Goal: Task Accomplishment & Management: Use online tool/utility

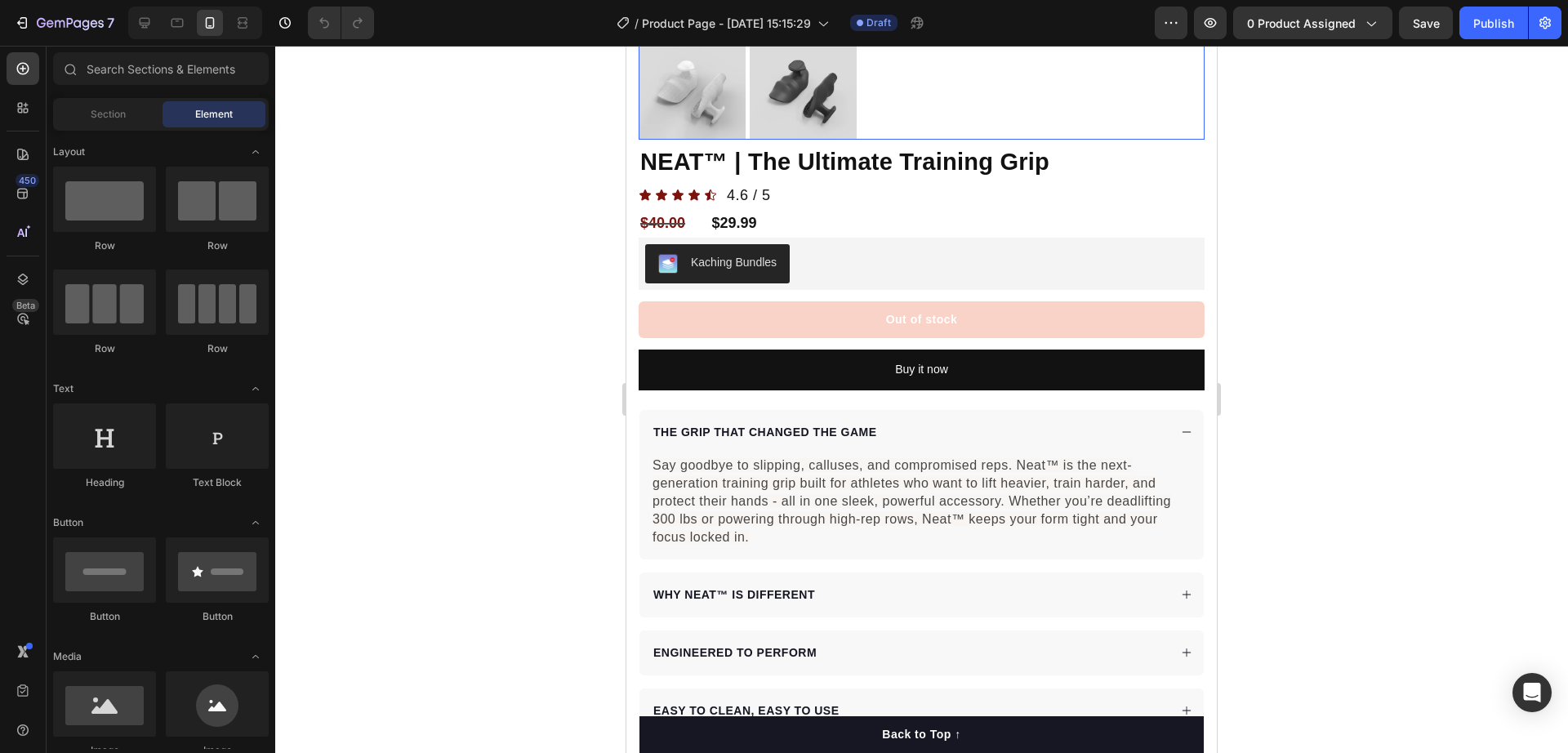
scroll to position [715, 0]
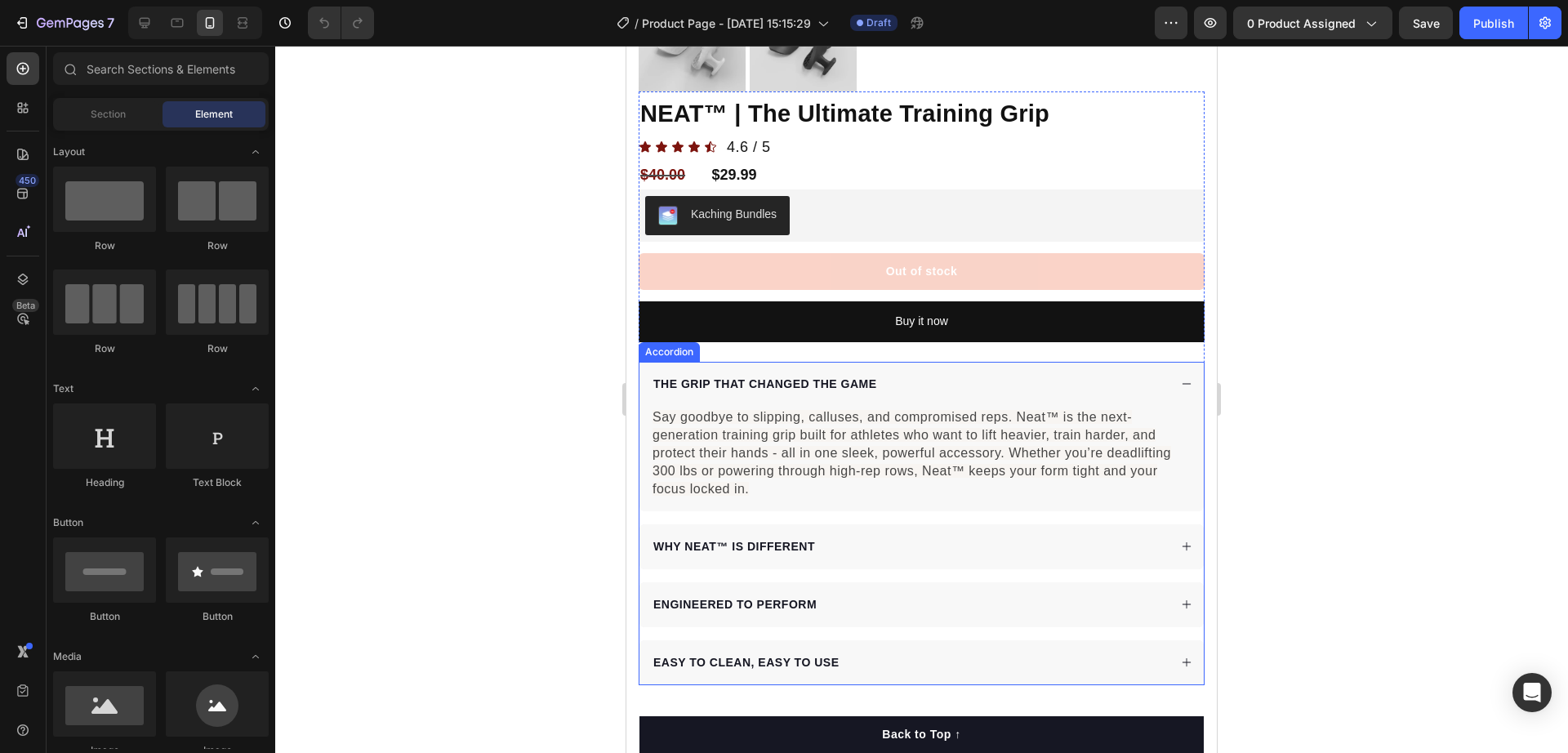
click at [1002, 373] on div "THE GRIP THAT CHANGED THE GAME" at bounding box center [910, 384] width 517 height 23
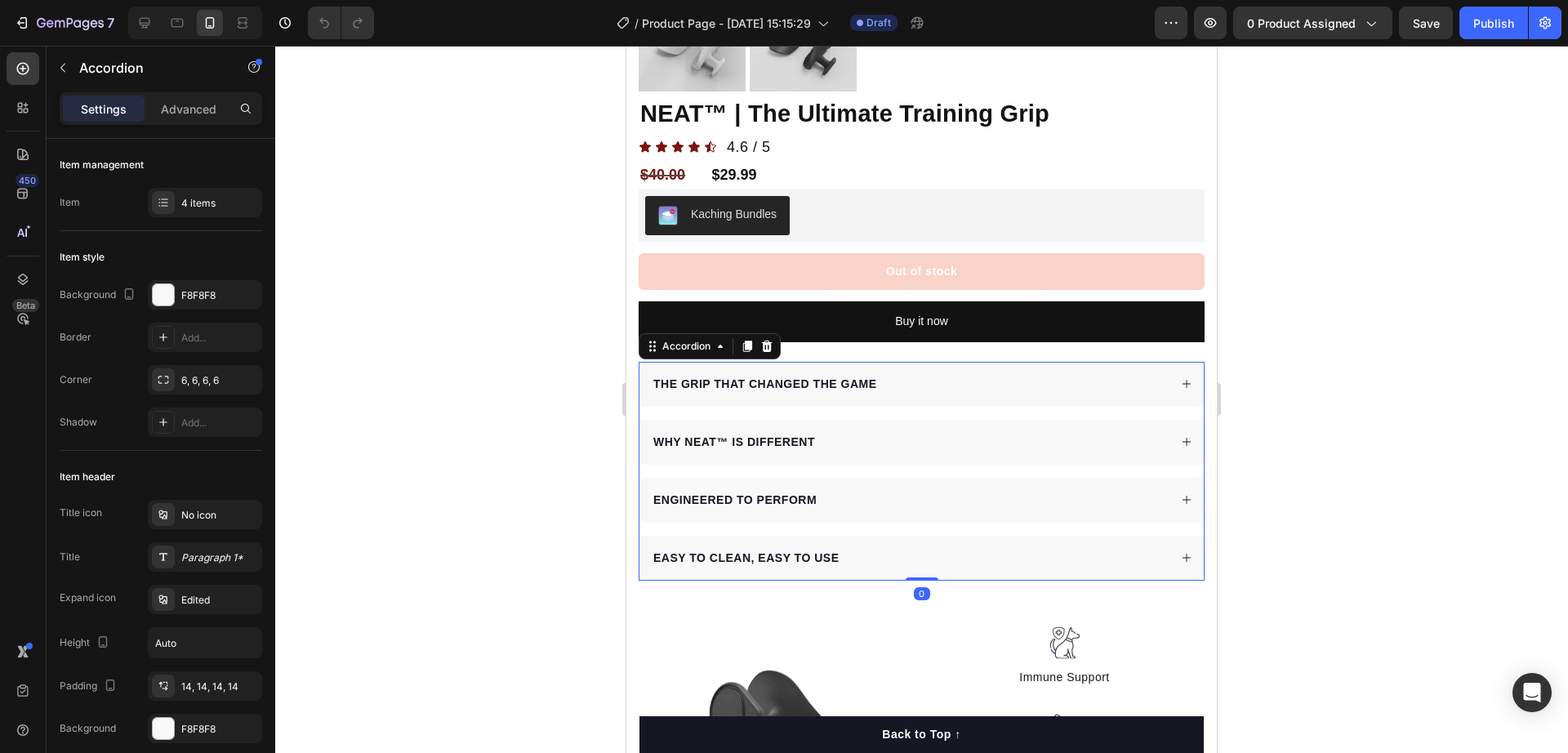
click at [595, 370] on div at bounding box center [922, 399] width 1293 height 708
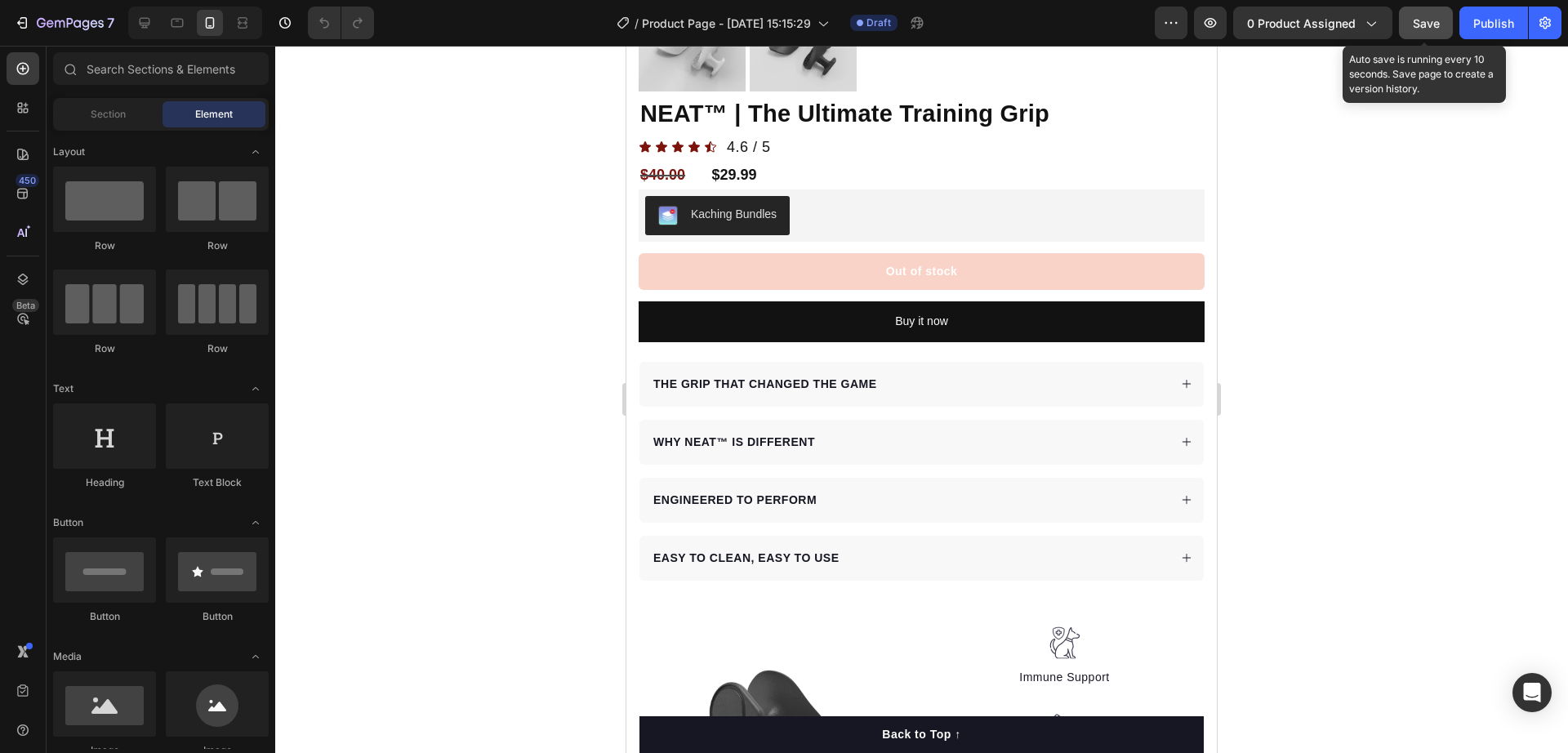
click at [1416, 35] on button "Save" at bounding box center [1426, 23] width 54 height 33
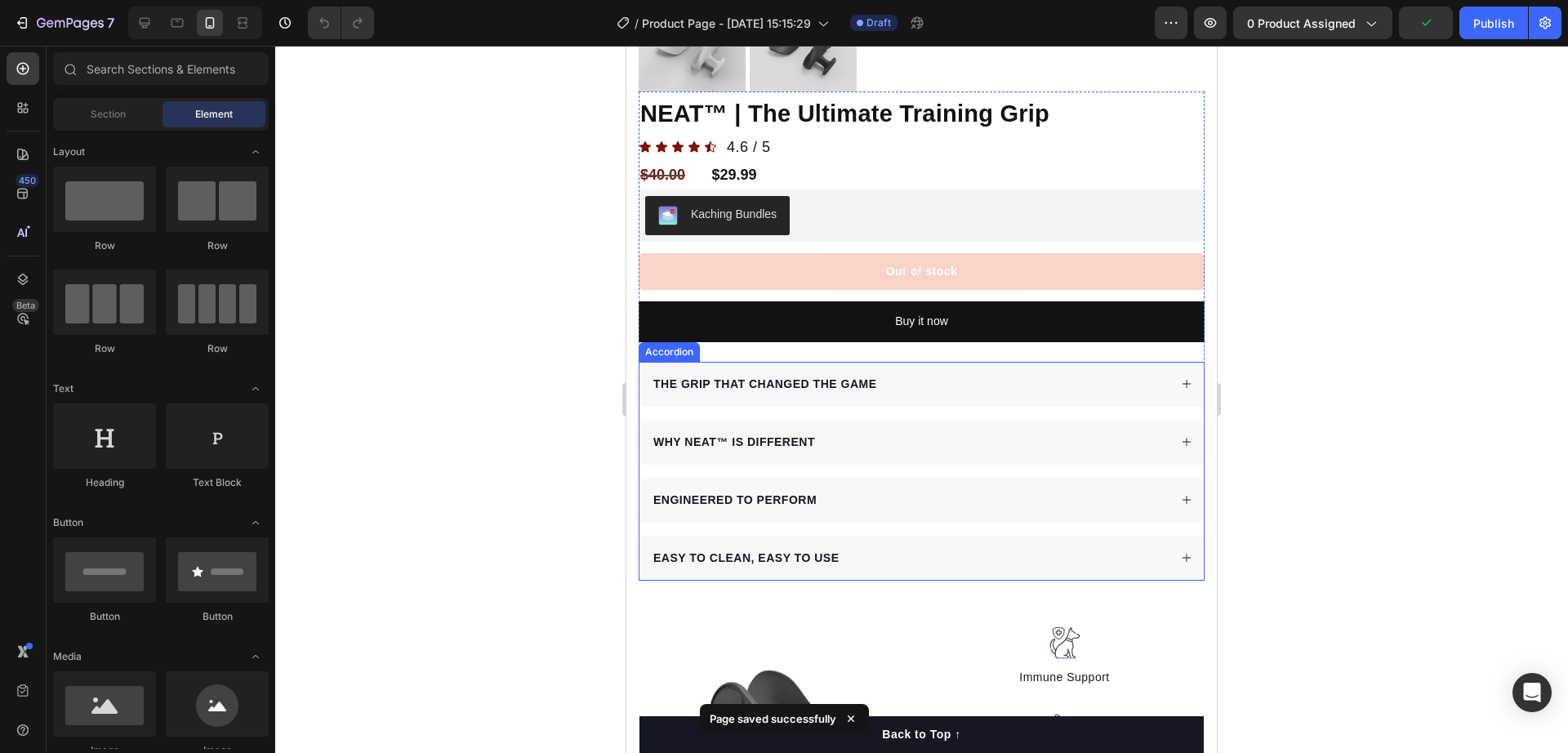
click at [897, 383] on div "THE GRIP THAT CHANGED THE GAME" at bounding box center [921, 384] width 564 height 45
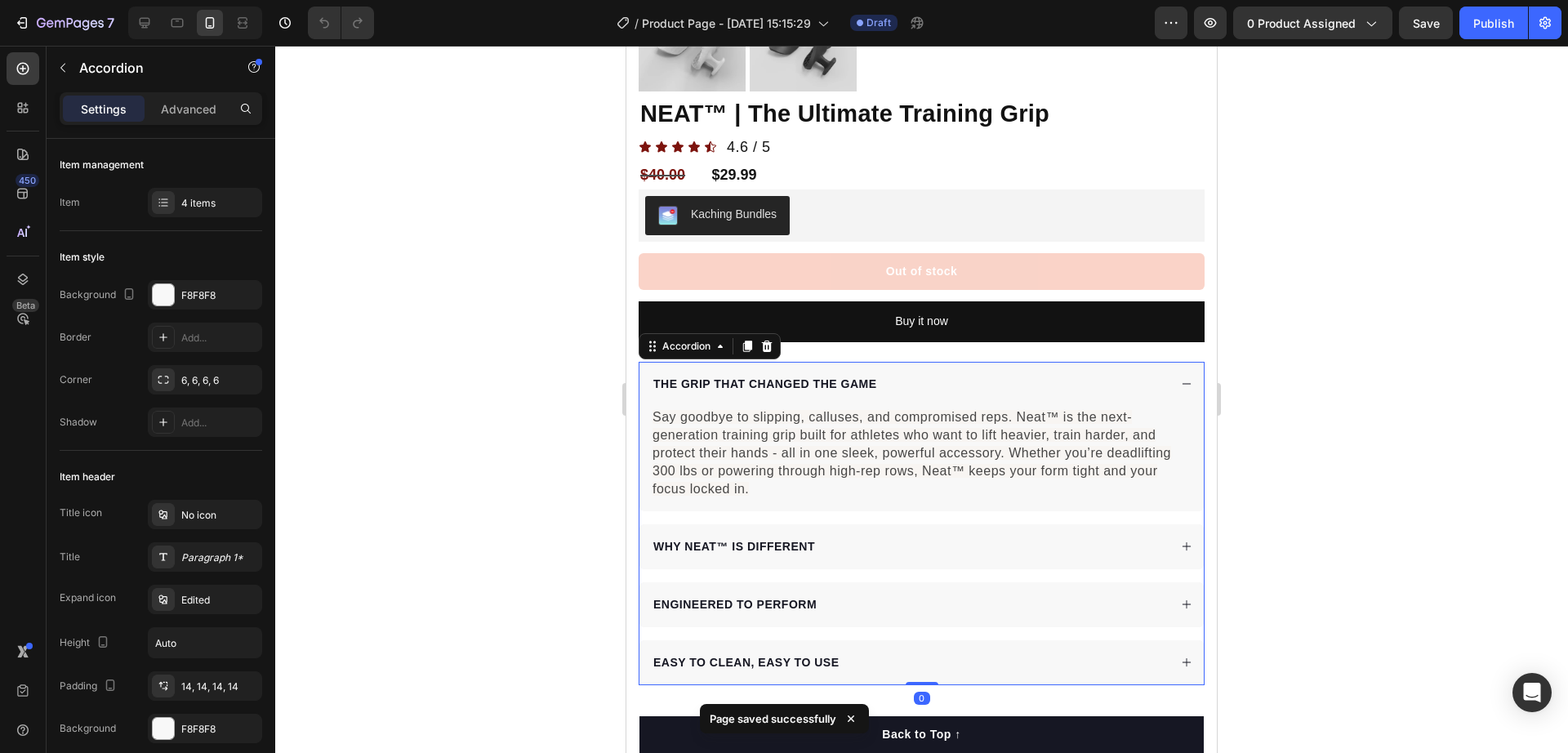
click at [905, 373] on div "THE GRIP THAT CHANGED THE GAME" at bounding box center [910, 384] width 517 height 23
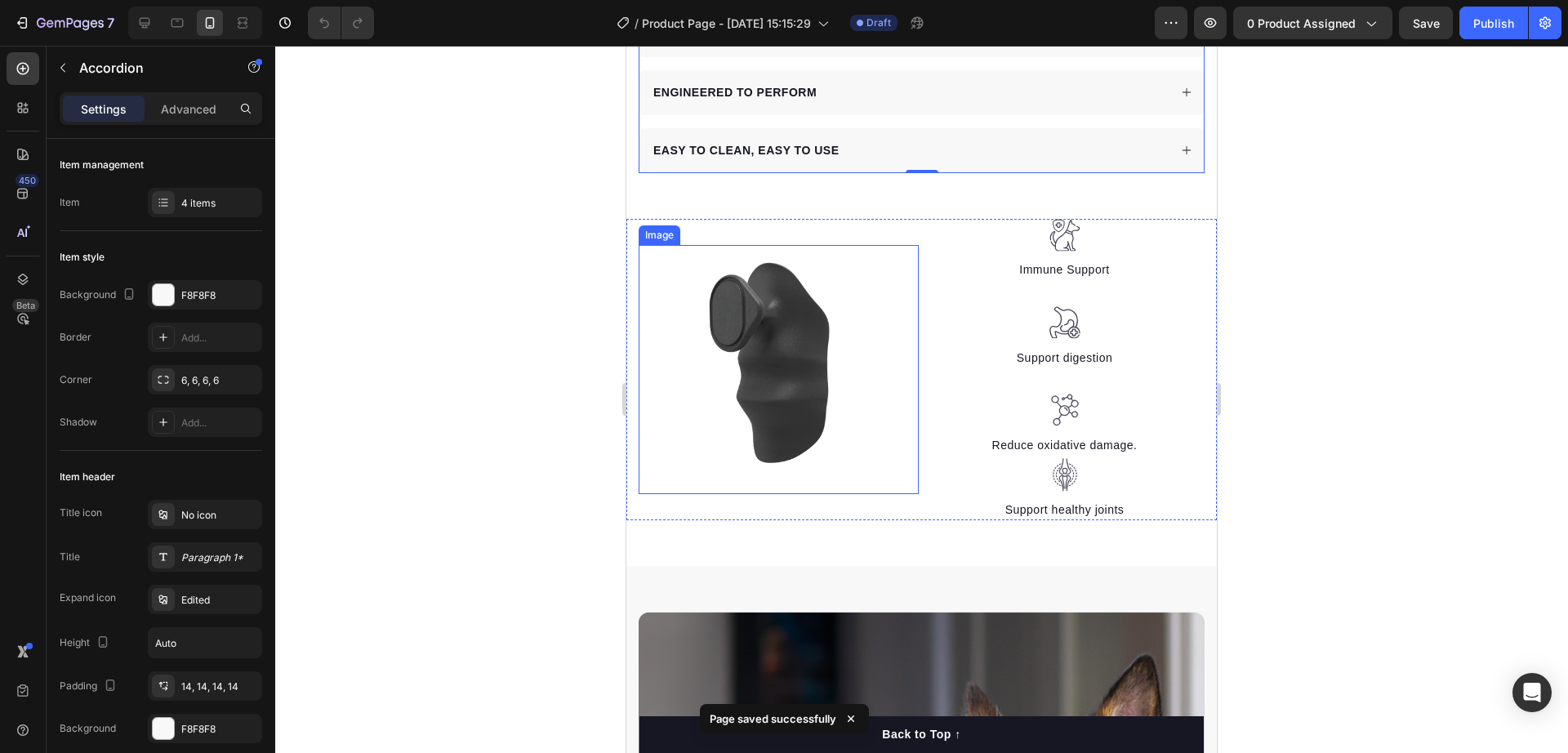
scroll to position [1123, 0]
click at [1101, 227] on div at bounding box center [1064, 235] width 280 height 34
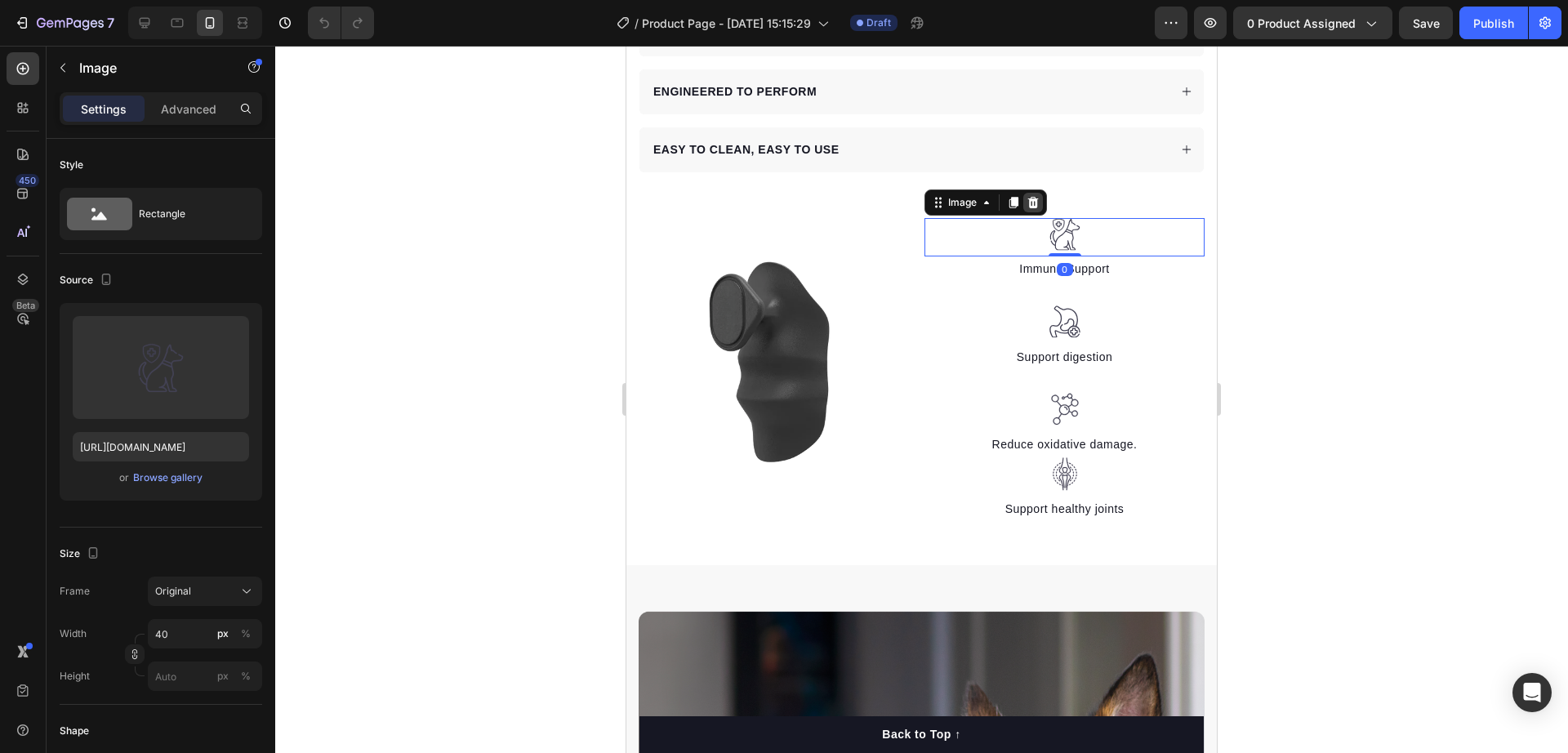
click at [1028, 196] on icon at bounding box center [1033, 202] width 10 height 11
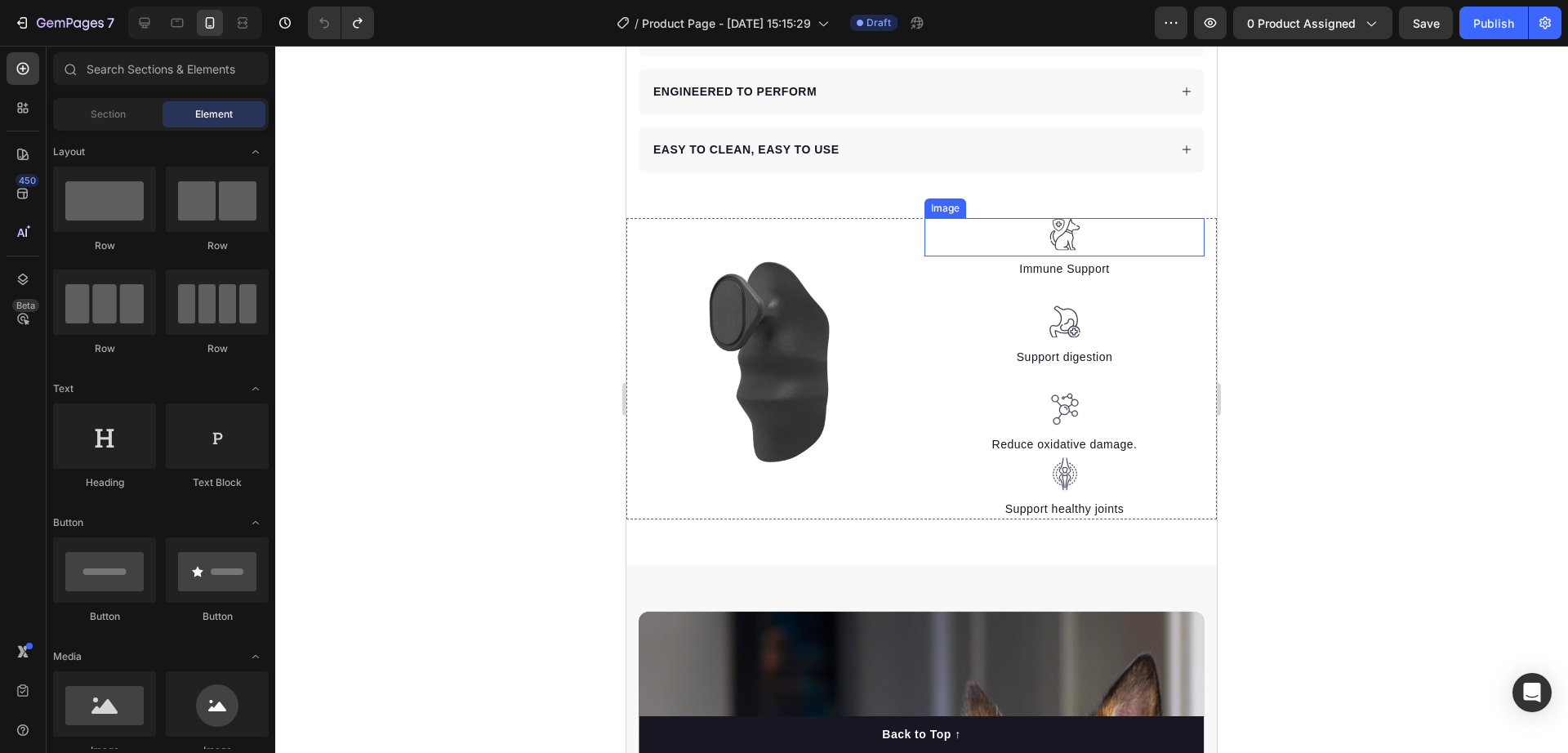
click at [1036, 218] on div at bounding box center [1064, 235] width 280 height 34
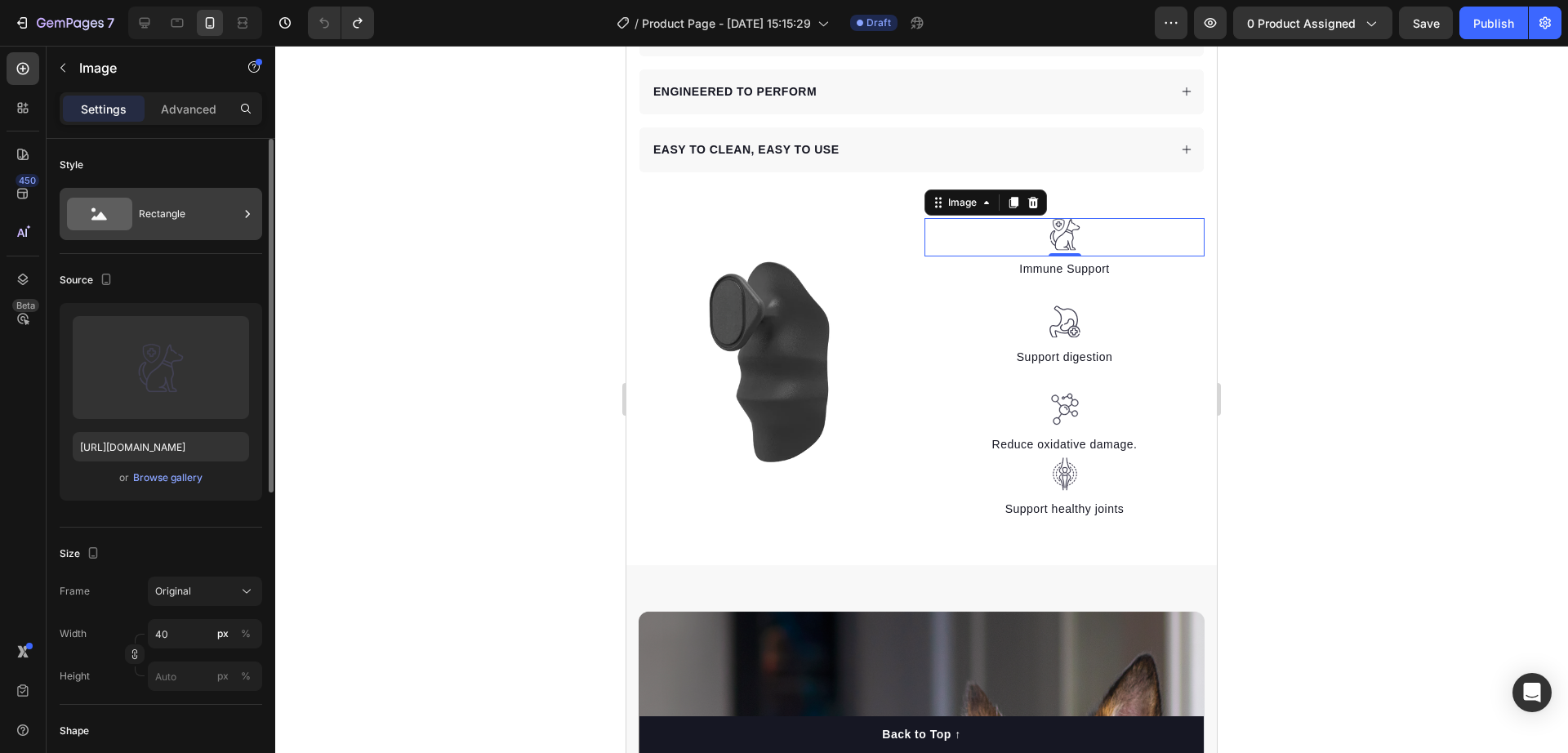
click at [91, 218] on icon at bounding box center [99, 214] width 66 height 33
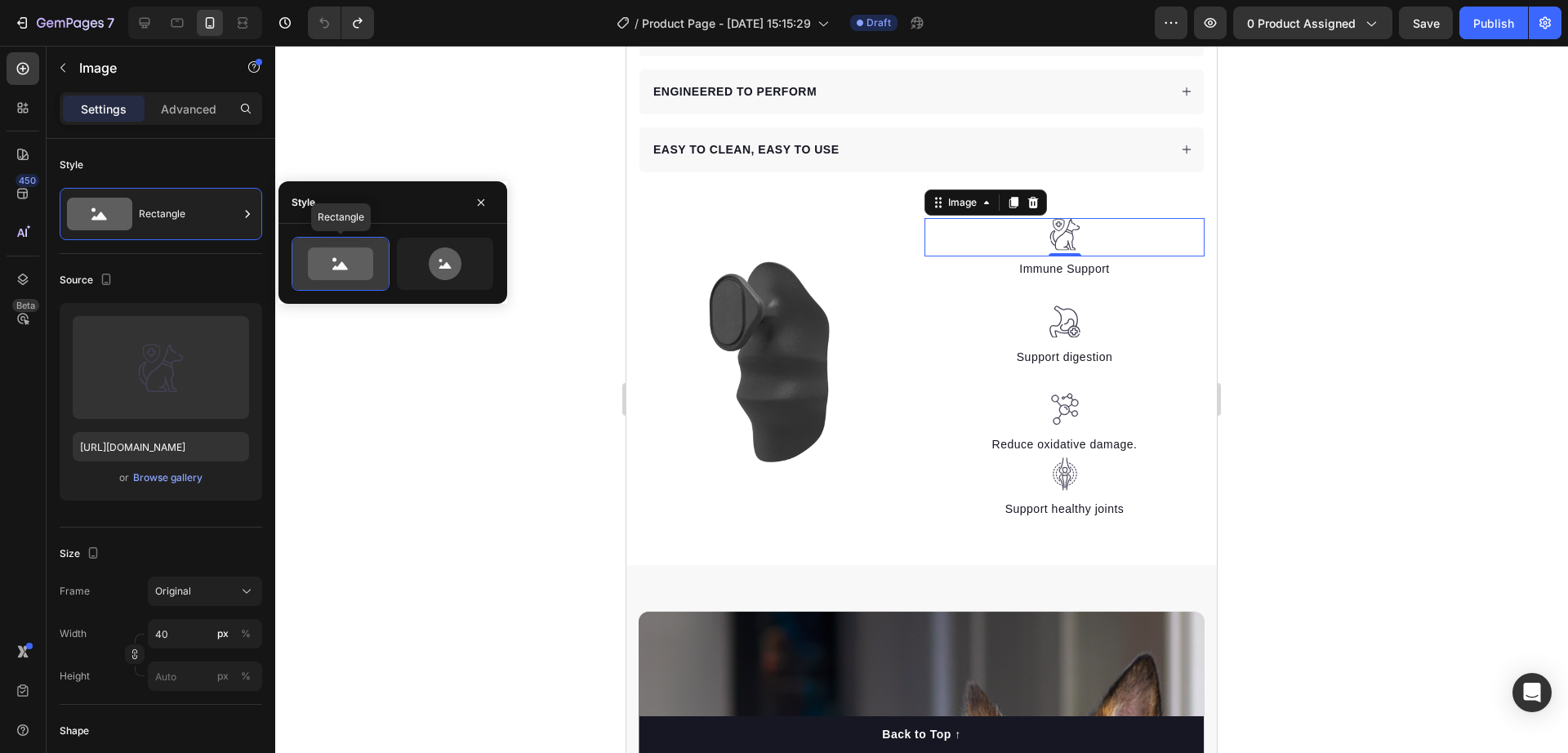
click at [345, 265] on icon at bounding box center [340, 266] width 16 height 8
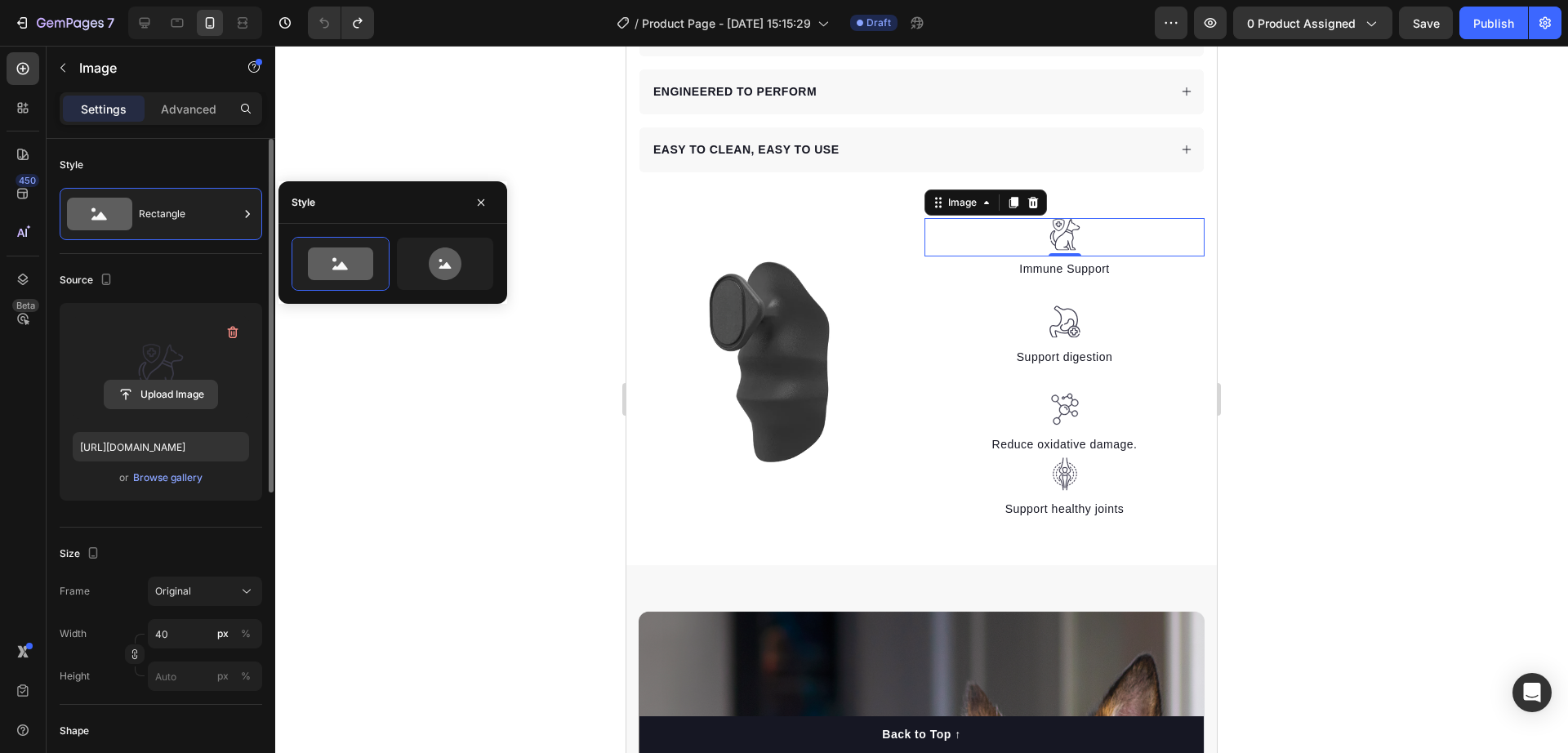
click at [172, 393] on input "file" at bounding box center [161, 395] width 112 height 28
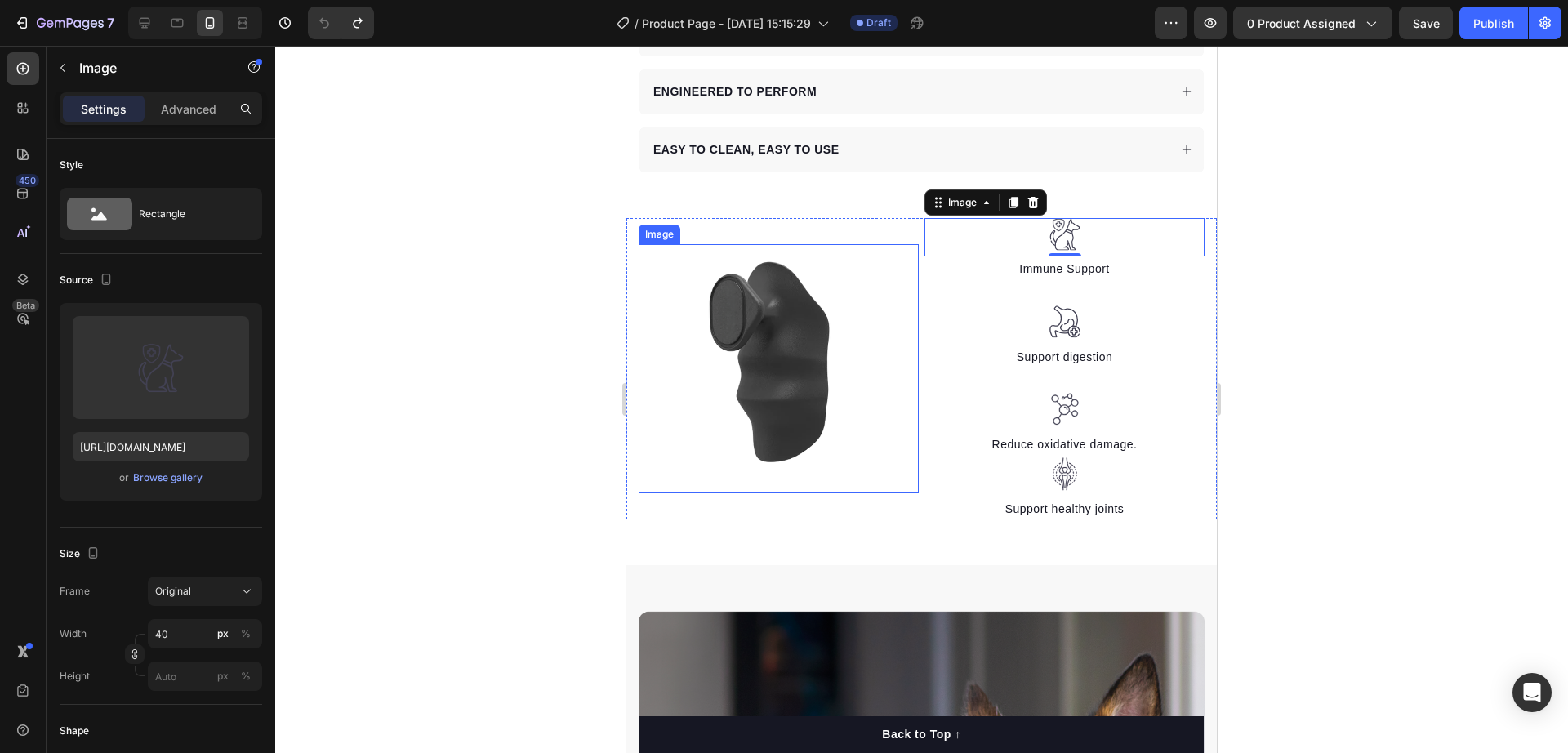
scroll to position [1021, 0]
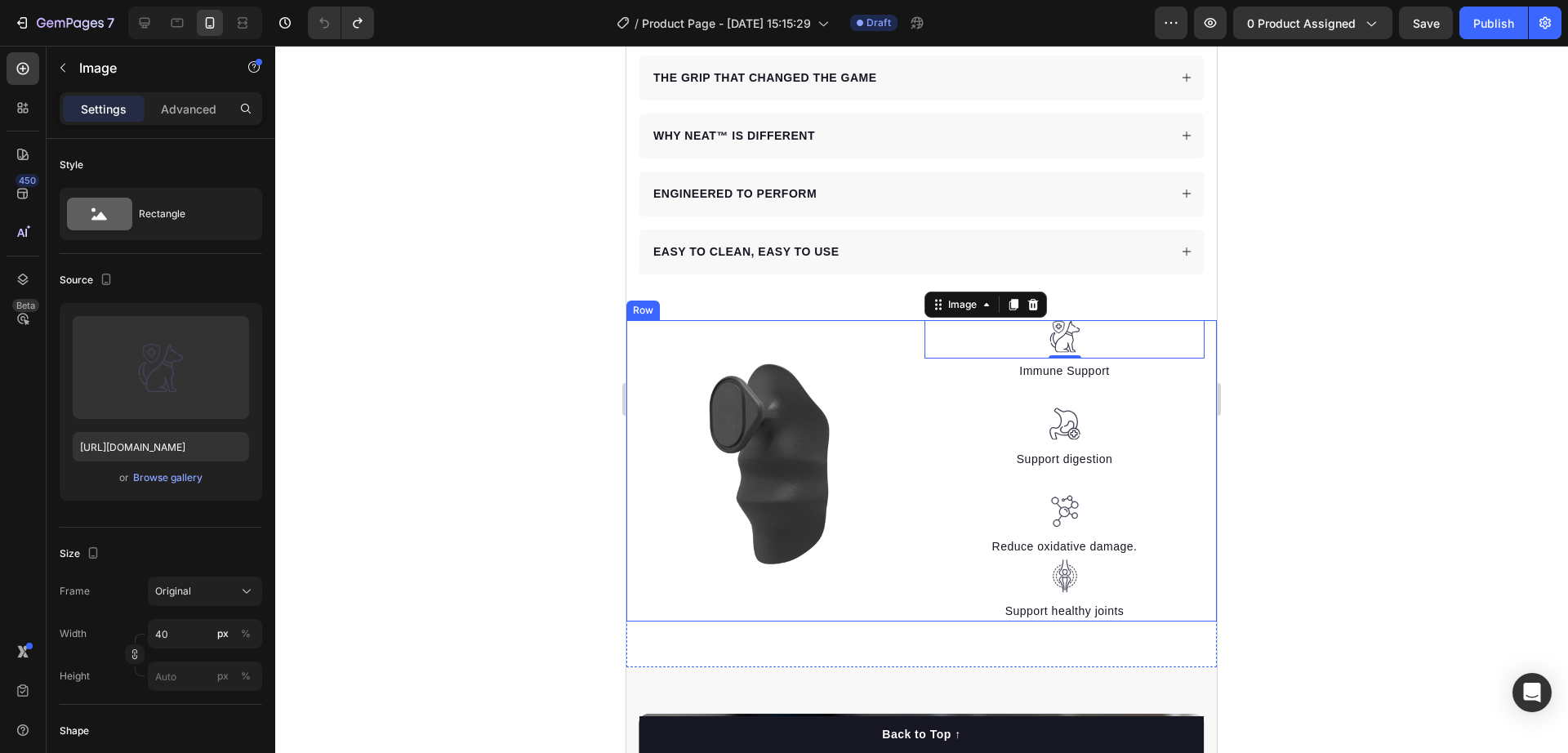
click at [855, 321] on div "Image" at bounding box center [778, 472] width 280 height 302
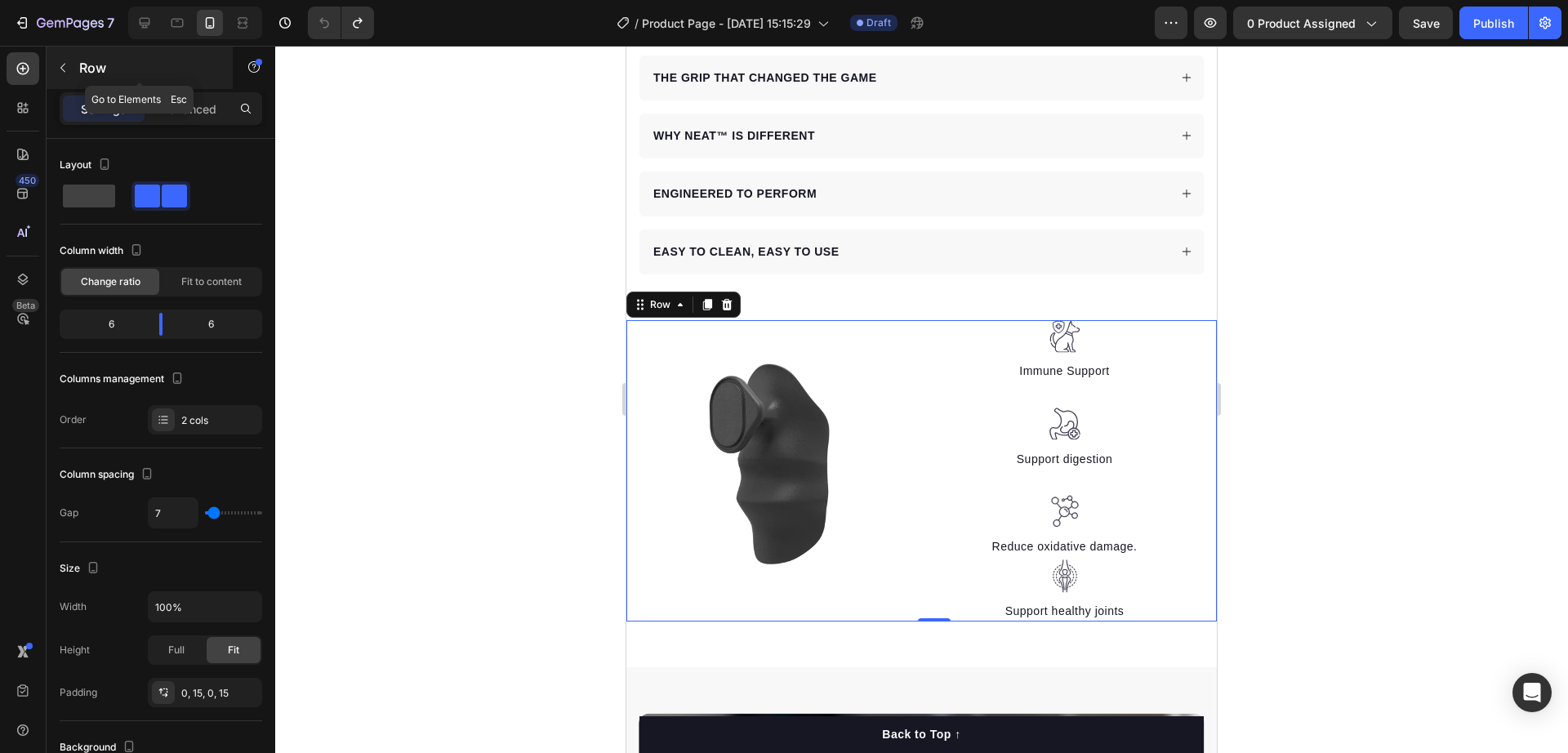
click at [76, 58] on div "Row" at bounding box center [140, 68] width 187 height 42
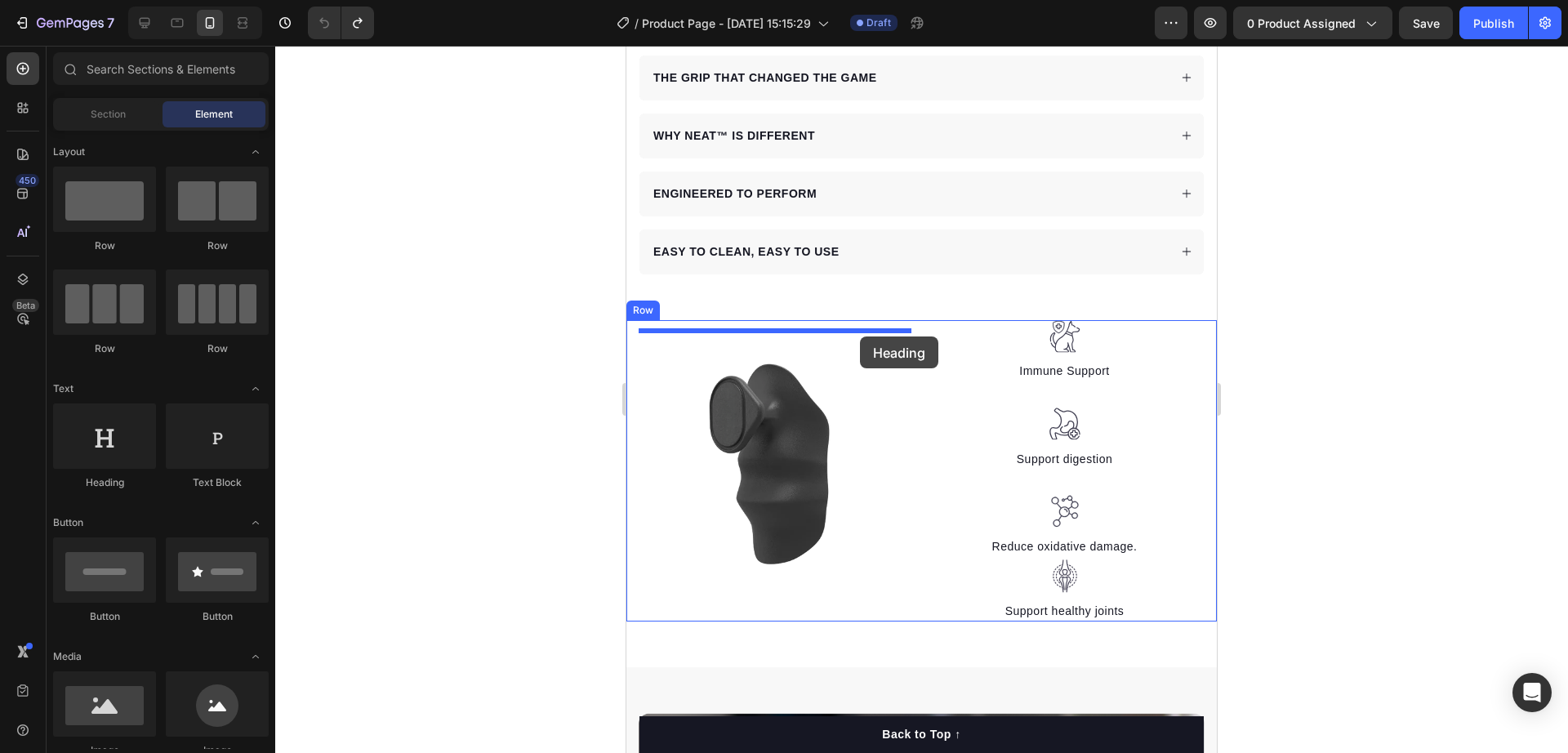
drag, startPoint x: 759, startPoint y: 489, endPoint x: 860, endPoint y: 337, distance: 182.5
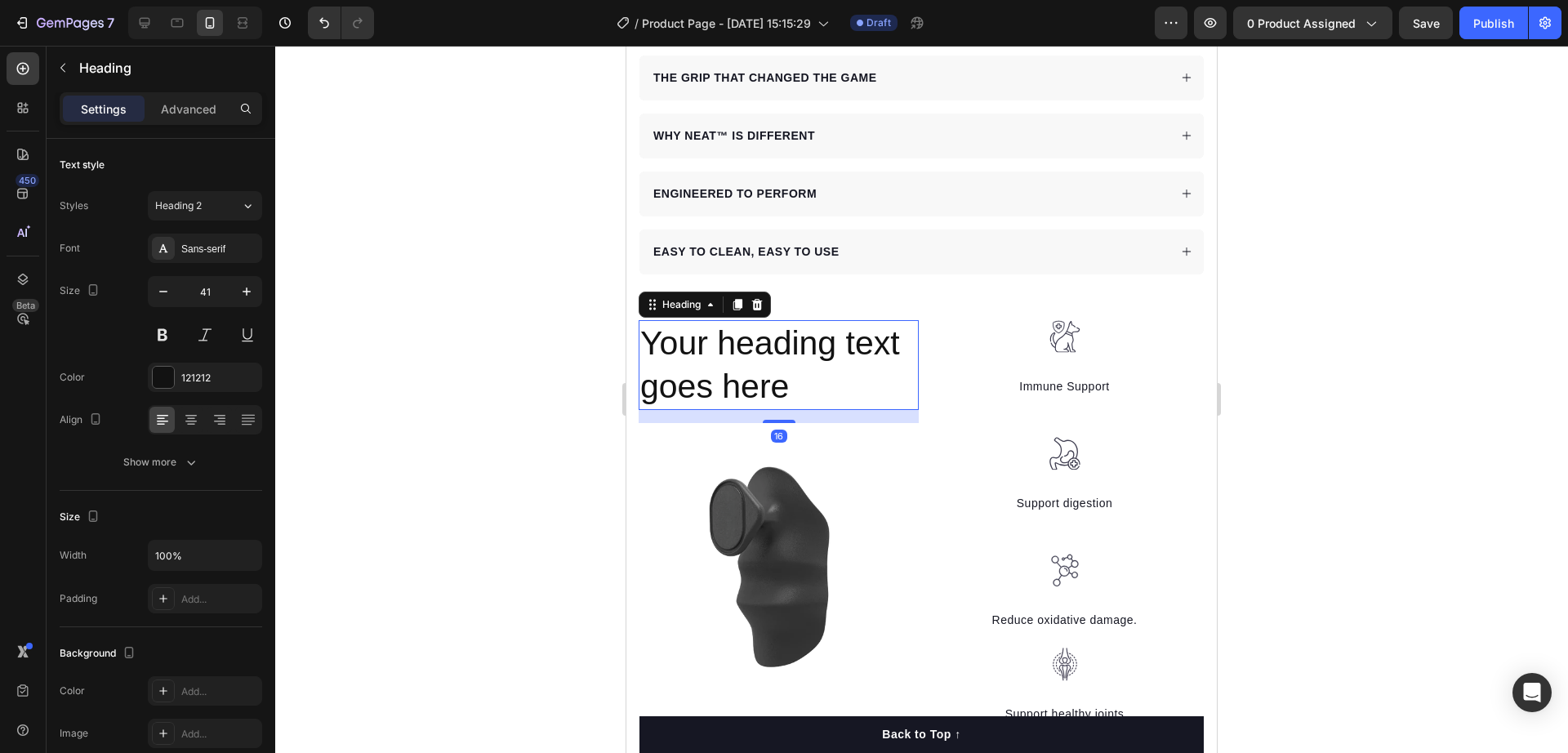
click at [760, 334] on h2 "Your heading text goes here" at bounding box center [778, 366] width 280 height 91
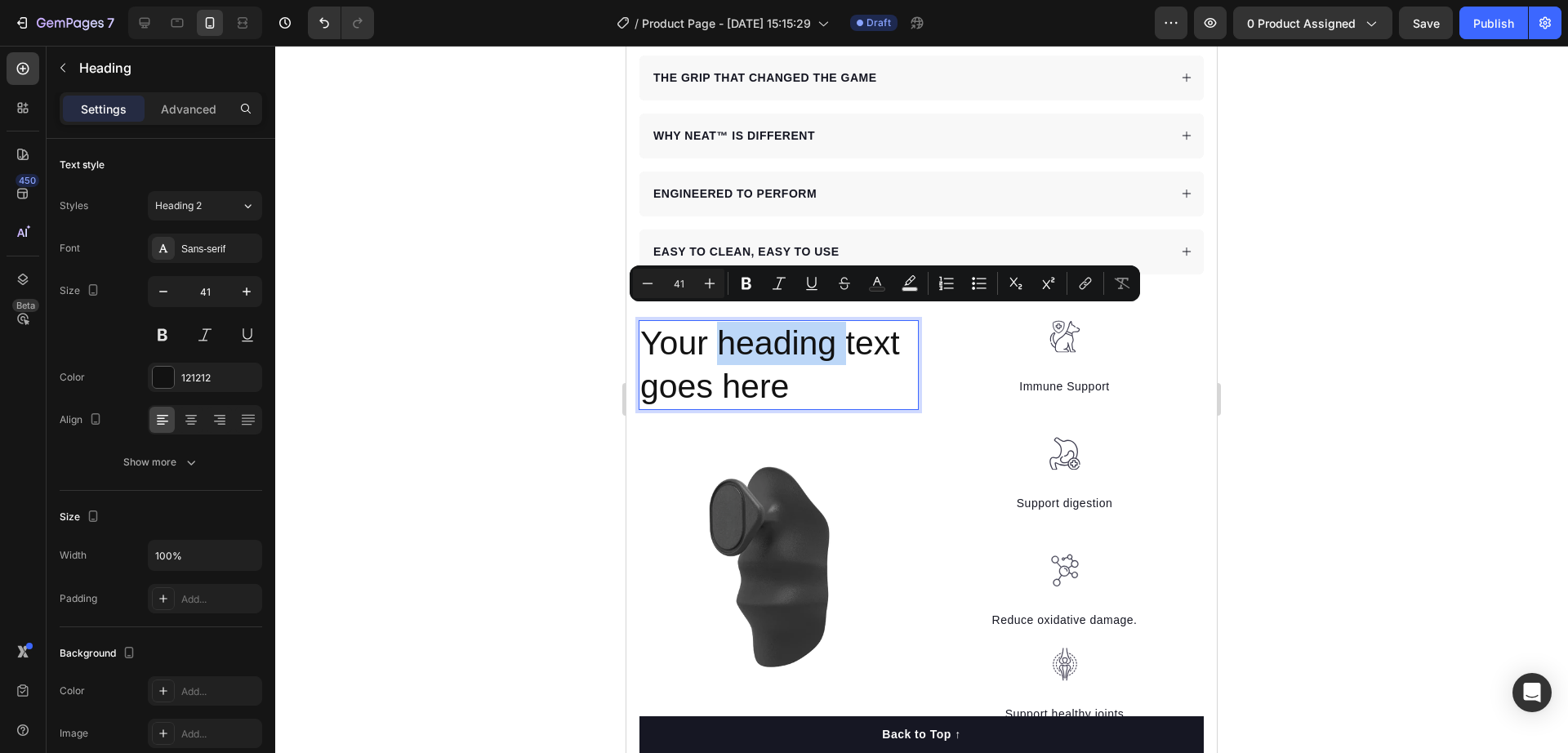
click at [760, 334] on p "Your heading text goes here" at bounding box center [778, 365] width 276 height 87
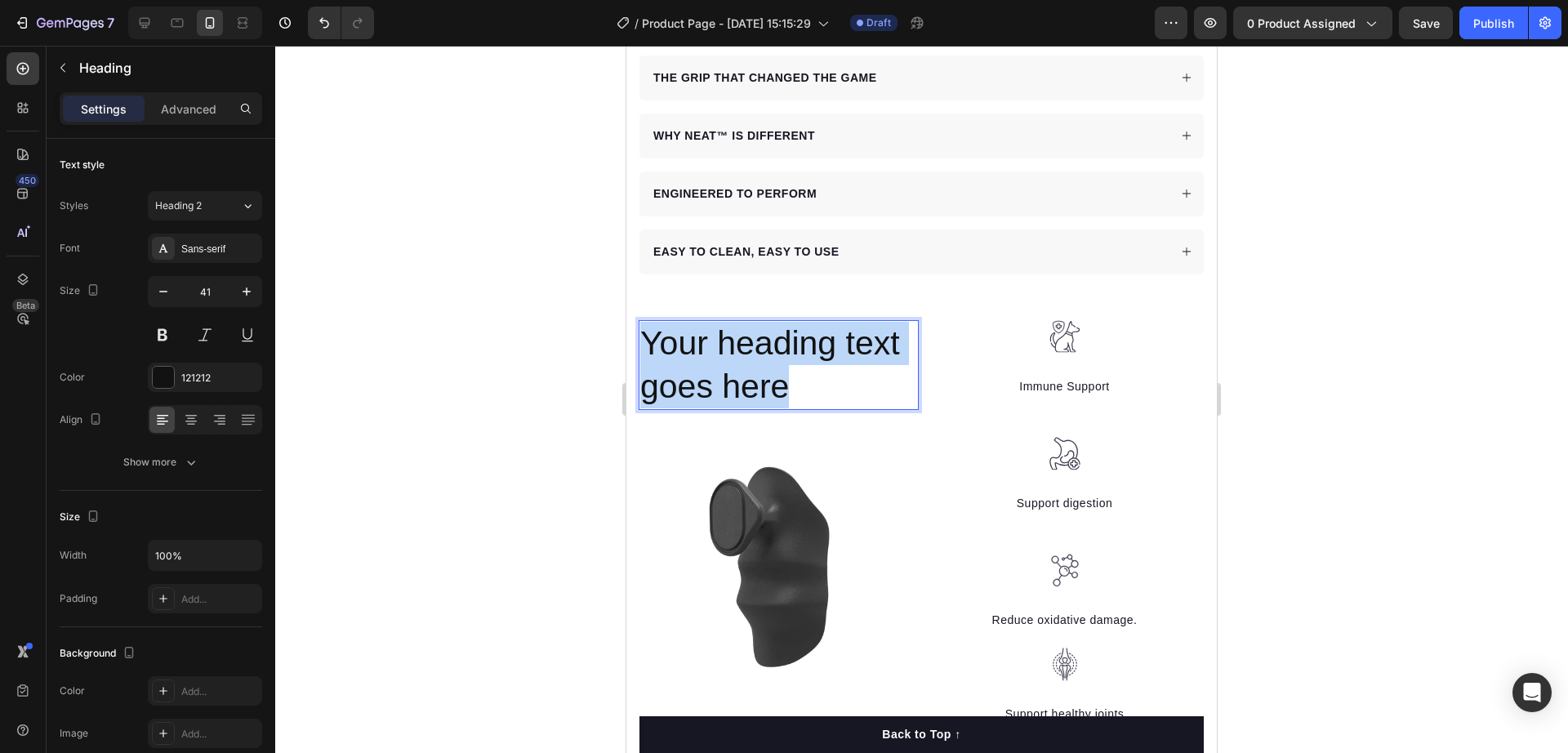
click at [760, 334] on p "Your heading text goes here" at bounding box center [778, 365] width 276 height 87
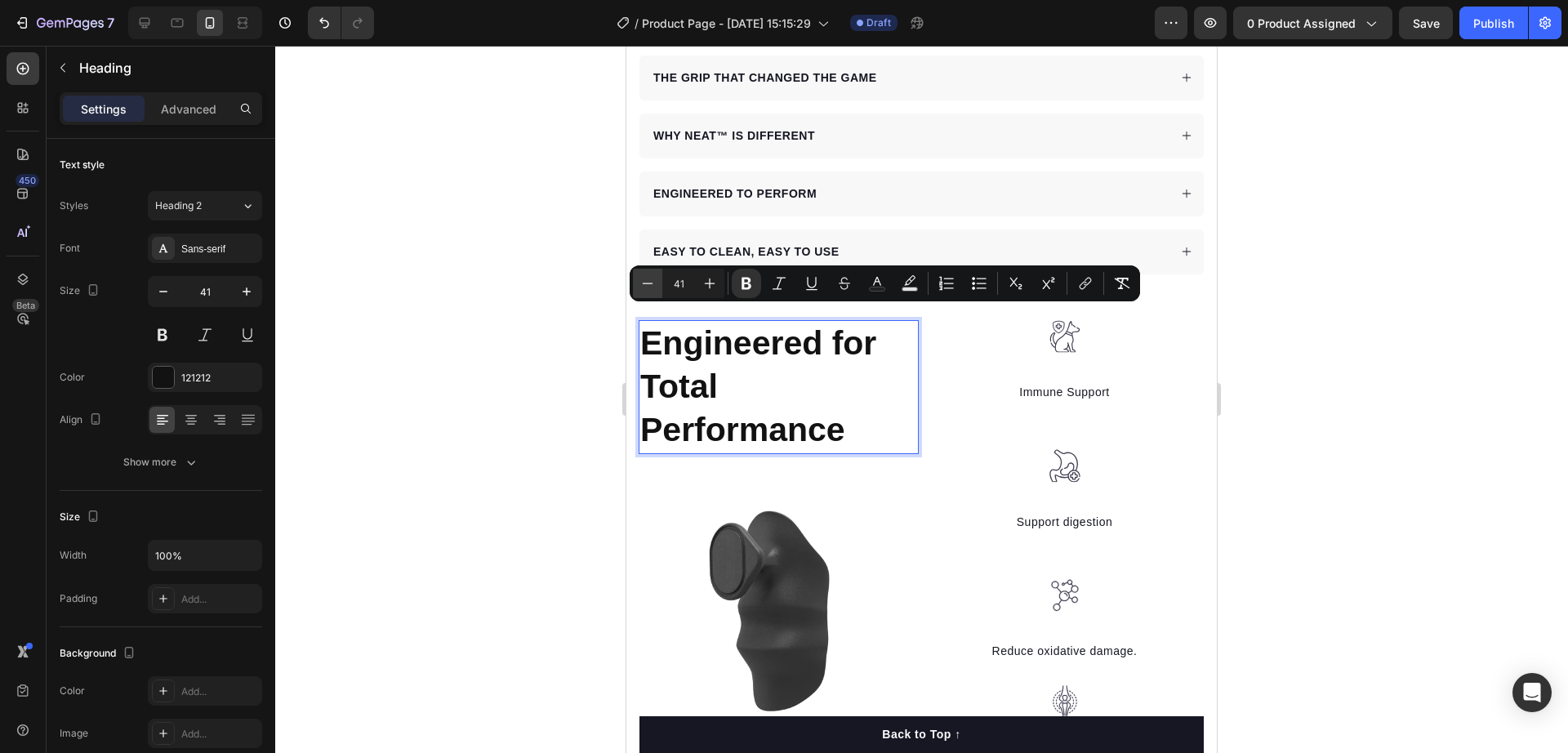
click at [649, 281] on icon "Editor contextual toolbar" at bounding box center [647, 283] width 16 height 16
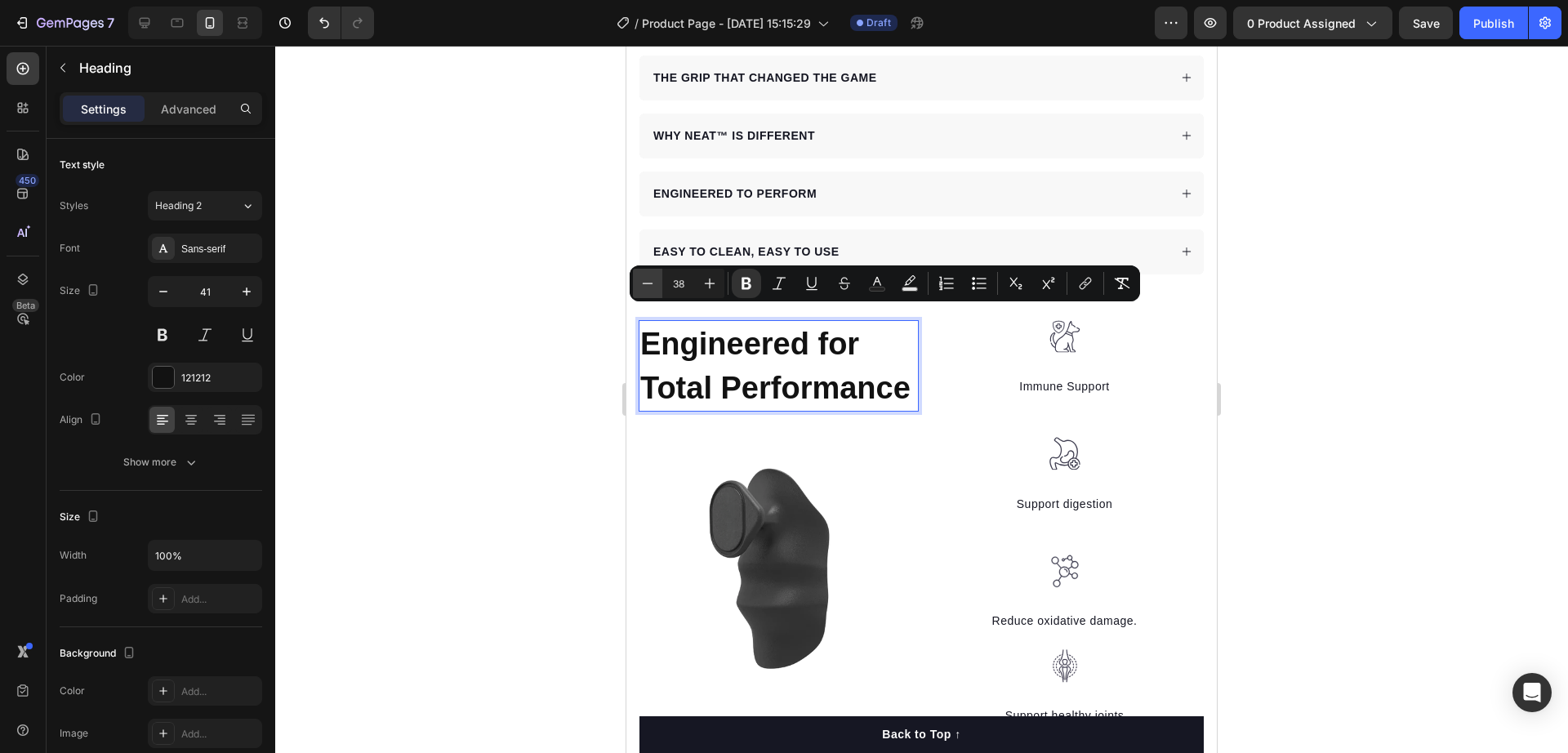
click at [649, 281] on icon "Editor contextual toolbar" at bounding box center [647, 283] width 16 height 16
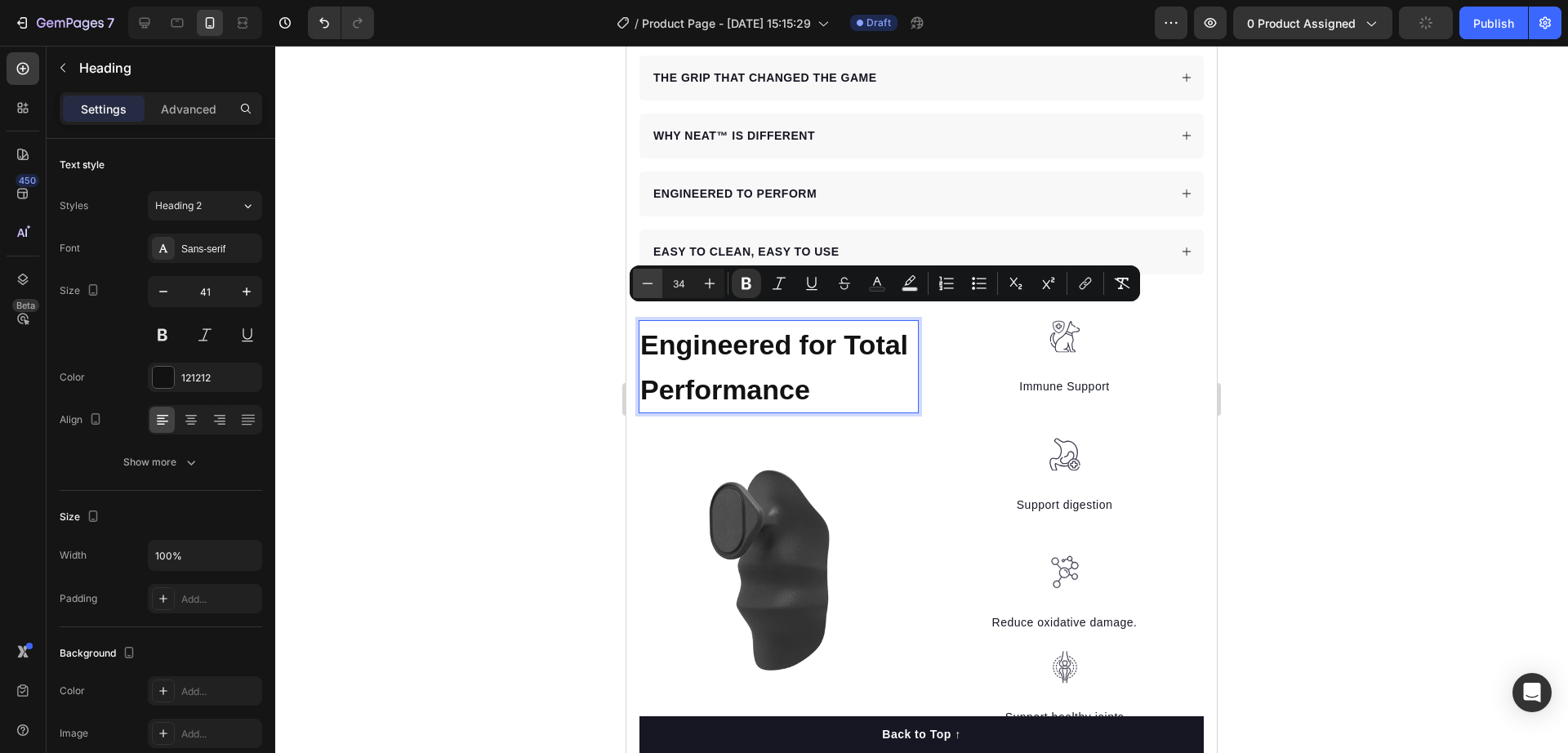
click at [649, 281] on icon "Editor contextual toolbar" at bounding box center [647, 283] width 16 height 16
type input "30"
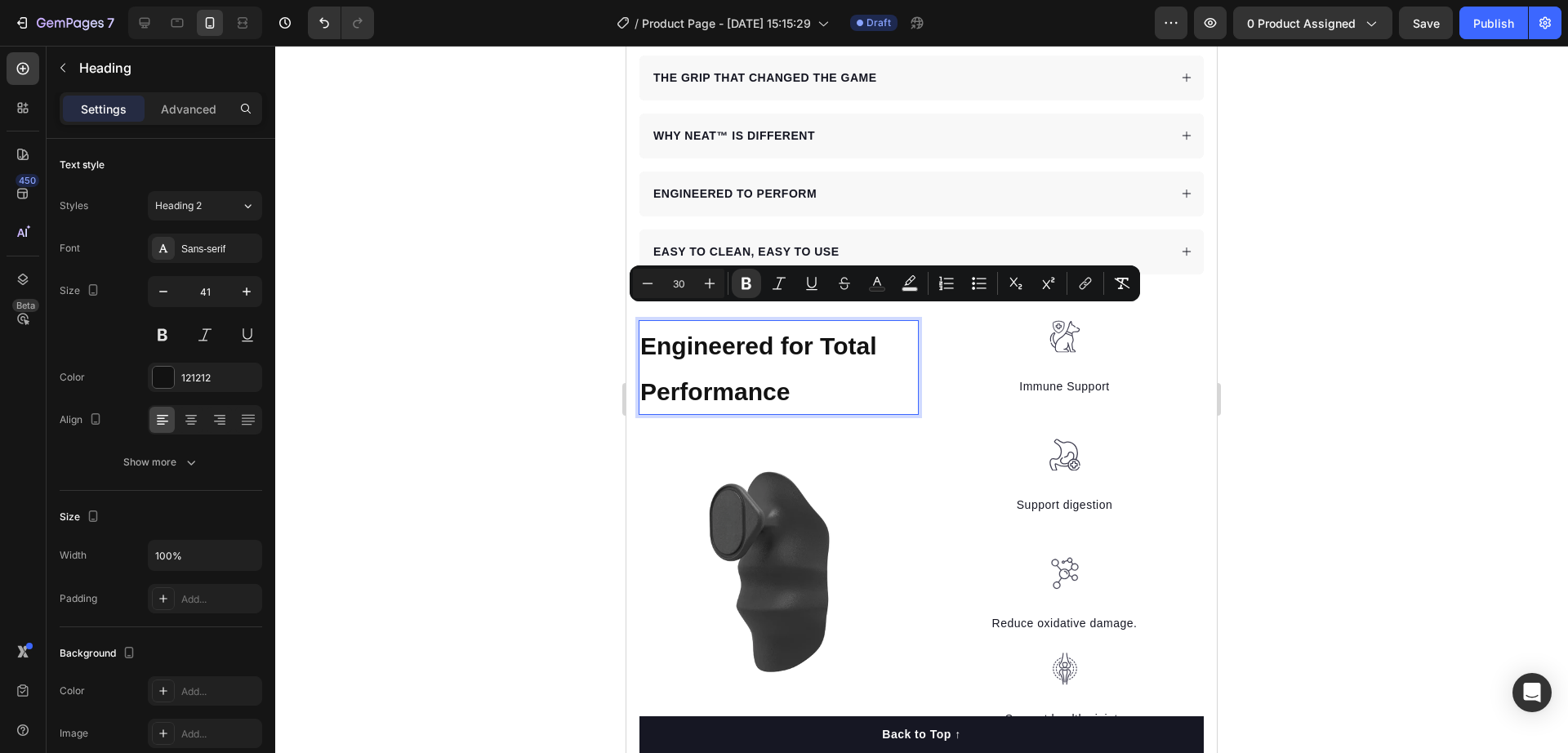
click at [530, 365] on div at bounding box center [922, 399] width 1293 height 708
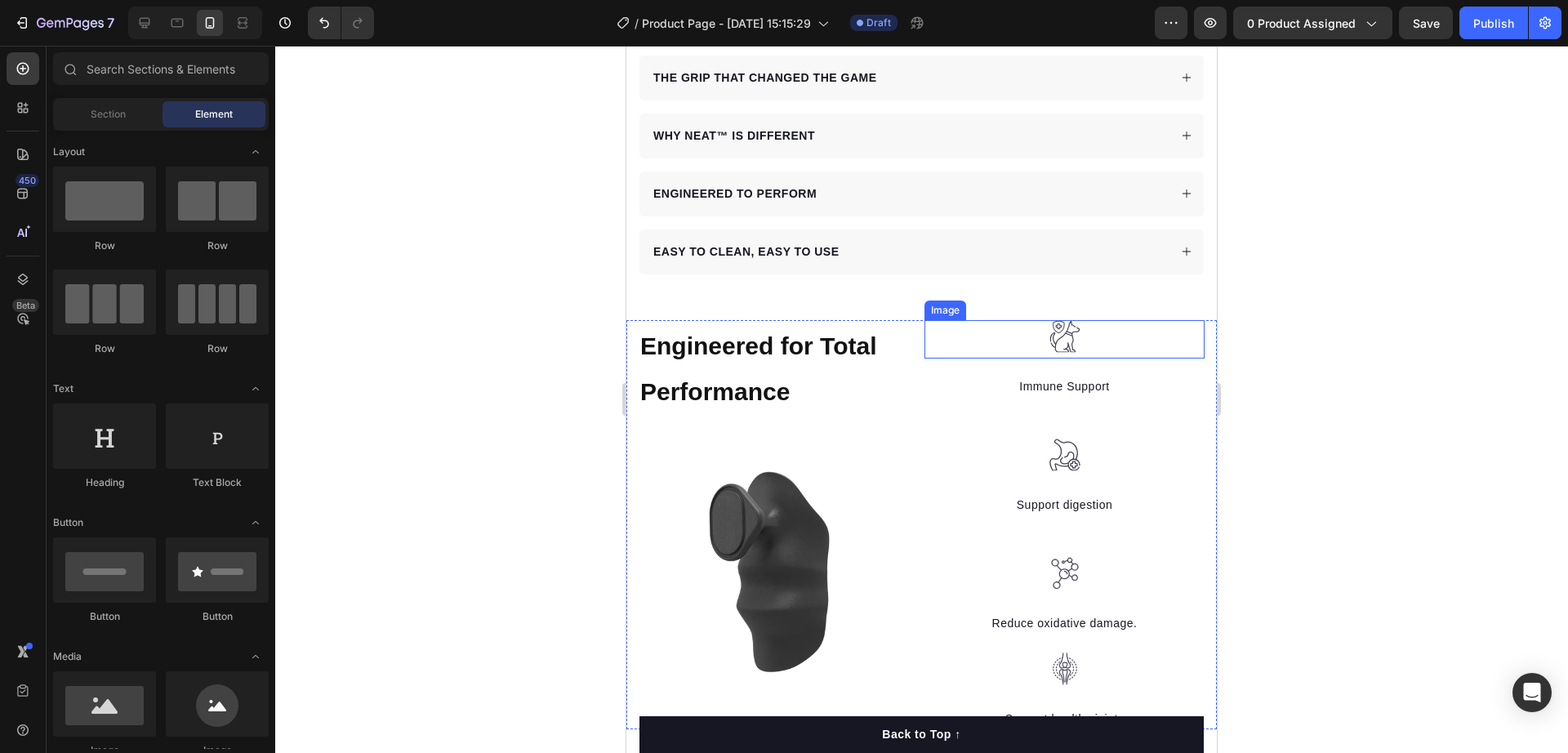
click at [1064, 334] on img at bounding box center [1065, 338] width 33 height 34
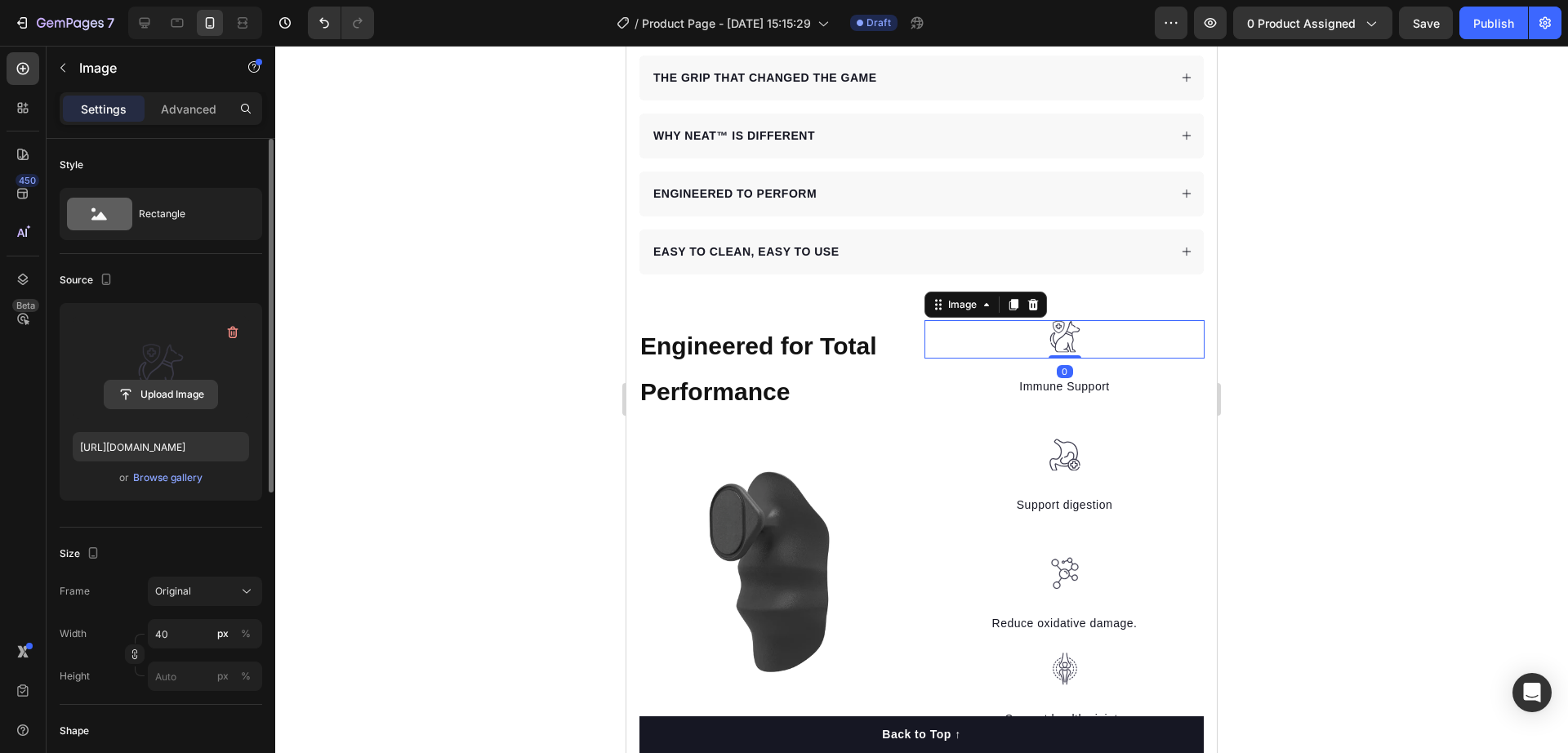
click at [172, 392] on input "file" at bounding box center [161, 395] width 112 height 28
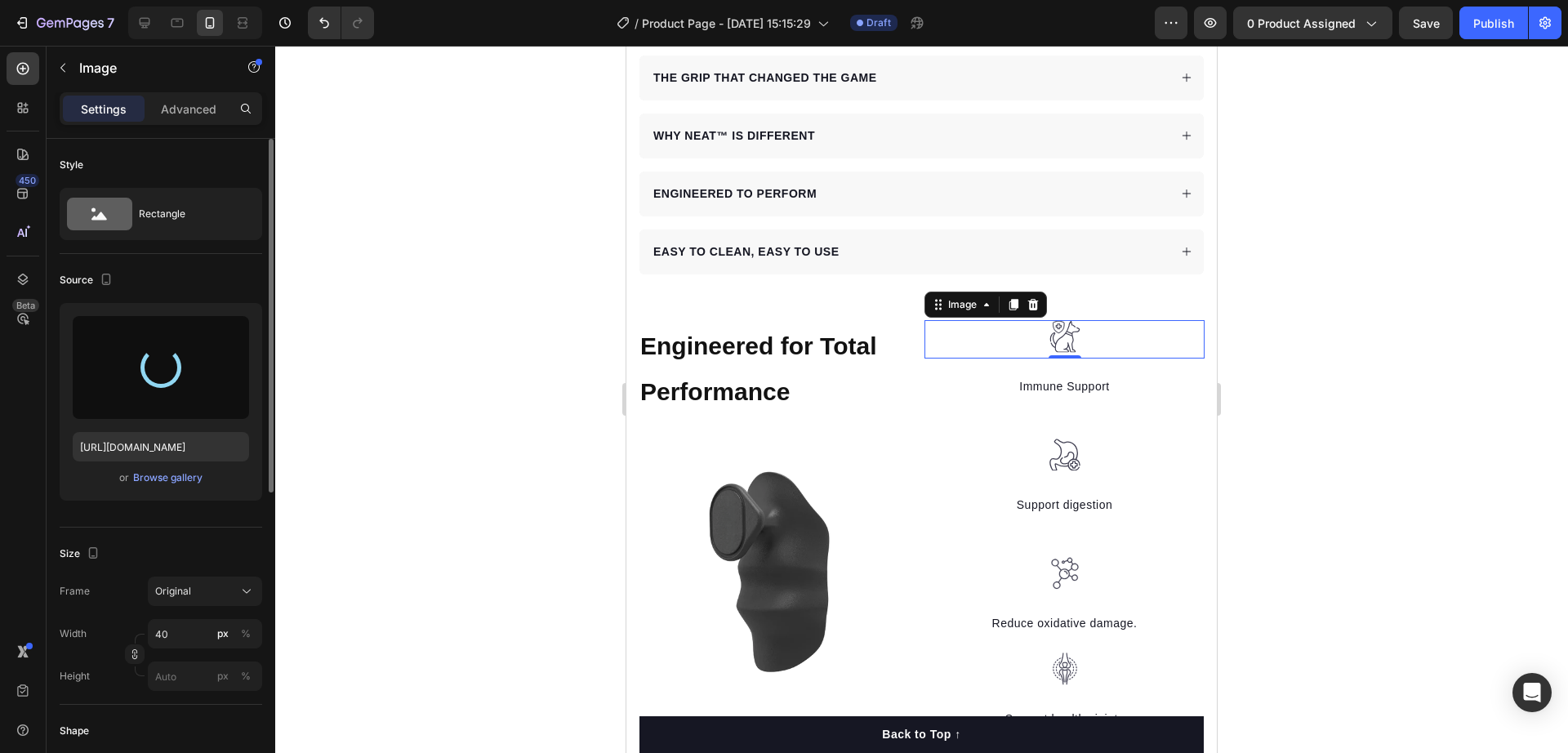
type input "https://cdn.shopify.com/s/files/1/0944/2236/8575/files/gempages_571139171893118…"
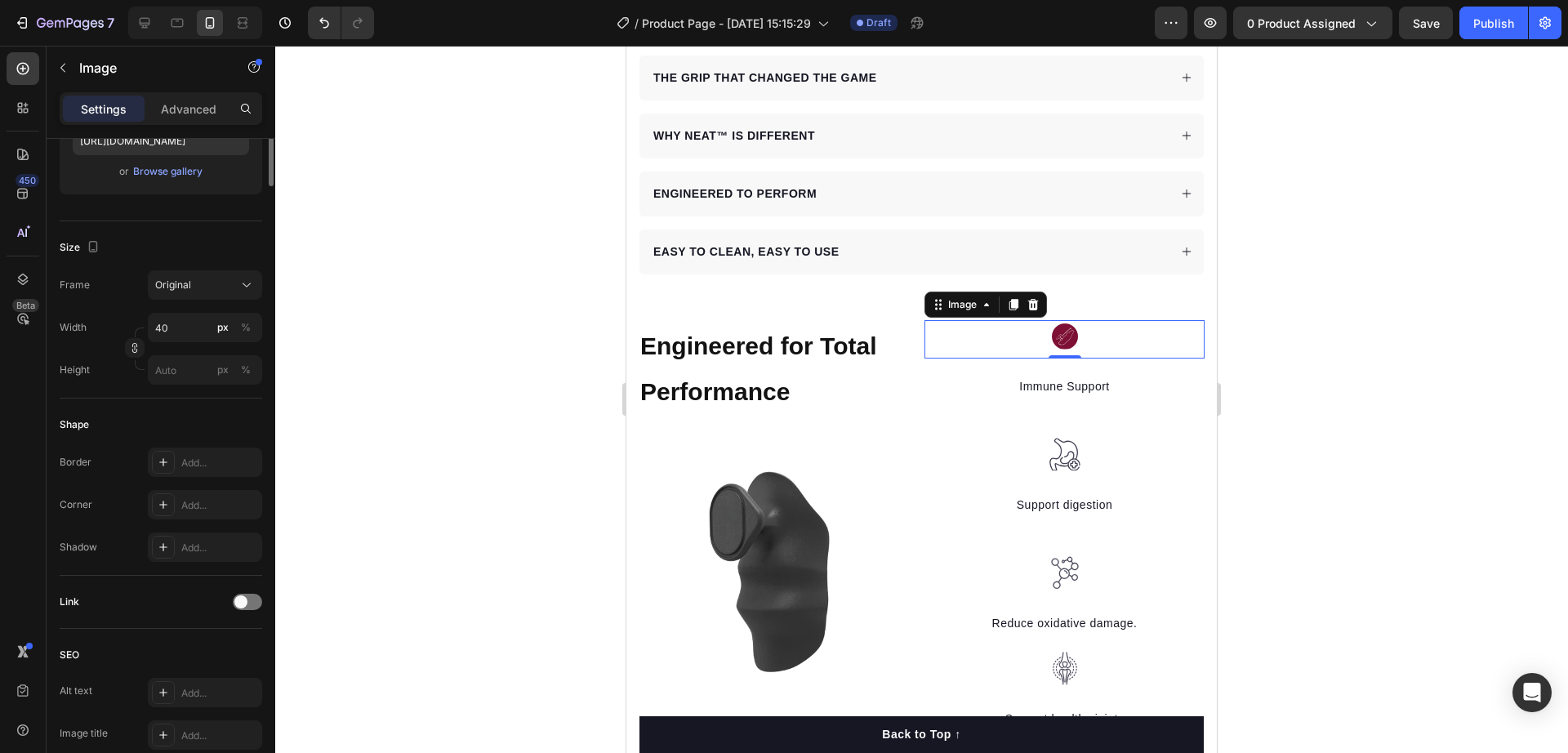
scroll to position [0, 0]
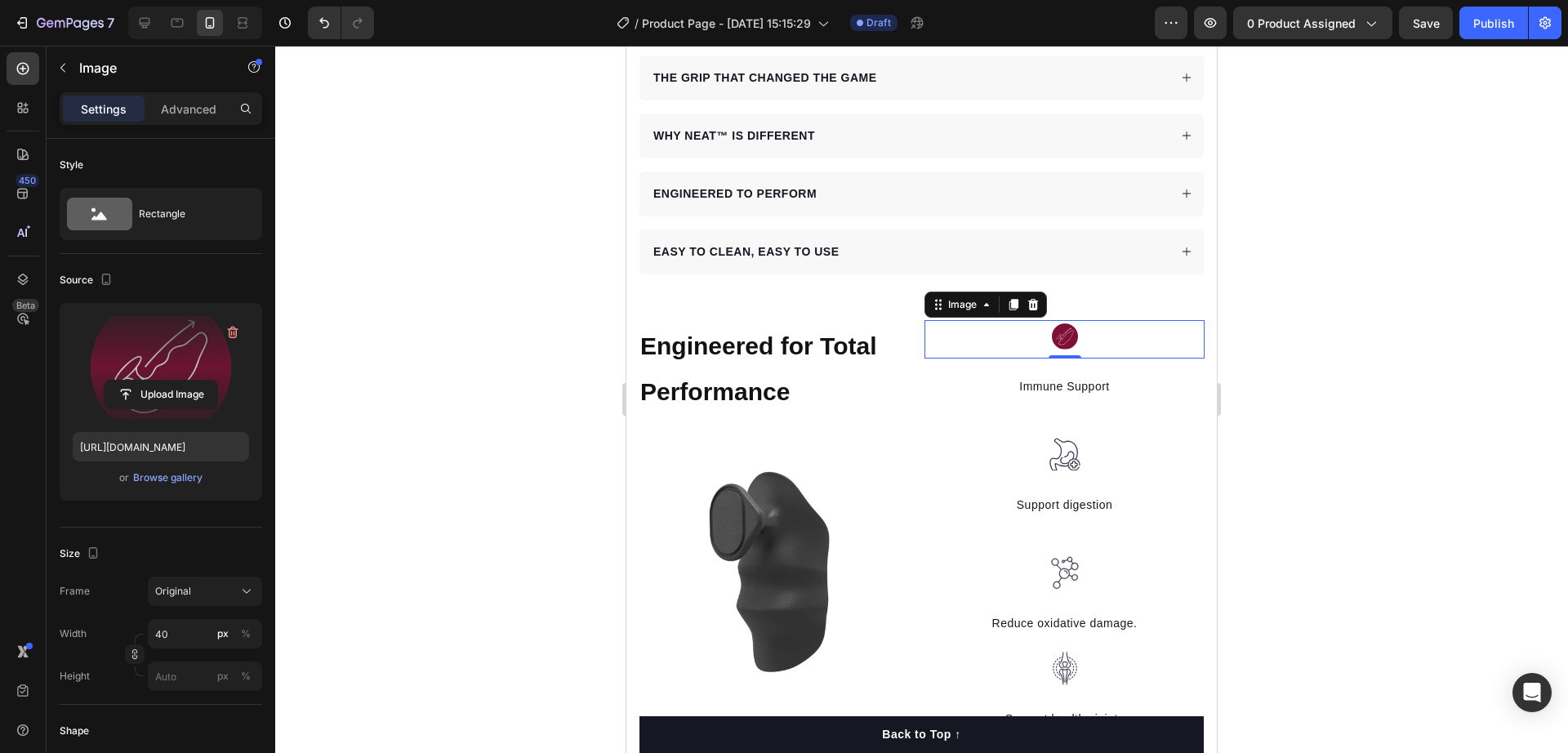
click at [1049, 321] on img at bounding box center [1065, 337] width 33 height 33
click at [1053, 321] on img at bounding box center [1065, 337] width 33 height 33
click at [158, 216] on div "Rectangle" at bounding box center [188, 214] width 99 height 38
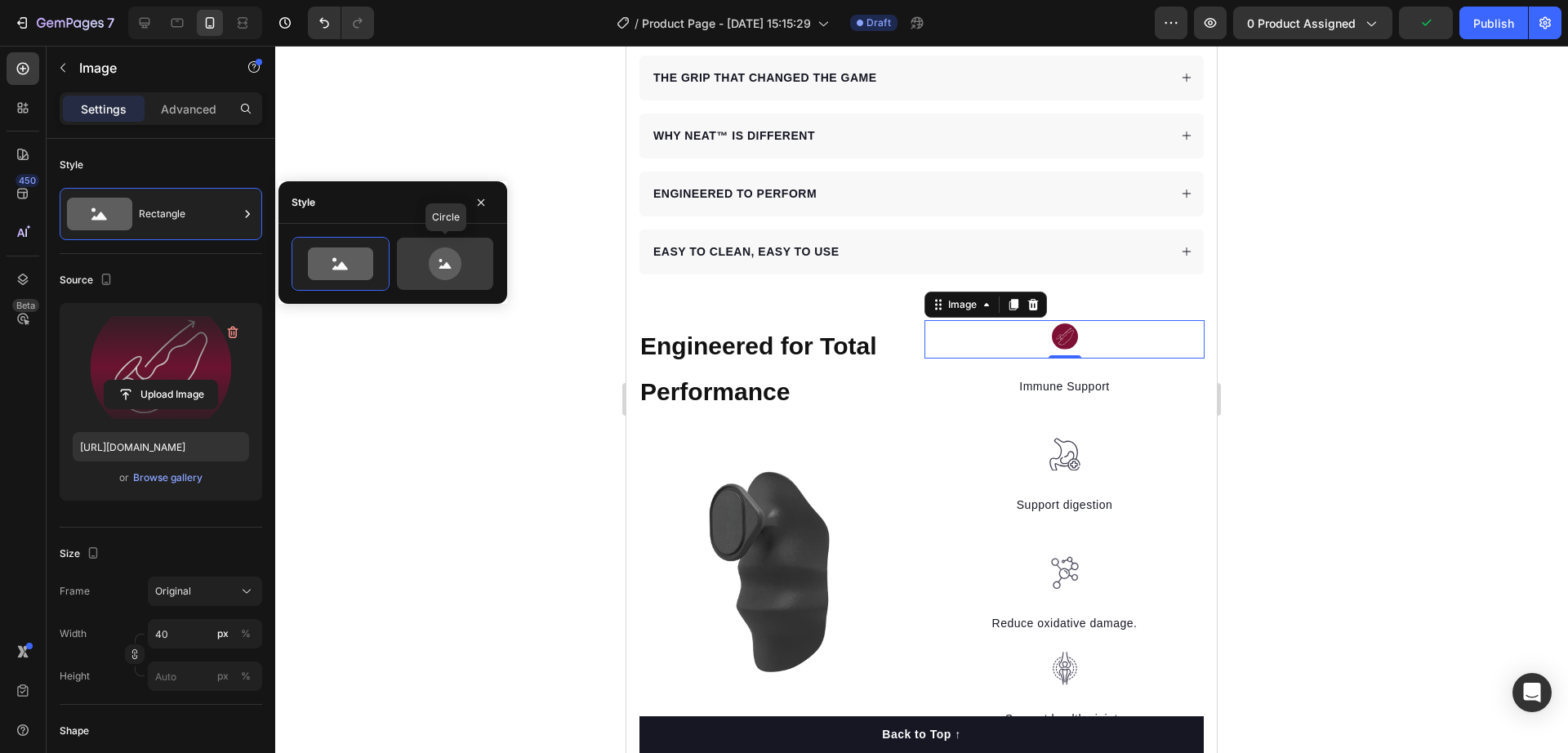
click at [470, 264] on icon at bounding box center [445, 264] width 77 height 33
type input "80"
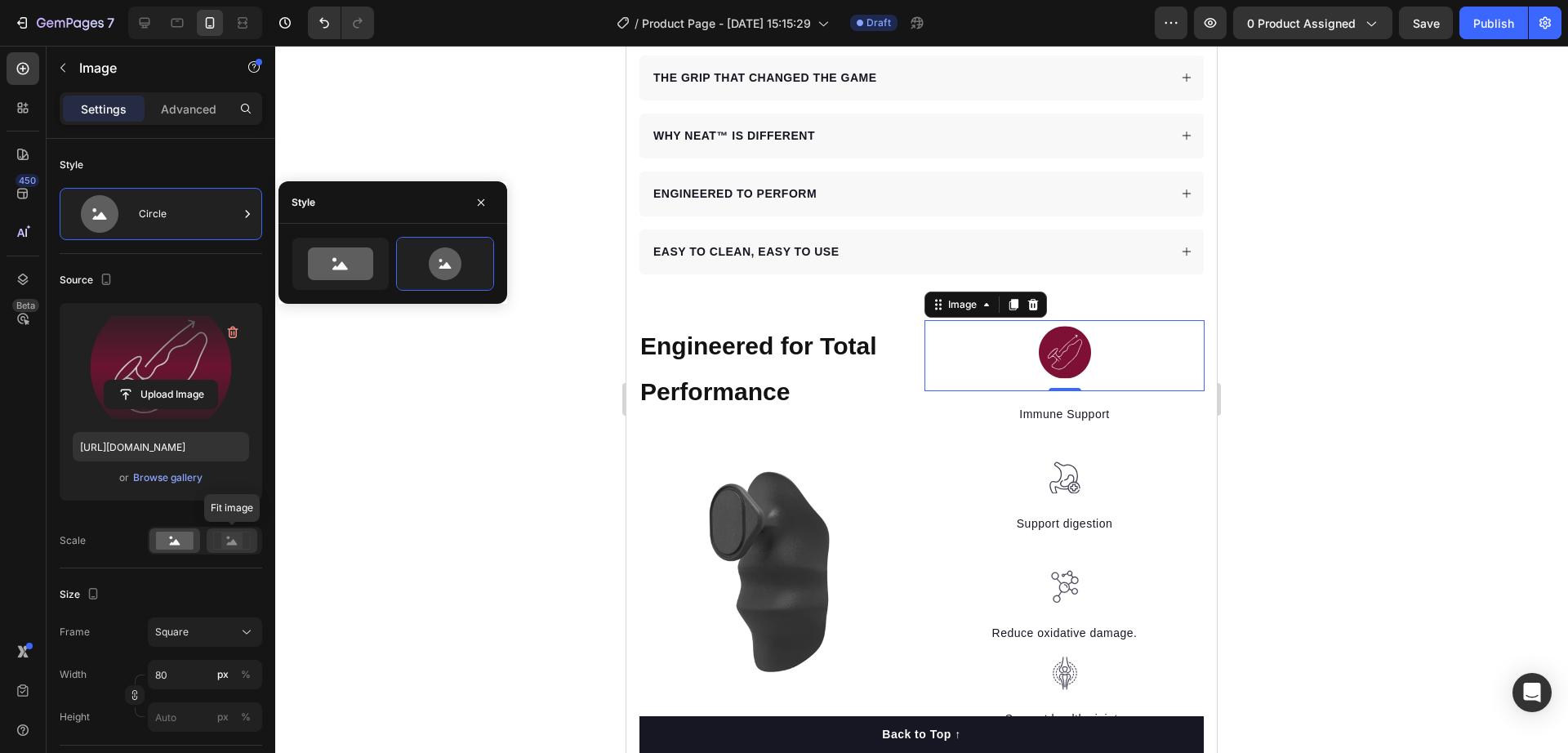
click at [228, 543] on rect at bounding box center [231, 540] width 22 height 16
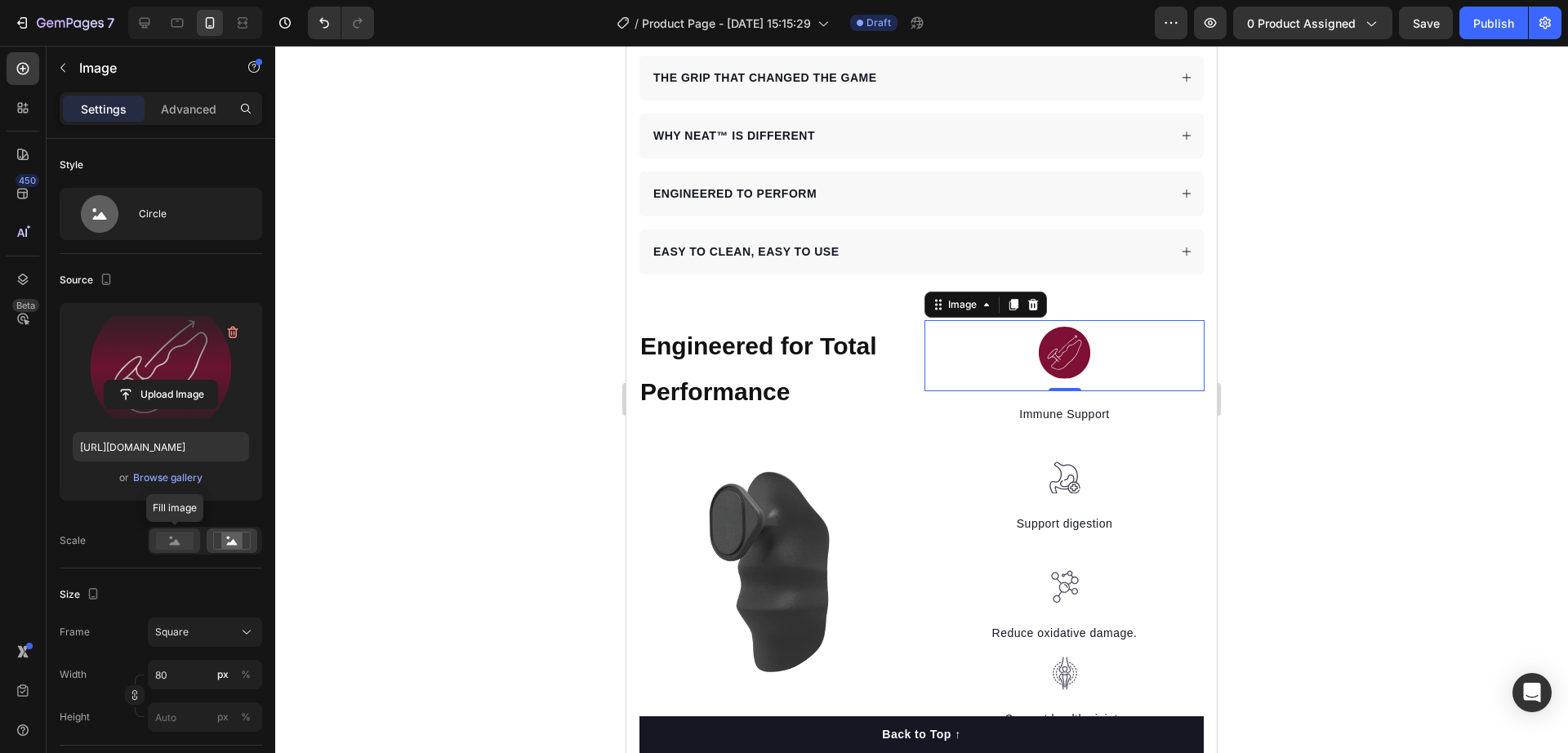
click at [188, 536] on rect at bounding box center [174, 540] width 37 height 18
click at [1057, 398] on div "0" at bounding box center [1065, 404] width 16 height 13
click at [1047, 406] on p "Immune Support" at bounding box center [1064, 414] width 276 height 17
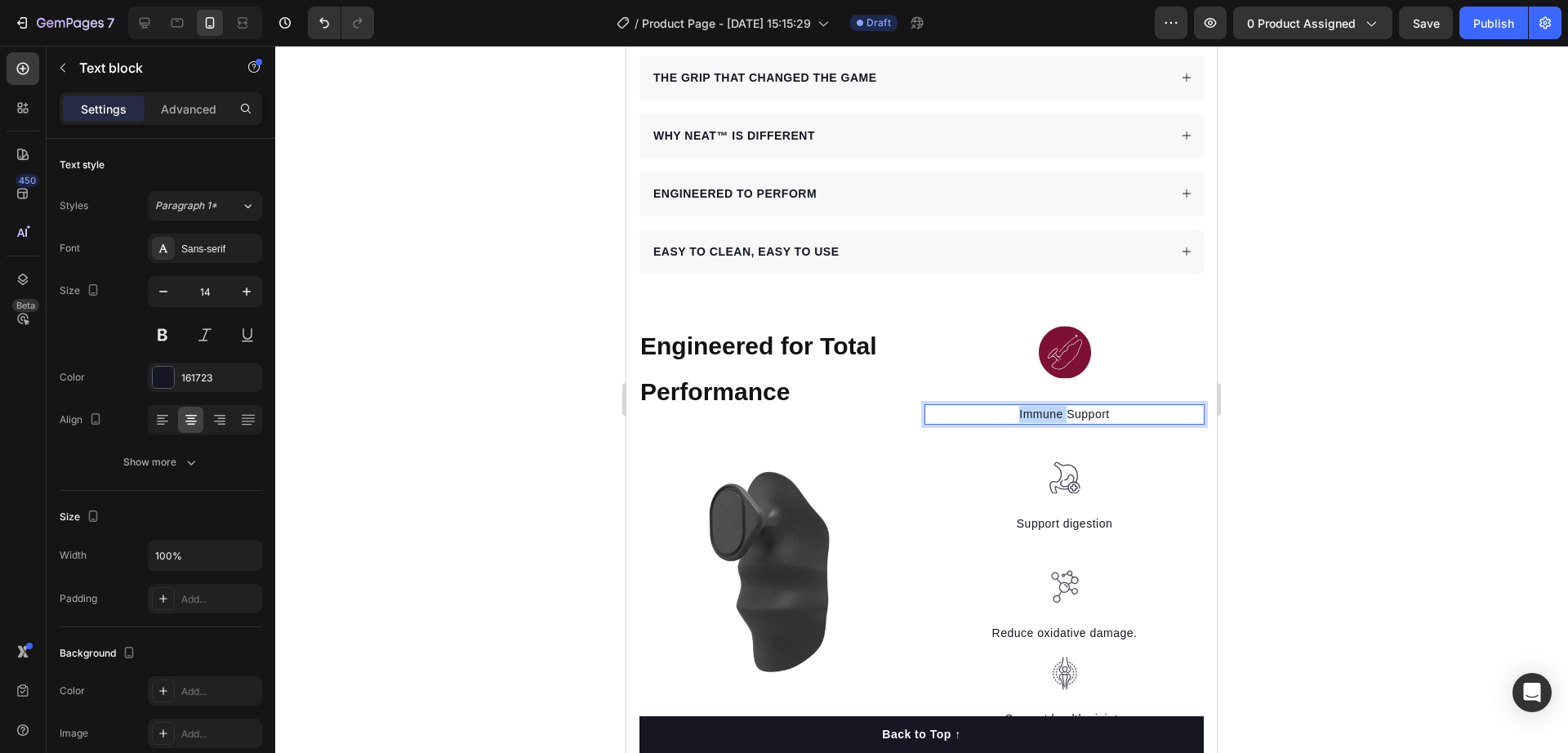
click at [1046, 406] on p "Immune Support" at bounding box center [1064, 414] width 276 height 17
click at [1327, 411] on div at bounding box center [922, 399] width 1293 height 708
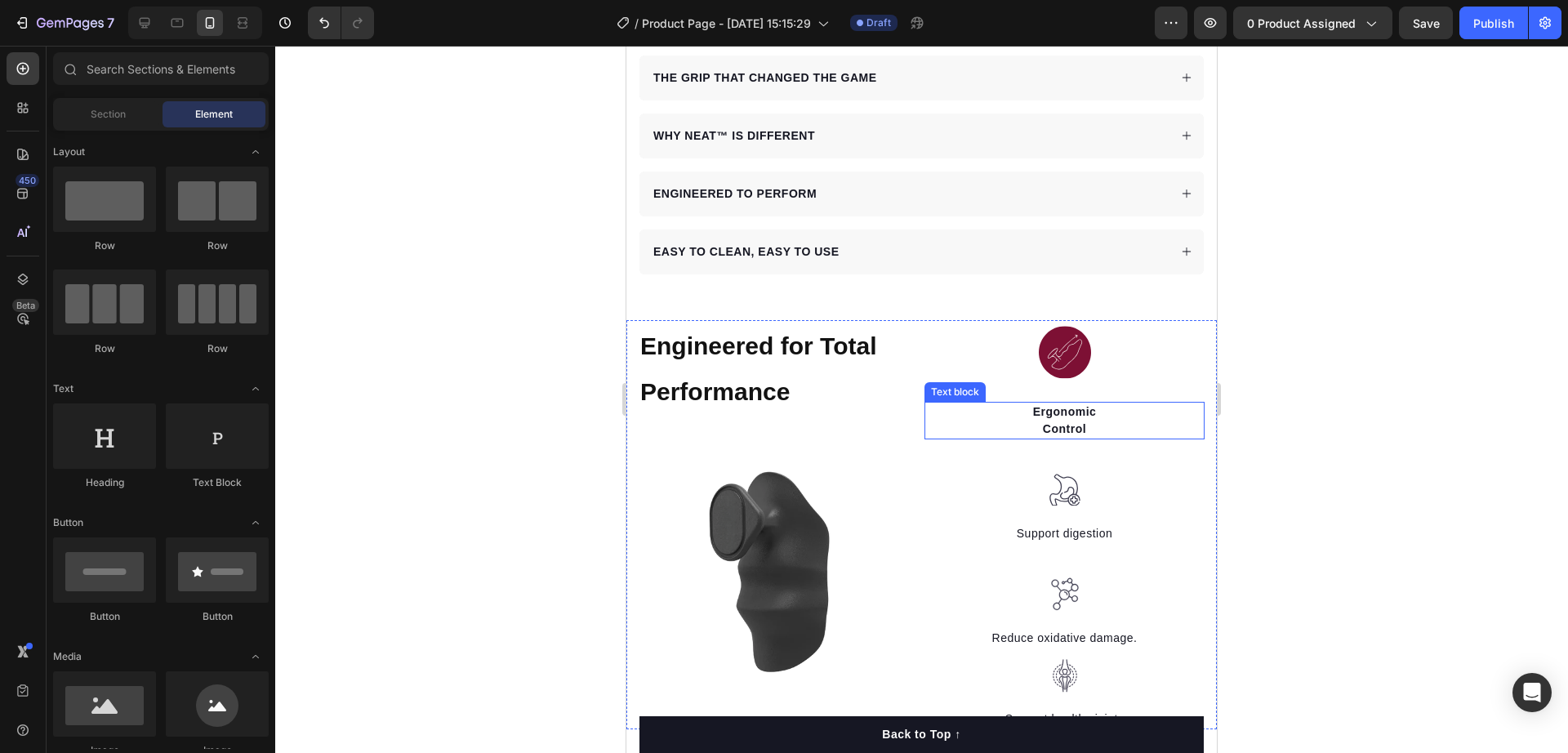
click at [1049, 405] on strong "Ergonomic" at bounding box center [1065, 412] width 64 height 13
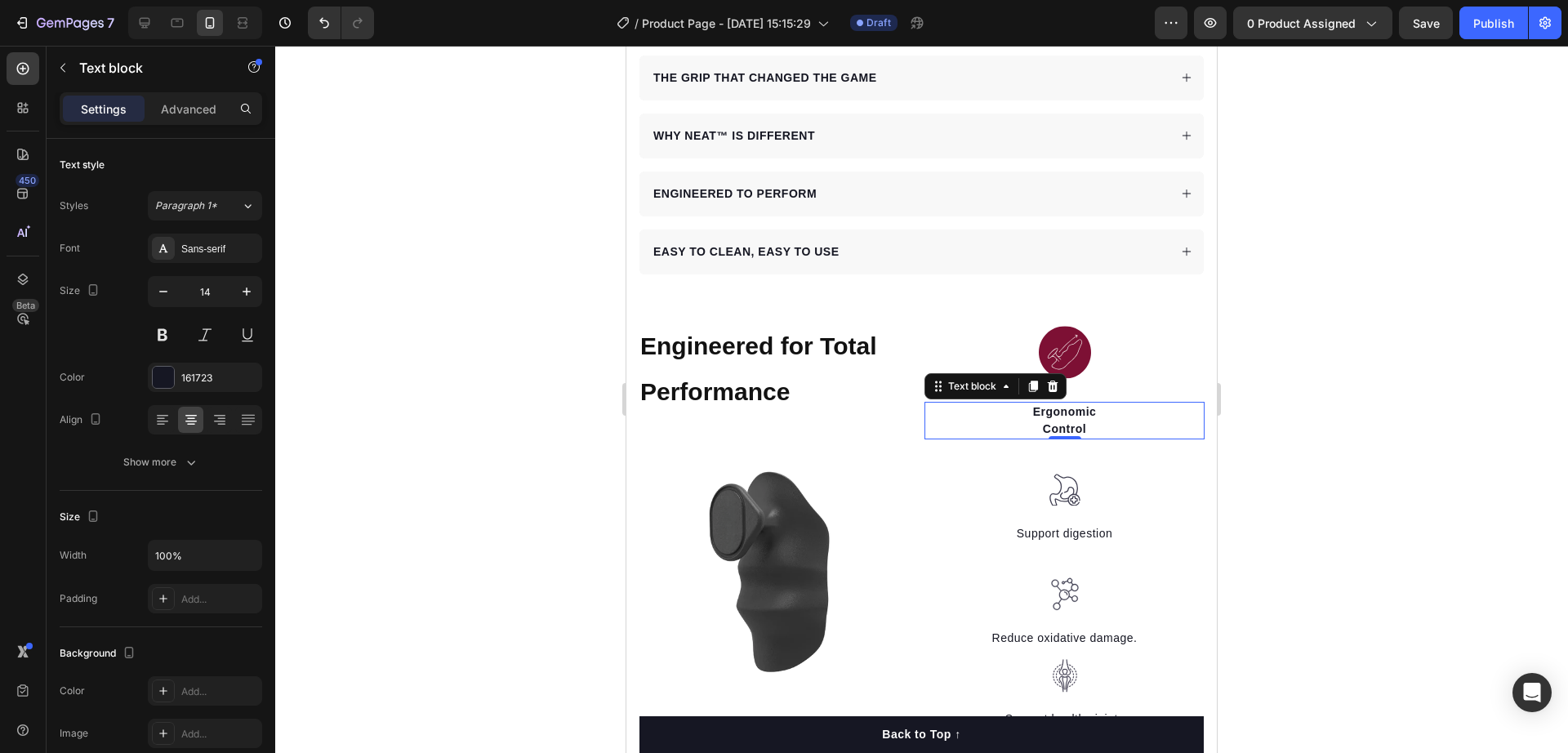
click at [1311, 426] on div at bounding box center [922, 399] width 1293 height 708
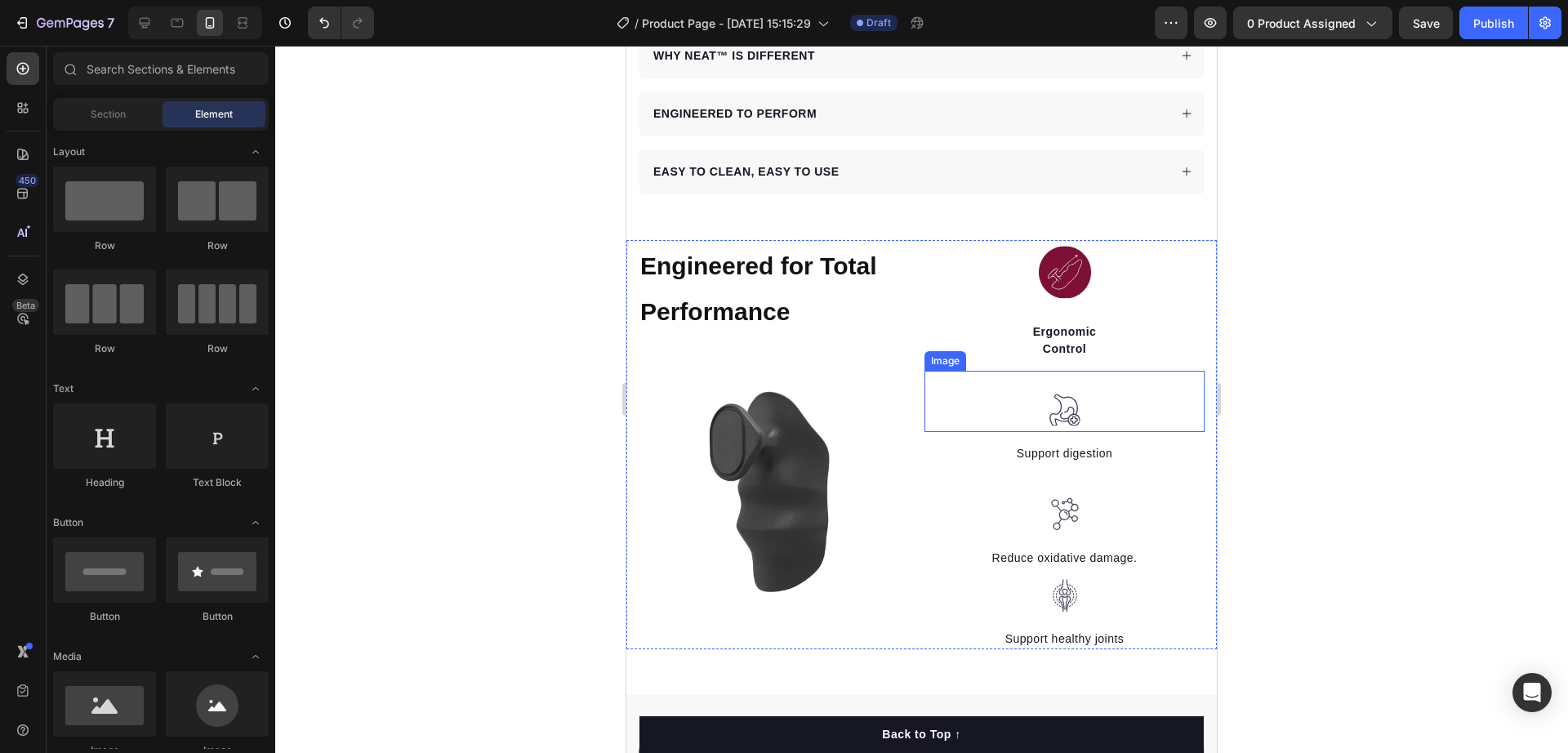
scroll to position [1123, 0]
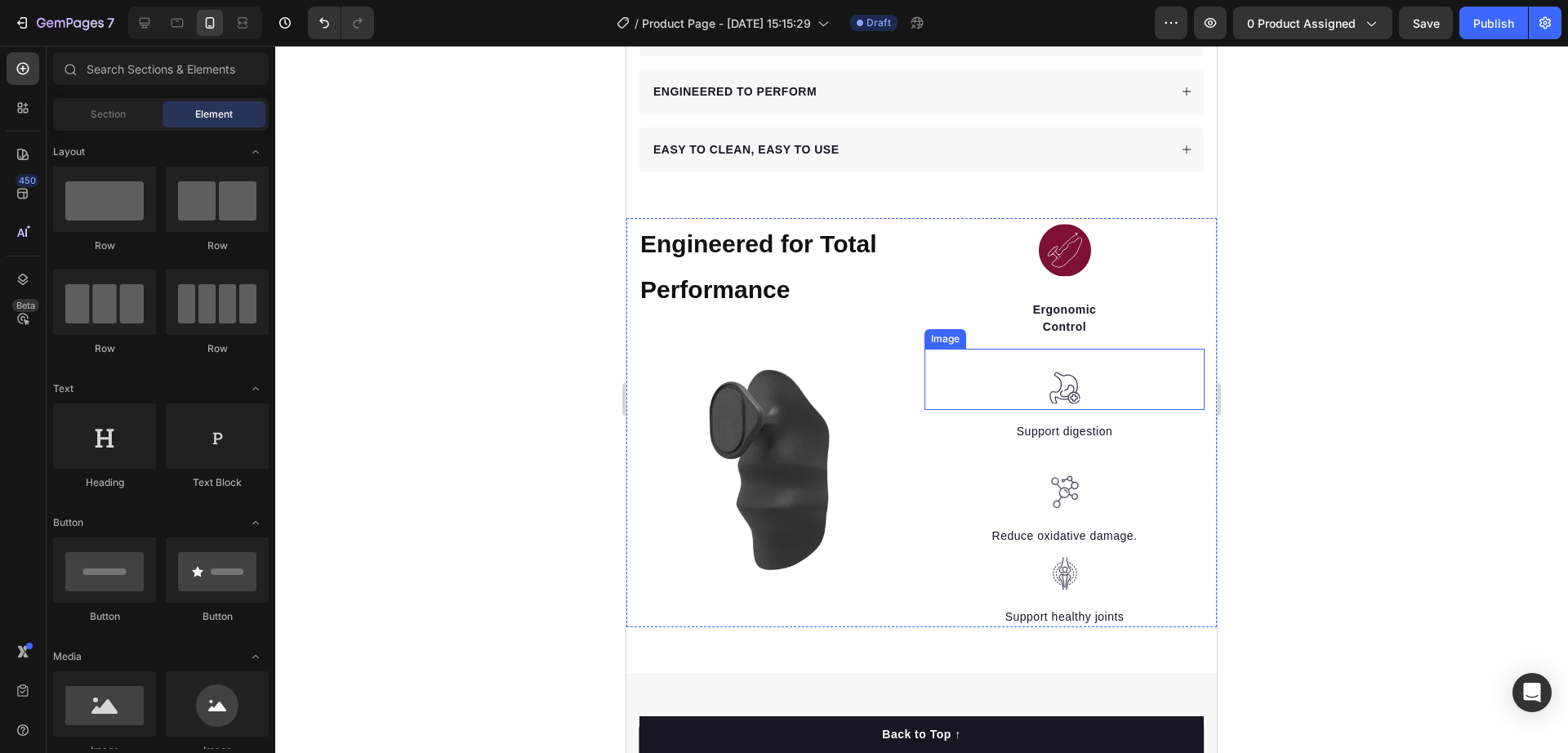
click at [1063, 372] on img at bounding box center [1065, 389] width 33 height 34
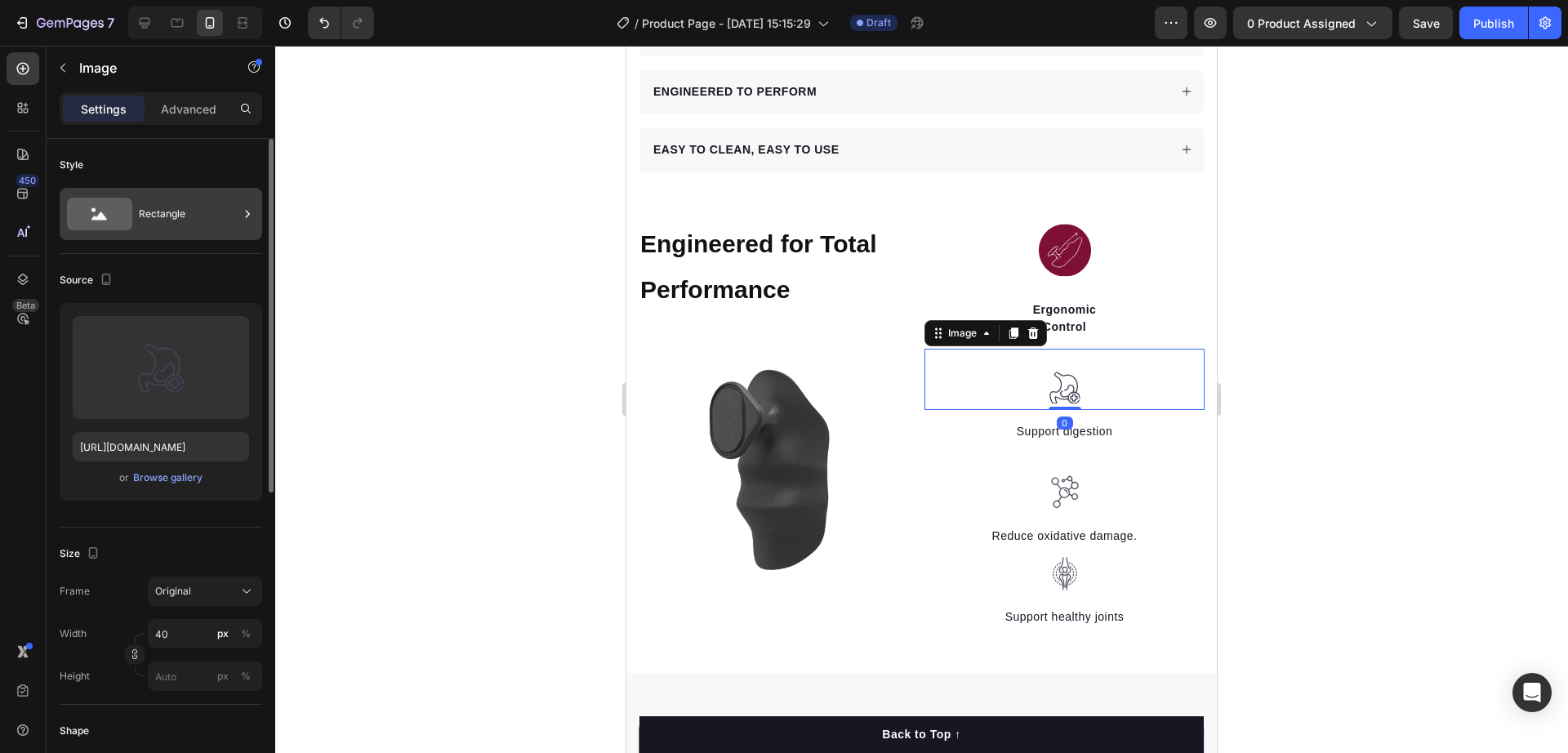
click at [157, 213] on div "Rectangle" at bounding box center [188, 214] width 99 height 38
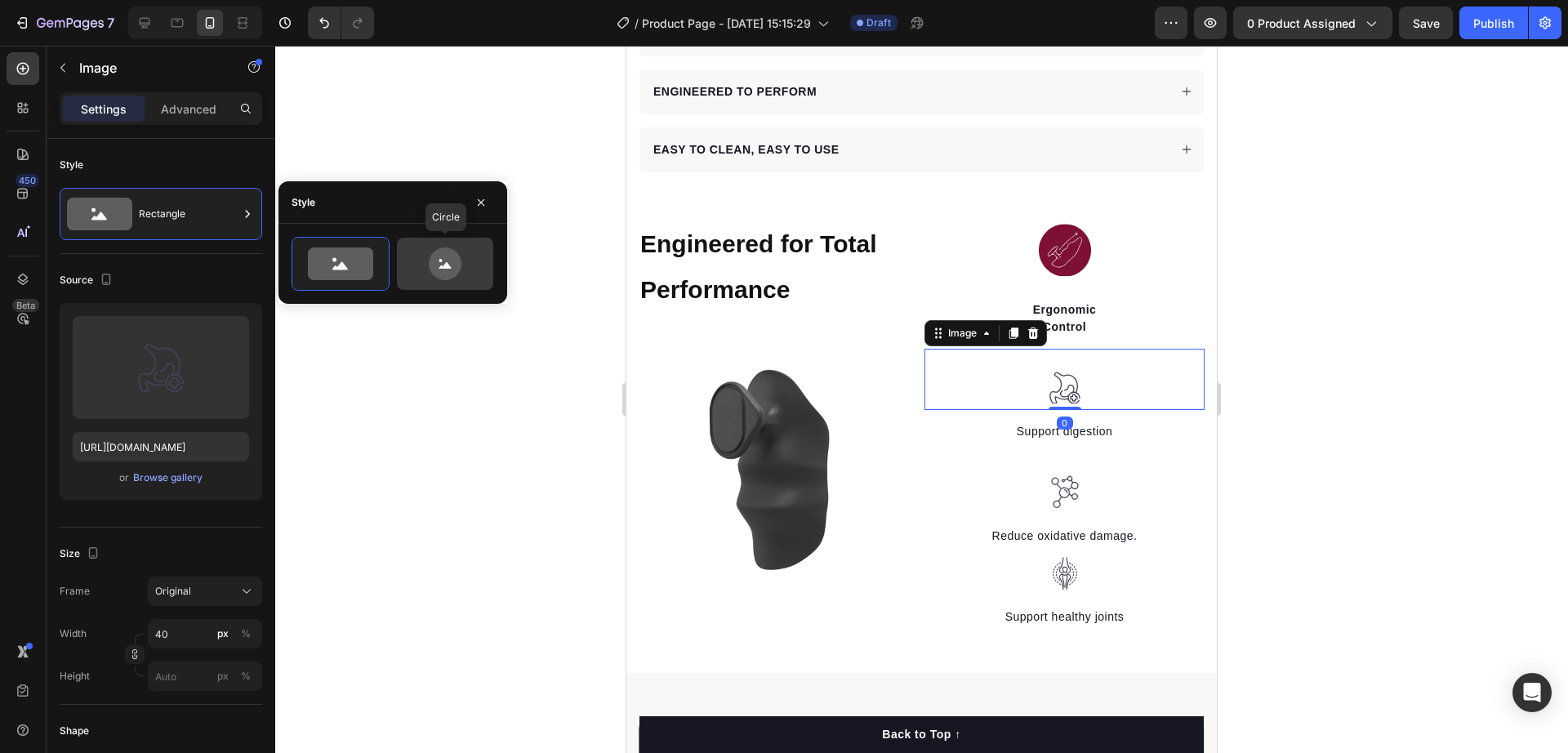
click at [453, 259] on icon at bounding box center [445, 264] width 33 height 33
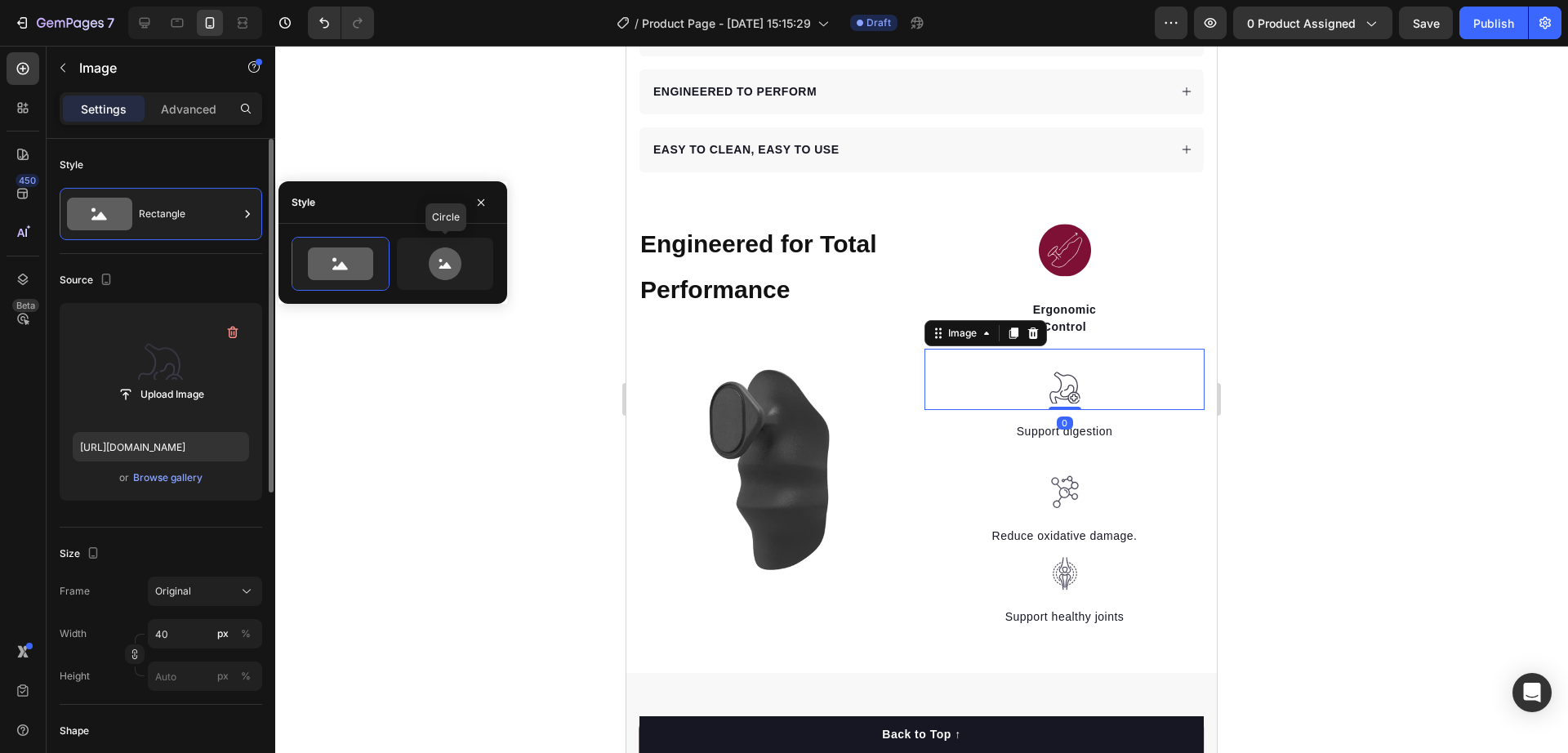
type input "80"
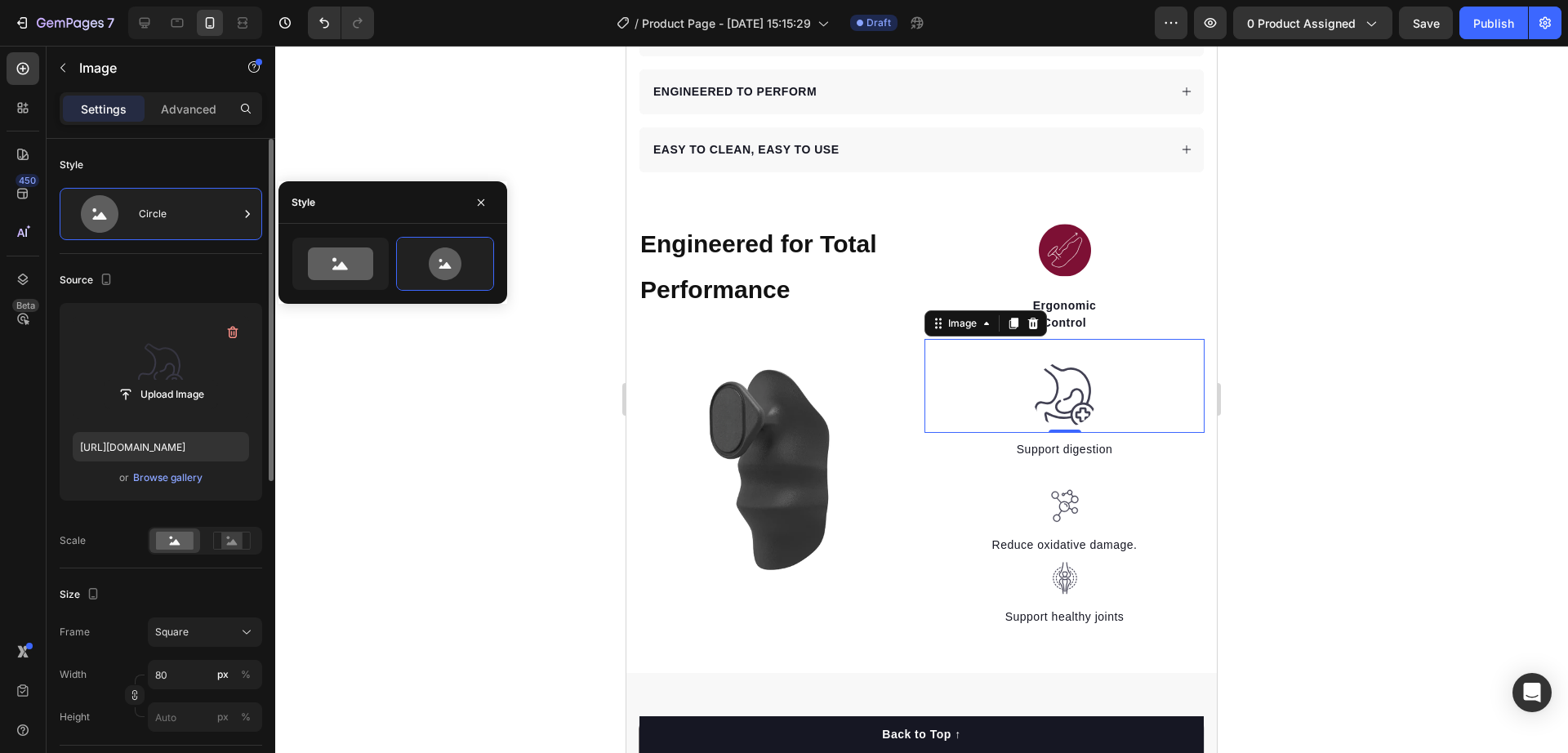
click at [166, 353] on label at bounding box center [161, 368] width 176 height 103
click at [166, 381] on input "file" at bounding box center [161, 395] width 112 height 28
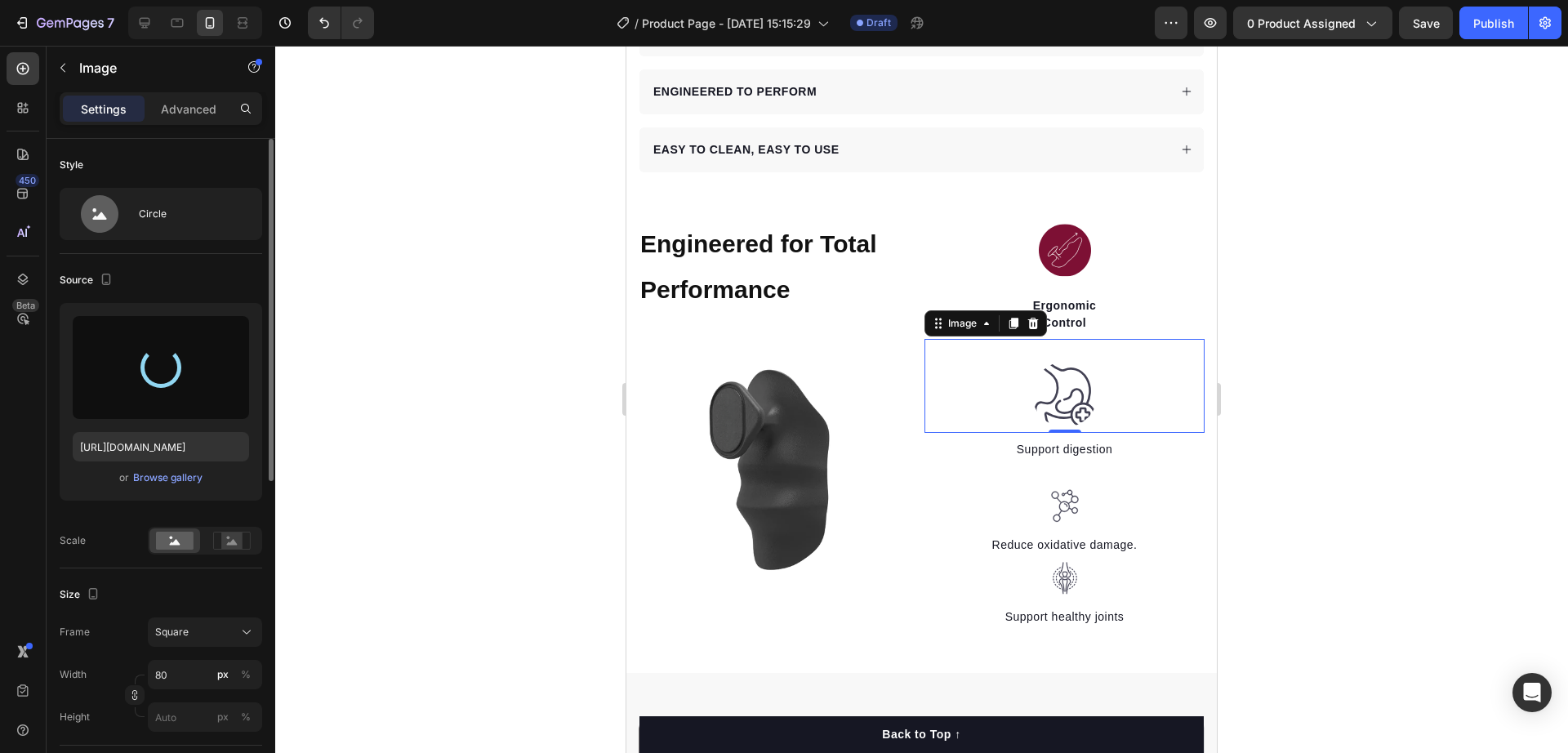
type input "https://cdn.shopify.com/s/files/1/0944/2236/8575/files/gempages_571139171893118…"
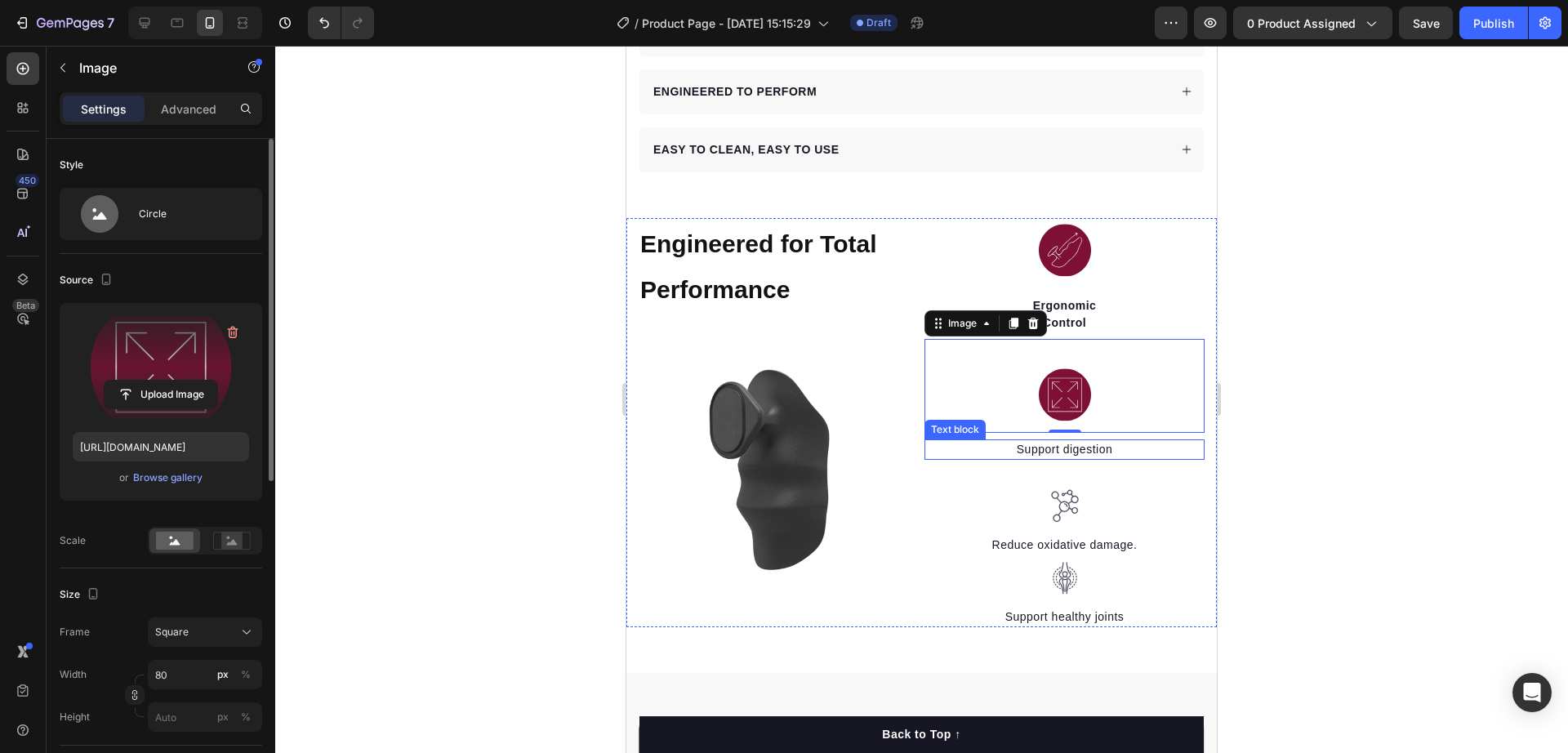
click at [1068, 442] on p "Support digestion" at bounding box center [1064, 450] width 276 height 17
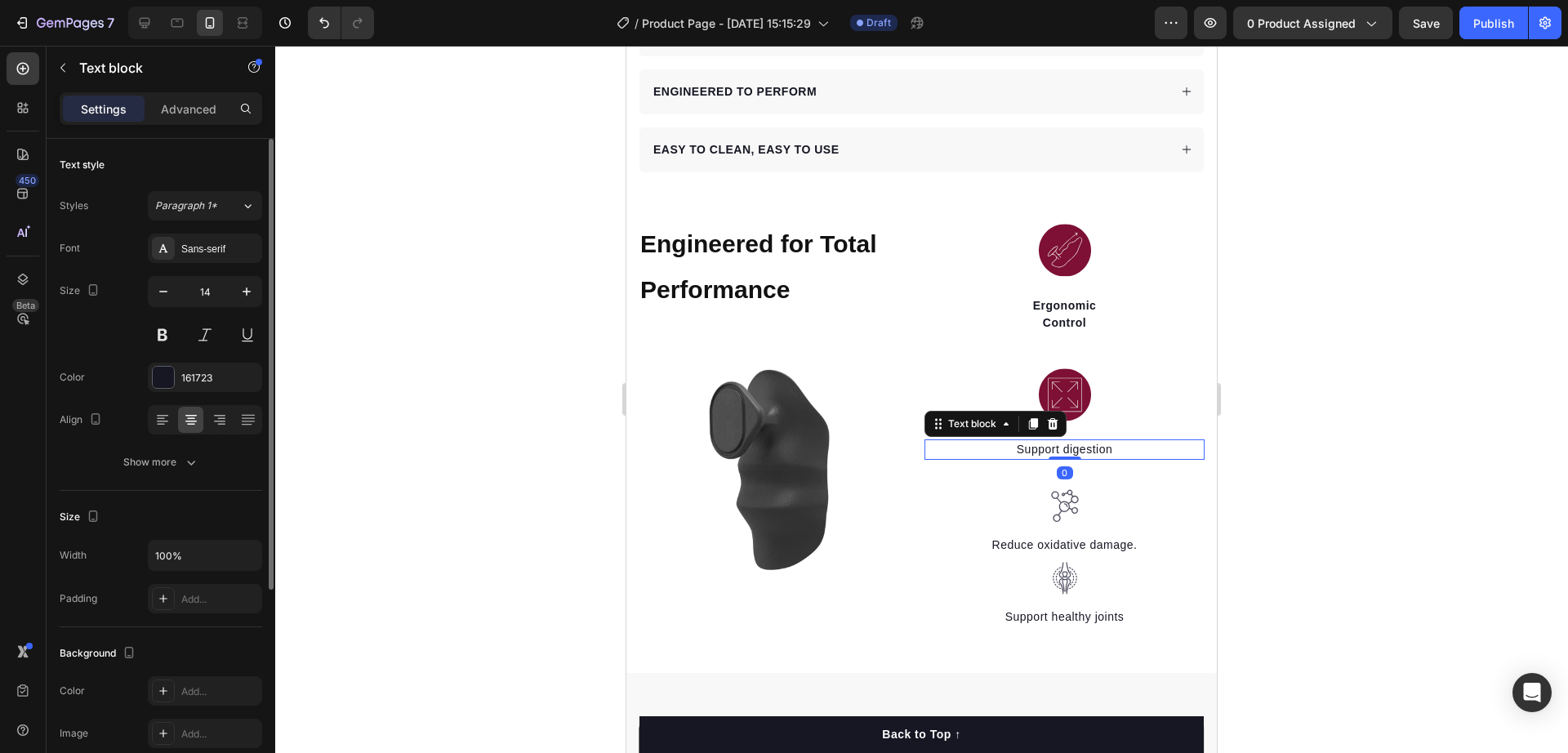
click at [1068, 442] on p "Support digestion" at bounding box center [1064, 450] width 276 height 17
click at [1277, 428] on div at bounding box center [922, 399] width 1293 height 708
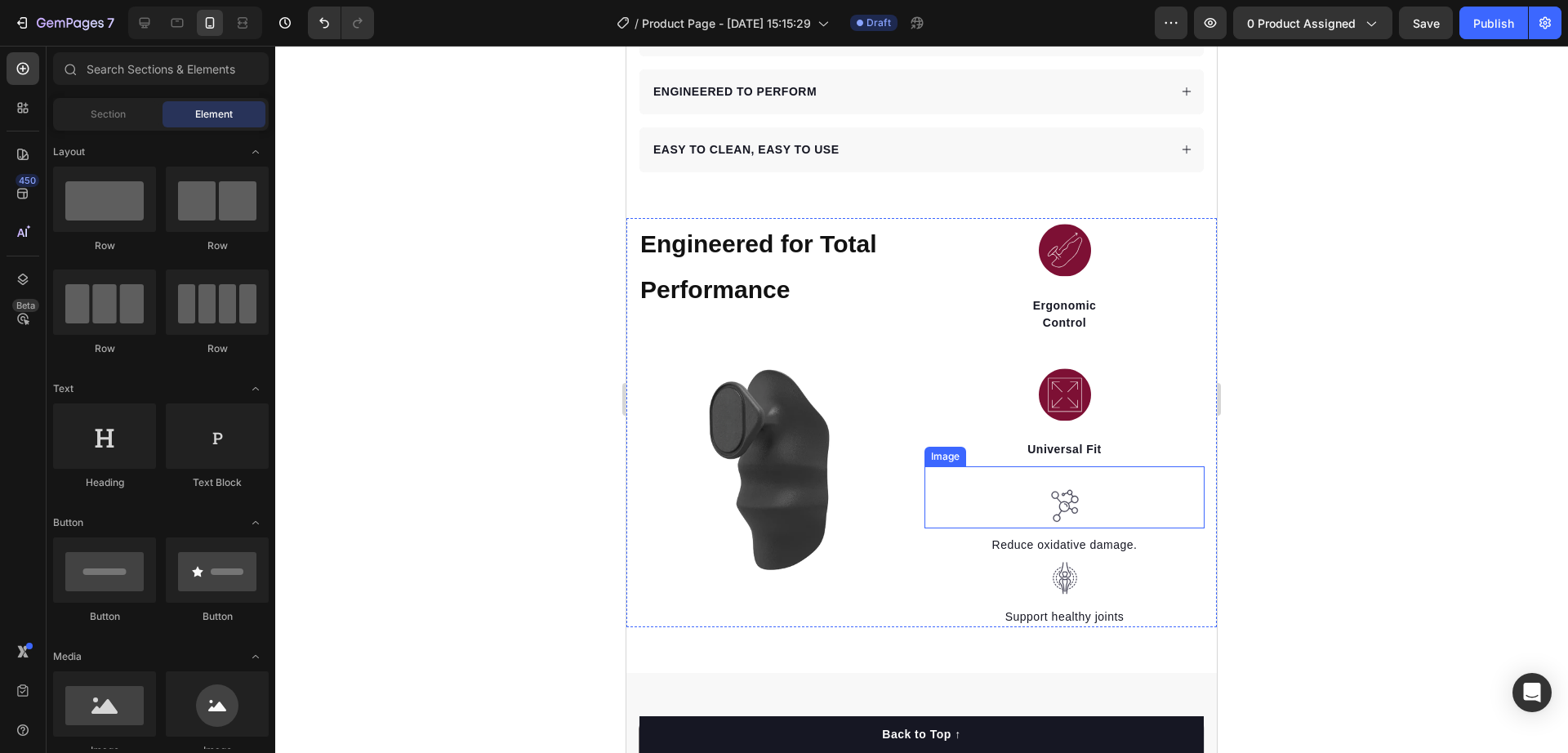
click at [1065, 489] on img at bounding box center [1065, 506] width 33 height 34
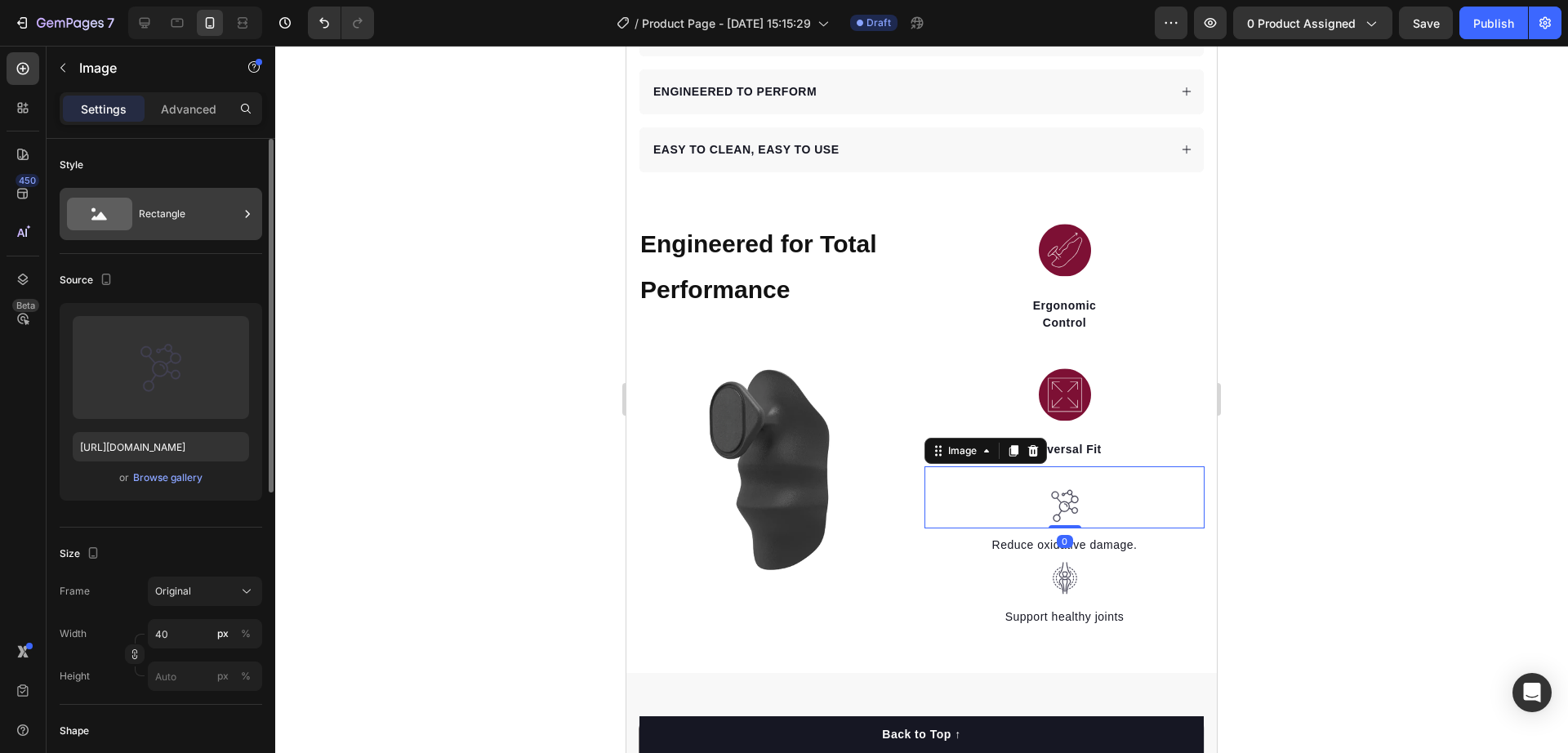
click at [171, 219] on div "Rectangle" at bounding box center [188, 214] width 99 height 38
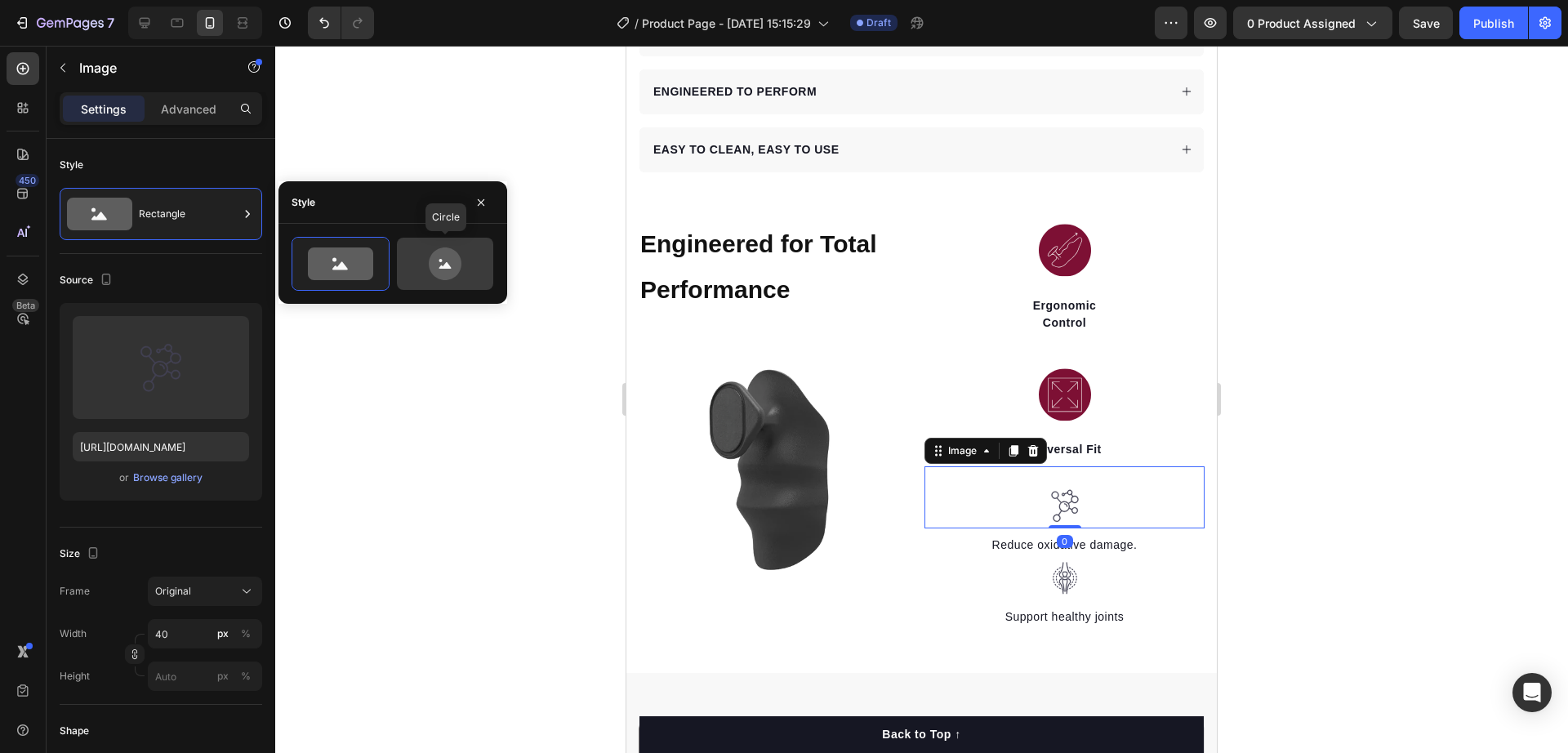
click at [467, 269] on icon at bounding box center [445, 264] width 77 height 33
type input "80"
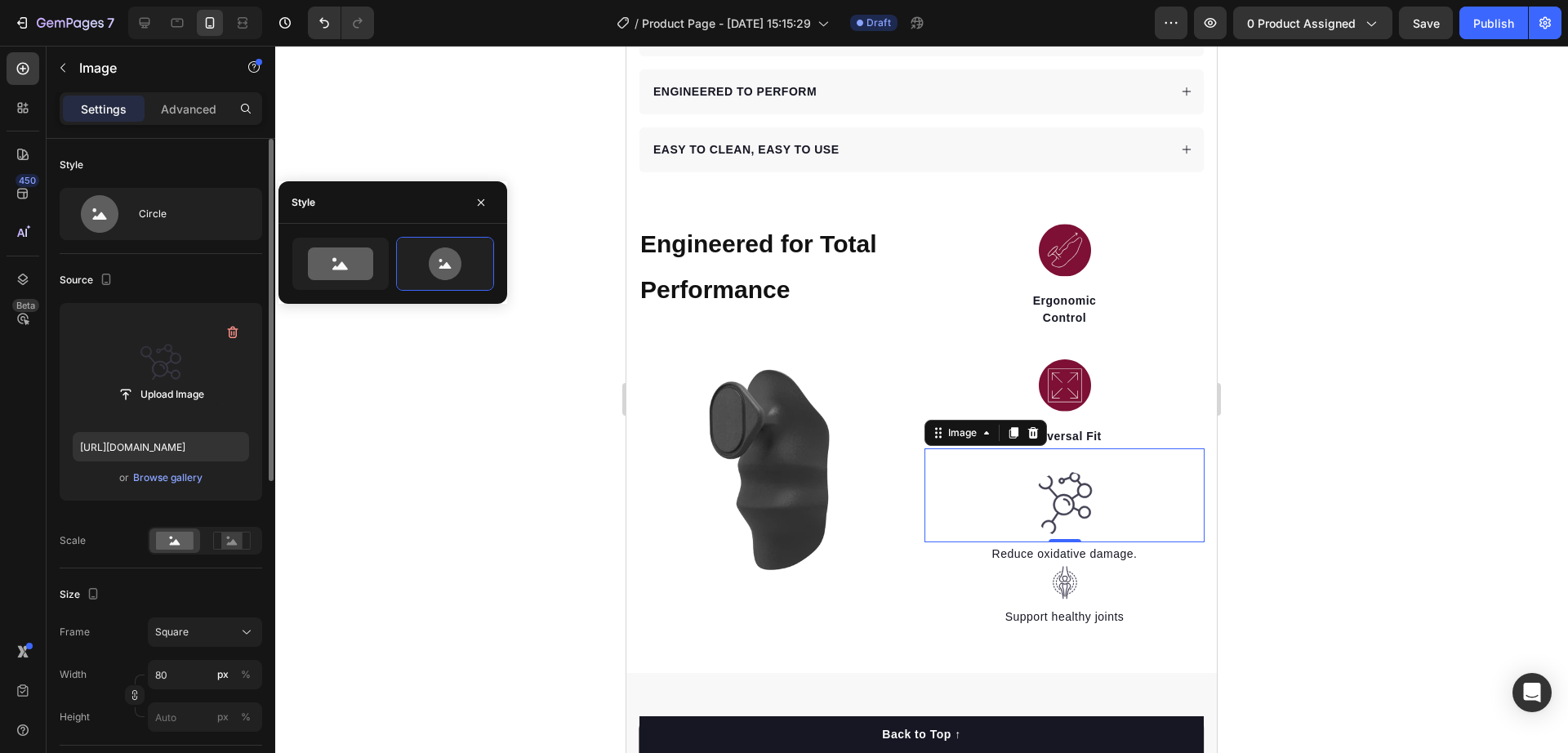
click at [125, 372] on label at bounding box center [161, 368] width 176 height 103
click at [125, 381] on input "file" at bounding box center [161, 395] width 112 height 28
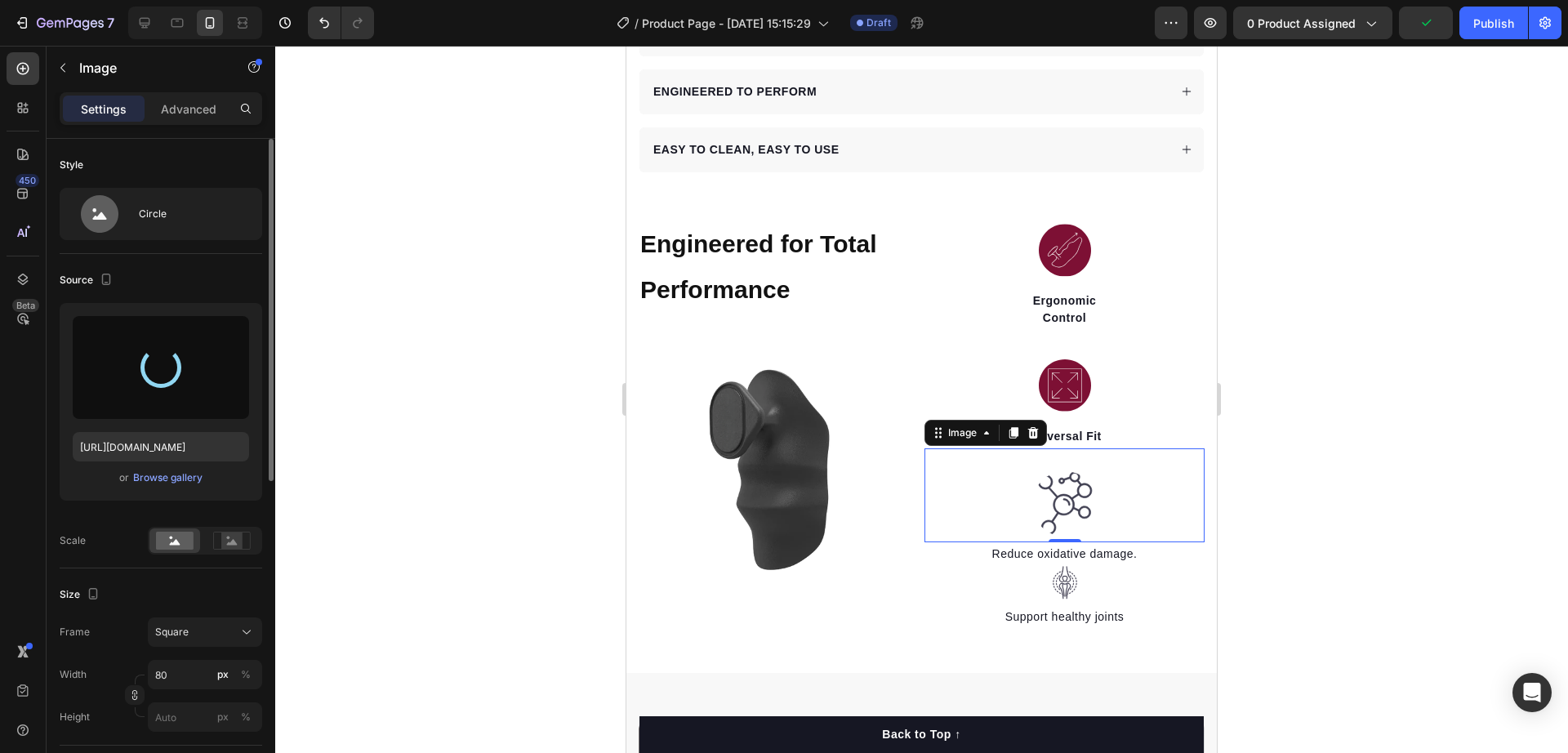
type input "https://cdn.shopify.com/s/files/1/0944/2236/8575/files/gempages_571139171893118…"
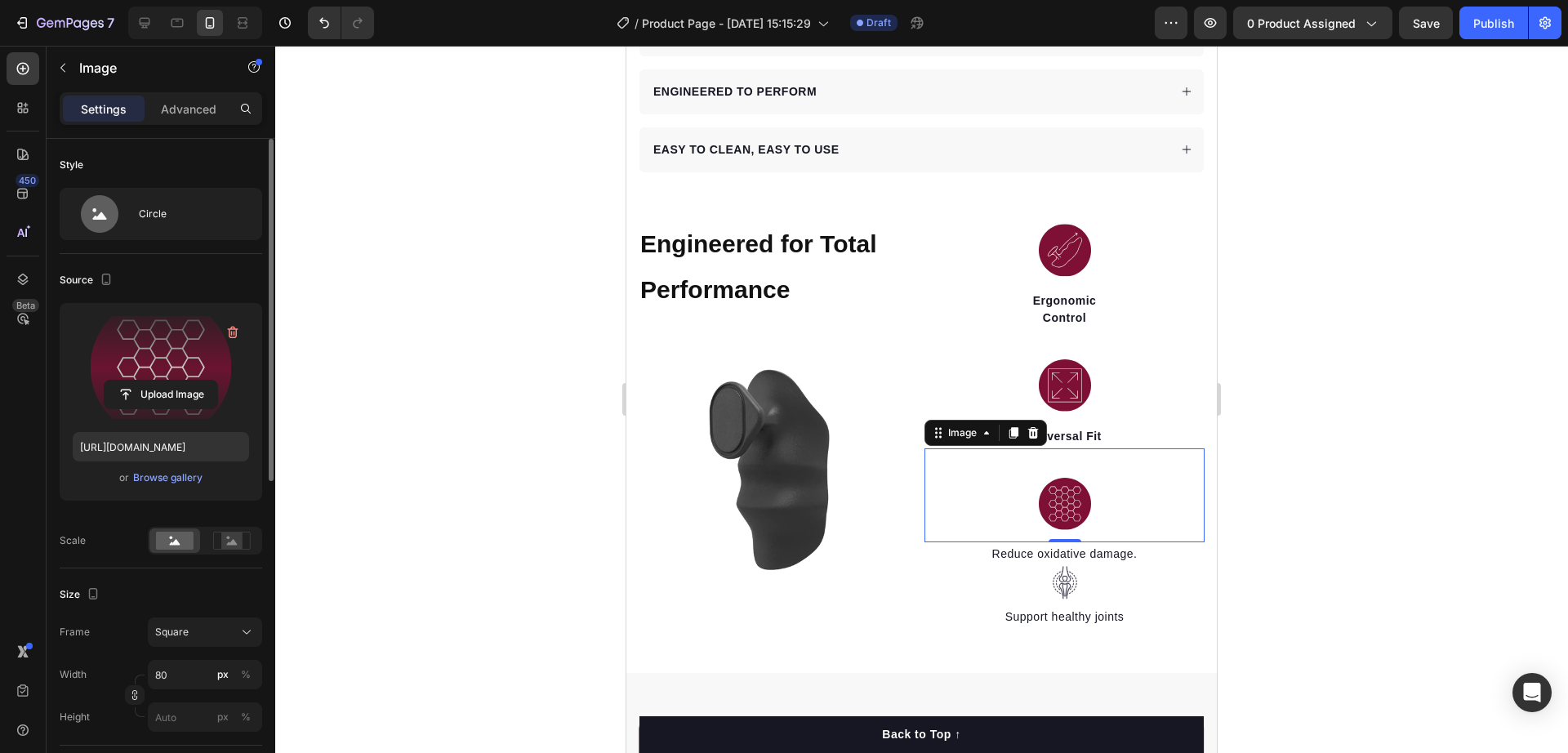
click at [1057, 550] on div "0" at bounding box center [1065, 556] width 16 height 13
click at [1059, 550] on div "0" at bounding box center [1065, 556] width 16 height 13
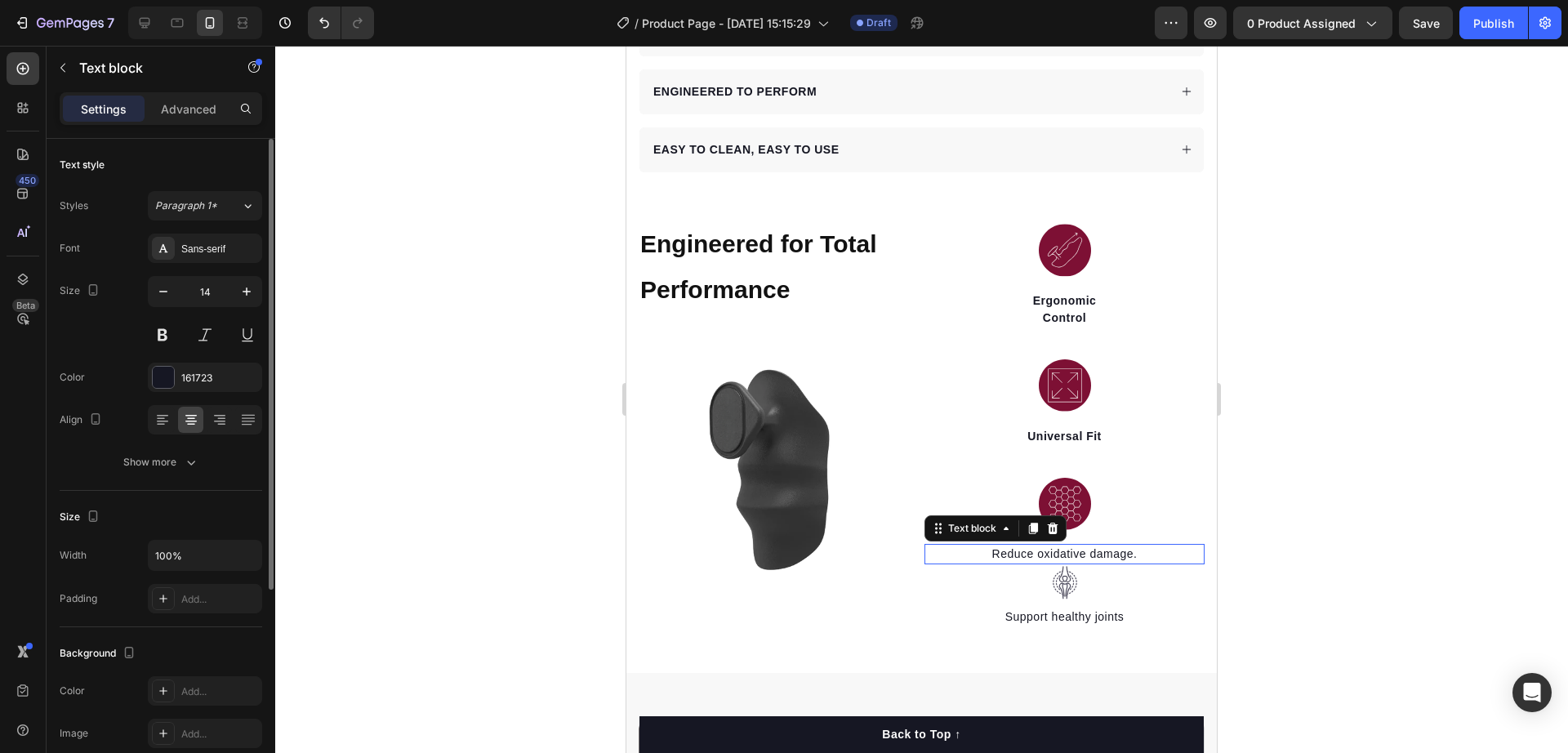
click at [1069, 546] on p "Reduce oxidative damage." at bounding box center [1064, 554] width 276 height 17
click at [1068, 546] on p "Reduce oxidative damage." at bounding box center [1064, 554] width 276 height 17
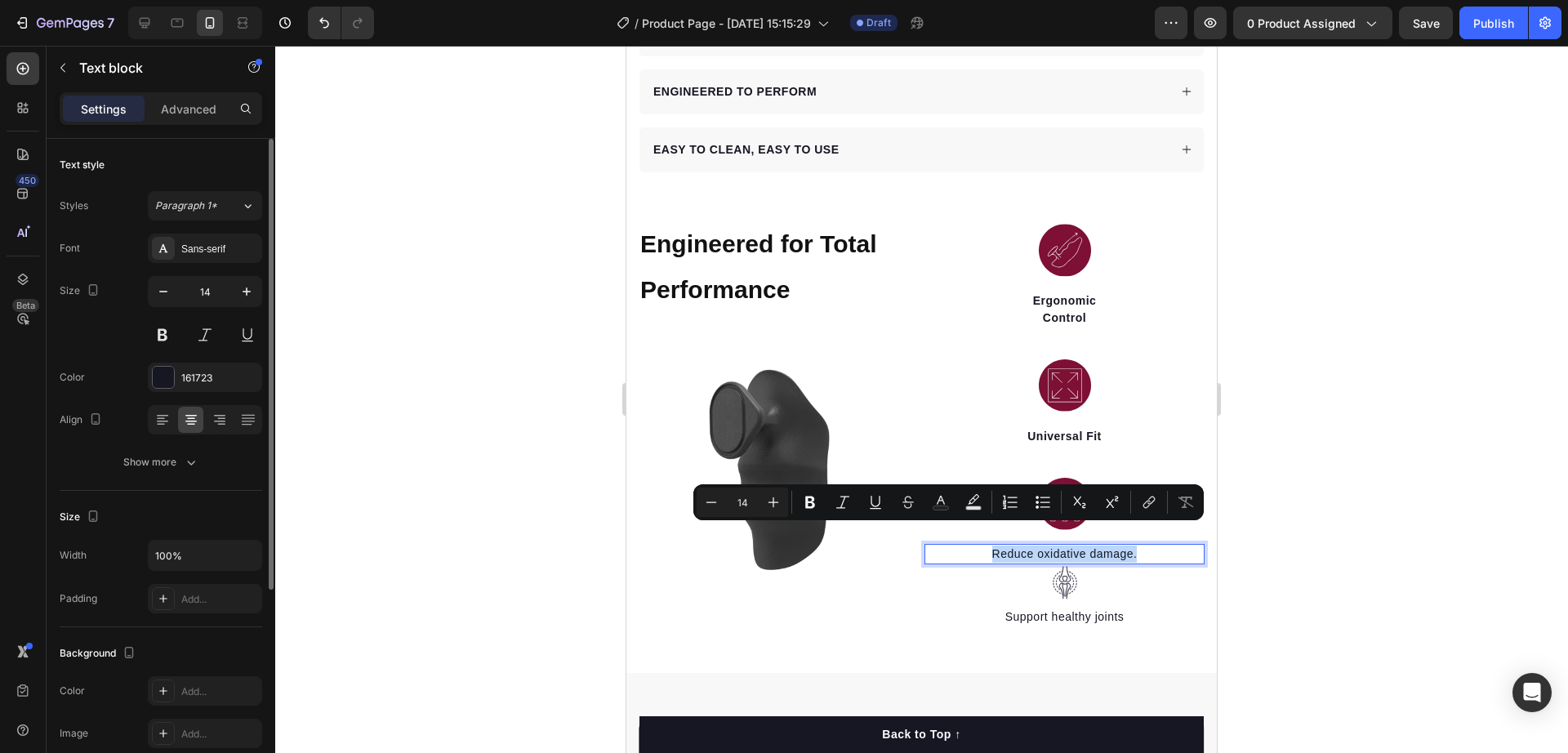
scroll to position [1120, 0]
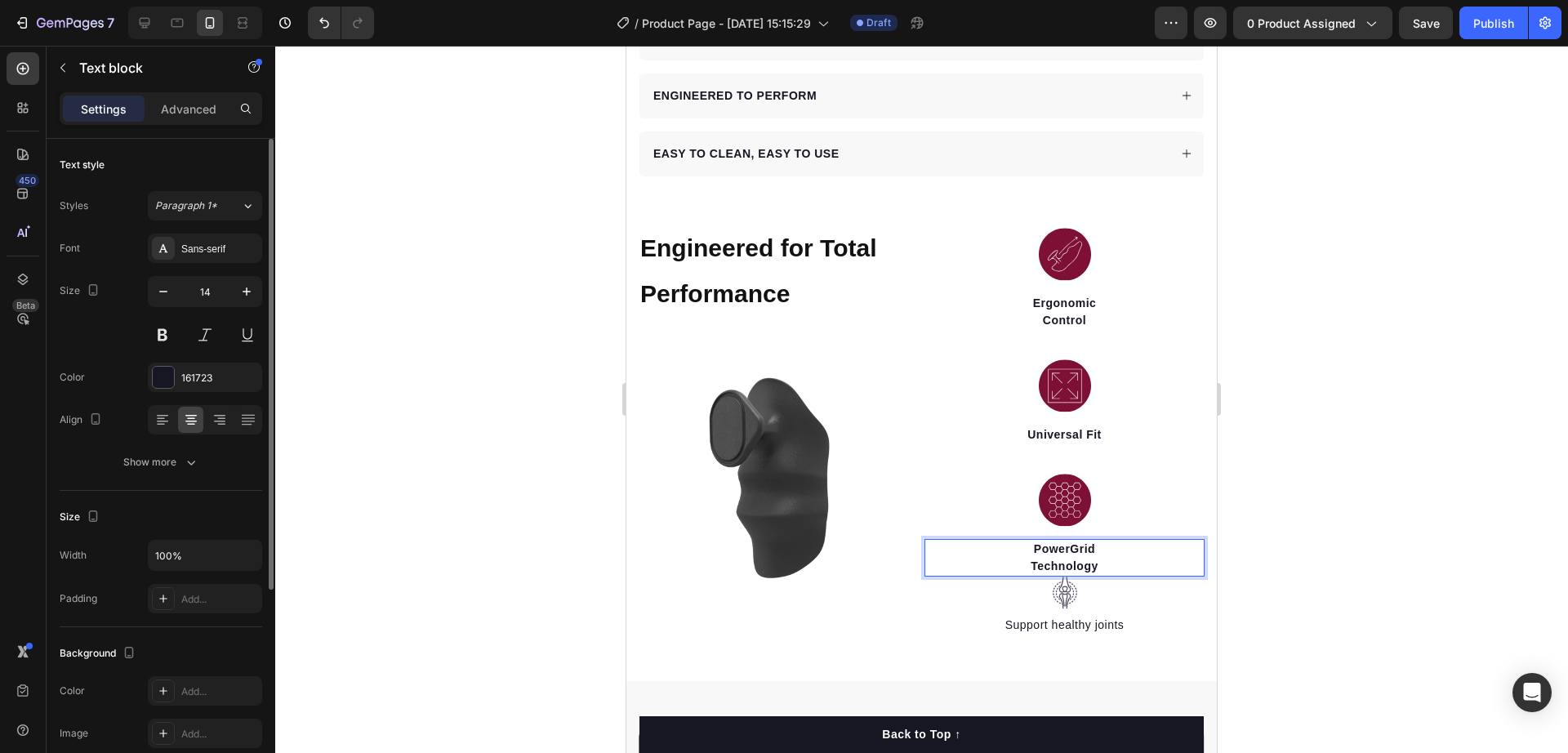
click at [1323, 487] on div at bounding box center [922, 399] width 1293 height 708
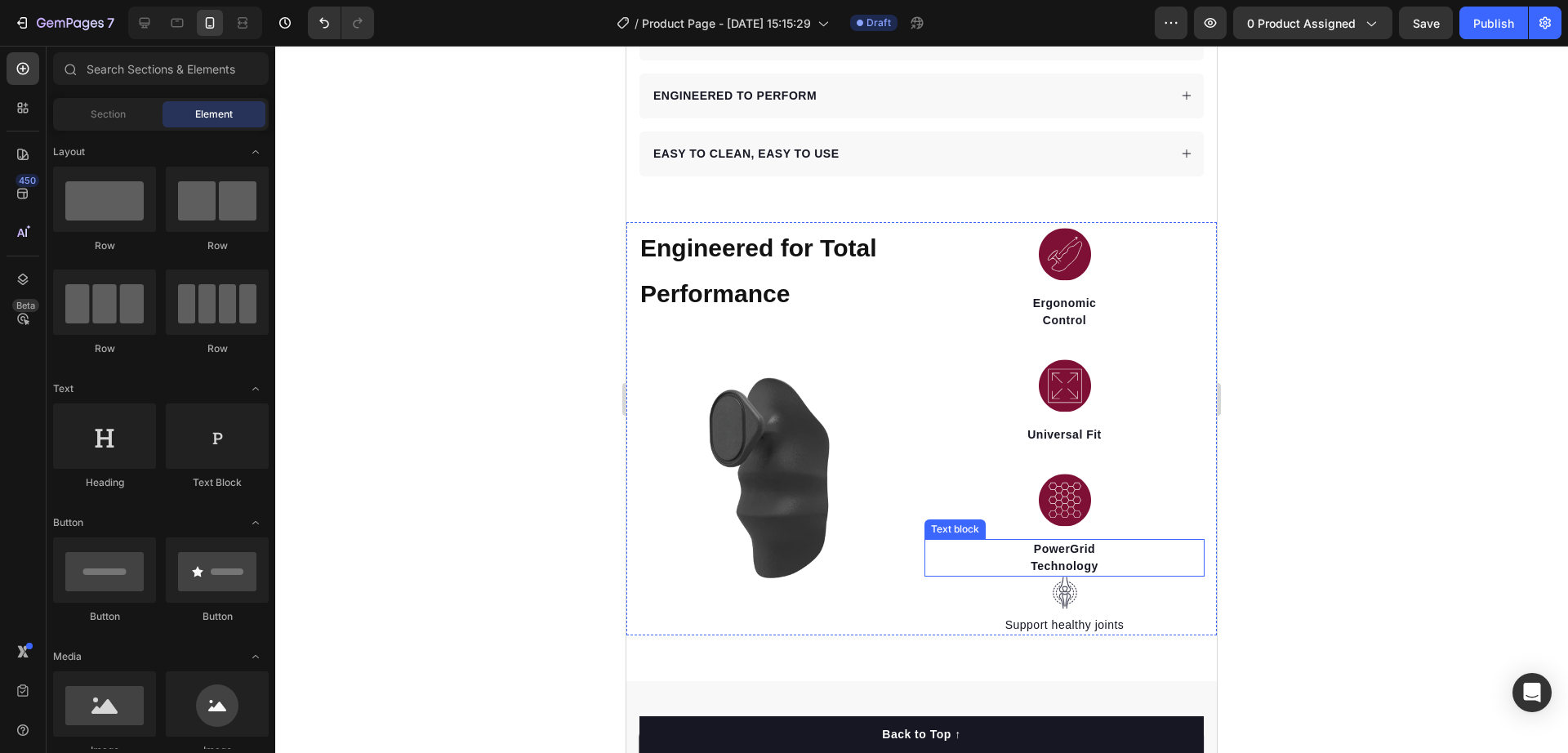
click at [1064, 560] on strong "Technology" at bounding box center [1065, 566] width 67 height 13
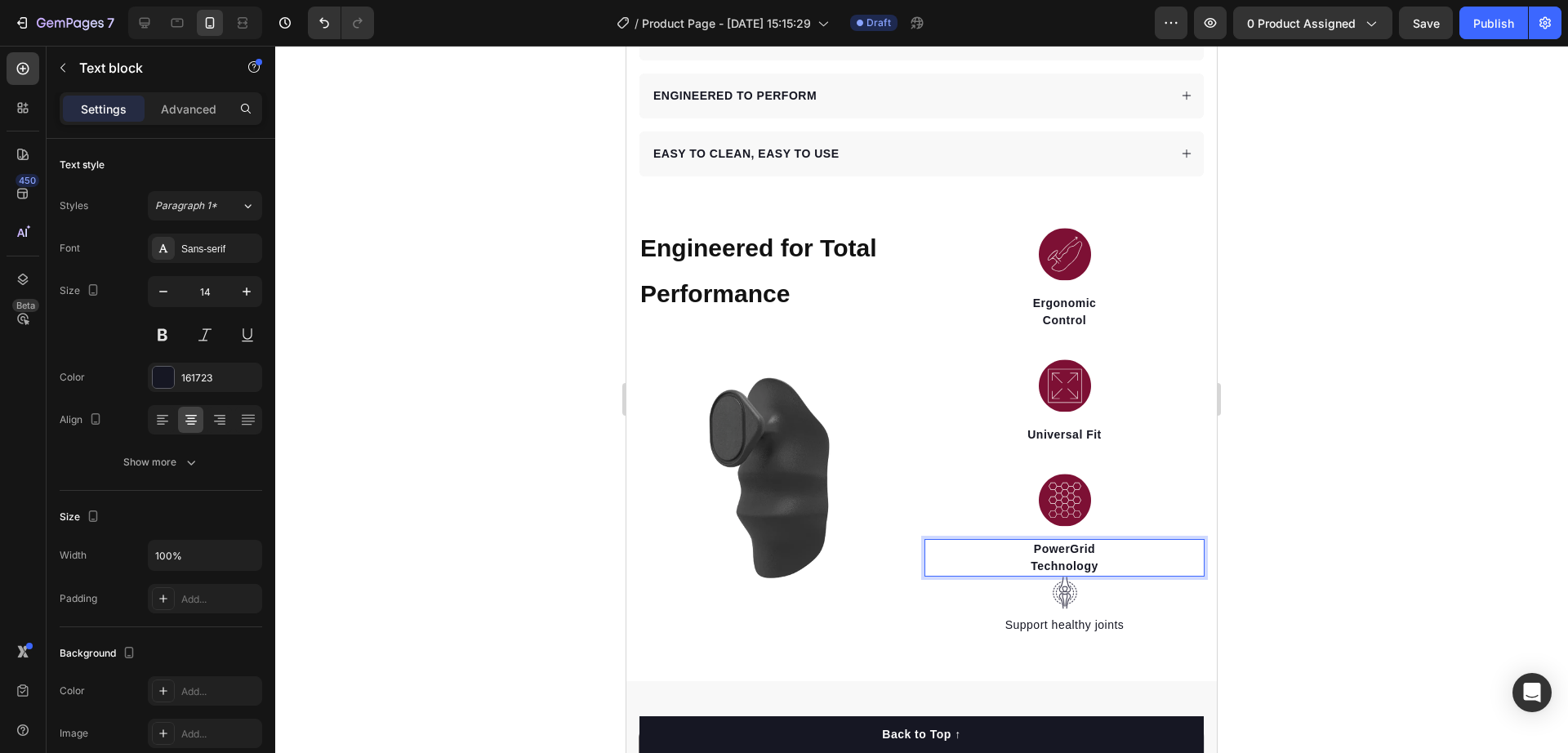
click at [1031, 560] on strong "Technology" at bounding box center [1065, 566] width 67 height 13
click at [1348, 498] on div at bounding box center [922, 399] width 1293 height 708
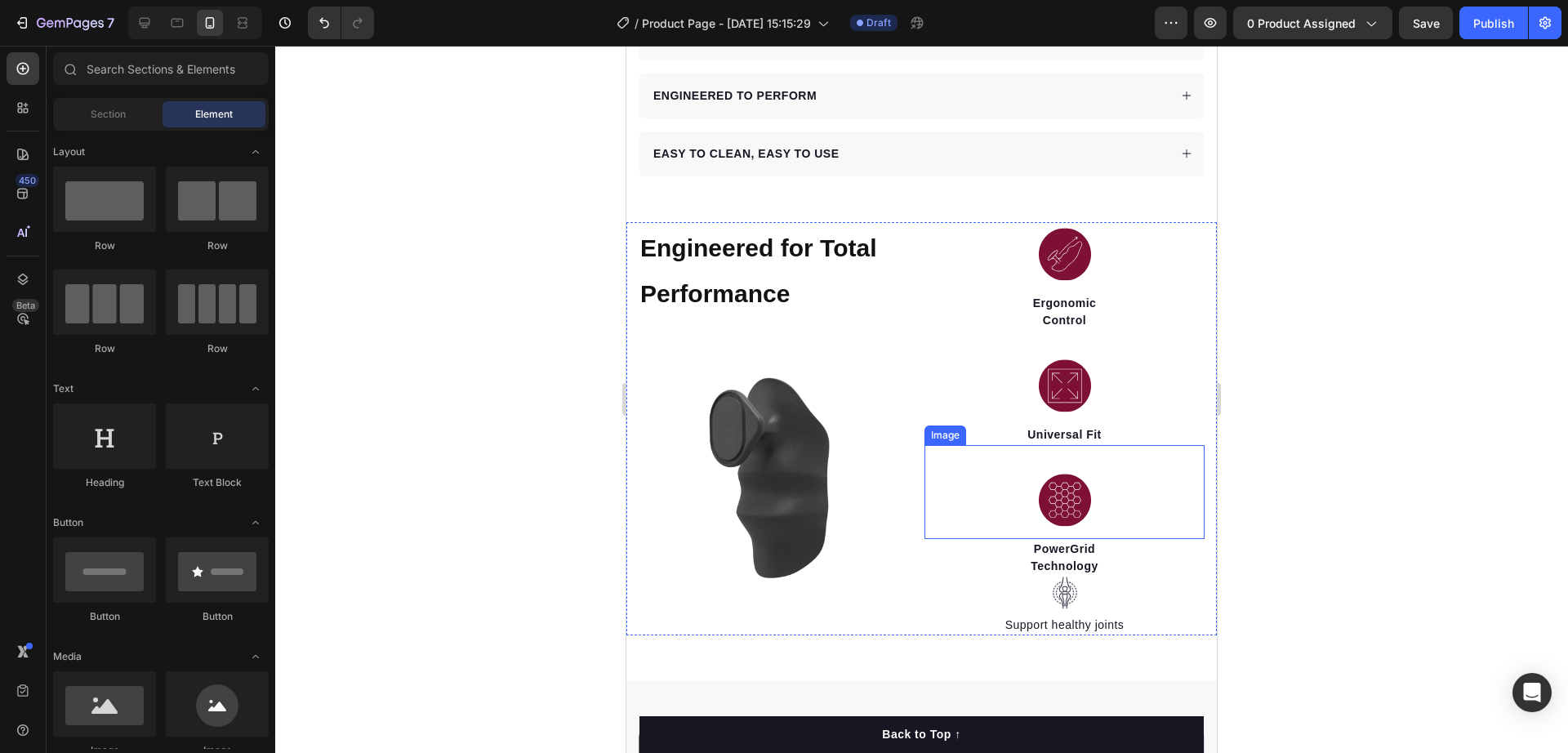
scroll to position [1222, 0]
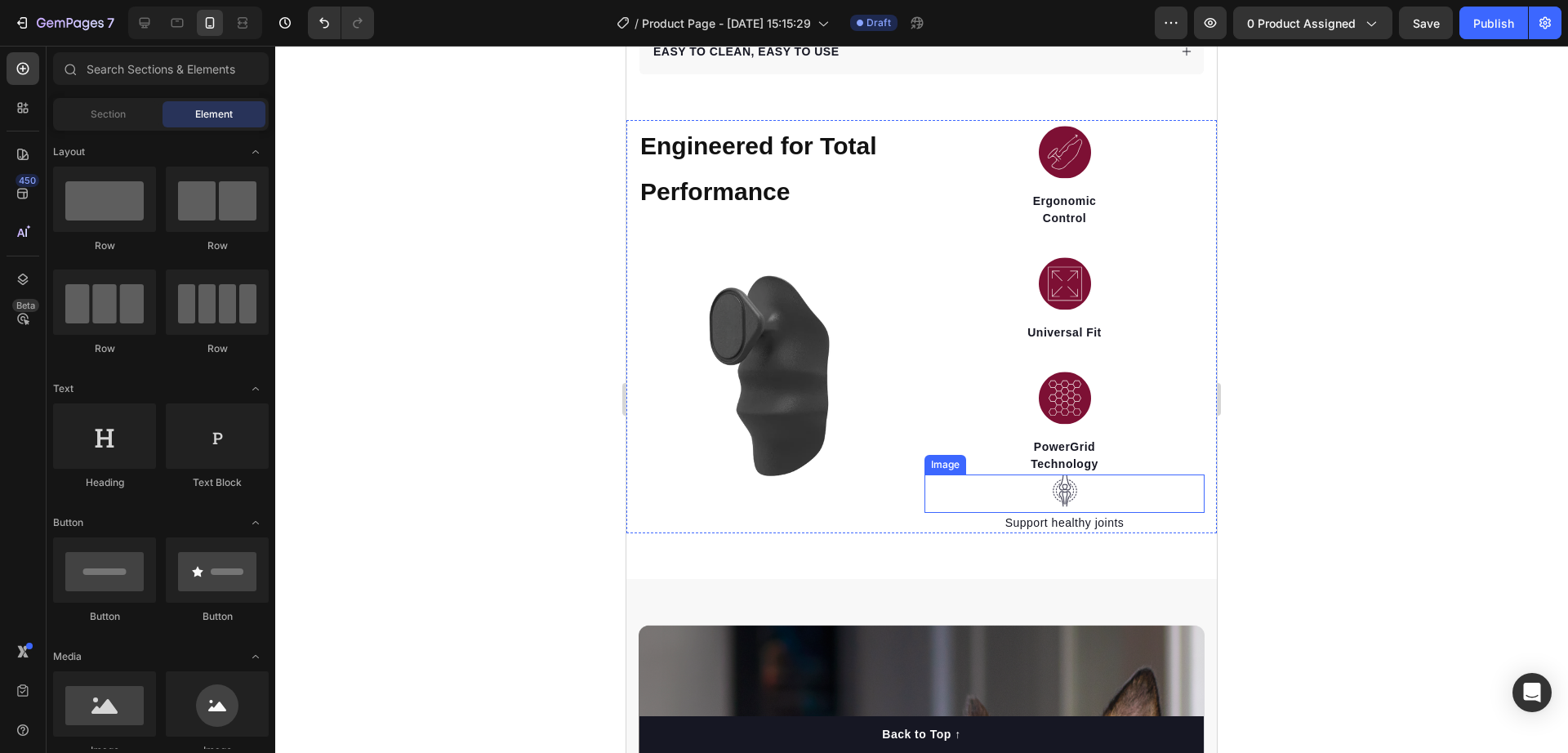
click at [1061, 480] on img at bounding box center [1065, 491] width 33 height 34
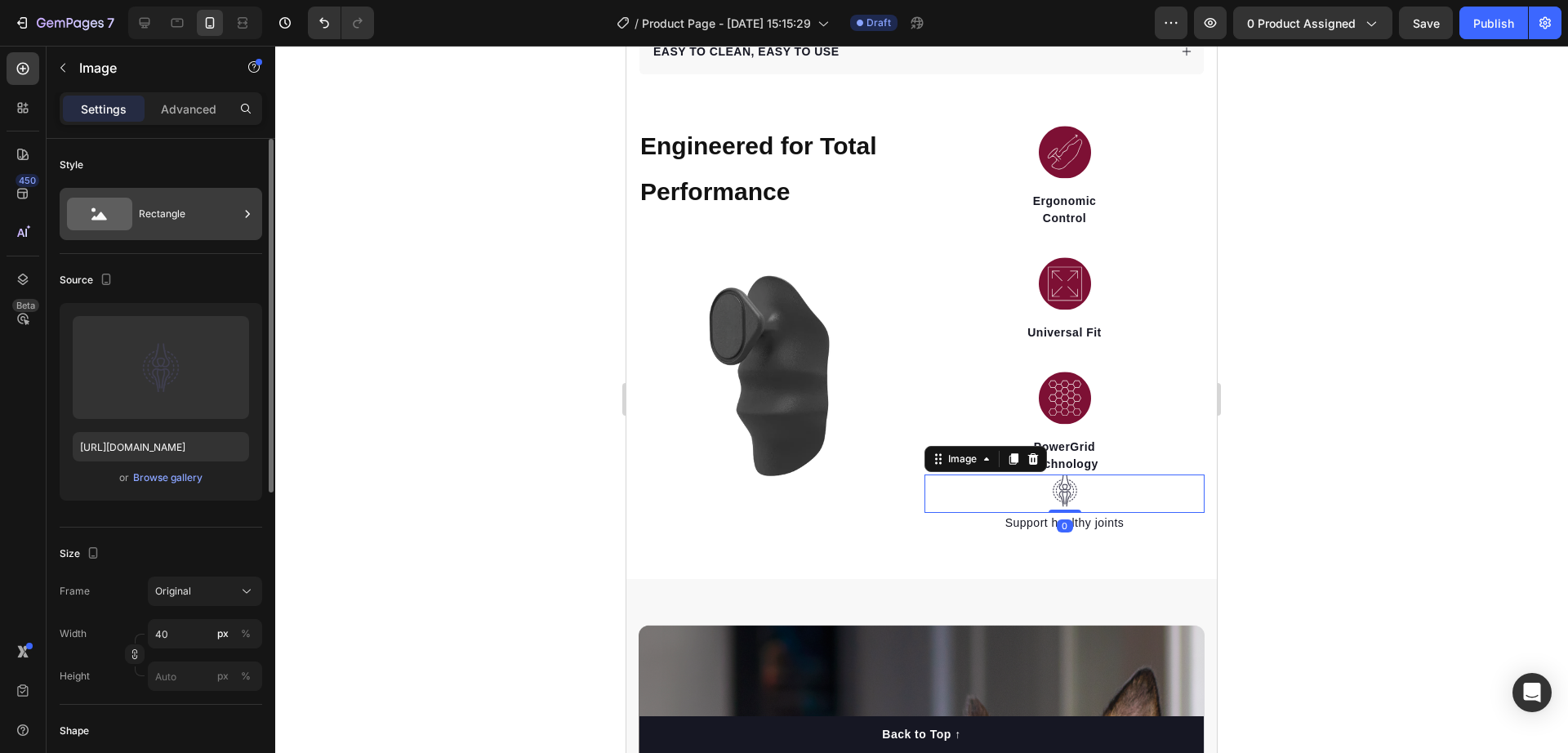
click at [184, 218] on div "Rectangle" at bounding box center [188, 214] width 99 height 38
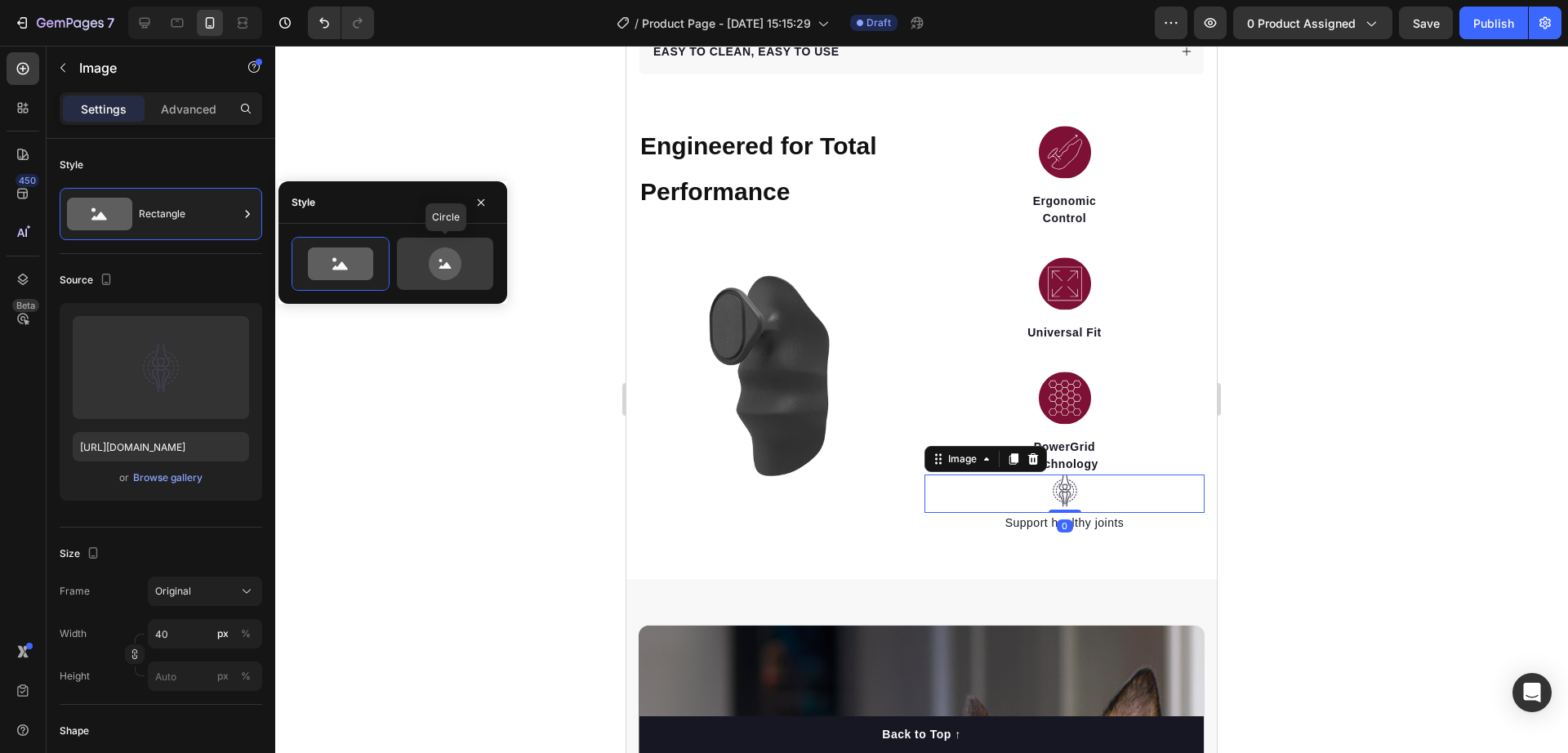
click at [456, 259] on icon at bounding box center [445, 264] width 33 height 33
type input "80"
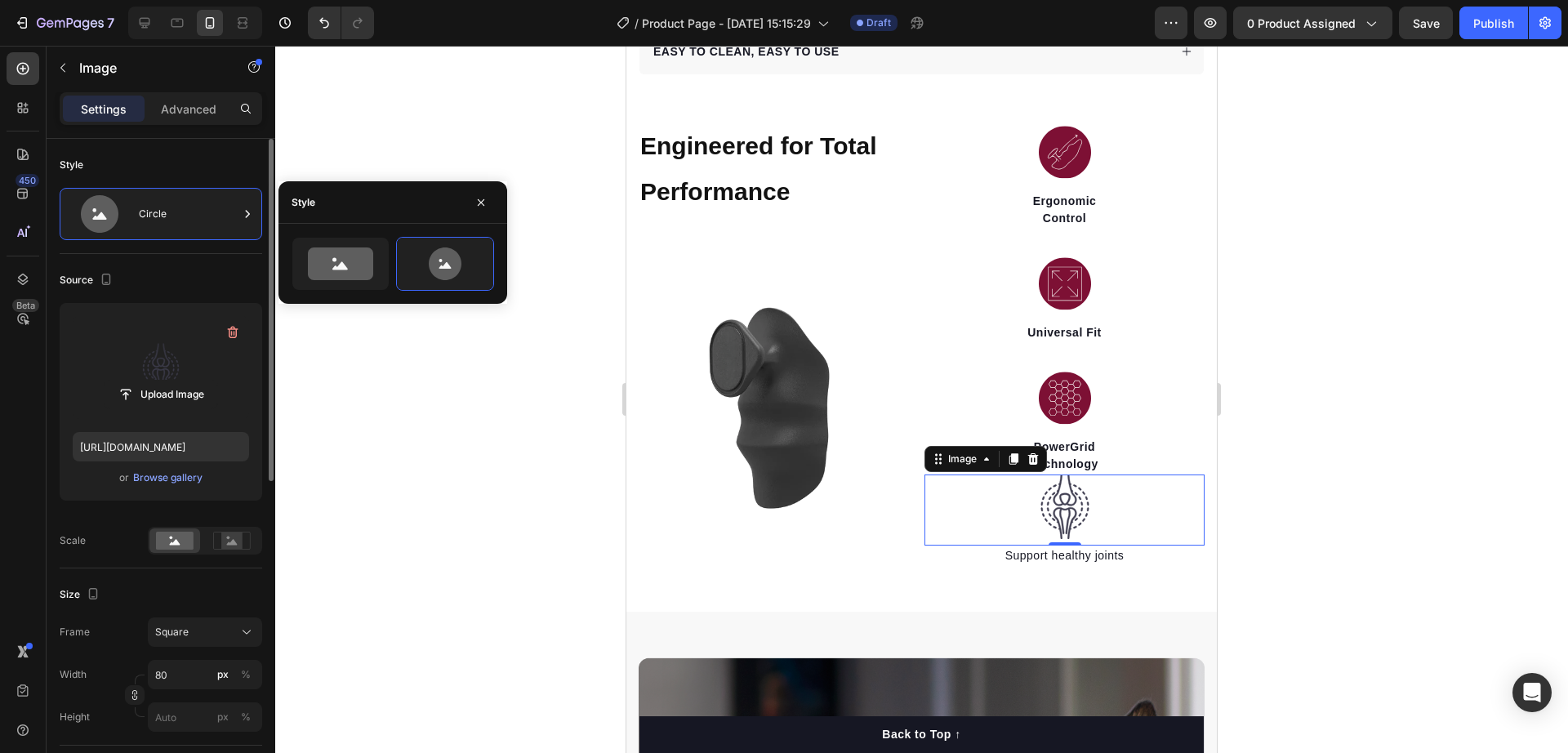
click at [154, 365] on label at bounding box center [161, 368] width 176 height 103
click at [154, 381] on input "file" at bounding box center [161, 395] width 112 height 28
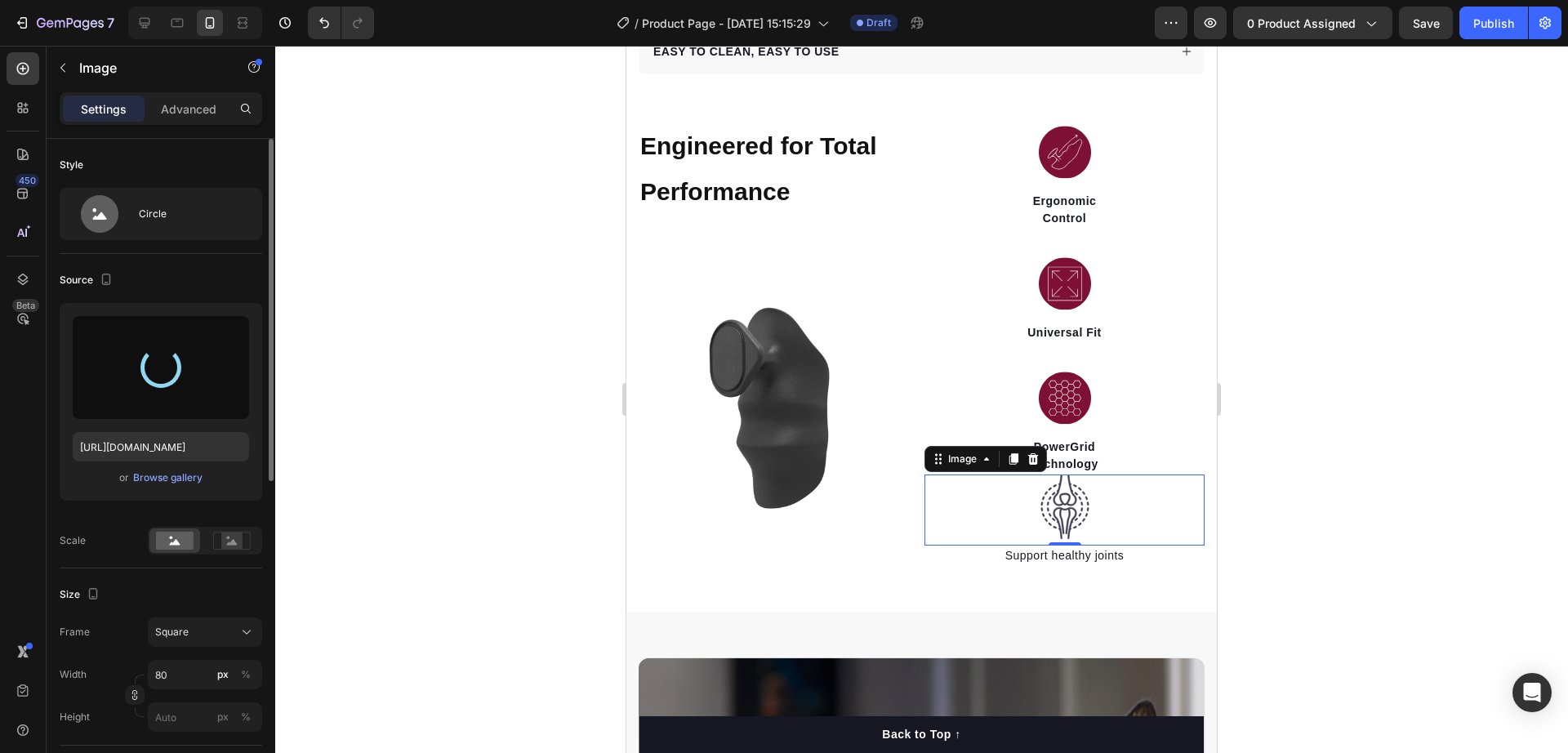
type input "https://cdn.shopify.com/s/files/1/0944/2236/8575/files/gempages_571139171893118…"
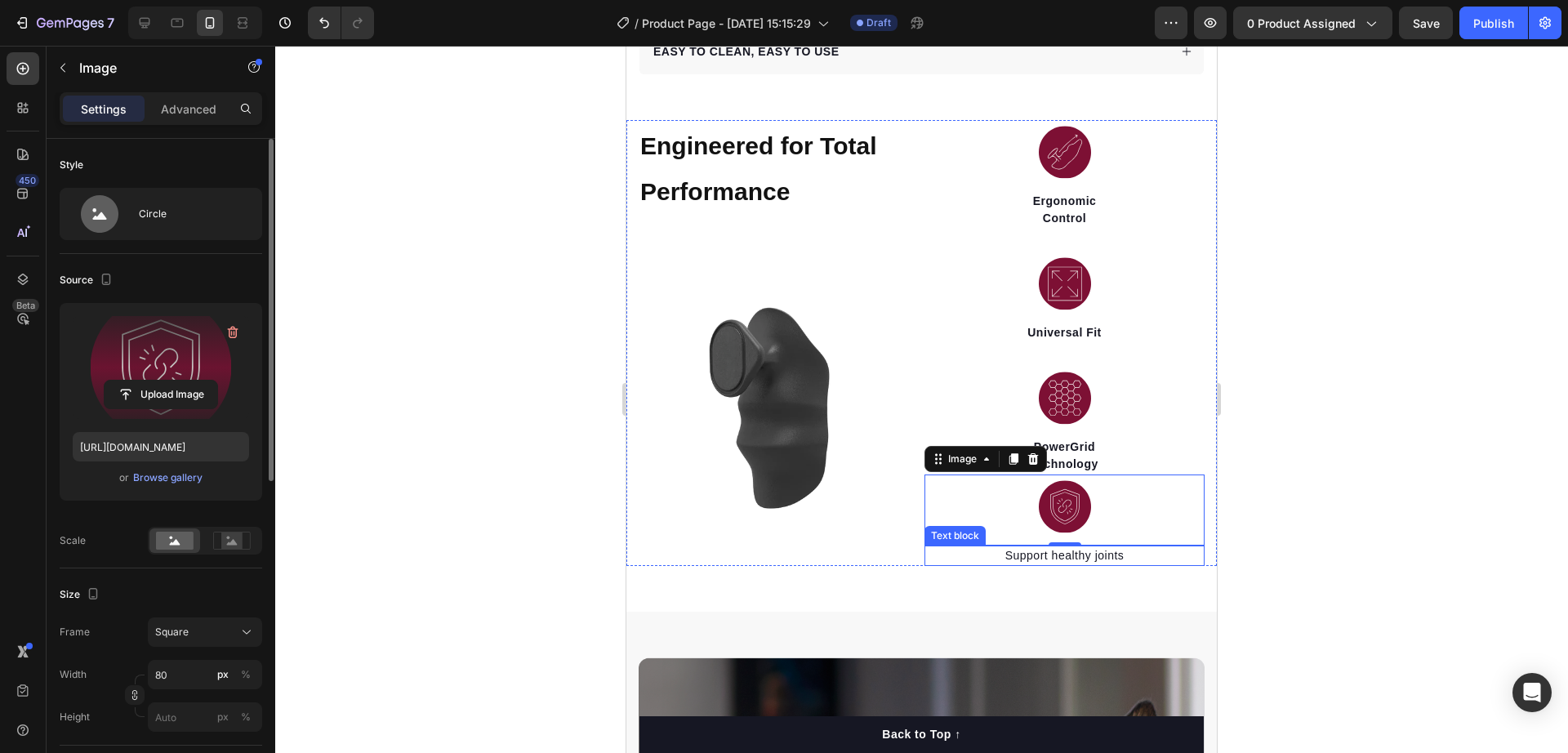
click at [1067, 548] on p "Support healthy joints" at bounding box center [1064, 556] width 276 height 17
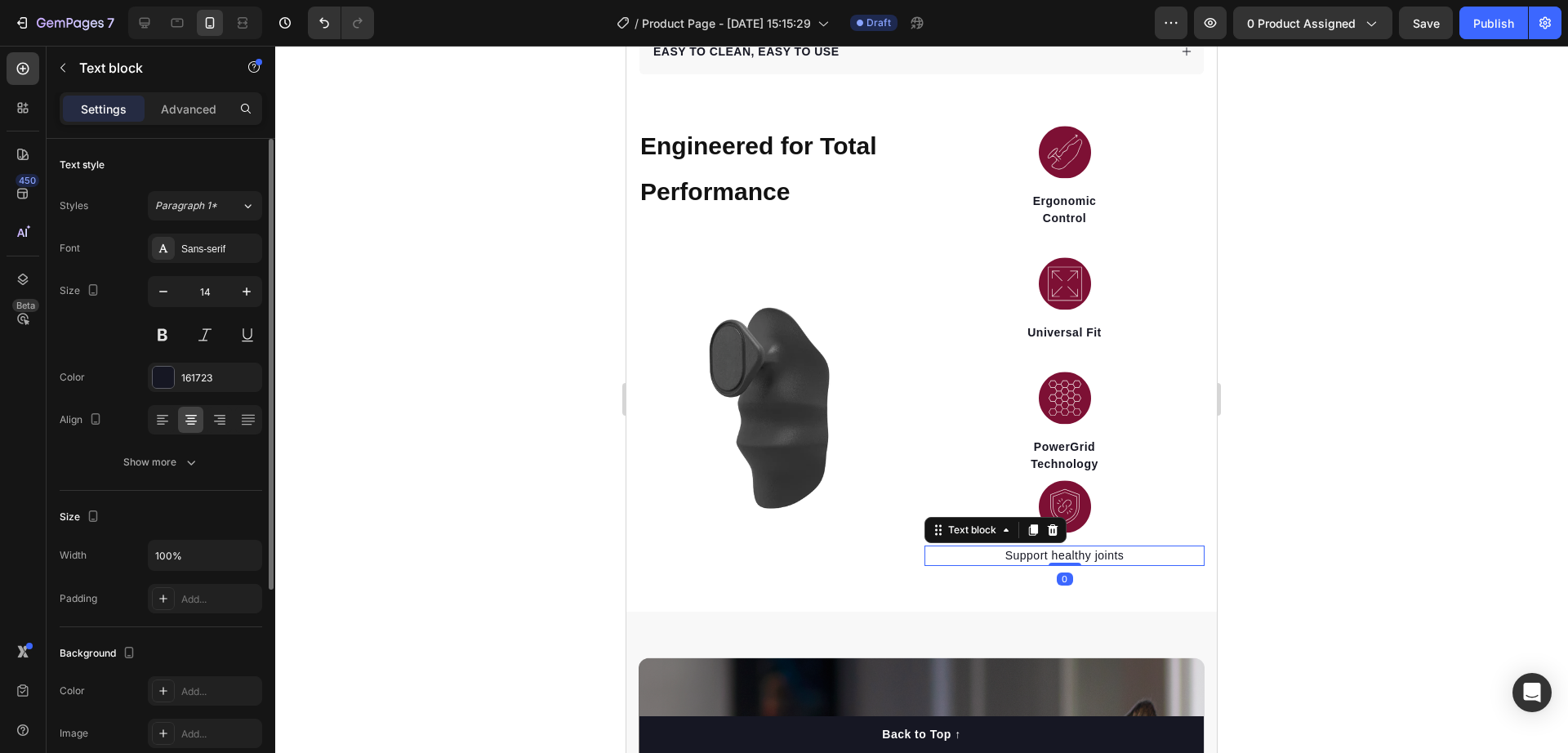
click at [1067, 548] on p "Support healthy joints" at bounding box center [1064, 556] width 276 height 17
click at [1105, 447] on p "PowerGrid Technology" at bounding box center [1064, 456] width 276 height 35
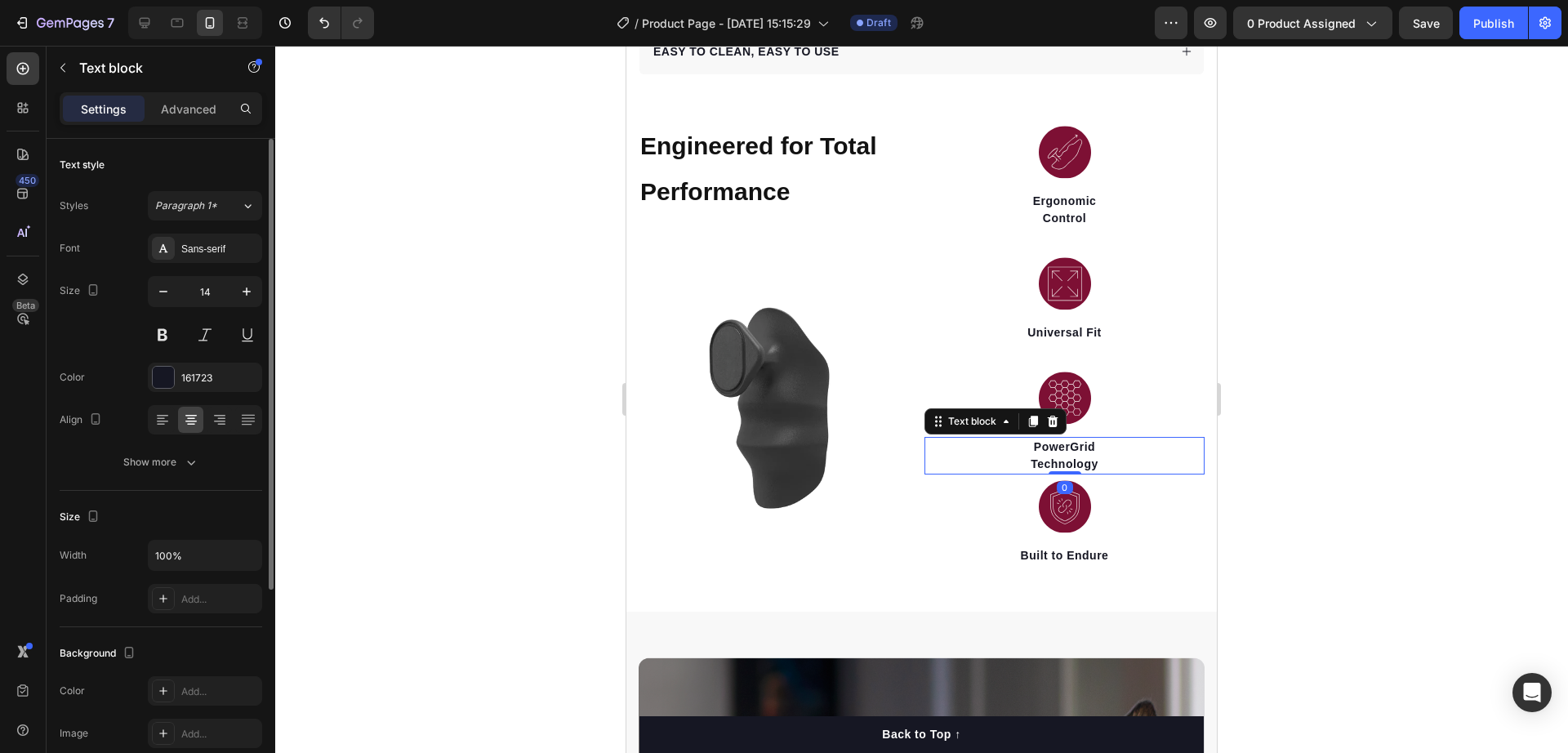
click at [1316, 423] on div at bounding box center [922, 399] width 1293 height 708
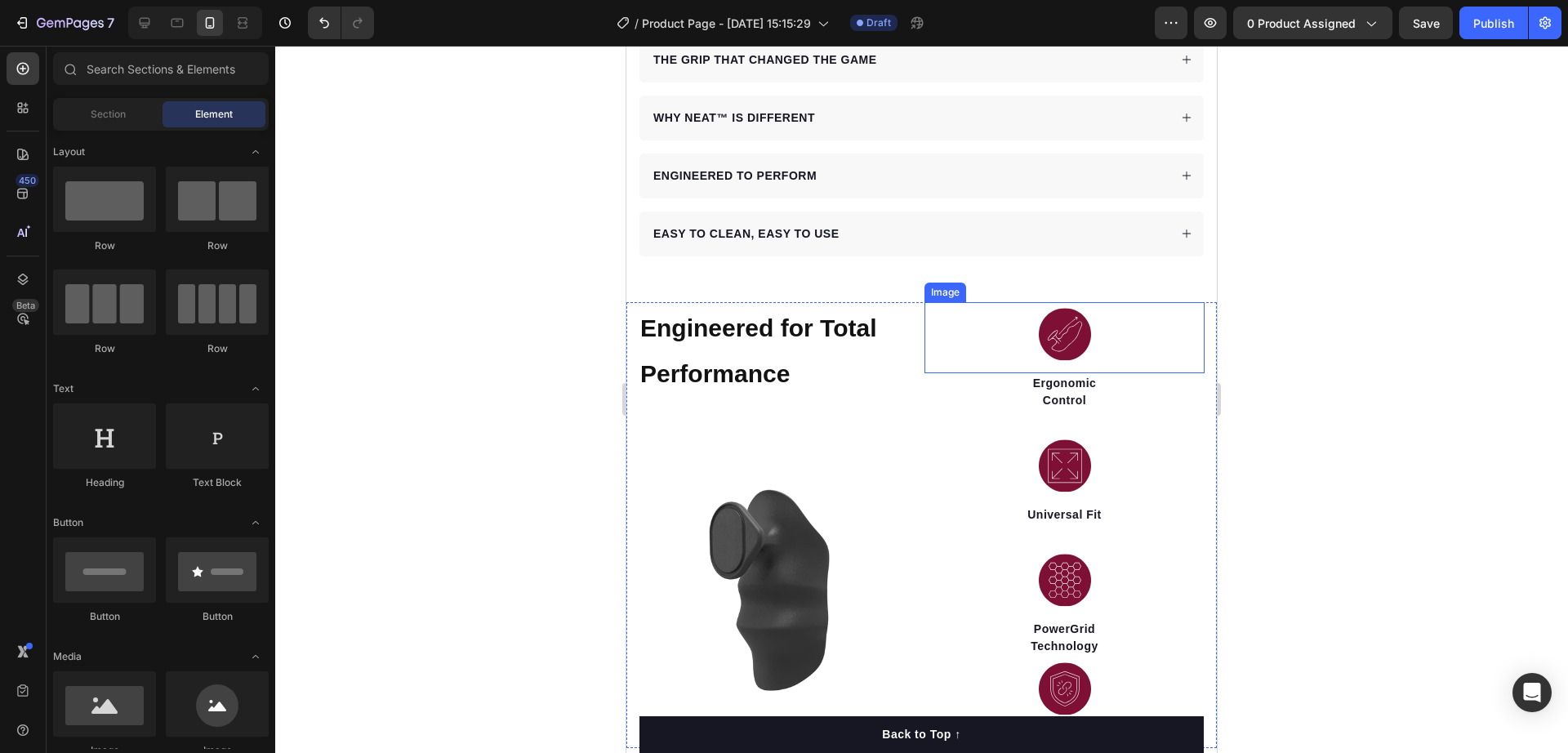
scroll to position [1017, 0]
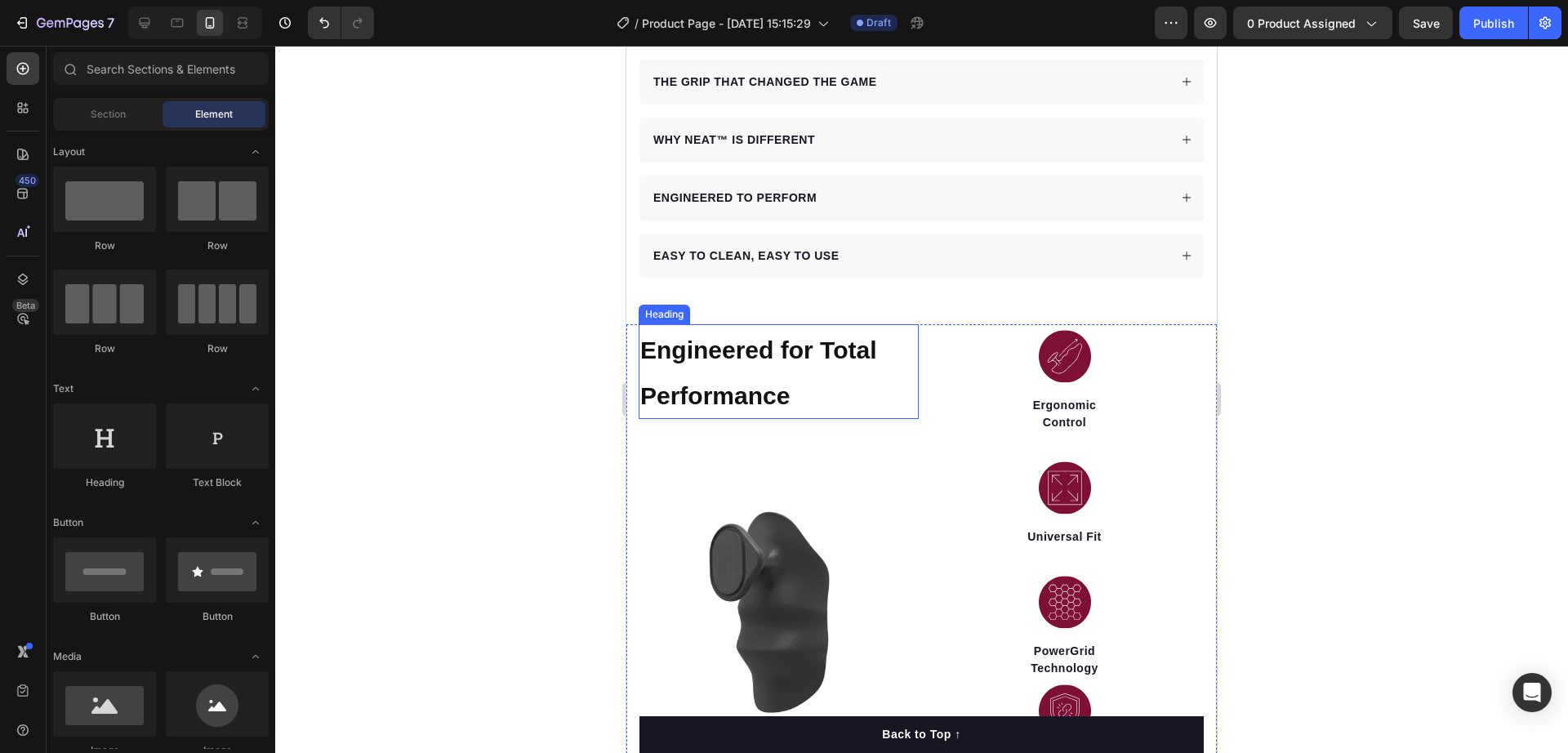
click at [784, 375] on strong "Engineered for Total Performance" at bounding box center [758, 373] width 236 height 73
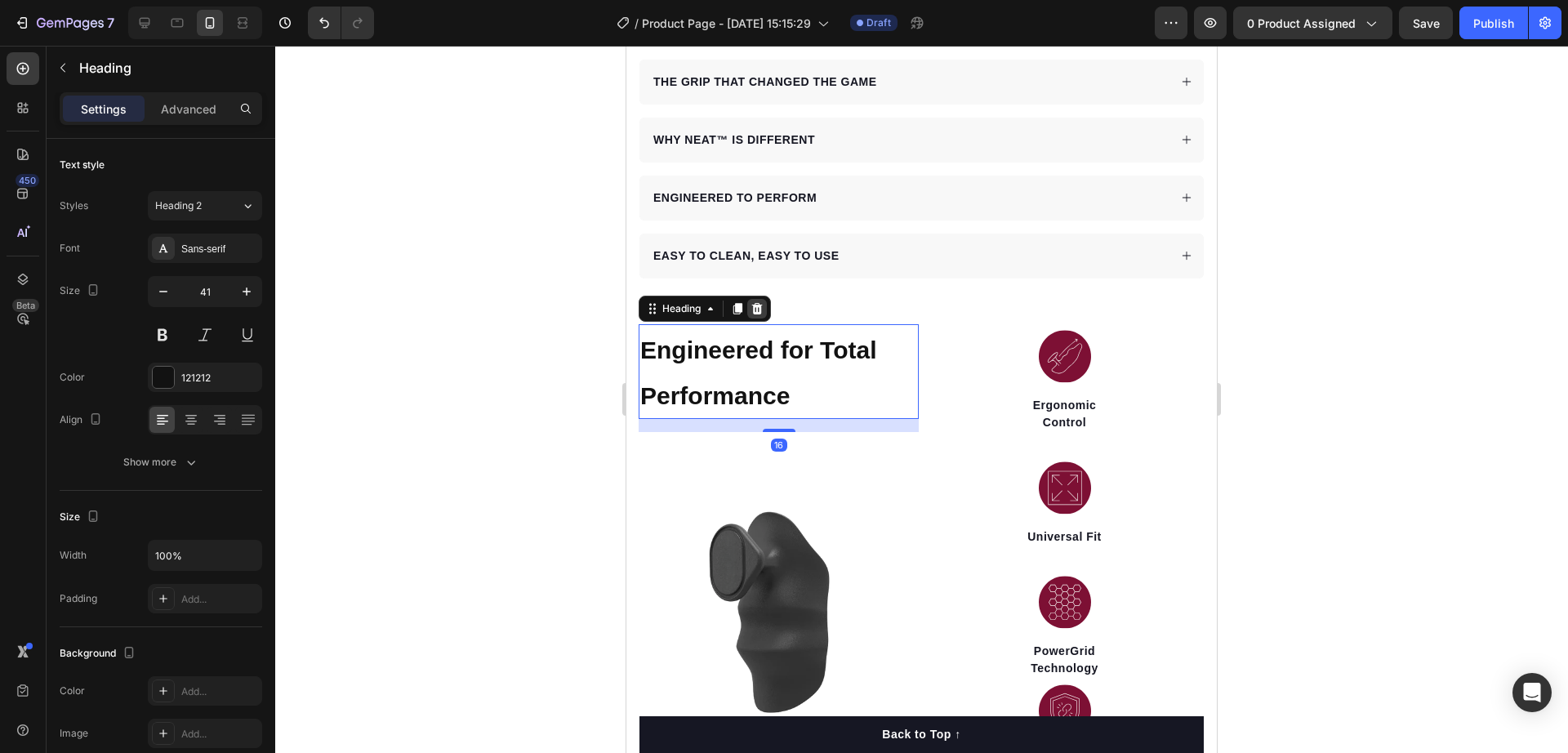
click at [754, 302] on icon at bounding box center [757, 309] width 13 height 13
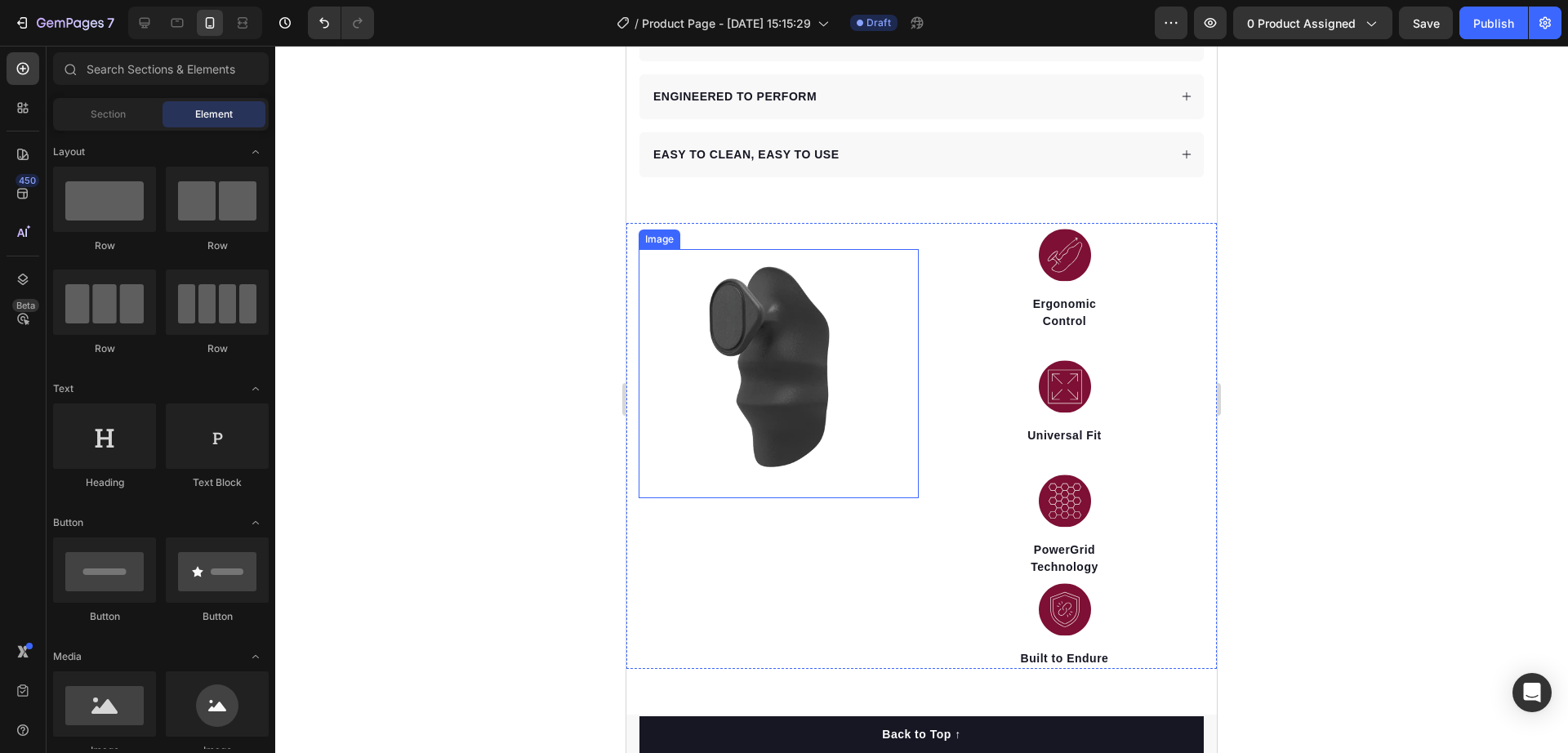
scroll to position [1224, 0]
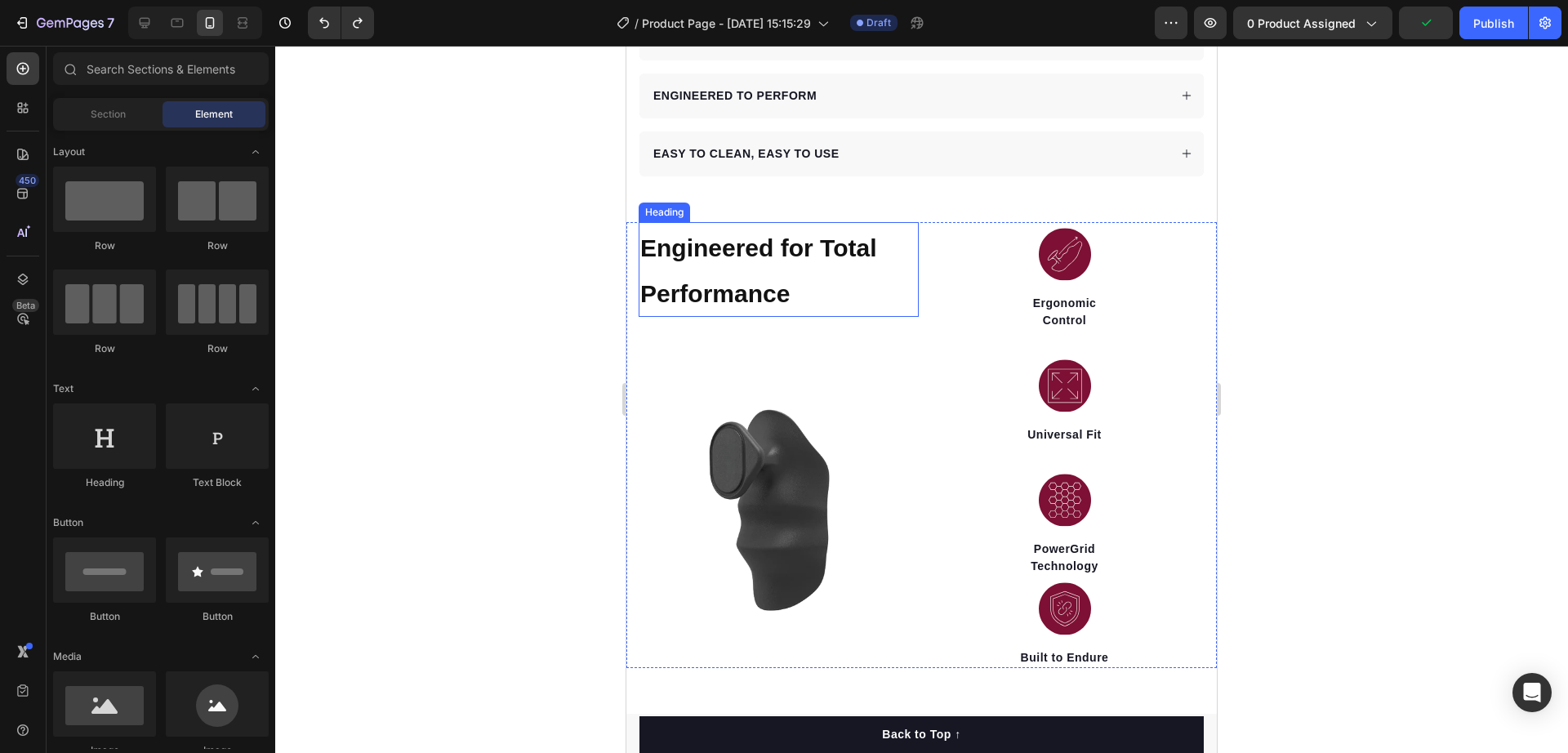
click at [776, 274] on strong "Engineered for Total Performance" at bounding box center [758, 271] width 236 height 73
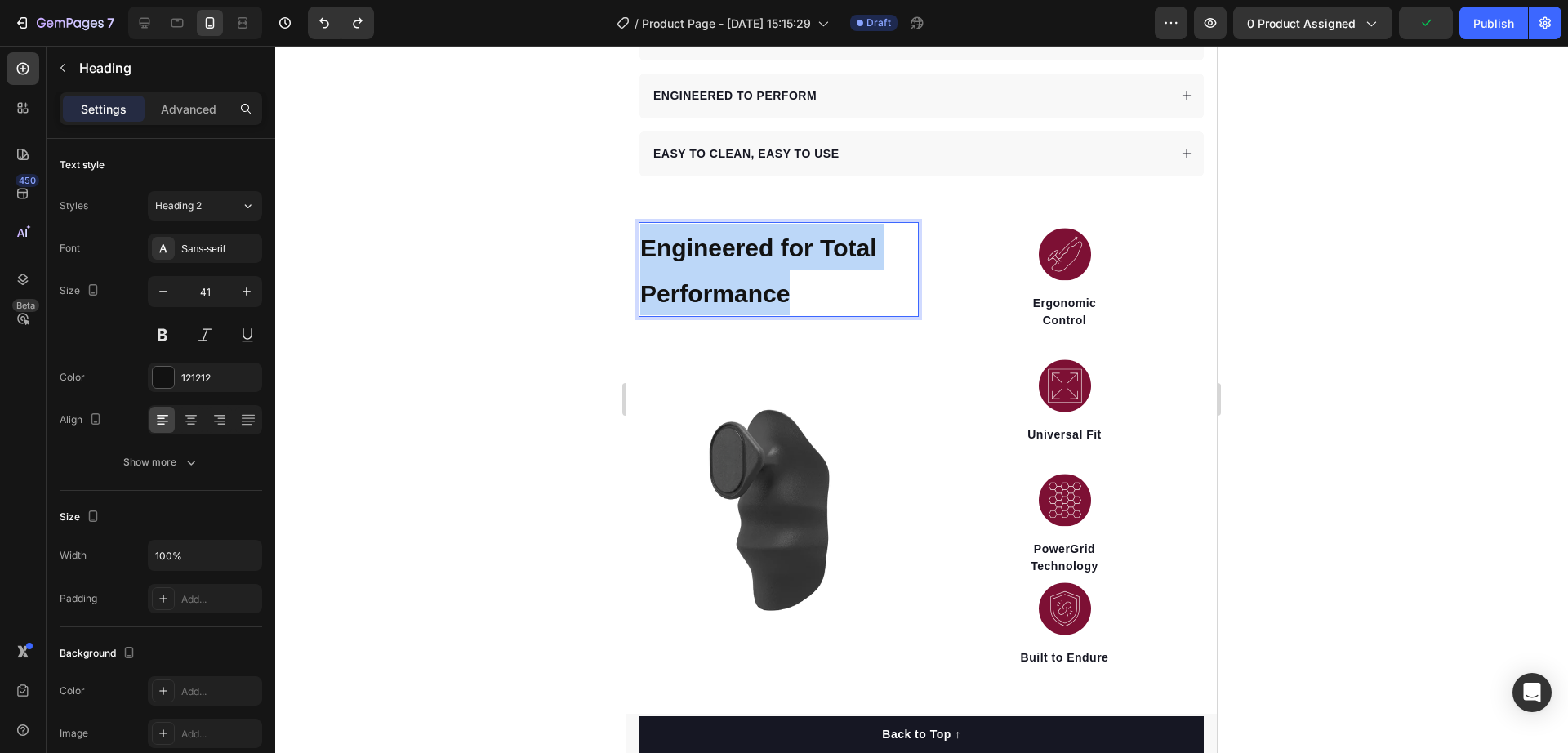
click at [776, 274] on strong "Engineered for Total Performance" at bounding box center [758, 271] width 236 height 73
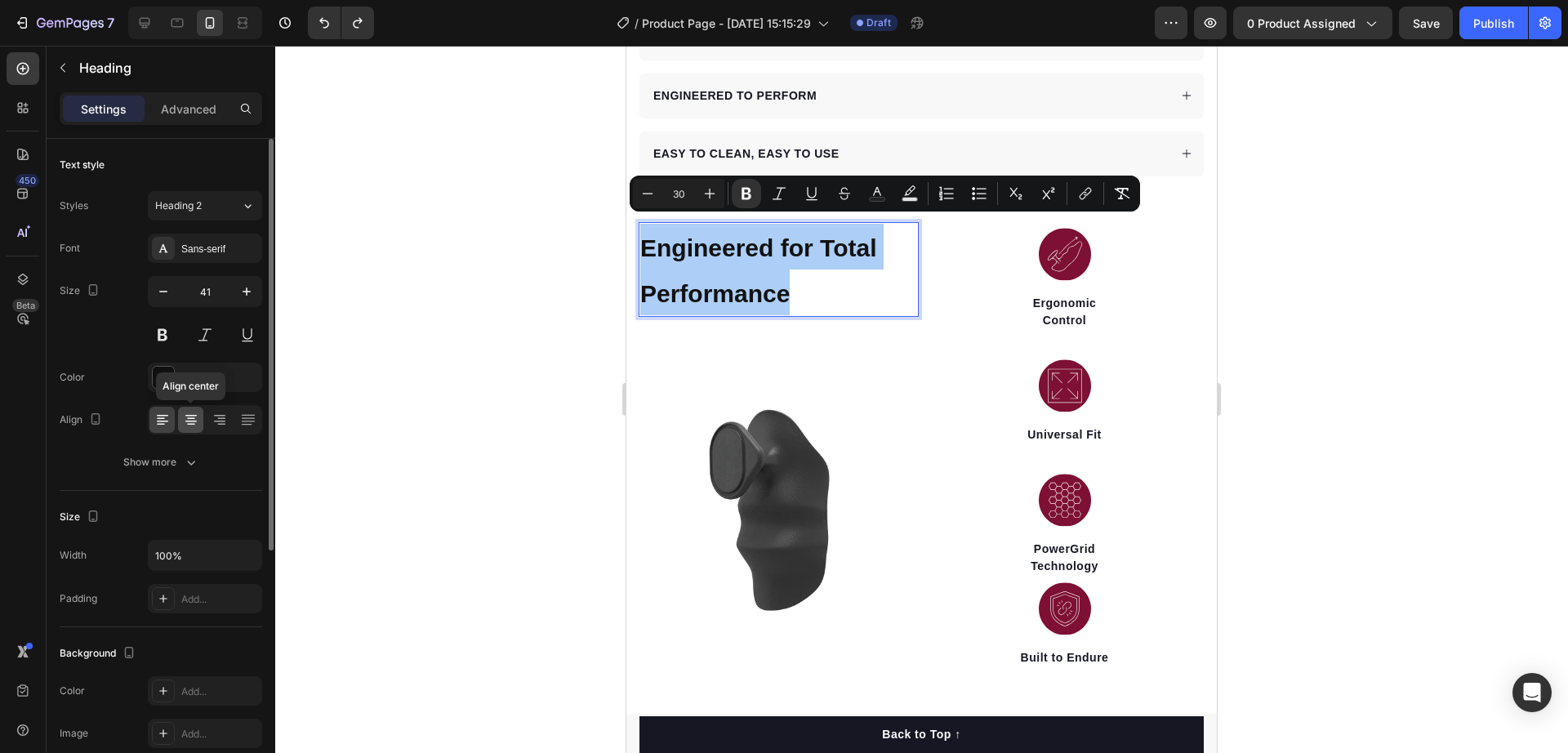
click at [199, 414] on icon at bounding box center [190, 419] width 16 height 16
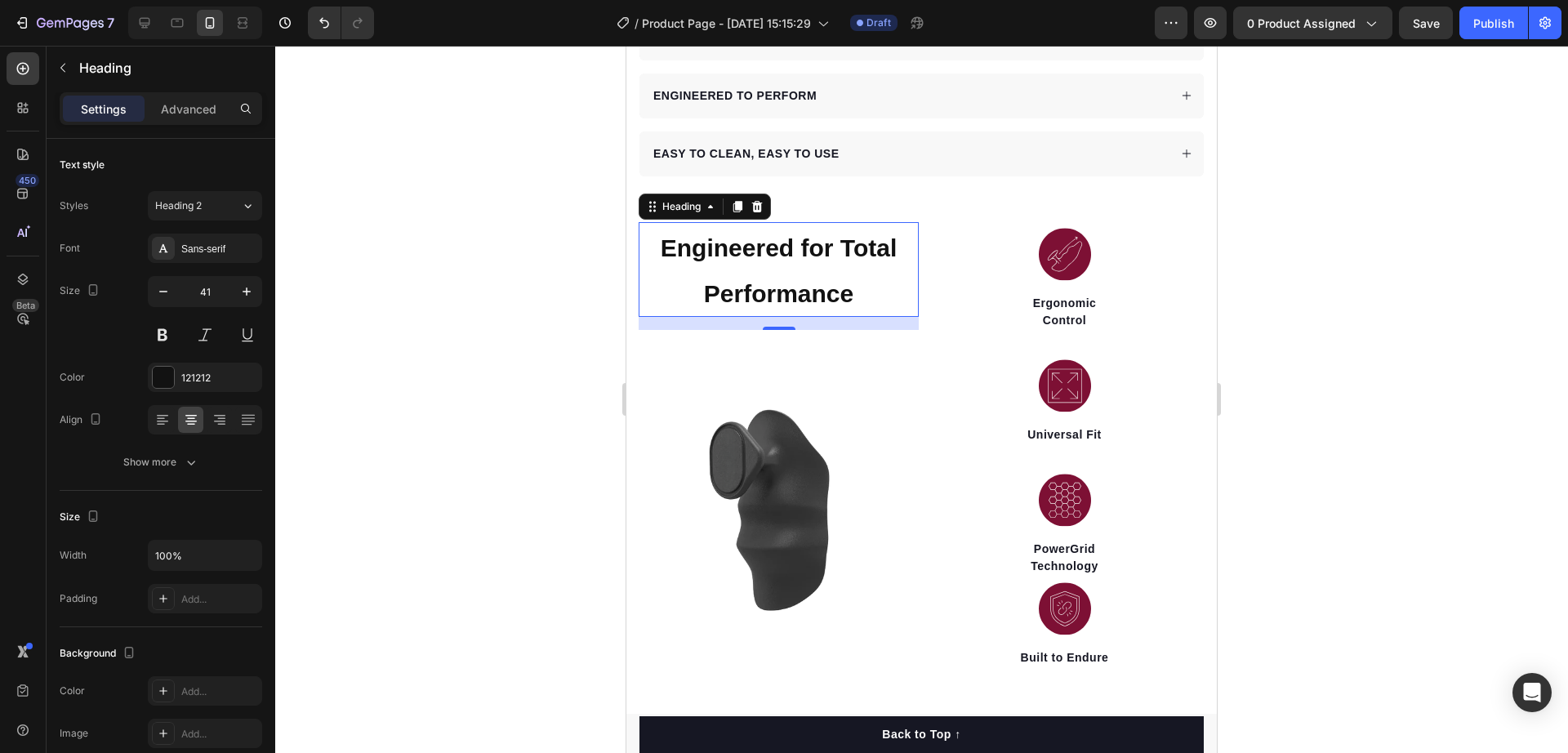
click at [502, 340] on div at bounding box center [922, 399] width 1293 height 708
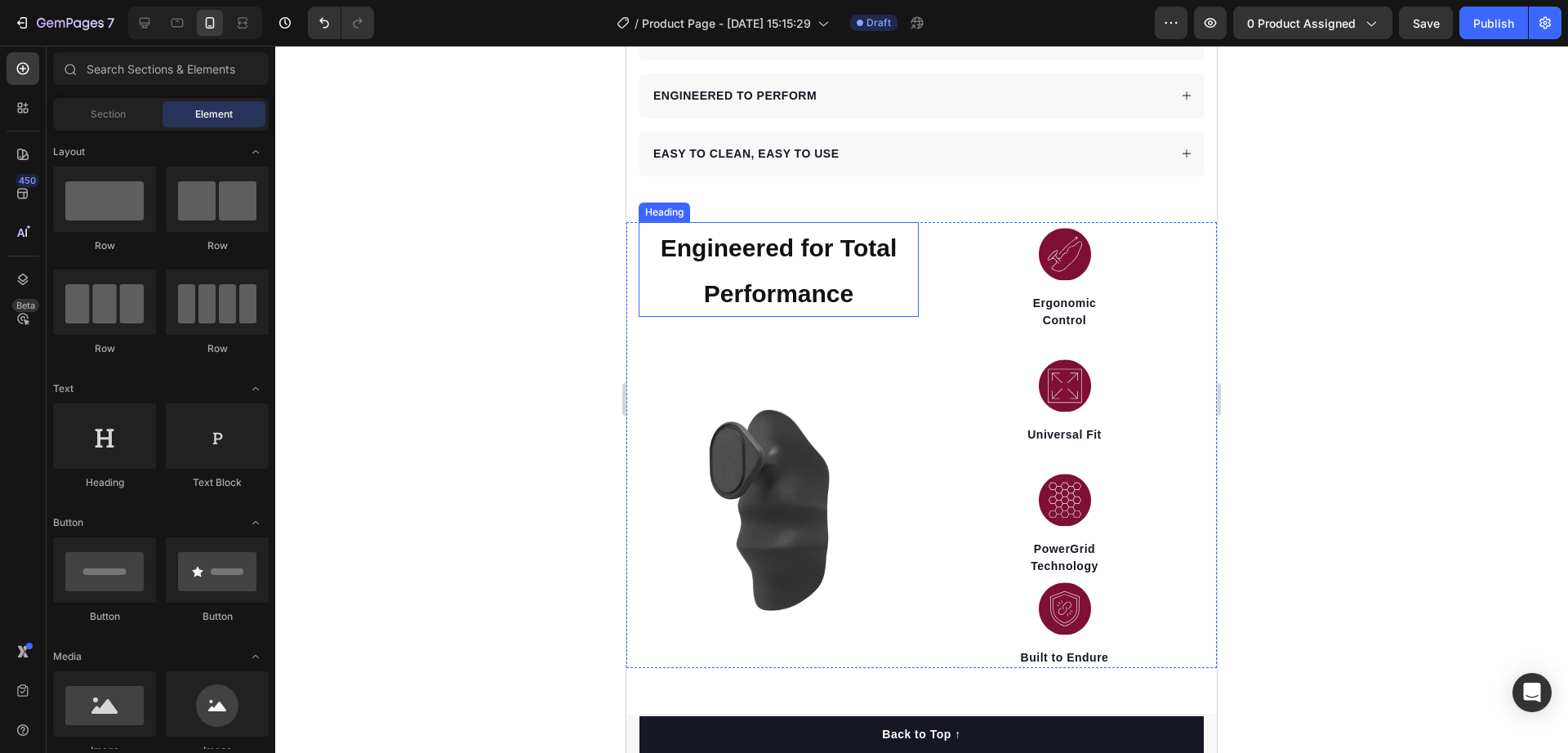
click at [783, 274] on strong "Engineered for Total Performance" at bounding box center [779, 271] width 236 height 73
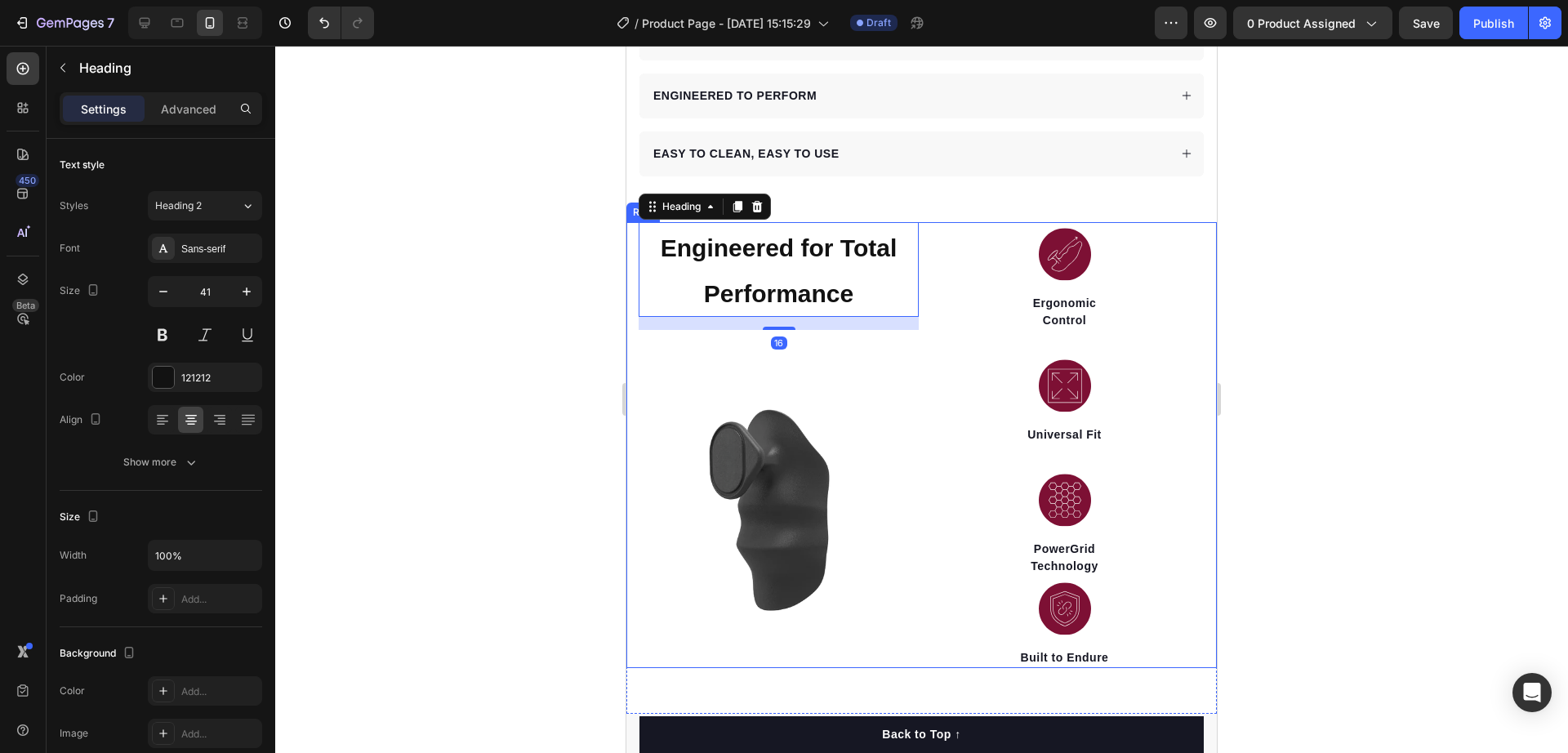
click at [797, 361] on div "⁠⁠⁠⁠⁠⁠⁠ Engineered for Total Performance Heading 16 Image" at bounding box center [778, 445] width 280 height 446
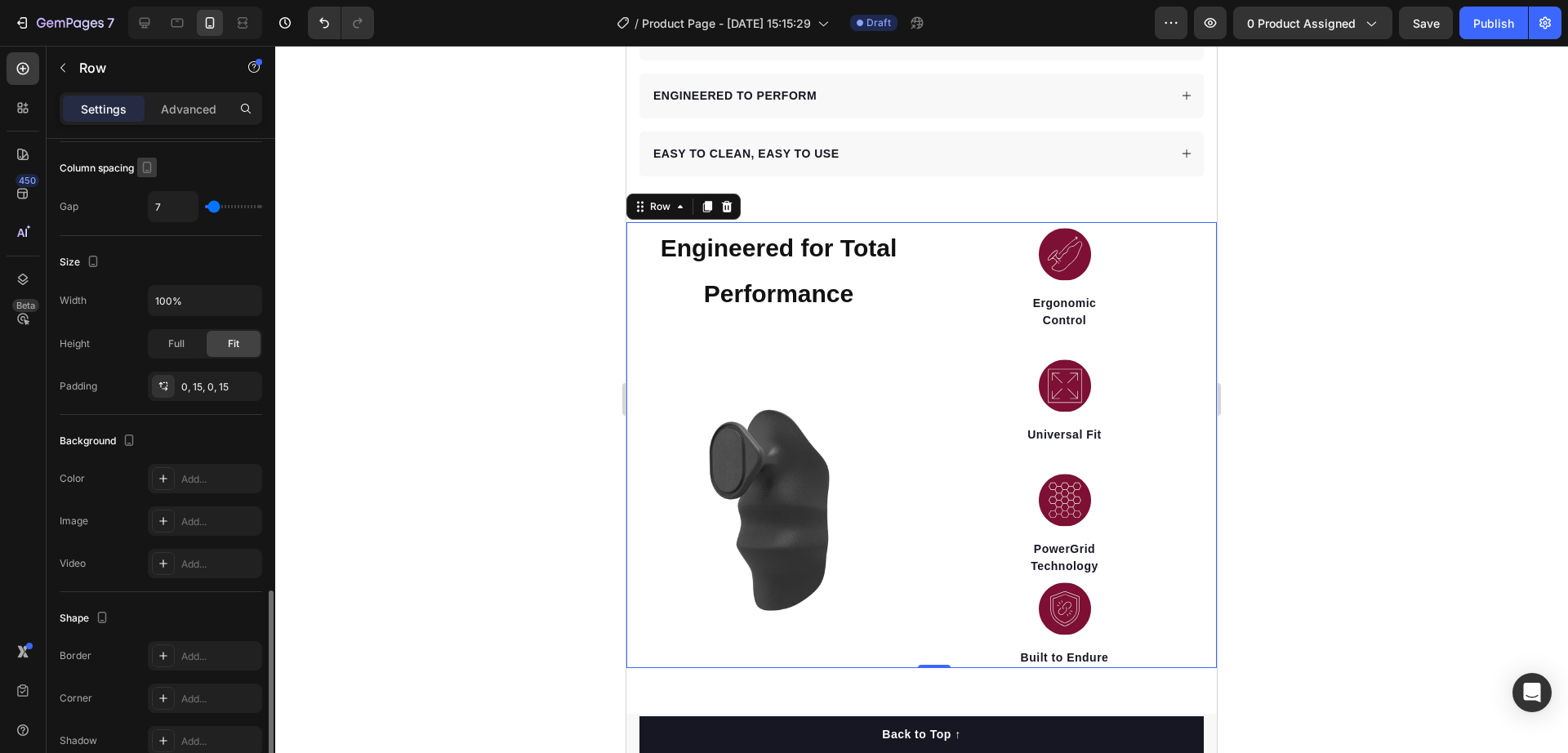
scroll to position [480, 0]
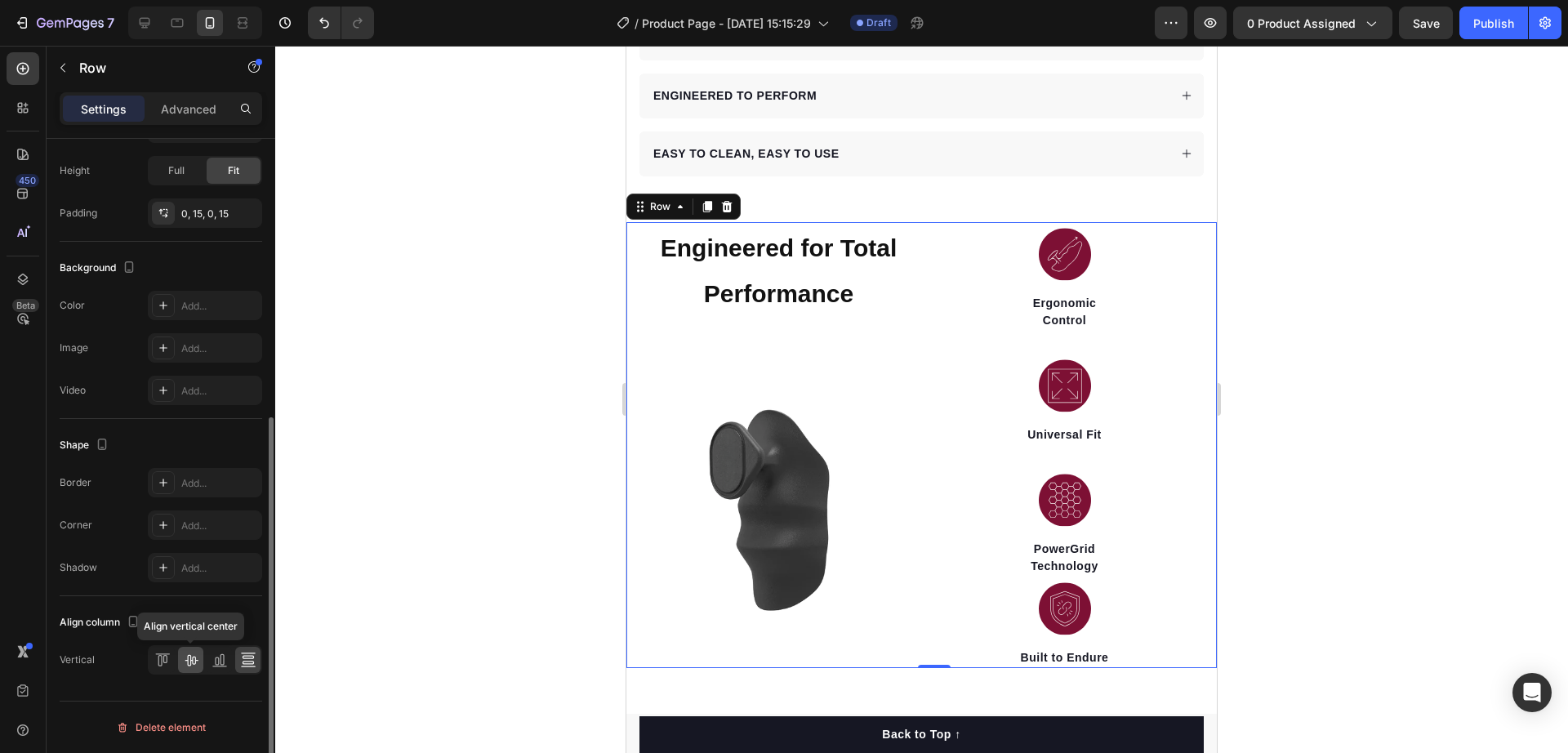
click at [196, 661] on icon at bounding box center [191, 661] width 13 height 11
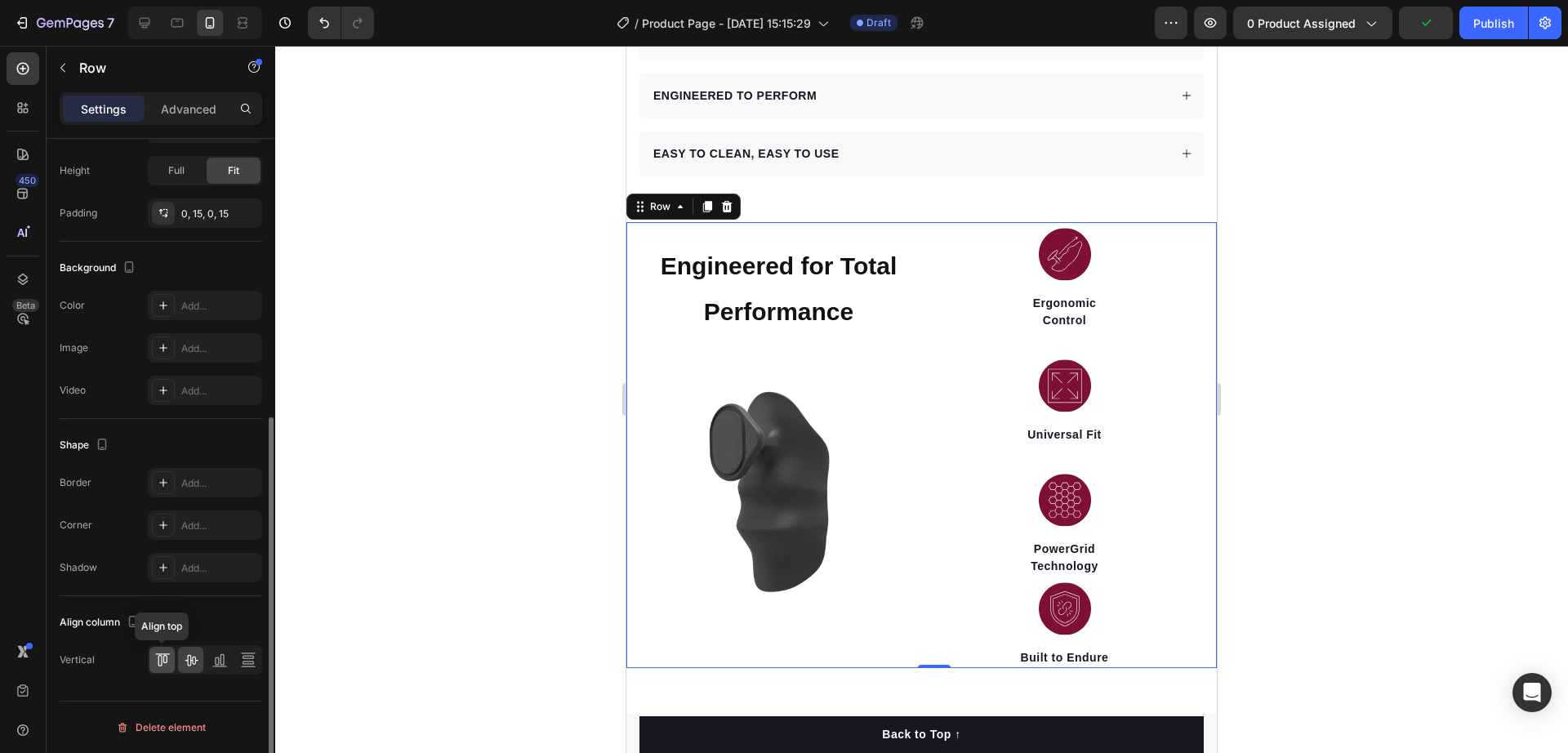
click at [164, 661] on icon at bounding box center [162, 659] width 16 height 16
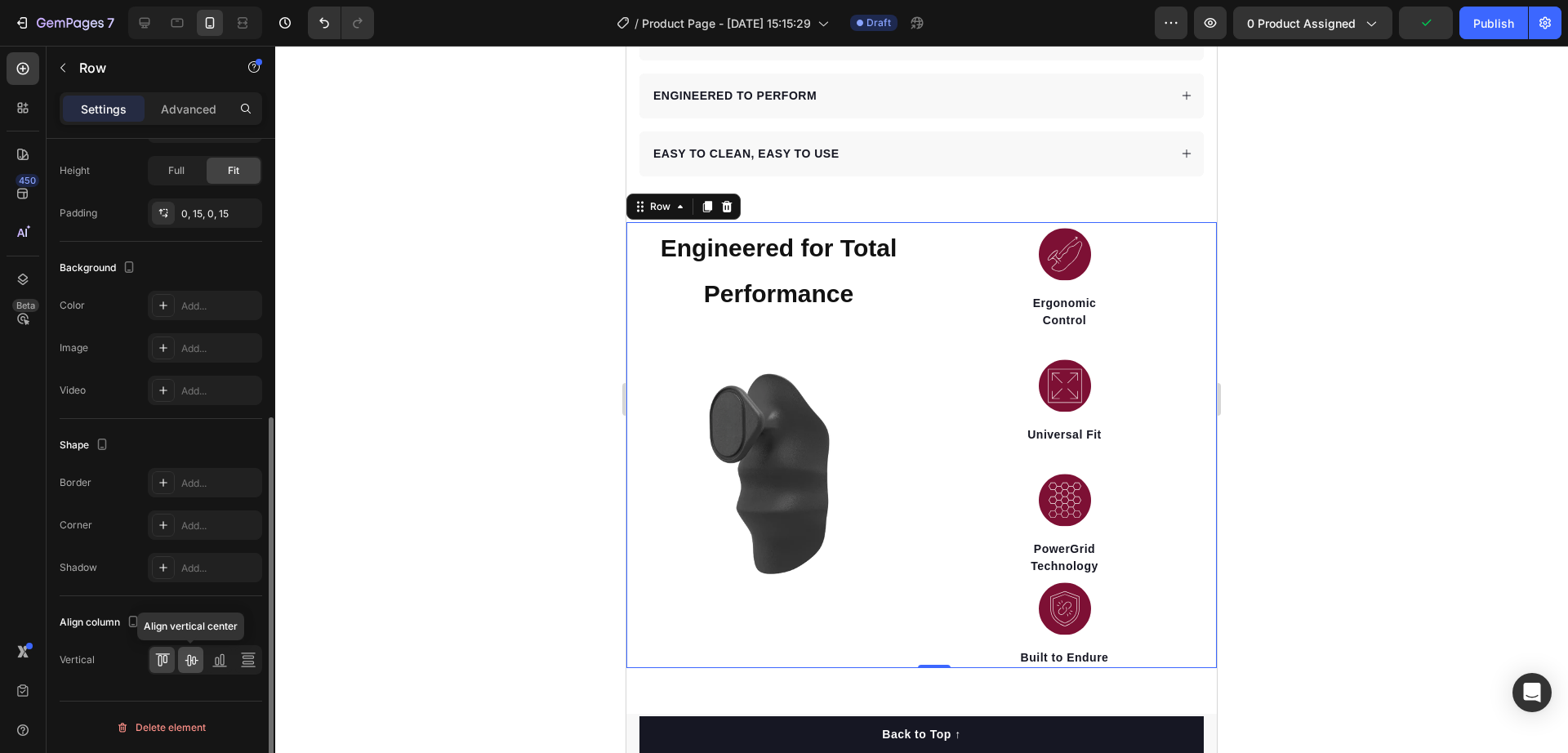
click at [197, 661] on icon at bounding box center [191, 661] width 13 height 11
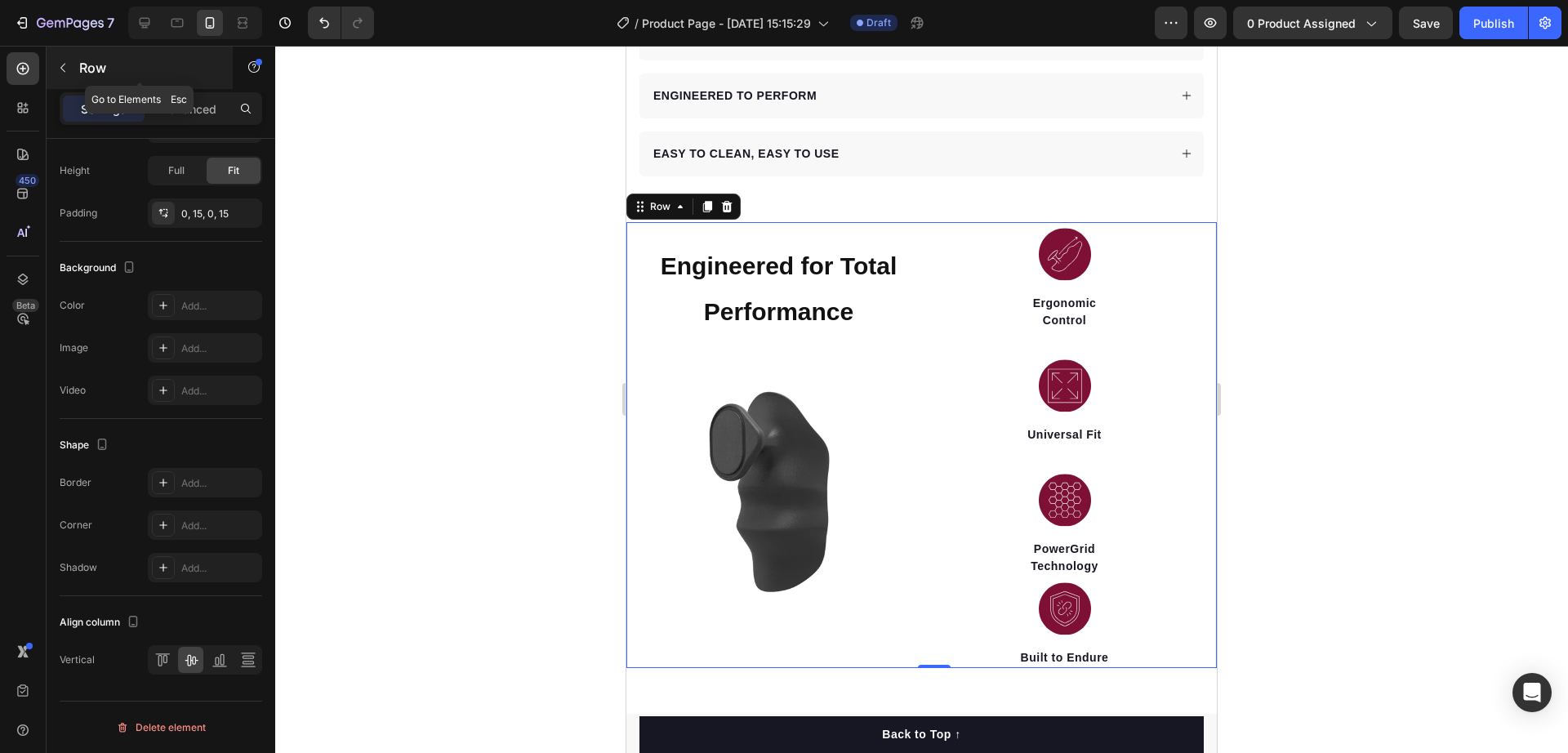
click at [71, 53] on div "Row" at bounding box center [140, 68] width 187 height 42
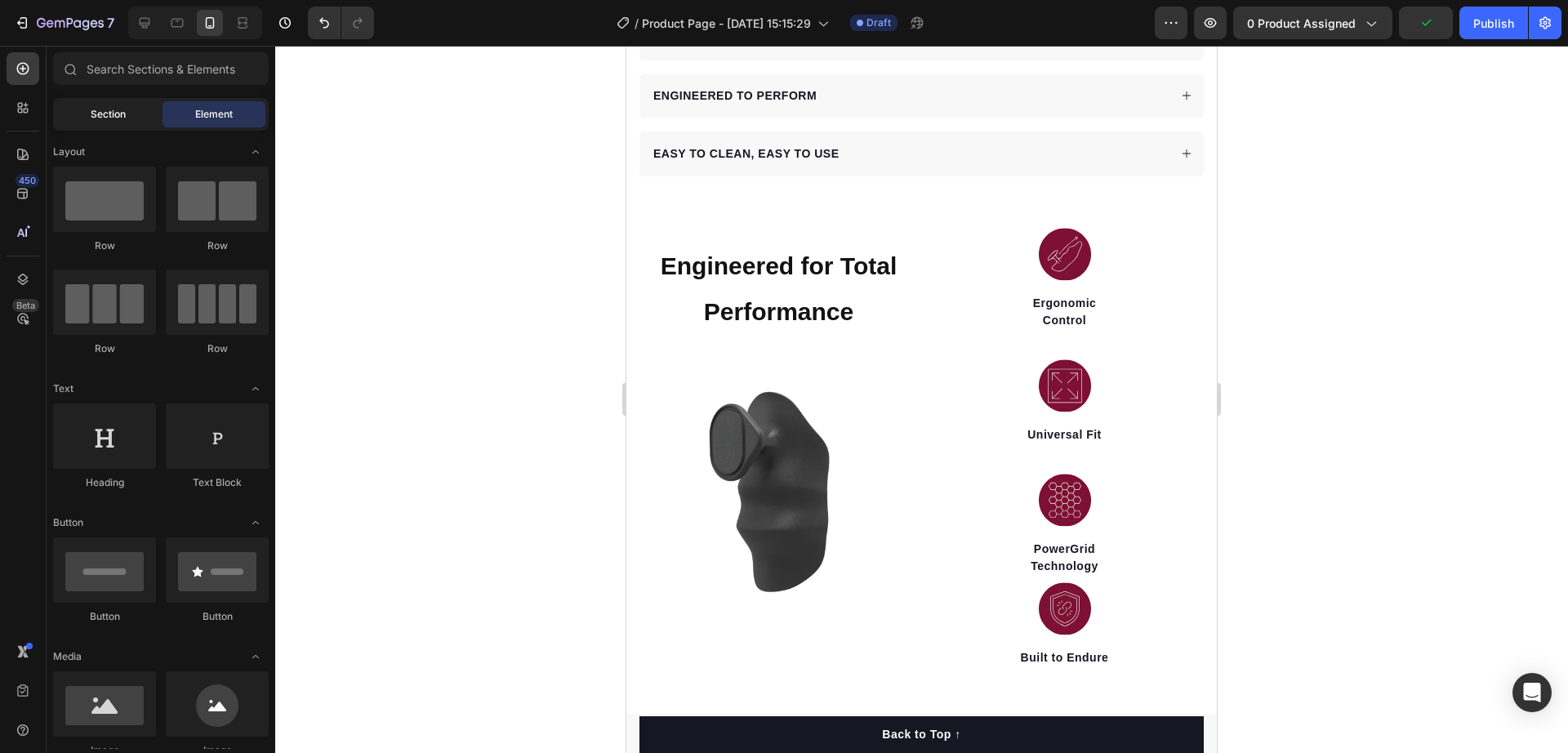
click at [84, 110] on div "Section" at bounding box center [108, 114] width 103 height 26
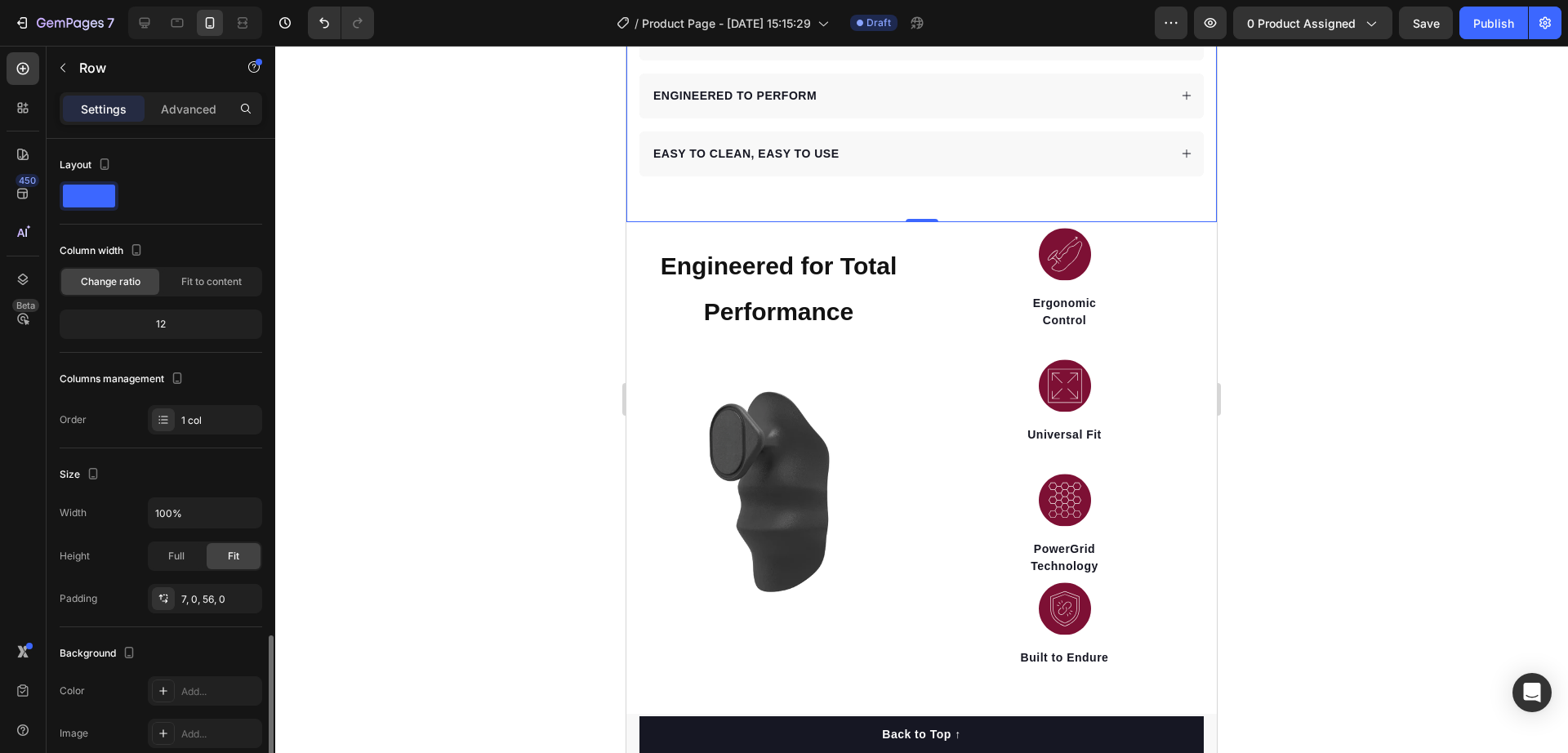
scroll to position [294, 0]
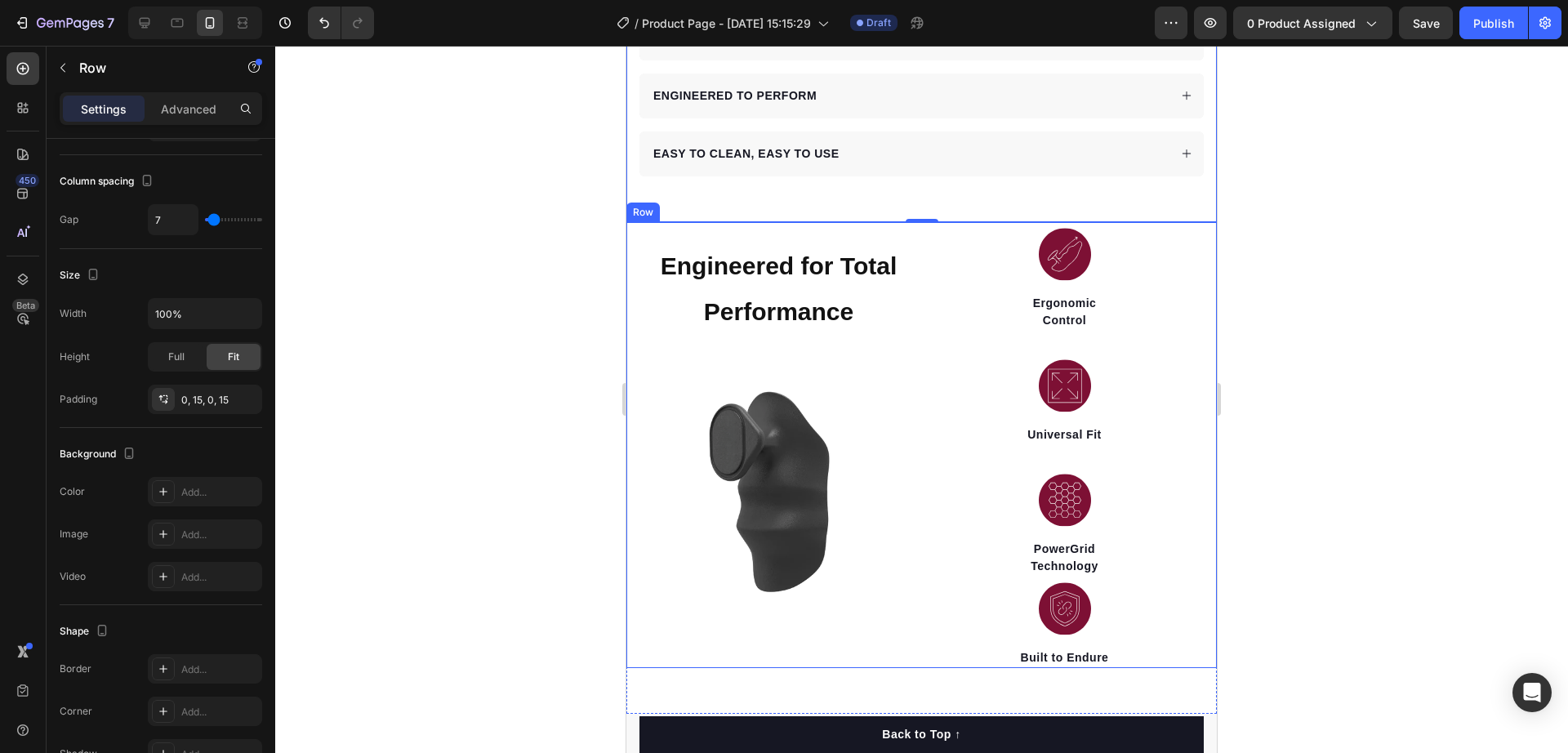
click at [631, 365] on div "⁠⁠⁠⁠⁠⁠⁠ Engineered for Total Performance Heading Image Image Ergonomic Control …" at bounding box center [921, 445] width 590 height 446
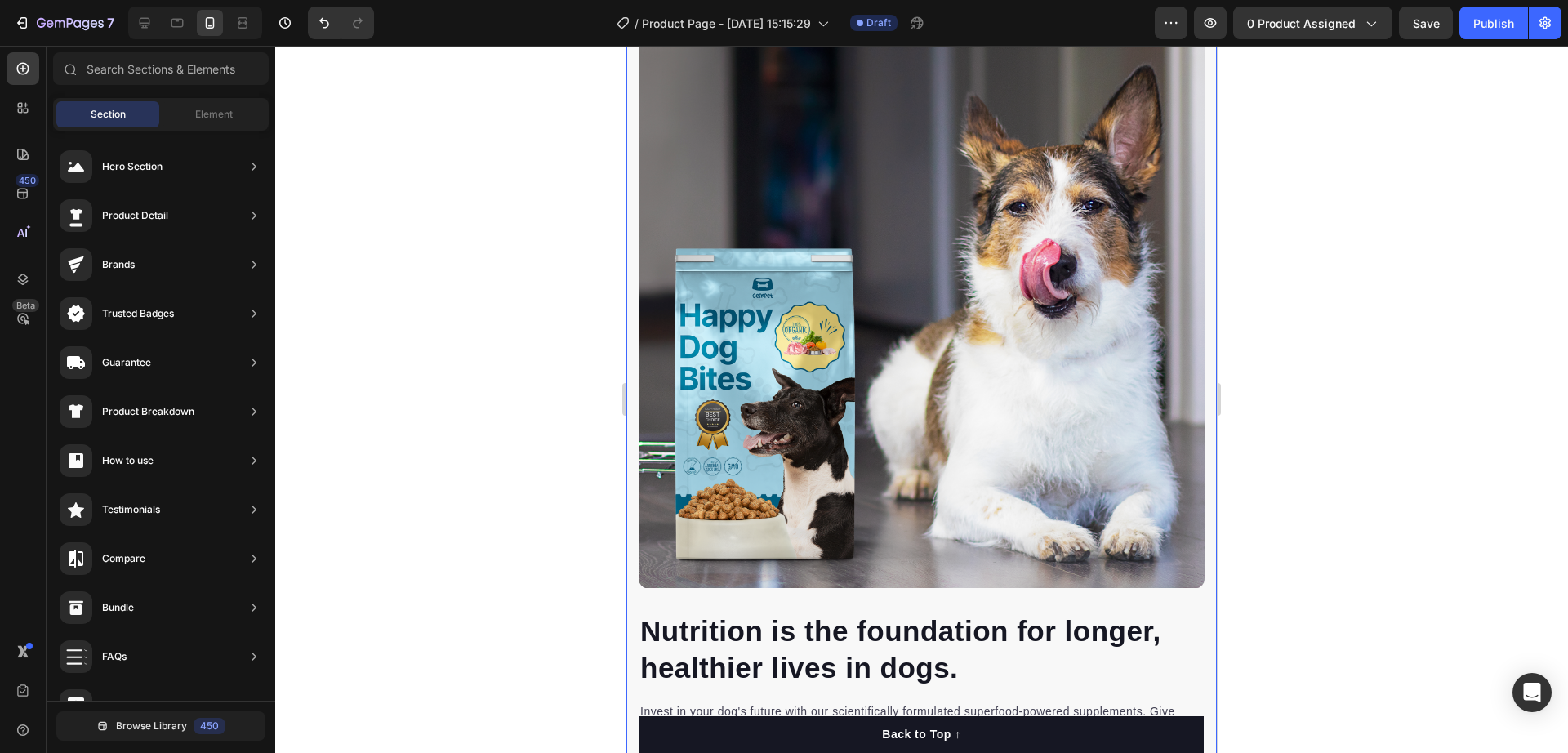
scroll to position [2049, 0]
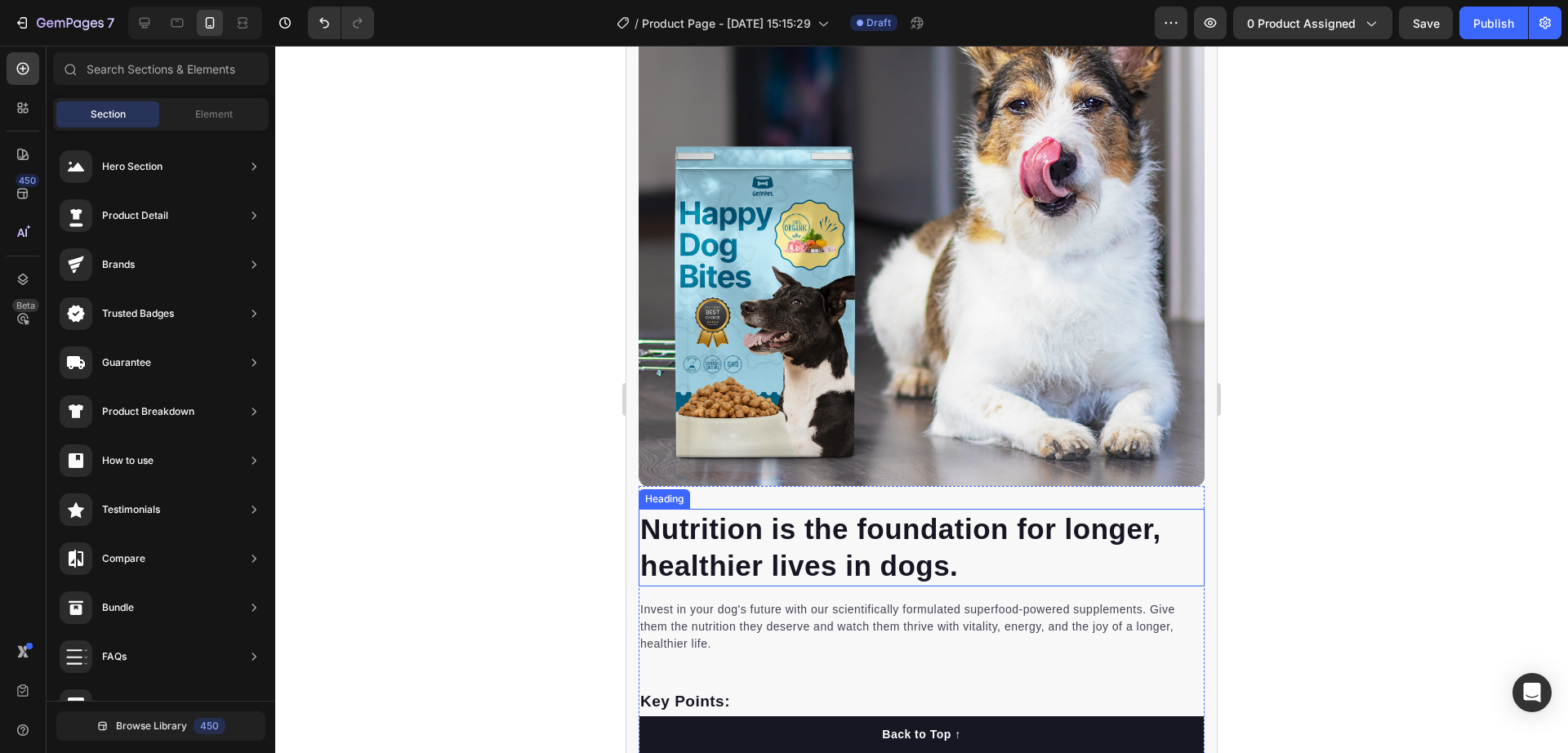
click at [874, 524] on p "Nutrition is the foundation for longer, healthier lives in dogs." at bounding box center [921, 548] width 562 height 74
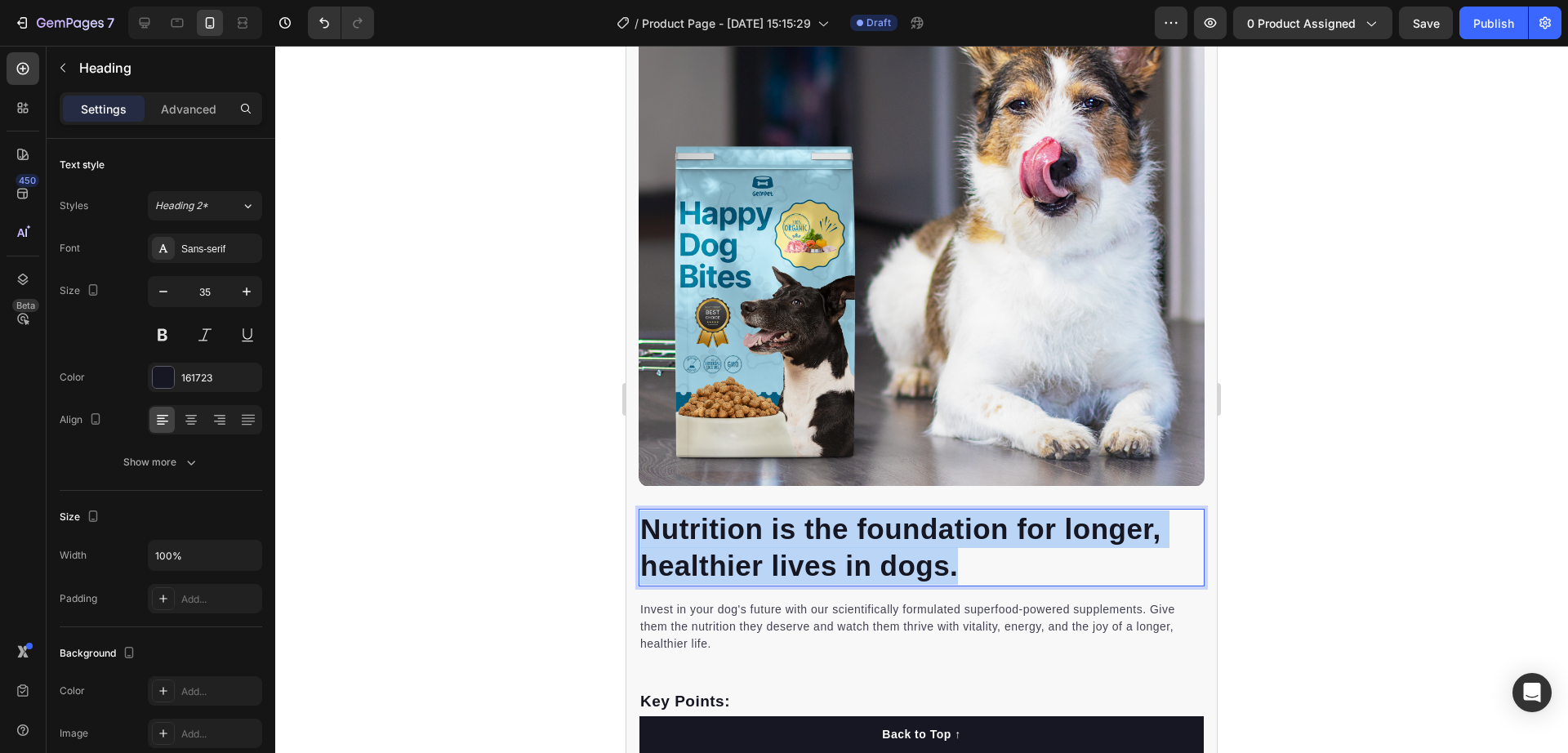
click at [874, 524] on p "Nutrition is the foundation for longer, healthier lives in dogs." at bounding box center [921, 548] width 562 height 74
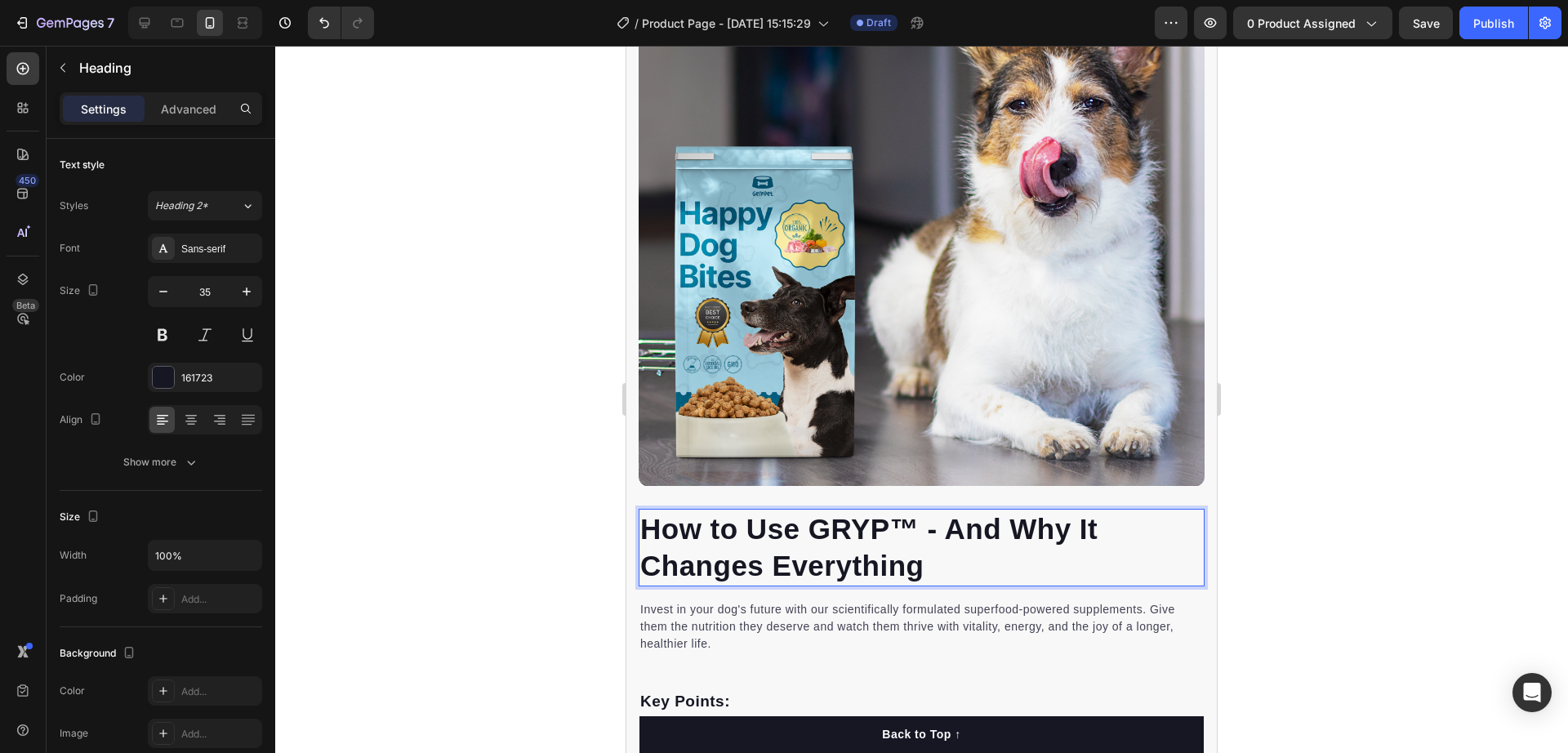
click at [847, 513] on strong "How to Use GRYP™ - And Why It Changes Everything" at bounding box center [869, 548] width 457 height 69
click at [1281, 492] on div at bounding box center [922, 399] width 1293 height 708
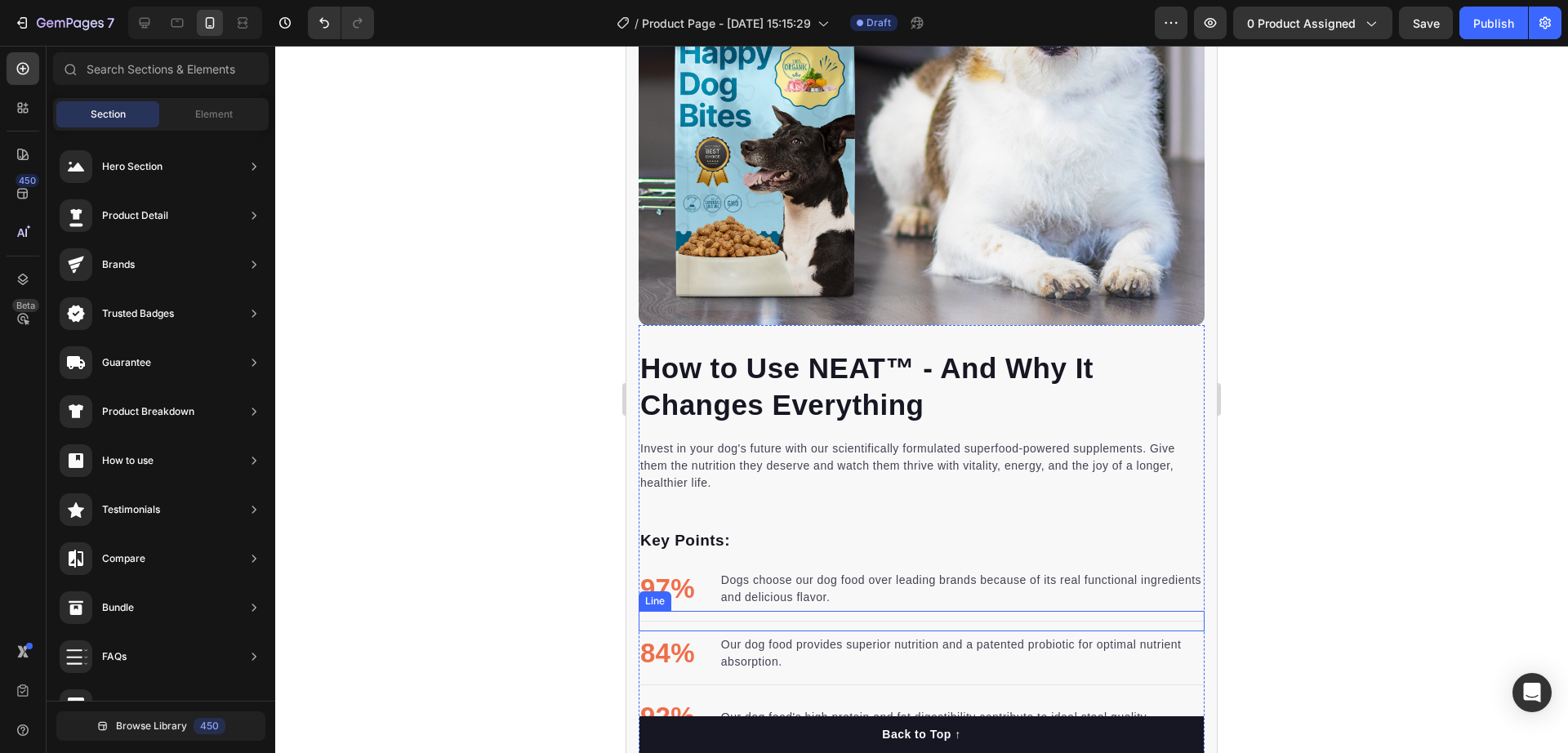
scroll to position [2356, 0]
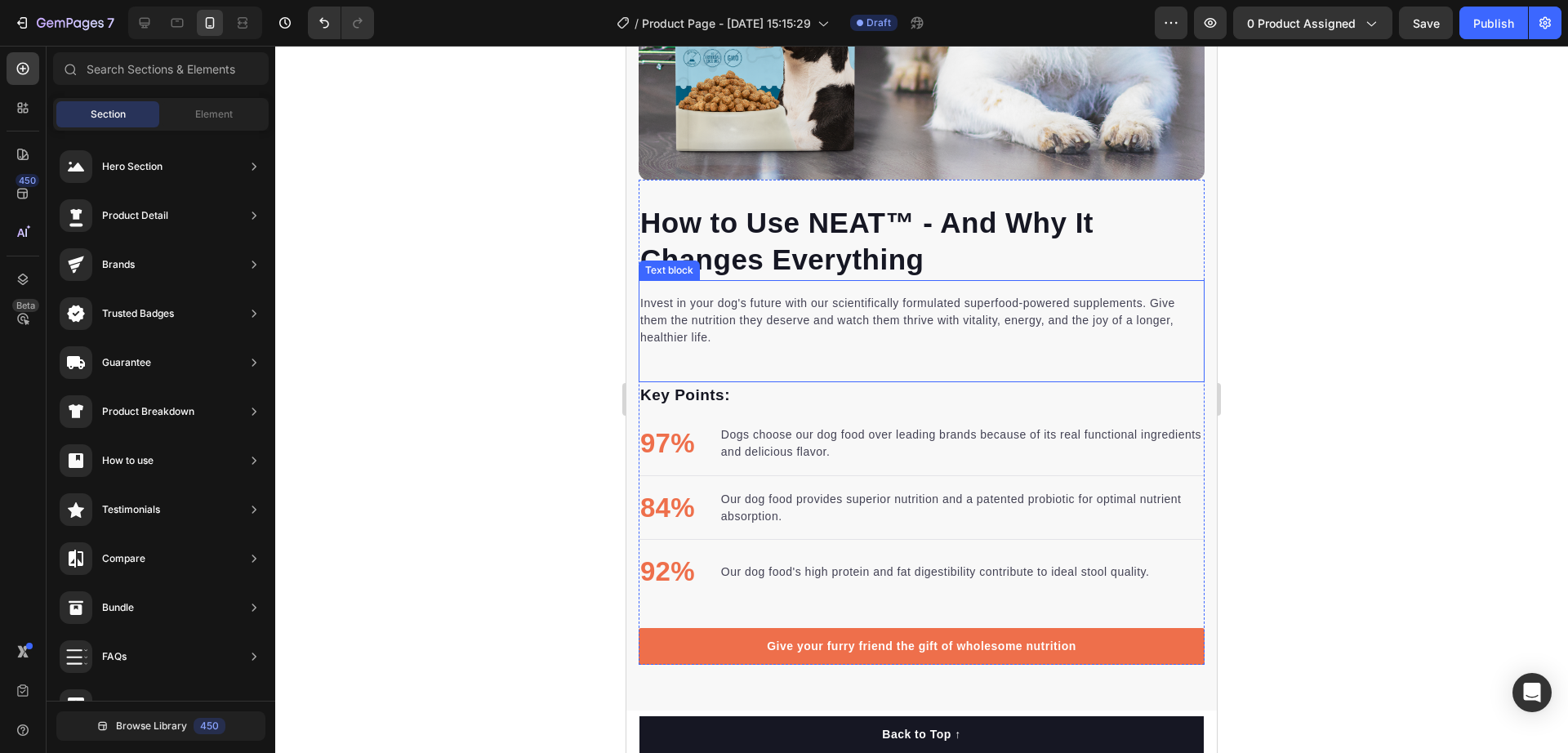
click at [769, 295] on p "Invest in your dog's future with our scientifically formulated superfood-powere…" at bounding box center [921, 321] width 562 height 52
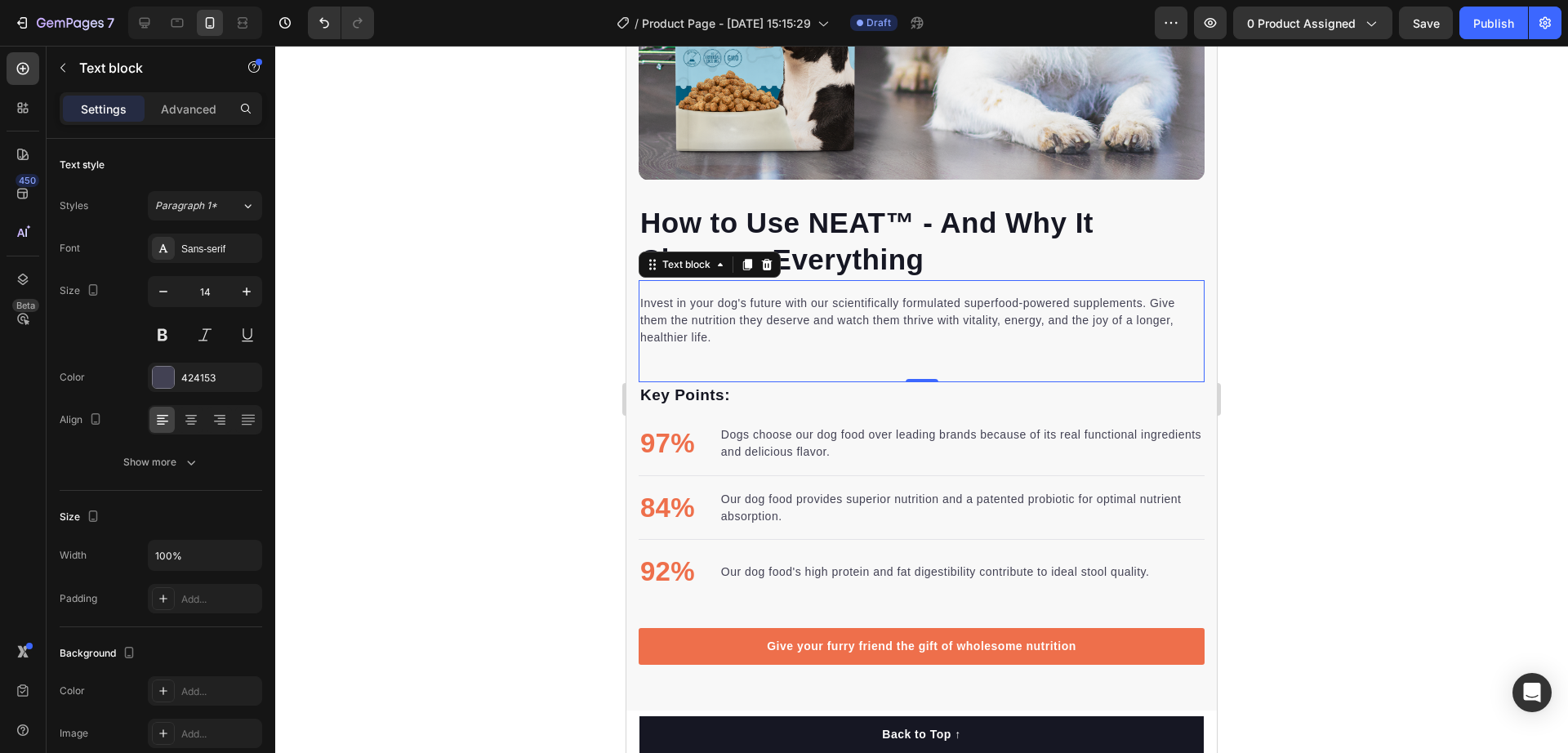
click at [769, 295] on p "Invest in your dog's future with our scientifically formulated superfood-powere…" at bounding box center [921, 321] width 562 height 52
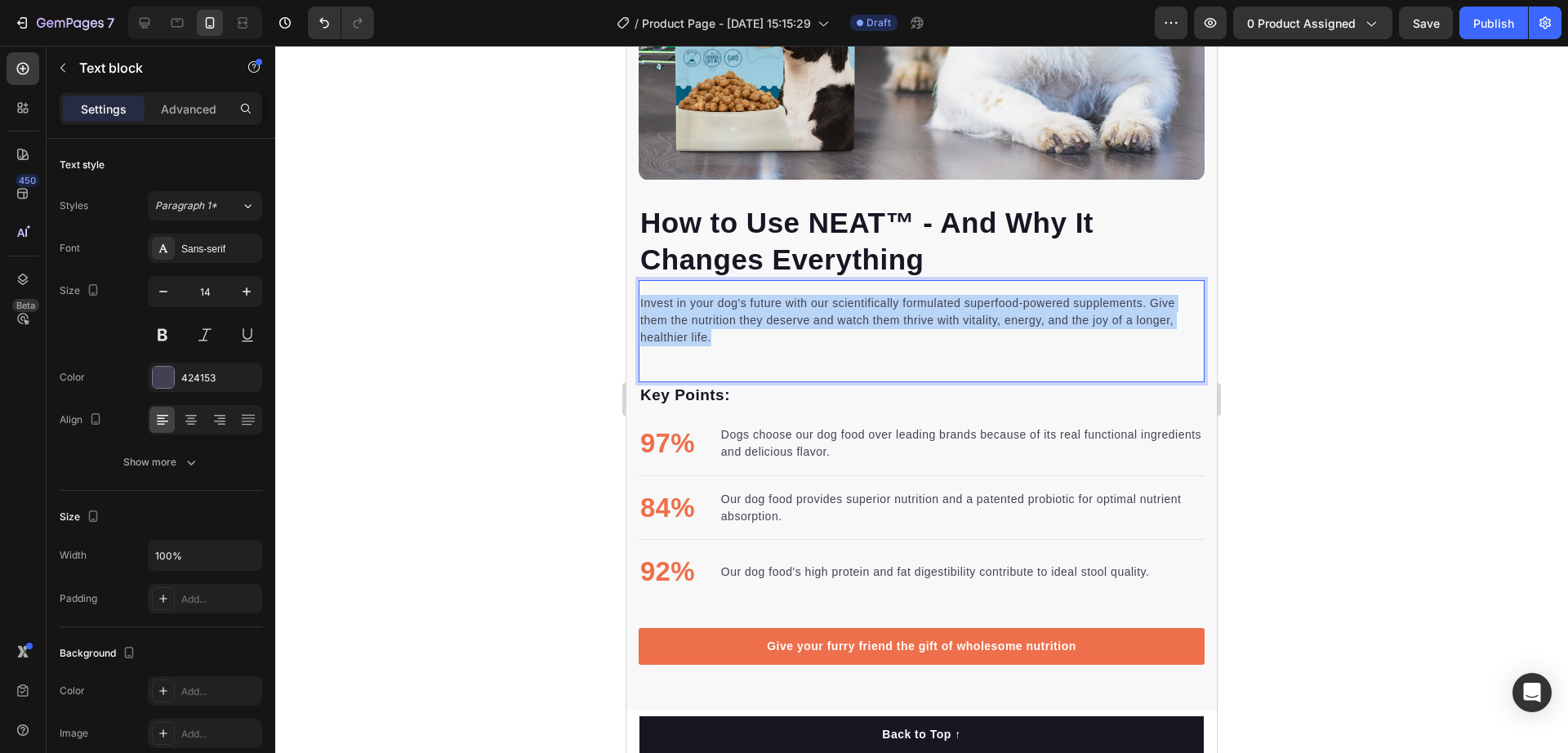
click at [769, 295] on p "Invest in your dog's future with our scientifically formulated superfood-powere…" at bounding box center [921, 321] width 562 height 52
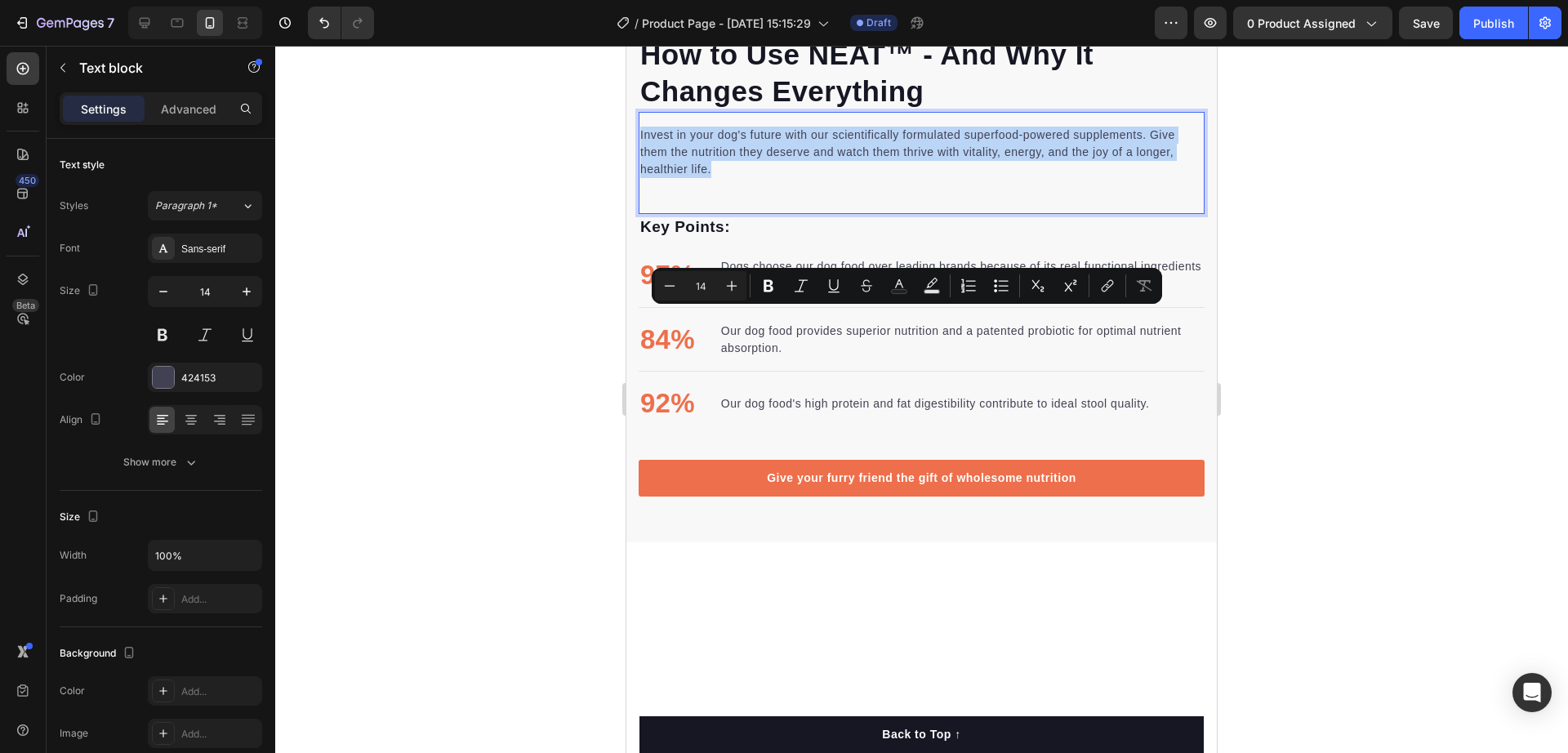
scroll to position [2253, 0]
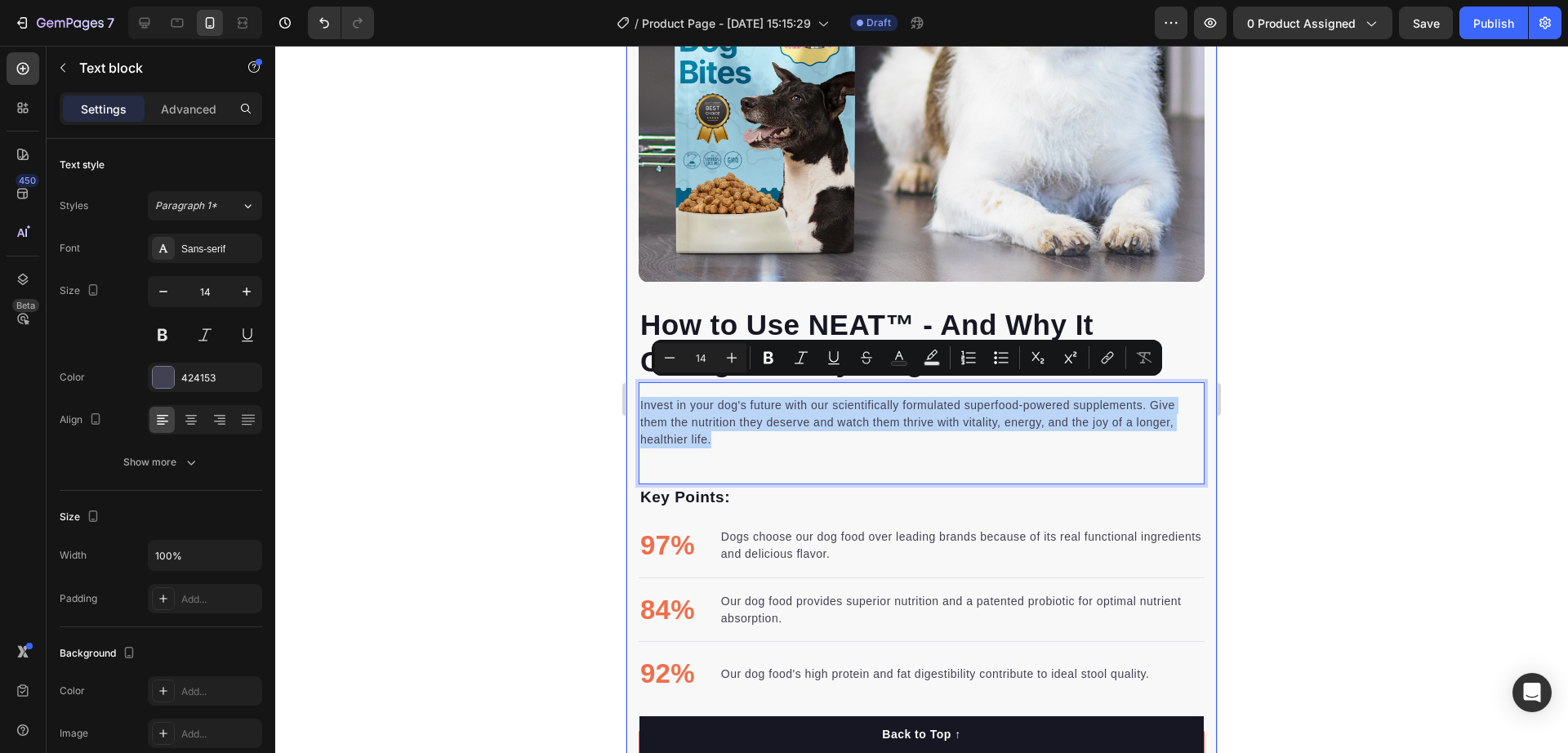
click at [632, 488] on div "⁠⁠⁠⁠⁠⁠⁠ How to Use NEAT™ - And Why It Changes Everything Heading Invest in your…" at bounding box center [921, 242] width 590 height 1052
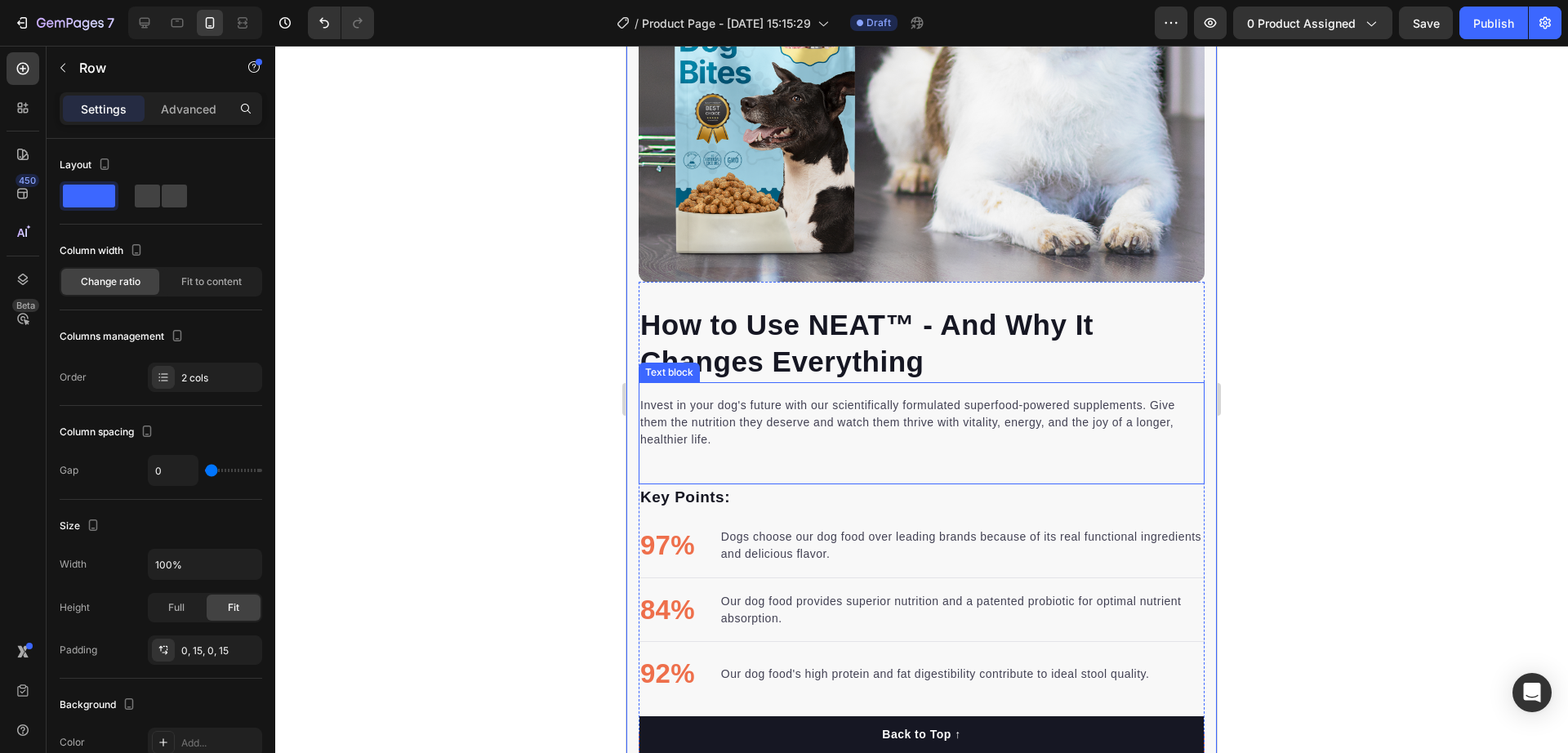
click at [784, 455] on div "Invest in your dog's future with our scientifically formulated superfood-powere…" at bounding box center [921, 433] width 566 height 102
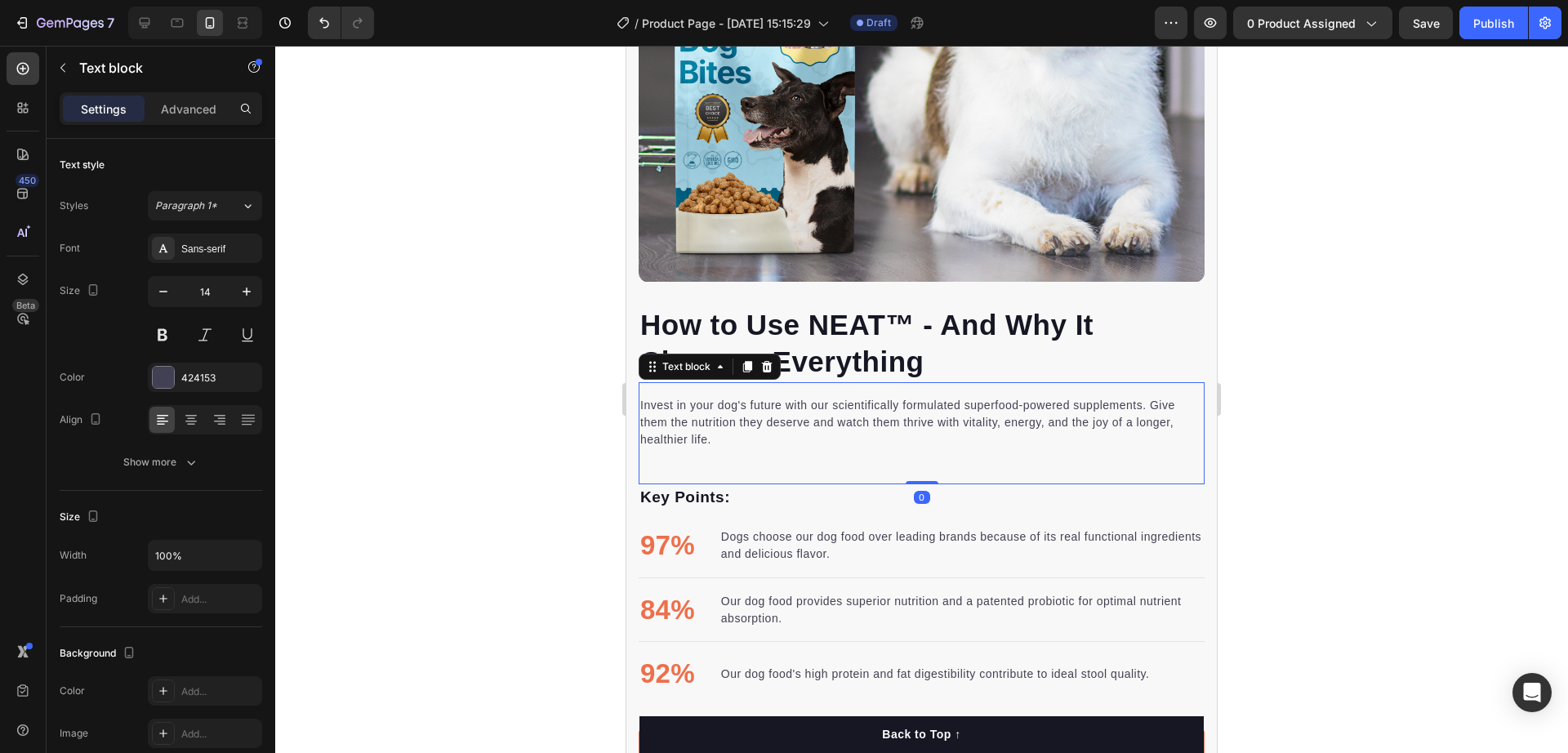
click at [1340, 451] on div at bounding box center [922, 399] width 1293 height 708
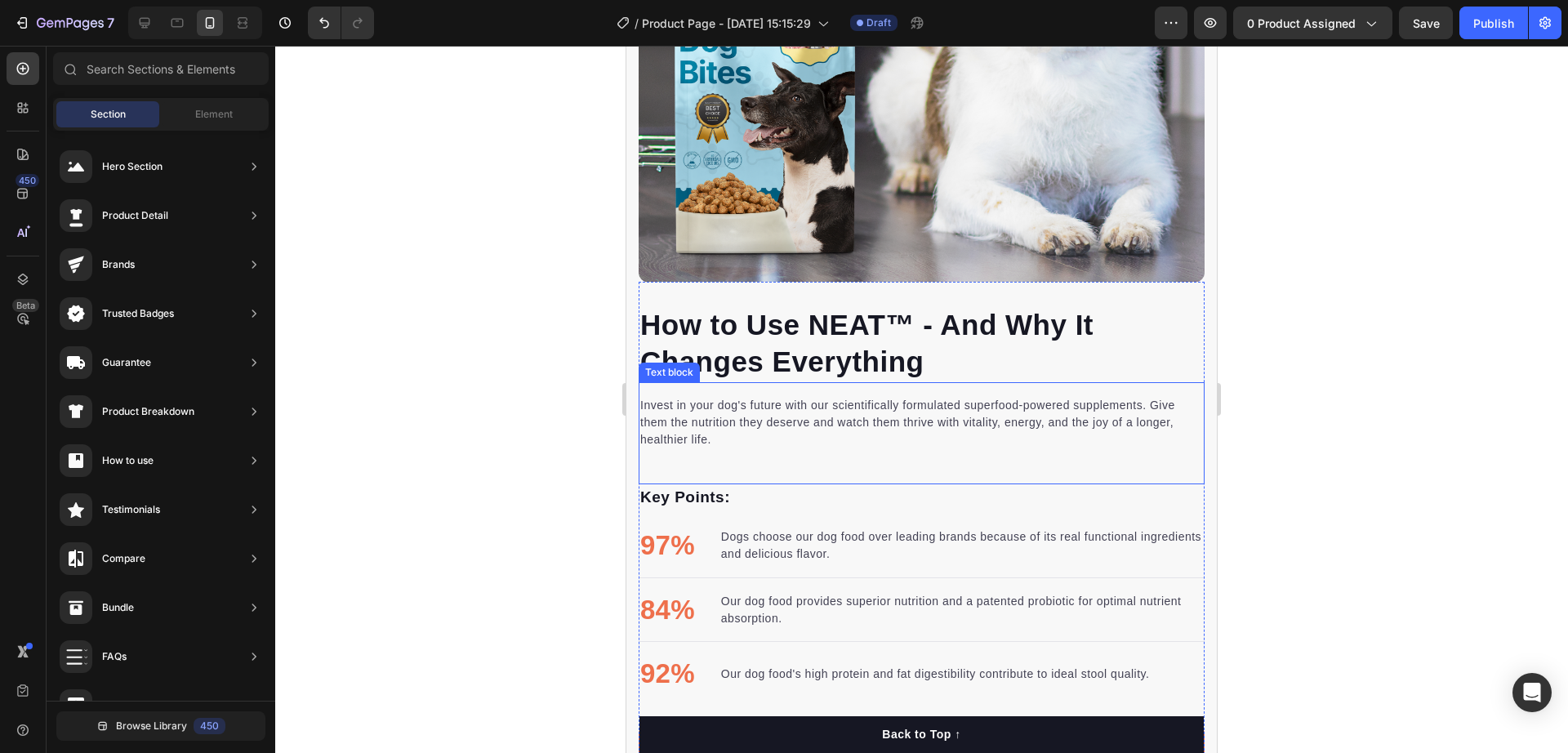
scroll to position [2049, 0]
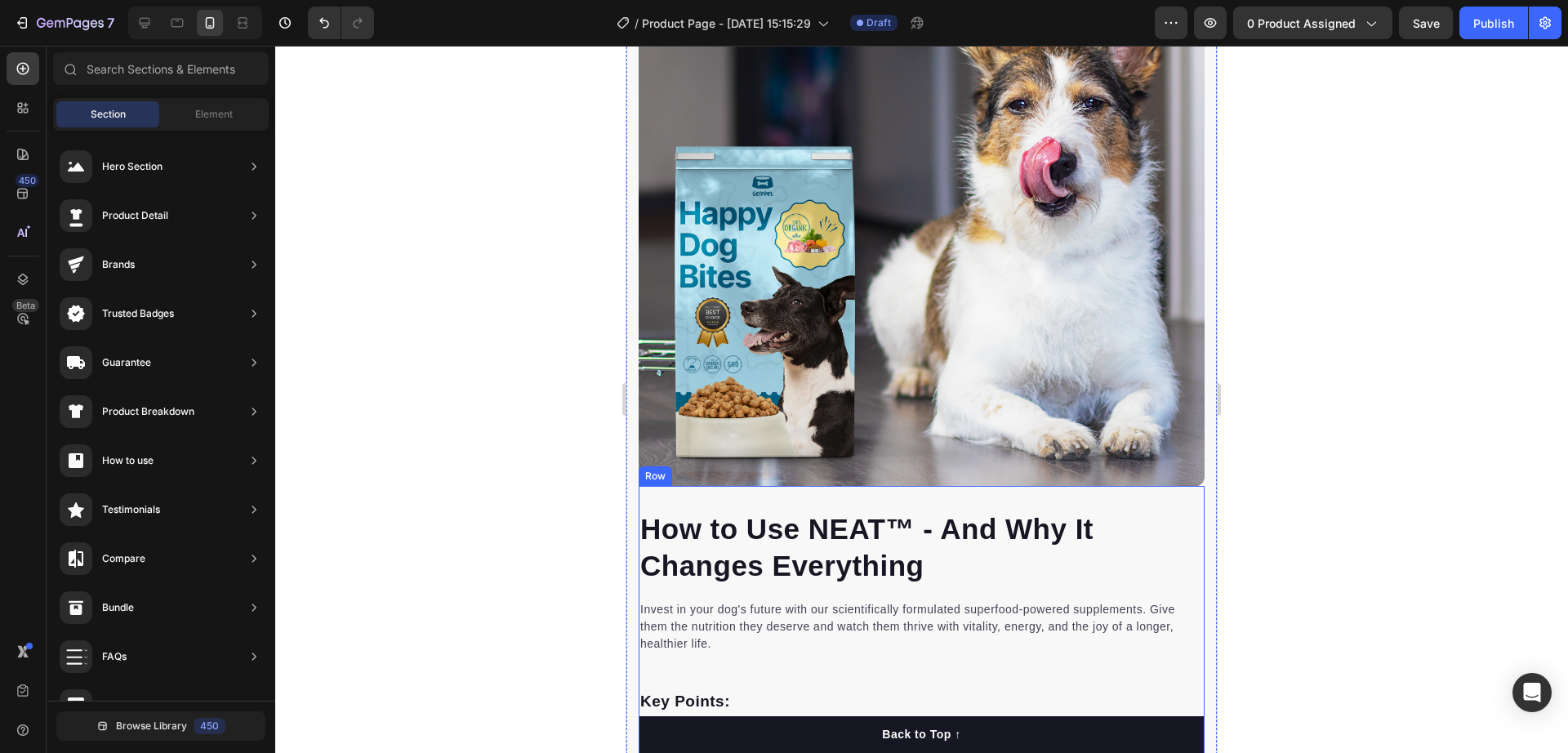
click at [875, 487] on div "⁠⁠⁠⁠⁠⁠⁠ How to Use NEAT™ - And Why It Changes Everything Heading Invest in your…" at bounding box center [921, 730] width 566 height 486
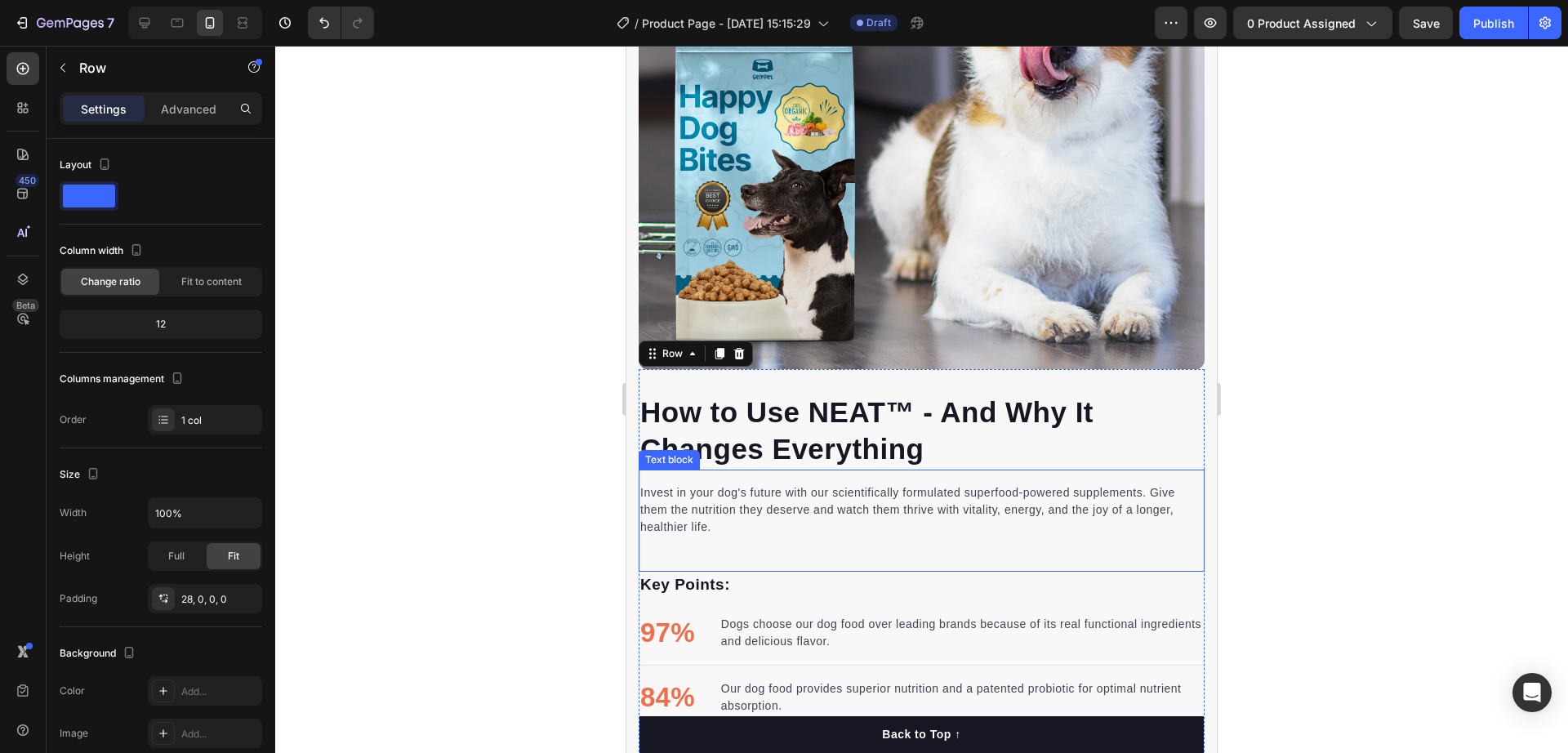
scroll to position [2253, 0]
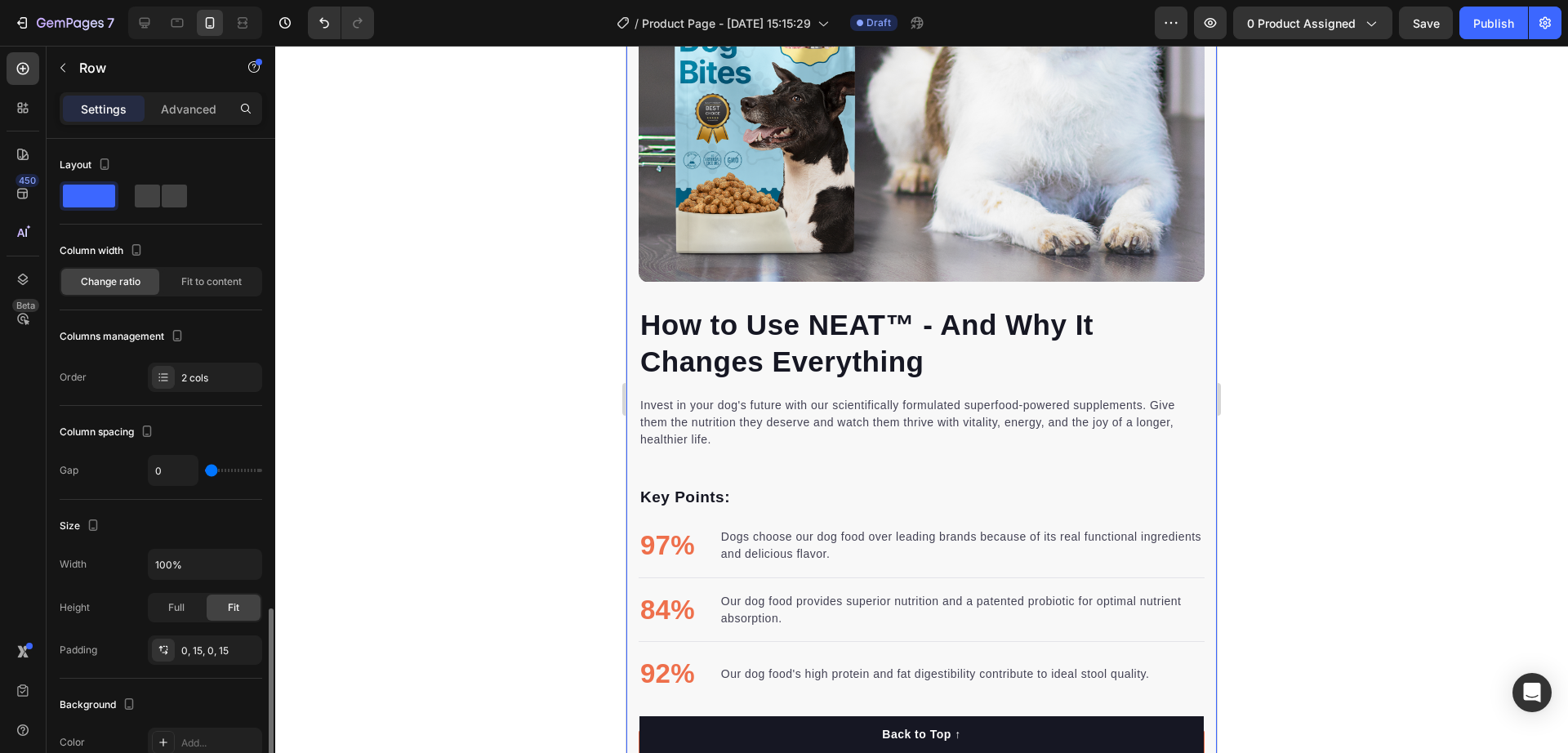
click at [631, 447] on div "⁠⁠⁠⁠⁠⁠⁠ How to Use NEAT™ - And Why It Changes Everything Heading Invest in your…" at bounding box center [921, 242] width 590 height 1052
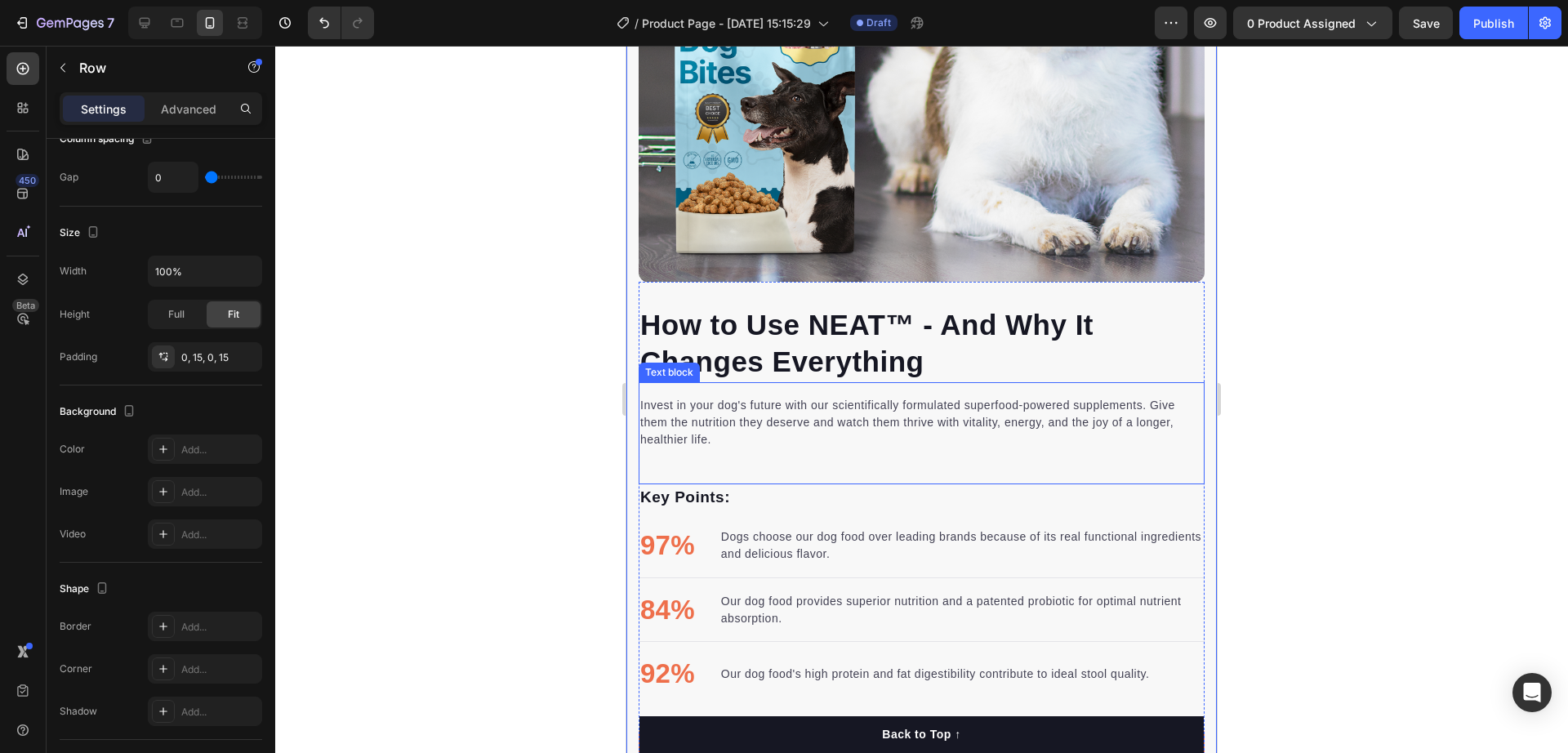
click at [812, 398] on p "Invest in your dog's future with our scientifically formulated superfood-powere…" at bounding box center [921, 423] width 562 height 52
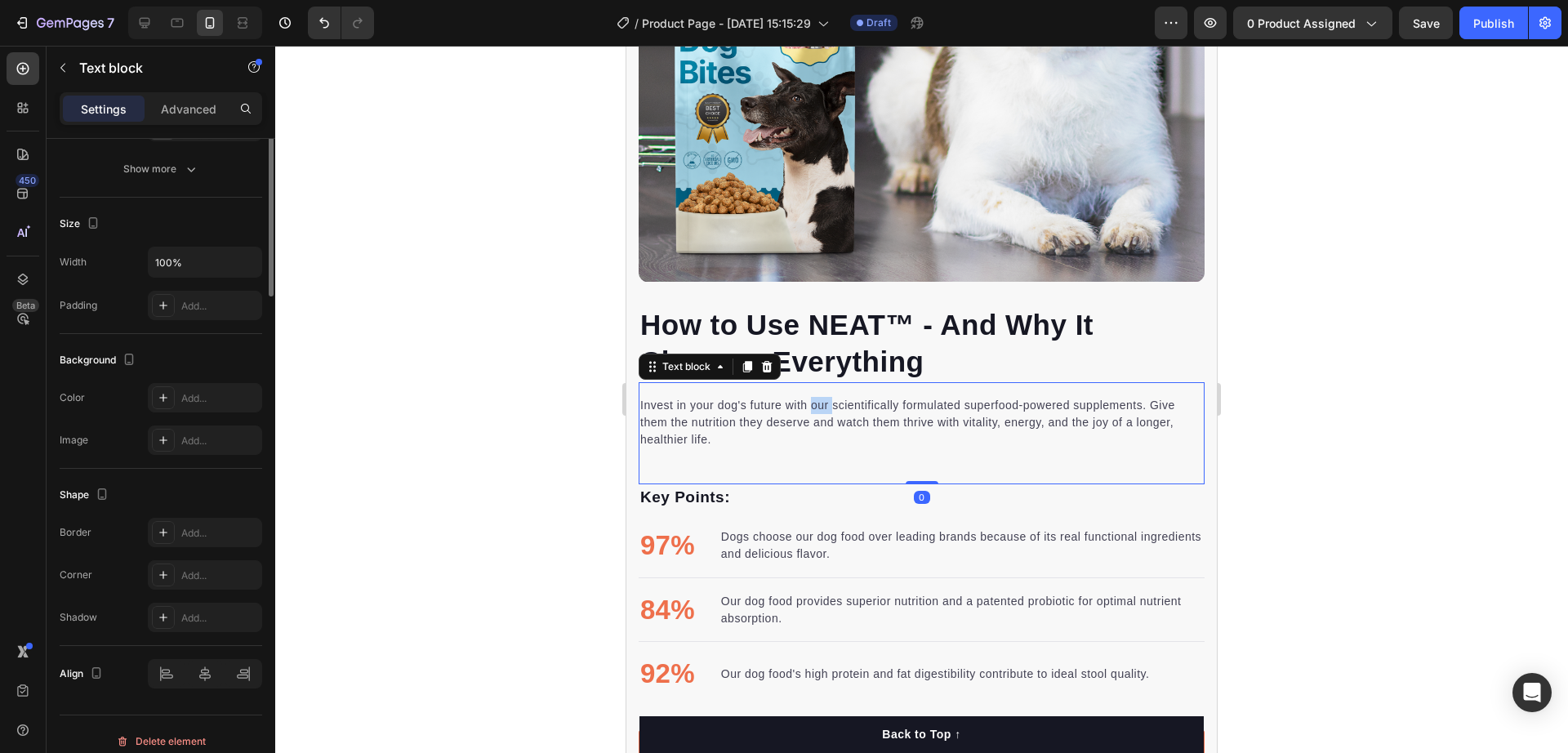
scroll to position [0, 0]
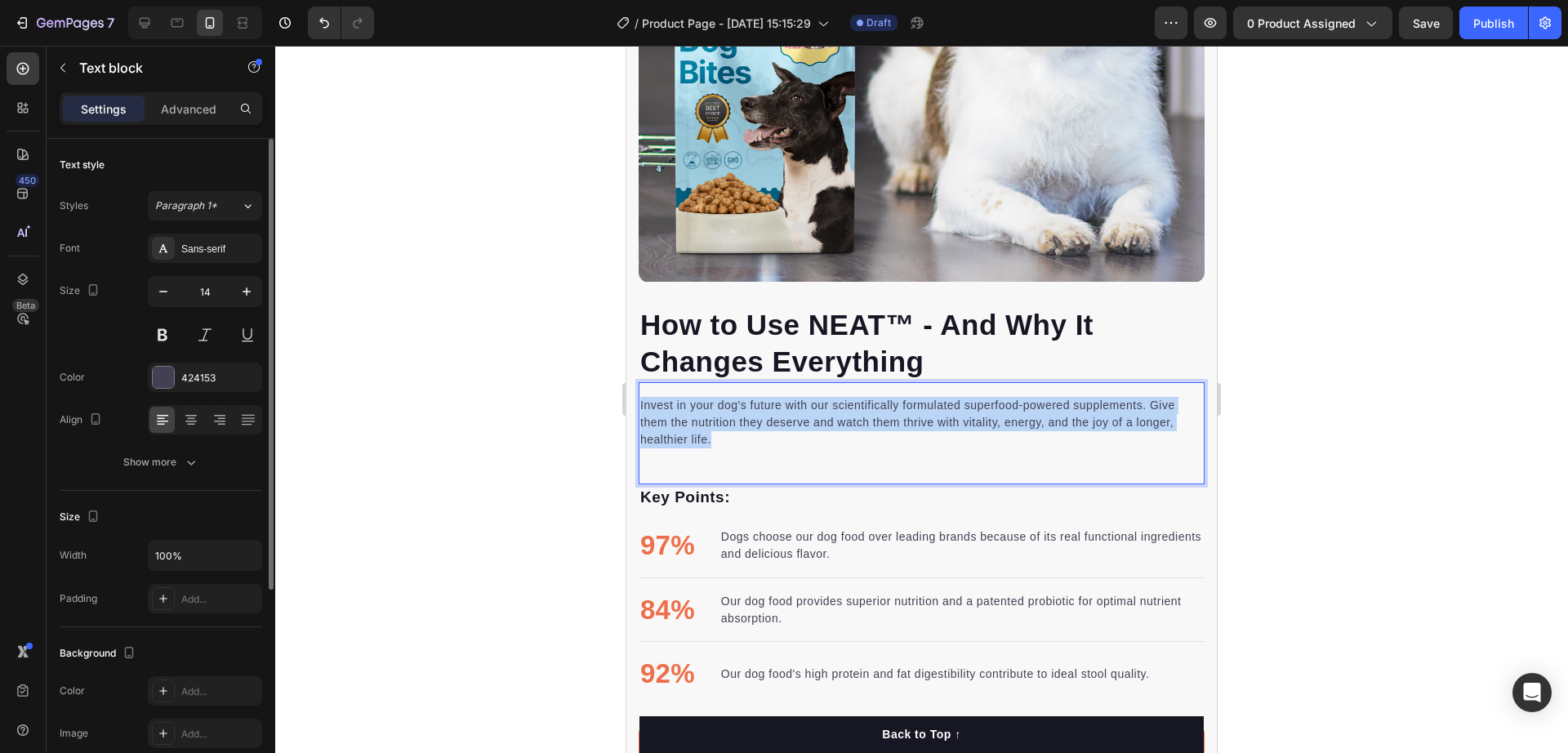
click at [812, 398] on p "Invest in your dog's future with our scientifically formulated superfood-powere…" at bounding box center [921, 423] width 562 height 52
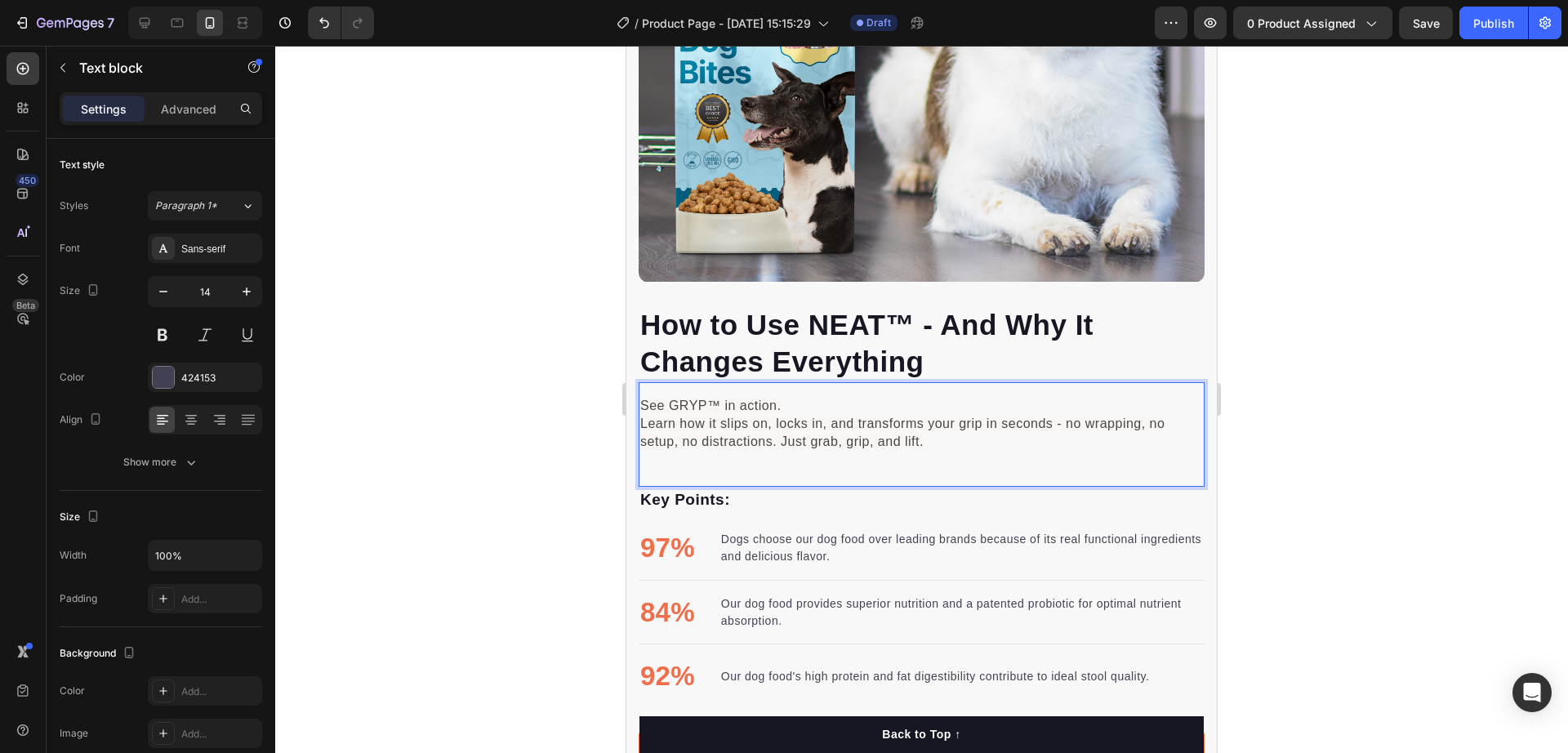
click at [688, 399] on span "See GRYP™ in action." at bounding box center [710, 405] width 141 height 14
click at [1358, 314] on div at bounding box center [922, 399] width 1293 height 708
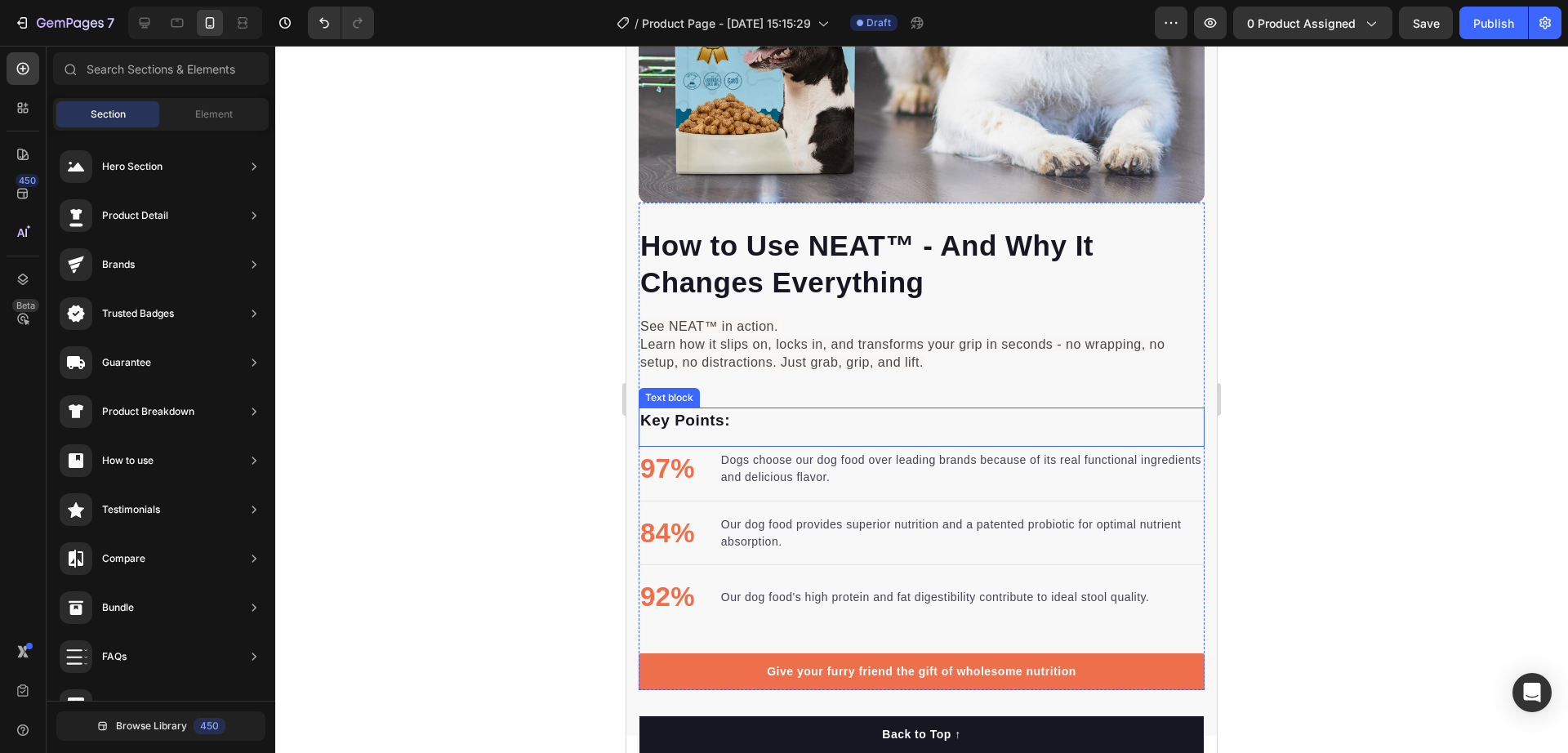
scroll to position [2356, 0]
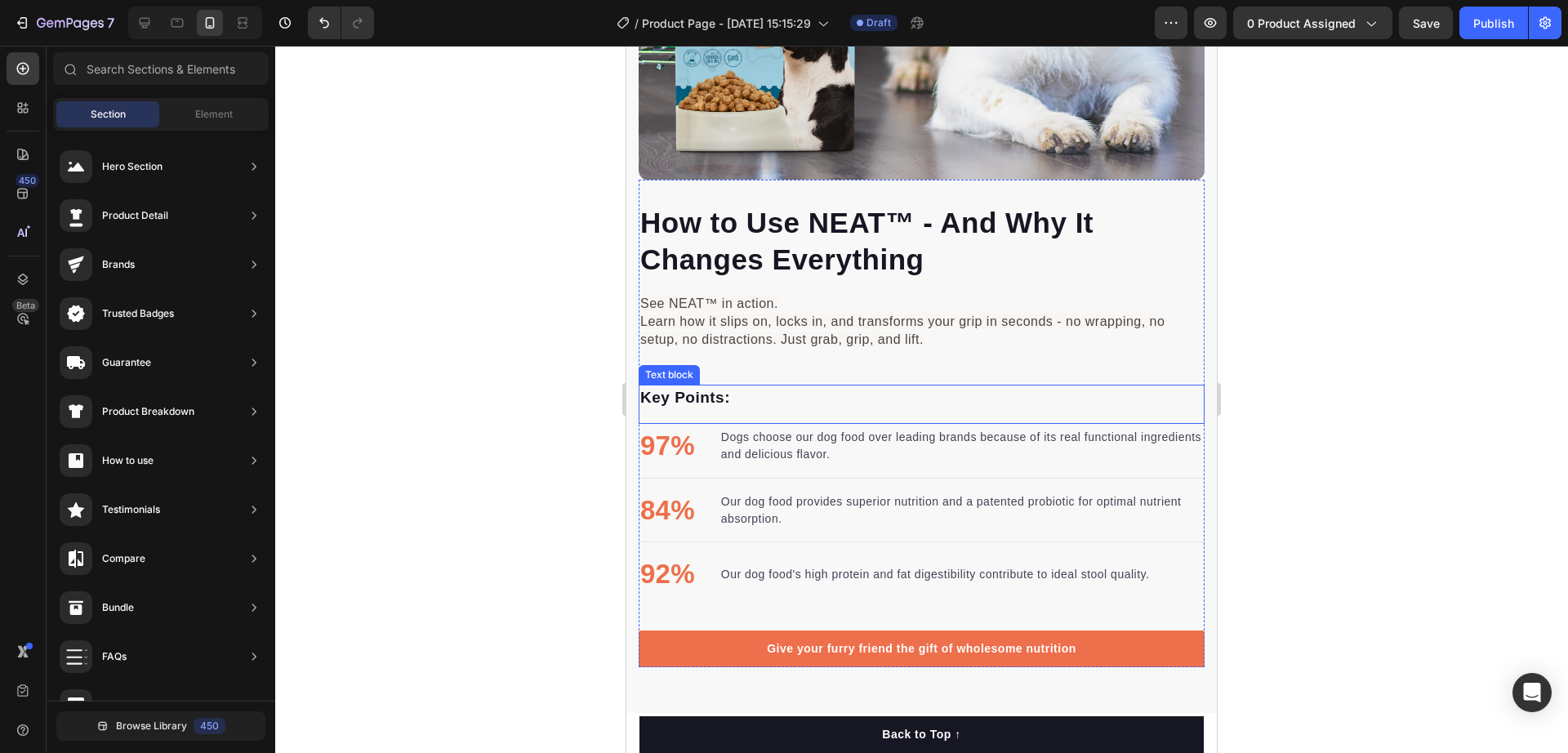
click at [753, 386] on p "Key Points:" at bounding box center [921, 398] width 562 height 23
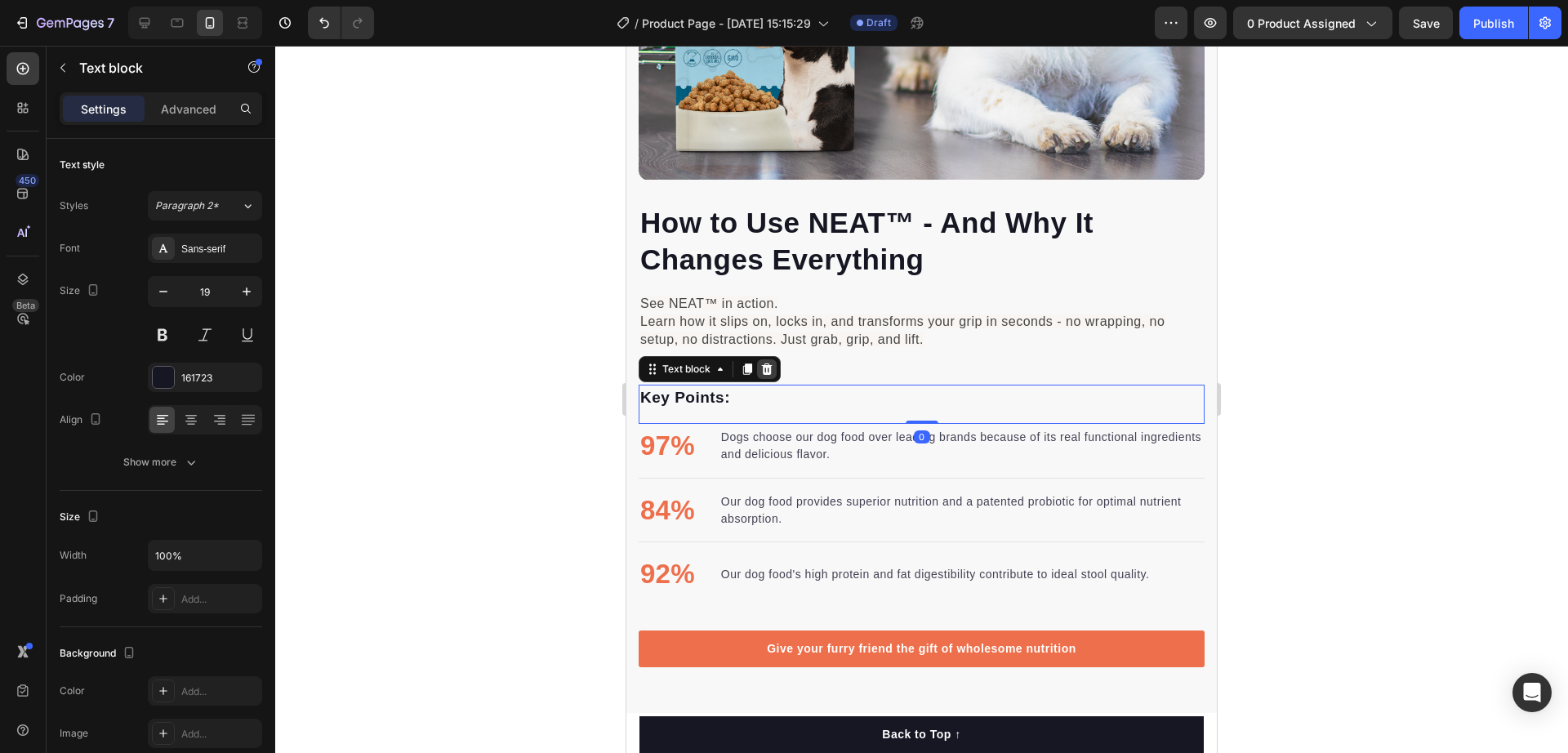
click at [764, 364] on icon at bounding box center [767, 369] width 10 height 11
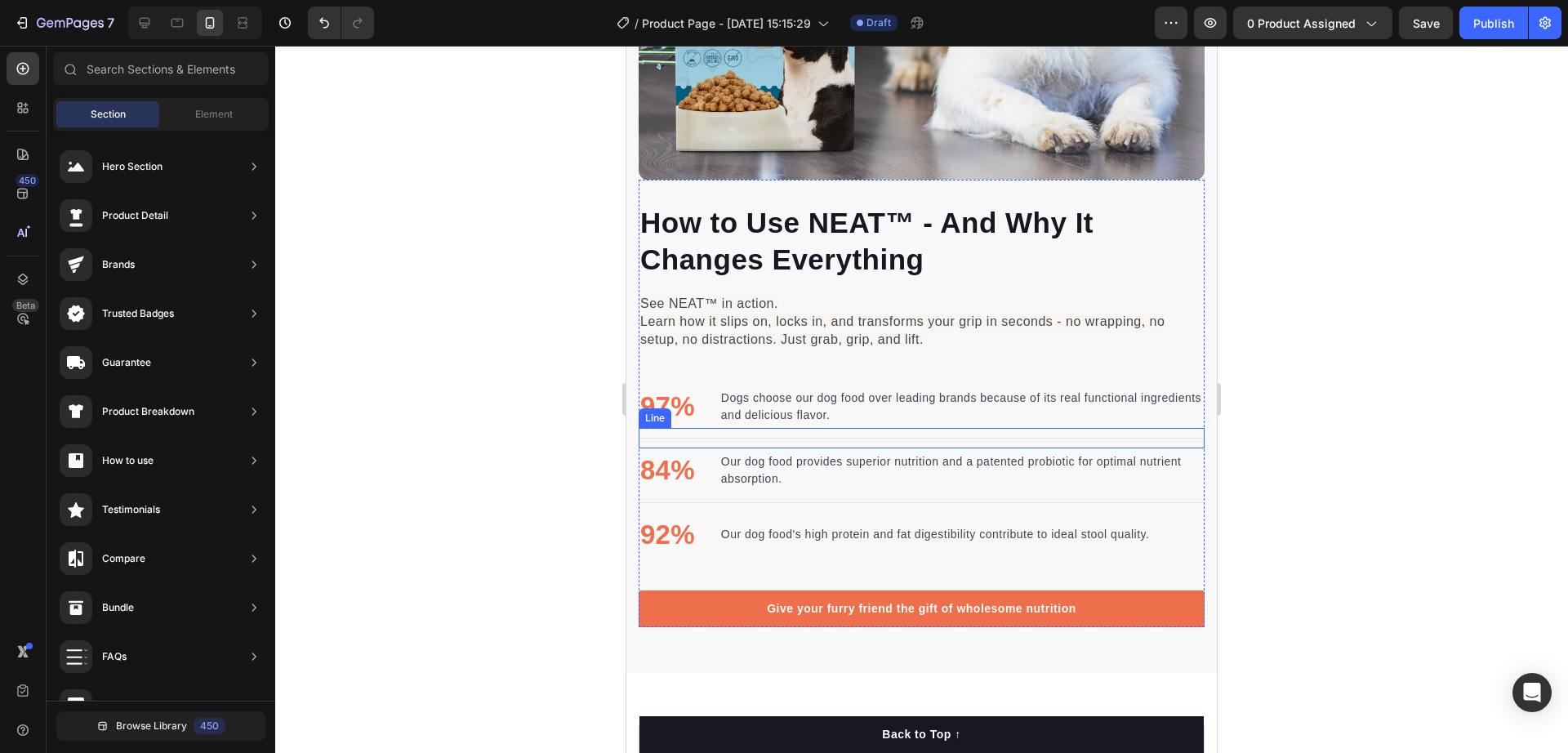
click at [641, 429] on div "Title Line" at bounding box center [921, 439] width 566 height 21
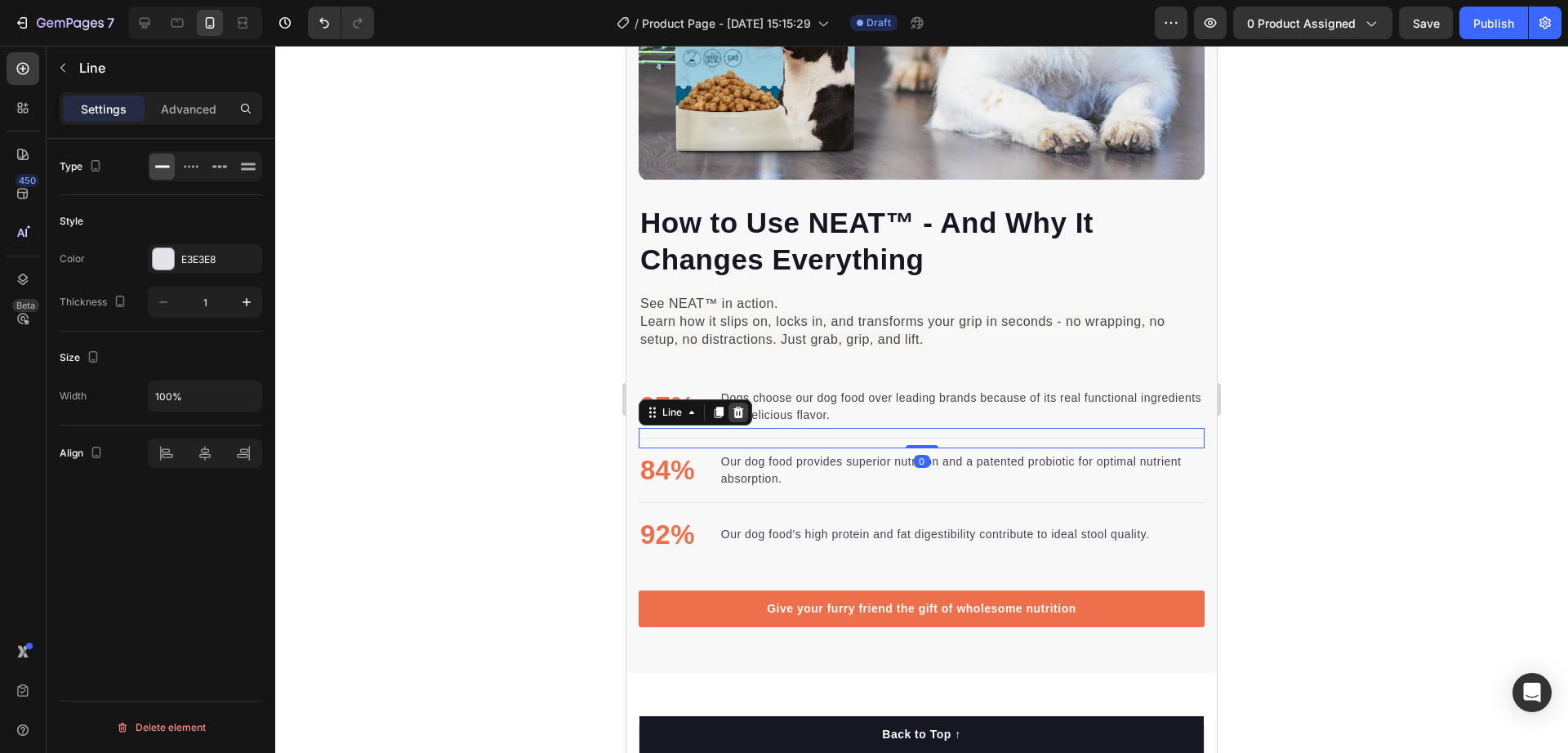
click at [740, 407] on icon at bounding box center [739, 413] width 10 height 11
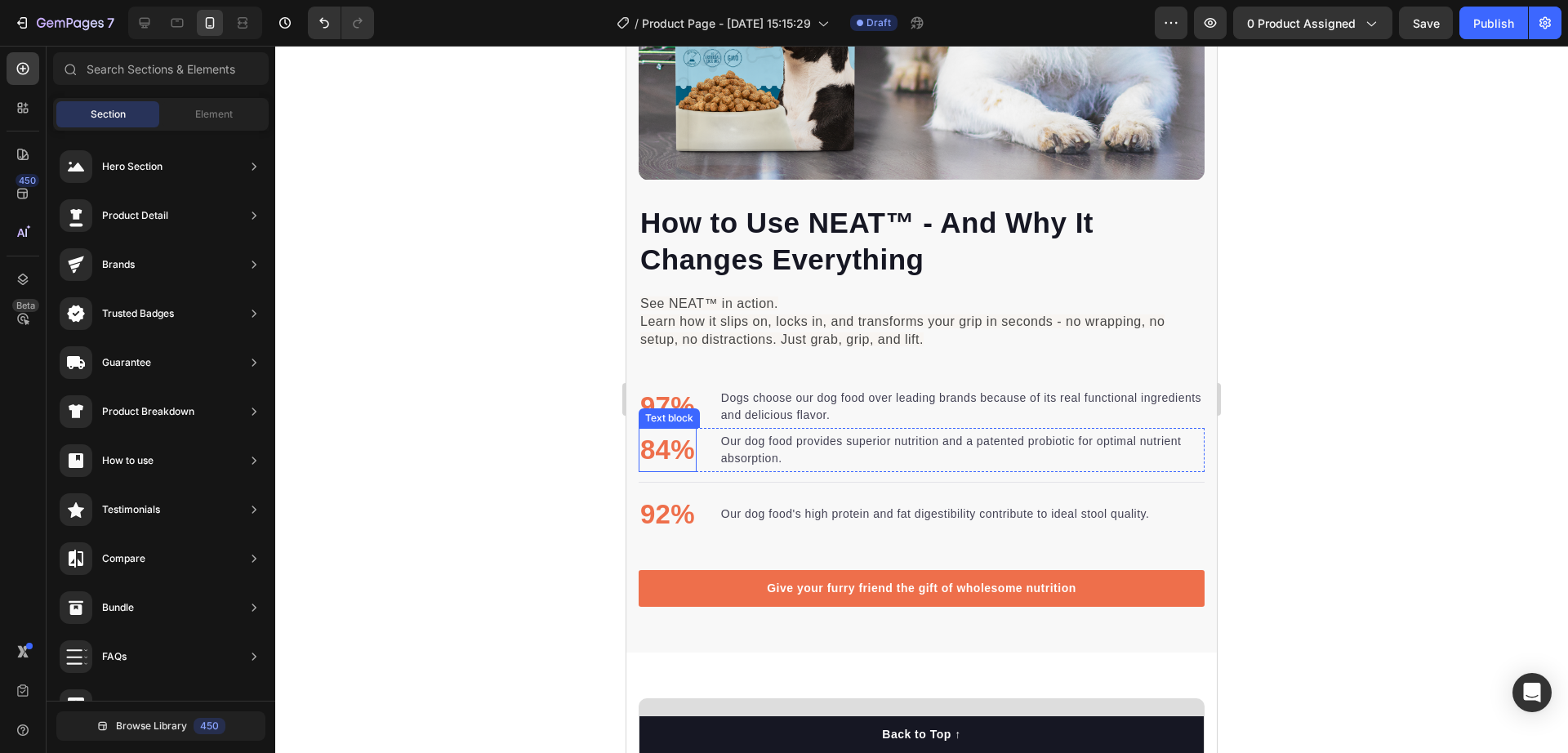
click at [669, 429] on p "84%" at bounding box center [667, 450] width 54 height 41
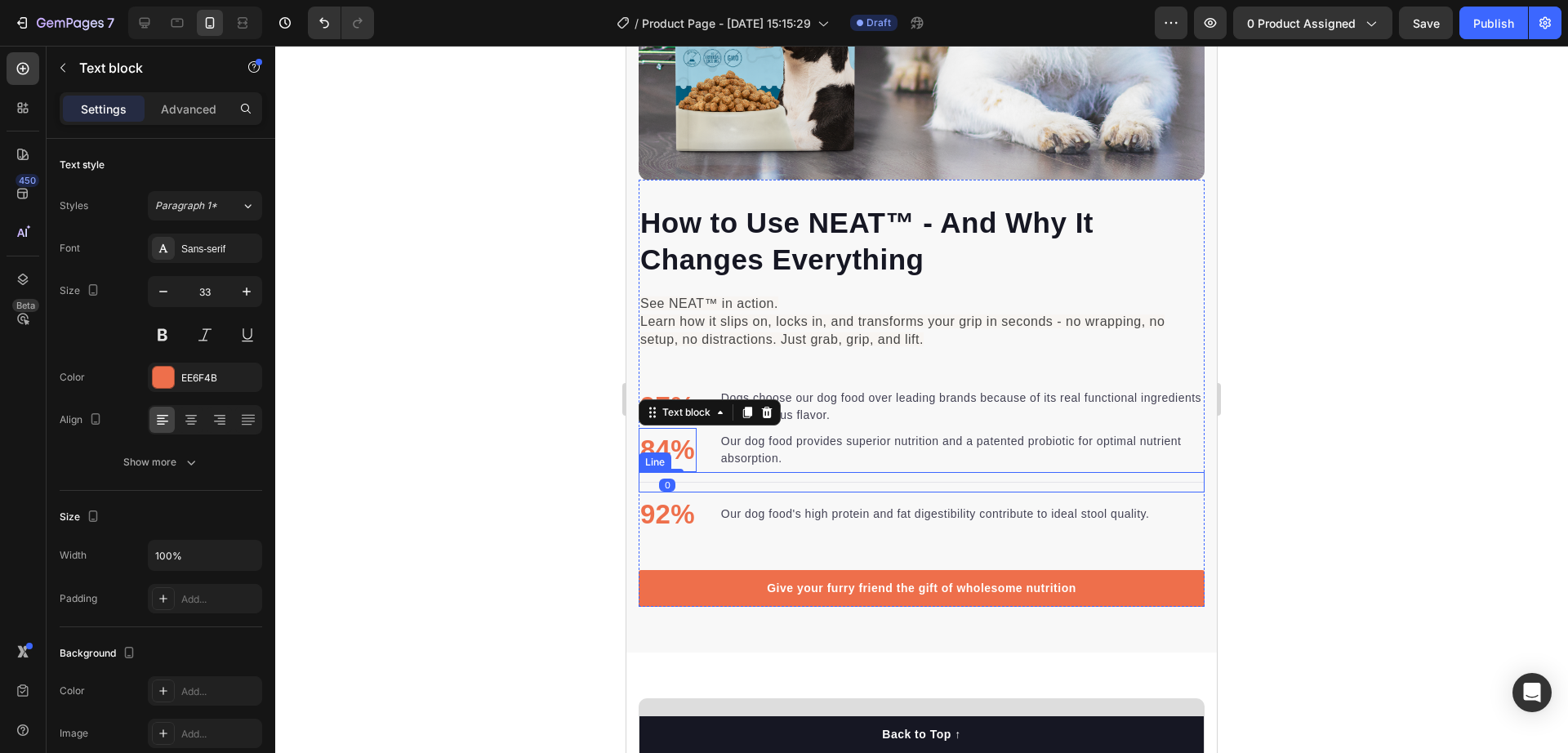
click at [643, 473] on div "Title Line" at bounding box center [921, 483] width 566 height 21
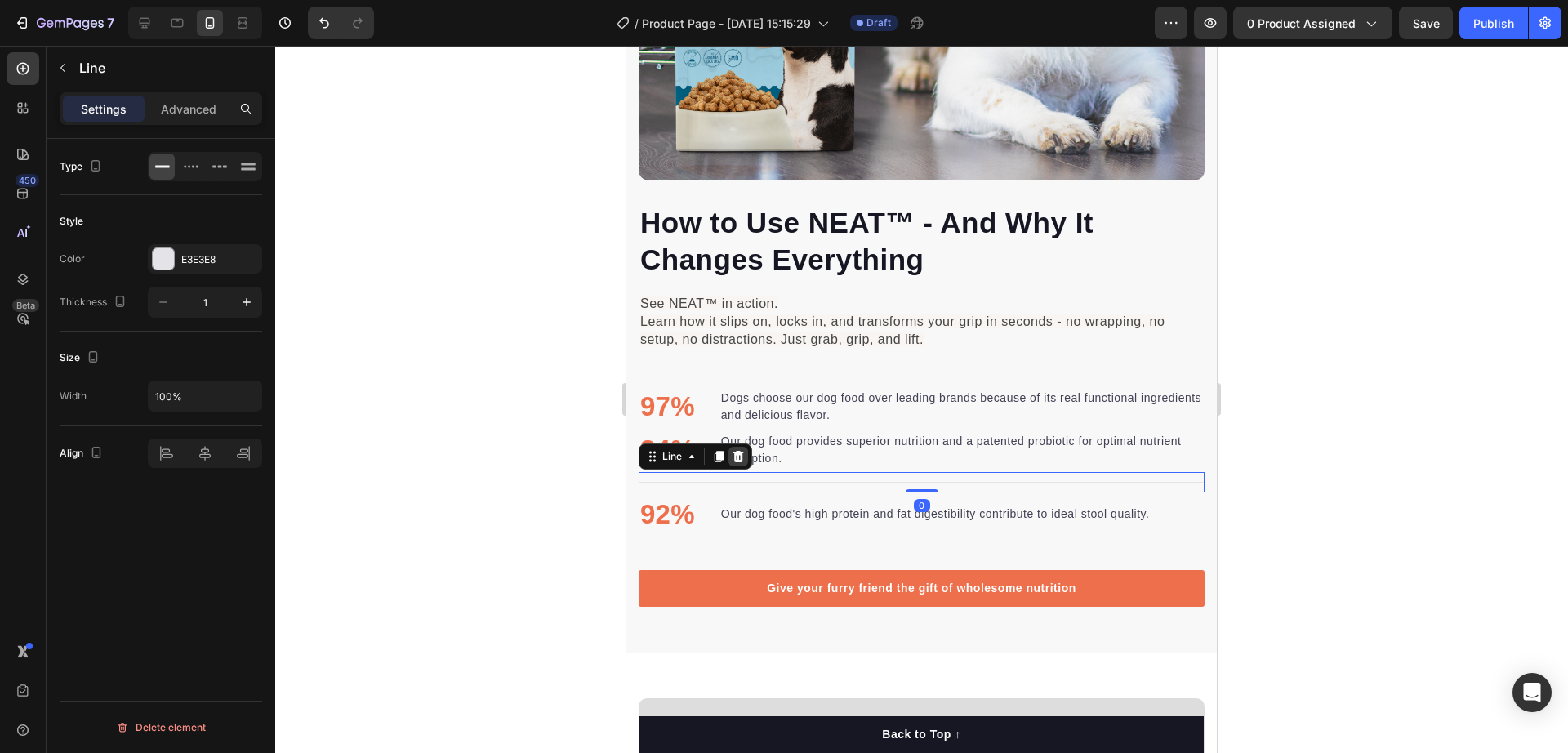
click at [734, 450] on icon at bounding box center [739, 457] width 13 height 13
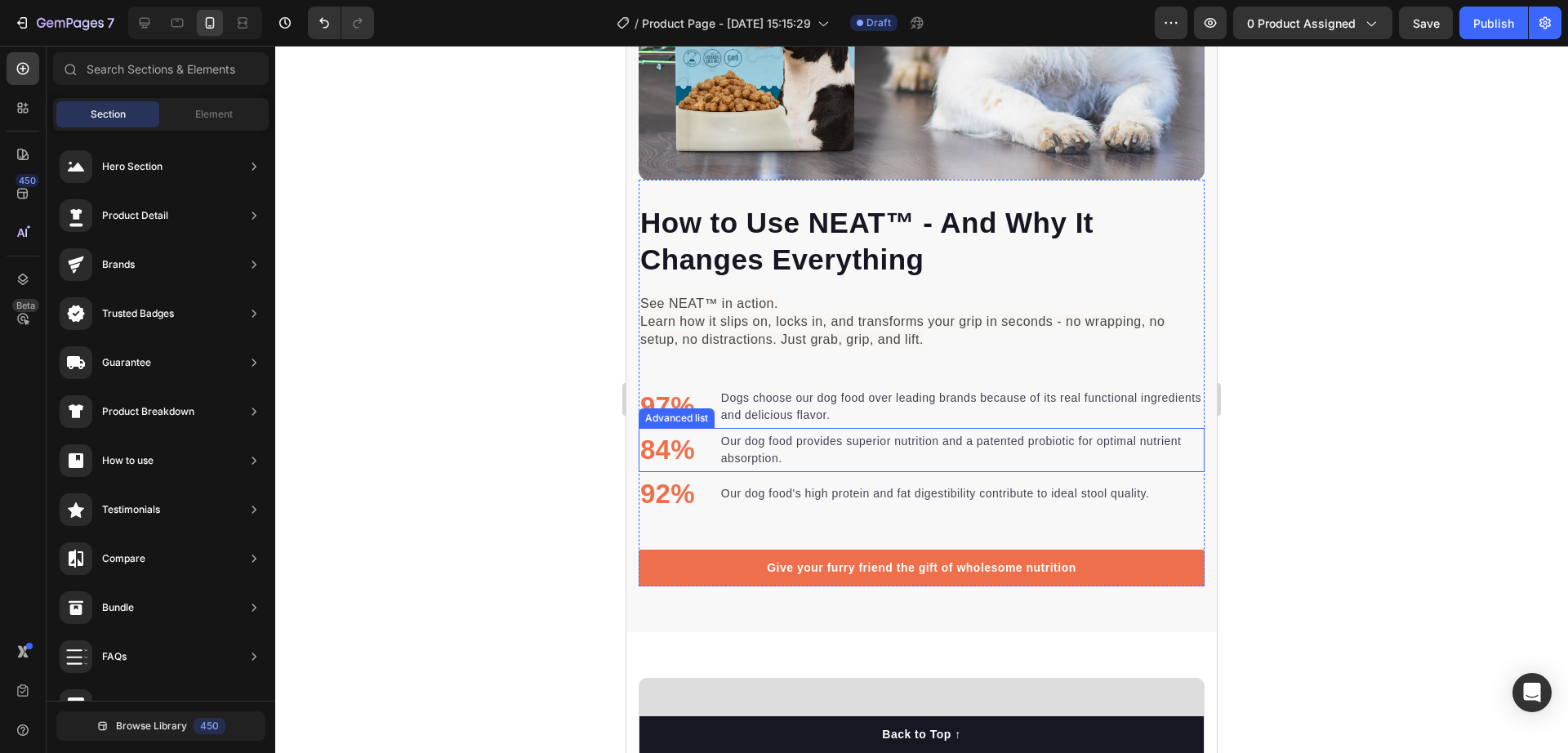
click at [702, 429] on li "84% Text block Our dog food provides superior nutrition and a patented probioti…" at bounding box center [921, 450] width 566 height 44
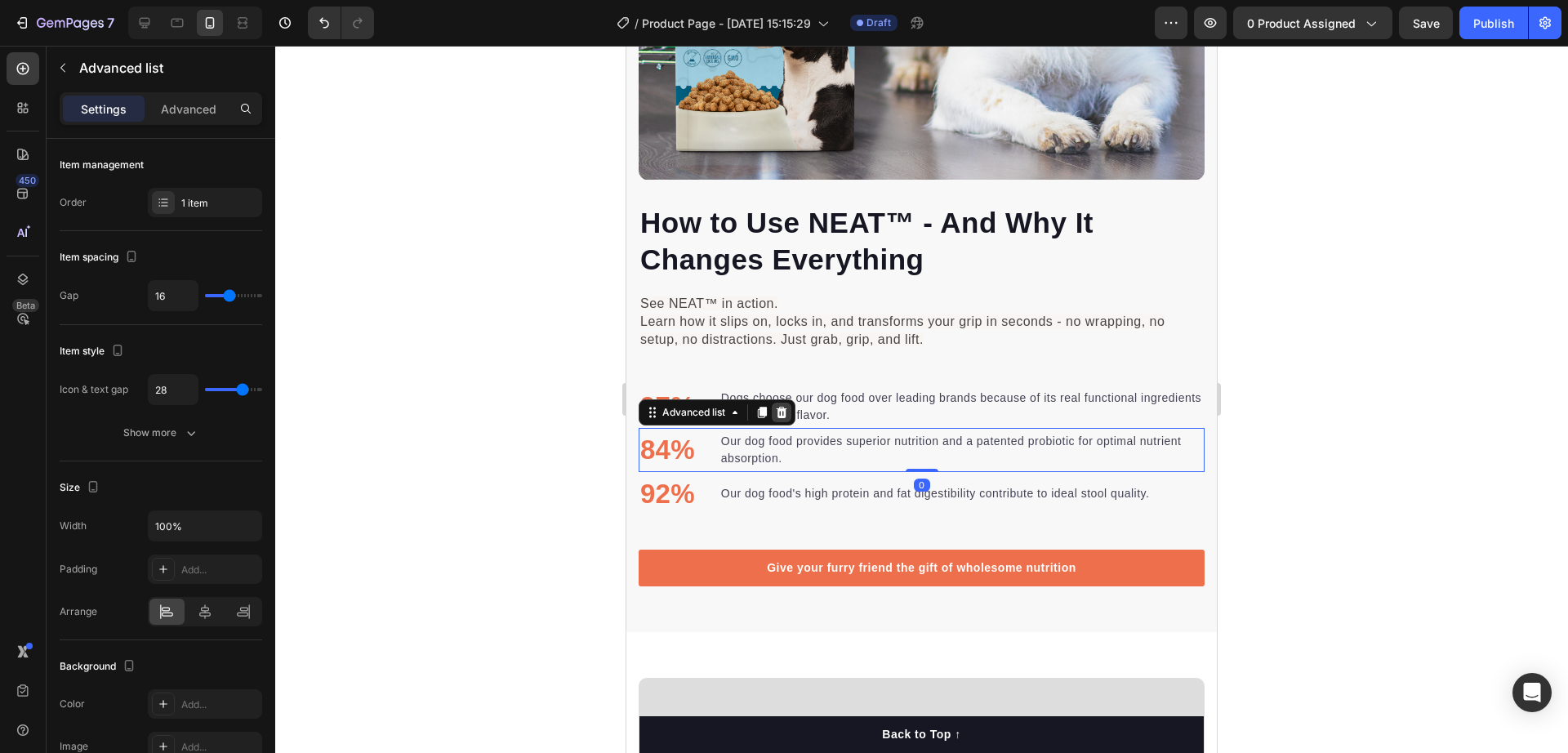
click at [774, 403] on div at bounding box center [782, 413] width 20 height 20
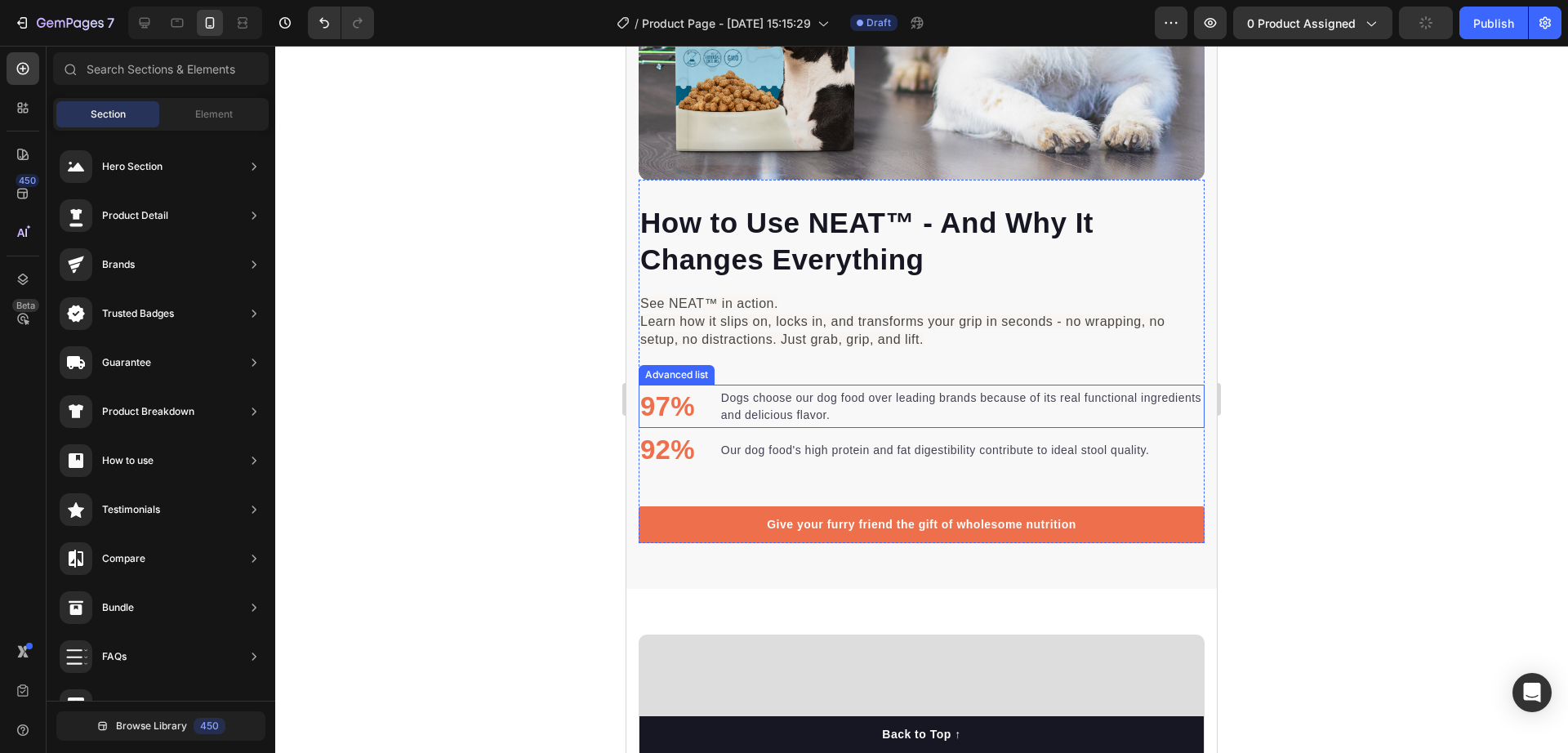
click at [708, 391] on li "97% Text block Dogs choose our dog food over leading brands because of its real…" at bounding box center [921, 406] width 566 height 44
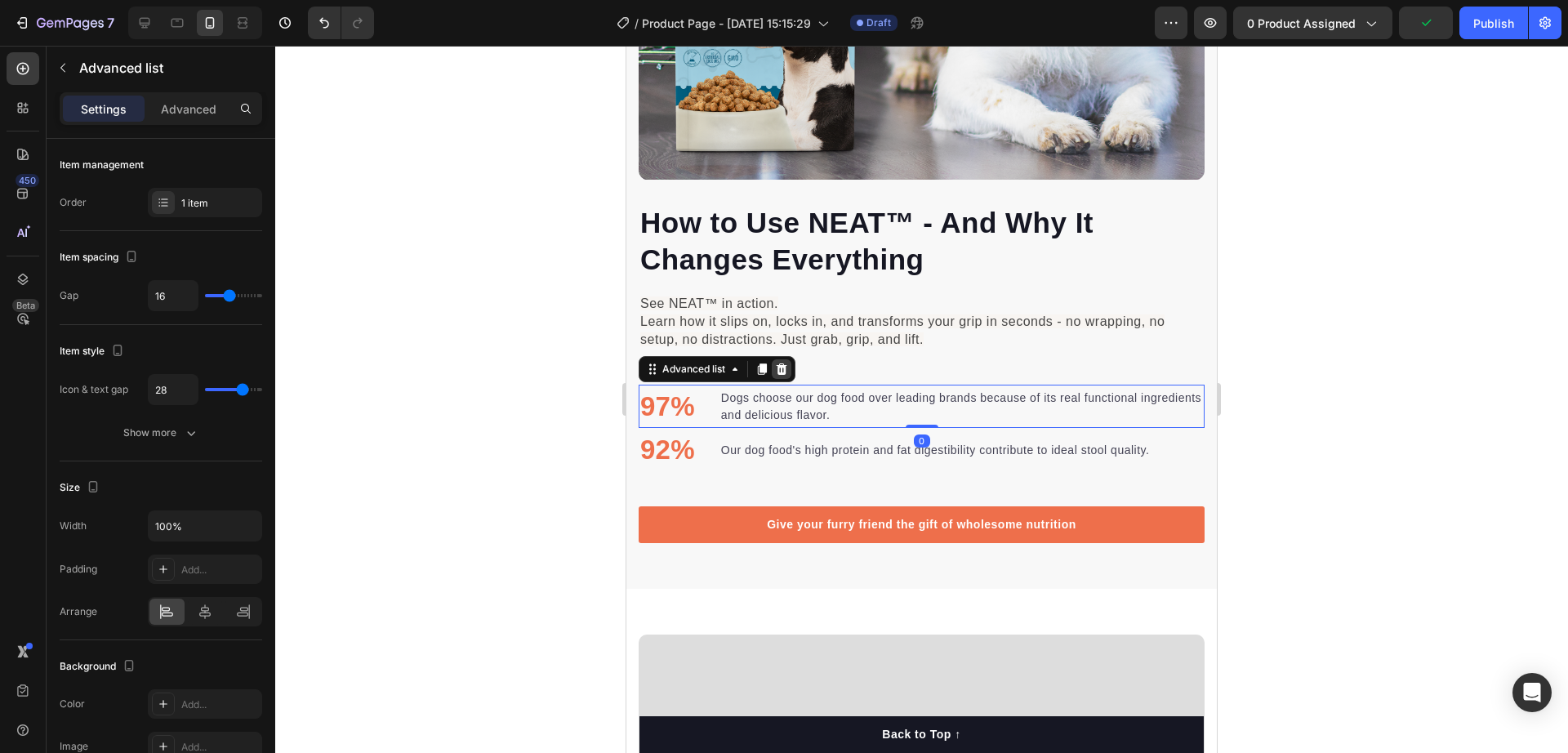
click at [791, 359] on div at bounding box center [782, 369] width 20 height 20
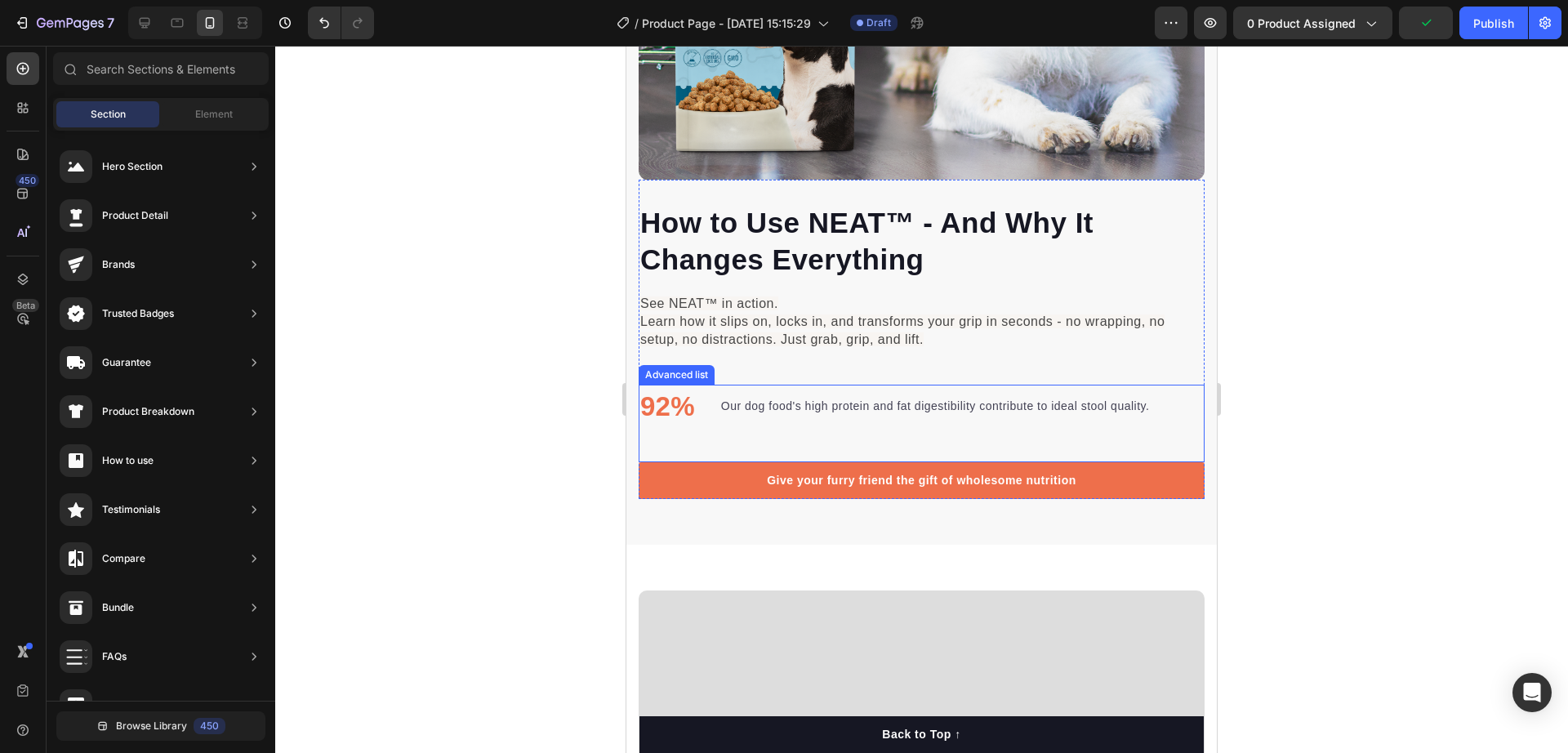
click at [709, 388] on li "92% Text block Our dog food's high protein and fat digestibility contribute to …" at bounding box center [894, 406] width 512 height 44
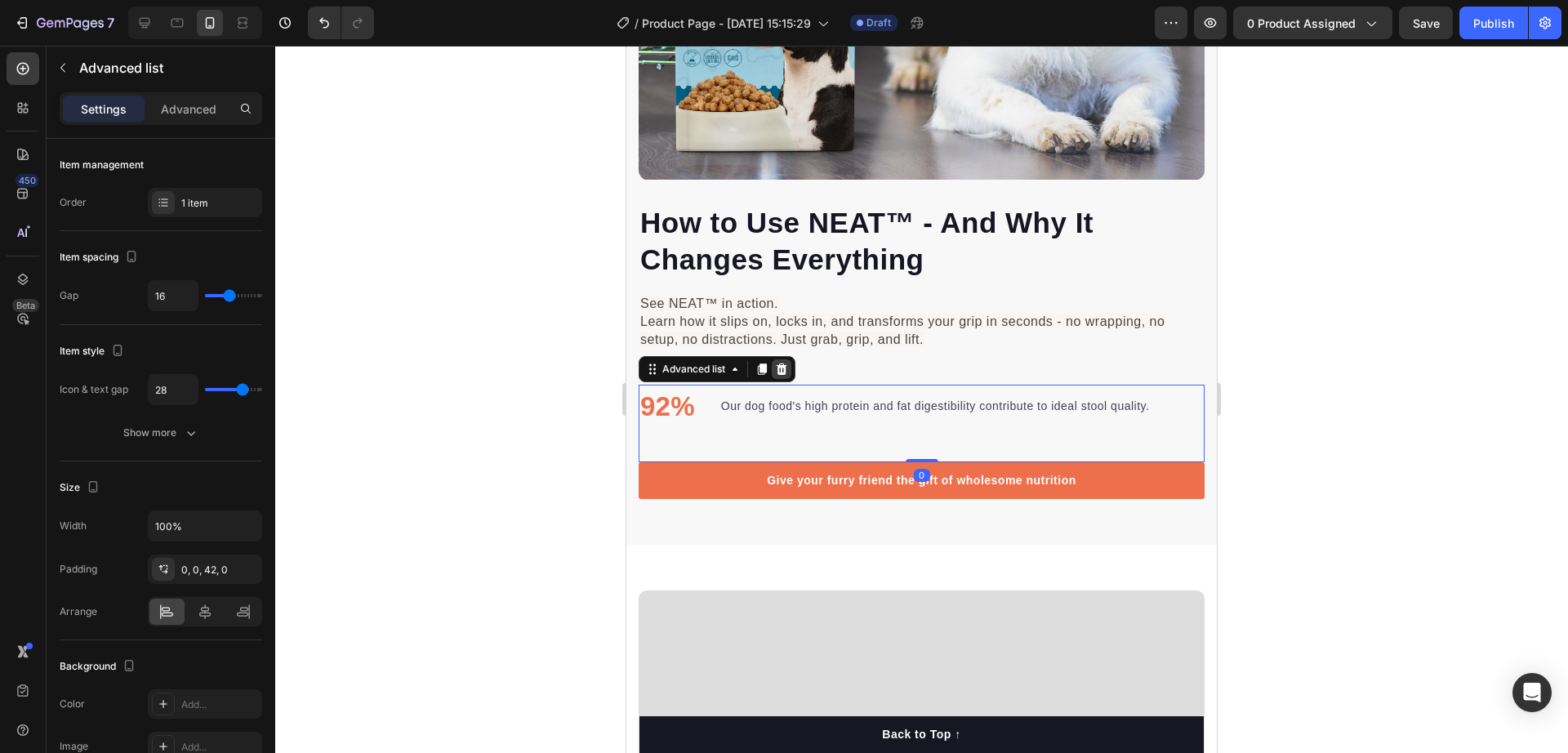
click at [783, 364] on icon at bounding box center [782, 369] width 10 height 11
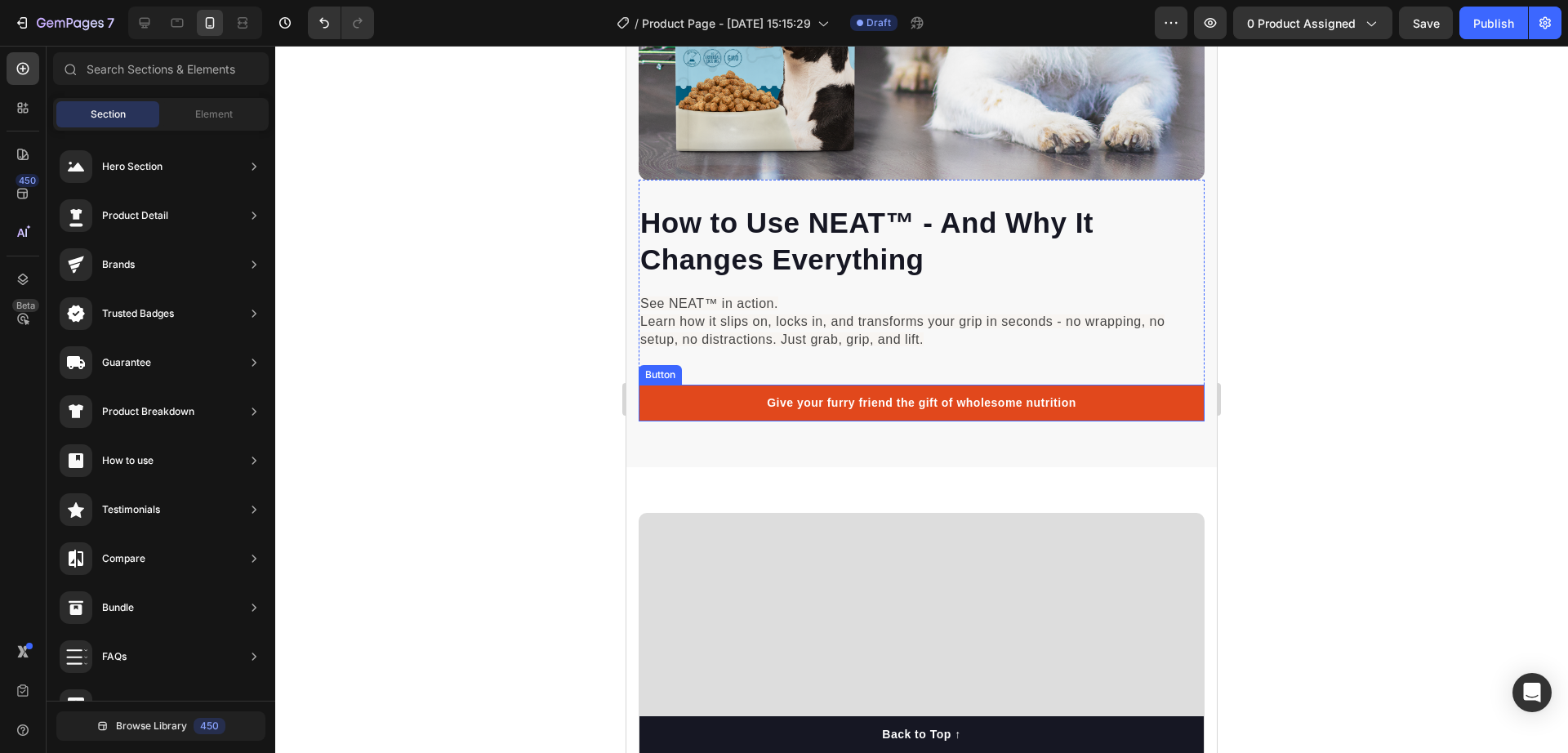
click at [724, 384] on link "Give your furry friend the gift of wholesome nutrition" at bounding box center [921, 402] width 566 height 37
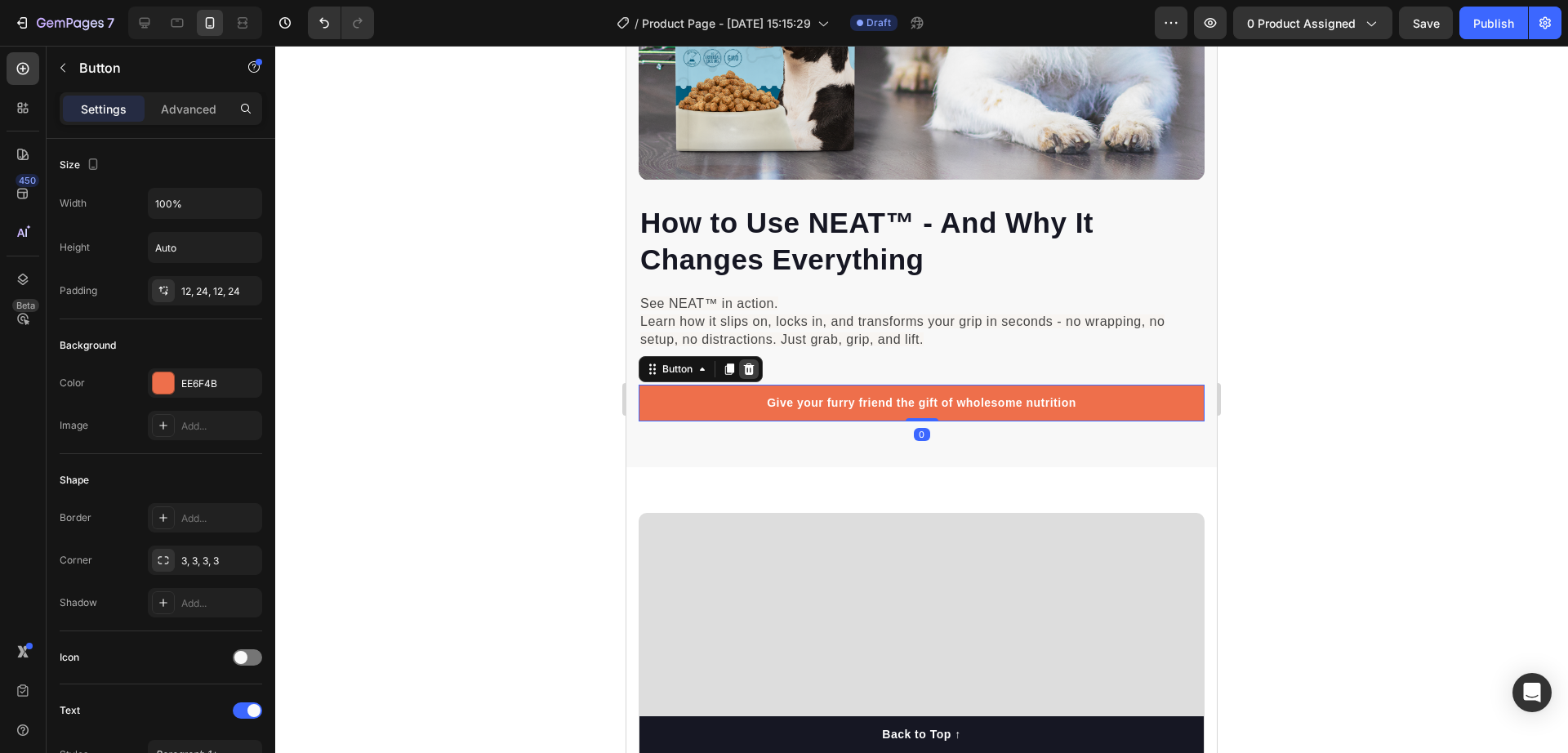
click at [750, 364] on icon at bounding box center [749, 369] width 10 height 11
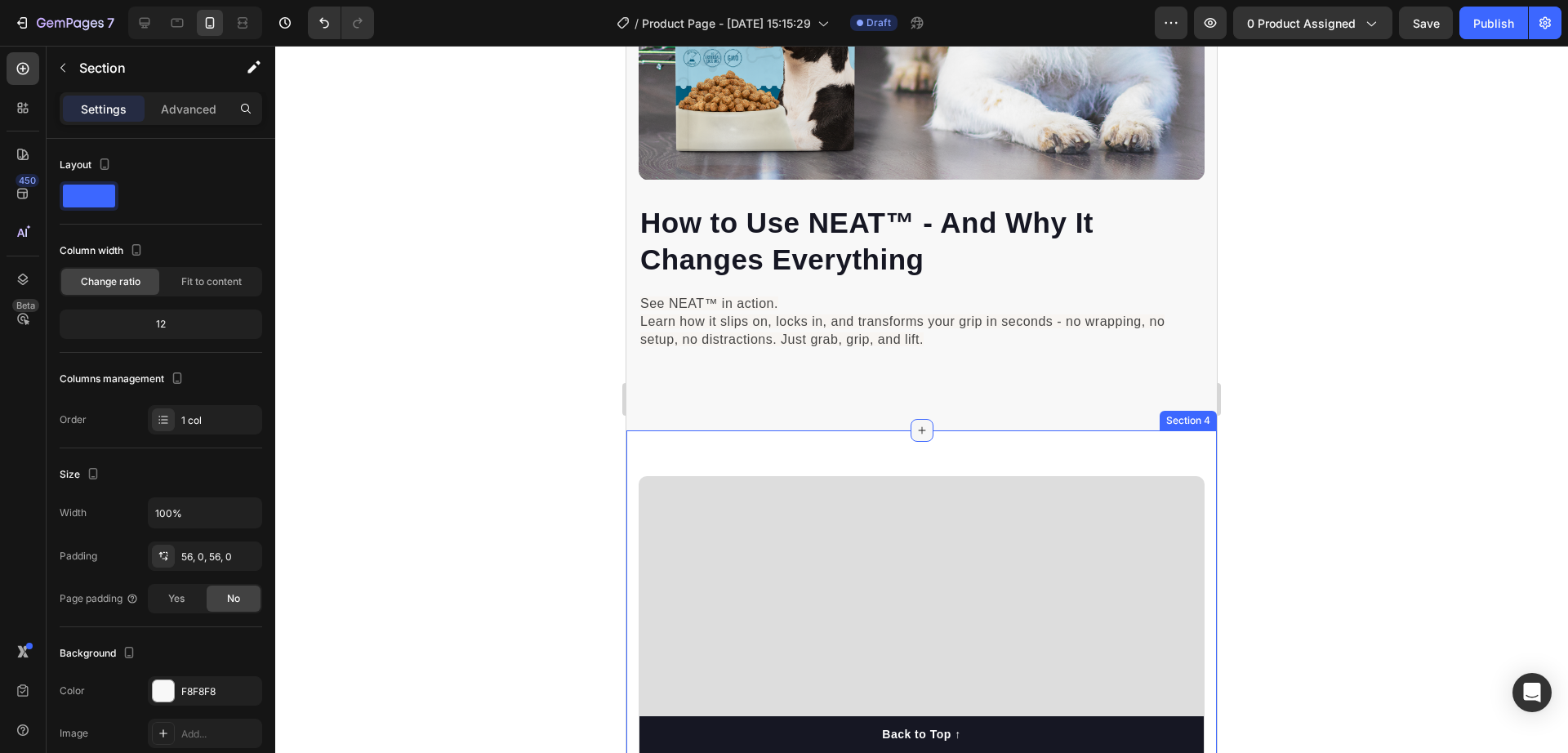
click at [916, 424] on icon at bounding box center [922, 430] width 13 height 13
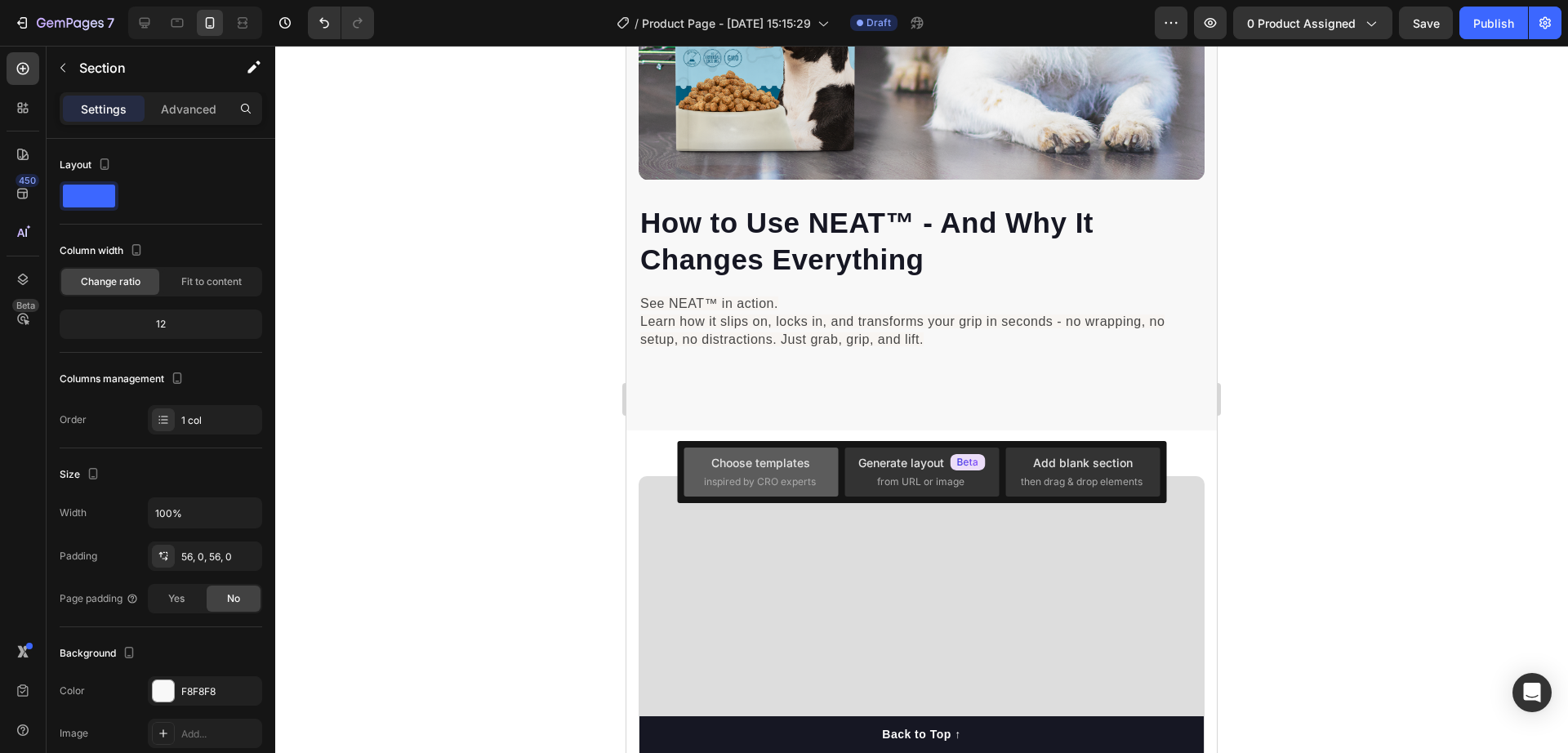
click at [755, 475] on span "inspired by CRO experts" at bounding box center [759, 482] width 112 height 15
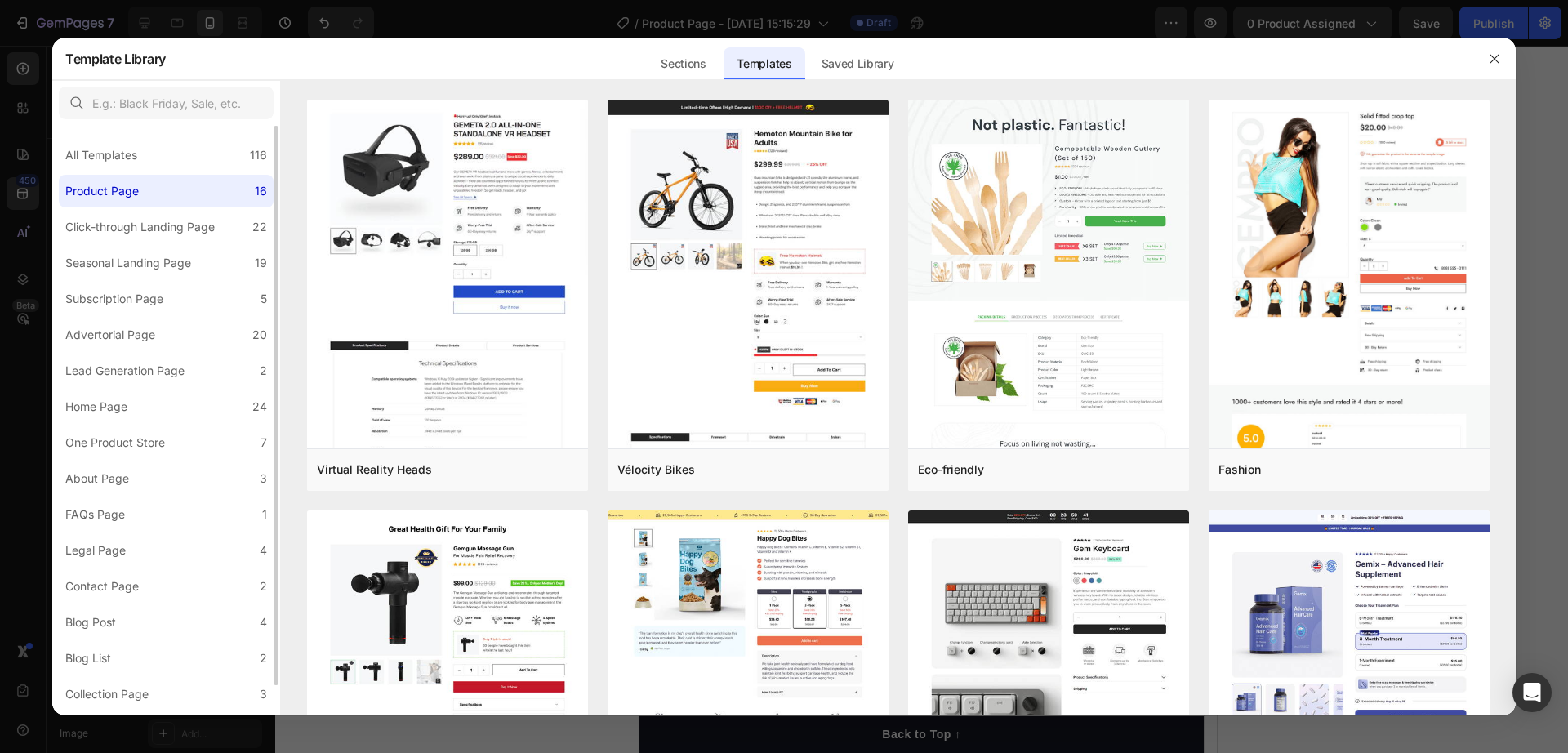
click at [156, 200] on label "Product Page 16" at bounding box center [166, 190] width 215 height 33
click at [145, 218] on div "Click-through Landing Page" at bounding box center [140, 227] width 149 height 20
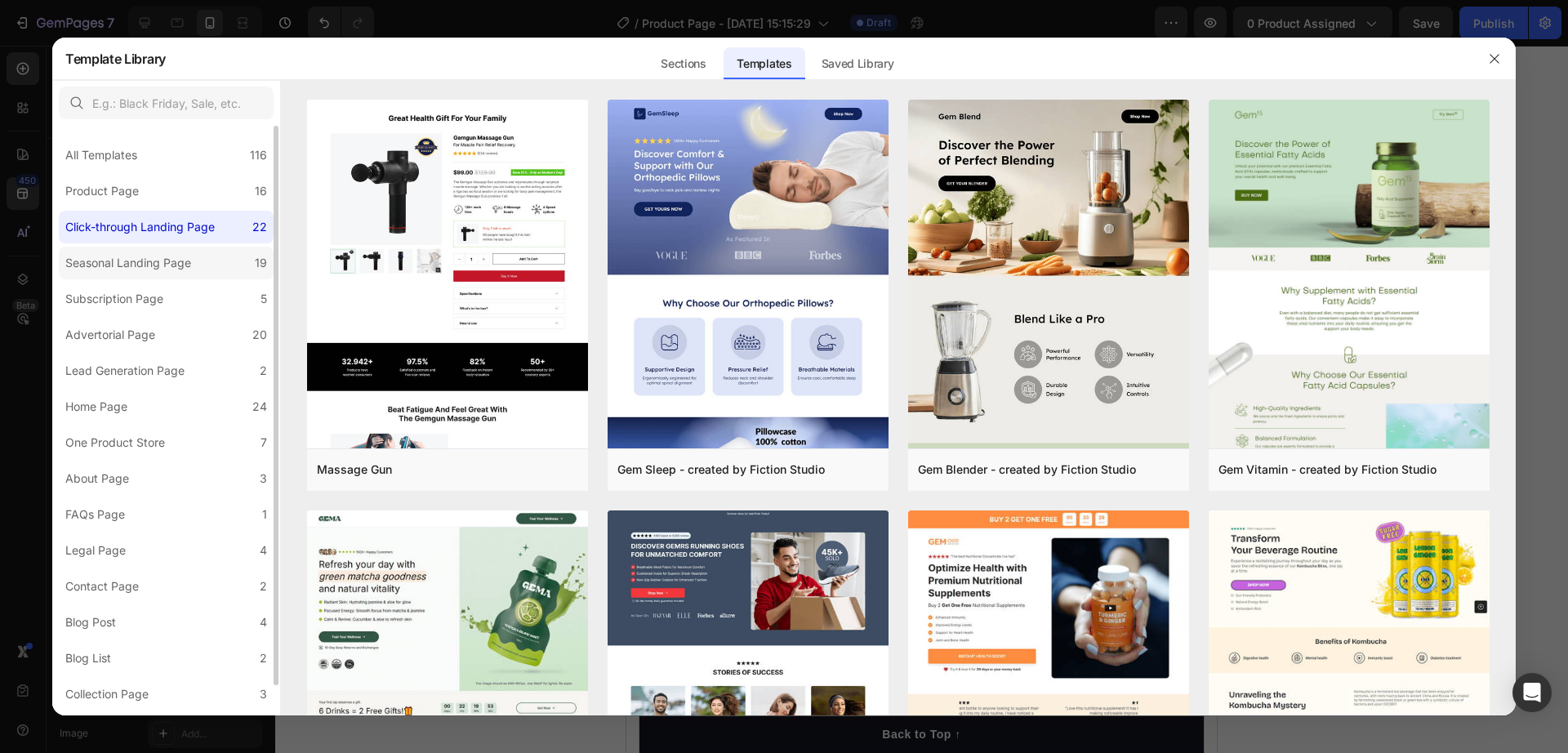
click at [145, 258] on div "Seasonal Landing Page" at bounding box center [128, 263] width 126 height 20
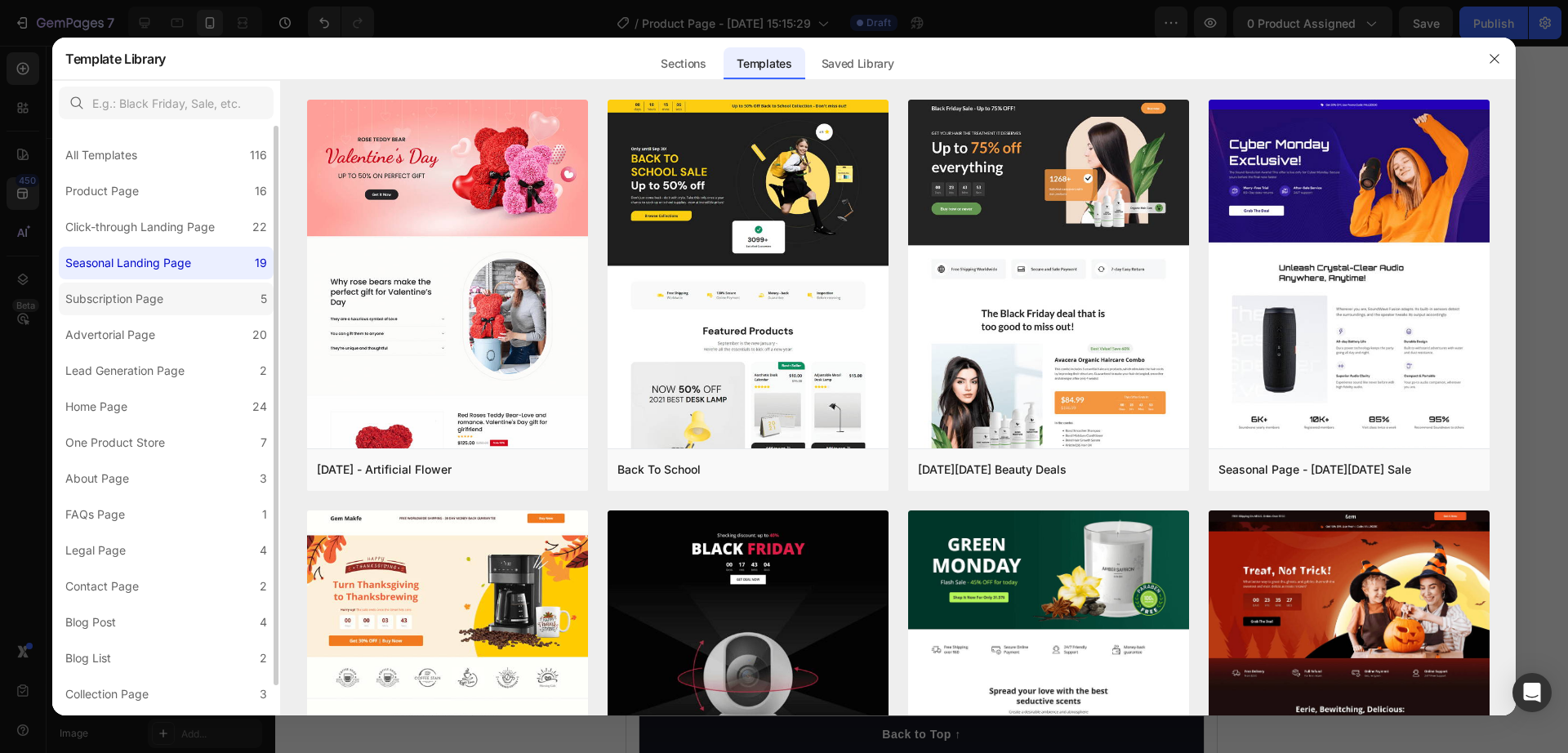
click at [142, 287] on label "Subscription Page 5" at bounding box center [166, 299] width 215 height 33
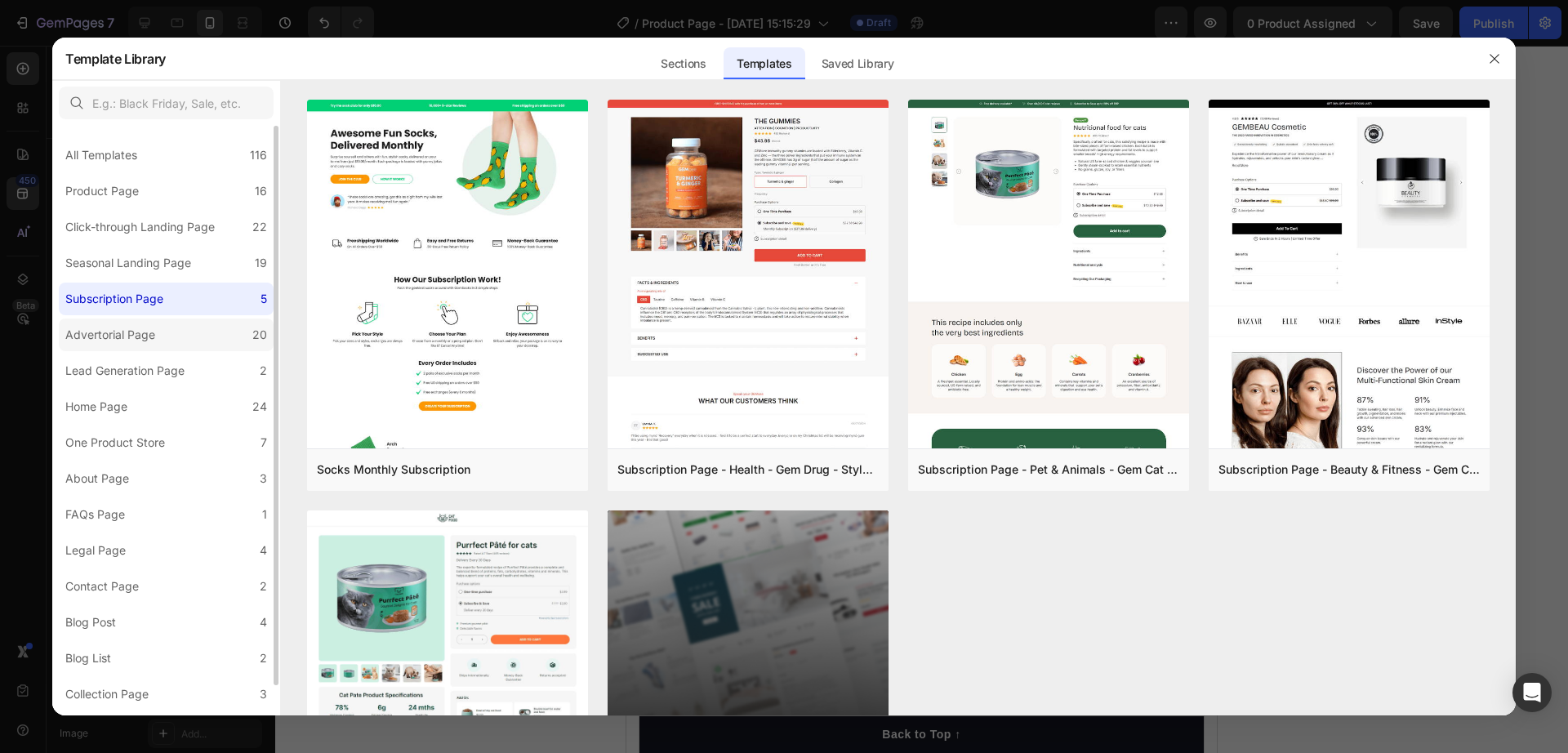
click at [141, 319] on label "Advertorial Page 20" at bounding box center [166, 335] width 215 height 33
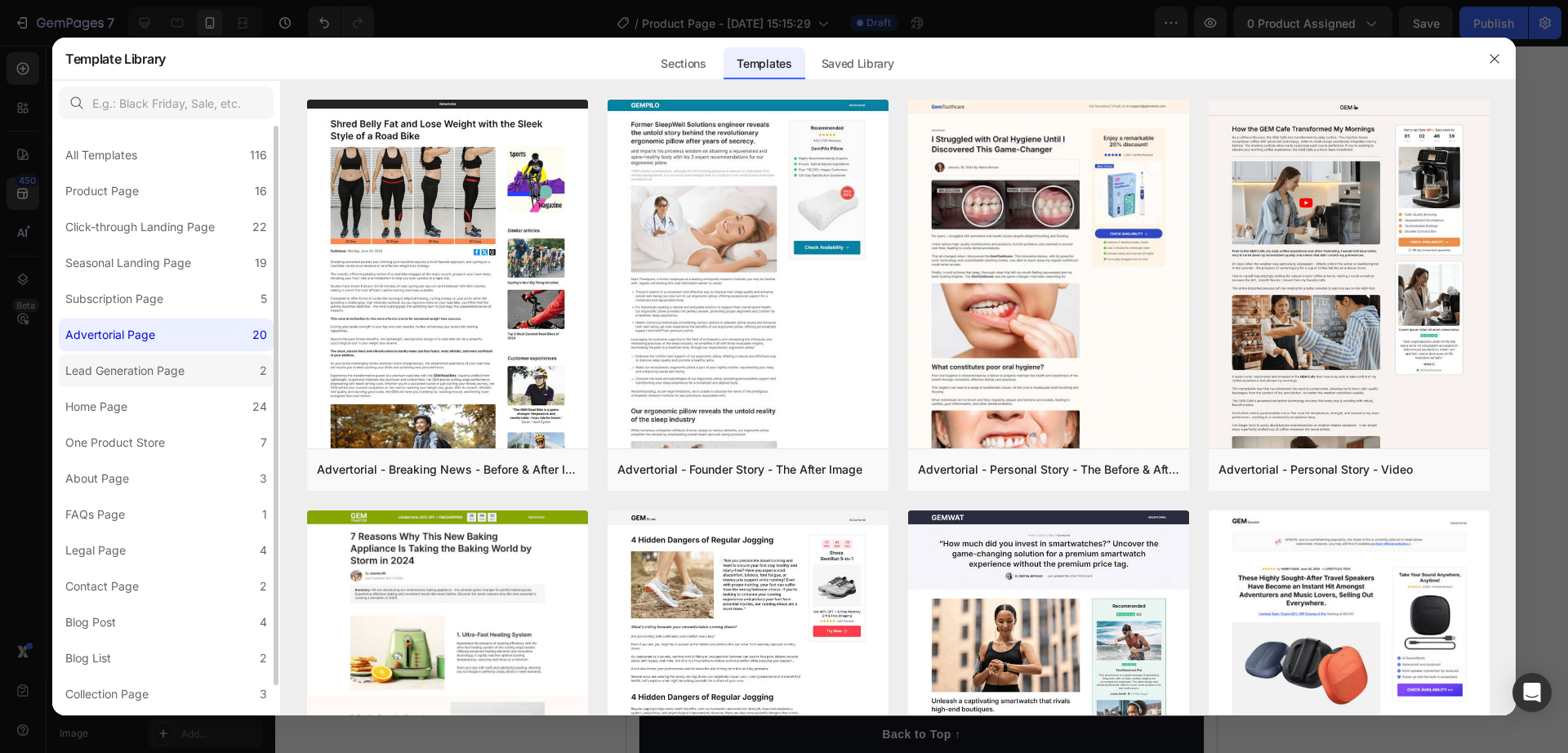
click at [152, 362] on div "Lead Generation Page" at bounding box center [125, 370] width 119 height 20
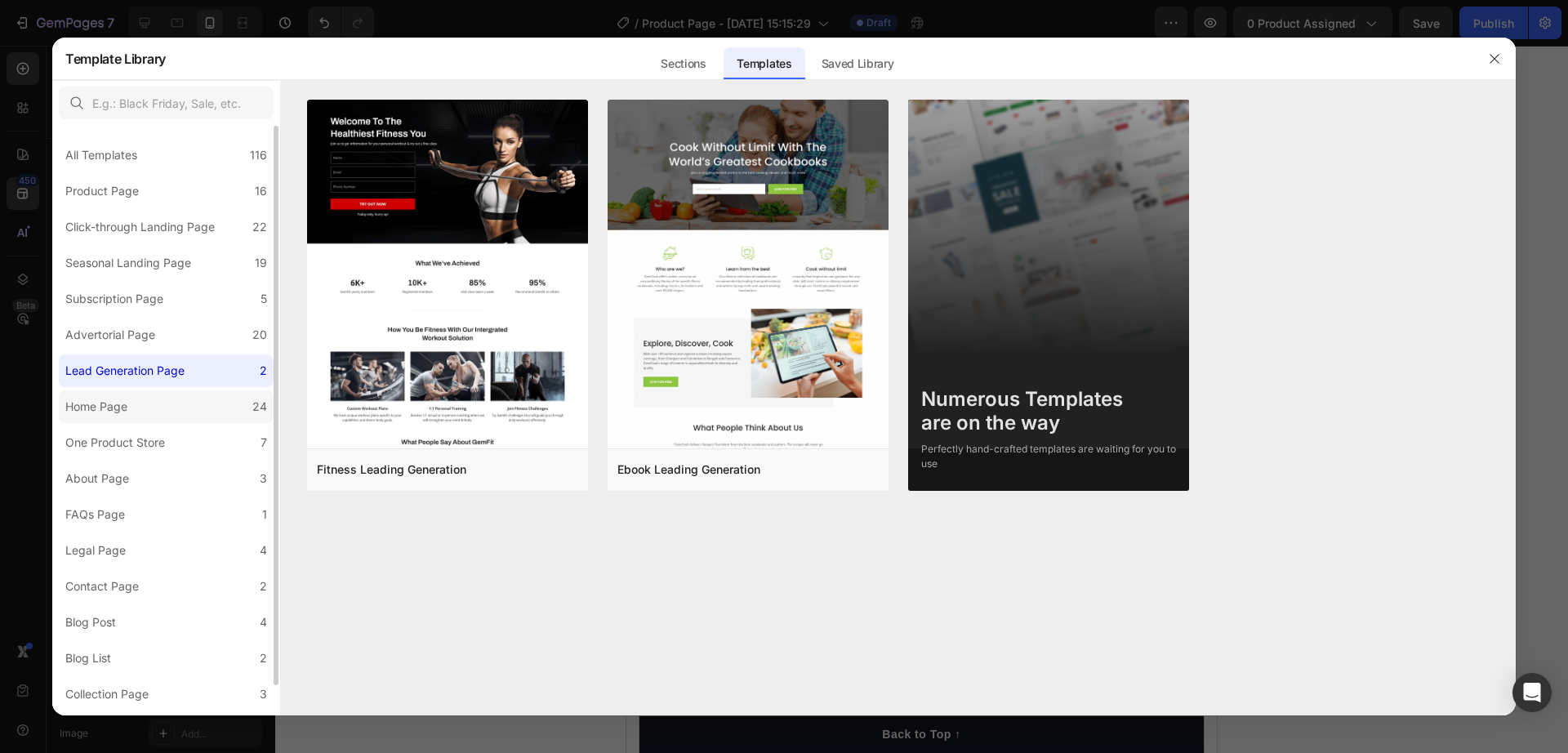
click at [162, 403] on label "Home Page 24" at bounding box center [166, 407] width 215 height 33
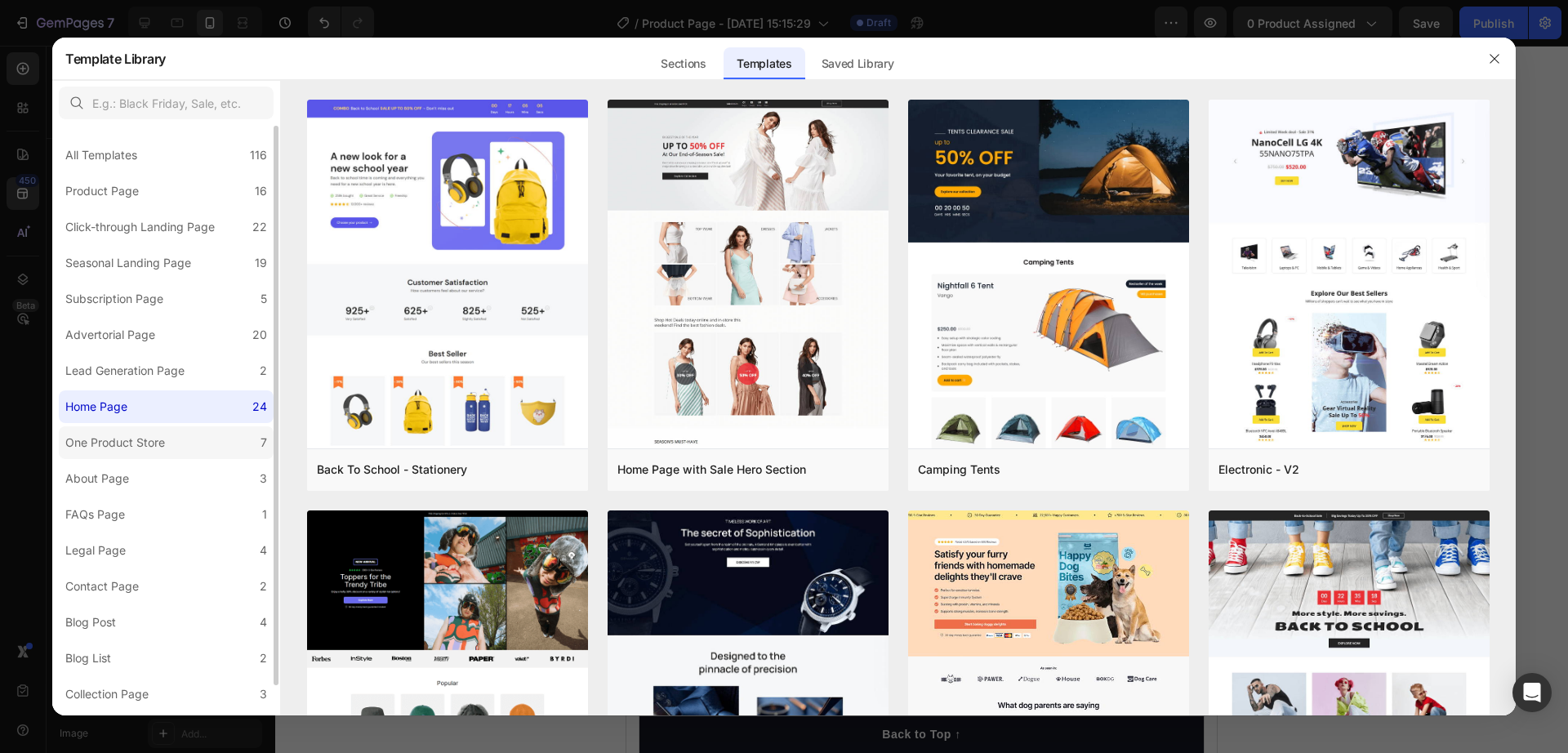
click at [160, 429] on label "One Product Store 7" at bounding box center [166, 443] width 215 height 33
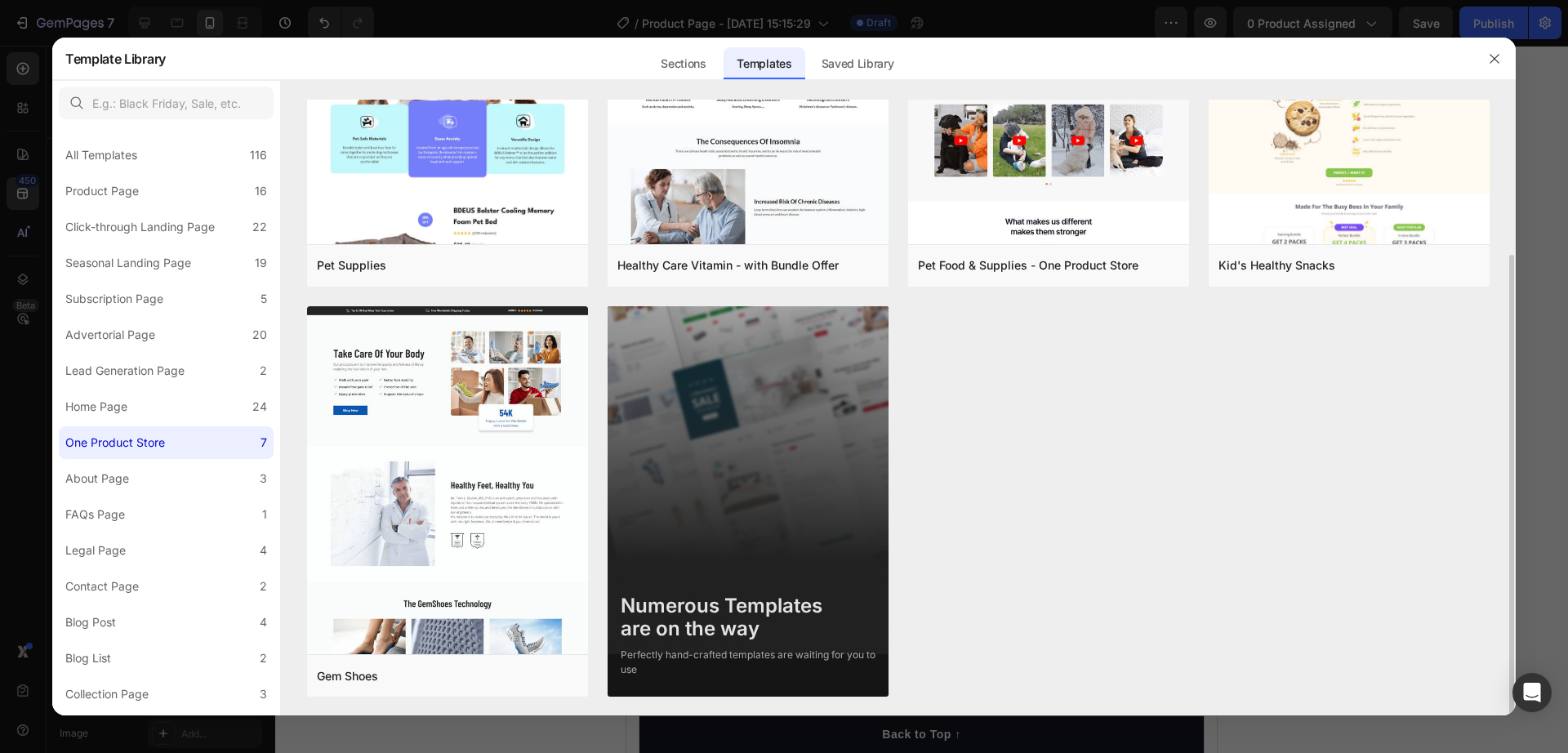
scroll to position [205, 0]
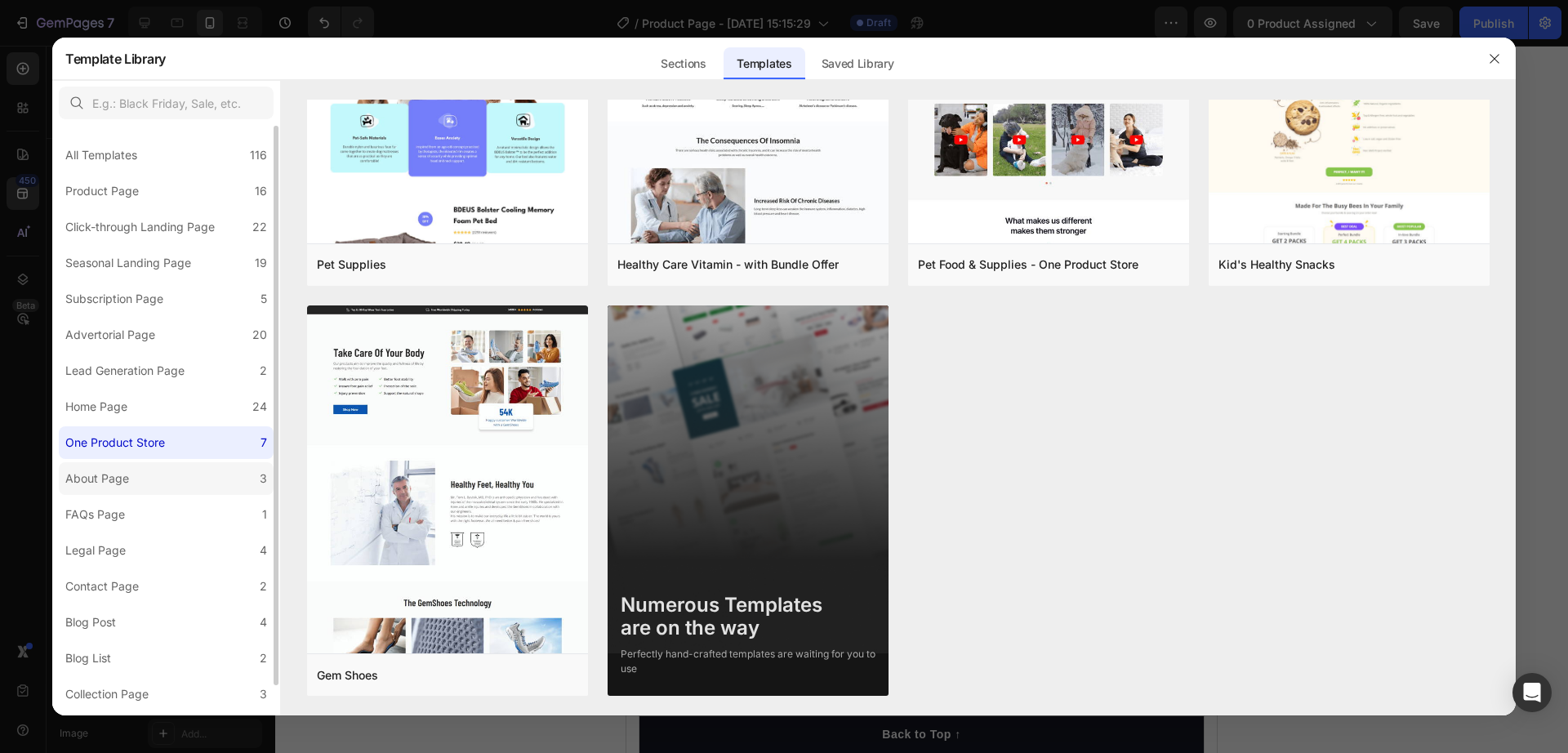
click at [202, 482] on label "About Page 3" at bounding box center [166, 478] width 215 height 33
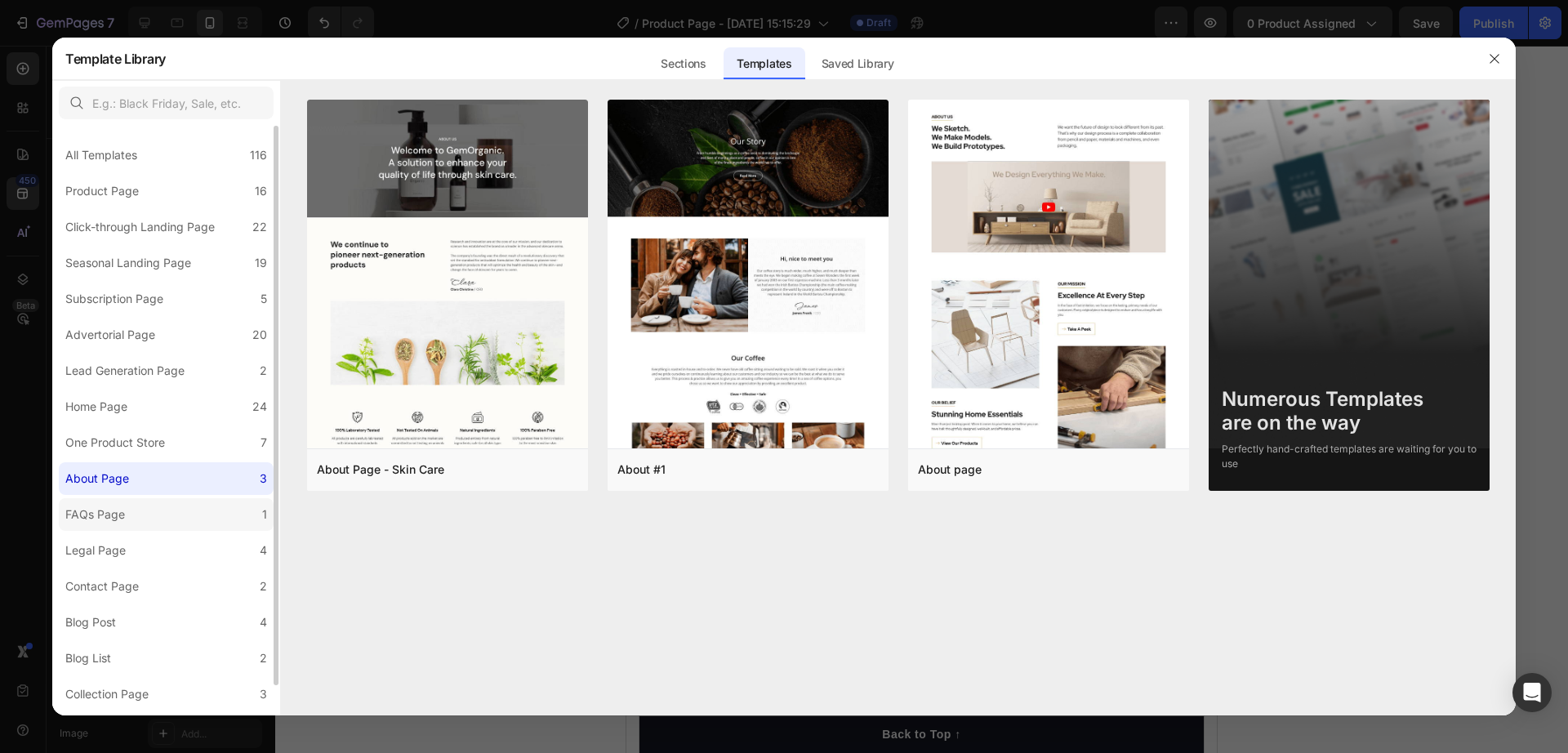
click at [128, 521] on div "FAQs Page" at bounding box center [98, 515] width 67 height 20
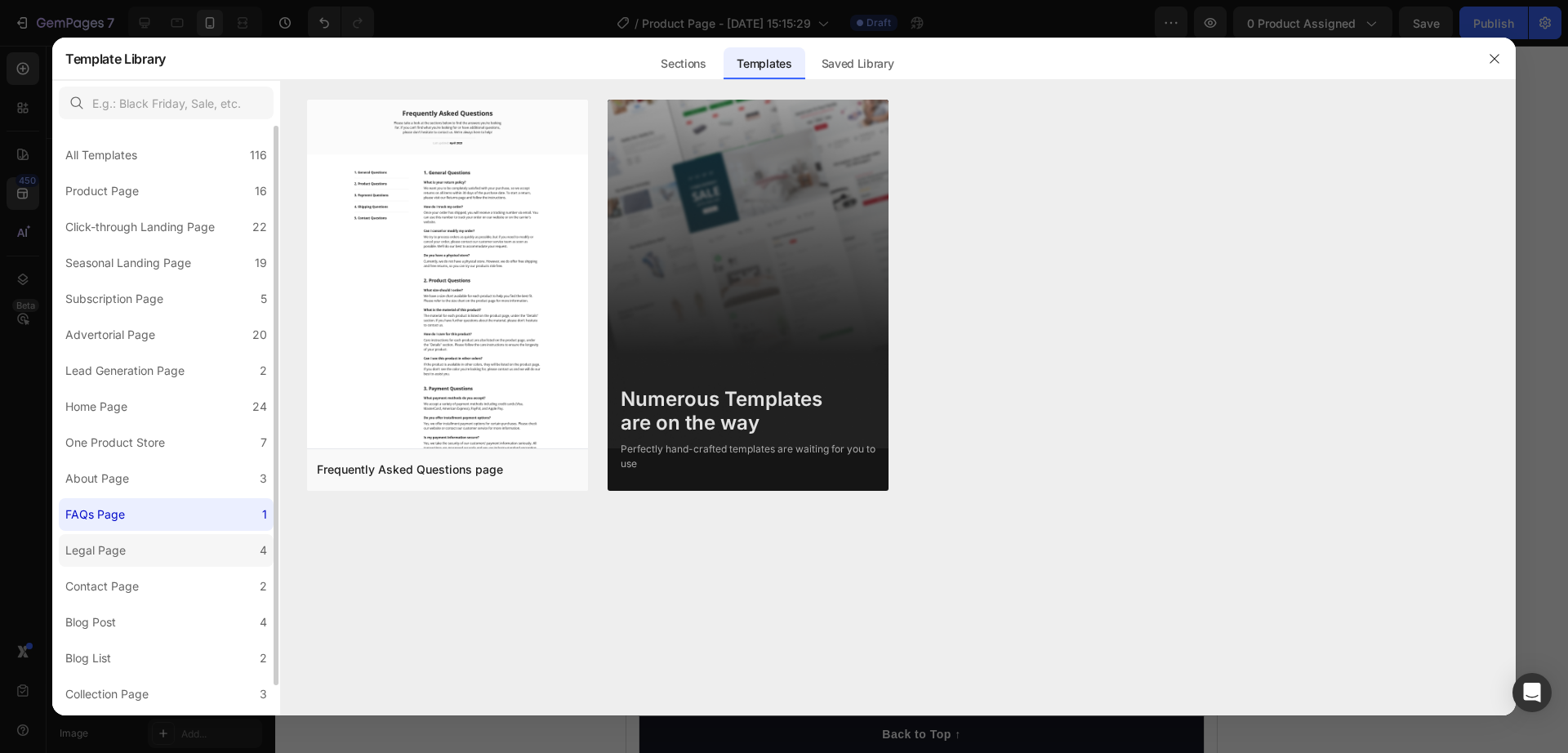
click at [134, 544] on label "Legal Page 4" at bounding box center [166, 550] width 215 height 33
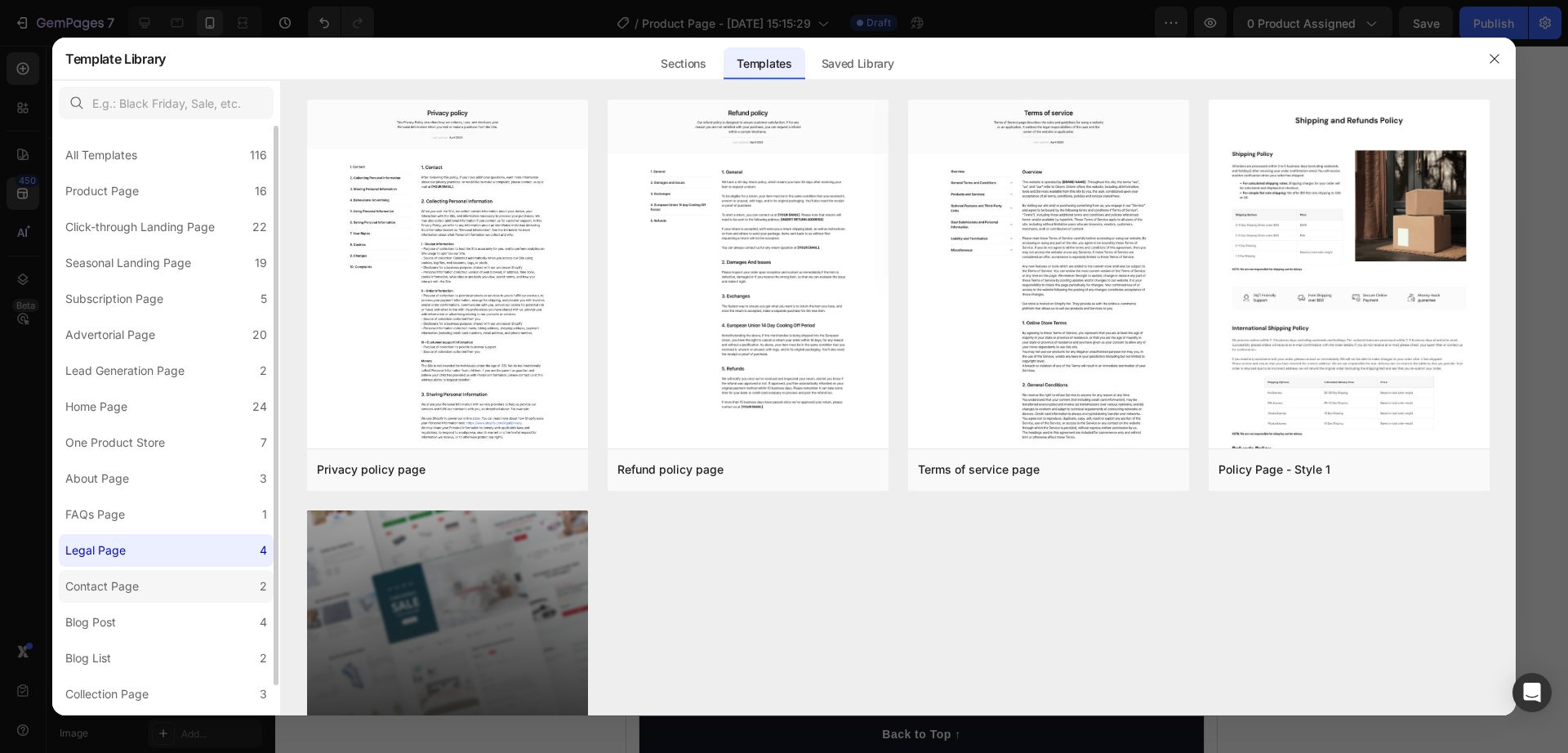
click at [137, 595] on div "Contact Page" at bounding box center [102, 586] width 73 height 20
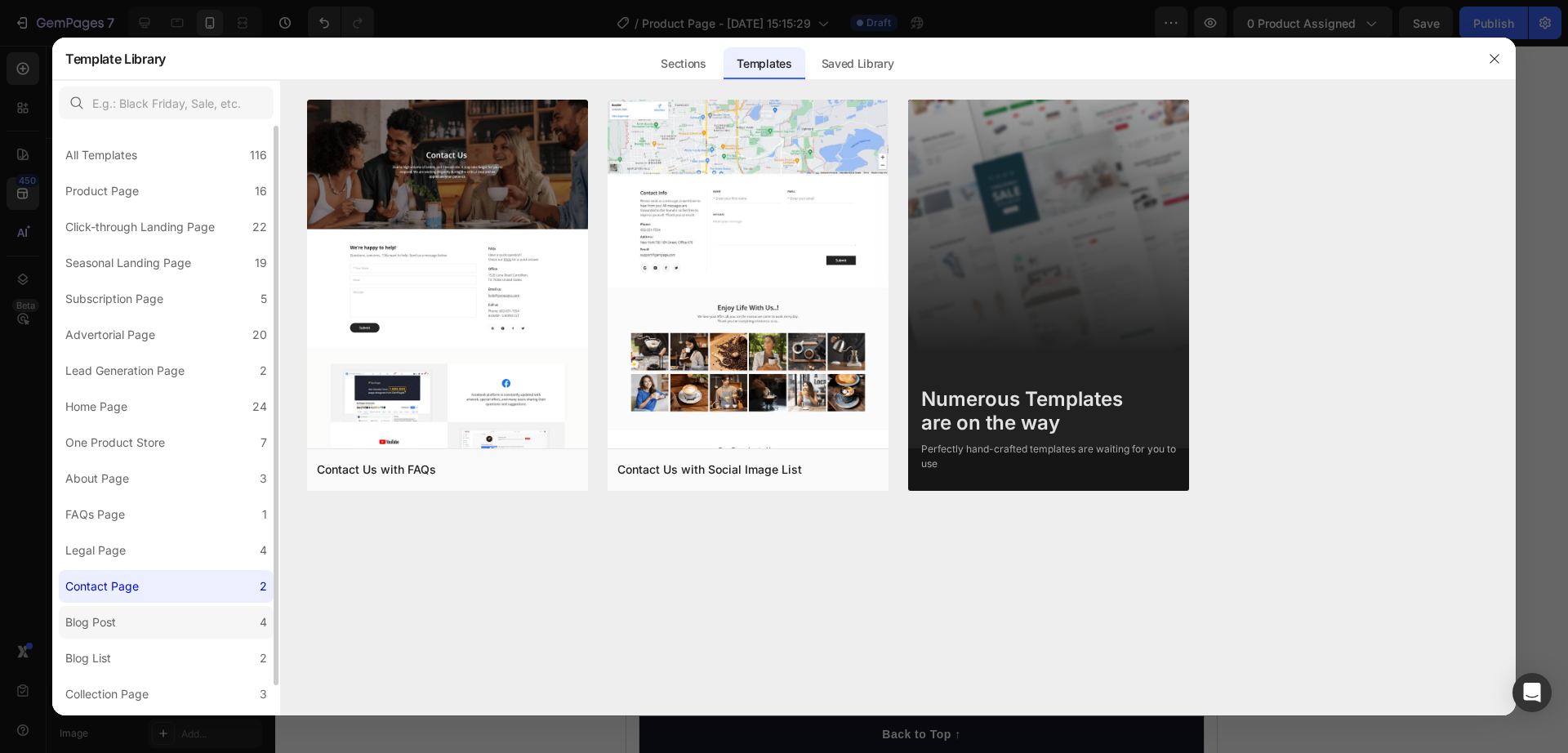
click at [137, 623] on label "Blog Post 4" at bounding box center [166, 623] width 215 height 33
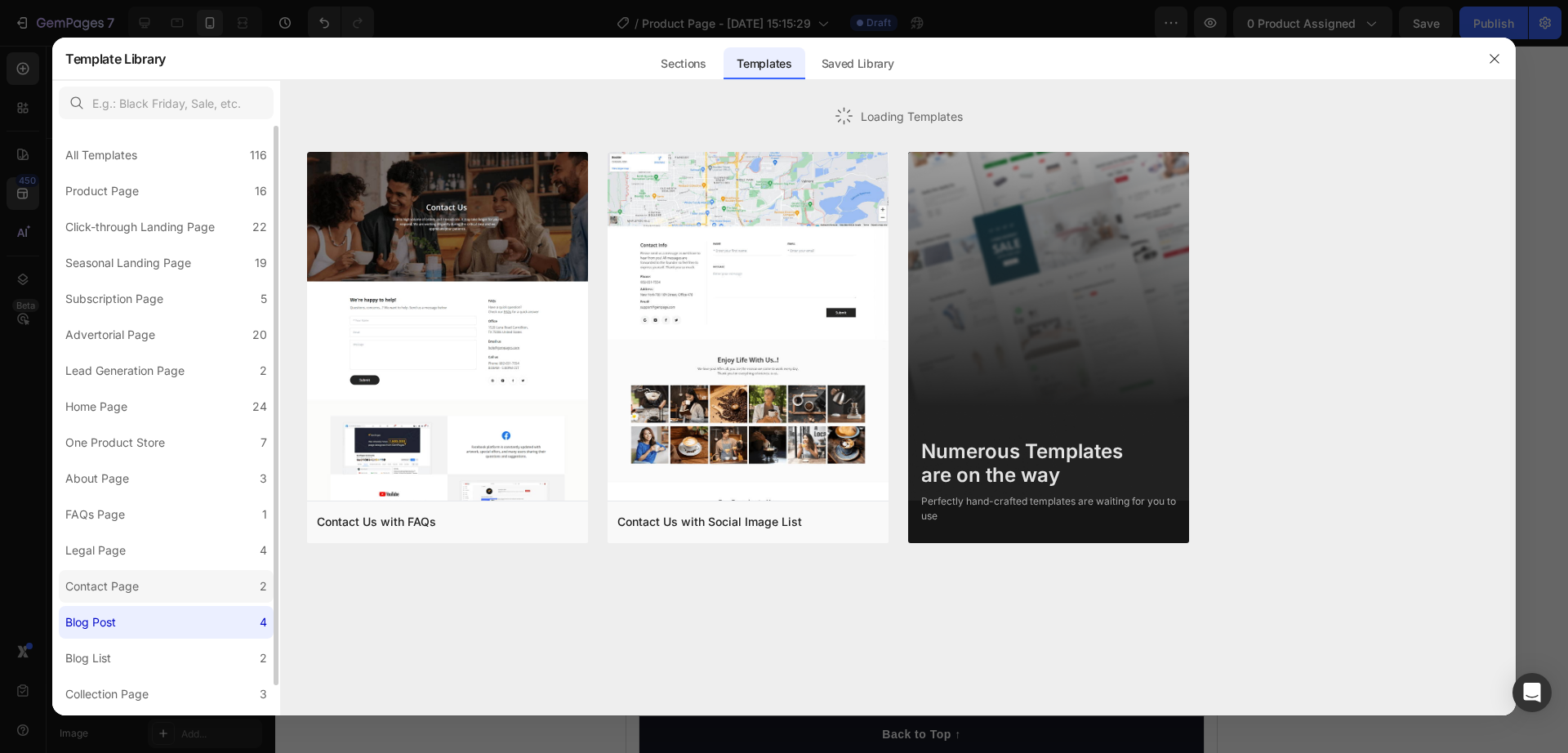
scroll to position [31, 0]
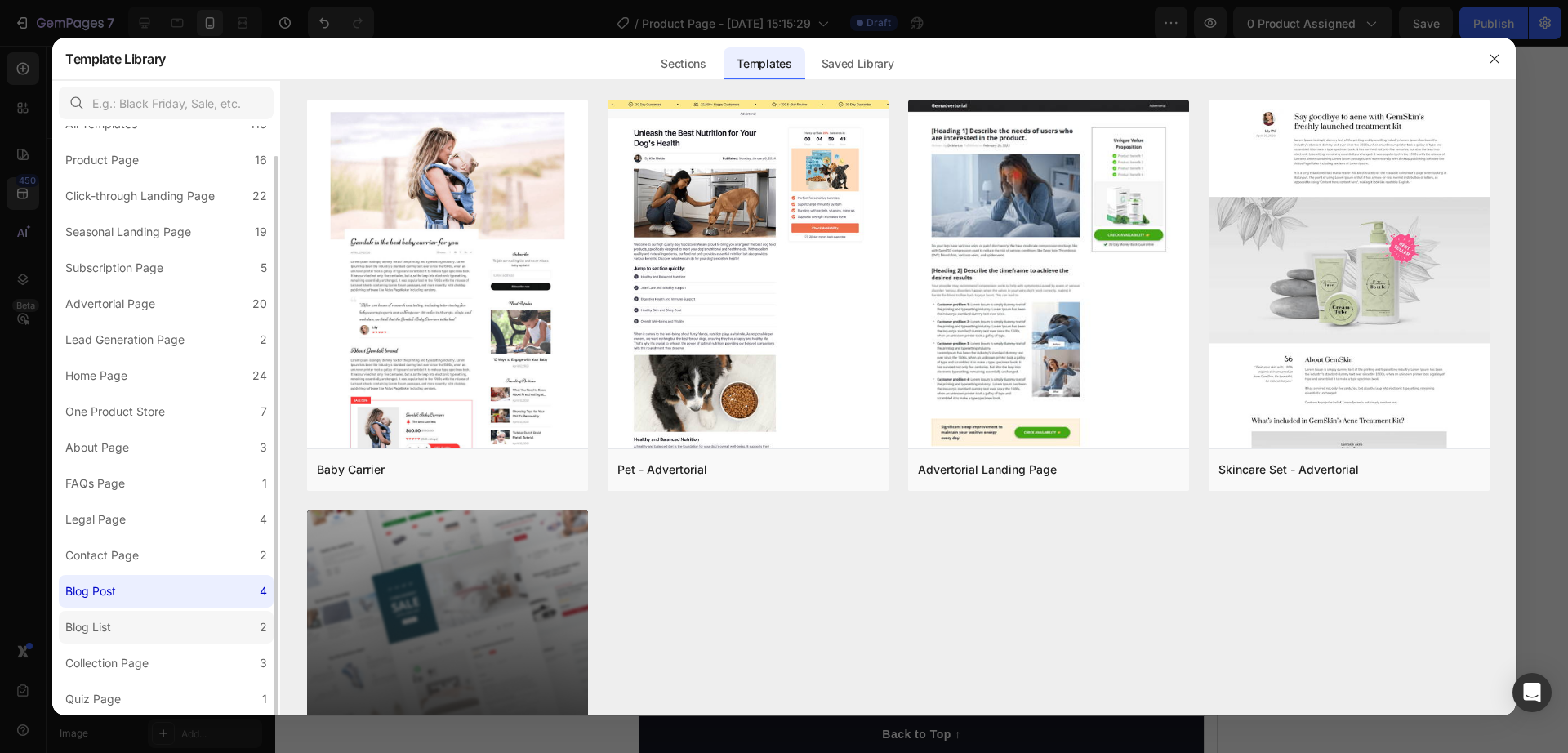
click at [178, 633] on label "Blog List 2" at bounding box center [166, 627] width 215 height 33
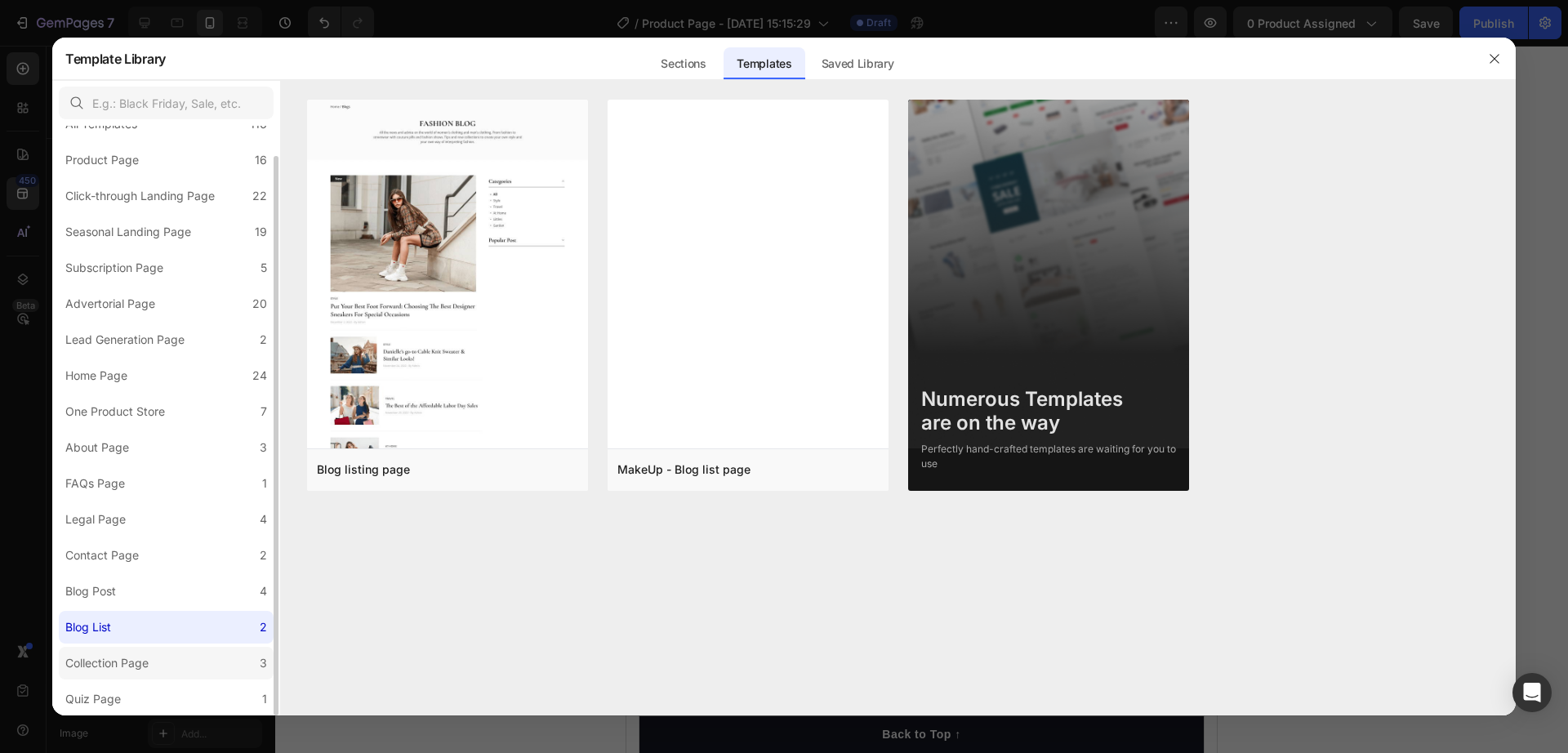
click at [164, 663] on label "Collection Page 3" at bounding box center [166, 663] width 215 height 33
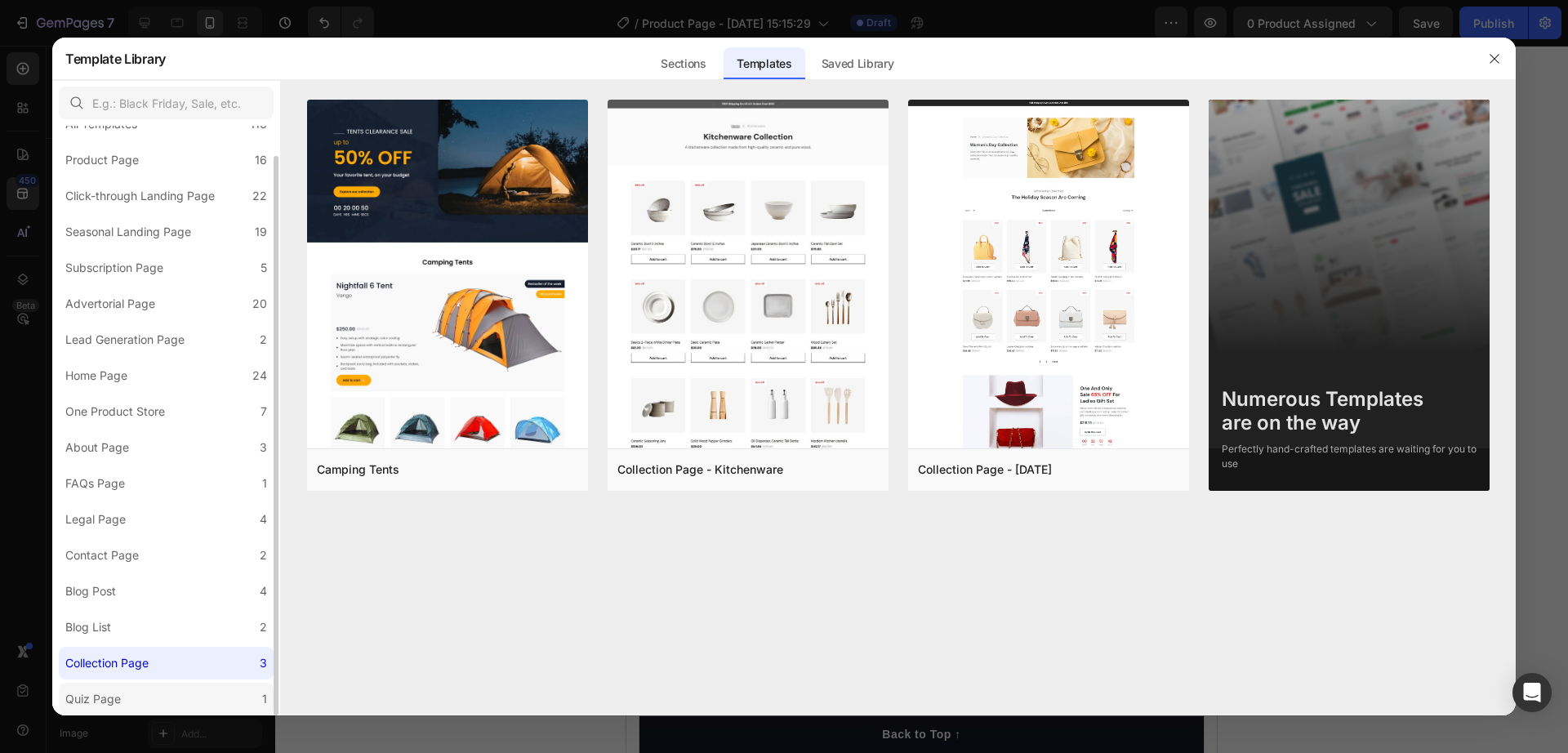
click at [172, 702] on label "Quiz Page 1" at bounding box center [166, 700] width 215 height 33
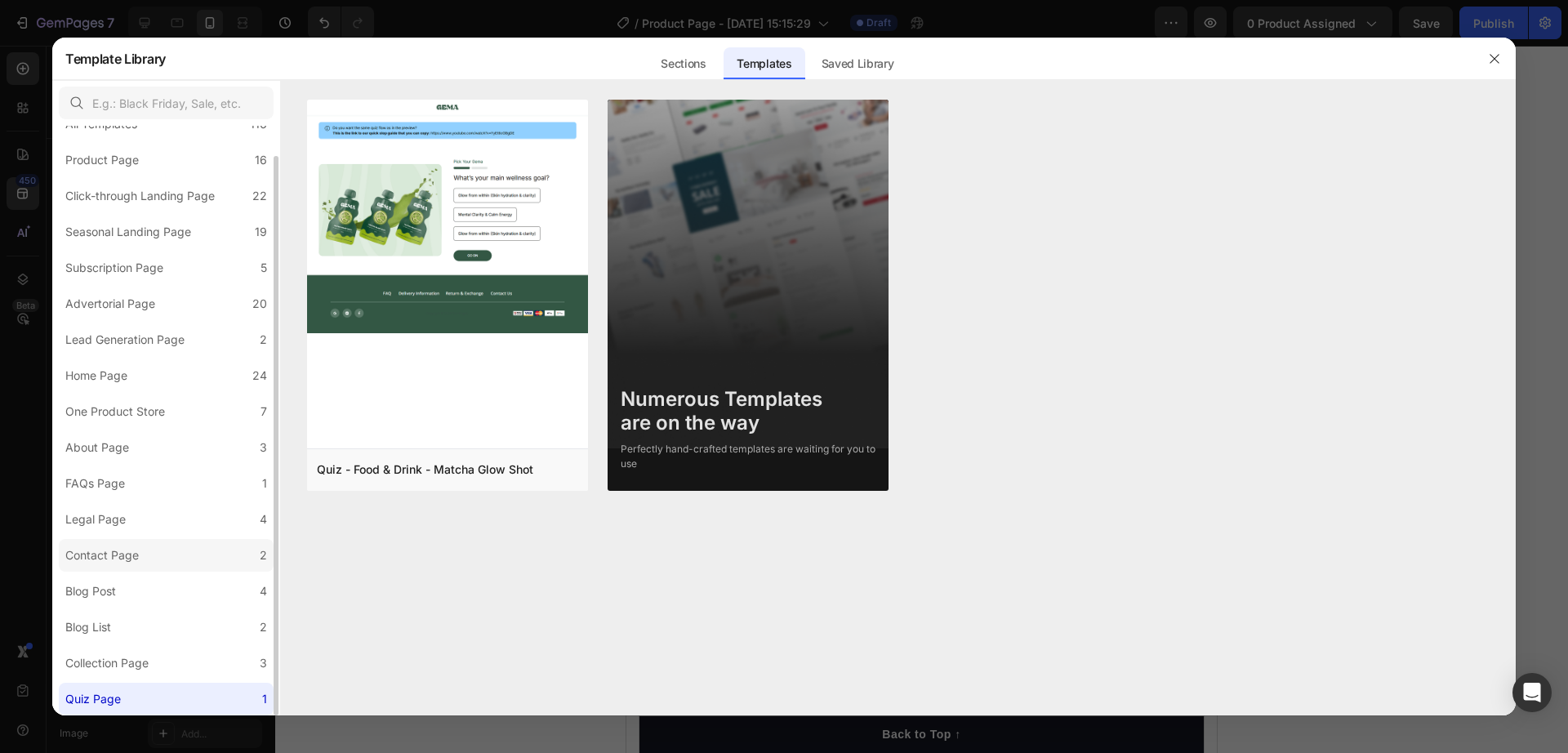
scroll to position [0, 0]
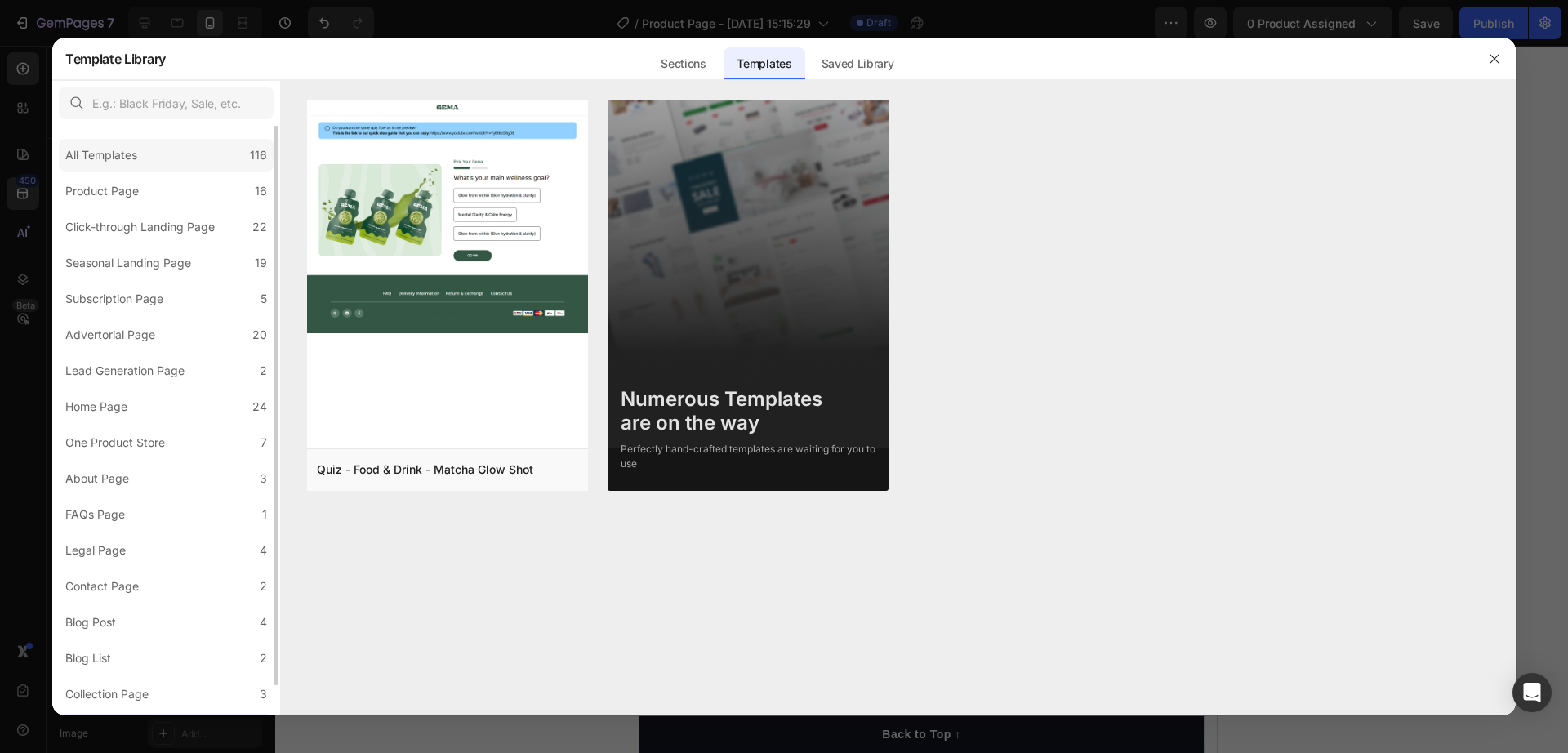
click at [174, 139] on div "All Templates 116" at bounding box center [166, 155] width 215 height 33
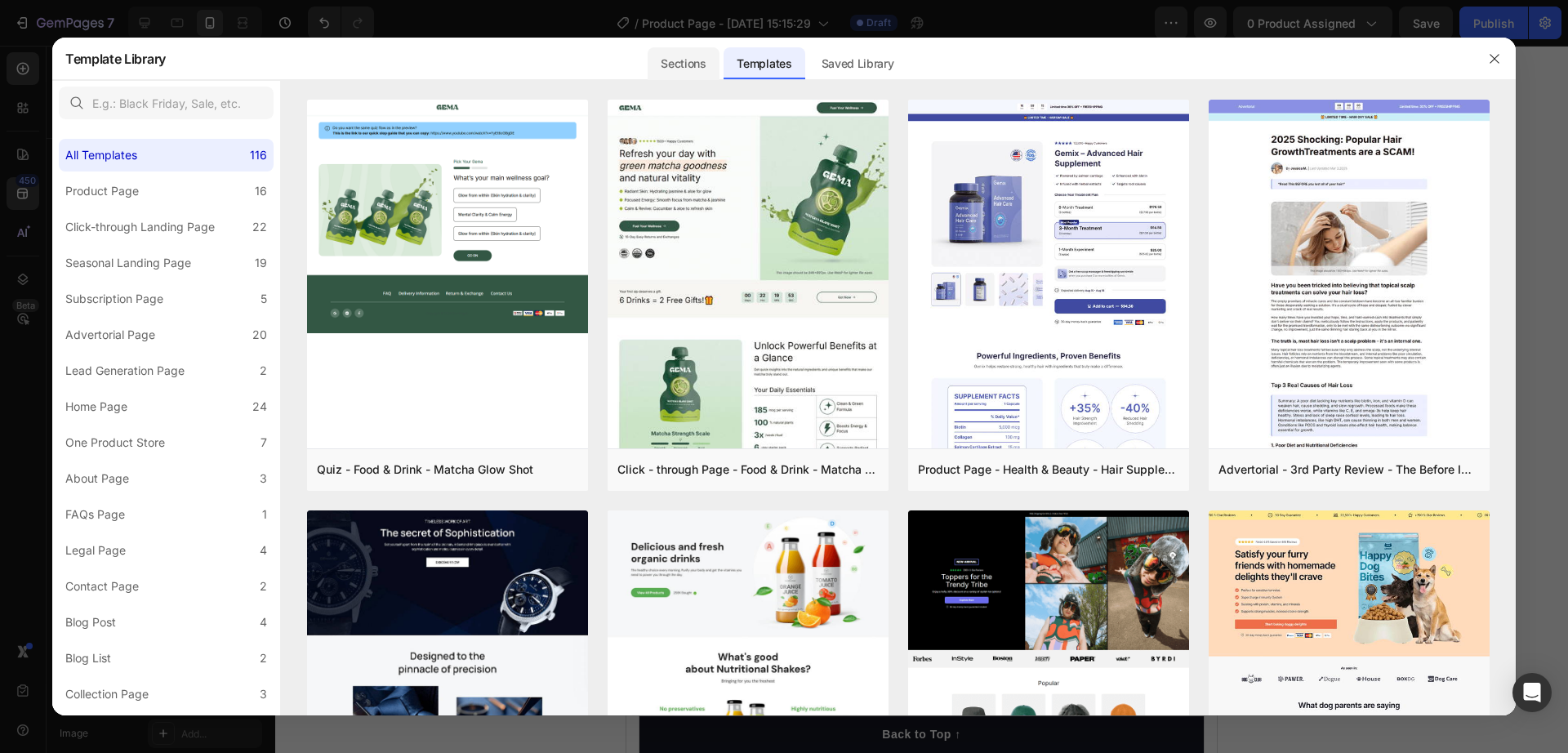
drag, startPoint x: 715, startPoint y: 67, endPoint x: 683, endPoint y: 63, distance: 32.2
click at [702, 67] on div "Sections" at bounding box center [683, 64] width 71 height 33
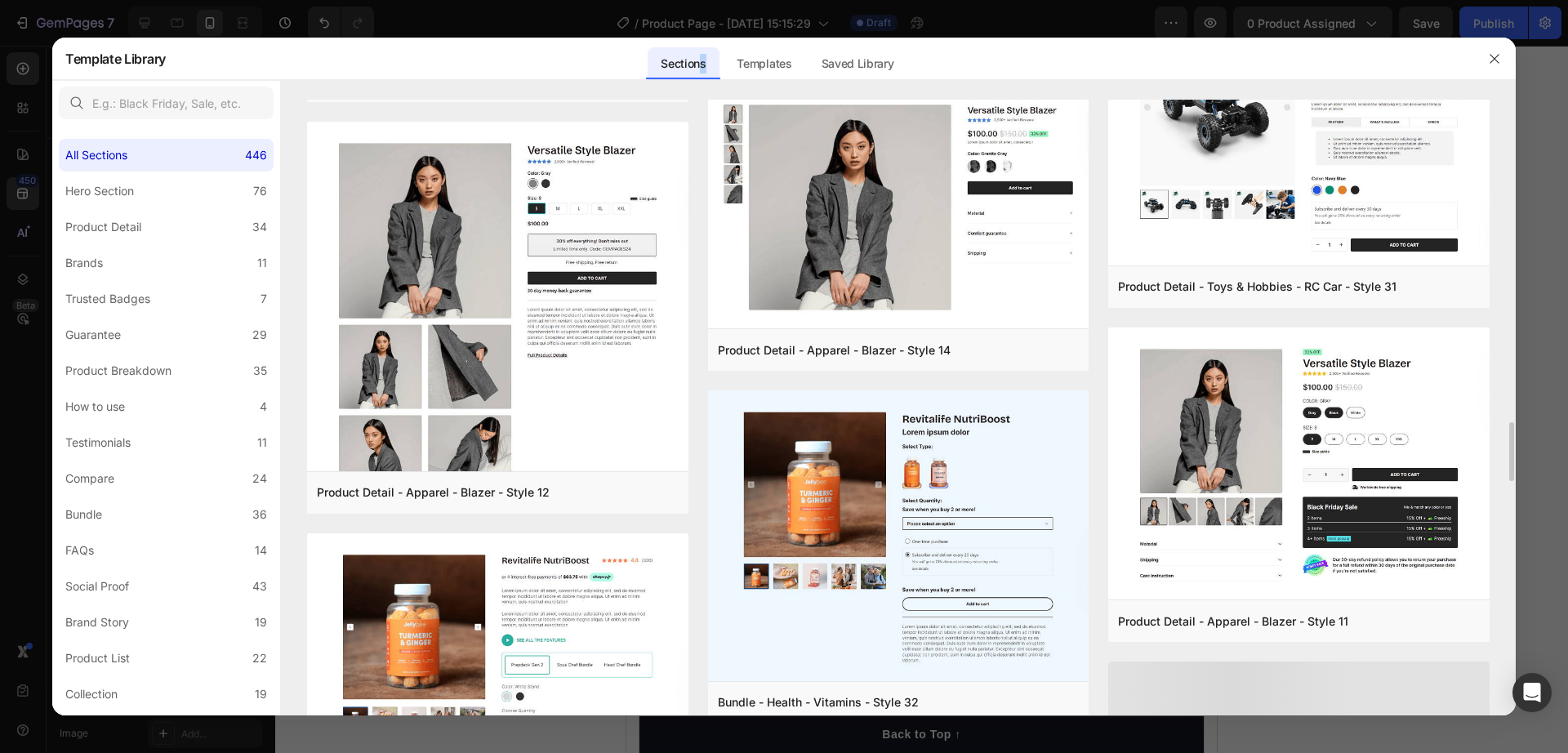
scroll to position [3952, 0]
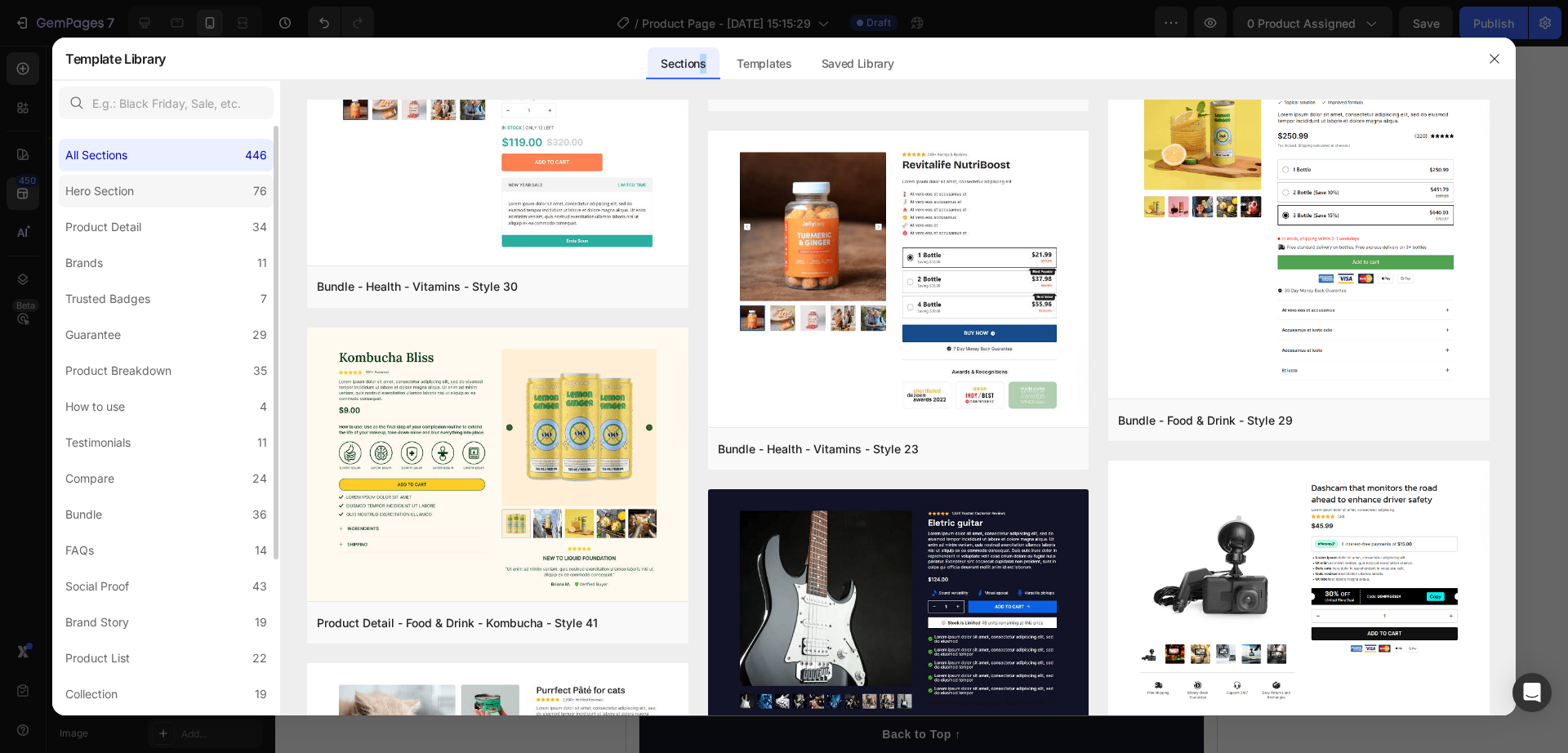
click at [176, 187] on label "Hero Section 76" at bounding box center [166, 190] width 215 height 33
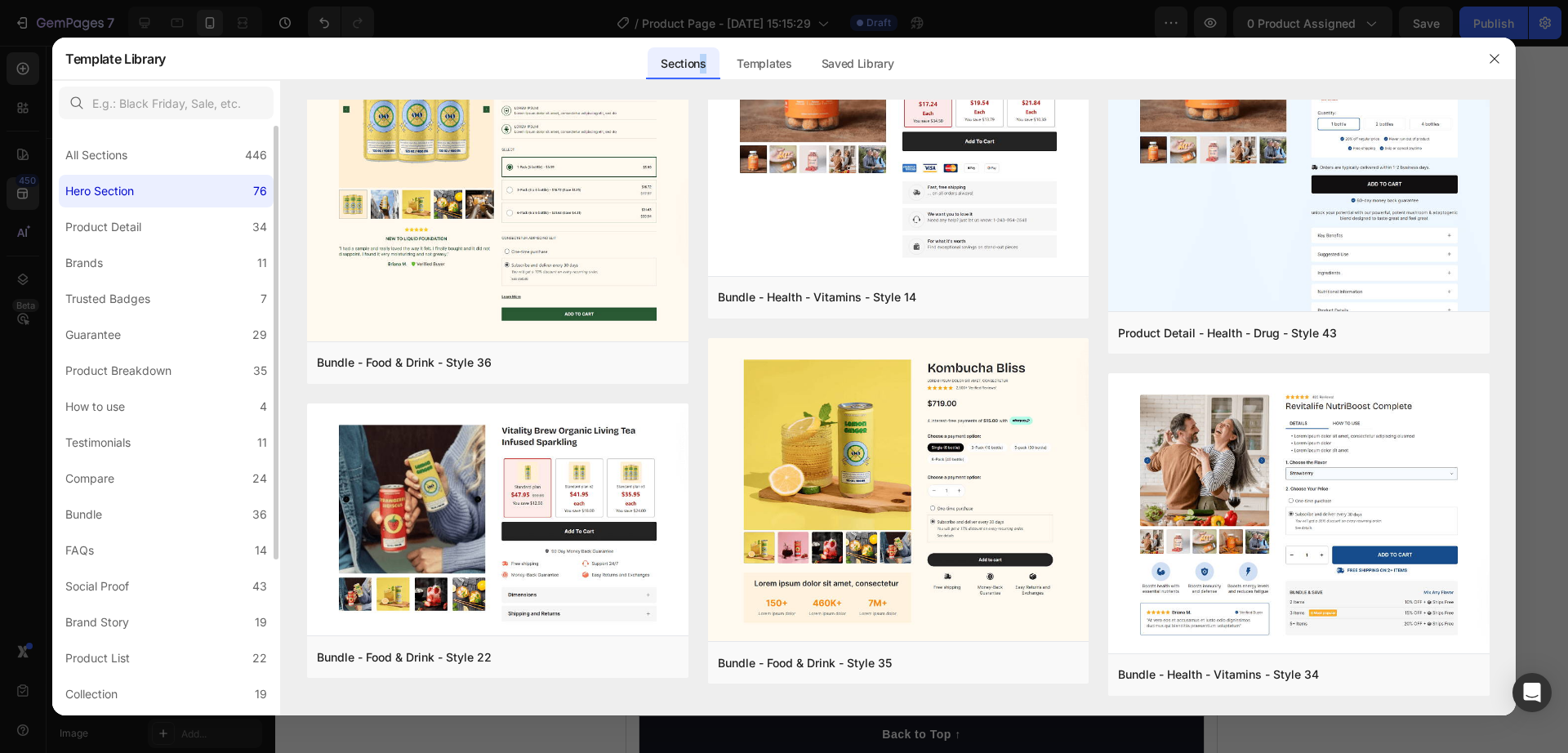
scroll to position [0, 0]
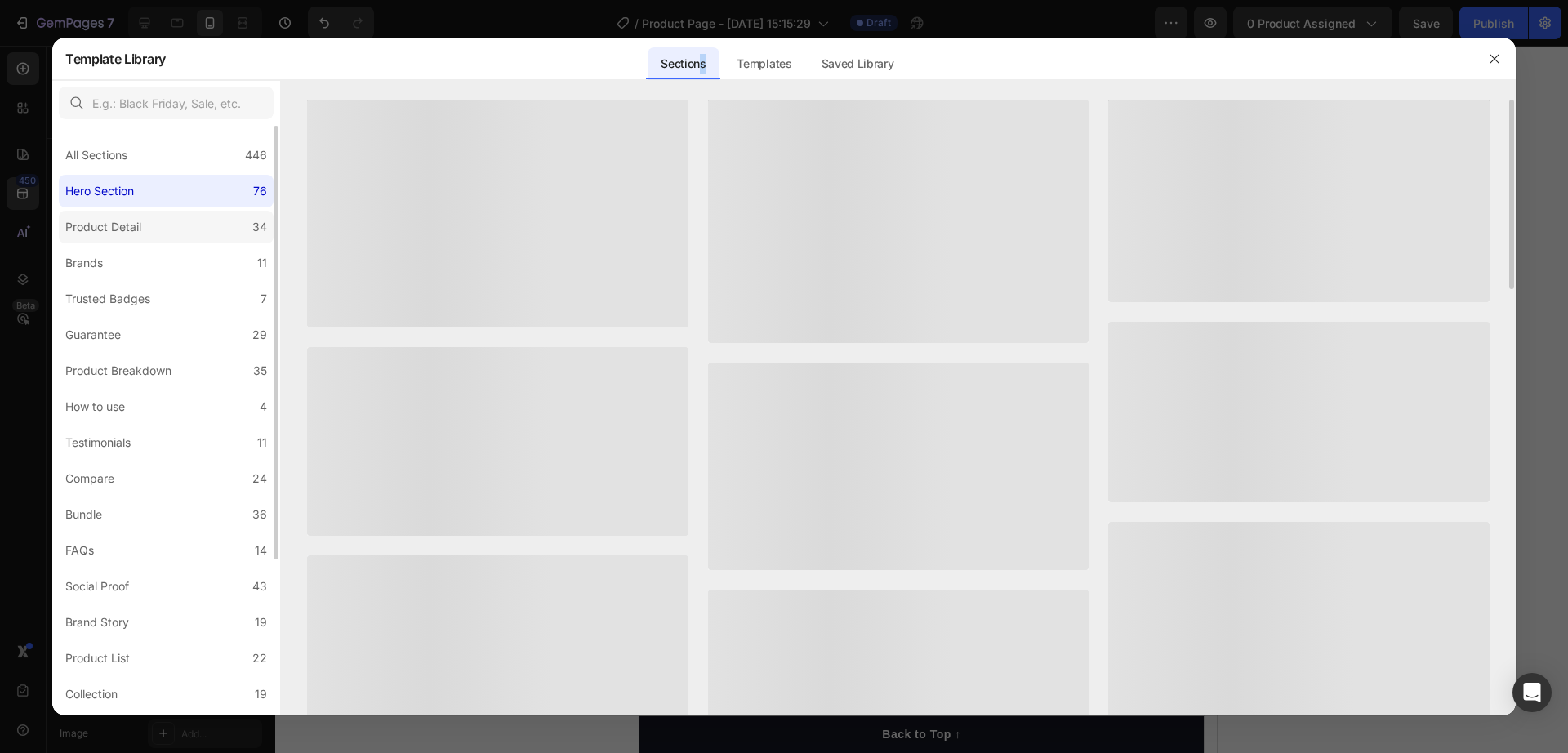
click at [179, 218] on label "Product Detail 34" at bounding box center [166, 227] width 215 height 33
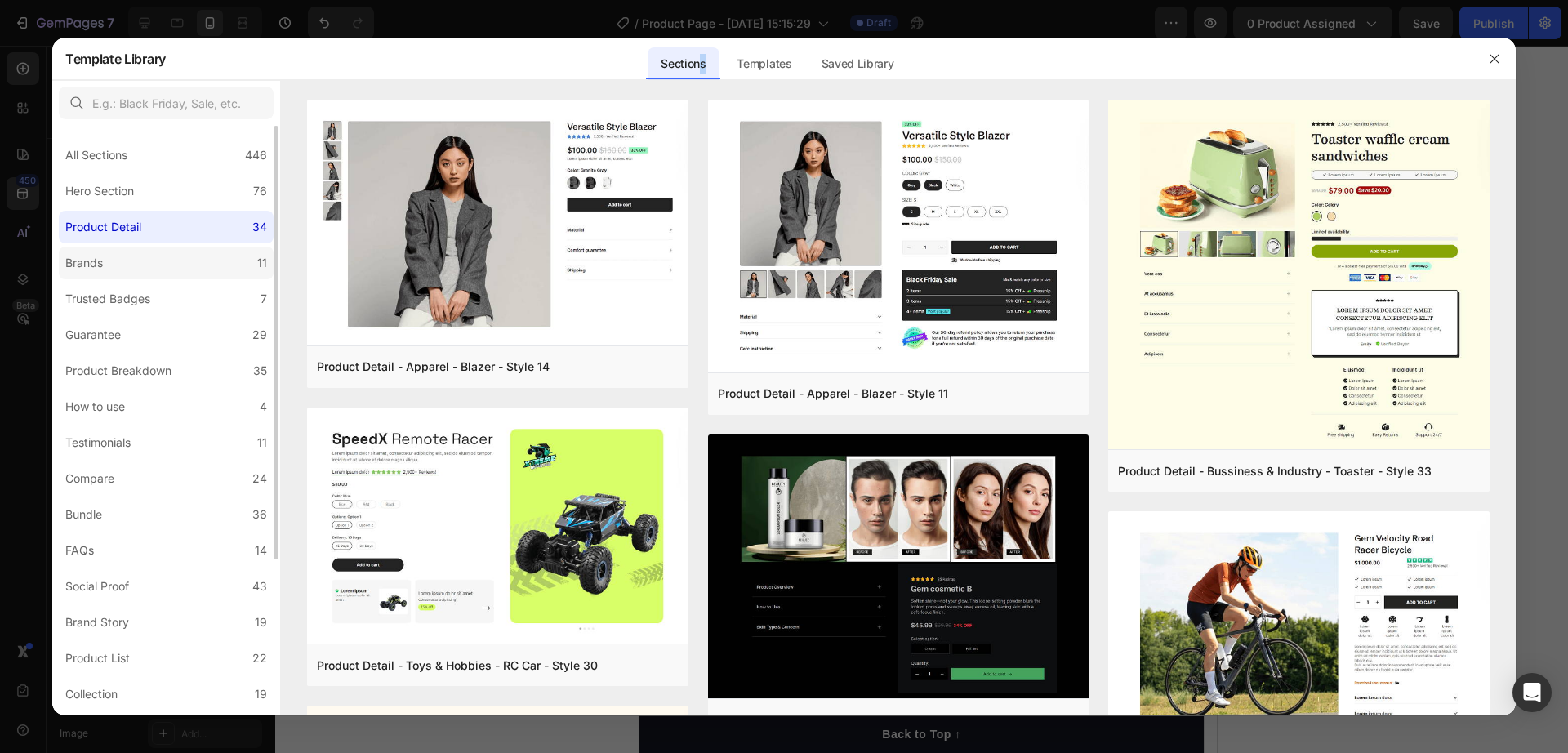
click at [178, 271] on label "Brands 11" at bounding box center [166, 263] width 215 height 33
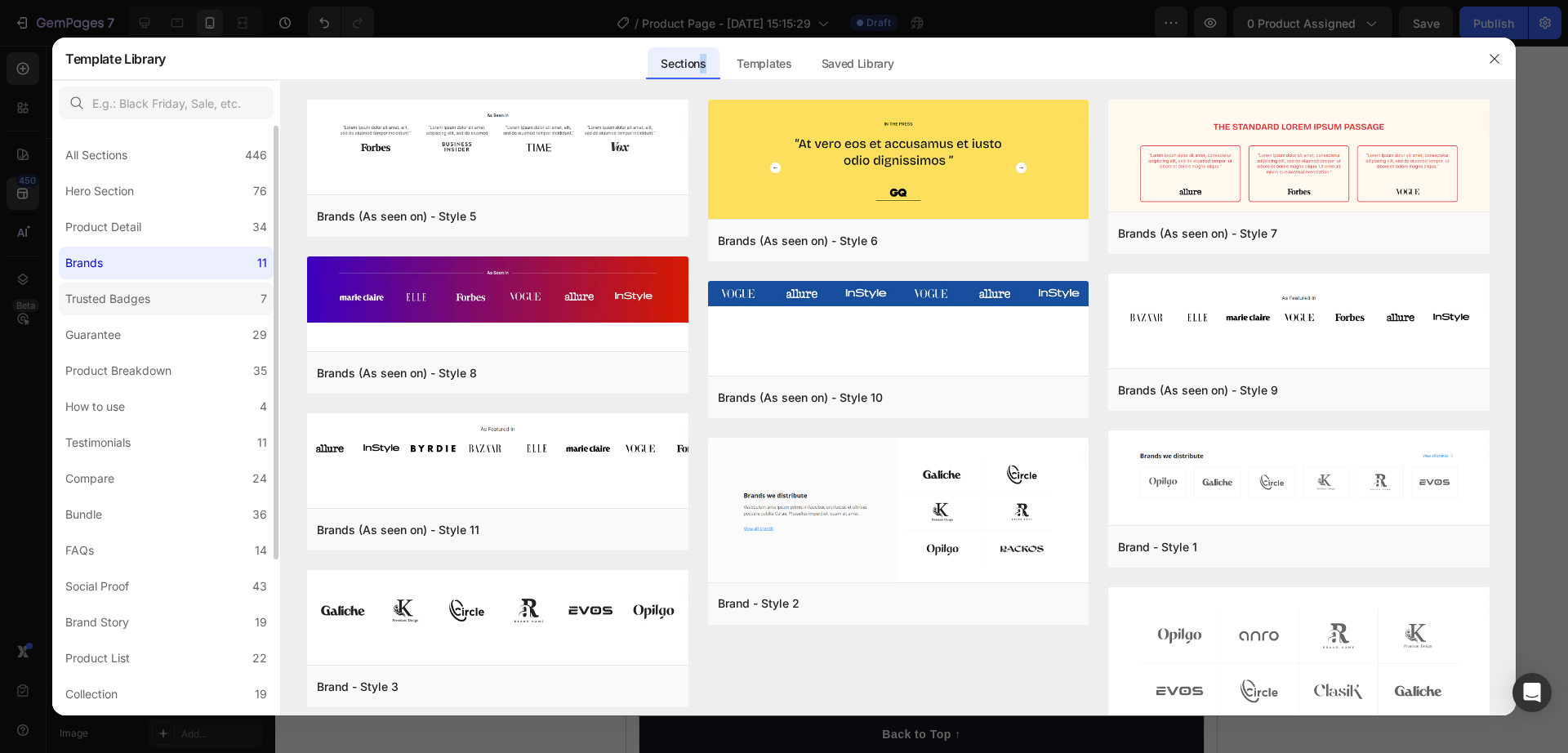
click at [174, 297] on label "Trusted Badges 7" at bounding box center [166, 299] width 215 height 33
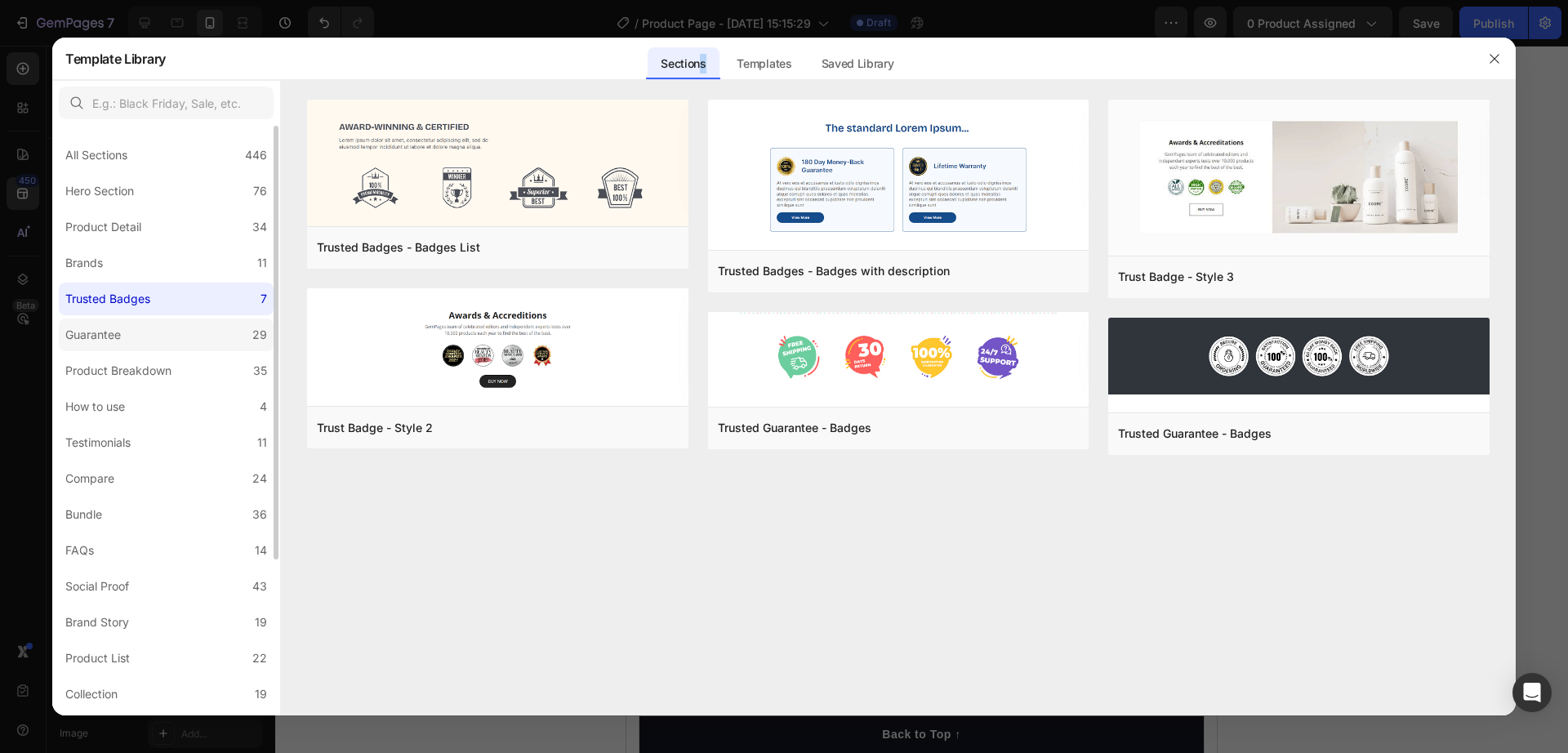
click at [149, 331] on label "Guarantee 29" at bounding box center [166, 335] width 215 height 33
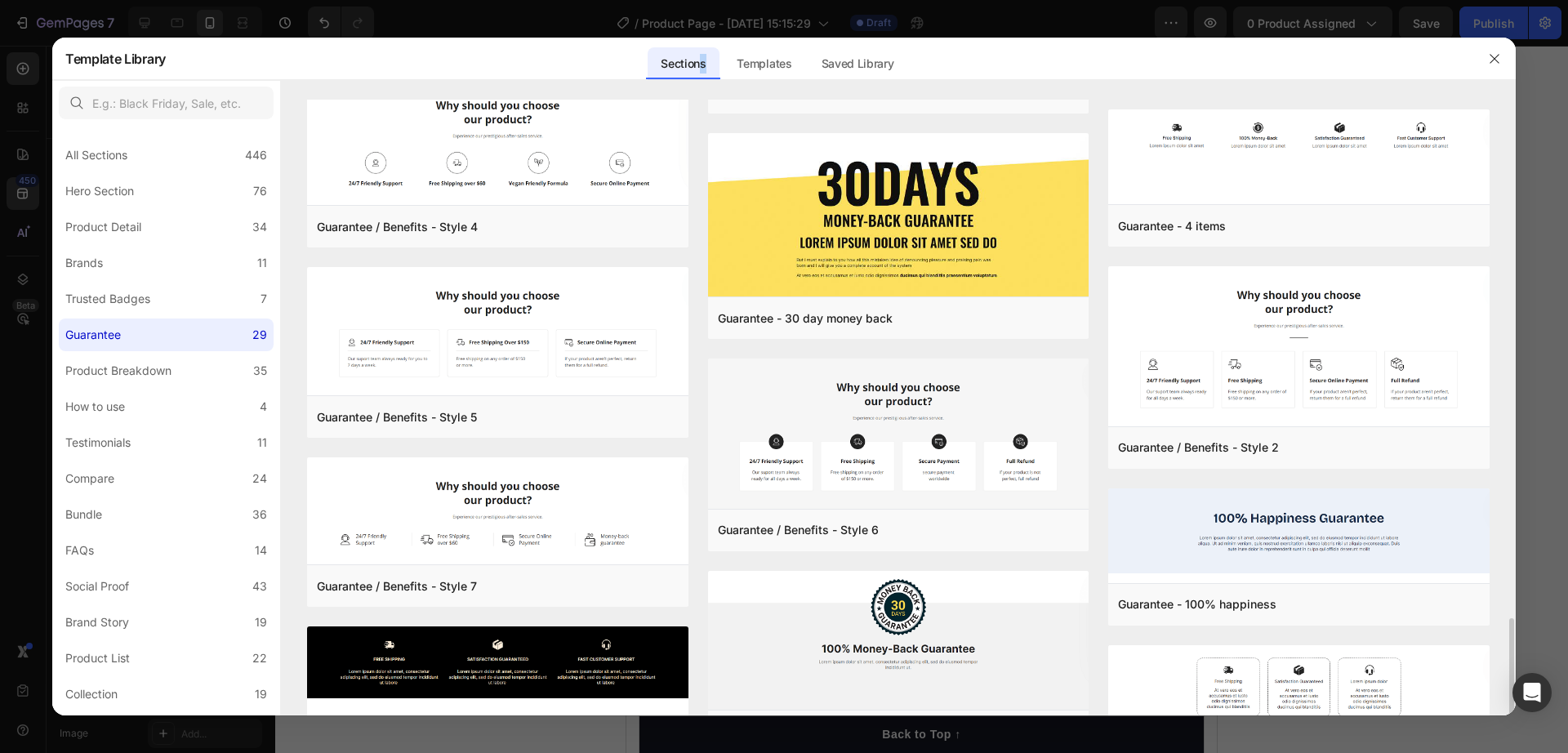
scroll to position [646, 0]
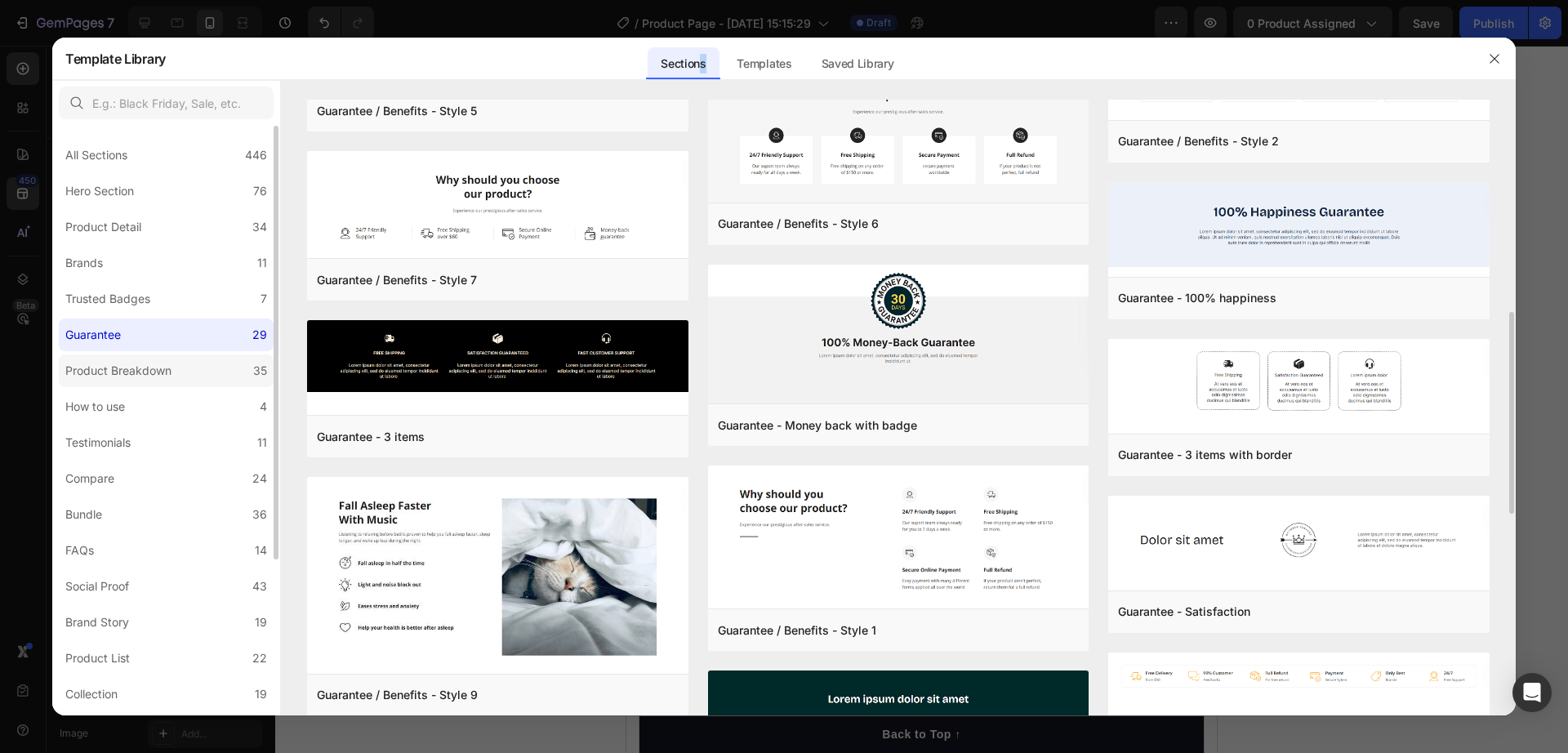
click at [138, 368] on div "Product Breakdown" at bounding box center [118, 370] width 106 height 20
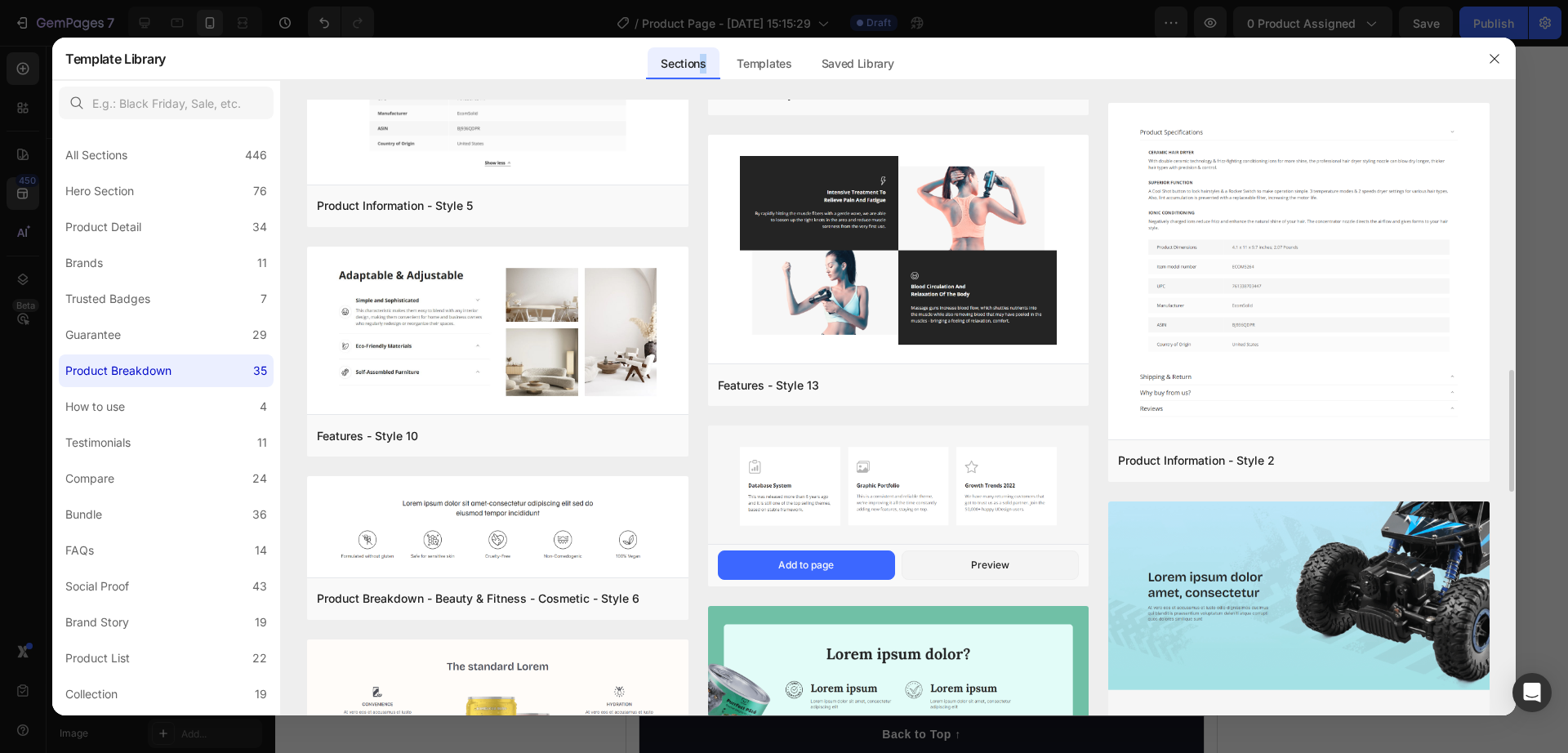
scroll to position [1885, 0]
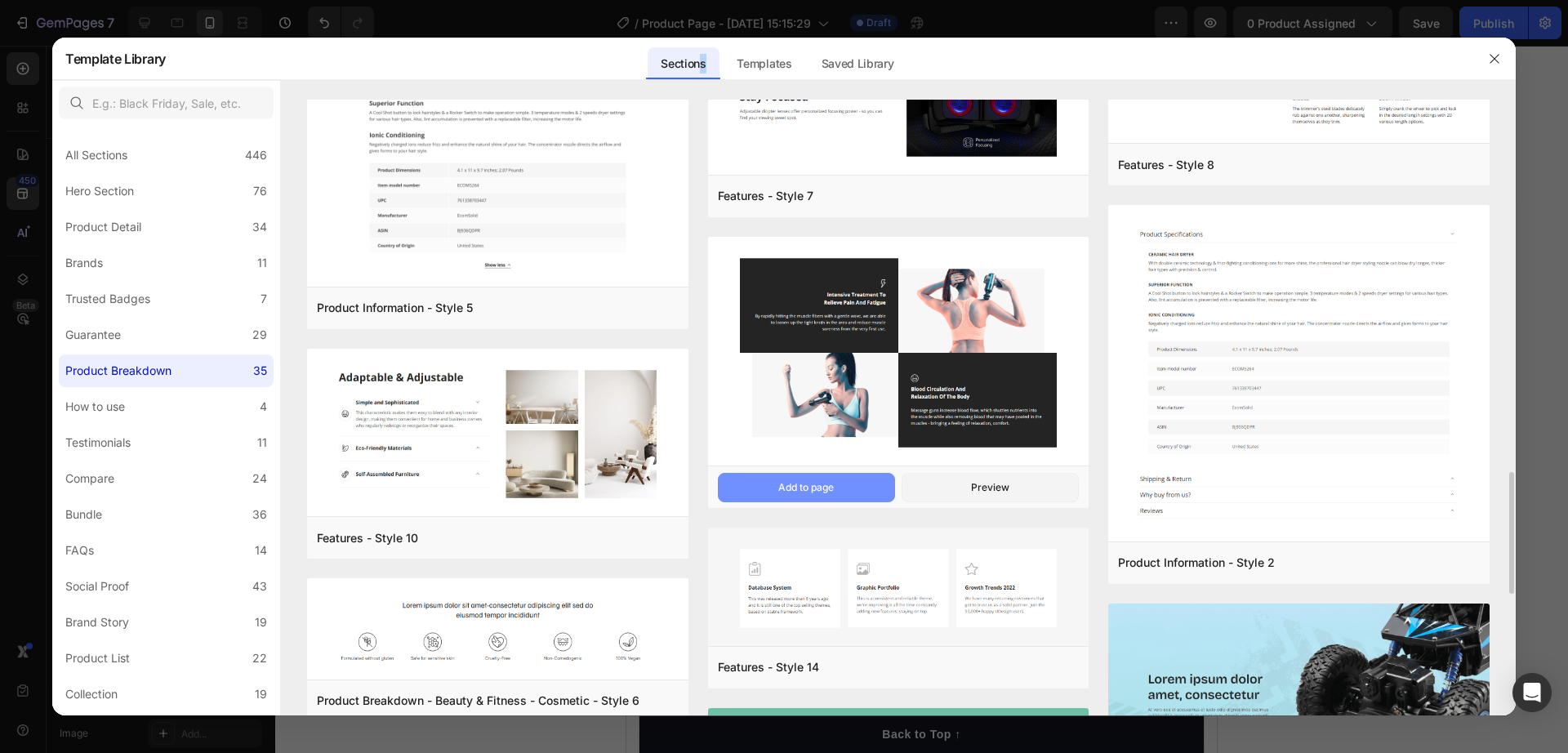
click at [807, 490] on div "Add to page" at bounding box center [805, 488] width 55 height 15
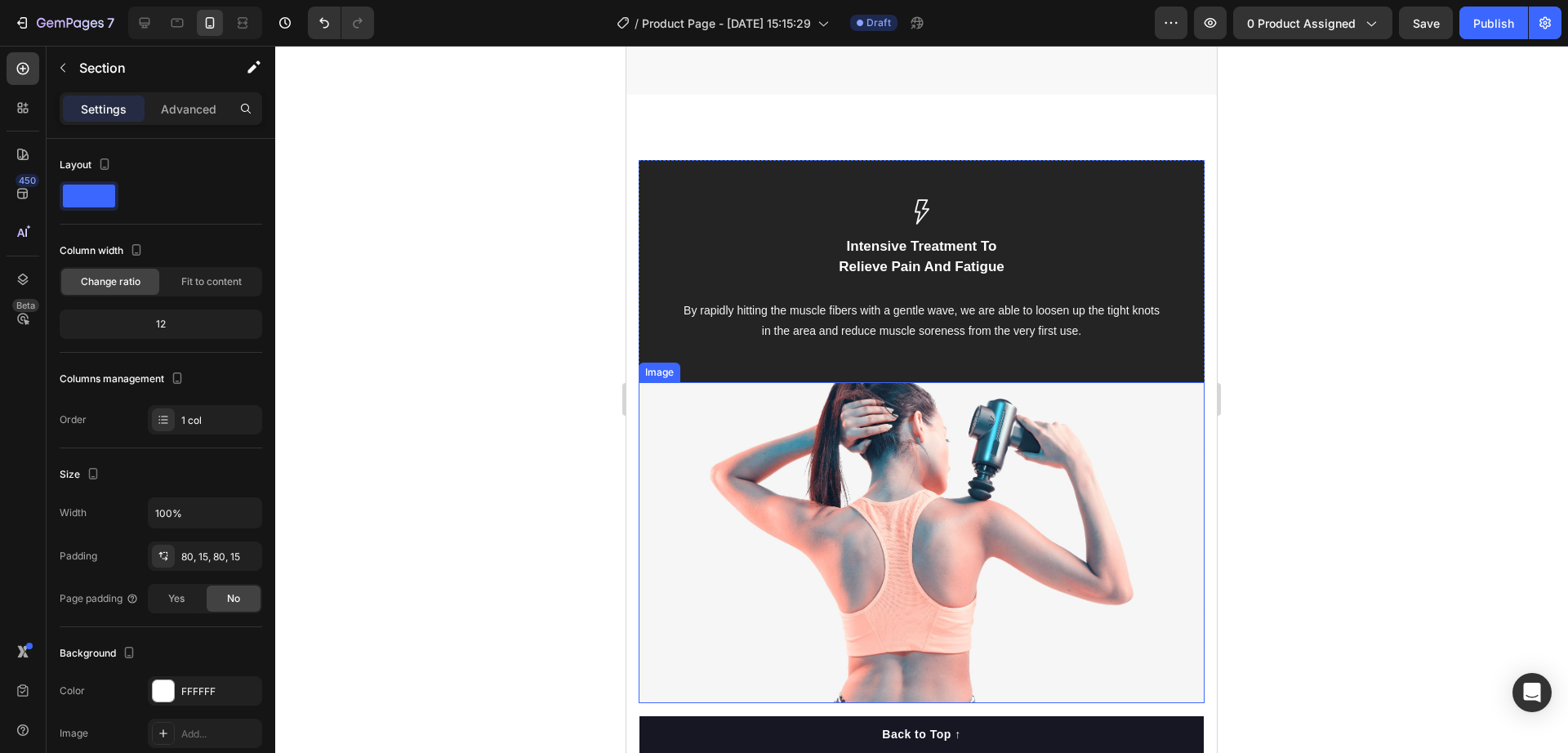
scroll to position [2622, 0]
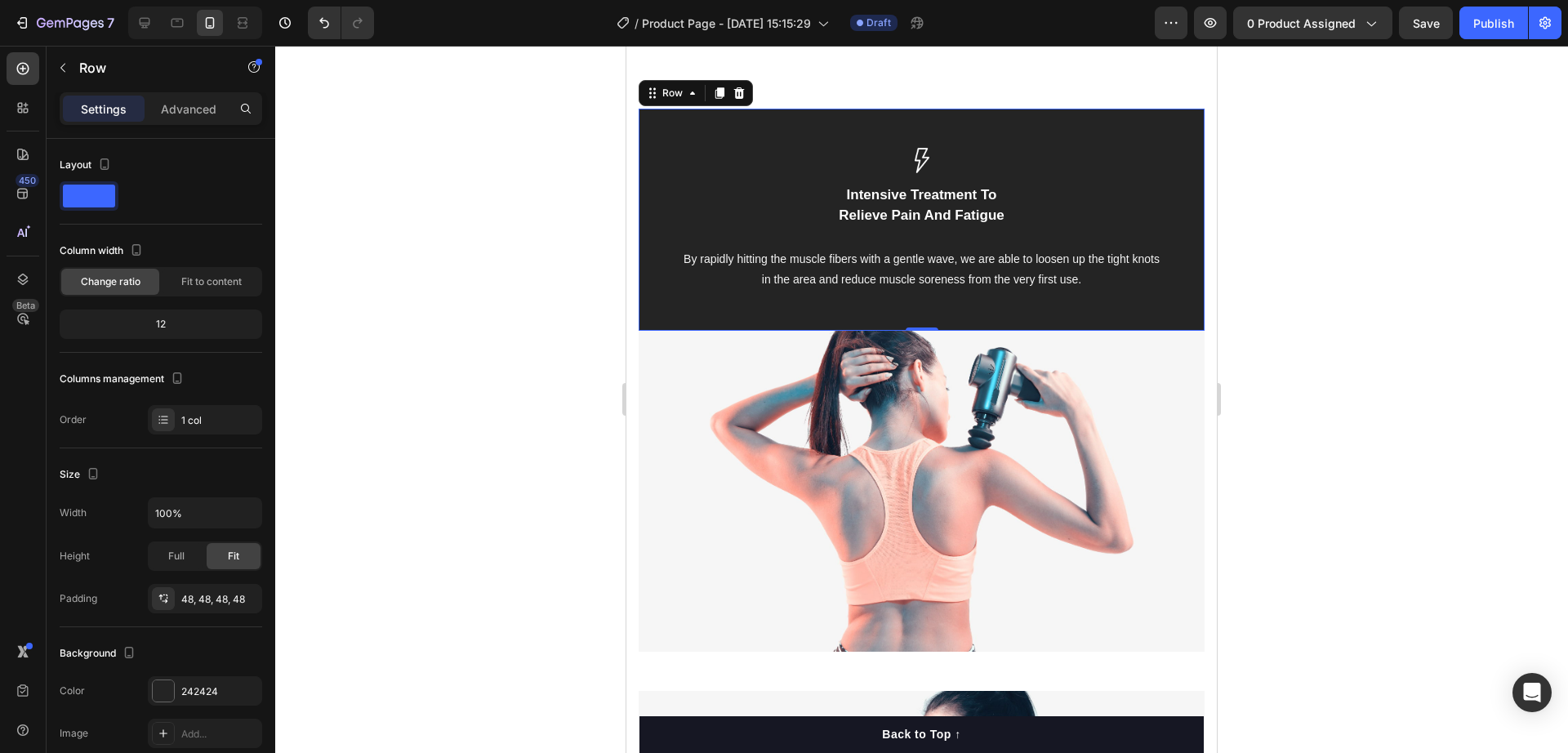
click at [665, 191] on div "Image Intensive Treatment To Relieve Pain And Fatigue Text block By rapidly hit…" at bounding box center [921, 219] width 566 height 222
drag, startPoint x: 654, startPoint y: 303, endPoint x: 1217, endPoint y: 370, distance: 567.0
click at [654, 304] on div "Image Intensive Treatment To Relieve Pain And Fatigue Text block By rapidly hit…" at bounding box center [921, 219] width 566 height 222
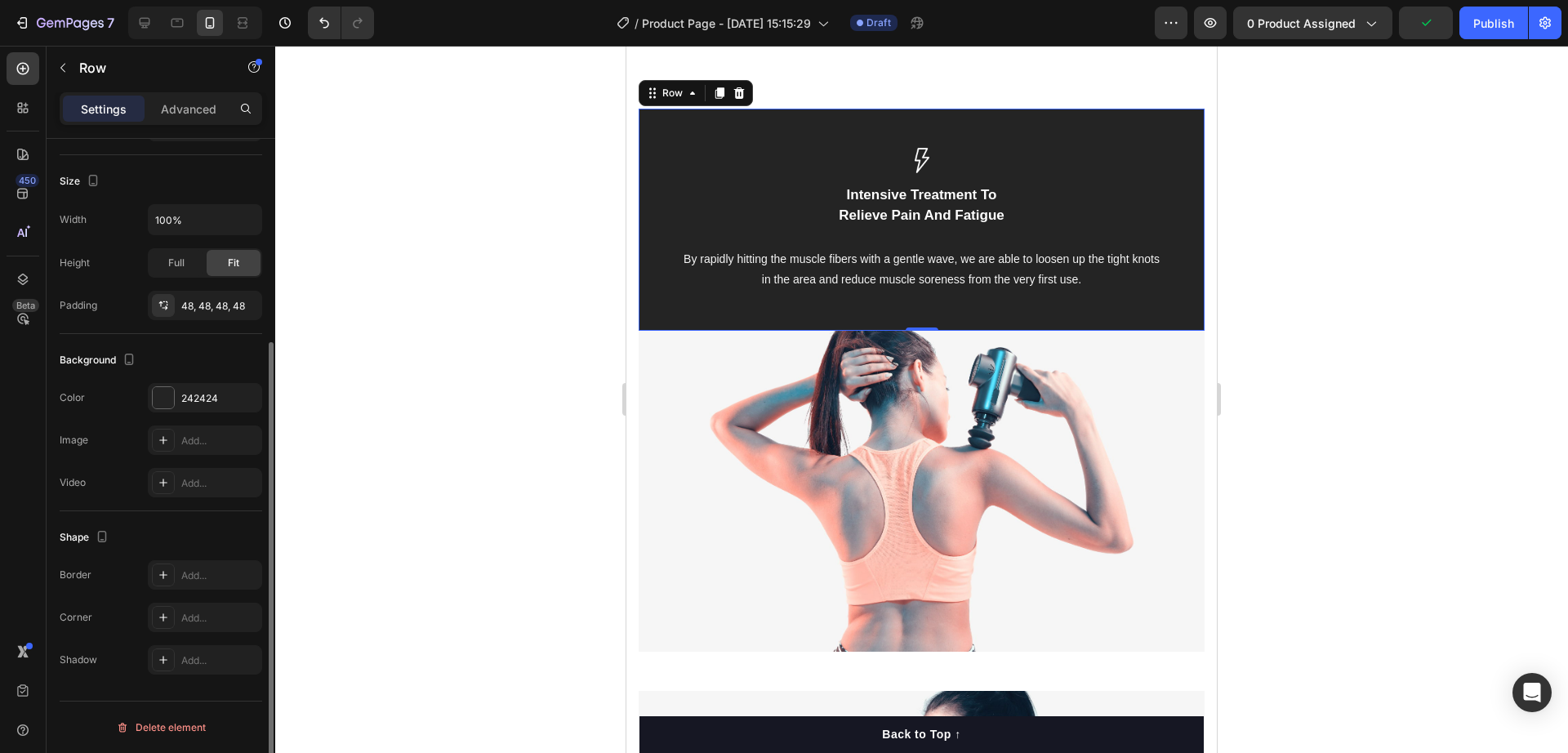
scroll to position [0, 0]
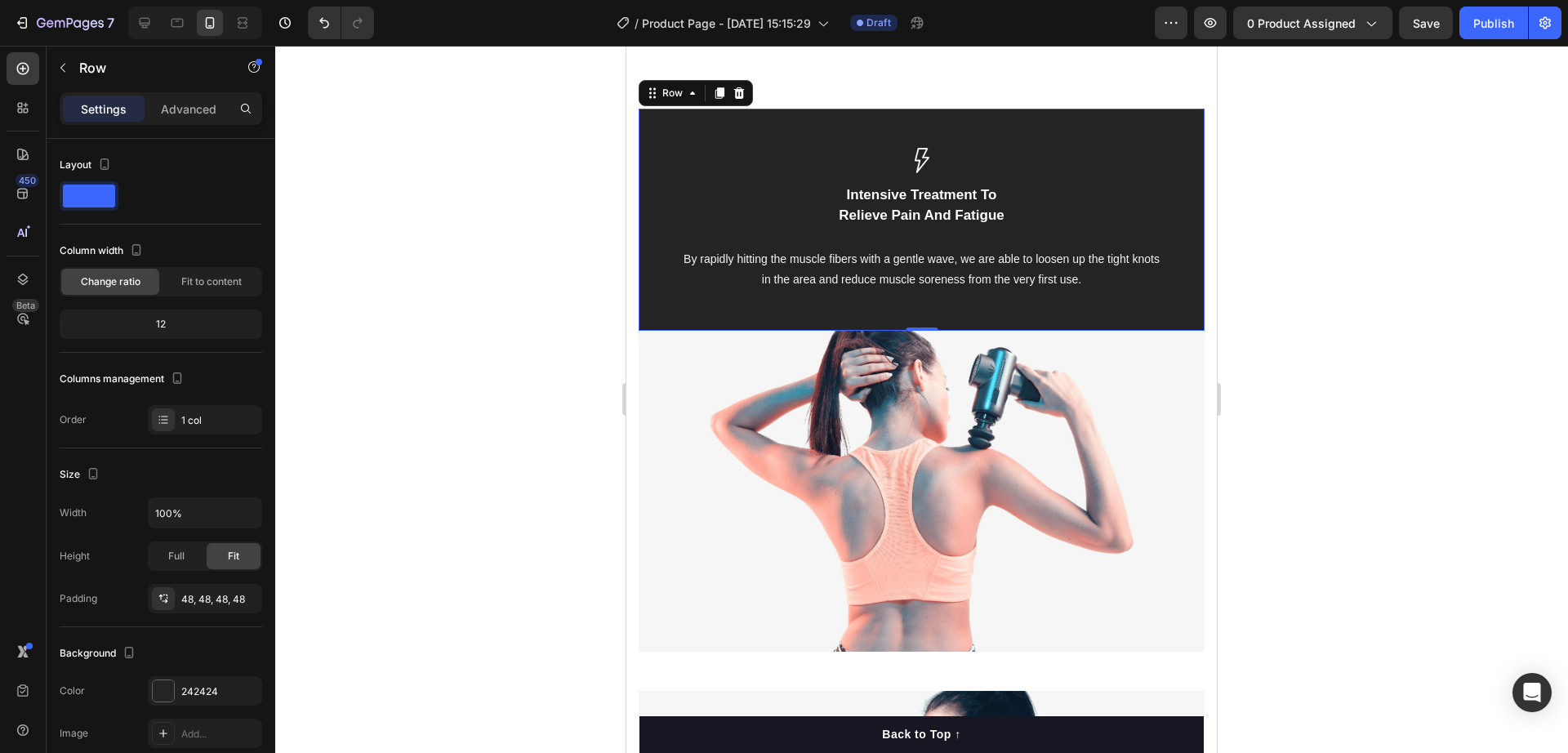
click at [680, 156] on div at bounding box center [921, 160] width 487 height 25
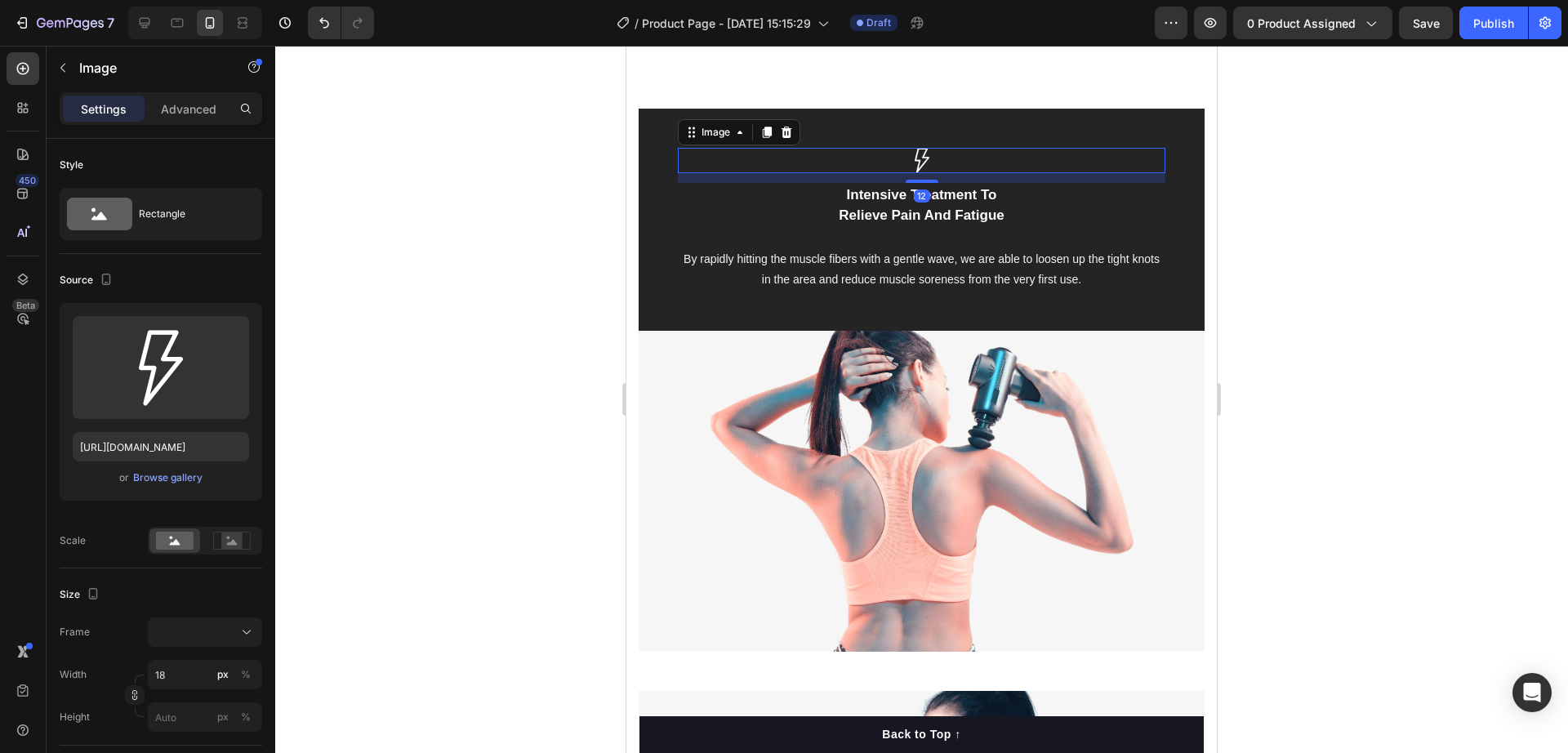
click at [680, 156] on div at bounding box center [921, 160] width 487 height 25
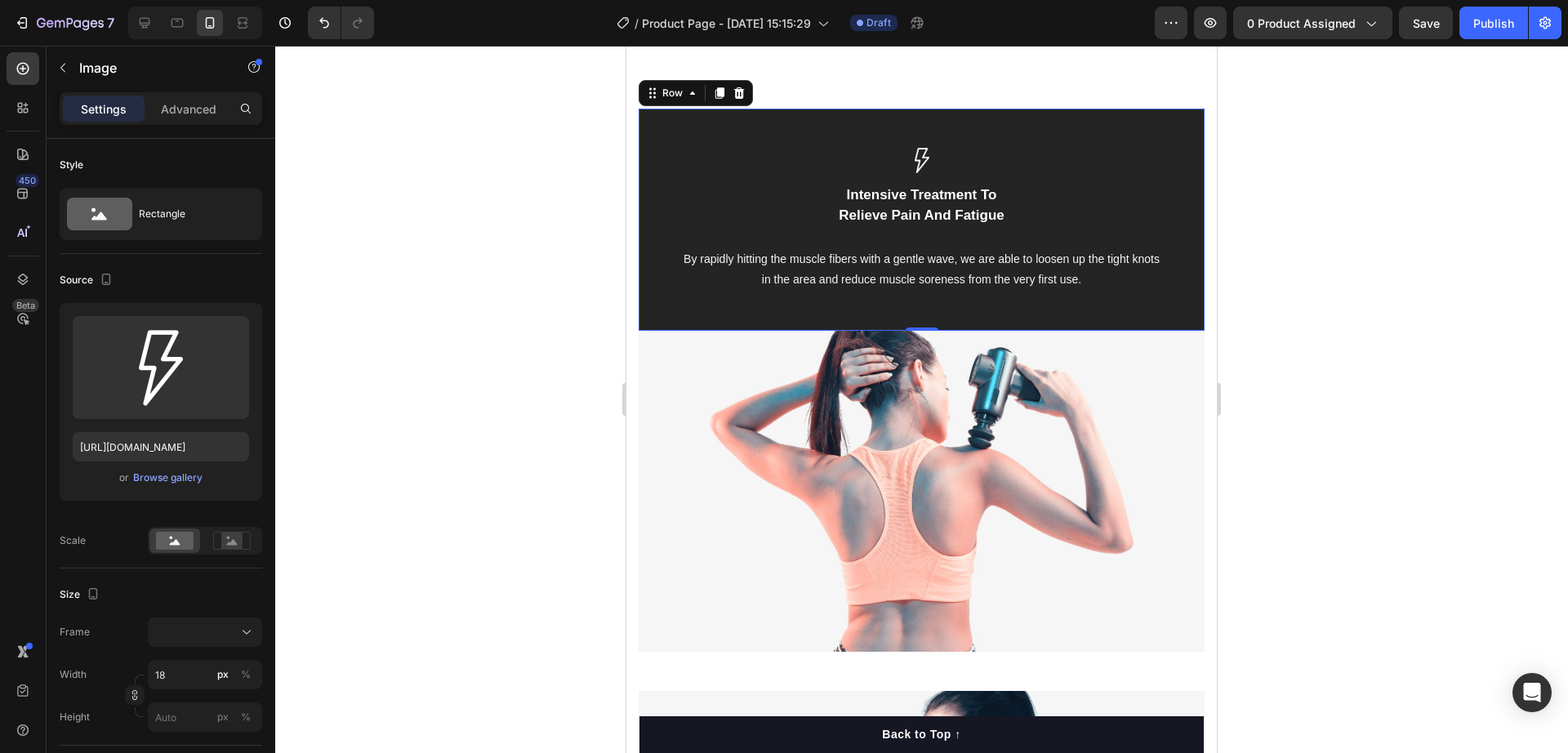
click at [647, 232] on div "Image Intensive Treatment To Relieve Pain And Fatigue Text block By rapidly hit…" at bounding box center [921, 219] width 566 height 222
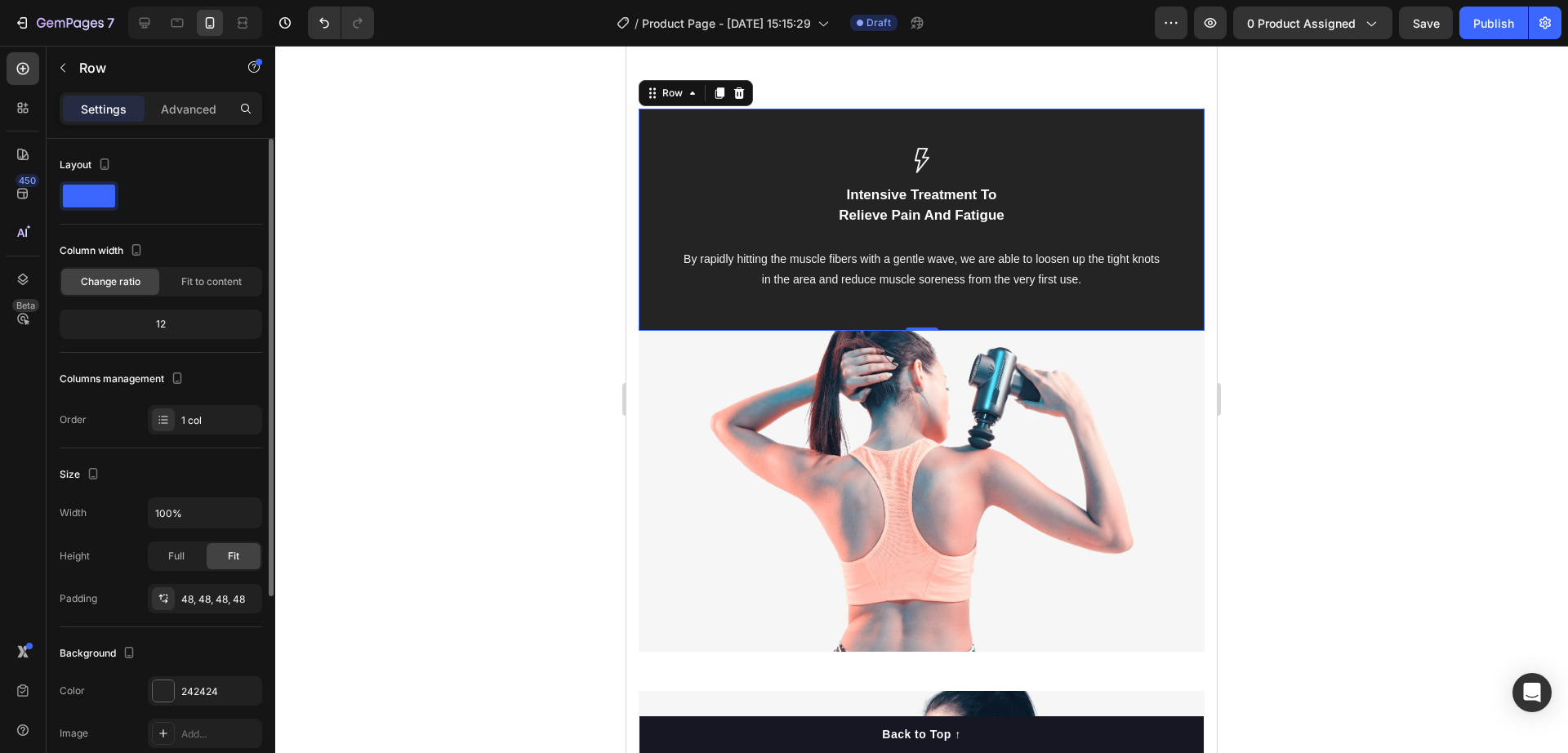
click at [109, 194] on span at bounding box center [89, 196] width 52 height 23
click at [172, 238] on div "Column width" at bounding box center [161, 251] width 202 height 26
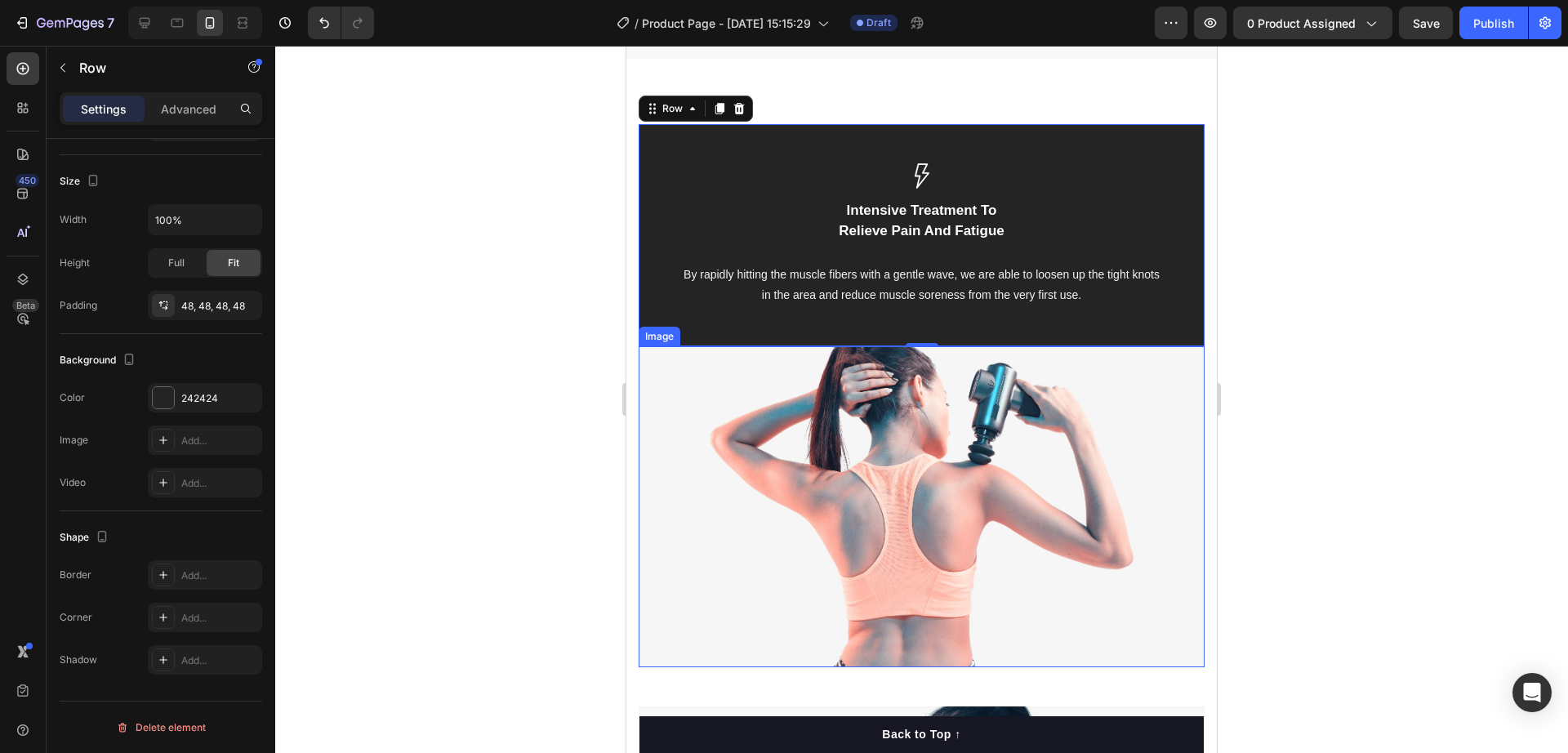
scroll to position [2112, 0]
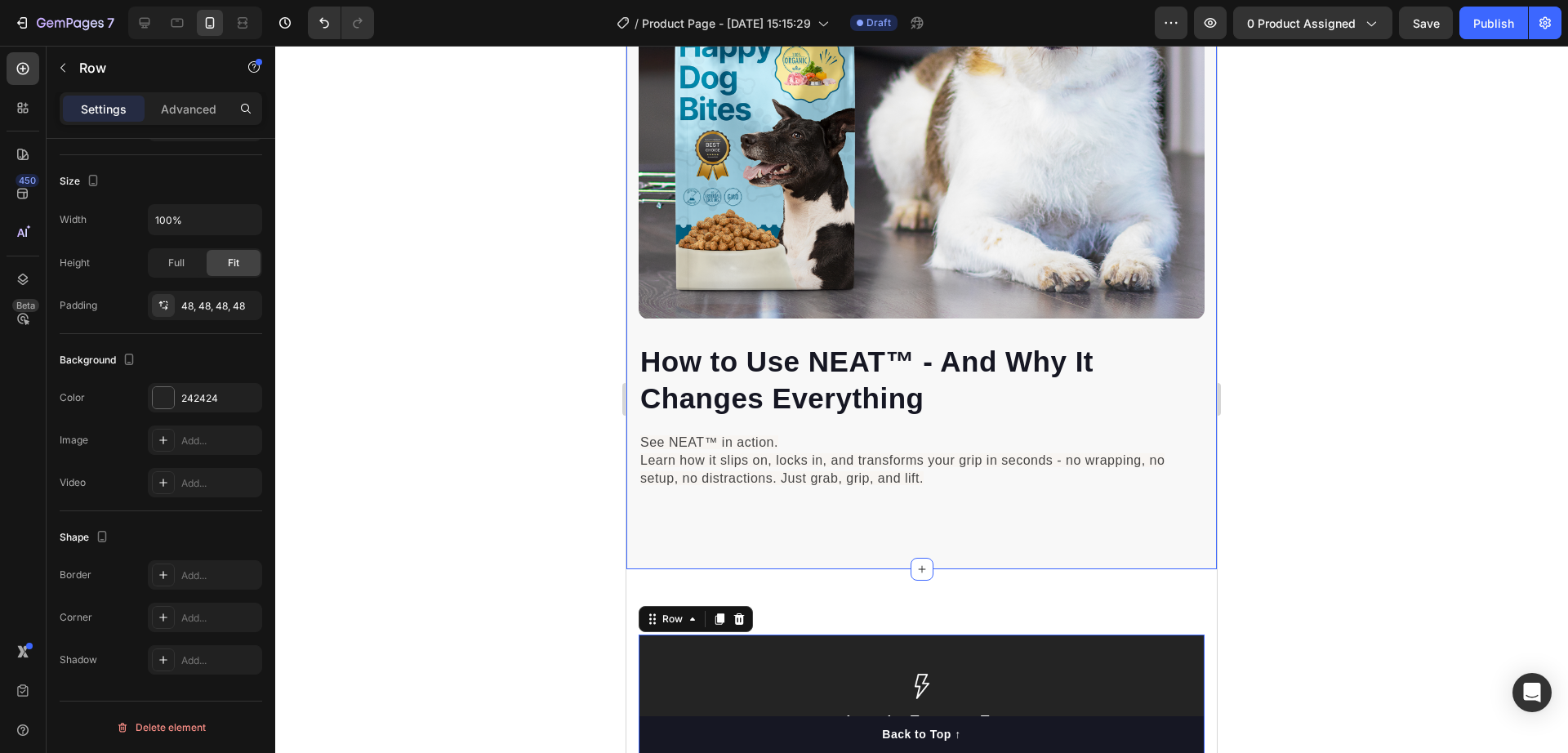
click at [639, 524] on div "How to Use NEAT™ - And Why It Changes Everything Heading See NEAT™ in action. L…" at bounding box center [921, 138] width 590 height 863
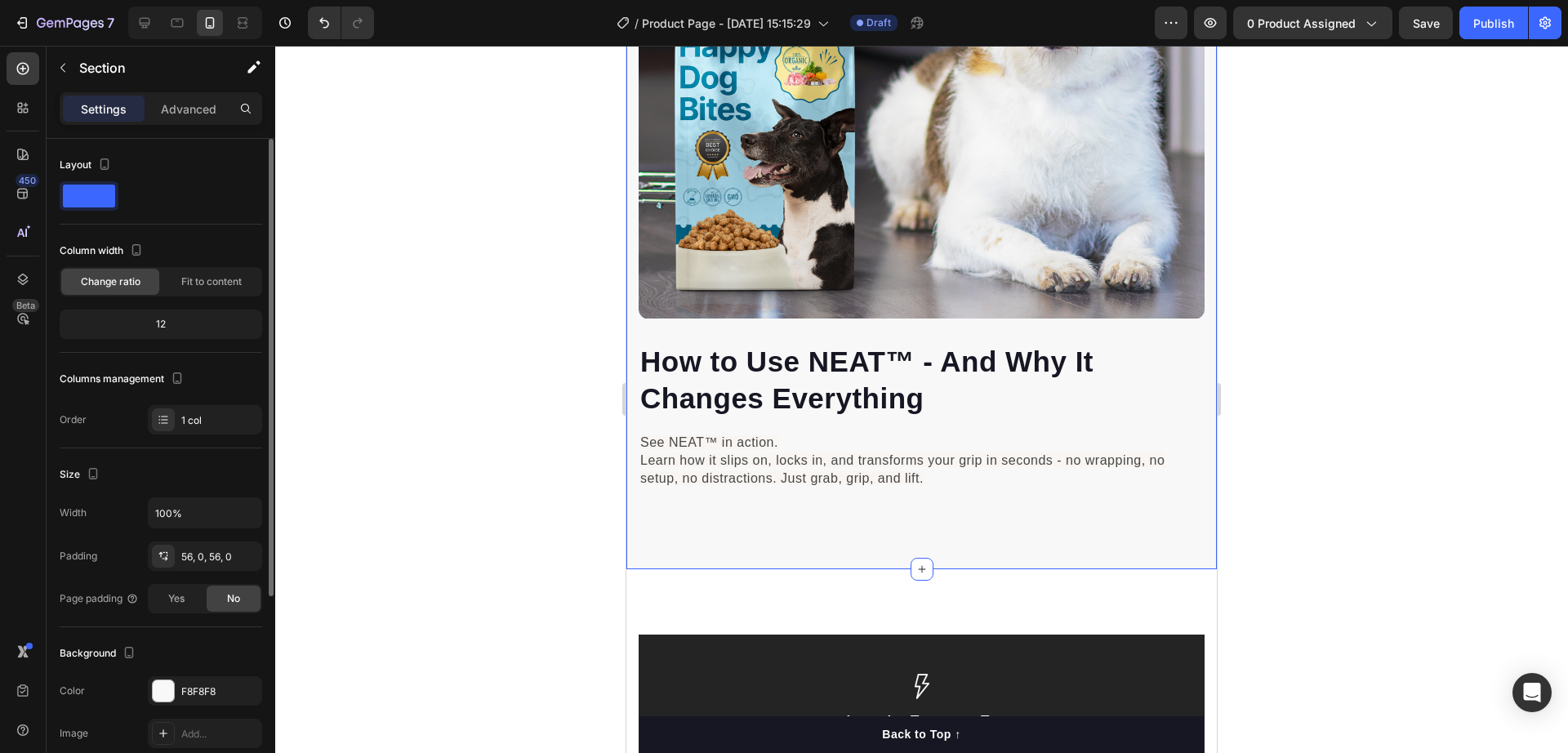
scroll to position [294, 0]
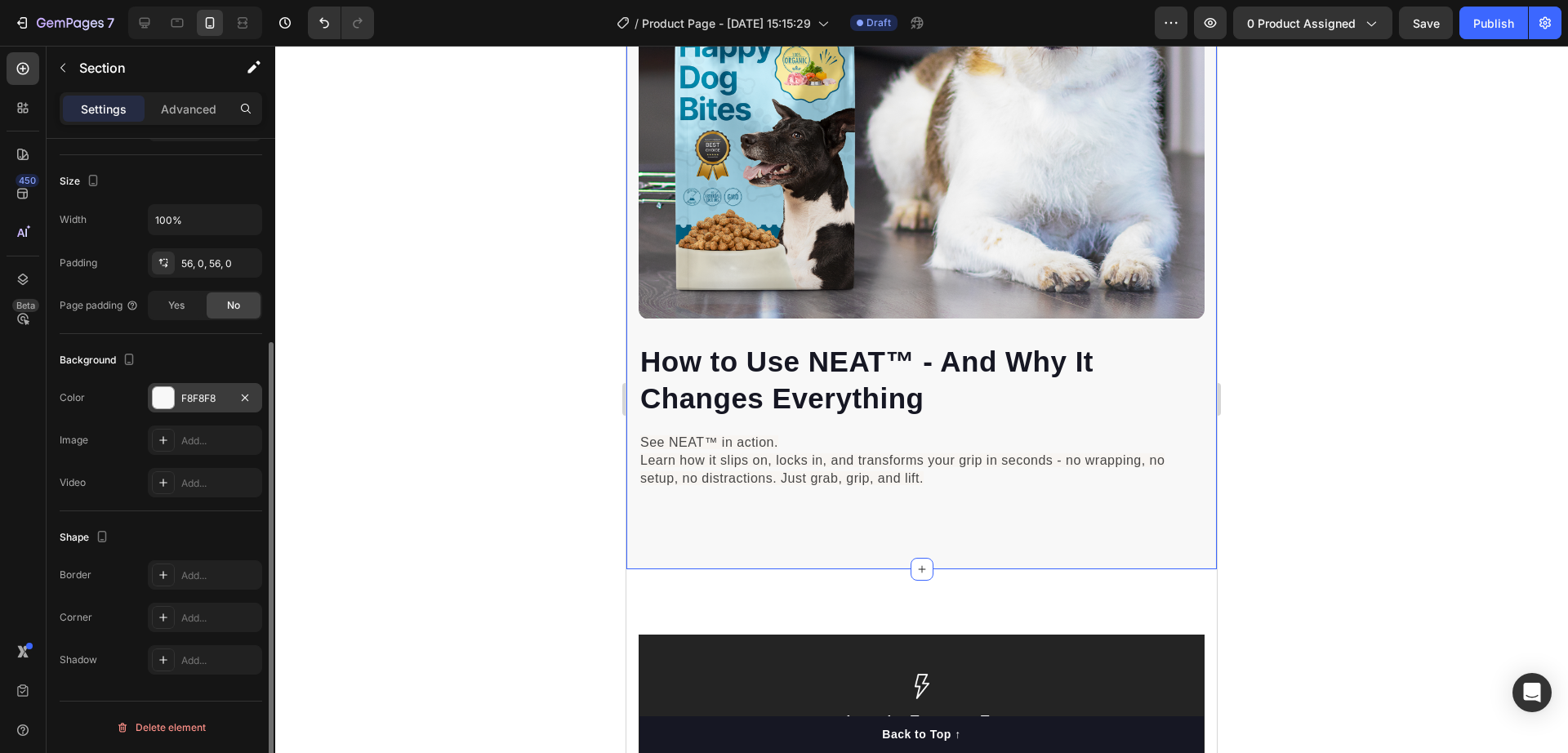
click at [169, 396] on div at bounding box center [163, 398] width 22 height 22
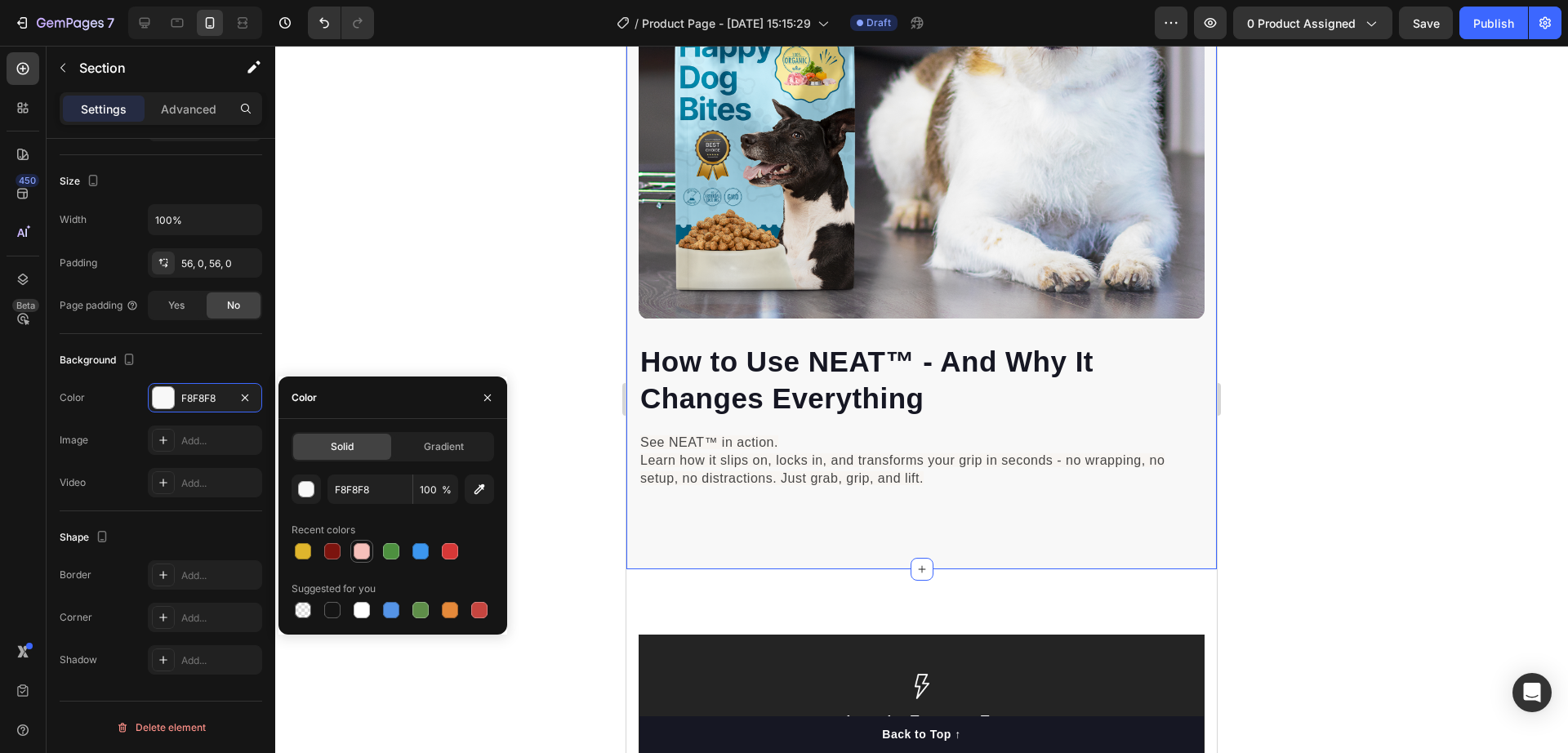
click at [357, 555] on div at bounding box center [361, 551] width 16 height 16
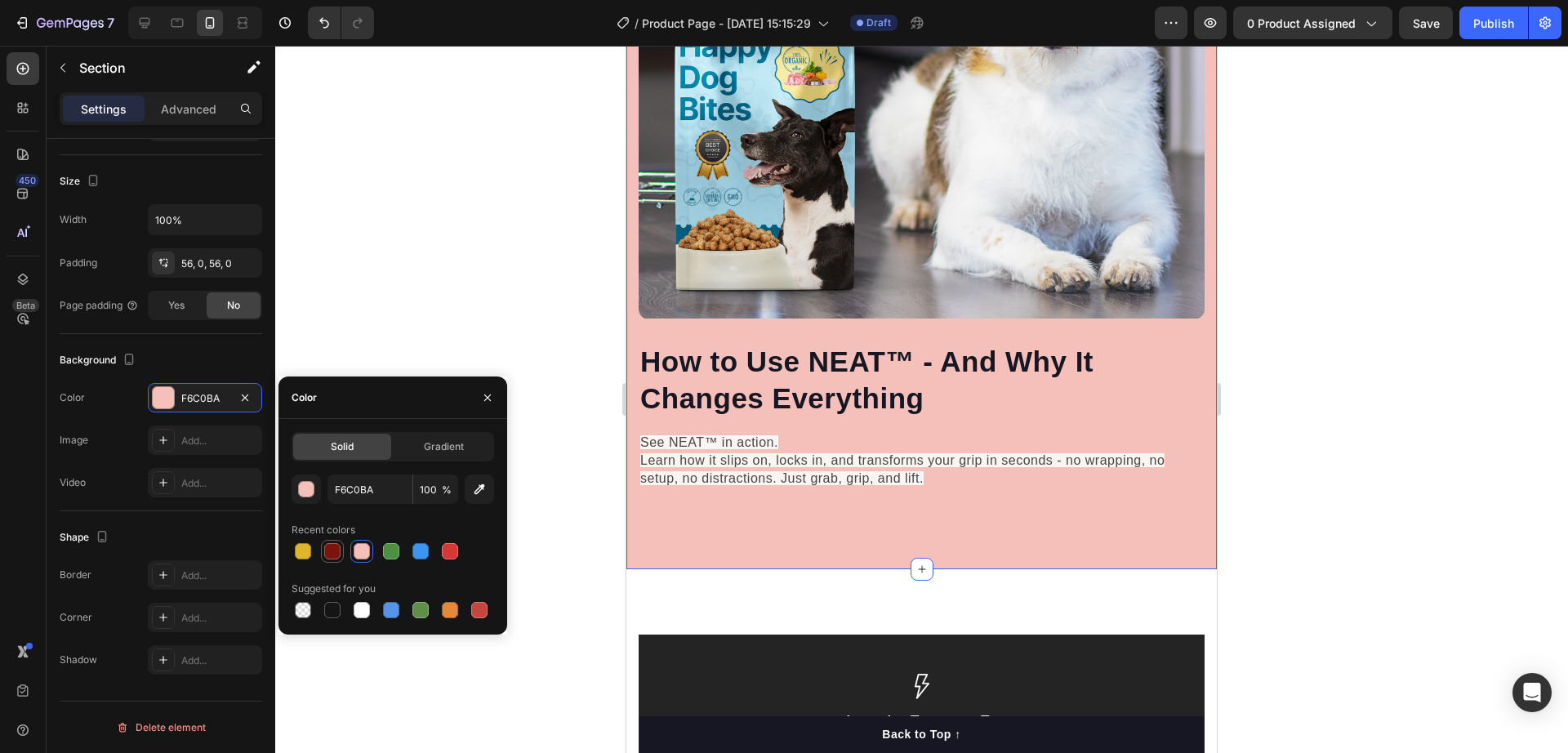
click at [332, 552] on div at bounding box center [332, 551] width 16 height 16
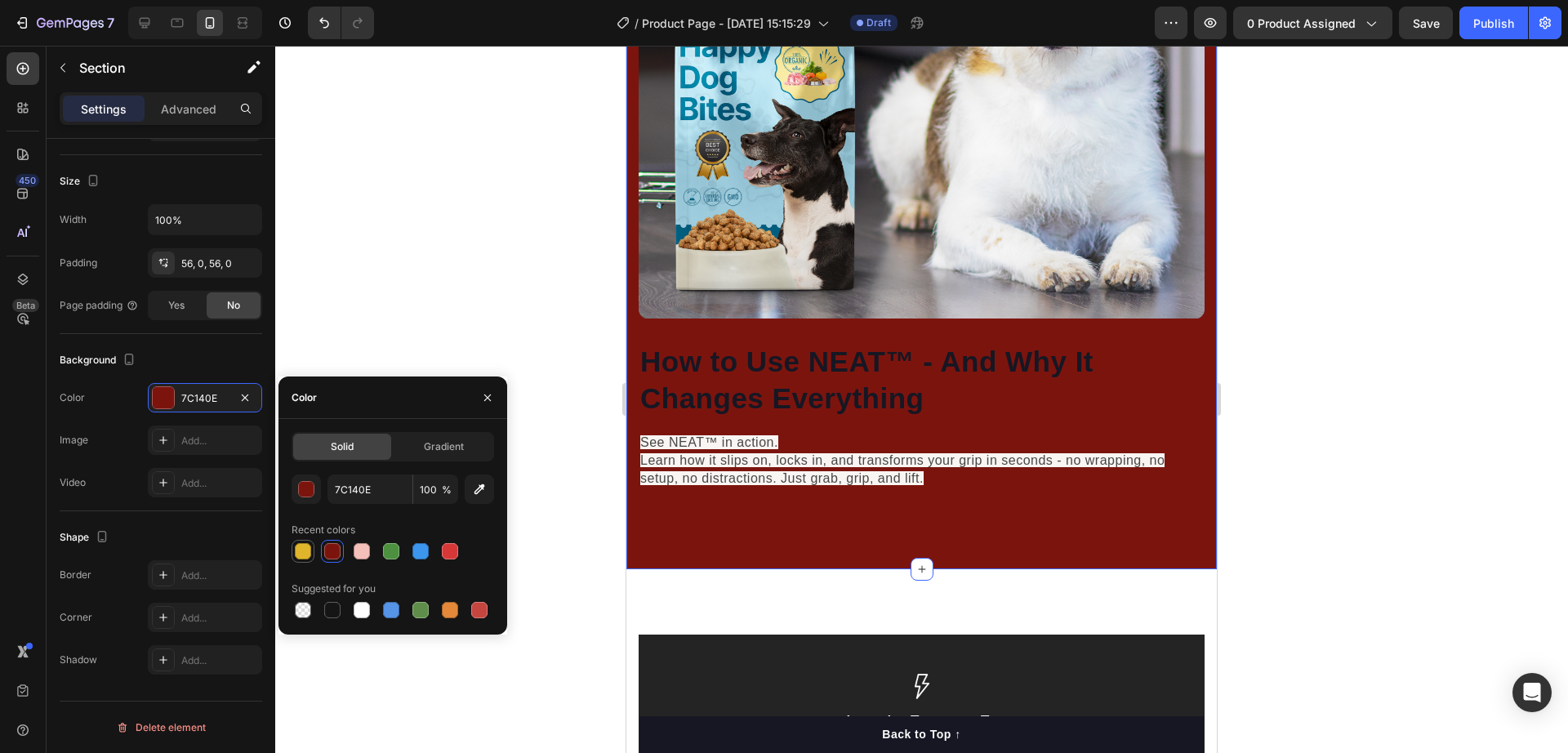
click at [310, 556] on div at bounding box center [303, 551] width 16 height 16
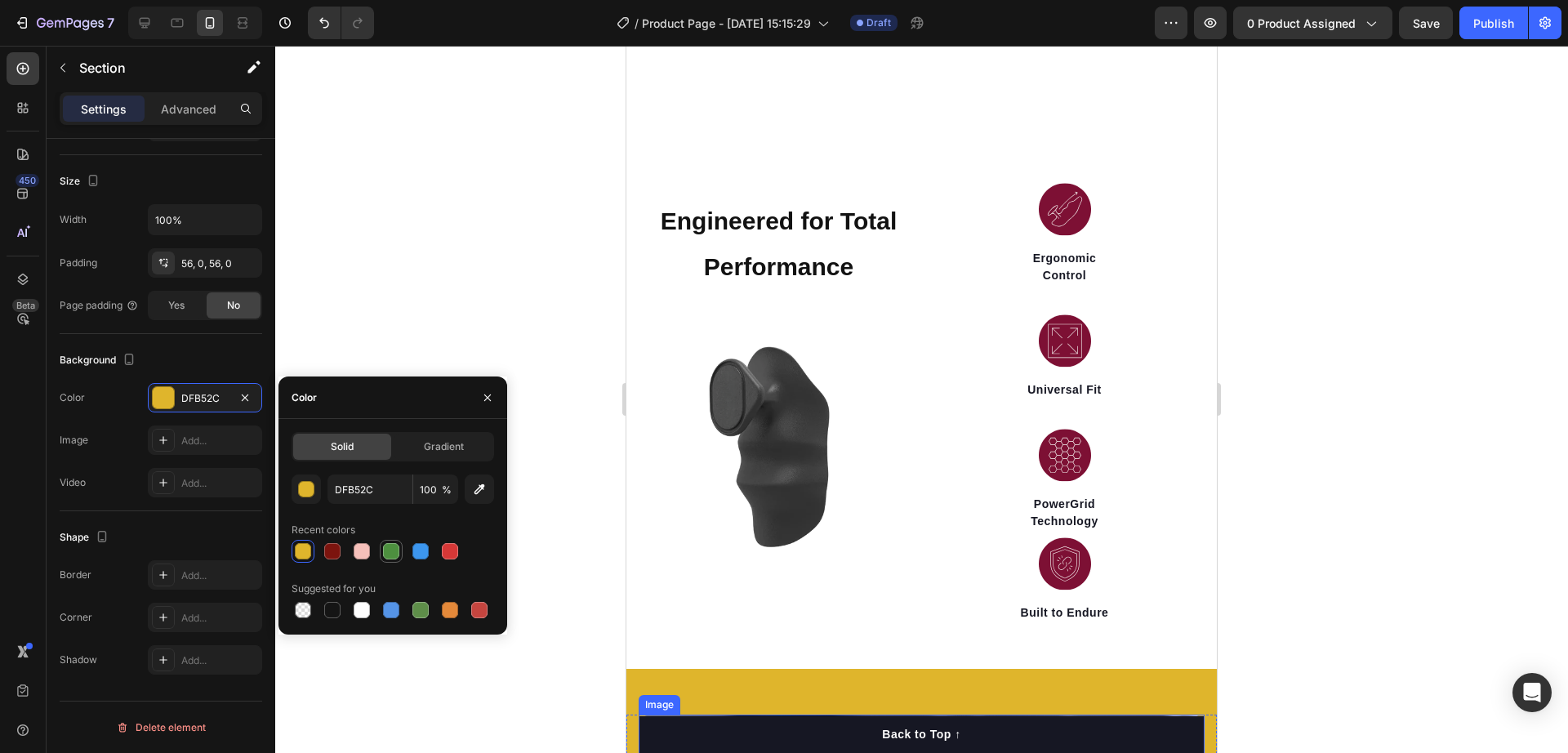
scroll to position [1601, 0]
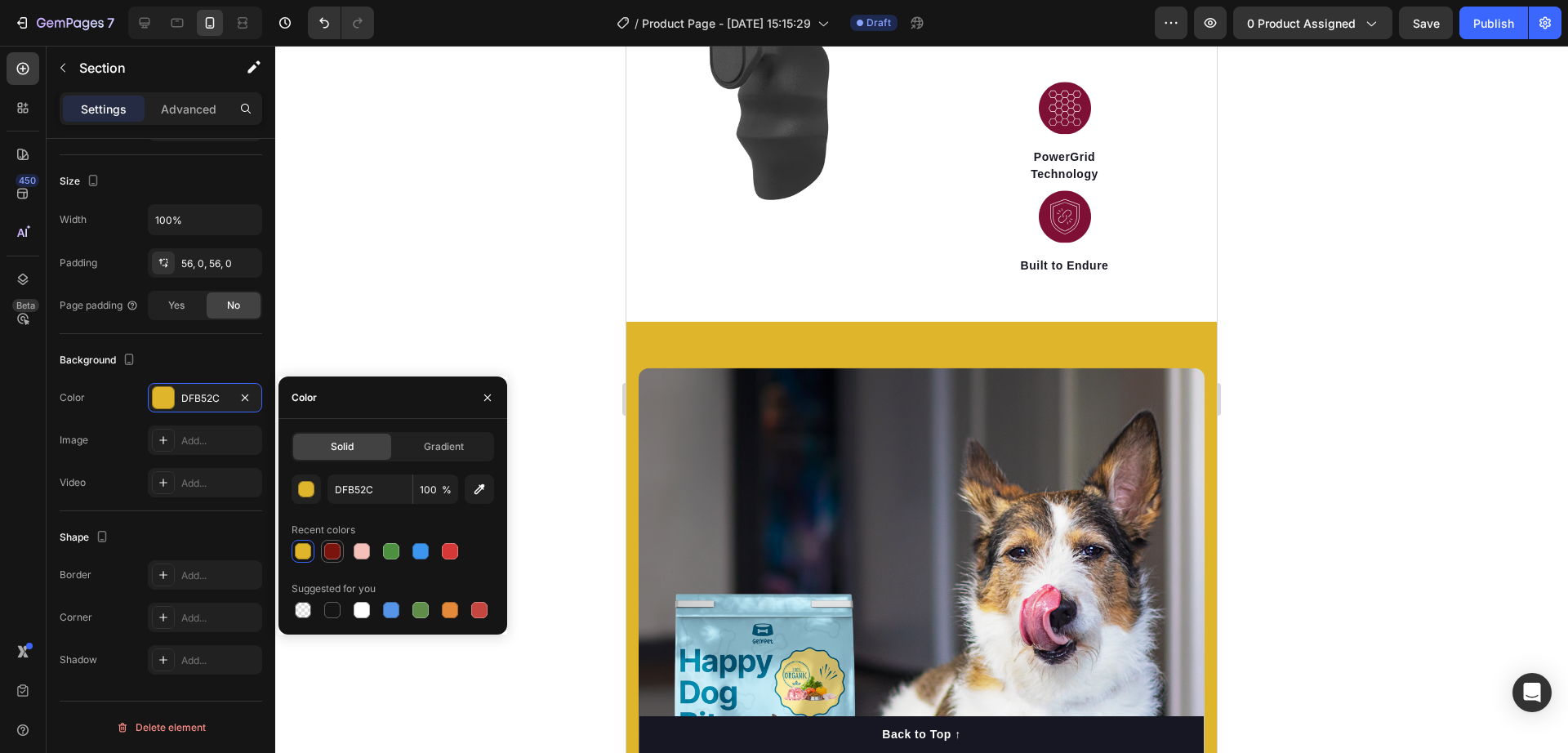
click at [337, 556] on div at bounding box center [332, 551] width 16 height 16
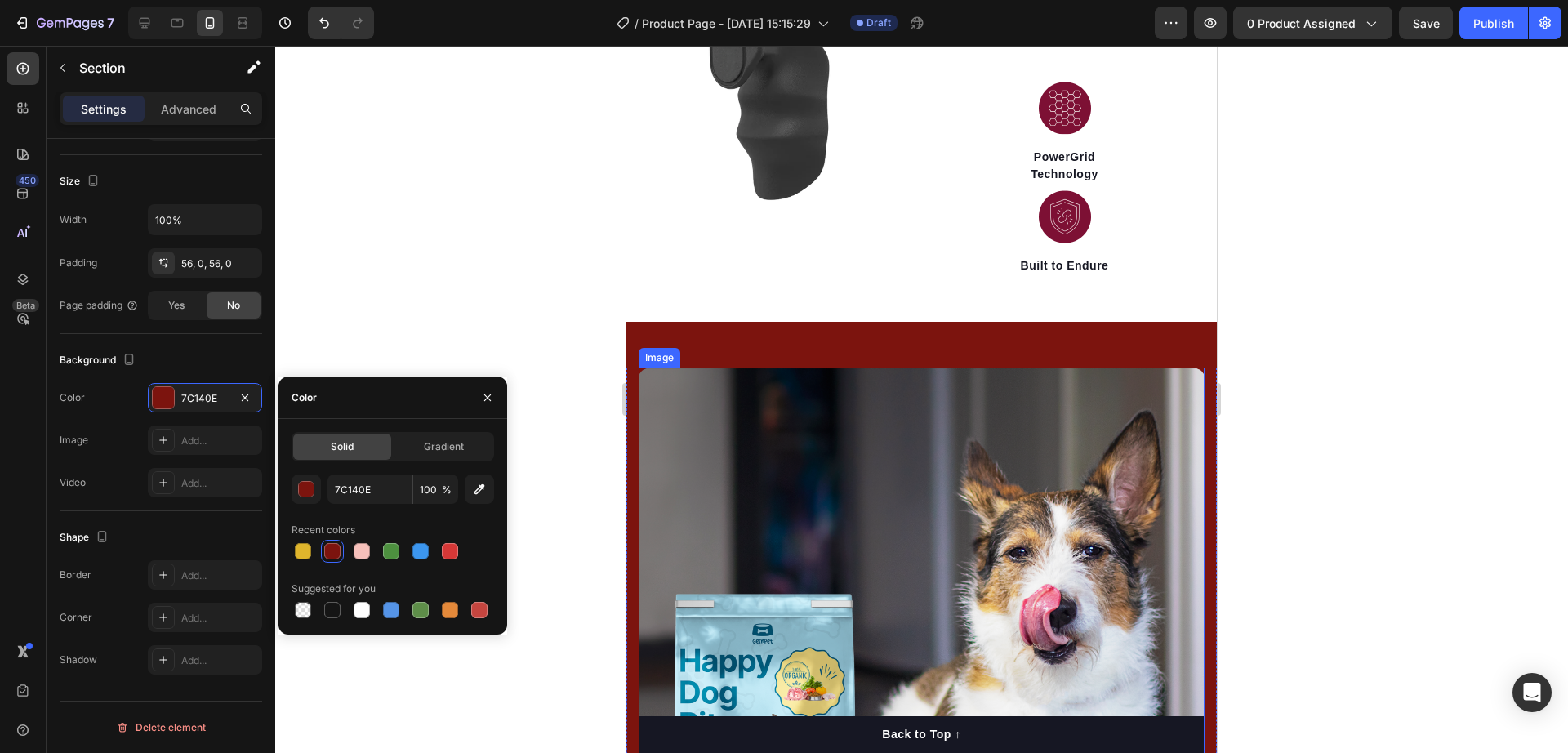
scroll to position [2010, 0]
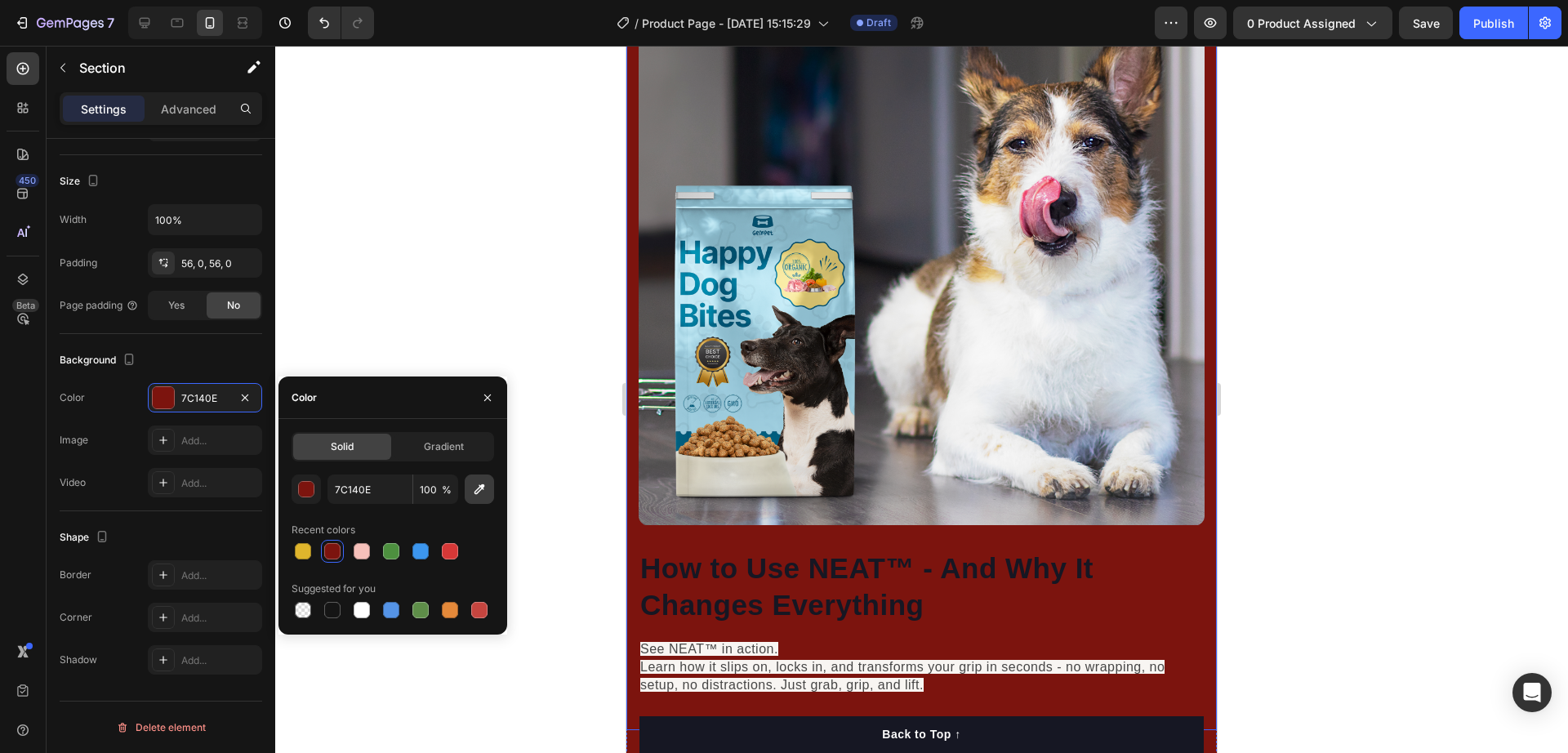
click at [483, 494] on icon "button" at bounding box center [479, 489] width 16 height 16
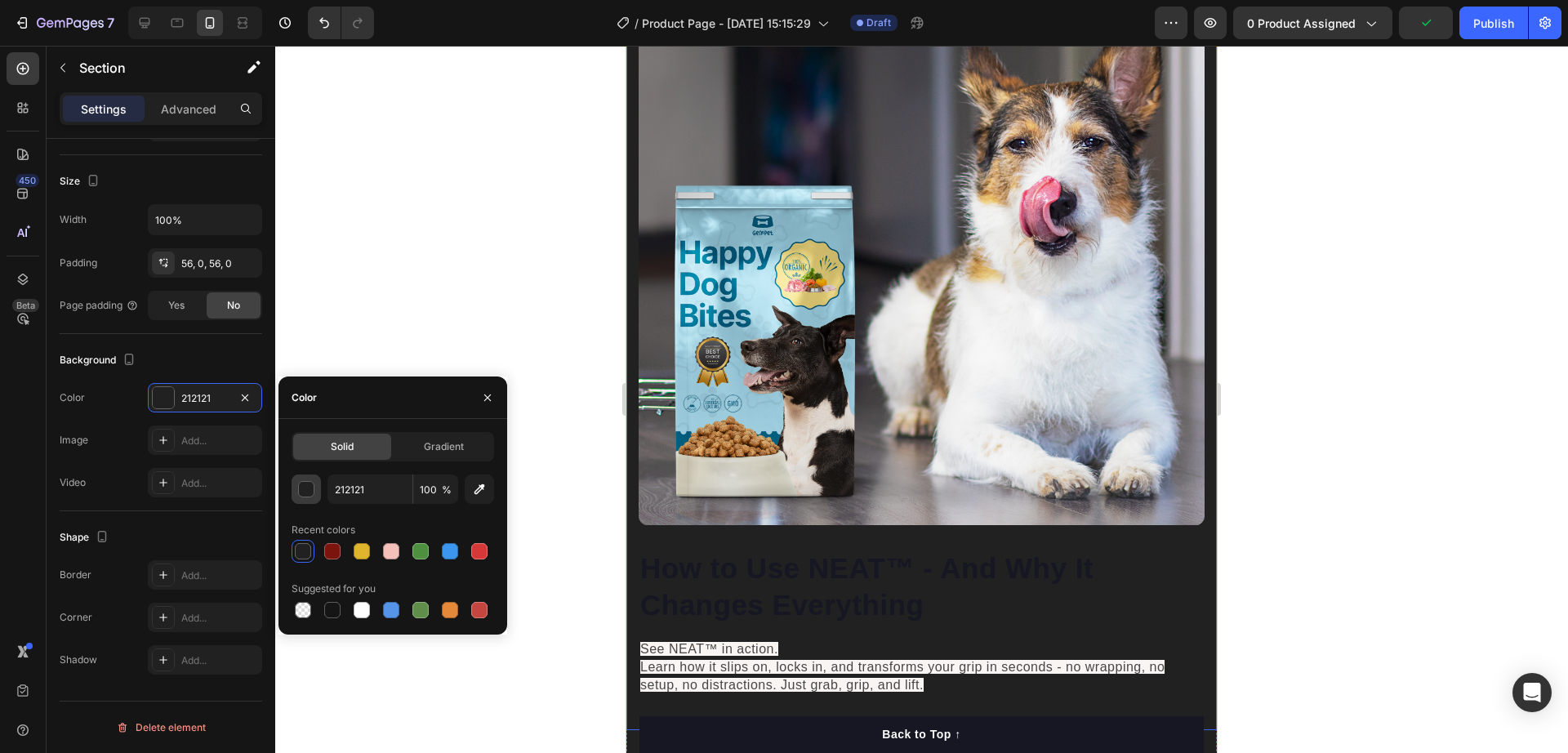
click at [306, 497] on div "button" at bounding box center [306, 489] width 16 height 16
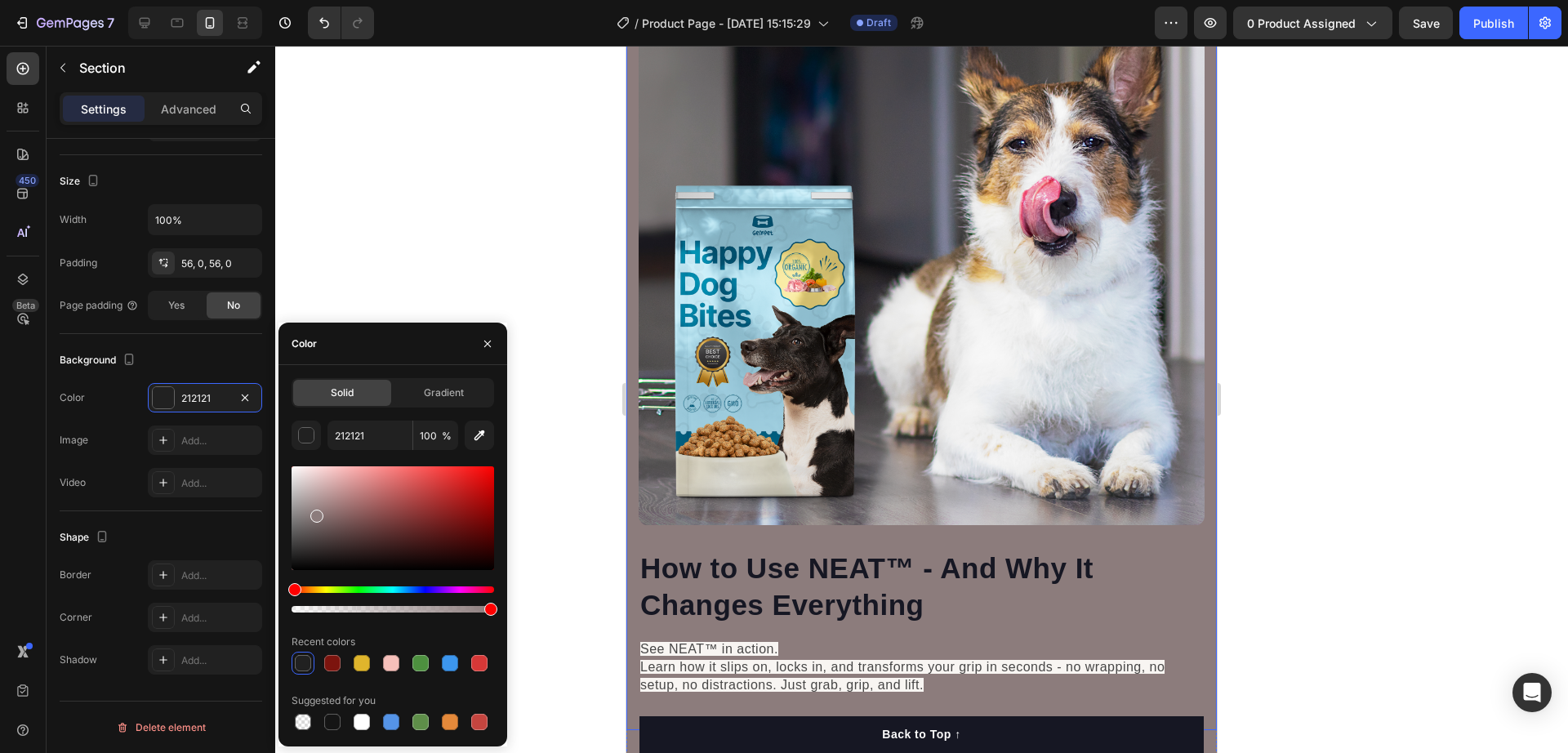
drag, startPoint x: 315, startPoint y: 513, endPoint x: 335, endPoint y: 514, distance: 20.0
click at [317, 514] on div at bounding box center [393, 519] width 202 height 104
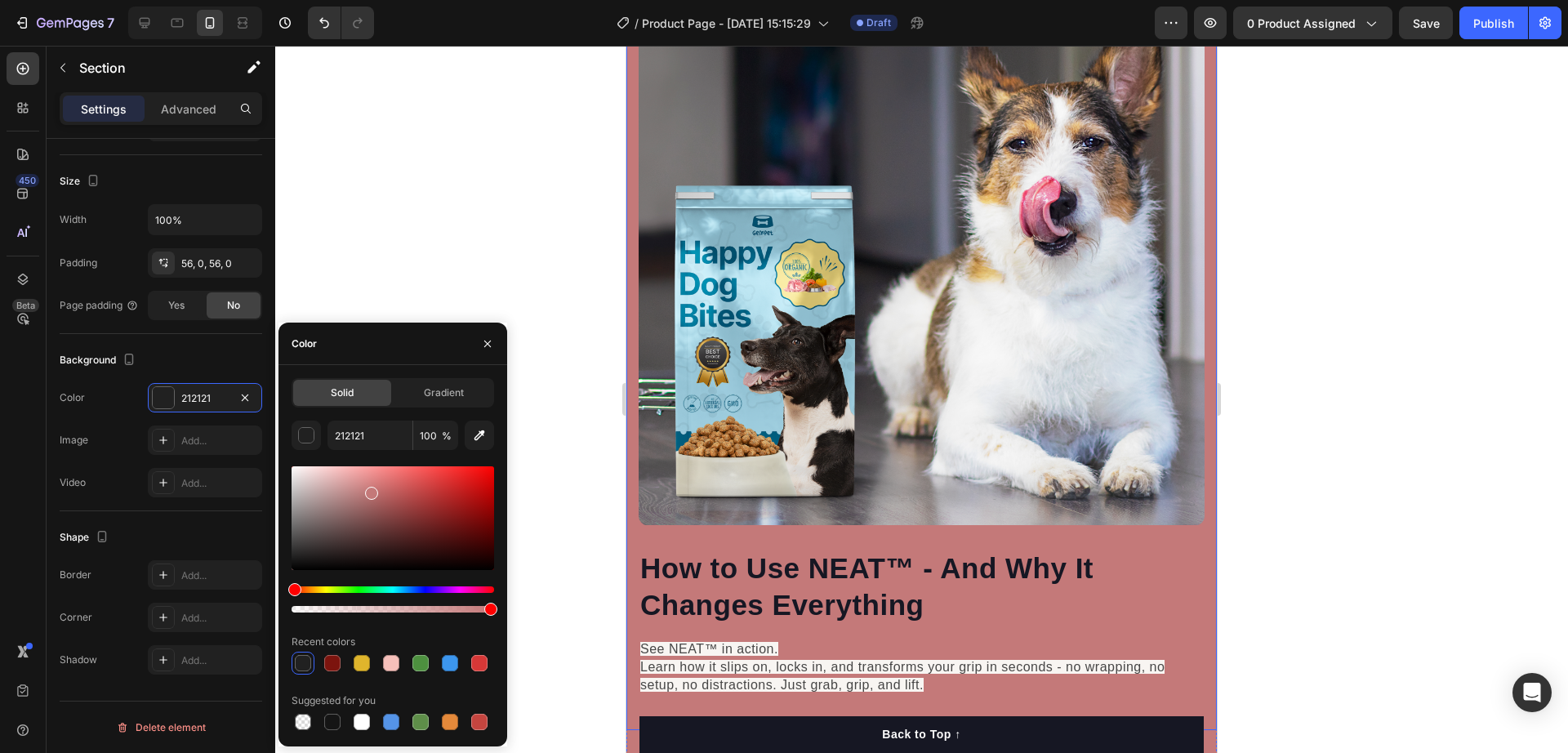
click at [370, 490] on div at bounding box center [393, 519] width 202 height 104
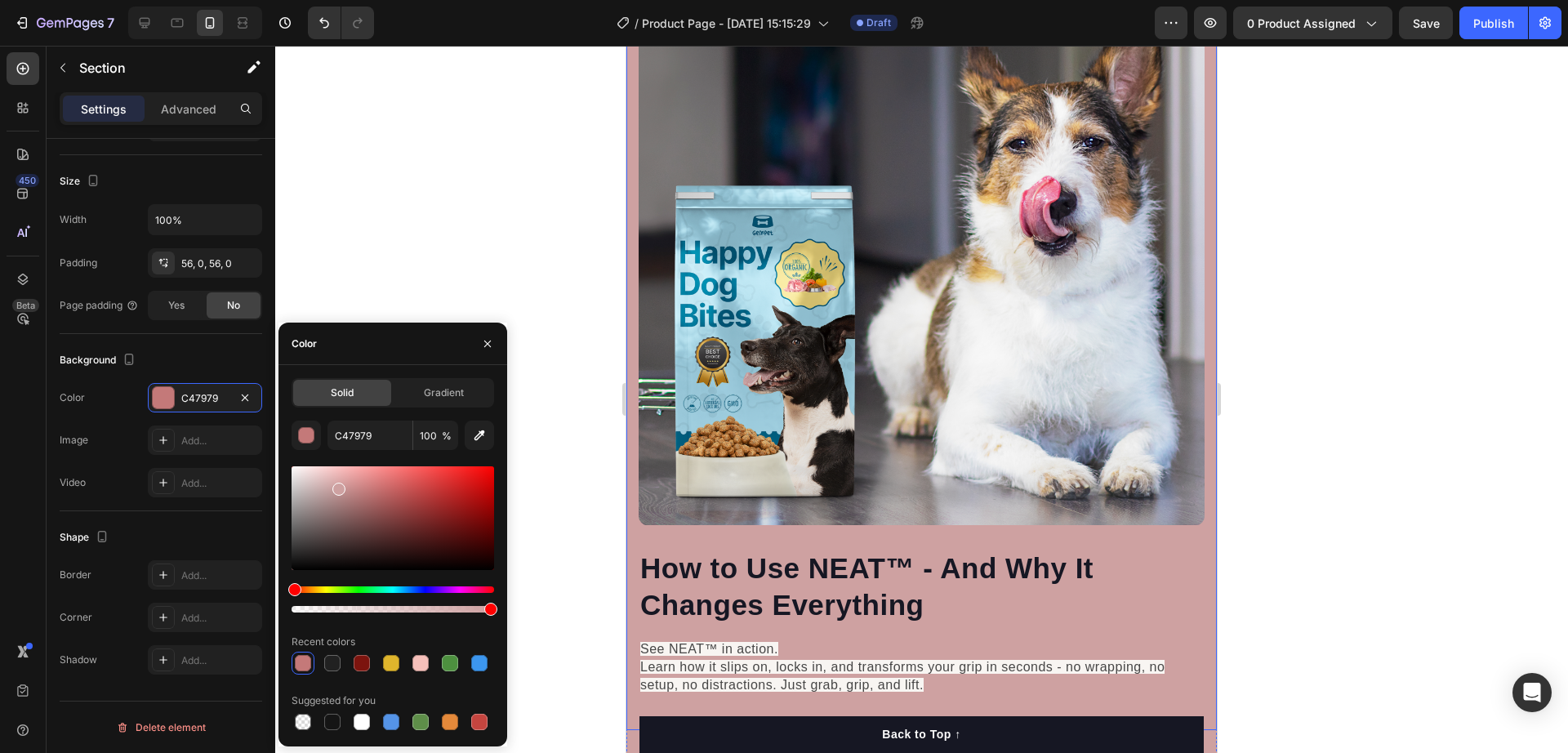
click at [338, 486] on div at bounding box center [393, 519] width 202 height 104
click at [320, 489] on div at bounding box center [393, 519] width 202 height 104
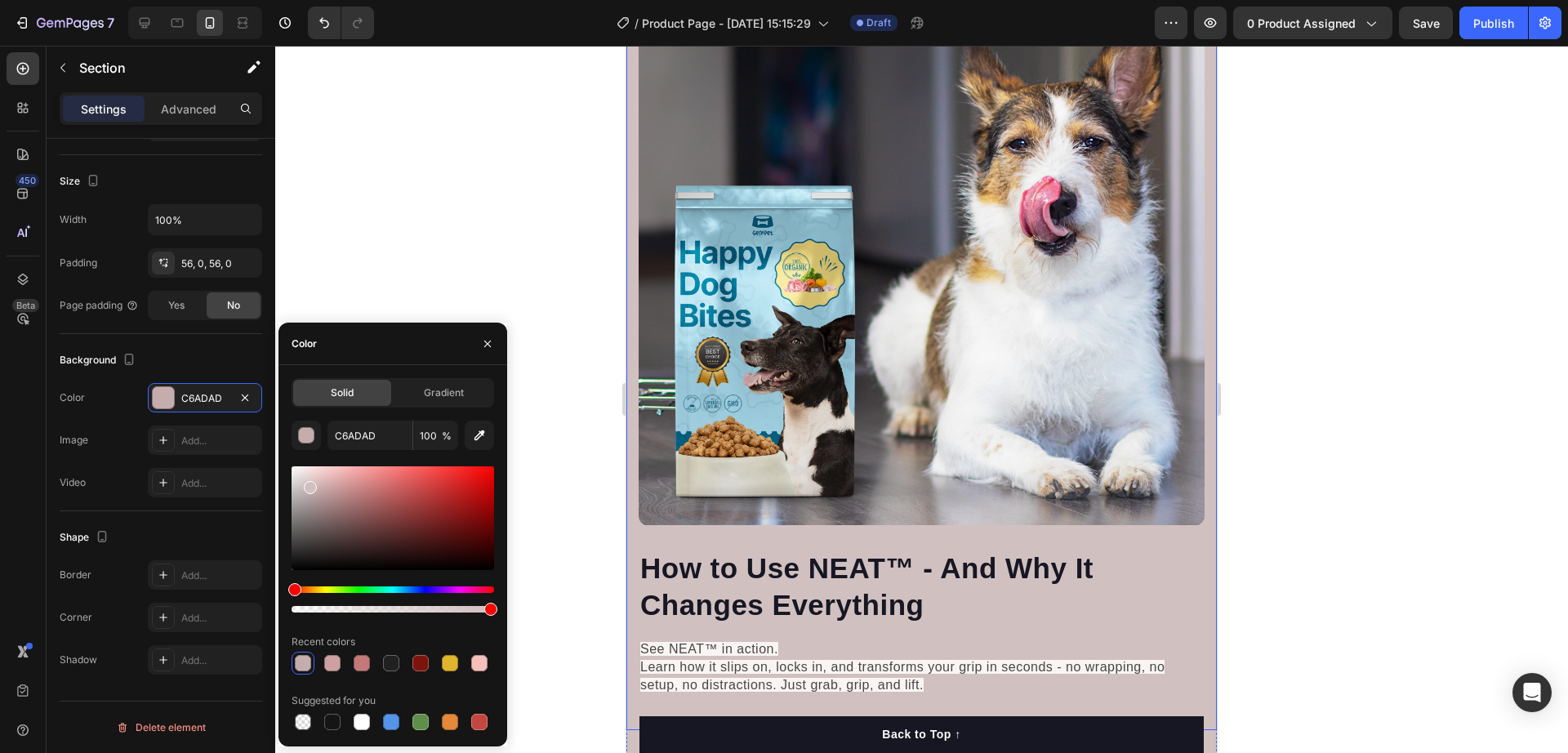
drag, startPoint x: 317, startPoint y: 487, endPoint x: 308, endPoint y: 483, distance: 9.8
click at [308, 483] on div at bounding box center [310, 488] width 13 height 13
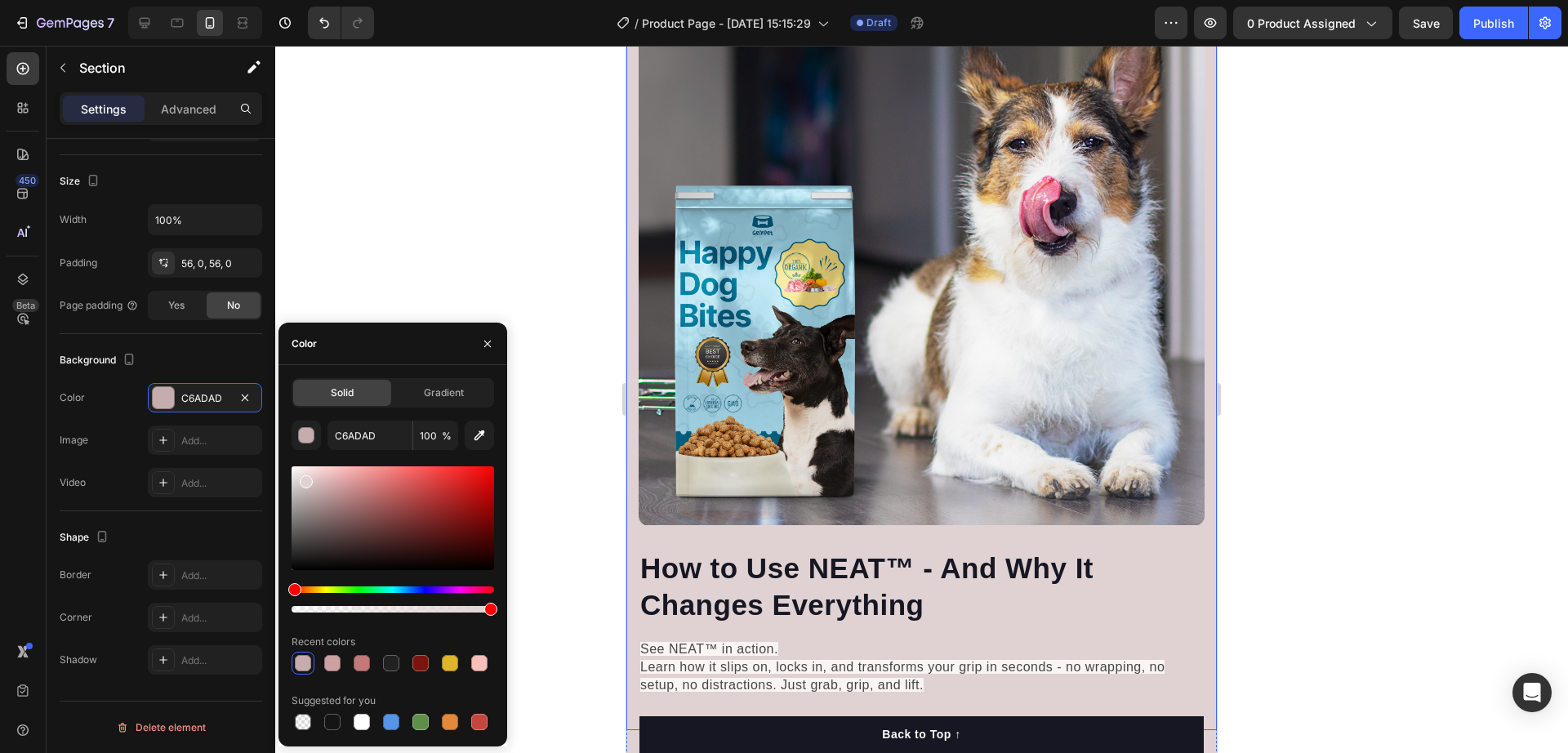
click at [305, 479] on div at bounding box center [393, 519] width 202 height 104
click at [306, 486] on div at bounding box center [306, 482] width 13 height 13
drag, startPoint x: 314, startPoint y: 487, endPoint x: 296, endPoint y: 484, distance: 18.2
click at [302, 482] on div at bounding box center [305, 486] width 13 height 13
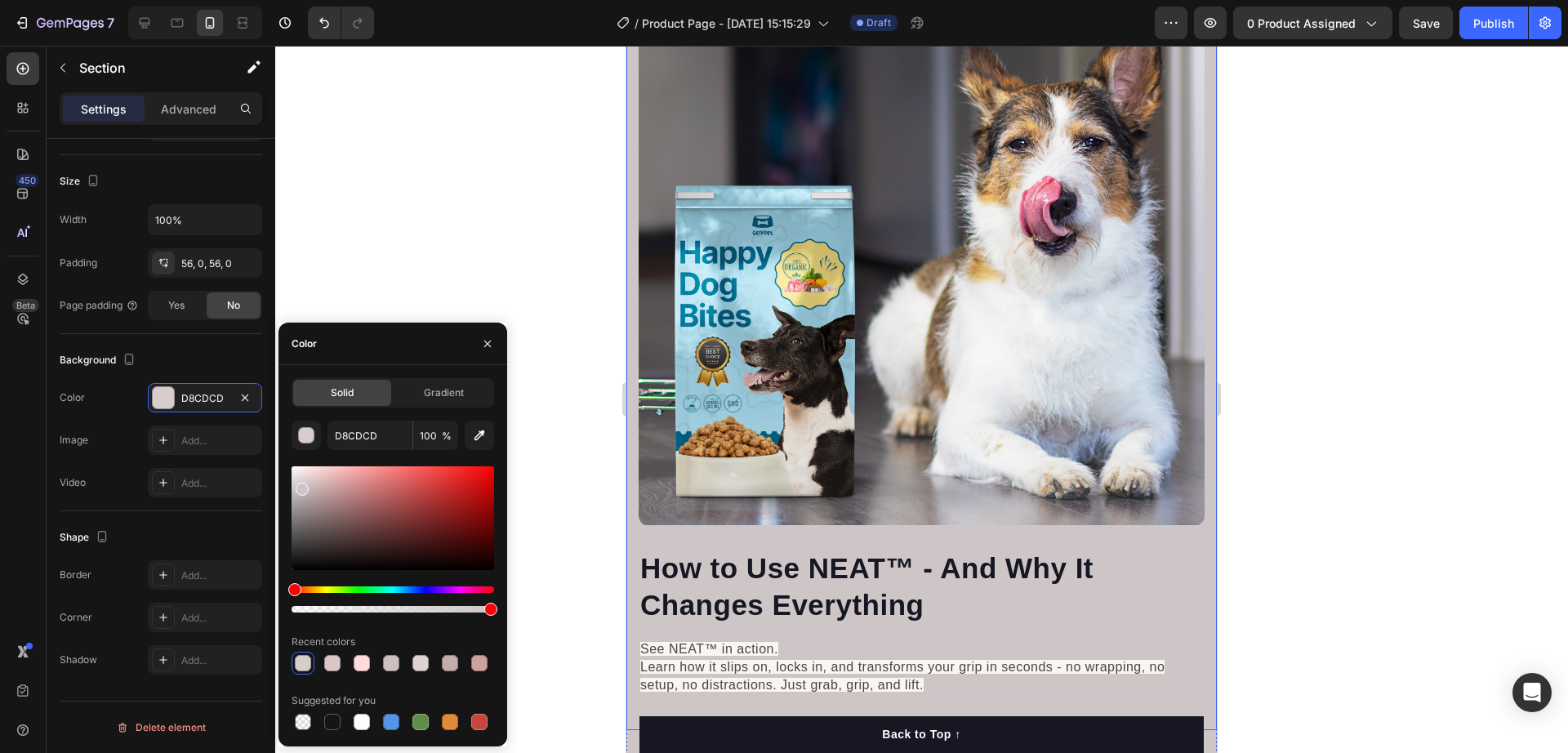
click at [302, 487] on div at bounding box center [302, 489] width 13 height 13
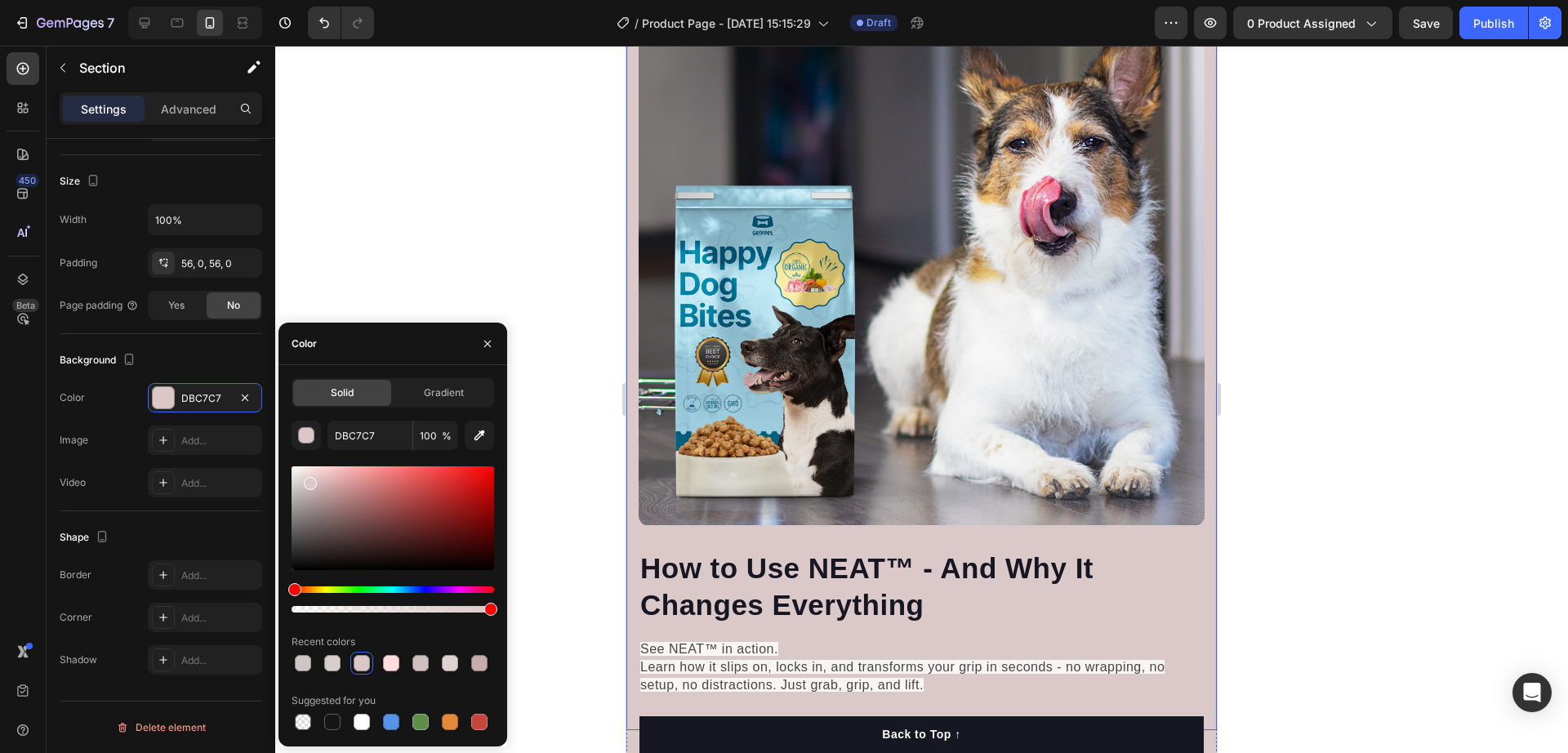
click at [308, 480] on div at bounding box center [310, 484] width 13 height 13
type input "DBC9C9"
click at [611, 444] on div at bounding box center [922, 399] width 1293 height 708
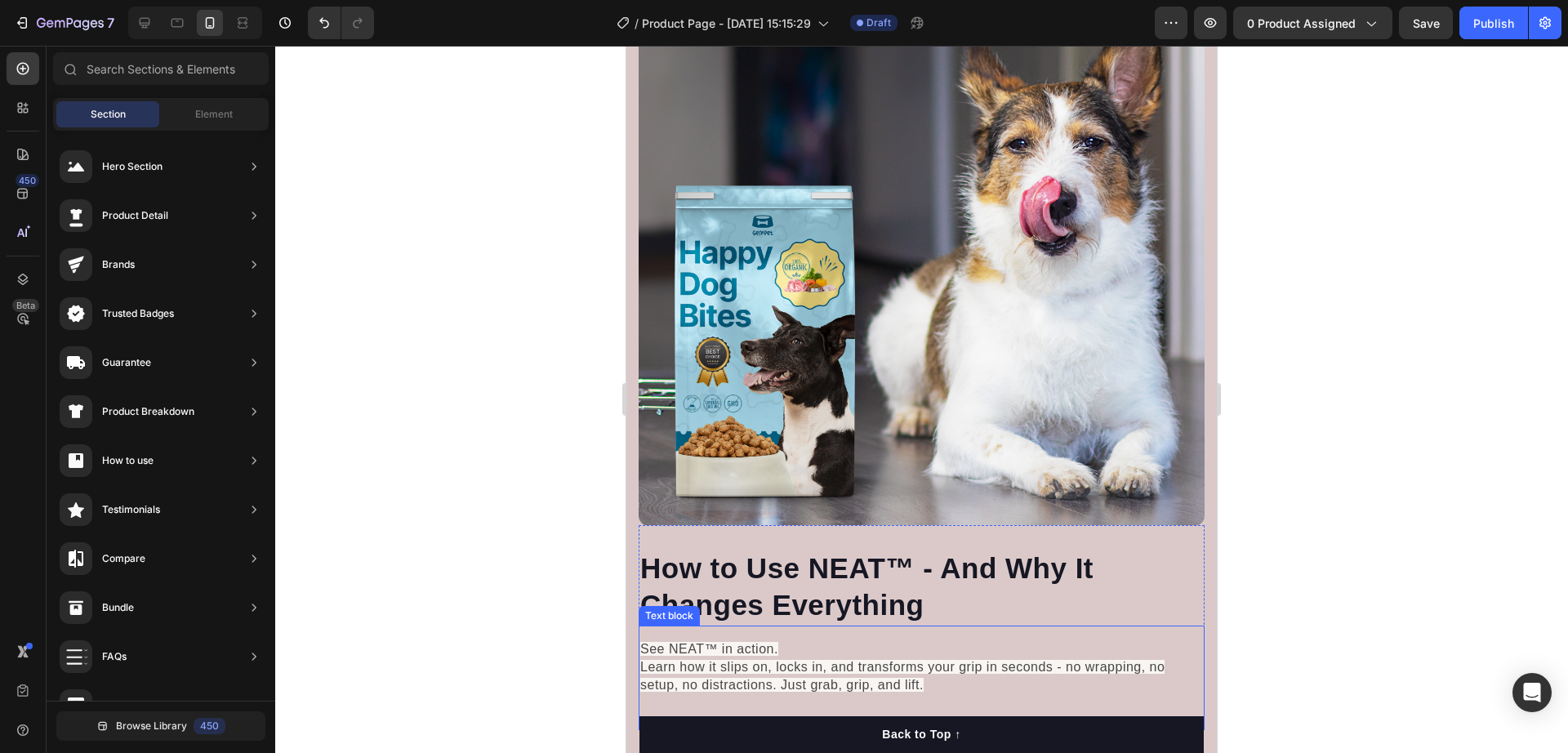
click at [794, 660] on span "Learn how it slips on, locks in, and transforms your grip in seconds - no wrapp…" at bounding box center [902, 676] width 524 height 32
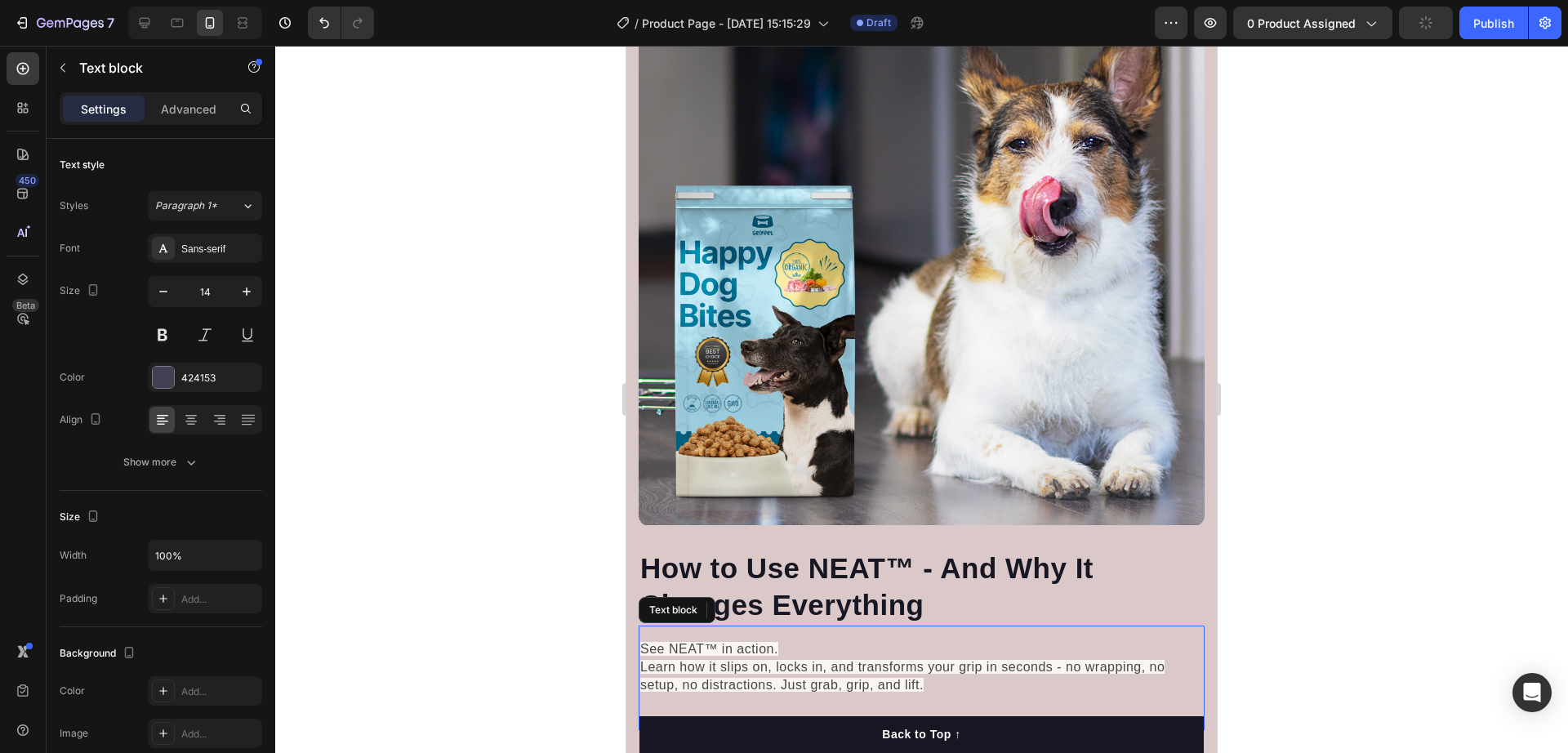
click at [794, 660] on span "Learn how it slips on, locks in, and transforms your grip in seconds - no wrapp…" at bounding box center [902, 676] width 524 height 32
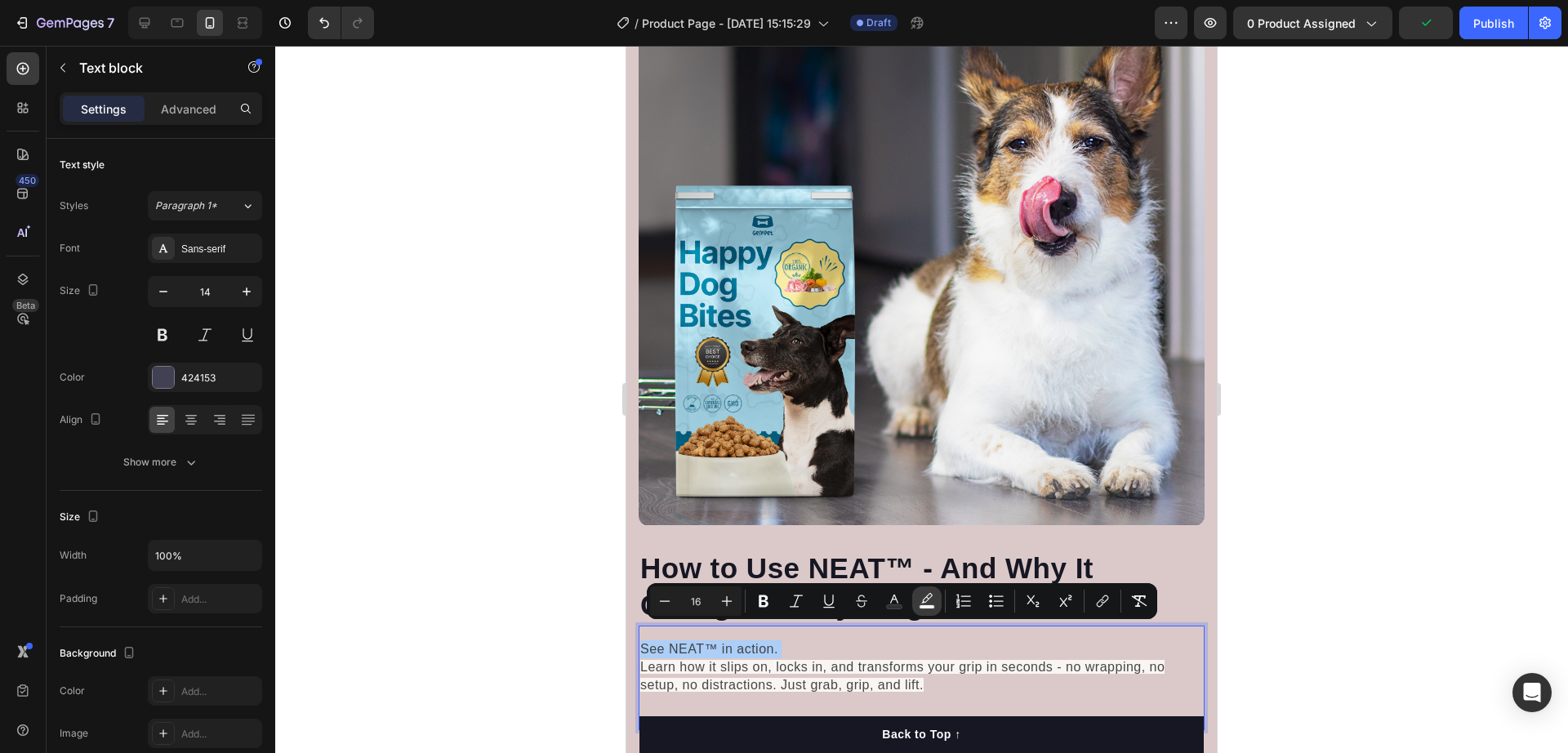
click at [941, 595] on button "color" at bounding box center [926, 601] width 29 height 29
type input "F8F5F2"
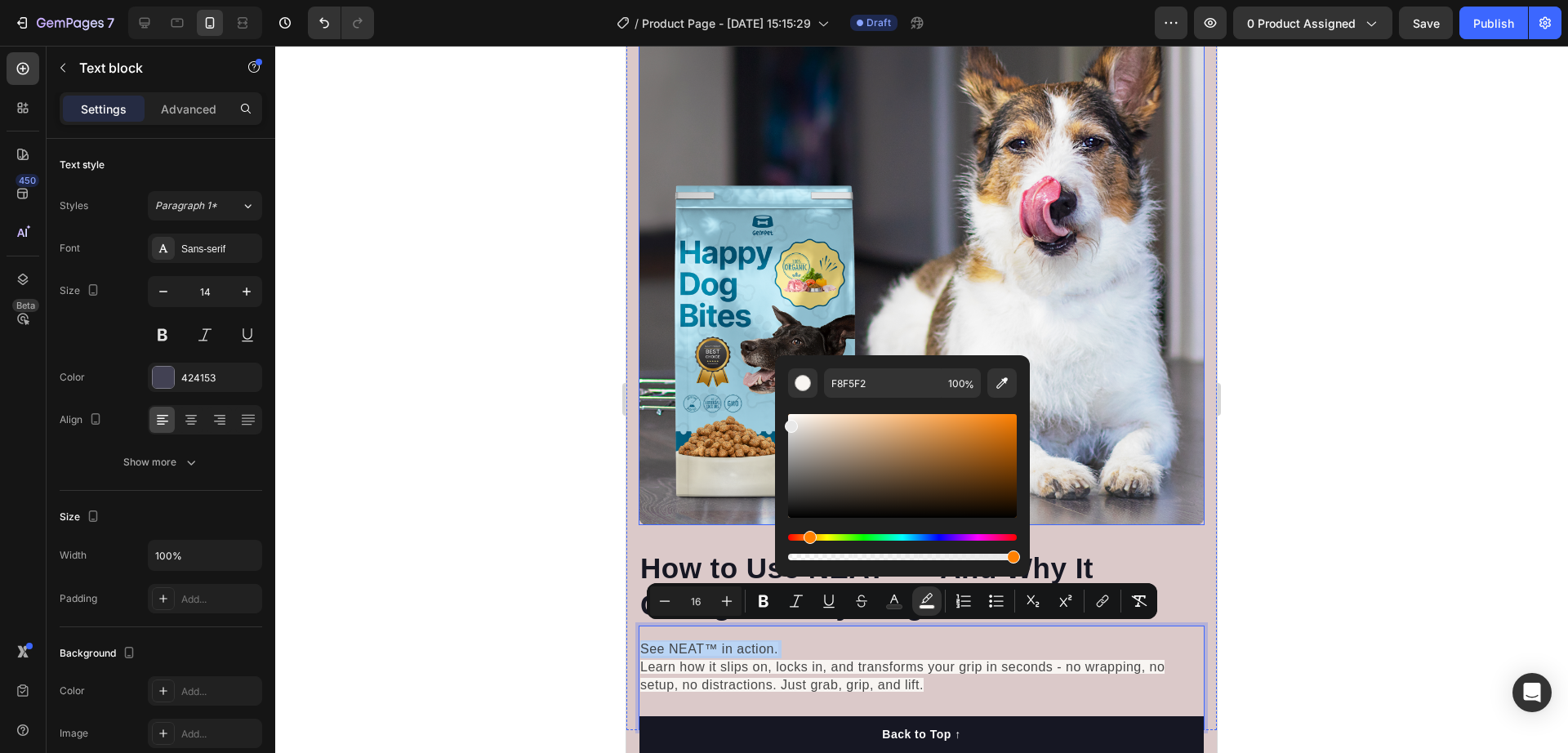
type input "E8E8E8"
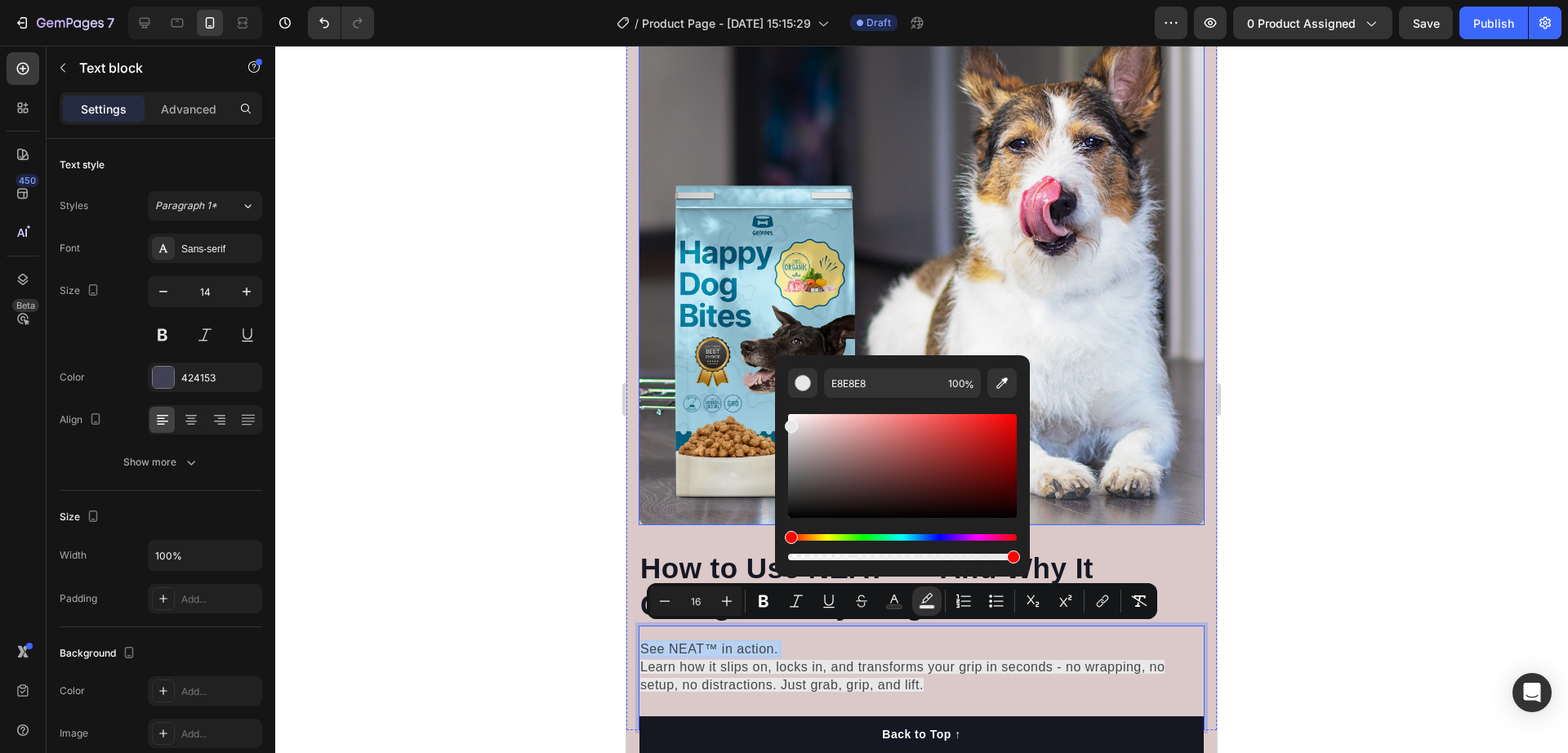
drag, startPoint x: 1418, startPoint y: 472, endPoint x: 790, endPoint y: 346, distance: 640.5
type input "0"
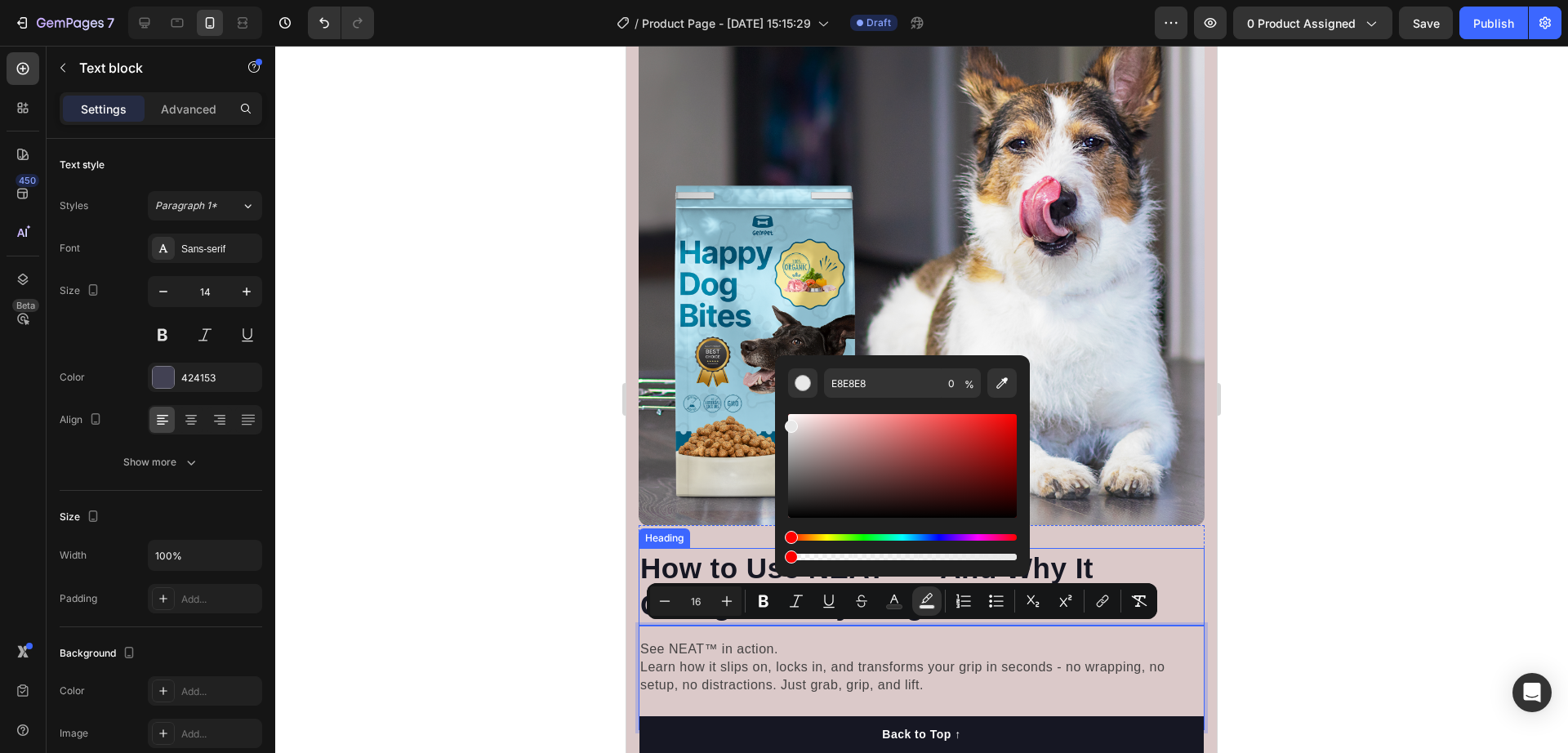
drag, startPoint x: 1641, startPoint y: 604, endPoint x: 693, endPoint y: 563, distance: 948.9
click at [544, 581] on div at bounding box center [922, 399] width 1293 height 708
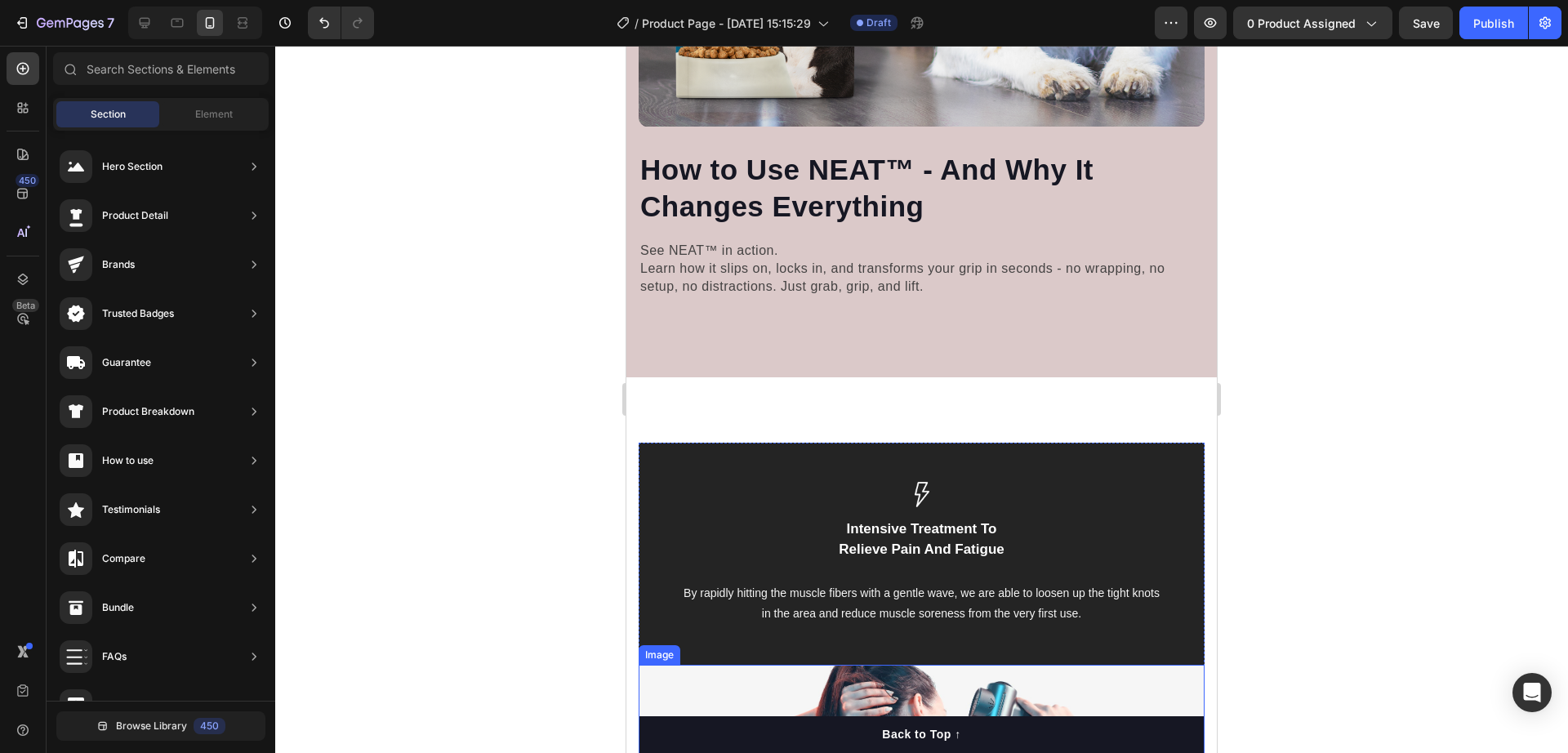
scroll to position [2214, 0]
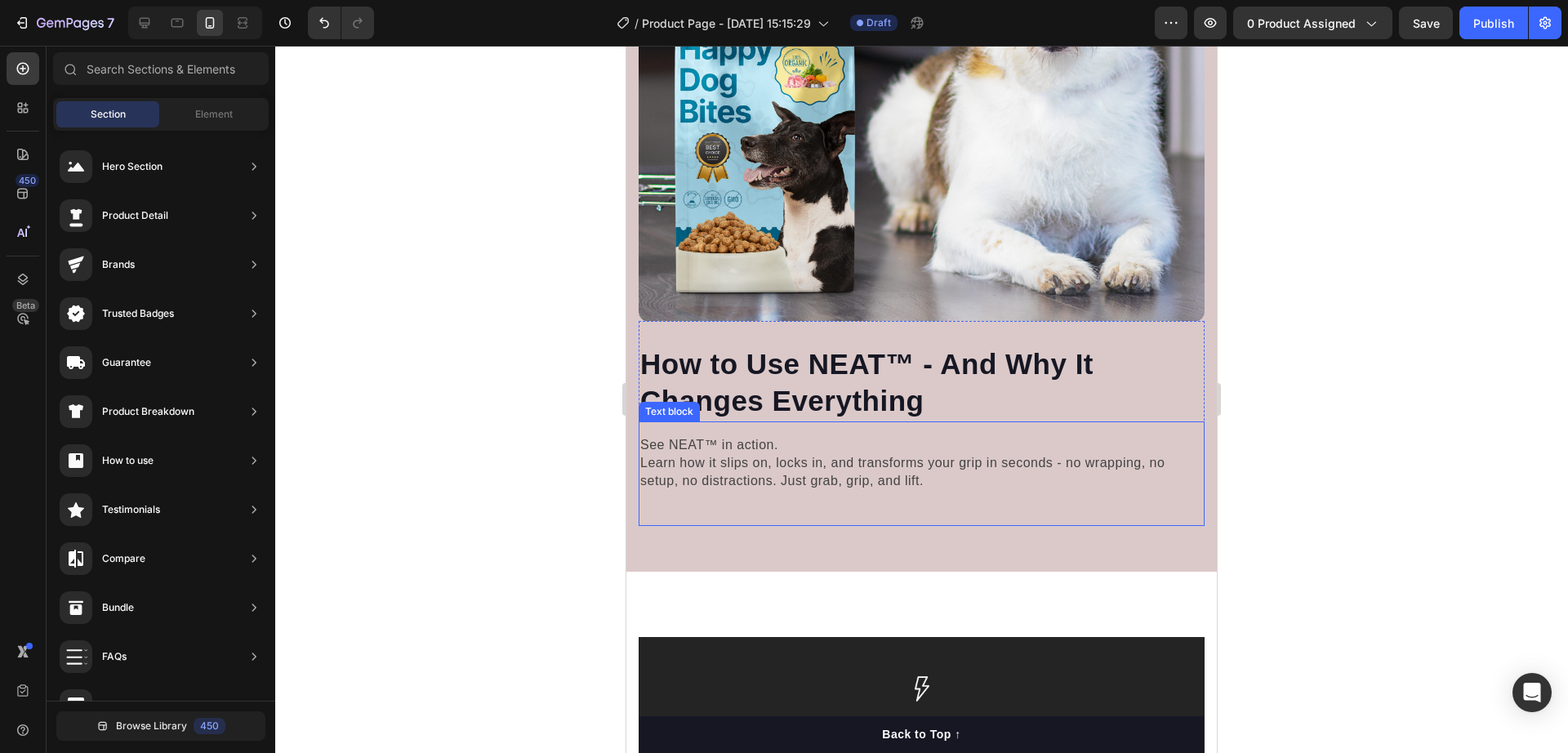
click at [785, 464] on span "Learn how it slips on, locks in, and transforms your grip in seconds - no wrapp…" at bounding box center [902, 472] width 524 height 32
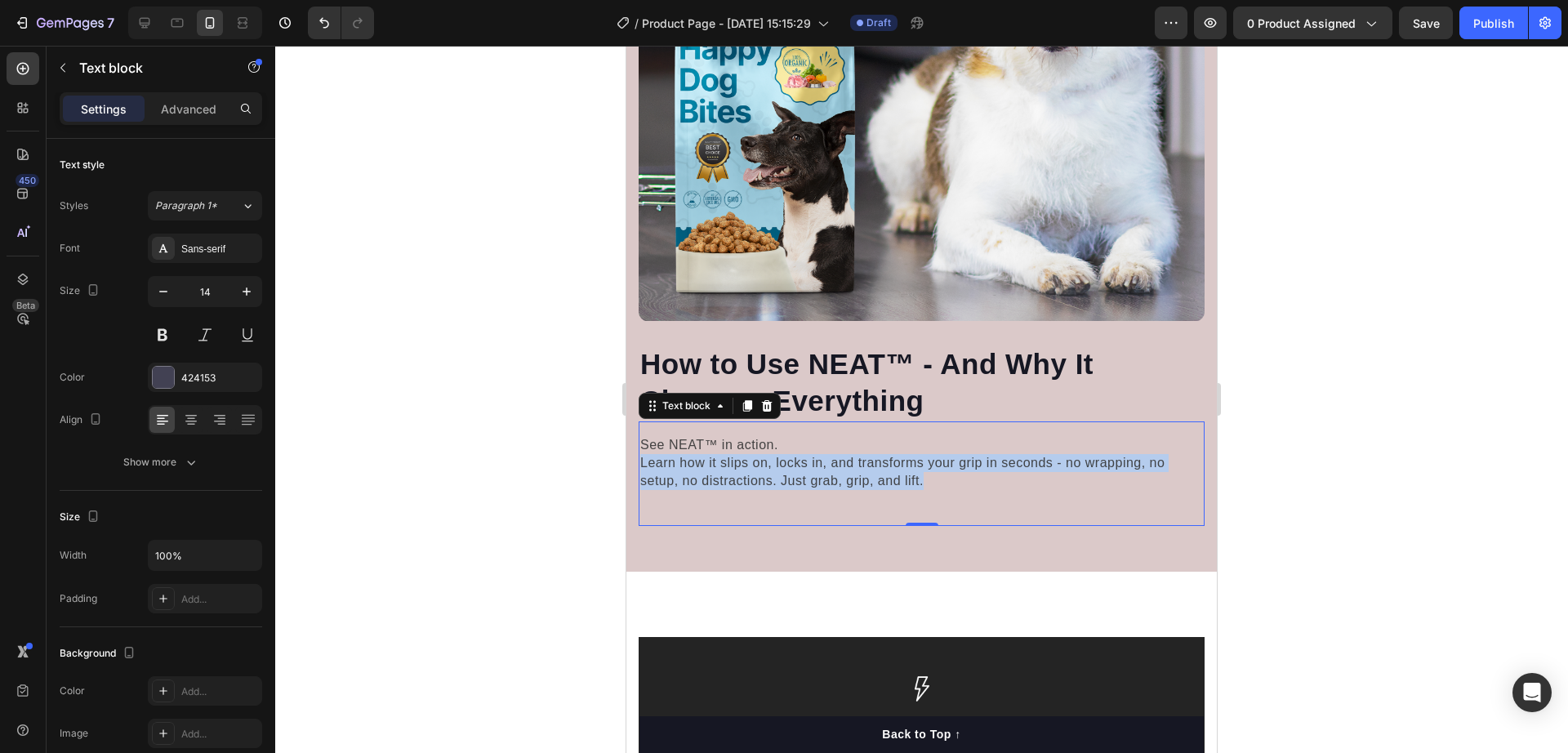
click at [785, 464] on span "Learn how it slips on, locks in, and transforms your grip in seconds - no wrapp…" at bounding box center [902, 472] width 524 height 32
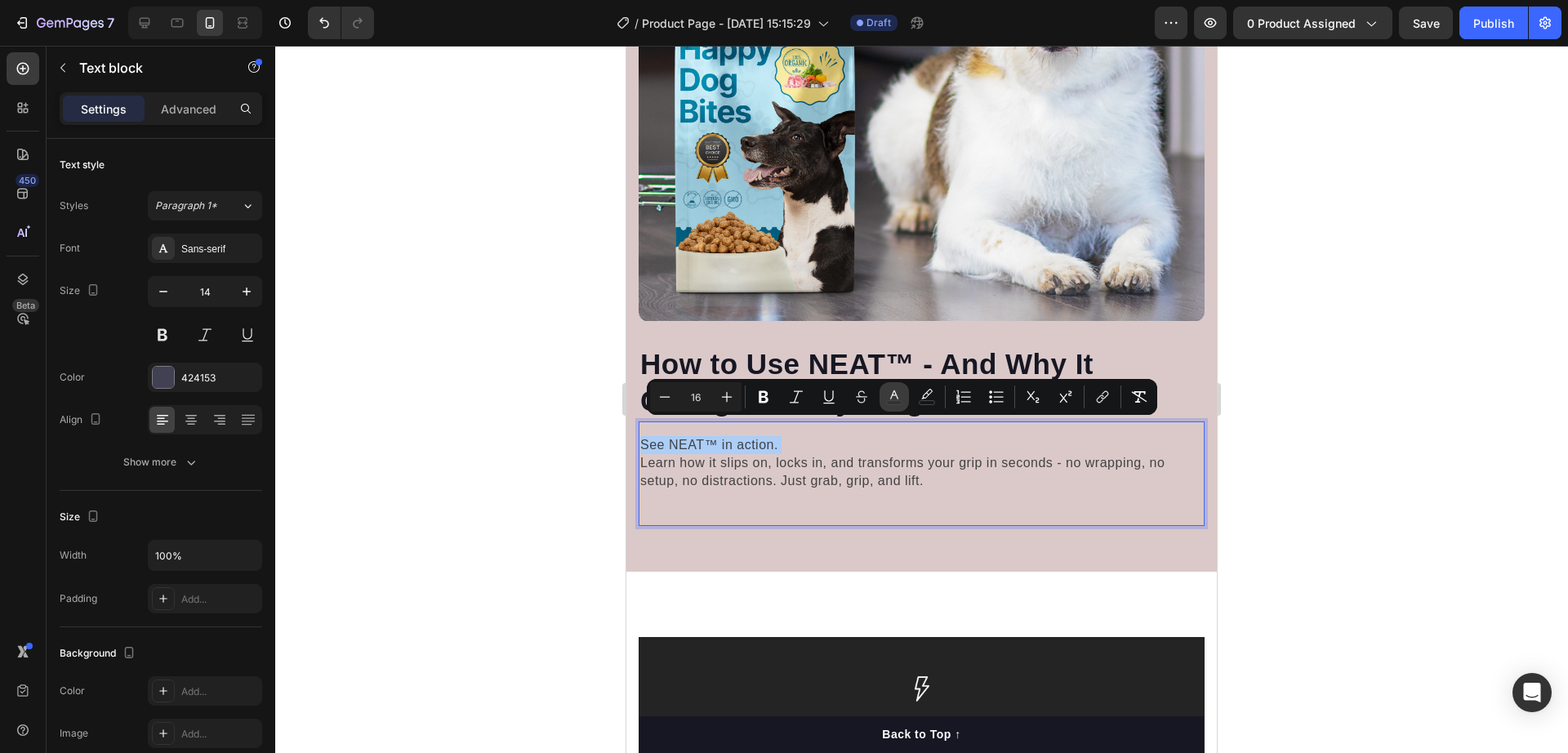
click at [902, 398] on icon "Editor contextual toolbar" at bounding box center [894, 397] width 16 height 16
type input "90"
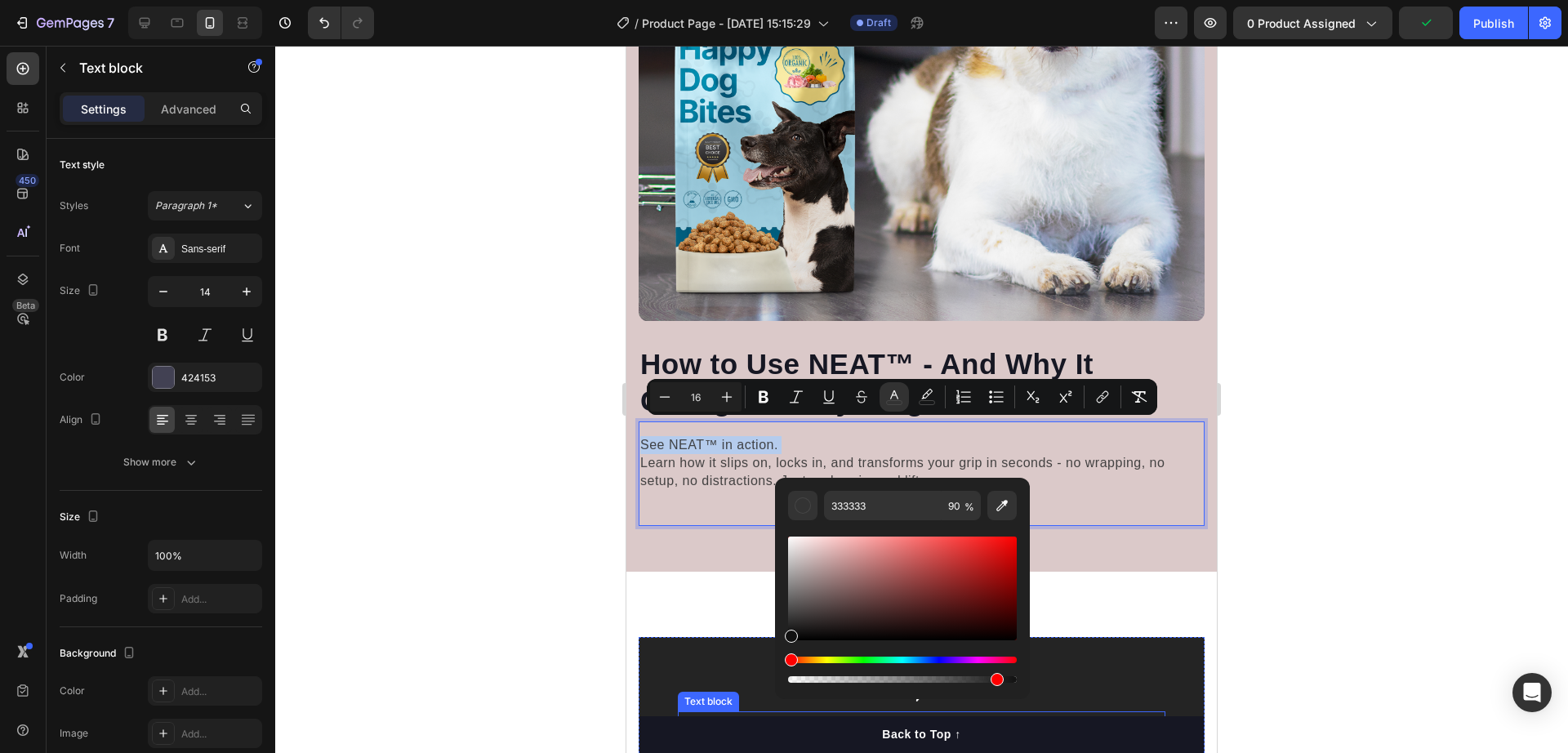
type input "111111"
drag, startPoint x: 1439, startPoint y: 619, endPoint x: 740, endPoint y: 741, distance: 709.6
click at [498, 494] on div at bounding box center [922, 399] width 1293 height 708
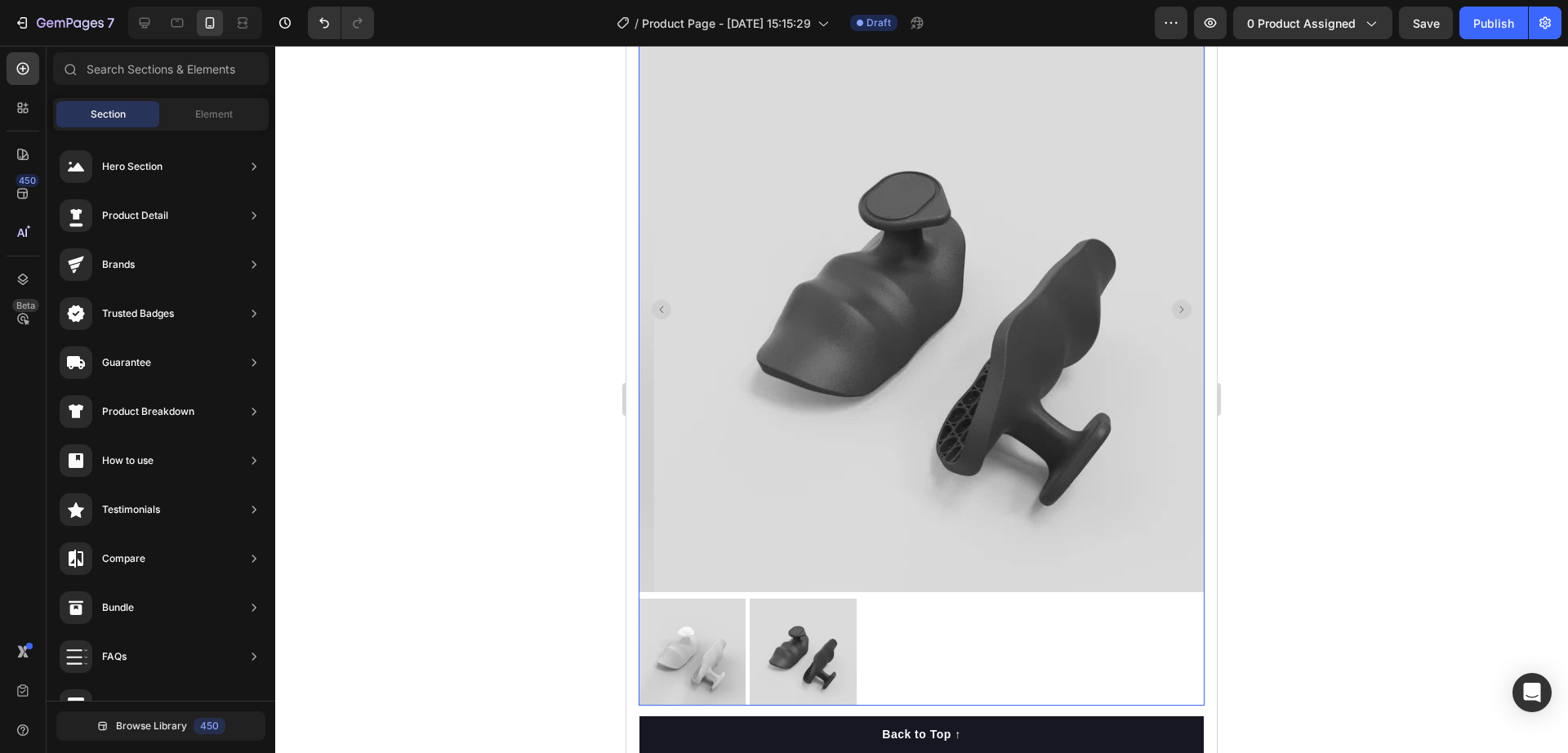
scroll to position [0, 0]
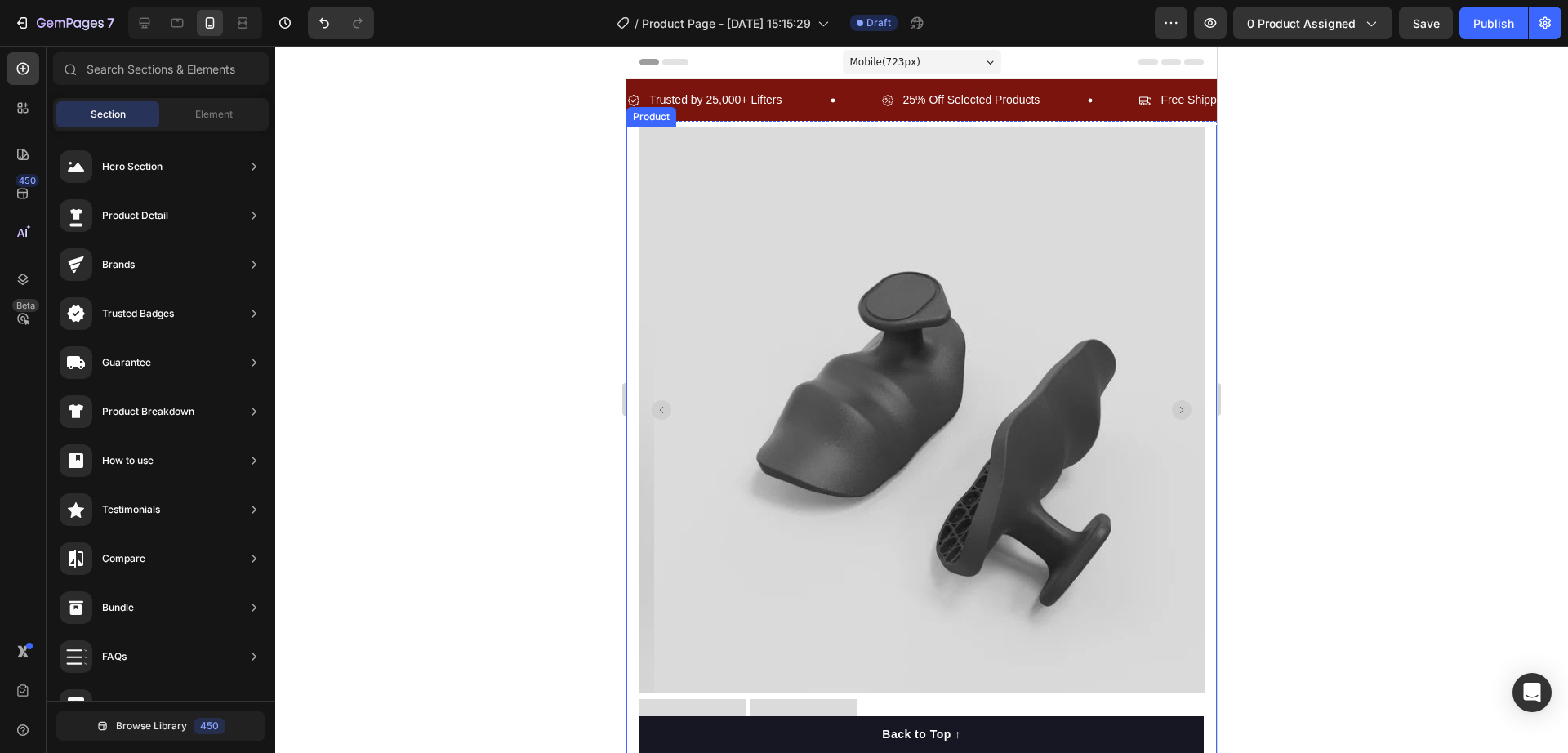
click at [633, 461] on div "Product Images "The transformation in my dog's overall health since switching t…" at bounding box center [921, 763] width 590 height 1273
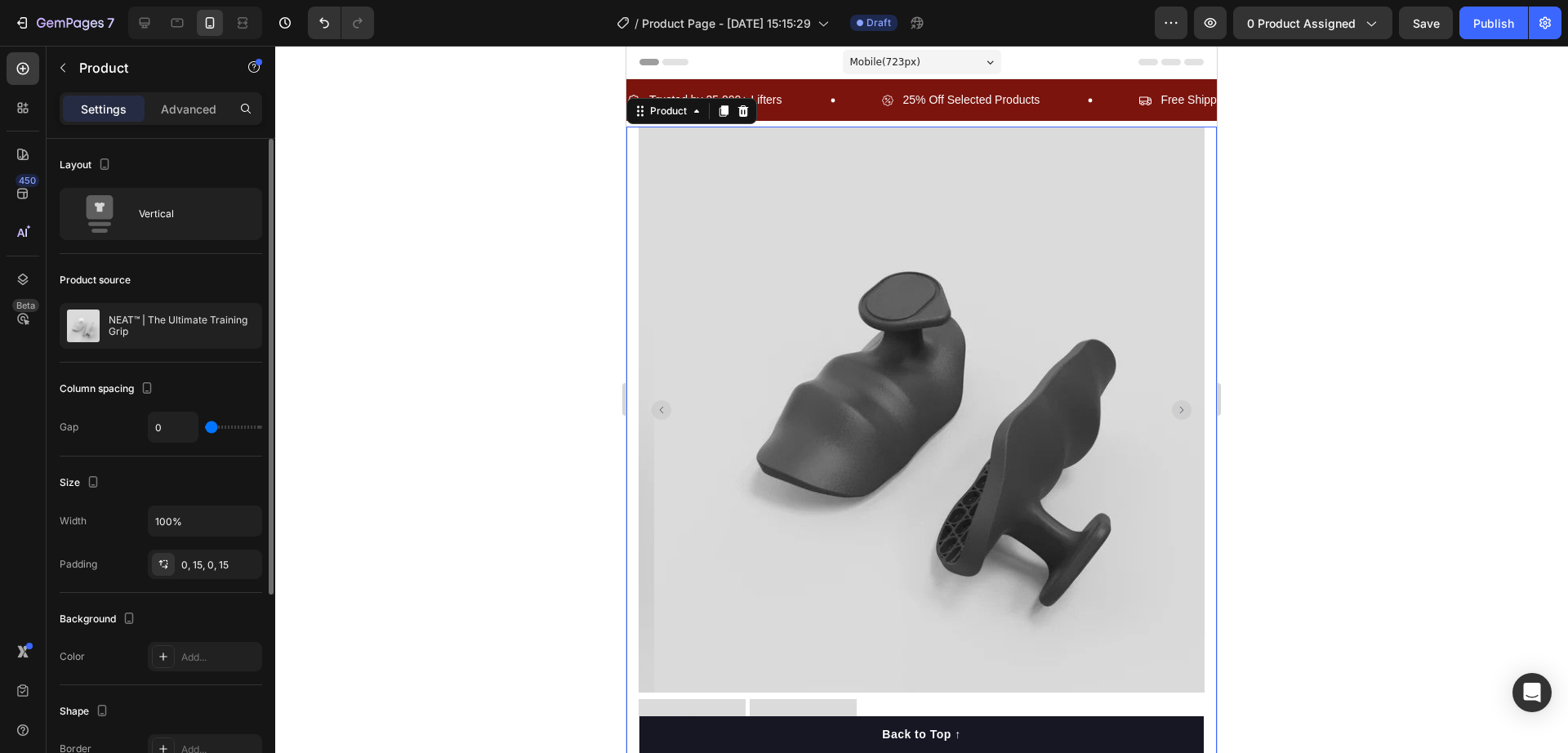
scroll to position [102, 0]
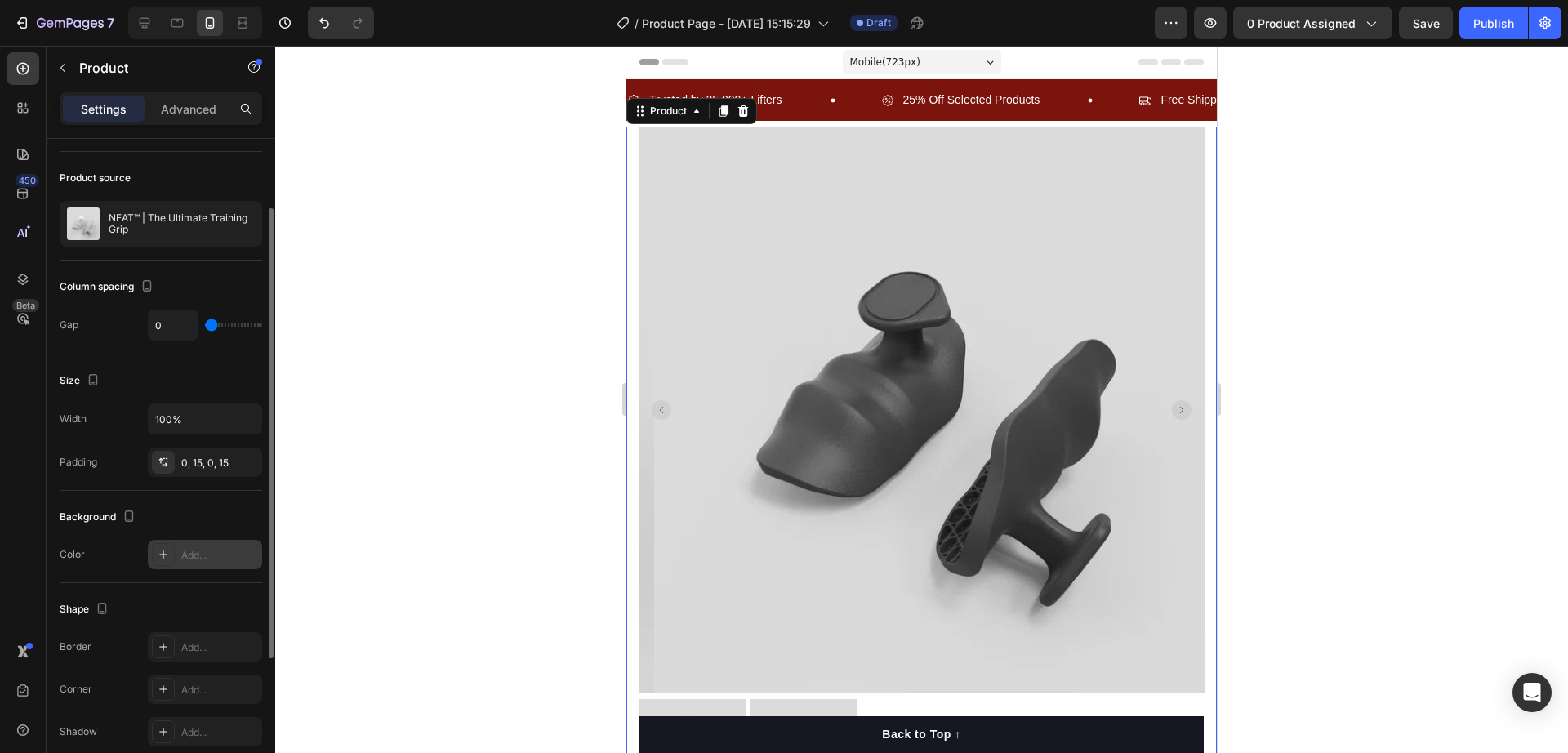
click at [164, 559] on icon at bounding box center [163, 555] width 13 height 13
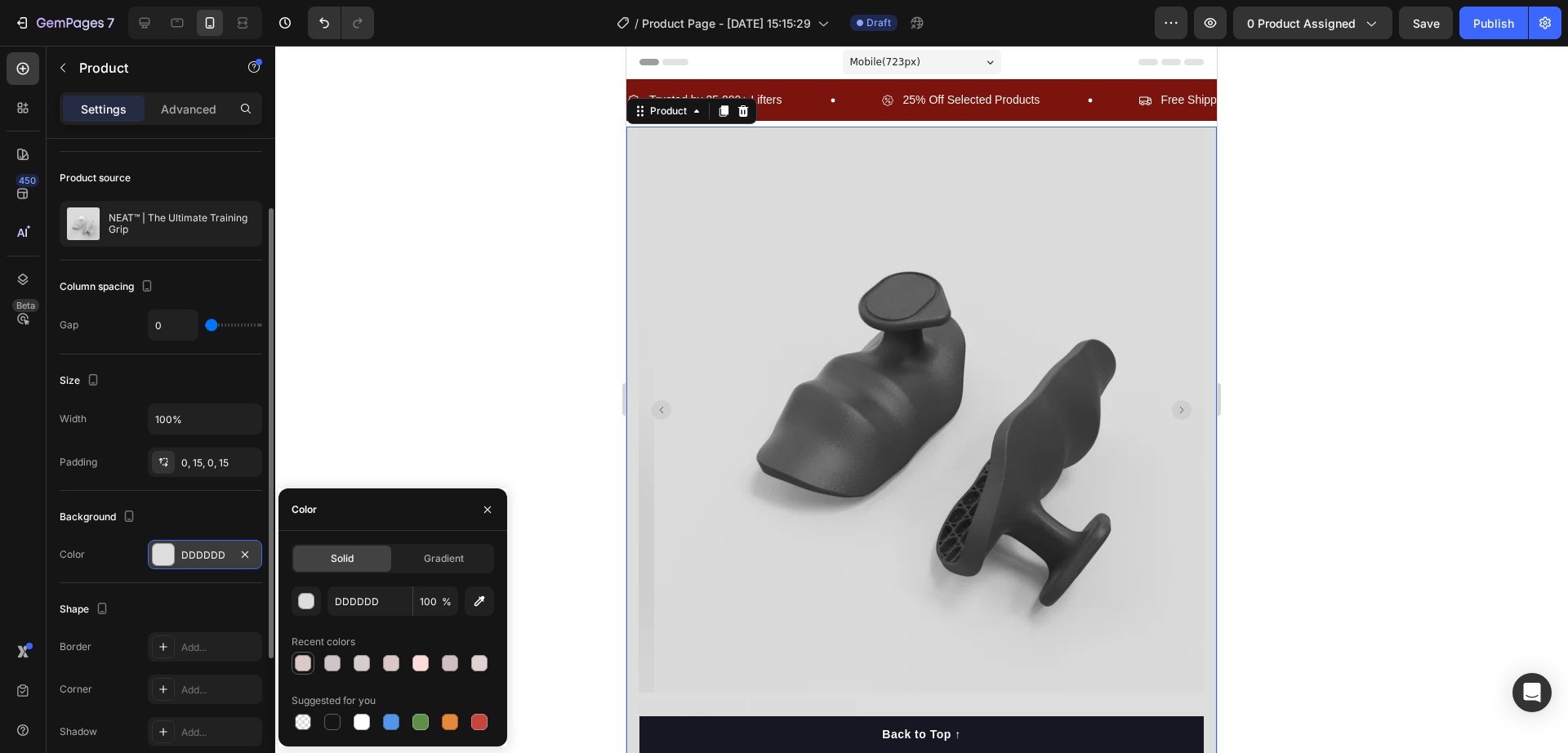
click at [307, 665] on div at bounding box center [303, 663] width 16 height 16
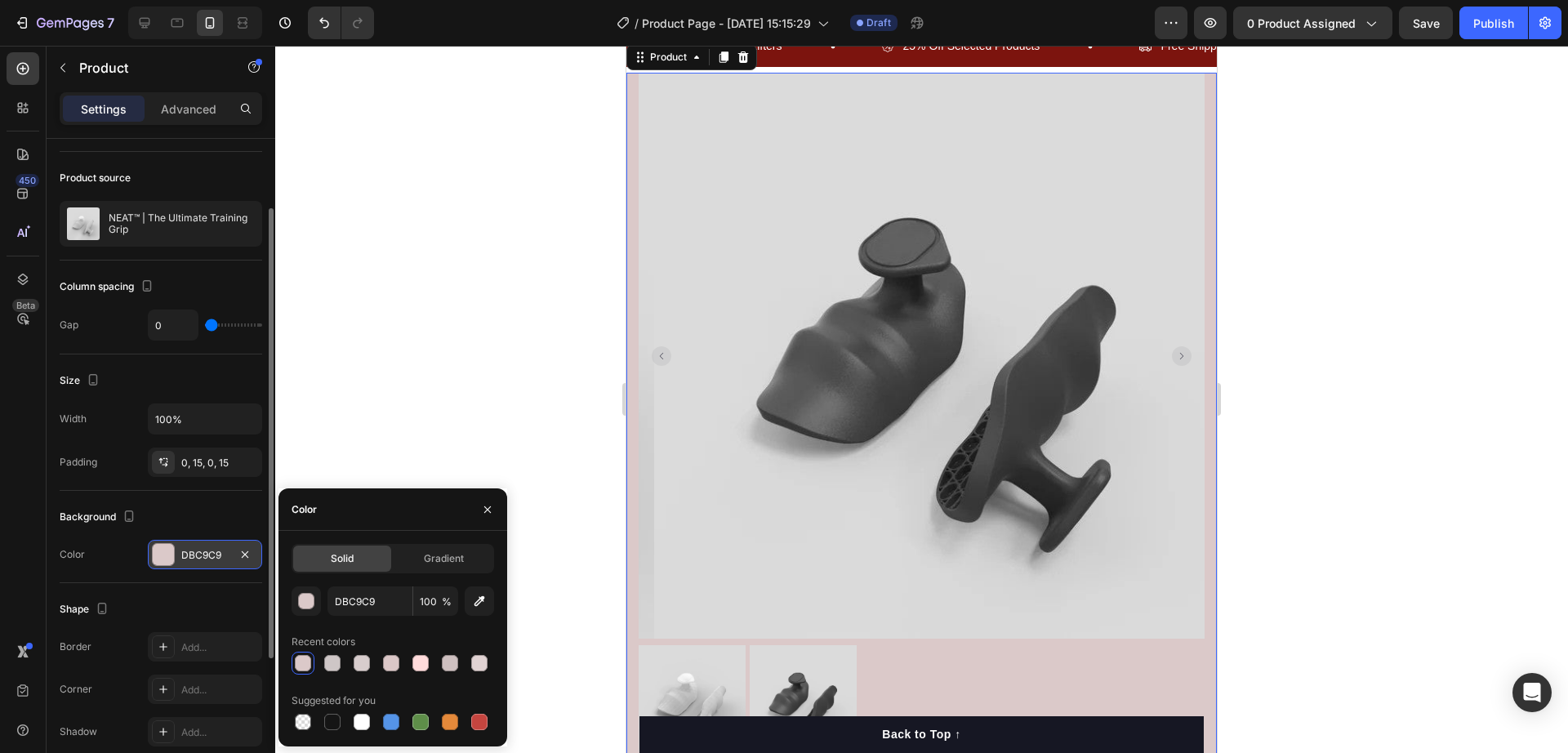
scroll to position [0, 0]
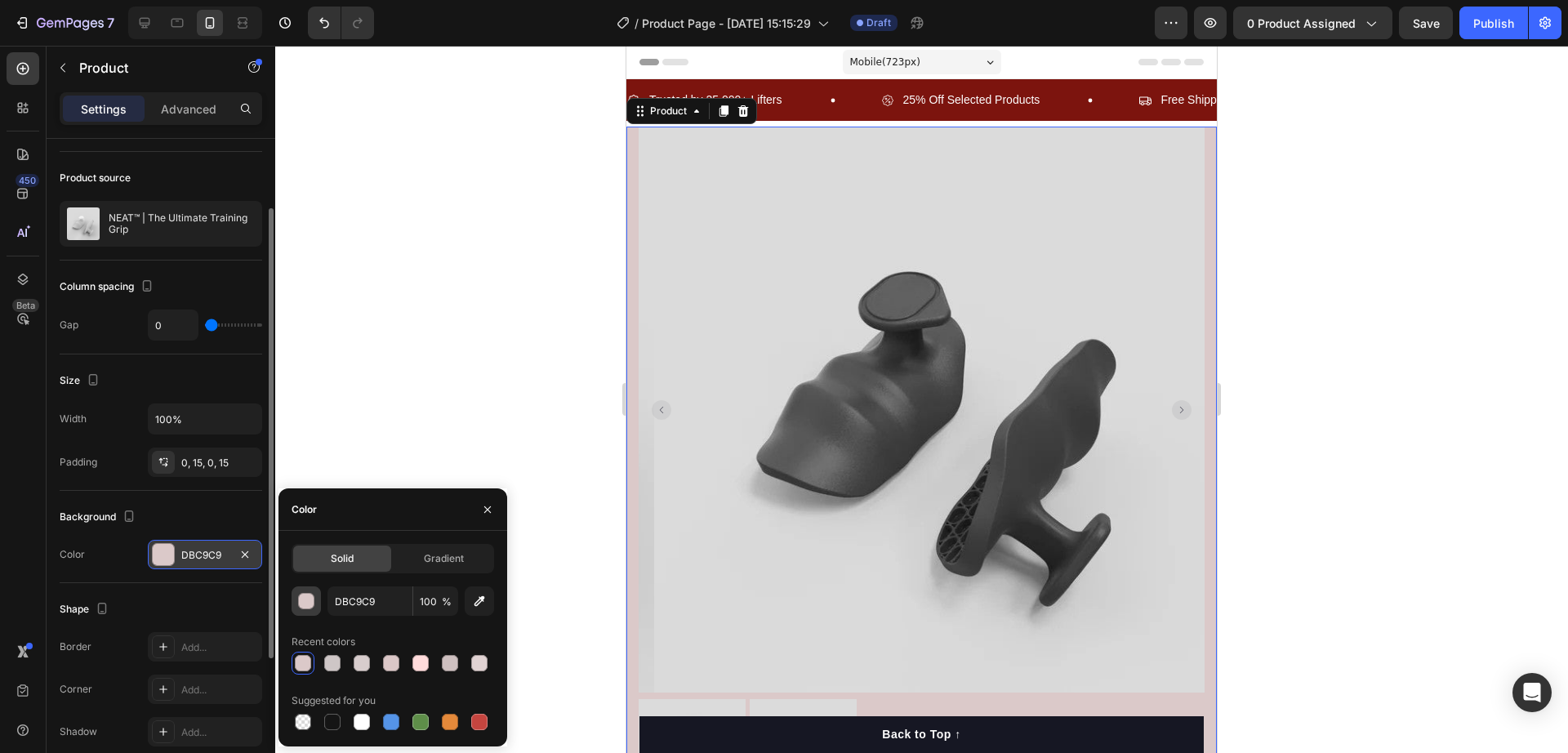
click at [305, 596] on div "button" at bounding box center [306, 602] width 16 height 16
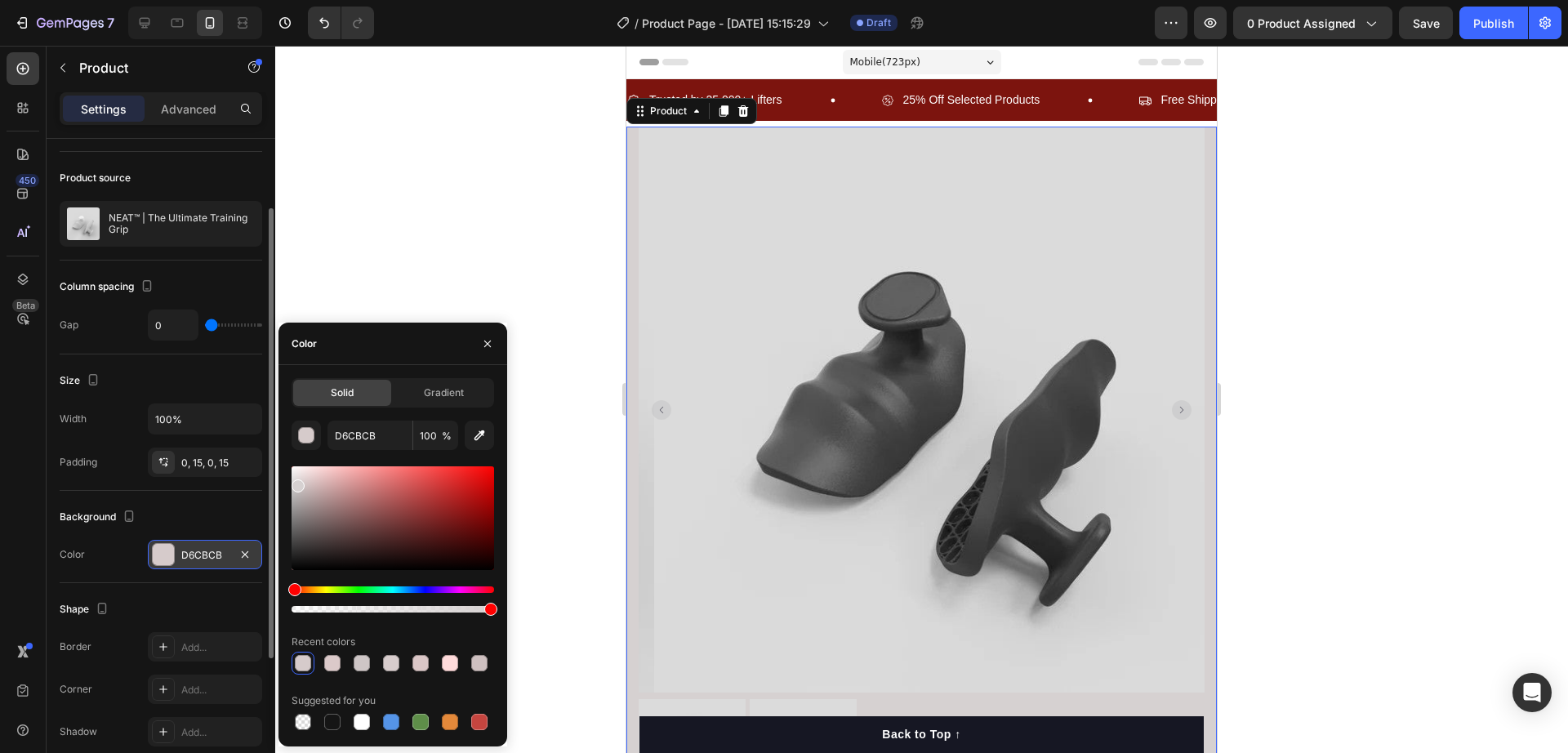
type input "D6D1D1"
drag, startPoint x: 317, startPoint y: 489, endPoint x: 295, endPoint y: 483, distance: 22.8
click at [295, 483] on div at bounding box center [393, 519] width 202 height 104
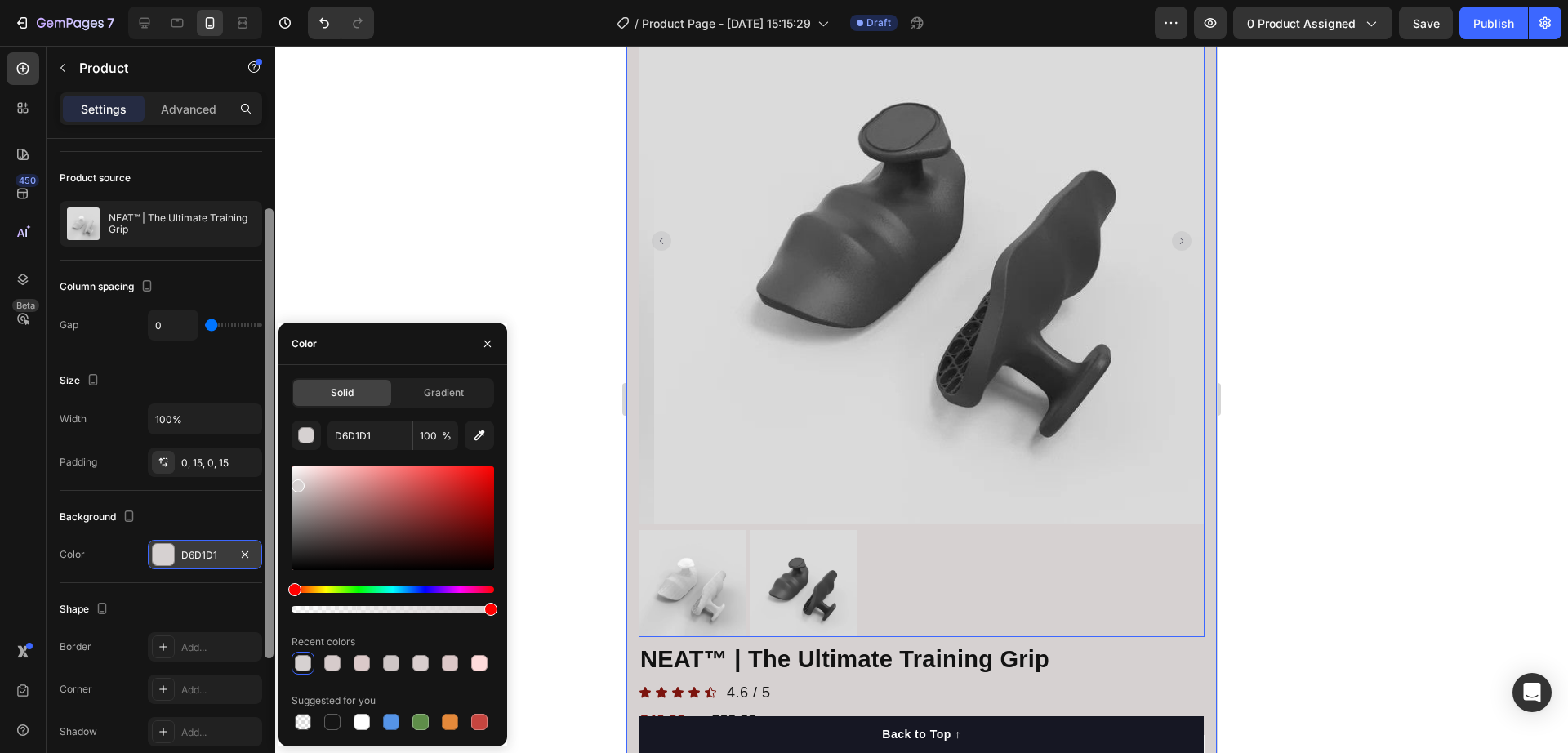
scroll to position [307, 0]
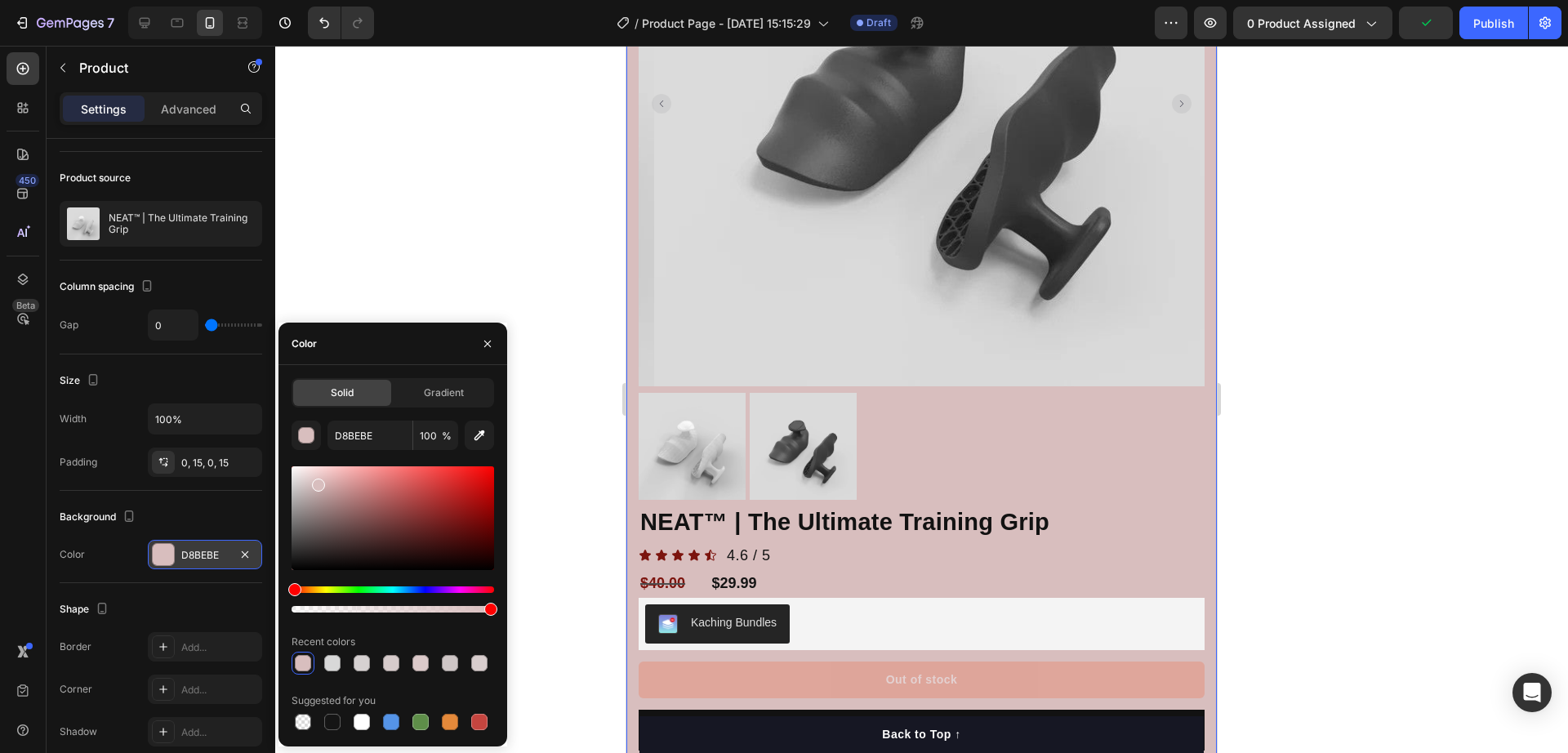
drag, startPoint x: 300, startPoint y: 481, endPoint x: 385, endPoint y: 499, distance: 86.9
click at [316, 483] on div at bounding box center [319, 486] width 13 height 13
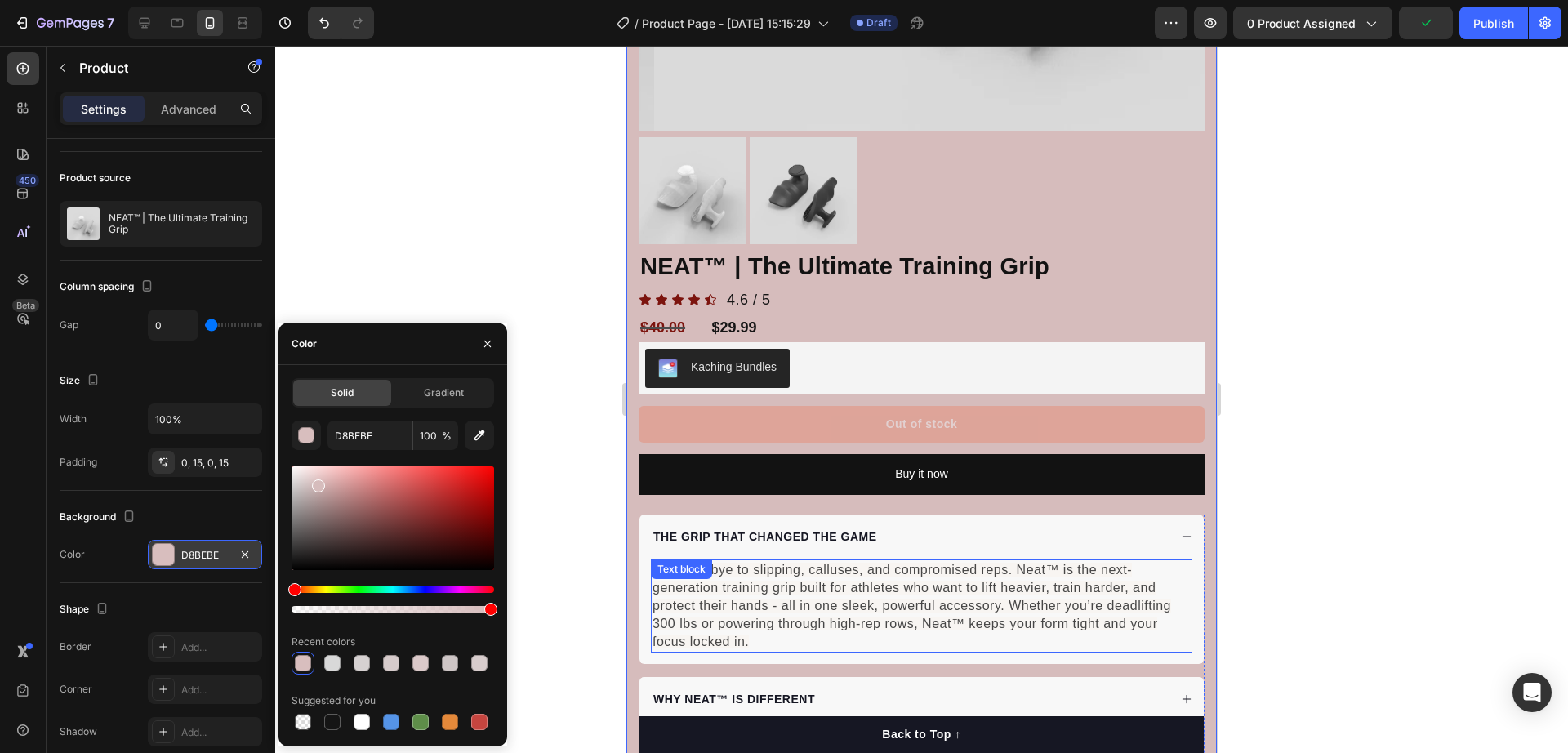
type input "D6BCBC"
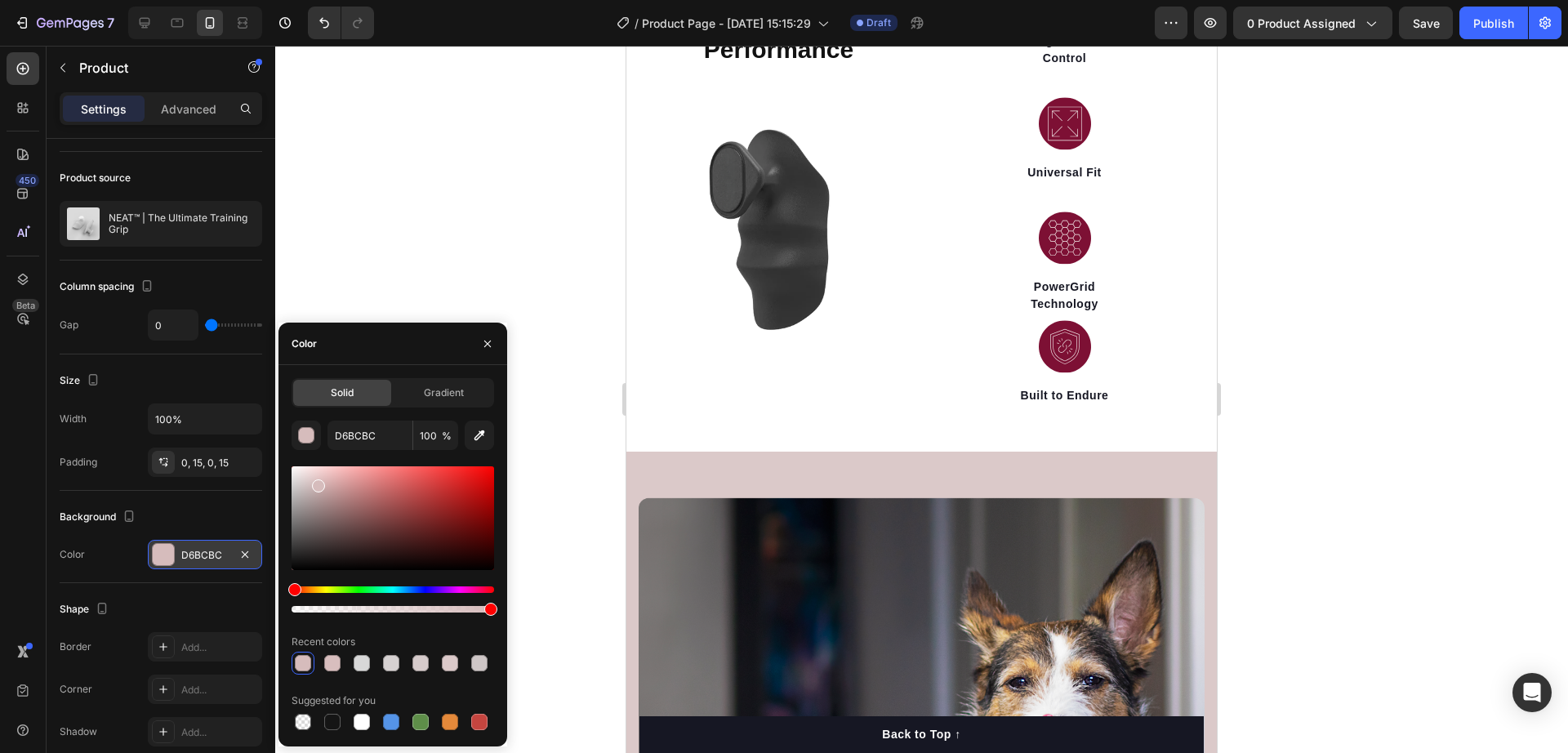
scroll to position [1328, 0]
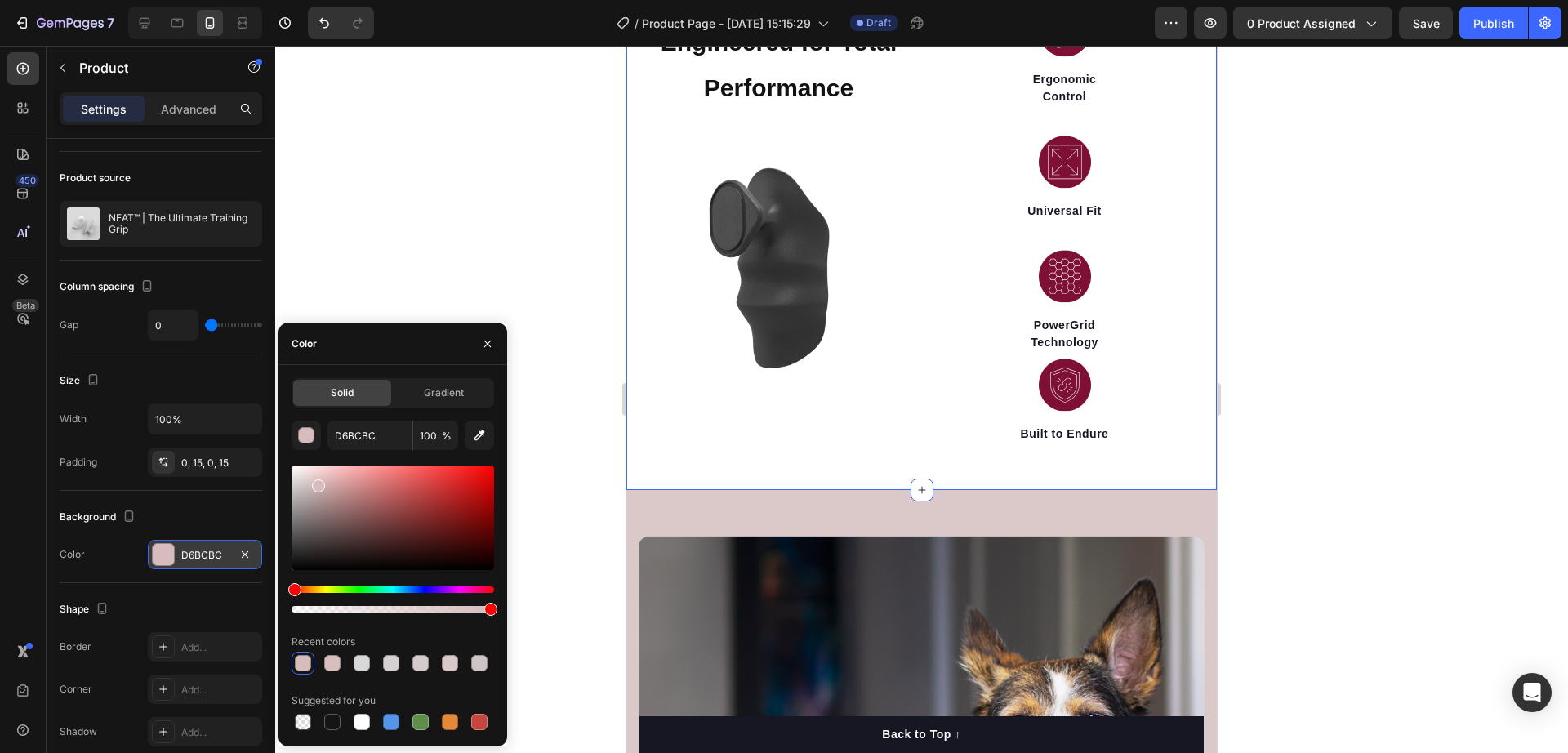
click at [658, 453] on div "Engineered for Total Performance Heading Image Image Ergonomic Control Text blo…" at bounding box center [921, 244] width 590 height 492
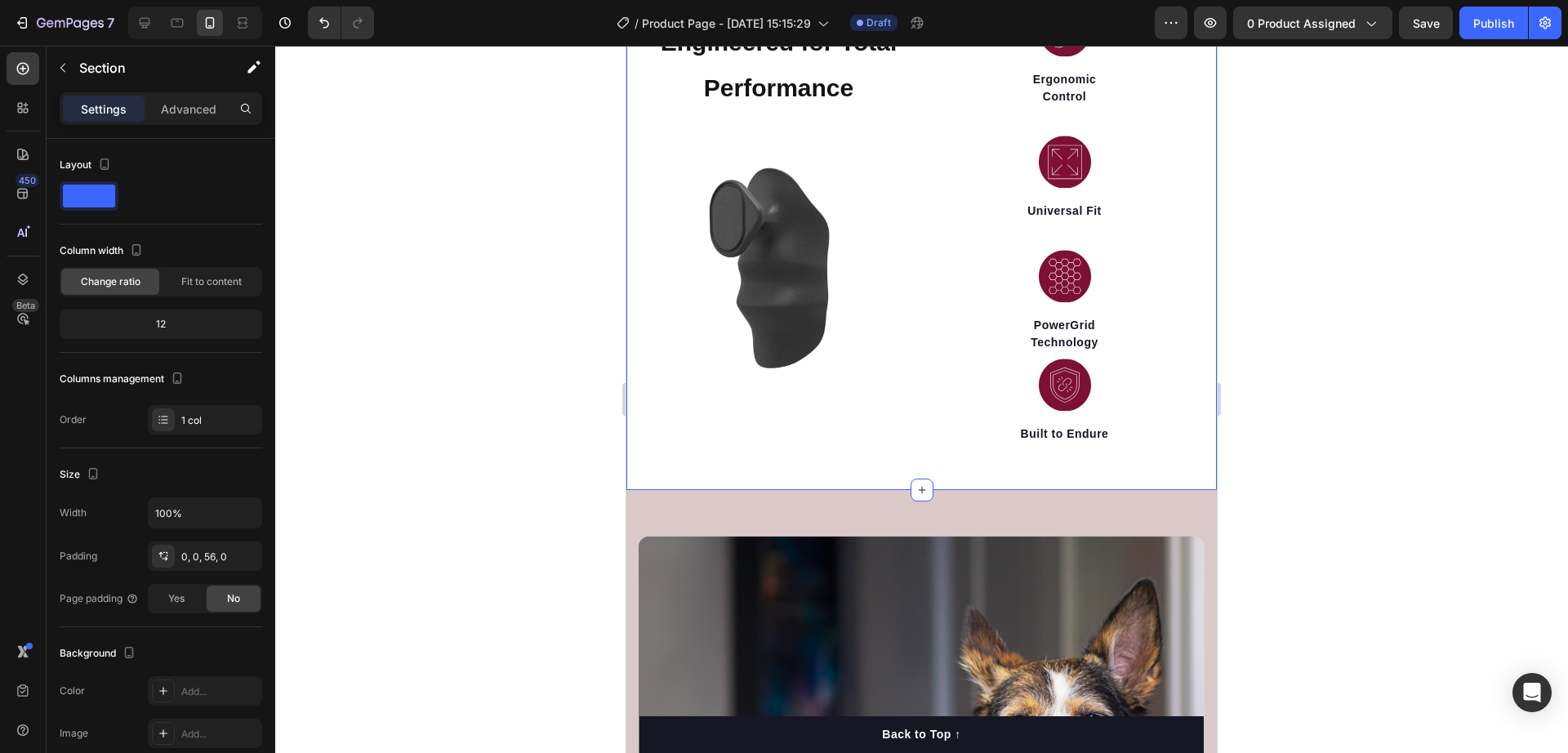
scroll to position [294, 0]
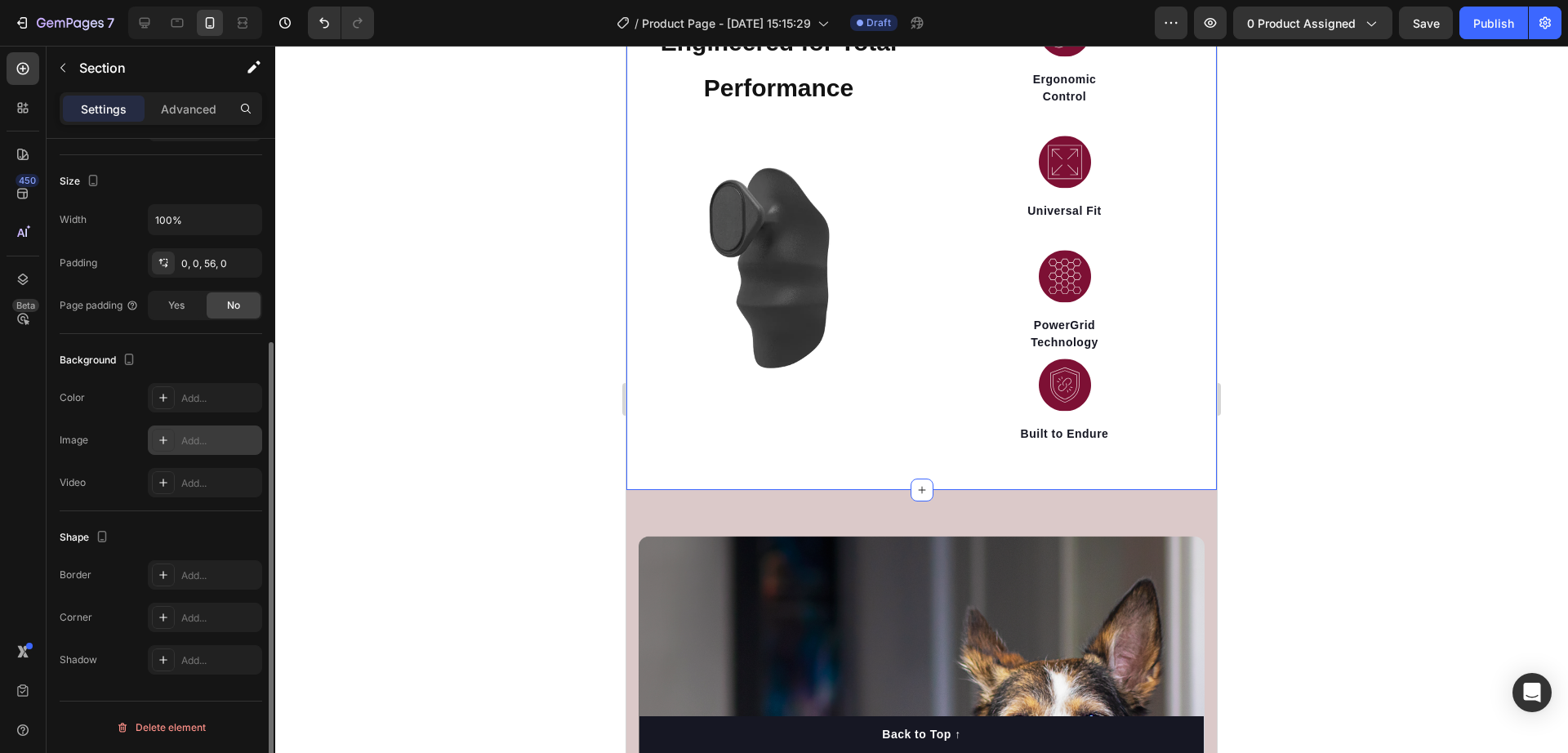
click at [168, 395] on icon at bounding box center [163, 398] width 13 height 13
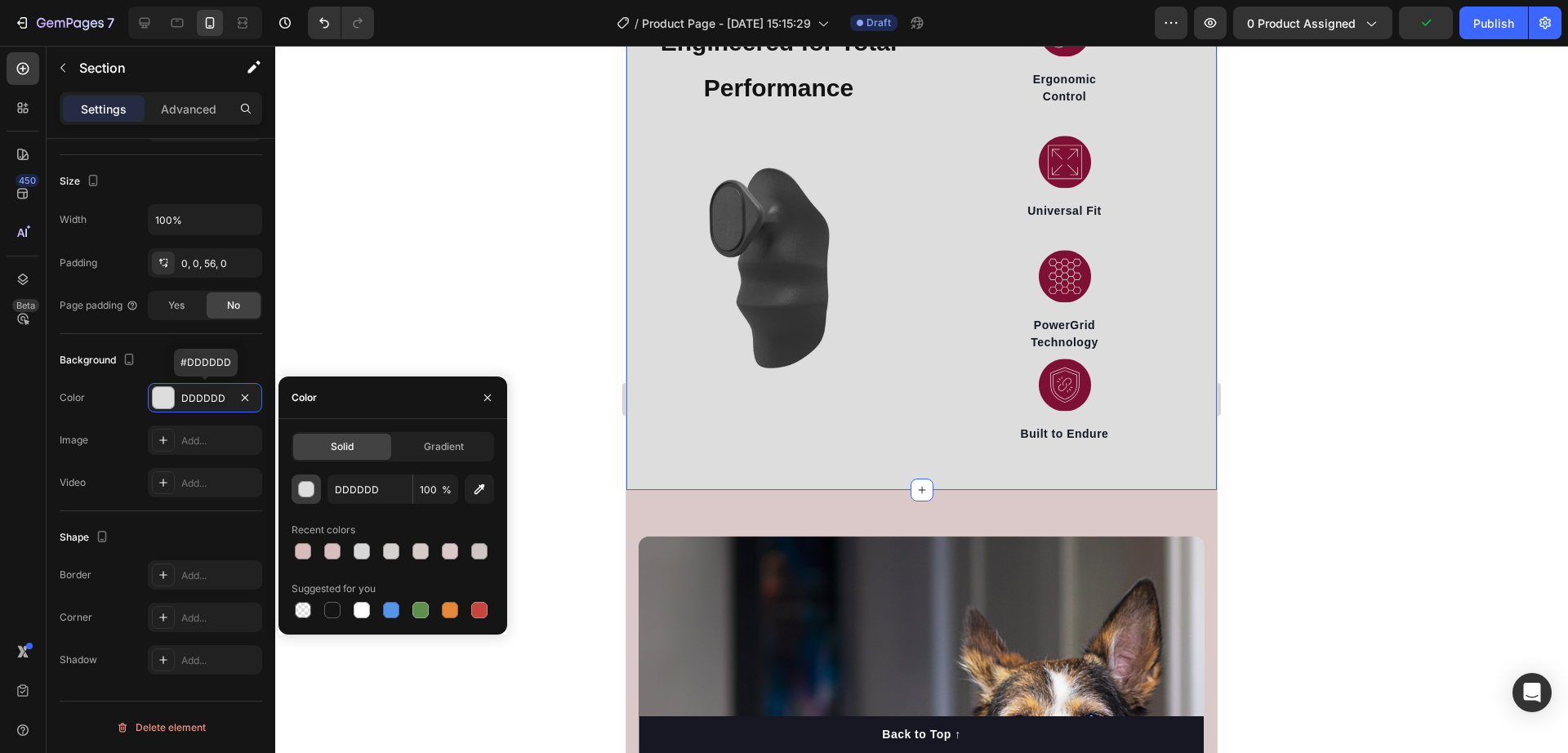
click at [305, 492] on div "button" at bounding box center [306, 489] width 16 height 16
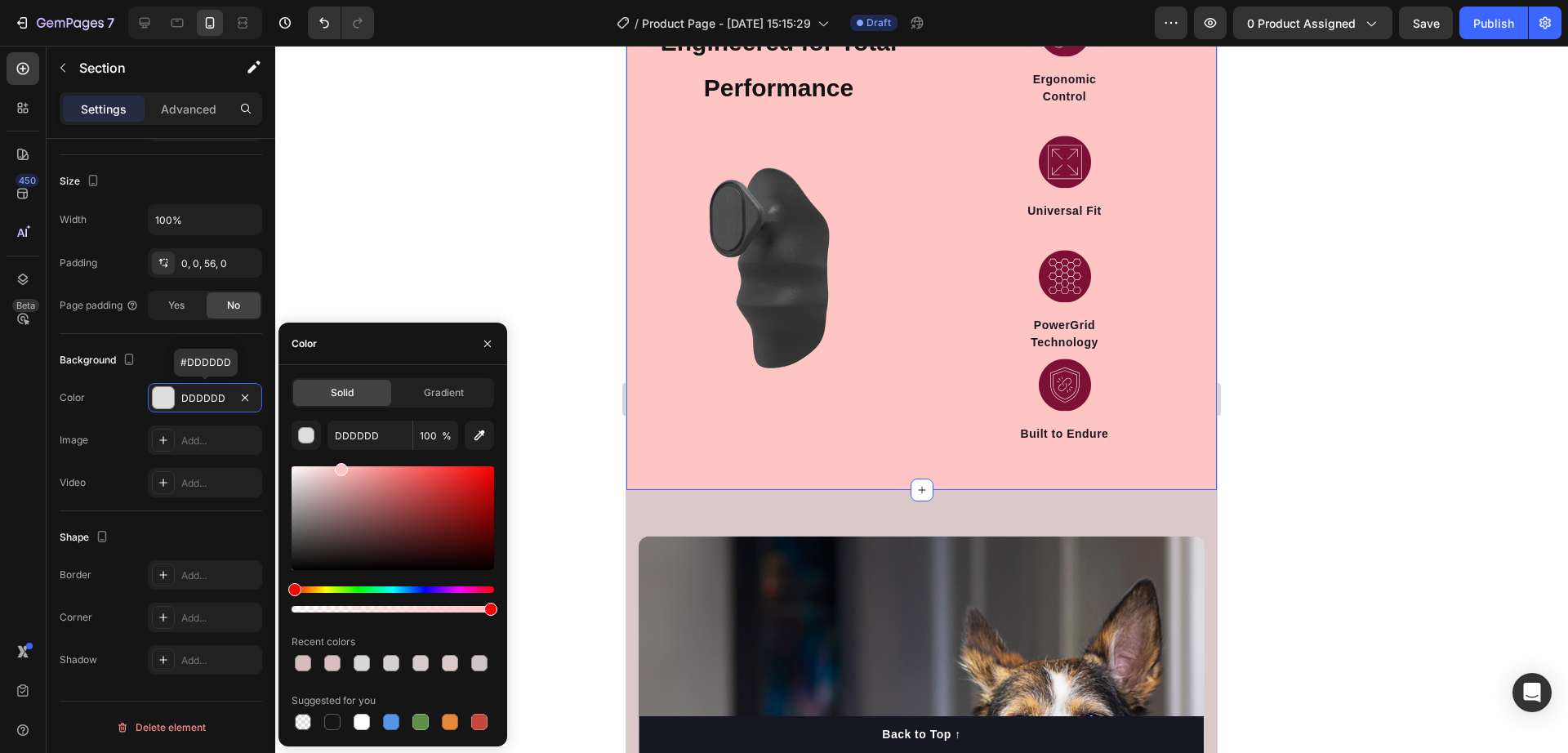
drag, startPoint x: 312, startPoint y: 492, endPoint x: 339, endPoint y: 461, distance: 41.1
click at [339, 461] on div "DDDDDD 100 % Recent colors Suggested for you" at bounding box center [393, 578] width 202 height 313
type input "FFC4C4"
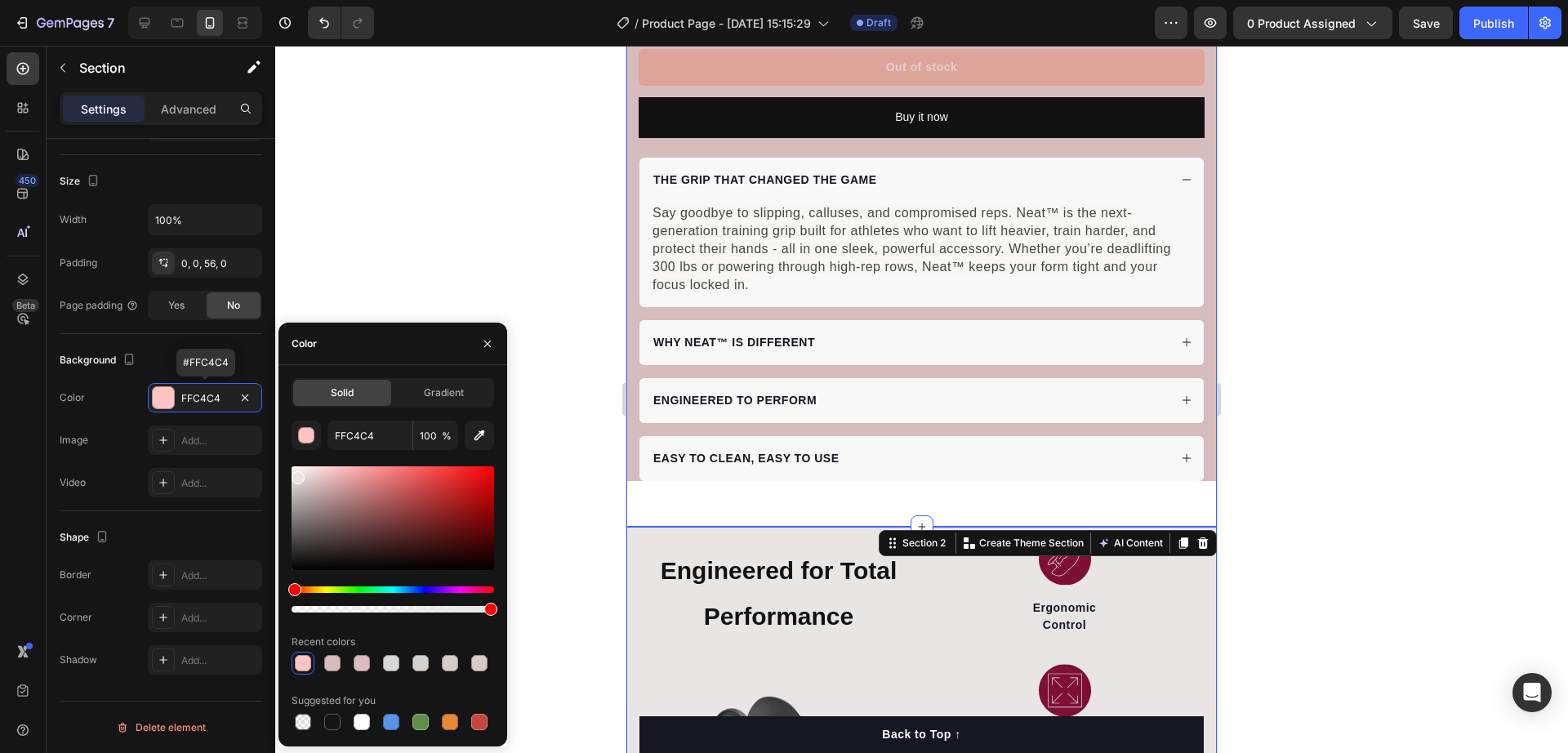
click at [297, 474] on div at bounding box center [393, 519] width 202 height 104
click at [329, 670] on div at bounding box center [332, 663] width 16 height 16
type input "FFC4C4"
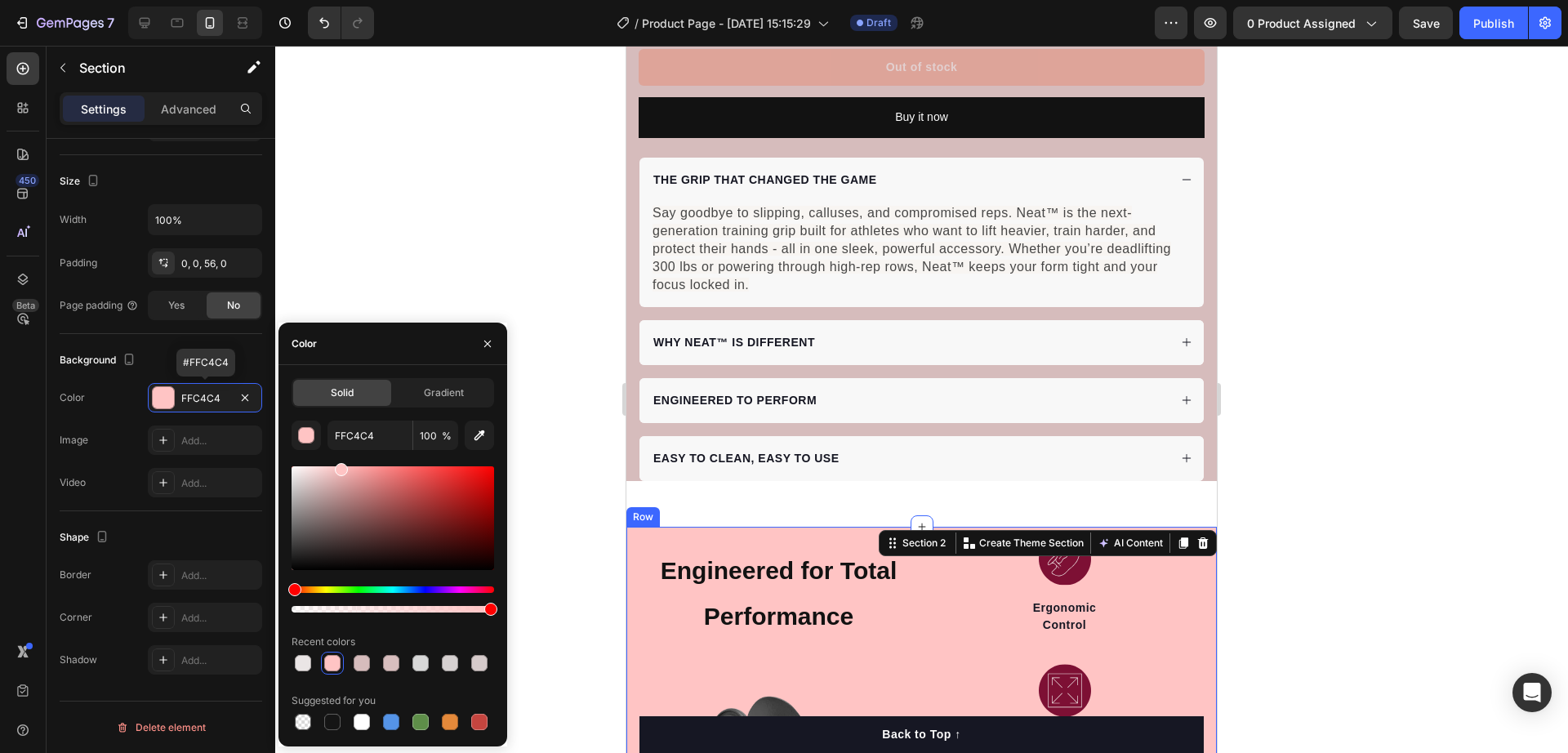
scroll to position [1123, 0]
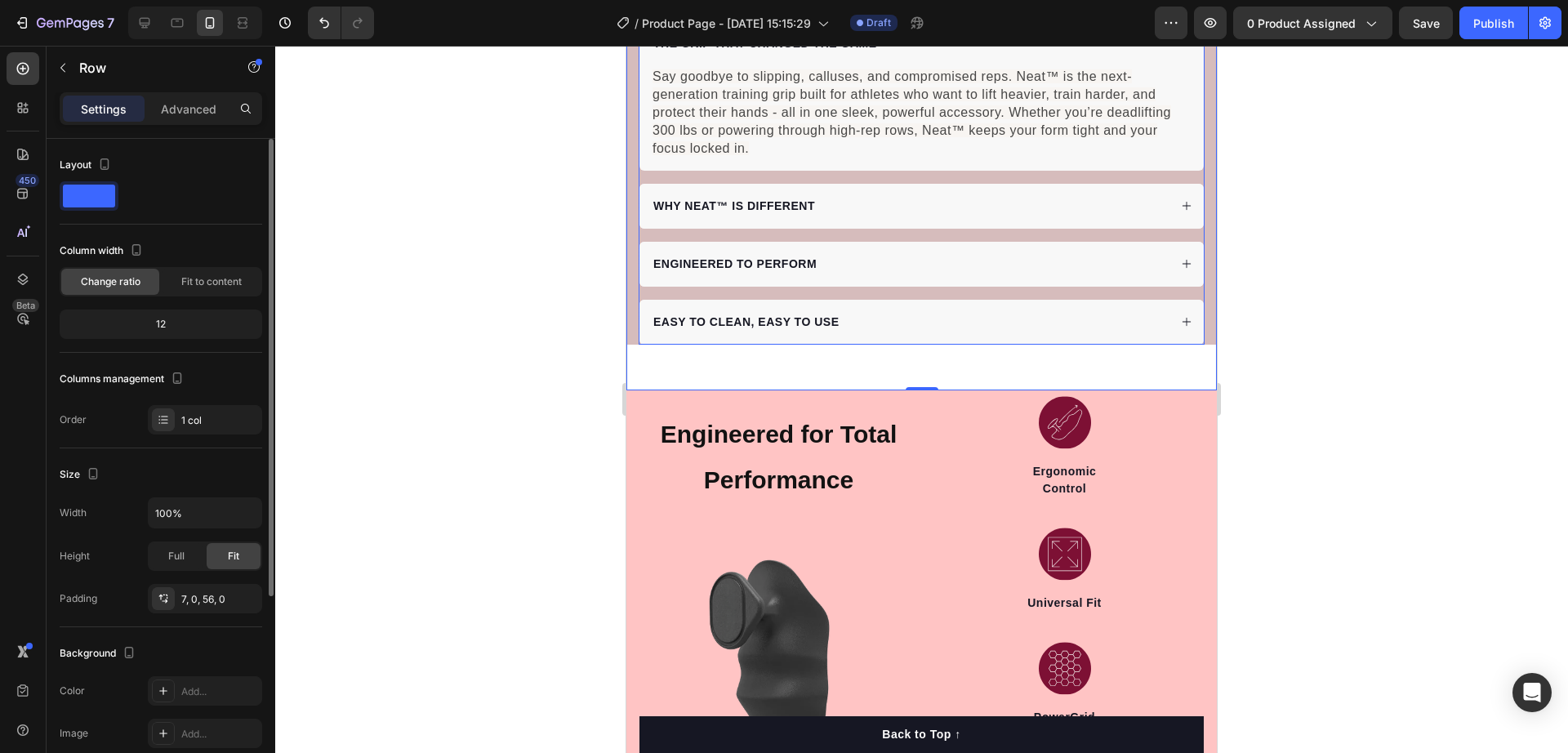
scroll to position [1021, 0]
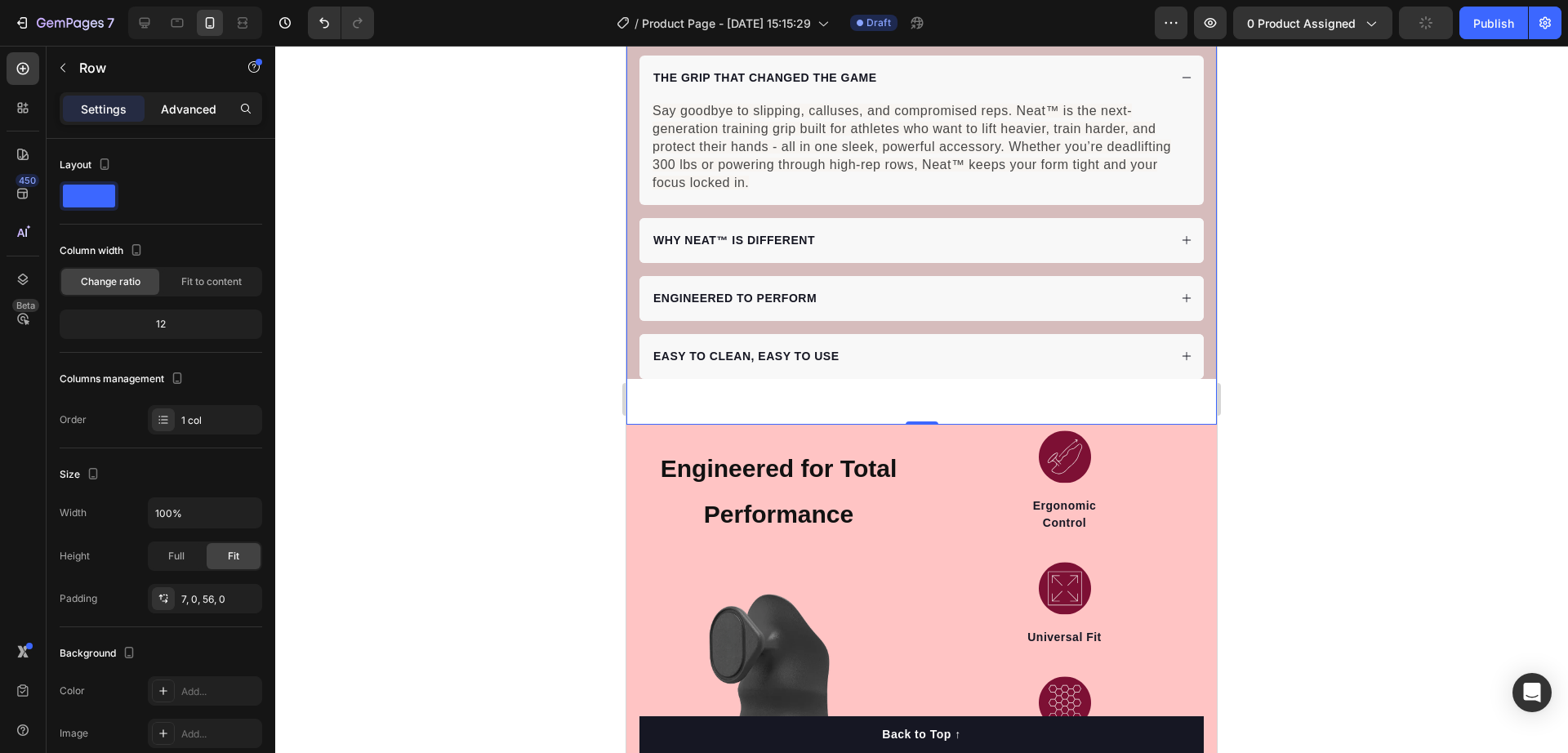
click at [163, 109] on div "Advanced" at bounding box center [188, 109] width 82 height 26
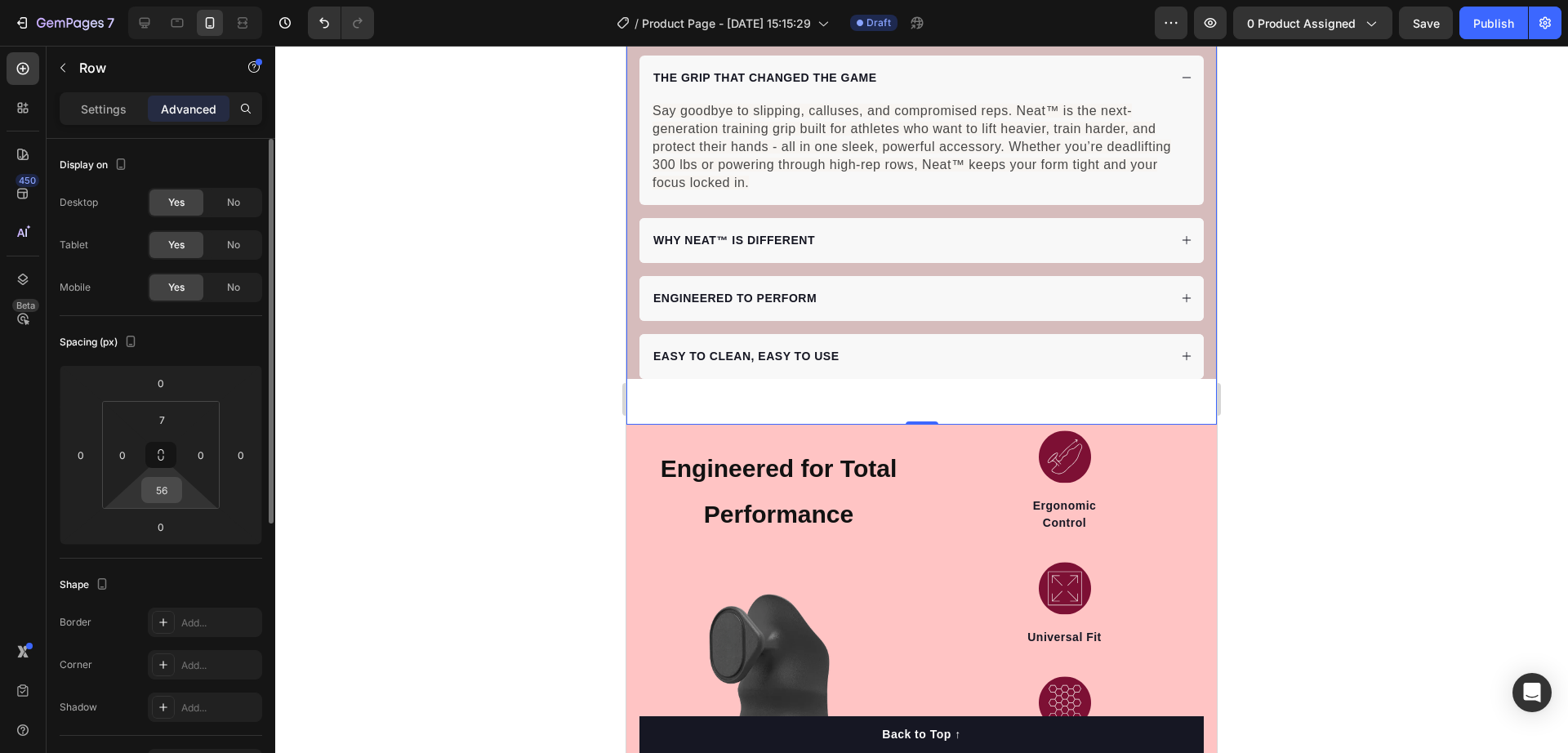
click at [156, 489] on input "56" at bounding box center [161, 490] width 33 height 24
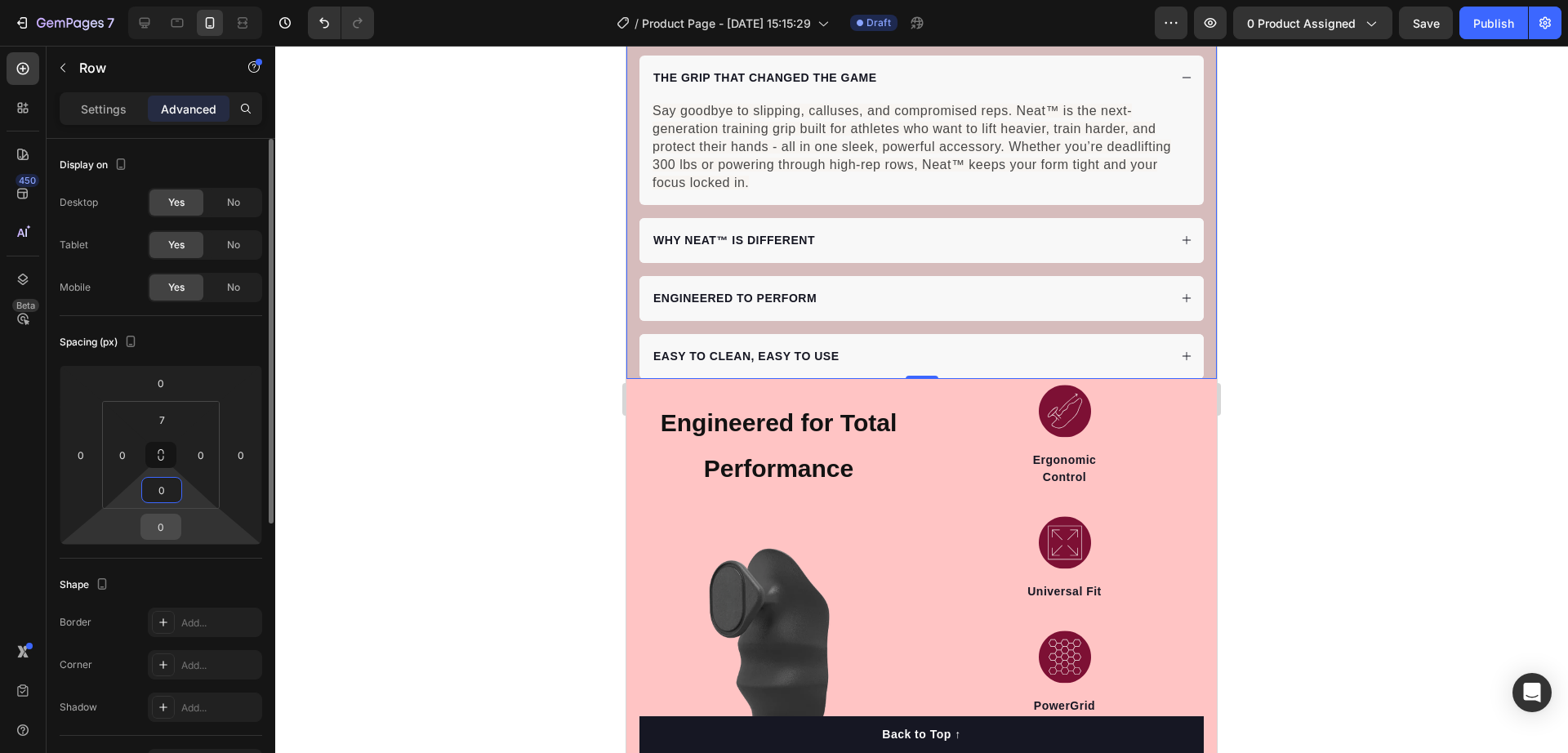
type input "0"
click at [188, 0] on html "7 / Product Page - Aug 27, 15:15:29 Draft Preview 0 product assigned Save Publi…" at bounding box center [784, 0] width 1568 height 0
click at [169, 531] on input "0" at bounding box center [160, 527] width 33 height 24
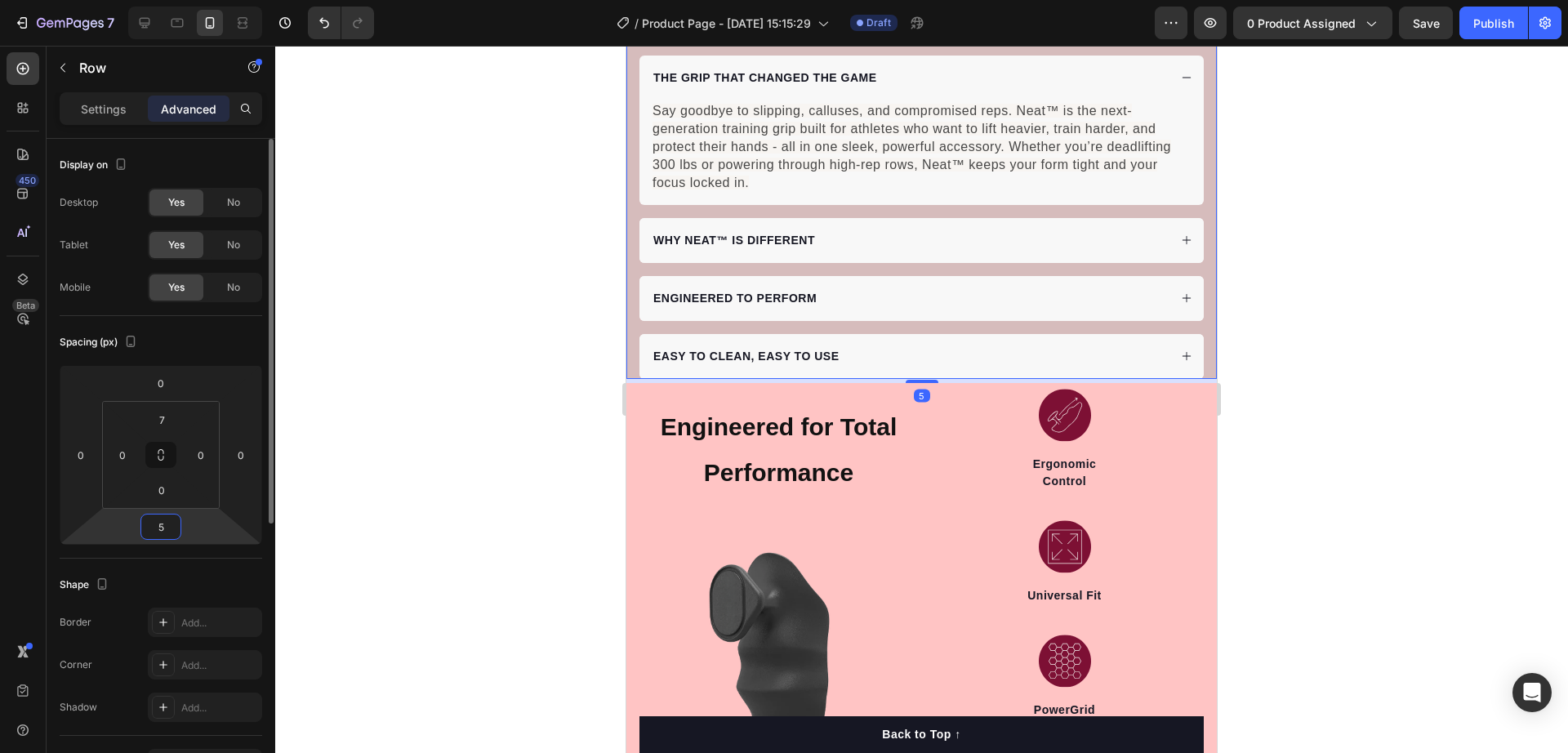
type input "56"
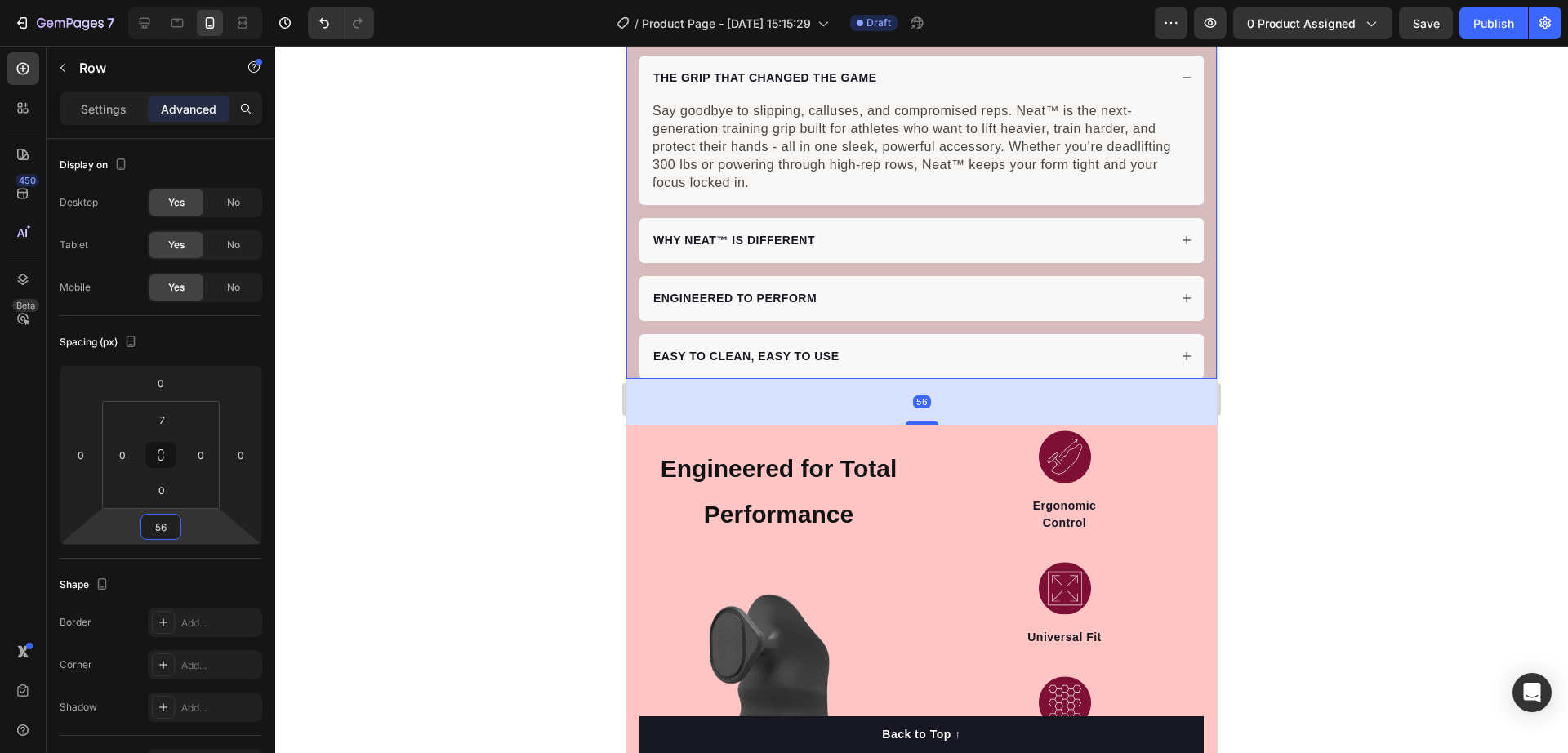
click at [484, 484] on div at bounding box center [922, 399] width 1293 height 708
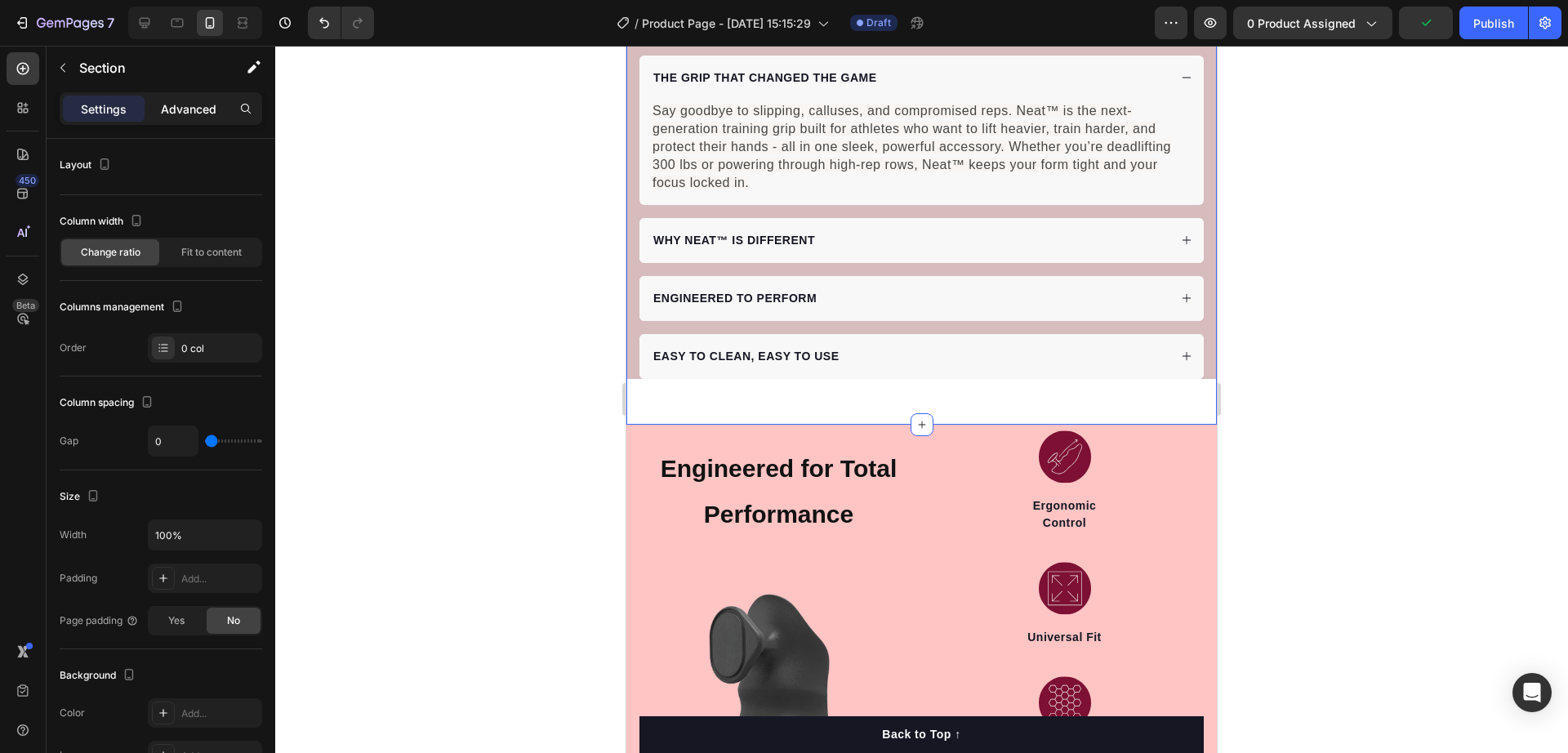
click at [201, 109] on p "Advanced" at bounding box center [188, 109] width 55 height 17
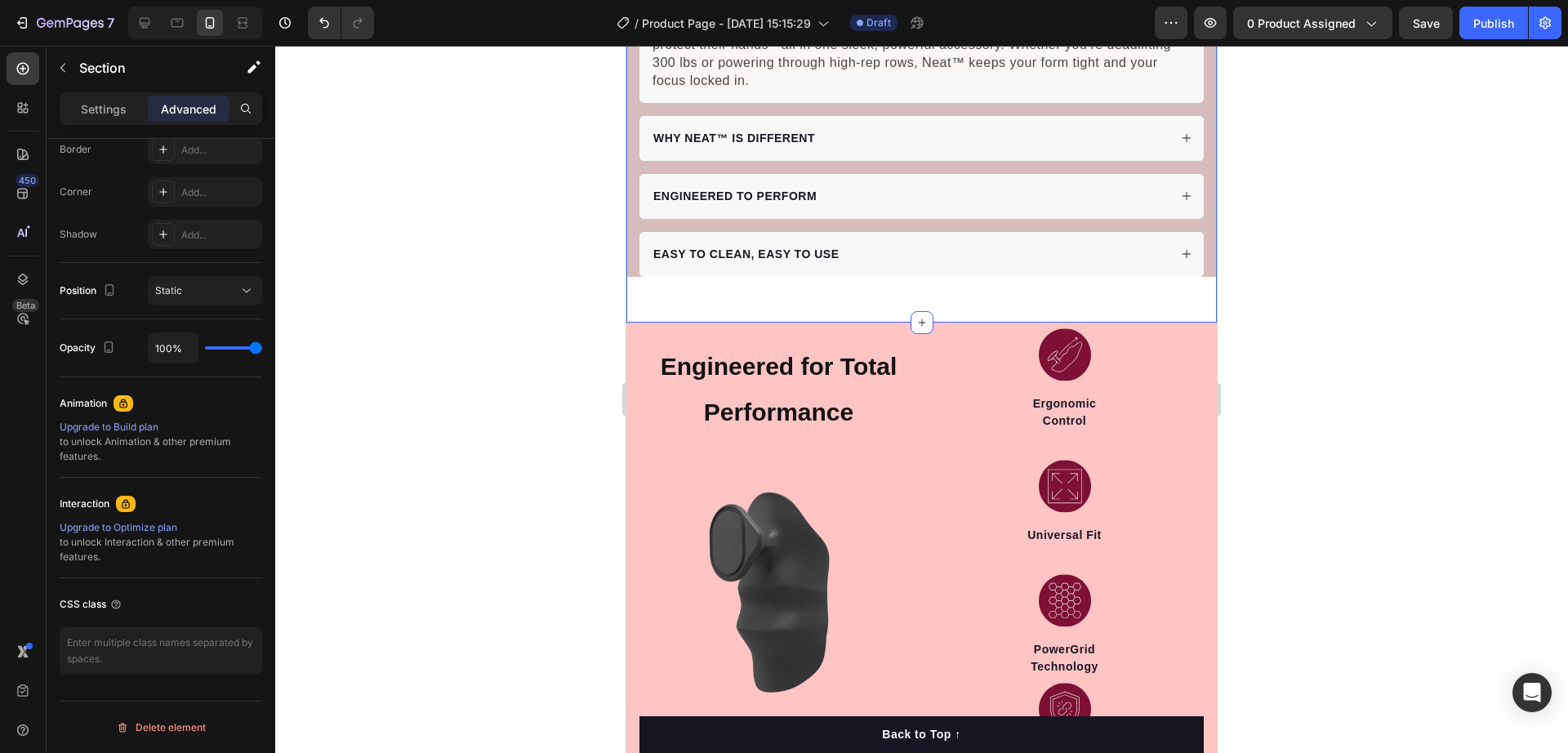
scroll to position [0, 0]
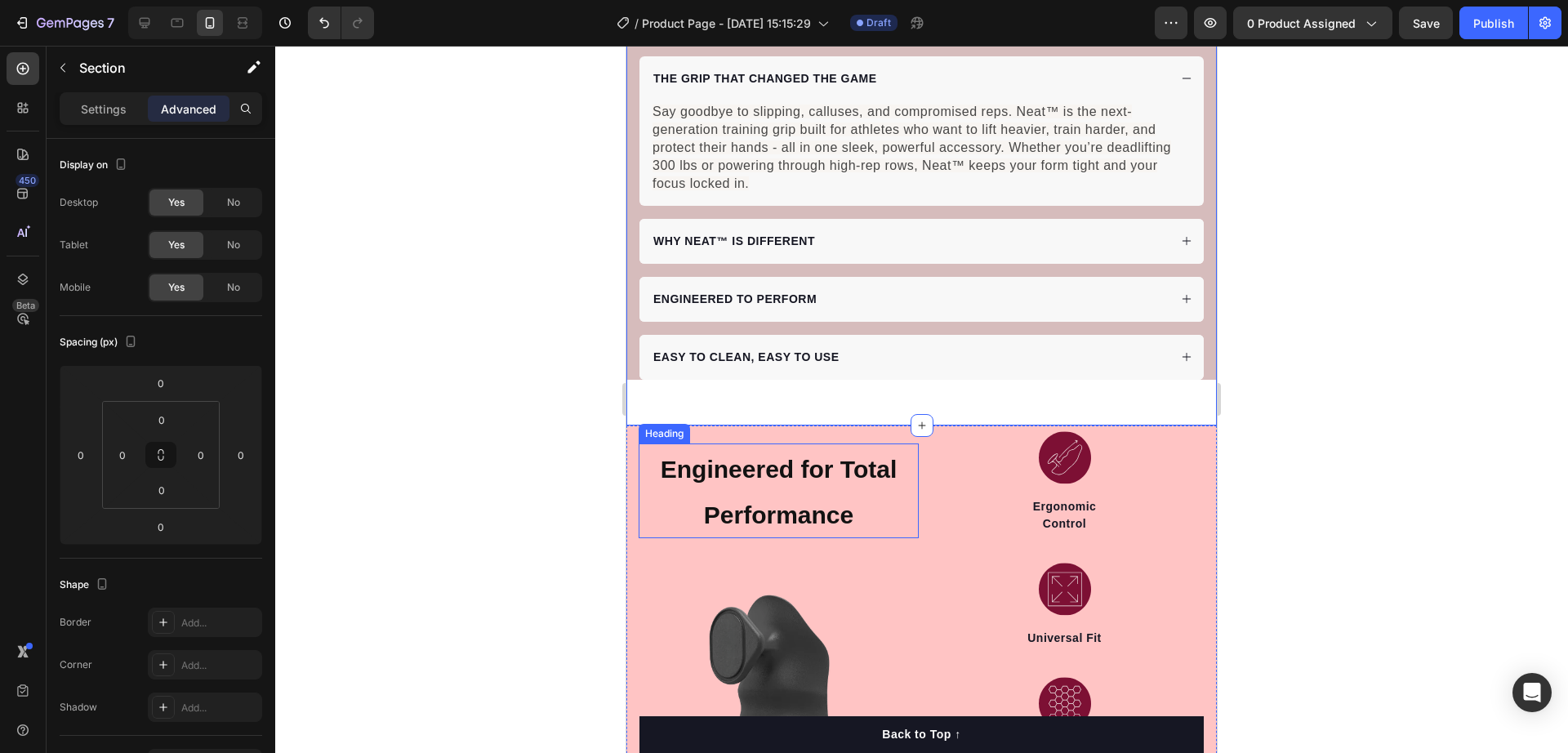
scroll to position [1021, 0]
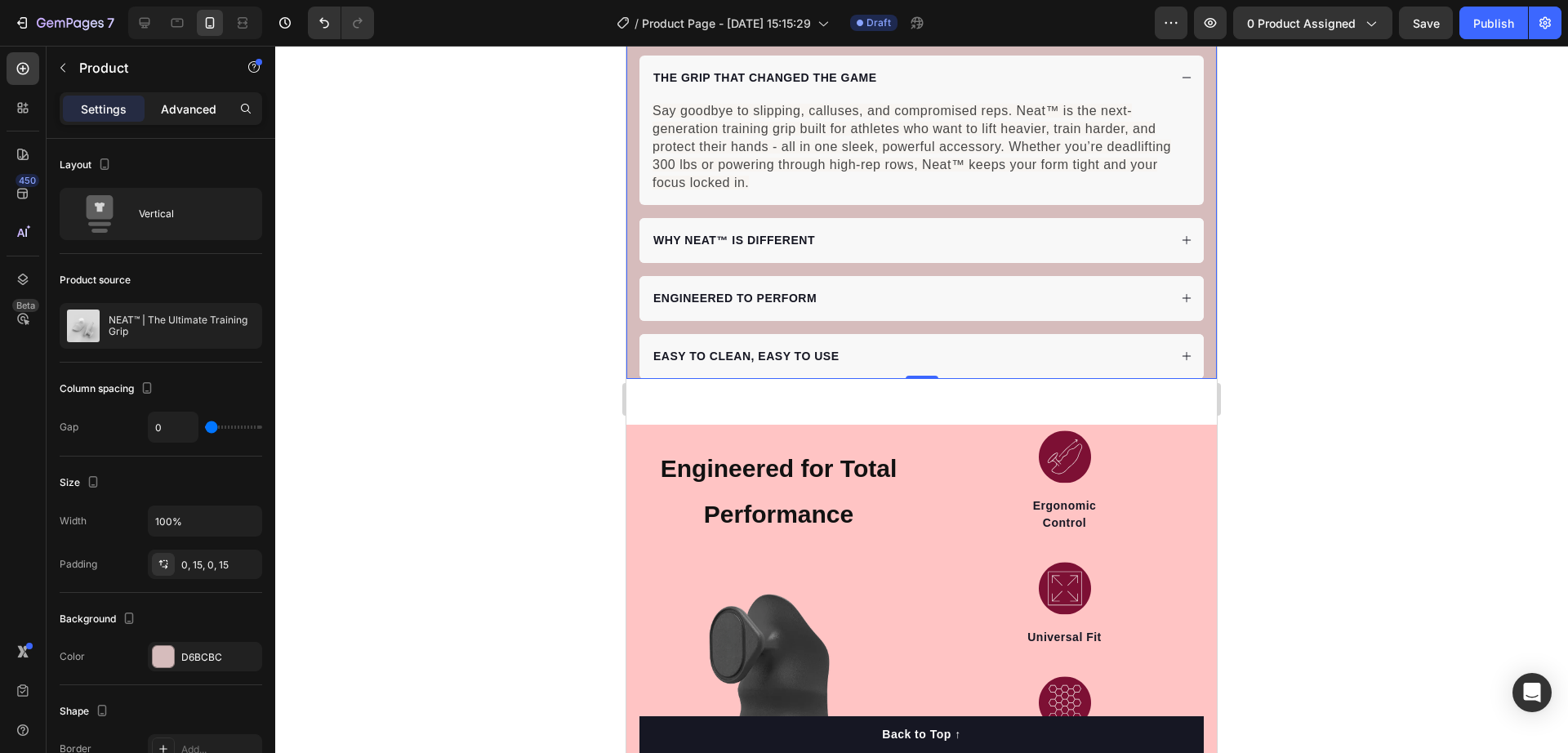
click at [183, 107] on p "Advanced" at bounding box center [188, 109] width 55 height 17
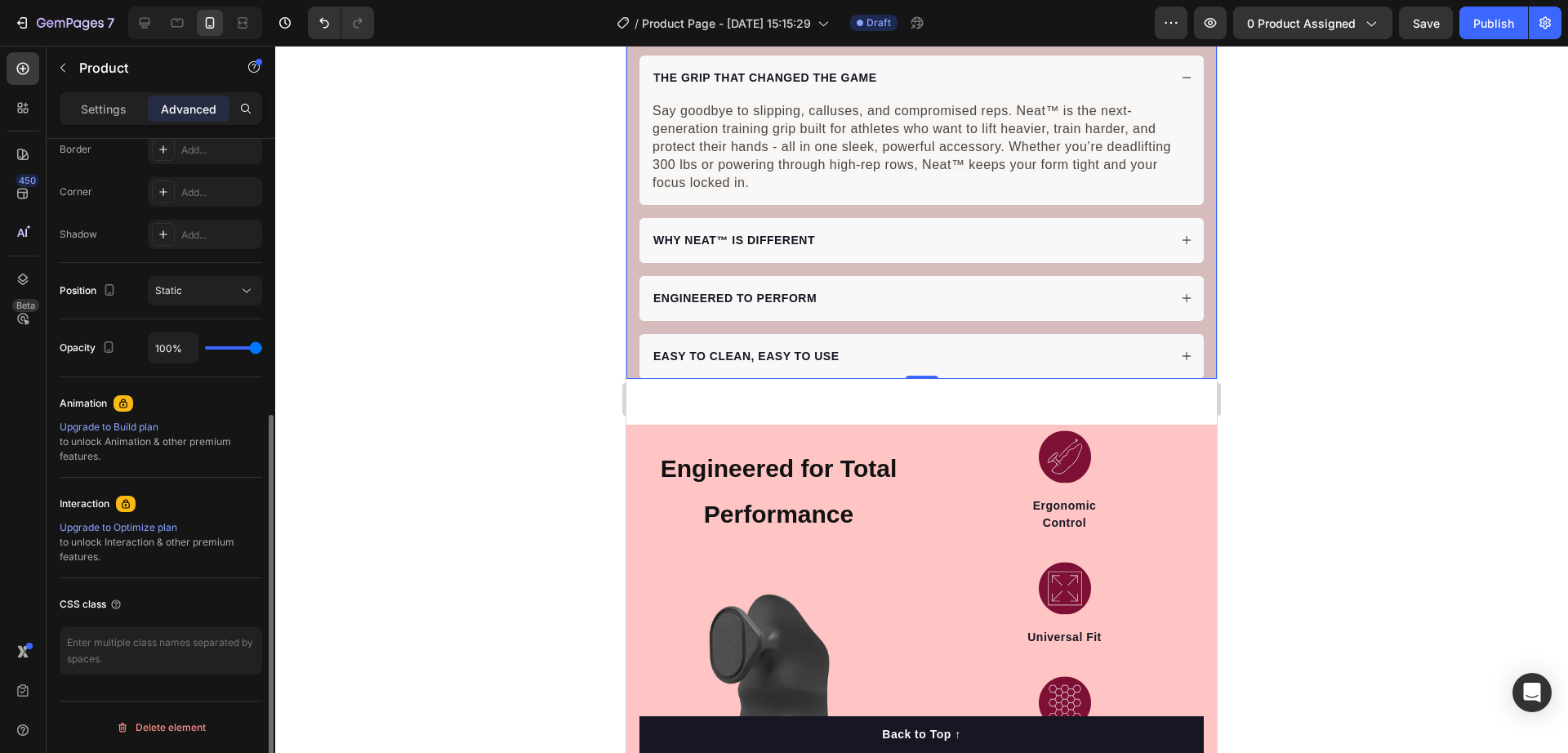
scroll to position [167, 0]
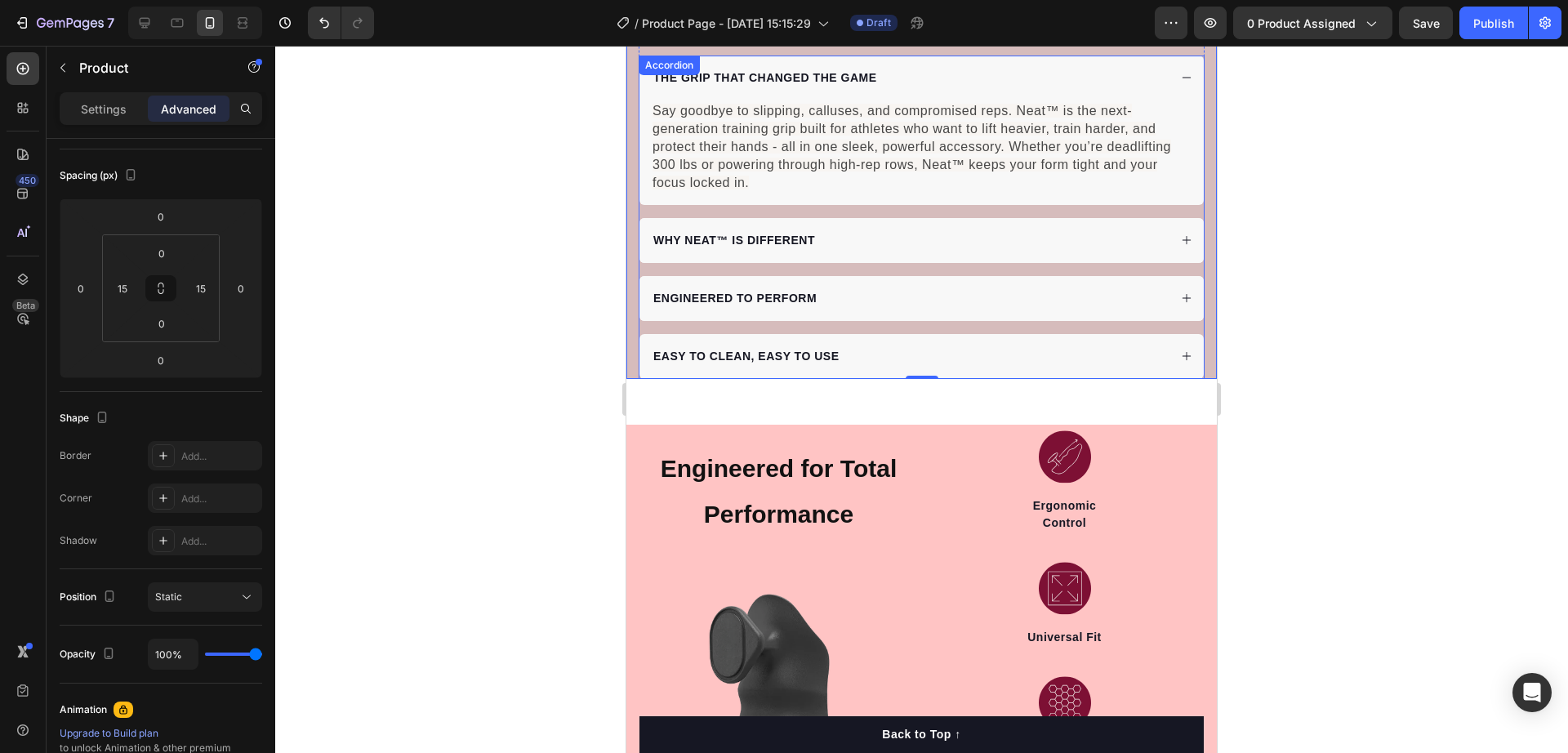
click at [661, 350] on strong "EASY TO CLEAN, EASY TO USE" at bounding box center [746, 356] width 186 height 13
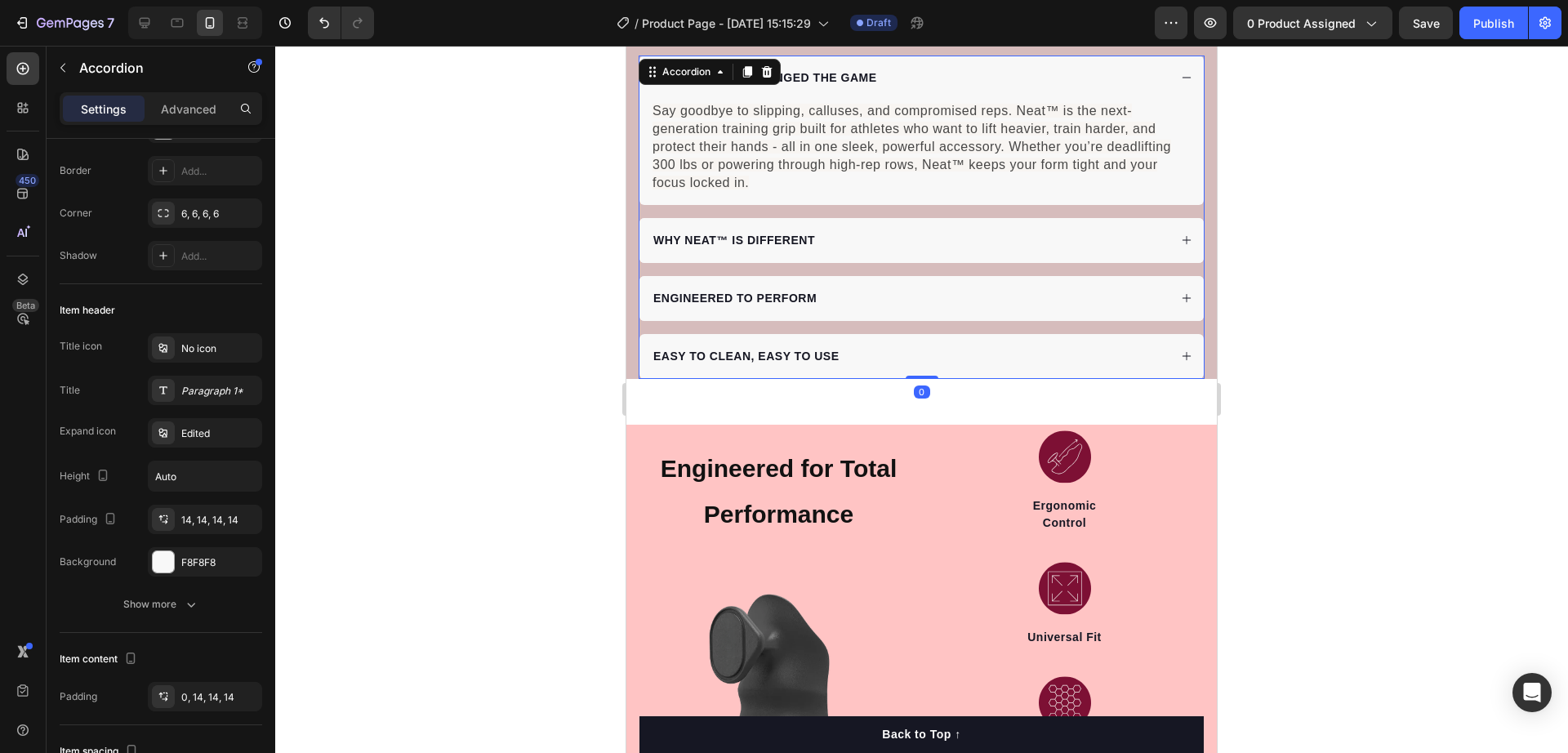
scroll to position [0, 0]
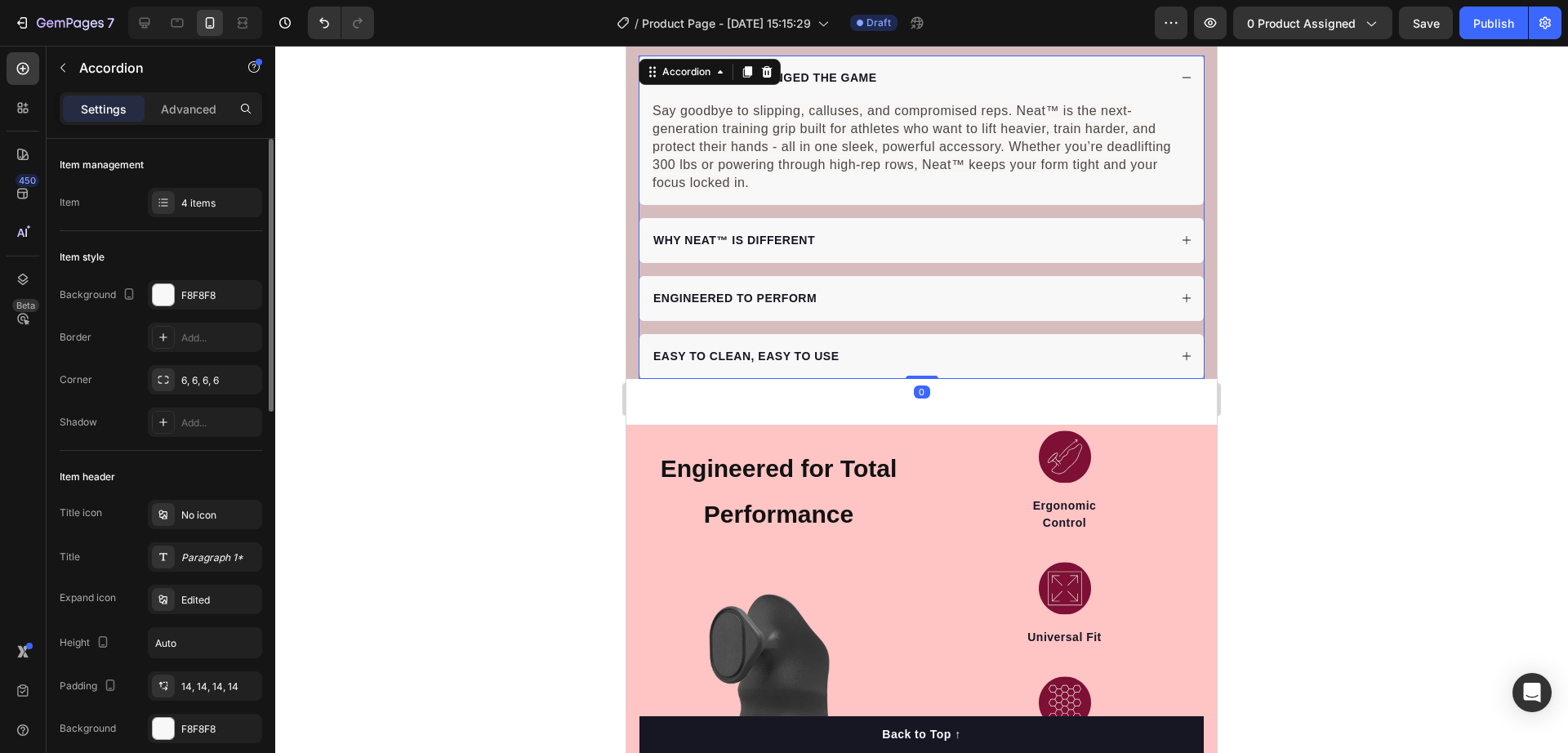
click at [646, 353] on div "EASY TO CLEAN, EASY TO USE" at bounding box center [921, 356] width 564 height 45
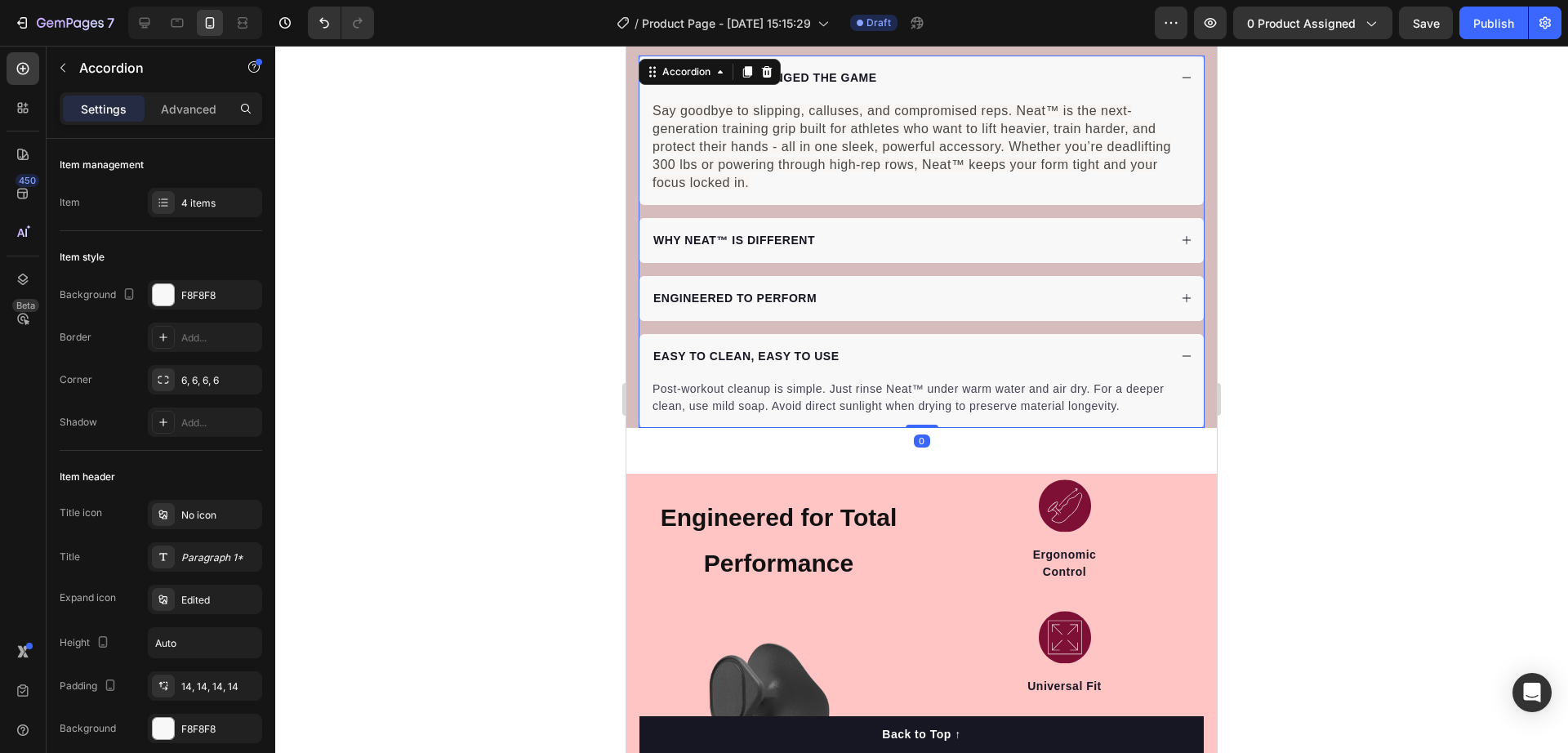
click at [651, 334] on div "EASY TO CLEAN, EASY TO USE" at bounding box center [921, 356] width 564 height 45
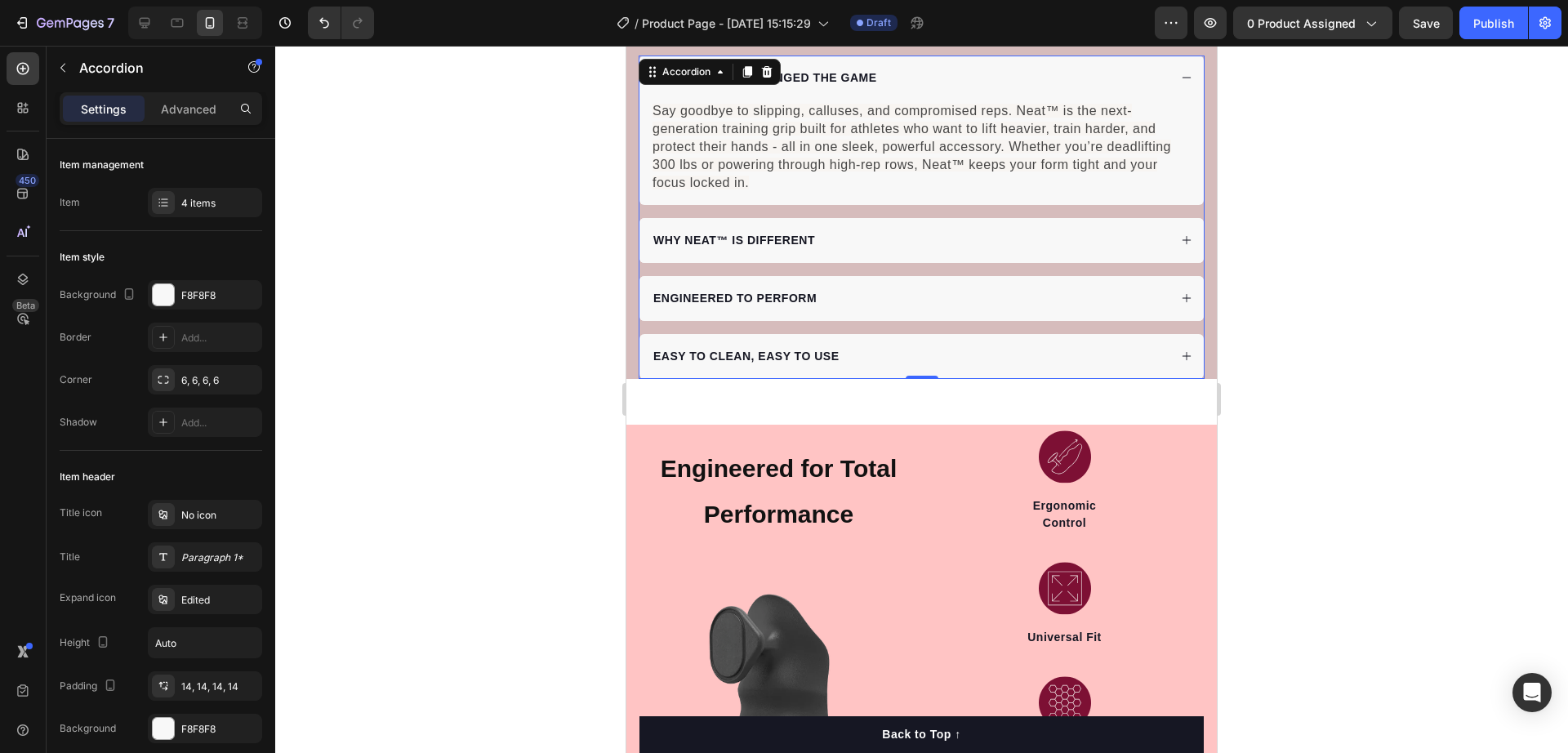
click at [642, 348] on div "EASY TO CLEAN, EASY TO USE" at bounding box center [921, 356] width 564 height 45
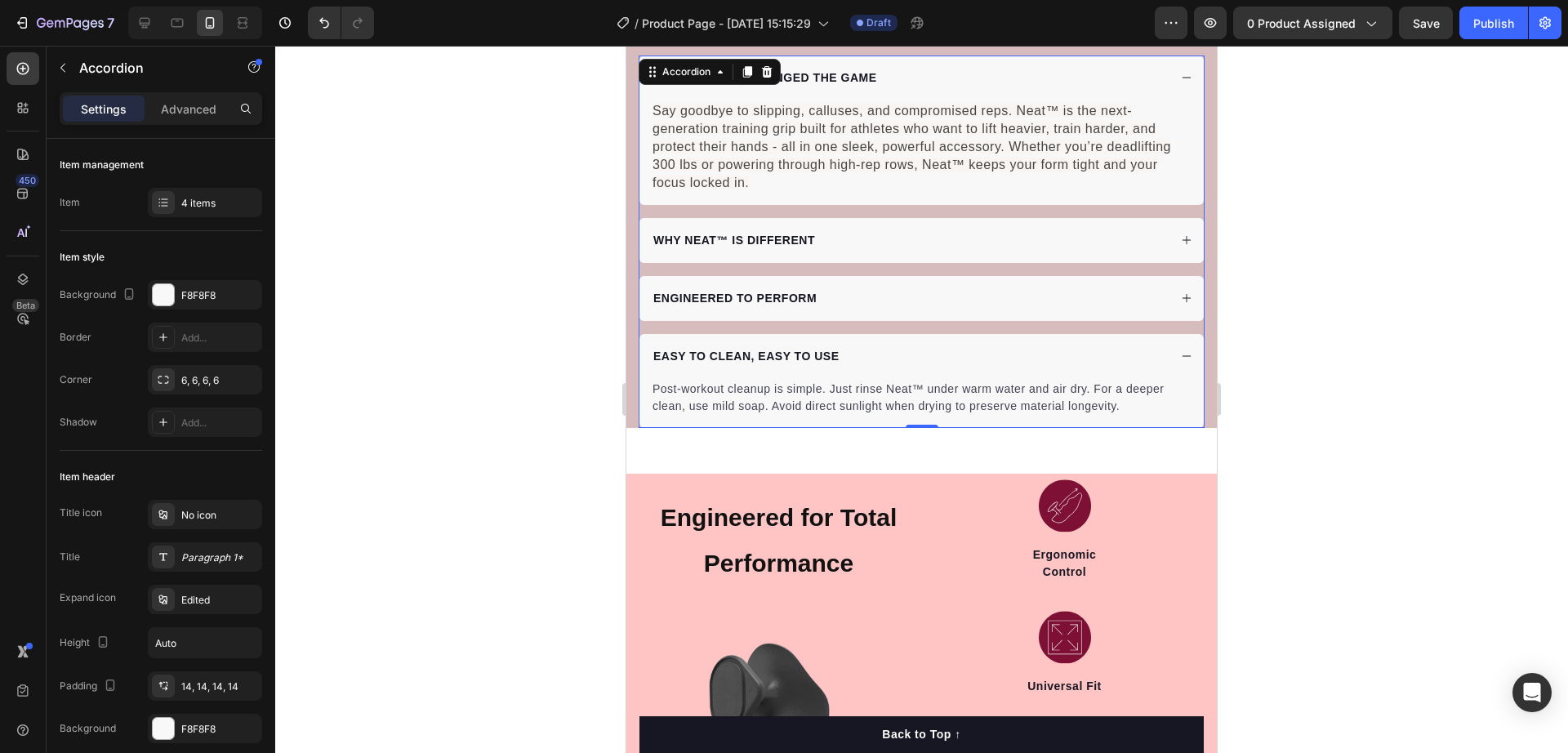
click at [1014, 334] on div "EASY TO CLEAN, EASY TO USE" at bounding box center [921, 356] width 564 height 45
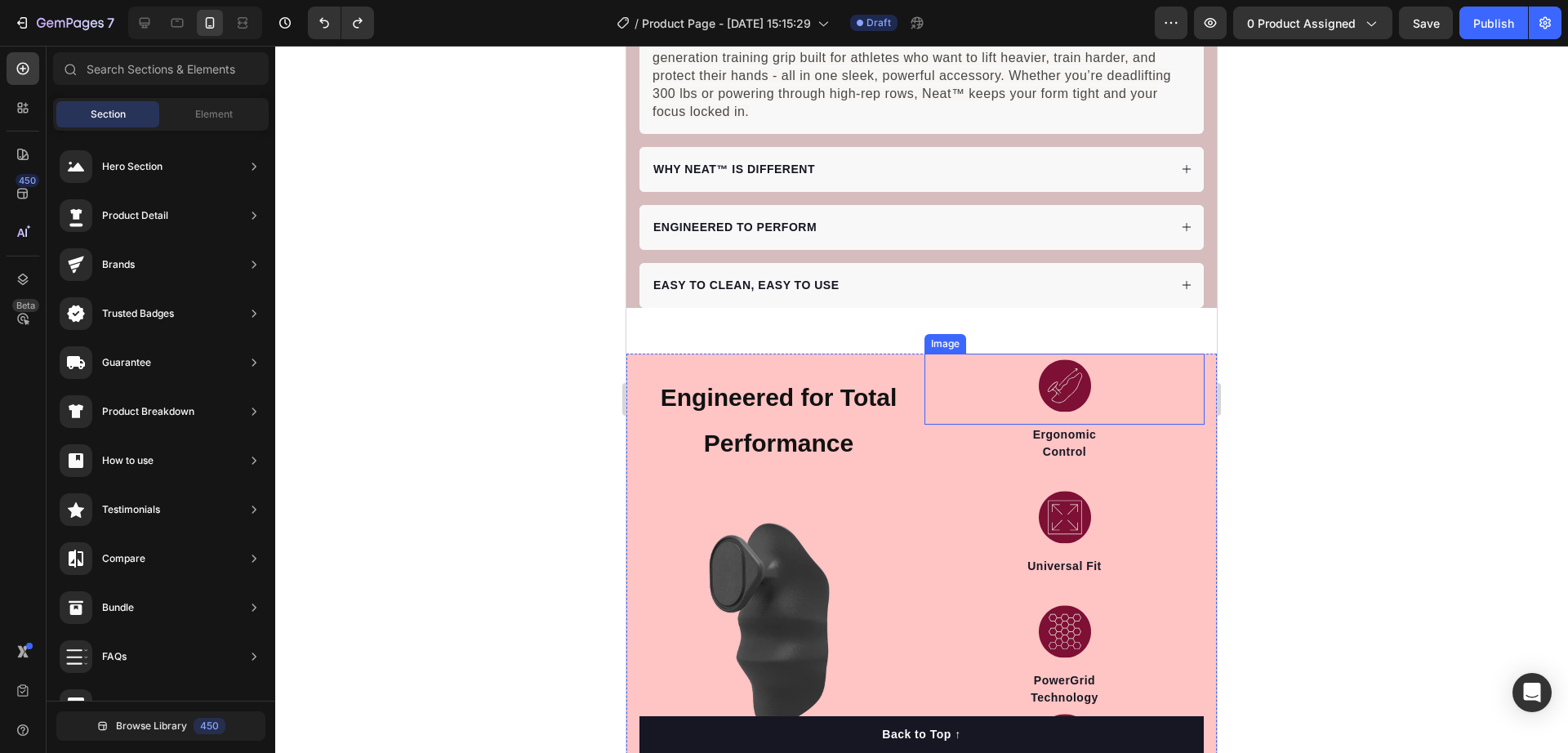
scroll to position [1123, 0]
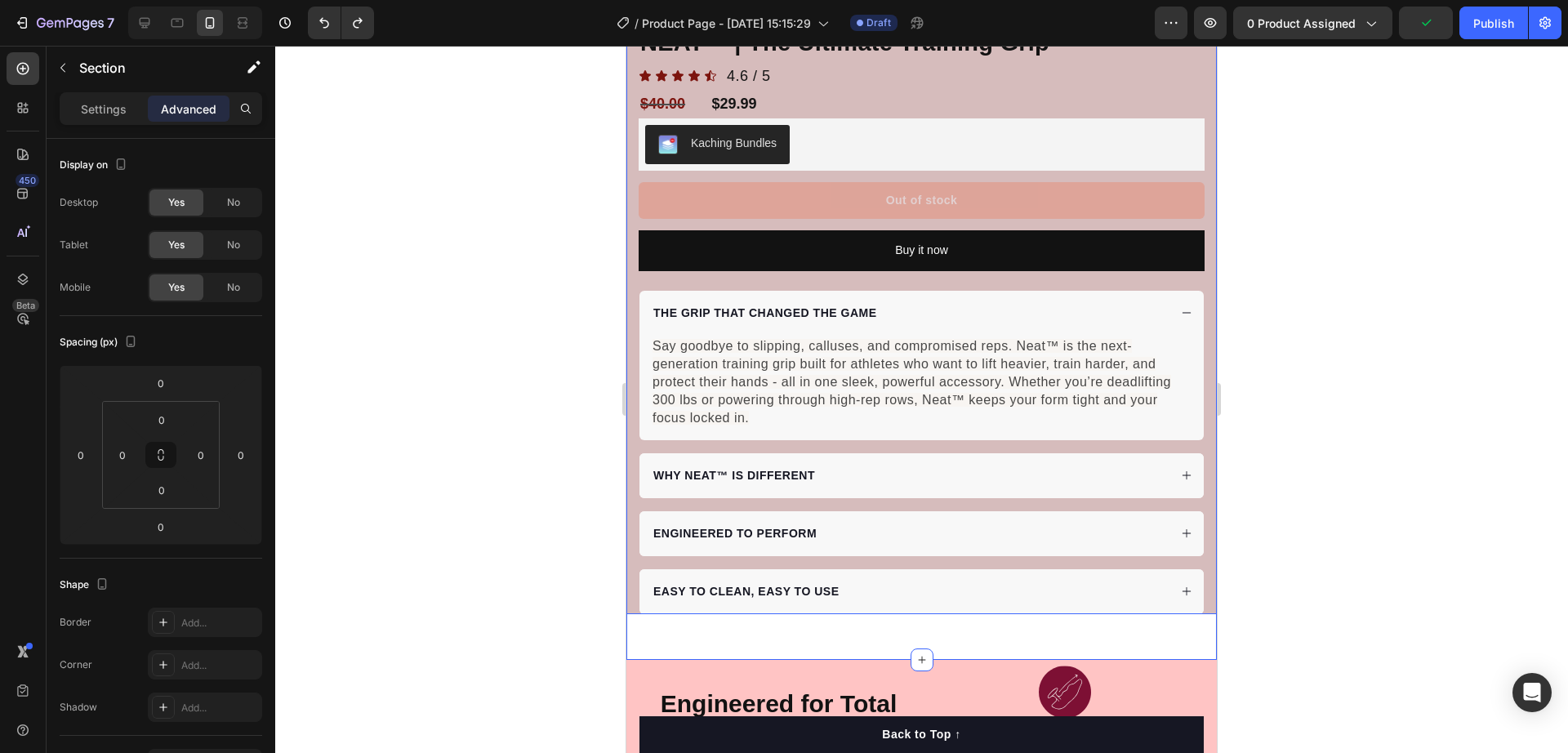
scroll to position [715, 0]
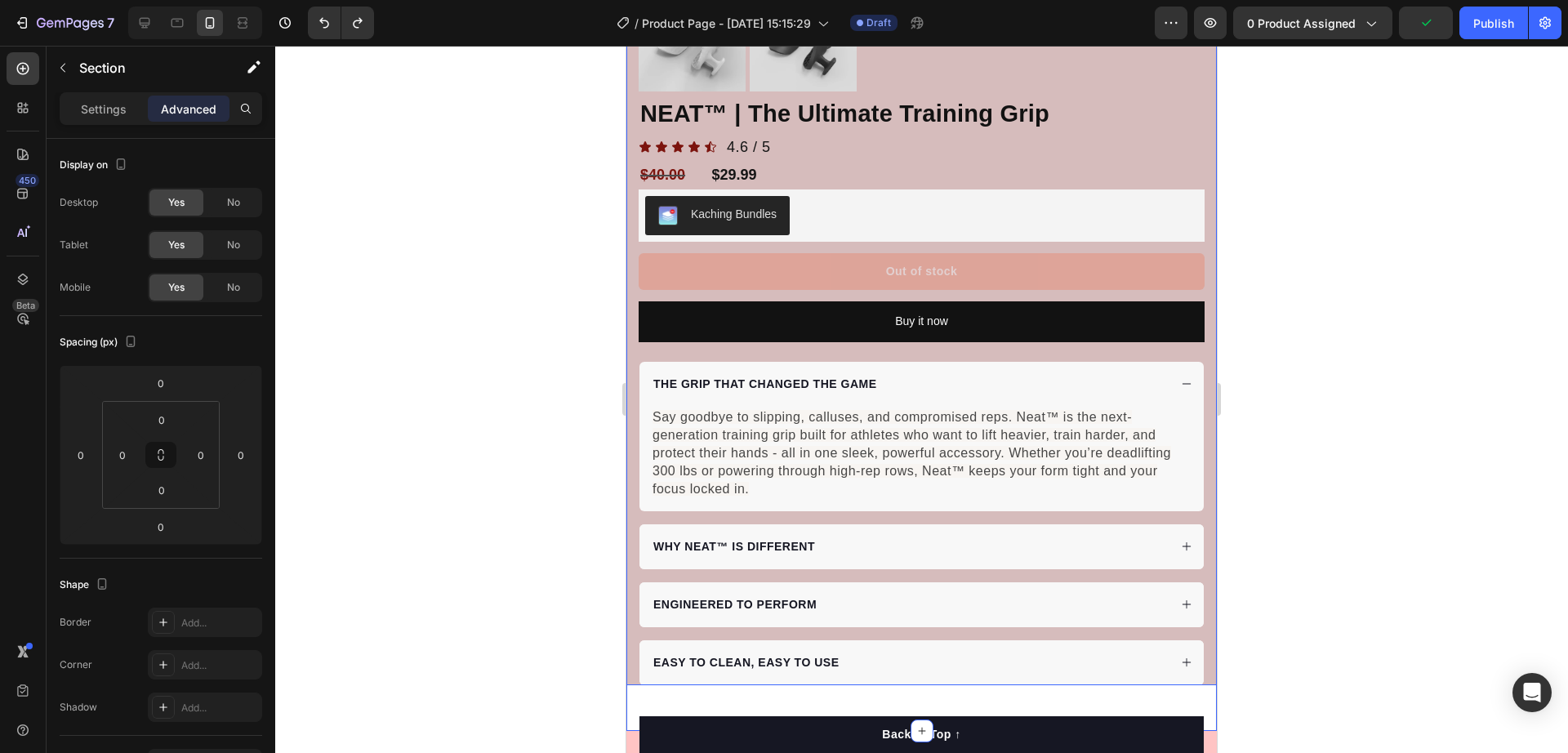
click at [633, 413] on div "Product Images "The transformation in my dog's overall health since switching t…" at bounding box center [921, 49] width 590 height 1273
click at [90, 105] on p "Settings" at bounding box center [103, 109] width 46 height 17
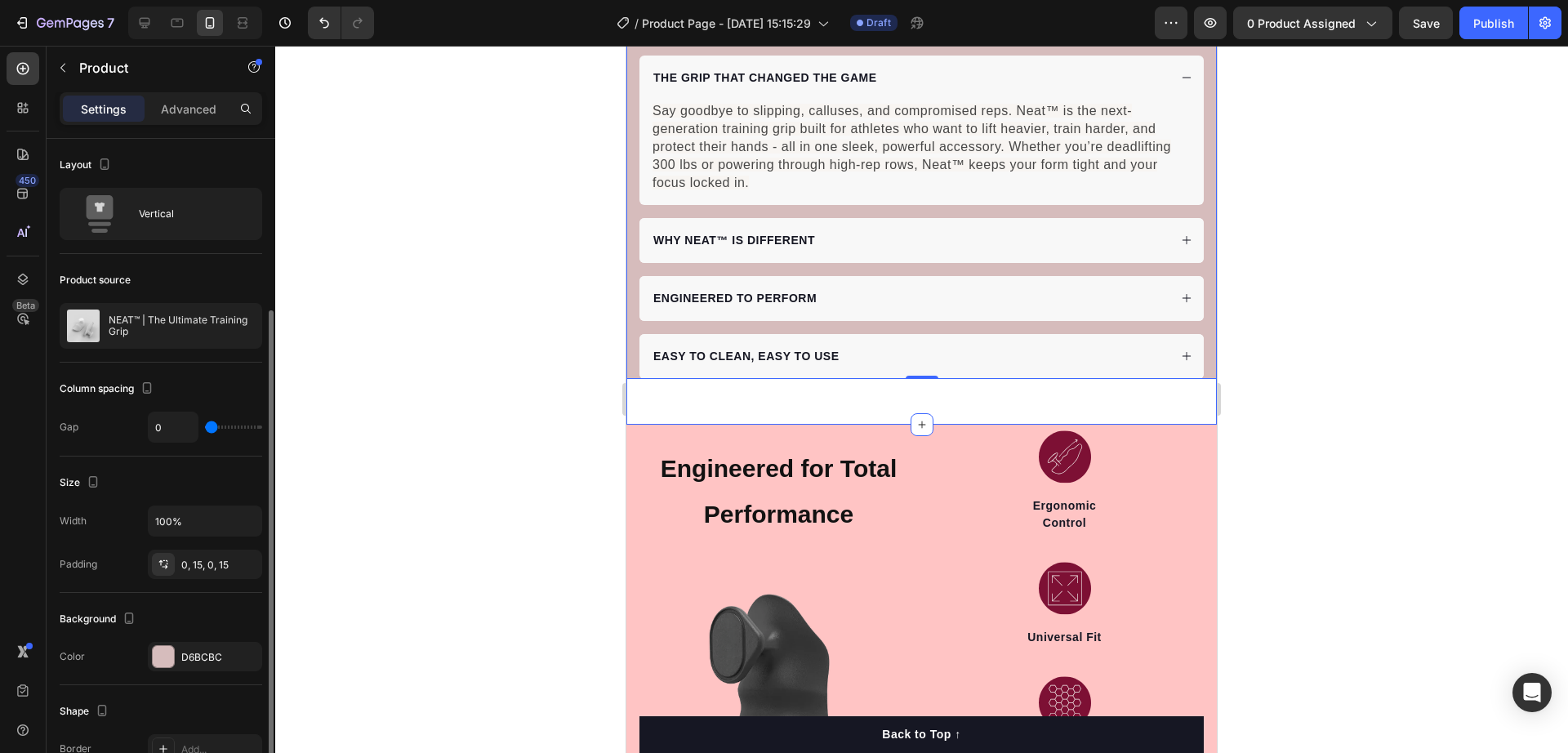
scroll to position [102, 0]
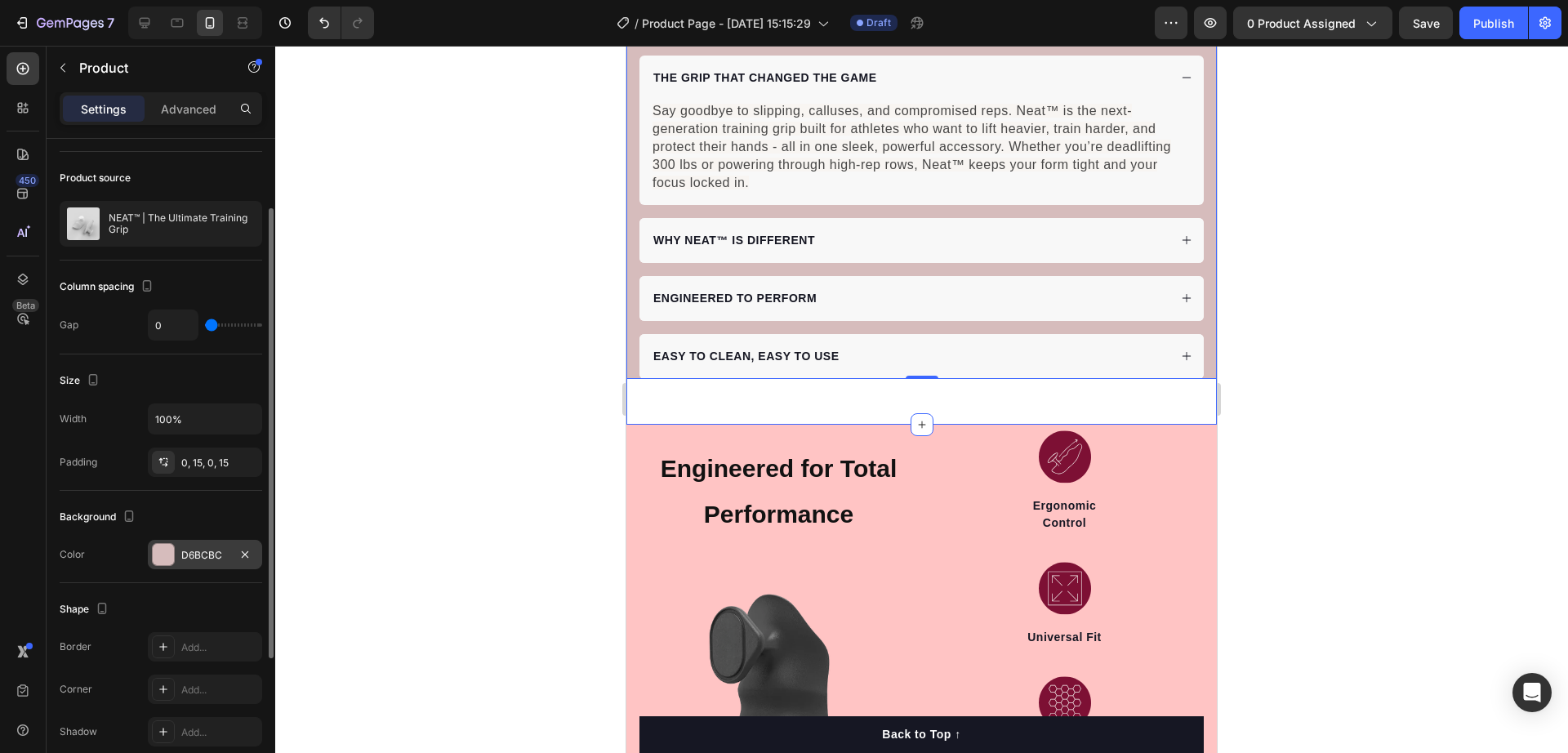
click at [191, 565] on div "D6BCBC" at bounding box center [205, 554] width 114 height 29
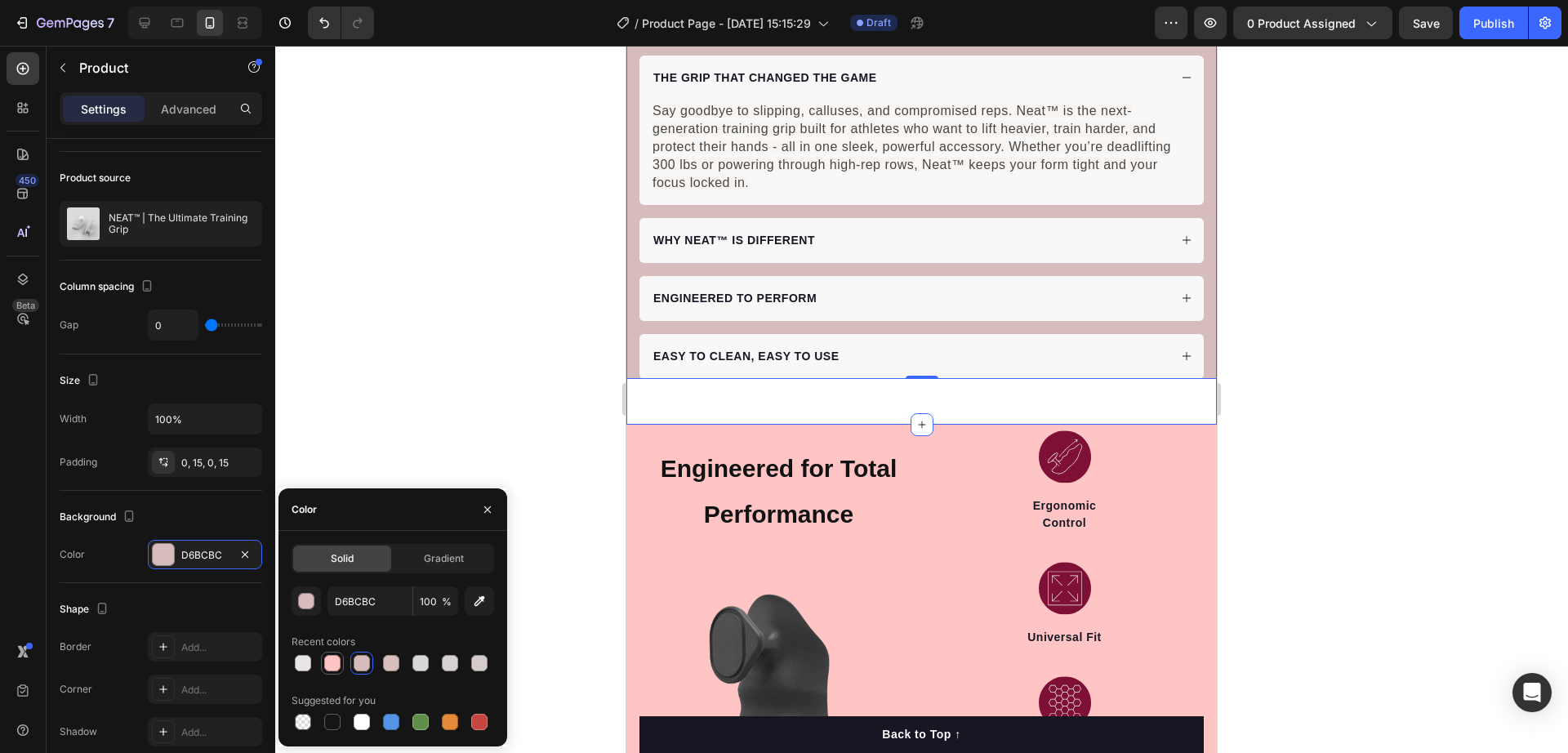
click at [333, 662] on div at bounding box center [332, 663] width 16 height 16
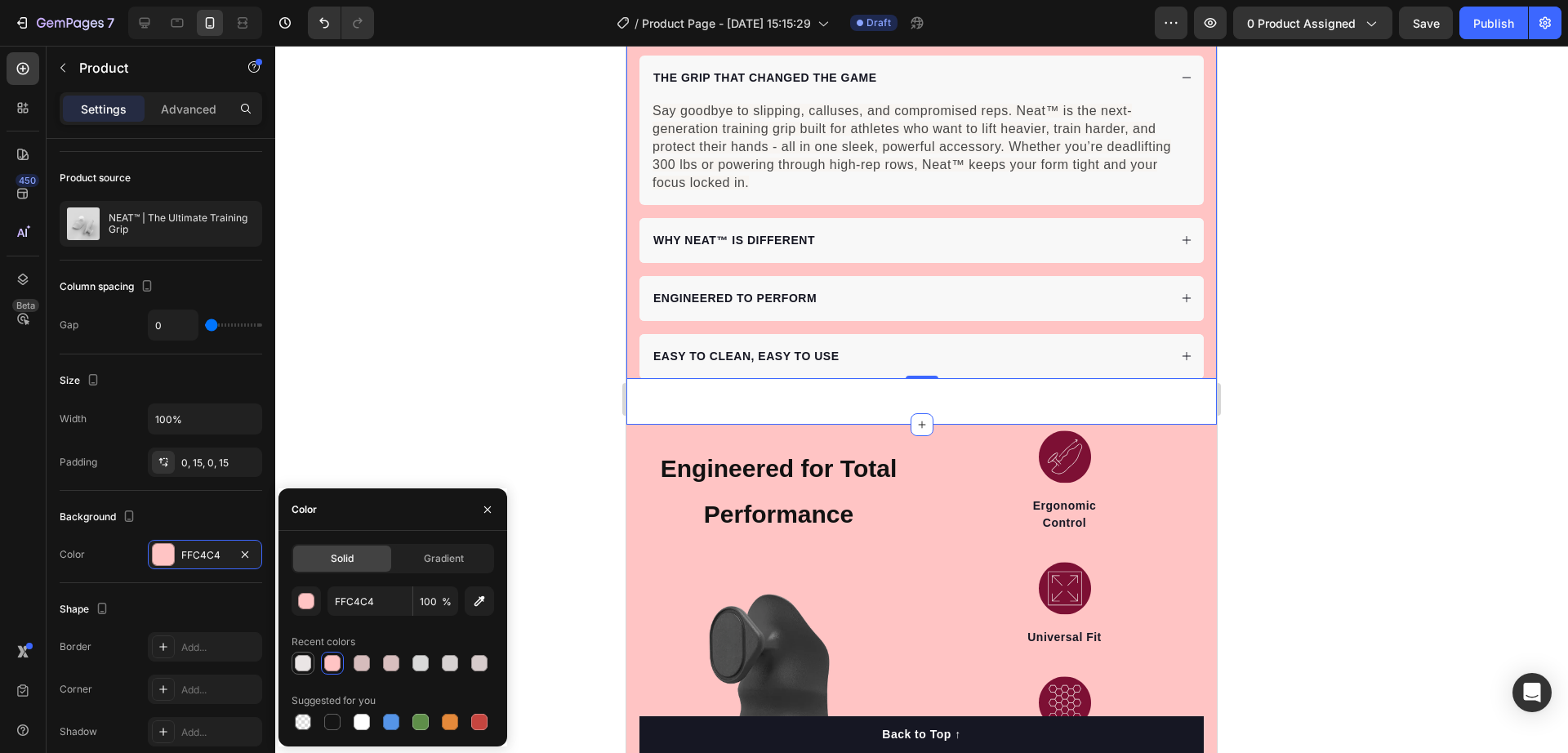
click at [313, 672] on div at bounding box center [303, 663] width 22 height 23
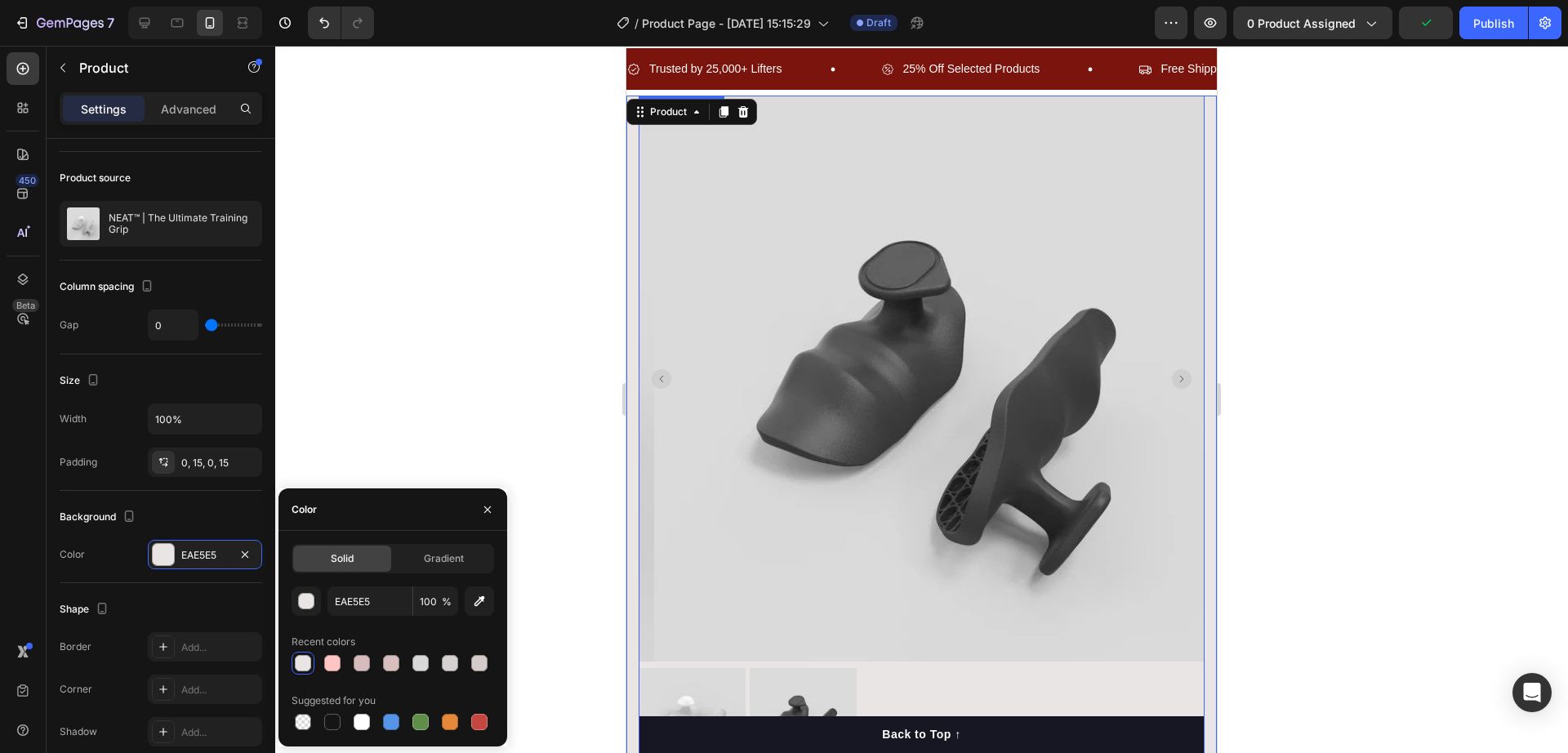
scroll to position [0, 0]
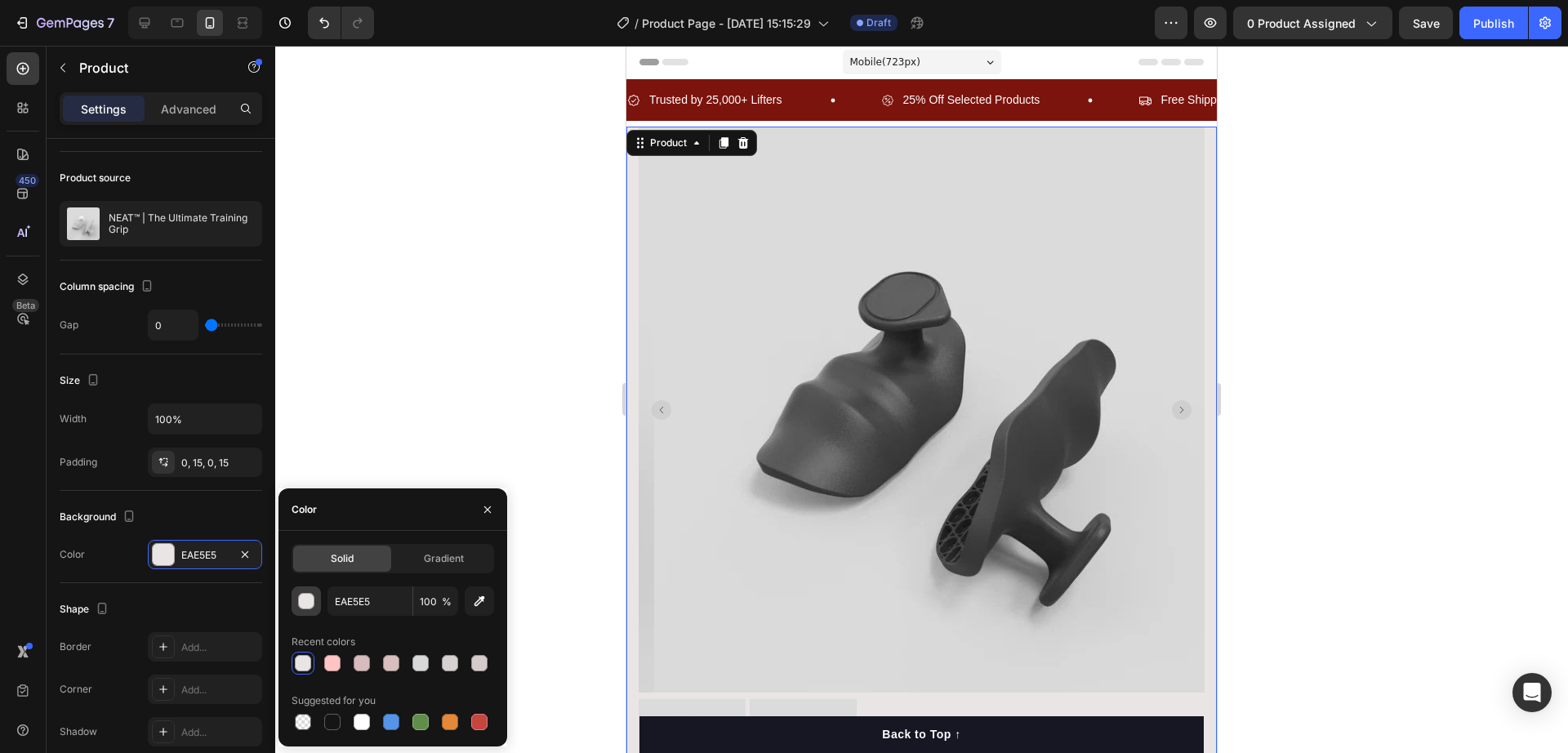
click at [308, 606] on div "button" at bounding box center [306, 602] width 16 height 16
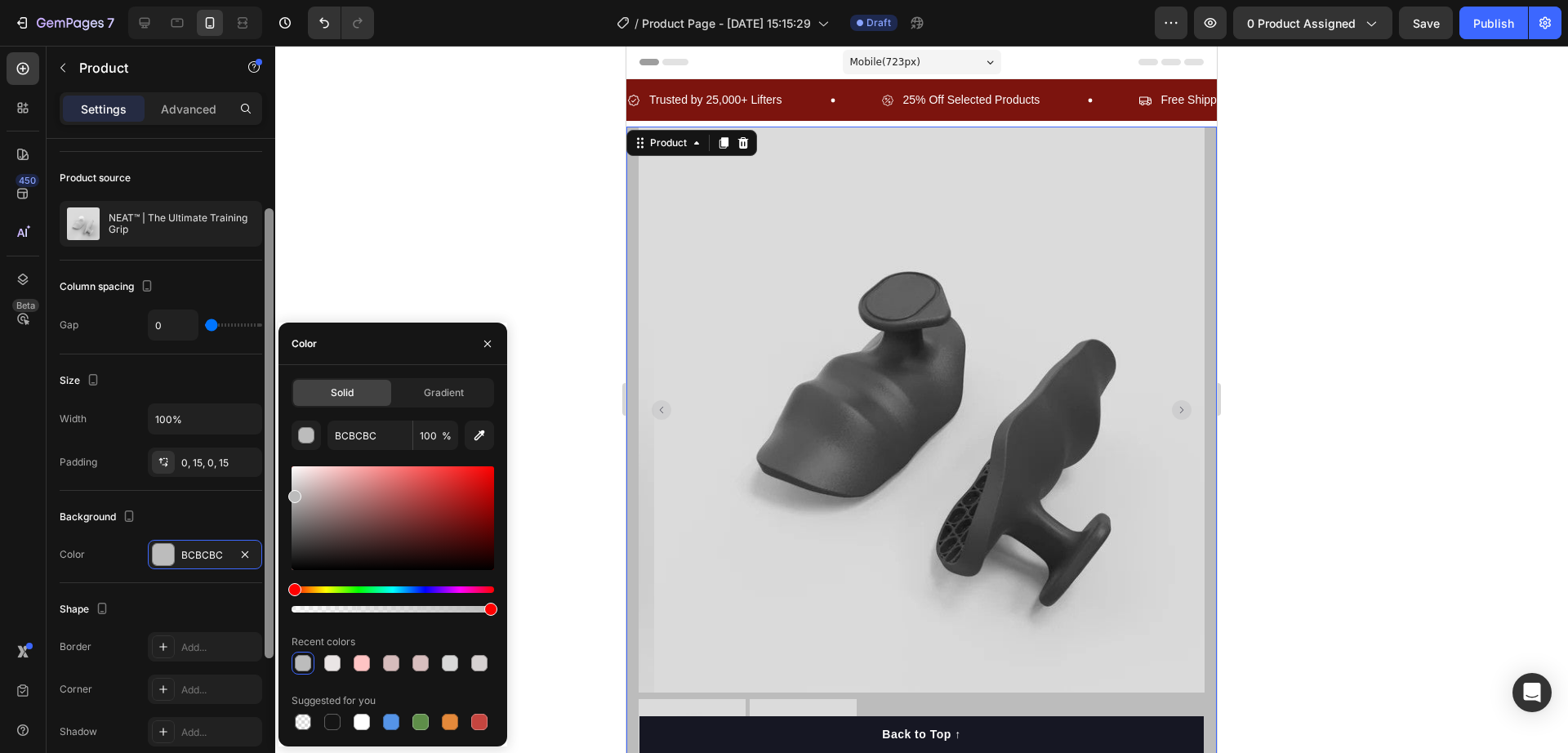
drag, startPoint x: 309, startPoint y: 480, endPoint x: 263, endPoint y: 492, distance: 47.5
click at [263, 492] on div "450 Beta Sections(18) Elements(84) Section Element Hero Section Product Detail …" at bounding box center [138, 399] width 276 height 708
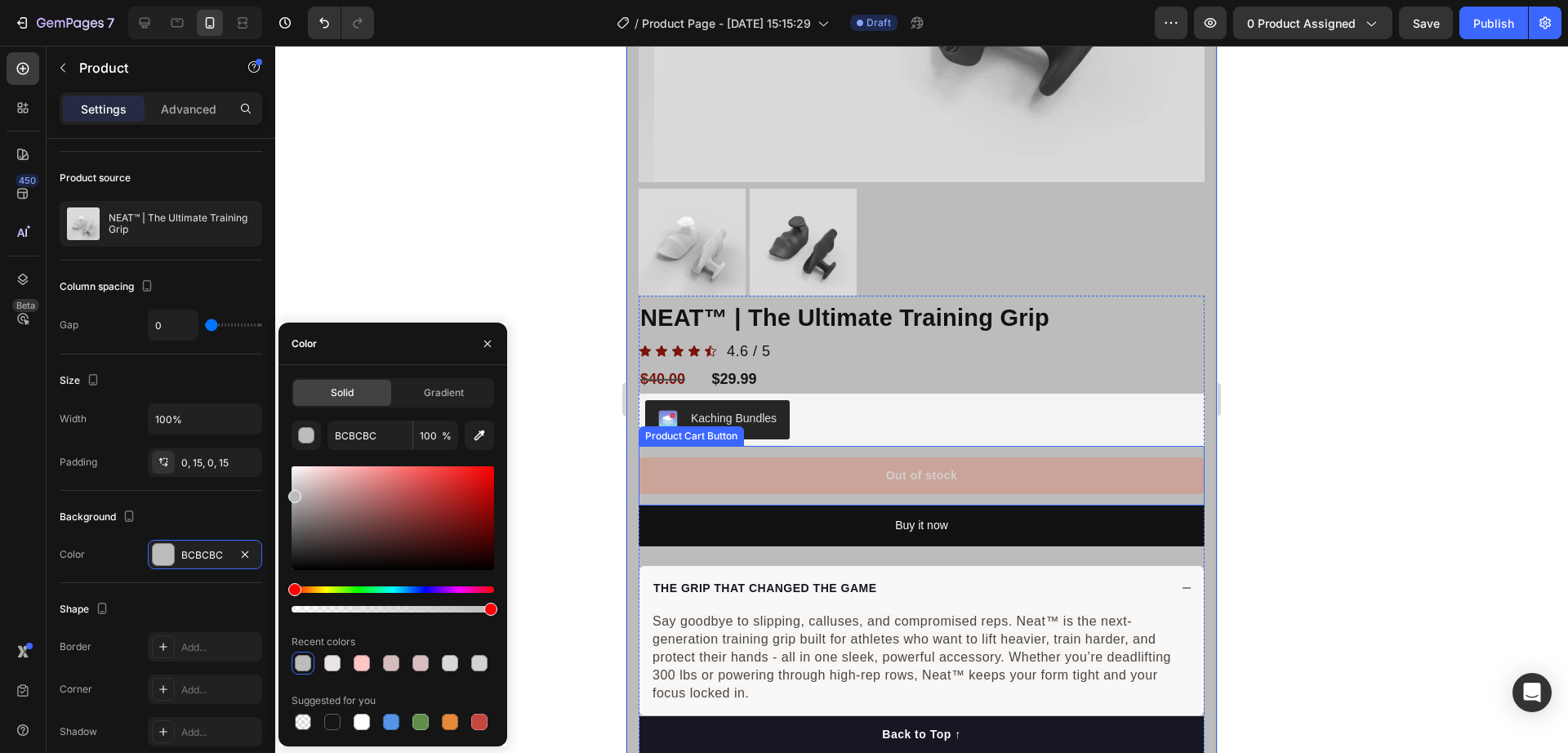
scroll to position [919, 0]
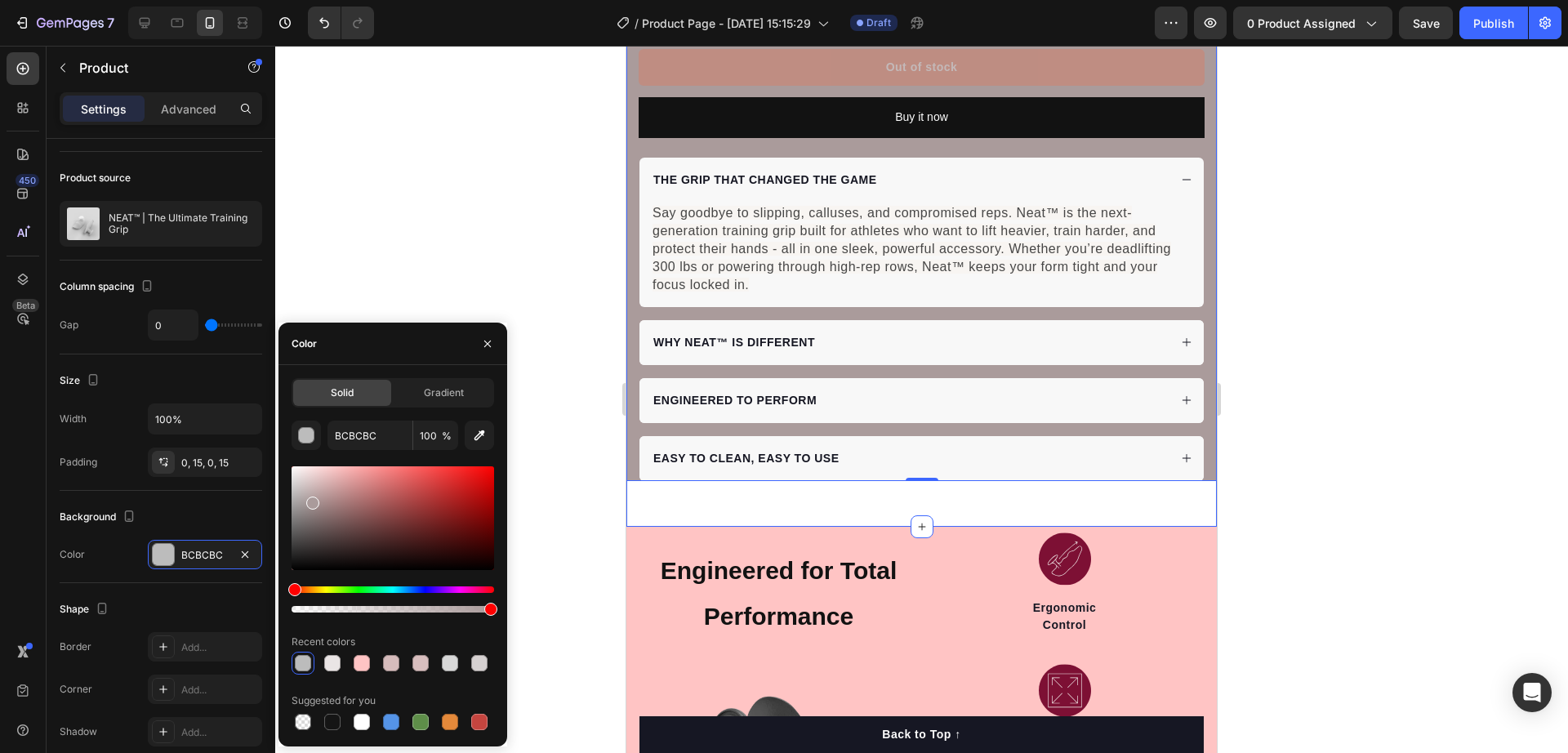
click at [310, 500] on div at bounding box center [393, 519] width 202 height 104
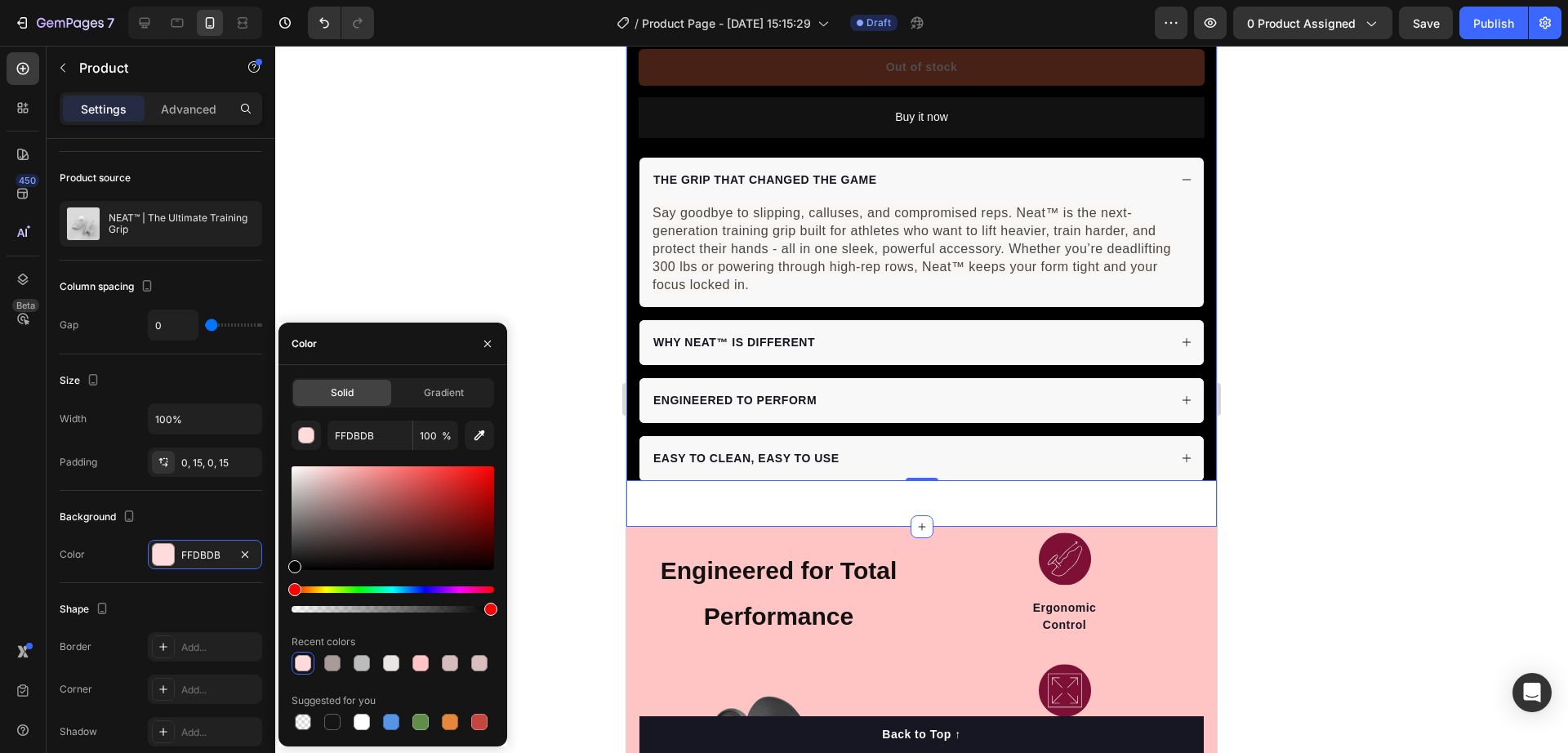
drag, startPoint x: 310, startPoint y: 500, endPoint x: 281, endPoint y: 623, distance: 126.4
click at [238, 636] on div "450 Beta Sections(18) Elements(84) Section Element Hero Section Product Detail …" at bounding box center [138, 399] width 276 height 708
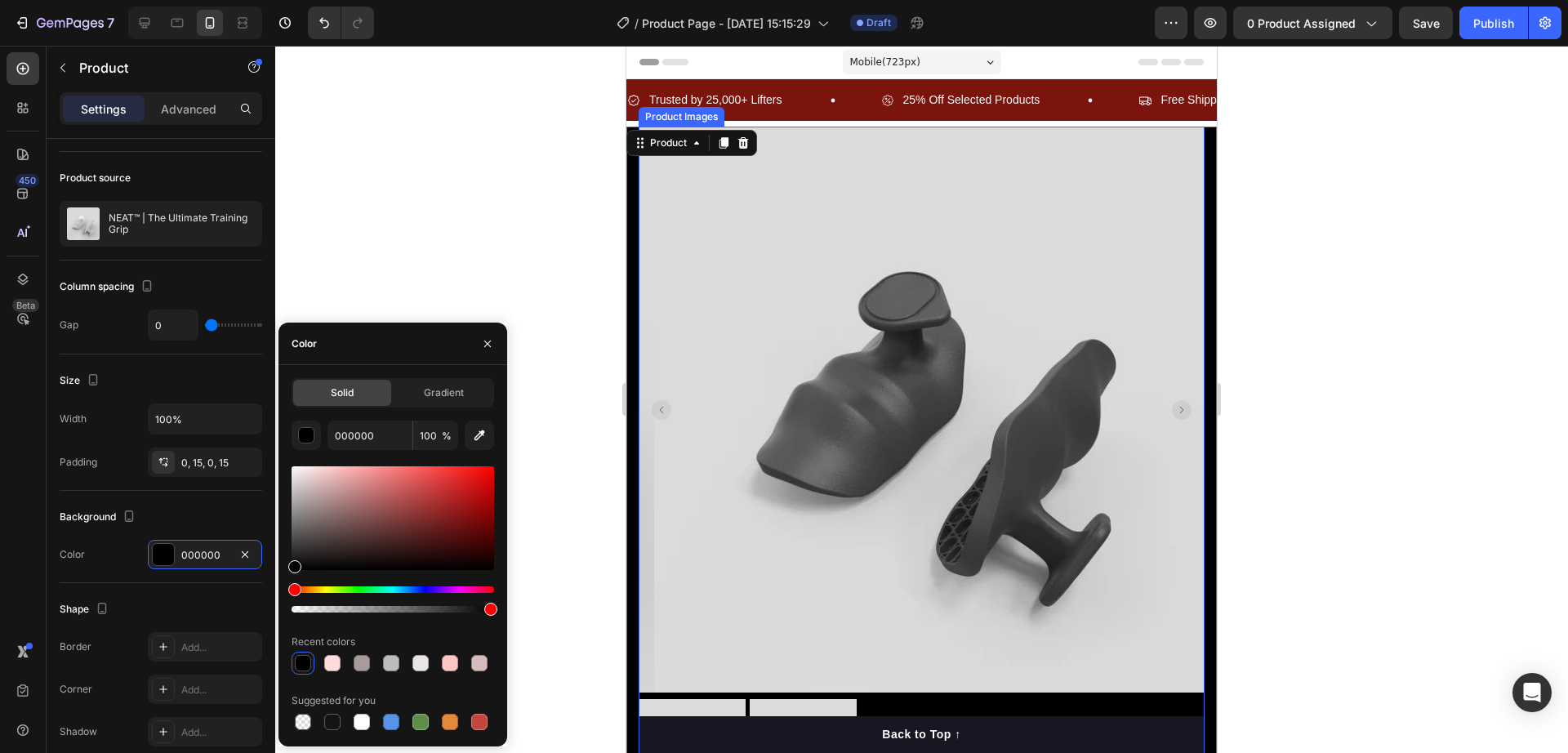
scroll to position [409, 0]
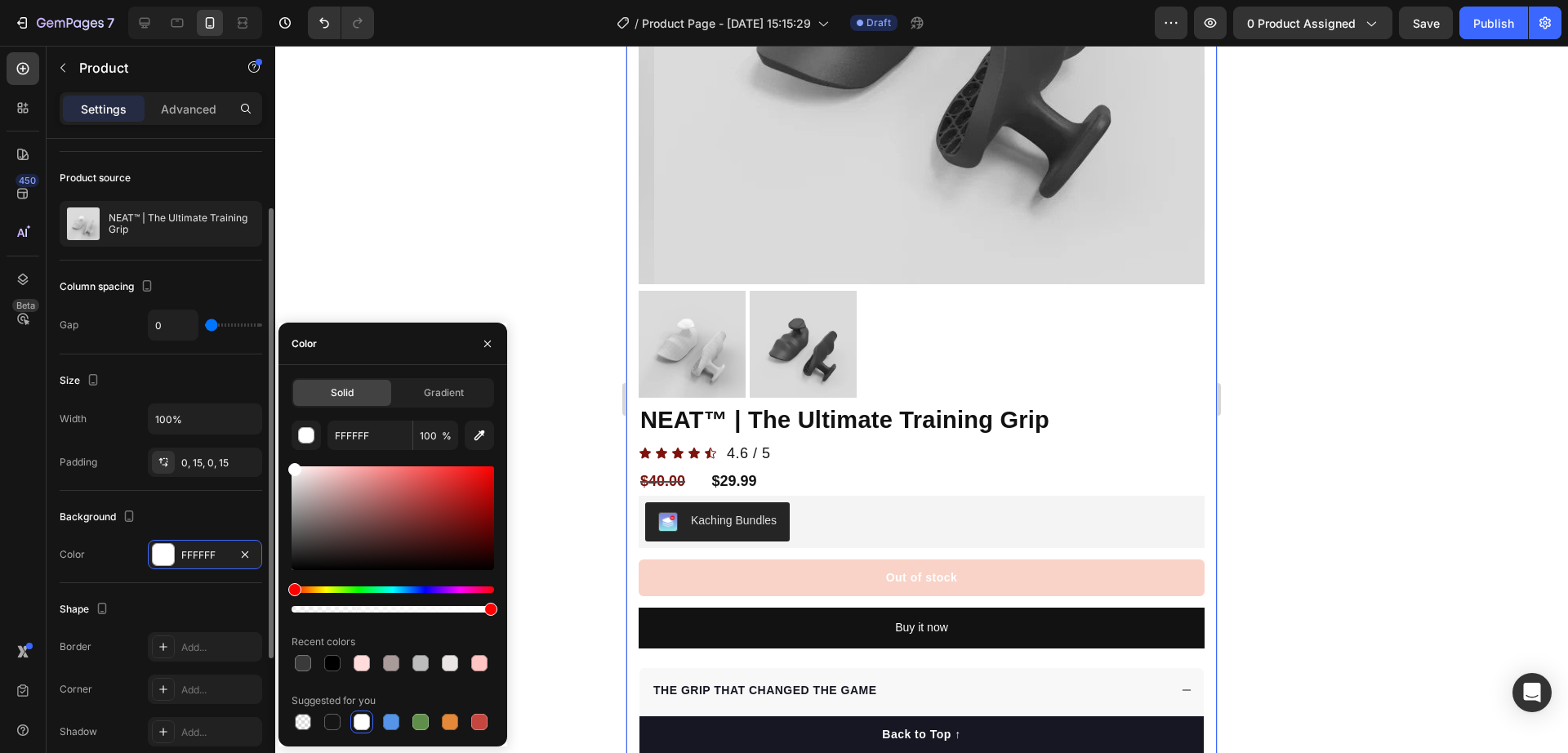
drag, startPoint x: 299, startPoint y: 550, endPoint x: 245, endPoint y: 387, distance: 171.7
click at [245, 387] on div "450 Beta Sections(18) Elements(84) Section Element Hero Section Product Detail …" at bounding box center [138, 399] width 276 height 708
click at [304, 471] on div at bounding box center [393, 539] width 202 height 153
drag, startPoint x: 305, startPoint y: 471, endPoint x: 297, endPoint y: 452, distance: 20.6
click at [297, 452] on div "FFF9F9 100 % Recent colors Suggested for you" at bounding box center [393, 578] width 202 height 313
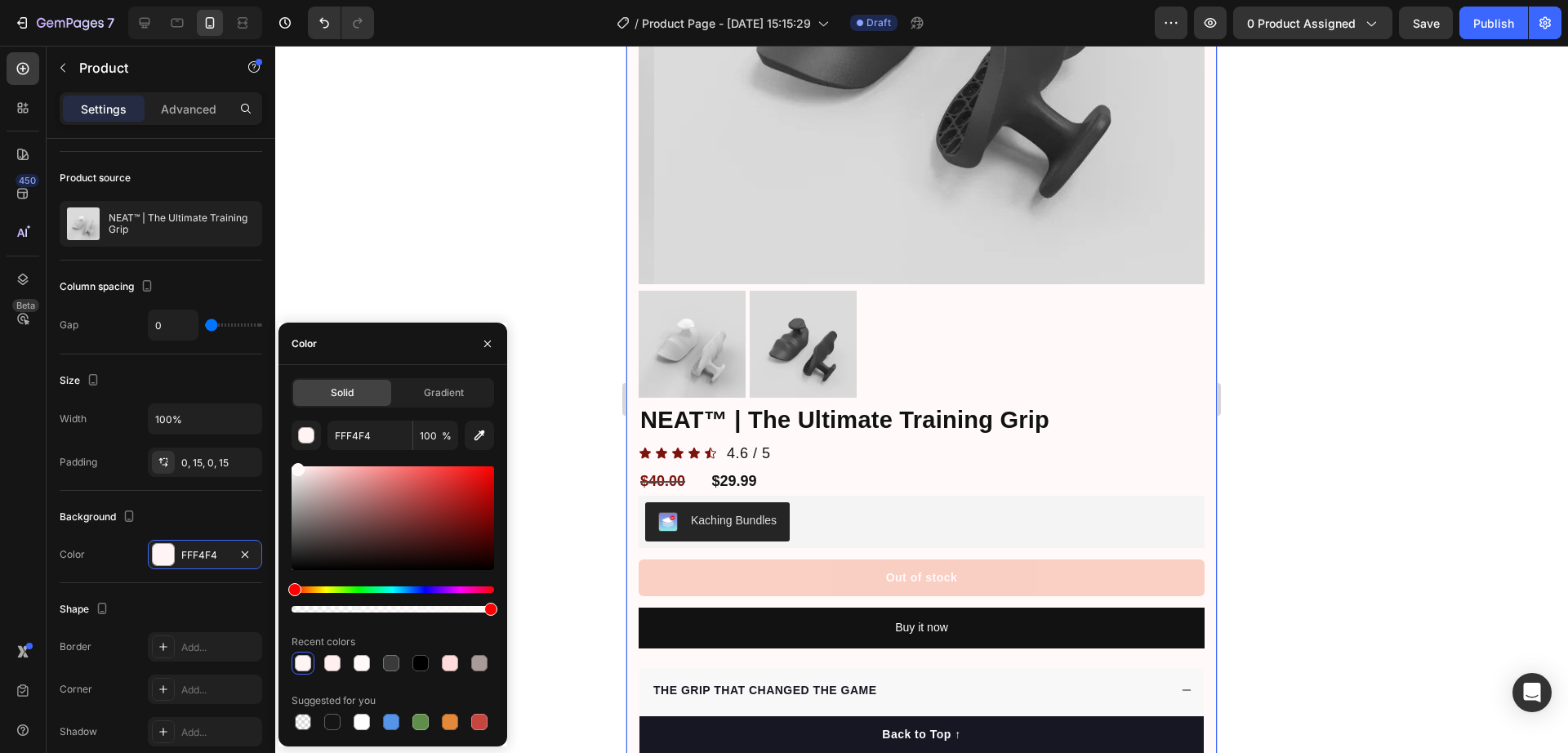
type input "FFF9F9"
drag, startPoint x: 306, startPoint y: 474, endPoint x: 298, endPoint y: 457, distance: 18.8
click at [297, 458] on div "FFF9F9 100 % Recent colors Suggested for you" at bounding box center [393, 578] width 202 height 313
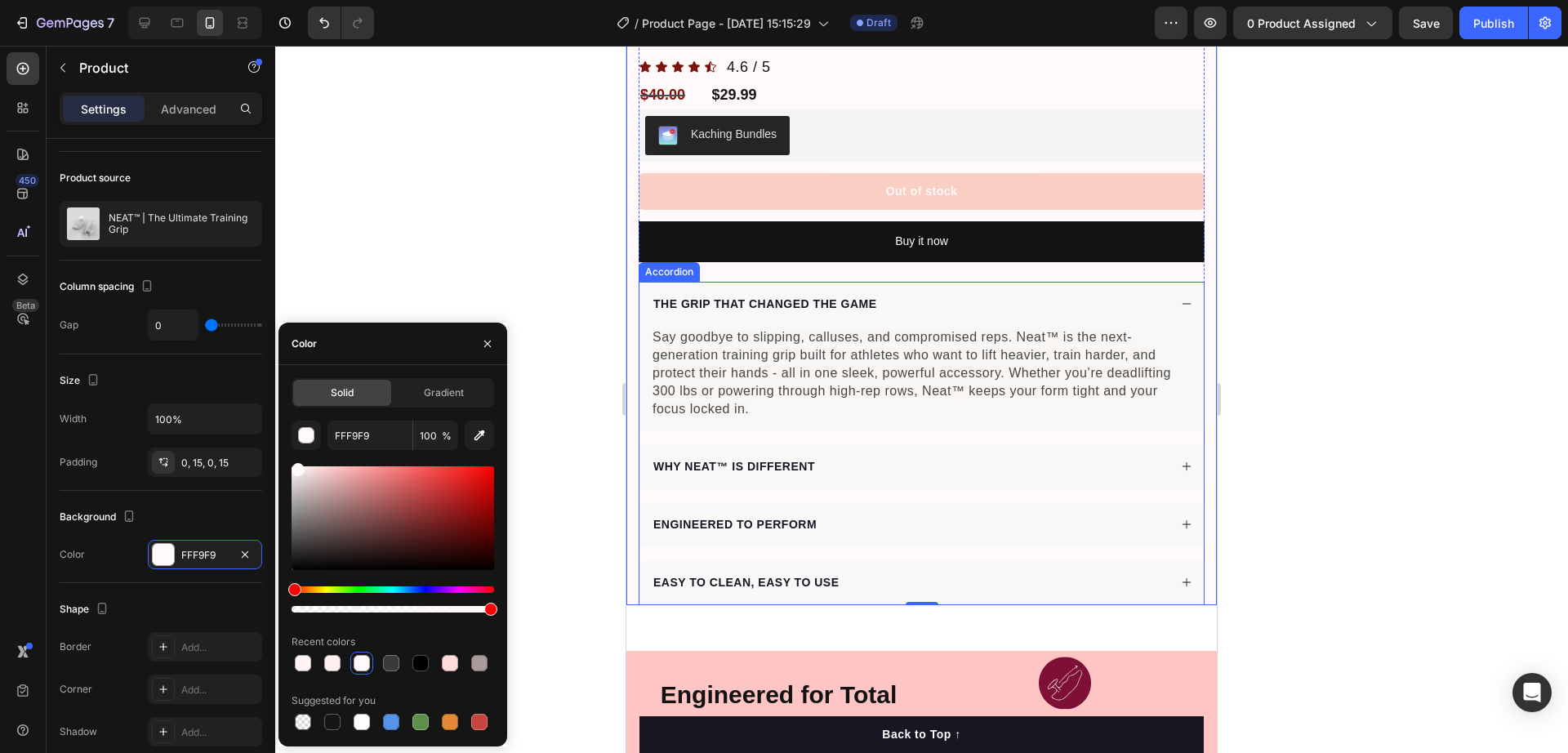
scroll to position [817, 0]
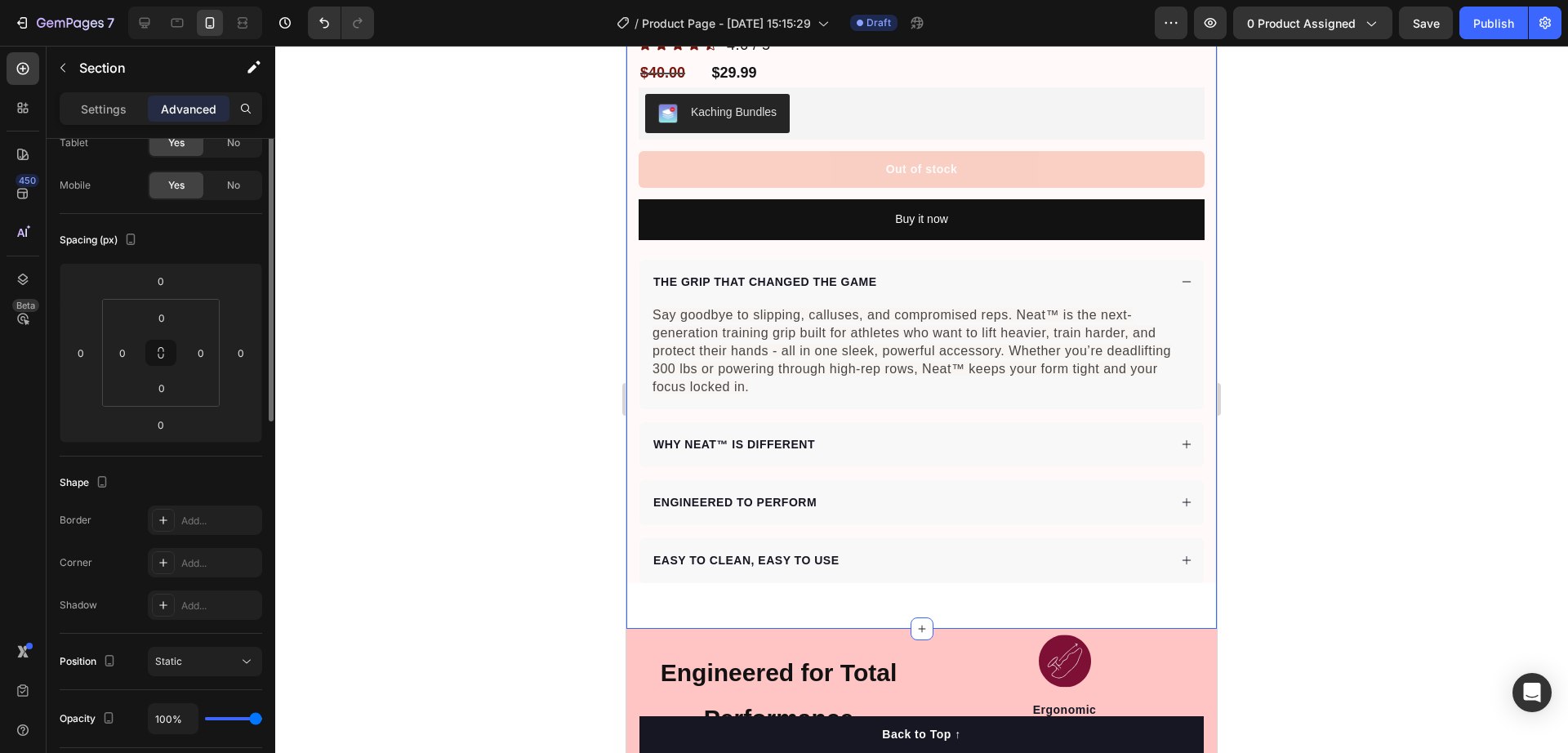
scroll to position [0, 0]
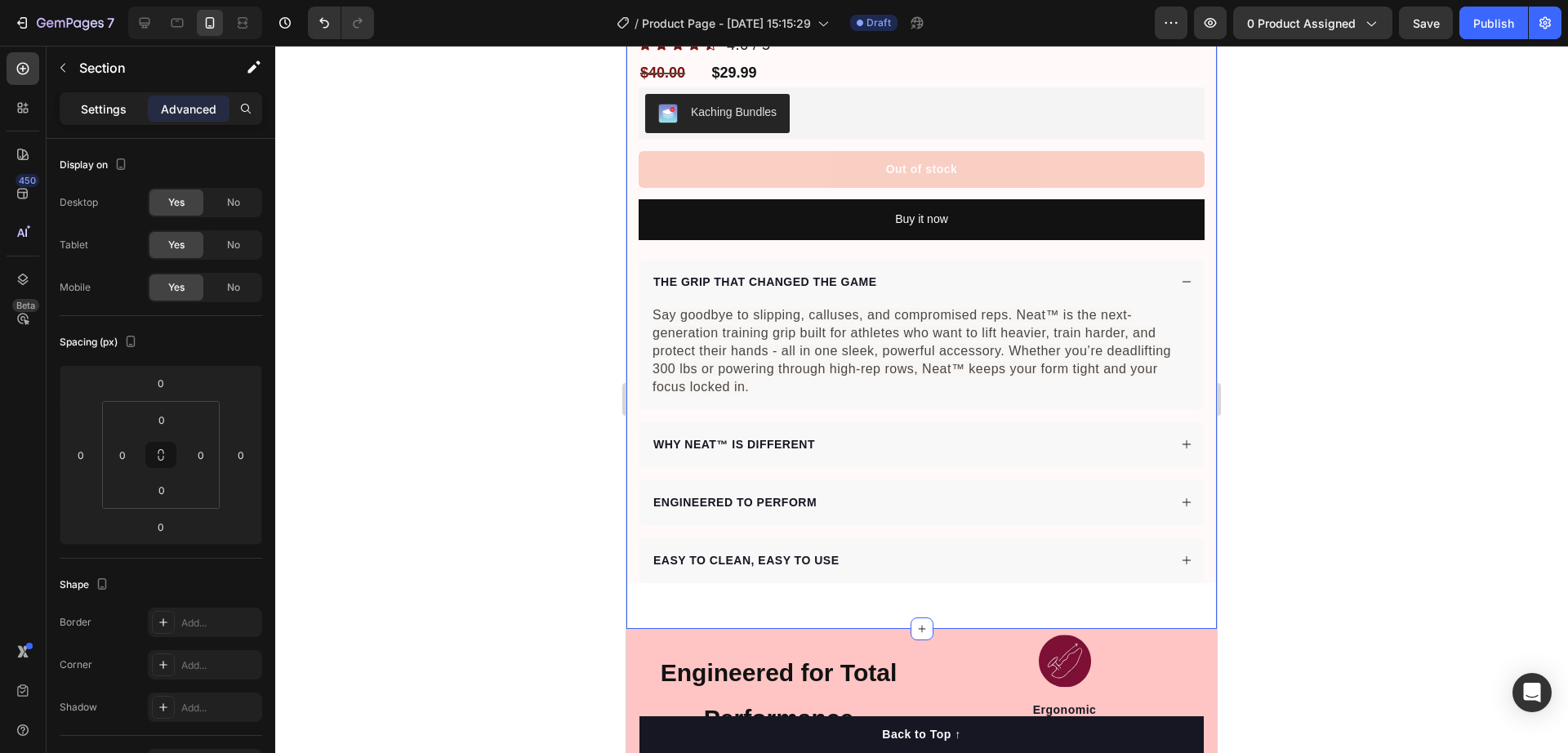
click at [92, 103] on p "Settings" at bounding box center [103, 109] width 46 height 17
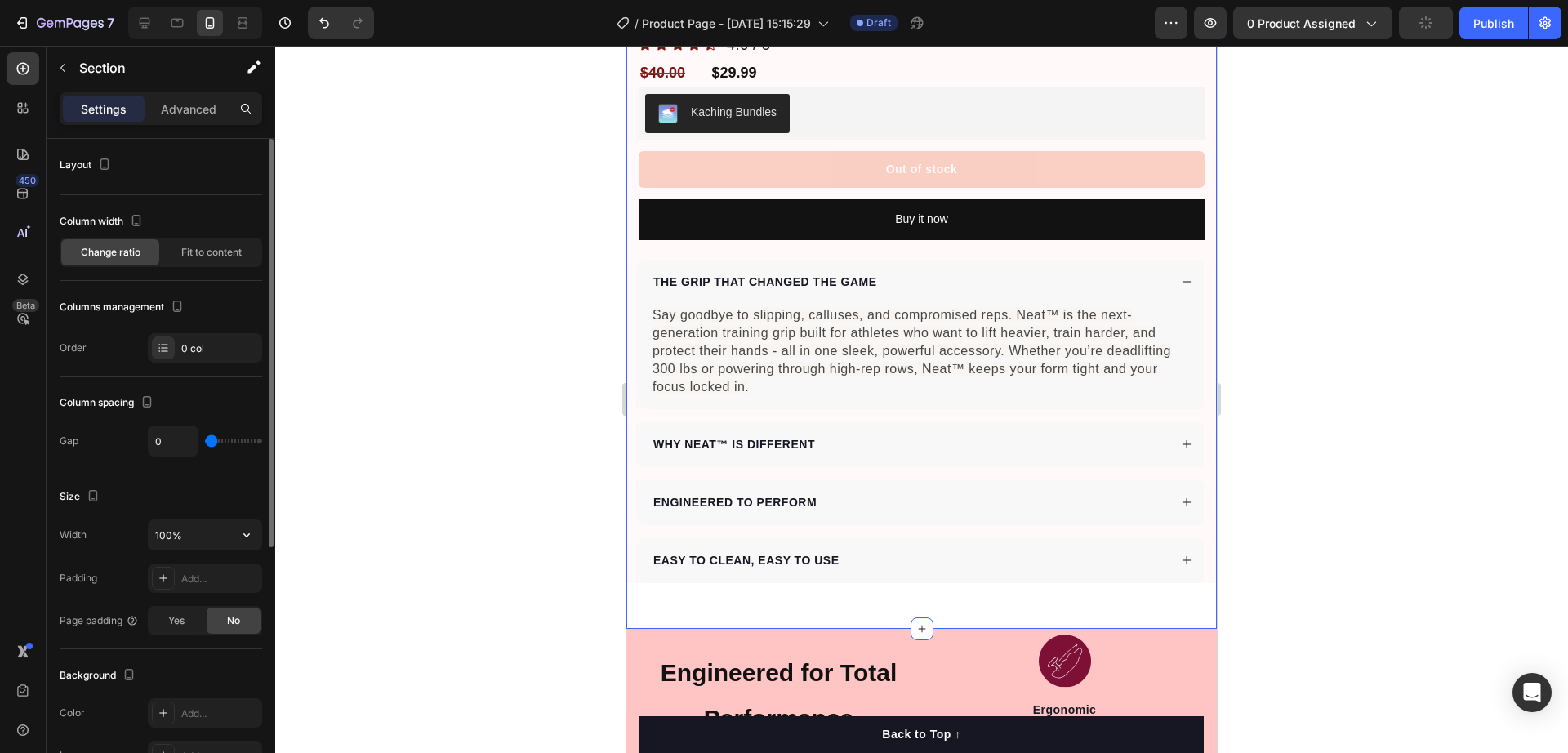
scroll to position [408, 0]
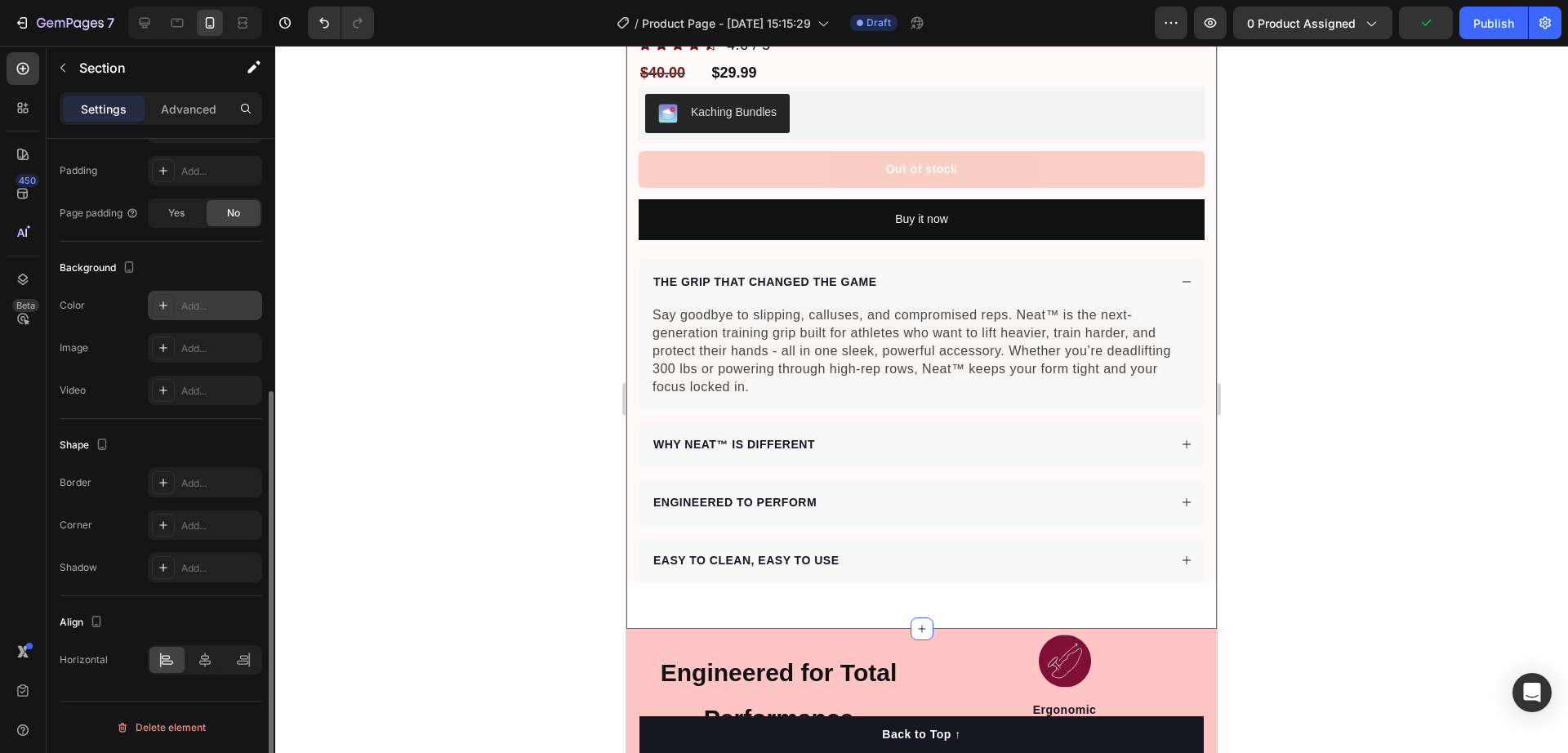
click at [187, 304] on div "Add..." at bounding box center [219, 307] width 77 height 15
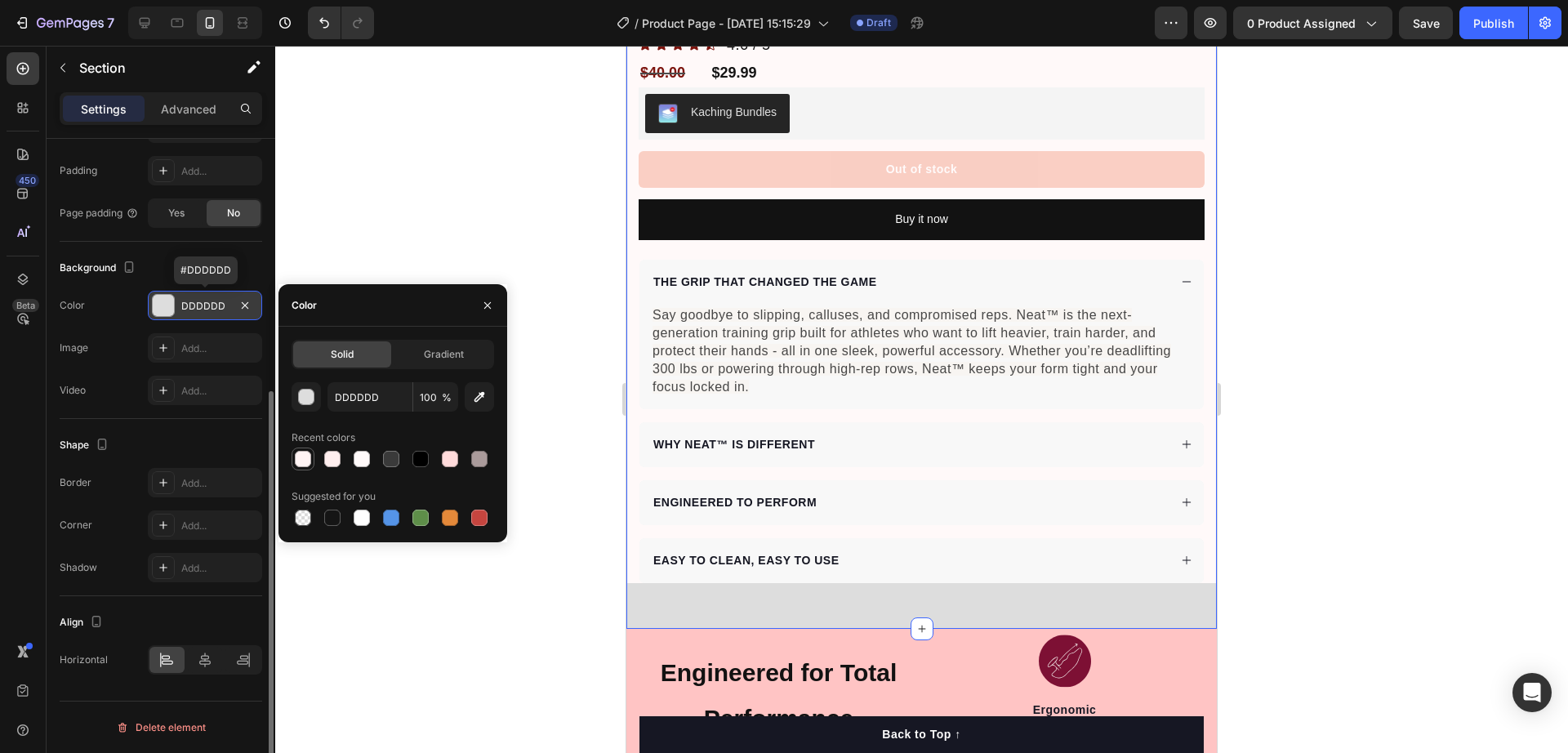
click at [306, 460] on div at bounding box center [303, 459] width 16 height 16
type input "FFF4F4"
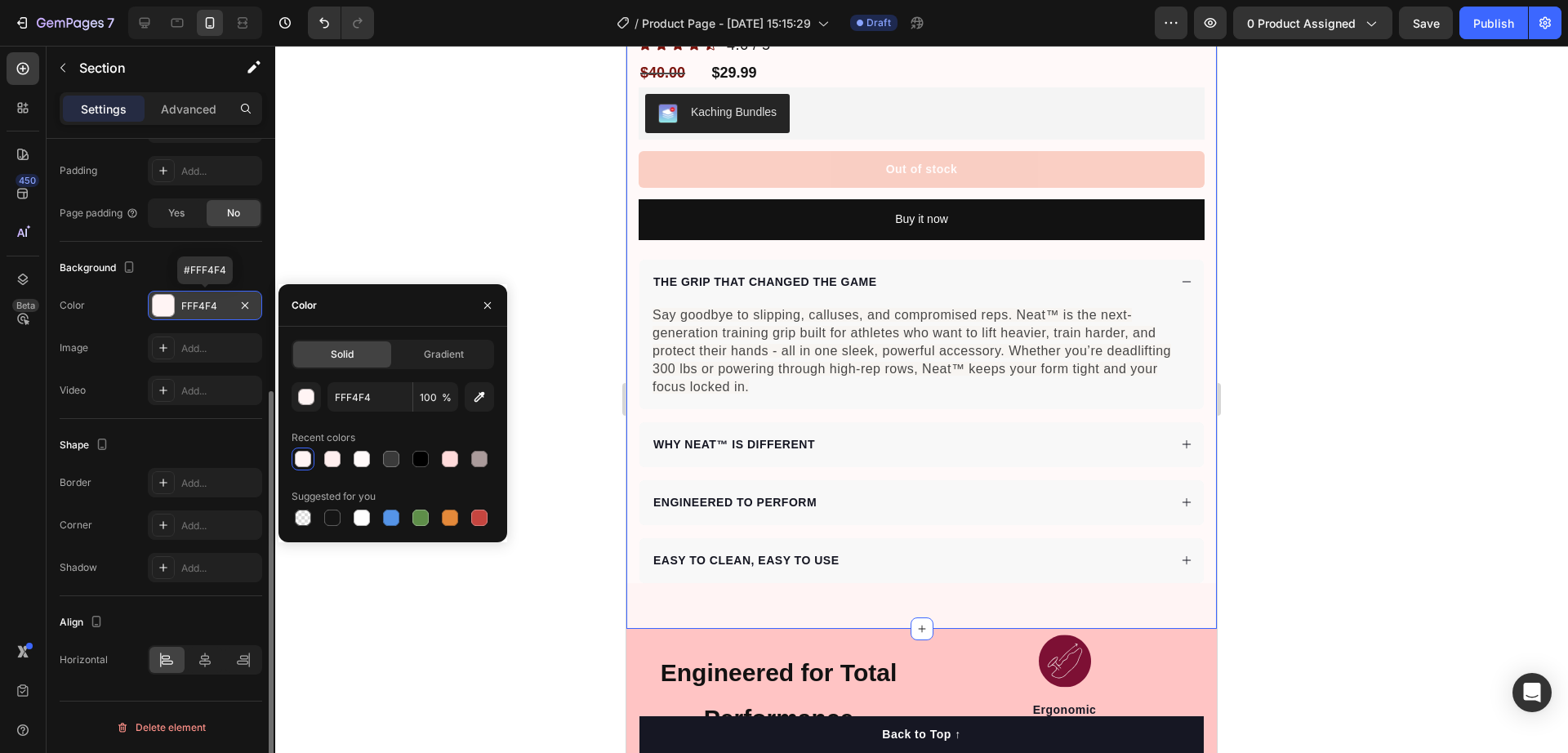
click at [551, 612] on div at bounding box center [922, 399] width 1293 height 708
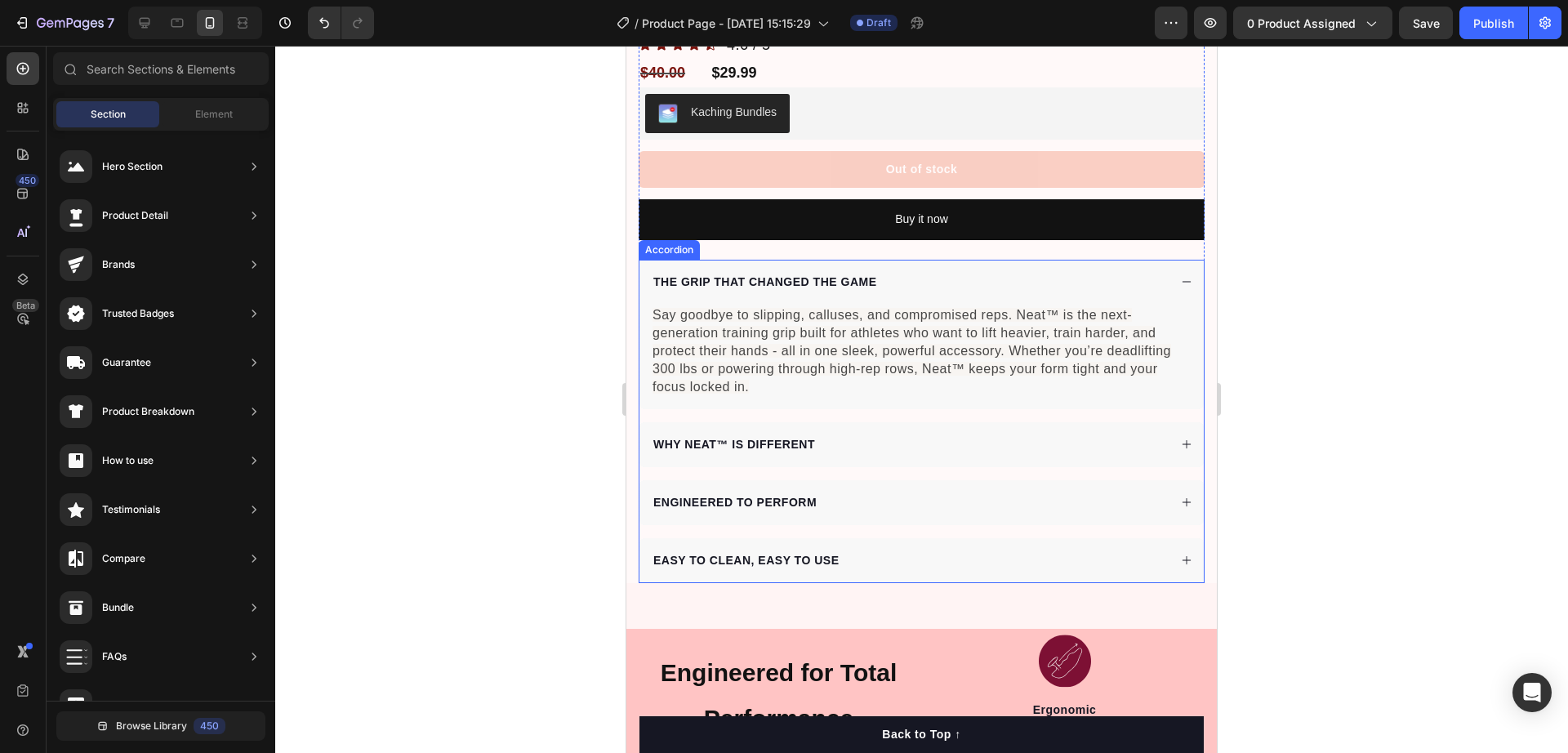
scroll to position [1021, 0]
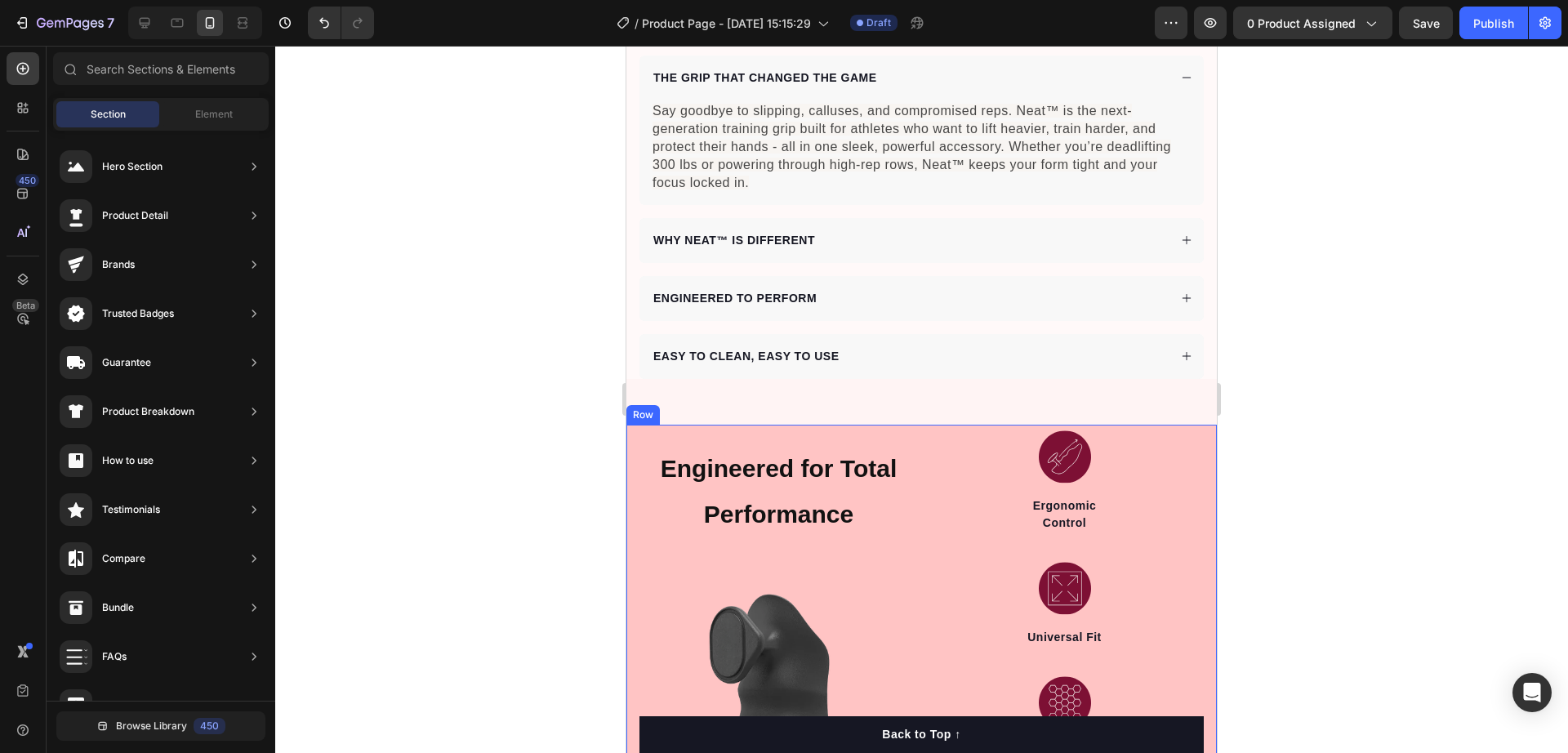
click at [633, 535] on div "Engineered for Total Performance Heading Image Image Ergonomic Control Text blo…" at bounding box center [921, 648] width 590 height 446
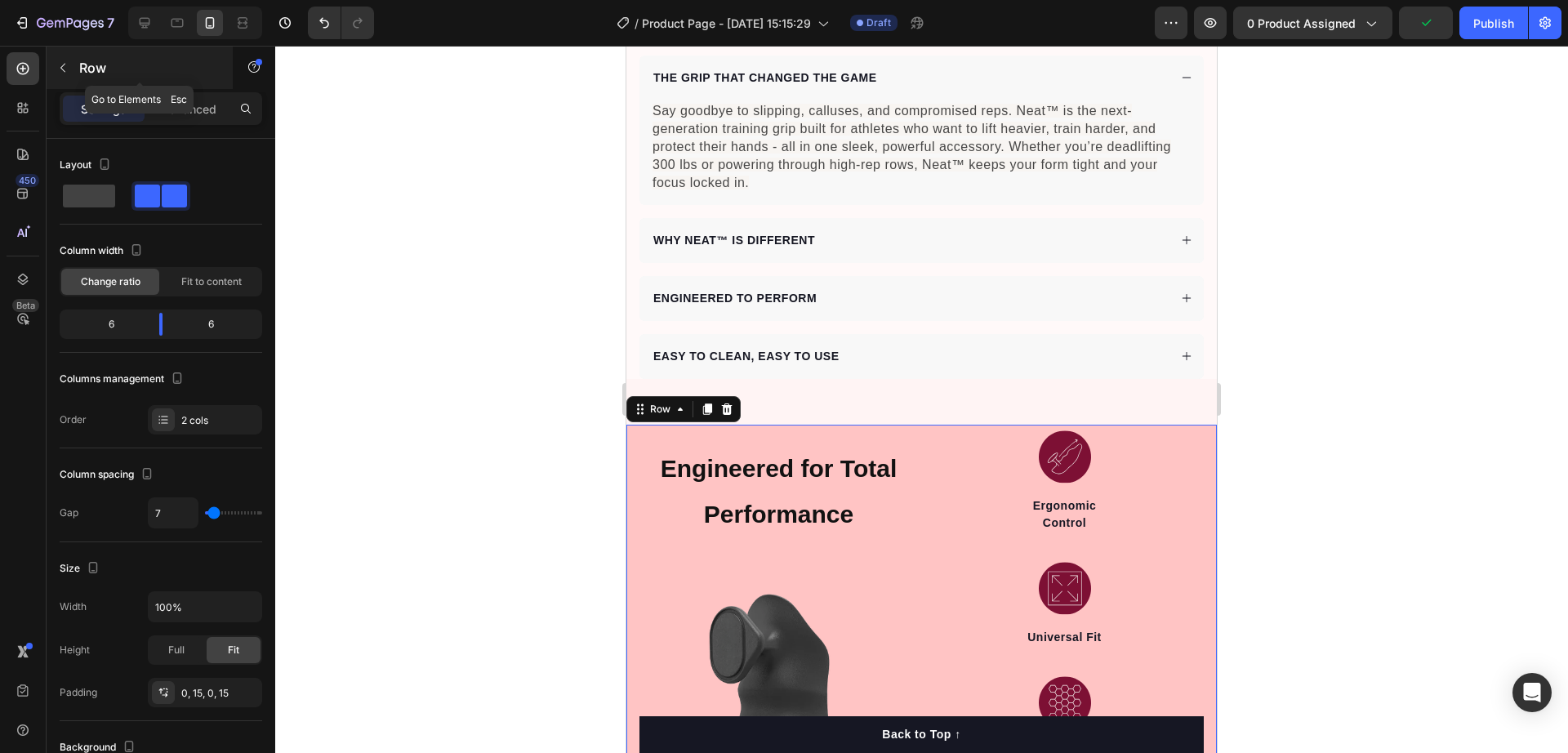
click at [72, 81] on div "Row" at bounding box center [140, 68] width 187 height 42
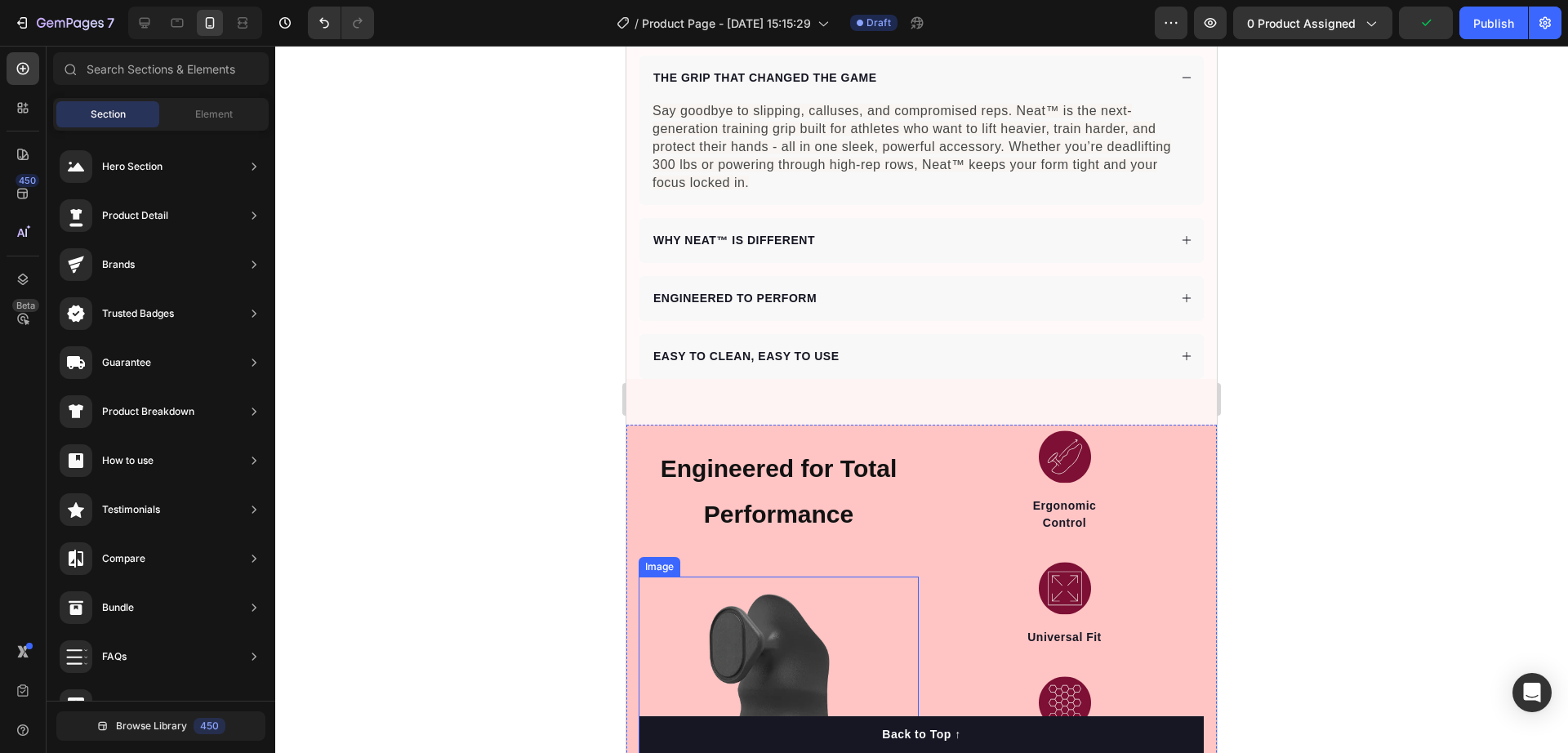
click at [682, 577] on img at bounding box center [778, 701] width 280 height 249
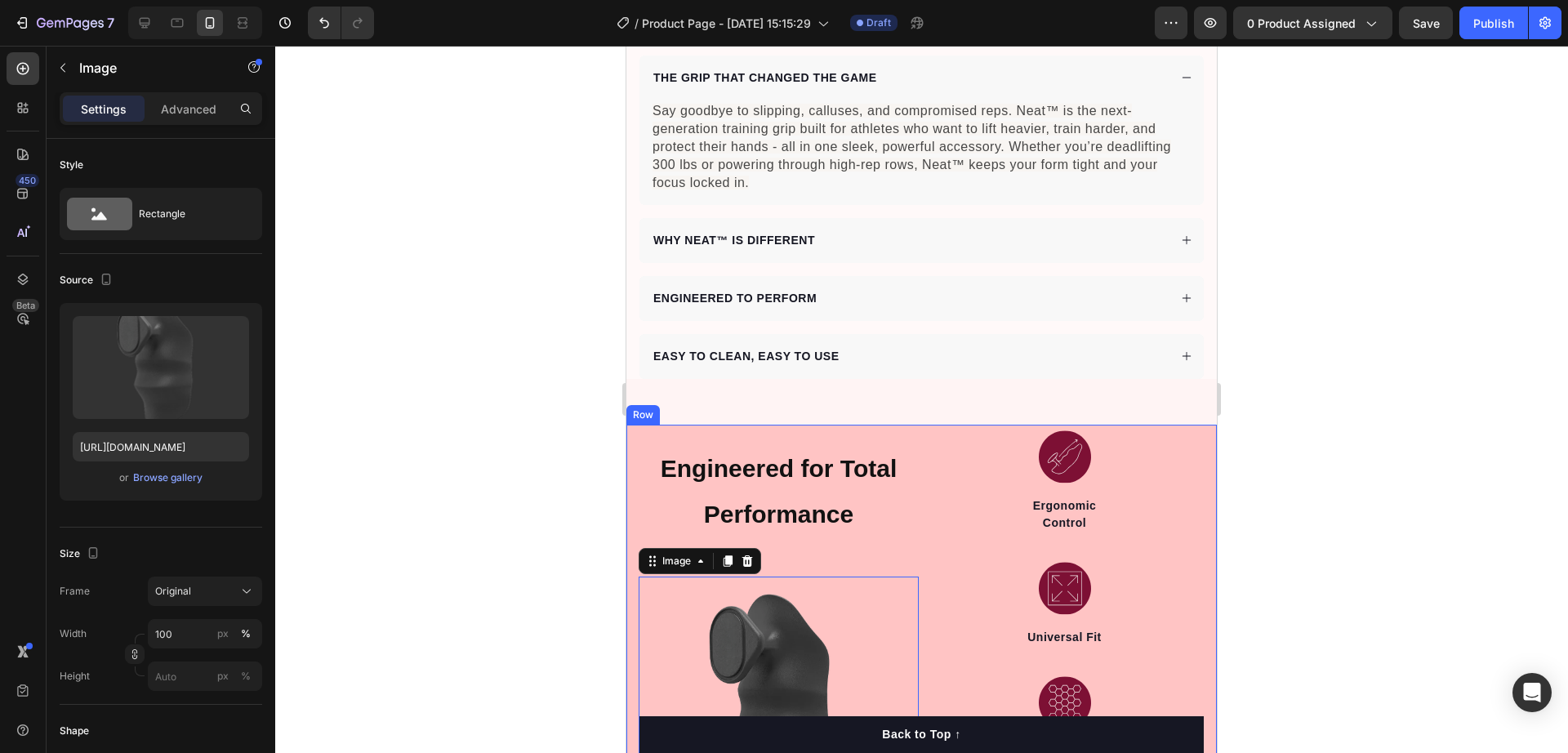
click at [638, 520] on div "Engineered for Total Performance Heading Image 32 Image Ergonomic Control Text …" at bounding box center [921, 648] width 590 height 446
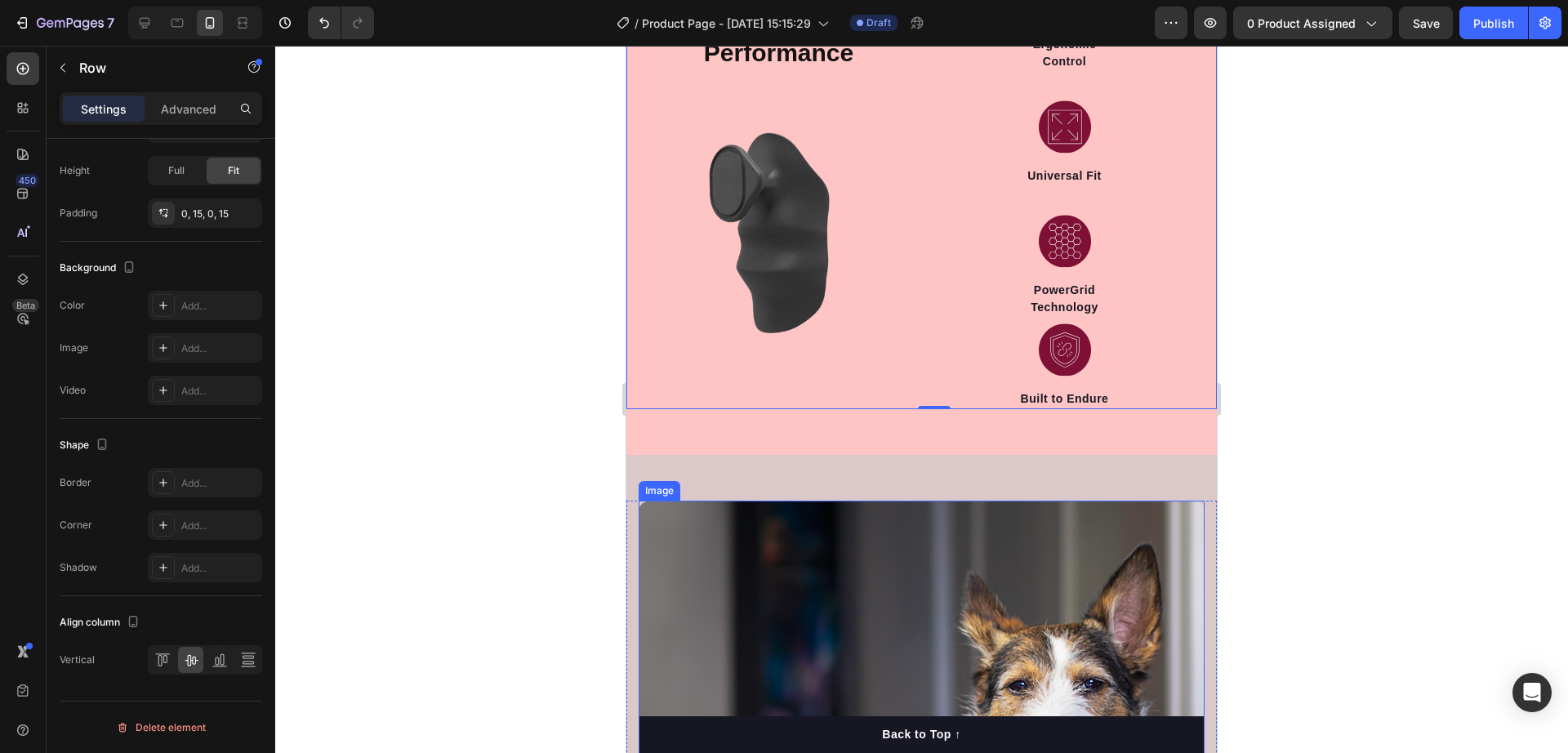
scroll to position [1532, 0]
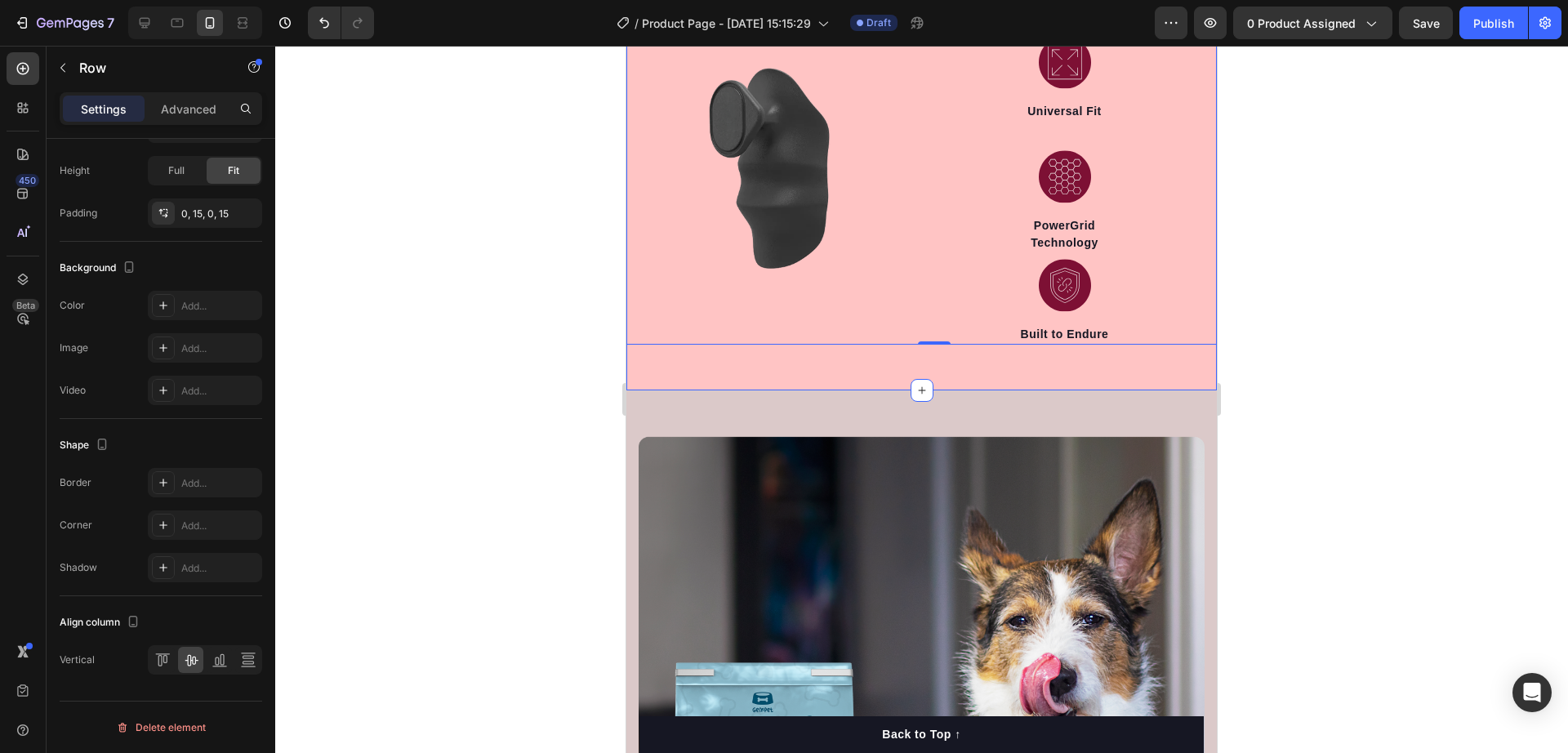
click at [690, 368] on div "Engineered for Total Performance Heading Image Image Ergonomic Control Text blo…" at bounding box center [921, 144] width 590 height 492
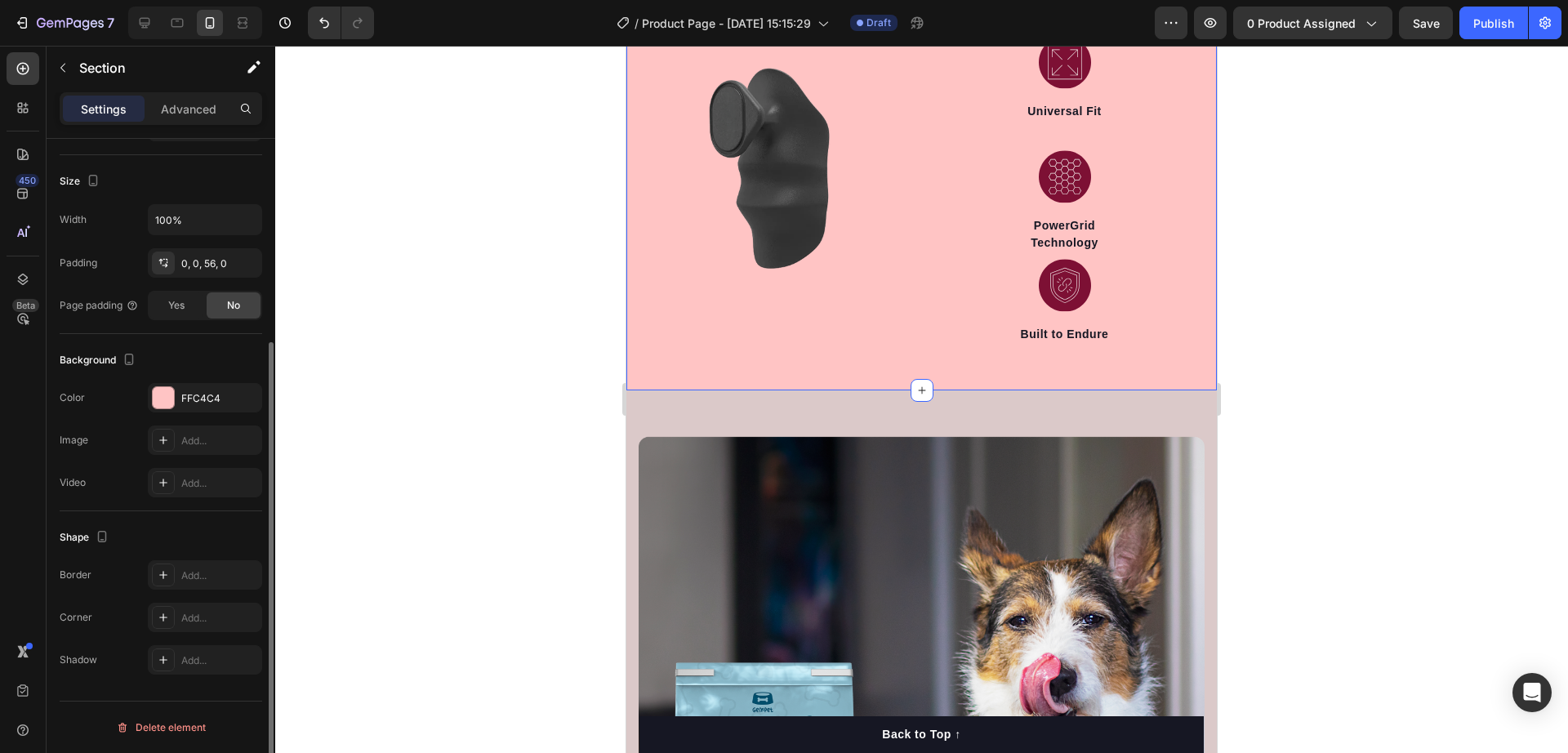
scroll to position [0, 0]
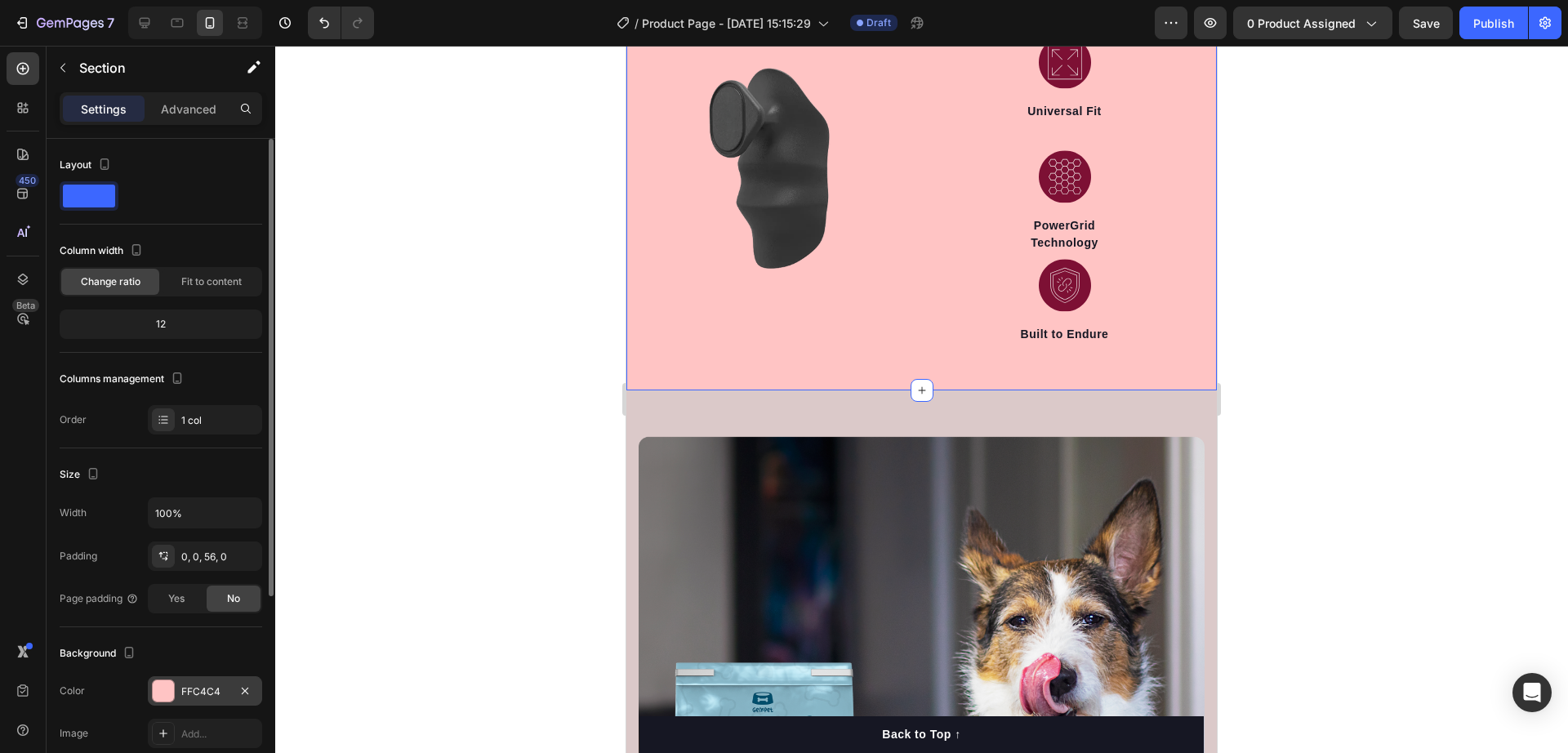
click at [182, 691] on div "FFC4C4" at bounding box center [204, 692] width 48 height 15
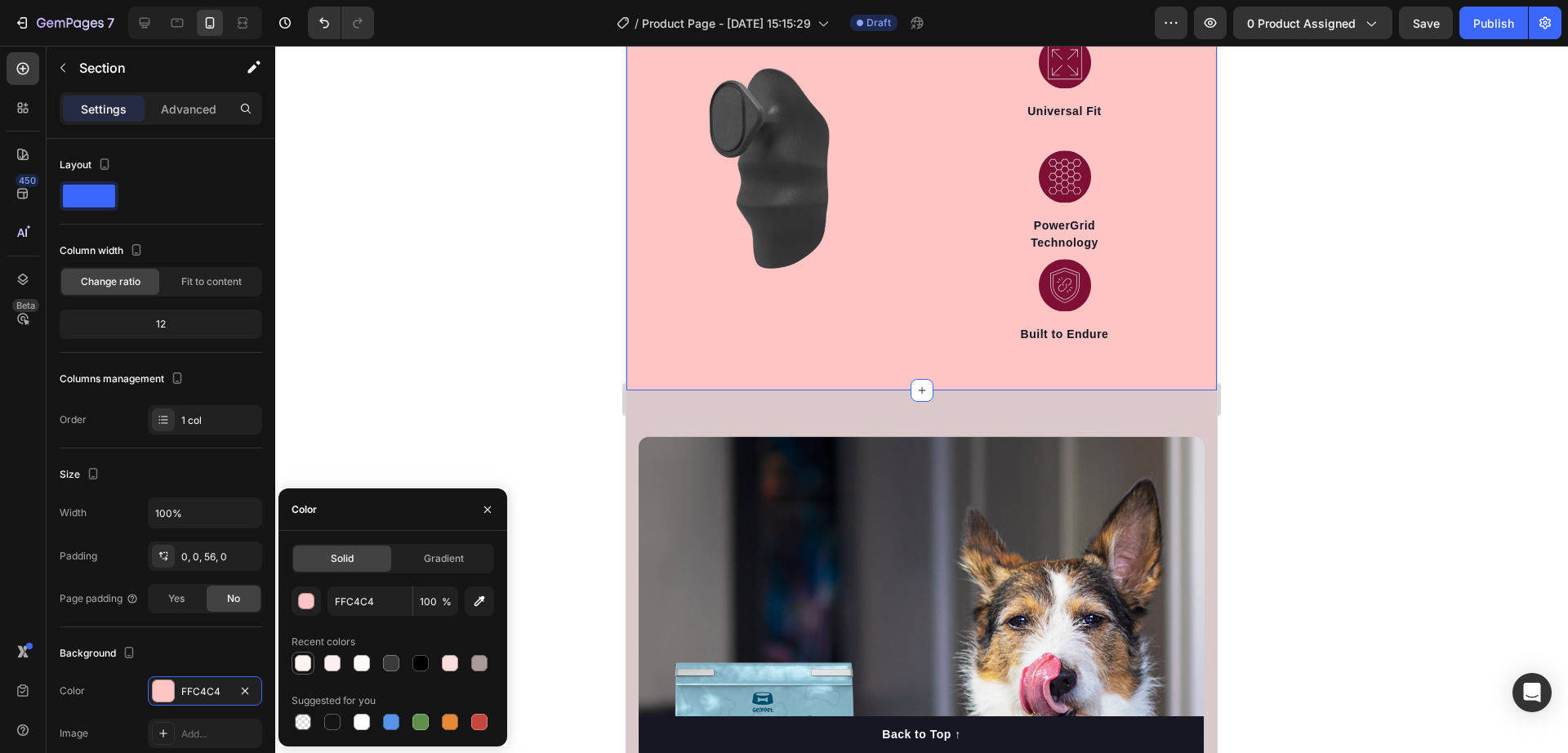
click at [303, 664] on div at bounding box center [303, 663] width 16 height 16
type input "FFF4F4"
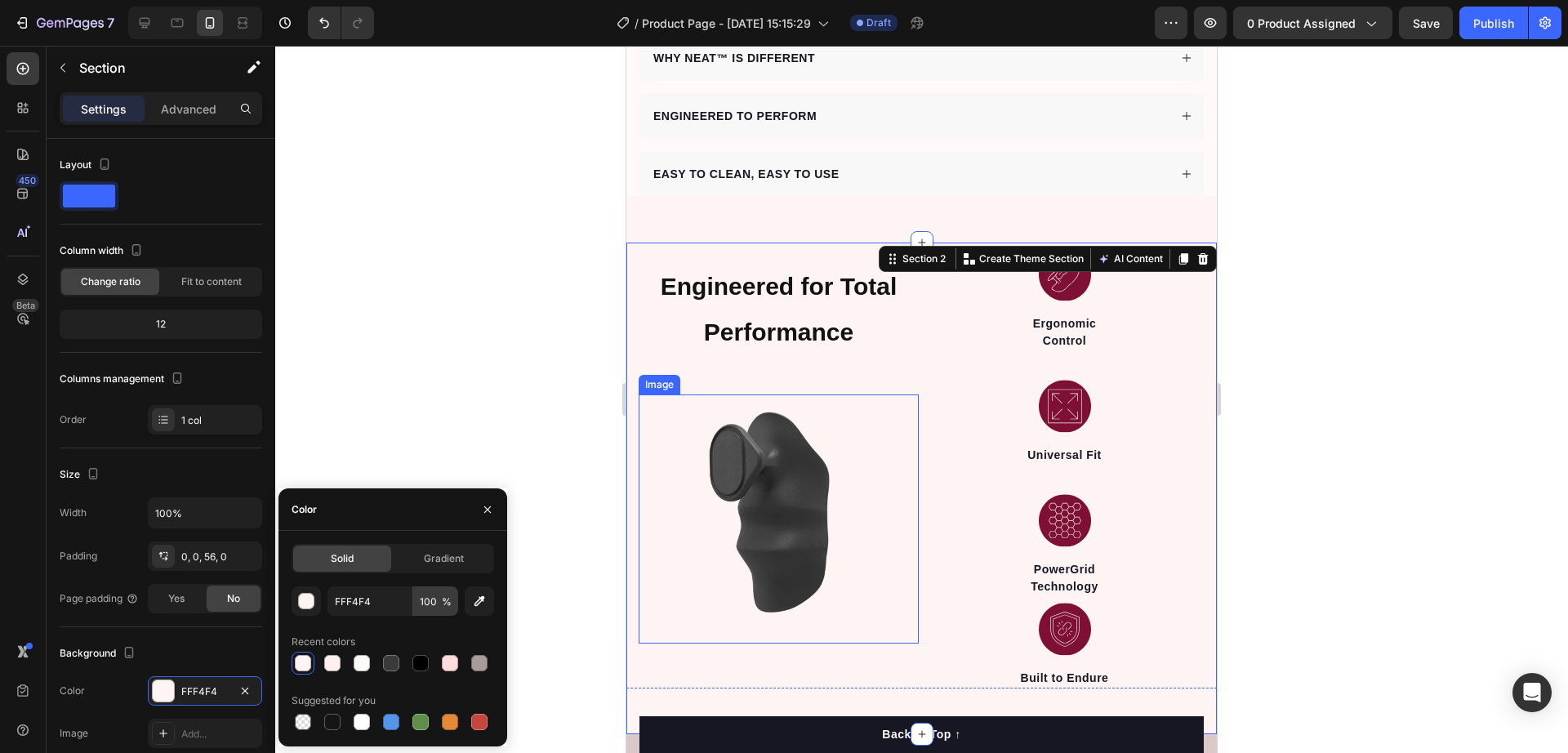
scroll to position [1226, 0]
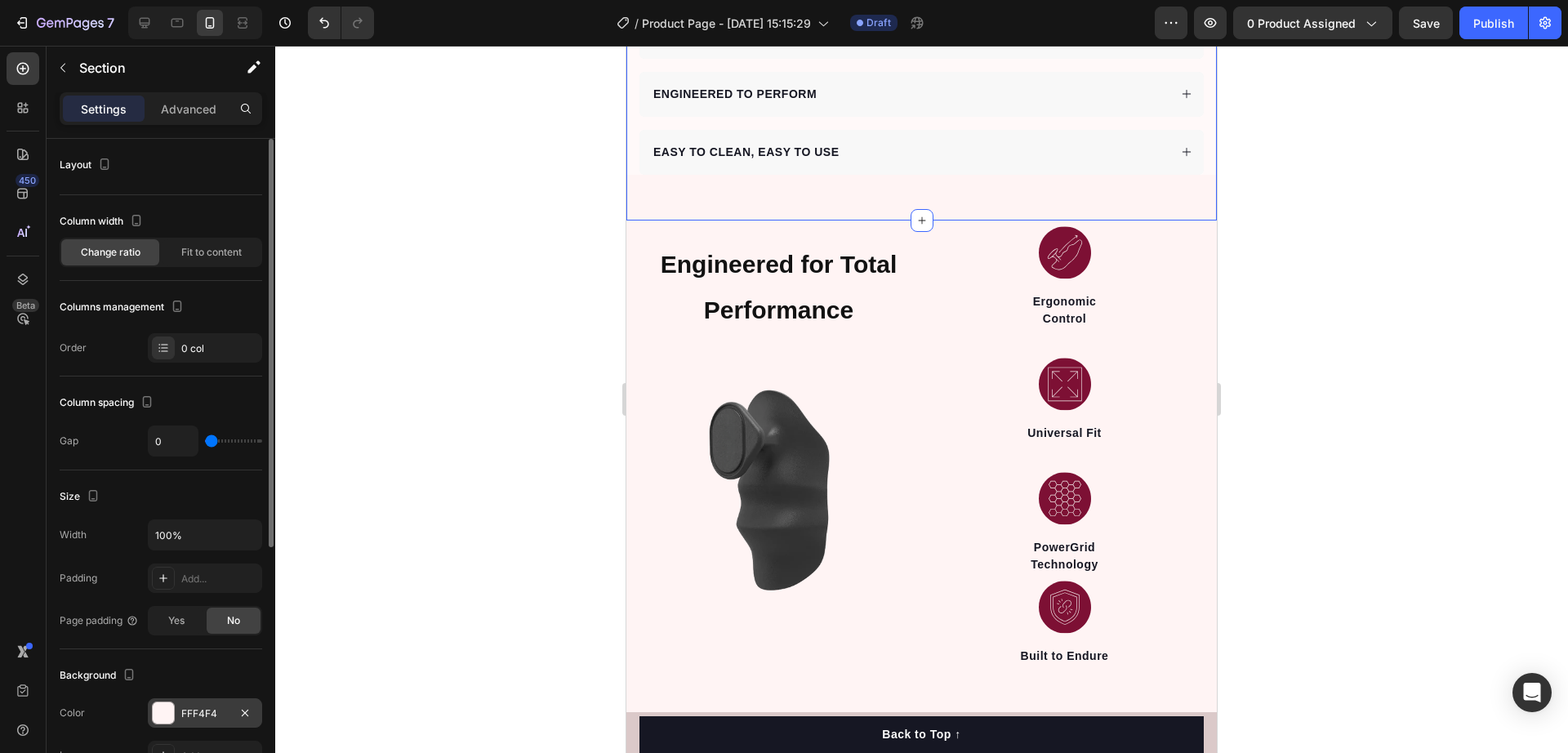
click at [186, 713] on div "FFF4F4" at bounding box center [204, 715] width 48 height 15
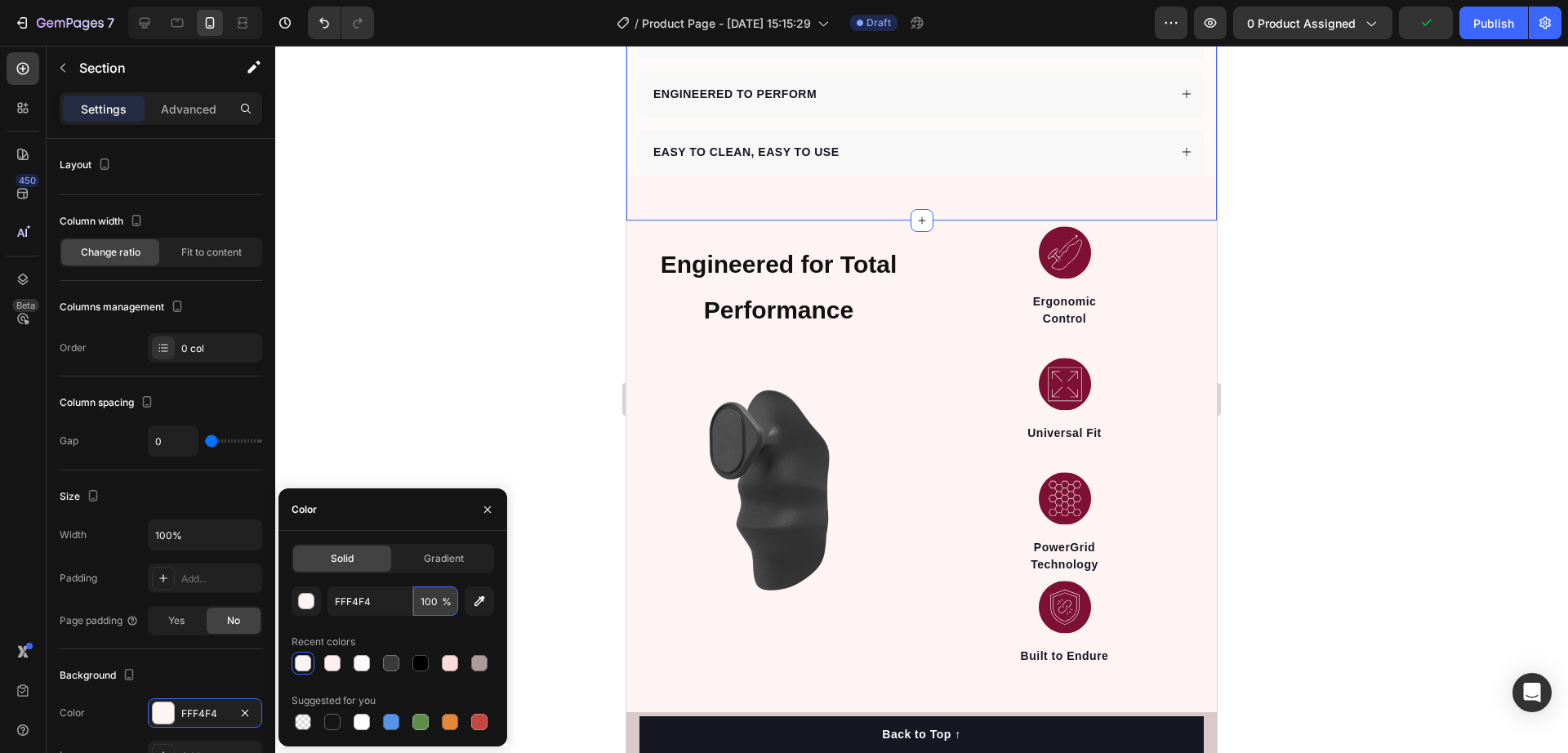
click at [423, 601] on input "100" at bounding box center [436, 601] width 45 height 29
type input "8"
type input "100"
drag, startPoint x: 579, startPoint y: 366, endPoint x: 606, endPoint y: 365, distance: 27.0
click at [578, 364] on div at bounding box center [922, 399] width 1293 height 708
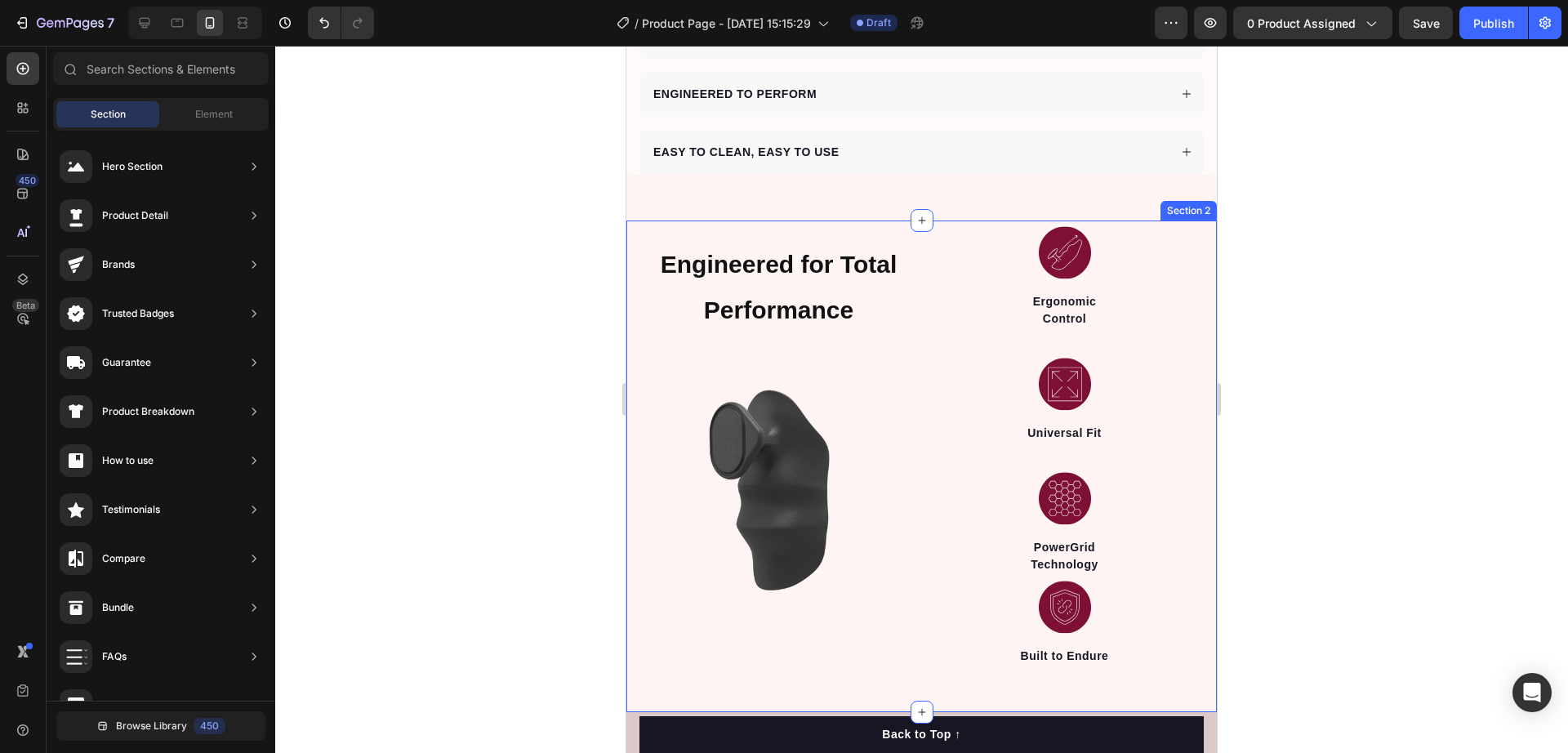
click at [658, 670] on div "Engineered for Total Performance Heading Image Image Ergonomic Control Text blo…" at bounding box center [921, 466] width 590 height 492
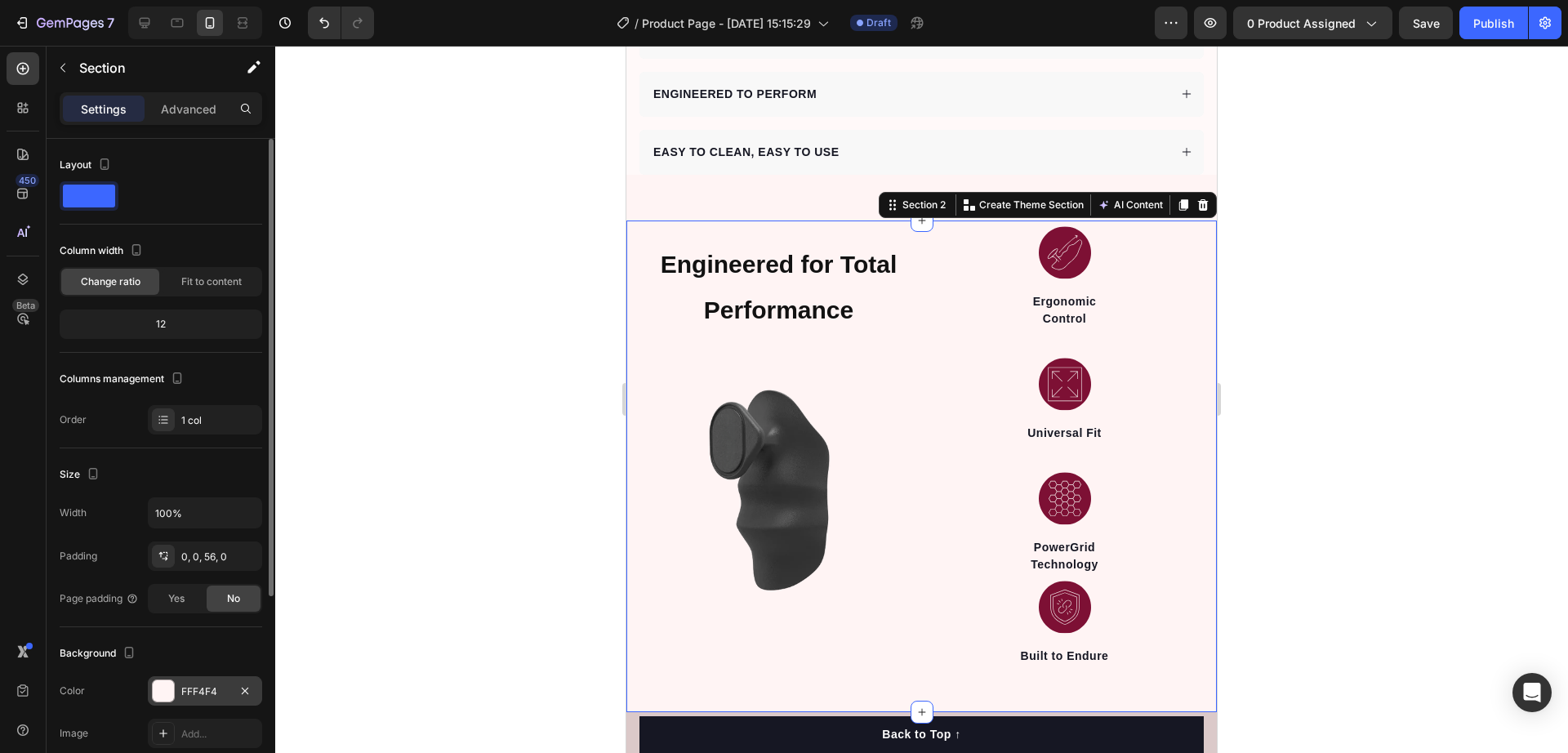
click at [175, 680] on div "FFF4F4" at bounding box center [205, 691] width 114 height 29
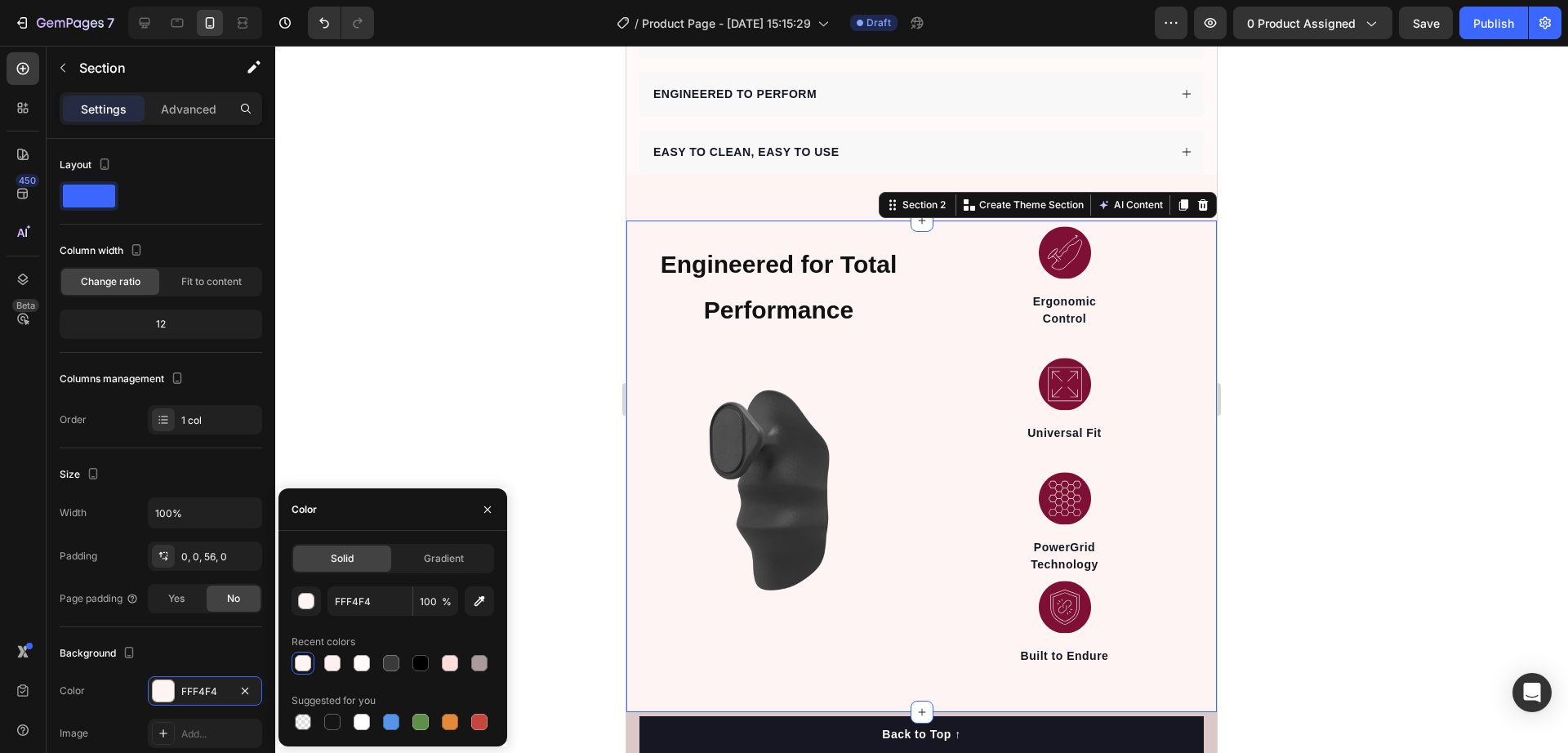
click at [320, 669] on div at bounding box center [393, 663] width 202 height 23
click at [334, 669] on div at bounding box center [332, 663] width 16 height 16
click at [355, 660] on div at bounding box center [361, 663] width 16 height 16
click at [295, 663] on div at bounding box center [303, 663] width 16 height 16
click at [308, 605] on div "button" at bounding box center [306, 602] width 16 height 16
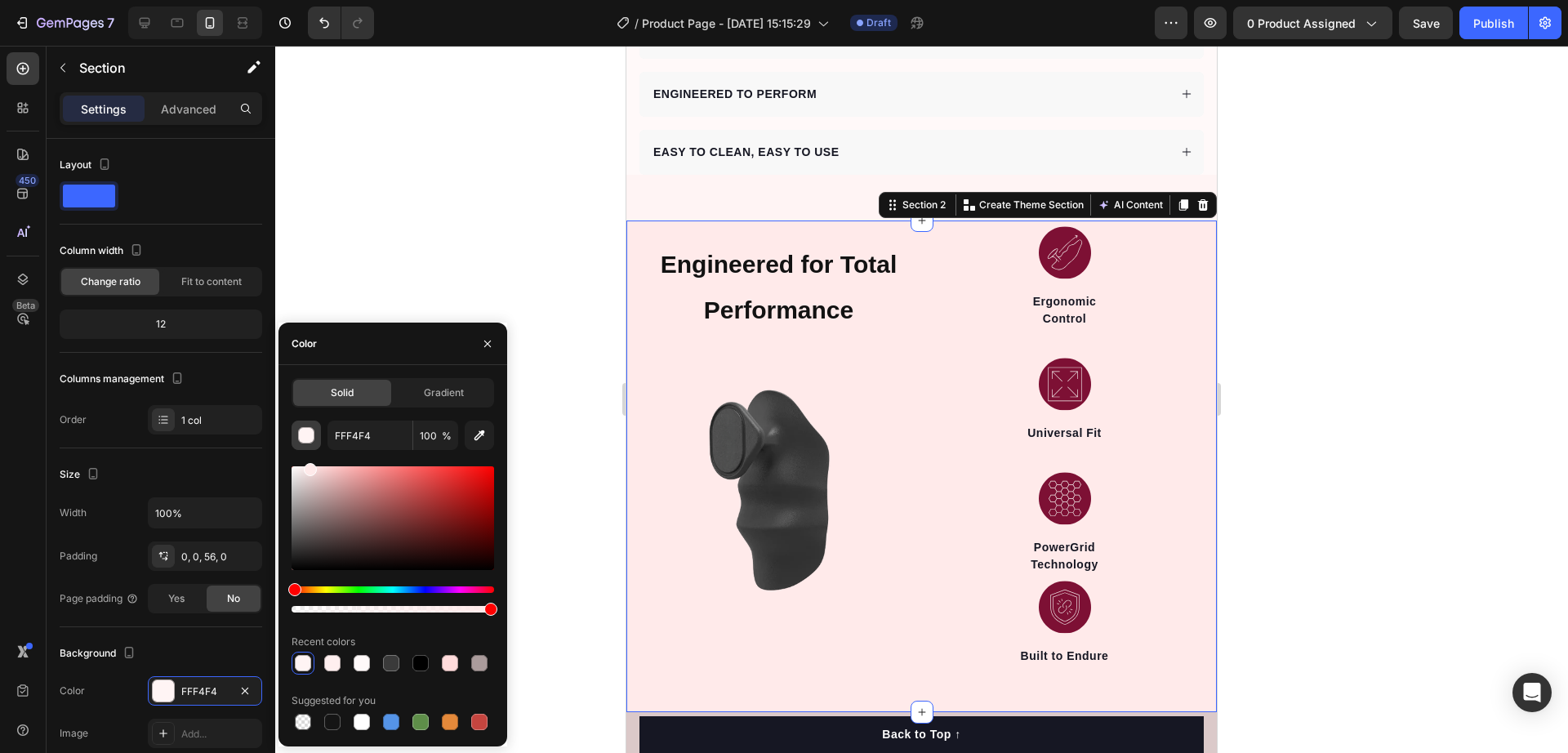
drag, startPoint x: 318, startPoint y: 460, endPoint x: 308, endPoint y: 440, distance: 22.4
click at [308, 440] on div "FFF4F4 100 % Recent colors Suggested for you" at bounding box center [393, 578] width 202 height 313
type input "FFEAEA"
click at [578, 325] on div at bounding box center [922, 399] width 1293 height 708
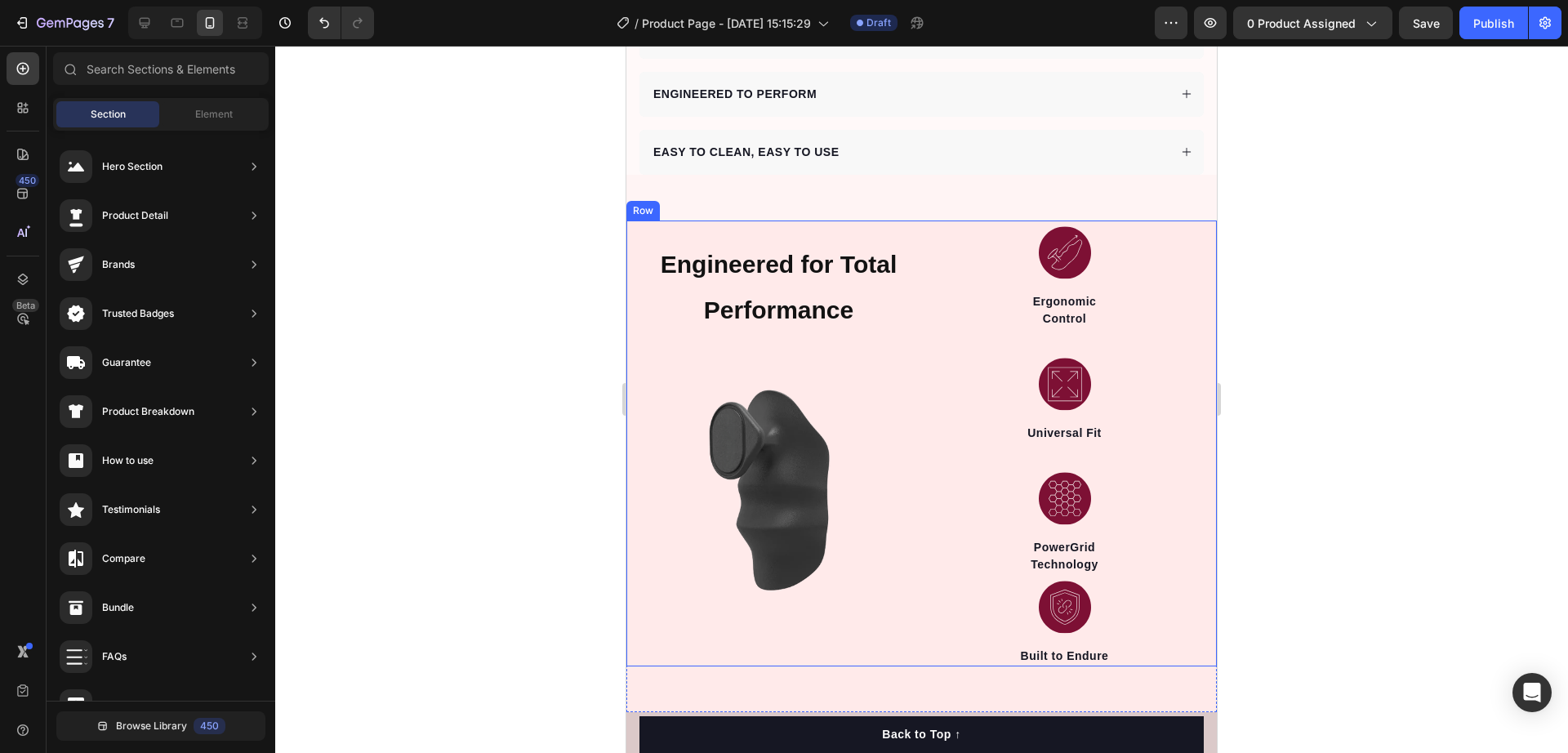
scroll to position [1532, 0]
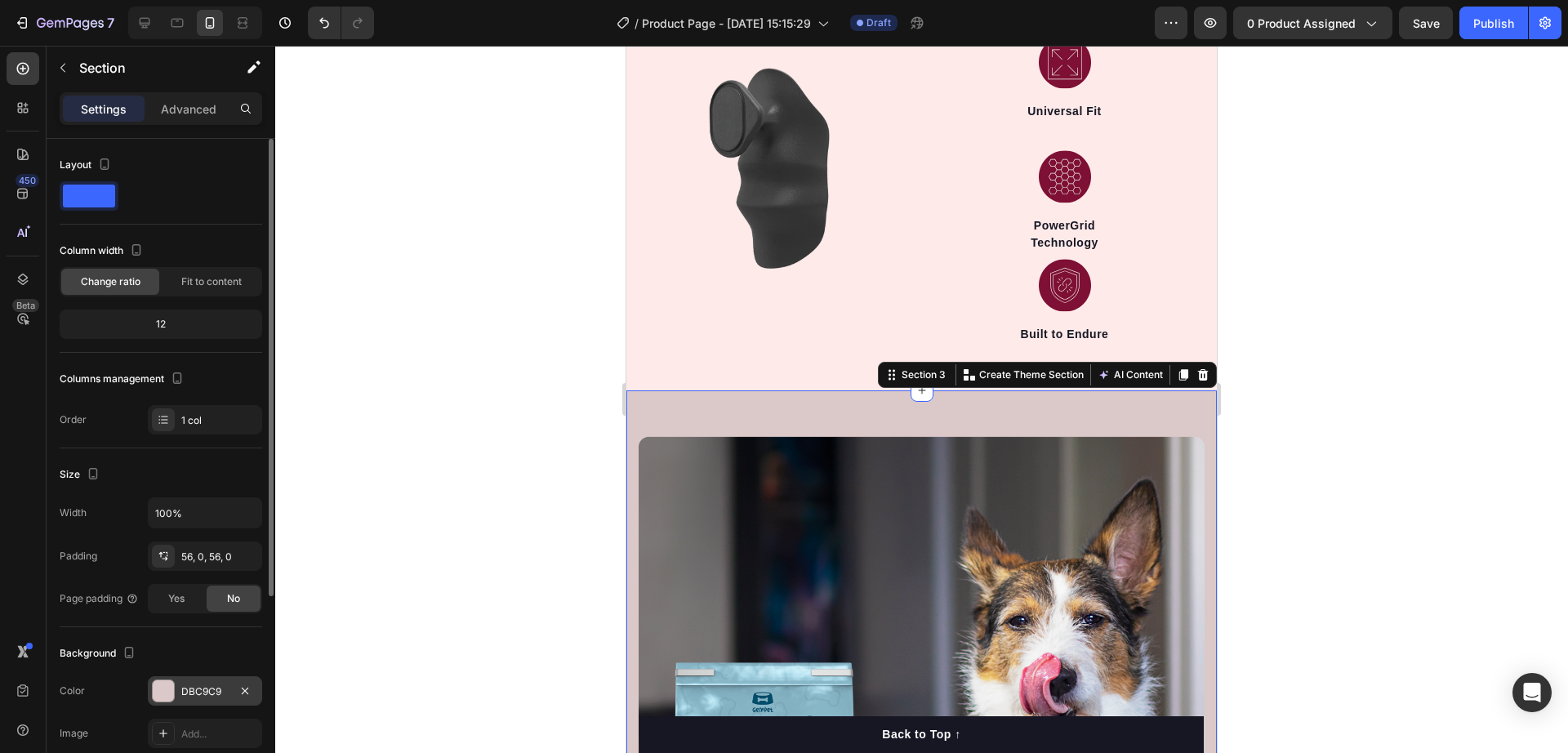
click at [174, 693] on div at bounding box center [163, 691] width 22 height 23
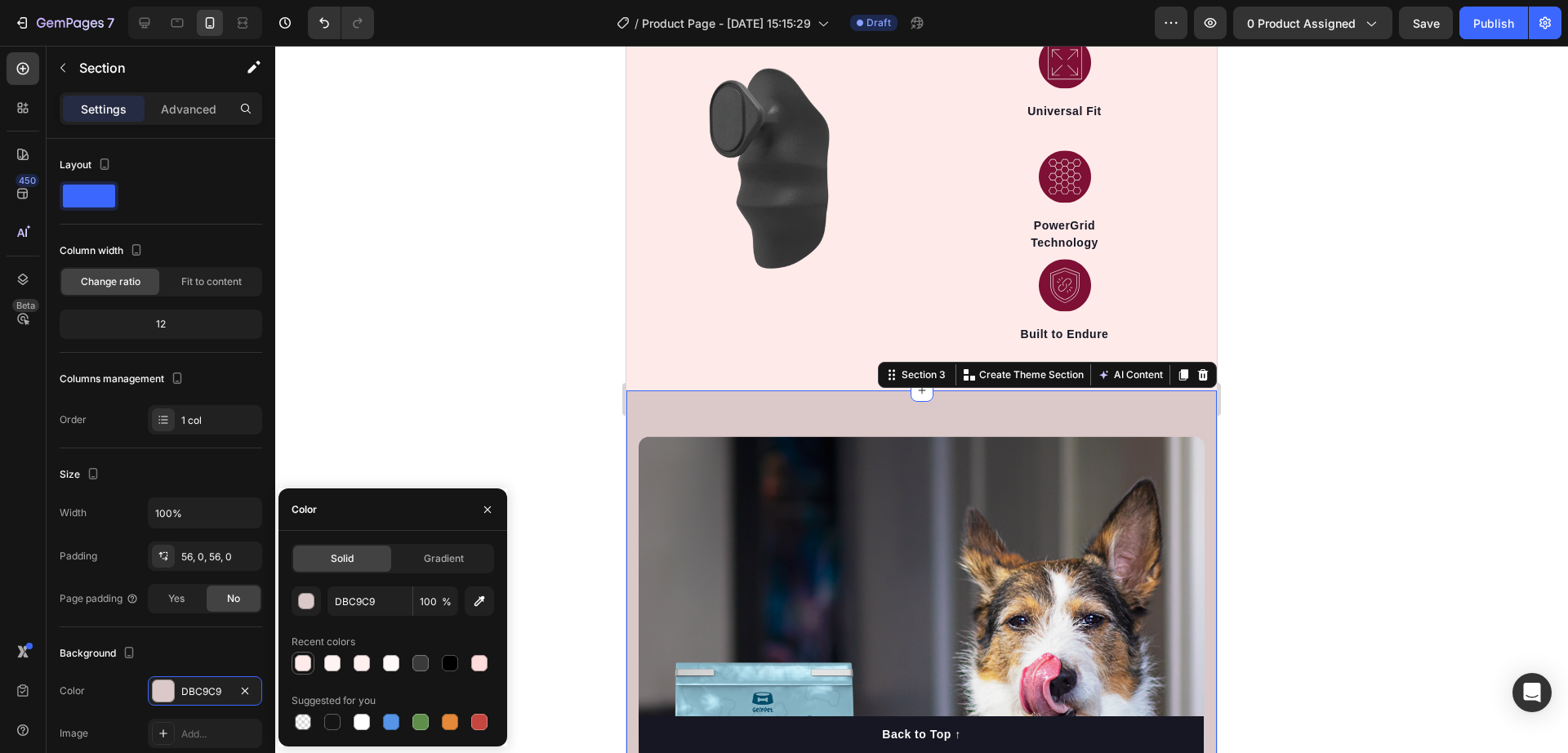
click at [305, 660] on div at bounding box center [303, 663] width 16 height 16
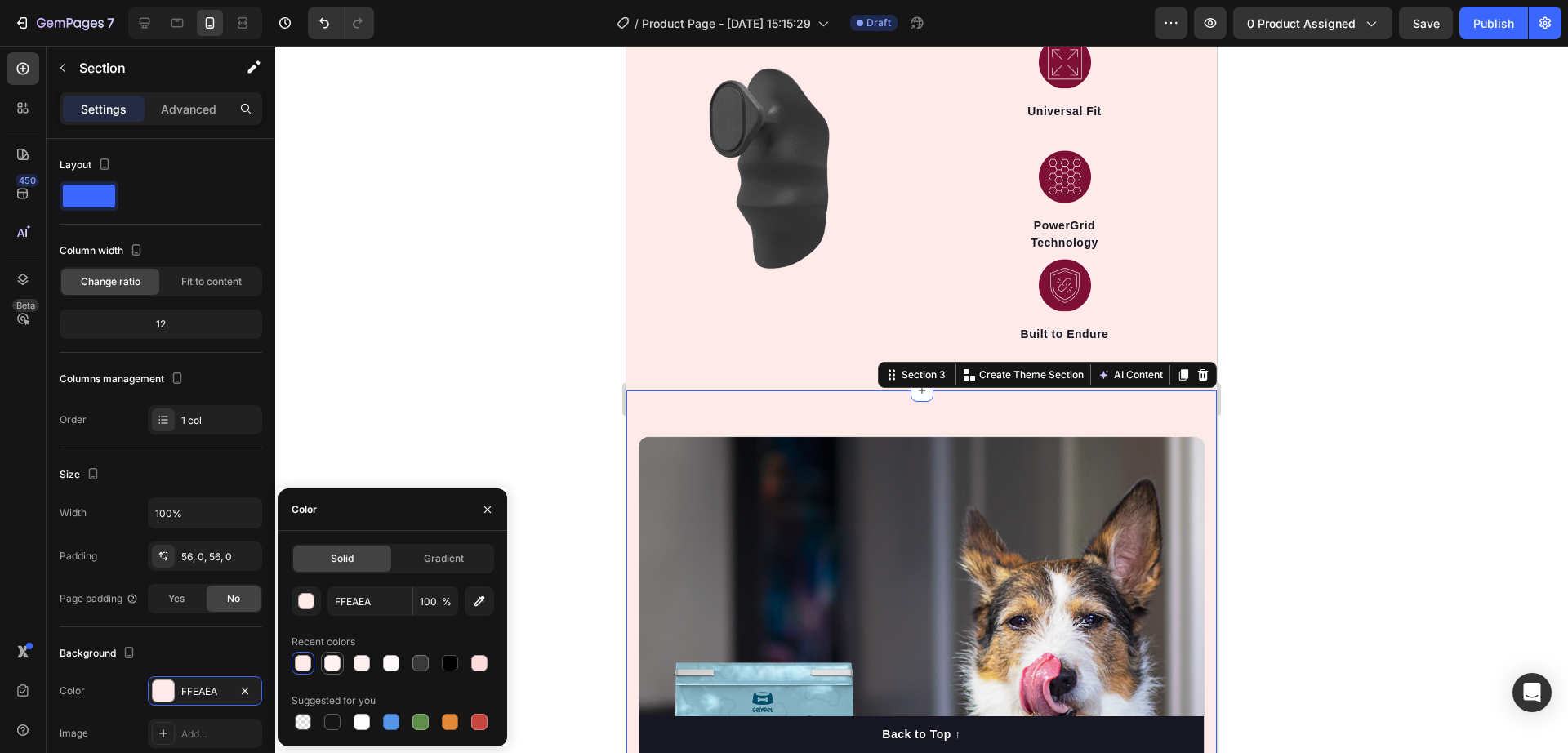
click at [322, 661] on div at bounding box center [332, 663] width 20 height 20
type input "FFF4F4"
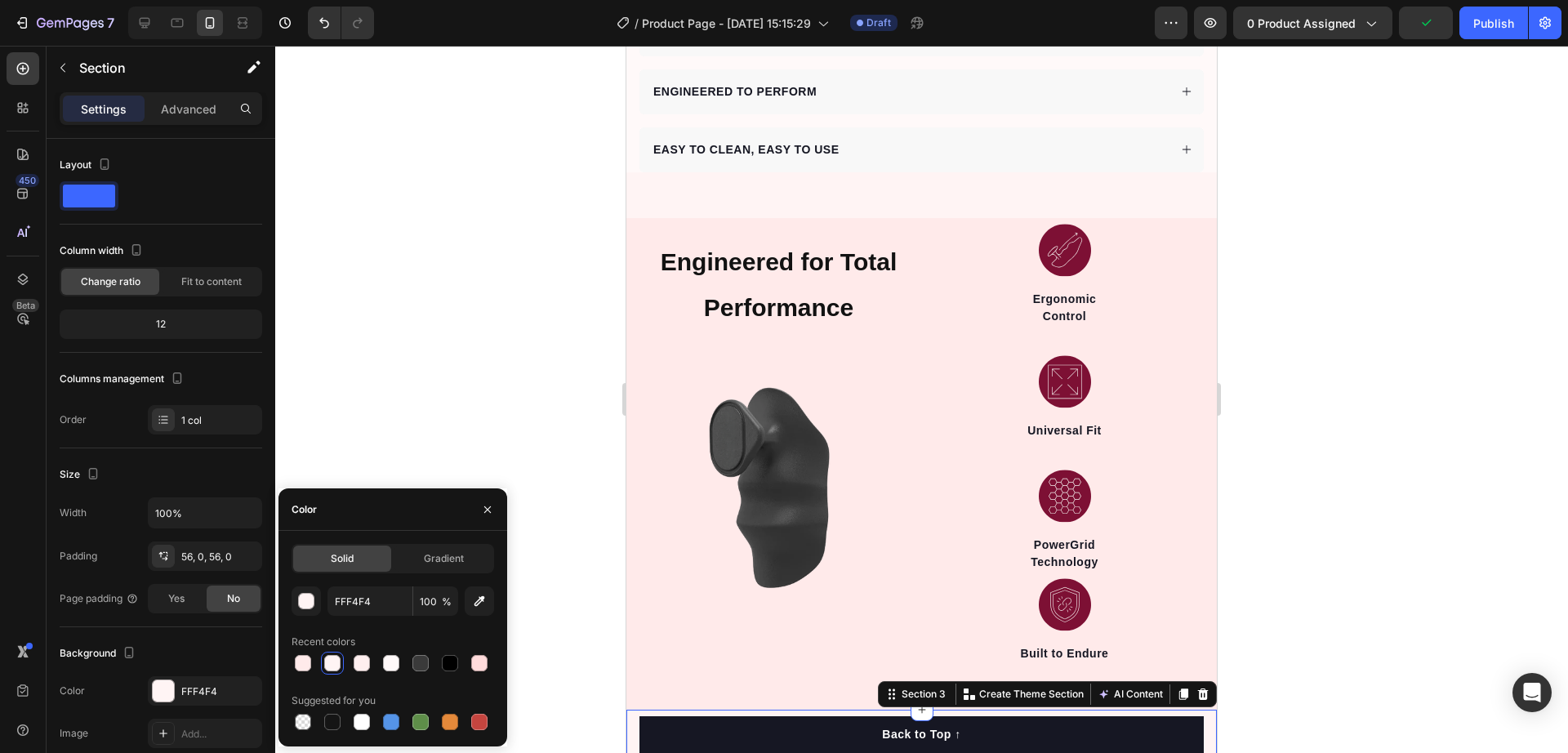
click at [597, 495] on div at bounding box center [922, 399] width 1293 height 708
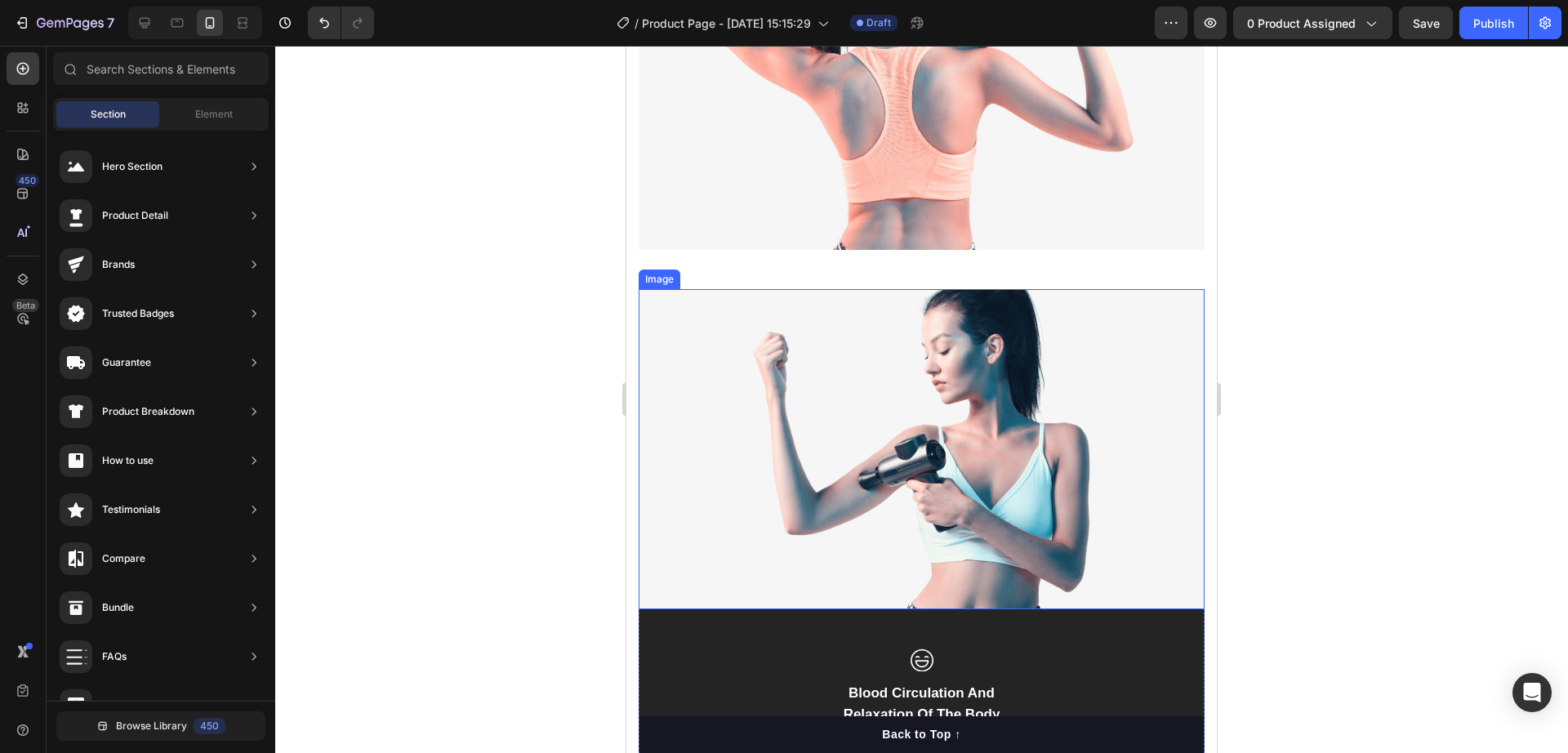
scroll to position [3169, 0]
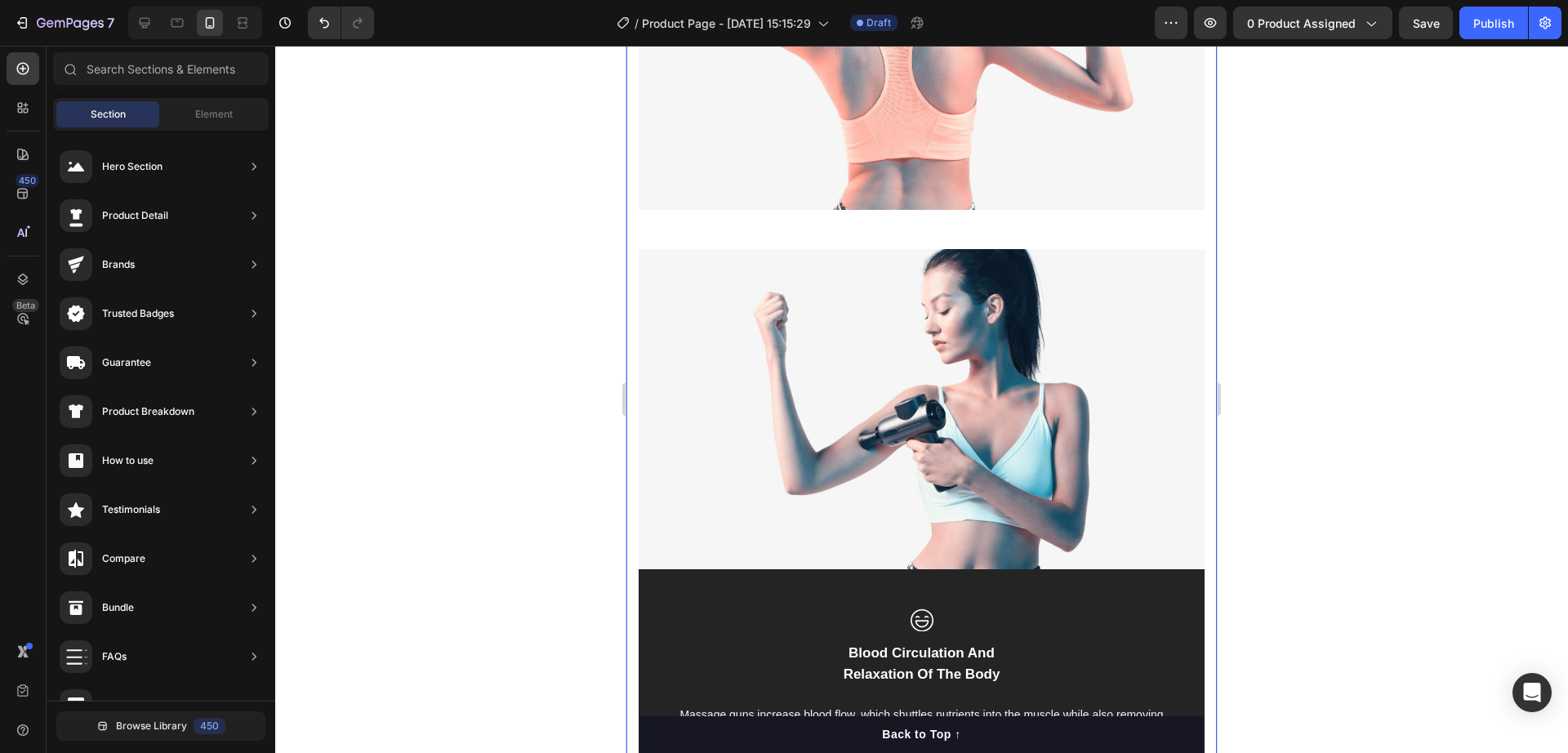
click at [631, 409] on div "Image Intensive Treatment To Relieve Pain And Fatigue Text block By rapidly hit…" at bounding box center [921, 227] width 590 height 1252
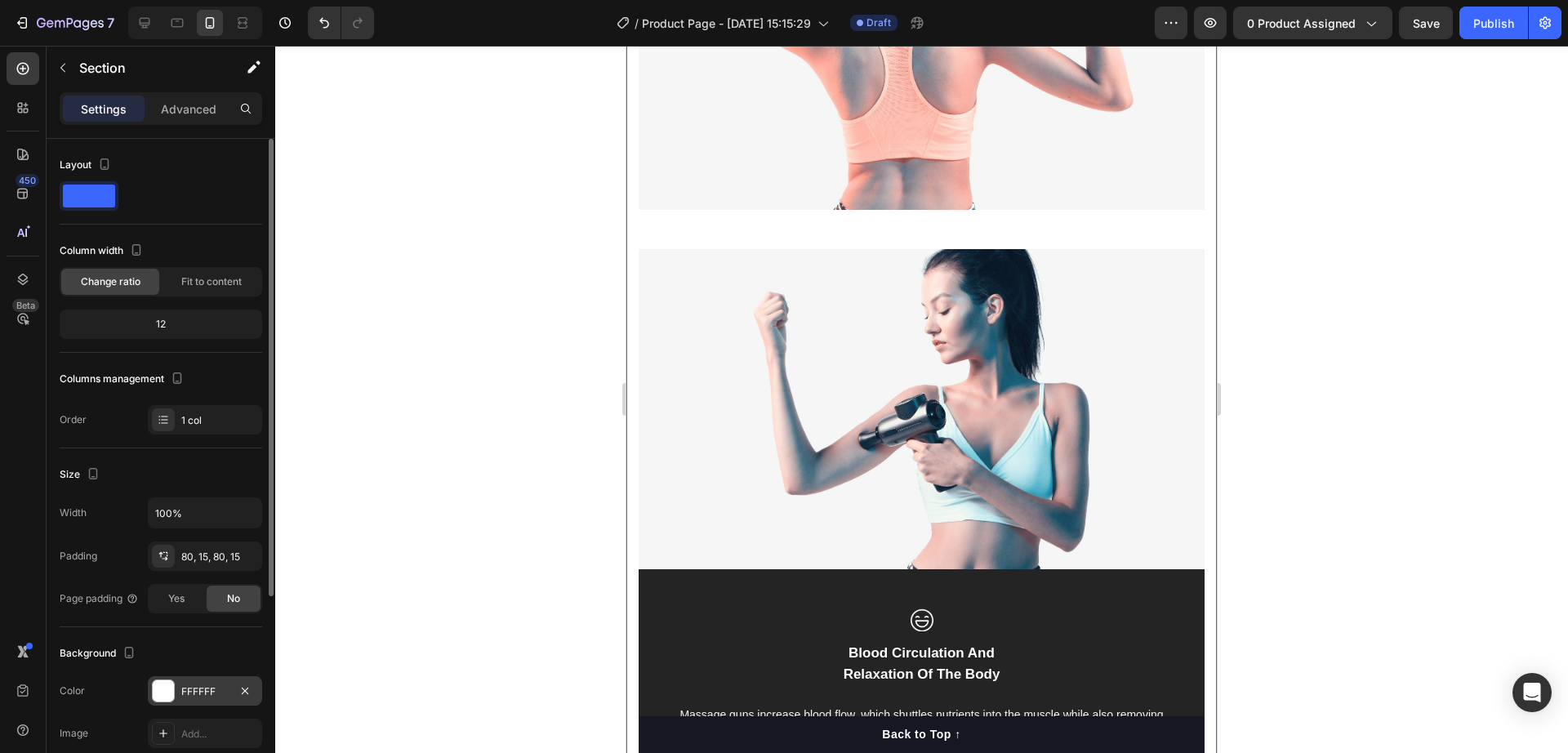
click at [202, 683] on div "FFFFFF" at bounding box center [205, 691] width 114 height 29
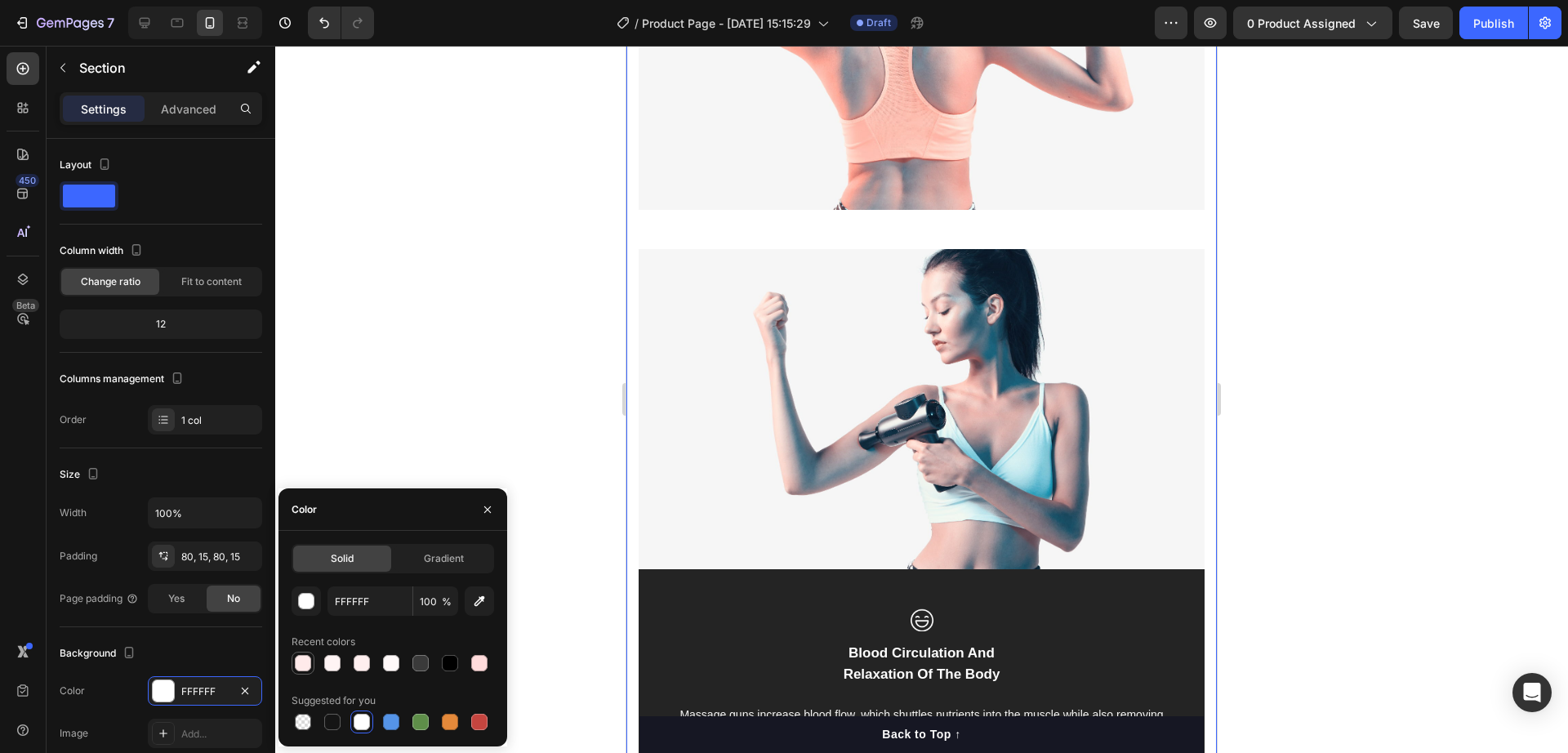
click at [307, 667] on div at bounding box center [303, 663] width 16 height 16
type input "FFEAEA"
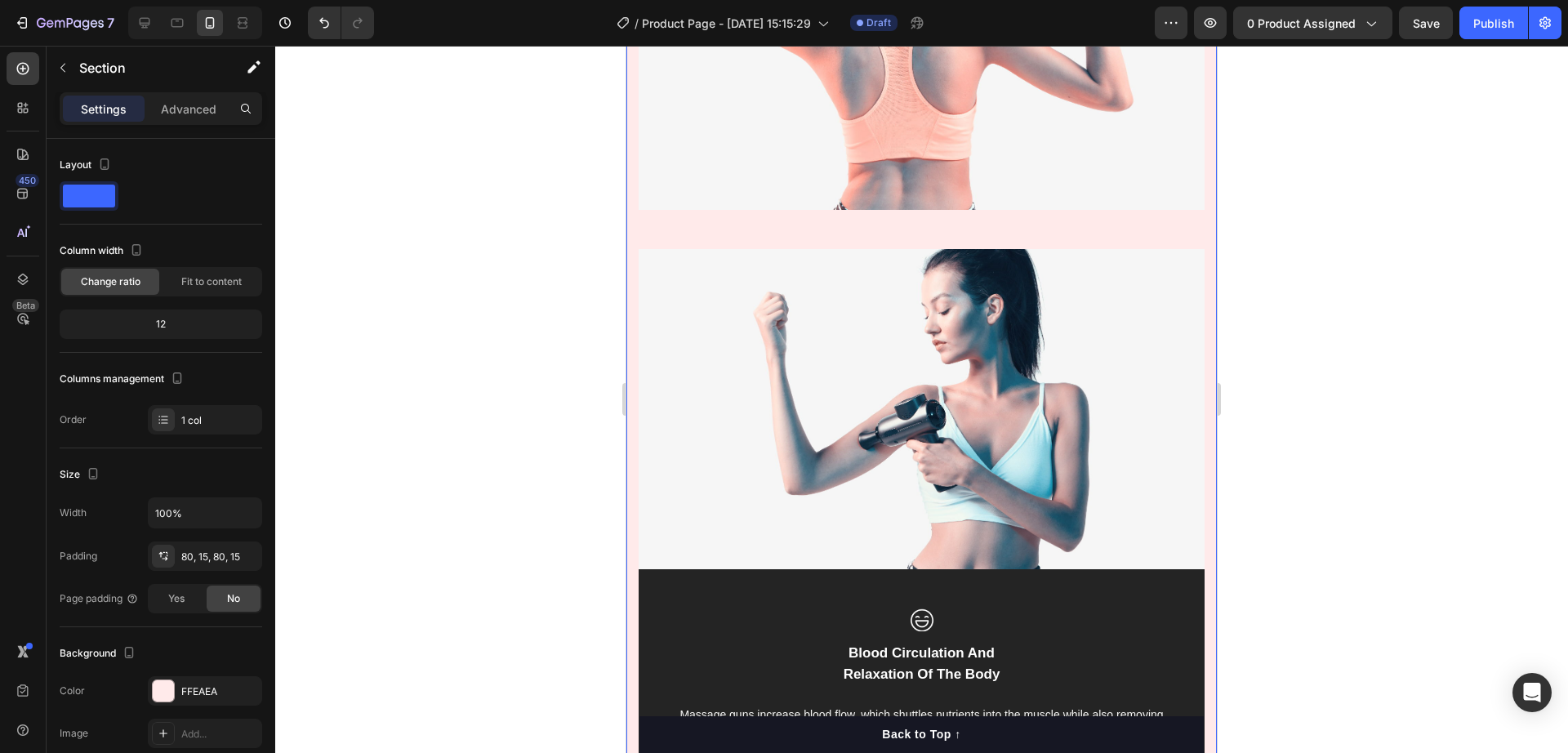
click at [513, 324] on div at bounding box center [922, 399] width 1293 height 708
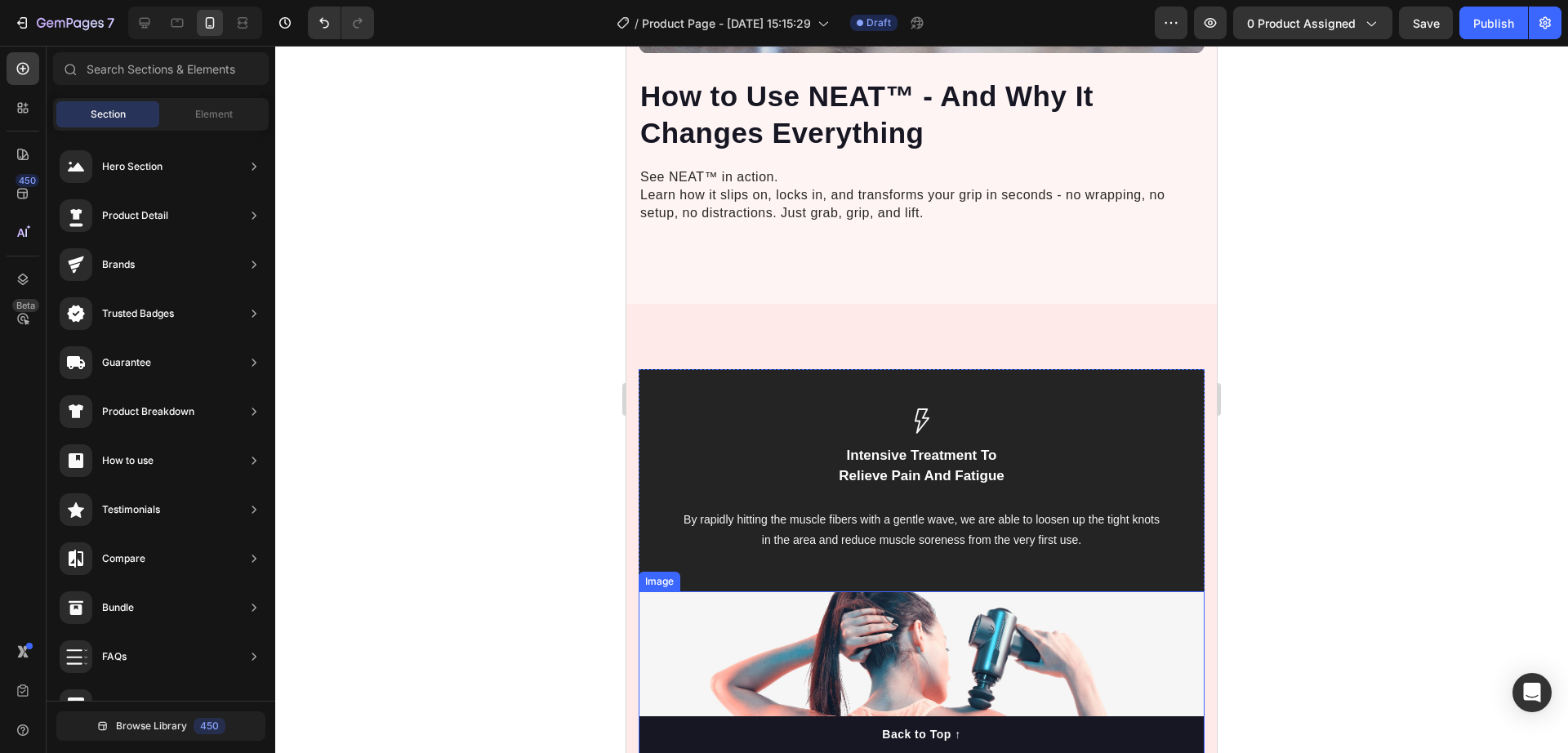
scroll to position [2454, 0]
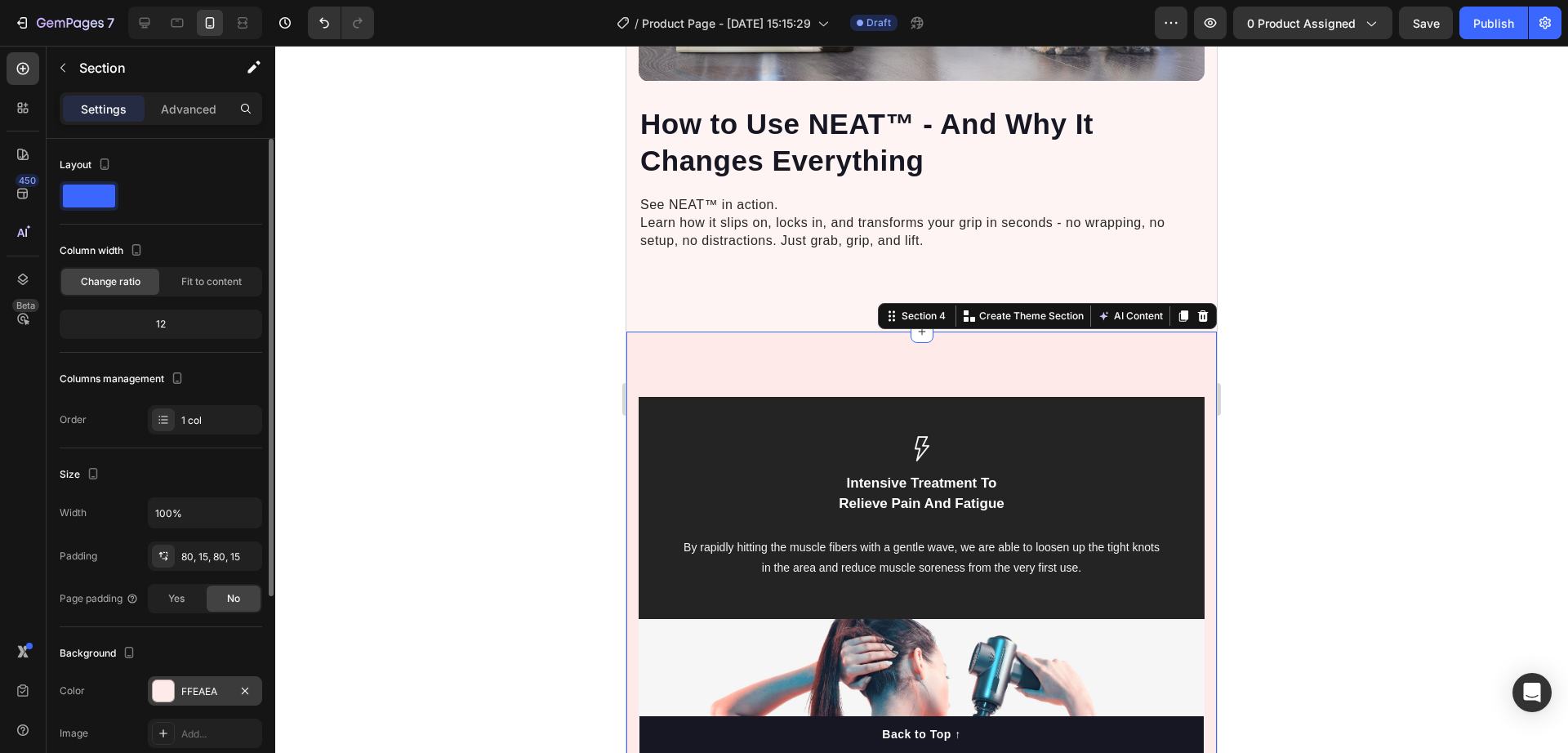
drag, startPoint x: 168, startPoint y: 686, endPoint x: 187, endPoint y: 681, distance: 19.6
click at [169, 686] on div at bounding box center [163, 691] width 22 height 22
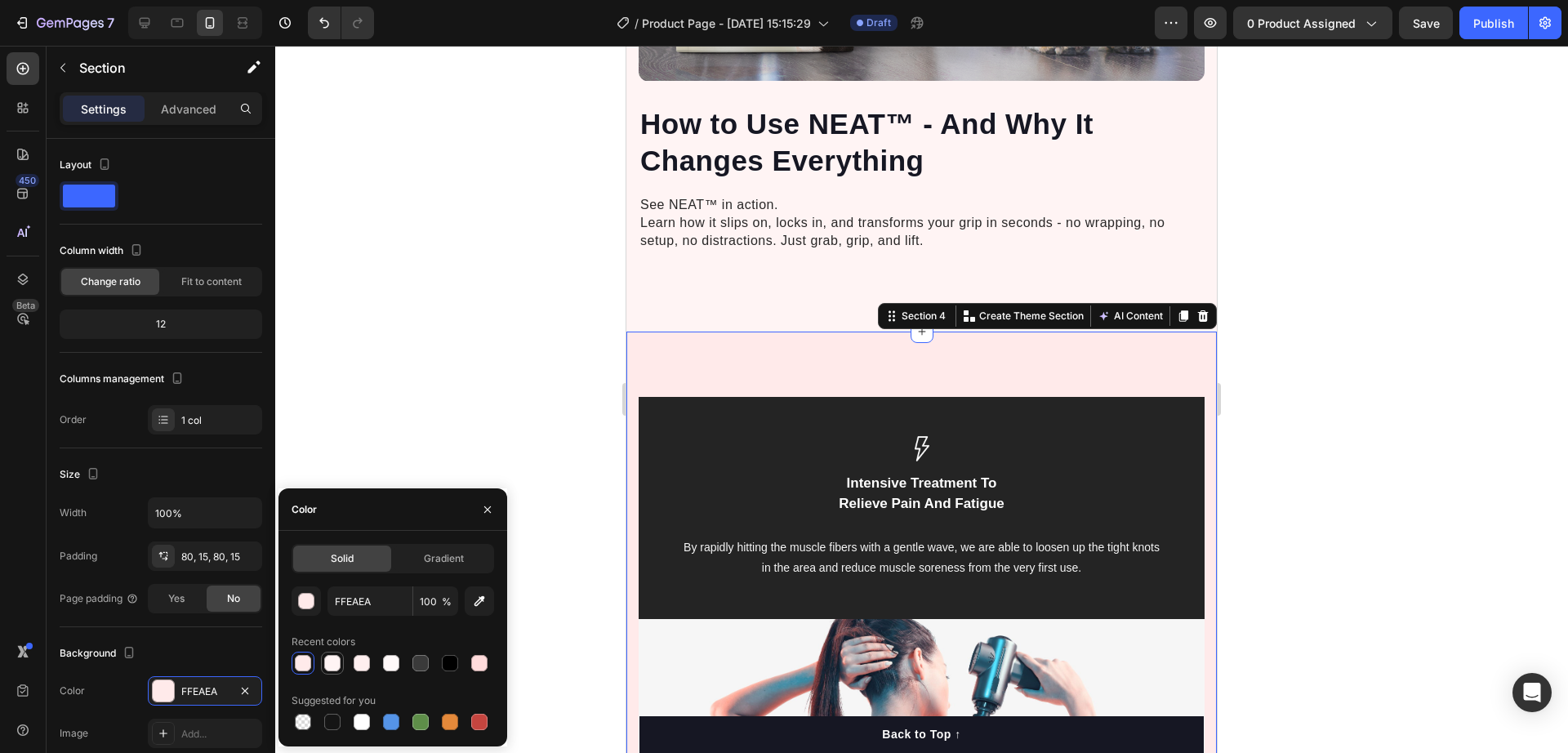
click at [325, 661] on div at bounding box center [332, 663] width 16 height 16
type input "FFF4F4"
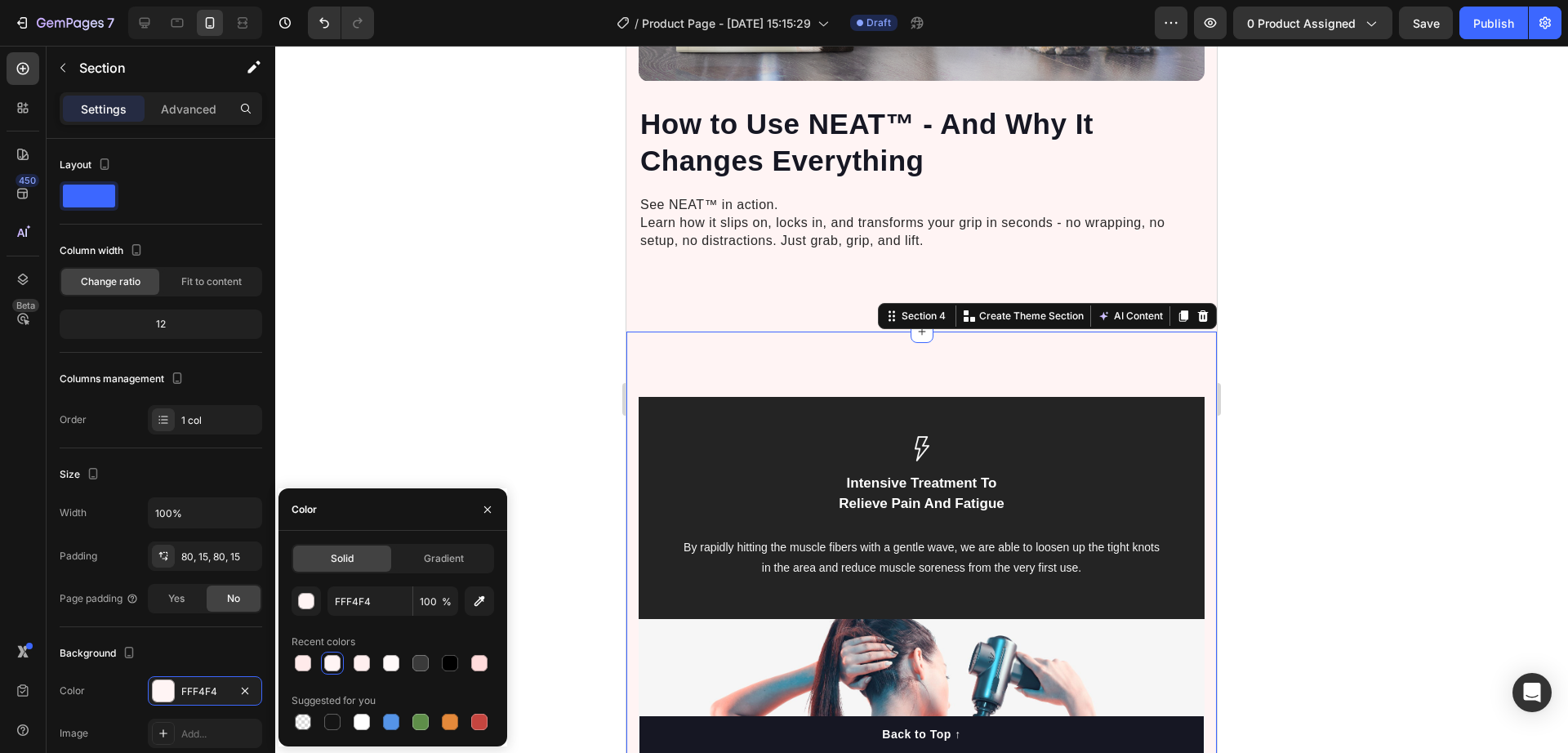
click at [578, 403] on div at bounding box center [922, 399] width 1293 height 708
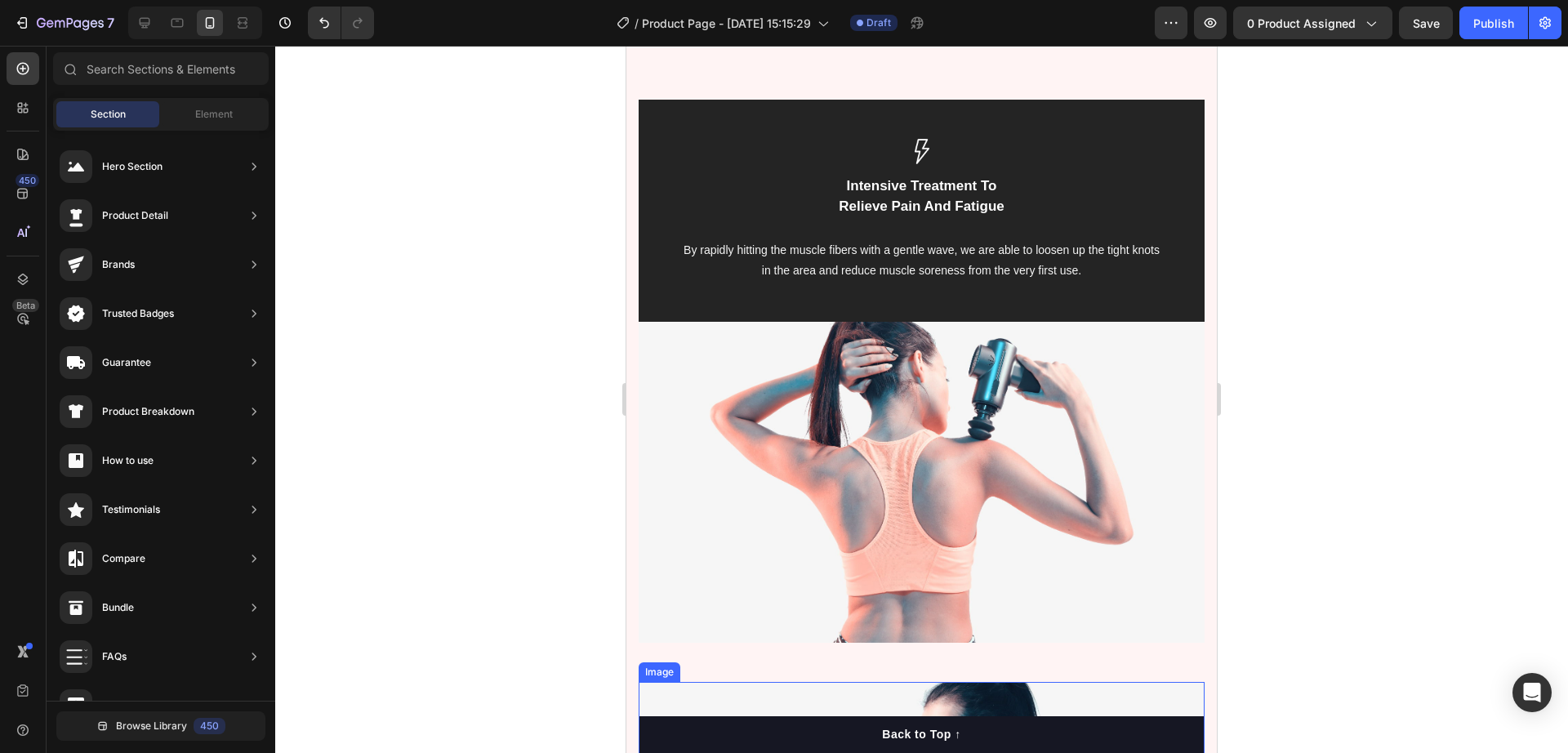
scroll to position [2658, 0]
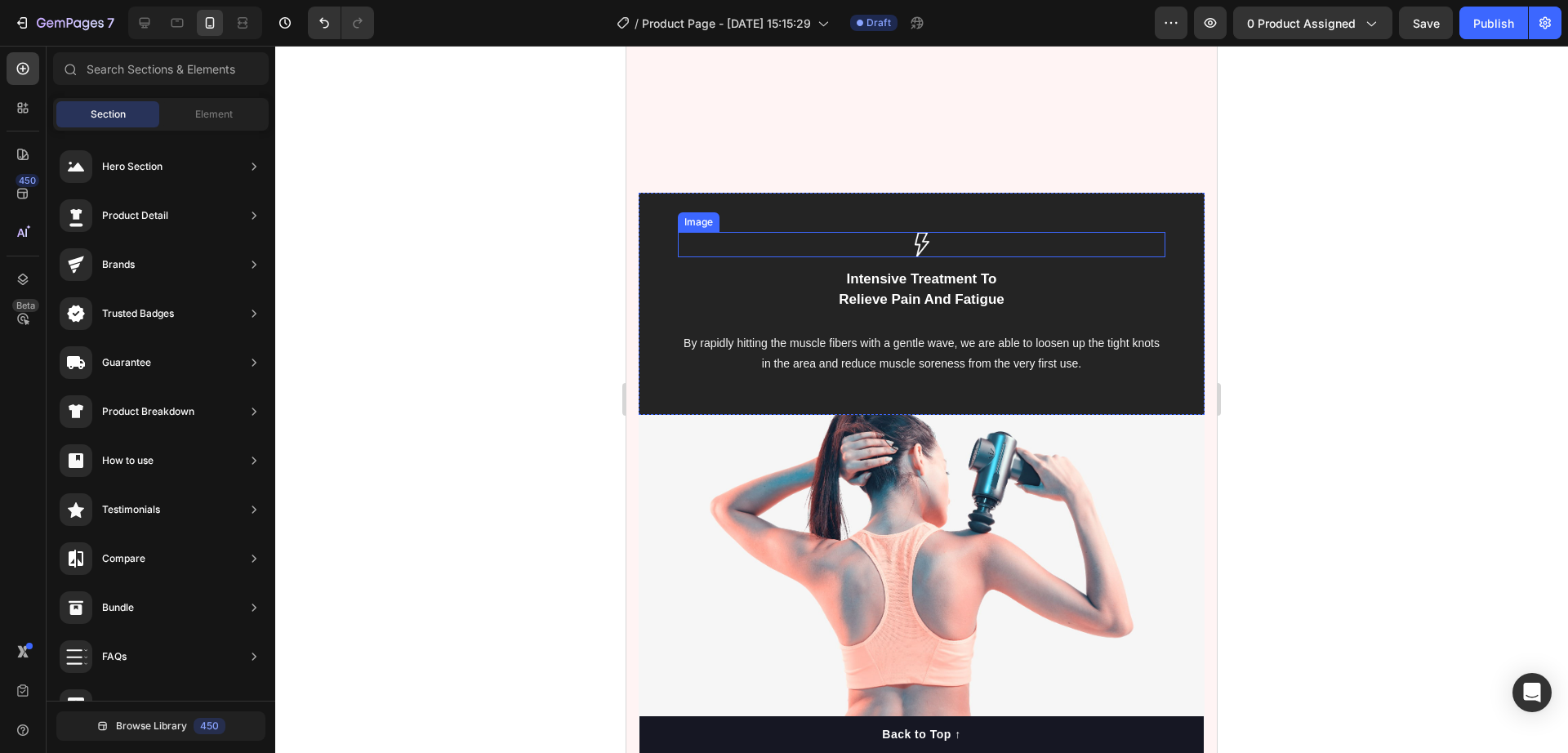
click at [903, 232] on div at bounding box center [921, 244] width 487 height 25
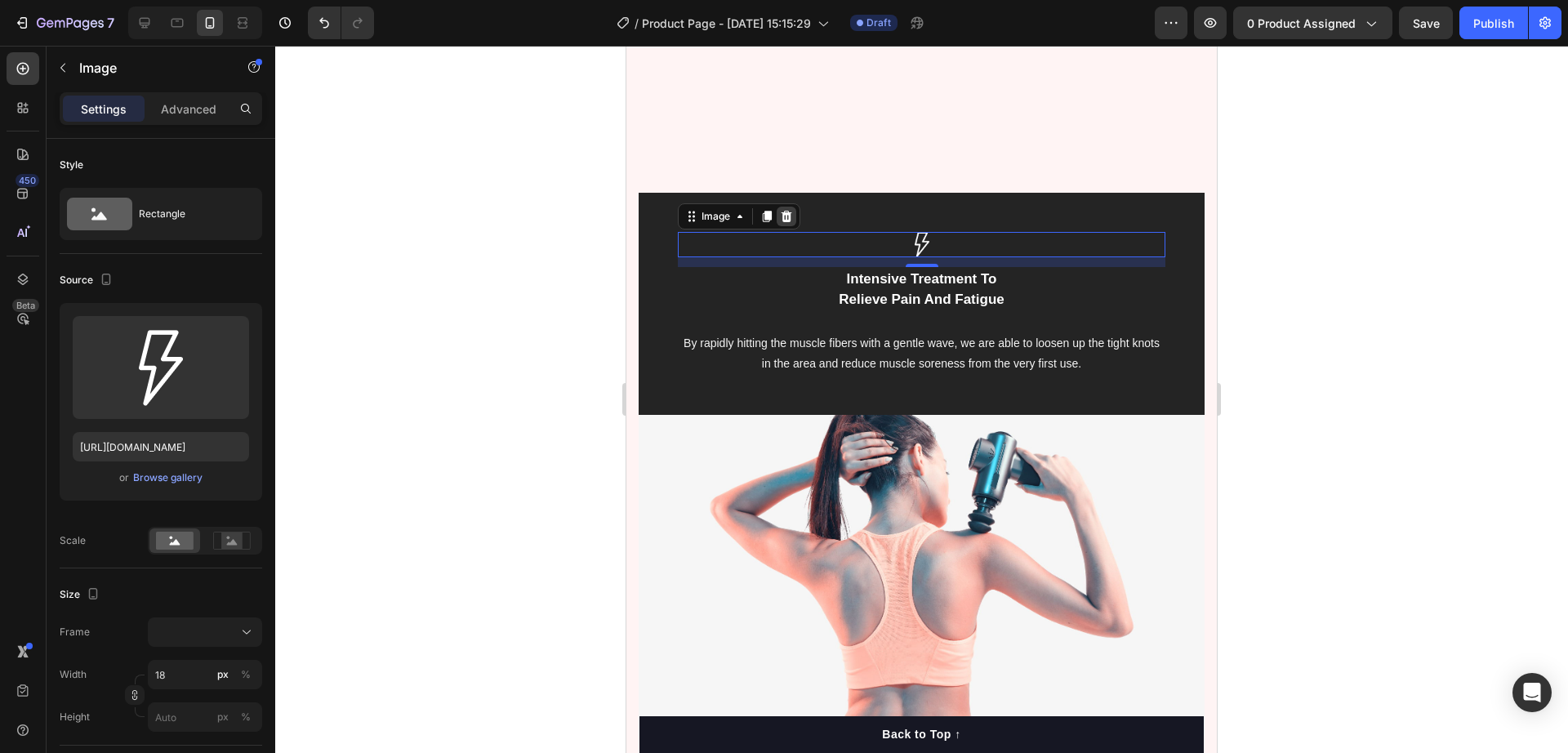
click at [787, 211] on icon at bounding box center [786, 217] width 10 height 11
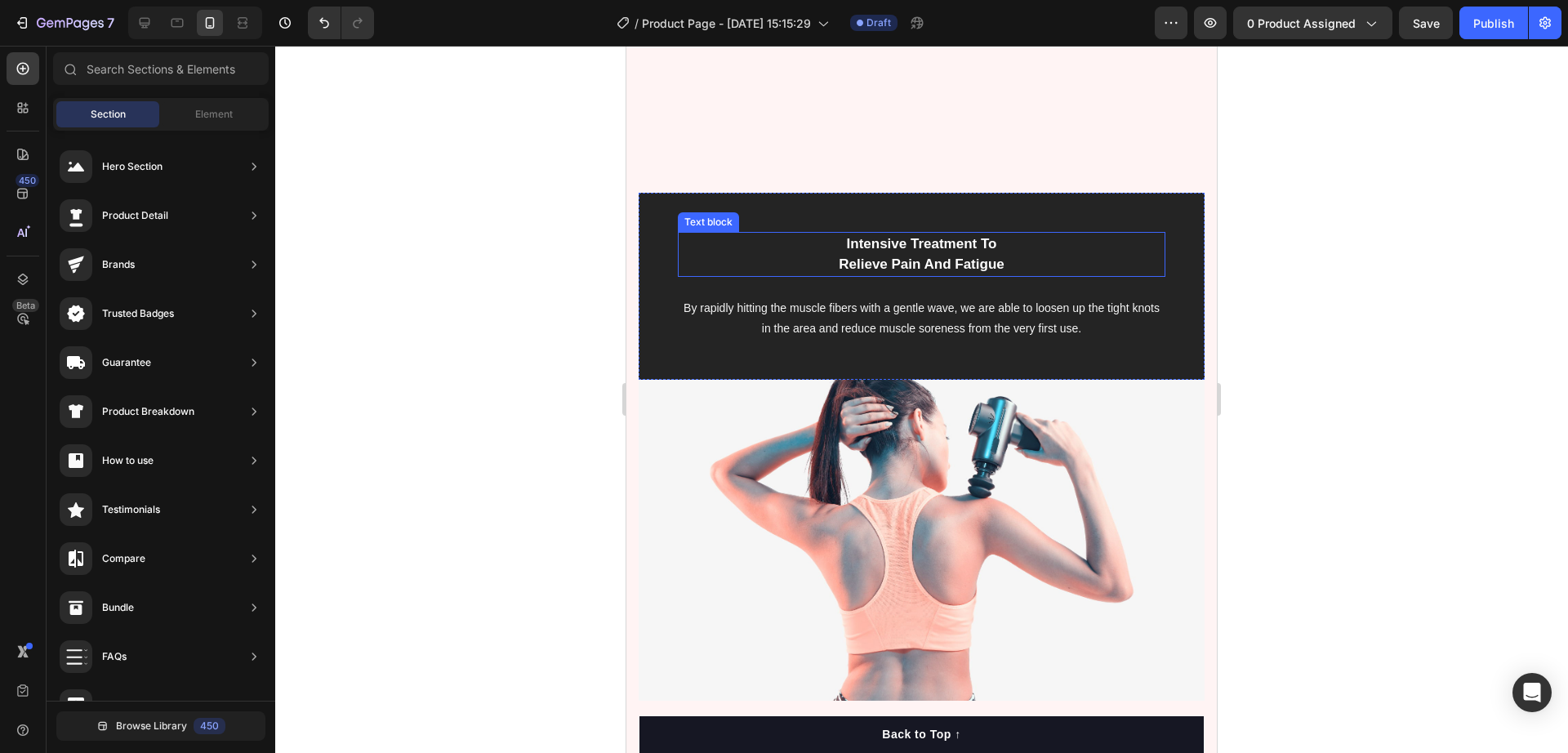
click at [925, 244] on p "Intensive Treatment To Relieve Pain And Fatigue" at bounding box center [921, 254] width 485 height 41
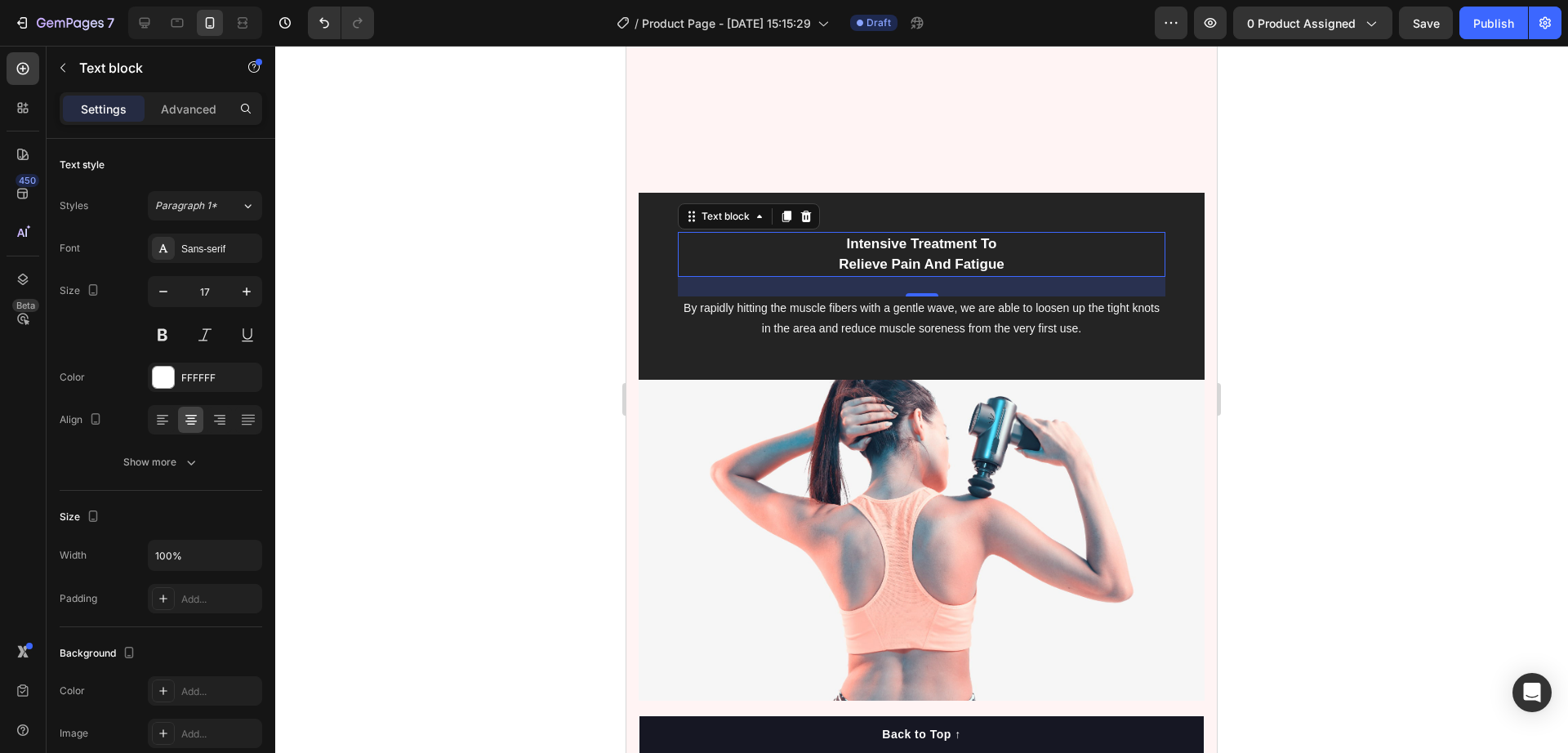
click at [956, 239] on p "Intensive Treatment To Relieve Pain And Fatigue" at bounding box center [921, 254] width 485 height 41
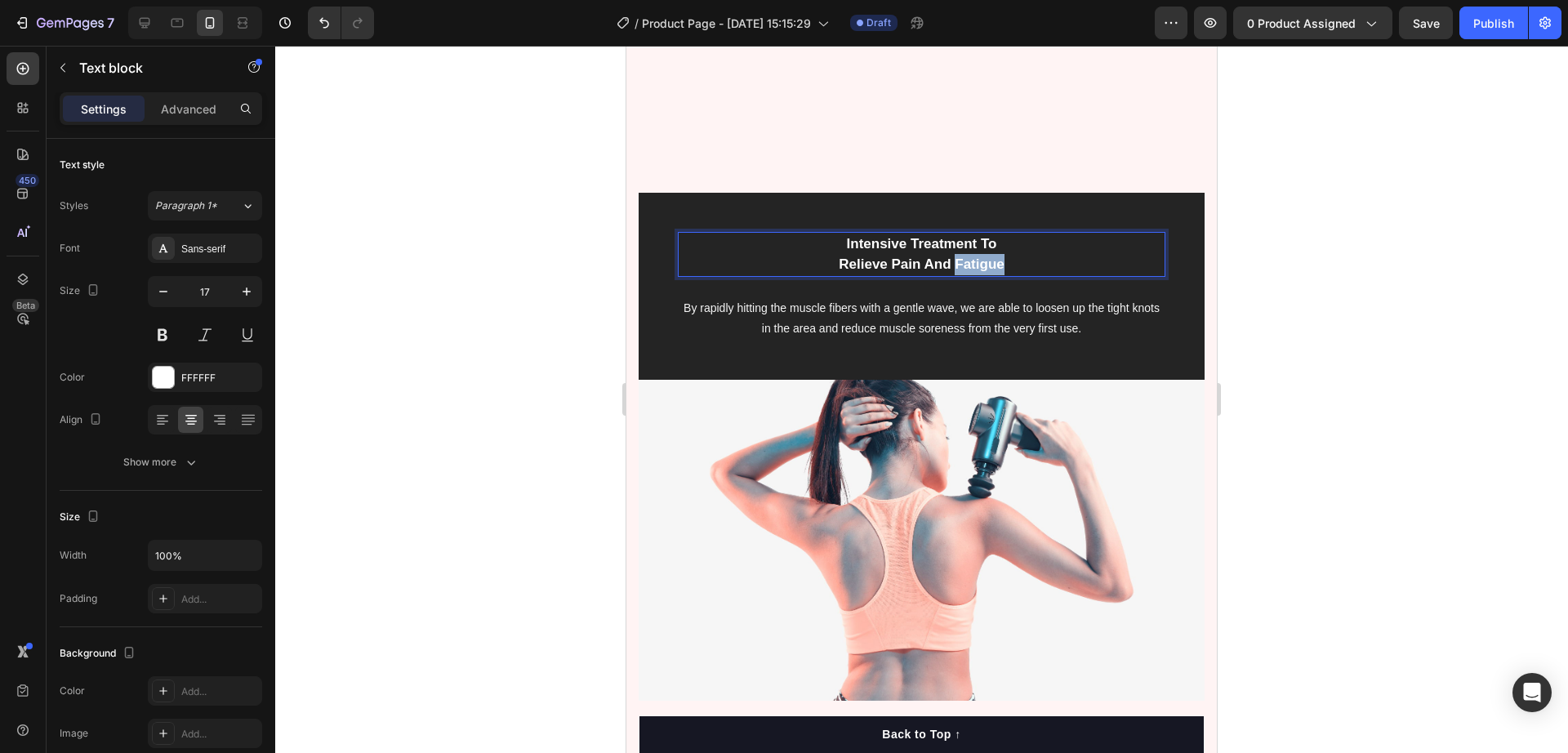
click at [956, 239] on p "Intensive Treatment To Relieve Pain And Fatigue" at bounding box center [921, 254] width 485 height 41
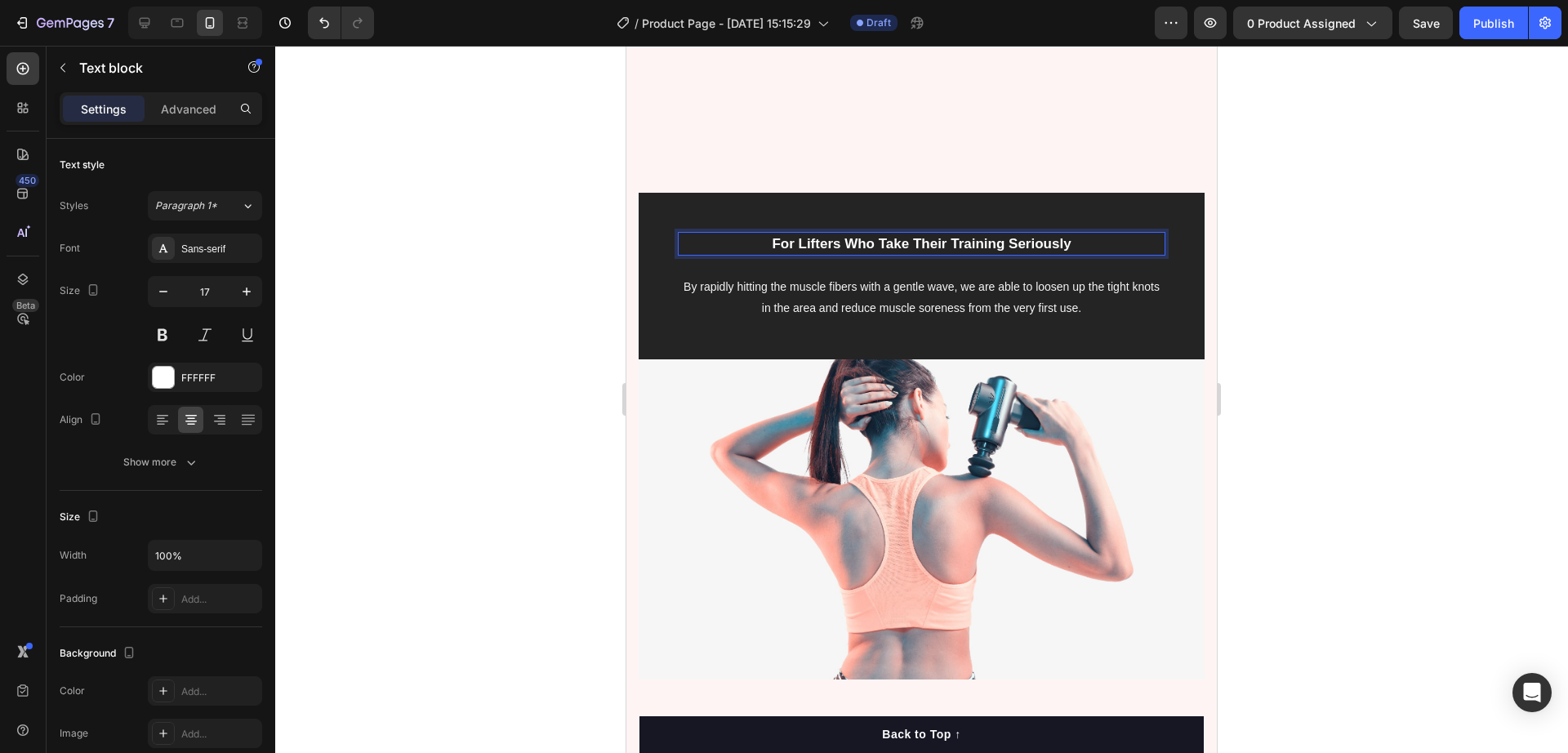
click at [905, 236] on strong "For Lifters Who Take Their Training Seriously" at bounding box center [921, 244] width 299 height 16
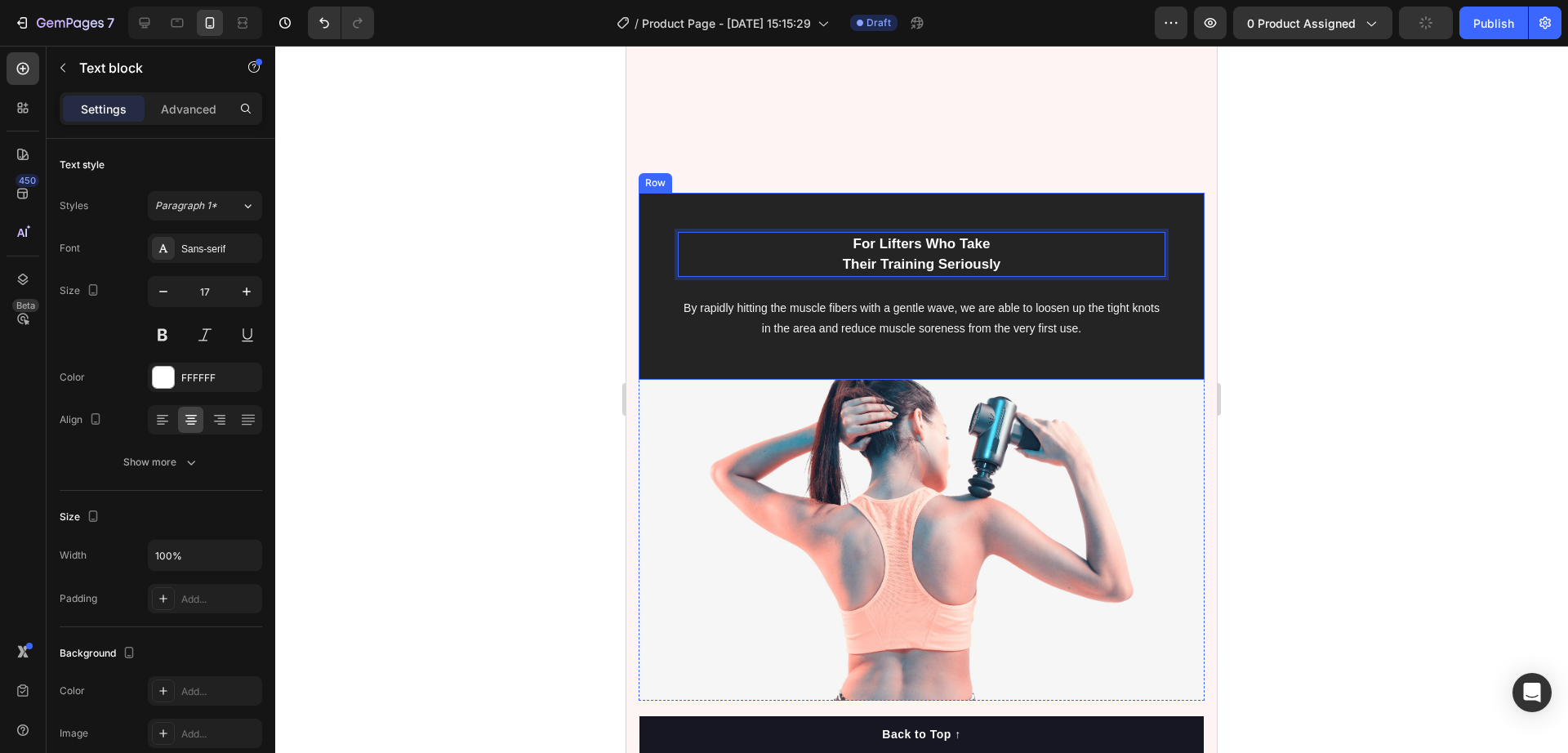
click at [956, 269] on div "For Lifters Who Take Their Training Seriously Text block 24 By rapidly hitting …" at bounding box center [921, 286] width 487 height 109
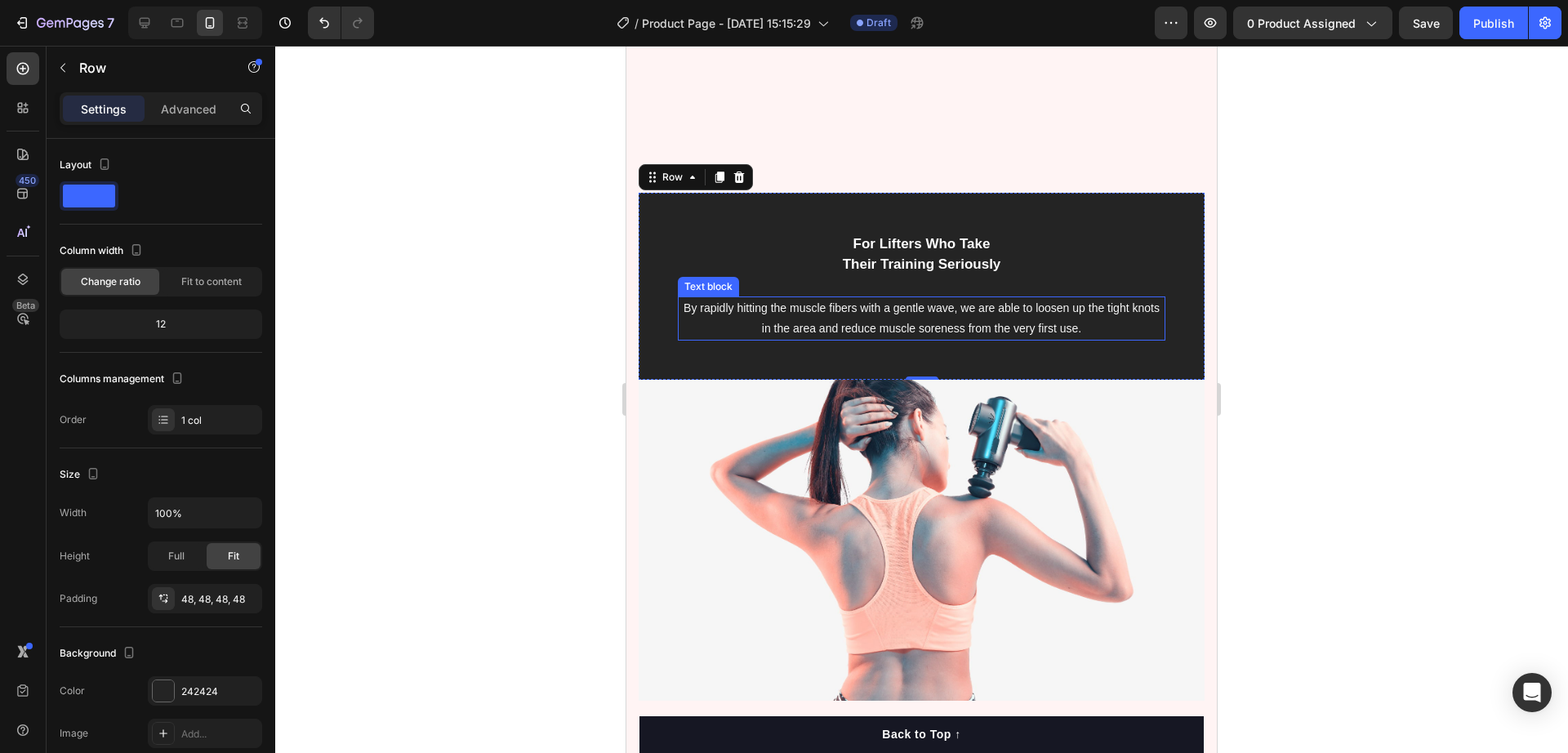
click at [833, 298] on p "By rapidly hitting the muscle fibers with a gentle wave, we are able to loosen …" at bounding box center [921, 319] width 485 height 41
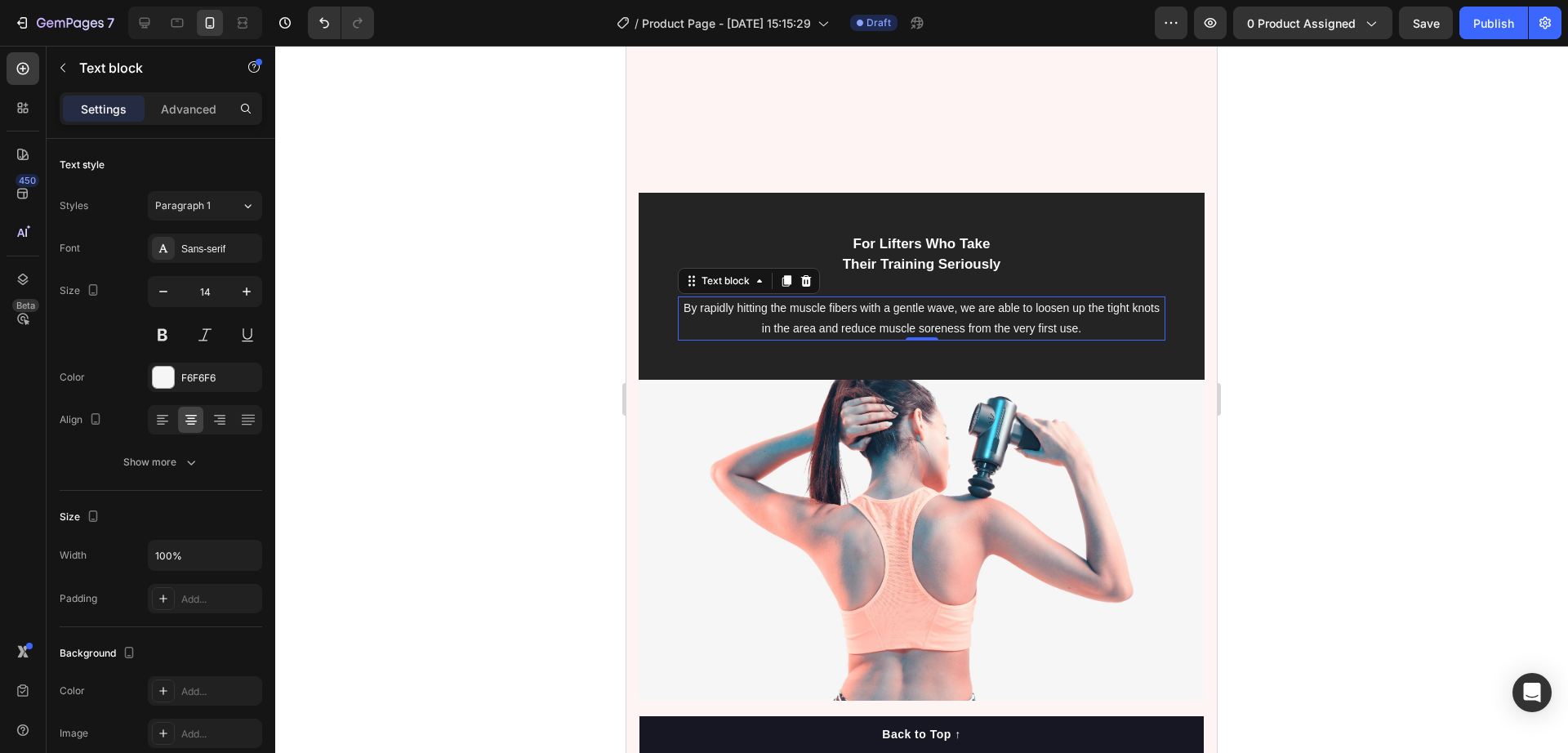
click at [833, 298] on p "By rapidly hitting the muscle fibers with a gentle wave, we are able to loosen …" at bounding box center [921, 319] width 485 height 41
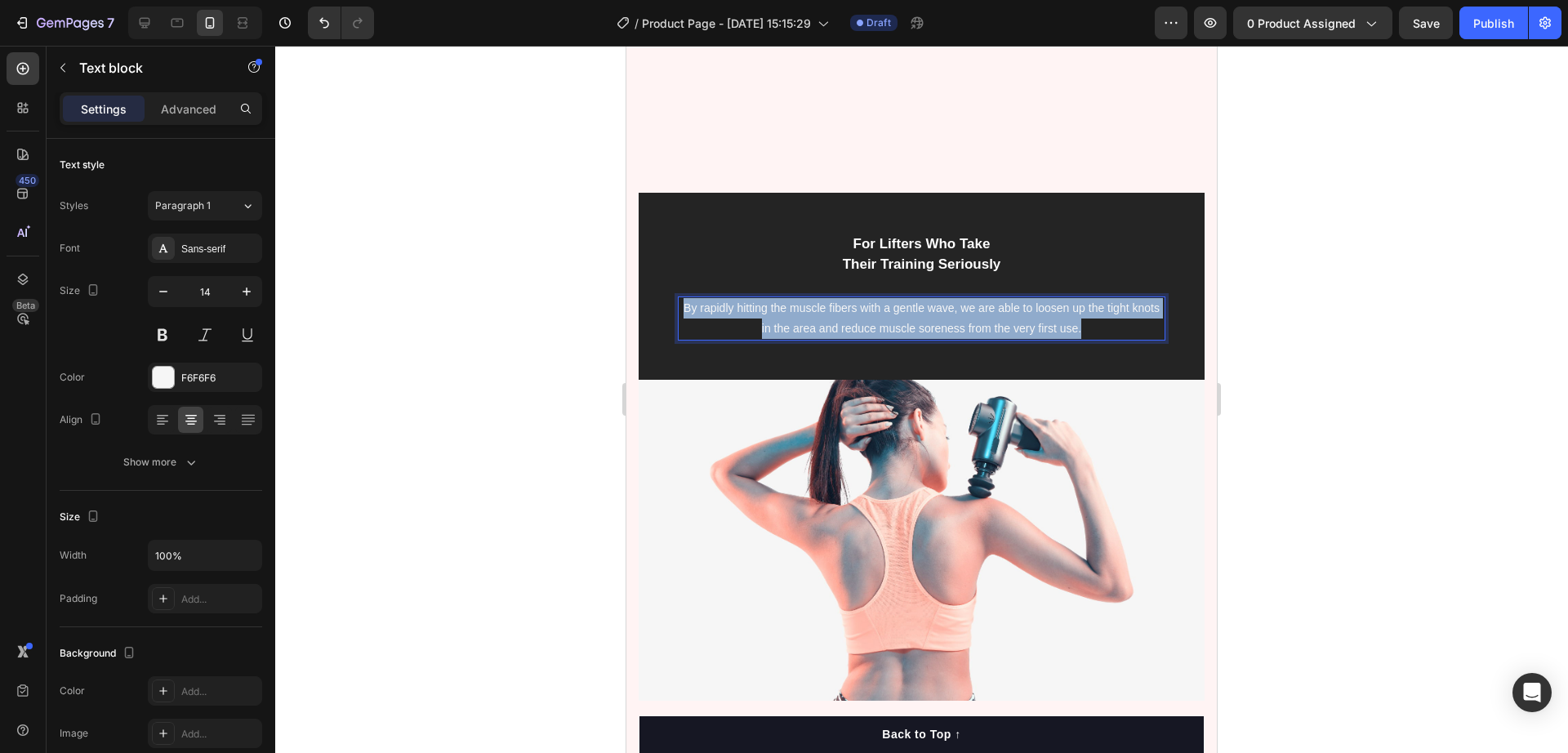
click at [833, 298] on p "By rapidly hitting the muscle fibers with a gentle wave, we are able to loosen …" at bounding box center [921, 319] width 485 height 41
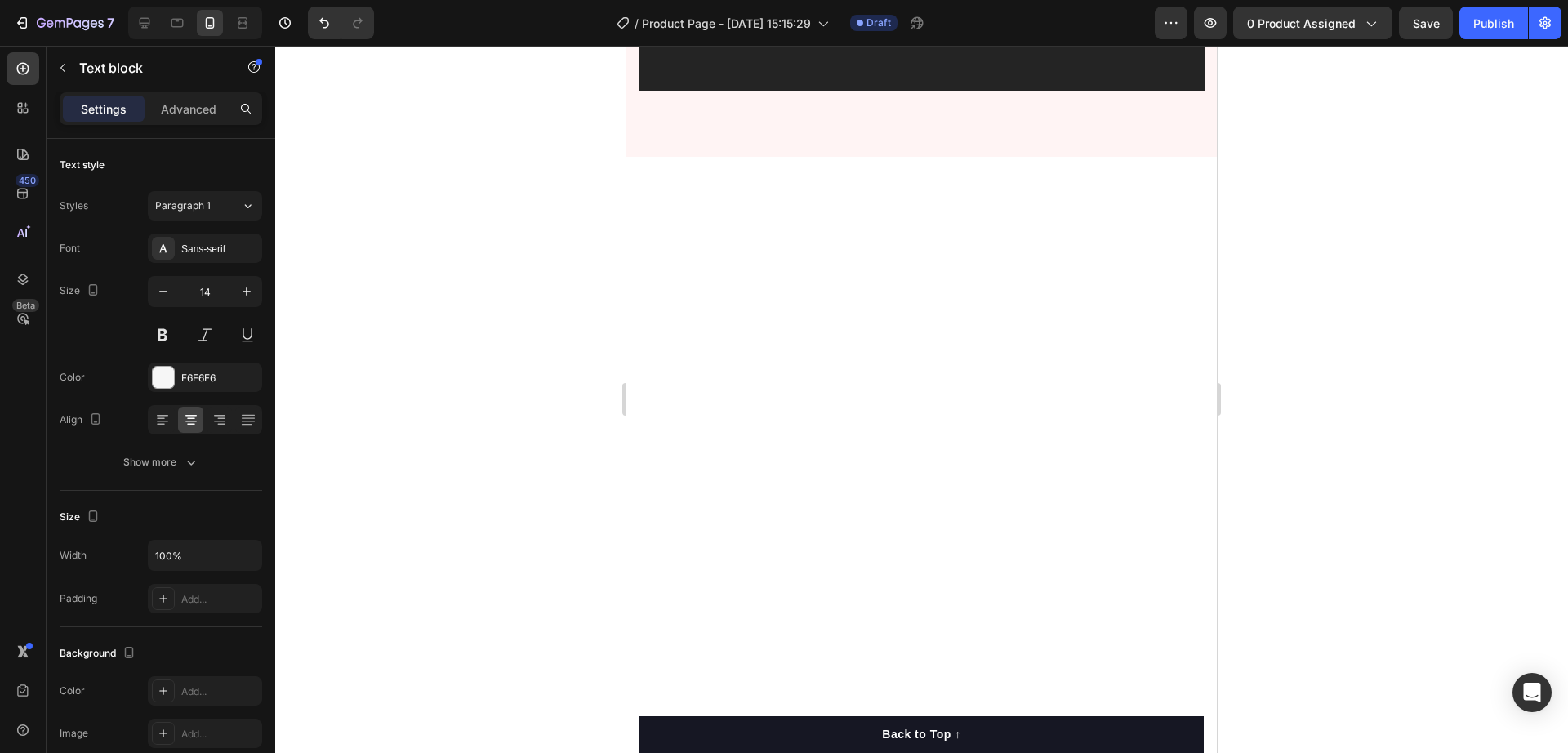
scroll to position [2658, 0]
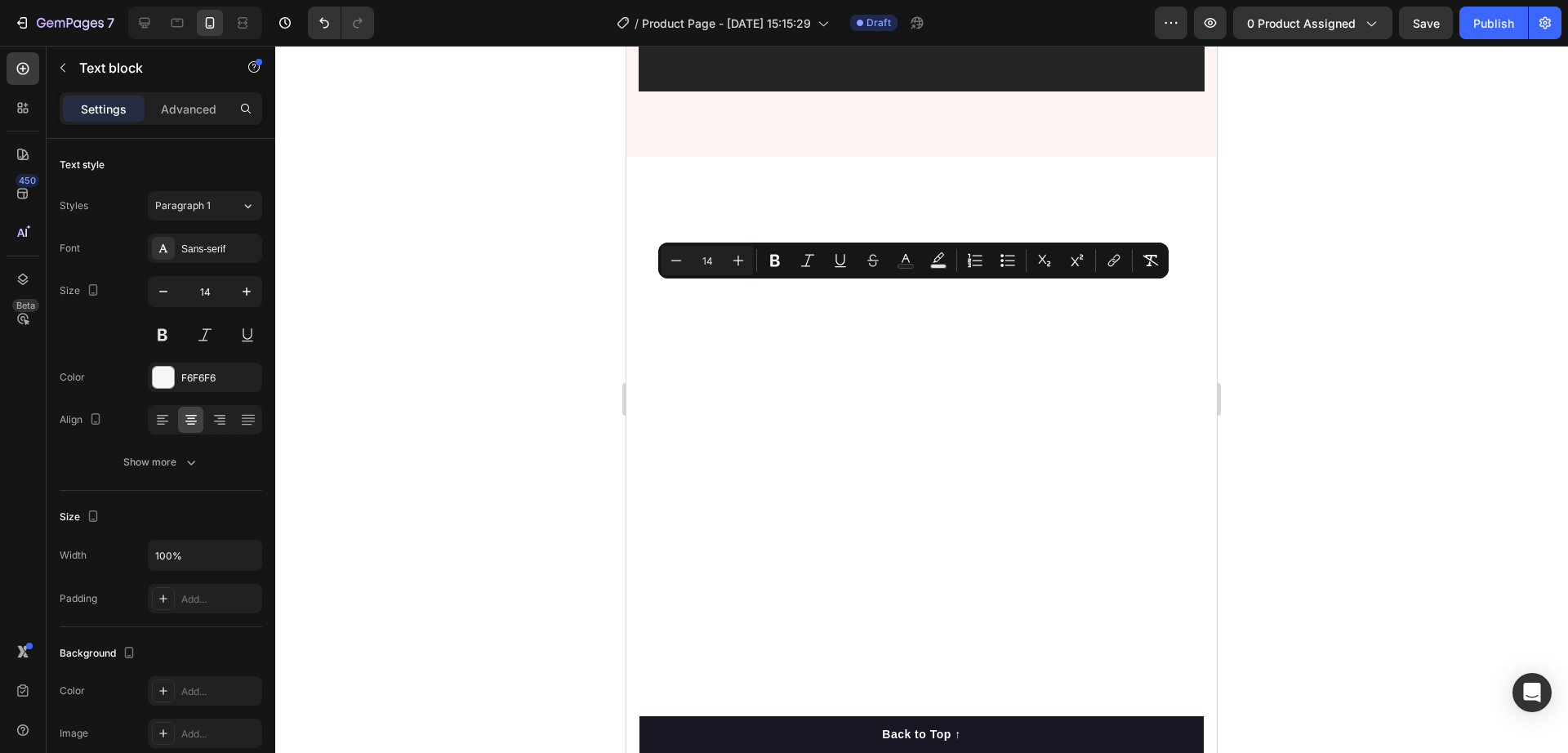
click at [1277, 340] on div at bounding box center [922, 399] width 1293 height 708
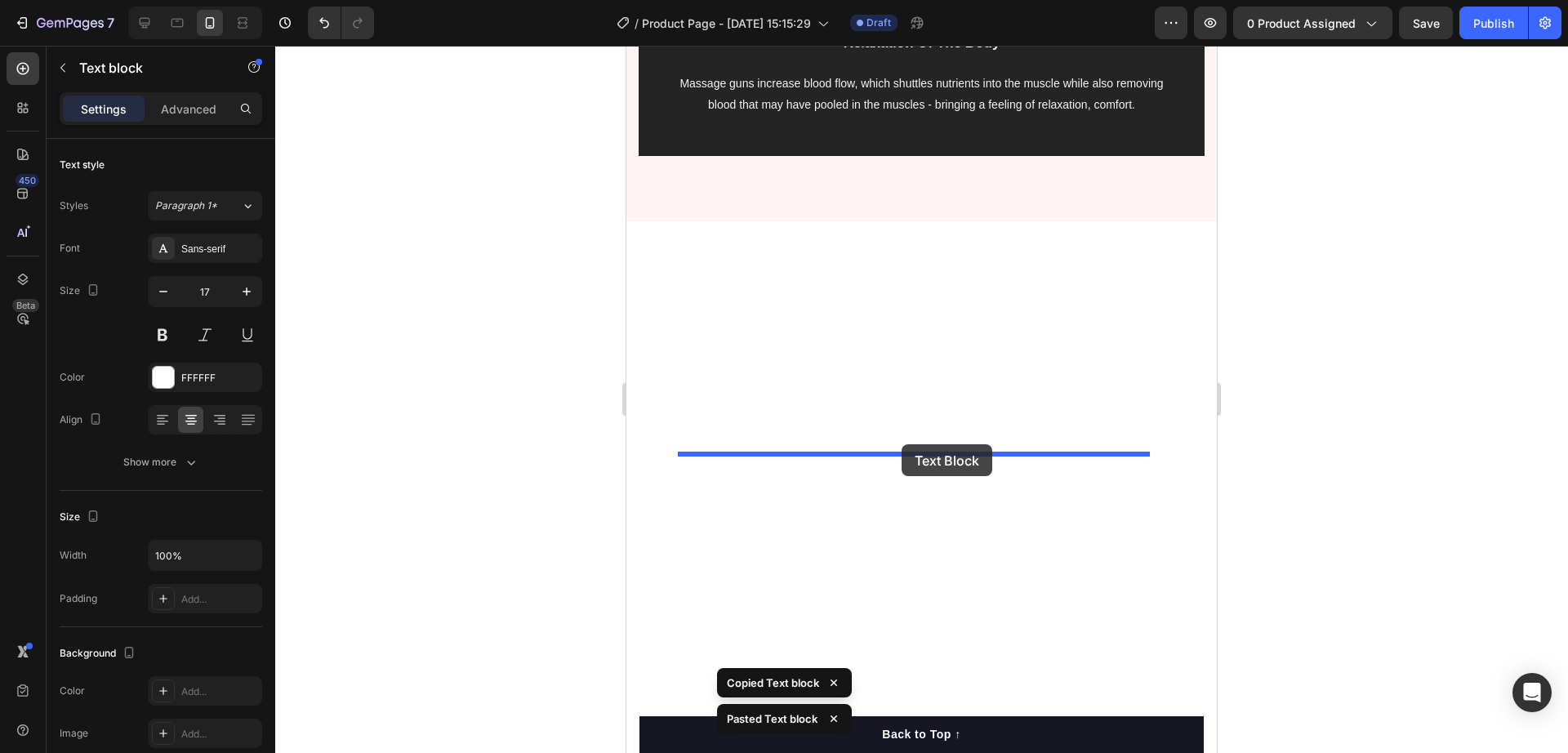
drag, startPoint x: 910, startPoint y: 298, endPoint x: 943, endPoint y: 435, distance: 140.9
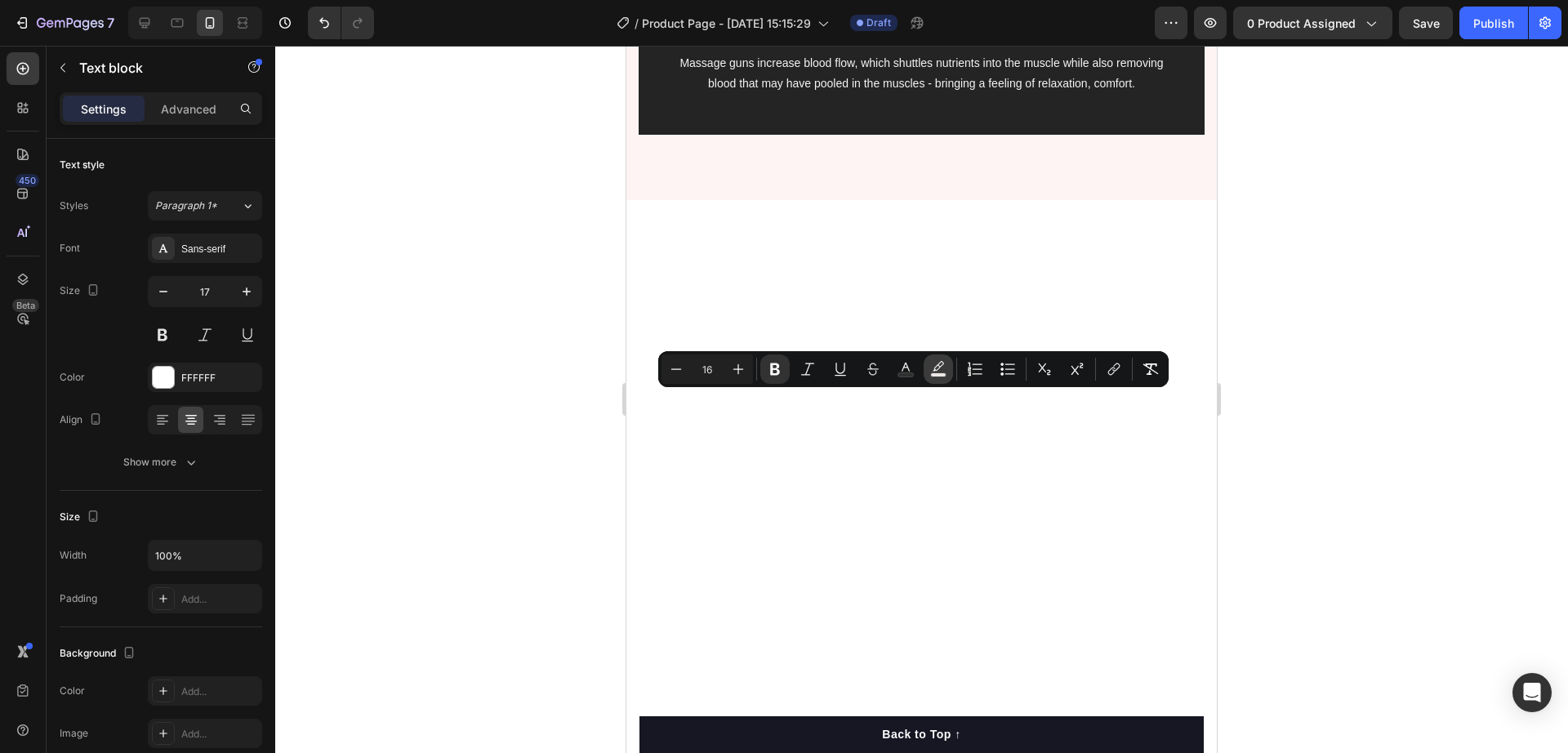
click at [937, 367] on icon "Editor contextual toolbar" at bounding box center [938, 369] width 16 height 16
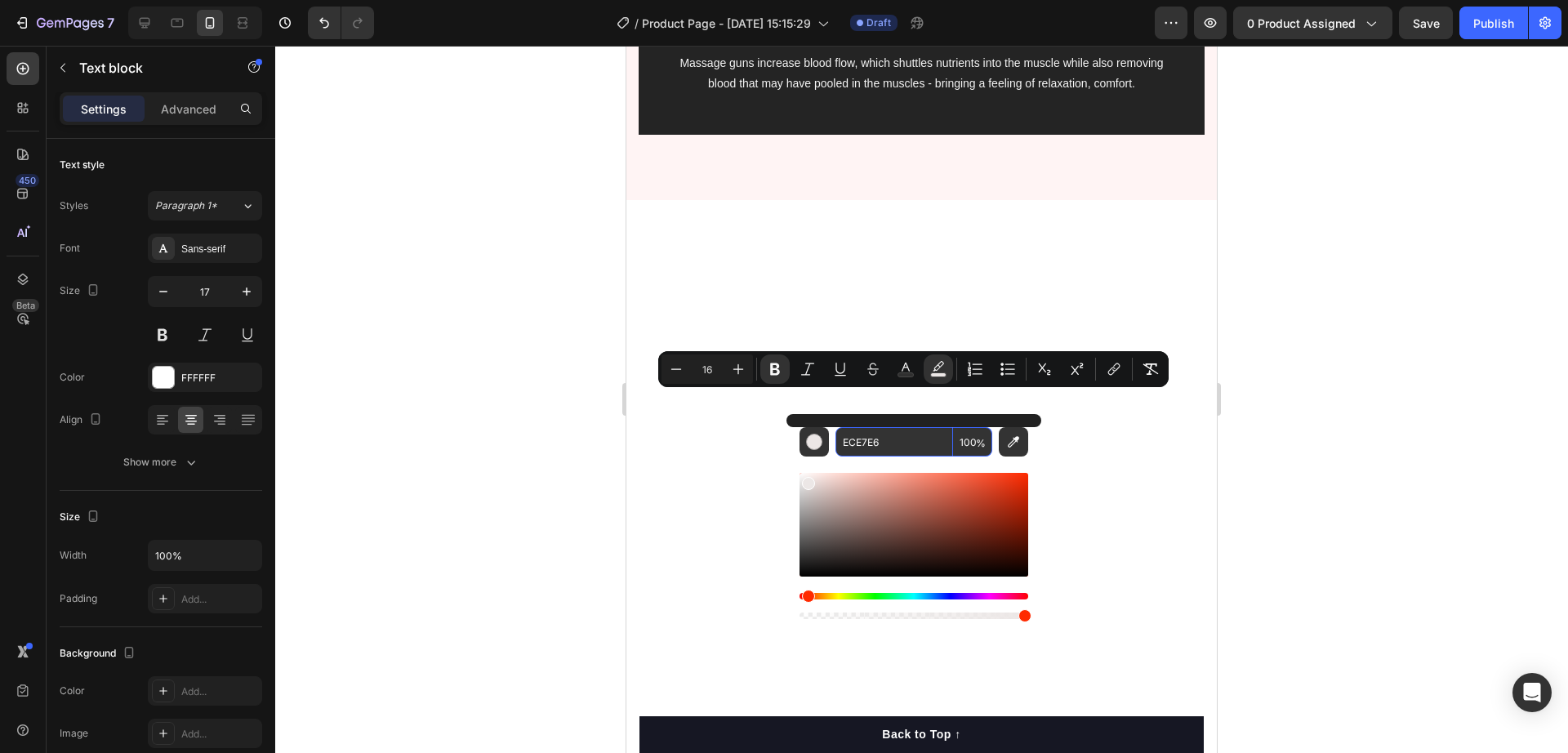
click at [965, 442] on input "100" at bounding box center [973, 442] width 39 height 29
type input "0"
click at [1439, 379] on div at bounding box center [922, 399] width 1293 height 708
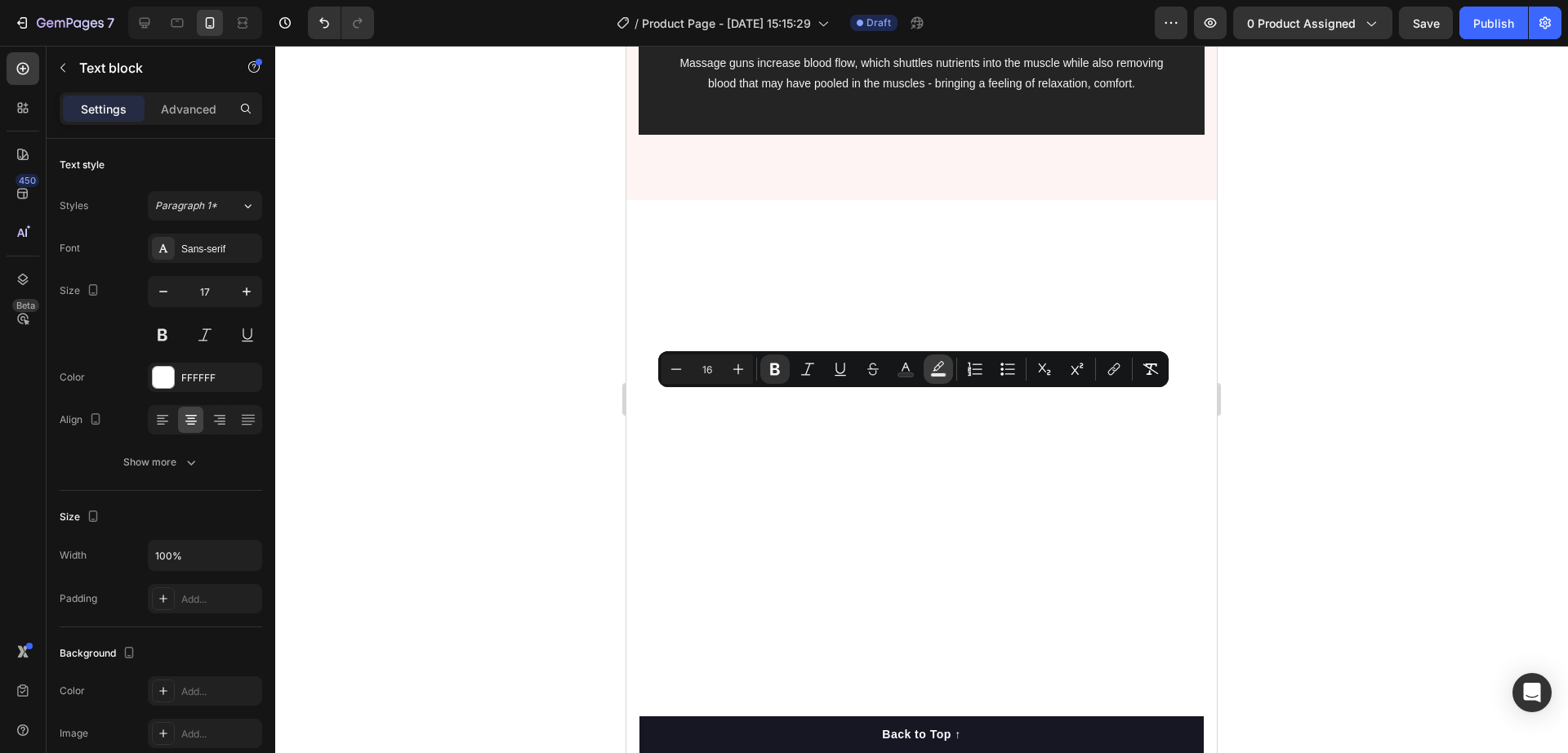
click at [949, 369] on button "color" at bounding box center [938, 369] width 29 height 29
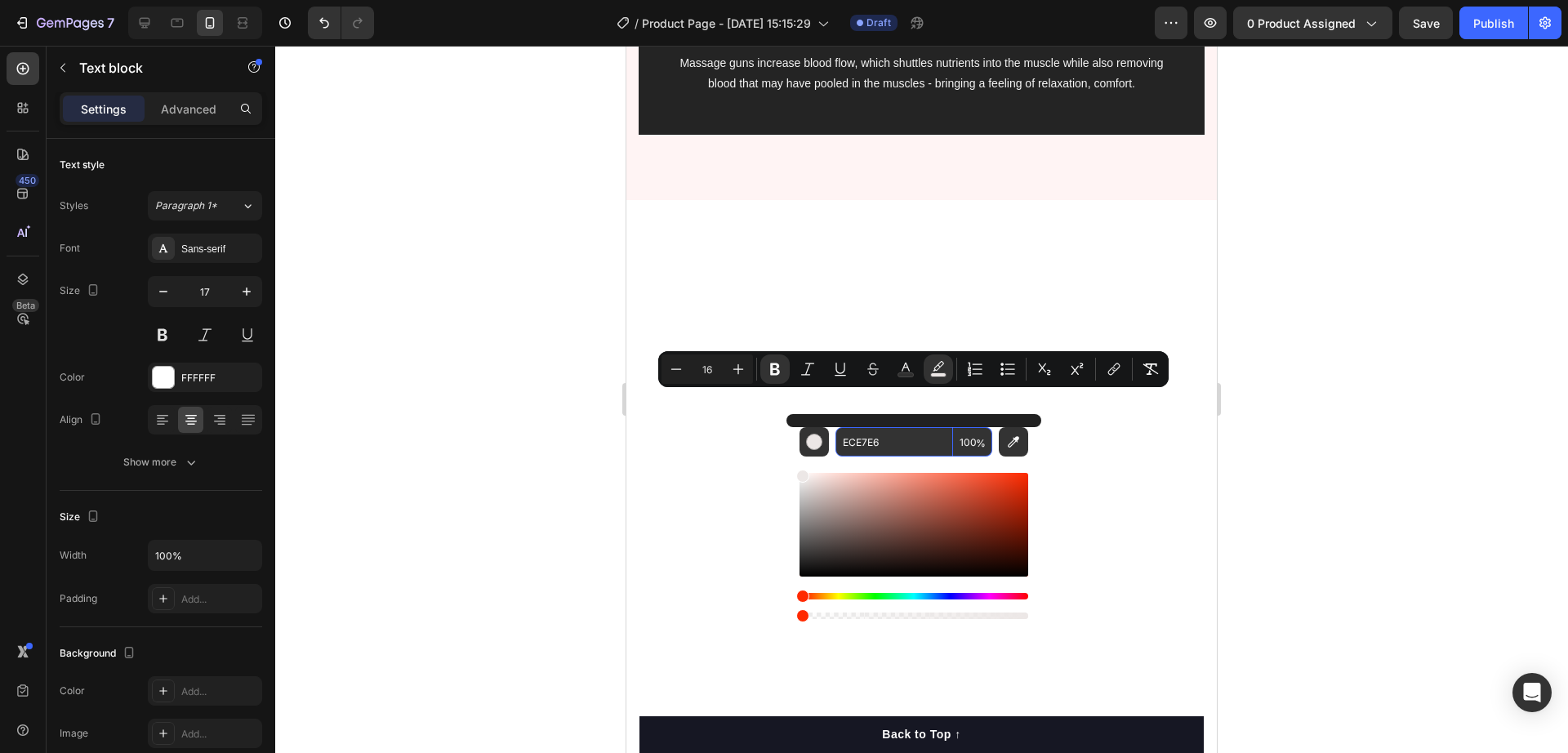
click at [969, 444] on input "100" at bounding box center [973, 442] width 39 height 29
type input "0"
click at [929, 444] on input "ECE7E6" at bounding box center [893, 442] width 117 height 29
click at [916, 371] on button "color" at bounding box center [905, 369] width 29 height 29
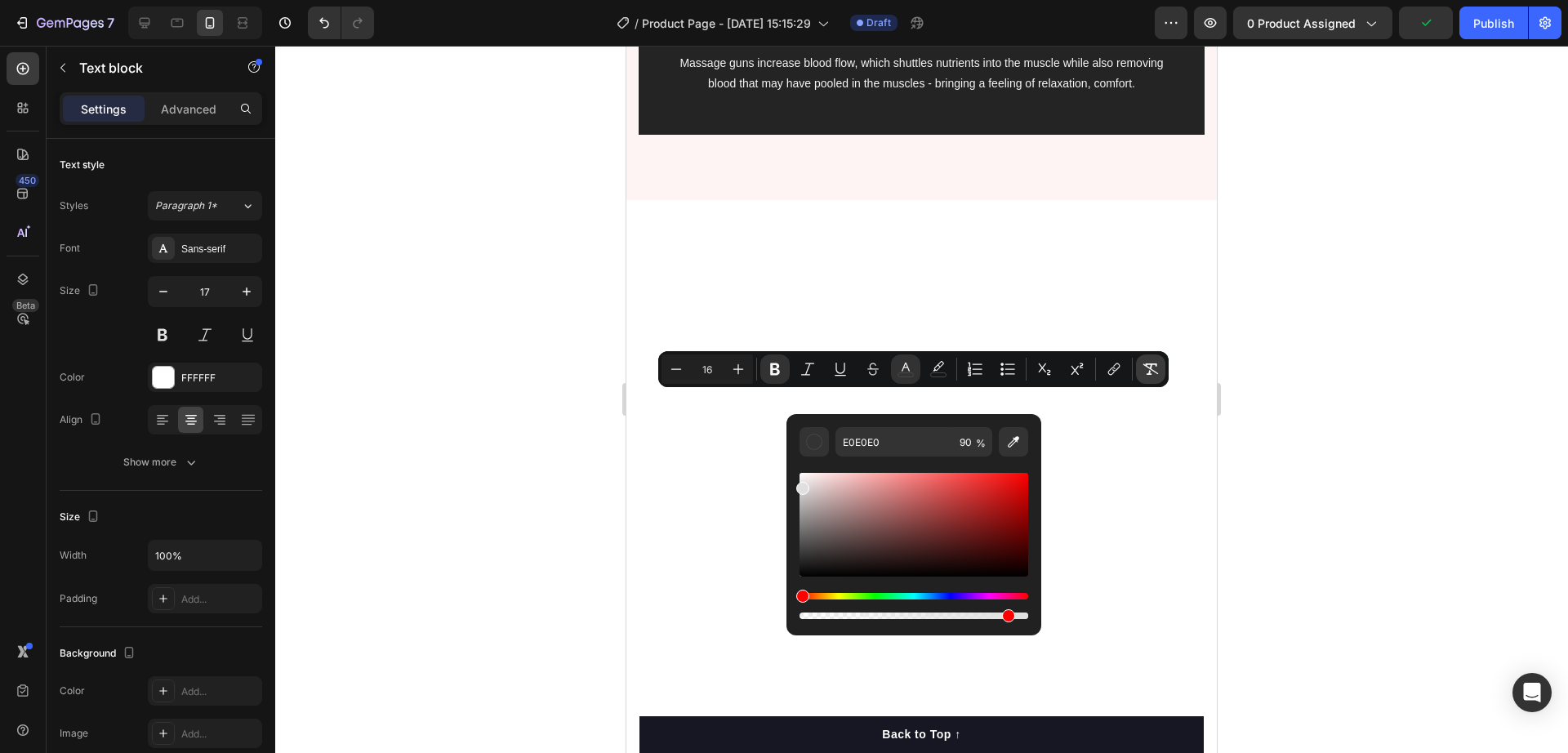
drag, startPoint x: 848, startPoint y: 520, endPoint x: 1161, endPoint y: 370, distance: 347.1
click at [713, 386] on div "Minus 16 Plus Bold Italic Underline Strikethrough color color Numbered List Bul…" at bounding box center [913, 369] width 511 height 36
type input "FFFFFF"
click at [1320, 314] on div at bounding box center [922, 399] width 1293 height 708
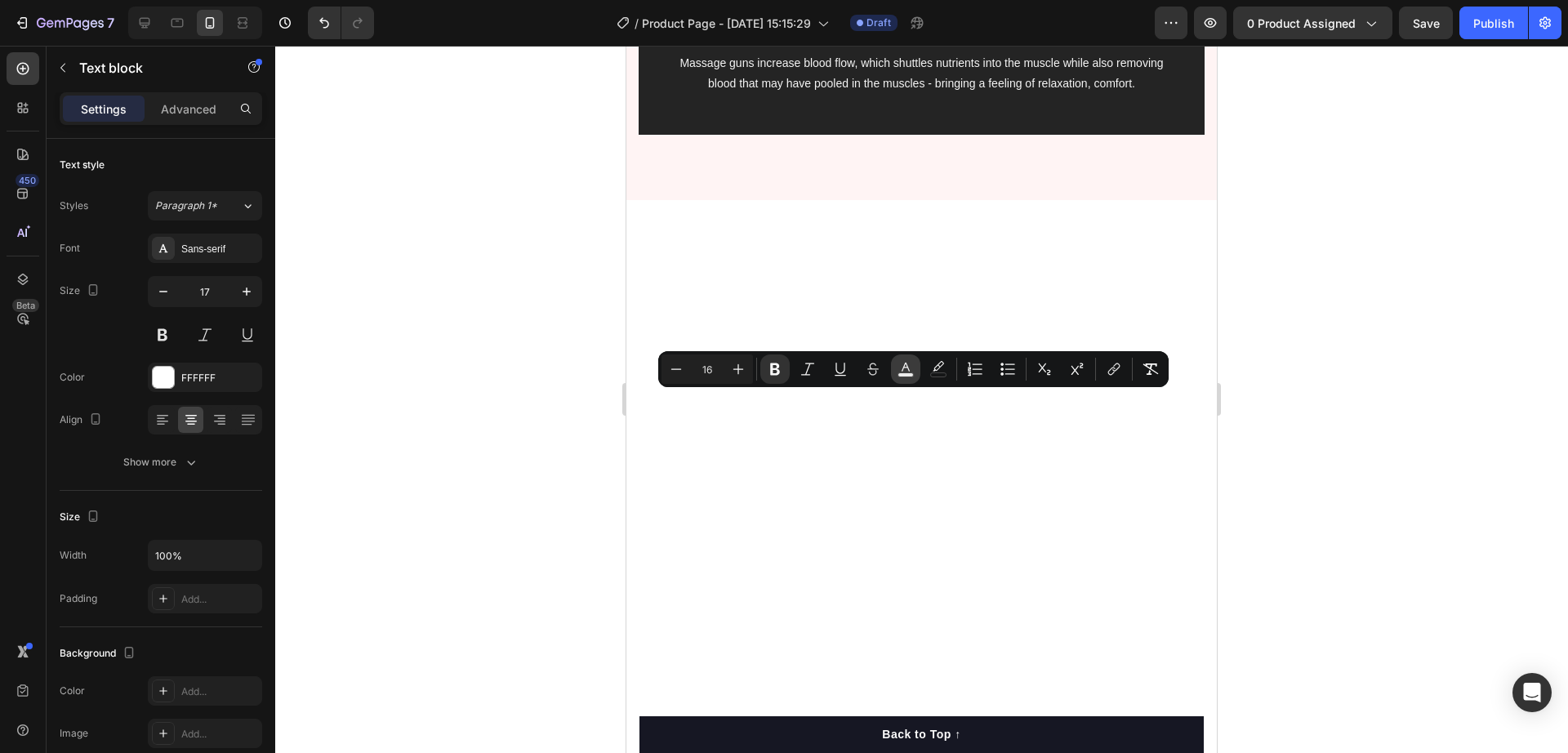
click at [907, 355] on button "color" at bounding box center [905, 369] width 29 height 29
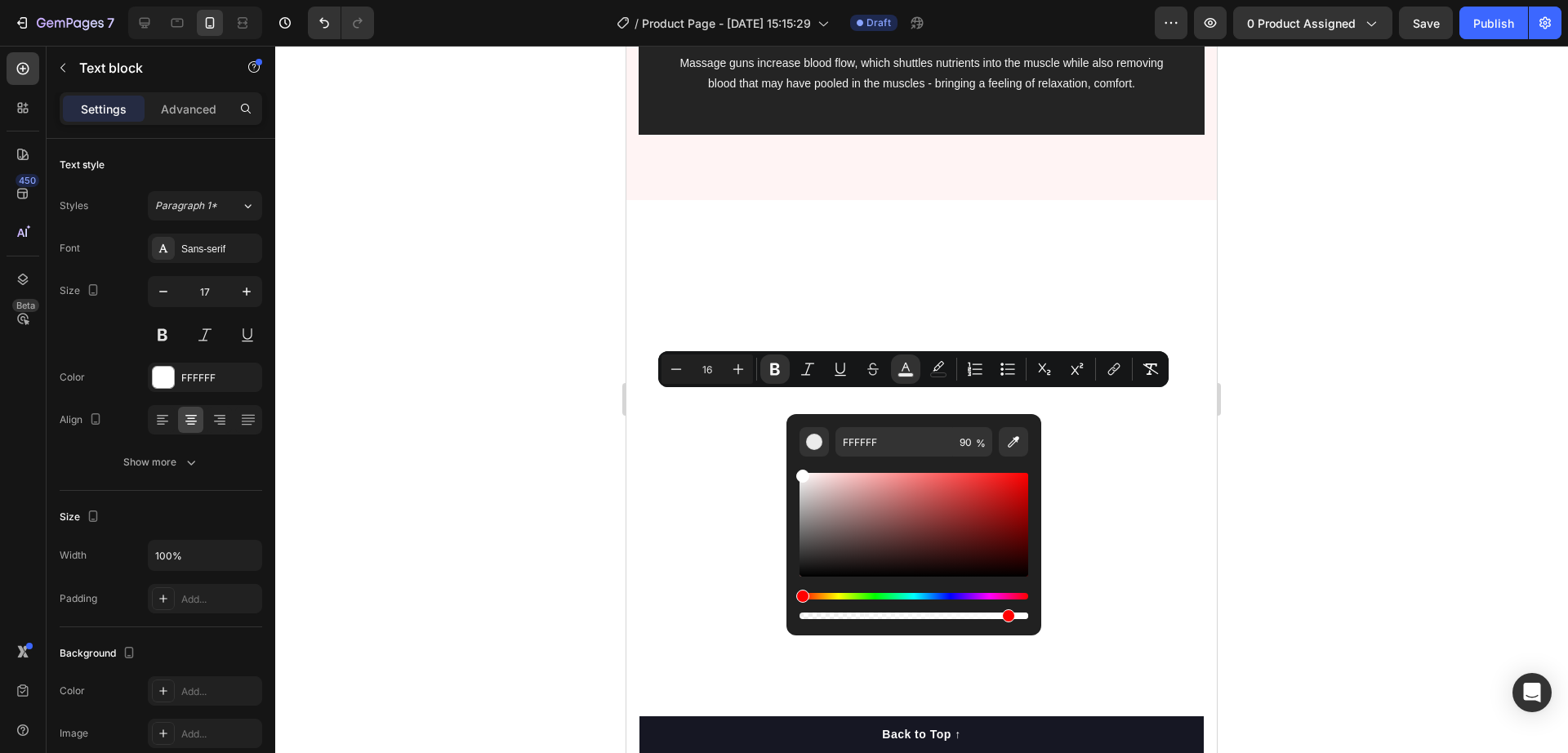
click at [1284, 342] on div at bounding box center [922, 399] width 1293 height 708
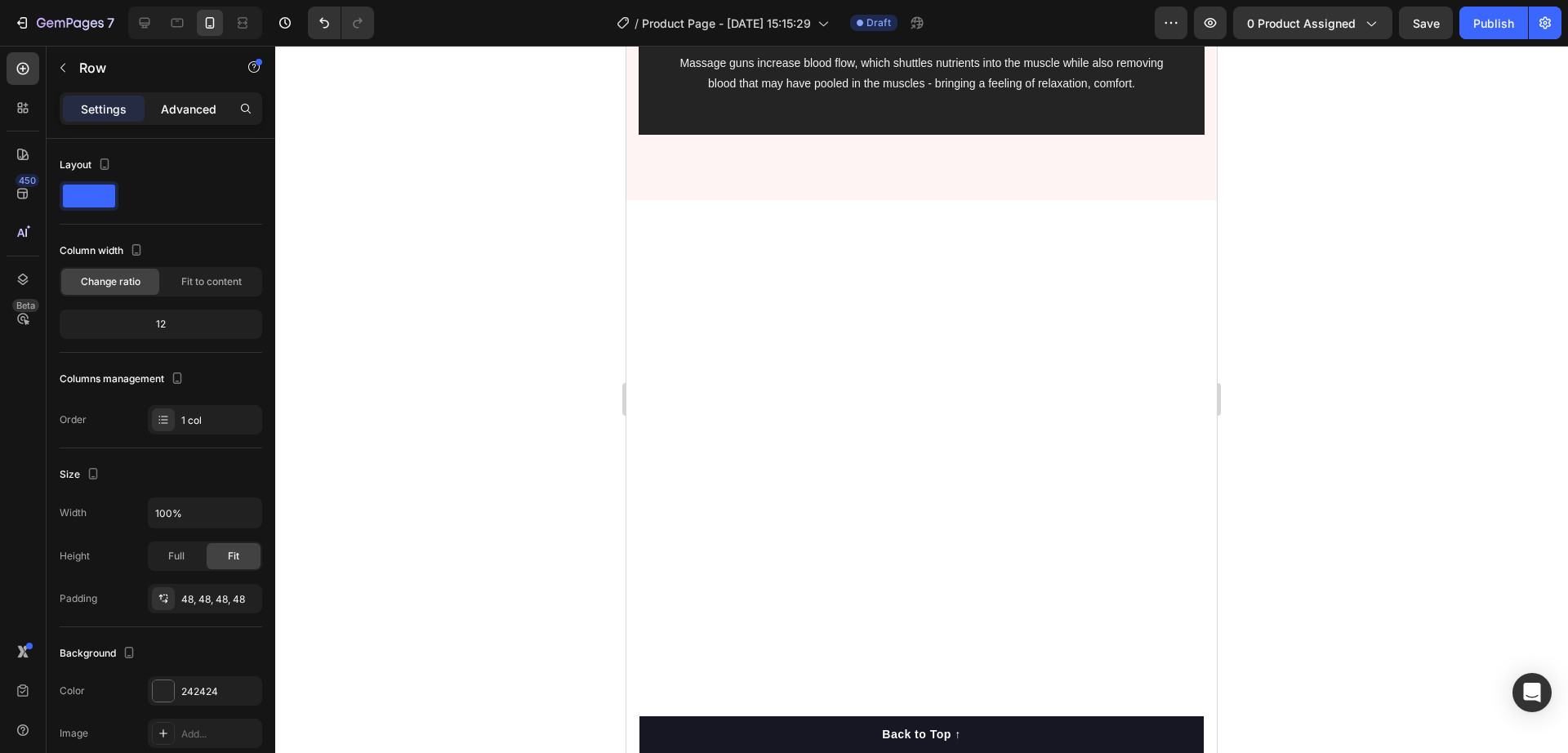
click at [179, 105] on p "Advanced" at bounding box center [188, 109] width 55 height 17
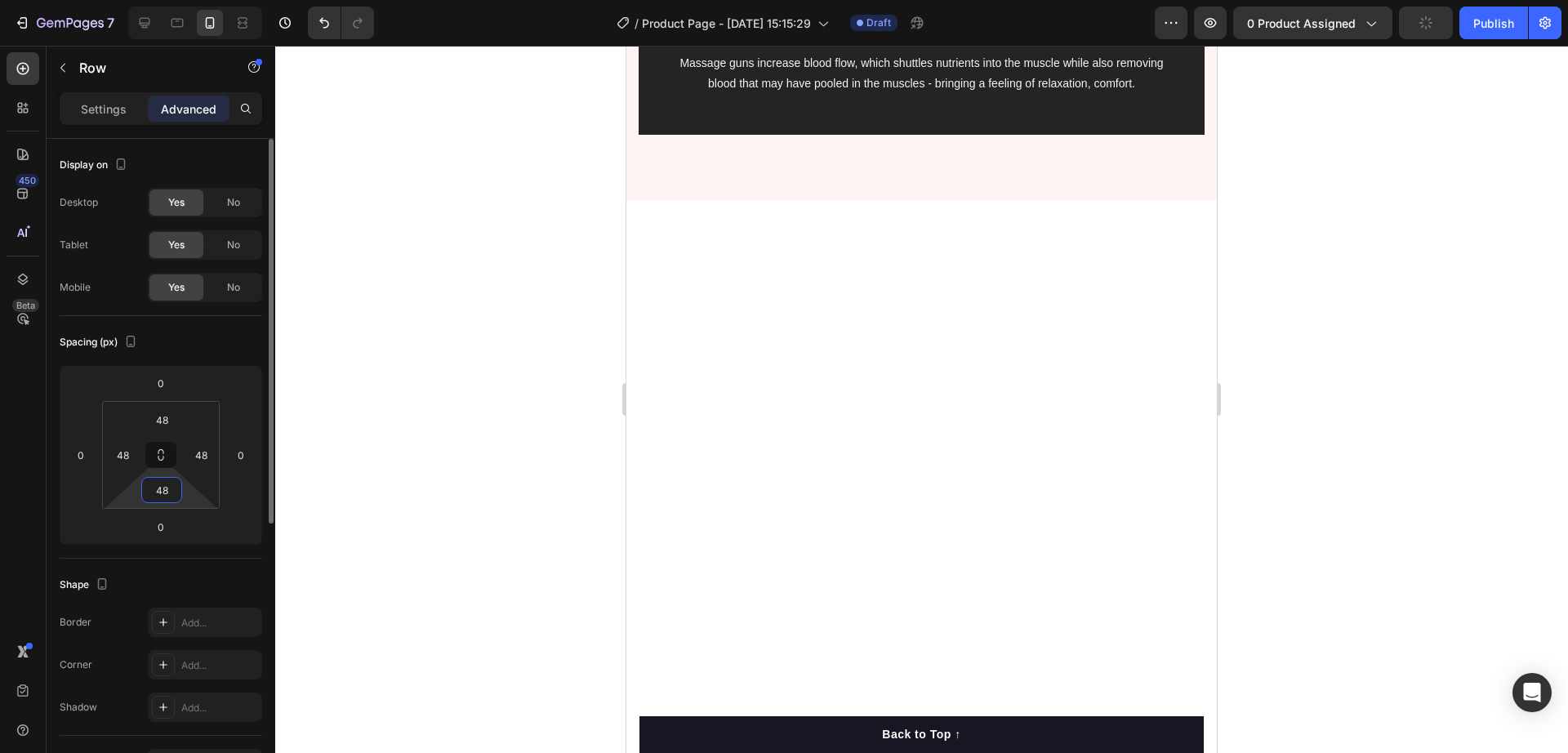
click at [153, 496] on input "48" at bounding box center [161, 490] width 33 height 24
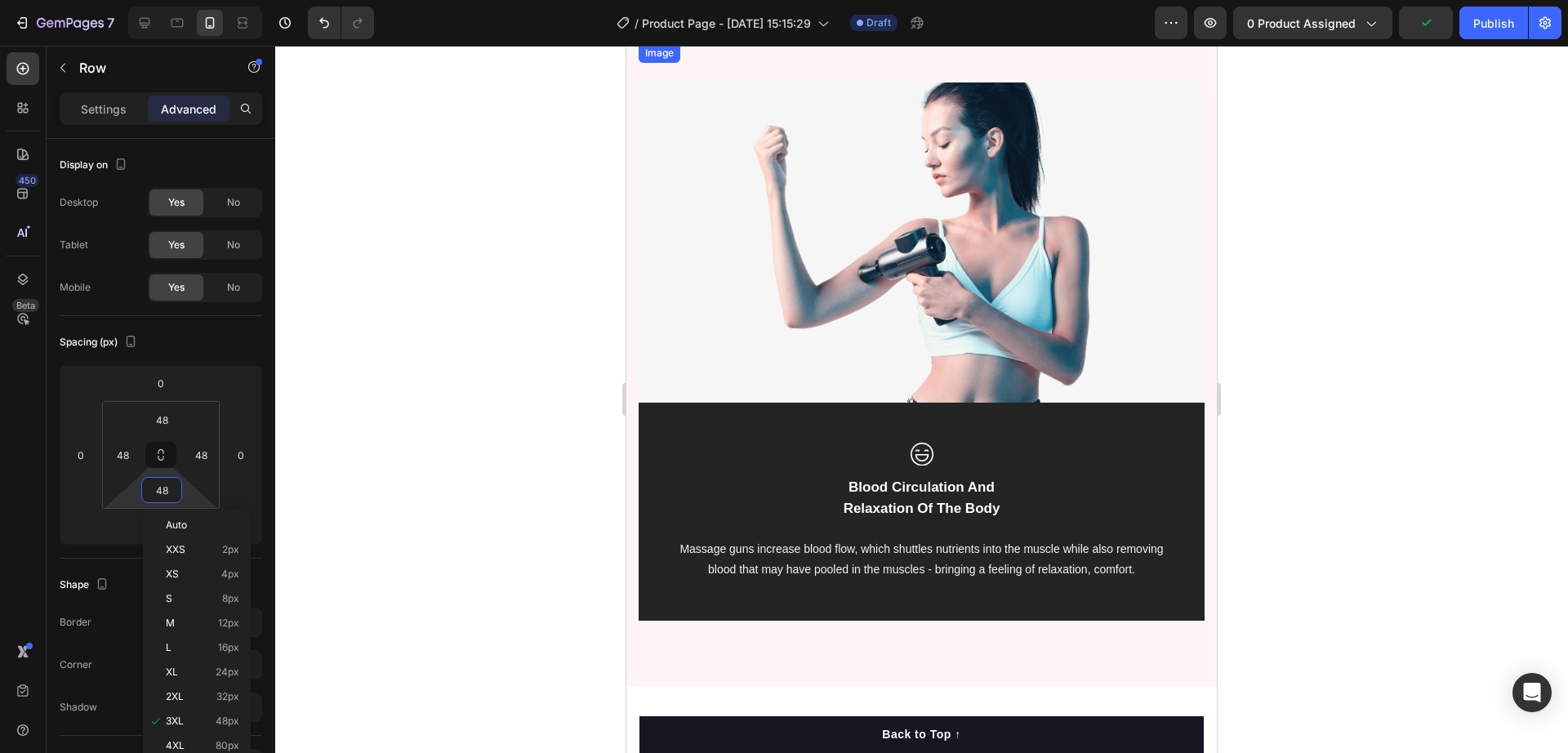
scroll to position [2761, 0]
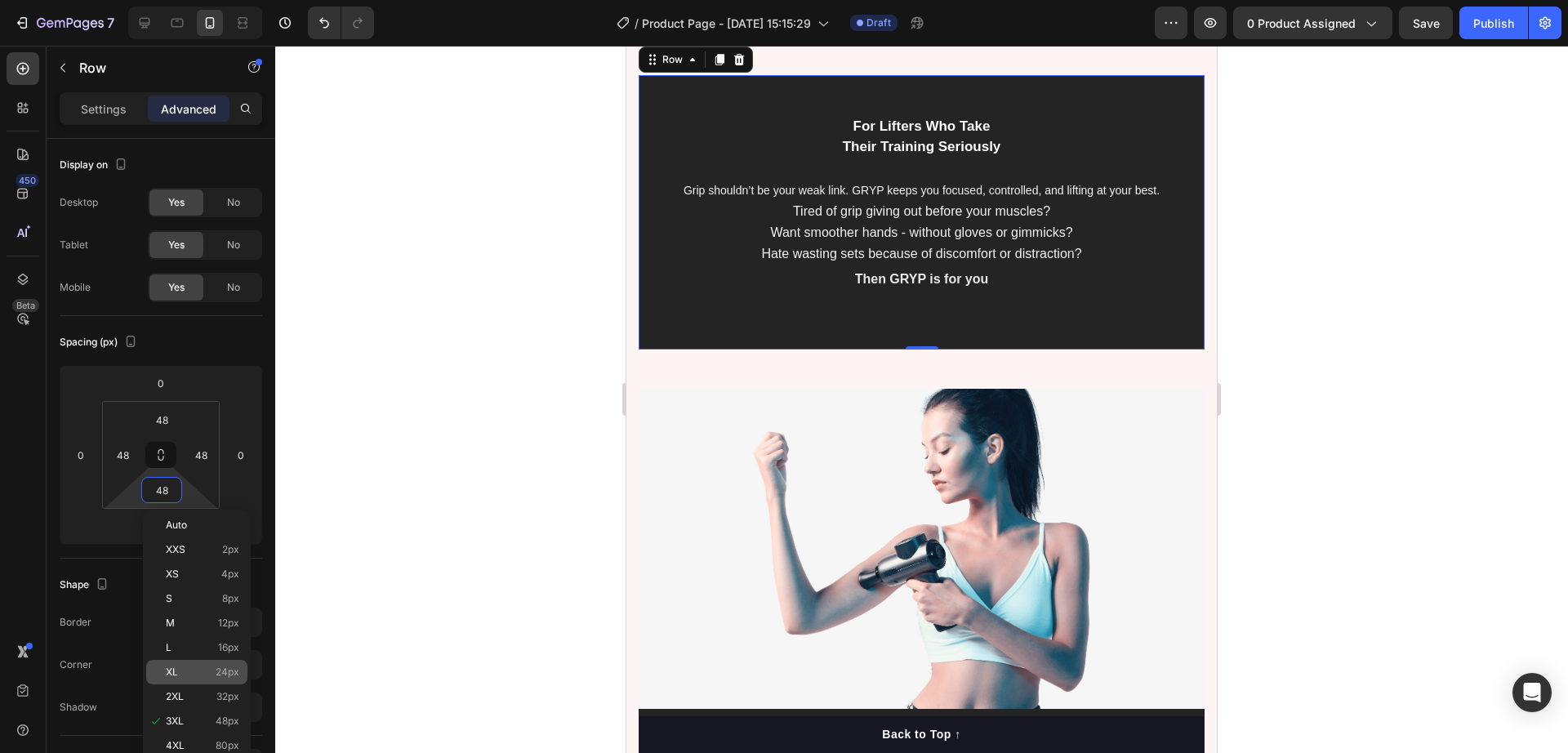
click at [176, 677] on span "XL" at bounding box center [172, 672] width 12 height 11
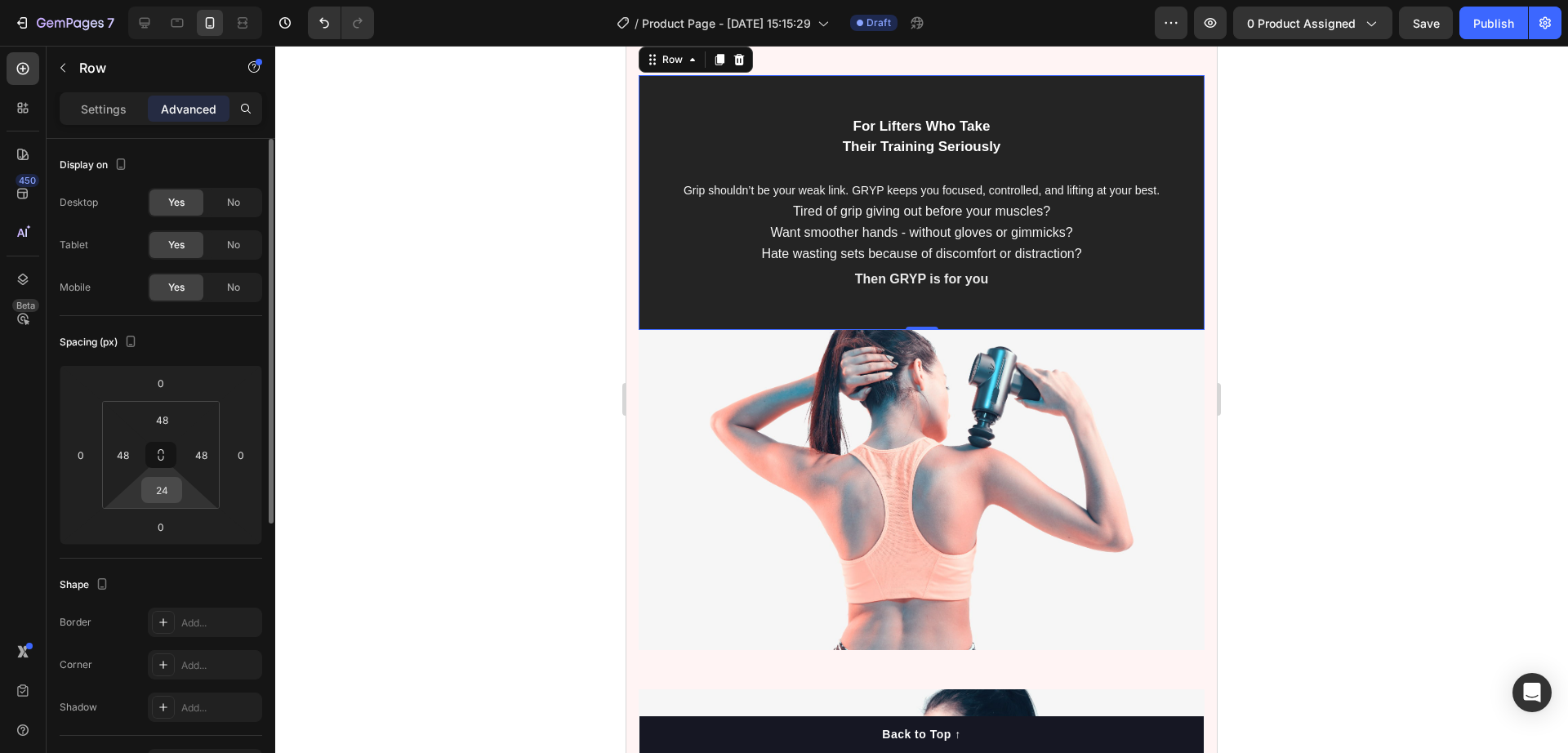
click at [165, 489] on input "24" at bounding box center [161, 490] width 33 height 24
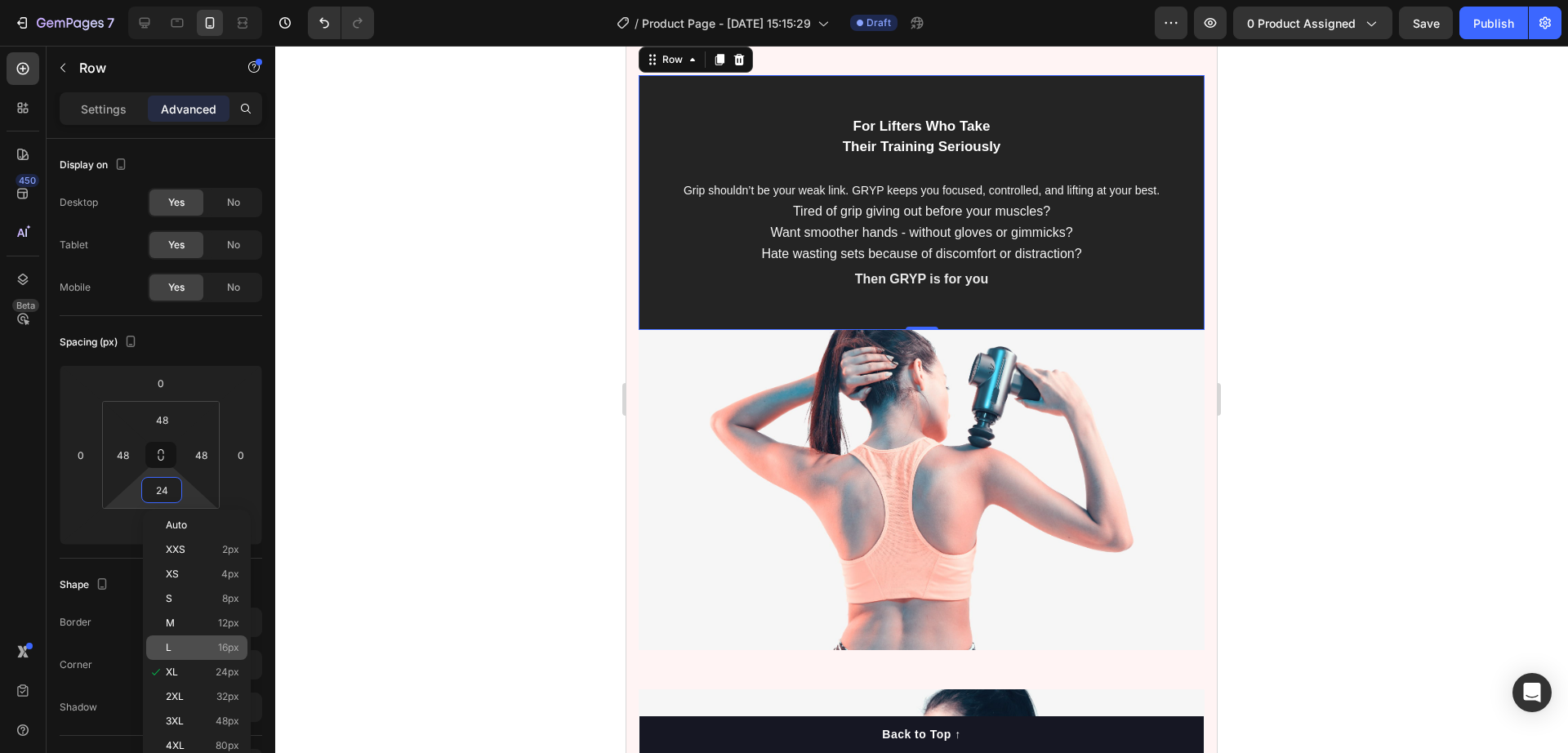
click at [209, 645] on p "L 16px" at bounding box center [202, 648] width 73 height 11
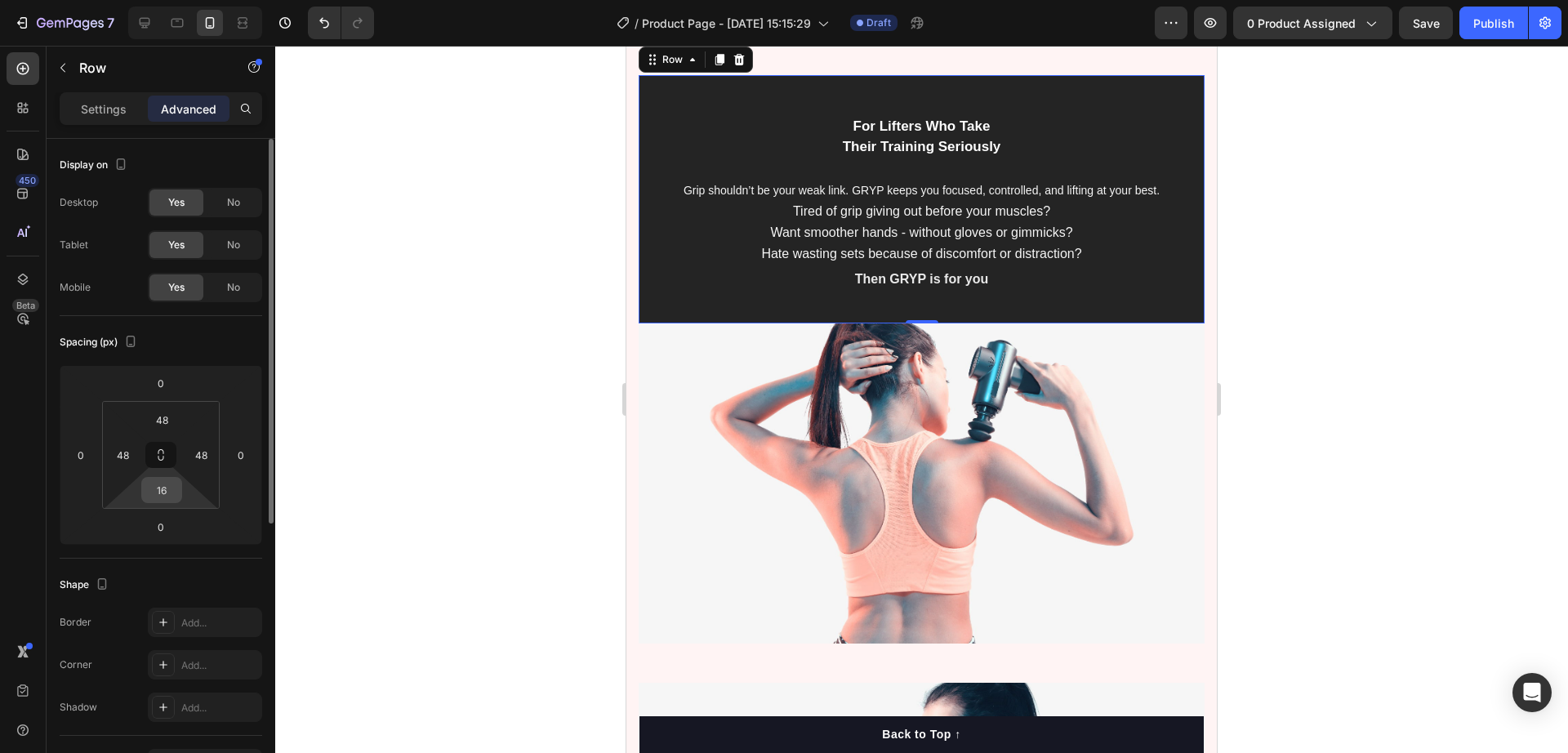
click at [167, 490] on input "16" at bounding box center [161, 490] width 33 height 24
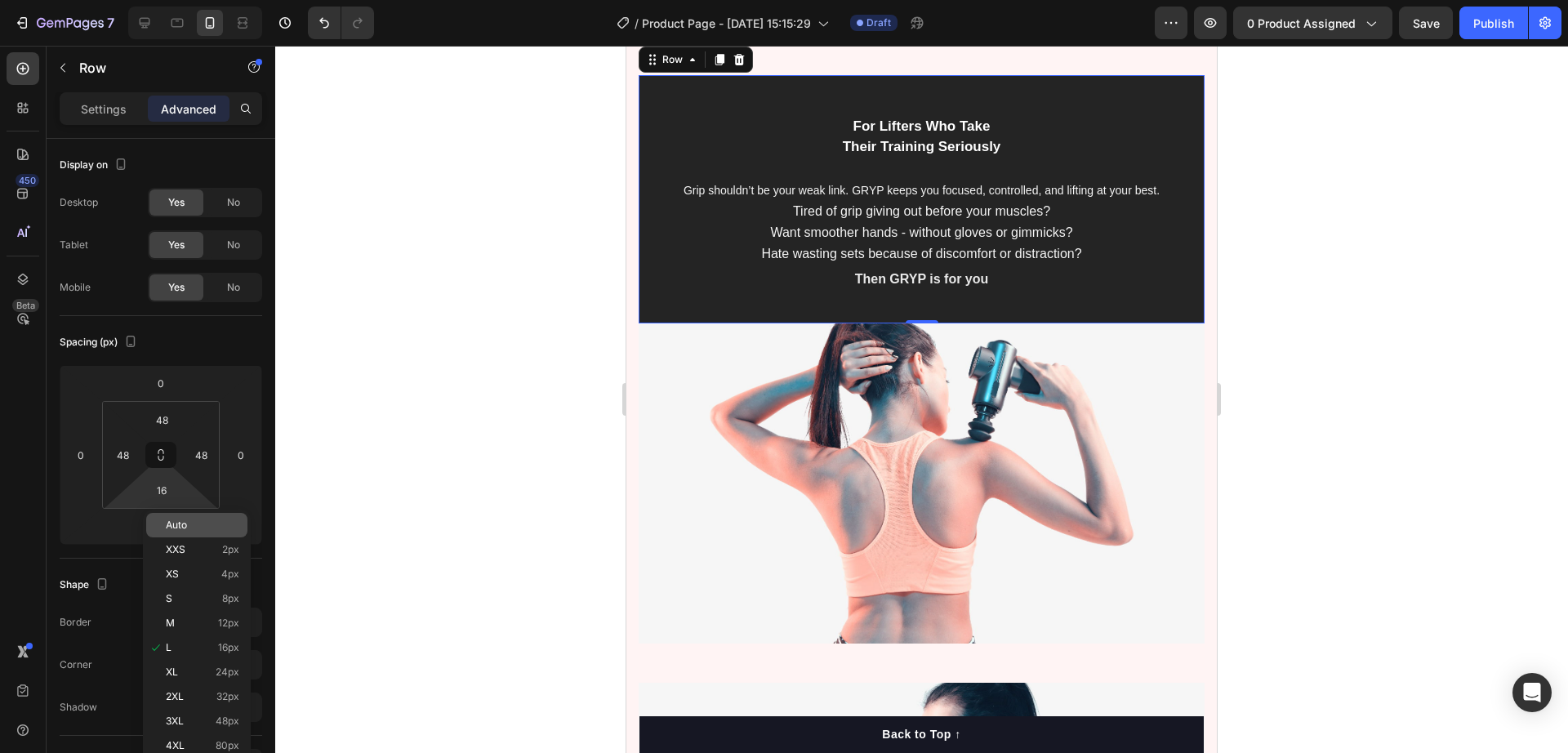
click at [180, 526] on span "Auto" at bounding box center [176, 525] width 22 height 11
type input "Auto"
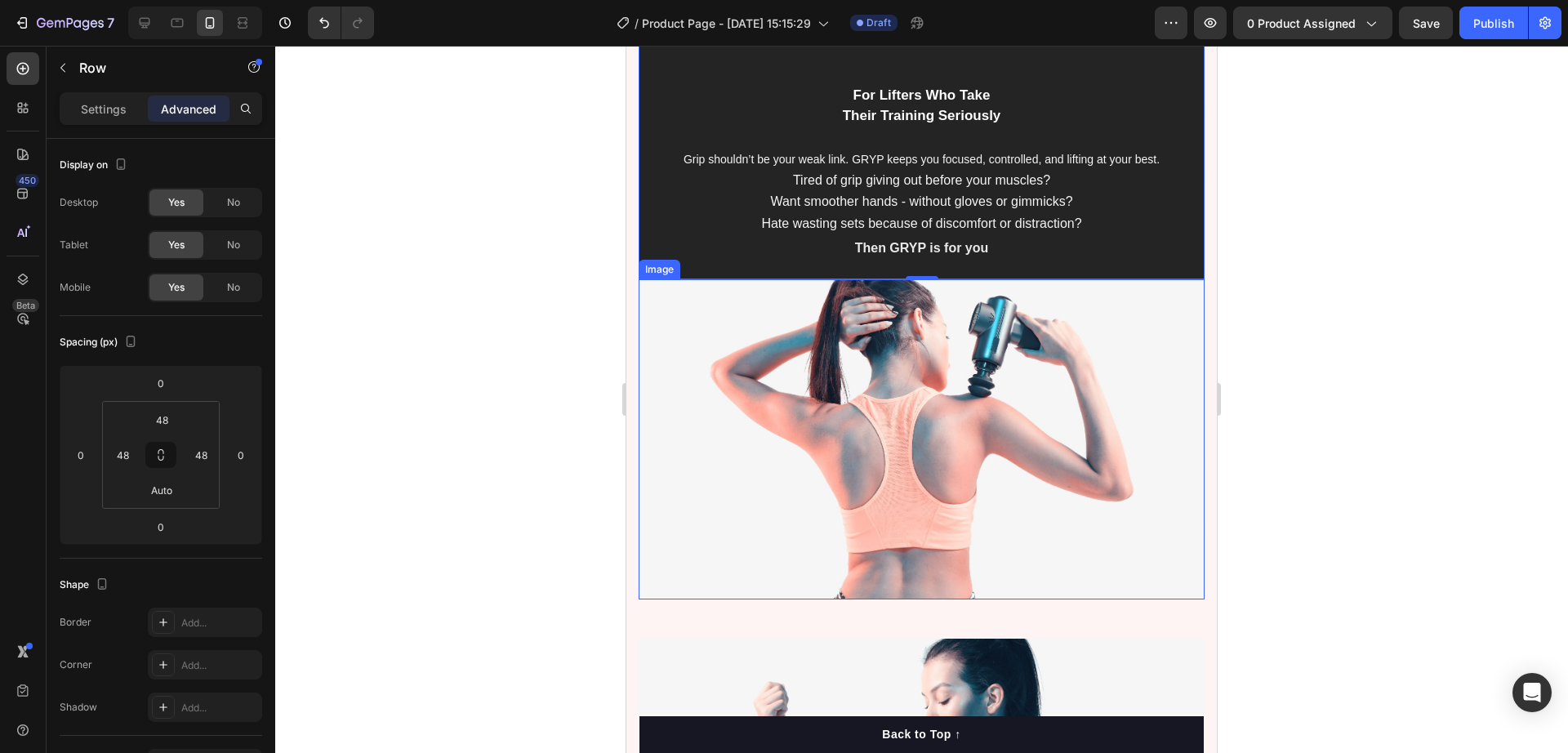
scroll to position [2658, 0]
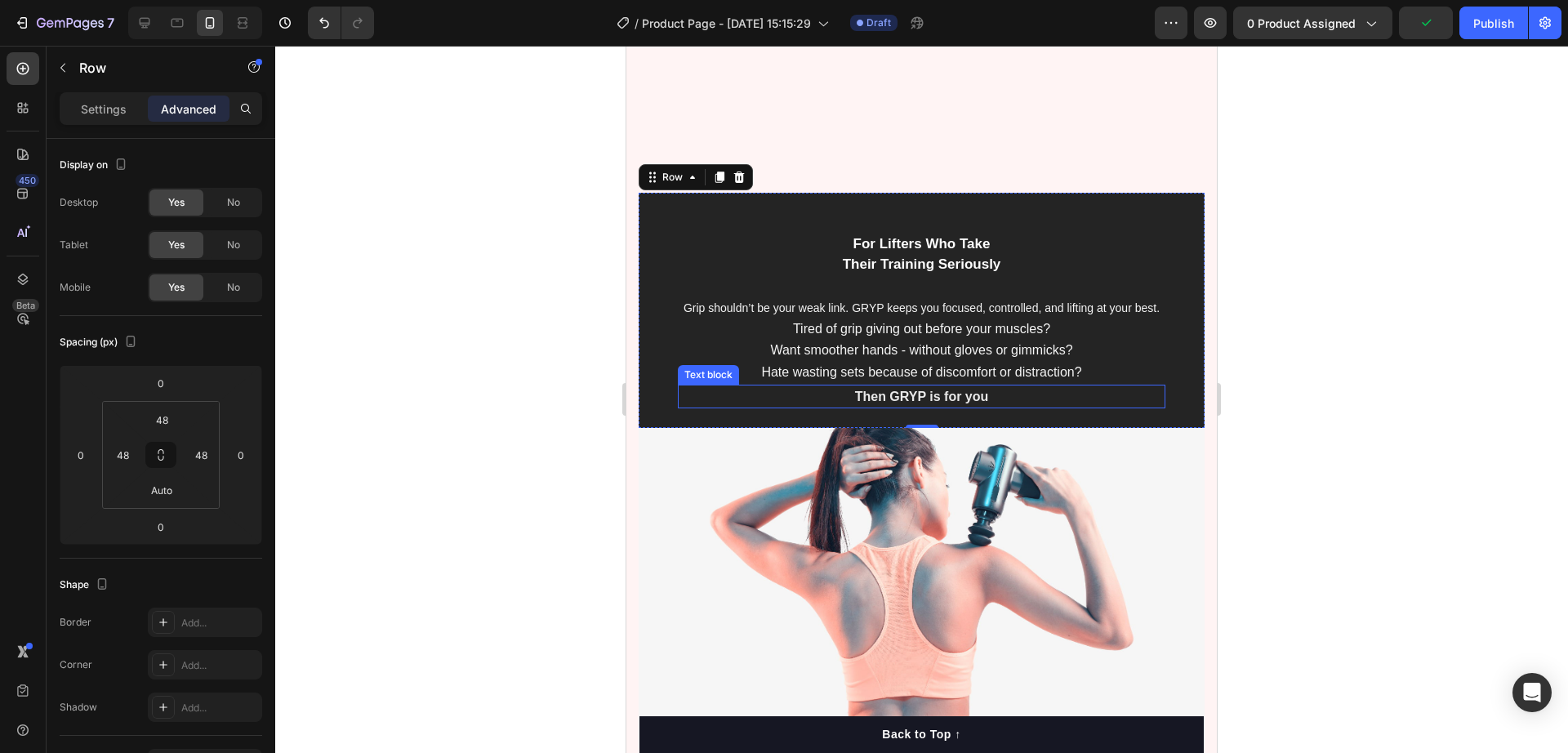
click at [903, 403] on strong "Then GRYP is for you" at bounding box center [921, 397] width 134 height 14
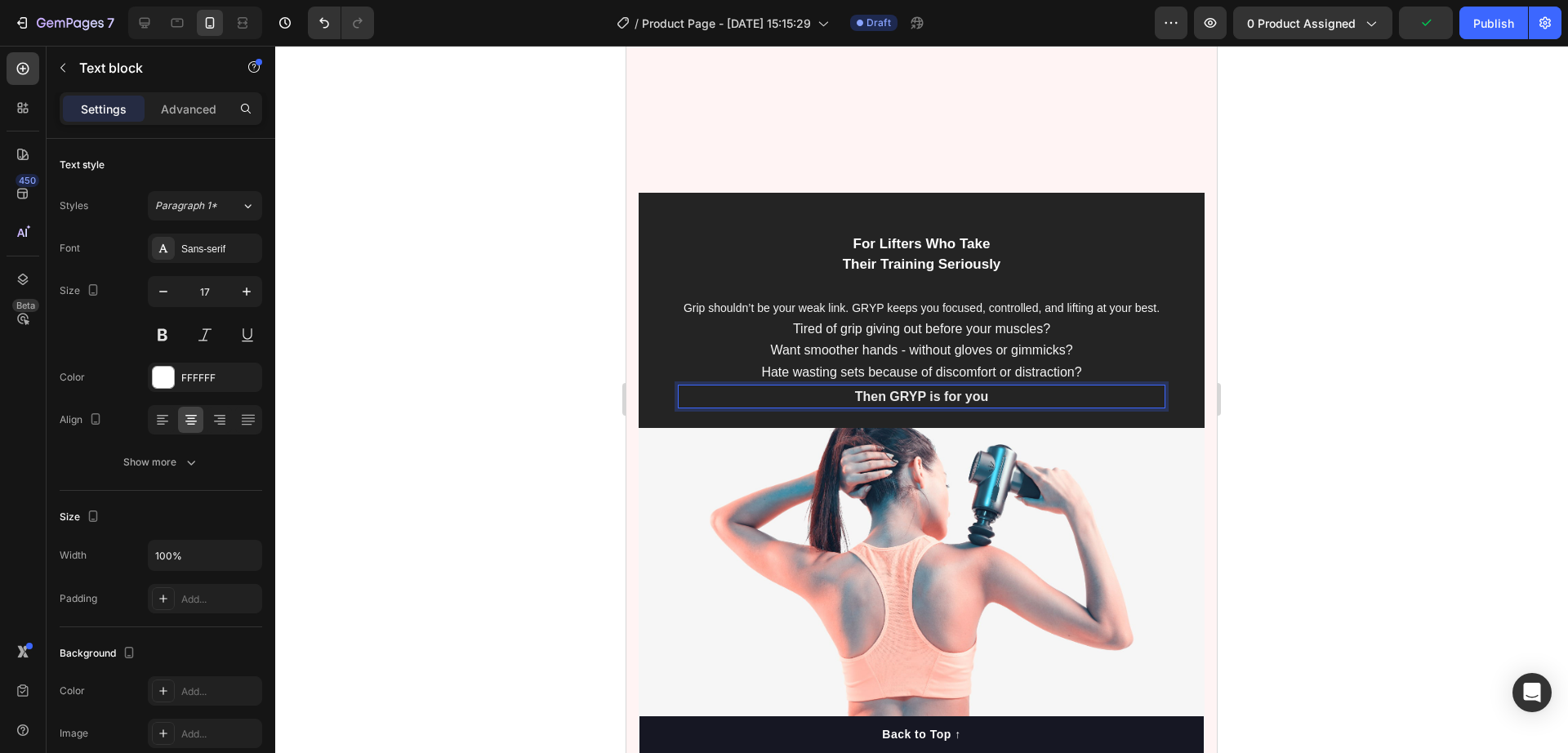
click at [891, 399] on strong "Then GRYP is for you" at bounding box center [921, 397] width 134 height 14
click at [1337, 335] on div at bounding box center [922, 399] width 1293 height 708
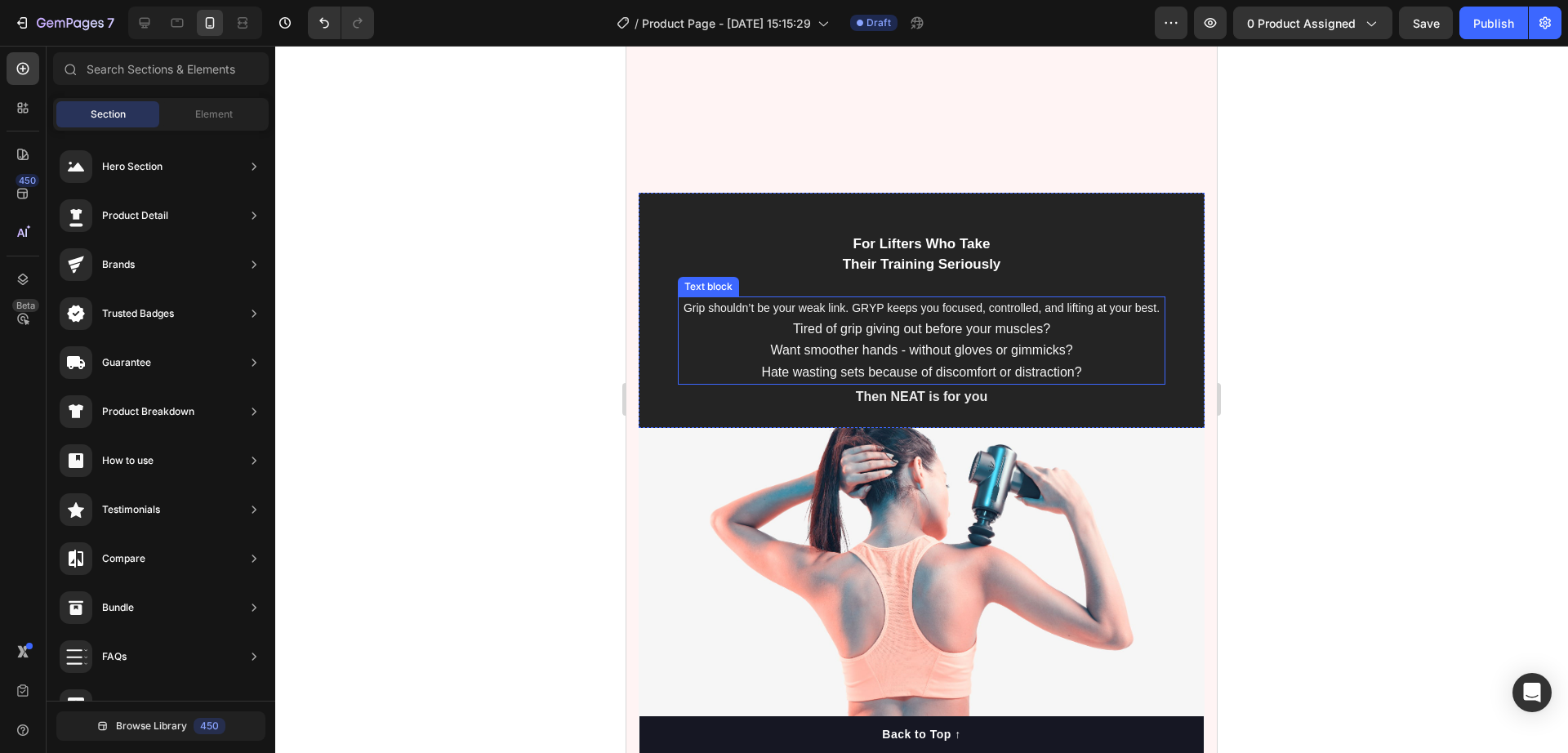
click at [873, 298] on p "Grip shouldn’t be your weak link. GRYP keeps you focused, controlled, and lifti…" at bounding box center [921, 309] width 485 height 21
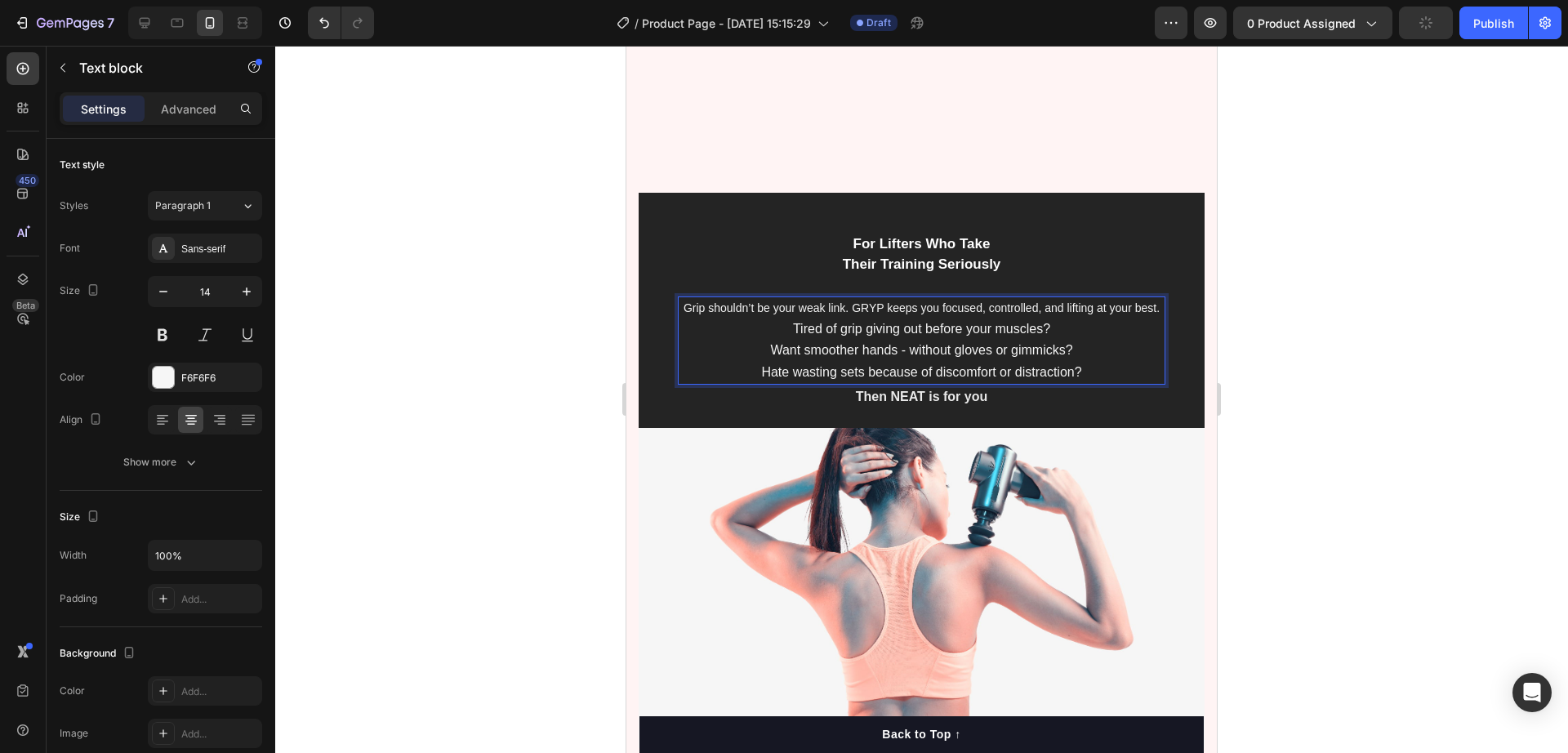
click at [871, 298] on p "Grip shouldn’t be your weak link. GRYP keeps you focused, controlled, and lifti…" at bounding box center [921, 309] width 485 height 21
click at [1318, 309] on div at bounding box center [922, 399] width 1293 height 708
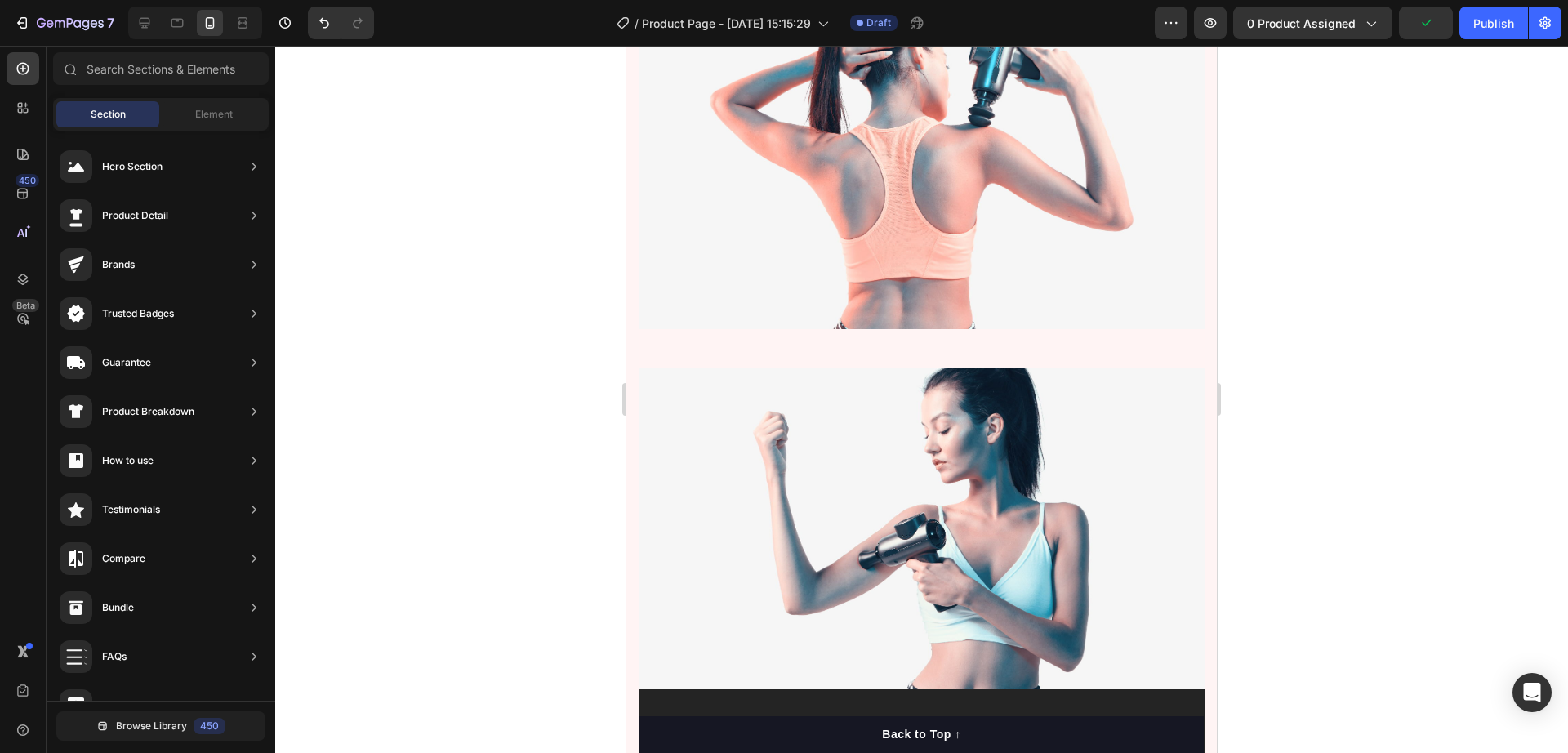
scroll to position [3067, 0]
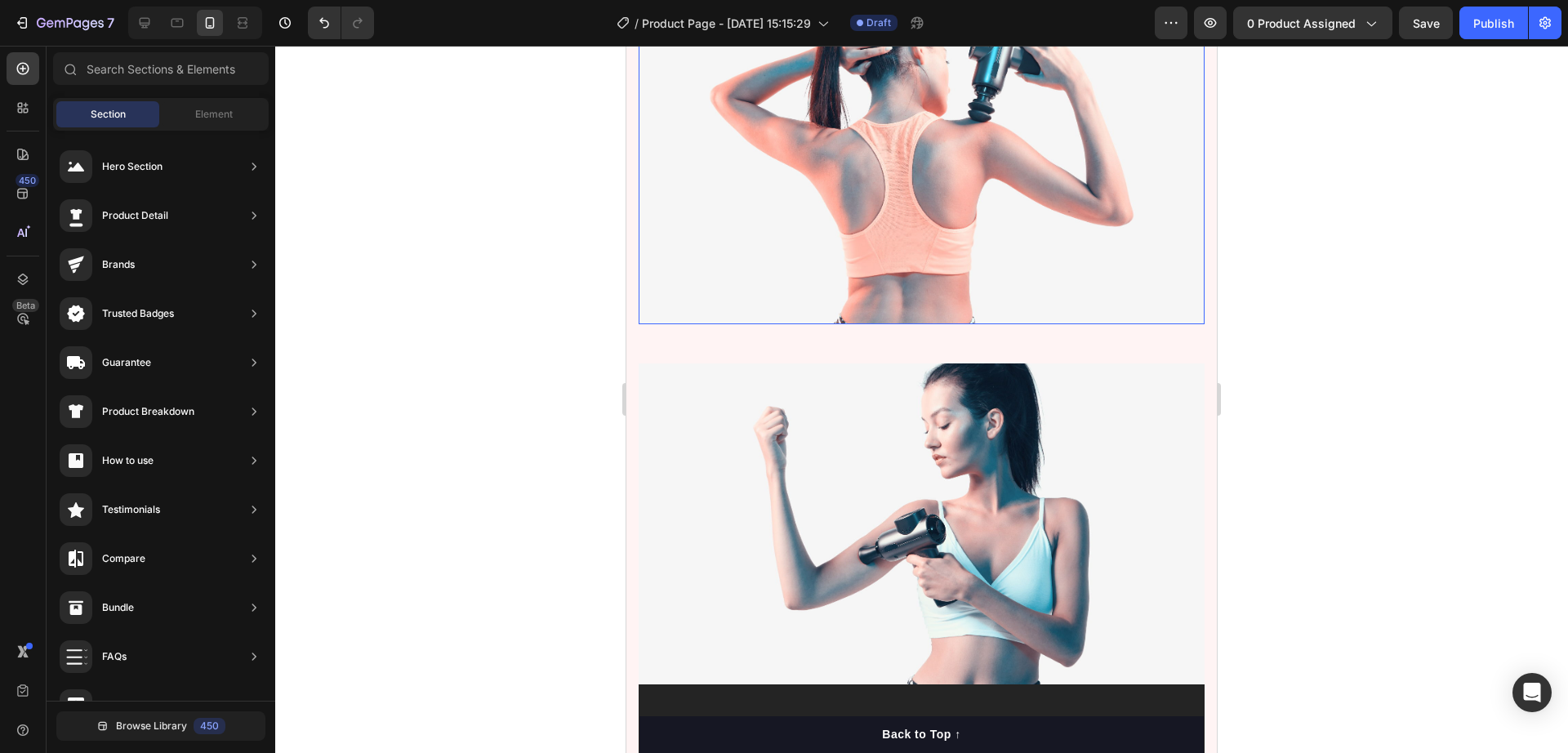
click at [905, 255] on img at bounding box center [921, 164] width 566 height 321
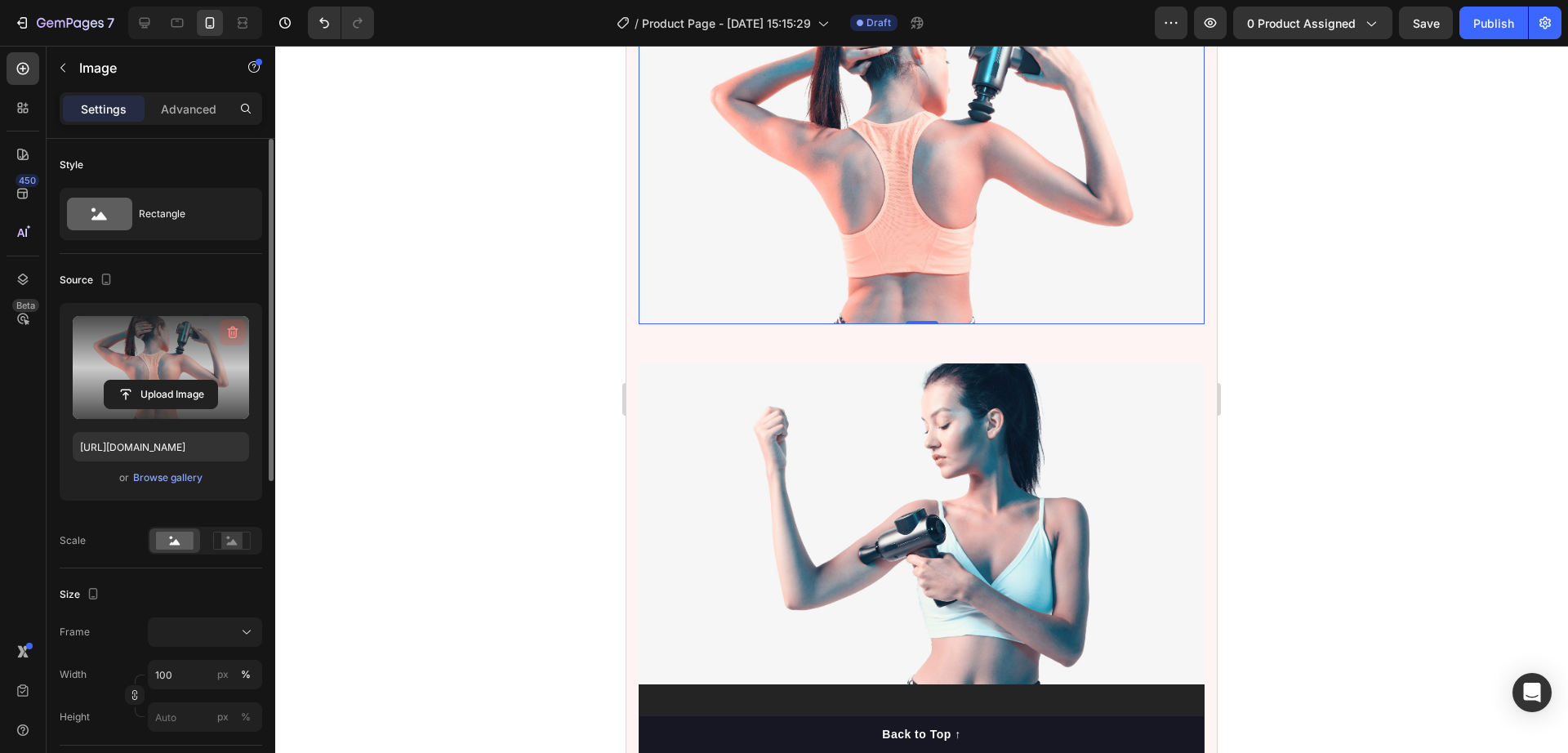
click at [229, 327] on icon "button" at bounding box center [232, 332] width 16 height 16
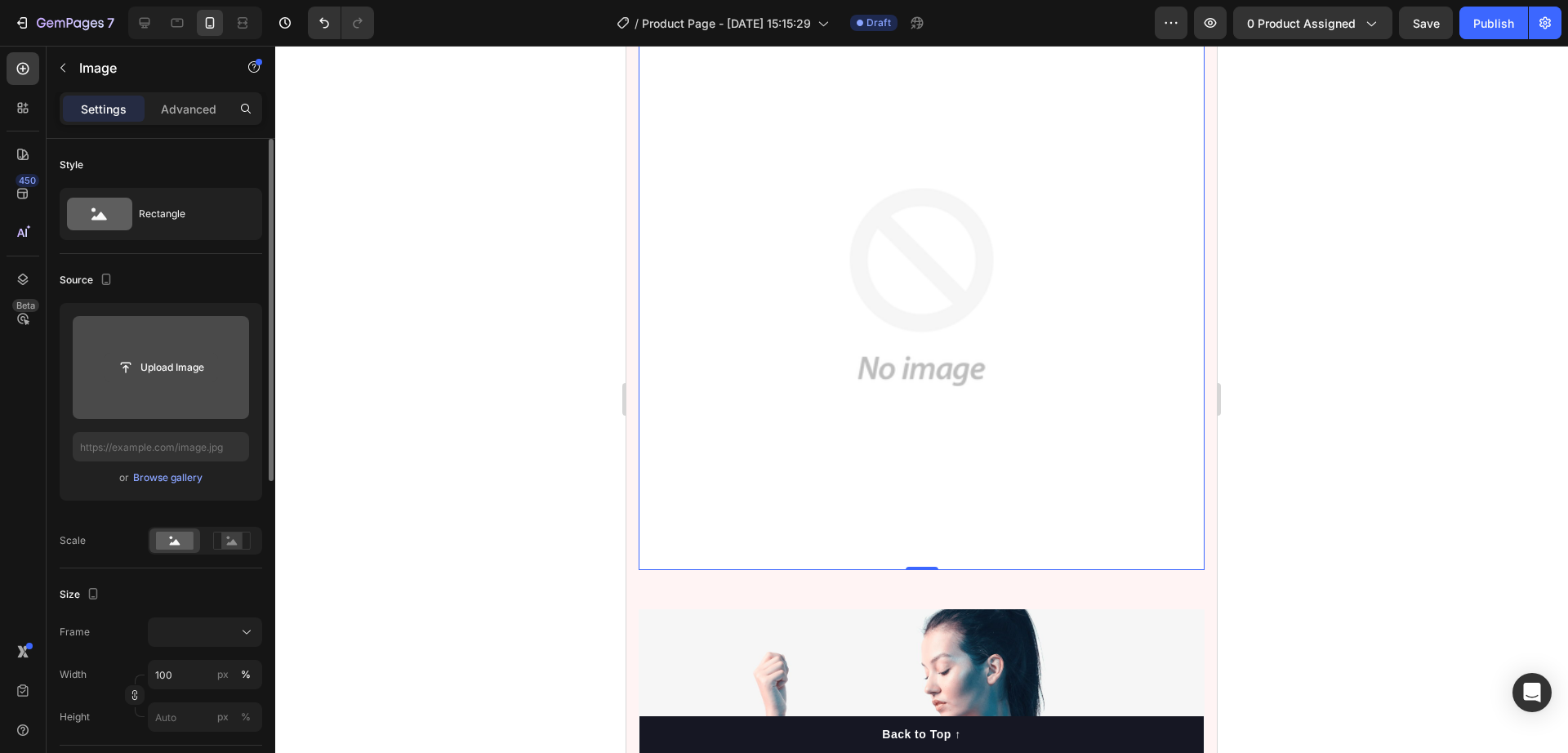
click at [170, 362] on input "file" at bounding box center [161, 368] width 112 height 28
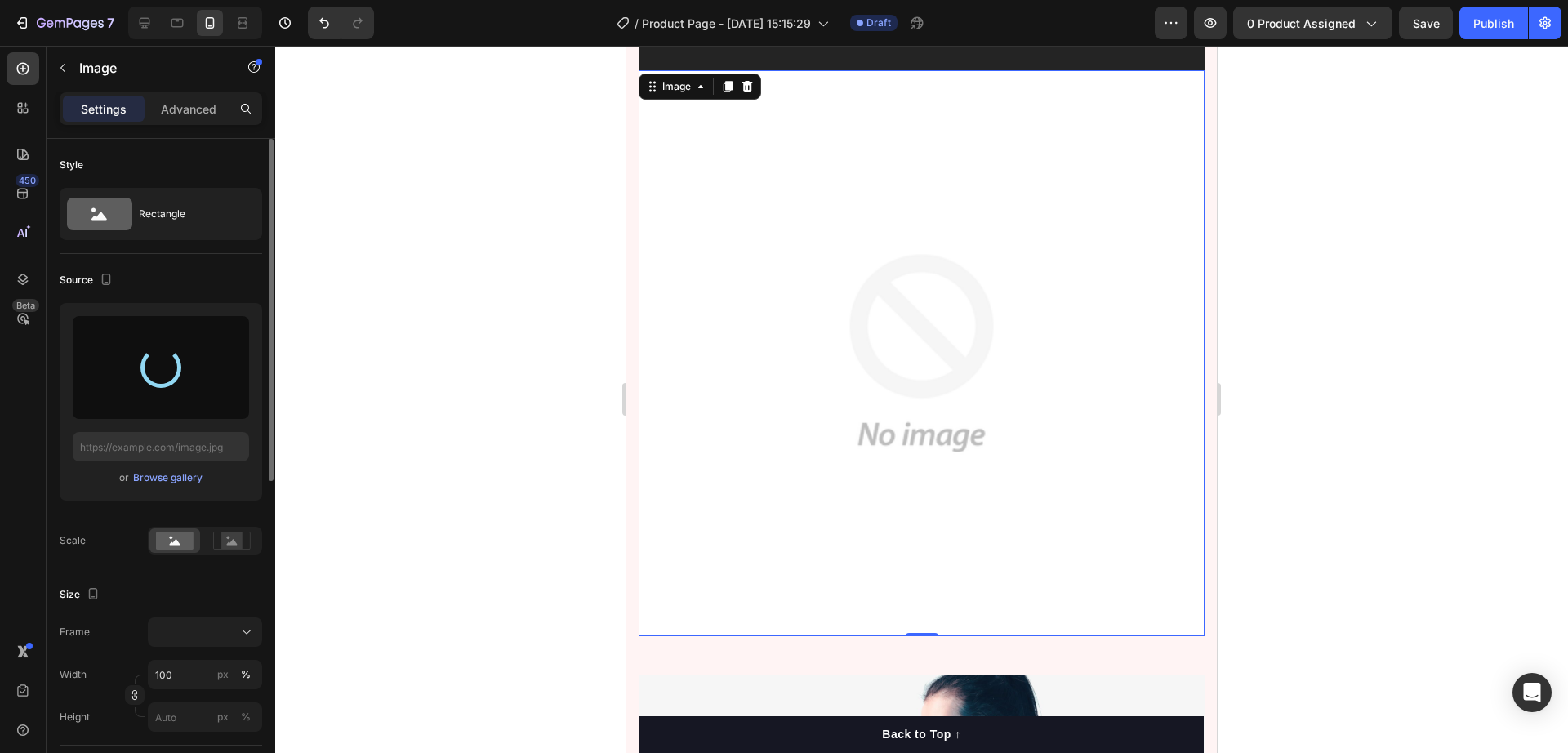
scroll to position [2965, 0]
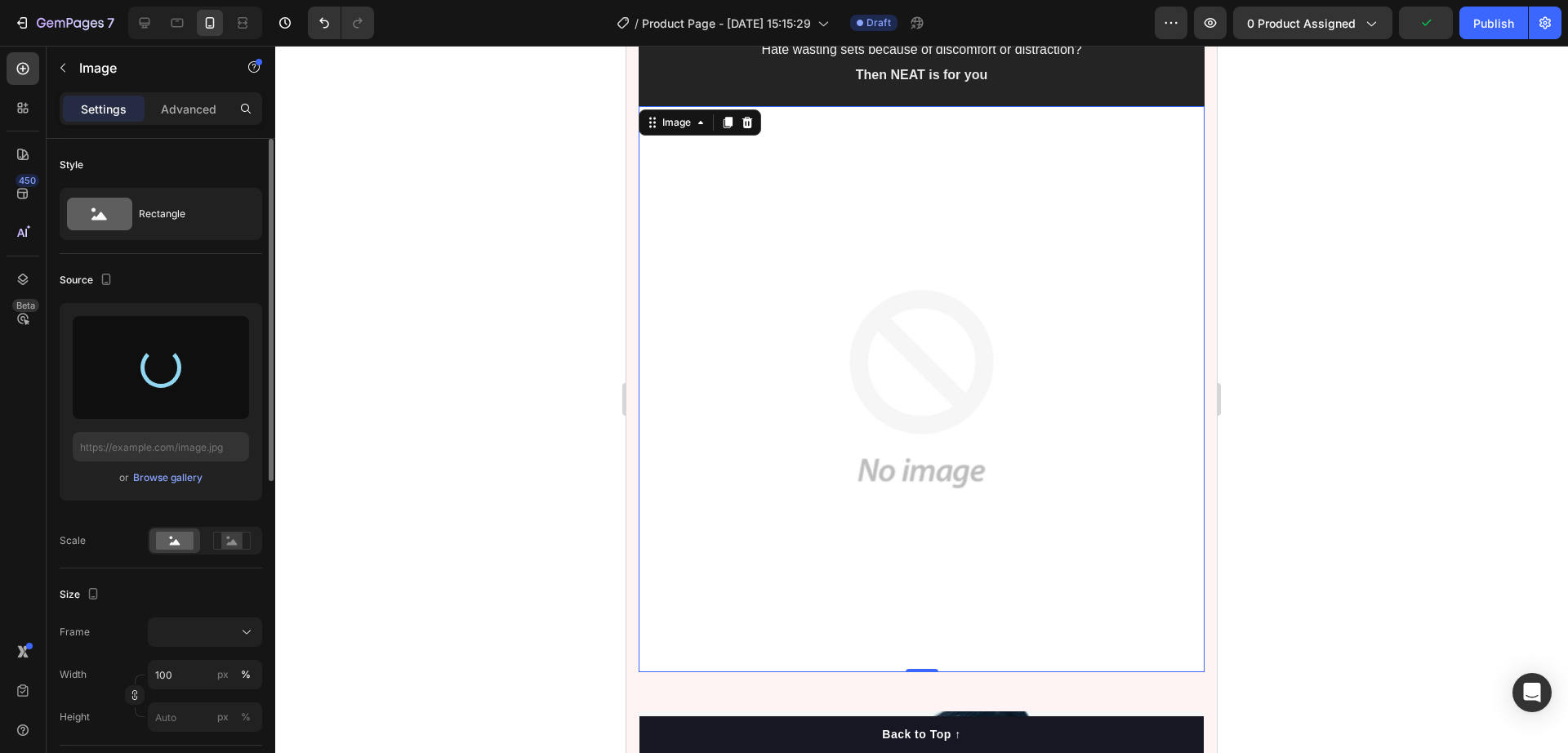
type input "[URL][DOMAIN_NAME]"
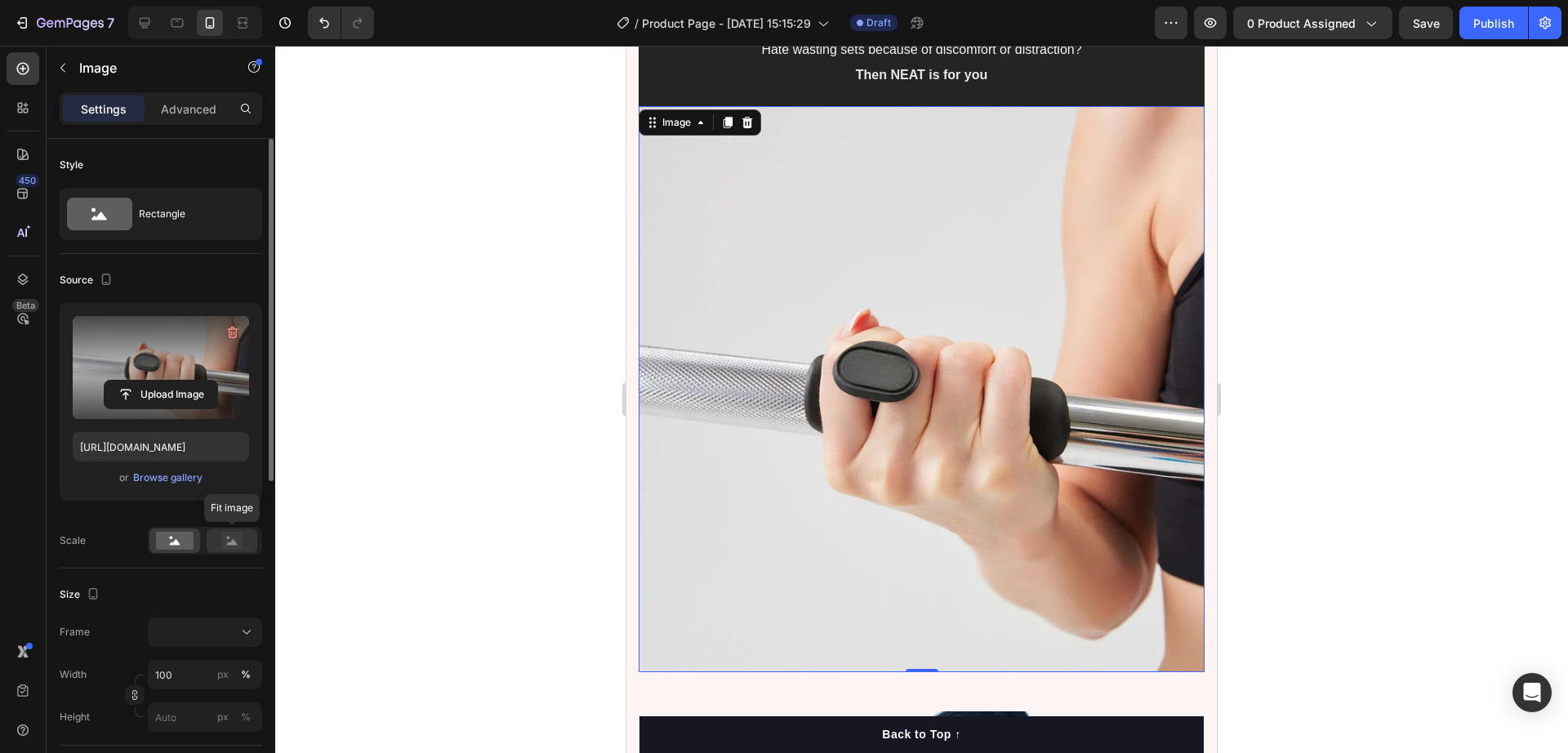
click at [226, 539] on rect at bounding box center [231, 540] width 22 height 16
click at [231, 537] on rect at bounding box center [231, 540] width 22 height 16
click at [187, 542] on rect at bounding box center [174, 540] width 37 height 18
click at [166, 203] on div "Rectangle" at bounding box center [188, 214] width 99 height 38
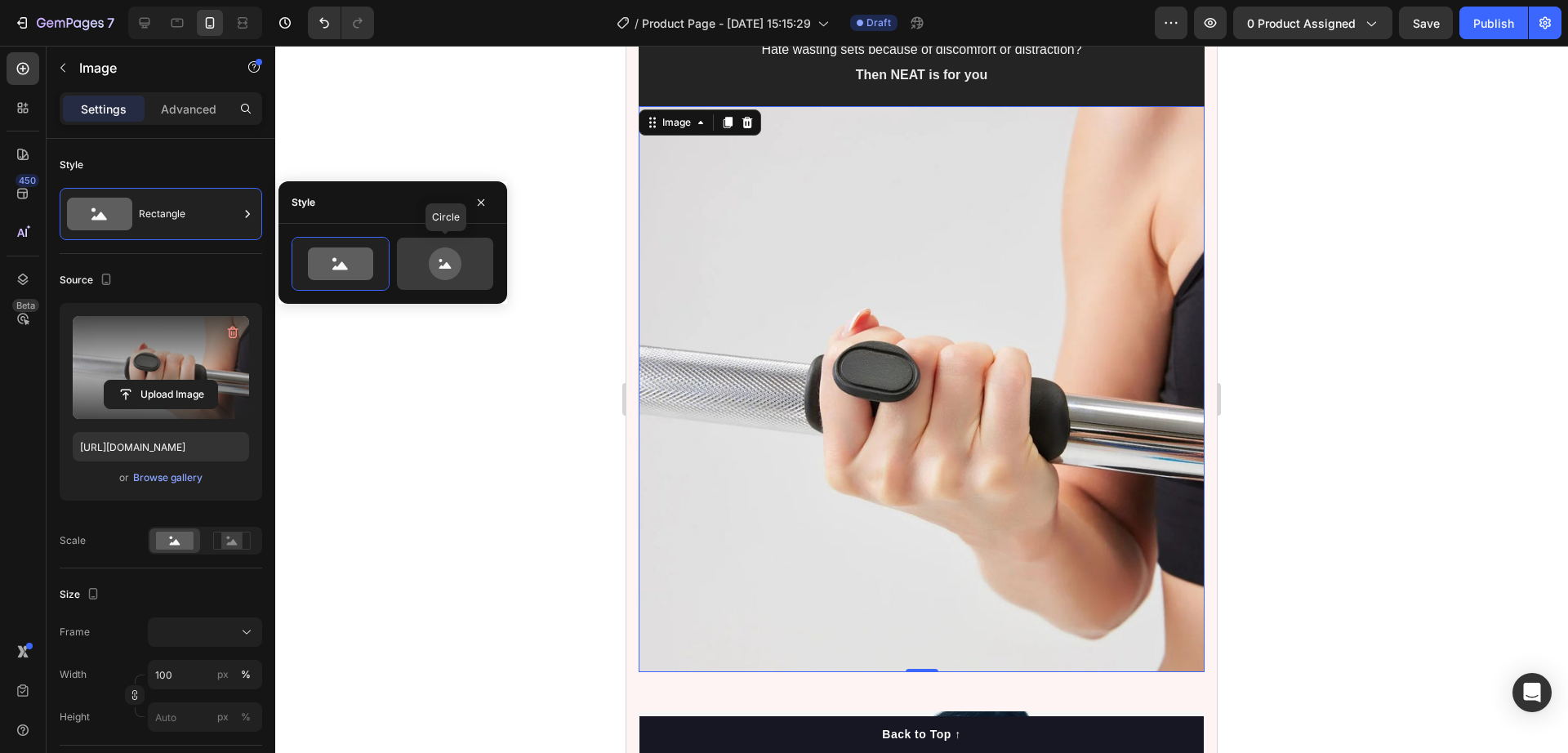
click at [440, 258] on icon at bounding box center [445, 264] width 33 height 33
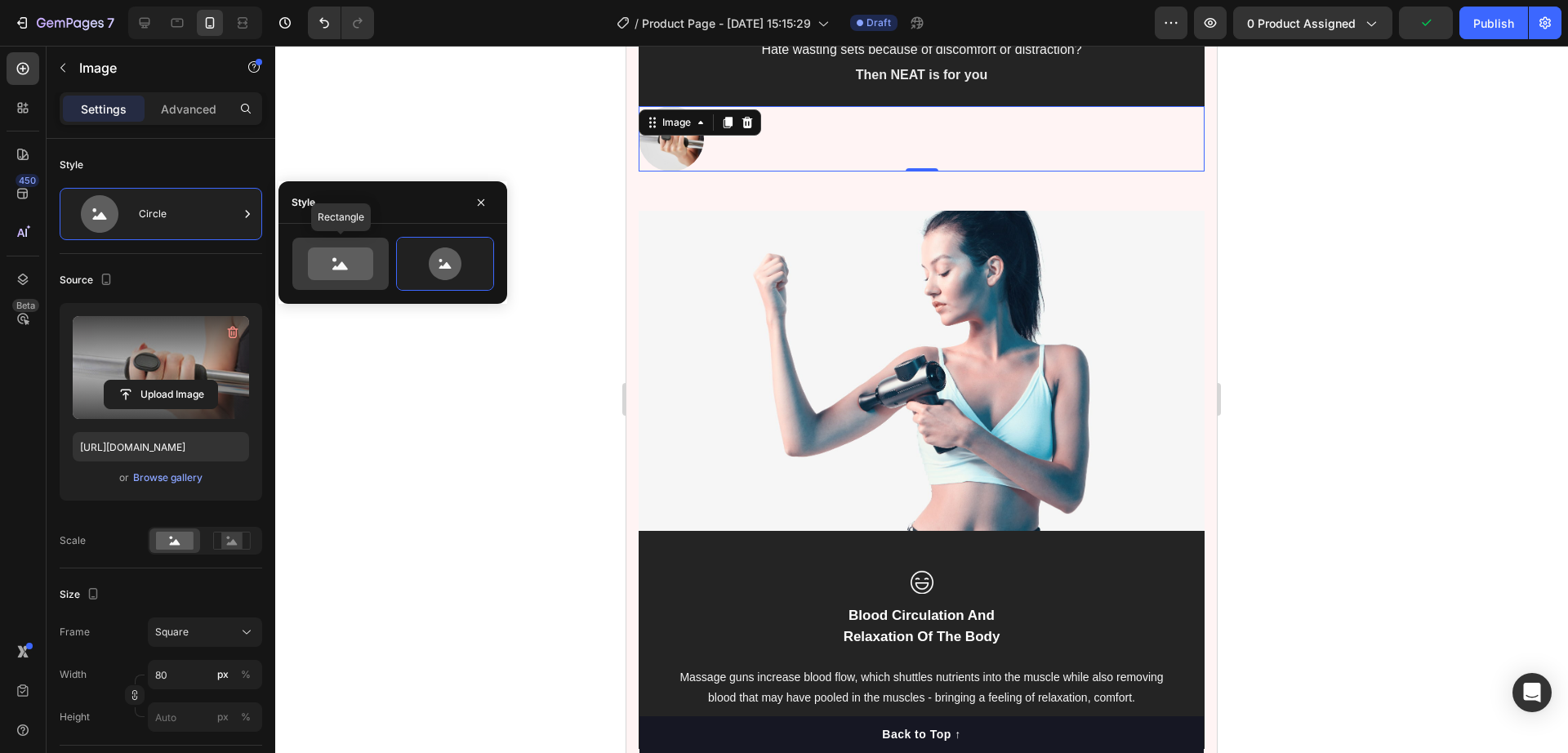
drag, startPoint x: 309, startPoint y: 282, endPoint x: 322, endPoint y: 278, distance: 13.6
click at [317, 280] on div at bounding box center [340, 264] width 97 height 53
type input "100"
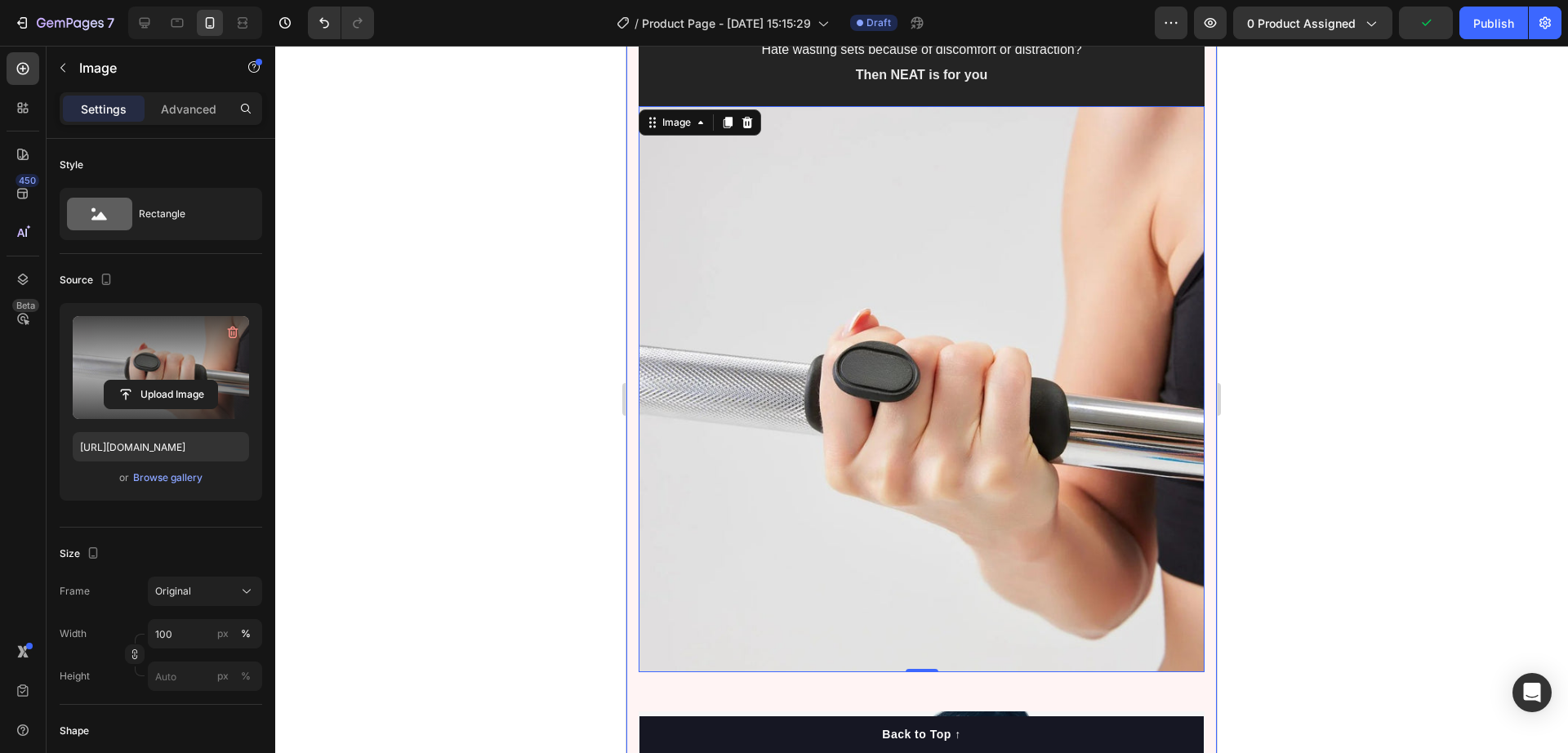
click at [587, 505] on div at bounding box center [922, 399] width 1293 height 708
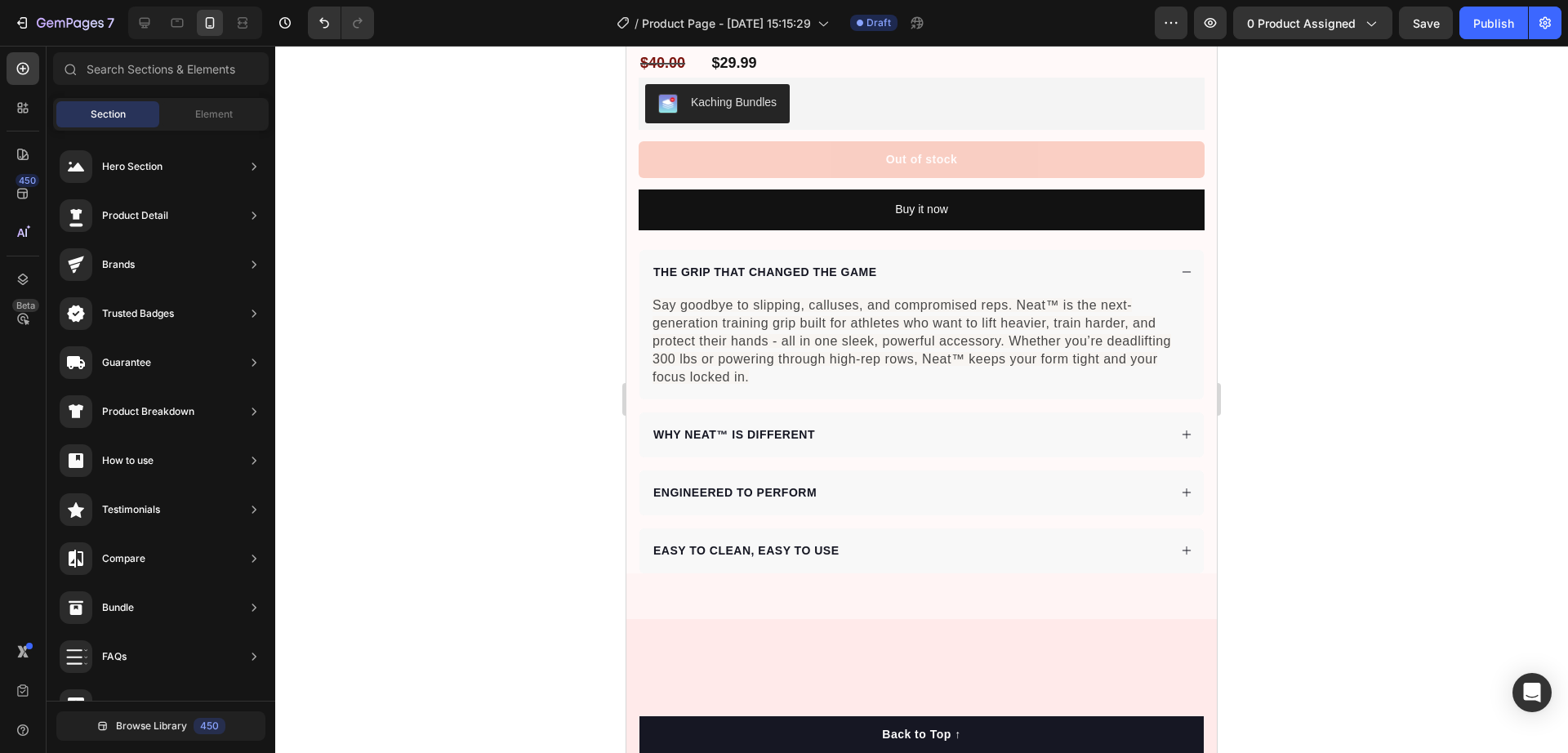
scroll to position [615, 0]
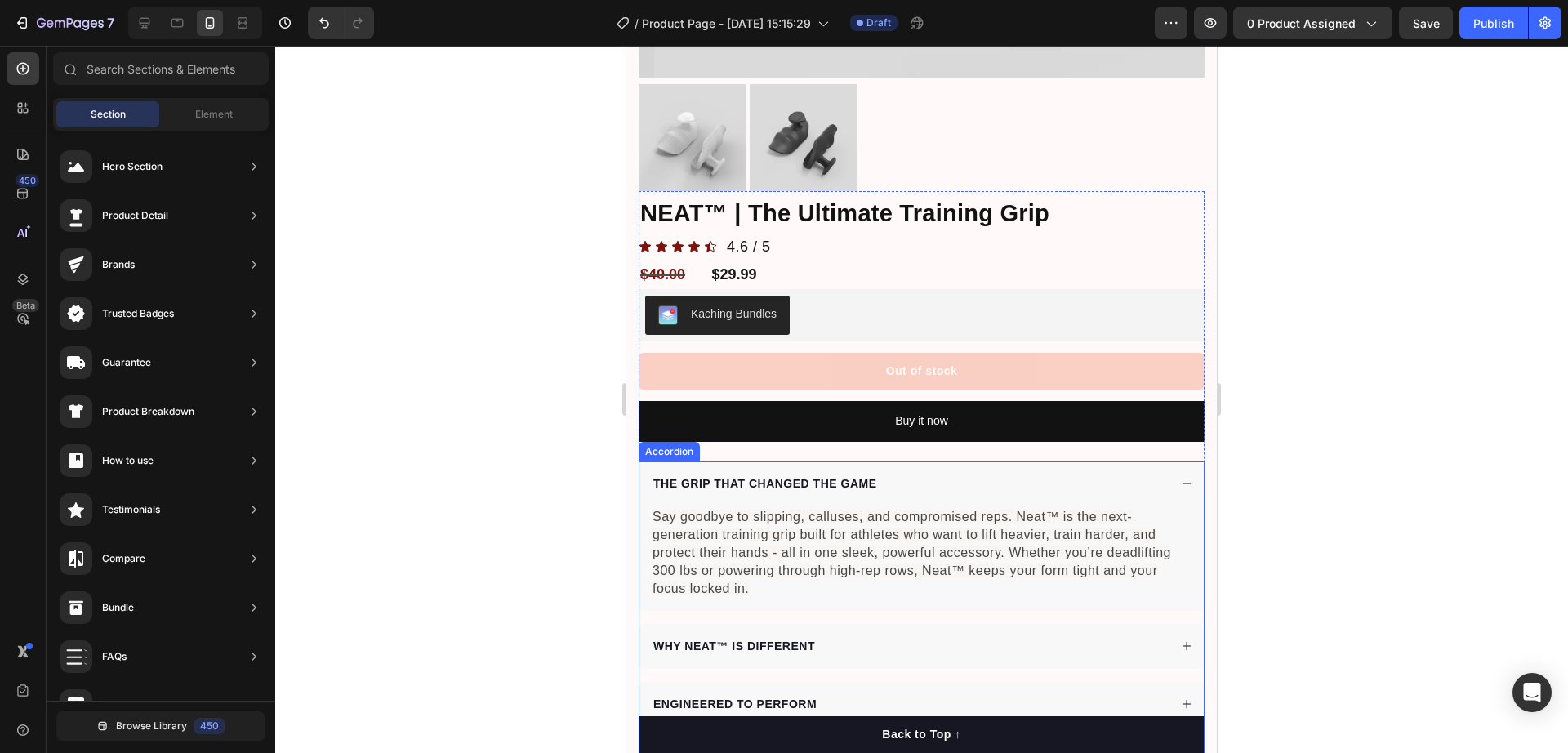
click at [843, 477] on strong "THE GRIP THAT CHANGED THE GAME" at bounding box center [765, 484] width 224 height 13
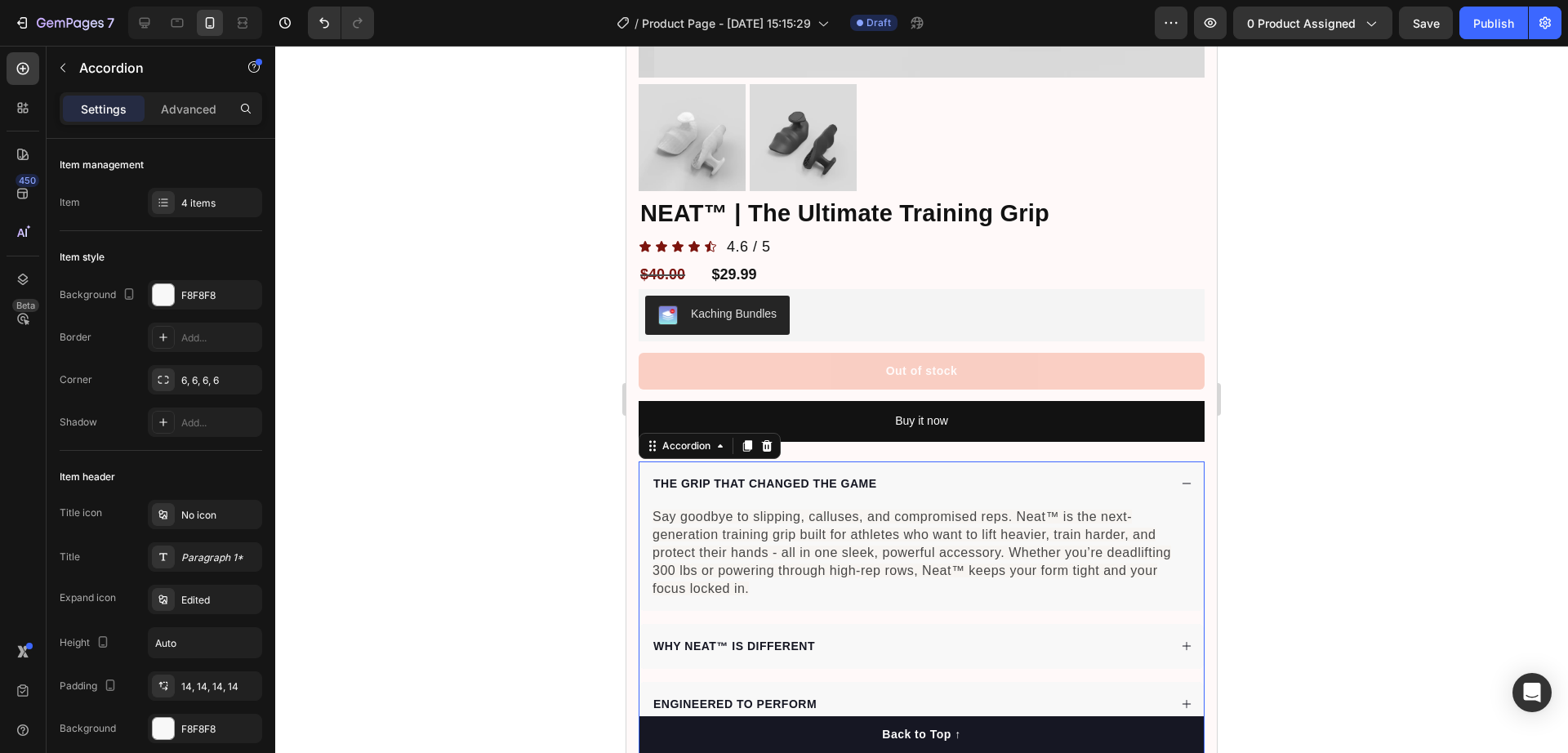
click at [939, 474] on div "THE GRIP THAT CHANGED THE GAME" at bounding box center [910, 485] width 517 height 23
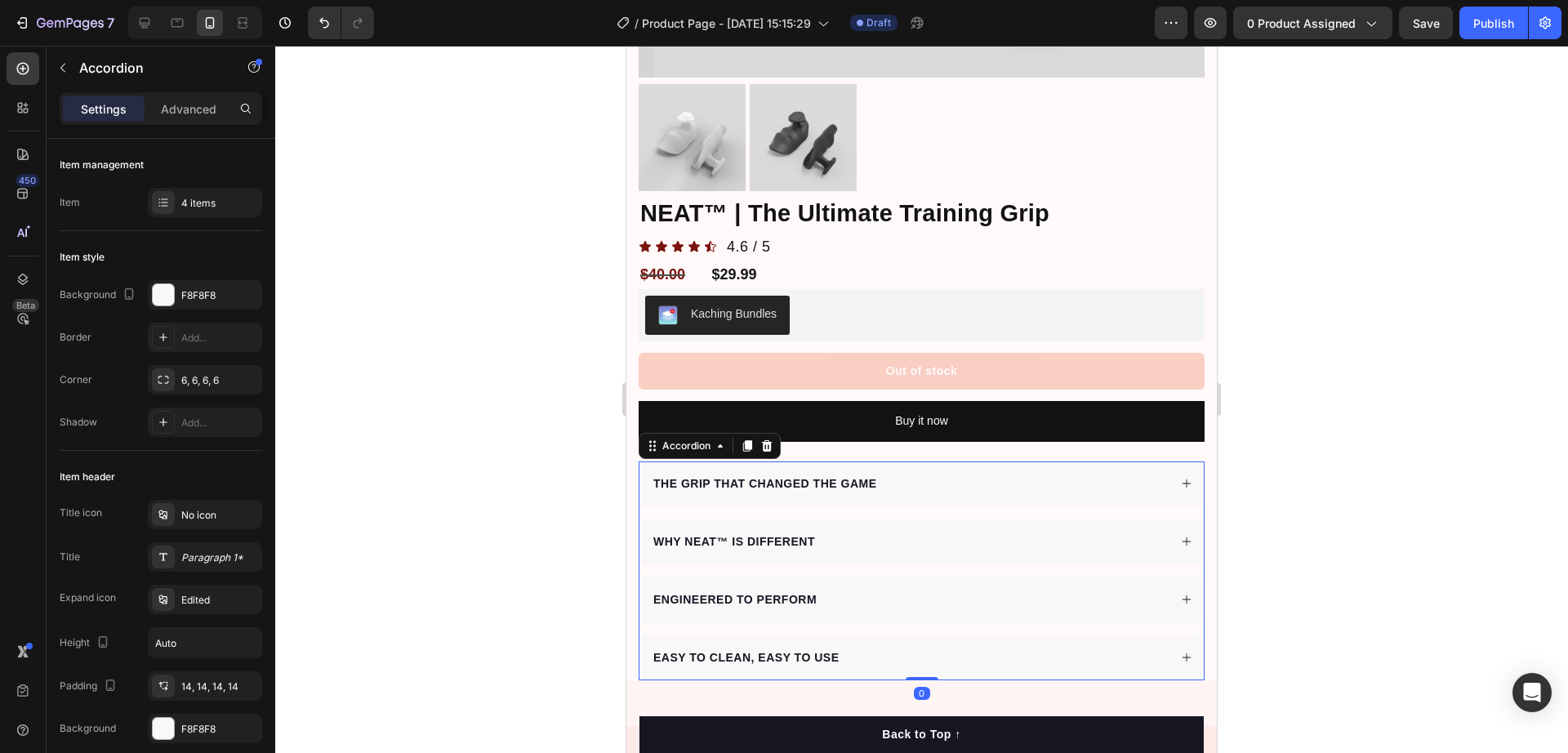
click at [939, 474] on div "THE GRIP THAT CHANGED THE GAME" at bounding box center [910, 485] width 517 height 23
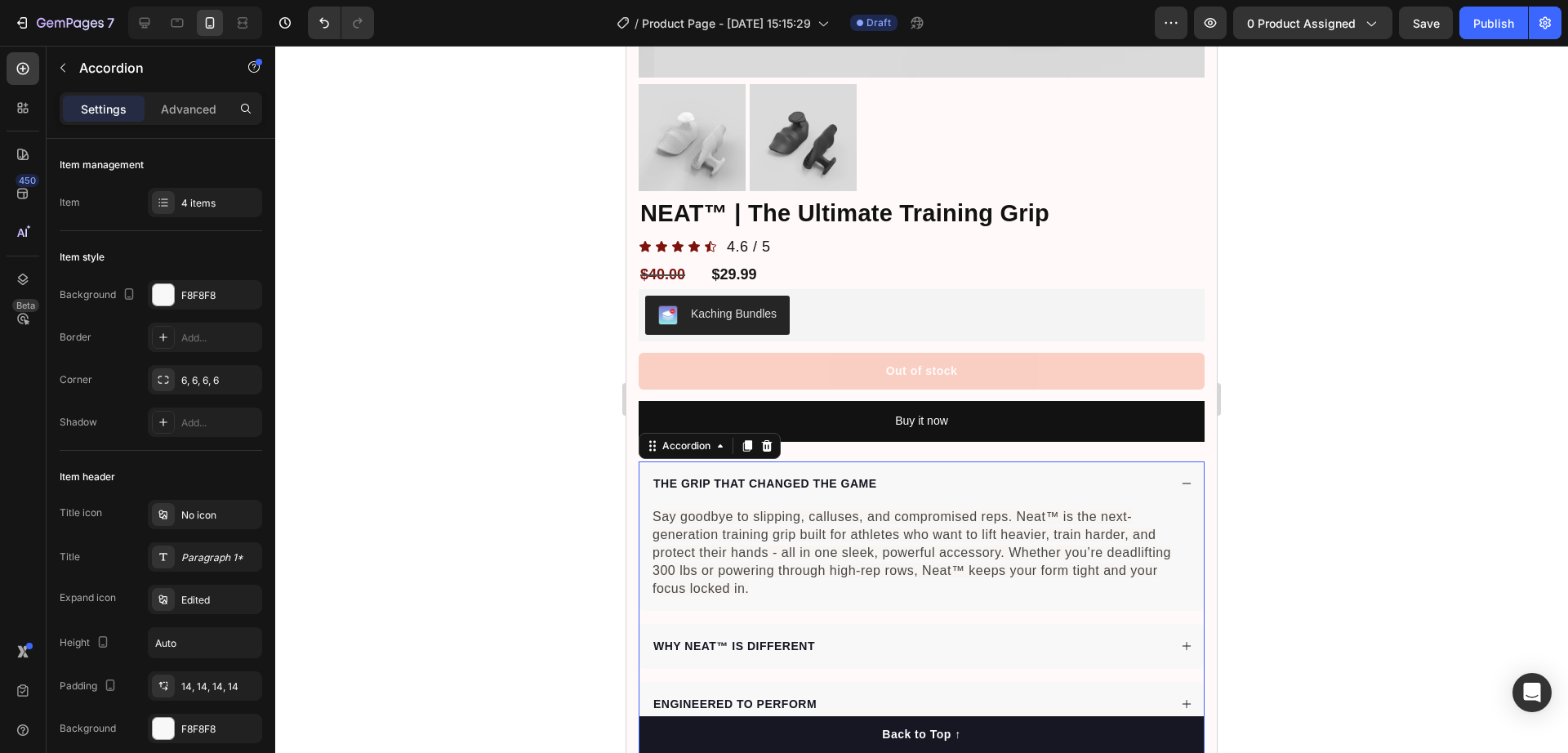
click at [939, 474] on div "THE GRIP THAT CHANGED THE GAME" at bounding box center [910, 485] width 517 height 23
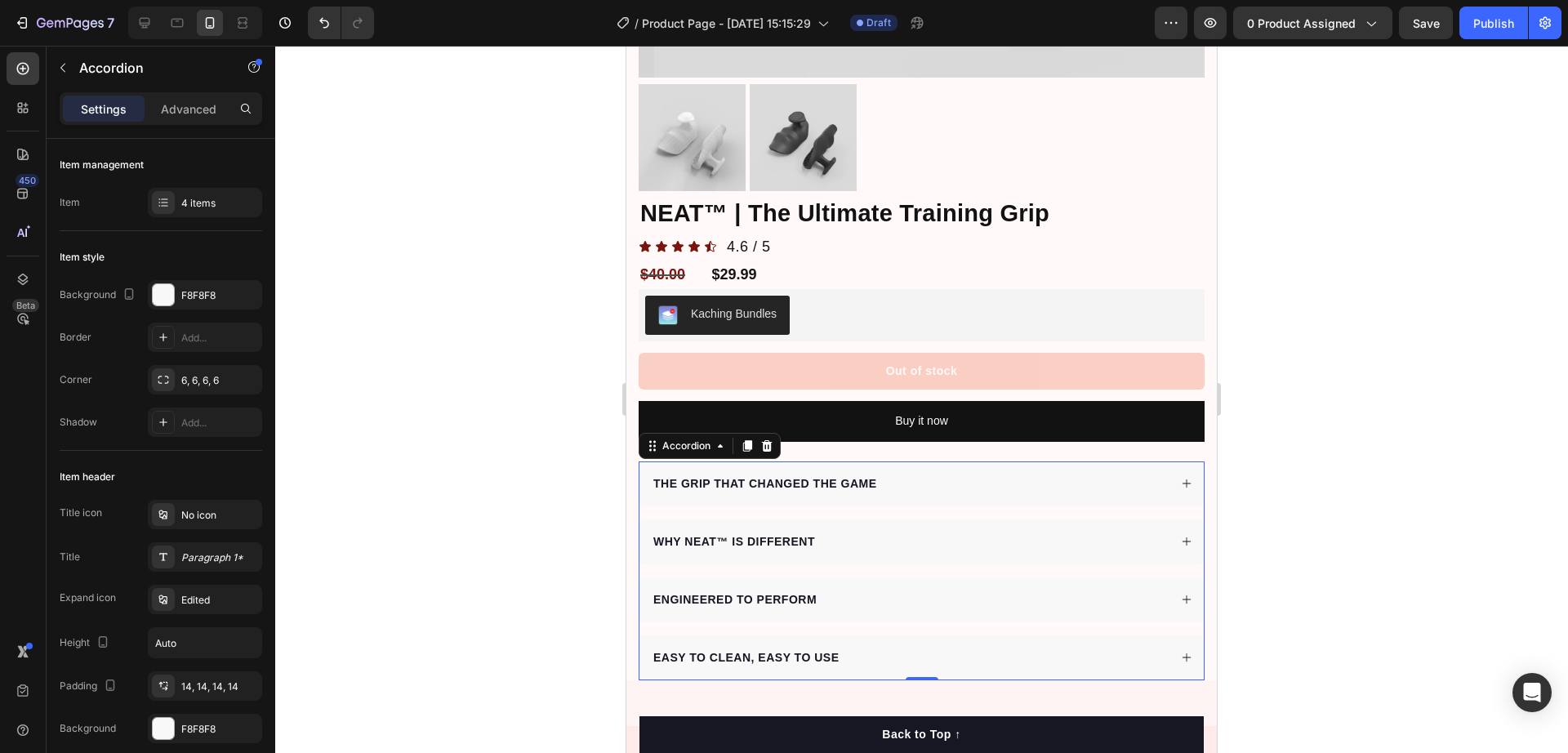
click at [1346, 437] on div at bounding box center [922, 399] width 1293 height 708
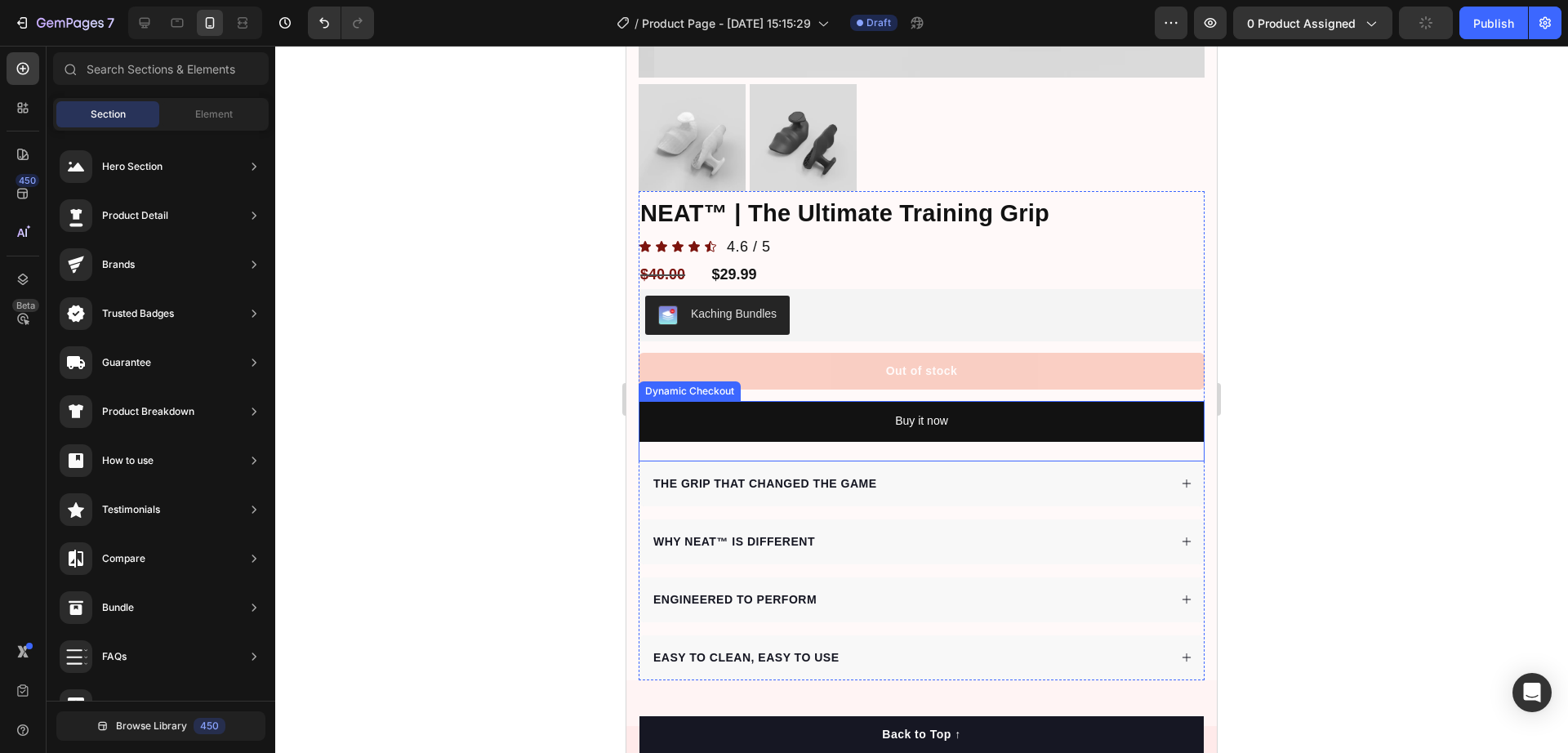
scroll to position [411, 0]
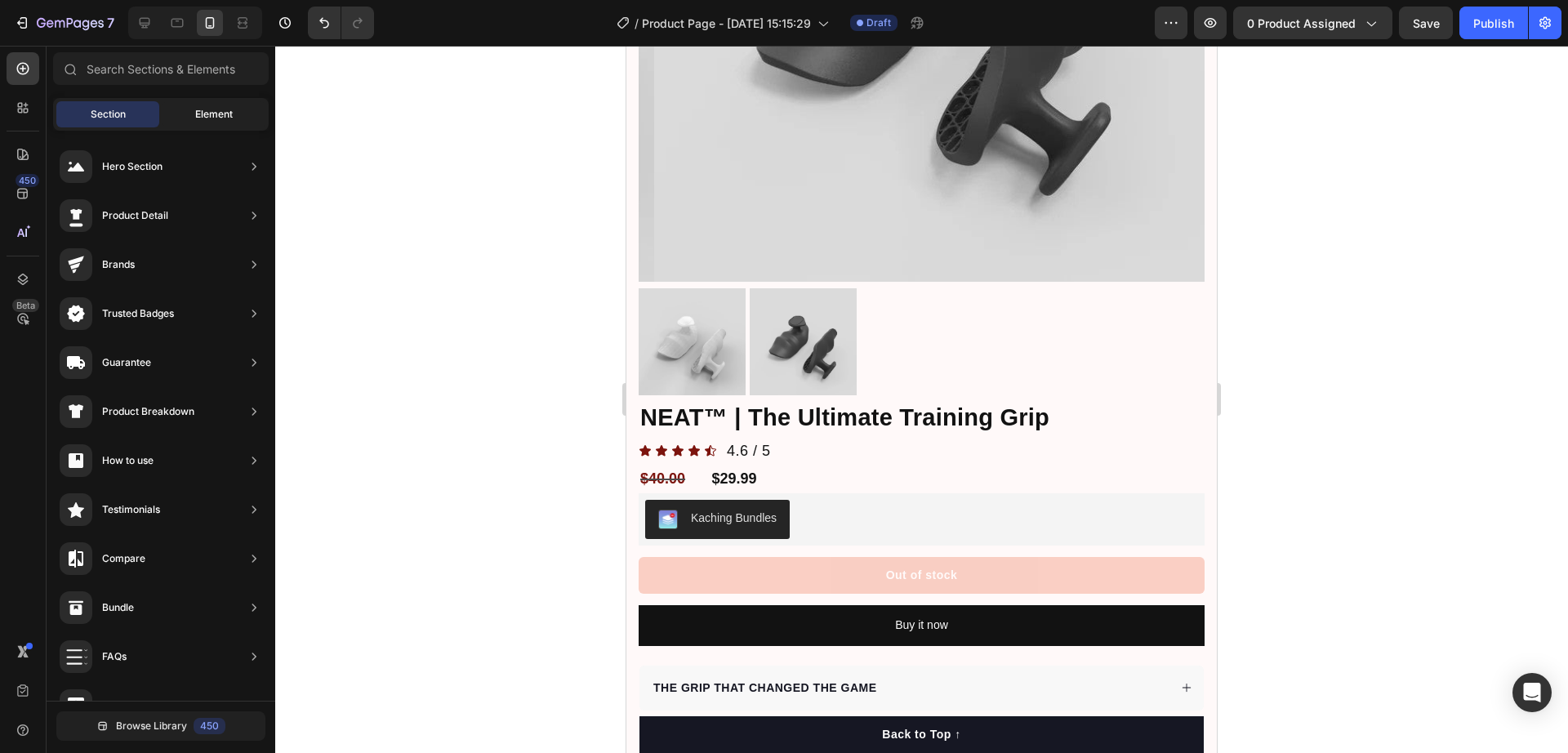
click at [182, 109] on div "Element" at bounding box center [214, 114] width 103 height 26
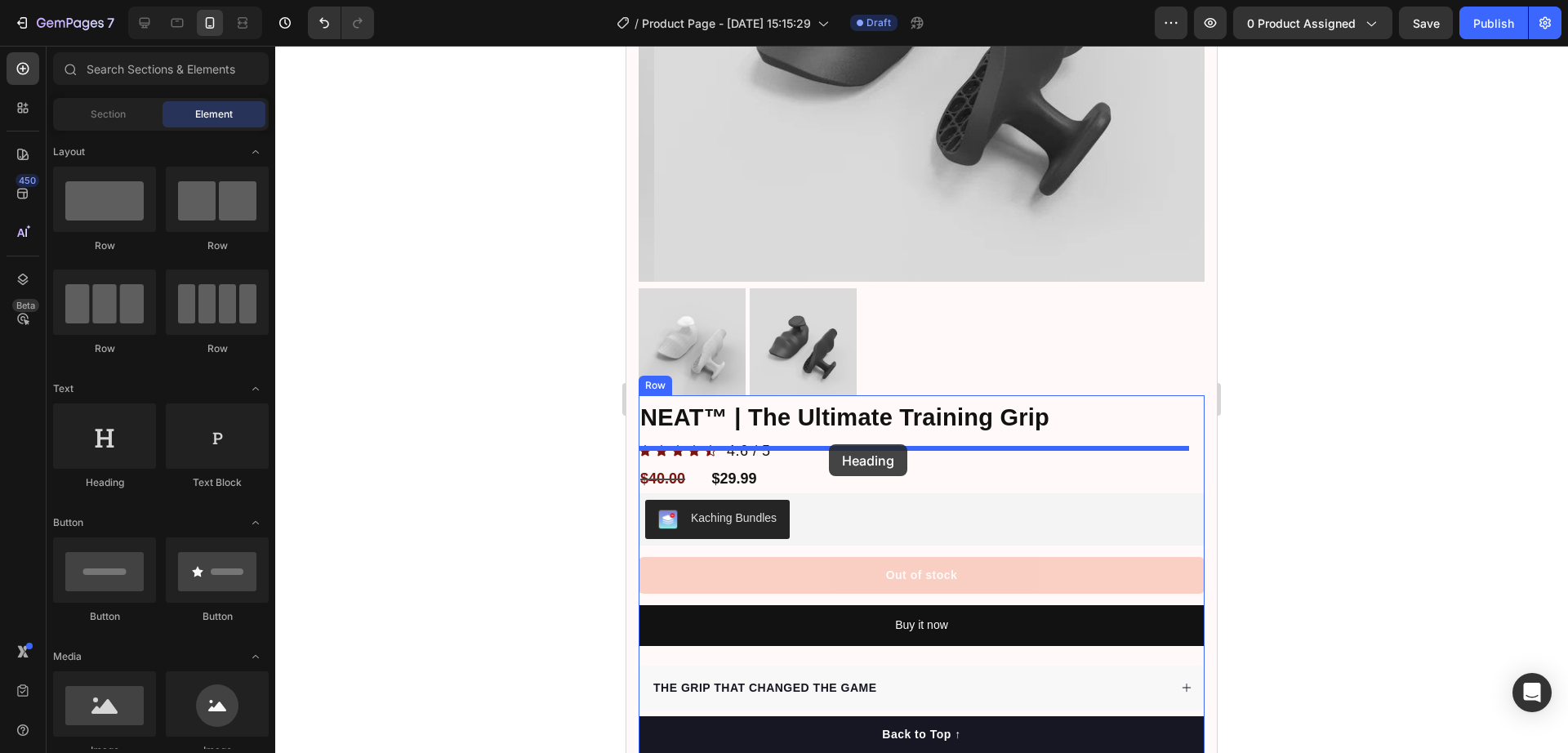
drag, startPoint x: 737, startPoint y: 490, endPoint x: 829, endPoint y: 444, distance: 102.9
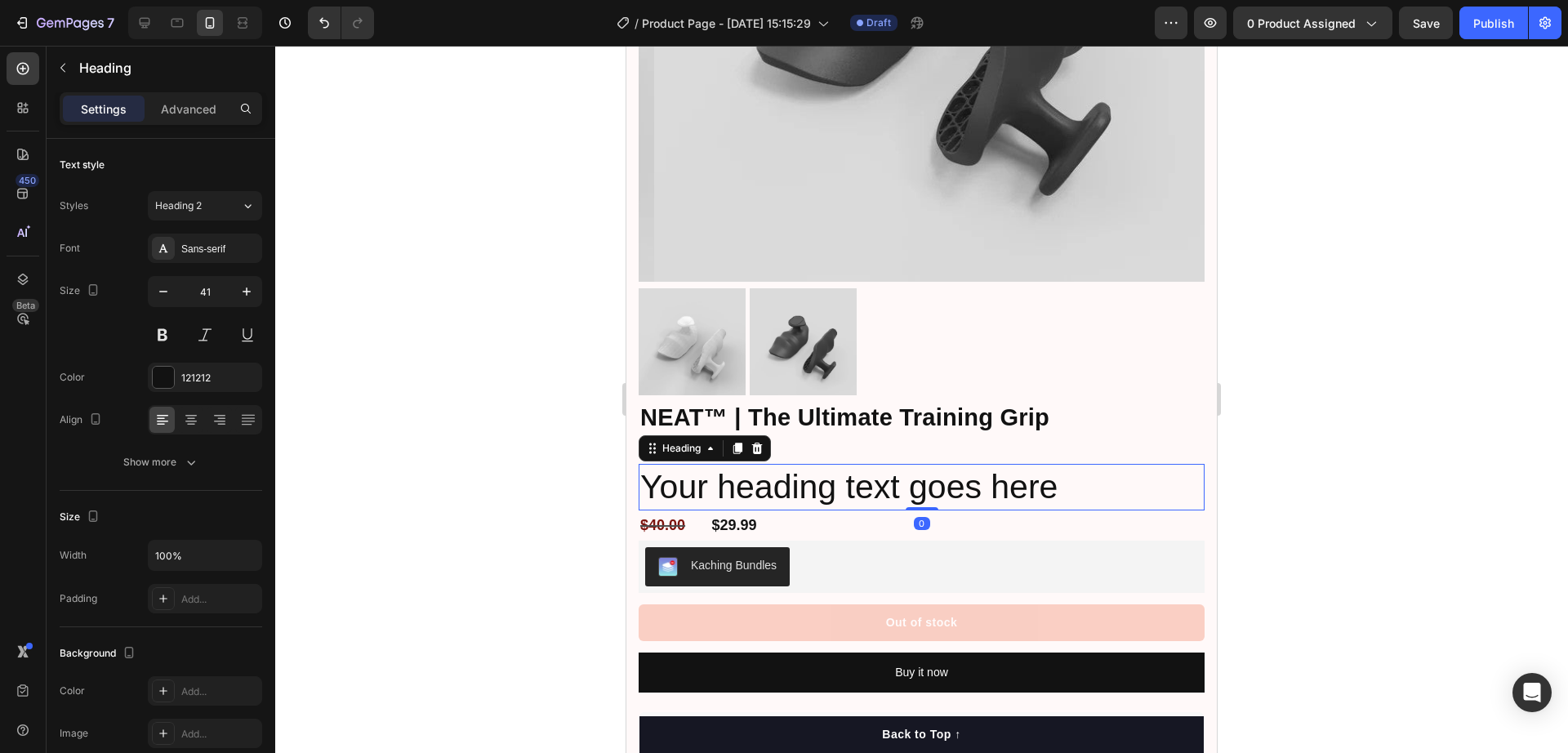
click at [828, 468] on h2 "Your heading text goes here" at bounding box center [921, 488] width 566 height 47
click at [828, 468] on p "Your heading text goes here" at bounding box center [921, 488] width 562 height 43
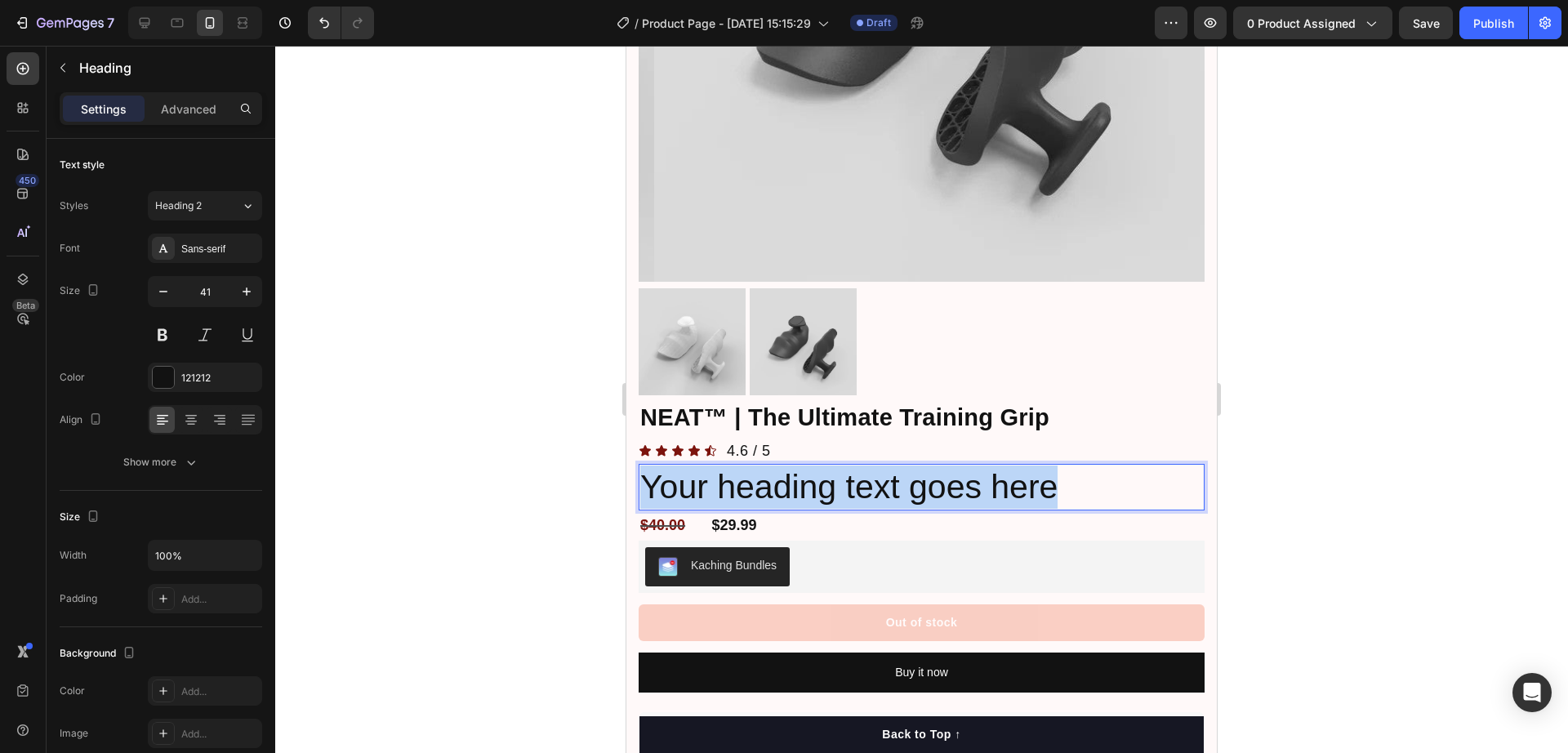
click at [828, 468] on p "Your heading text goes here" at bounding box center [921, 488] width 562 height 43
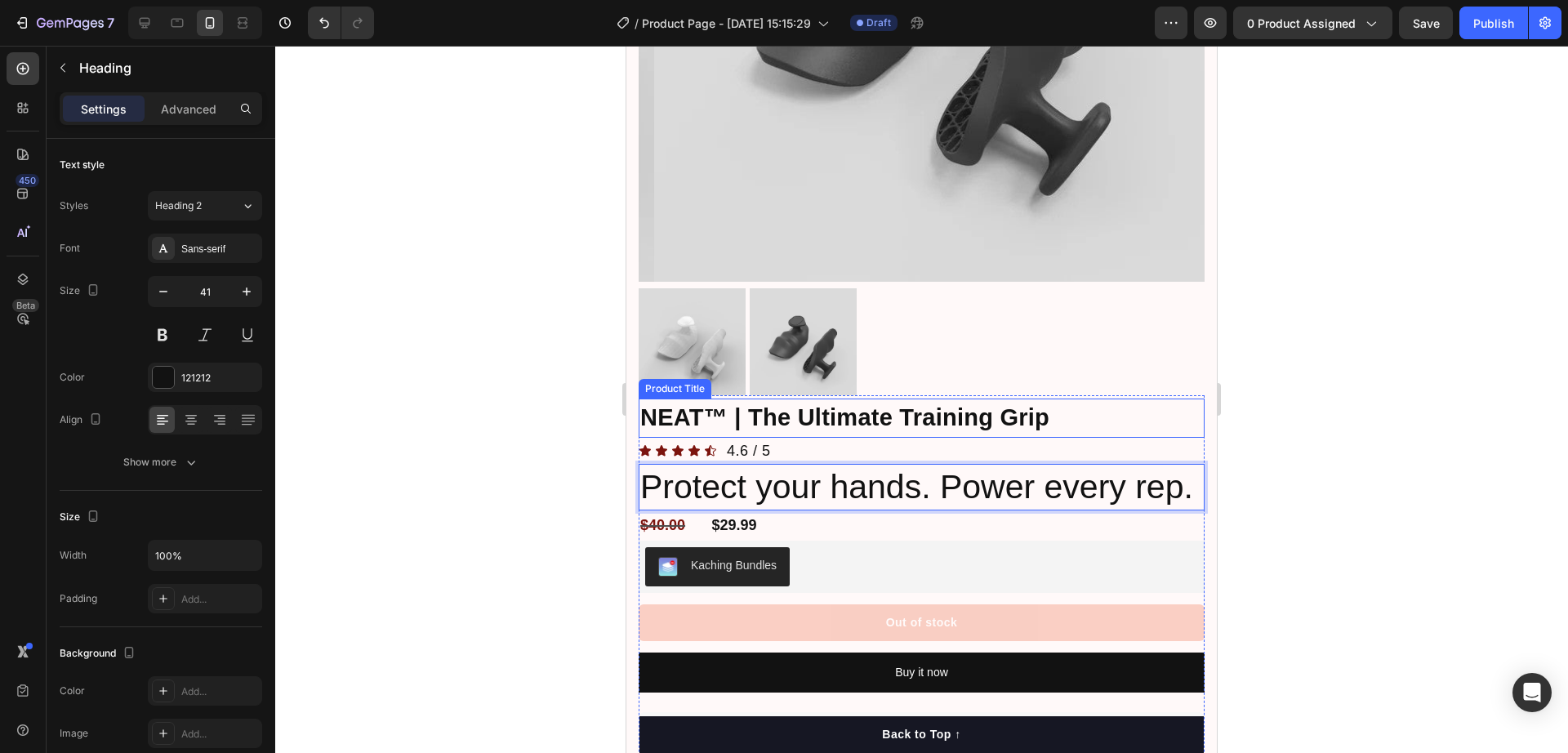
click at [814, 399] on h1 "NEAT™ | The Ultimate Training Grip" at bounding box center [921, 418] width 566 height 39
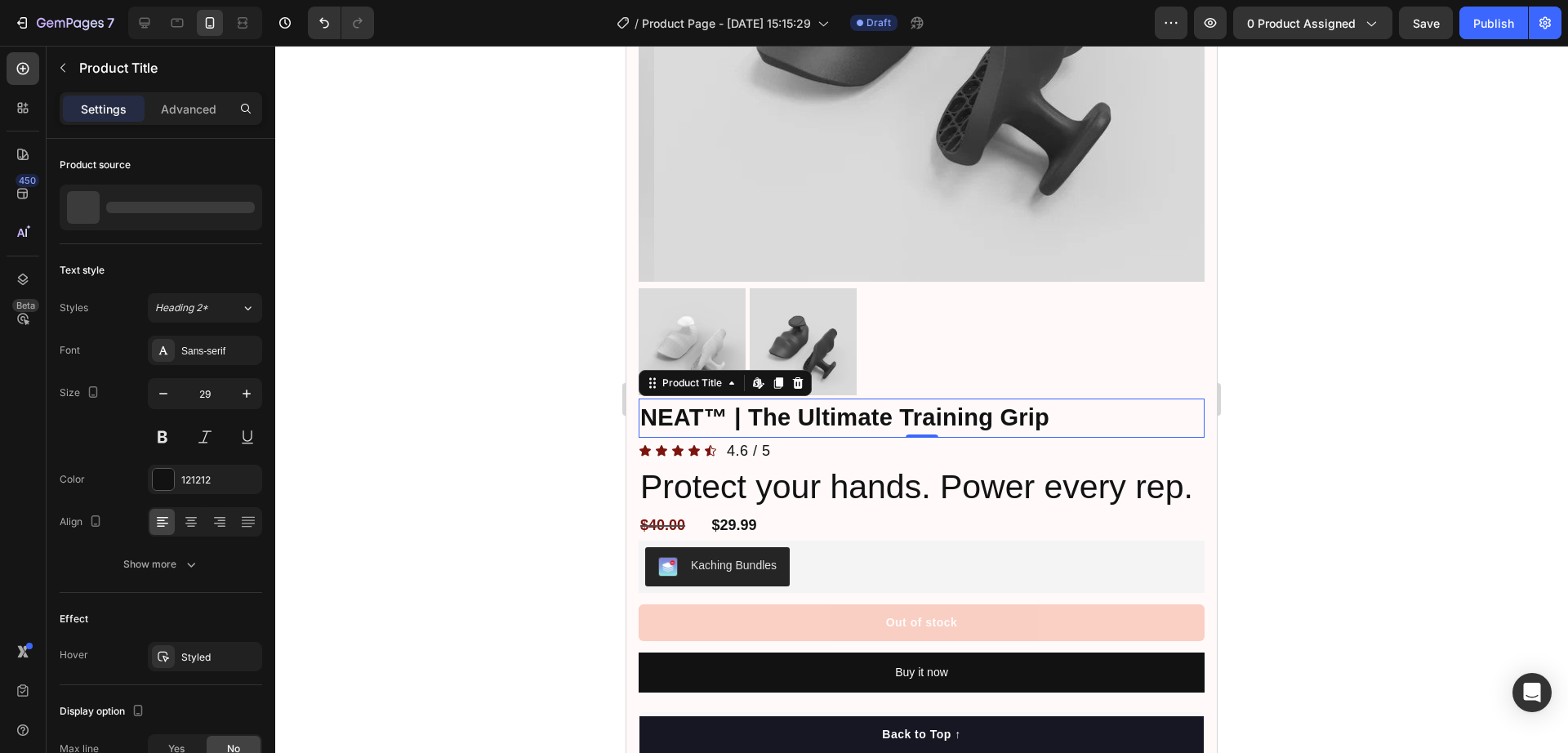
click at [814, 399] on h1 "NEAT™ | The Ultimate Training Grip" at bounding box center [921, 418] width 566 height 39
click at [818, 402] on h1 "NEAT™ | The Ultimate Training Grip" at bounding box center [921, 418] width 566 height 39
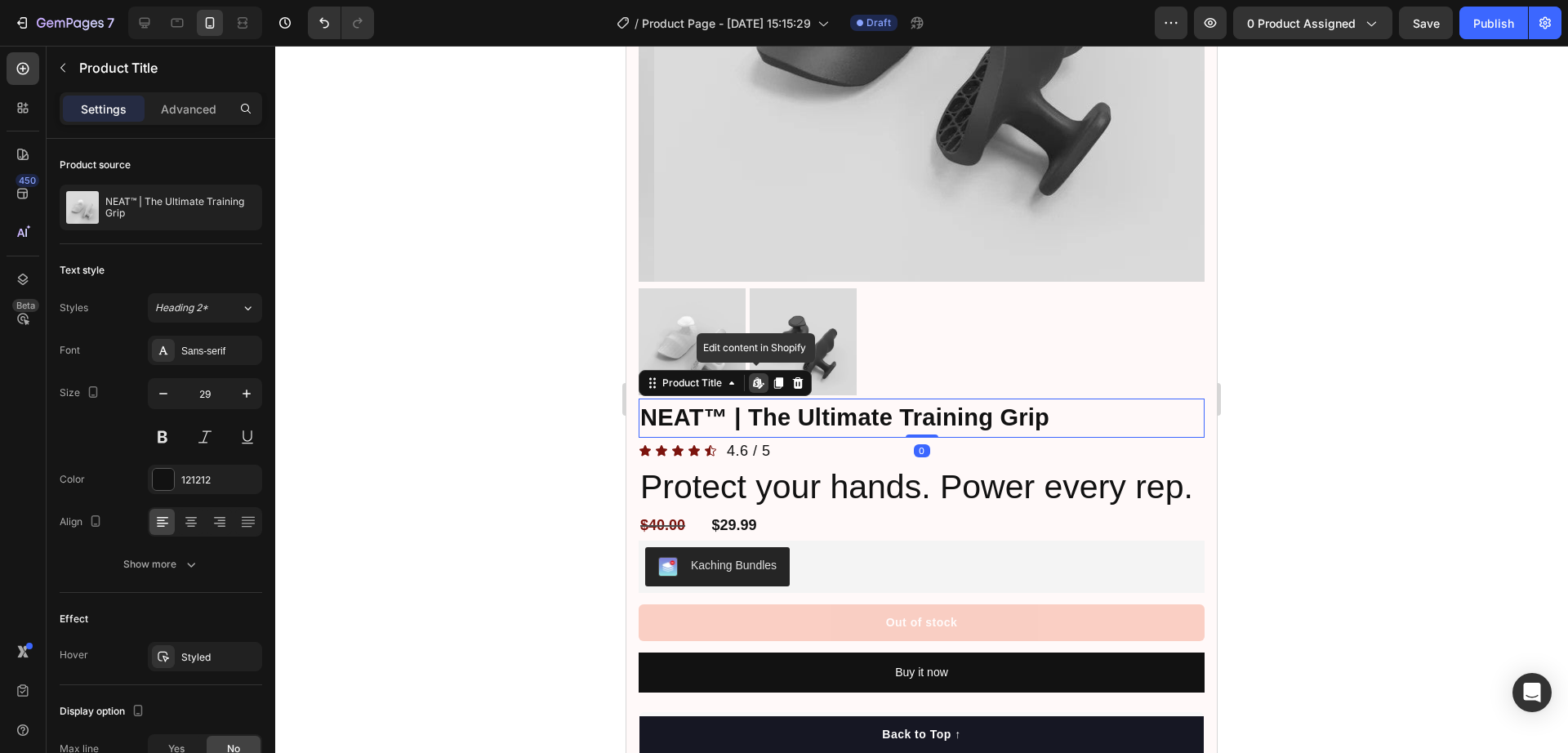
click at [818, 402] on h1 "NEAT™ | The Ultimate Training Grip" at bounding box center [921, 418] width 566 height 39
click at [800, 482] on p "Protect your hands. Power every rep." at bounding box center [921, 488] width 562 height 43
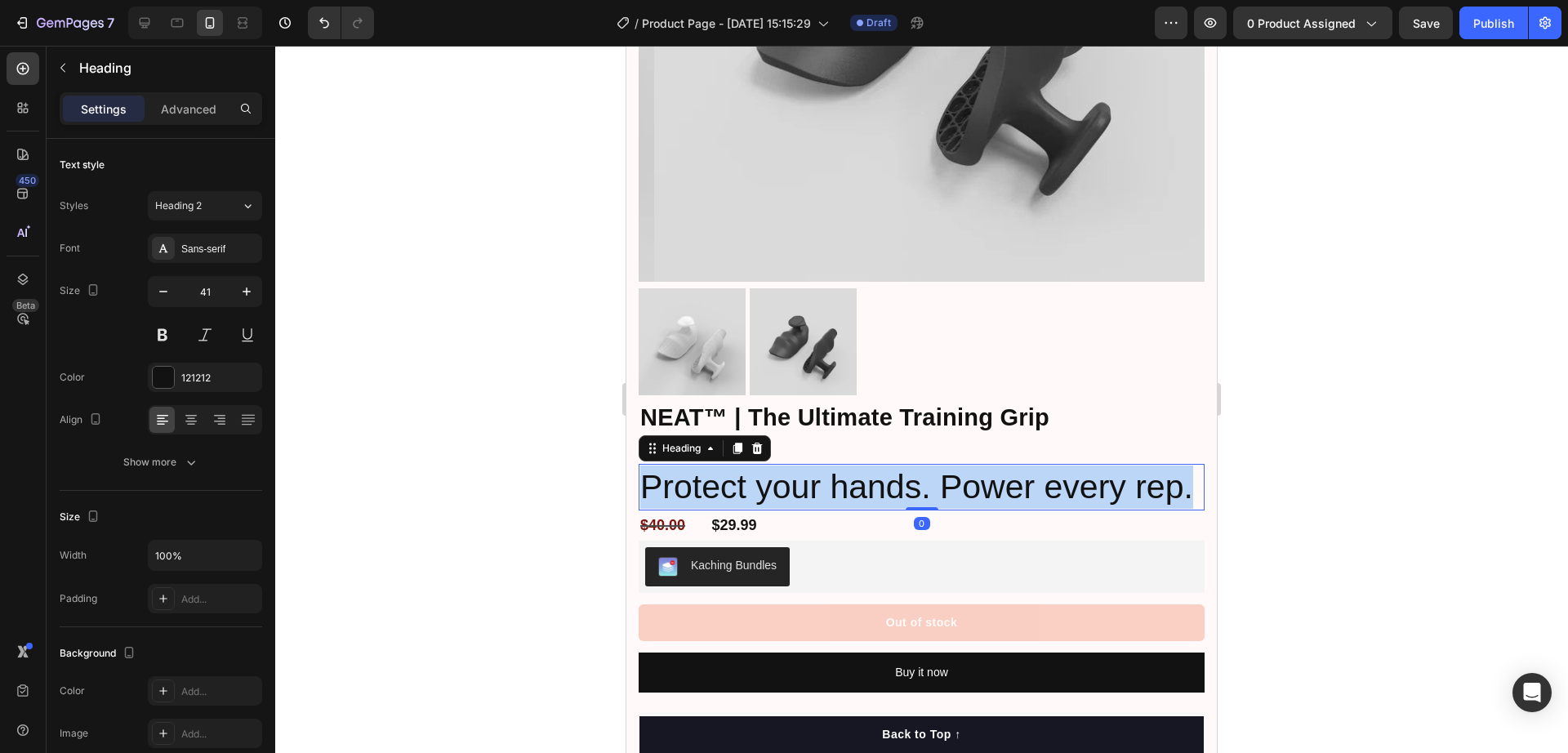
click at [800, 482] on p "Protect your hands. Power every rep." at bounding box center [921, 488] width 562 height 43
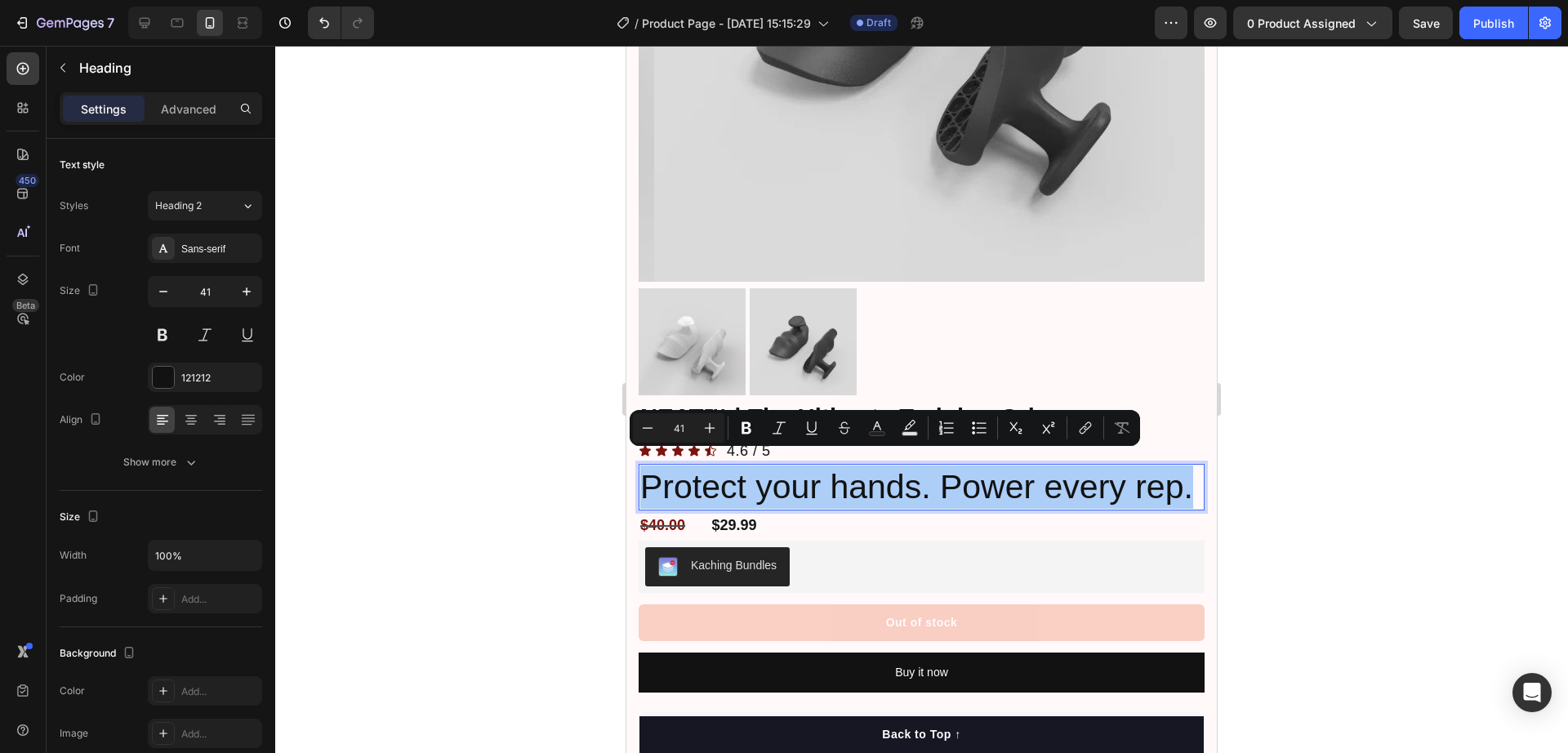
click at [675, 429] on input "41" at bounding box center [679, 428] width 33 height 20
type input "18"
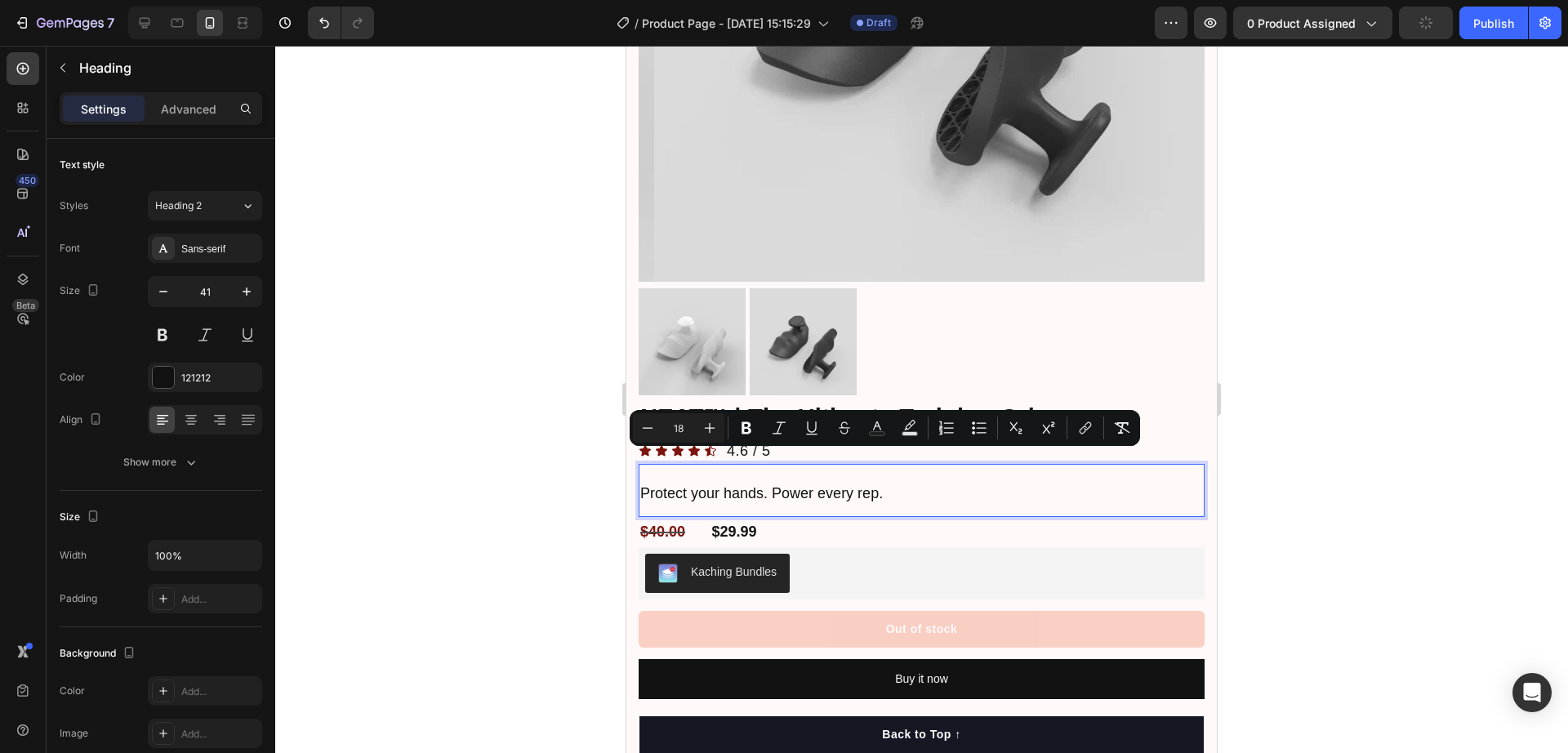
click at [798, 466] on p "Protect your hands. Power every rep." at bounding box center [921, 490] width 562 height 50
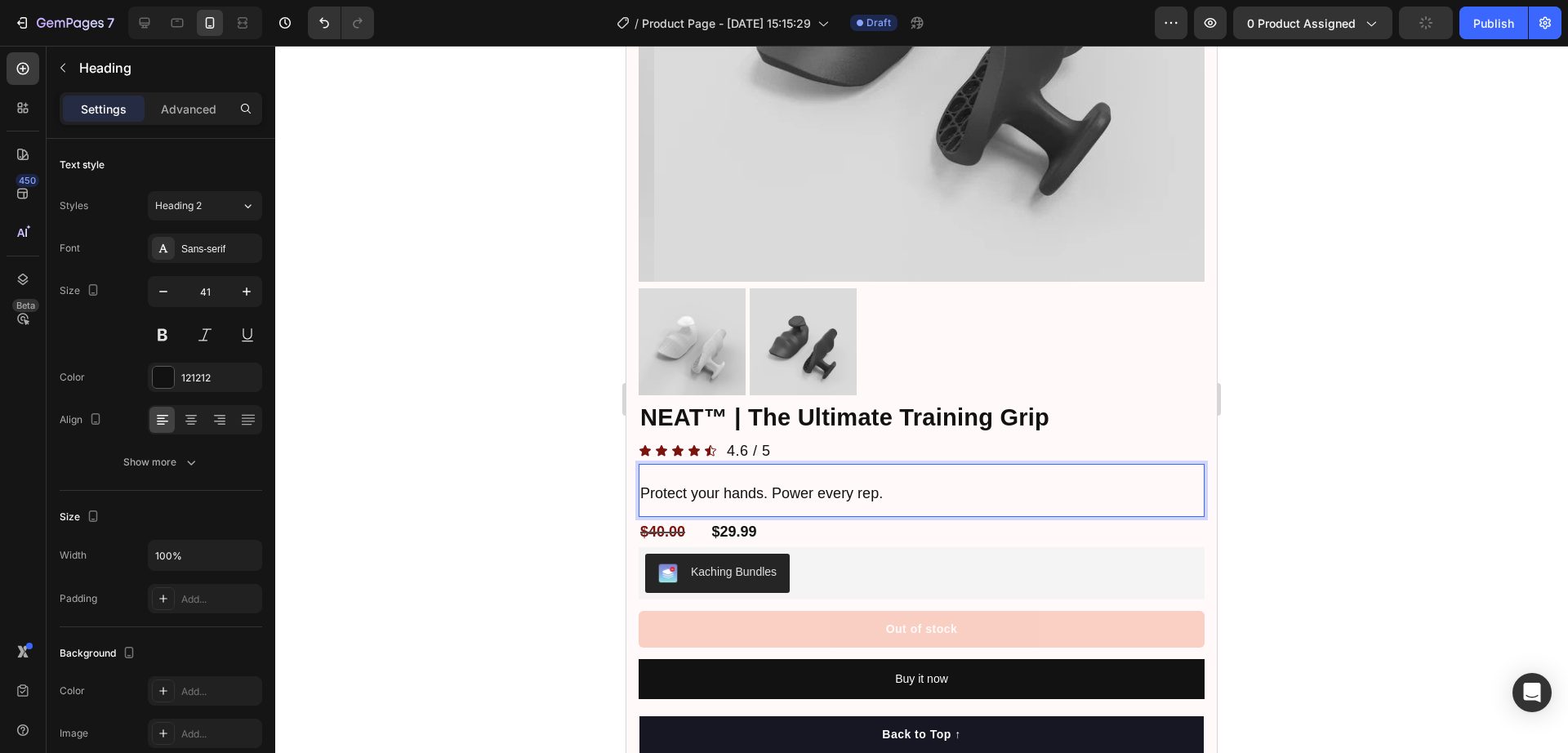
click at [797, 486] on span "Protect your hands. Power every rep." at bounding box center [761, 493] width 243 height 16
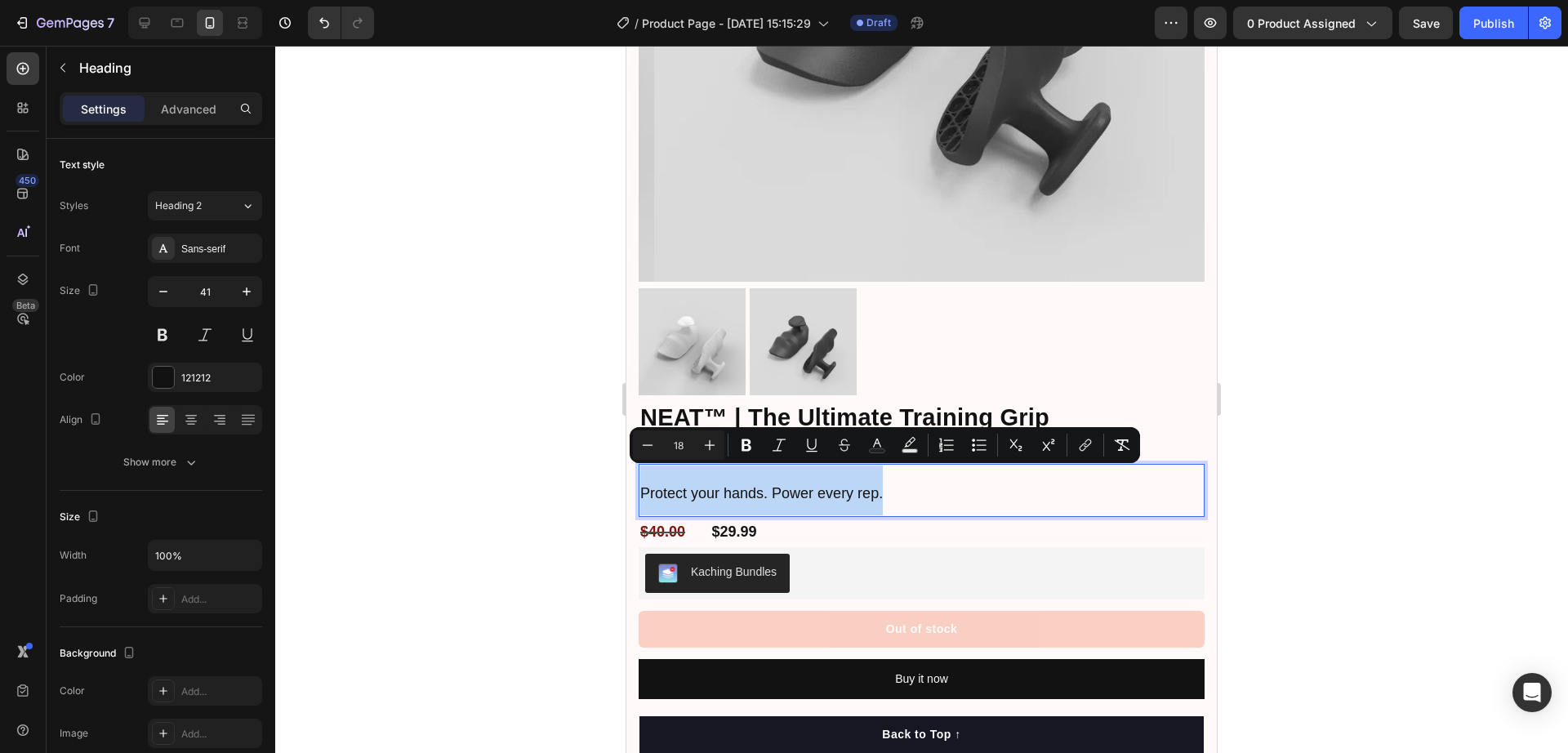
click at [797, 486] on span "Protect your hands. Power every rep." at bounding box center [761, 493] width 243 height 16
click at [752, 446] on icon "Editor contextual toolbar" at bounding box center [746, 444] width 16 height 16
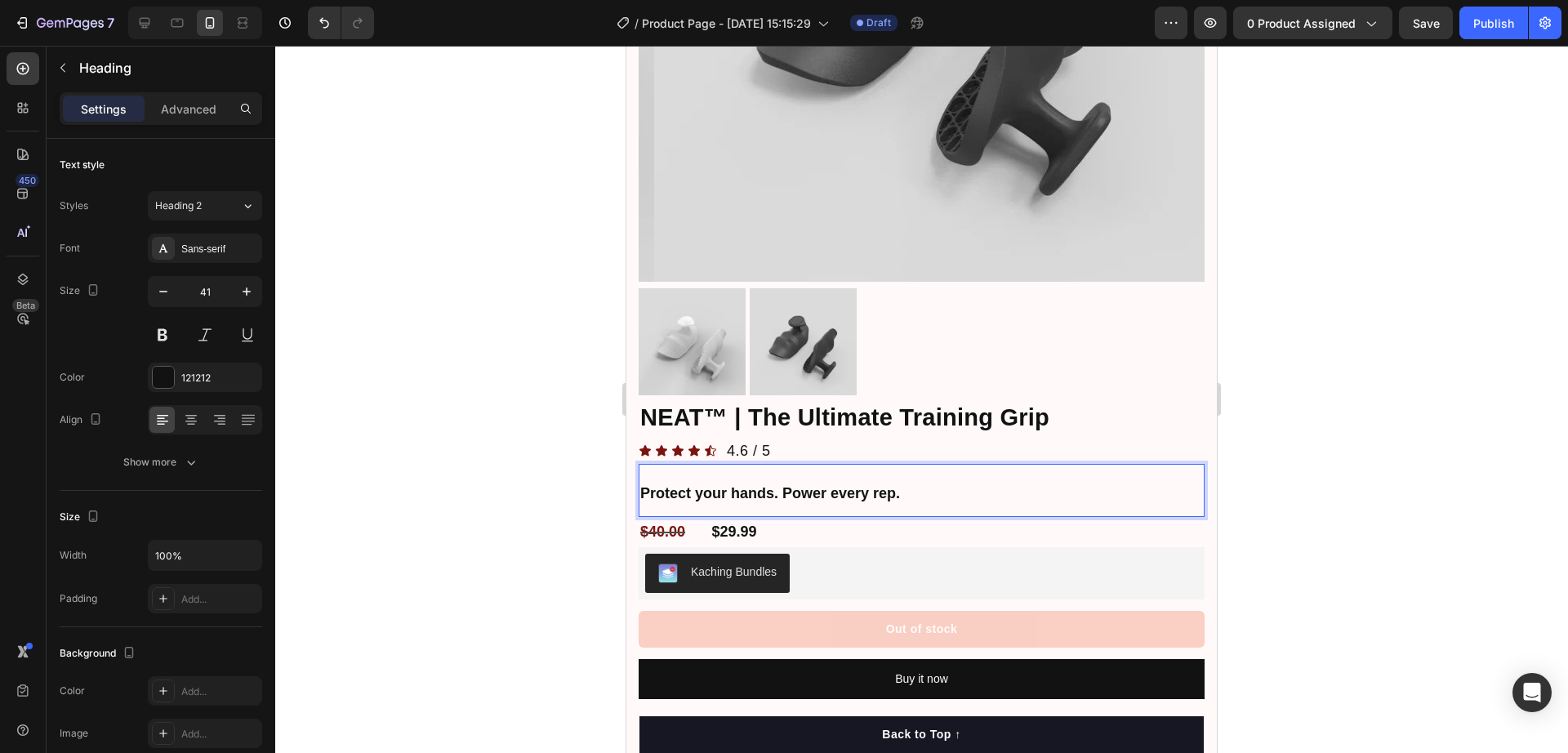
click at [545, 492] on div at bounding box center [922, 399] width 1293 height 708
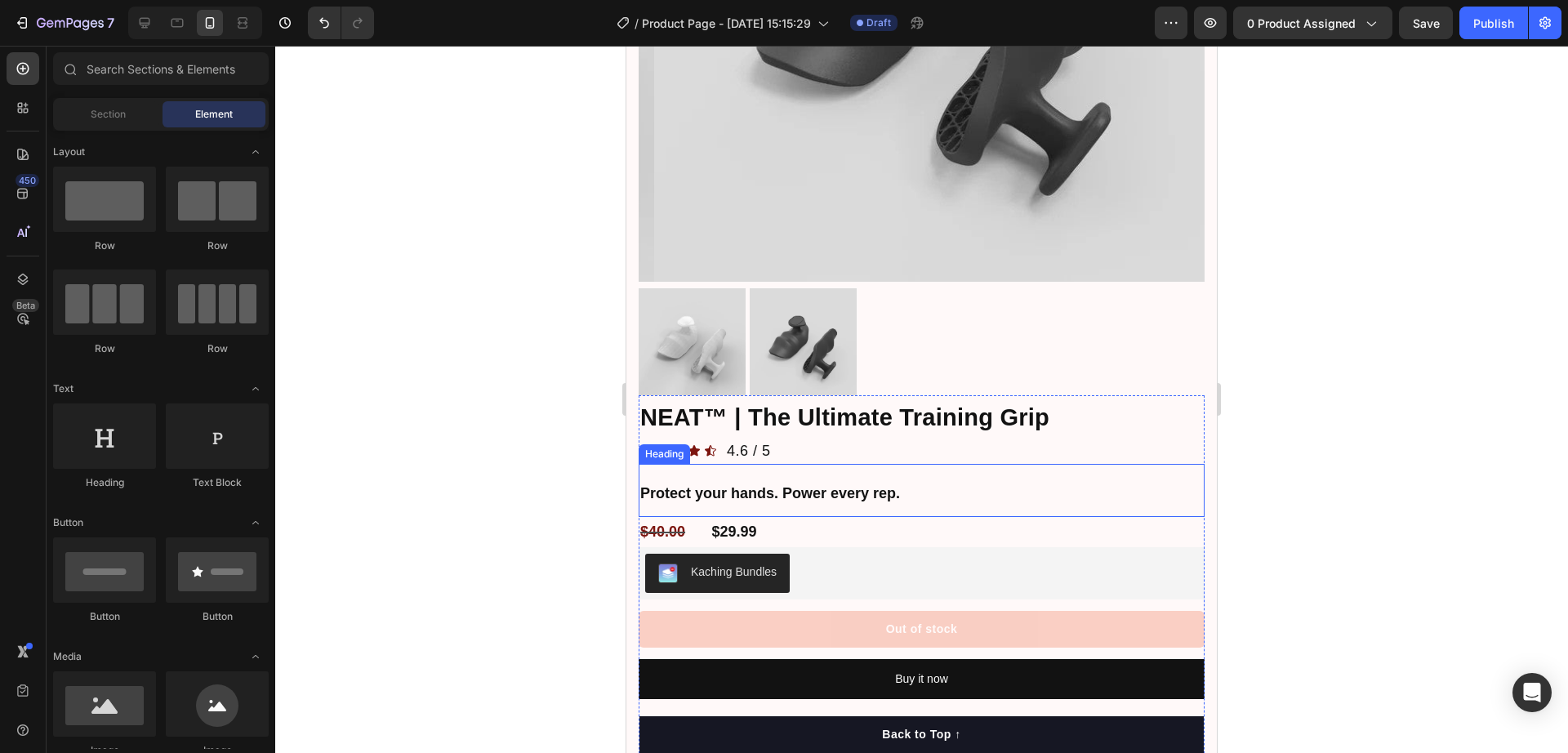
click at [762, 466] on p "⁠⁠⁠⁠⁠⁠⁠ Protect your hands. Power every rep." at bounding box center [921, 490] width 562 height 50
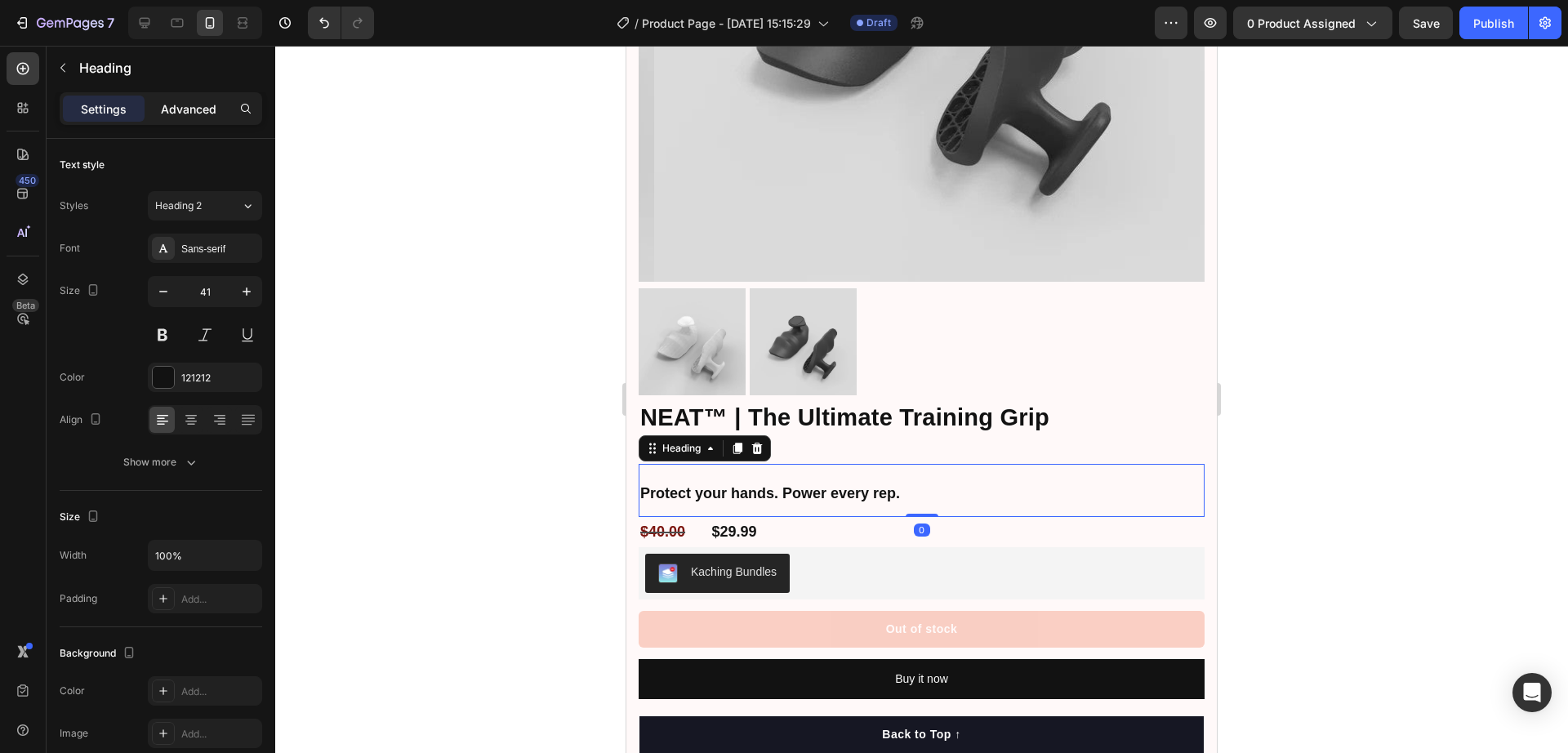
click at [190, 118] on div "Advanced" at bounding box center [188, 109] width 82 height 26
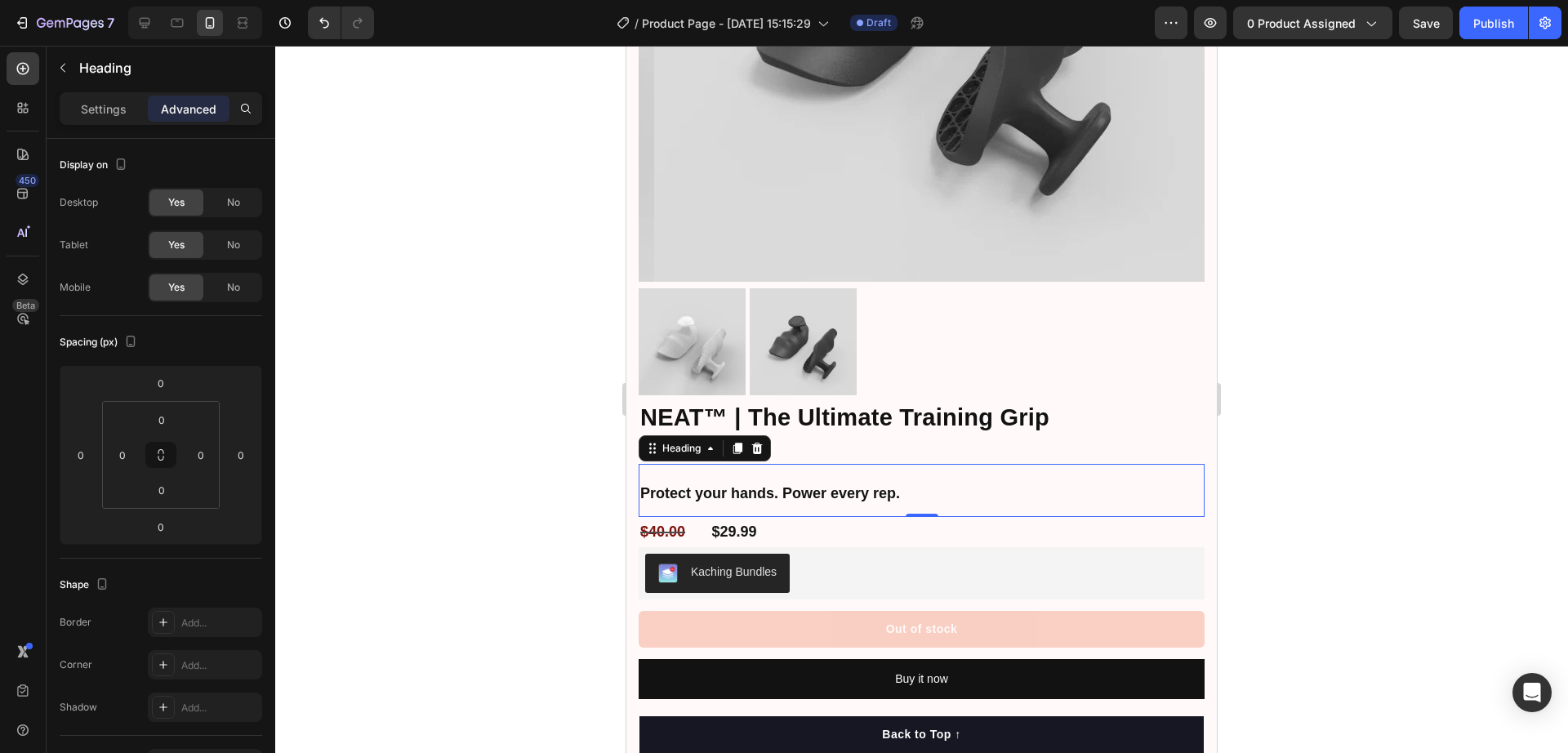
click at [575, 470] on div at bounding box center [922, 399] width 1293 height 708
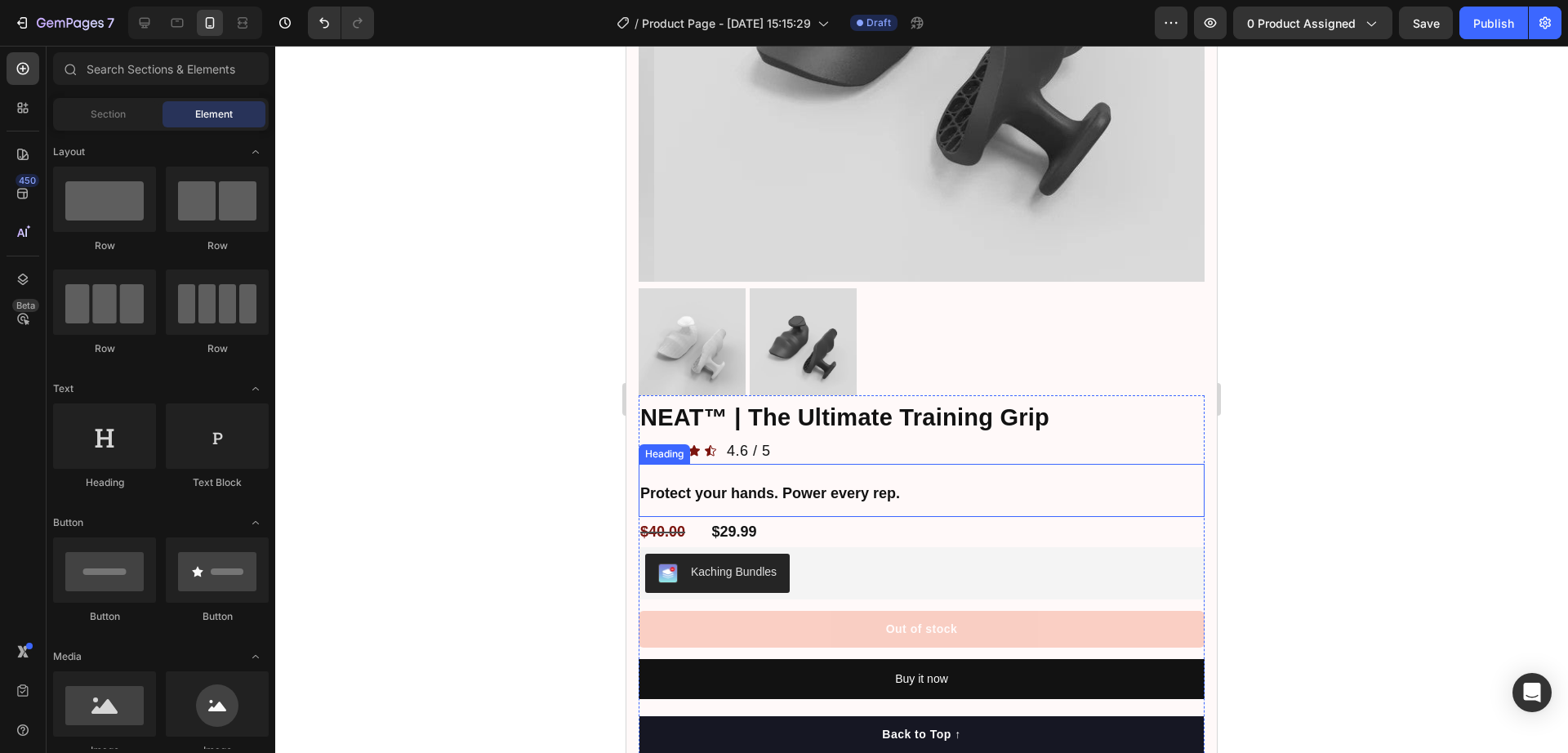
click at [773, 486] on strong "Protect your hands. Power every rep." at bounding box center [769, 493] width 260 height 16
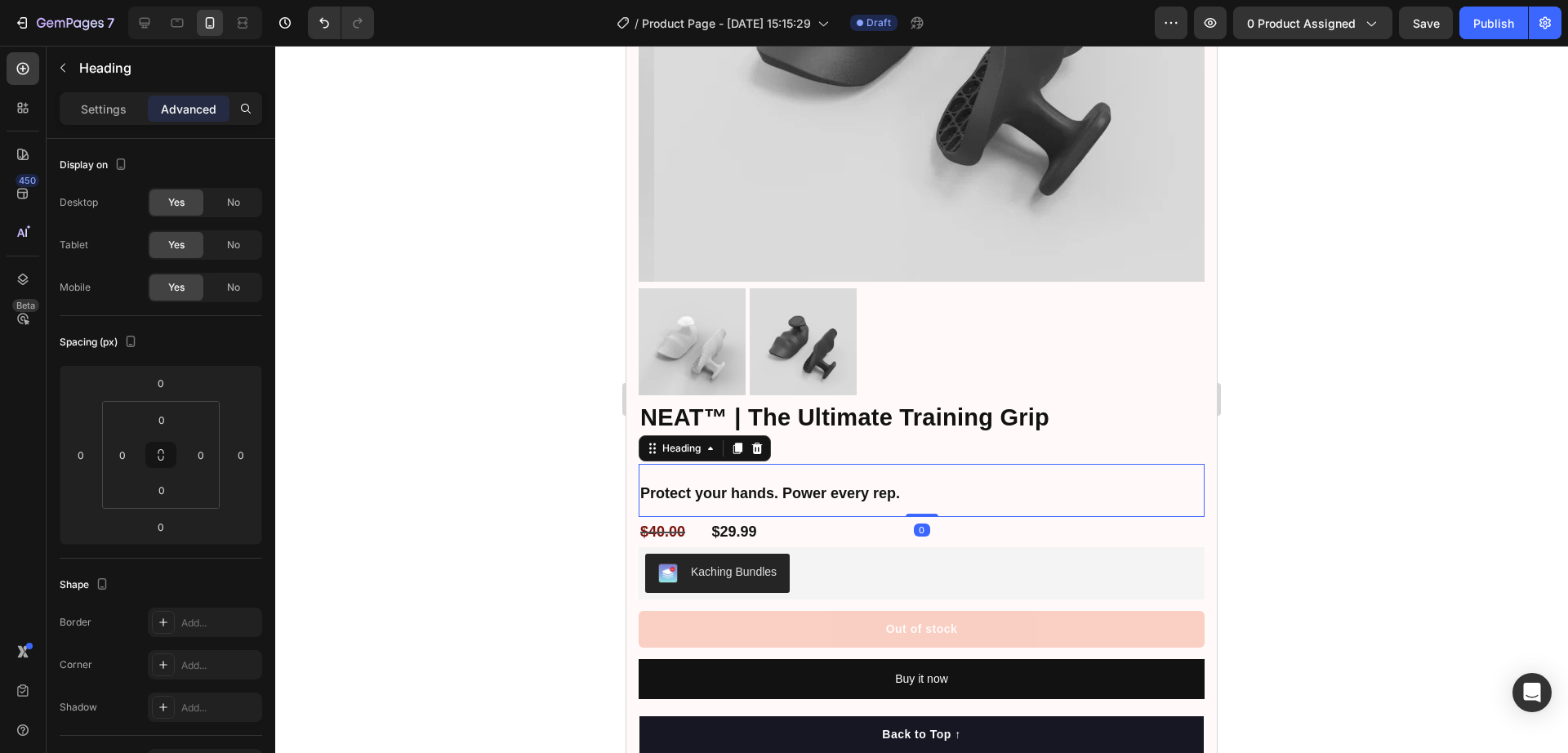
click at [773, 486] on strong "Protect your hands. Power every rep." at bounding box center [769, 493] width 260 height 16
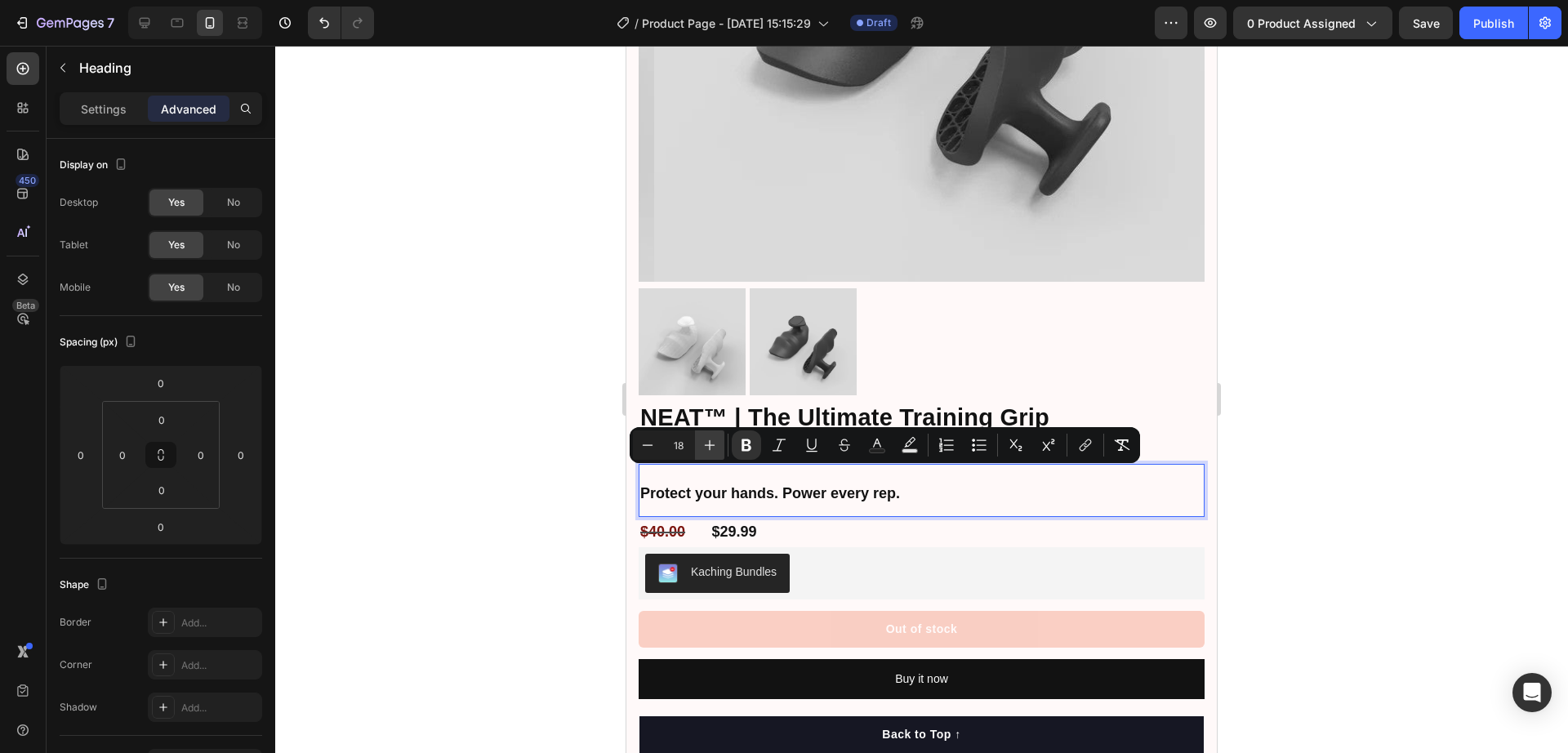
click at [717, 441] on icon "Editor contextual toolbar" at bounding box center [709, 444] width 16 height 16
type input "20"
click at [872, 447] on icon "Editor contextual toolbar" at bounding box center [876, 444] width 16 height 16
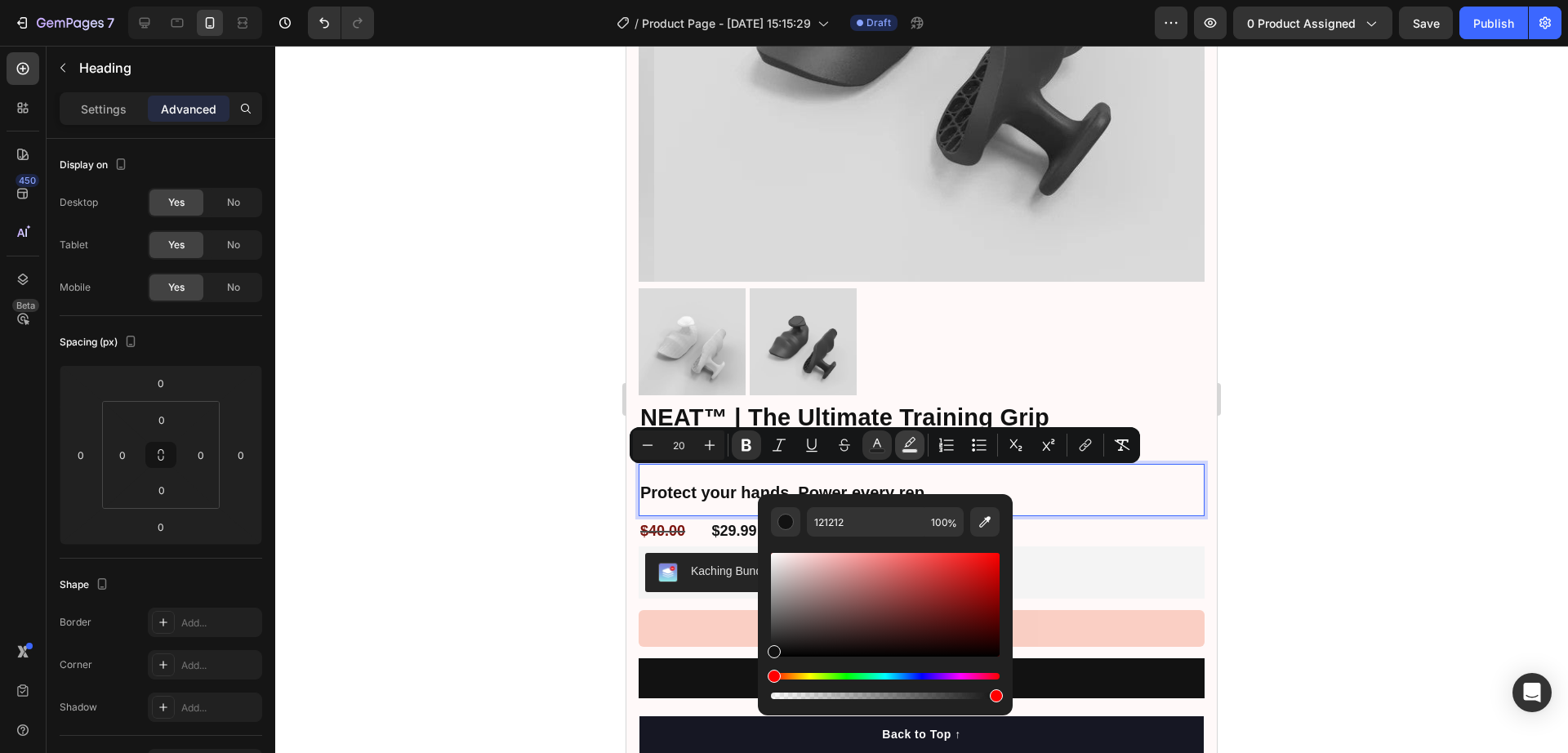
click at [905, 439] on icon "Editor contextual toolbar" at bounding box center [909, 444] width 16 height 16
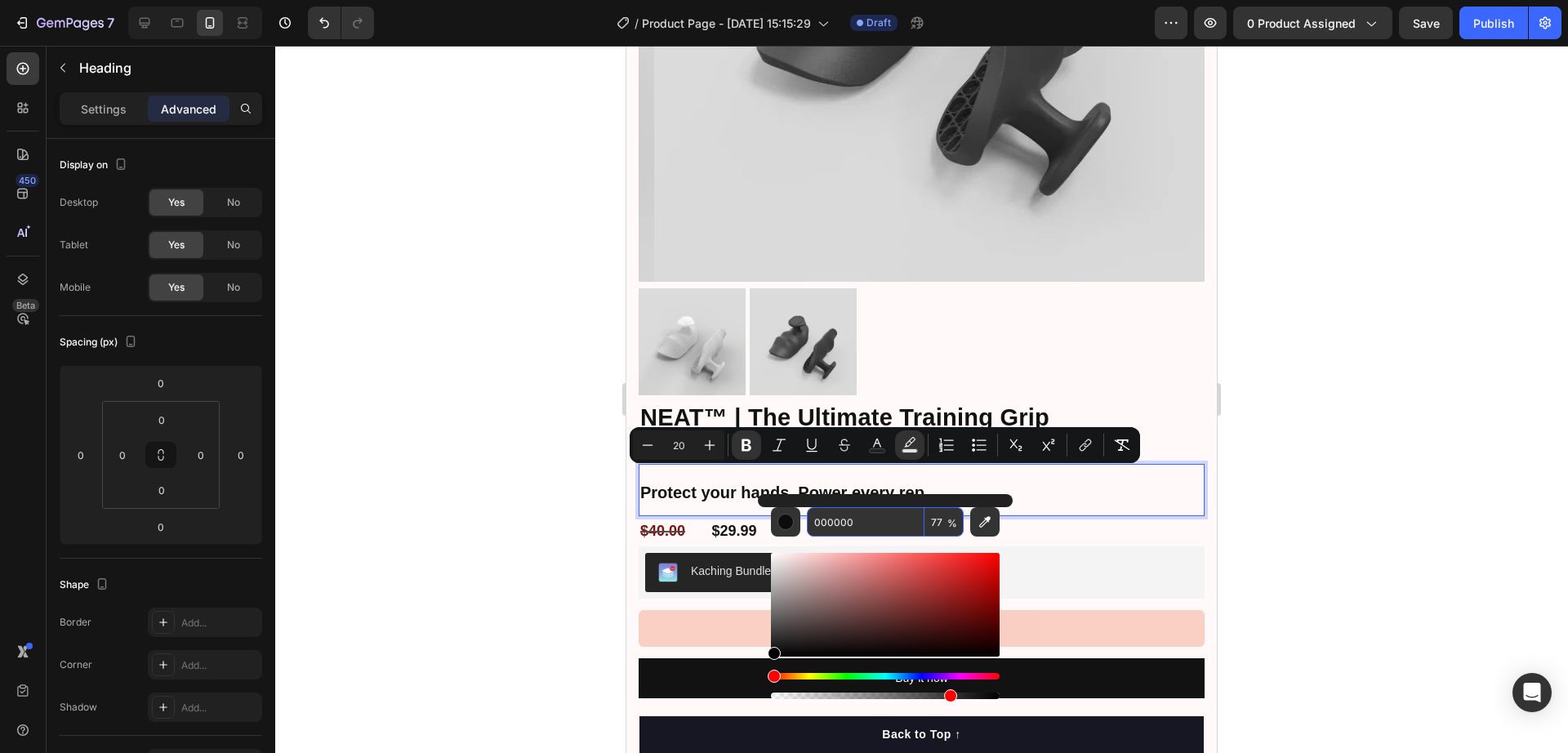
click at [937, 524] on input "77" at bounding box center [944, 521] width 39 height 29
click at [915, 445] on icon "Editor contextual toolbar" at bounding box center [909, 444] width 16 height 16
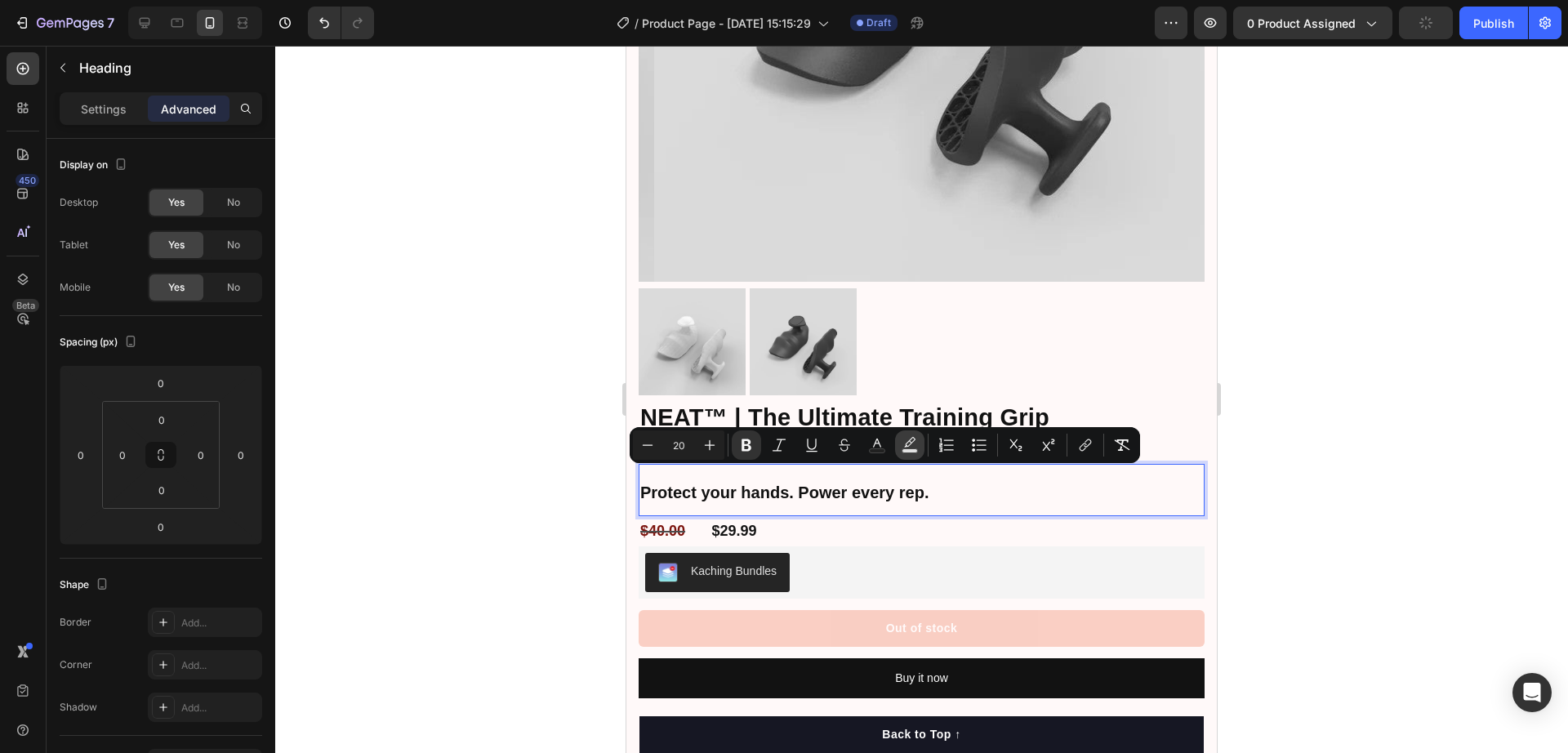
drag, startPoint x: 915, startPoint y: 445, endPoint x: 286, endPoint y: 443, distance: 629.0
click at [915, 445] on icon "Editor contextual toolbar" at bounding box center [909, 444] width 16 height 16
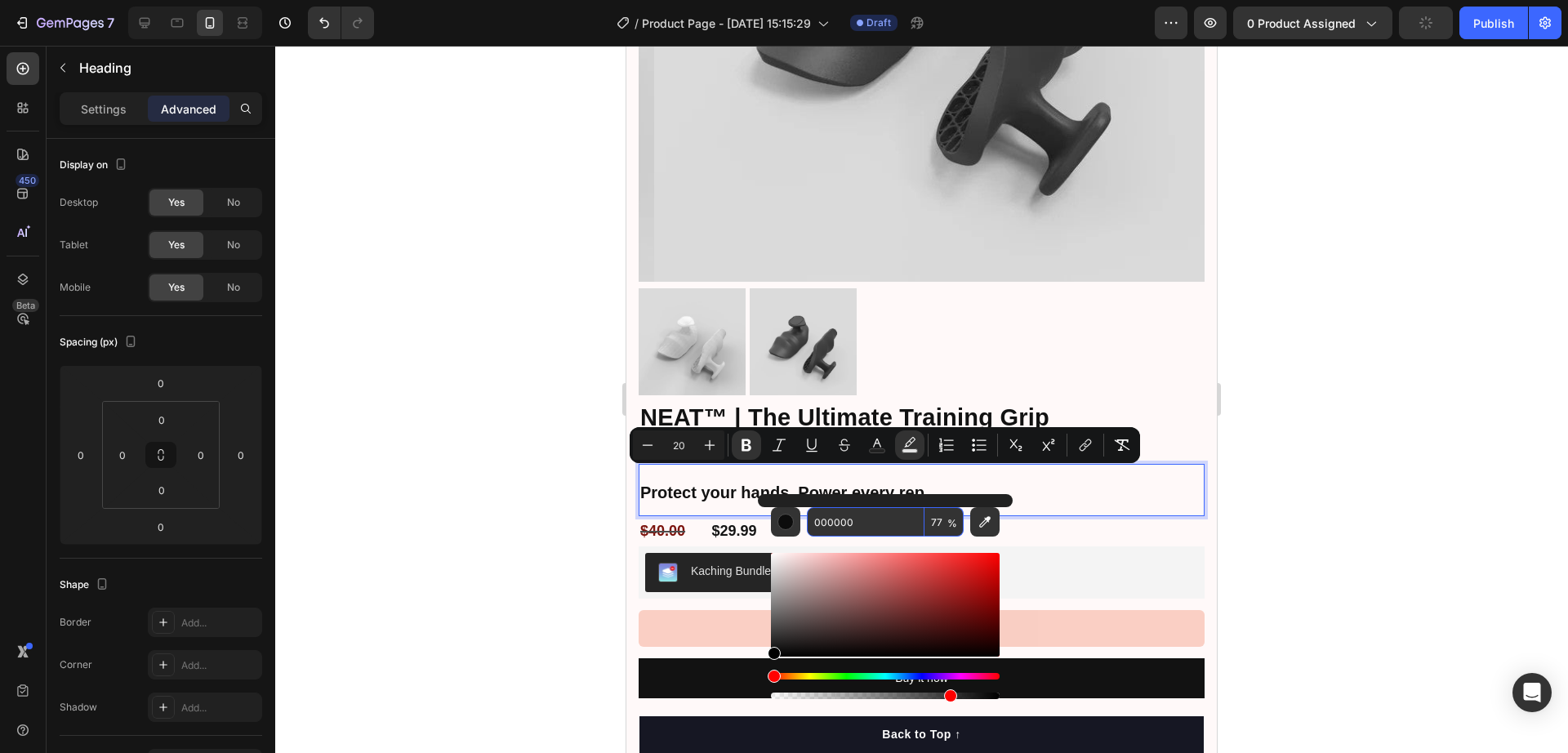
click at [937, 520] on input "77" at bounding box center [944, 521] width 39 height 29
type input "0"
click at [887, 525] on input "000000" at bounding box center [865, 521] width 117 height 29
click at [1284, 459] on div at bounding box center [922, 399] width 1293 height 708
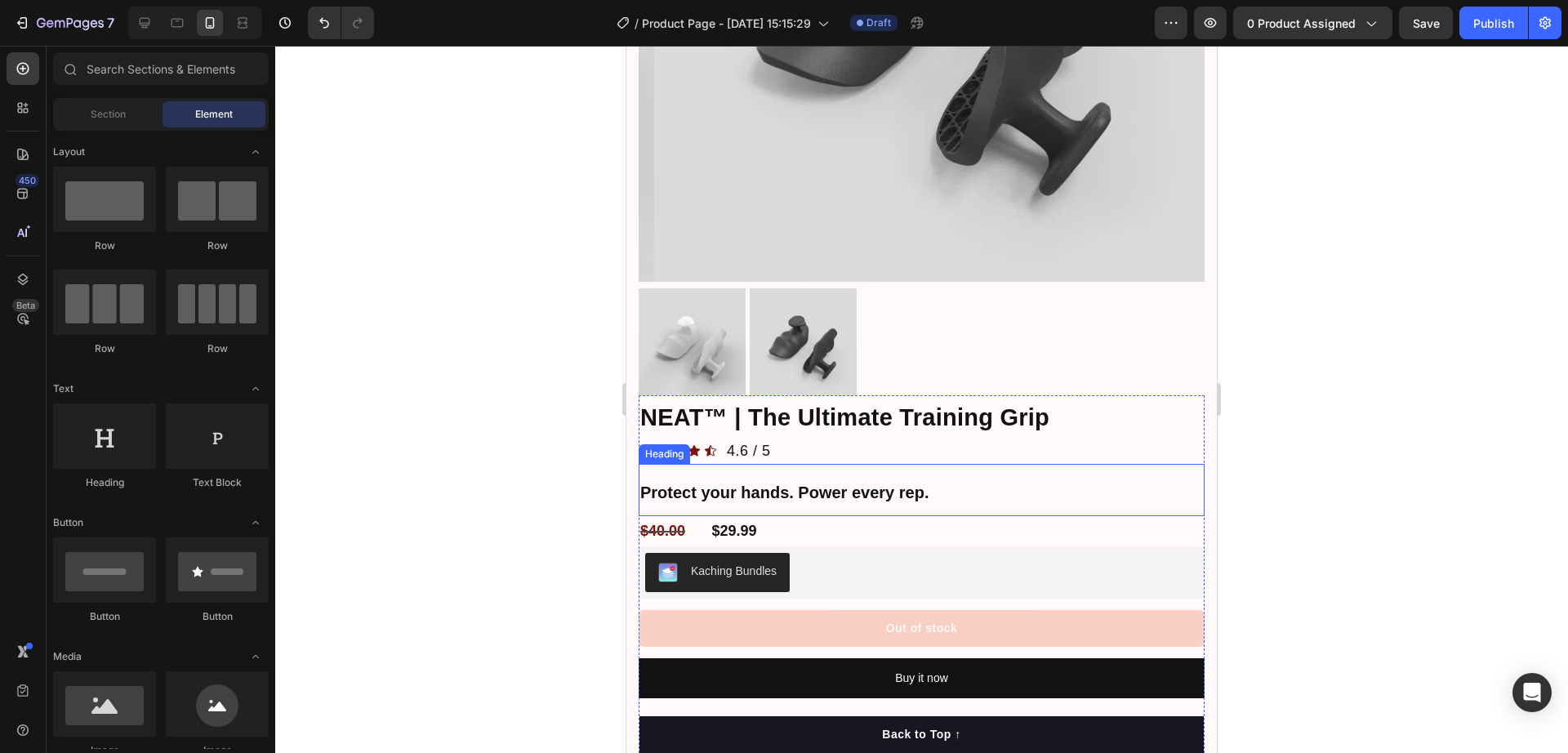
click at [875, 484] on strong "Protect your hands. Power every rep." at bounding box center [784, 492] width 289 height 18
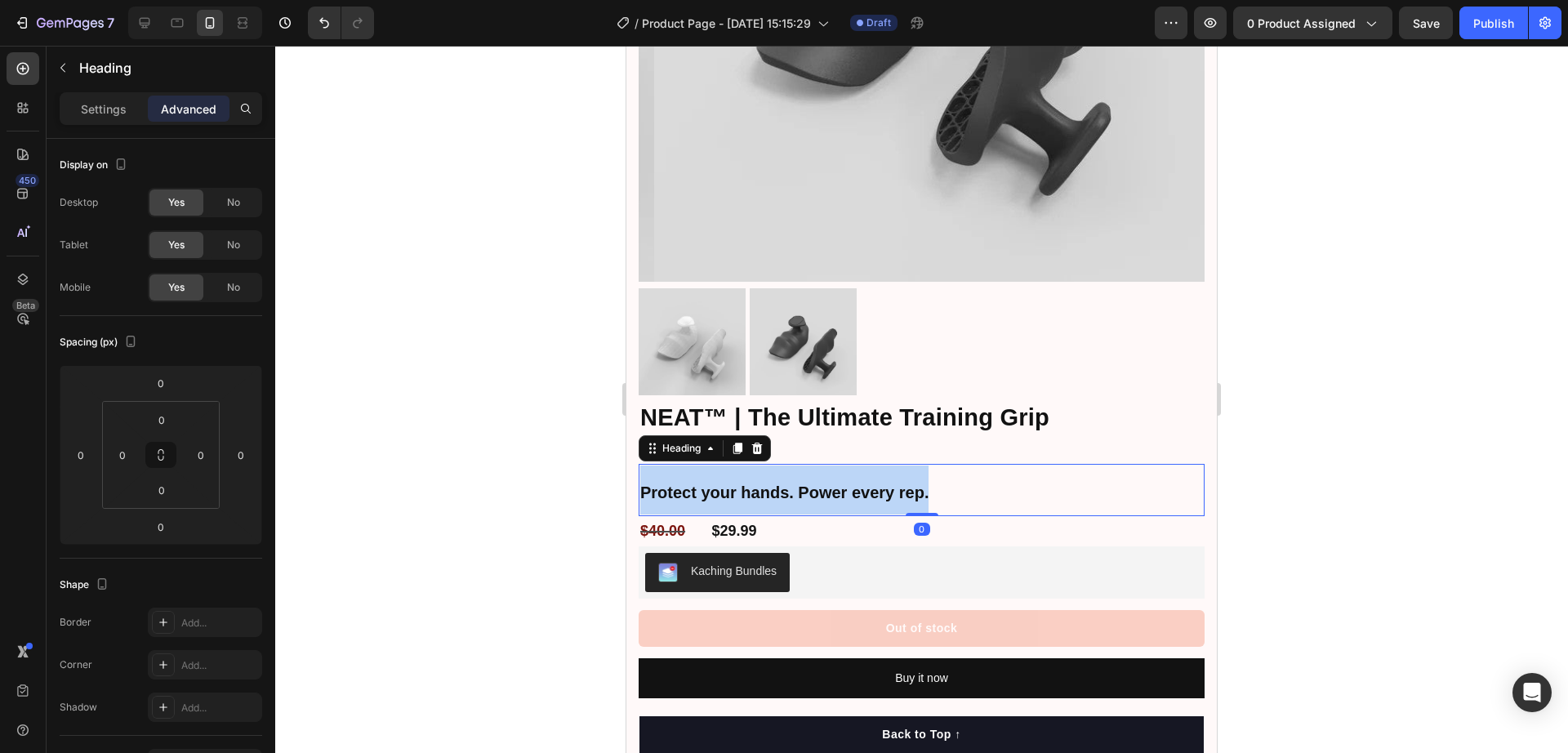
click at [875, 484] on strong "Protect your hands. Power every rep." at bounding box center [784, 492] width 289 height 18
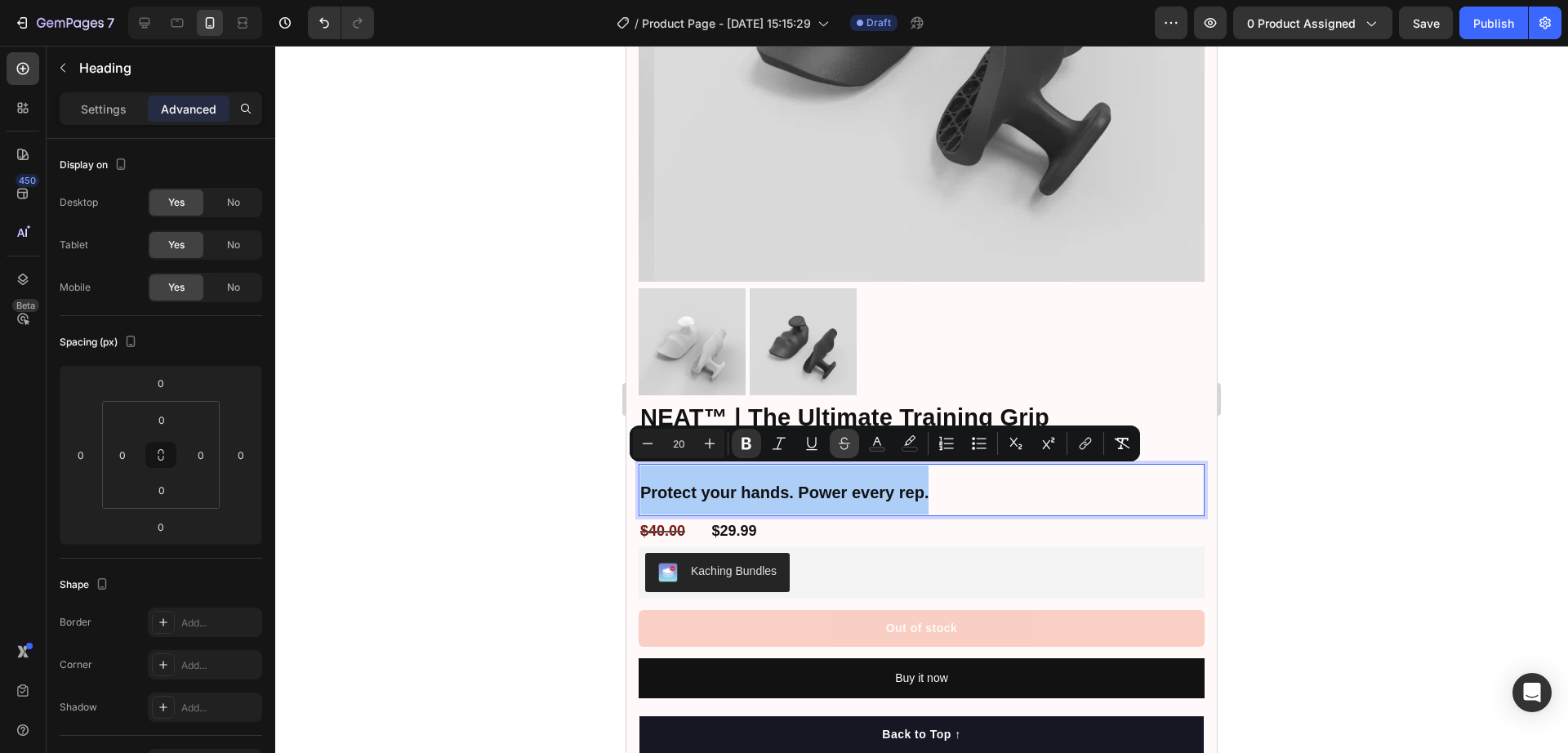
click at [844, 447] on icon "Editor contextual toolbar" at bounding box center [844, 443] width 16 height 16
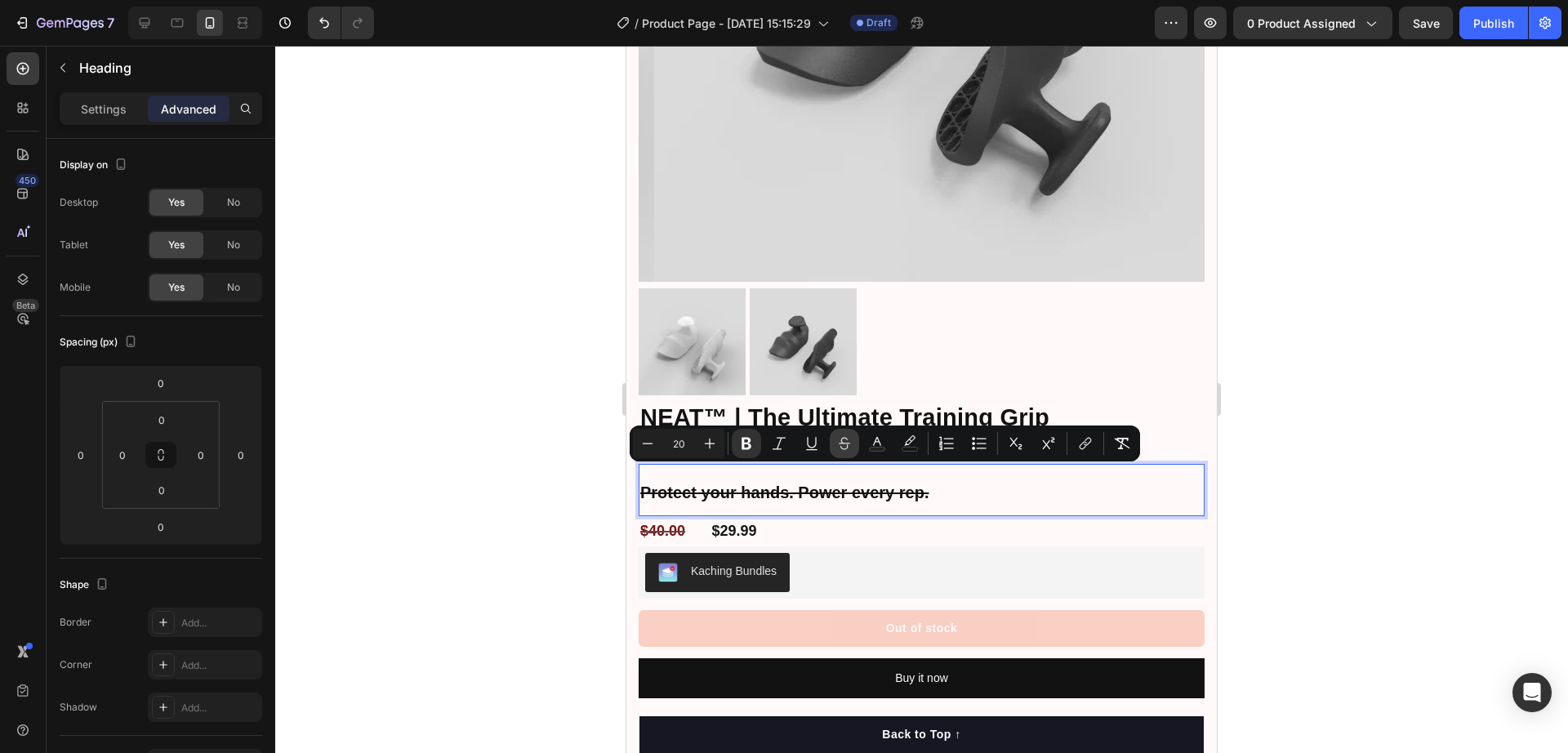
click at [844, 447] on icon "Editor contextual toolbar" at bounding box center [844, 443] width 16 height 16
click at [96, 112] on p "Settings" at bounding box center [103, 109] width 46 height 17
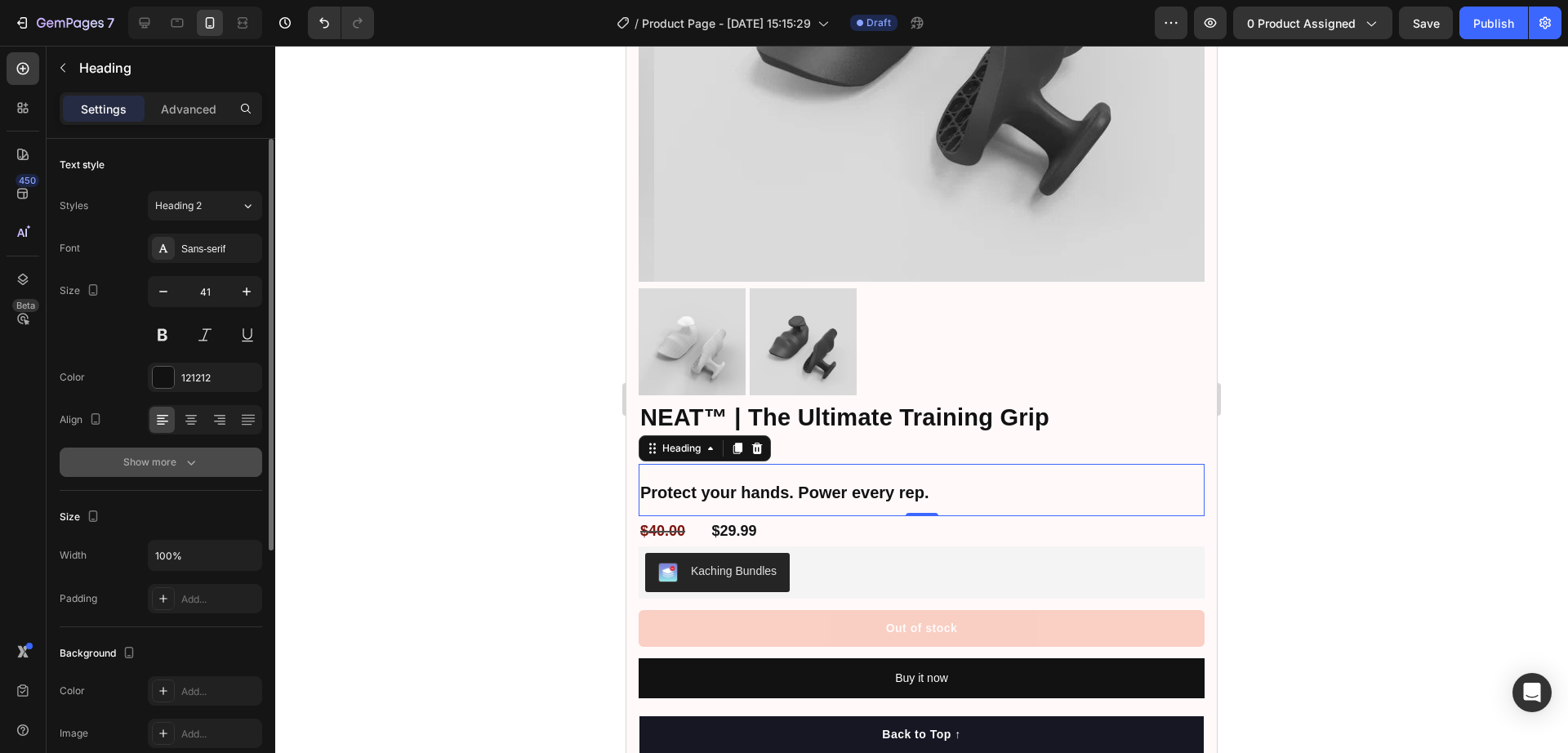
click at [184, 458] on icon "button" at bounding box center [190, 462] width 16 height 16
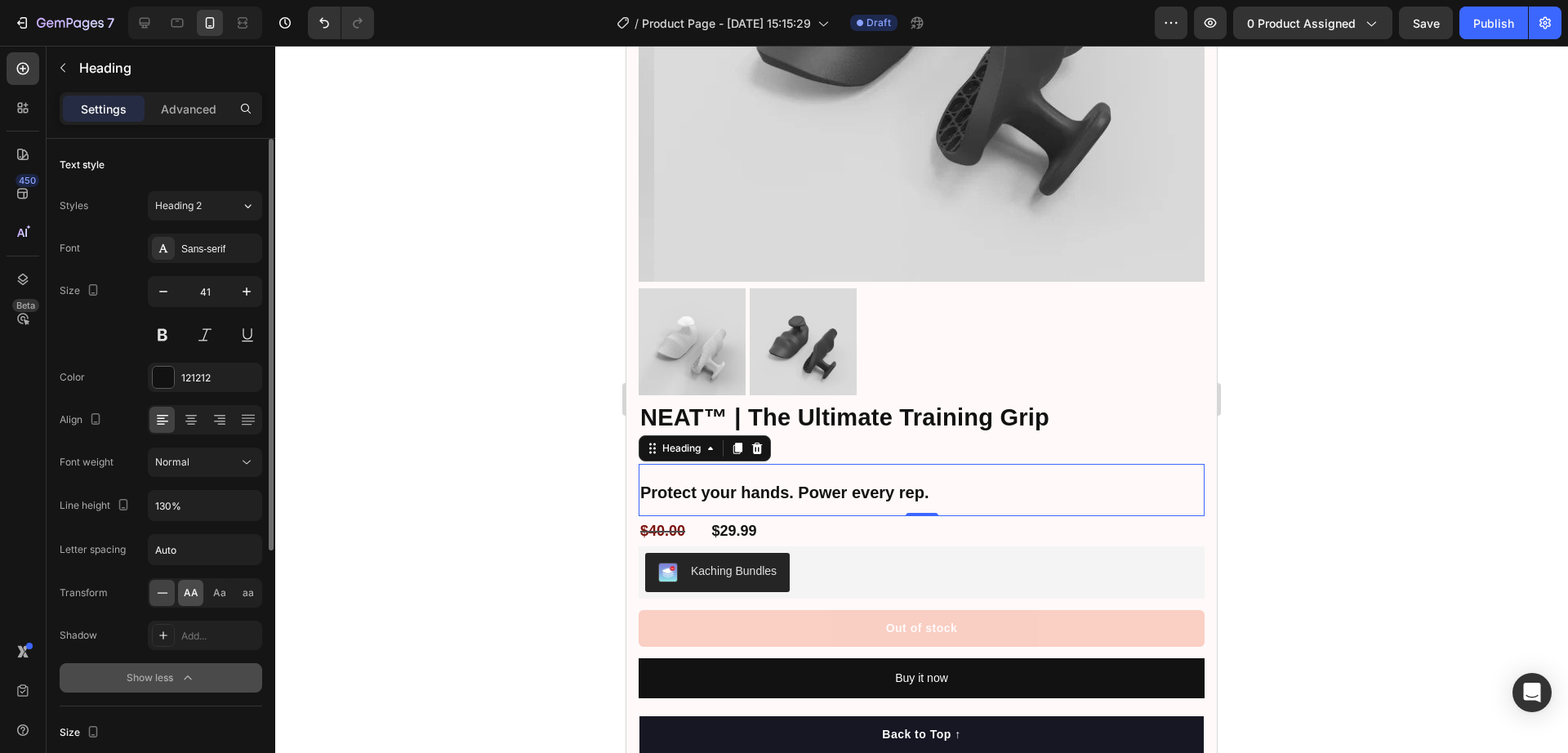
click at [182, 594] on div "AA" at bounding box center [190, 594] width 25 height 26
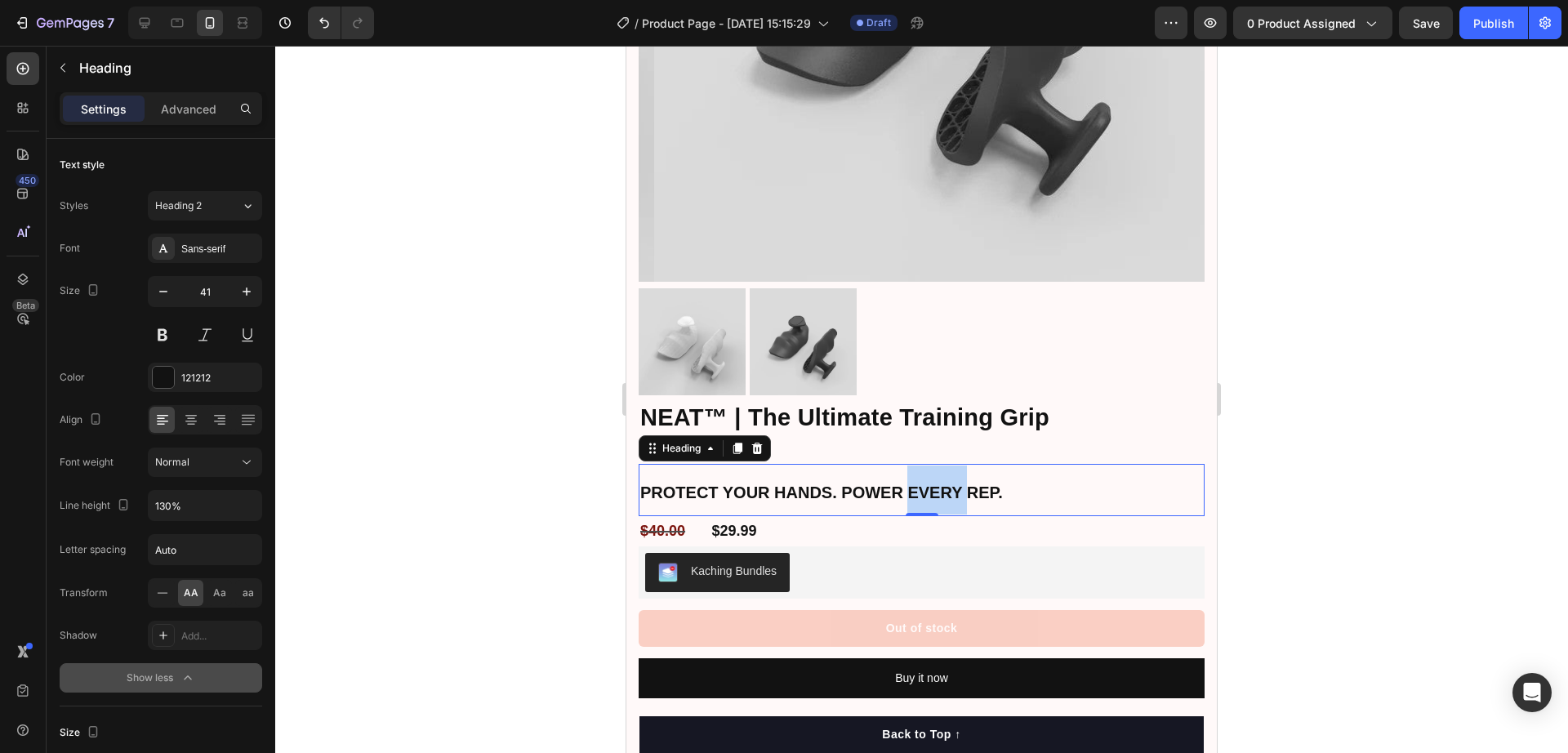
click at [909, 484] on strong "Protect your hands. Power every rep." at bounding box center [821, 492] width 363 height 18
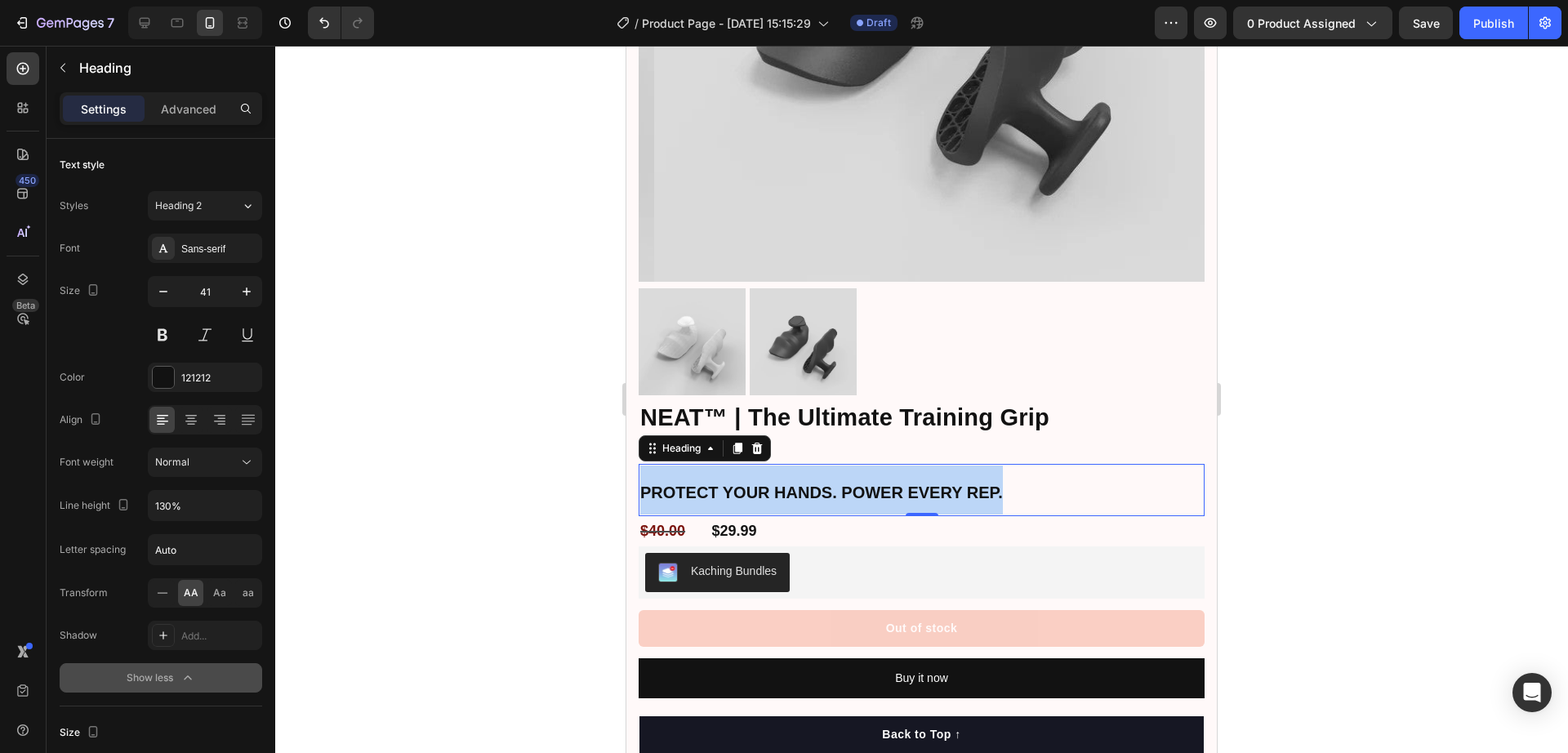
click at [909, 484] on strong "Protect your hands. Power every rep." at bounding box center [821, 492] width 363 height 18
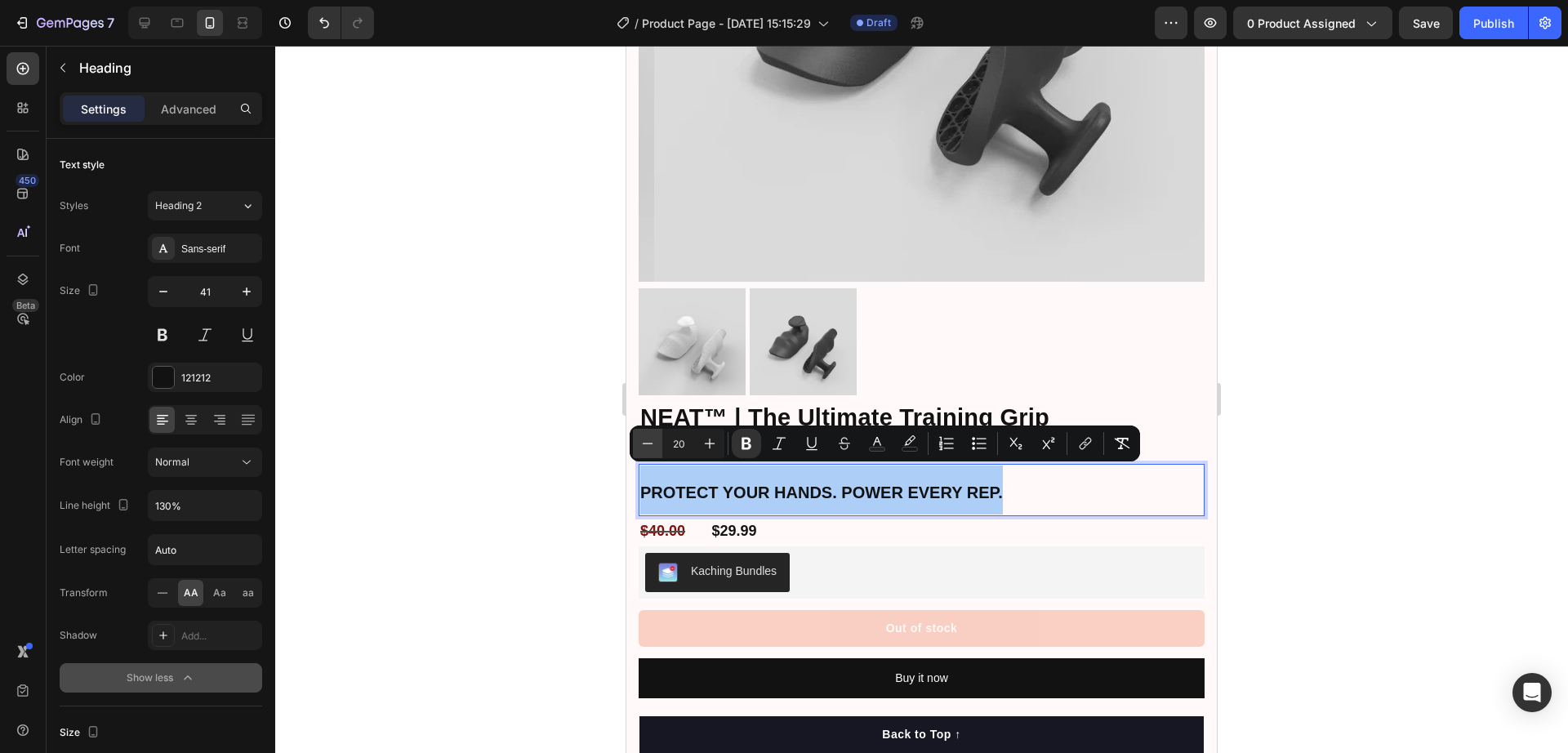
click at [650, 450] on icon "Editor contextual toolbar" at bounding box center [647, 443] width 16 height 16
type input "18"
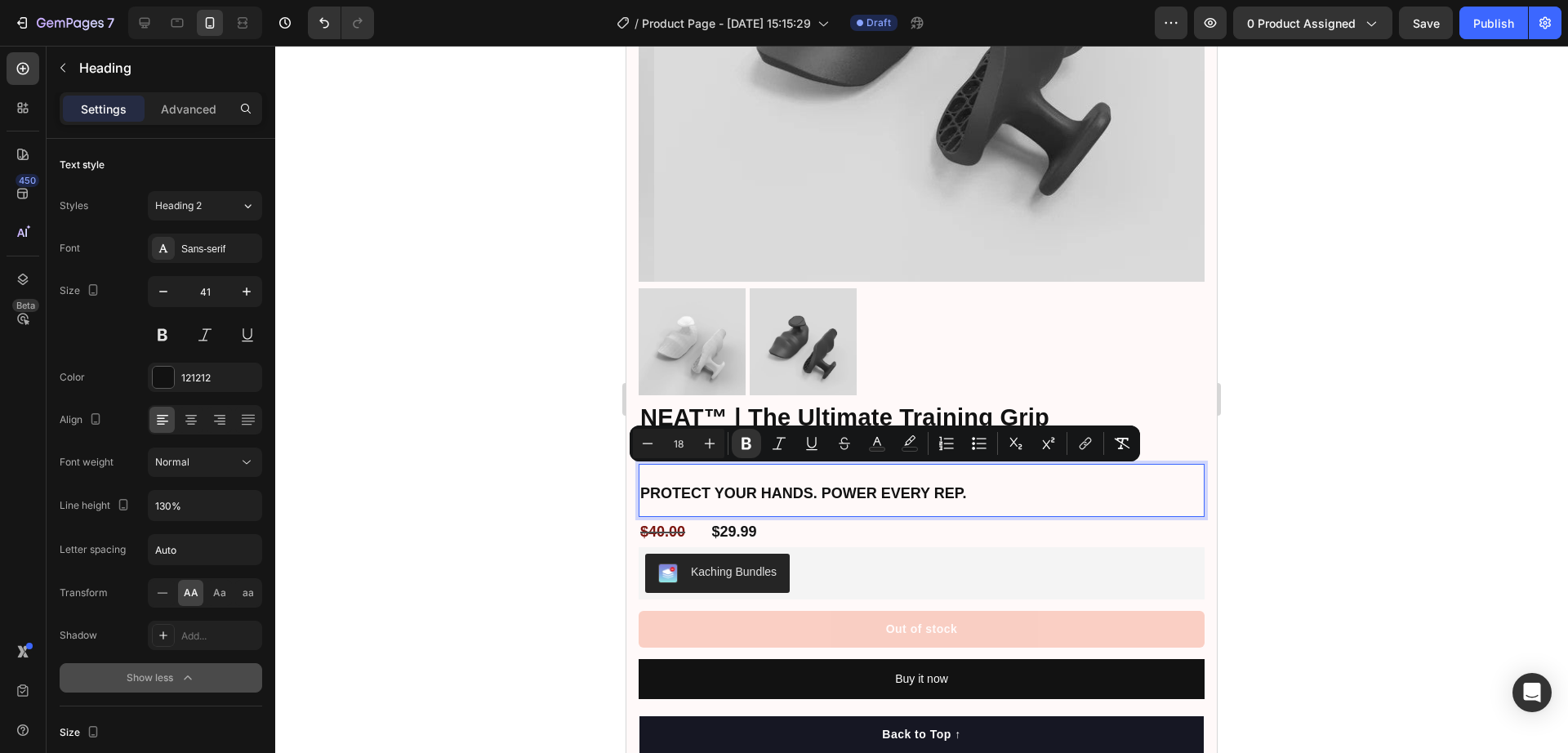
click at [1293, 415] on div at bounding box center [922, 399] width 1293 height 708
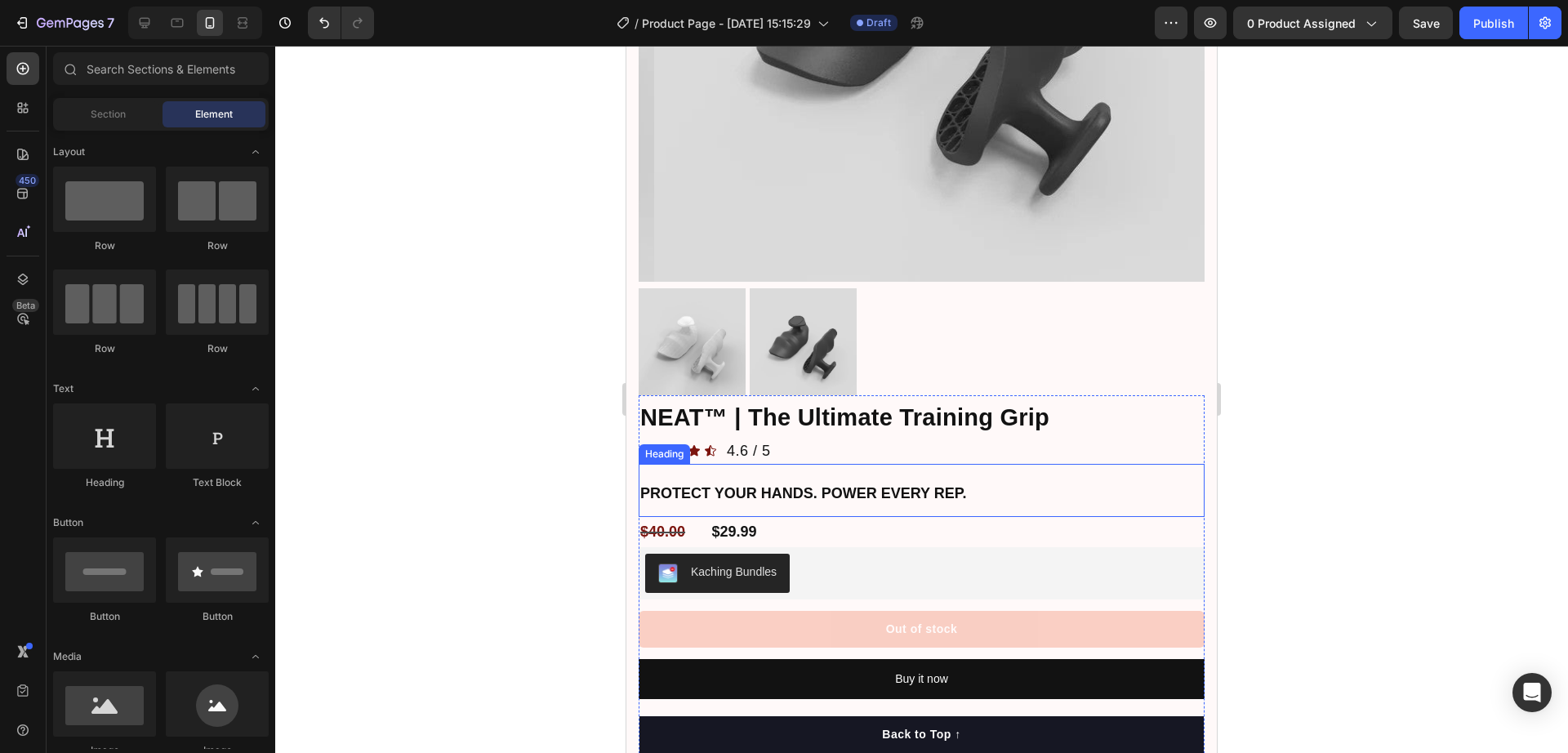
click at [874, 486] on strong "Protect your hands. Power every rep." at bounding box center [803, 493] width 326 height 16
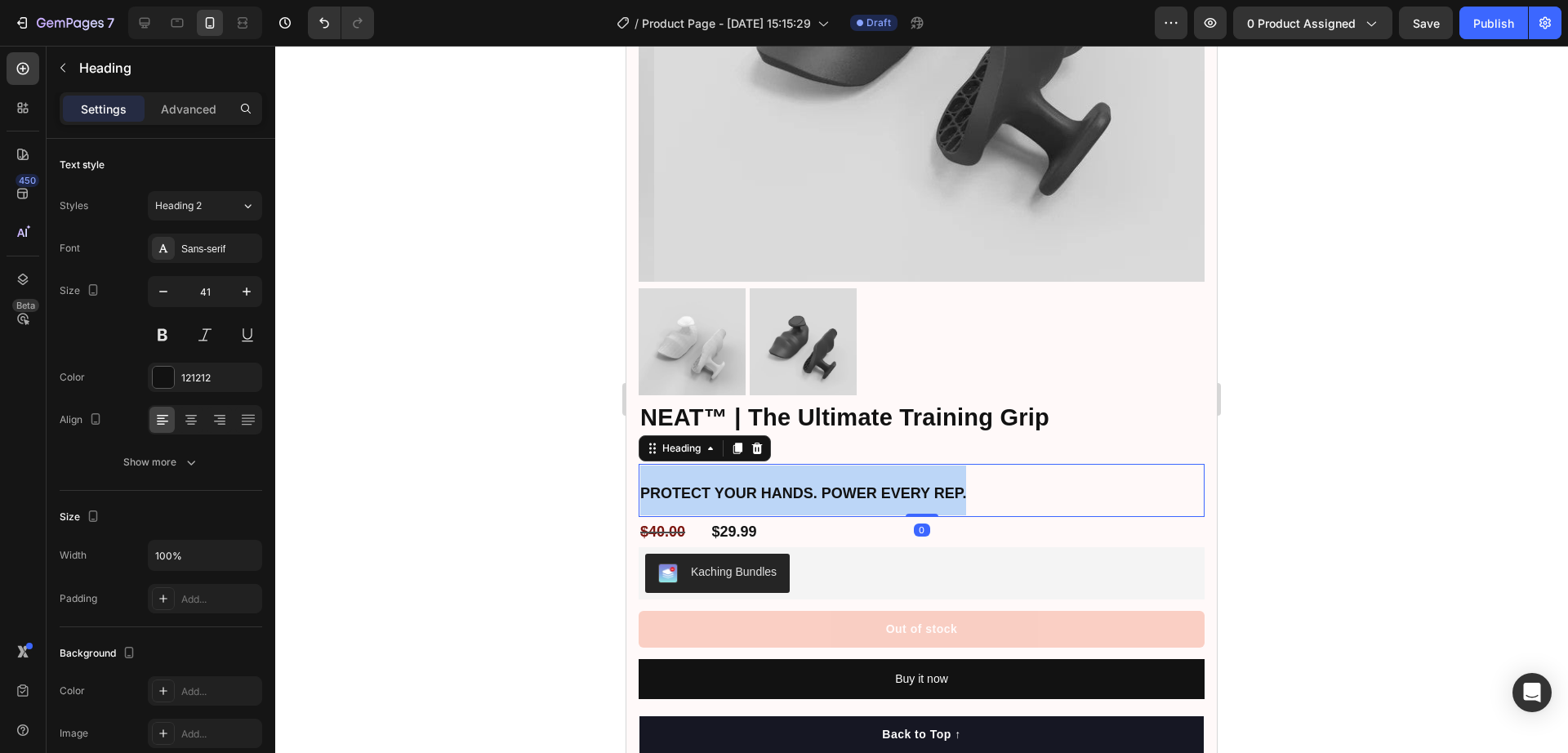
click at [874, 486] on strong "Protect your hands. Power every rep." at bounding box center [803, 493] width 326 height 16
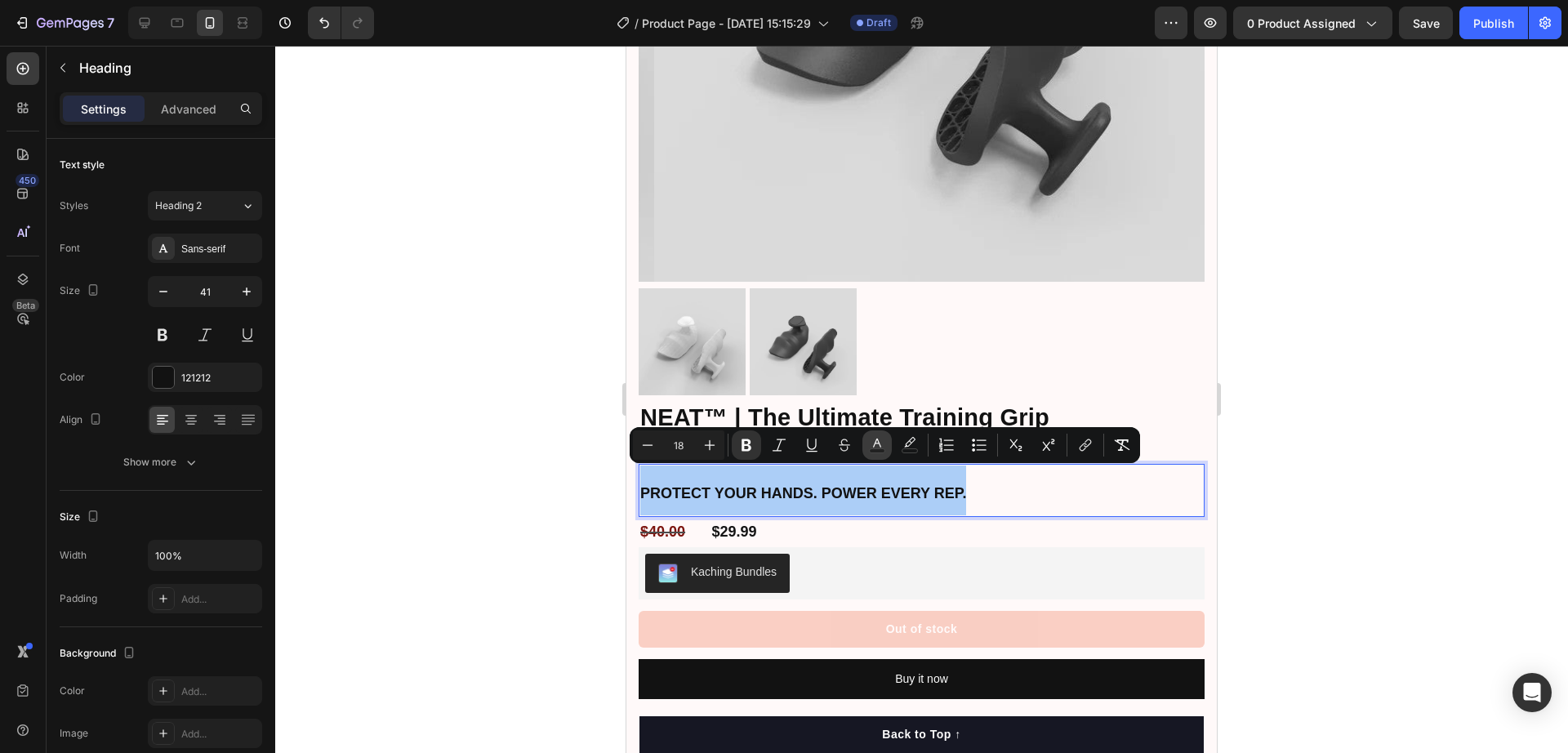
click at [873, 444] on icon "Editor contextual toolbar" at bounding box center [876, 444] width 16 height 16
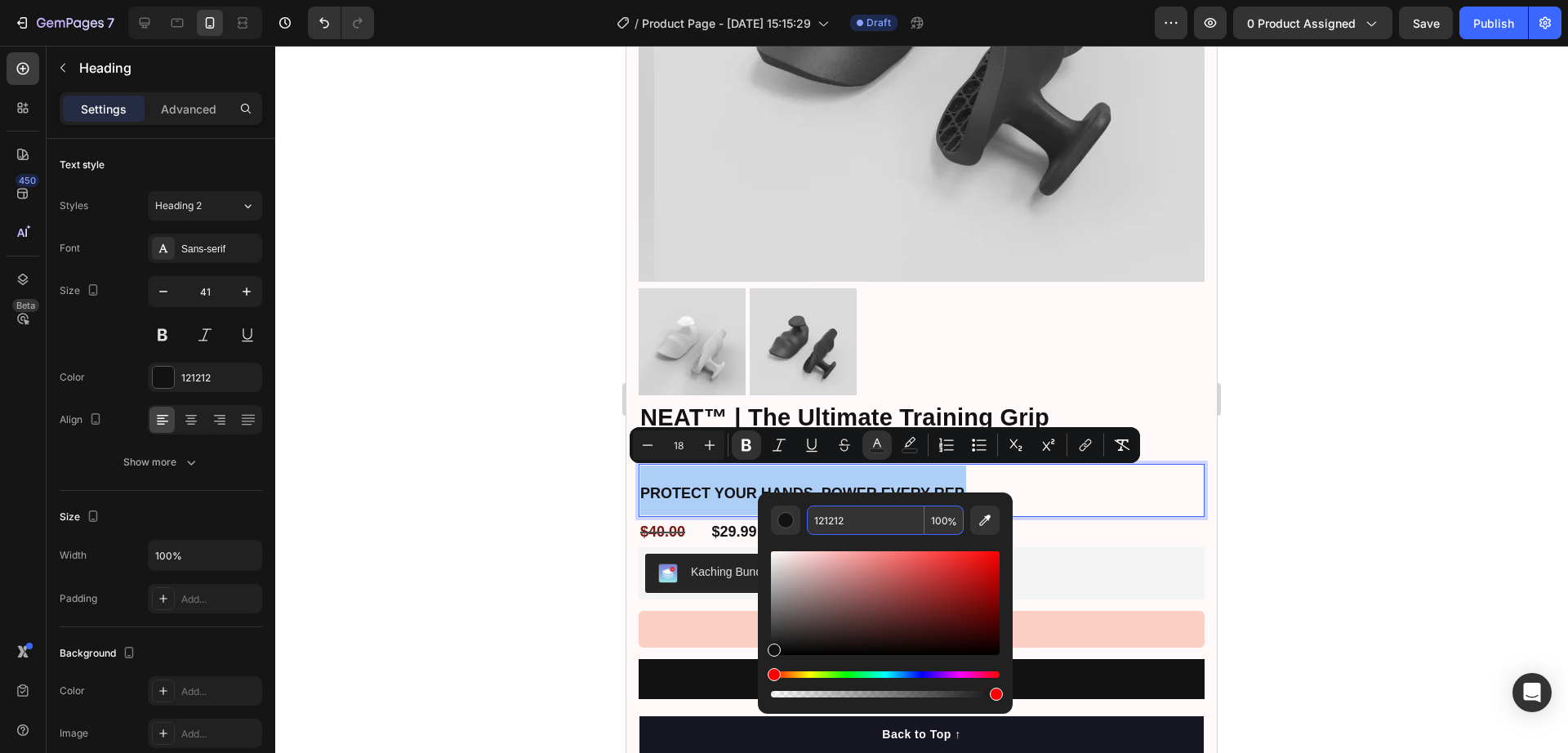
click at [940, 518] on input "100" at bounding box center [944, 520] width 39 height 29
type input "90"
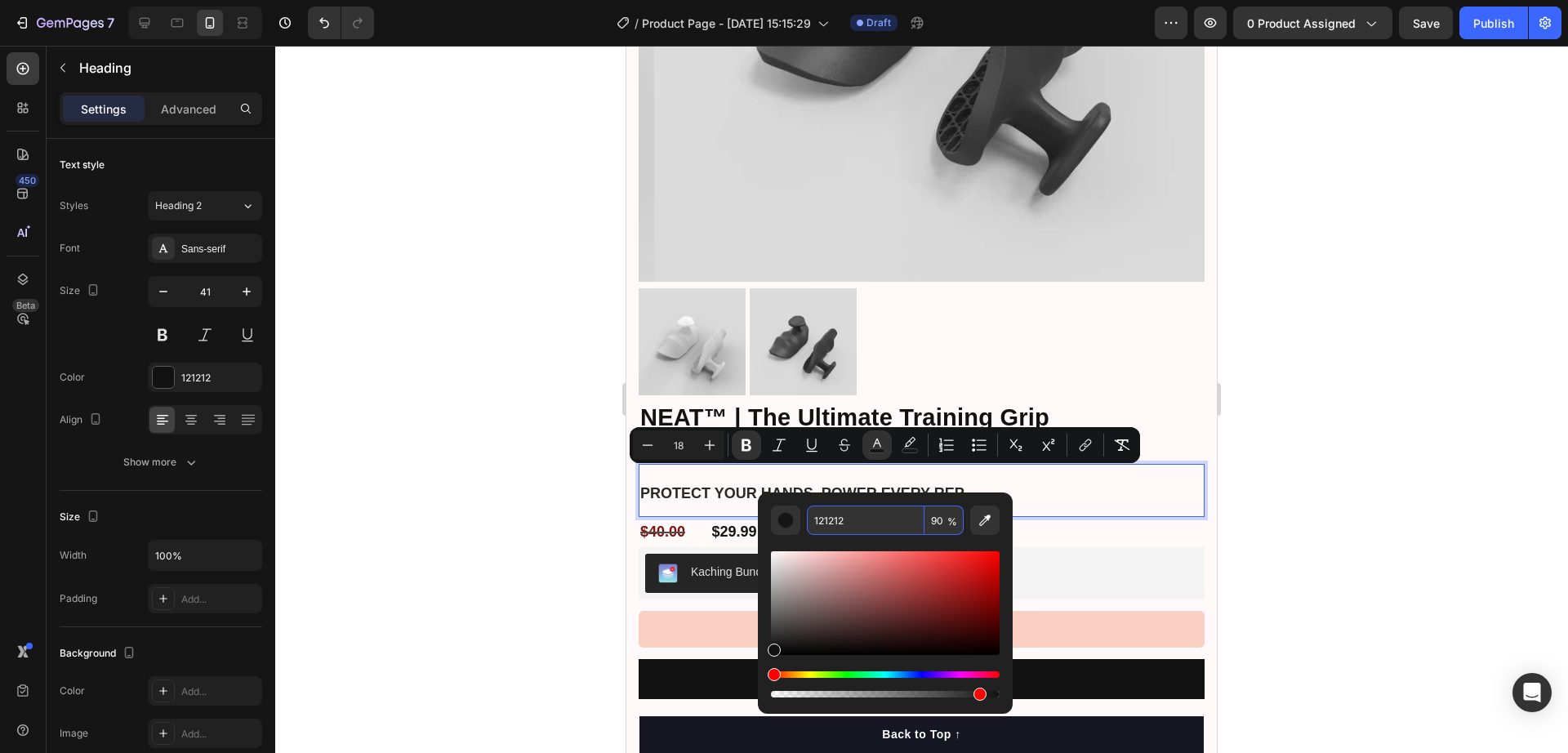
click at [838, 524] on input "121212" at bounding box center [865, 520] width 117 height 29
click at [1283, 460] on div at bounding box center [922, 399] width 1293 height 708
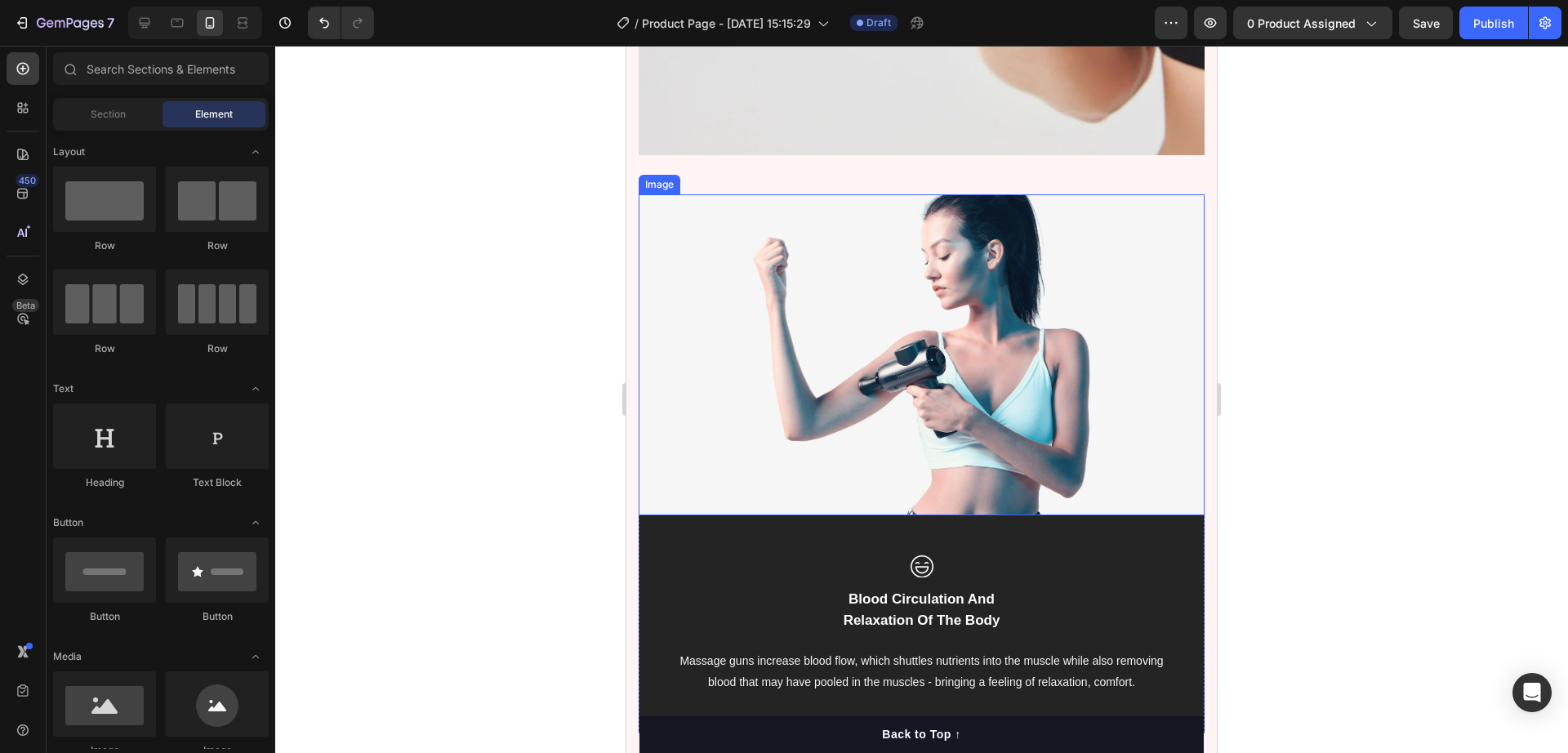
scroll to position [3577, 0]
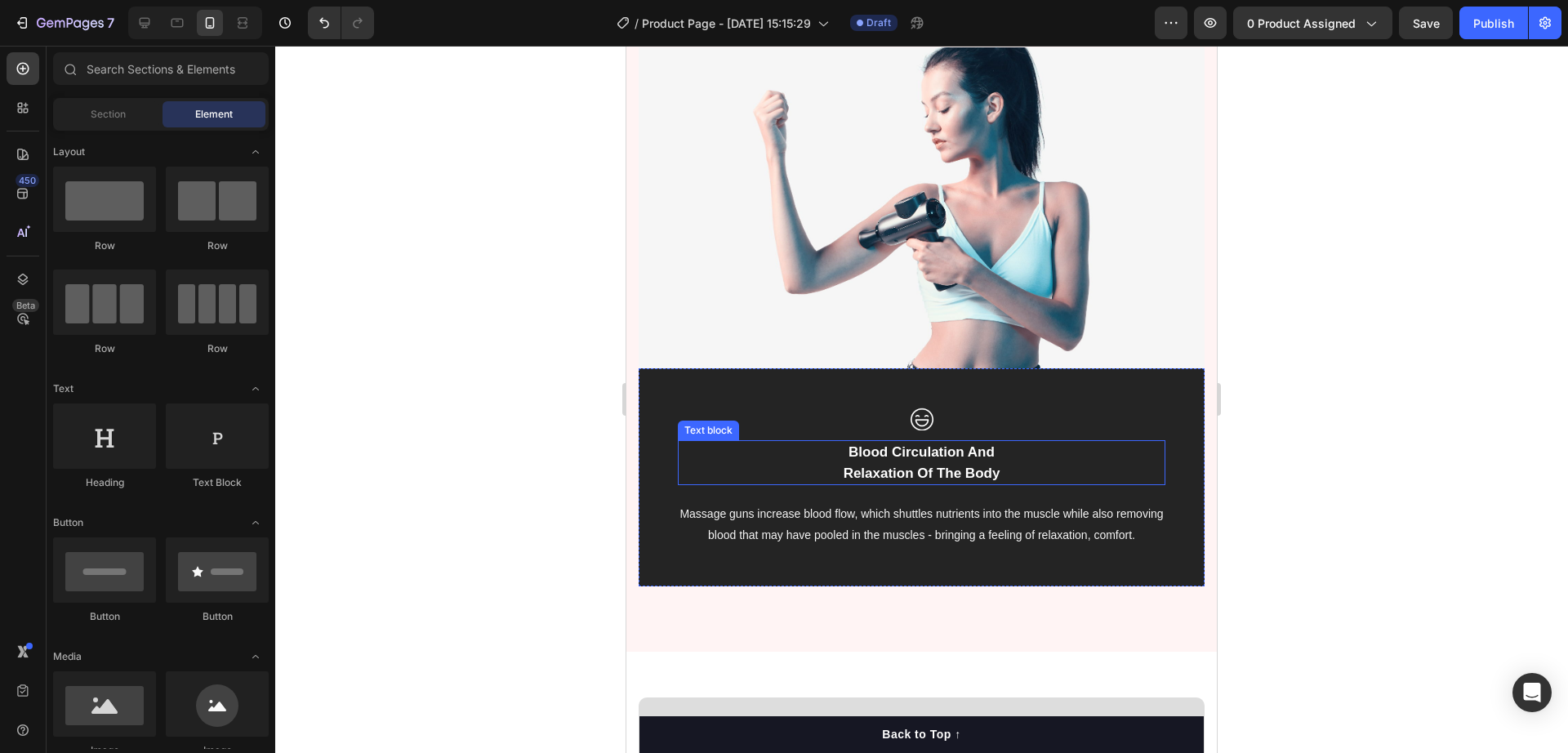
click at [890, 460] on p "Blood Circulation And Relaxation Of The Body" at bounding box center [921, 462] width 485 height 41
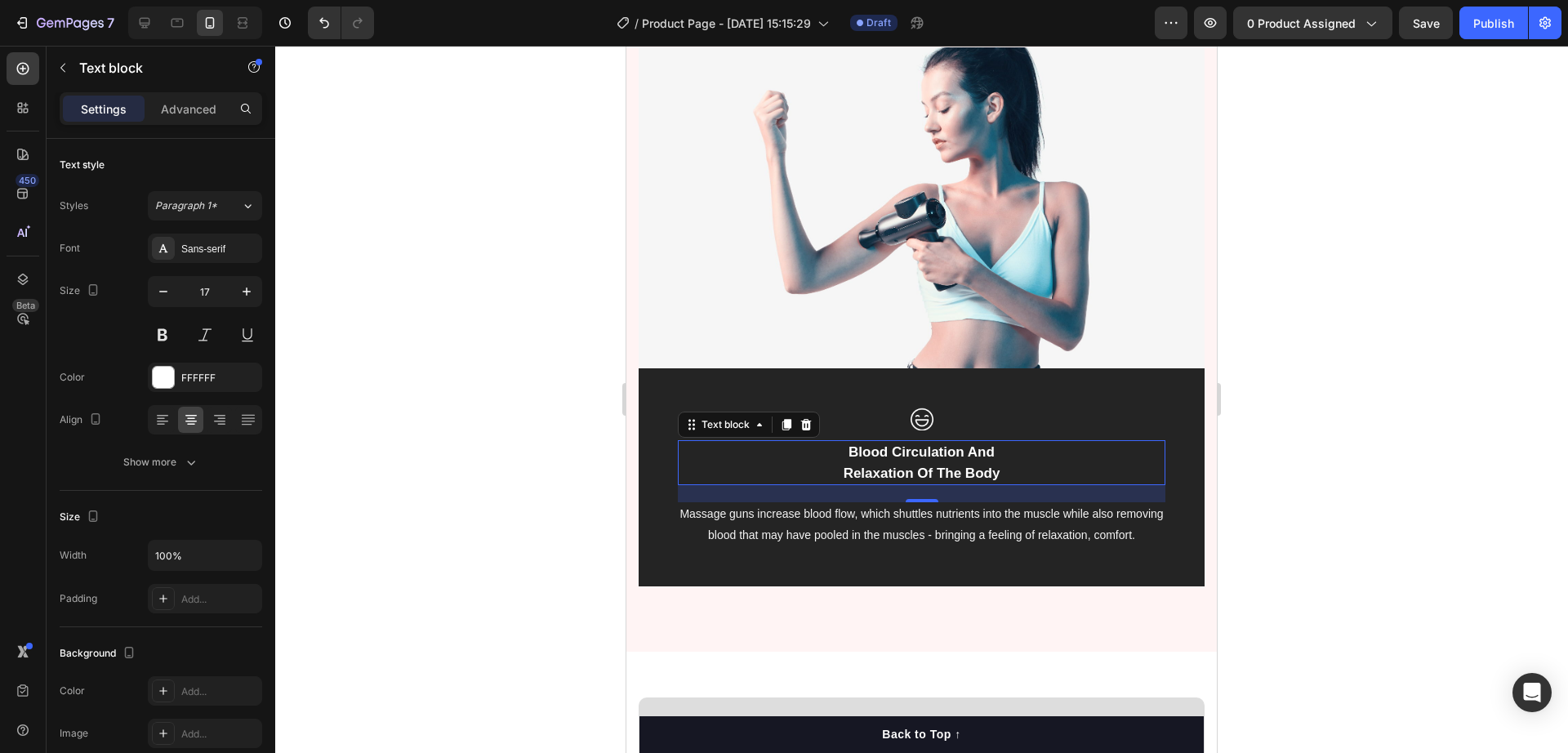
click at [890, 460] on p "Blood Circulation And Relaxation Of The Body" at bounding box center [921, 462] width 485 height 41
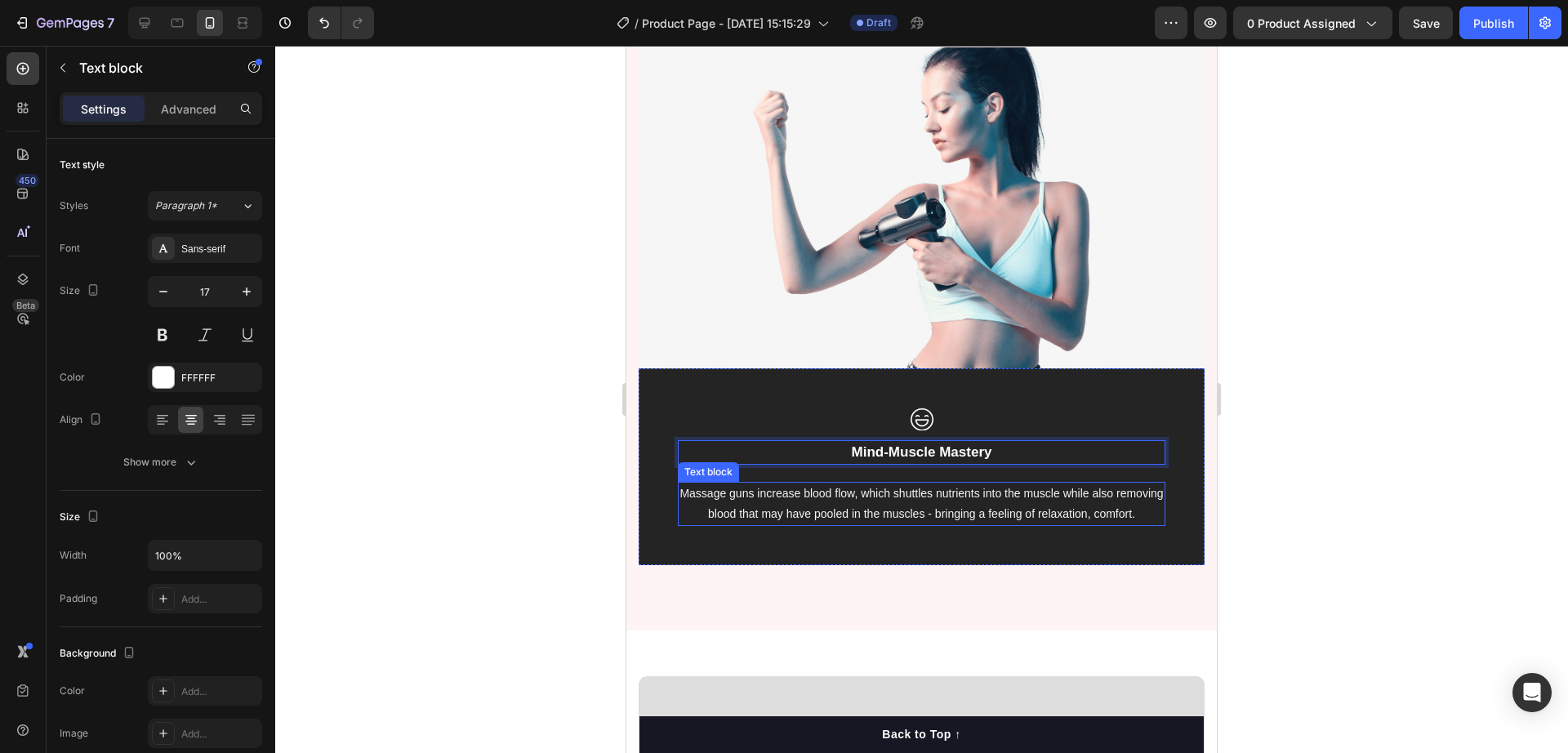
click at [946, 512] on p "Massage guns increase blood flow, which shuttles nutrients into the muscle whil…" at bounding box center [921, 505] width 485 height 41
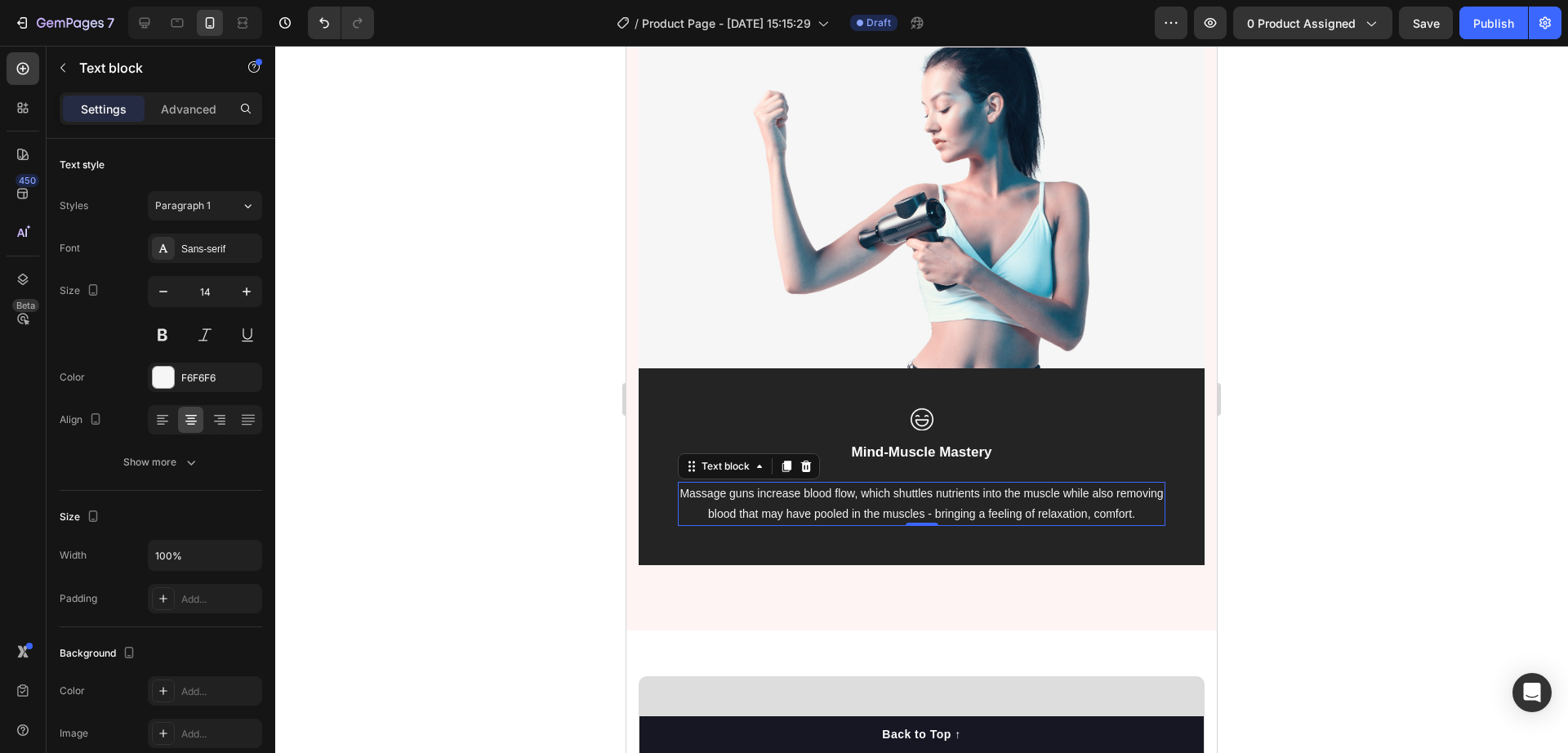
click at [868, 508] on p "Massage guns increase blood flow, which shuttles nutrients into the muscle whil…" at bounding box center [921, 505] width 485 height 41
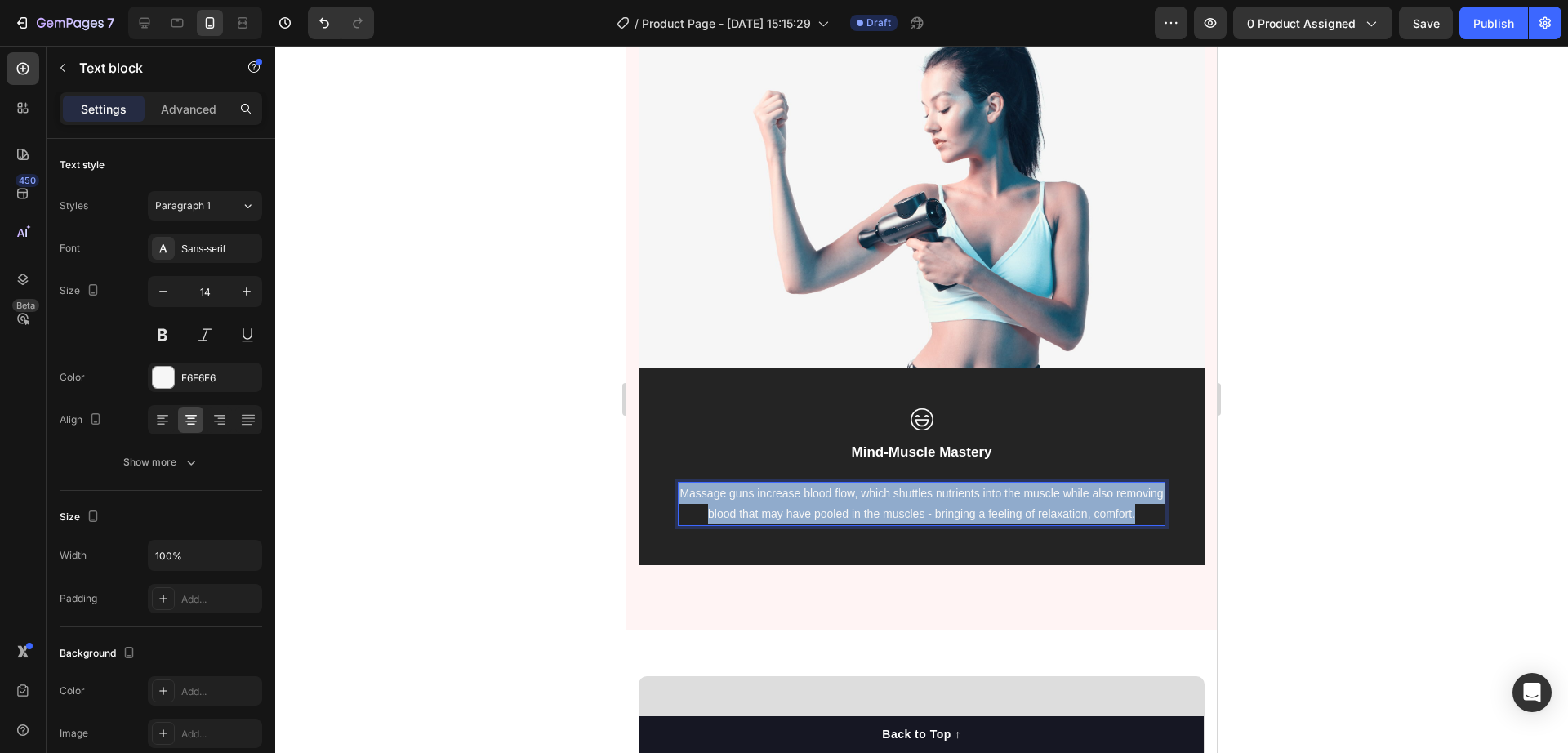
click at [868, 508] on p "Massage guns increase blood flow, which shuttles nutrients into the muscle whil…" at bounding box center [921, 505] width 485 height 41
type input "16"
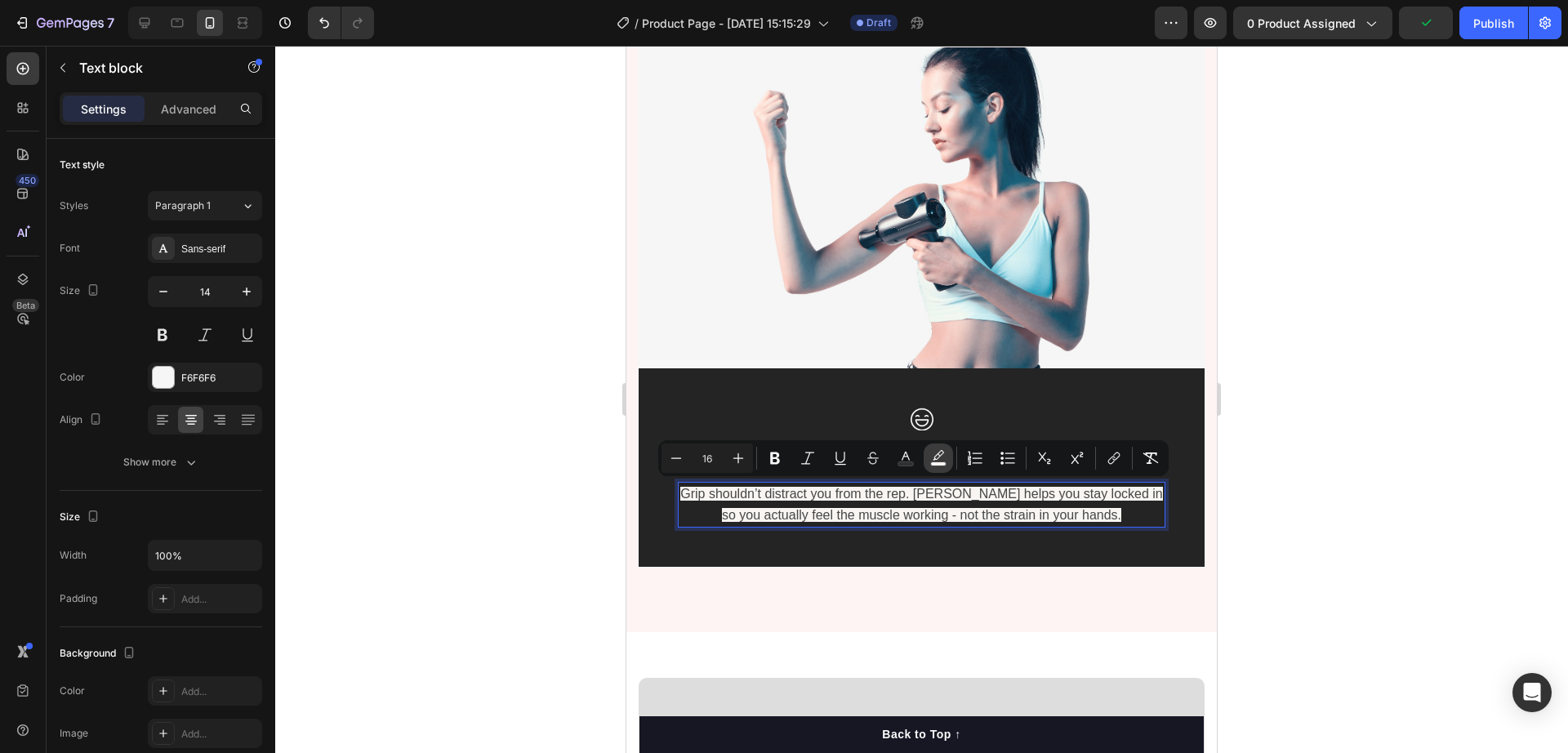
click at [945, 458] on icon "Editor contextual toolbar" at bounding box center [938, 458] width 16 height 16
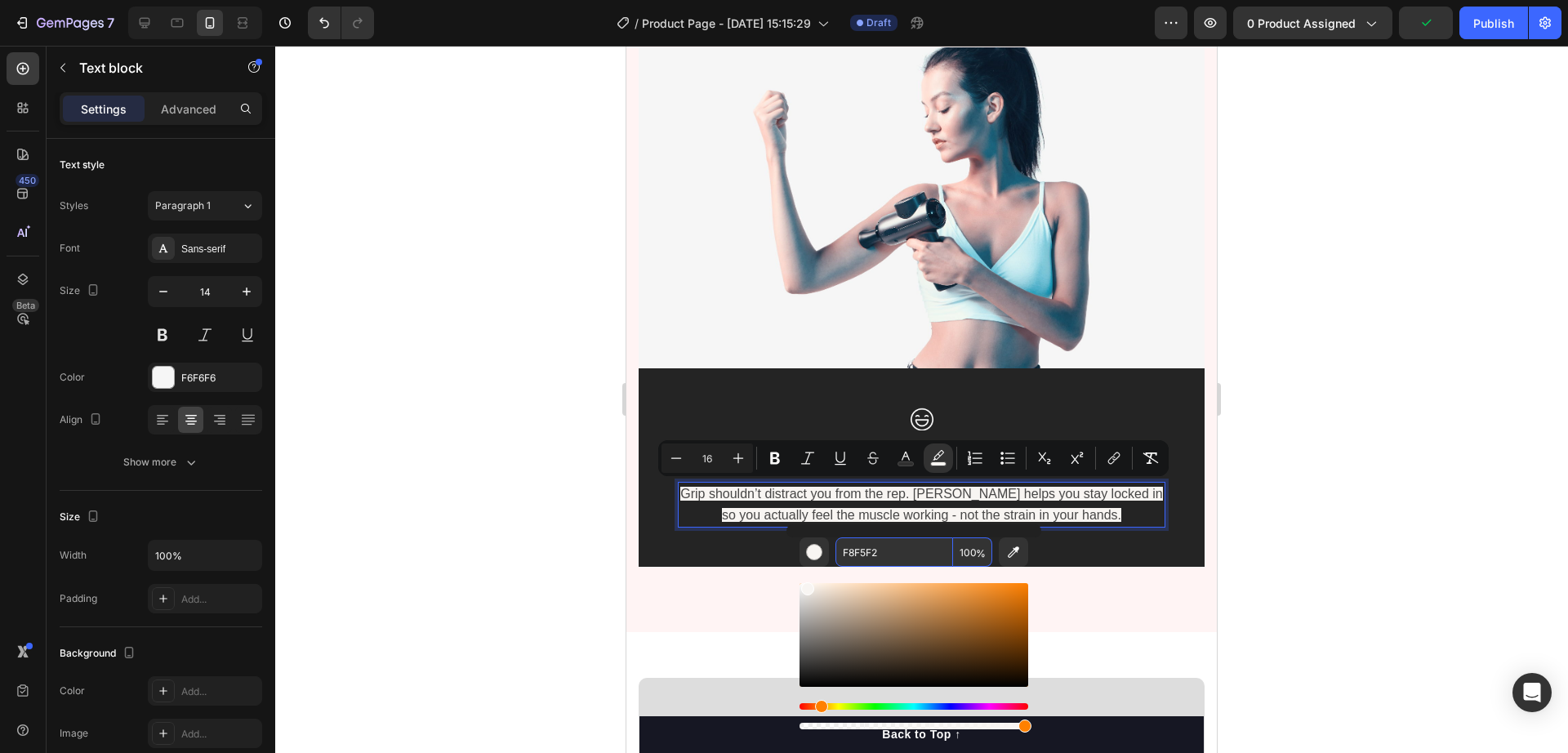
click at [963, 544] on input "100" at bounding box center [973, 551] width 39 height 29
type input "0"
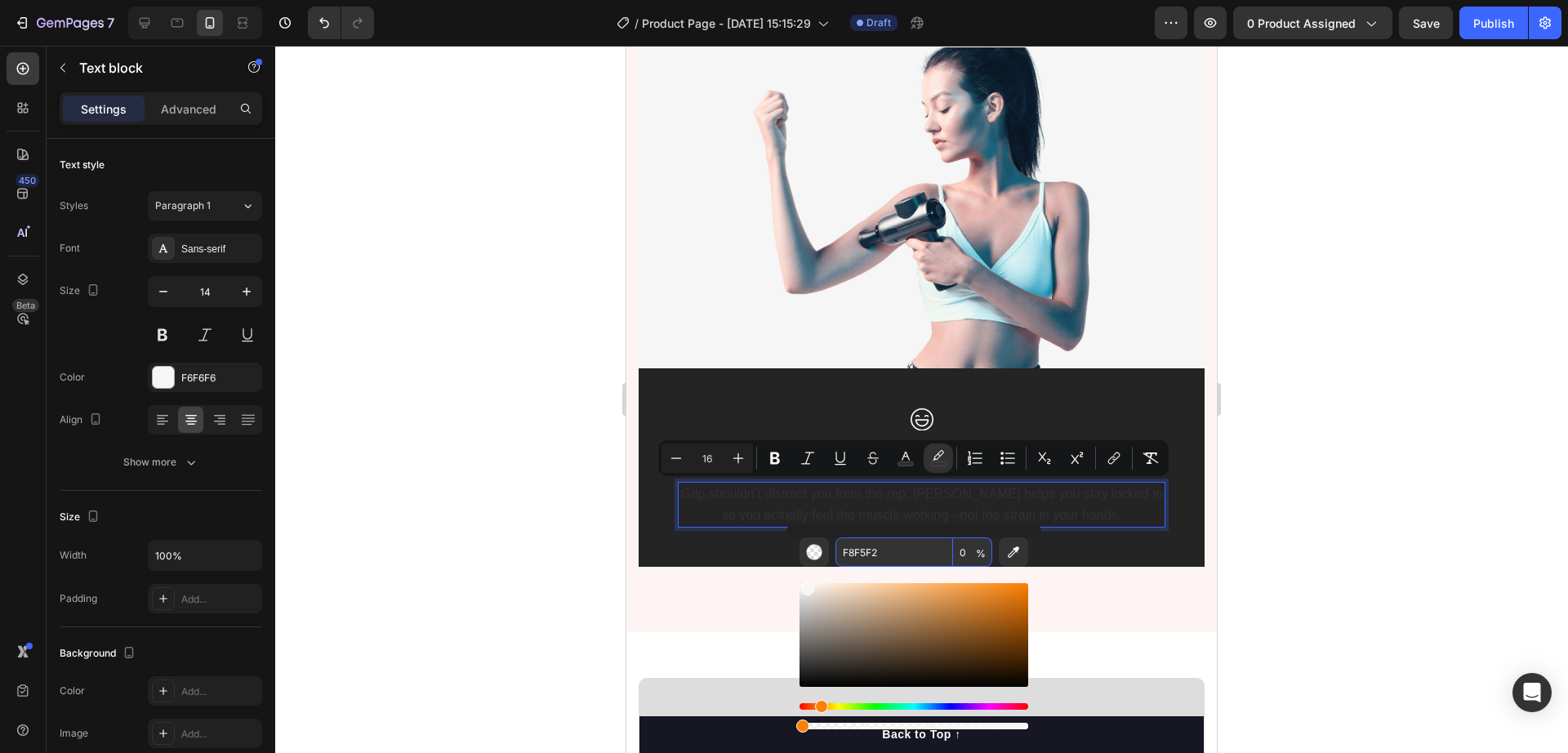
click at [918, 554] on input "F8F5F2" at bounding box center [893, 551] width 117 height 29
click at [914, 449] on button "color" at bounding box center [905, 458] width 29 height 29
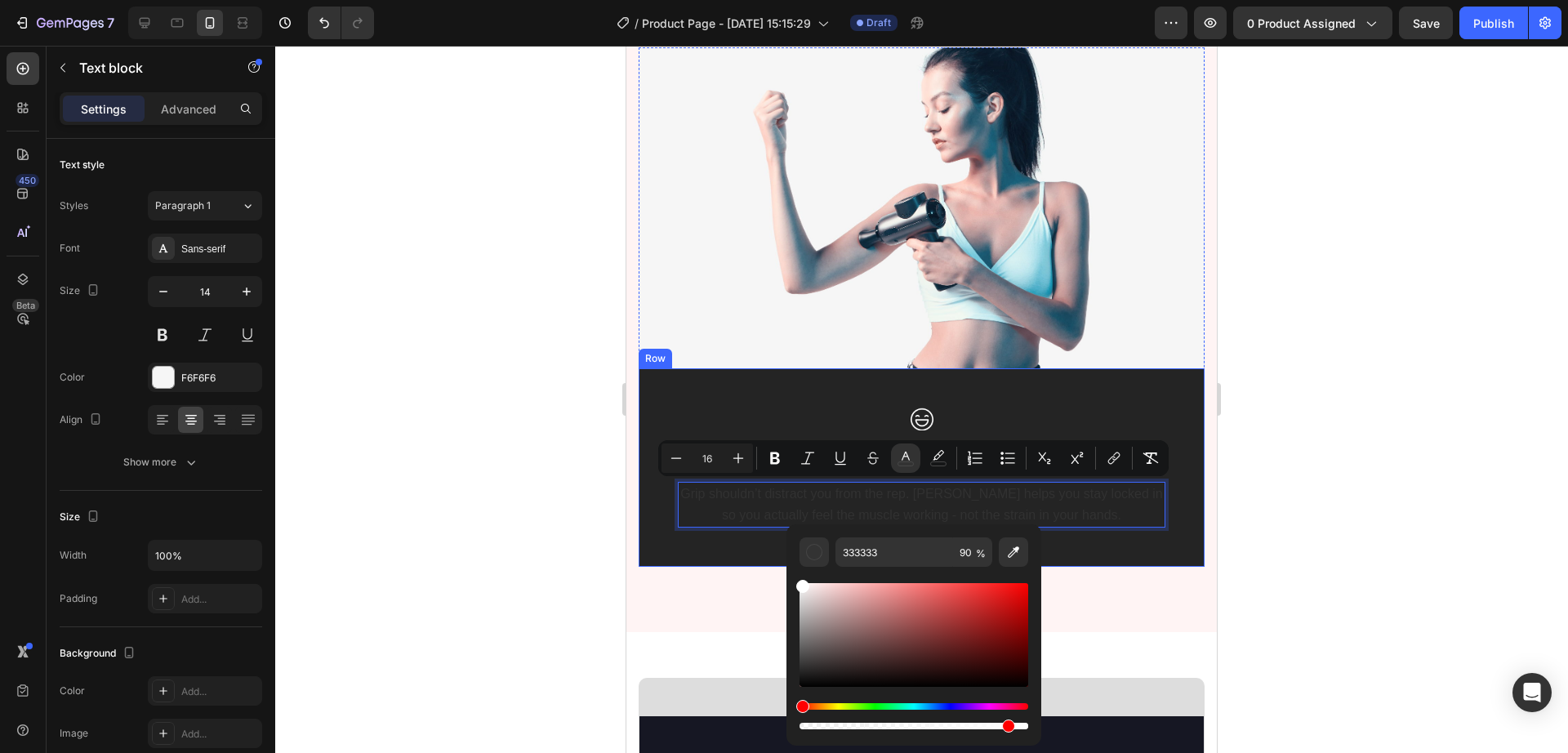
type input "FFFFFF"
drag, startPoint x: 1444, startPoint y: 676, endPoint x: 753, endPoint y: 535, distance: 705.2
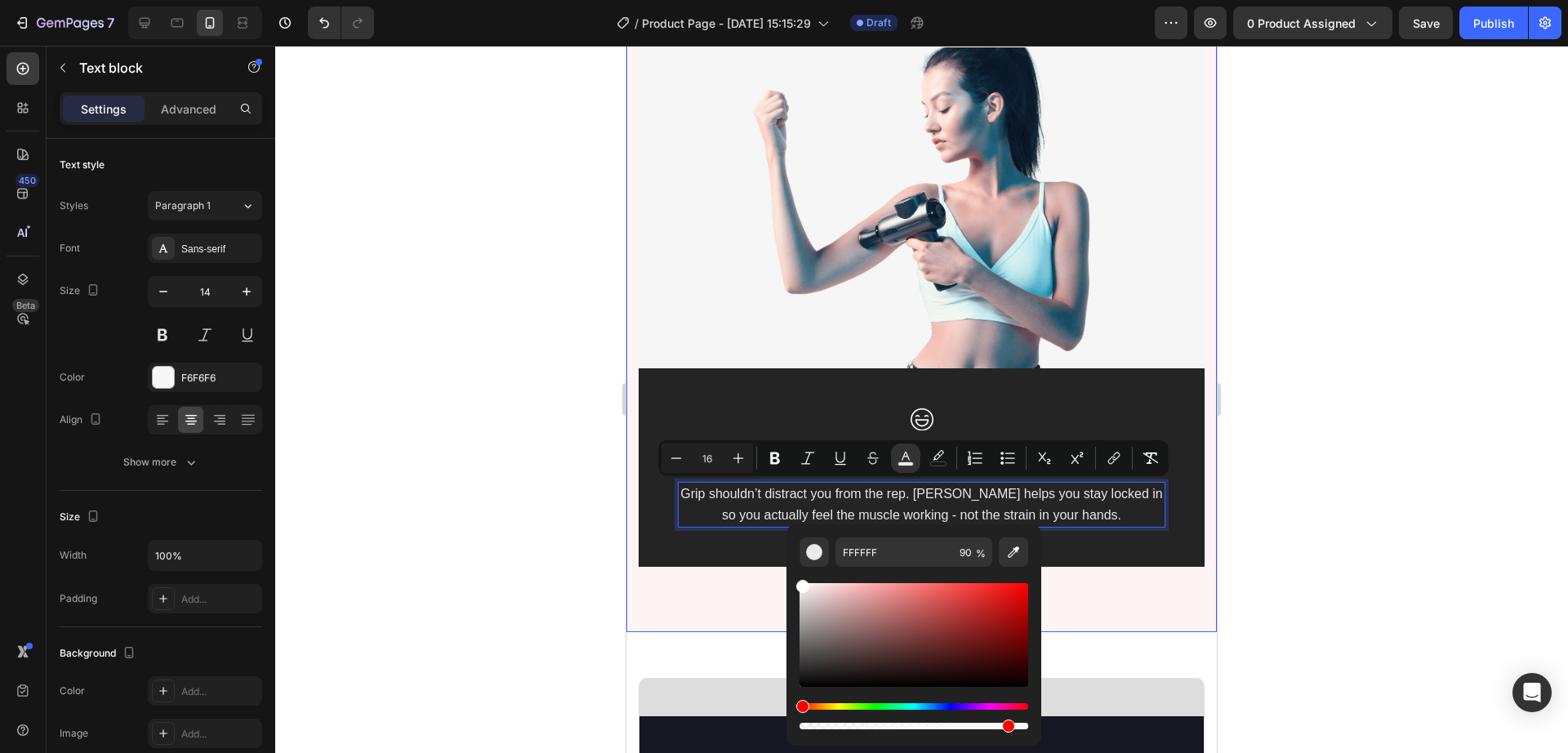
click at [1246, 485] on div at bounding box center [922, 399] width 1293 height 708
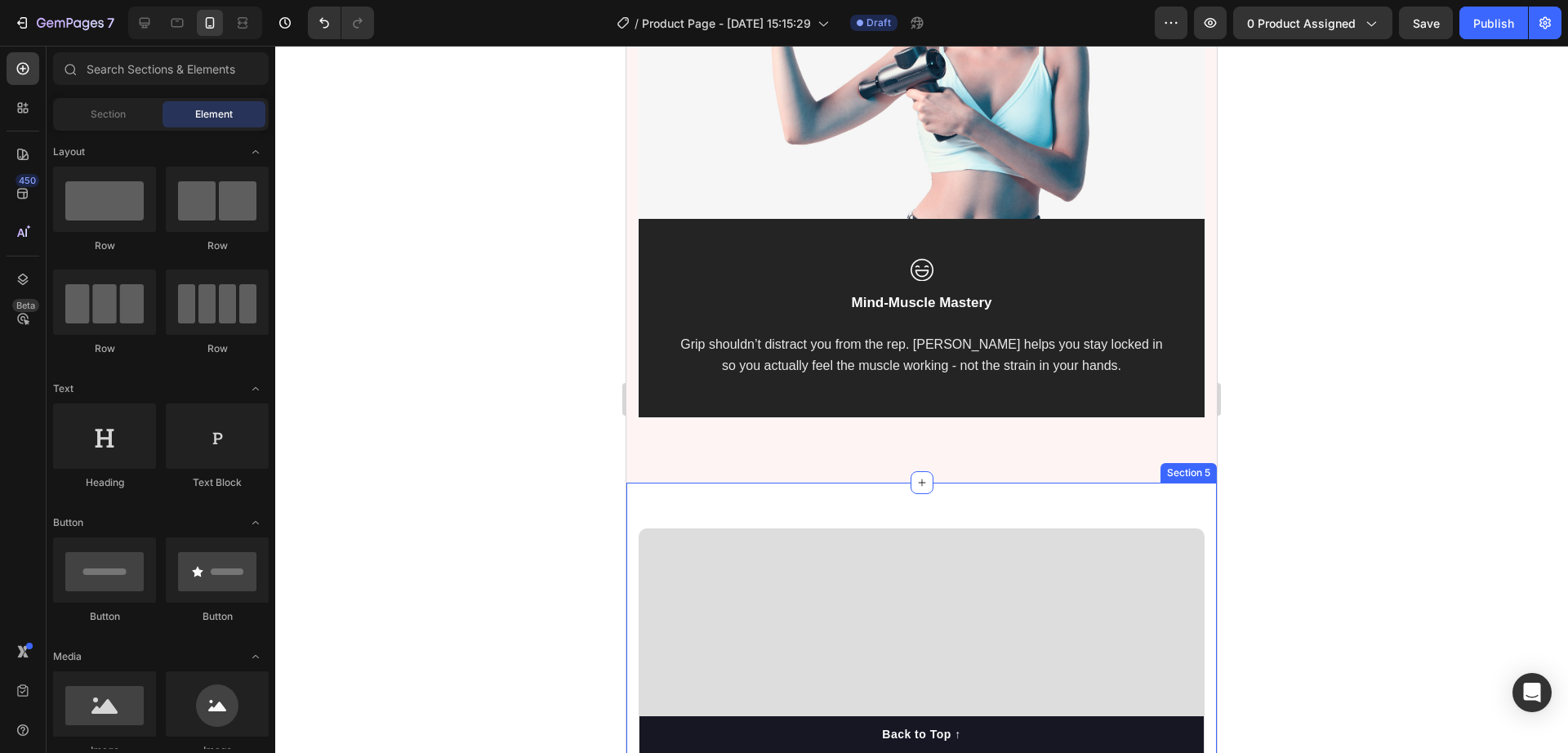
scroll to position [3782, 0]
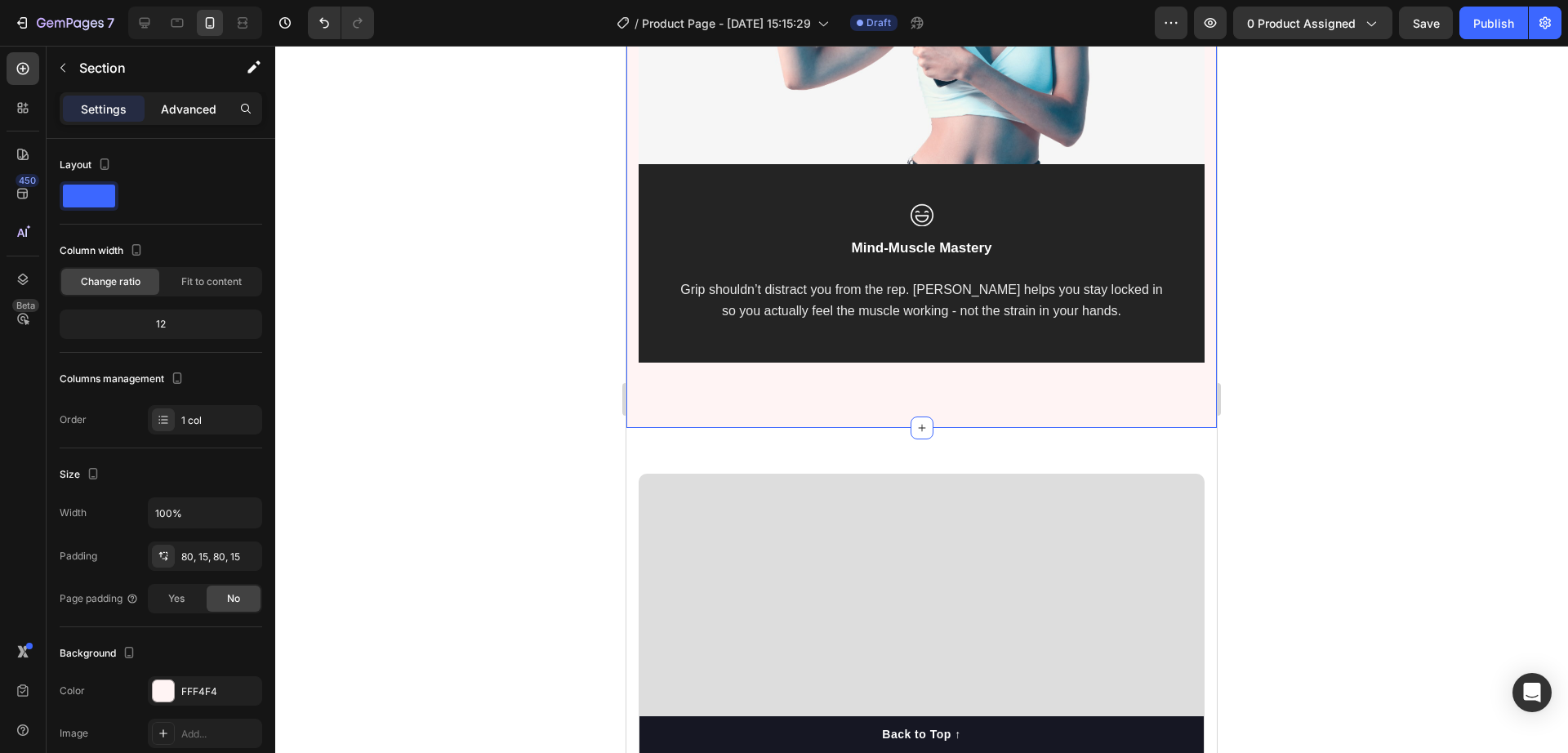
click at [191, 110] on p "Advanced" at bounding box center [188, 109] width 55 height 17
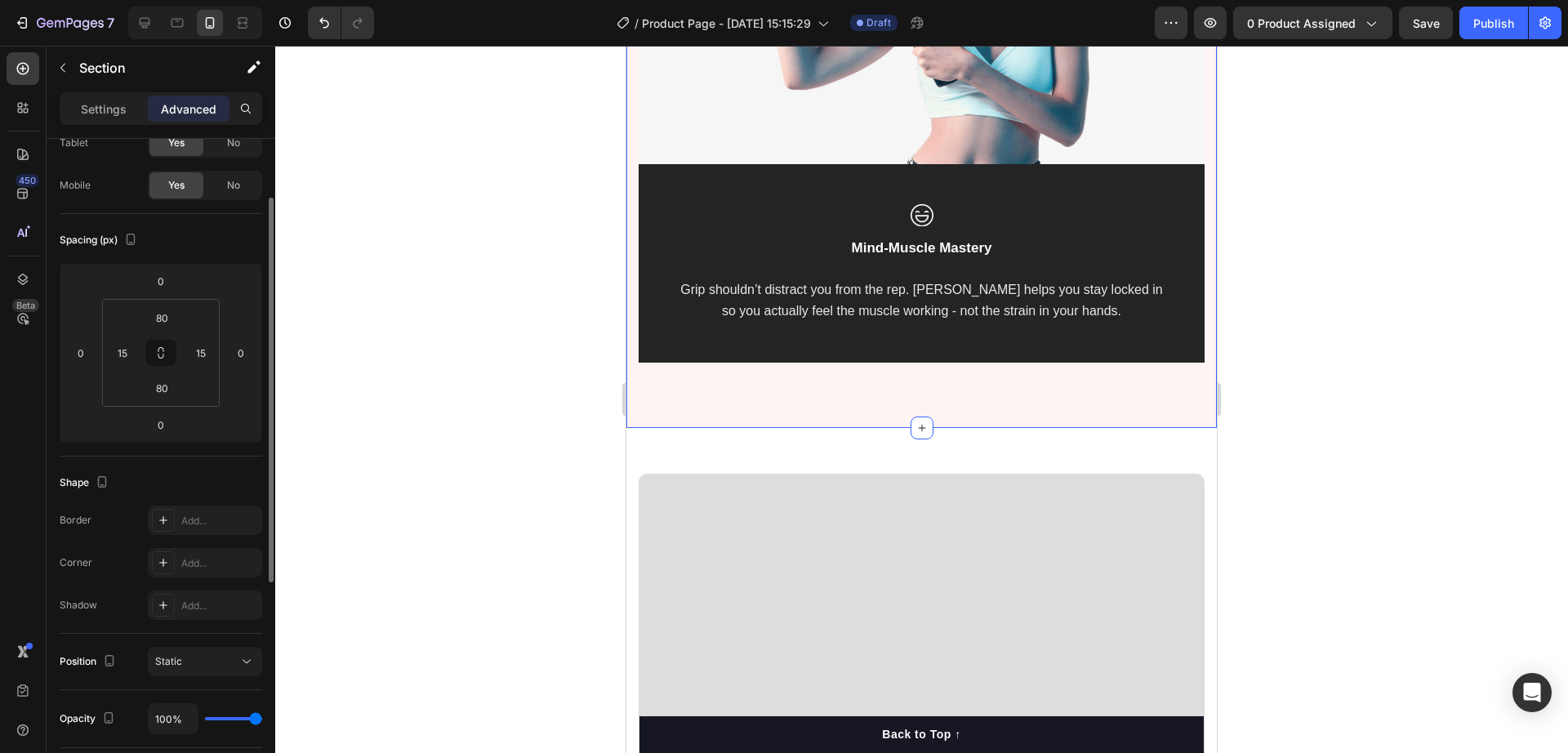
scroll to position [0, 0]
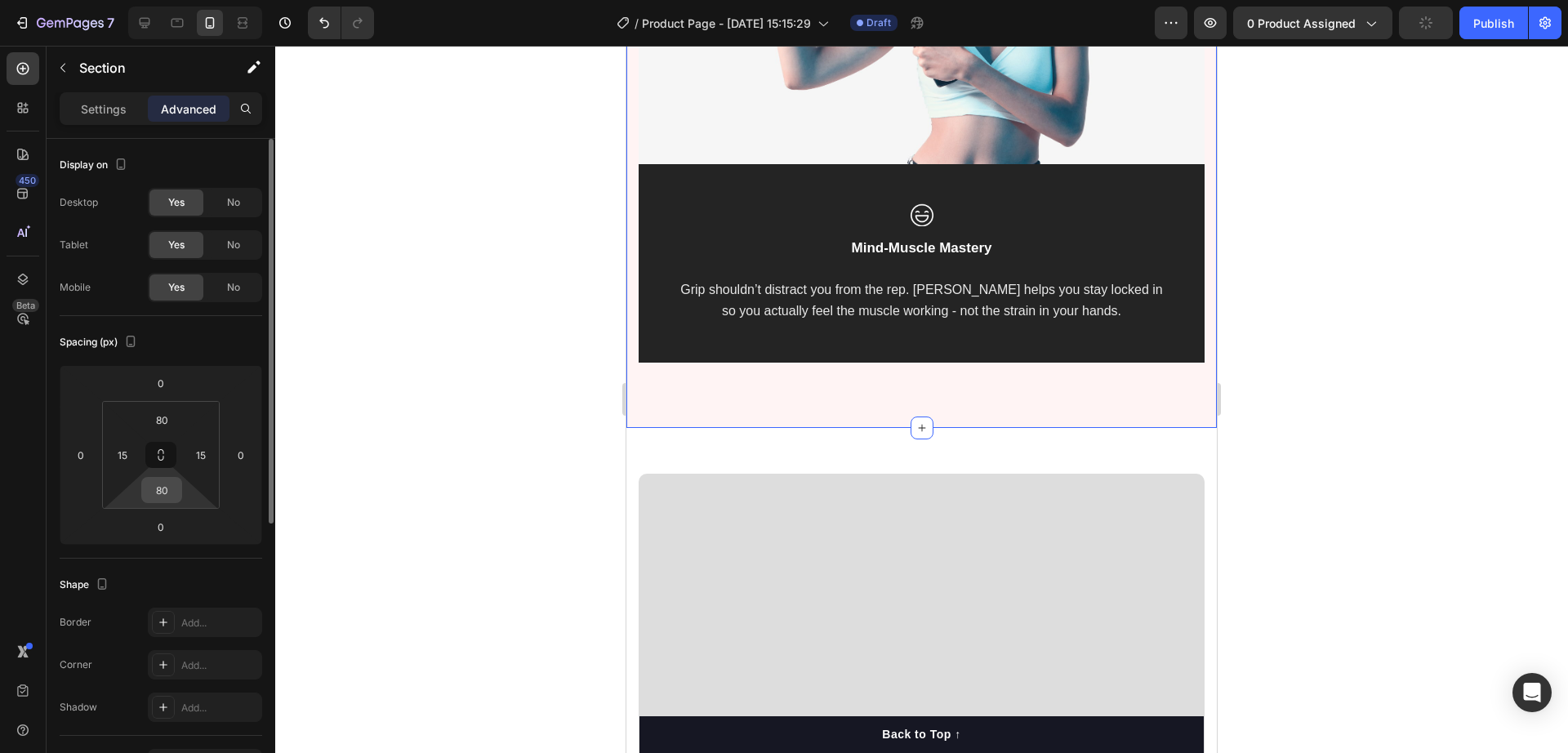
click at [166, 485] on input "80" at bounding box center [161, 490] width 33 height 24
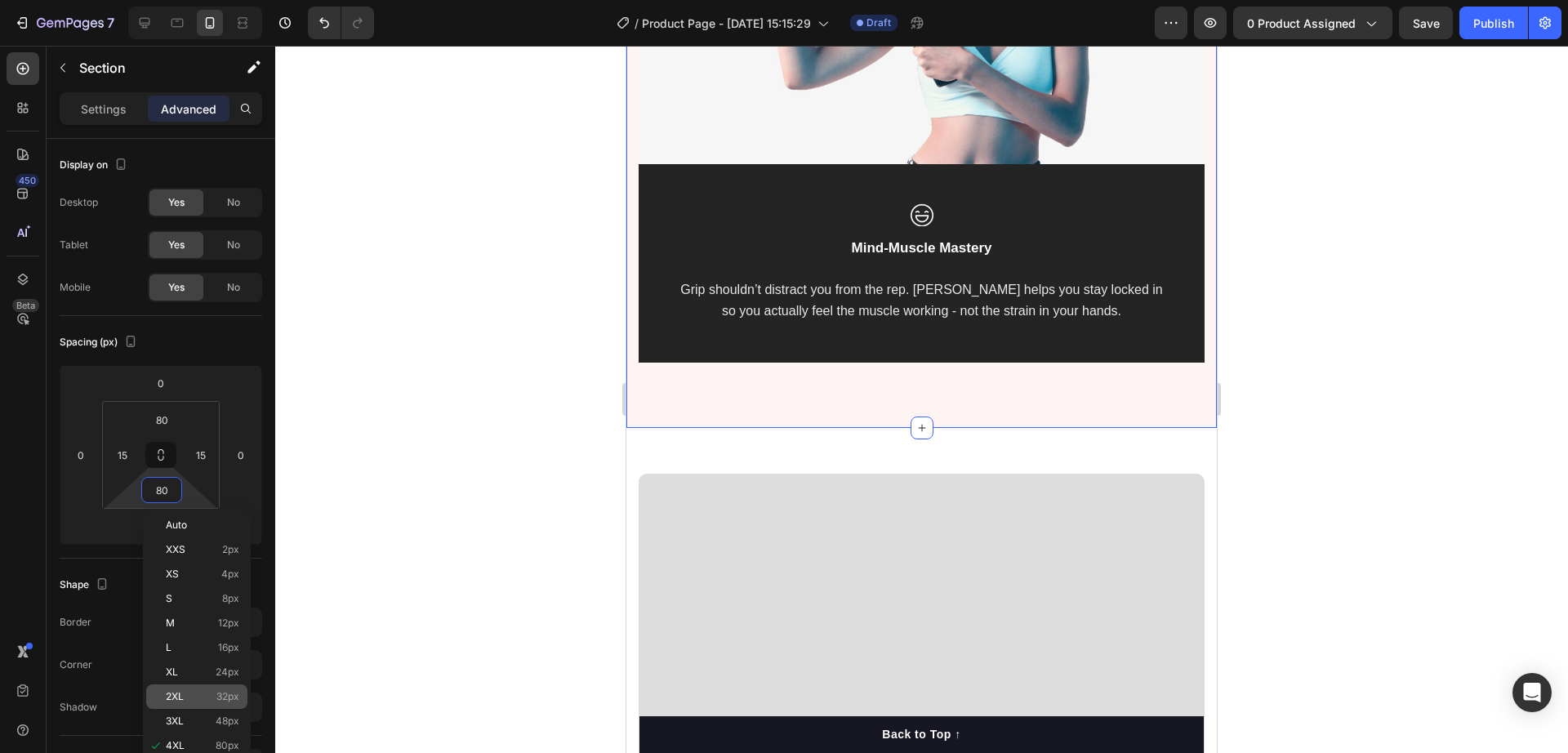
click at [194, 698] on p "2XL 32px" at bounding box center [202, 697] width 73 height 11
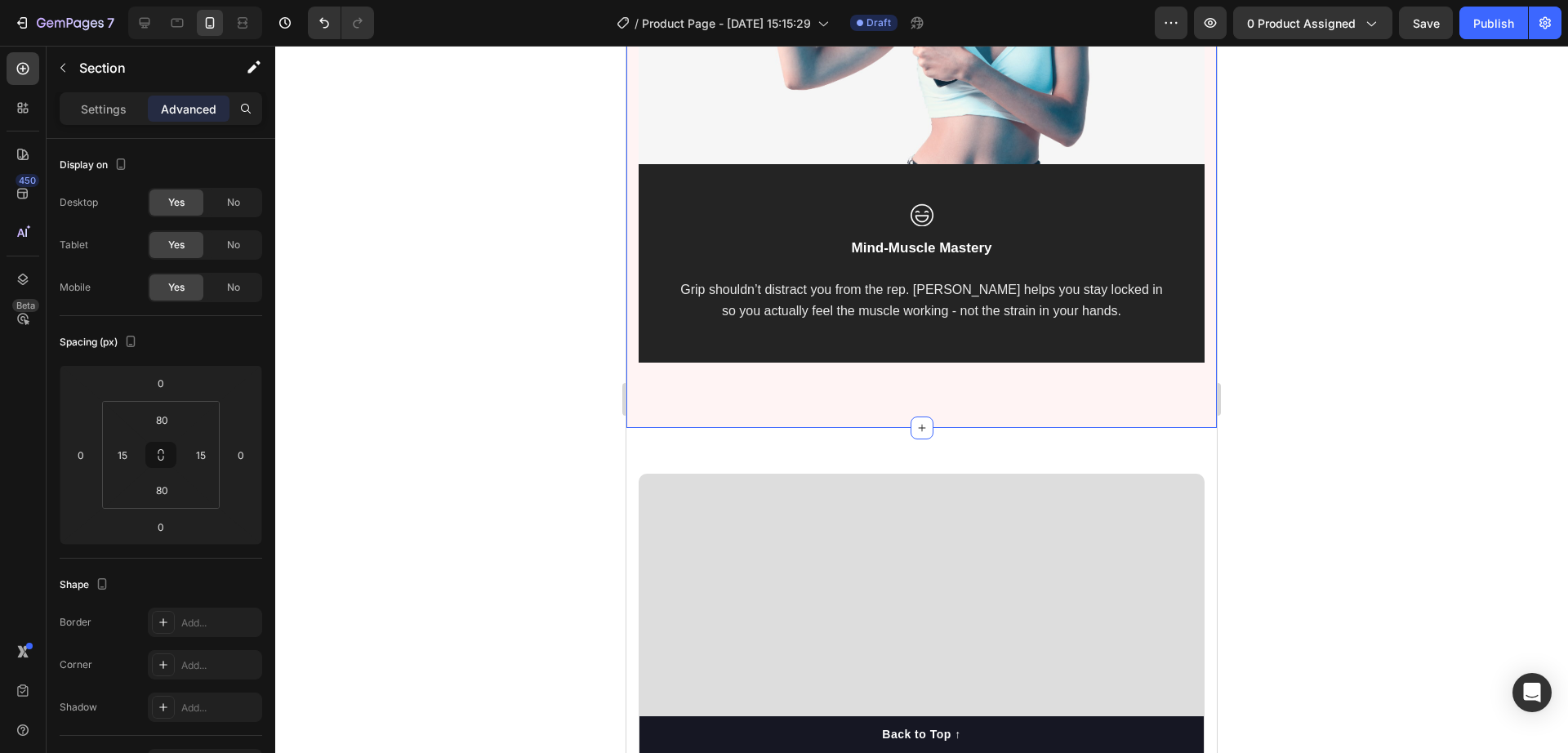
type input "32"
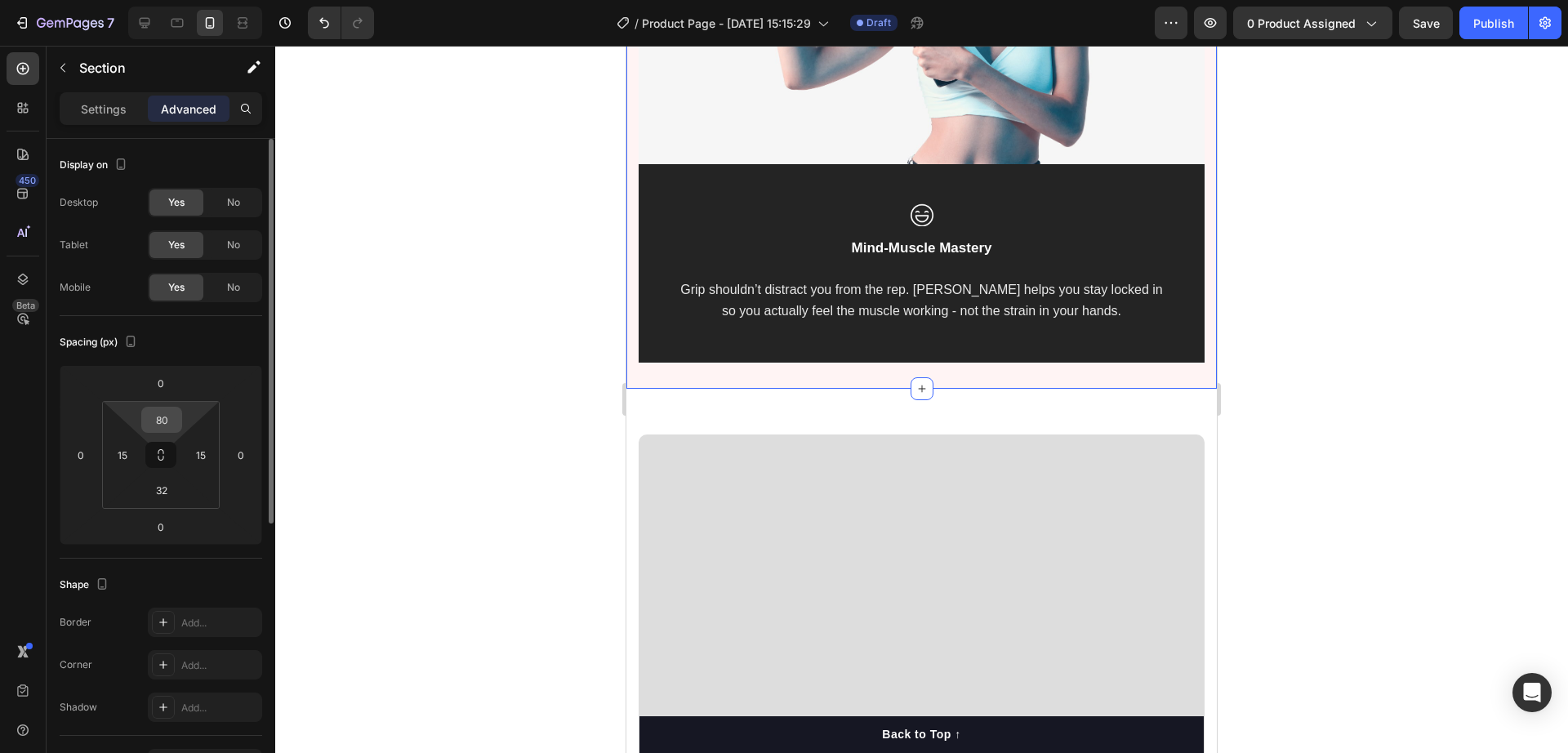
click at [160, 420] on input "80" at bounding box center [161, 420] width 33 height 24
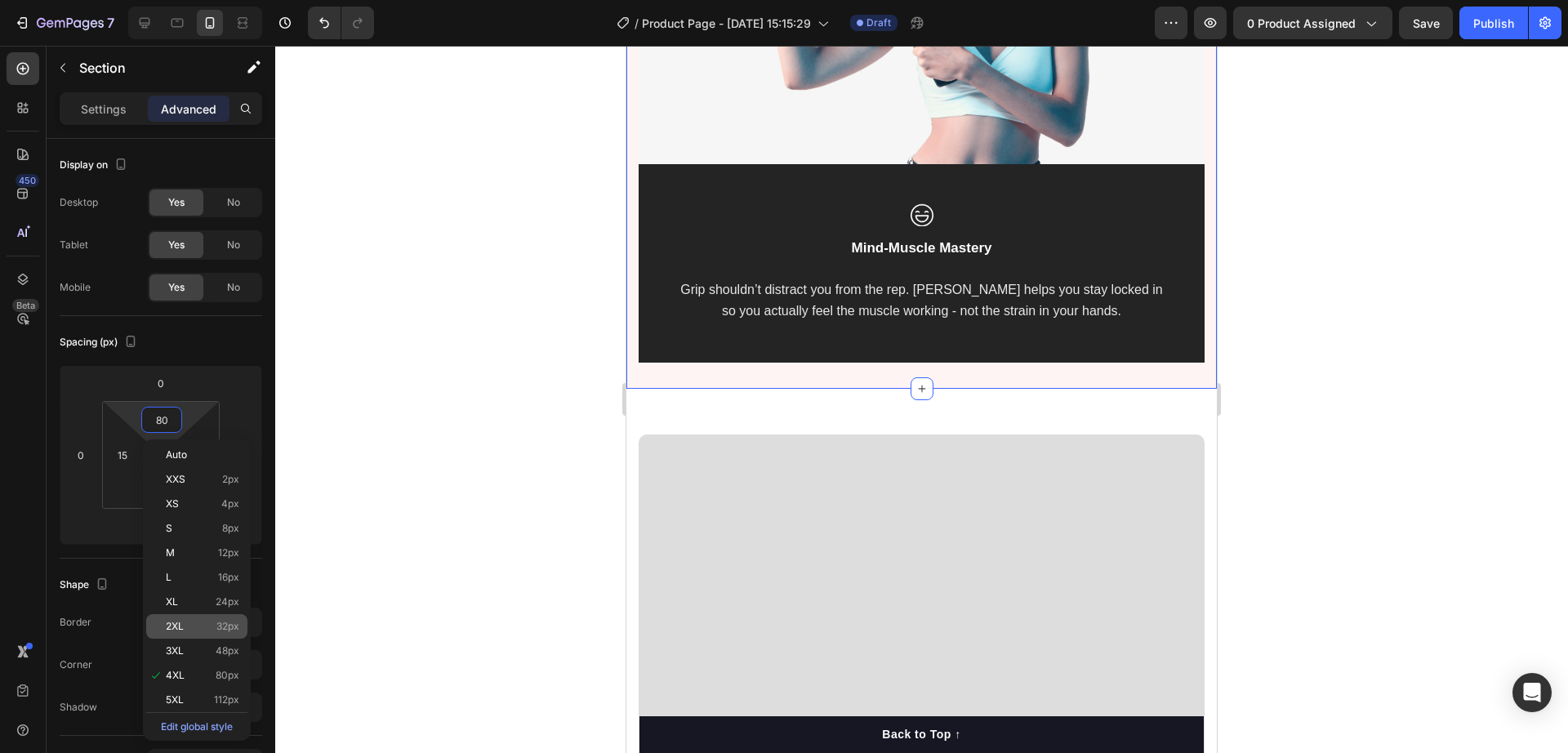
click at [204, 619] on div "2XL 32px" at bounding box center [197, 626] width 101 height 24
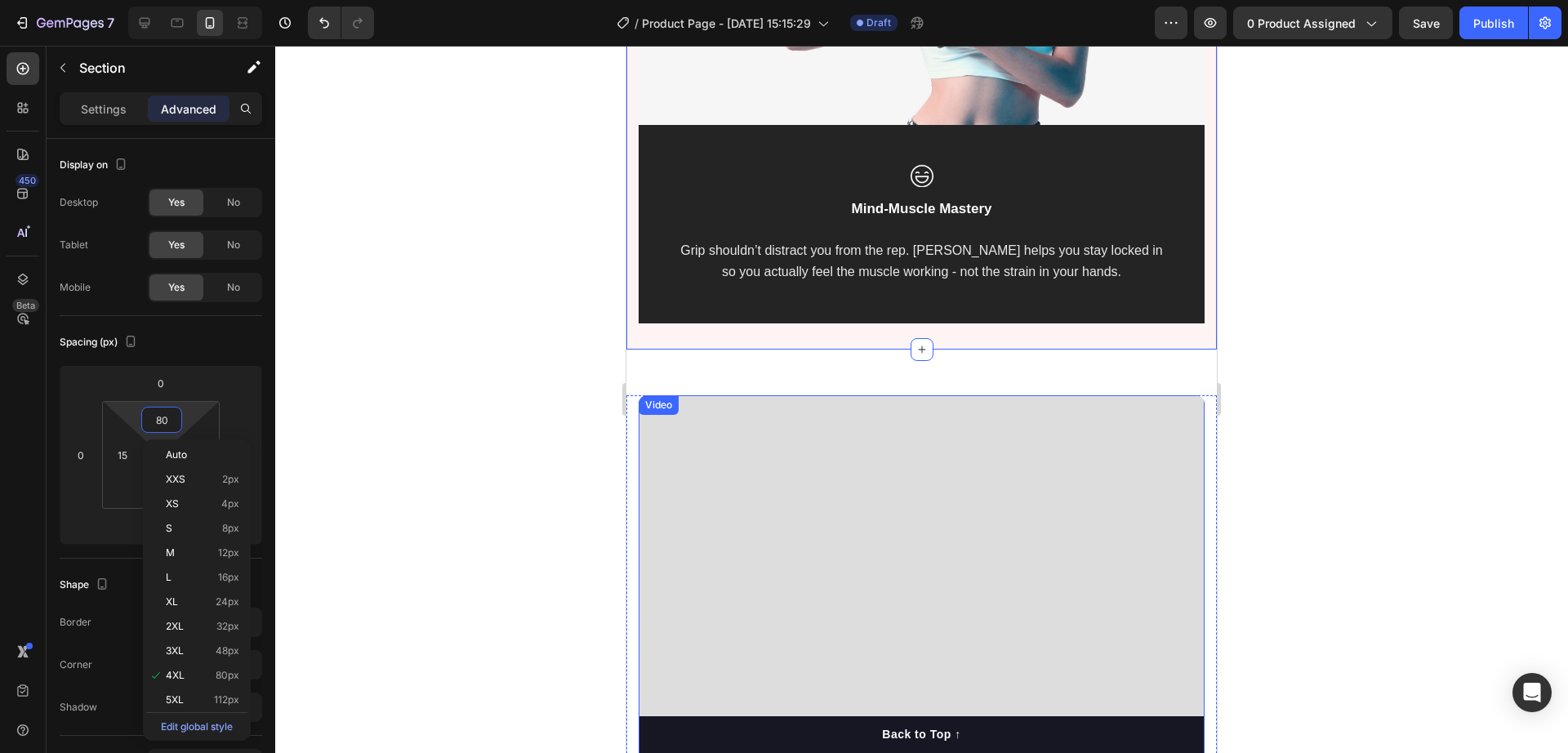
type input "32"
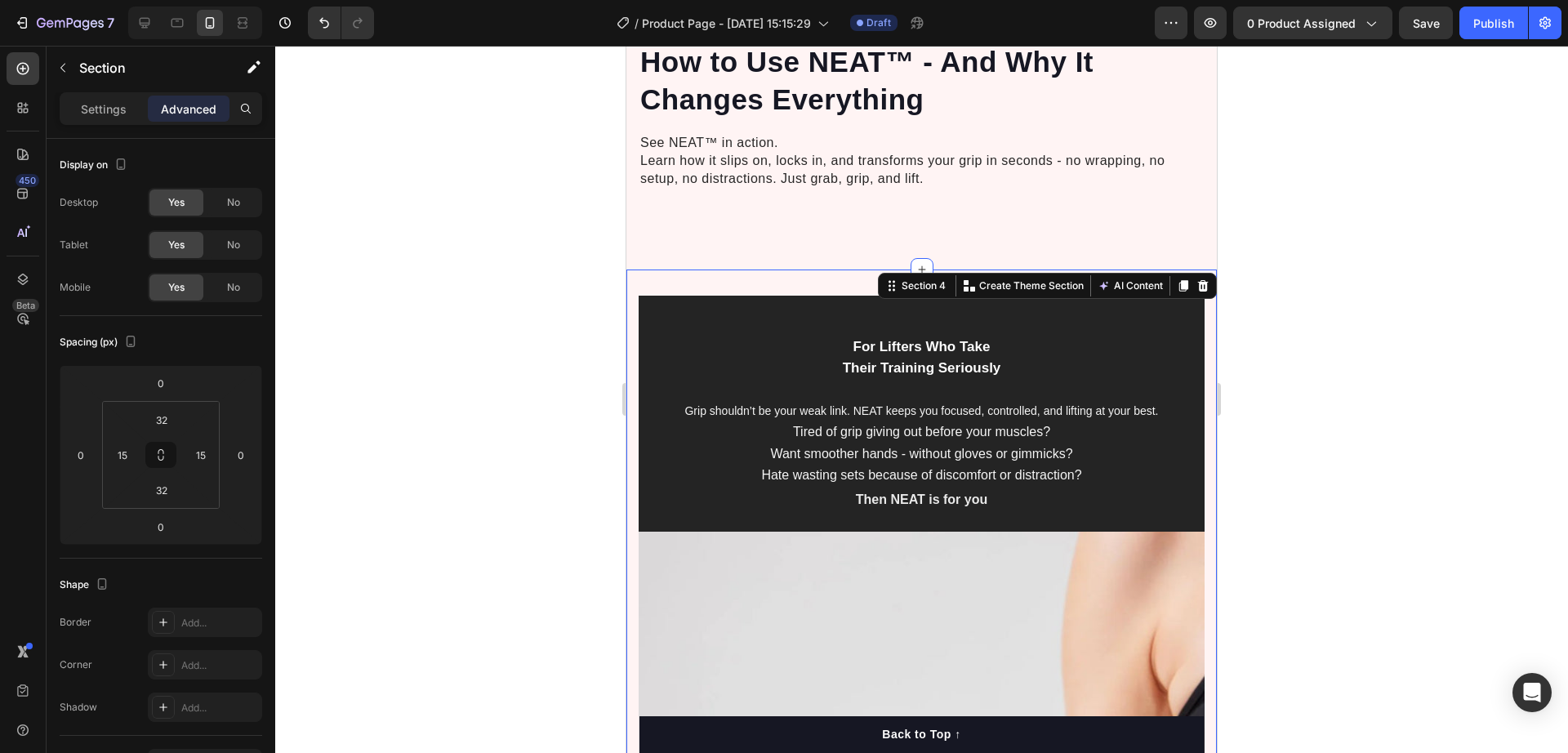
scroll to position [2045, 0]
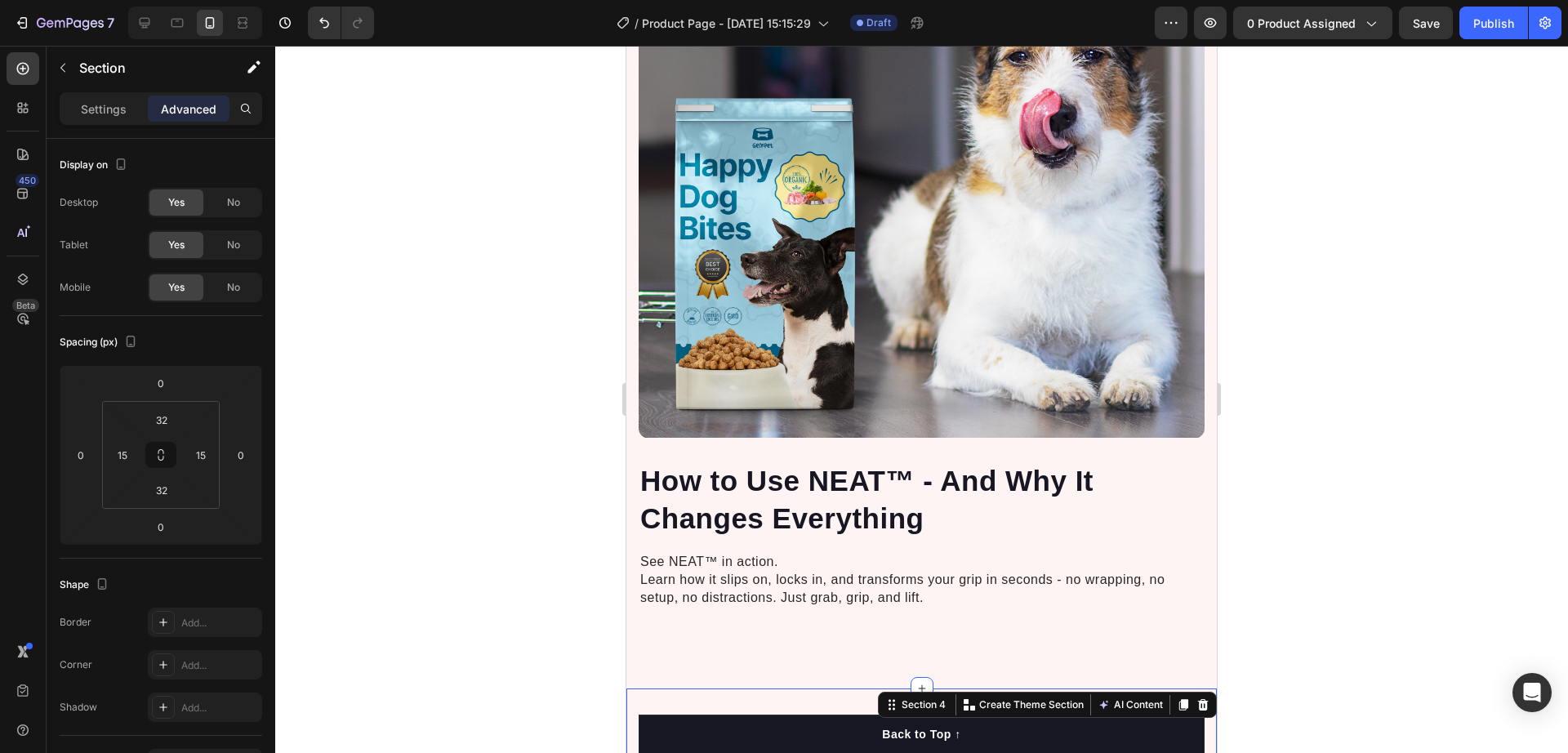
click at [1318, 527] on div at bounding box center [922, 399] width 1293 height 708
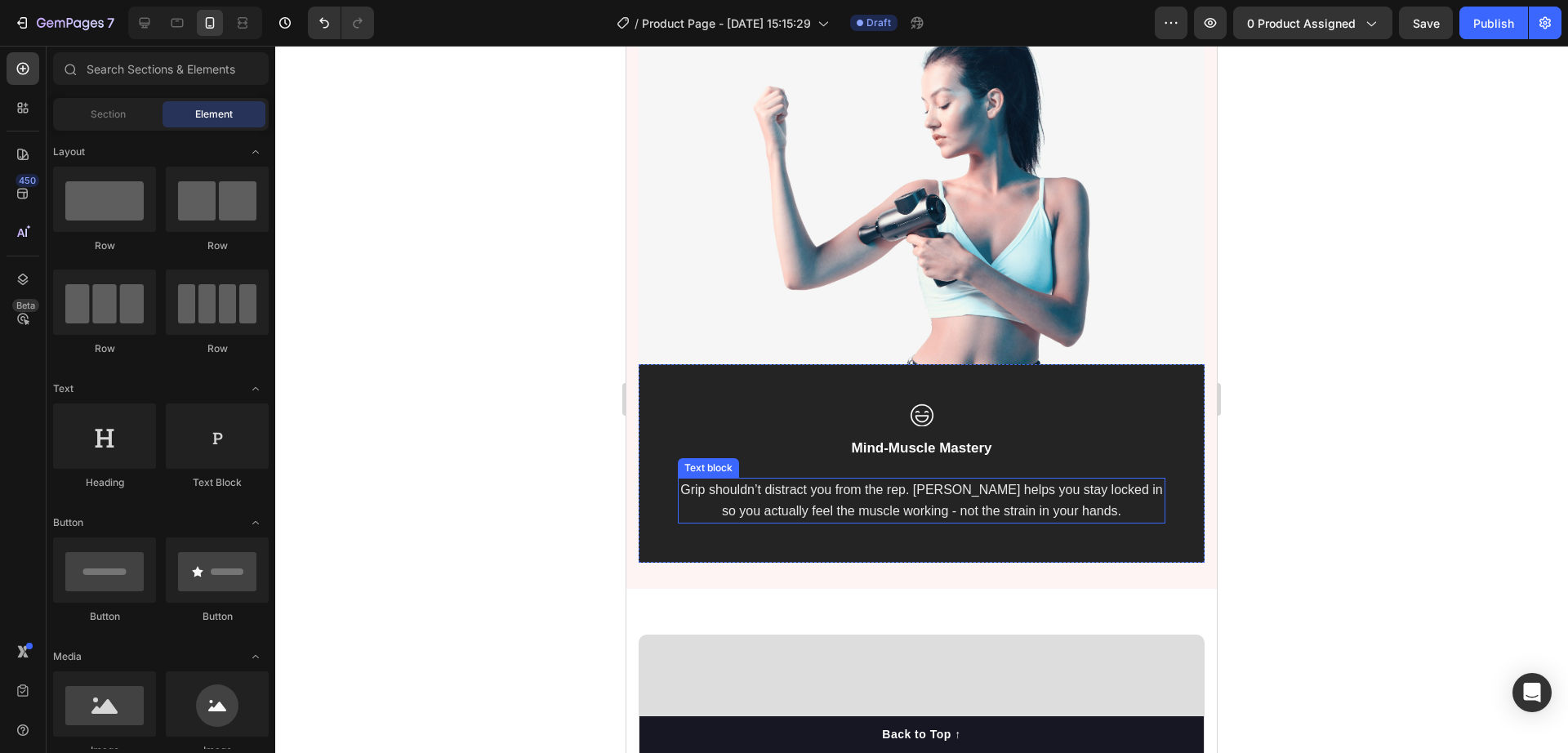
scroll to position [3577, 0]
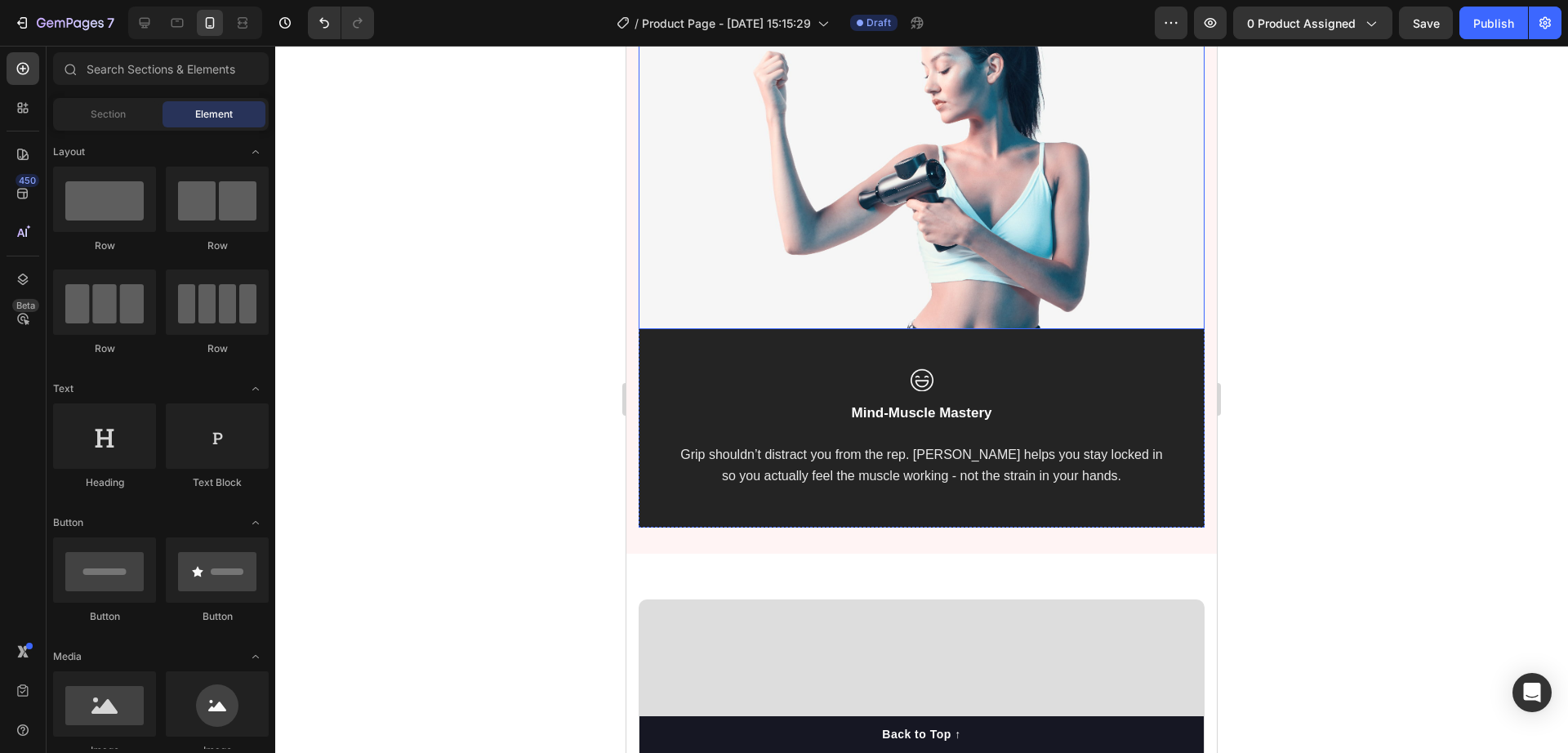
click at [855, 180] on img at bounding box center [921, 169] width 566 height 321
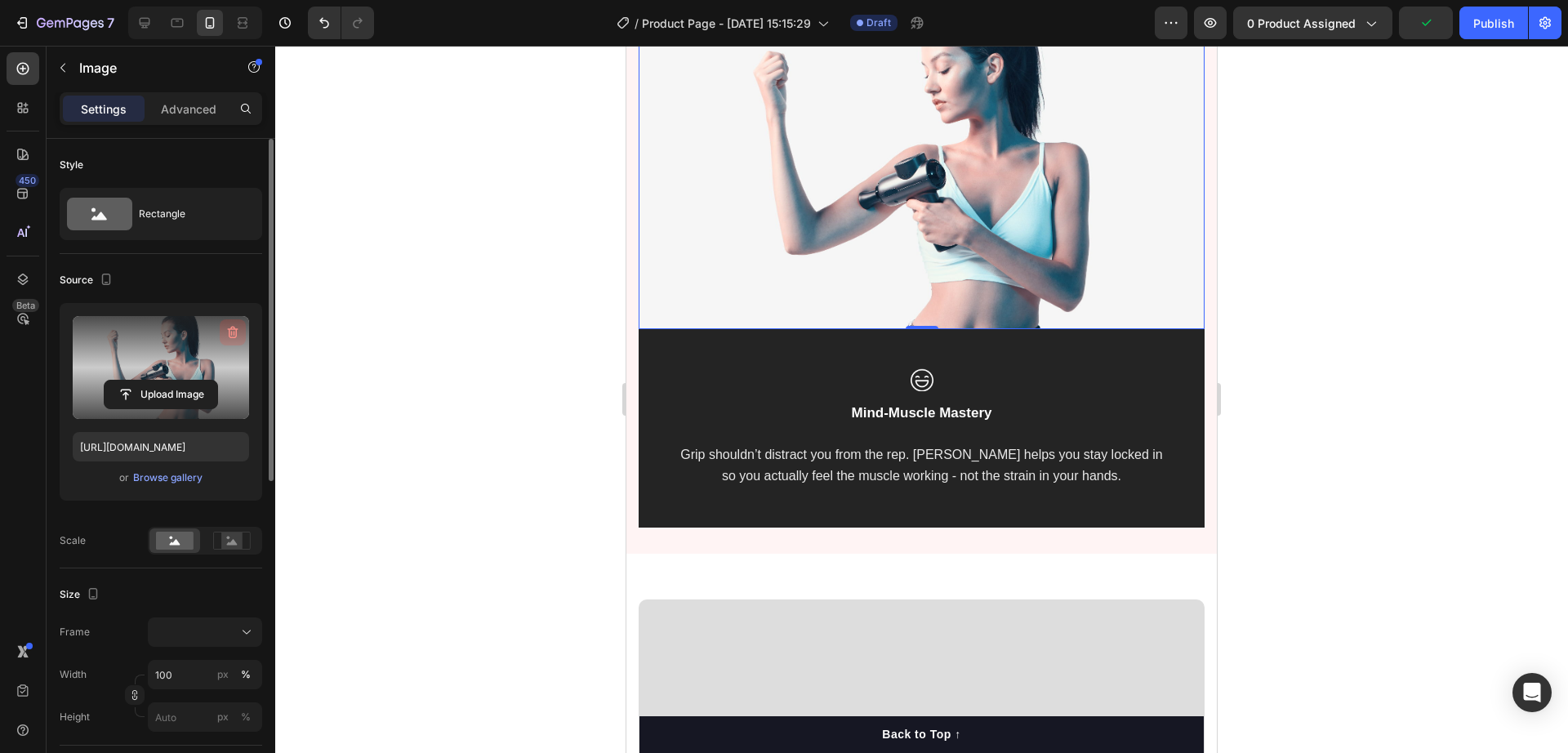
click at [226, 326] on icon "button" at bounding box center [232, 332] width 16 height 16
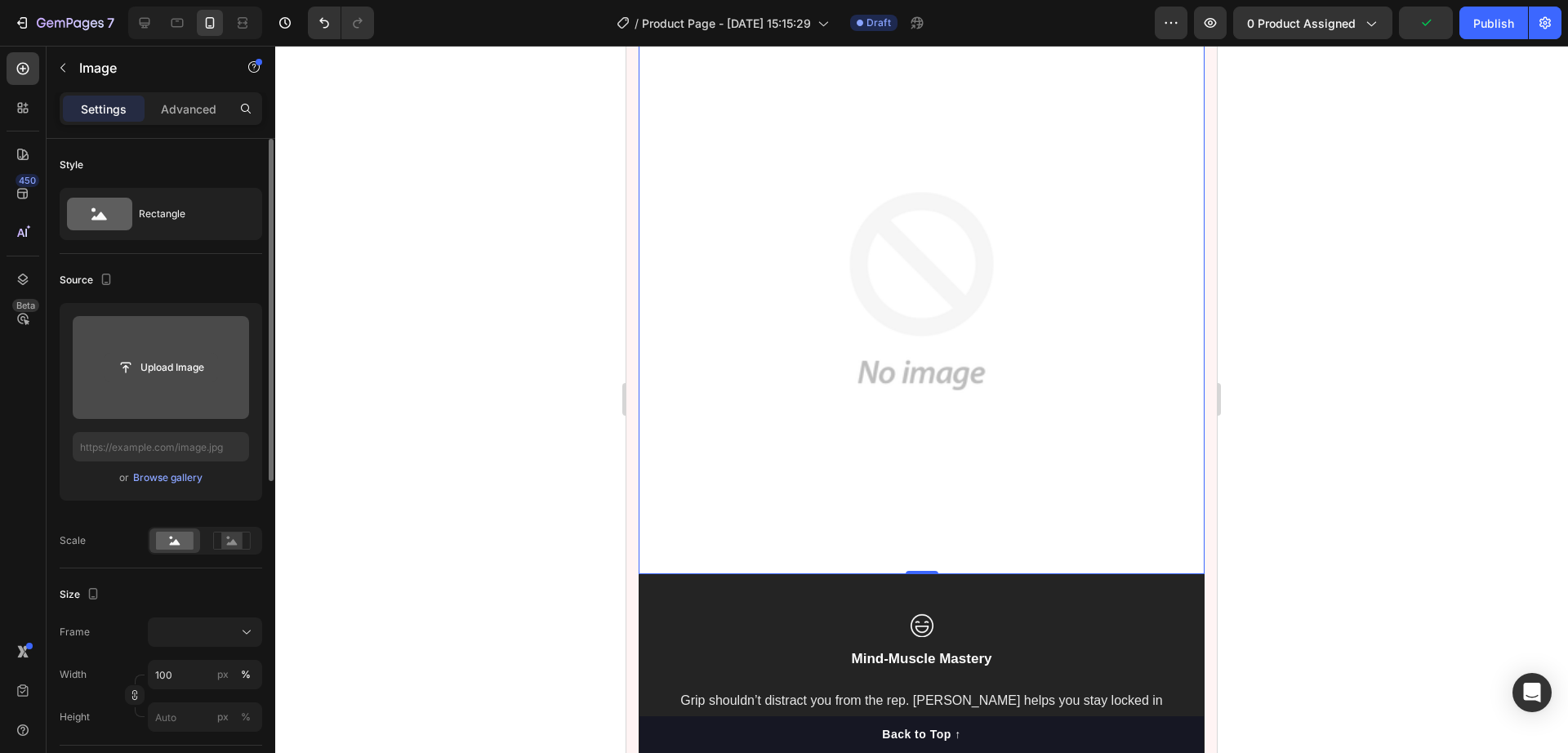
click at [171, 369] on input "file" at bounding box center [161, 368] width 112 height 28
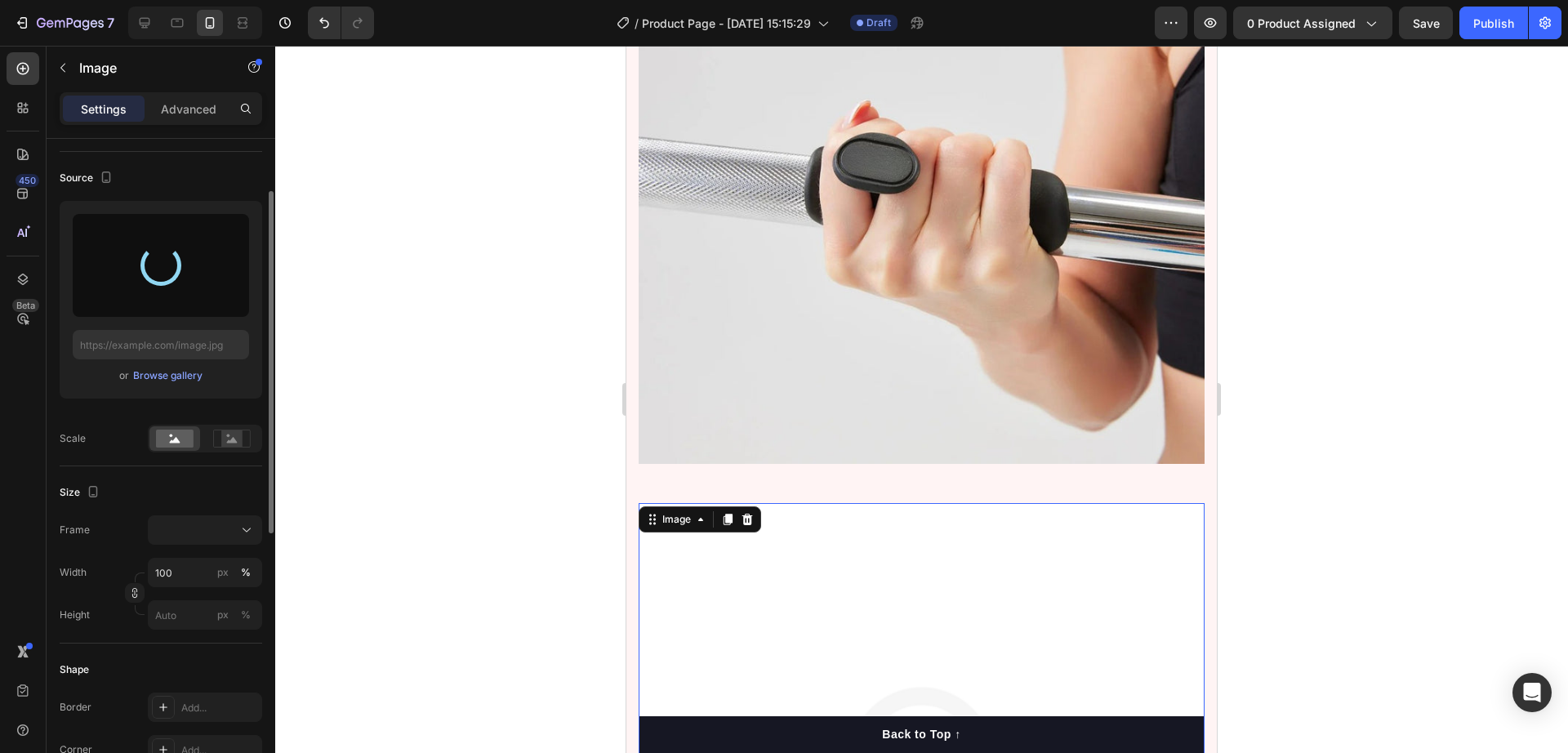
scroll to position [3067, 0]
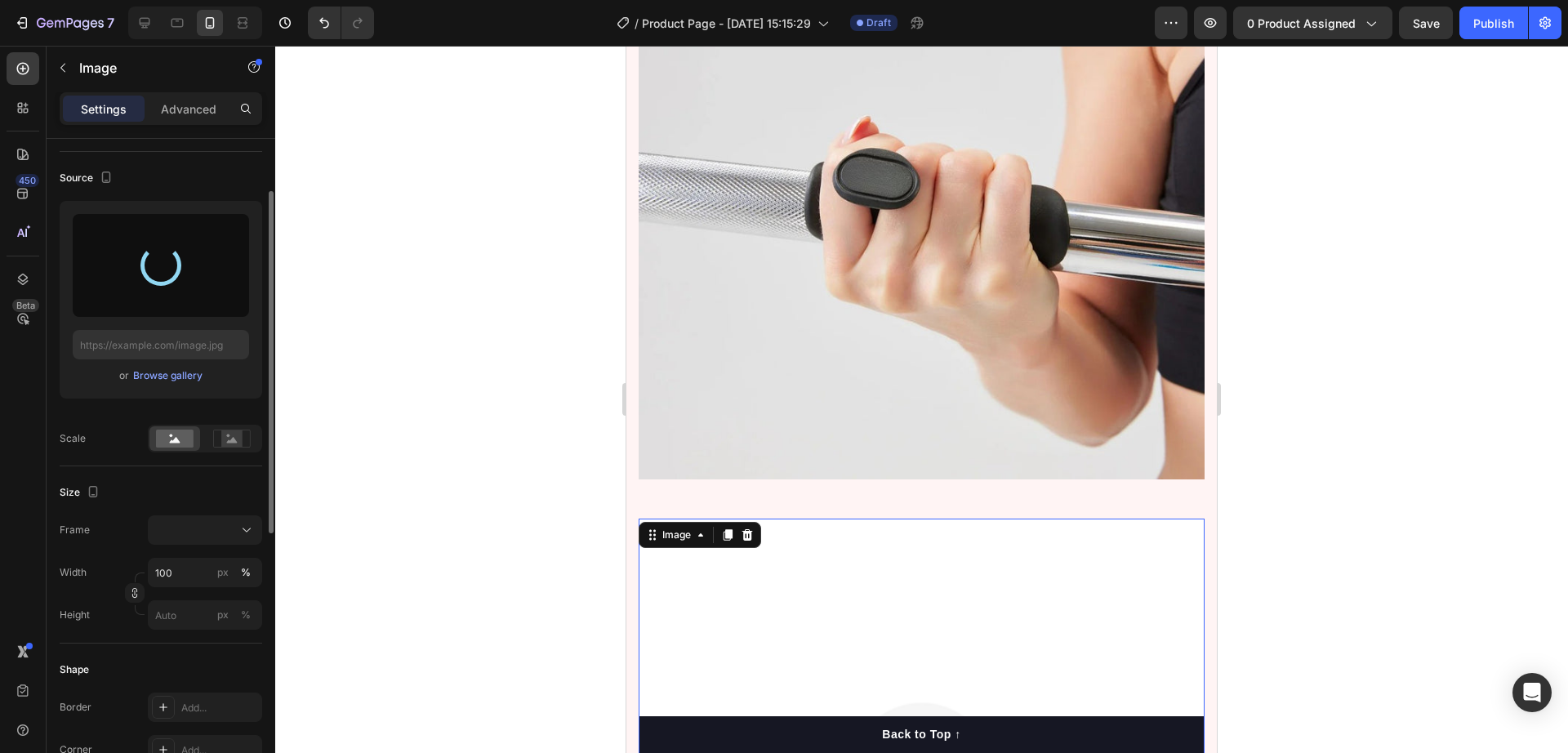
type input "[URL][DOMAIN_NAME]"
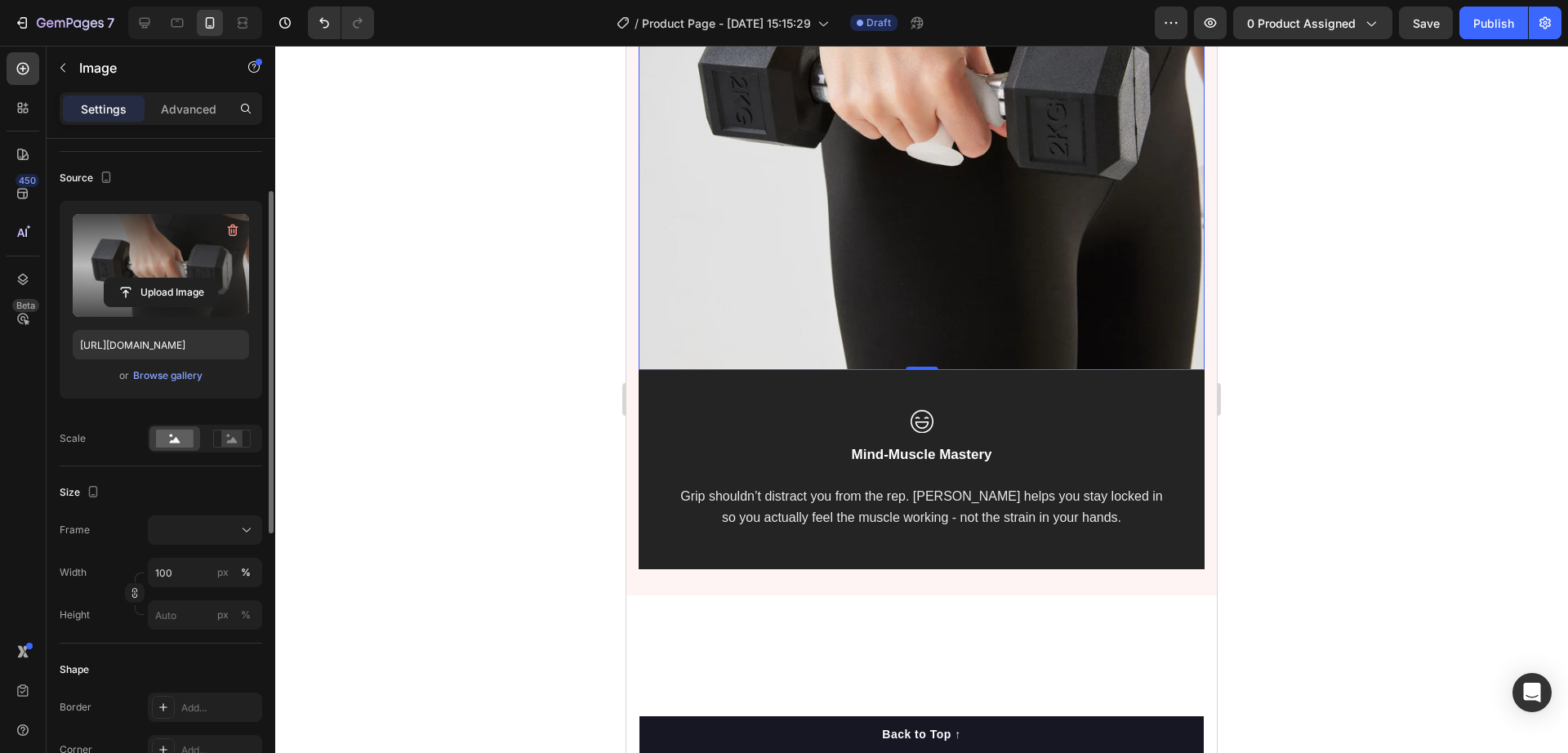
scroll to position [3475, 0]
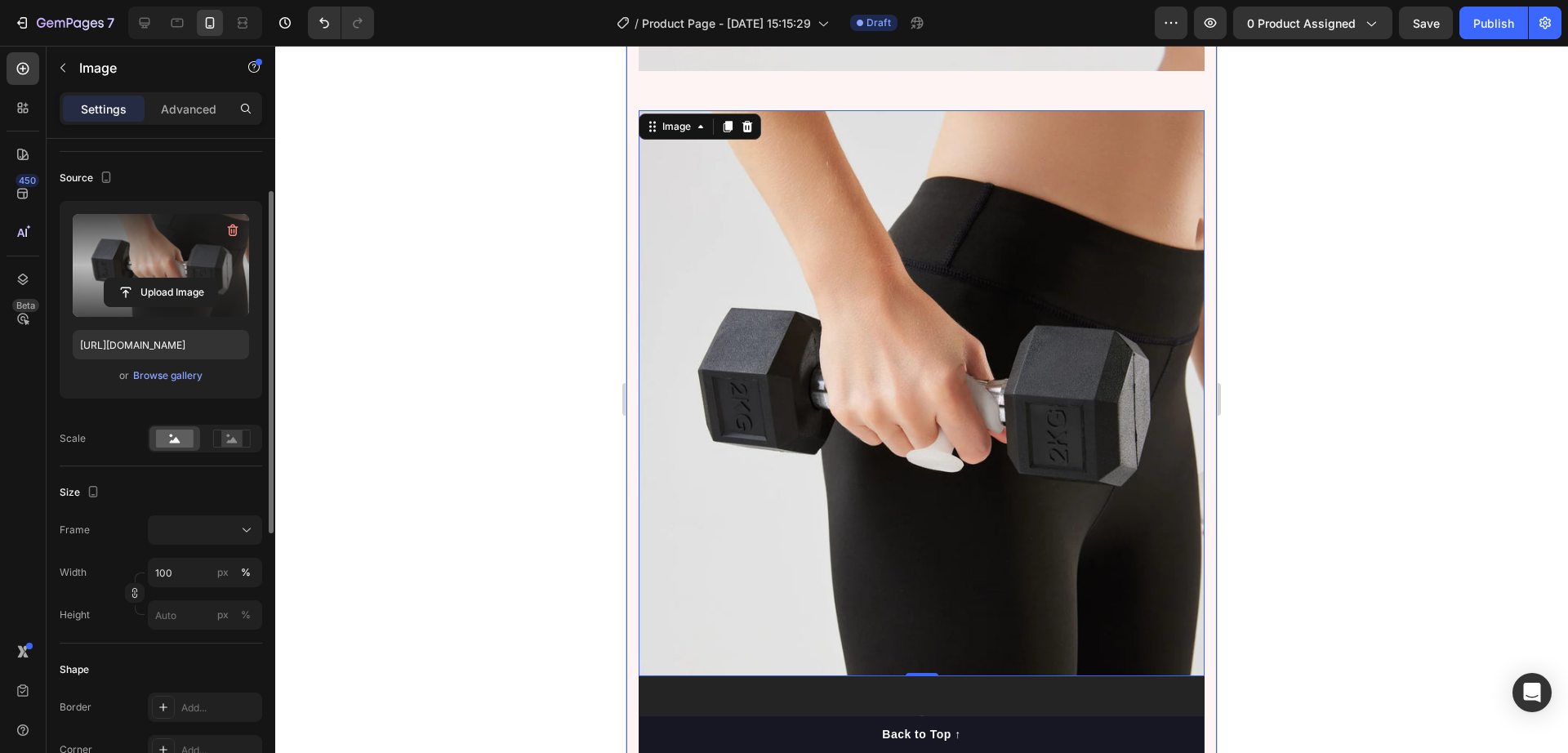
click at [633, 417] on div "For Lifters Who Take Their Training Seriously Text block Grip shouldn’t be your…" at bounding box center [921, 72] width 590 height 1659
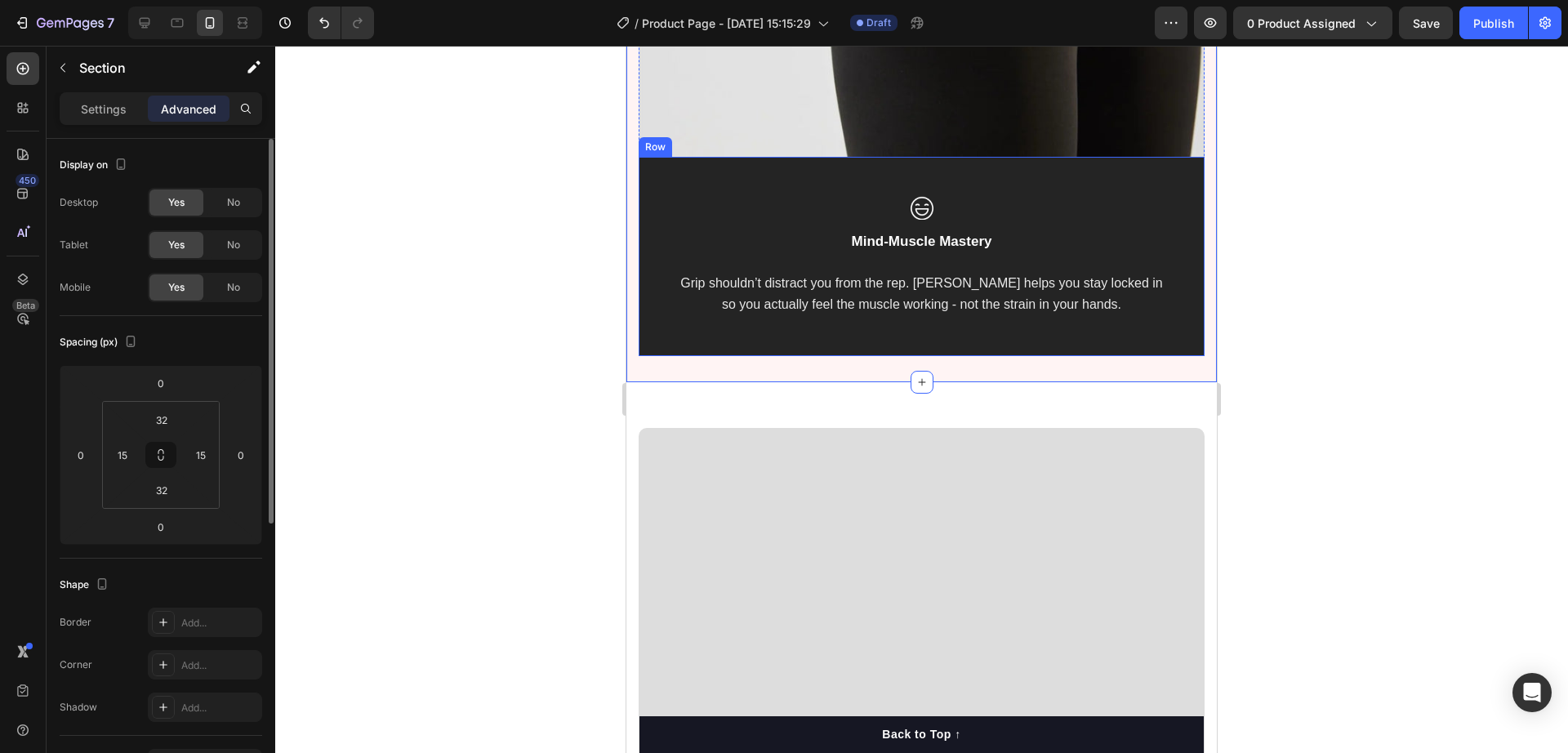
scroll to position [3986, 0]
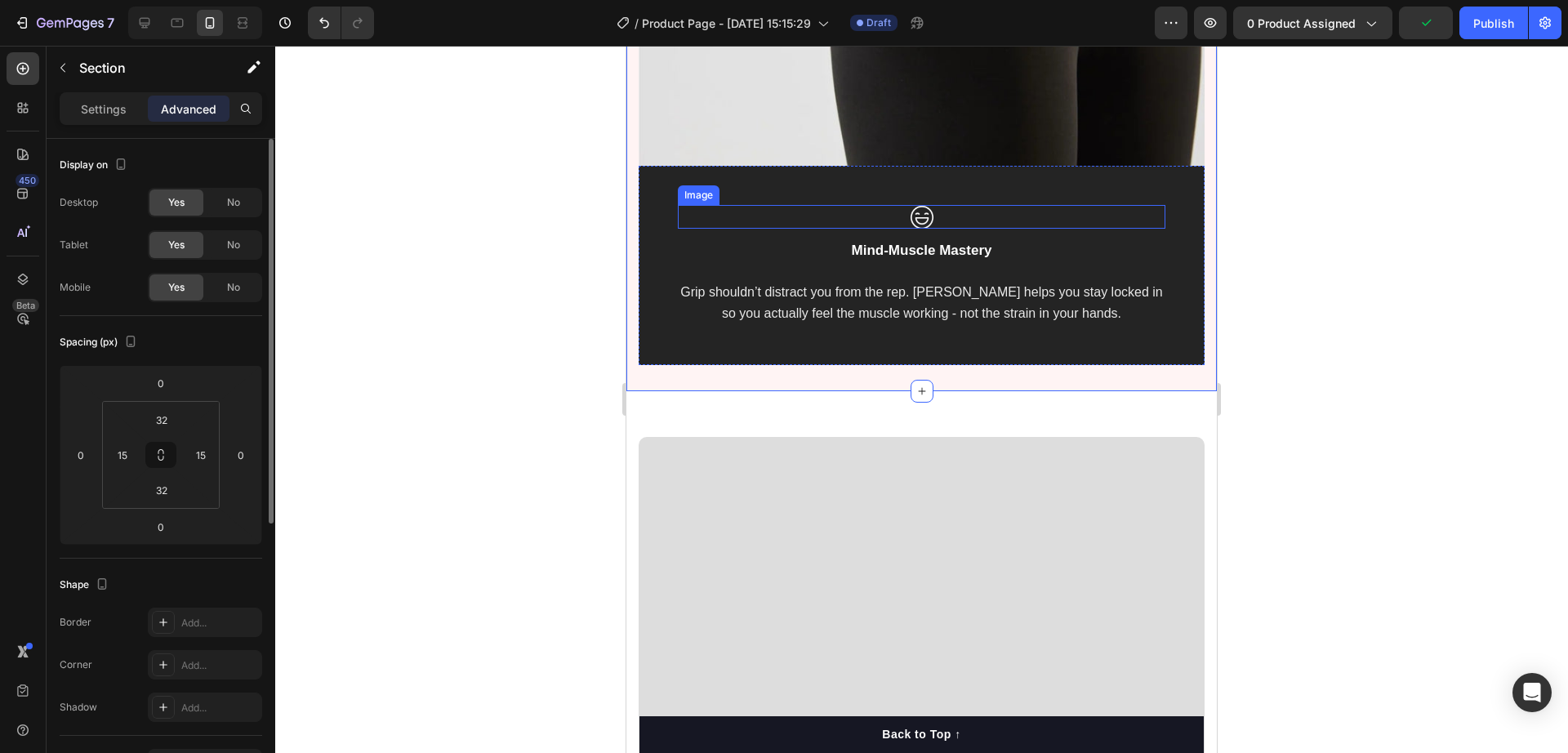
click at [919, 205] on img at bounding box center [922, 217] width 22 height 23
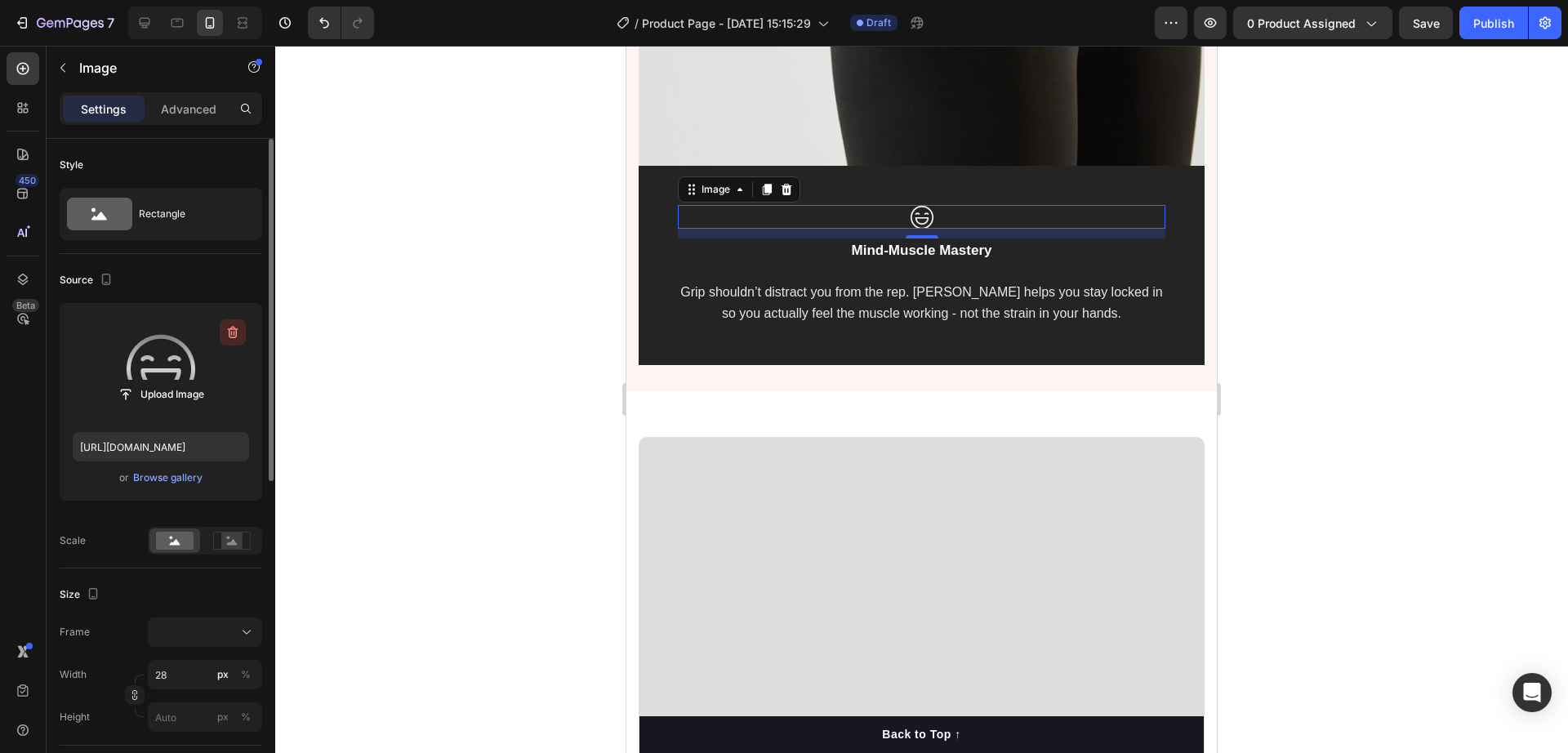
click at [231, 332] on icon "button" at bounding box center [232, 333] width 2 height 5
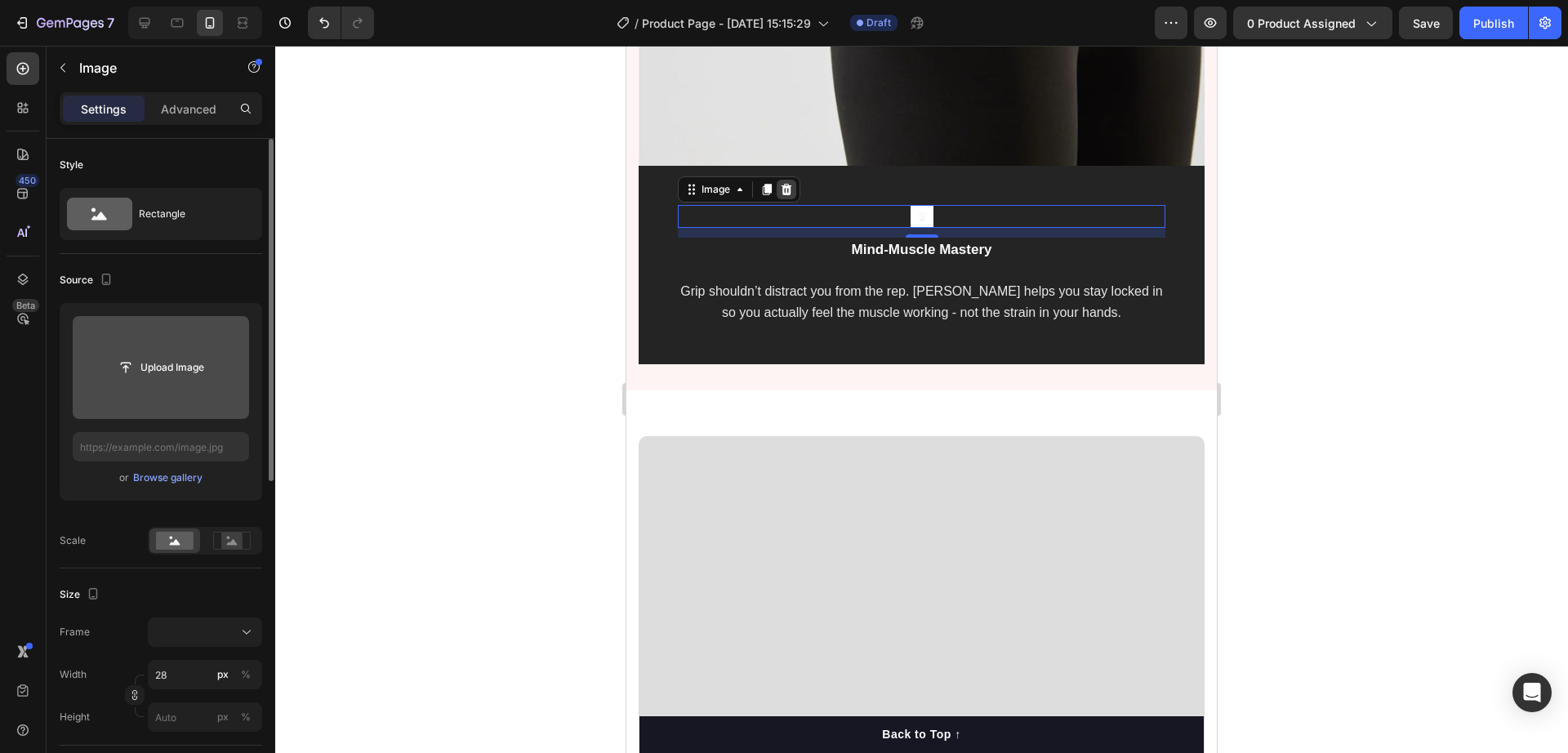
click at [787, 184] on icon at bounding box center [786, 189] width 10 height 11
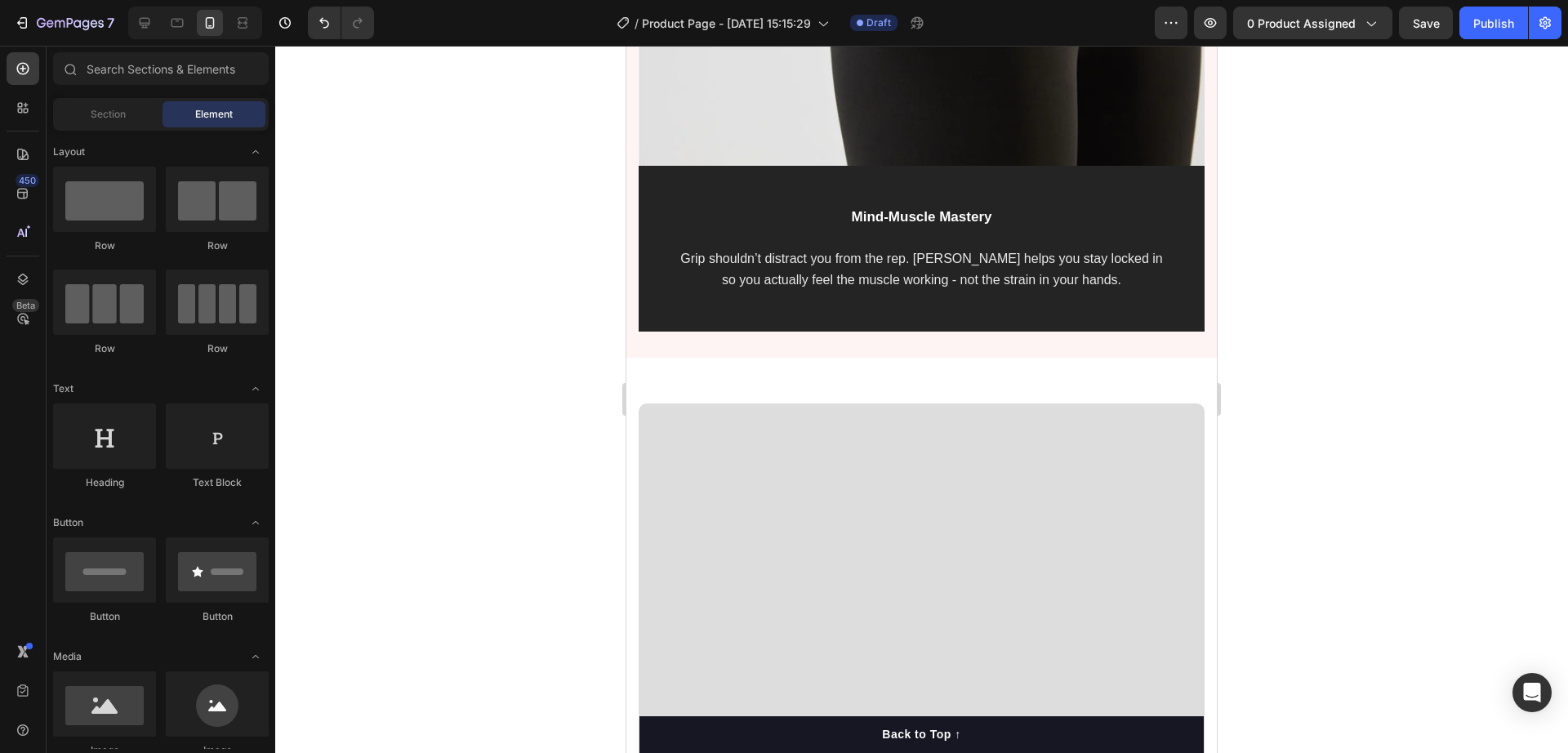
click at [1378, 223] on div at bounding box center [922, 399] width 1293 height 708
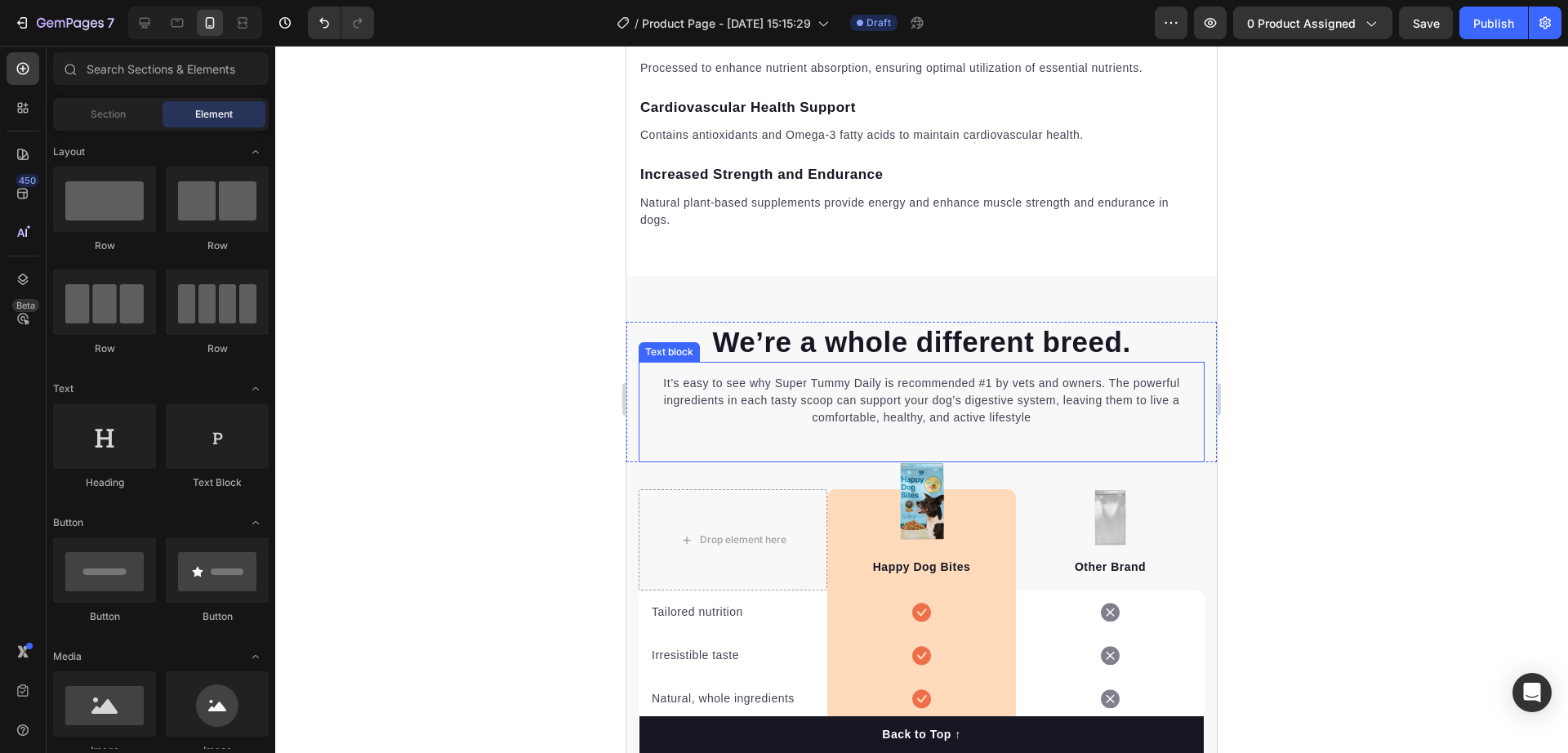
scroll to position [5416, 0]
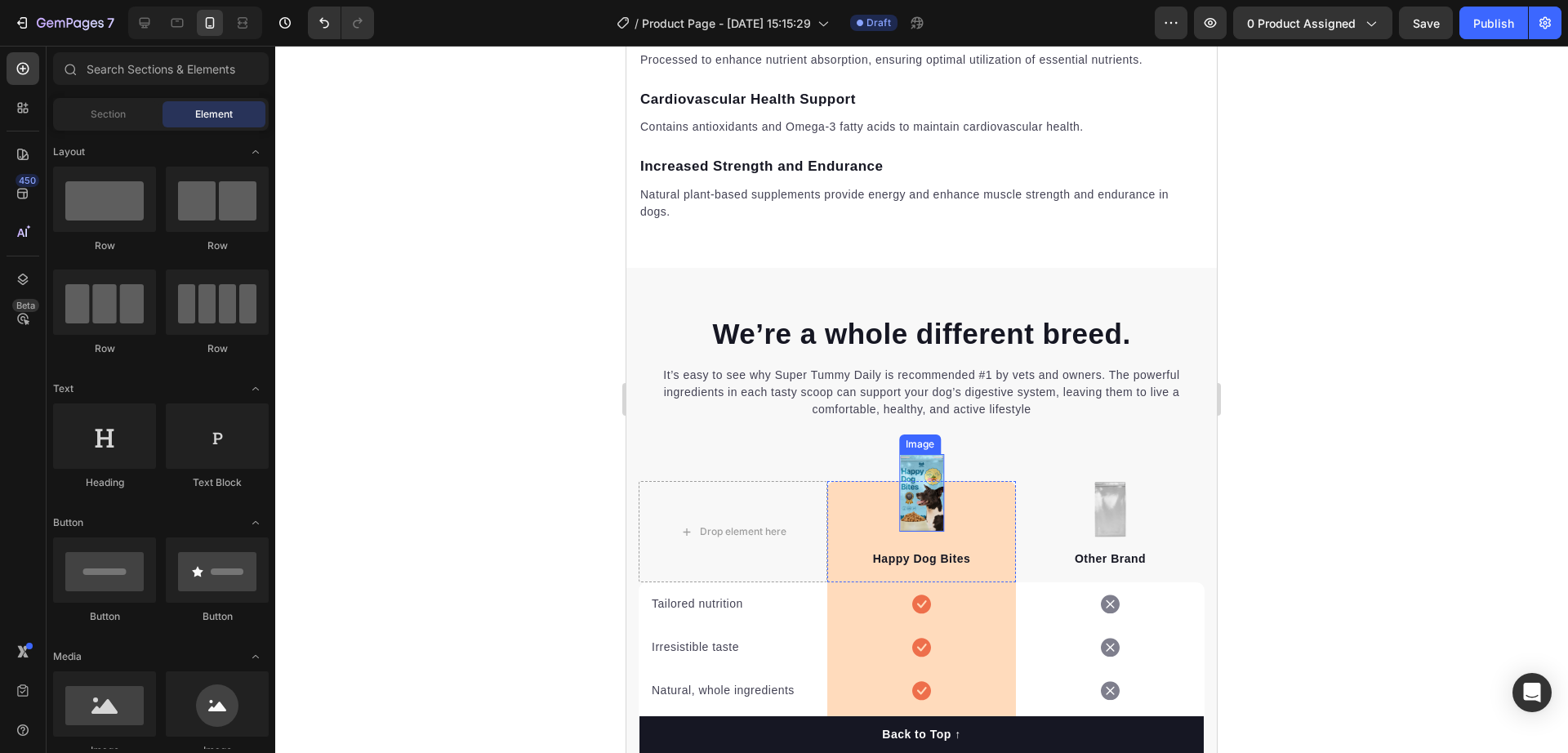
click at [911, 459] on img at bounding box center [921, 493] width 45 height 78
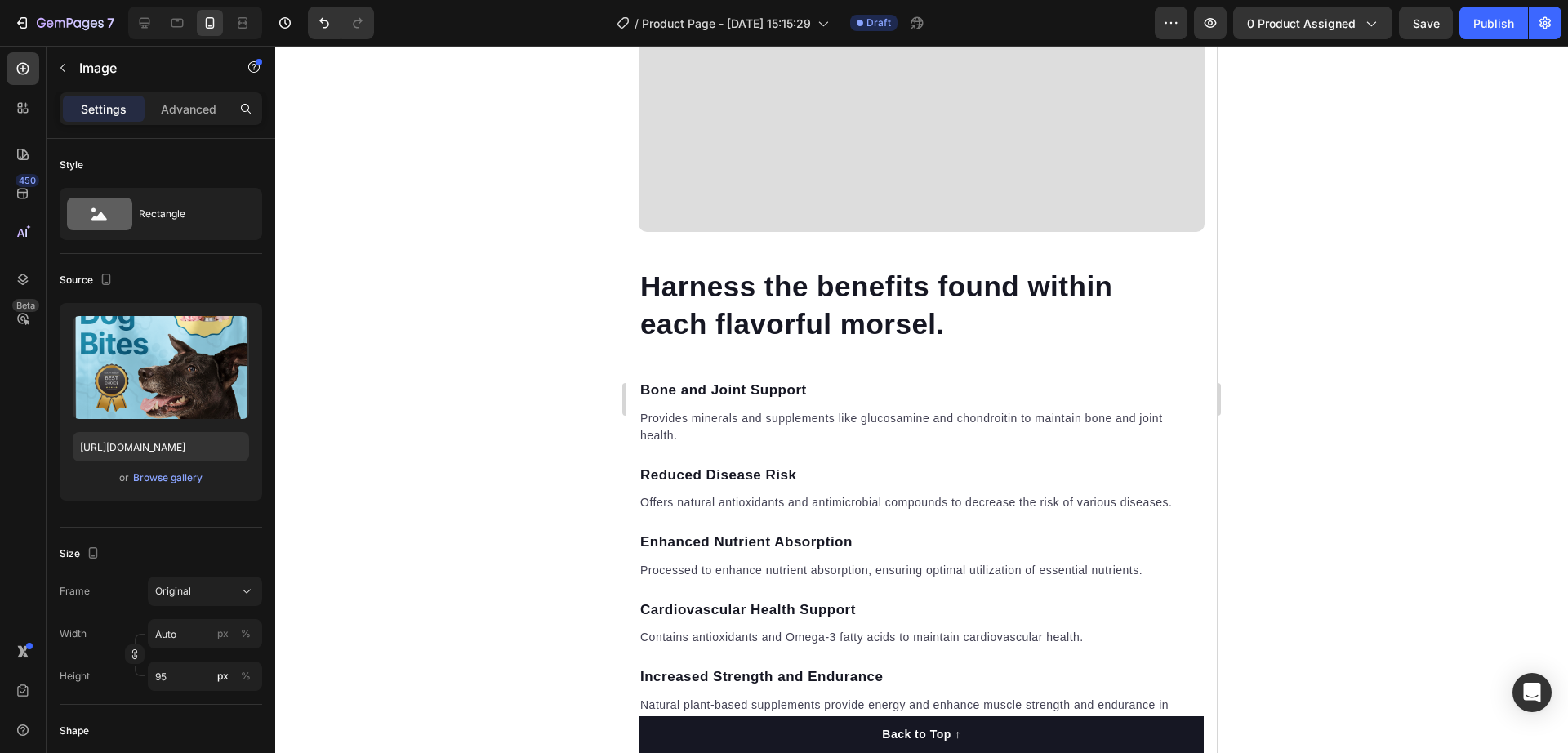
scroll to position [5007, 0]
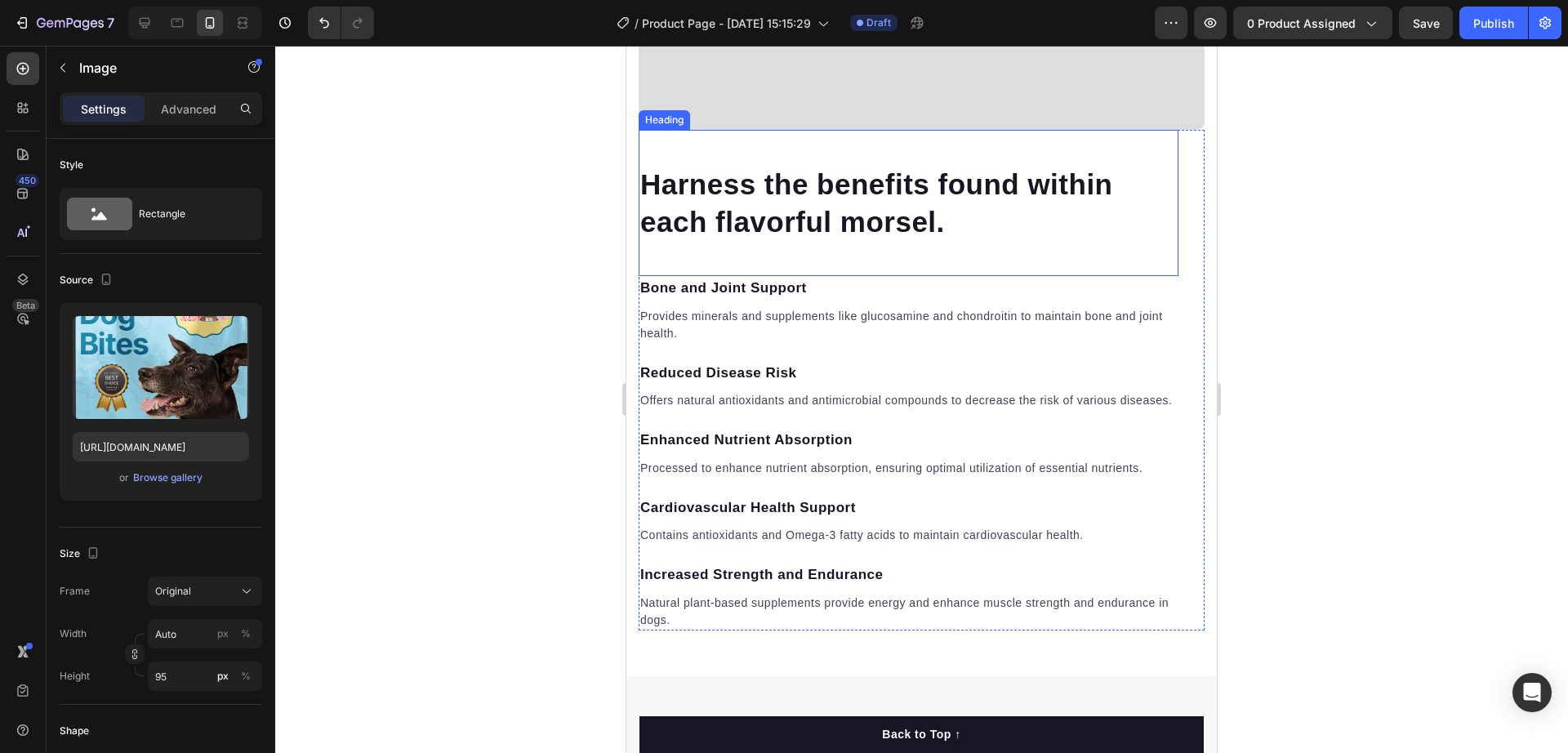
click at [792, 201] on p "Harness the benefits found within each flavorful morsel." at bounding box center [908, 203] width 537 height 74
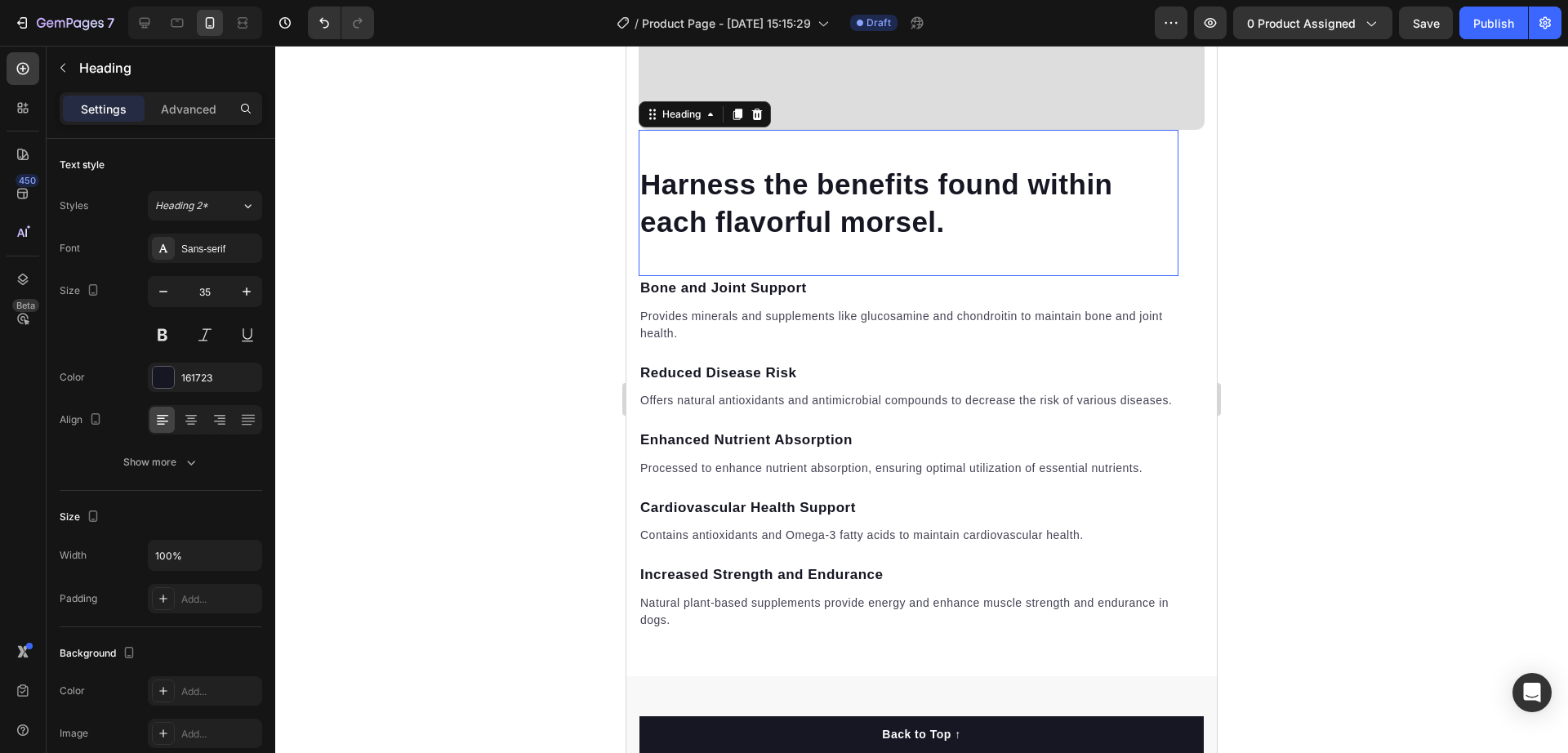
click at [792, 201] on p "Harness the benefits found within each flavorful morsel." at bounding box center [908, 203] width 537 height 74
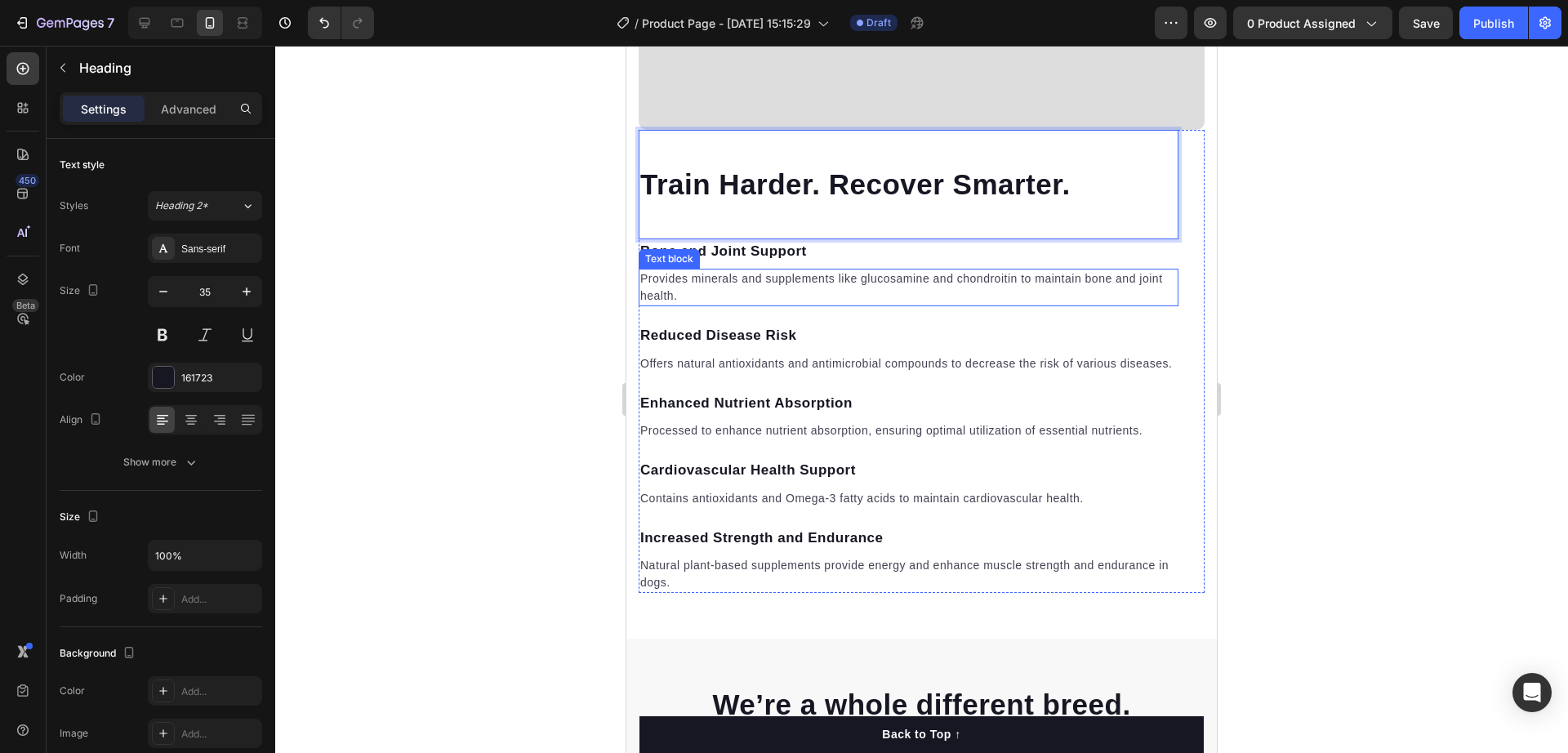
click at [881, 270] on p "Provides minerals and supplements like glucosamine and chondroitin to maintain …" at bounding box center [908, 287] width 537 height 35
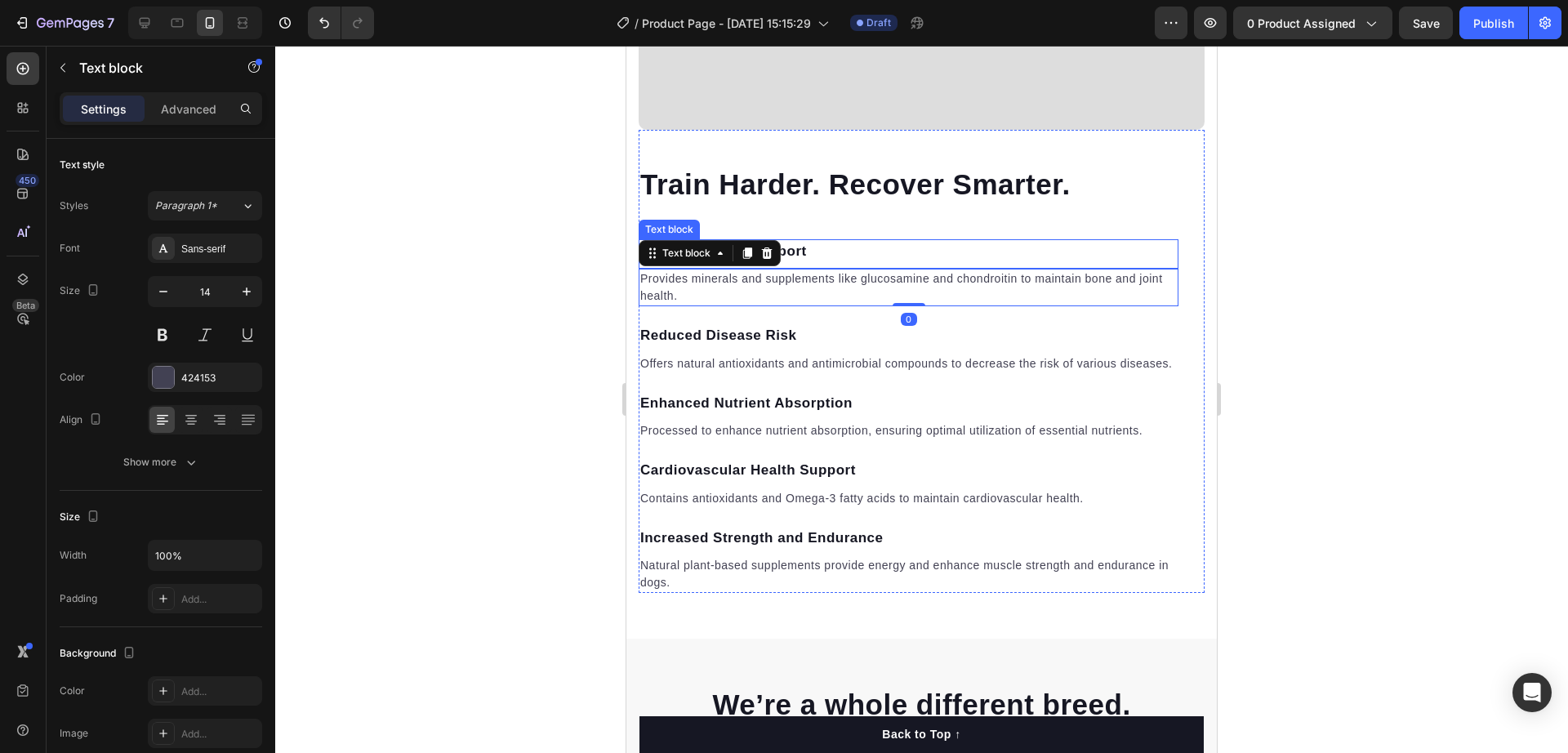
click at [812, 241] on p "Bone and Joint Support" at bounding box center [908, 251] width 537 height 22
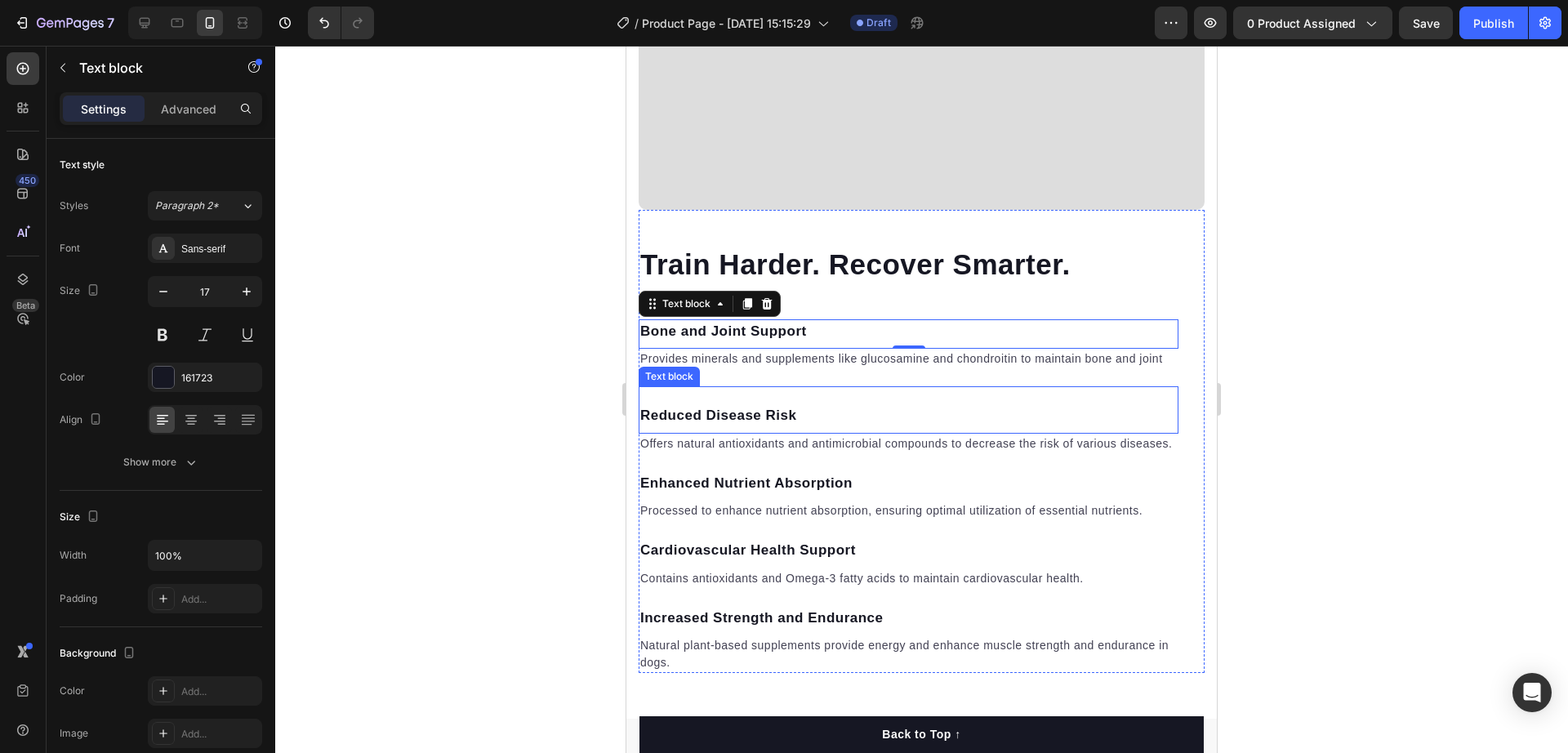
scroll to position [4905, 0]
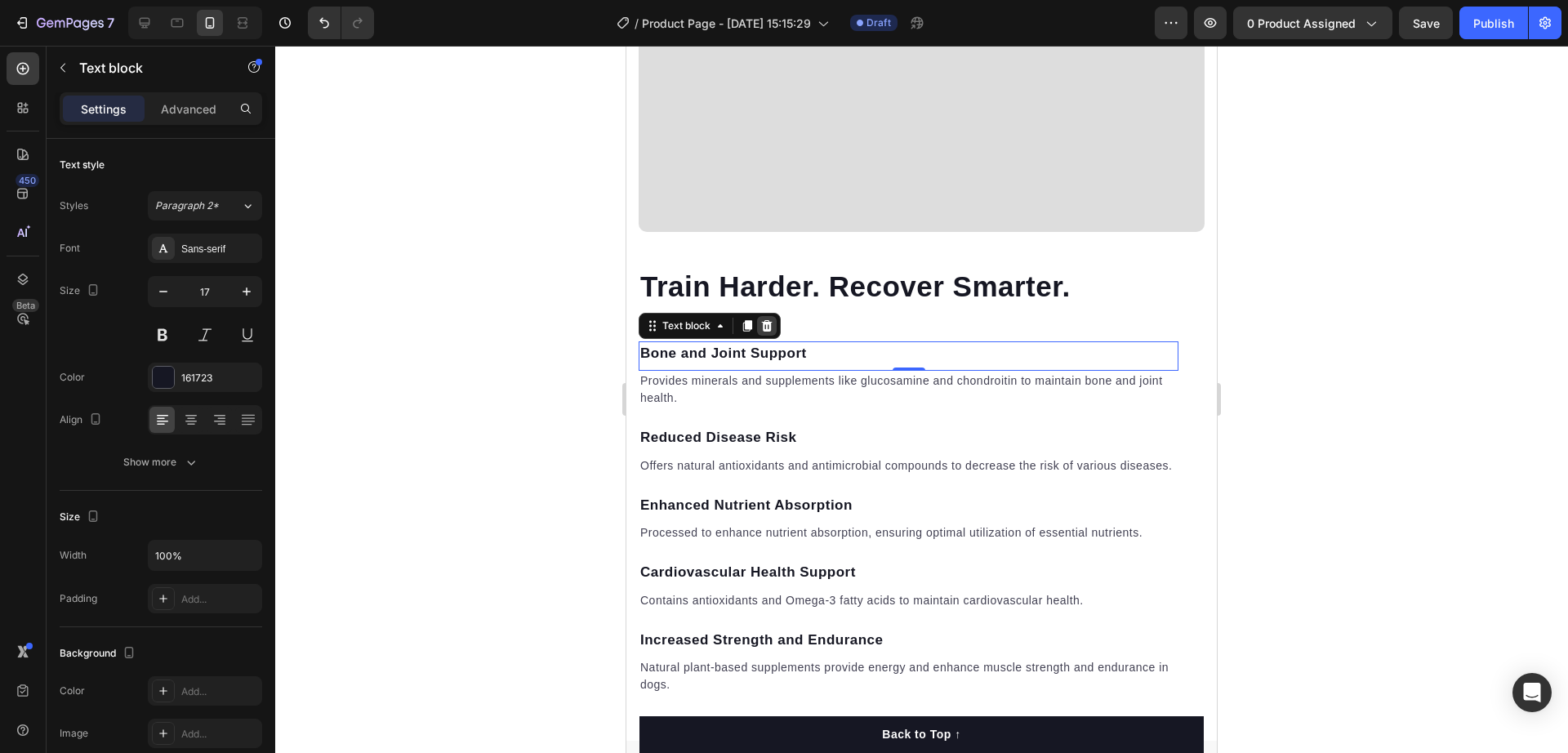
click at [769, 321] on icon at bounding box center [767, 326] width 10 height 11
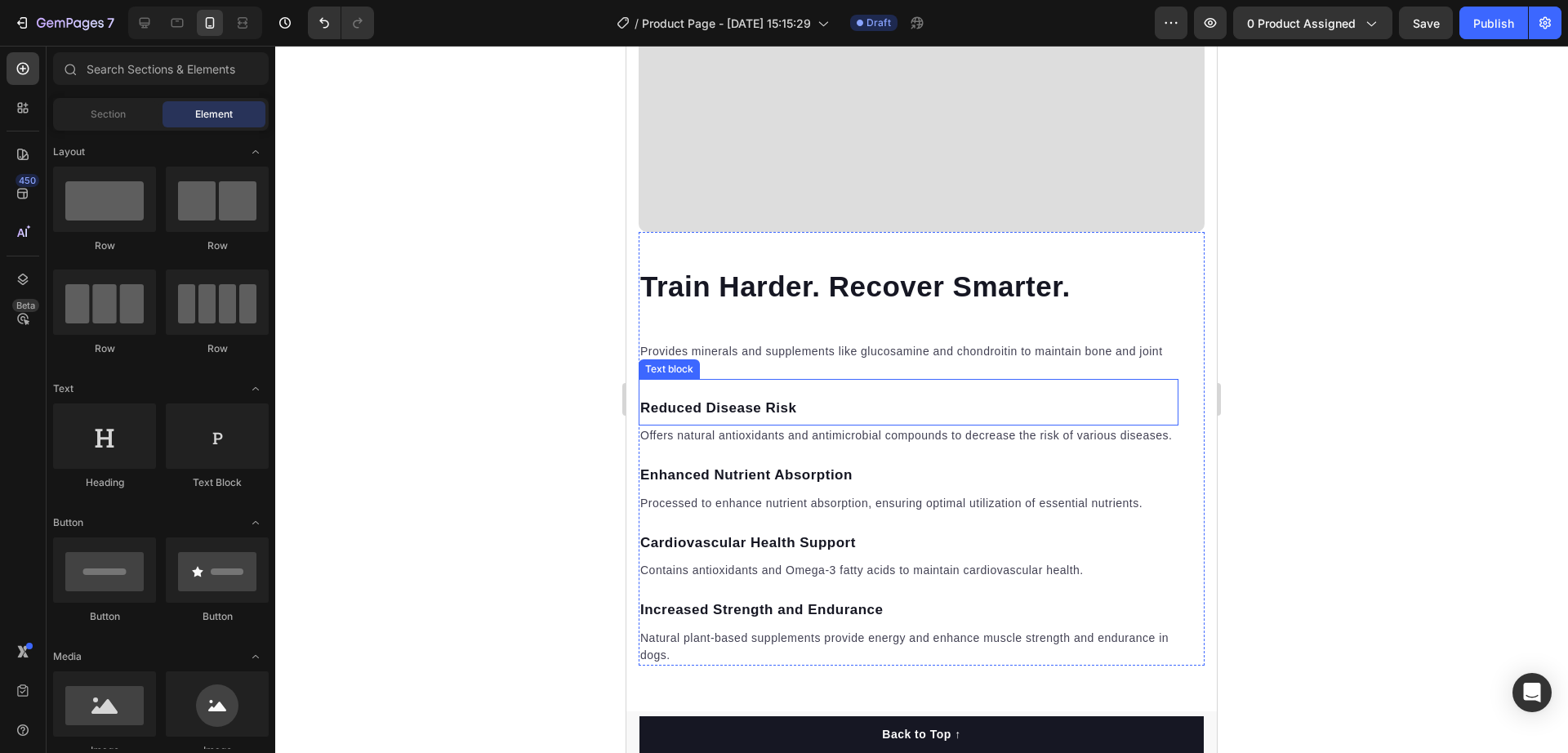
click at [780, 398] on p "Reduced Disease Risk" at bounding box center [908, 408] width 537 height 22
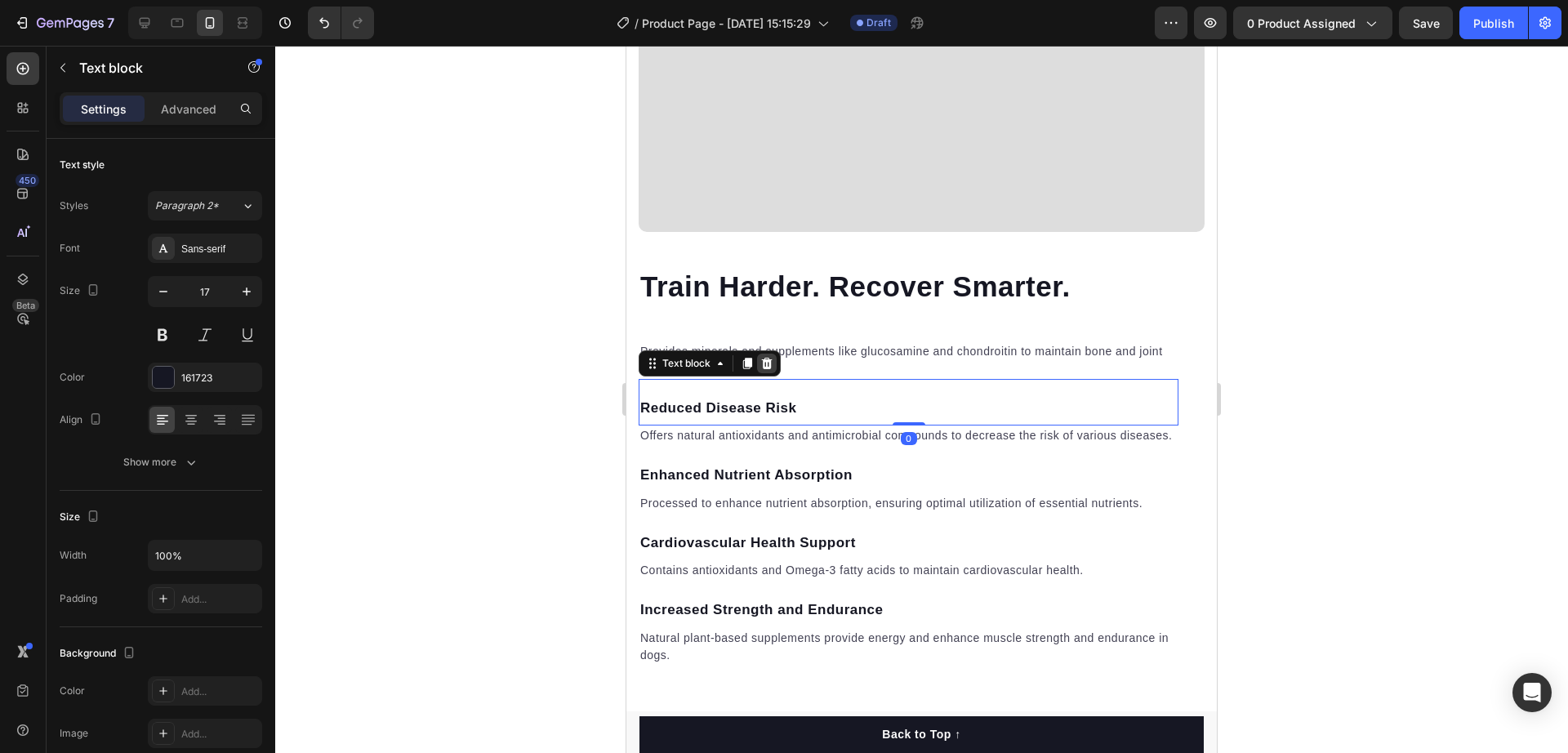
click at [770, 358] on icon at bounding box center [767, 364] width 10 height 11
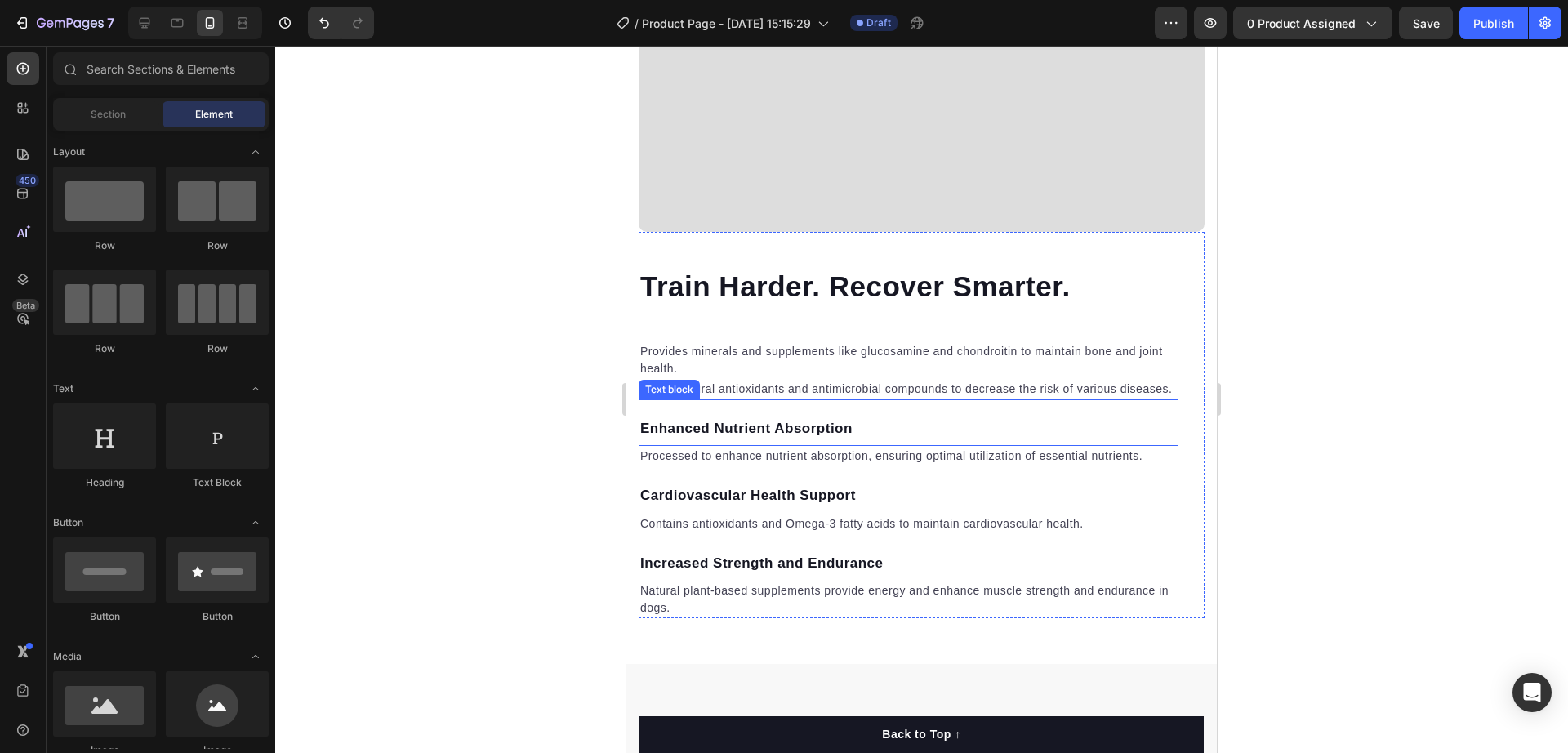
click at [769, 418] on p "Enhanced Nutrient Absorption" at bounding box center [908, 429] width 537 height 22
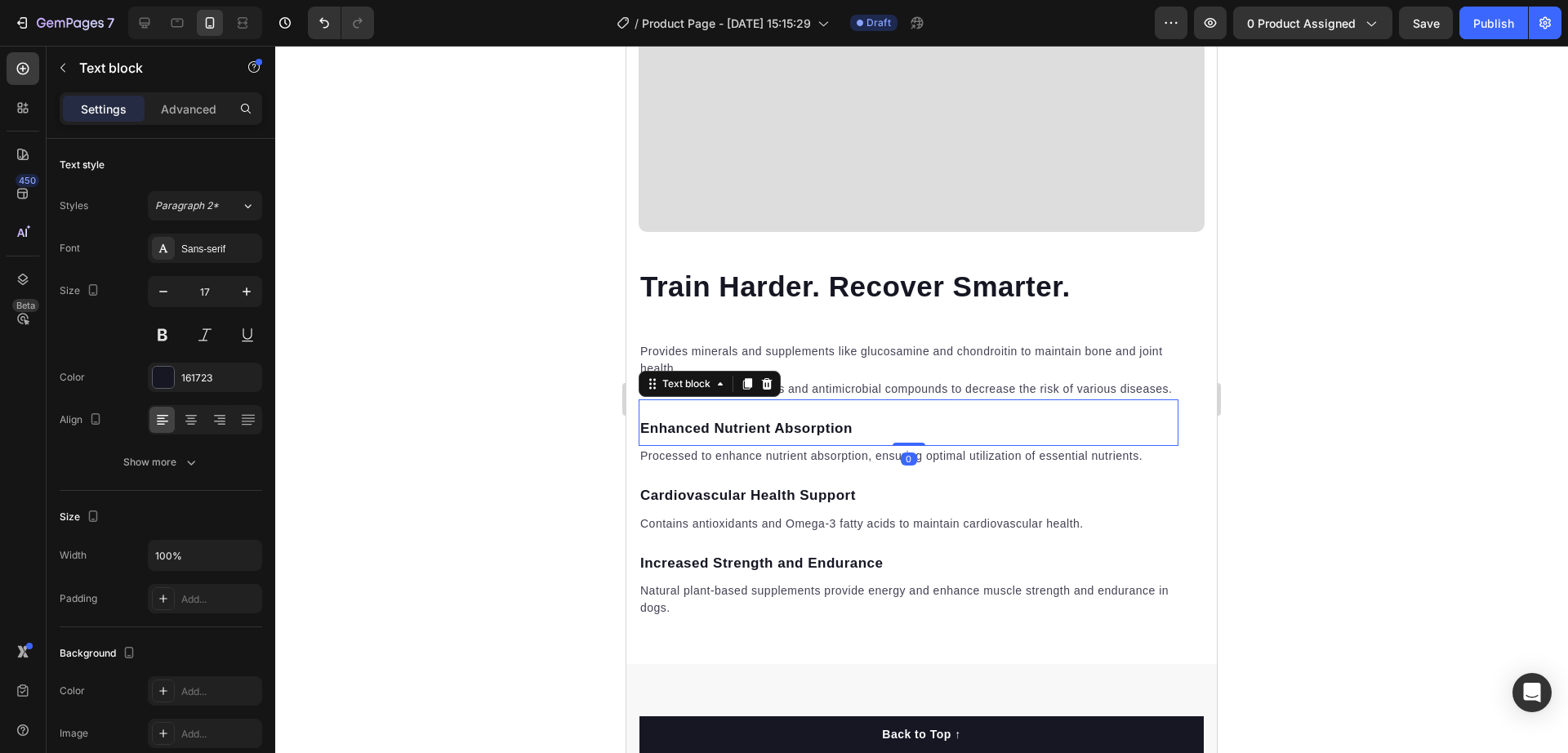
click at [778, 380] on div "Text block" at bounding box center [709, 384] width 142 height 26
click at [766, 384] on icon at bounding box center [767, 384] width 10 height 11
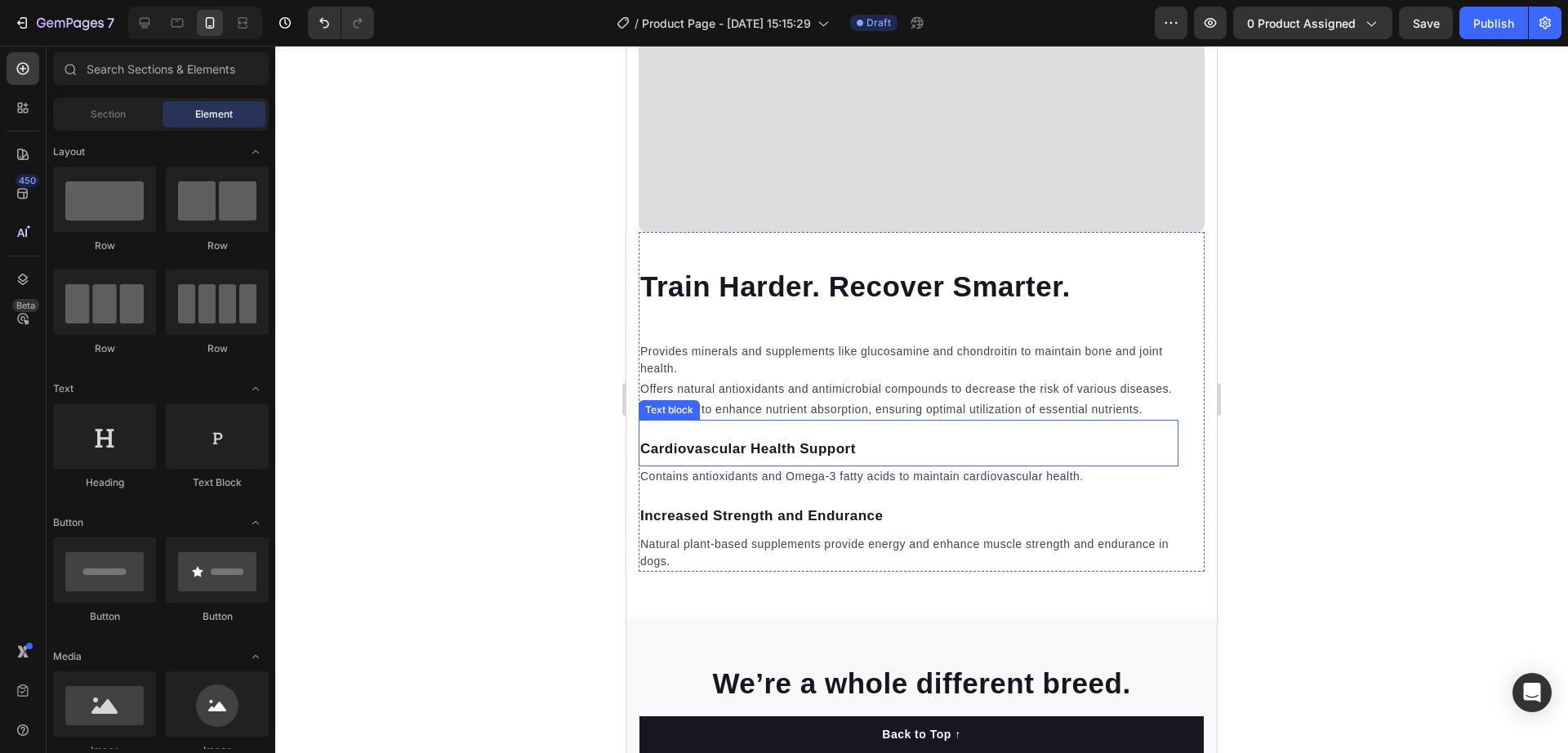
click at [765, 437] on div "Cardiovascular Health Support" at bounding box center [908, 449] width 540 height 24
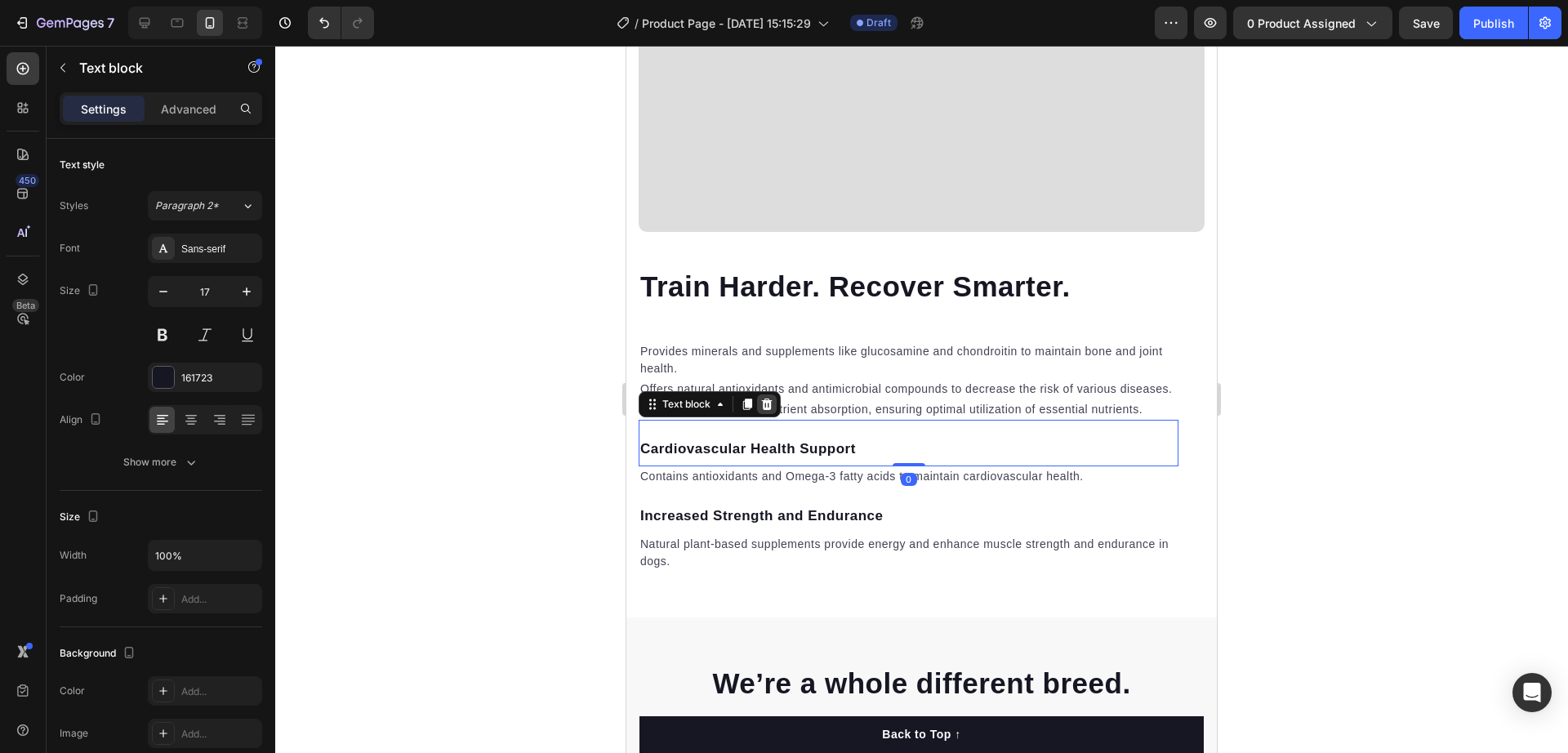
click at [764, 403] on icon at bounding box center [767, 404] width 10 height 11
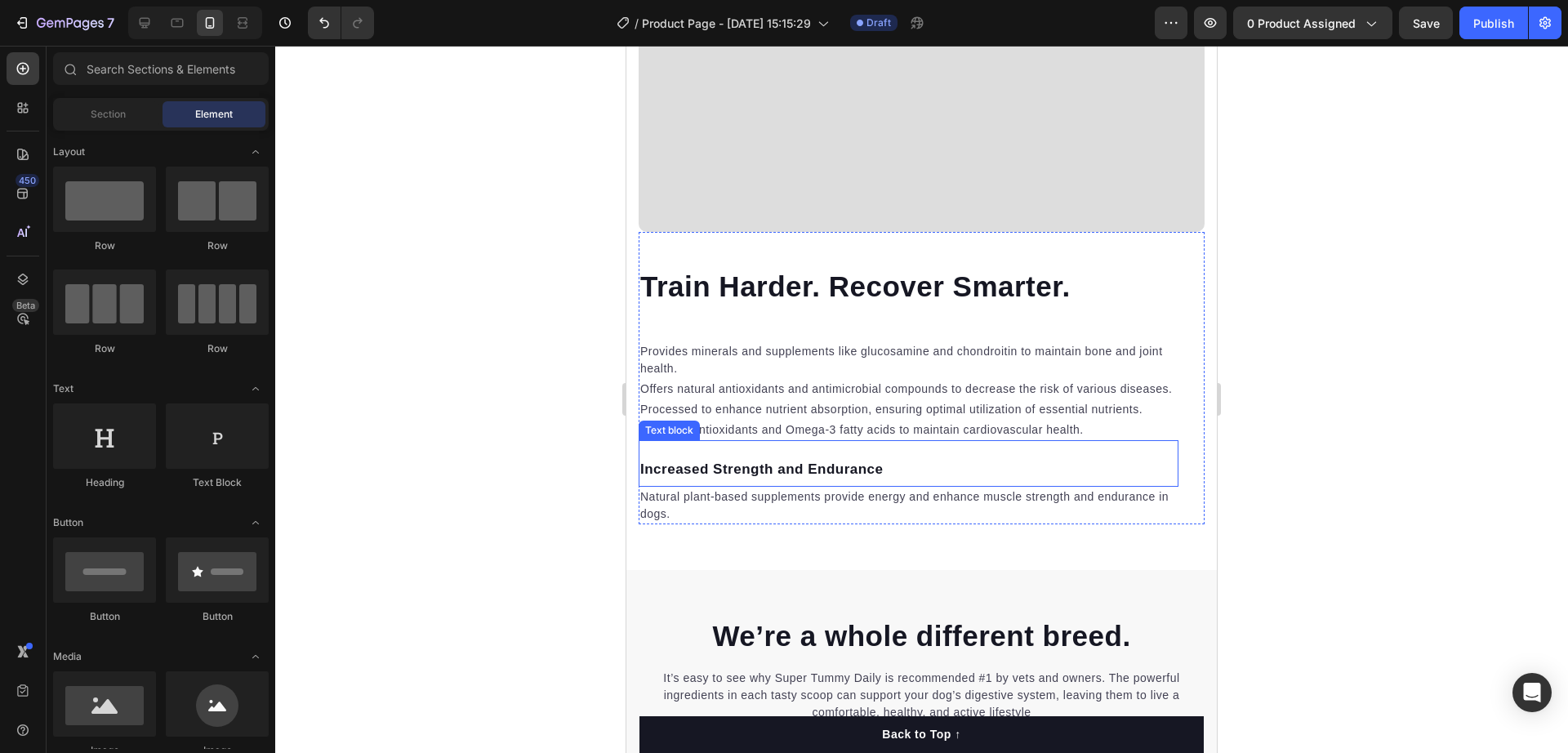
click at [768, 454] on div "Increased Strength and Endurance Text block" at bounding box center [908, 464] width 540 height 48
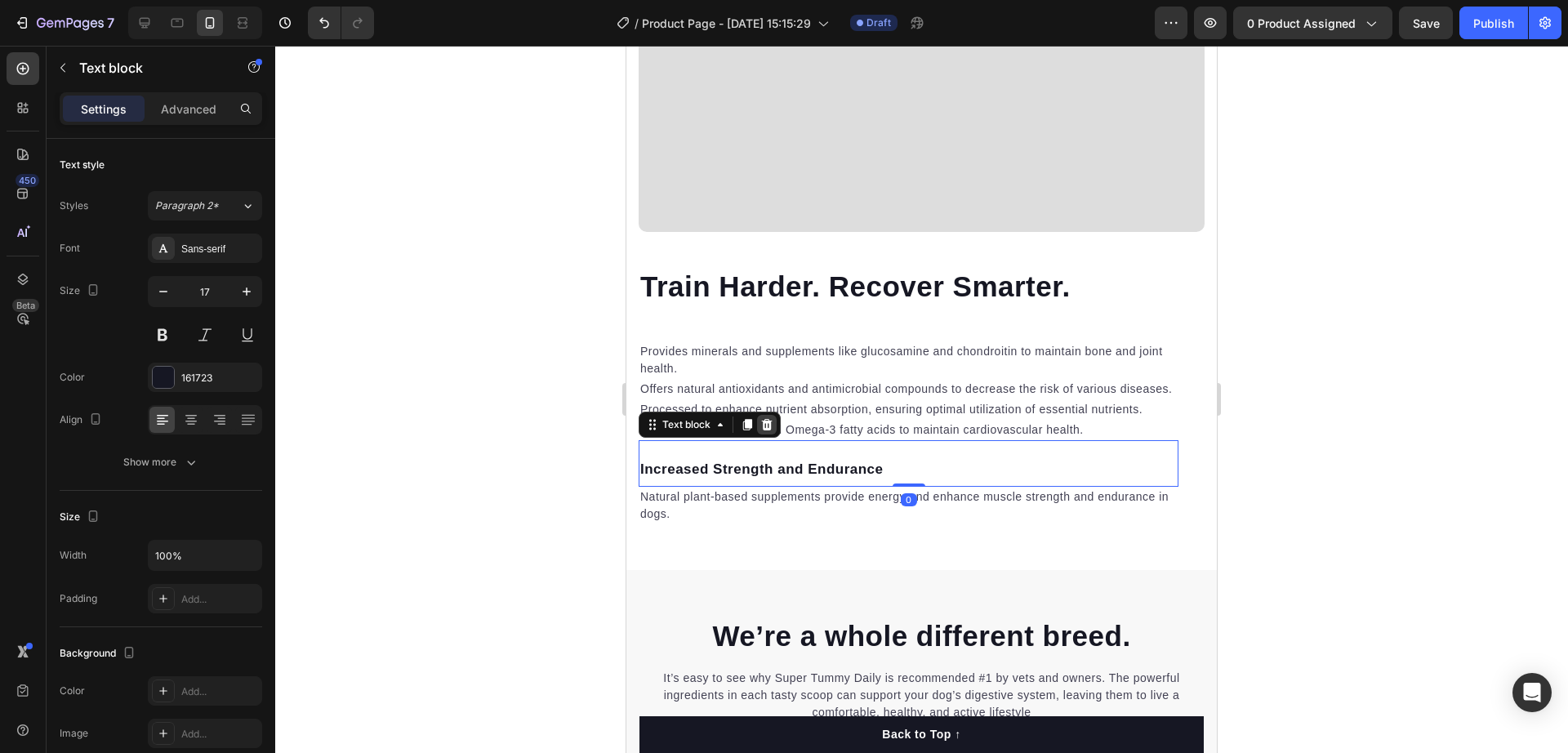
click at [769, 422] on icon at bounding box center [767, 425] width 10 height 11
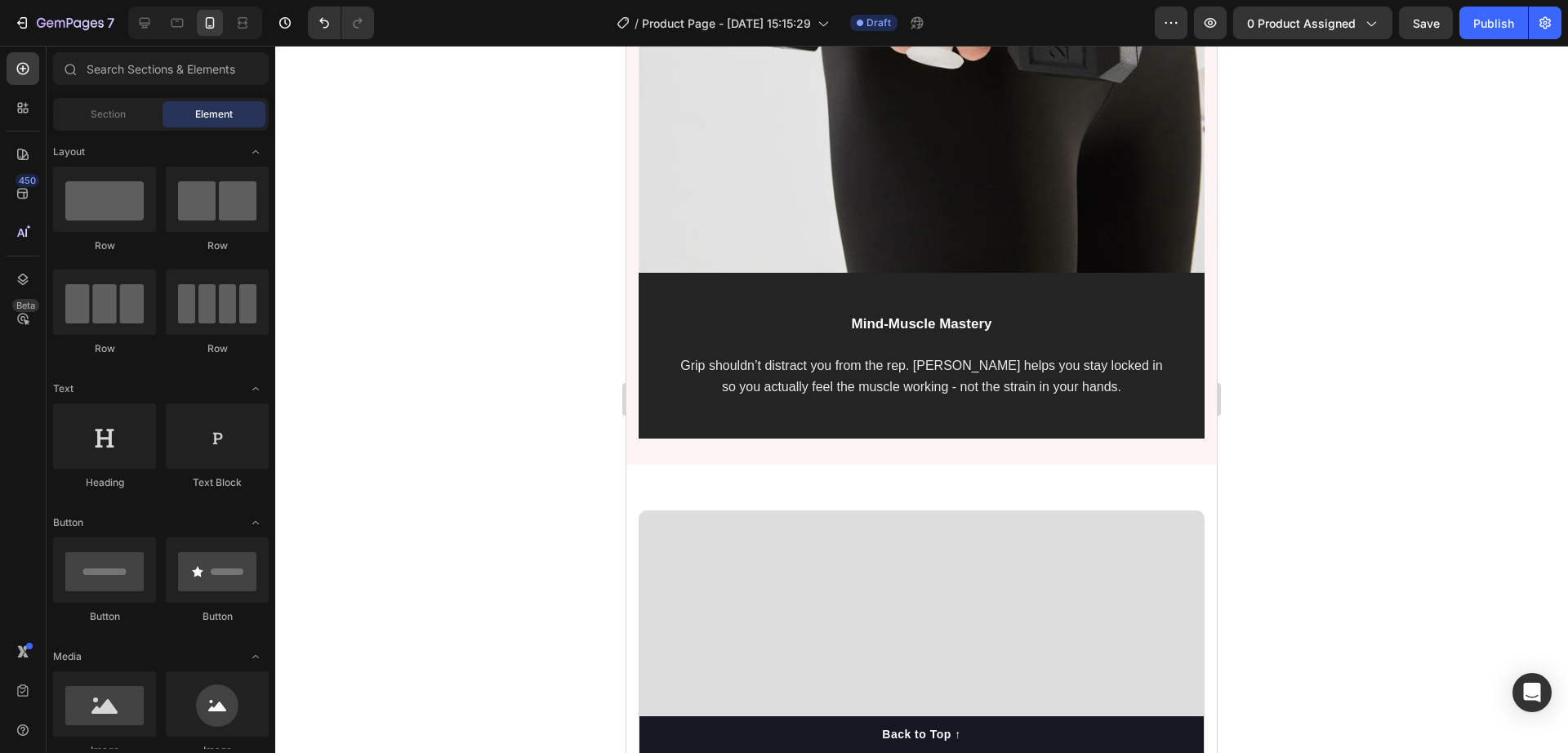
scroll to position [3577, 0]
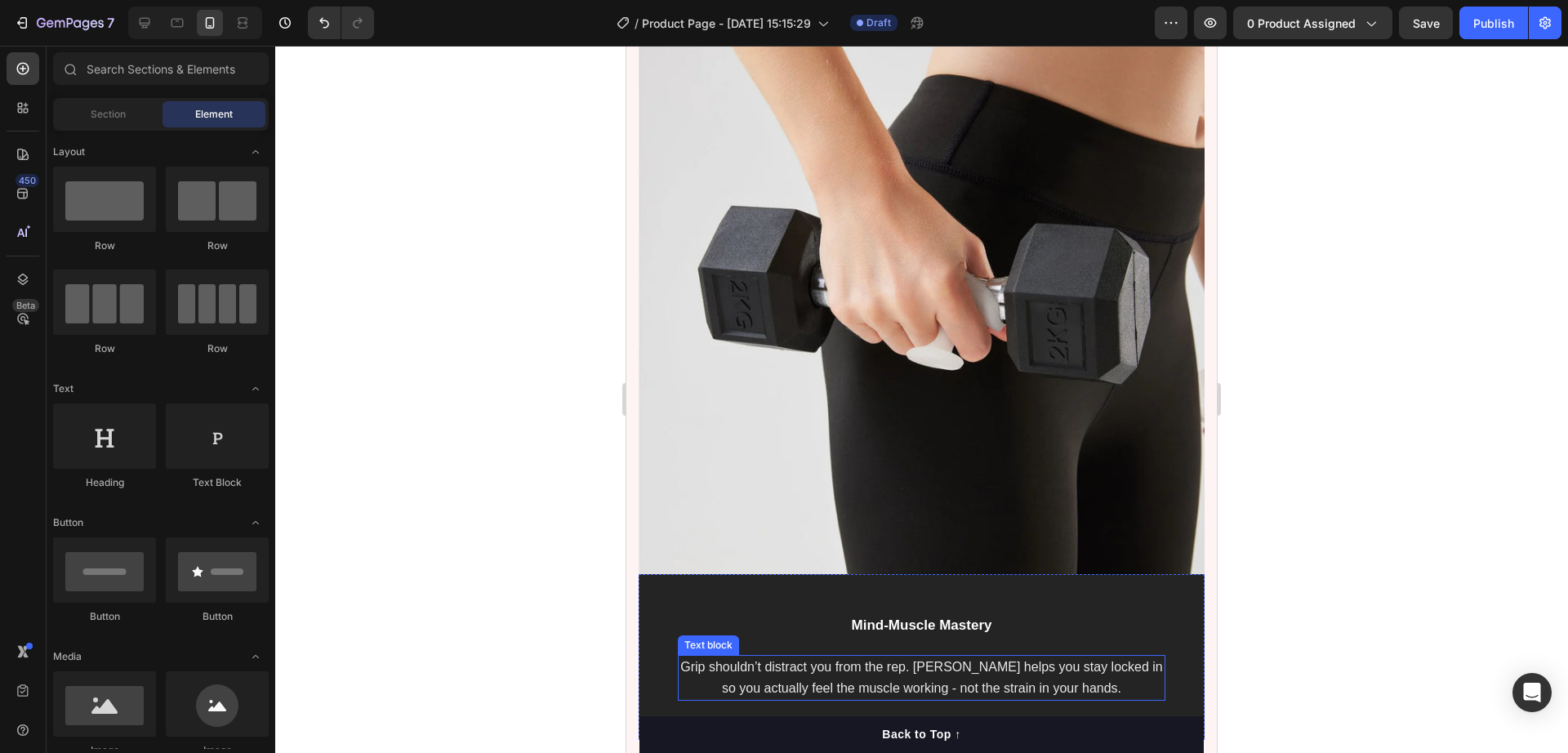
click at [936, 660] on span "Grip shouldn’t distract you from the rep. [PERSON_NAME] helps you stay locked i…" at bounding box center [921, 677] width 482 height 35
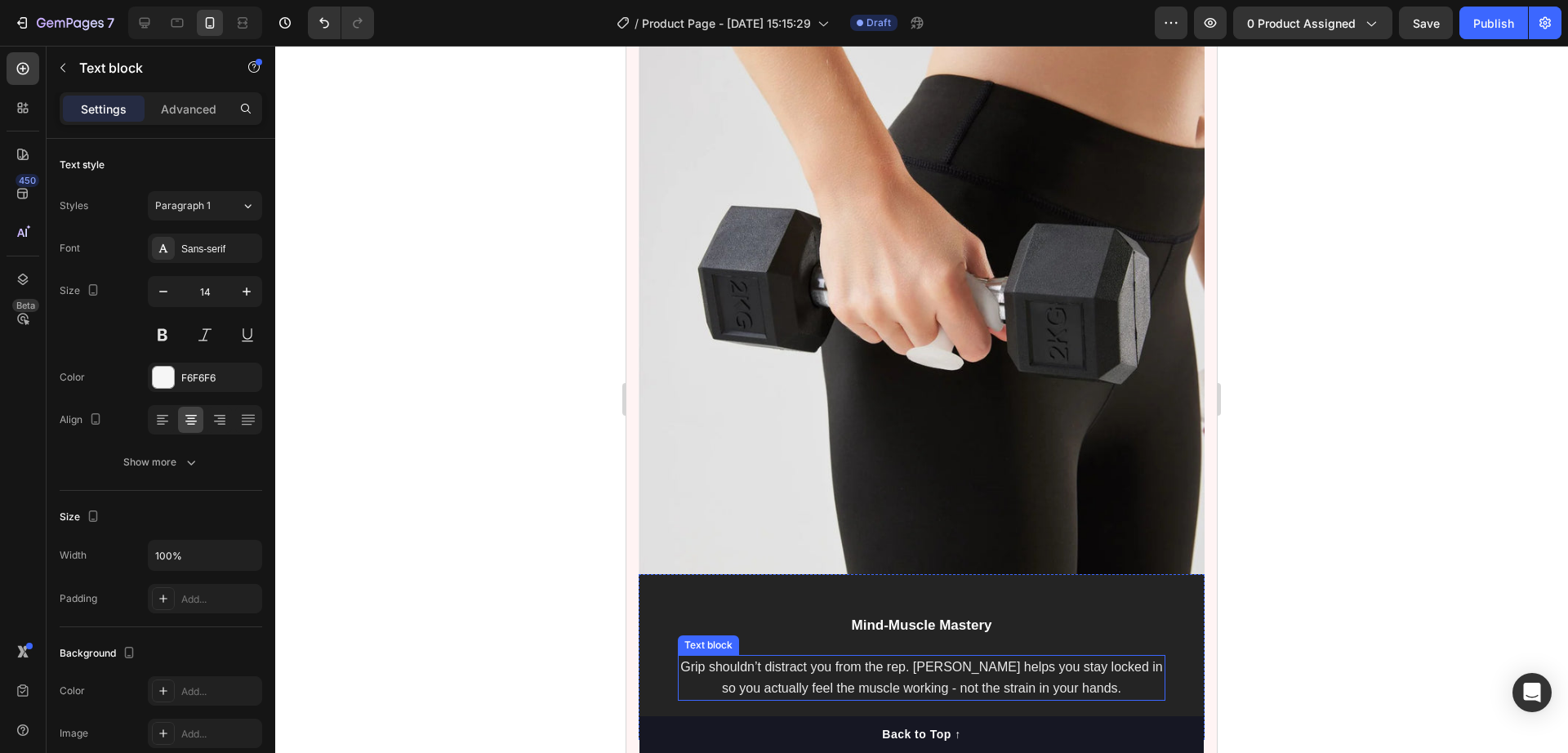
click at [936, 660] on span "Grip shouldn’t distract you from the rep. [PERSON_NAME] helps you stay locked i…" at bounding box center [921, 677] width 482 height 35
click at [1366, 523] on div at bounding box center [922, 399] width 1293 height 708
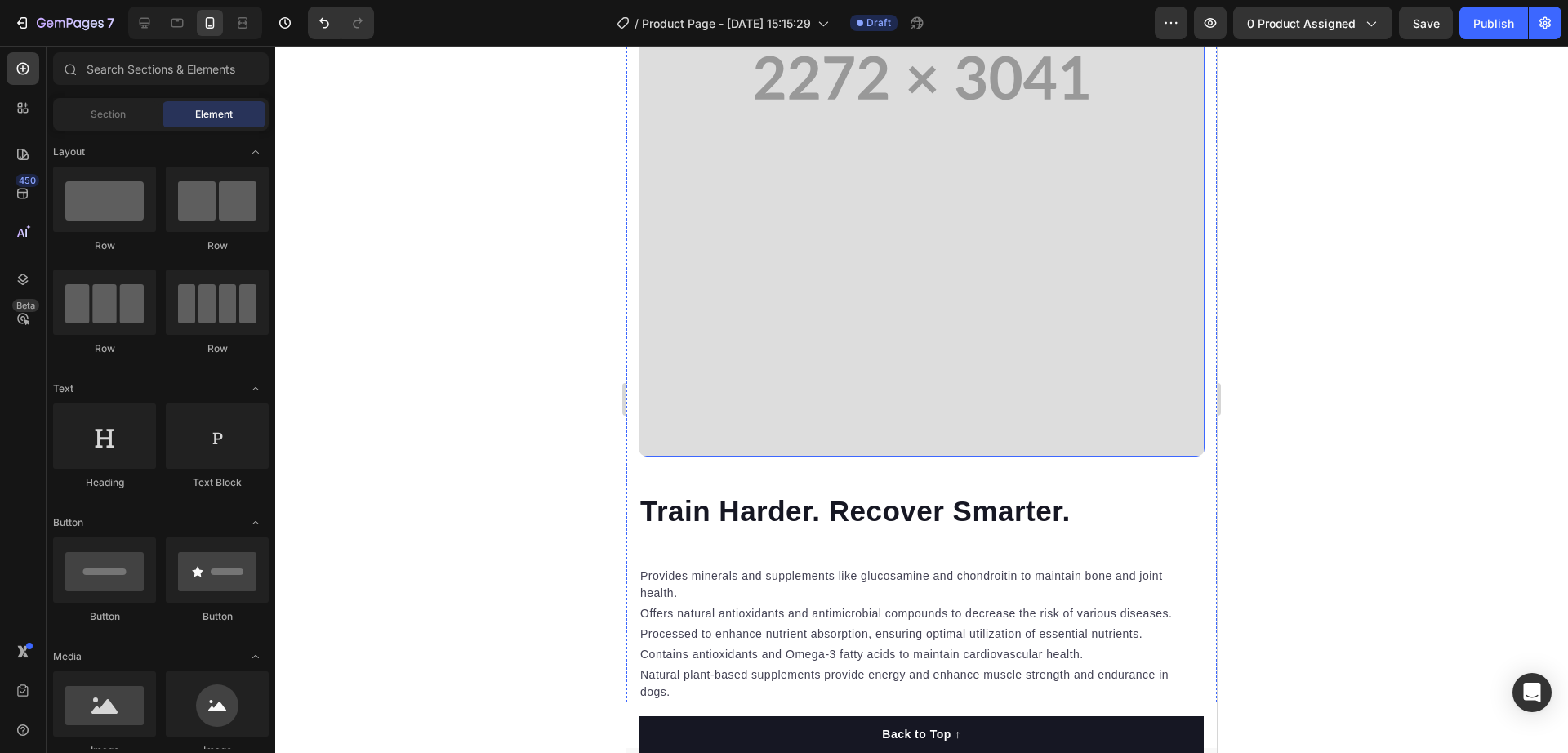
scroll to position [5007, 0]
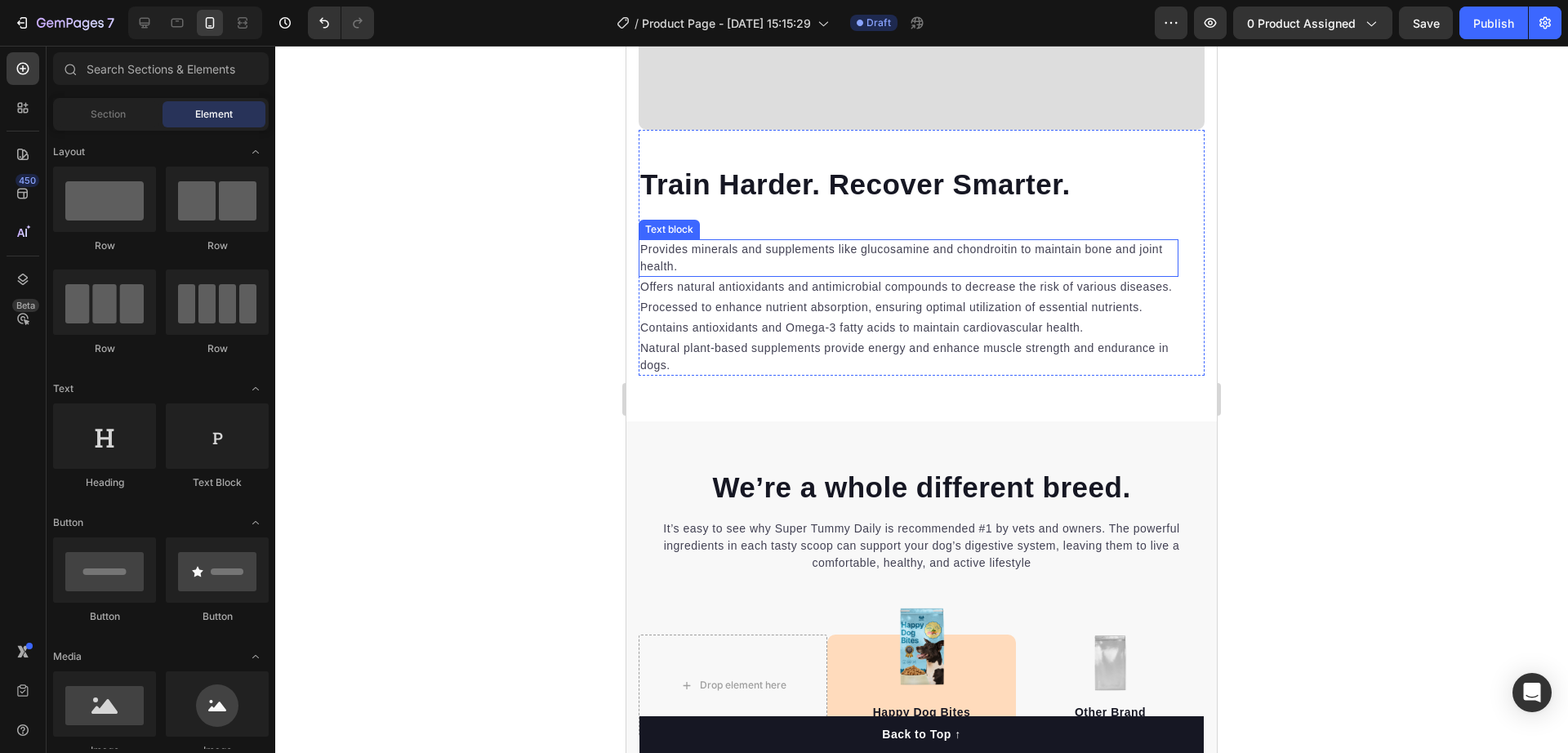
click at [746, 241] on p "Provides minerals and supplements like glucosamine and chondroitin to maintain …" at bounding box center [908, 258] width 537 height 35
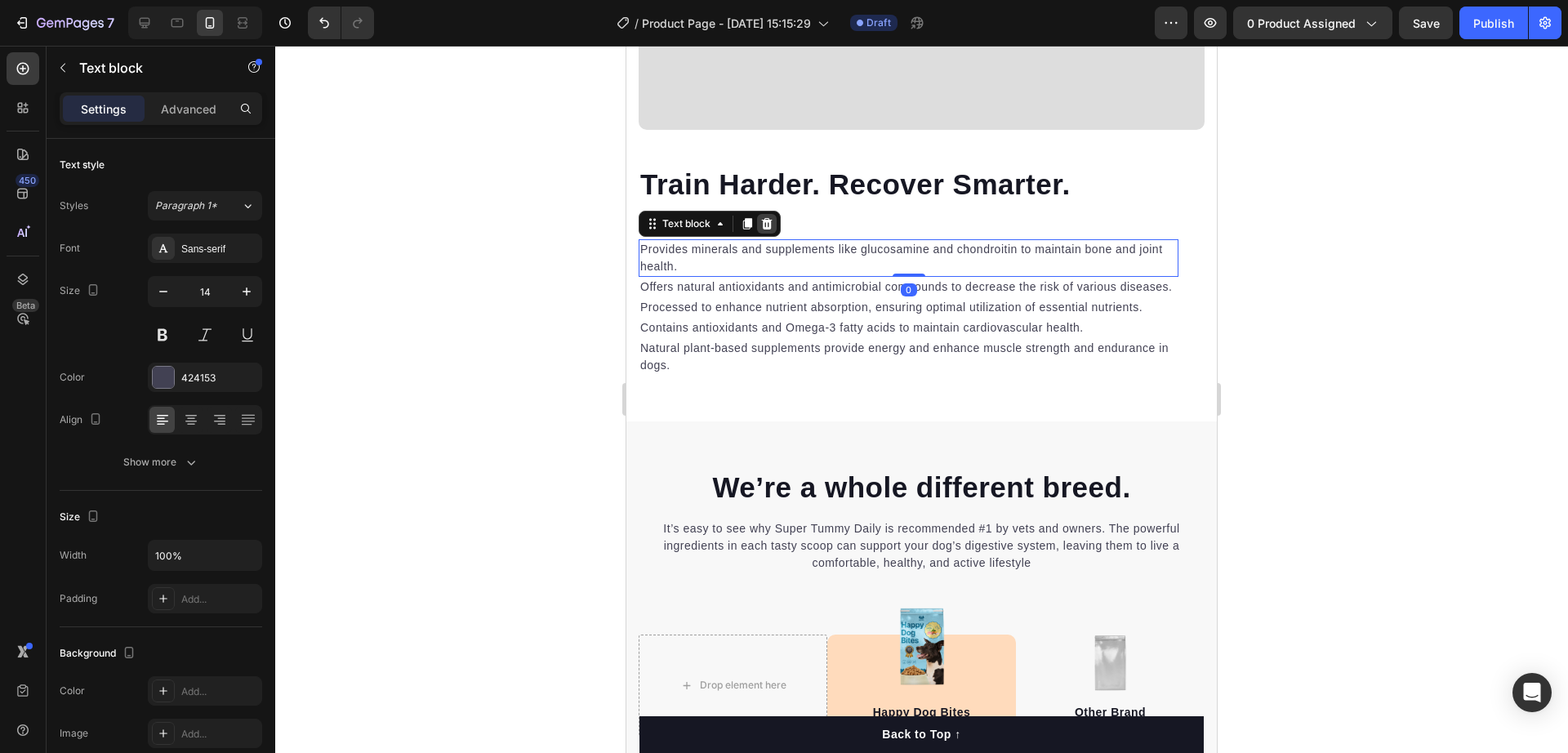
click at [766, 218] on icon at bounding box center [767, 224] width 13 height 13
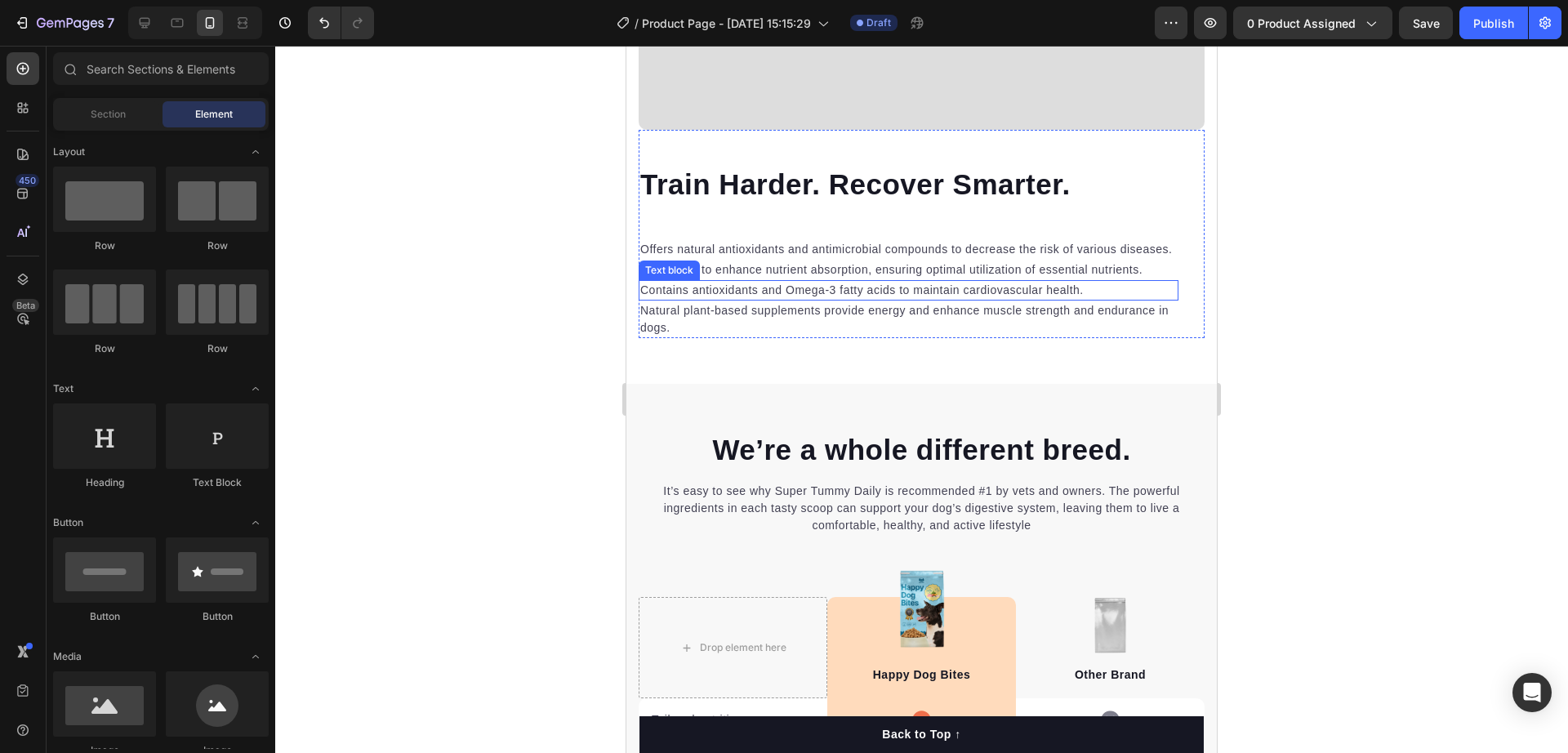
click at [799, 287] on p "Contains antioxidants and Omega-3 fatty acids to maintain cardiovascular health." at bounding box center [908, 291] width 537 height 17
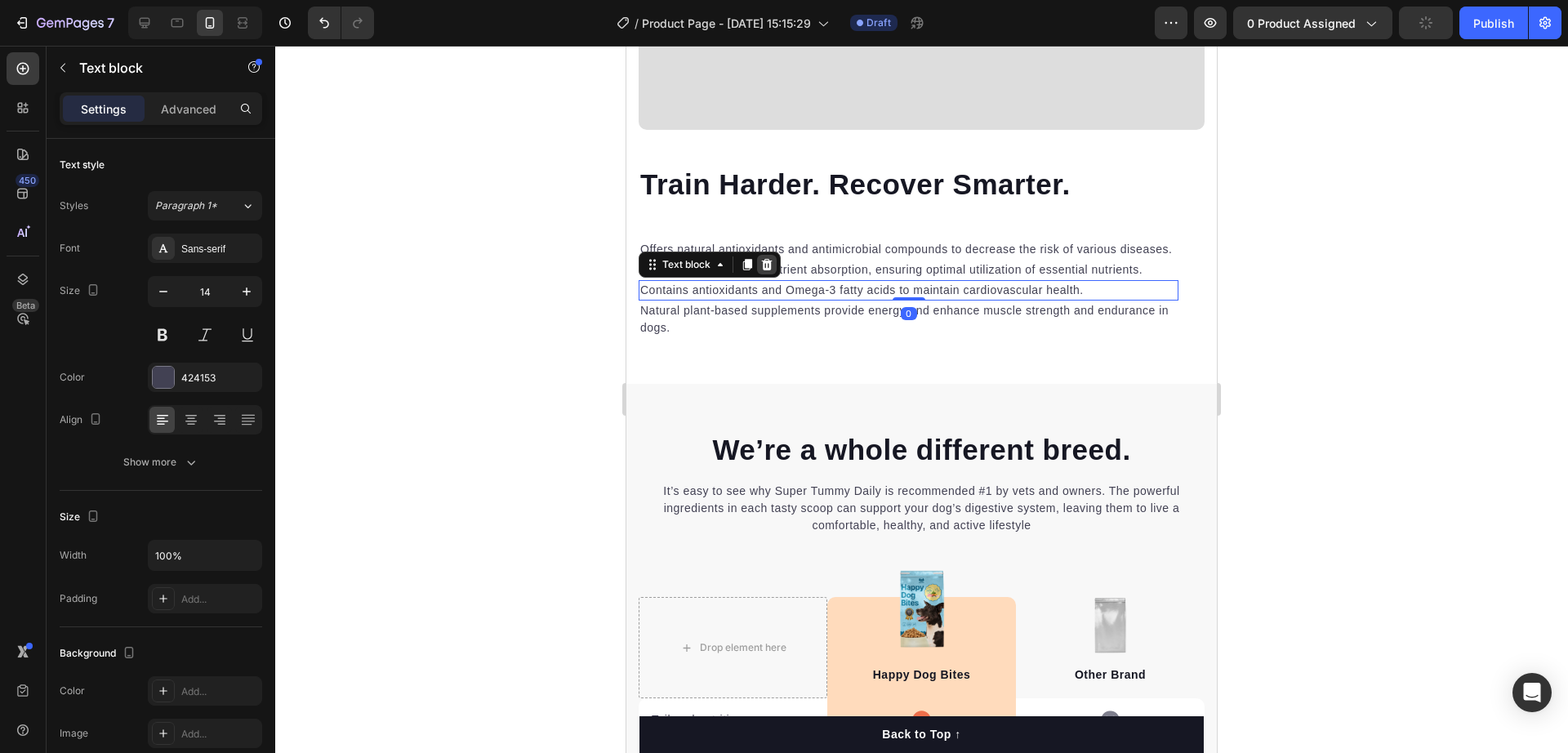
click at [771, 264] on icon at bounding box center [767, 264] width 10 height 11
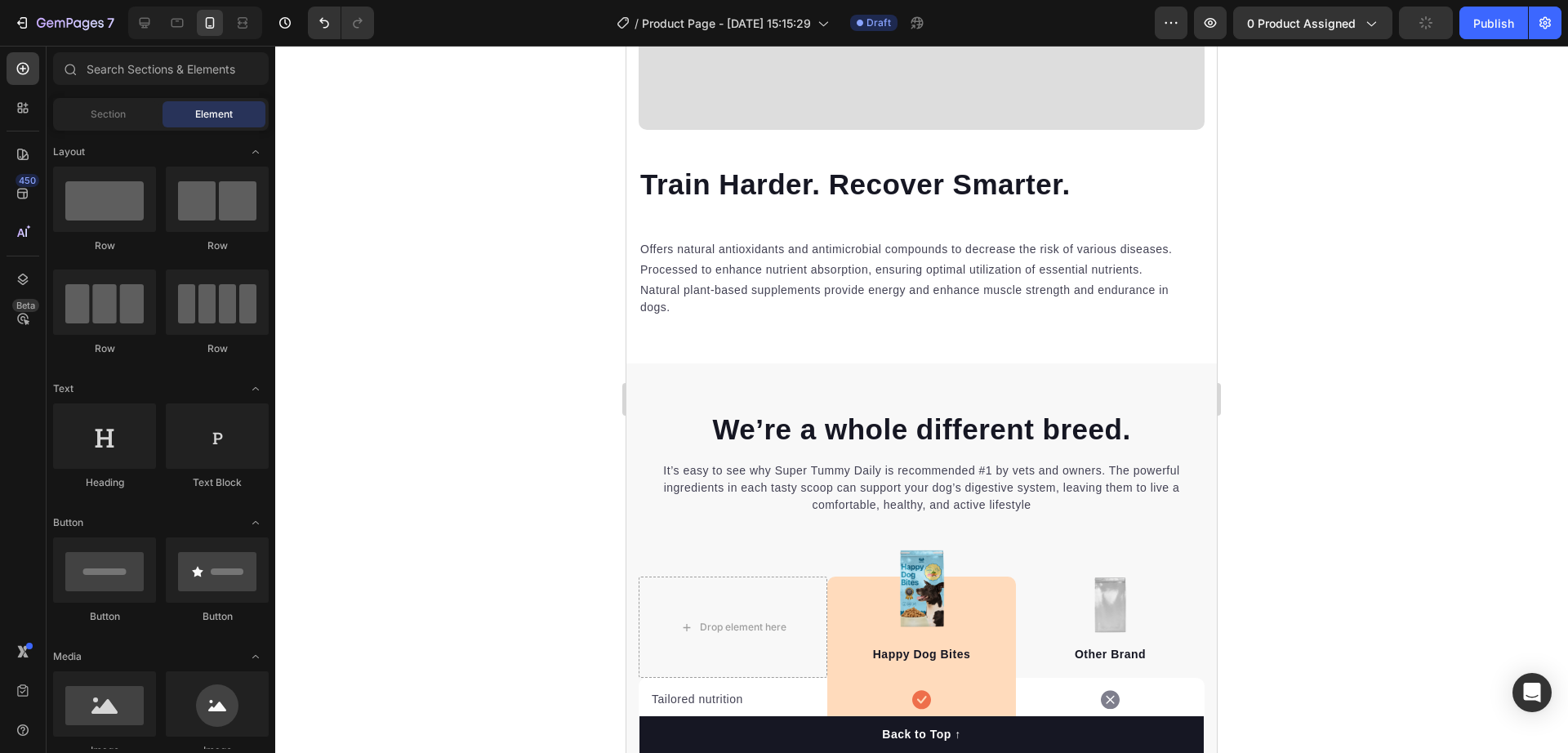
click at [771, 264] on p "Processed to enhance nutrient absorption, ensuring optimal utilization of essen…" at bounding box center [908, 270] width 537 height 17
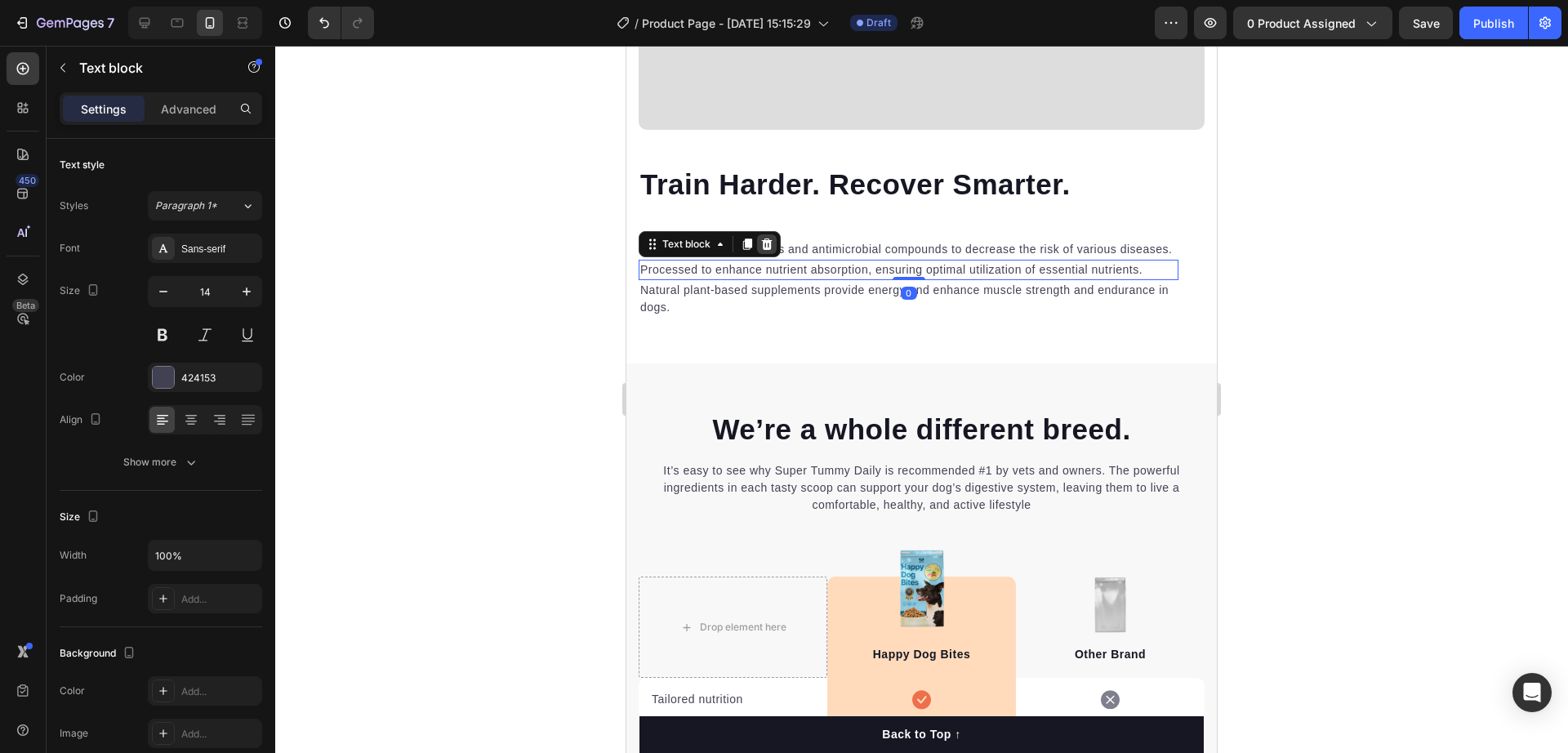
click at [769, 238] on icon at bounding box center [767, 244] width 10 height 11
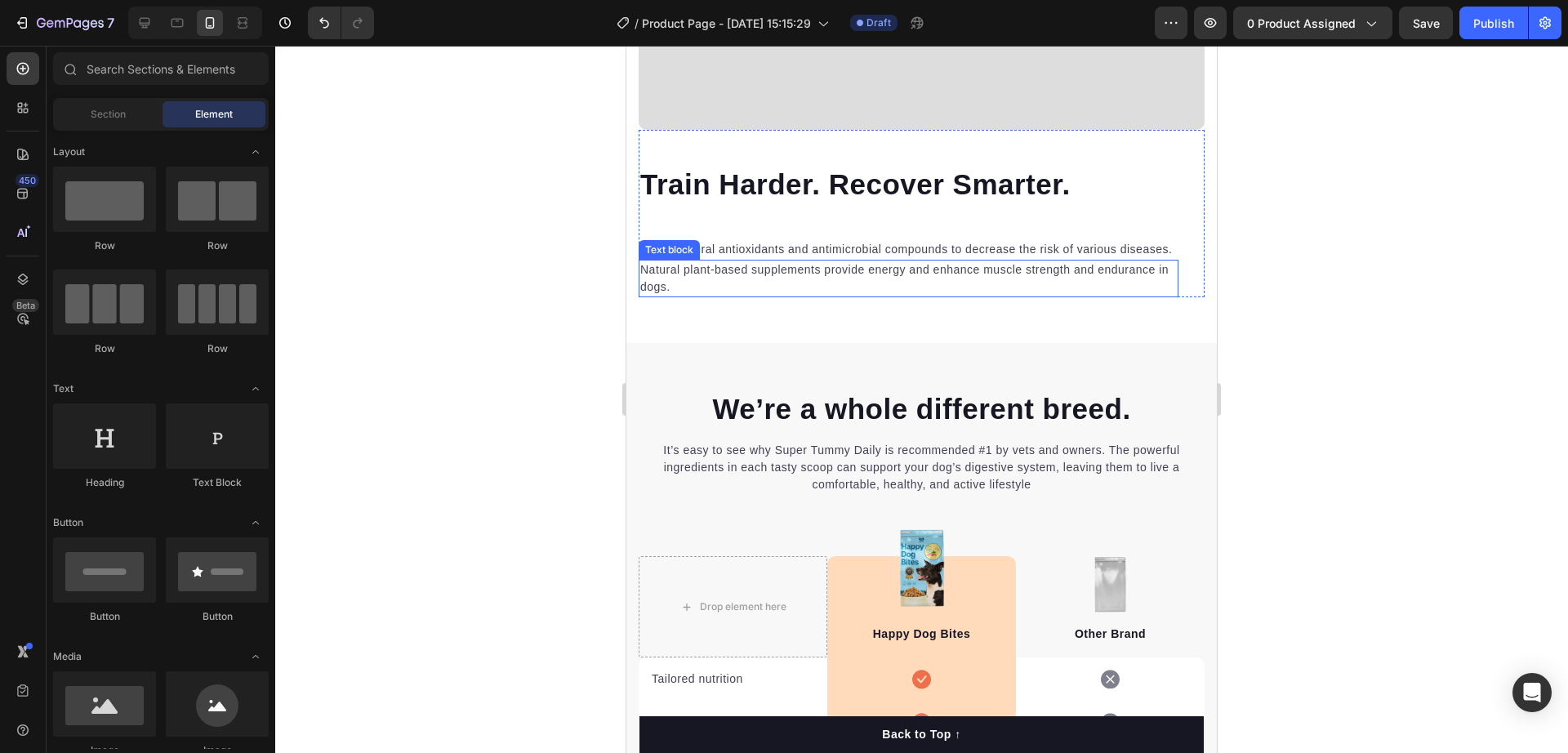
click at [770, 270] on p "Natural plant-based supplements provide energy and enhance muscle strength and …" at bounding box center [908, 279] width 537 height 35
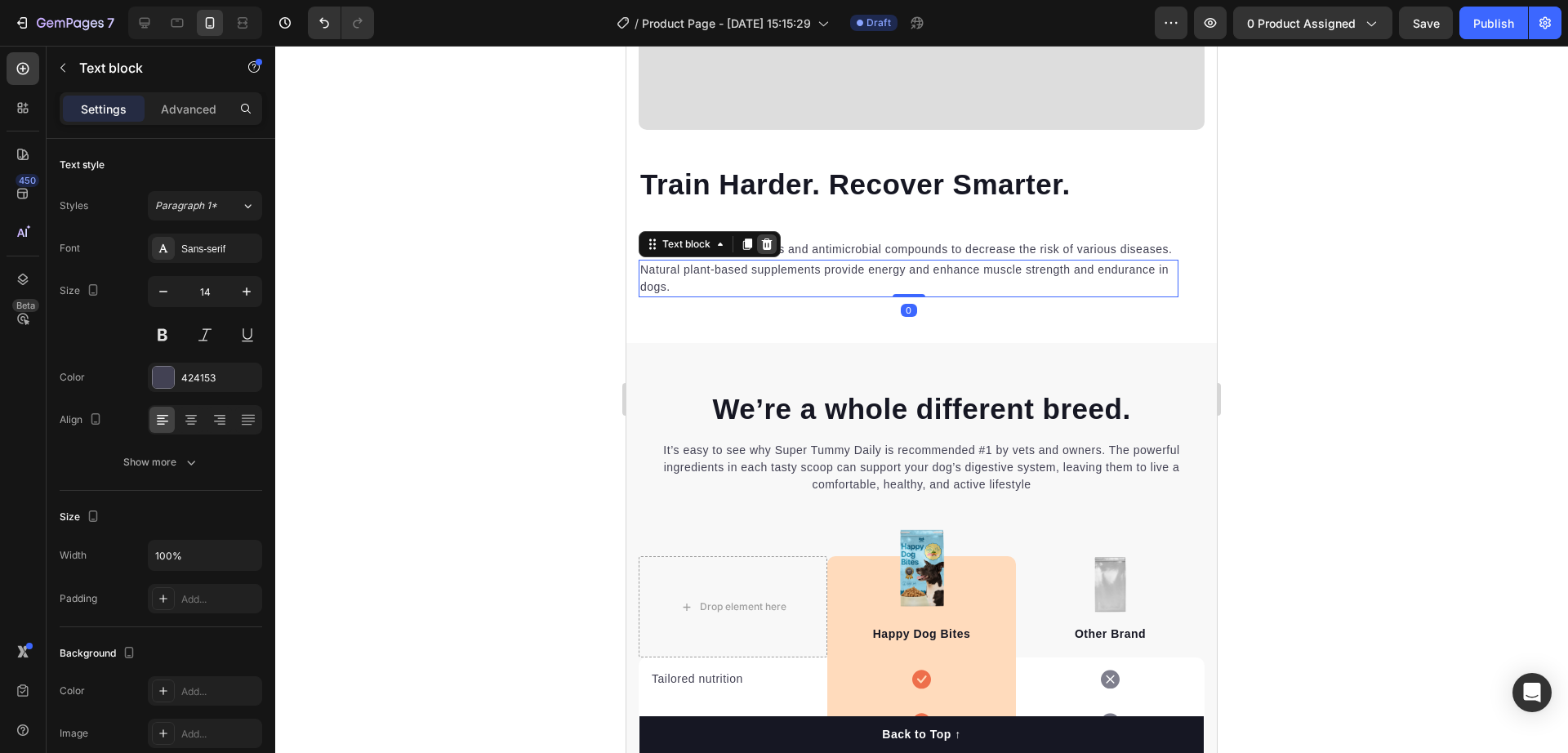
click at [768, 238] on icon at bounding box center [767, 244] width 10 height 11
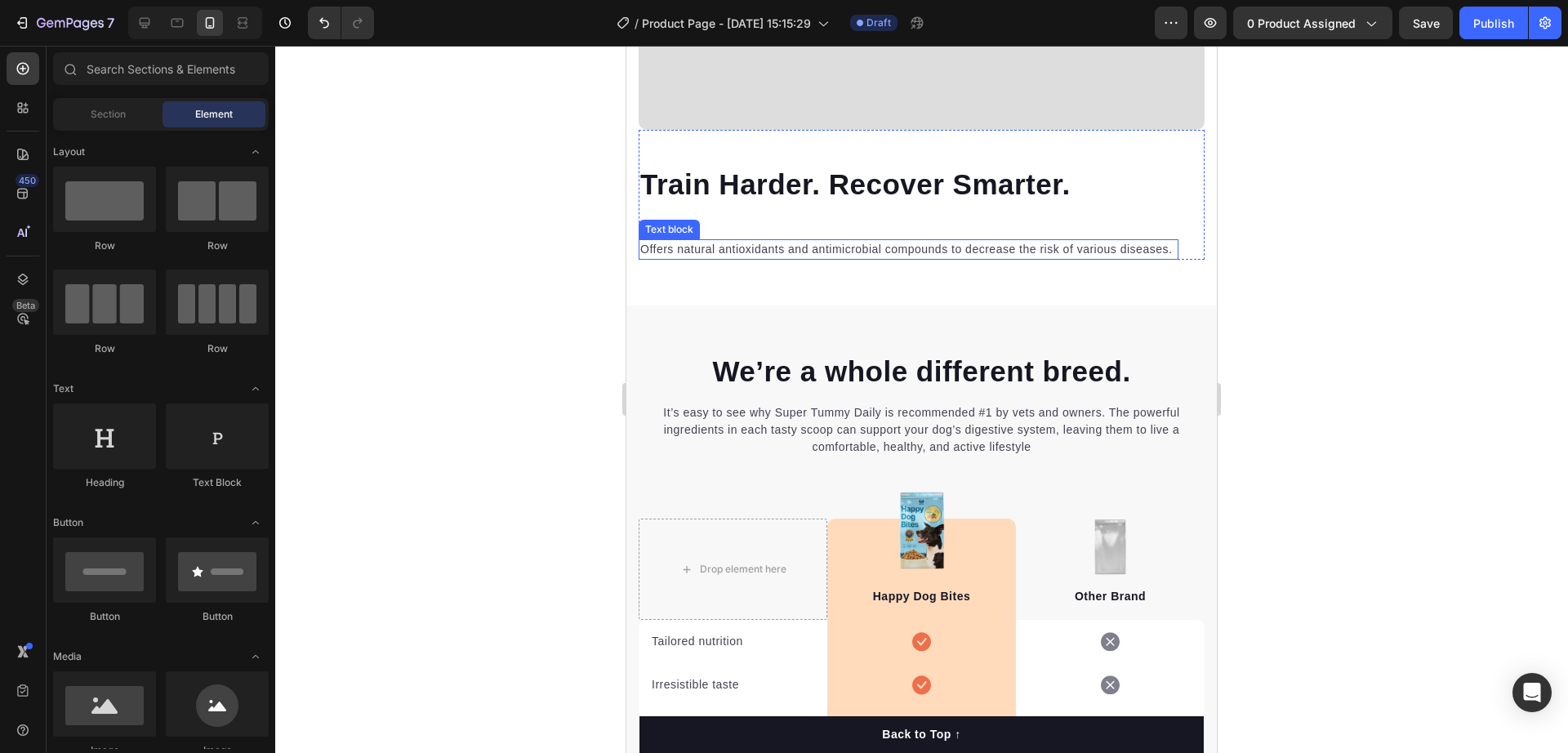
click at [773, 241] on p "Offers natural antioxidants and antimicrobial compounds to decrease the risk of…" at bounding box center [908, 249] width 537 height 17
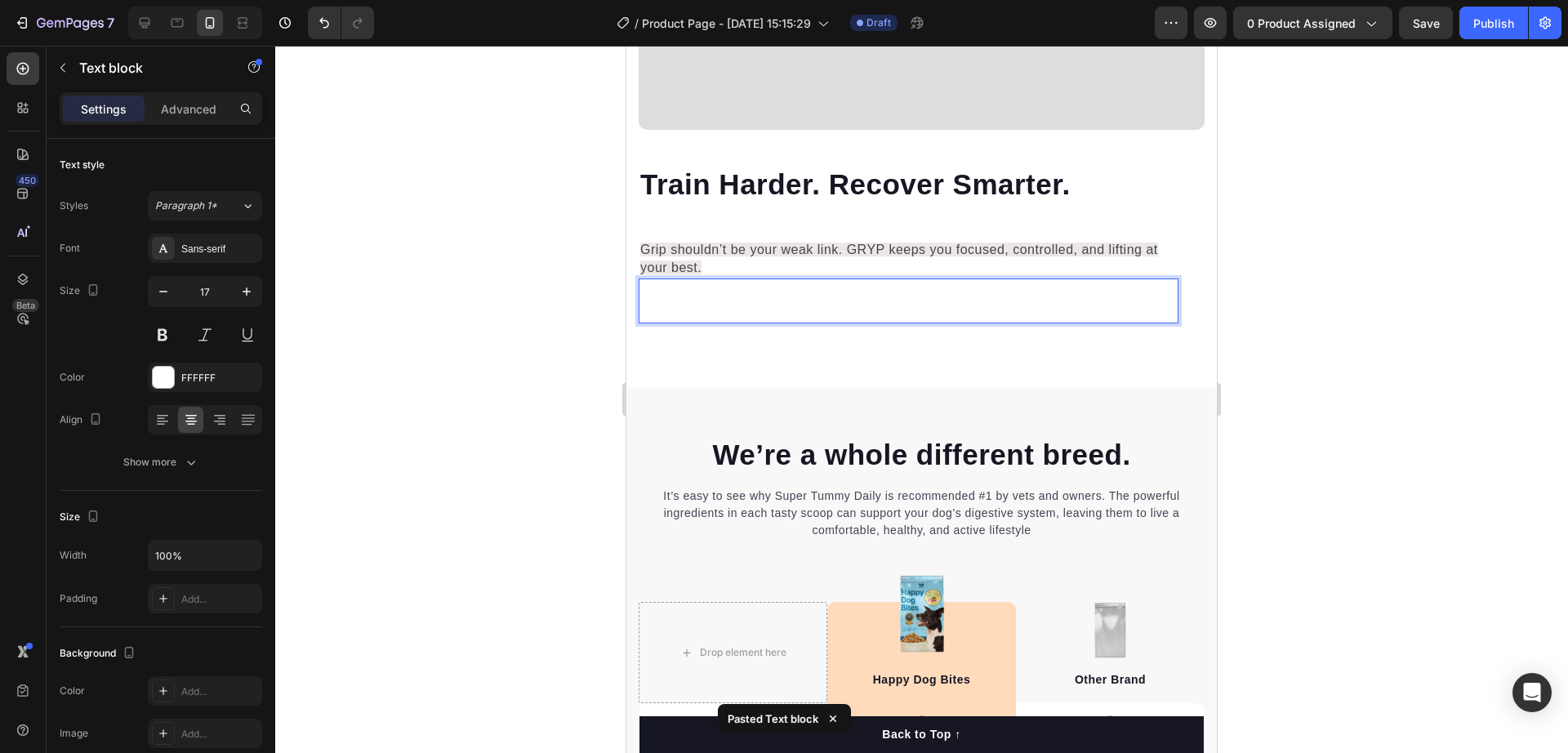
click at [909, 301] on p "Their Training Seriously" at bounding box center [908, 311] width 537 height 22
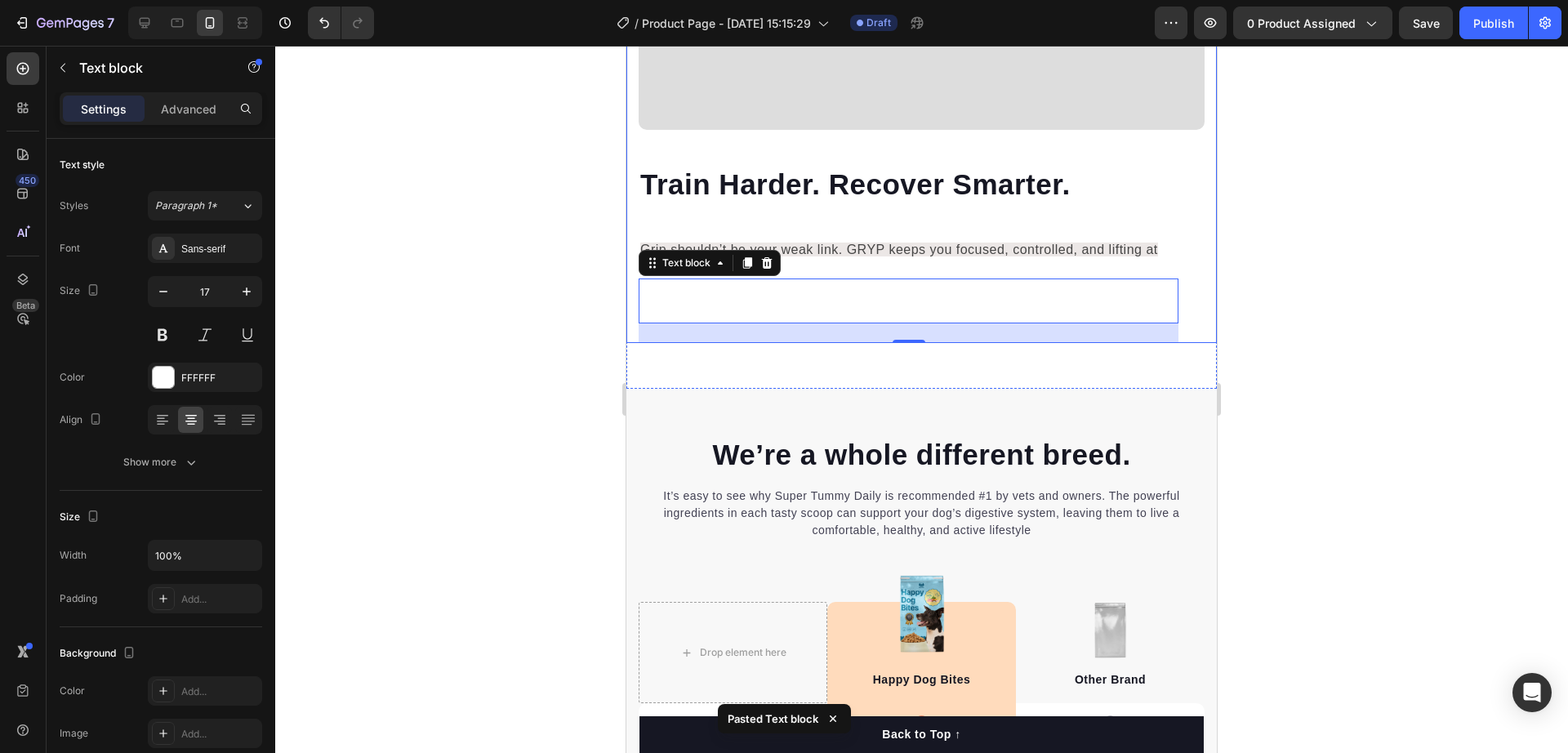
click at [1342, 256] on div at bounding box center [922, 399] width 1293 height 708
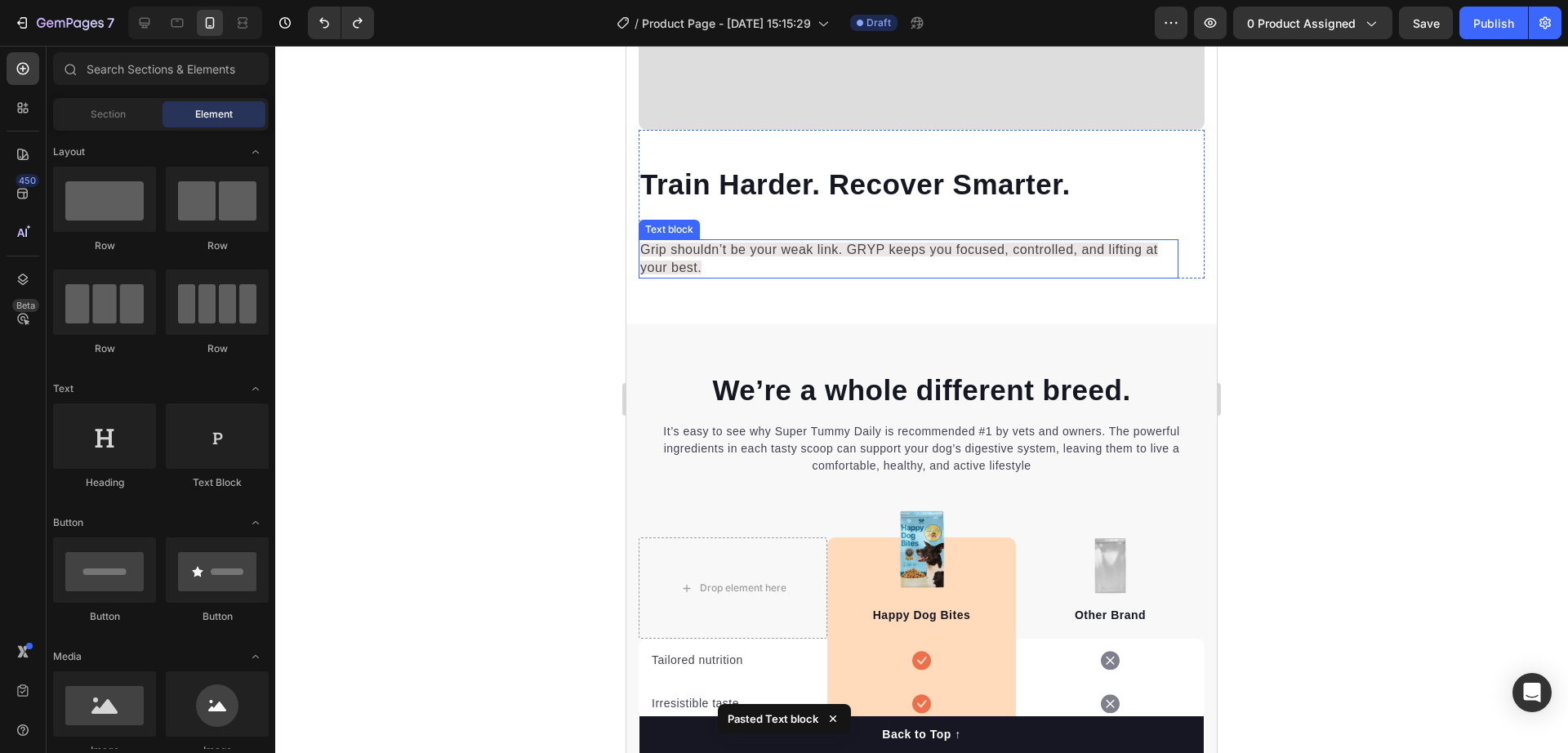
click at [816, 243] on span "Grip shouldn’t be your weak link. GRYP keeps you focused, controlled, and lifti…" at bounding box center [899, 259] width 517 height 32
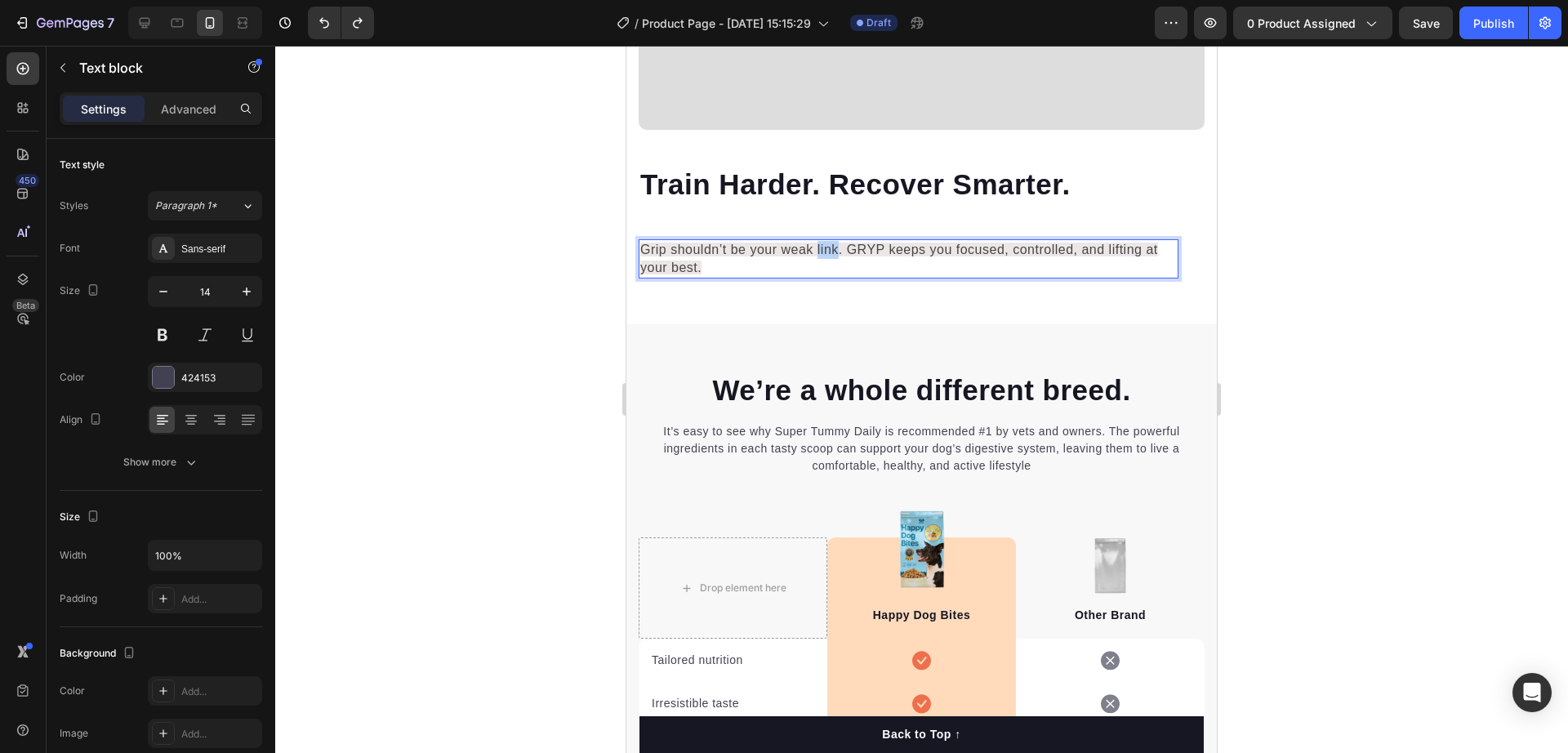
click at [816, 243] on span "Grip shouldn’t be your weak link. GRYP keeps you focused, controlled, and lifti…" at bounding box center [899, 259] width 517 height 32
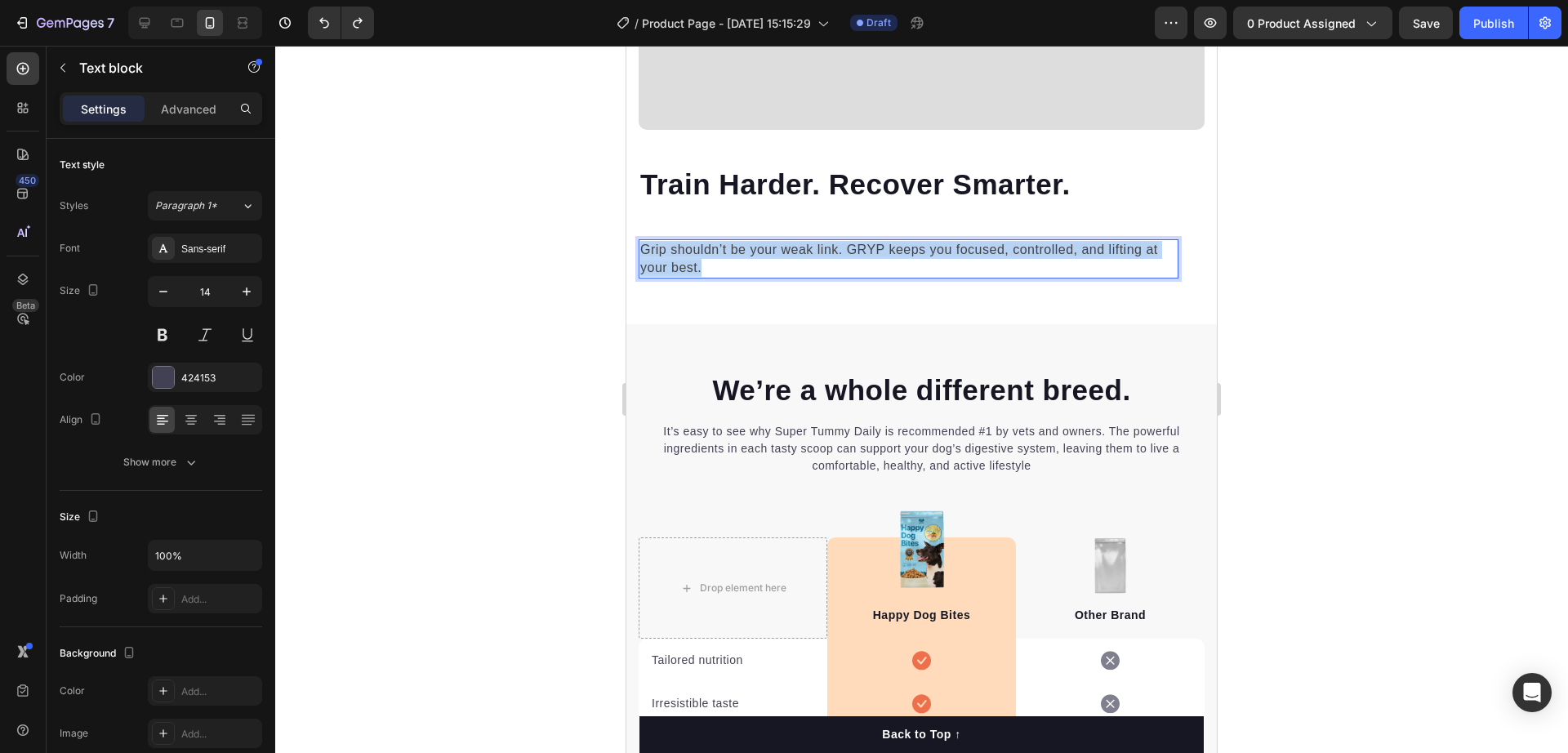
click at [816, 243] on span "Grip shouldn’t be your weak link. GRYP keeps you focused, controlled, and lifti…" at bounding box center [899, 259] width 517 height 32
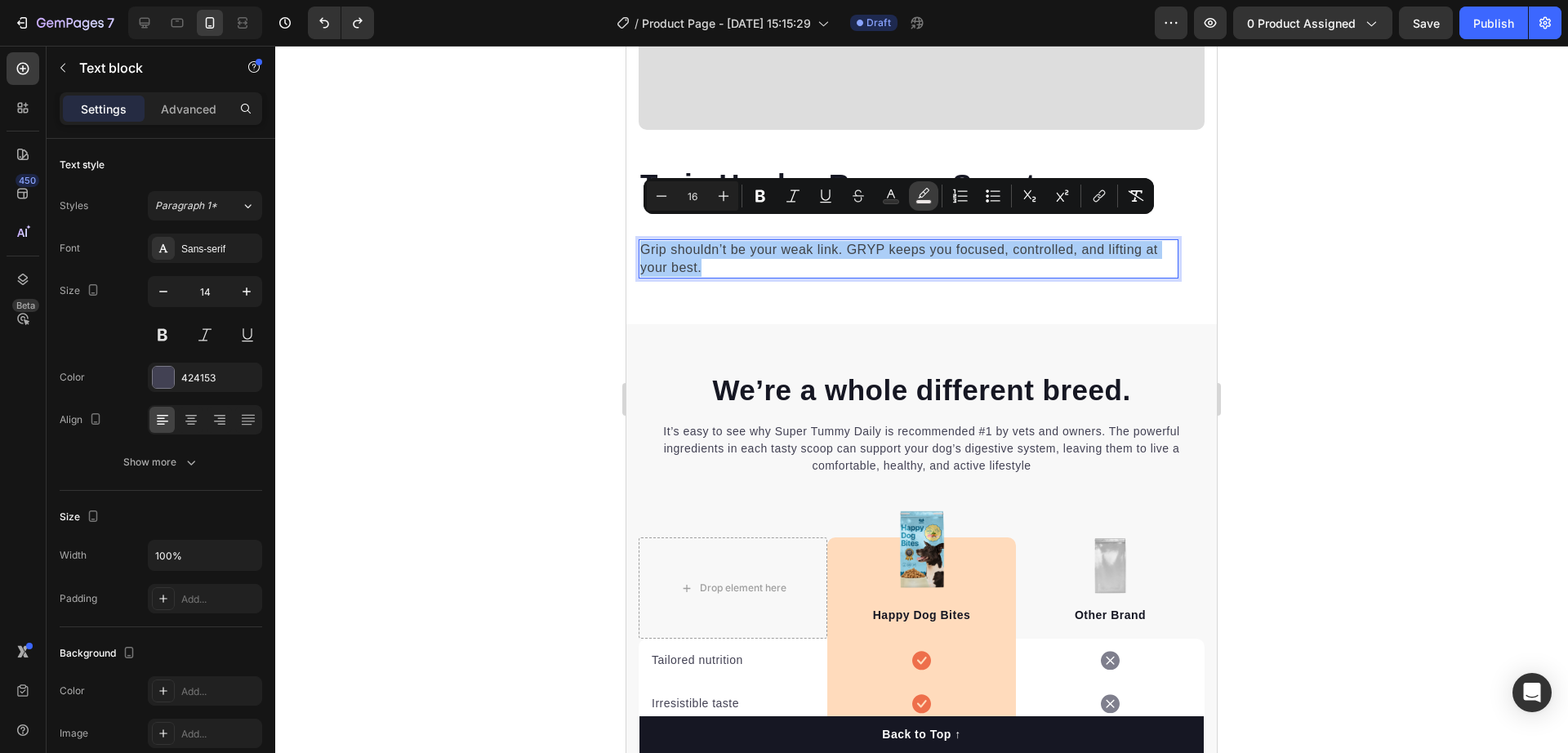
click at [931, 199] on icon "Editor contextual toolbar" at bounding box center [923, 195] width 16 height 16
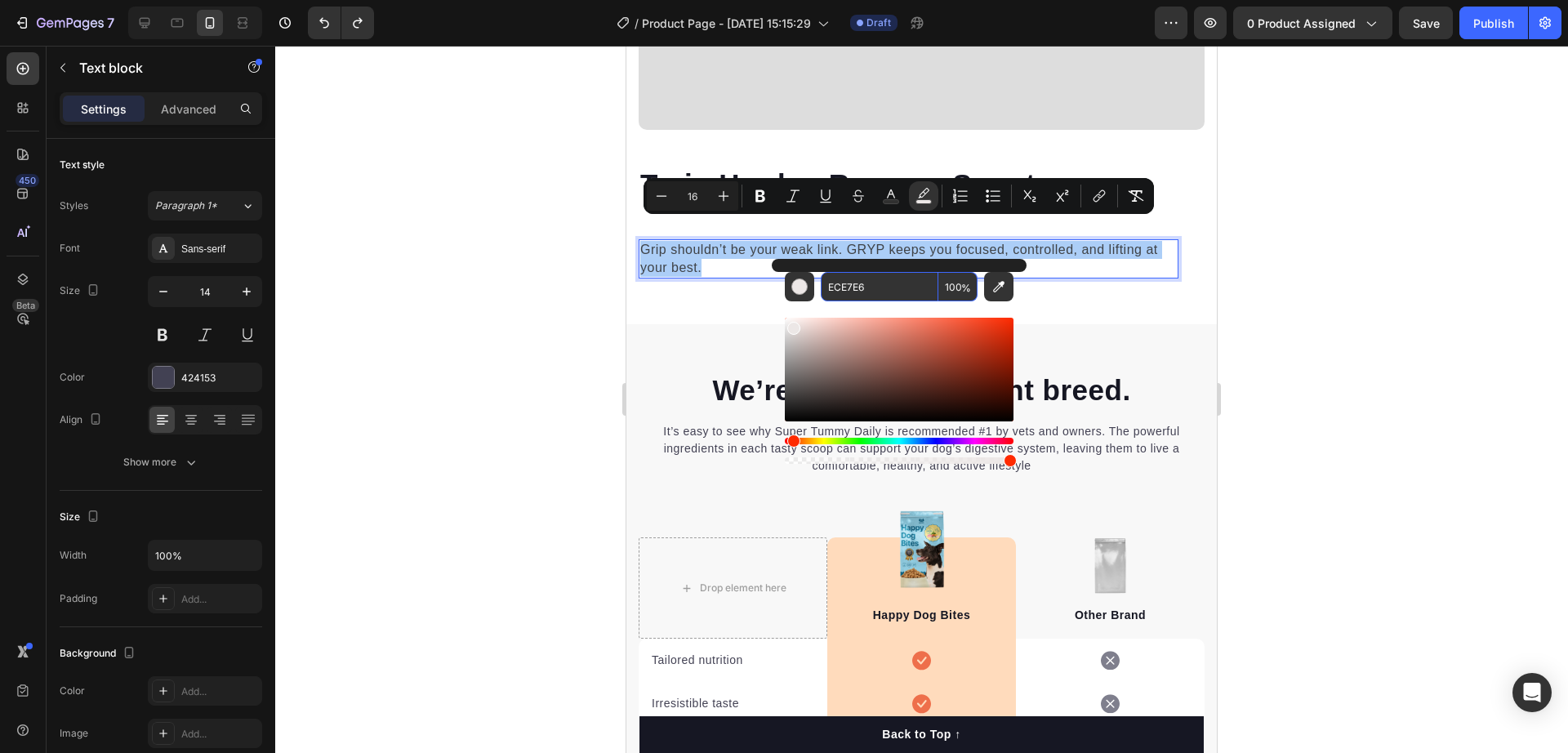
click at [954, 277] on input "100" at bounding box center [958, 286] width 39 height 29
type input "0"
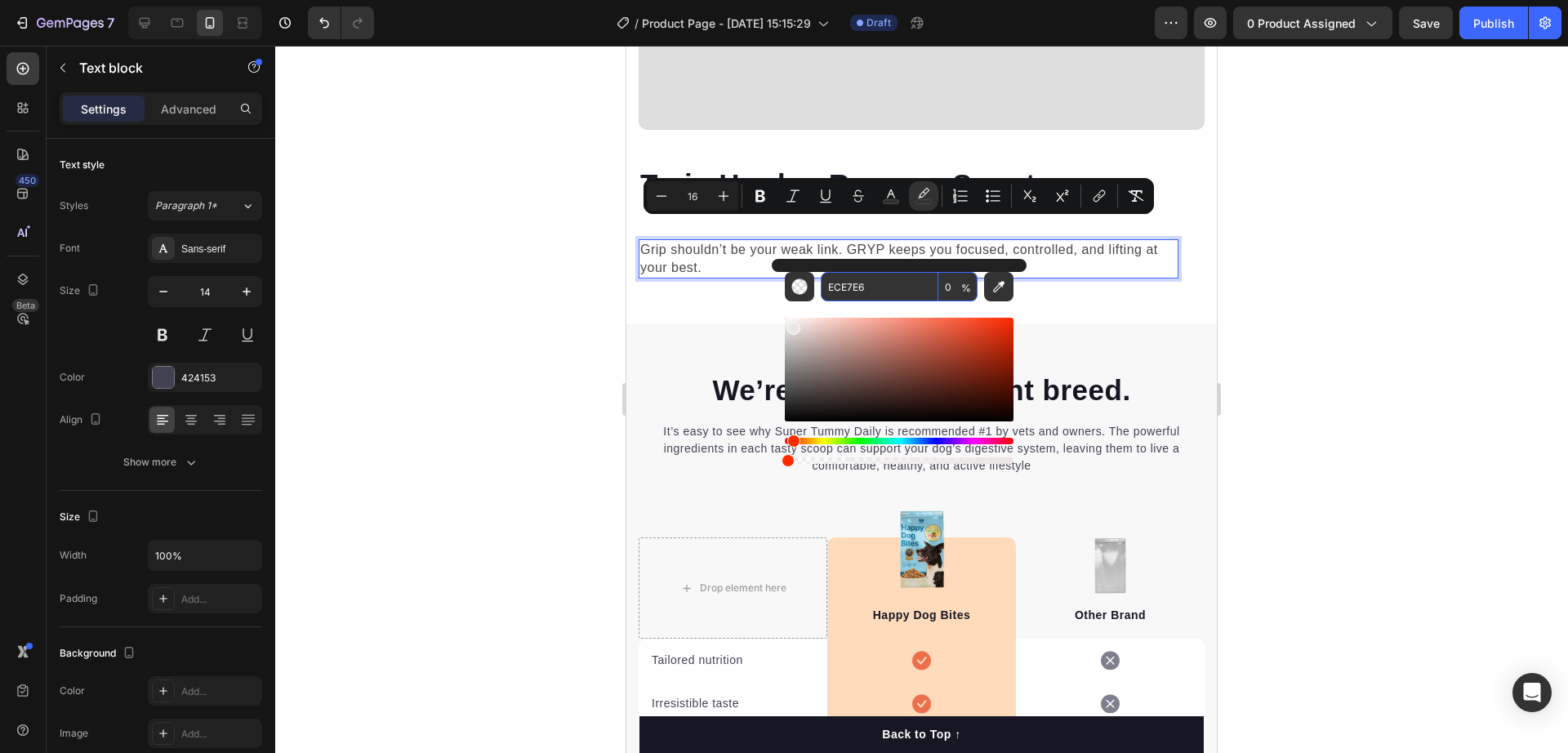
click at [894, 289] on input "ECE7E6" at bounding box center [879, 286] width 117 height 29
click at [887, 188] on icon "Editor contextual toolbar" at bounding box center [890, 195] width 16 height 16
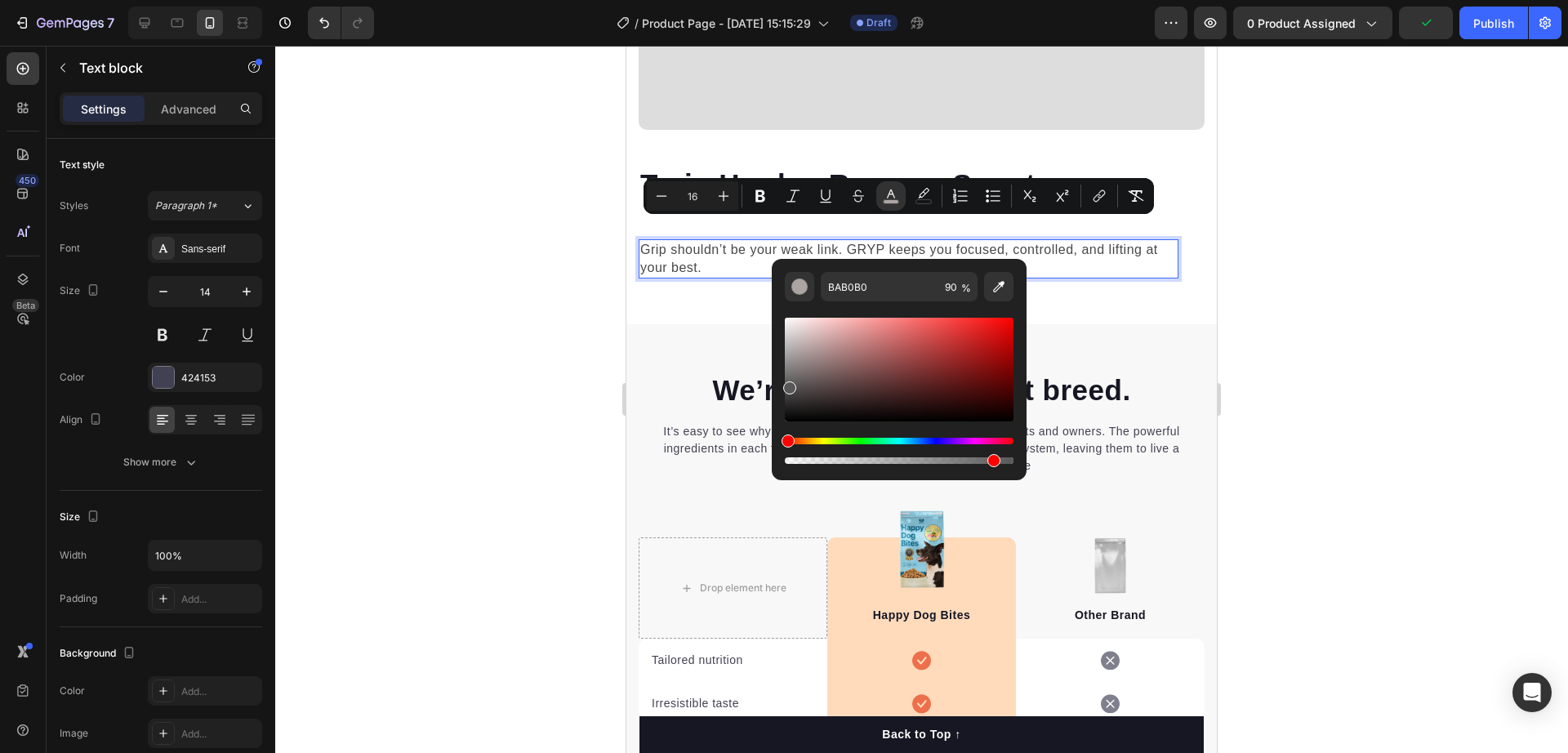
drag, startPoint x: 1426, startPoint y: 401, endPoint x: 772, endPoint y: 480, distance: 658.8
type input "000000"
click at [1346, 207] on div at bounding box center [922, 399] width 1293 height 708
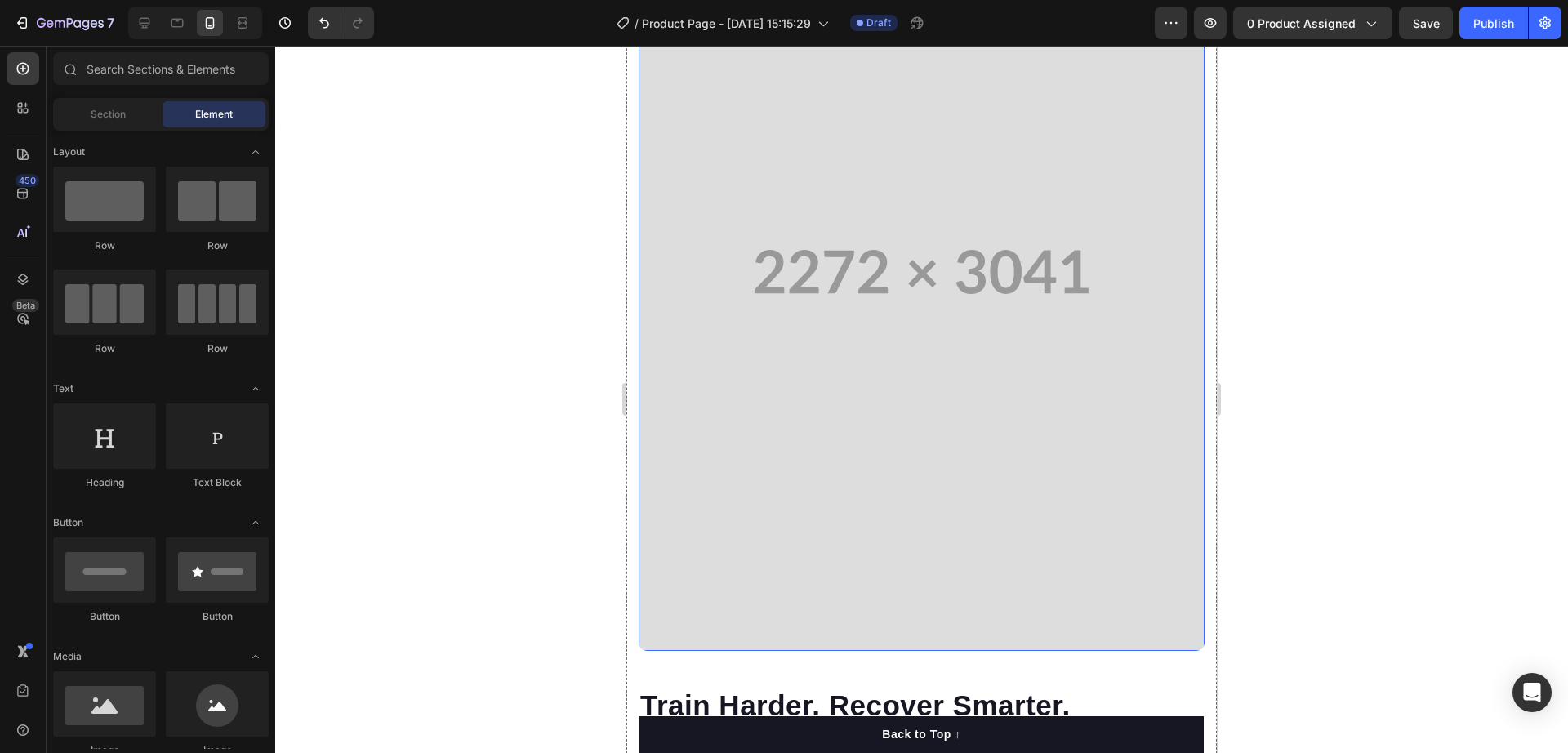
scroll to position [4089, 0]
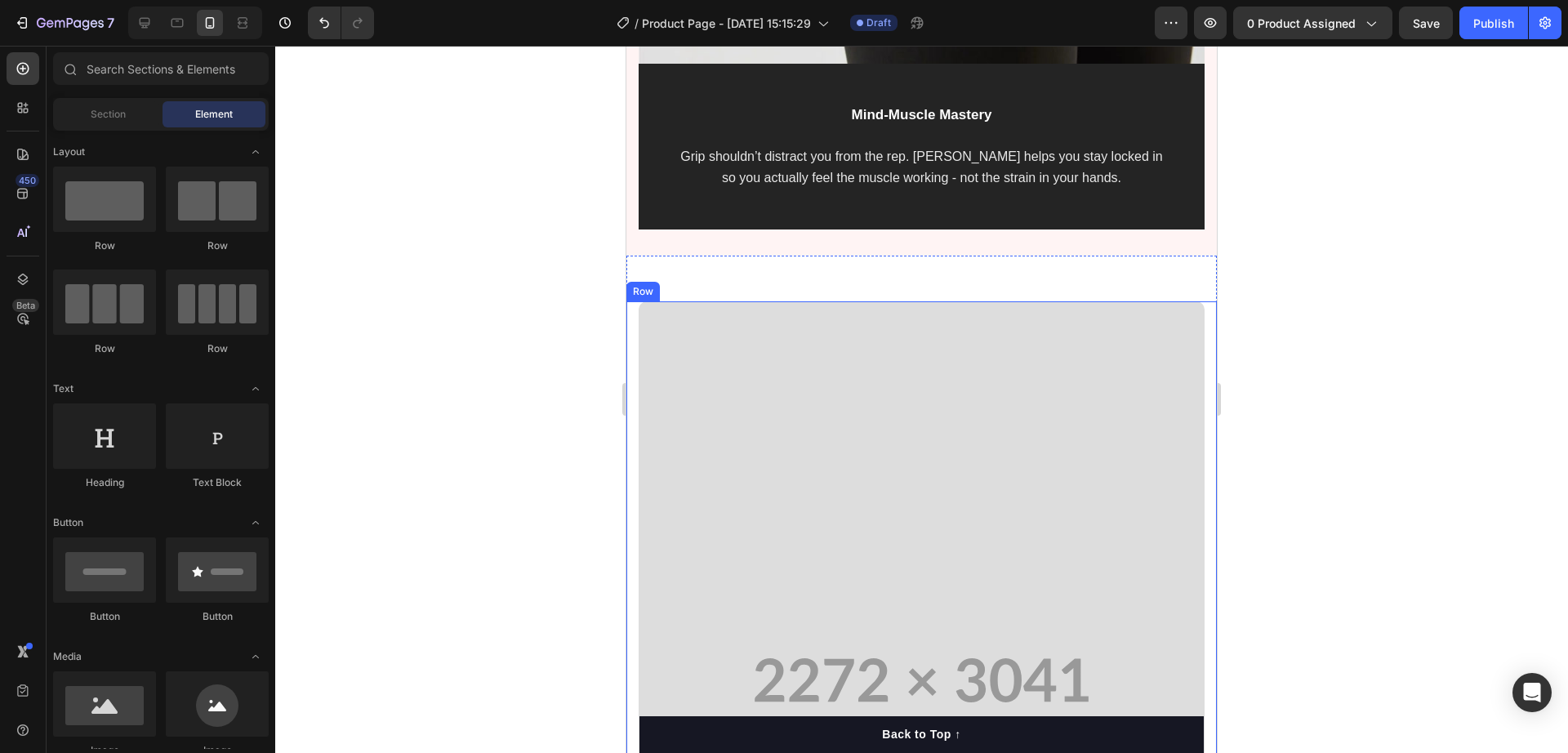
click at [632, 392] on div "Train Harder. Recover Smarter. Heading Grip shouldn’t be your weak link. GRYP k…" at bounding box center [921, 755] width 590 height 906
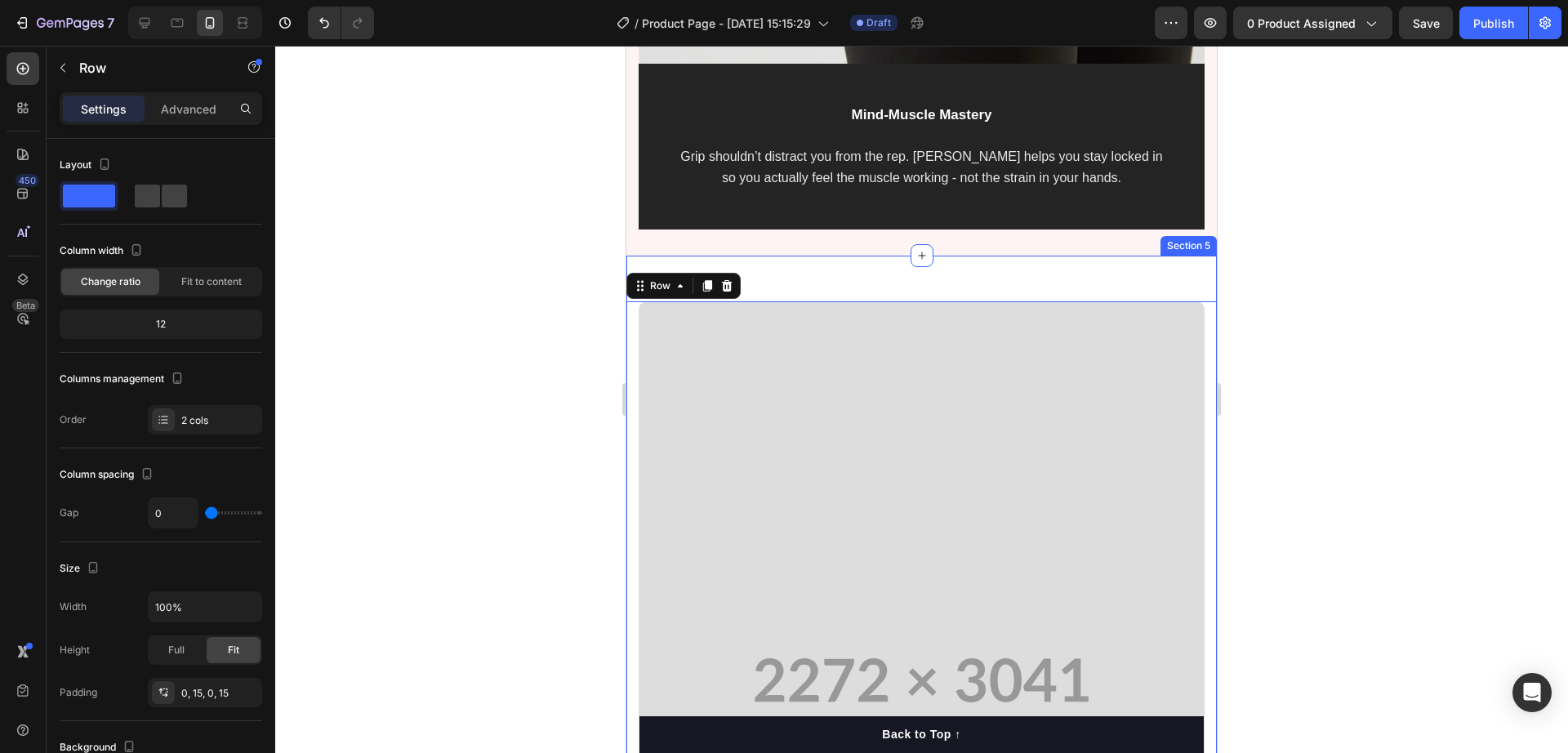
click at [766, 264] on div "Train Harder. Recover Smarter. Heading Grip shouldn’t be your weak link. GRYP k…" at bounding box center [921, 755] width 590 height 998
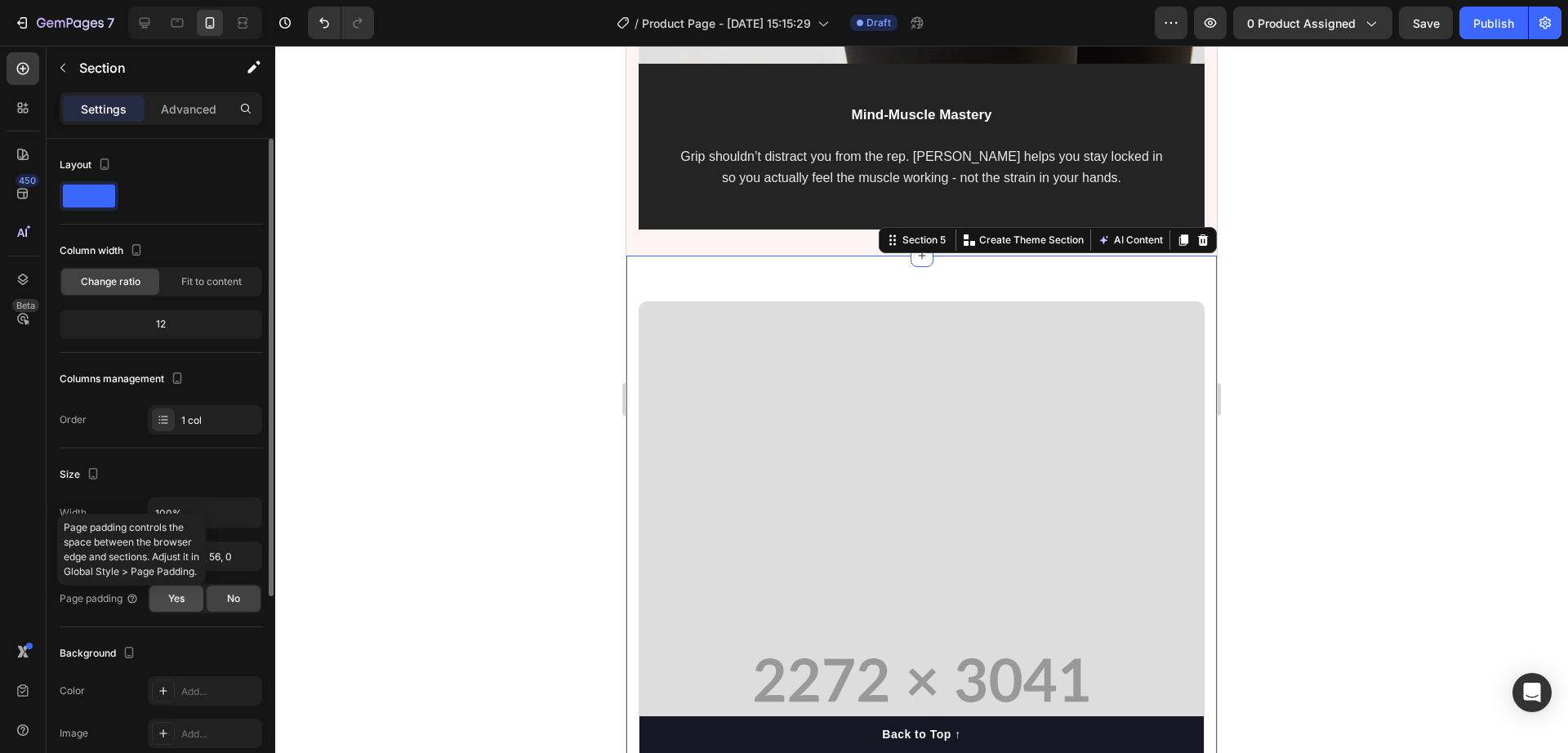
scroll to position [294, 0]
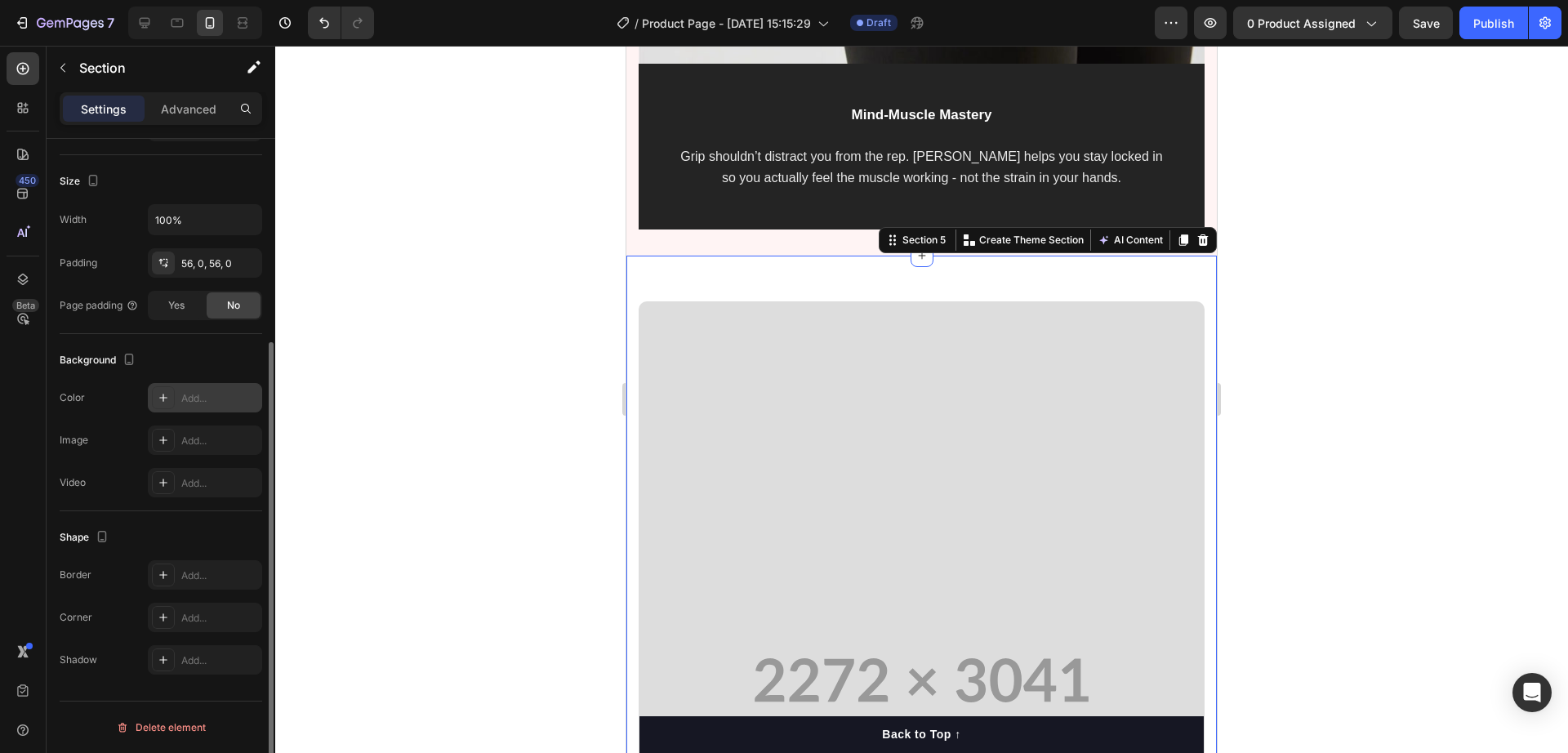
click at [193, 394] on div "Add..." at bounding box center [219, 399] width 77 height 15
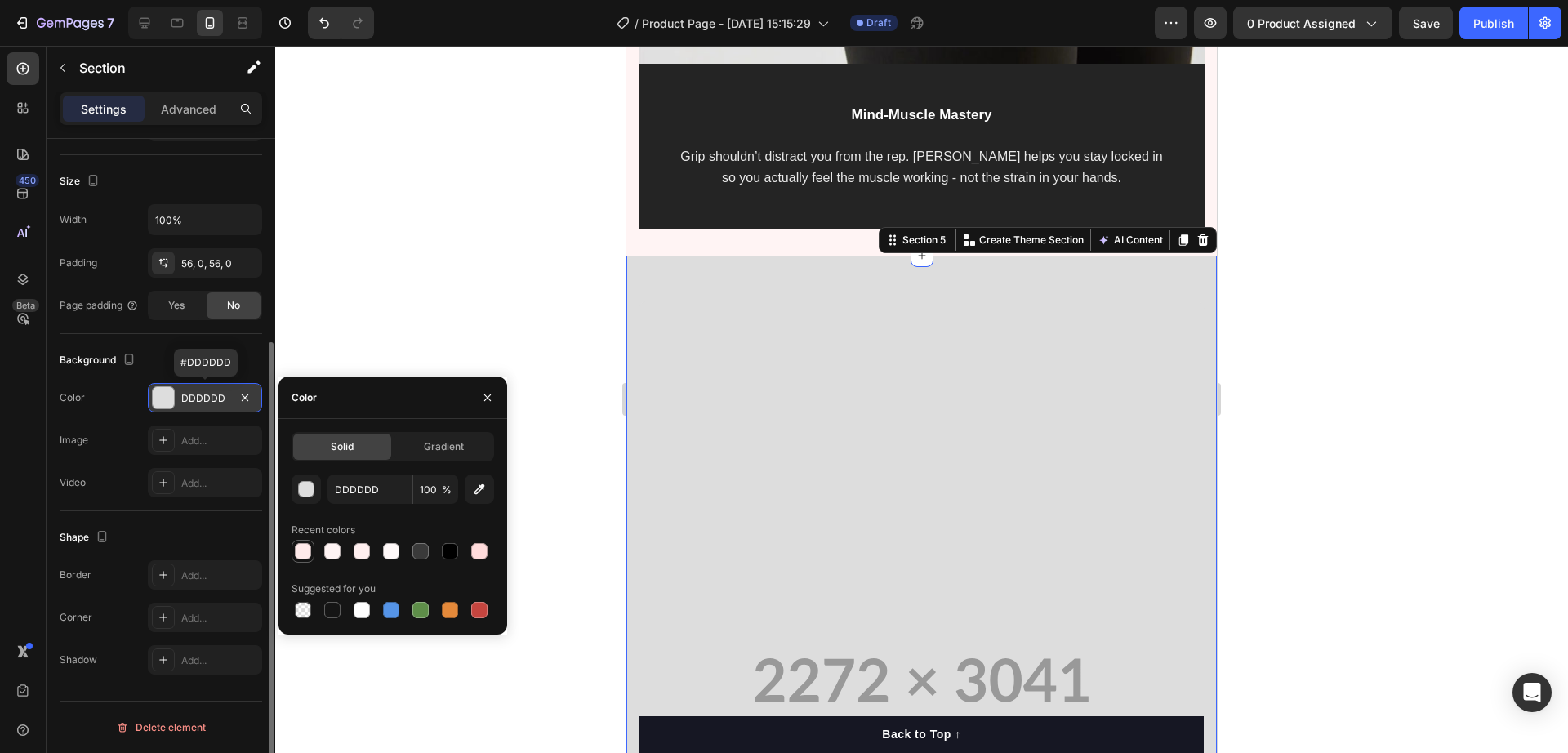
click at [306, 542] on div at bounding box center [303, 551] width 20 height 20
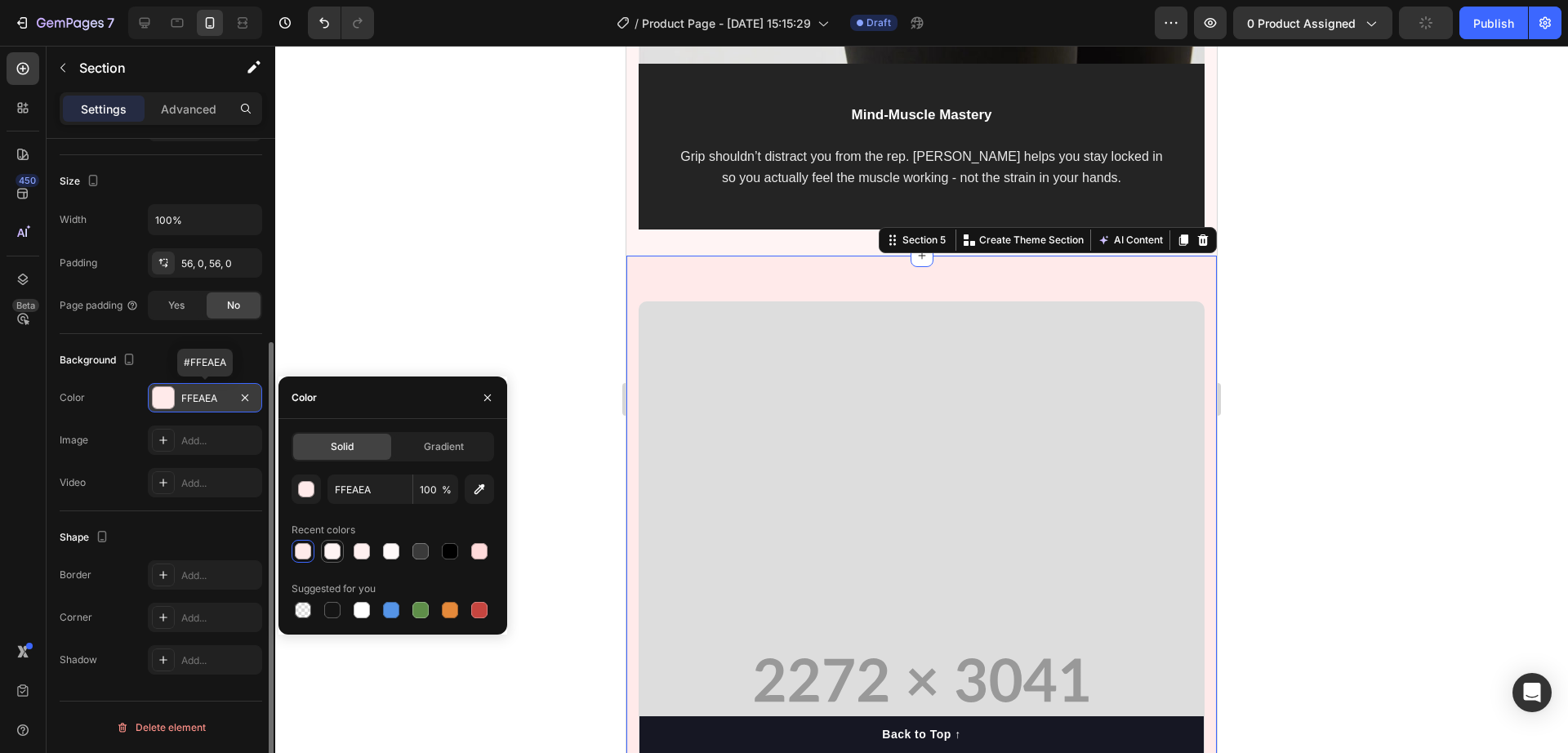
click at [328, 553] on div at bounding box center [332, 551] width 16 height 16
type input "FFF4F4"
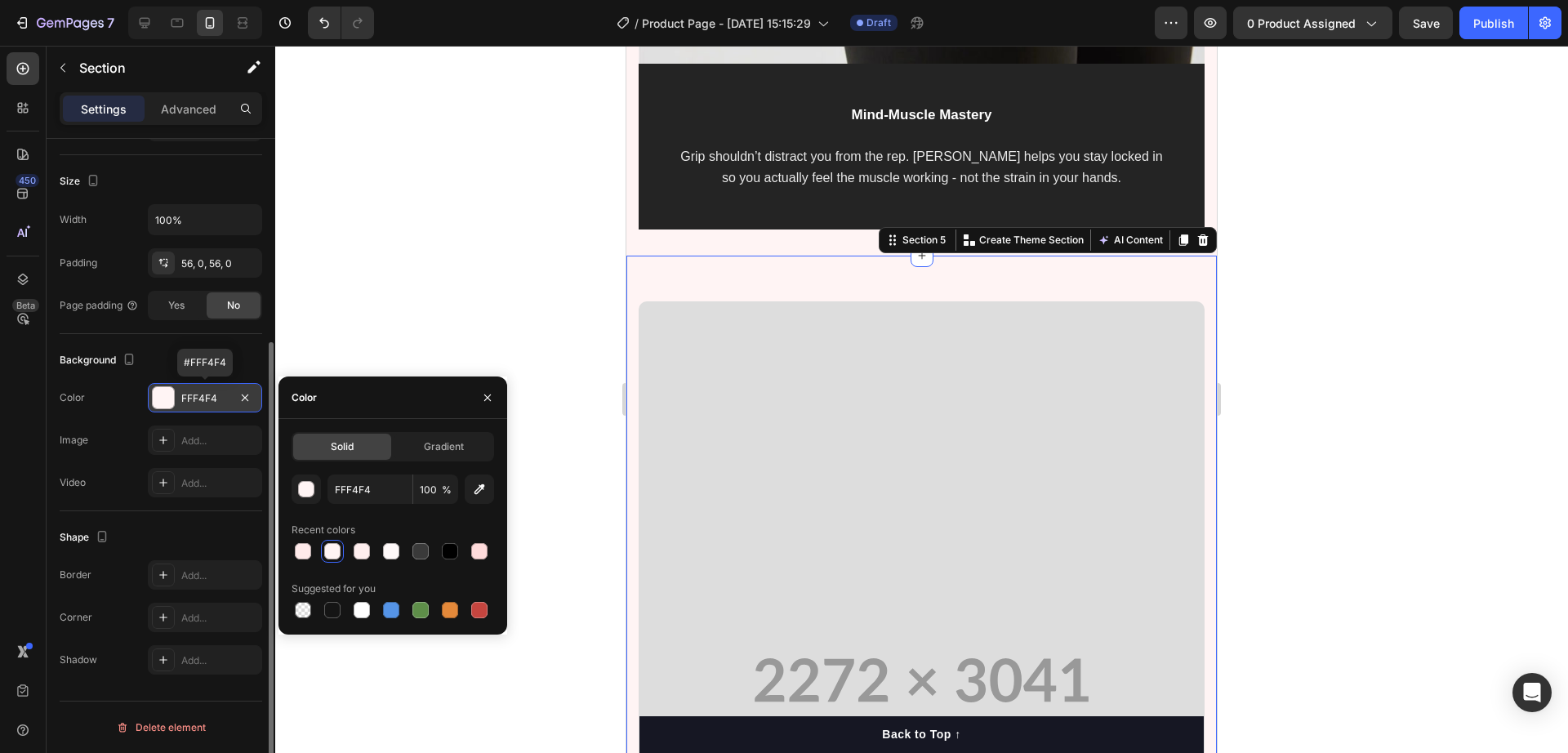
click at [549, 321] on div at bounding box center [922, 399] width 1293 height 708
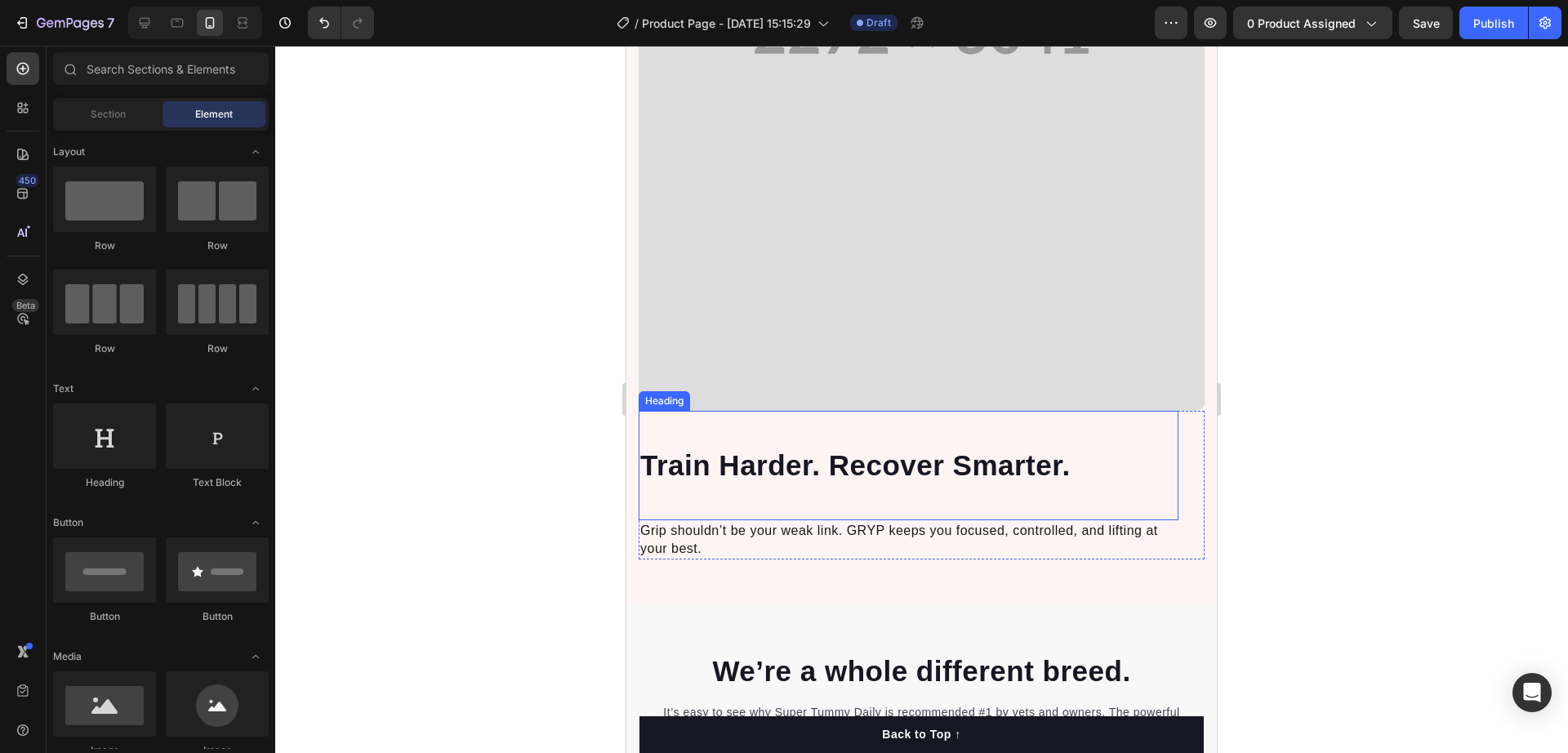
scroll to position [4803, 0]
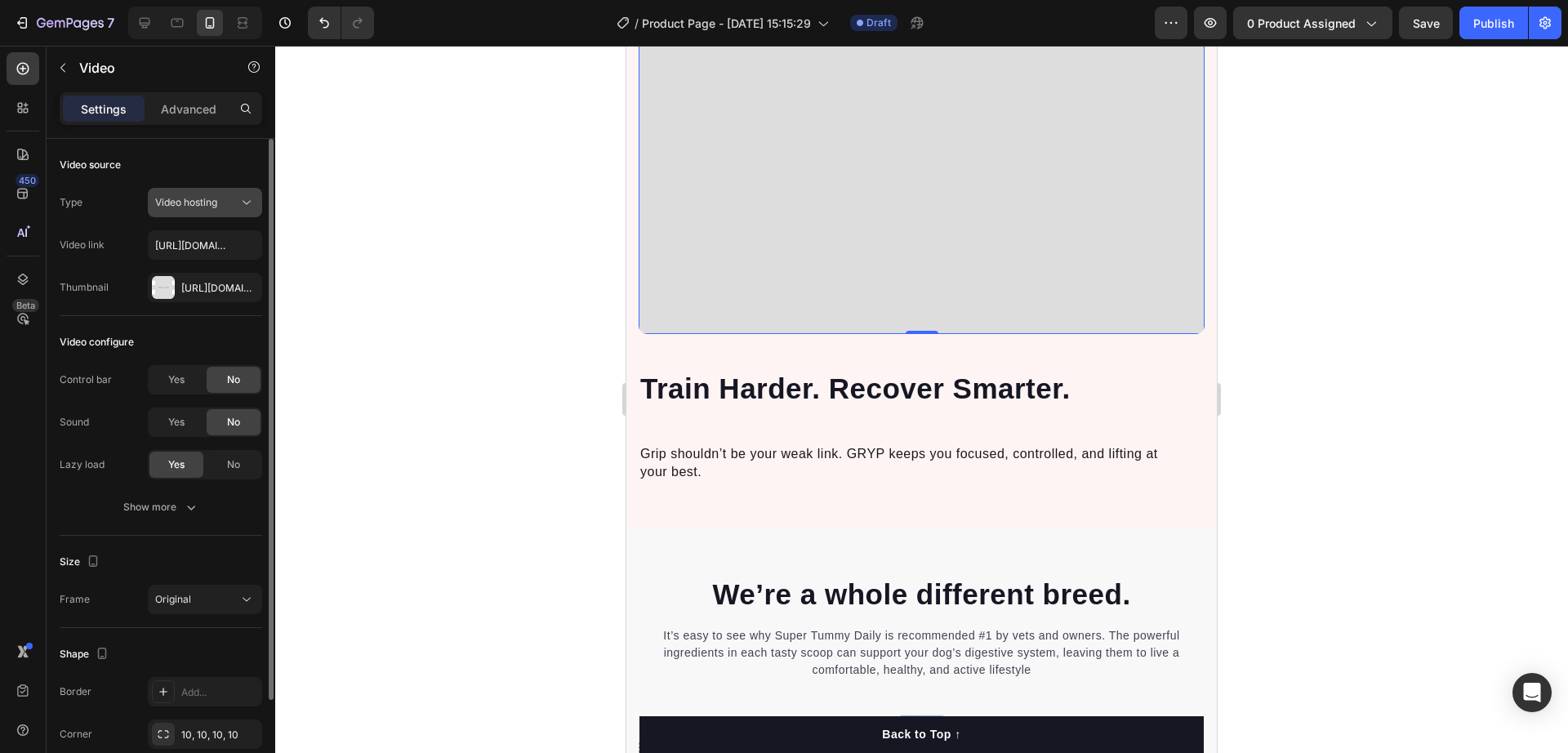
click at [186, 196] on span "Video hosting" at bounding box center [187, 202] width 62 height 12
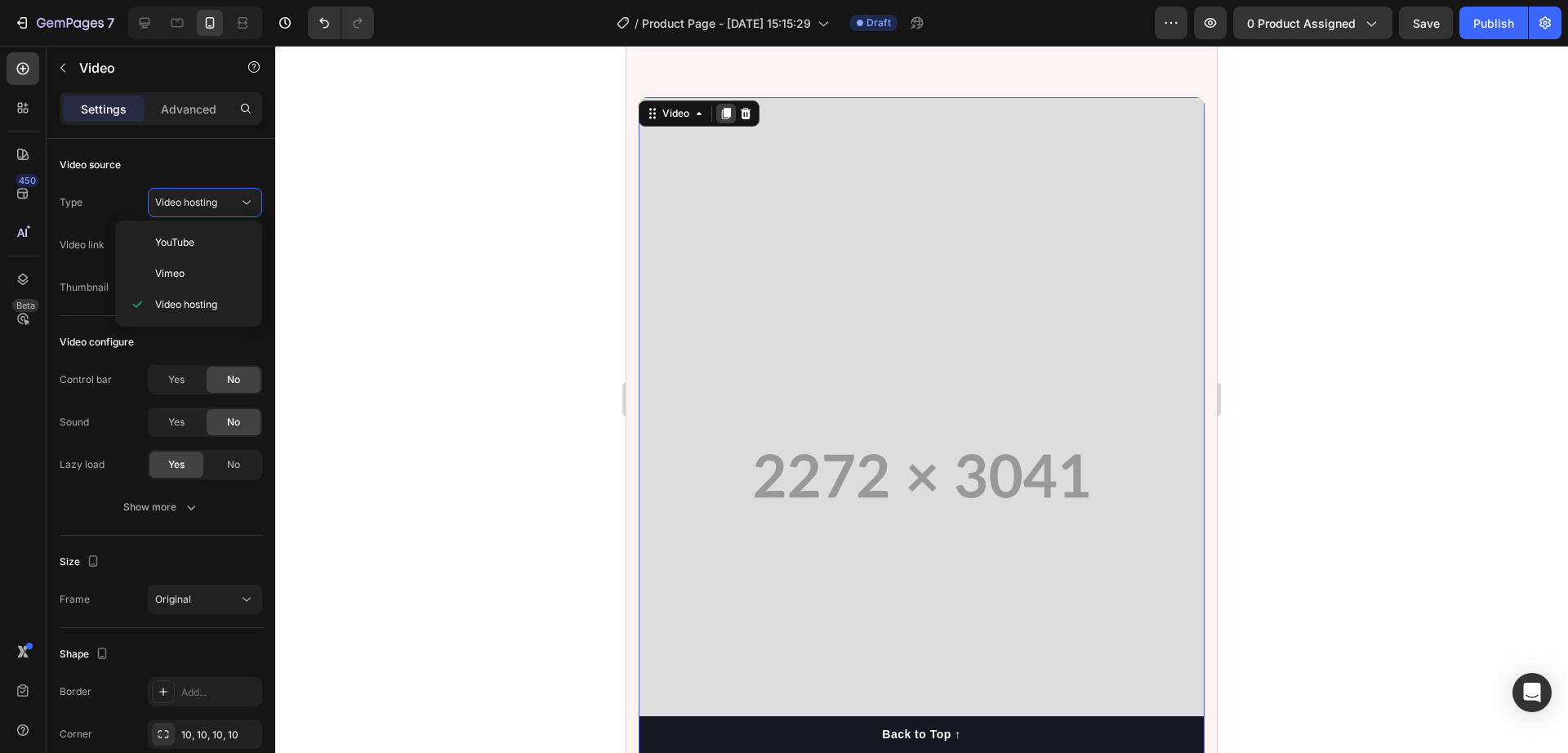
scroll to position [4089, 0]
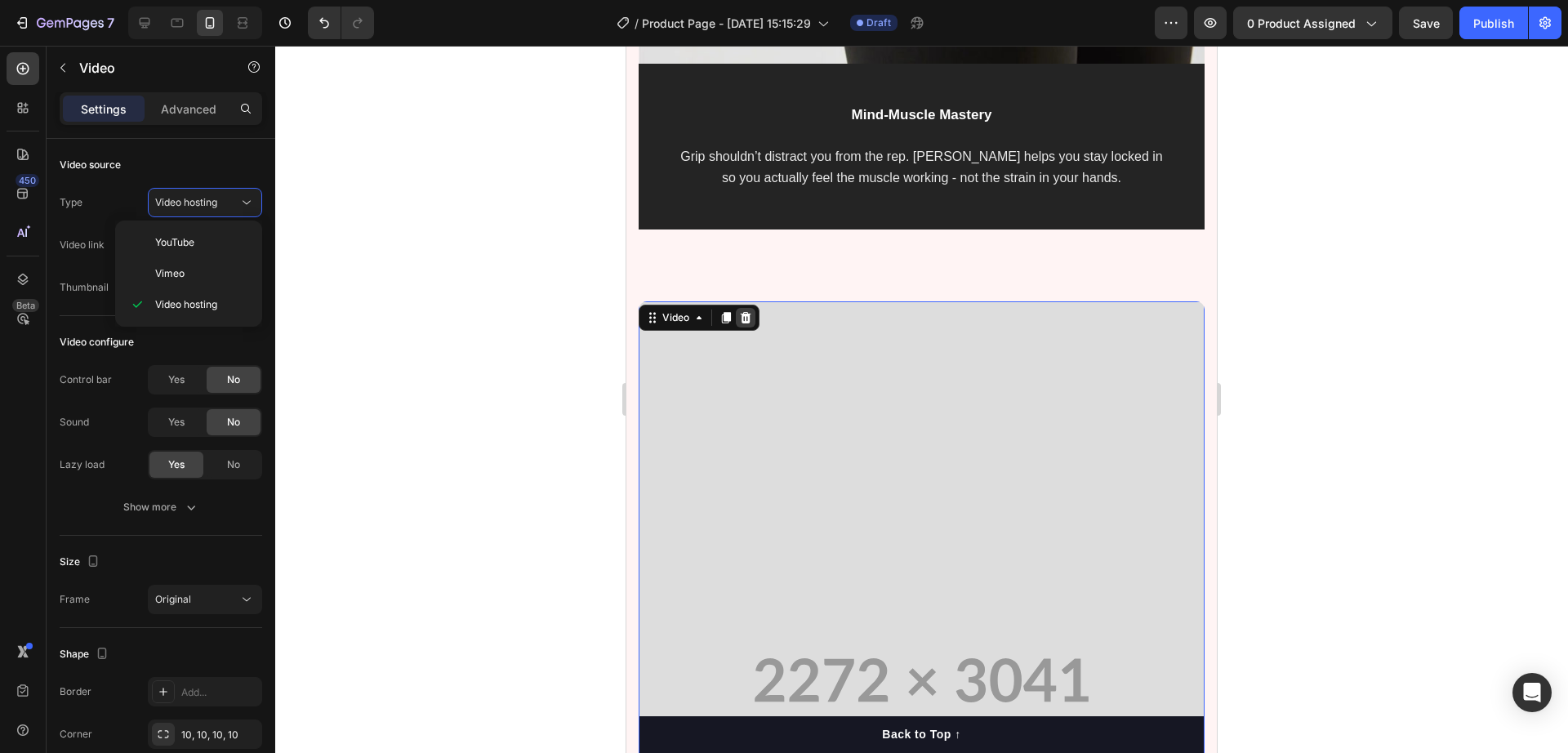
click at [753, 311] on icon at bounding box center [746, 318] width 13 height 13
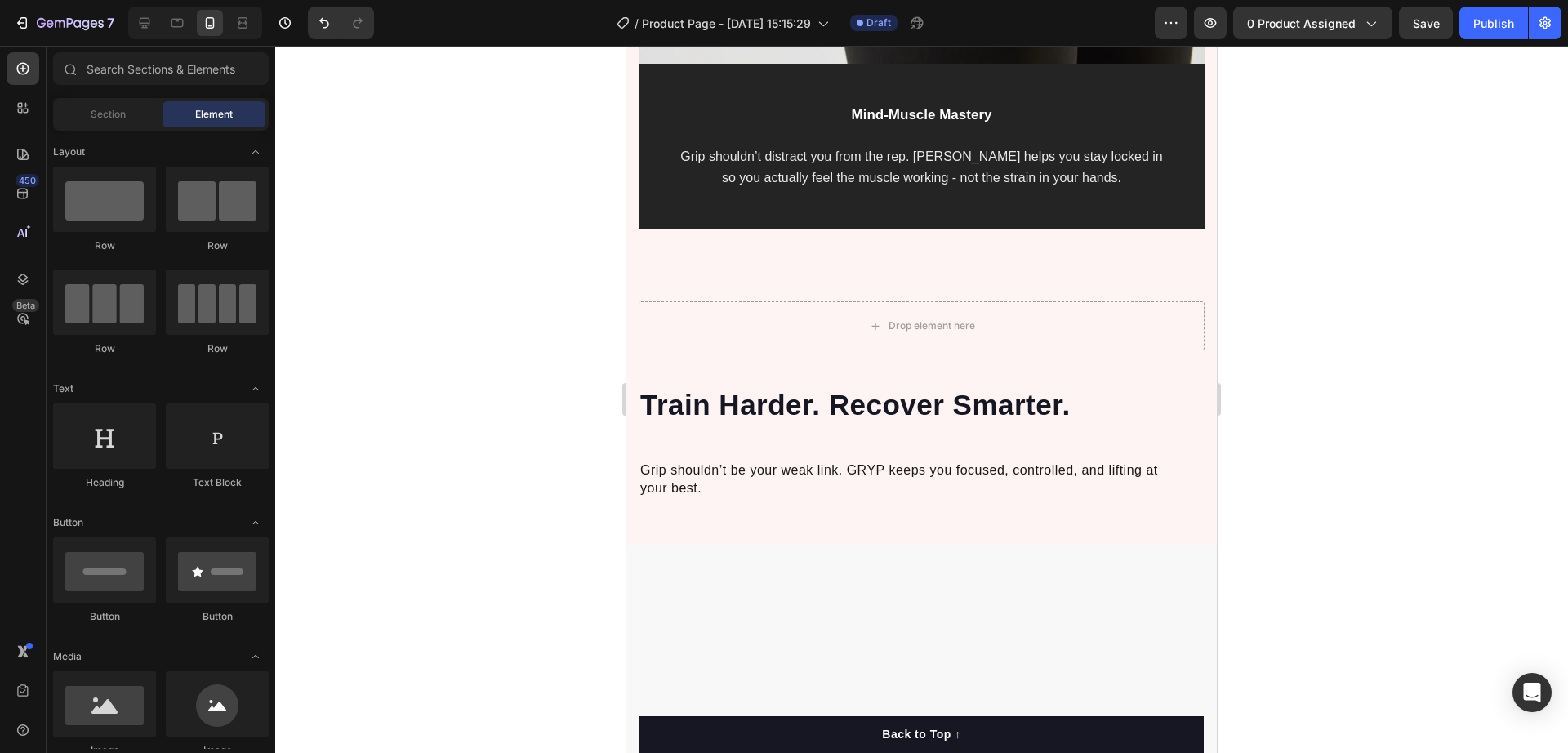
scroll to position [409, 0]
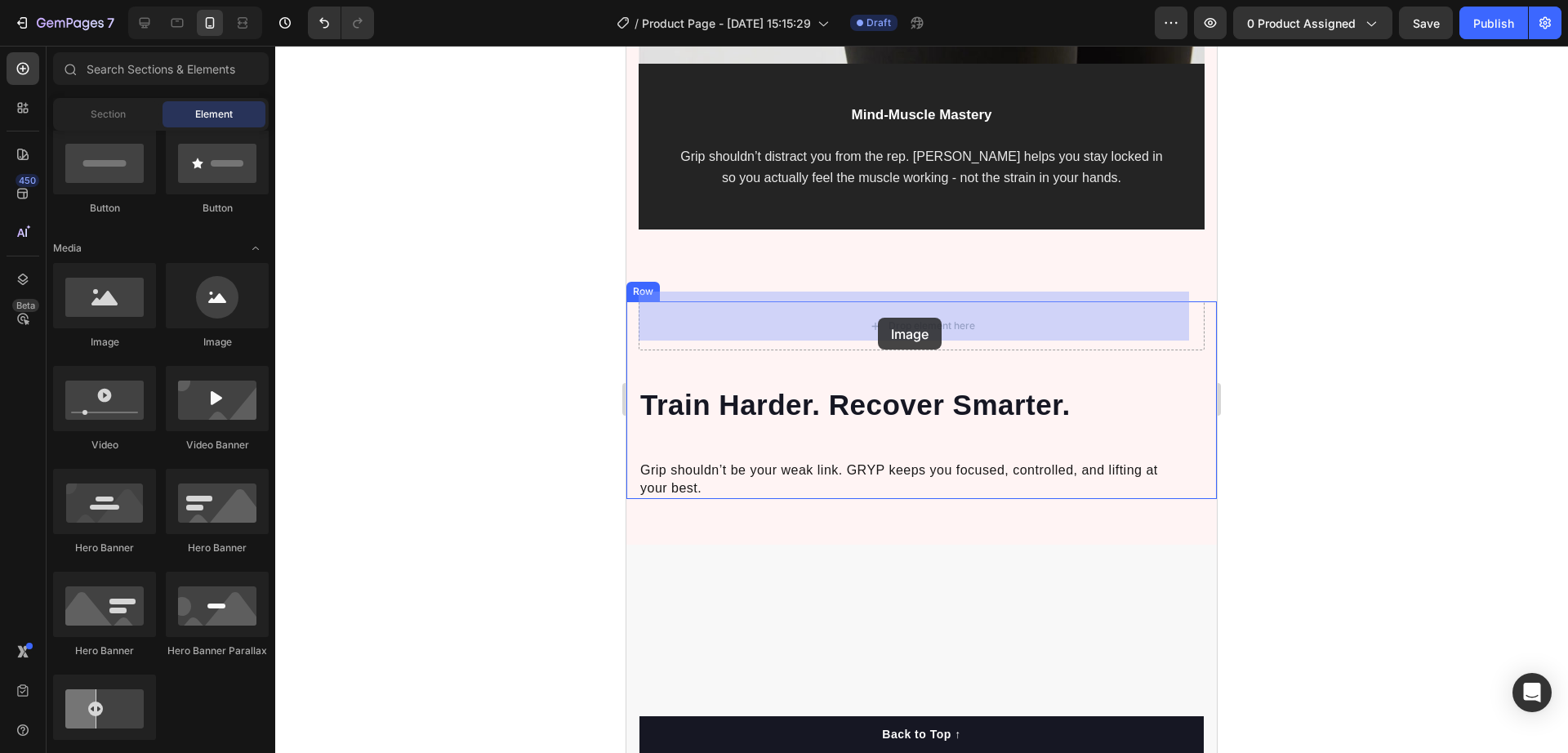
drag, startPoint x: 765, startPoint y: 347, endPoint x: 890, endPoint y: 321, distance: 127.7
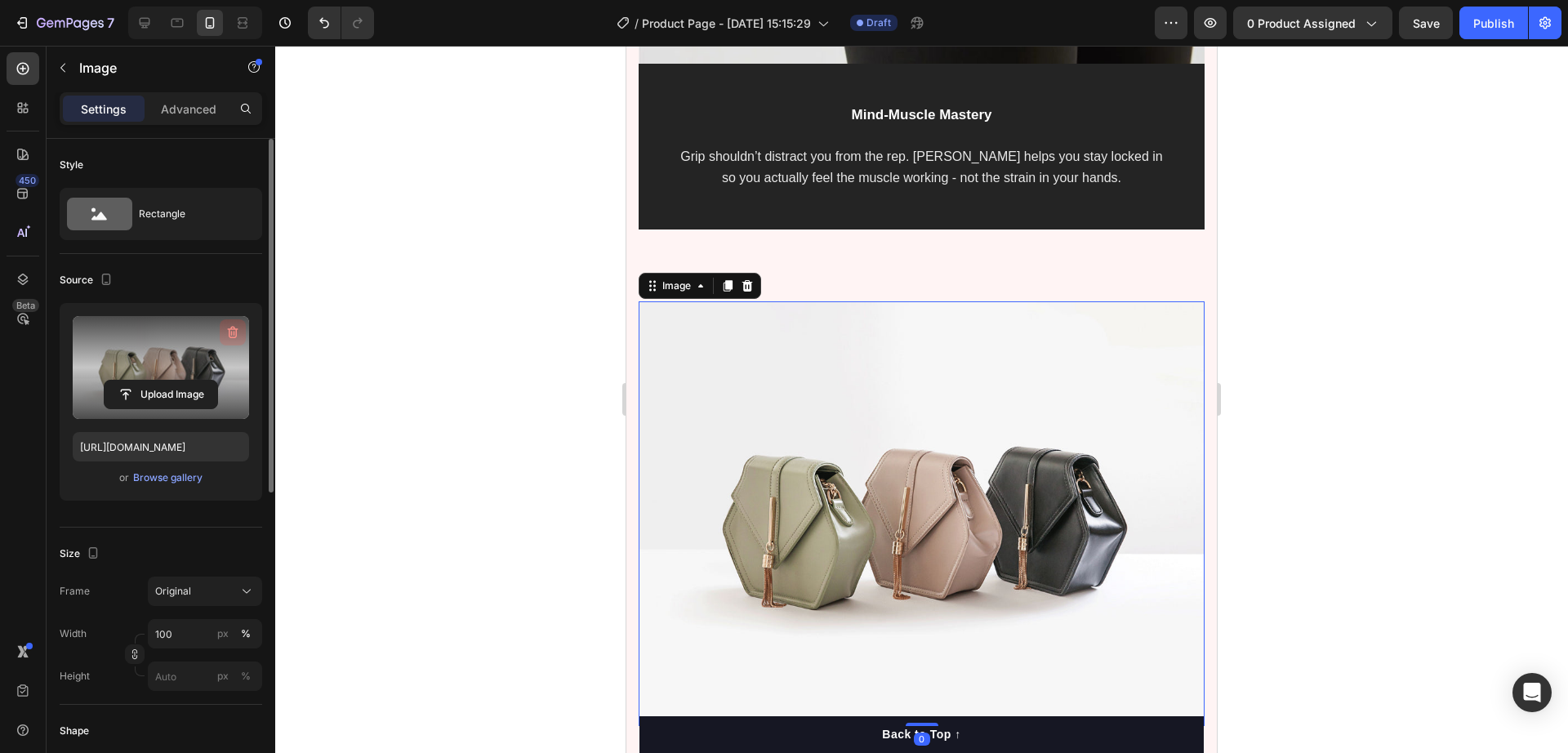
click at [229, 327] on icon "button" at bounding box center [232, 332] width 16 height 16
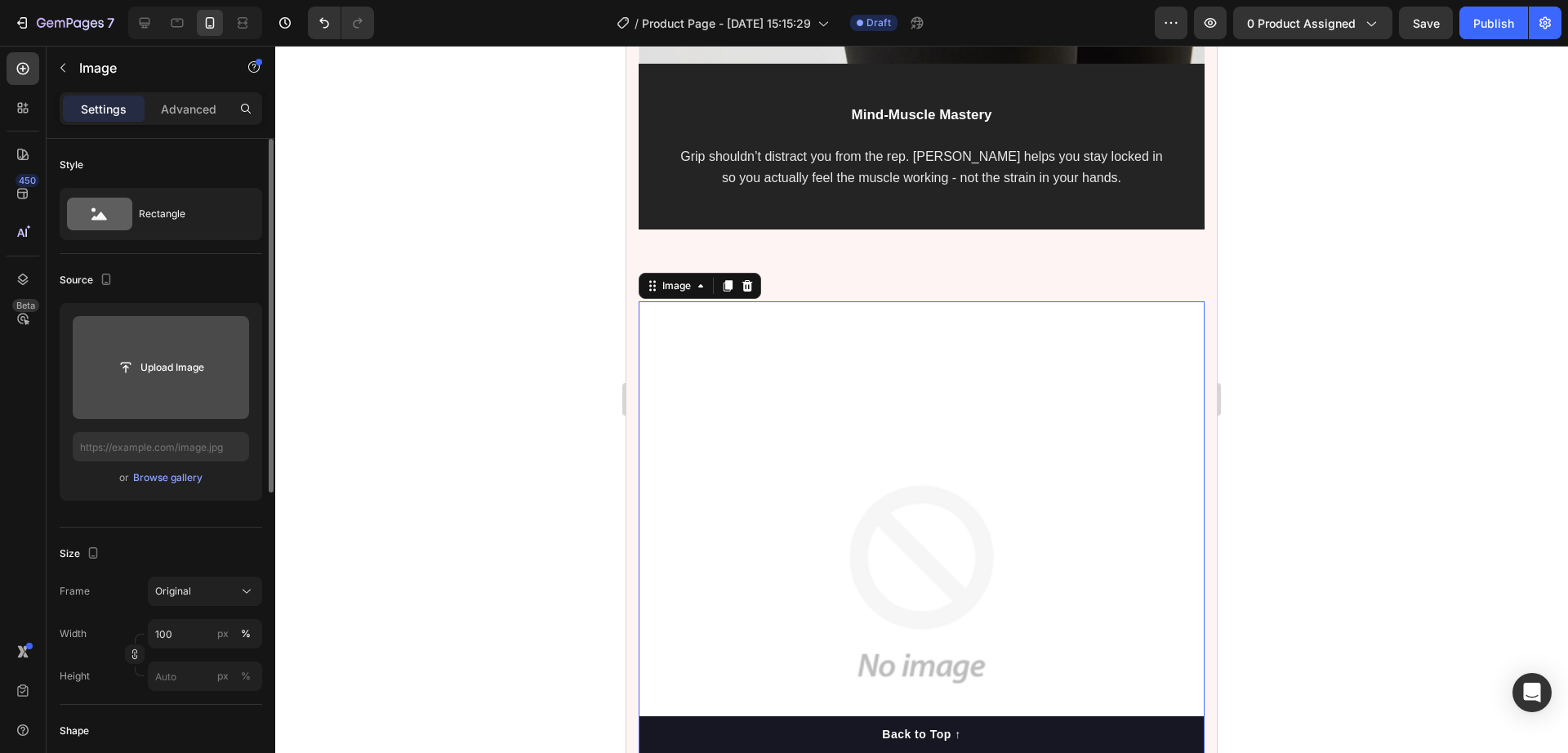
click at [171, 362] on input "file" at bounding box center [161, 368] width 112 height 28
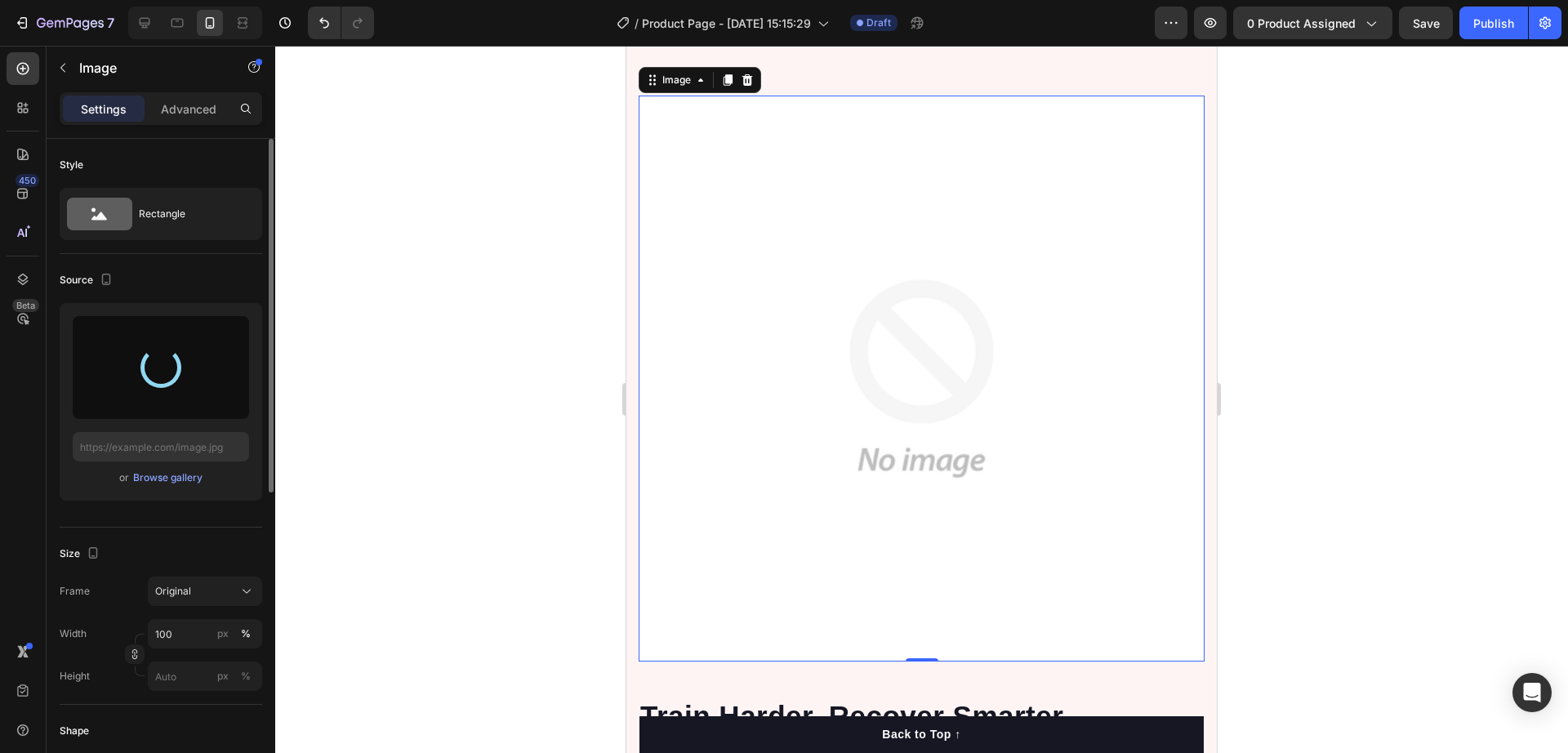
scroll to position [4395, 0]
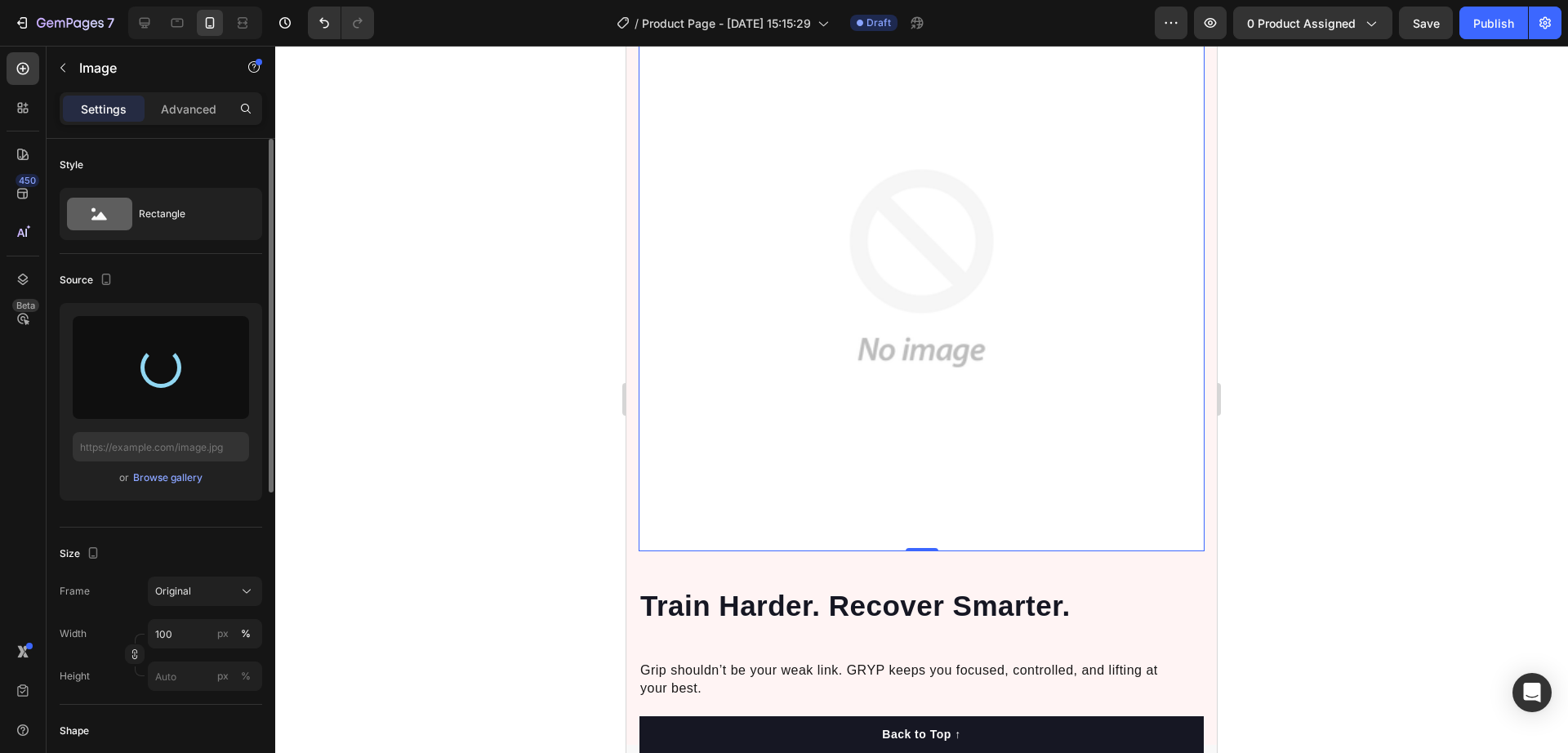
type input "[URL][DOMAIN_NAME]"
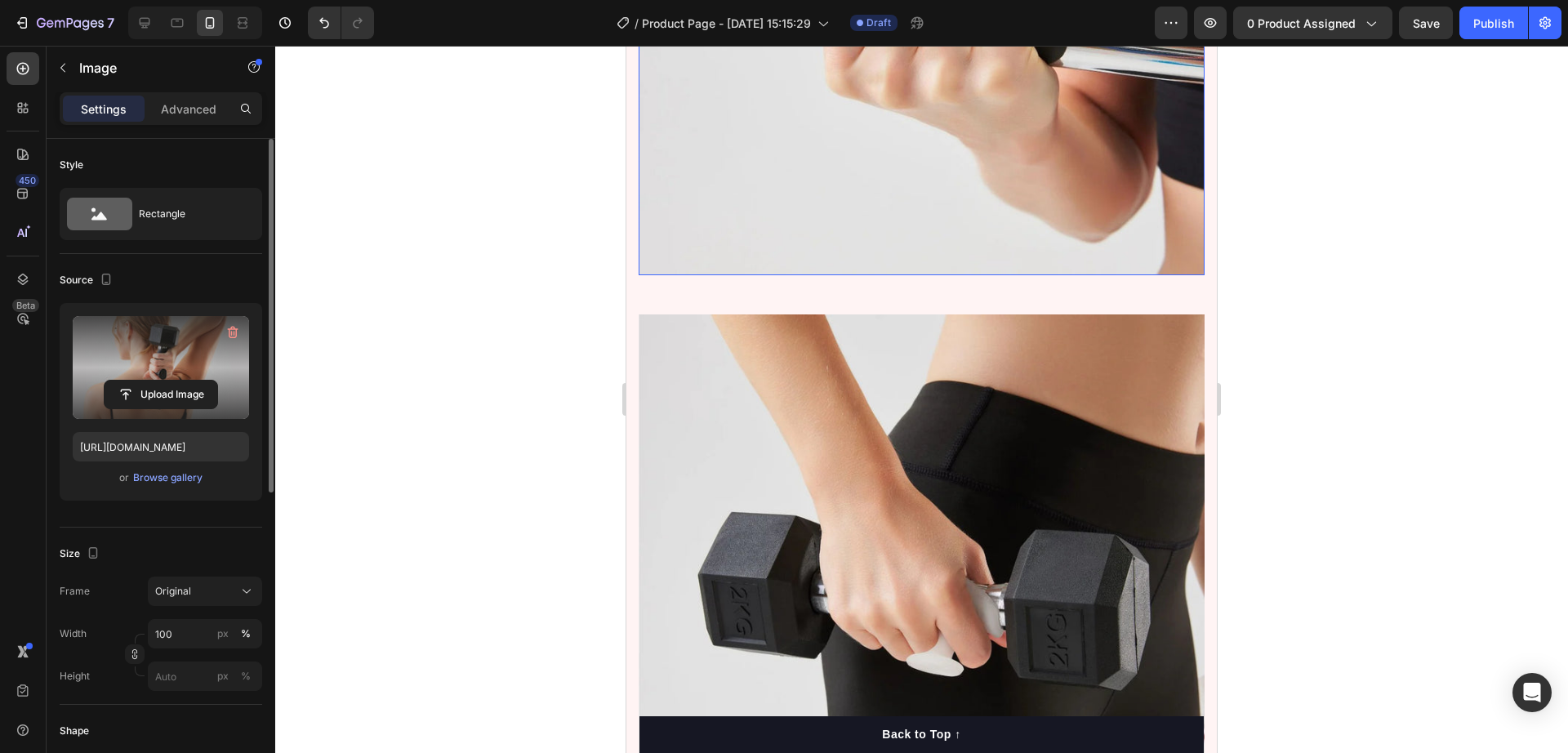
scroll to position [3884, 0]
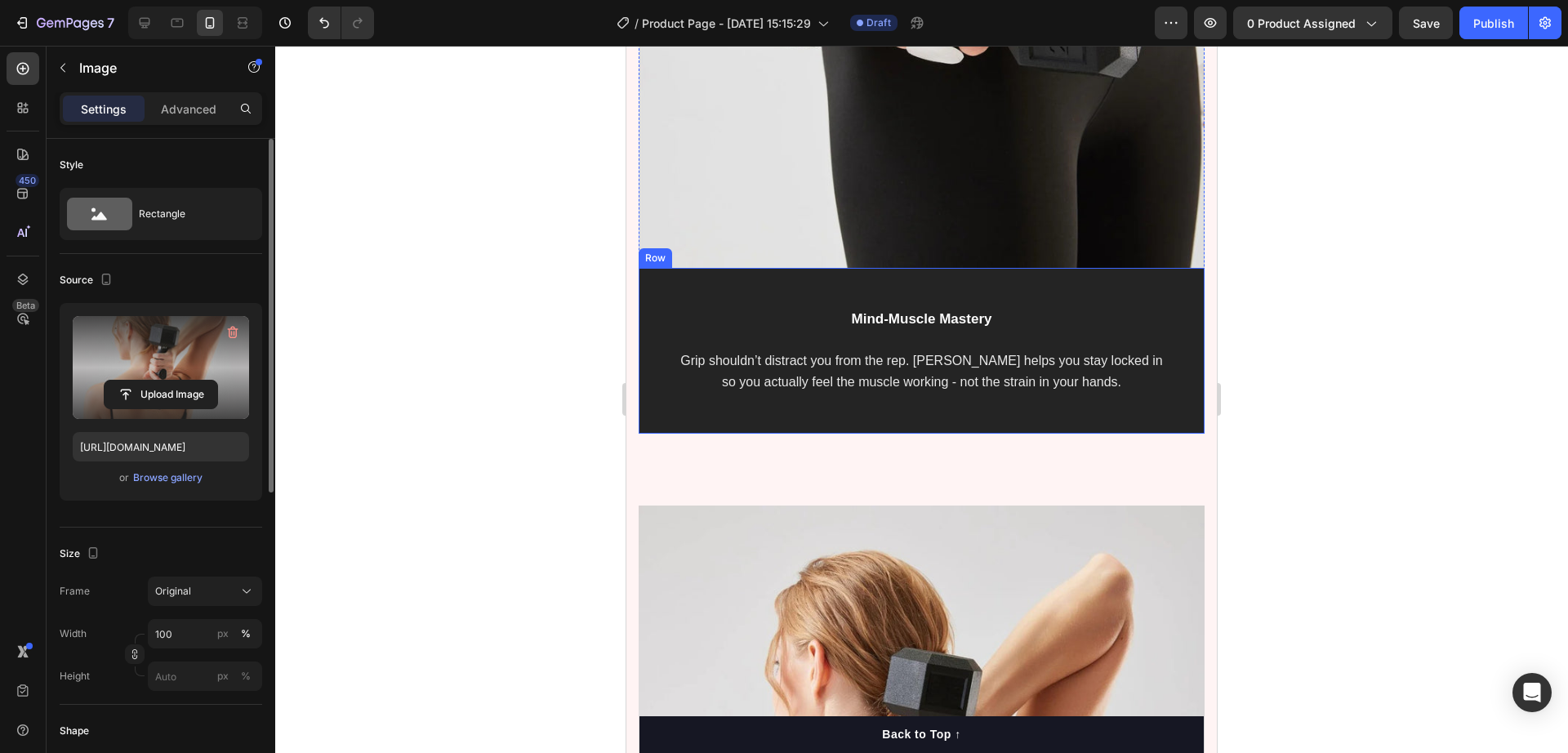
click at [658, 376] on div "Mind-Muscle Mastery Text block Grip shouldn’t distract you from the rep. [PERSO…" at bounding box center [921, 351] width 566 height 166
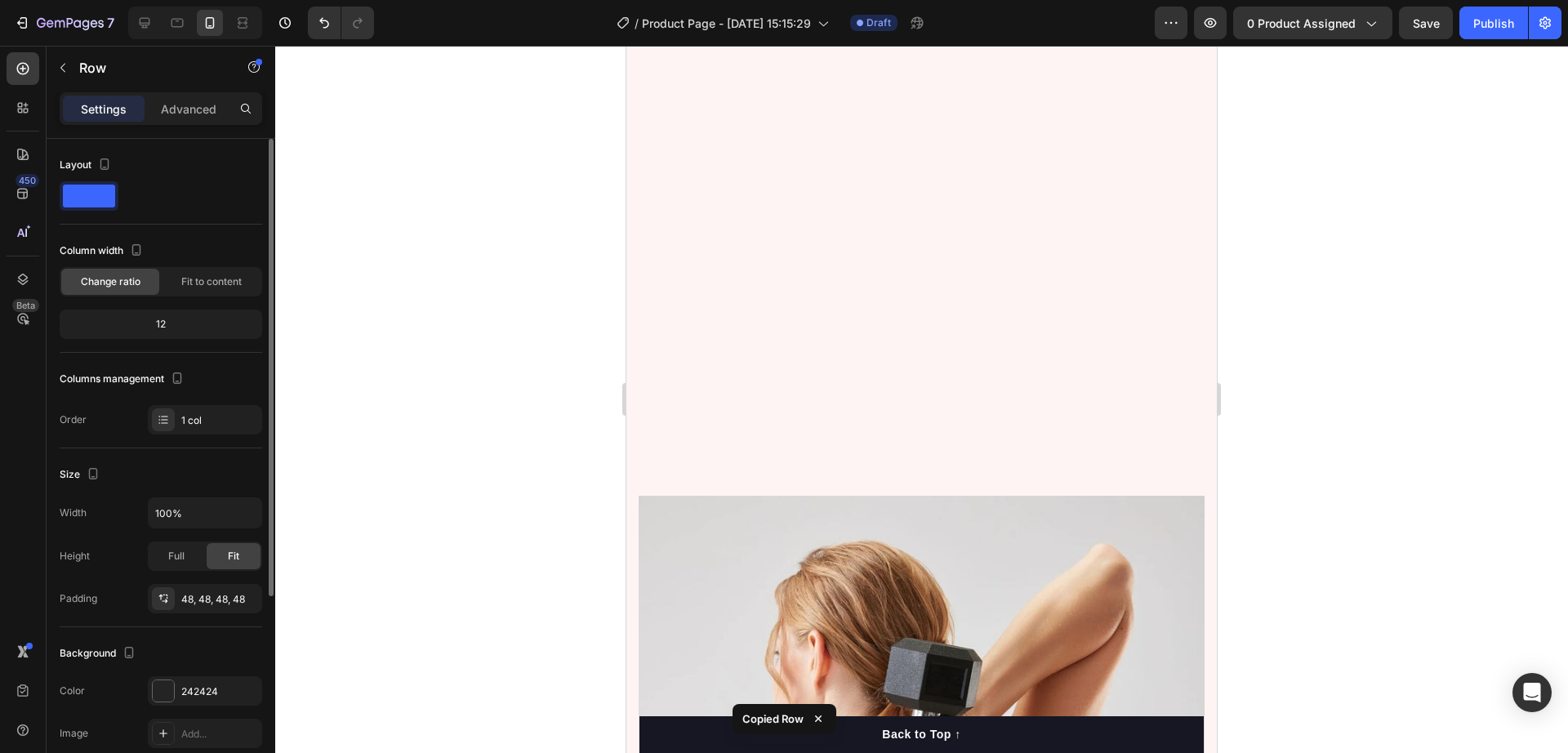
scroll to position [4395, 0]
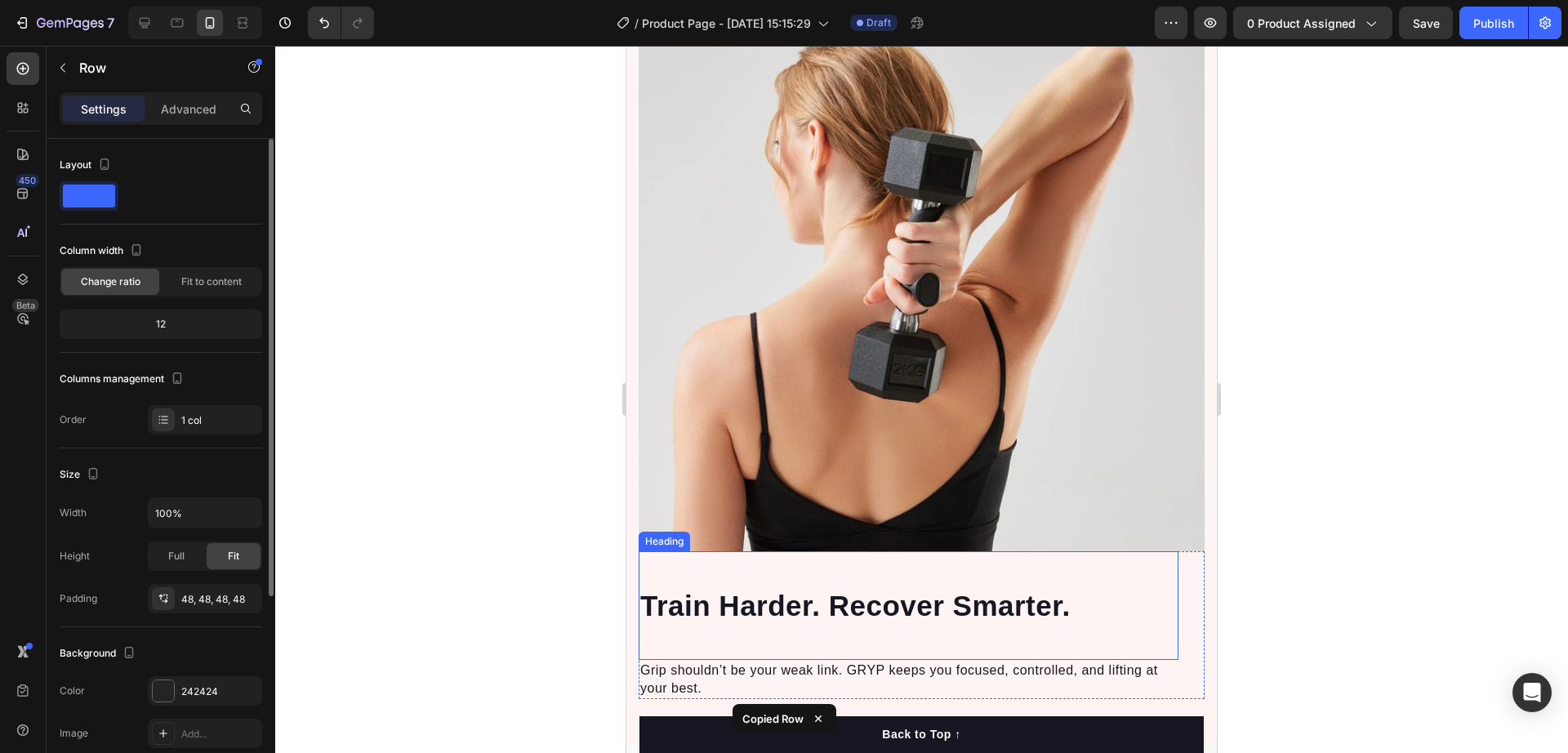
click at [721, 556] on div "Train Harder. Recover Smarter. Heading" at bounding box center [908, 606] width 540 height 110
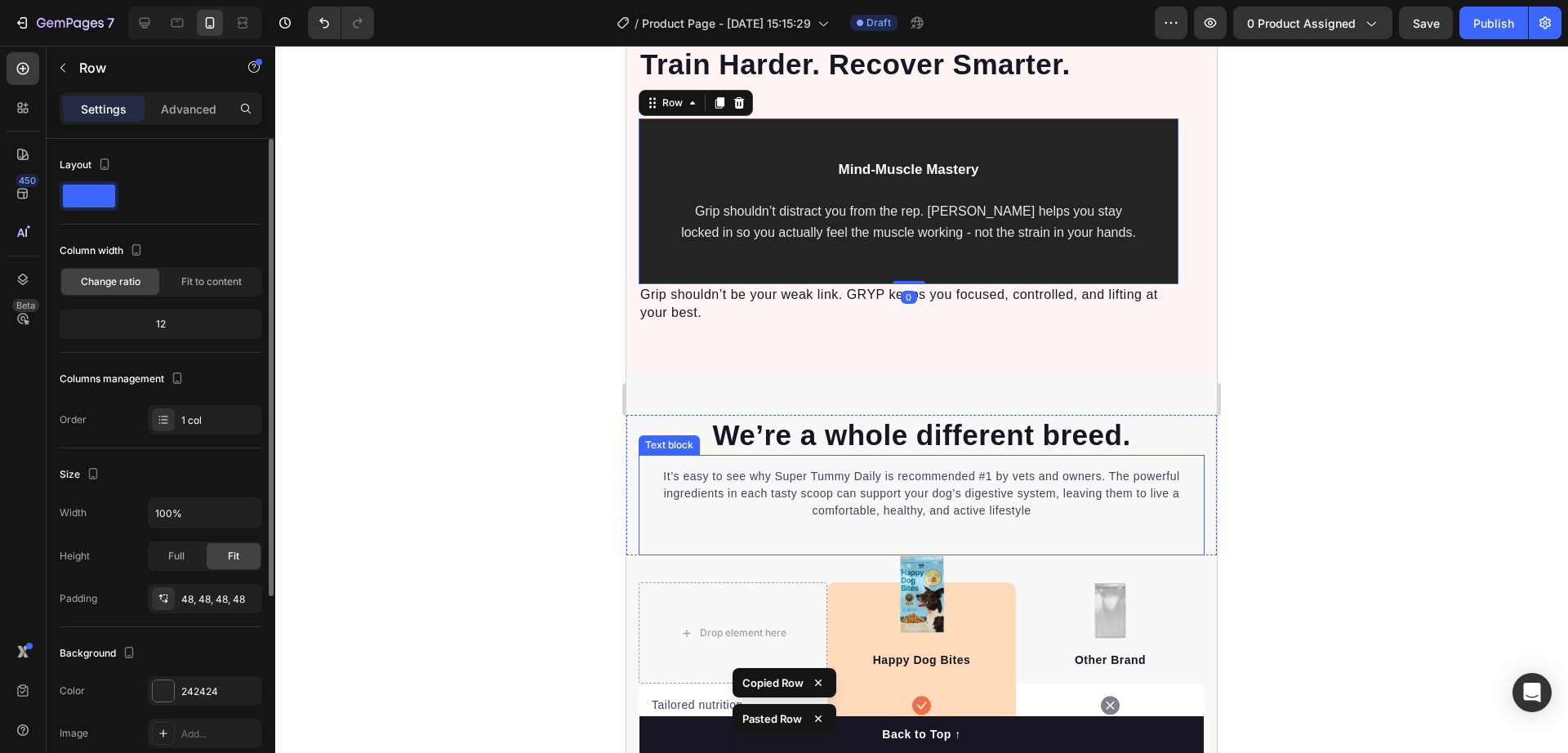
scroll to position [4733, 0]
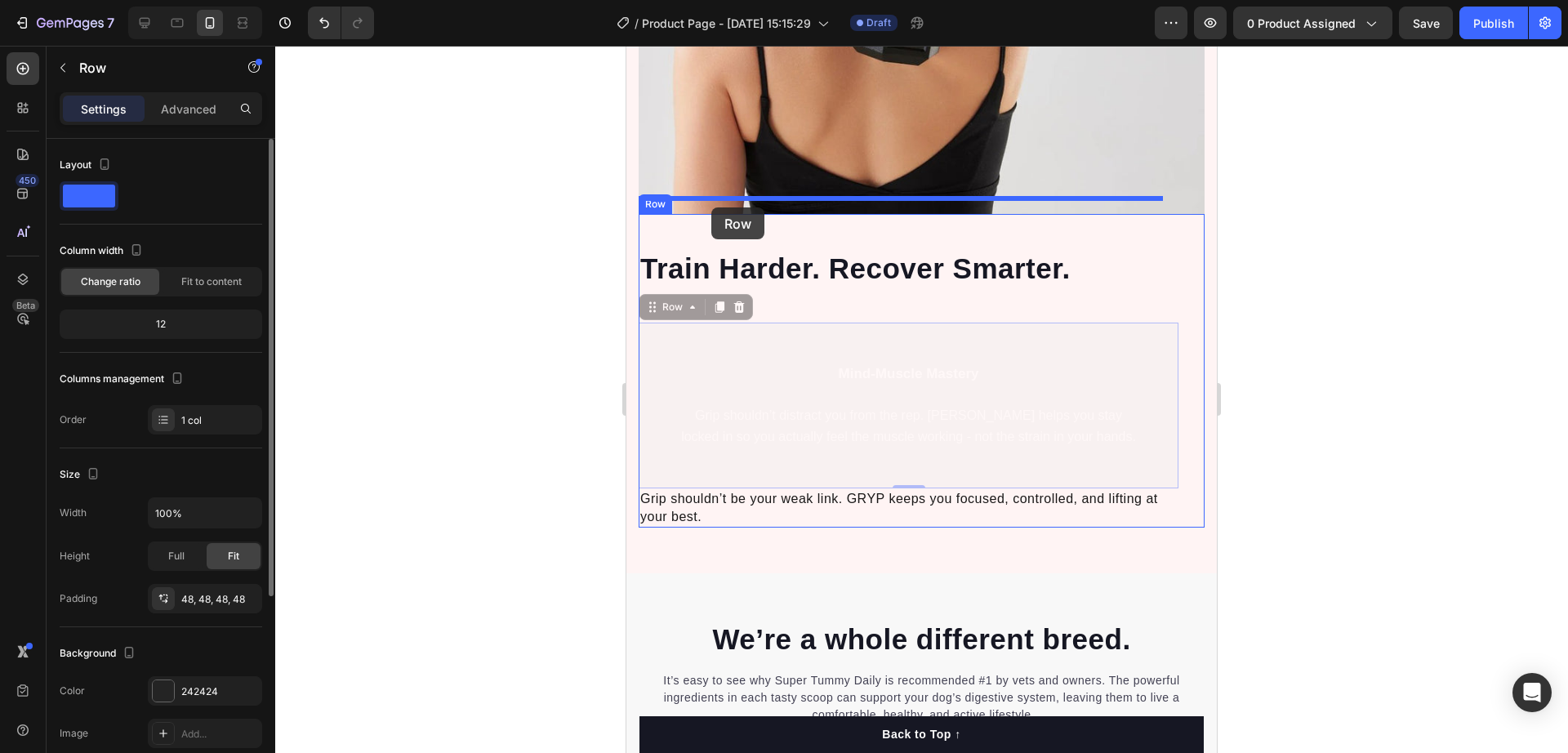
drag, startPoint x: 664, startPoint y: 346, endPoint x: 711, endPoint y: 207, distance: 146.7
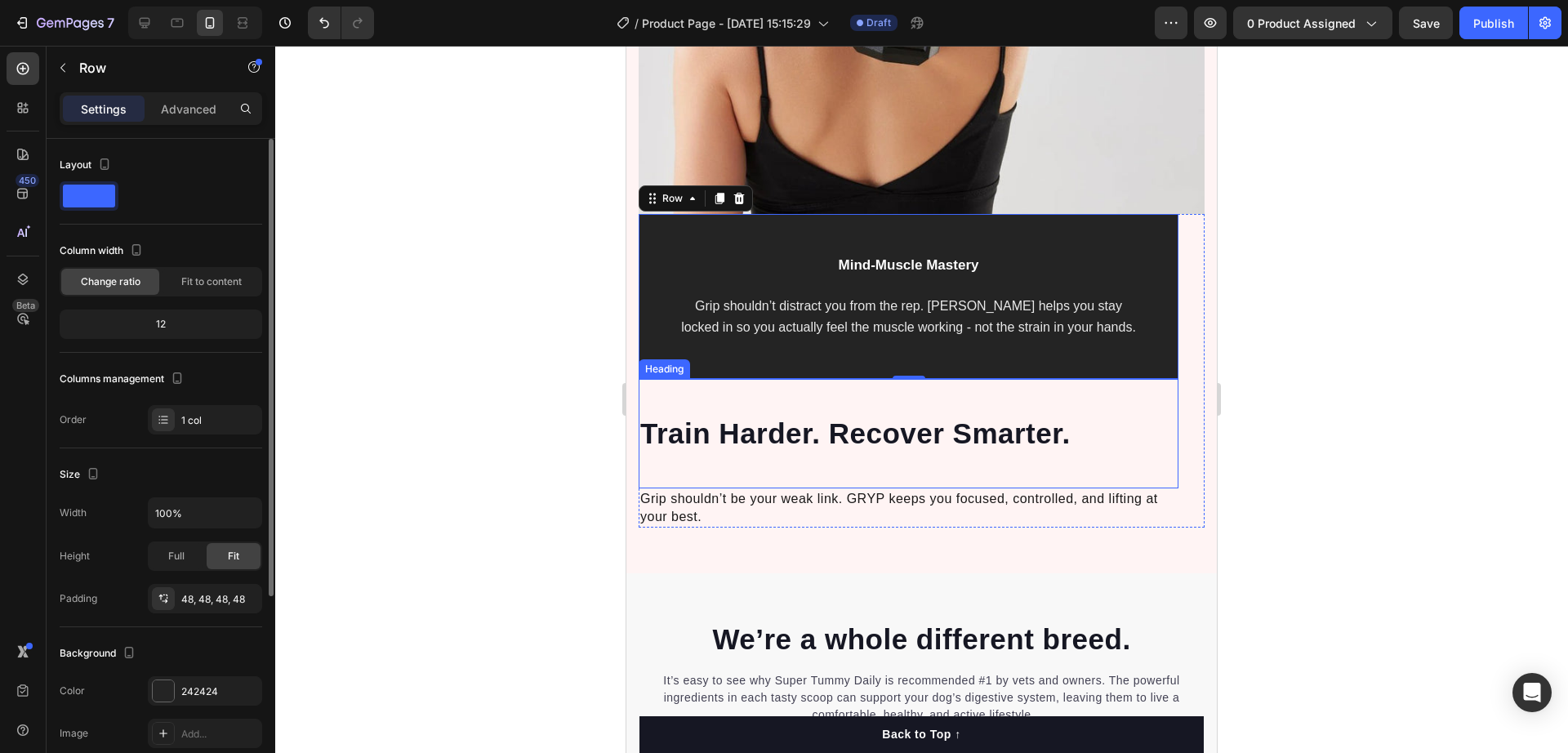
click at [755, 429] on strong "Train Harder. Recover Smarter." at bounding box center [855, 433] width 430 height 32
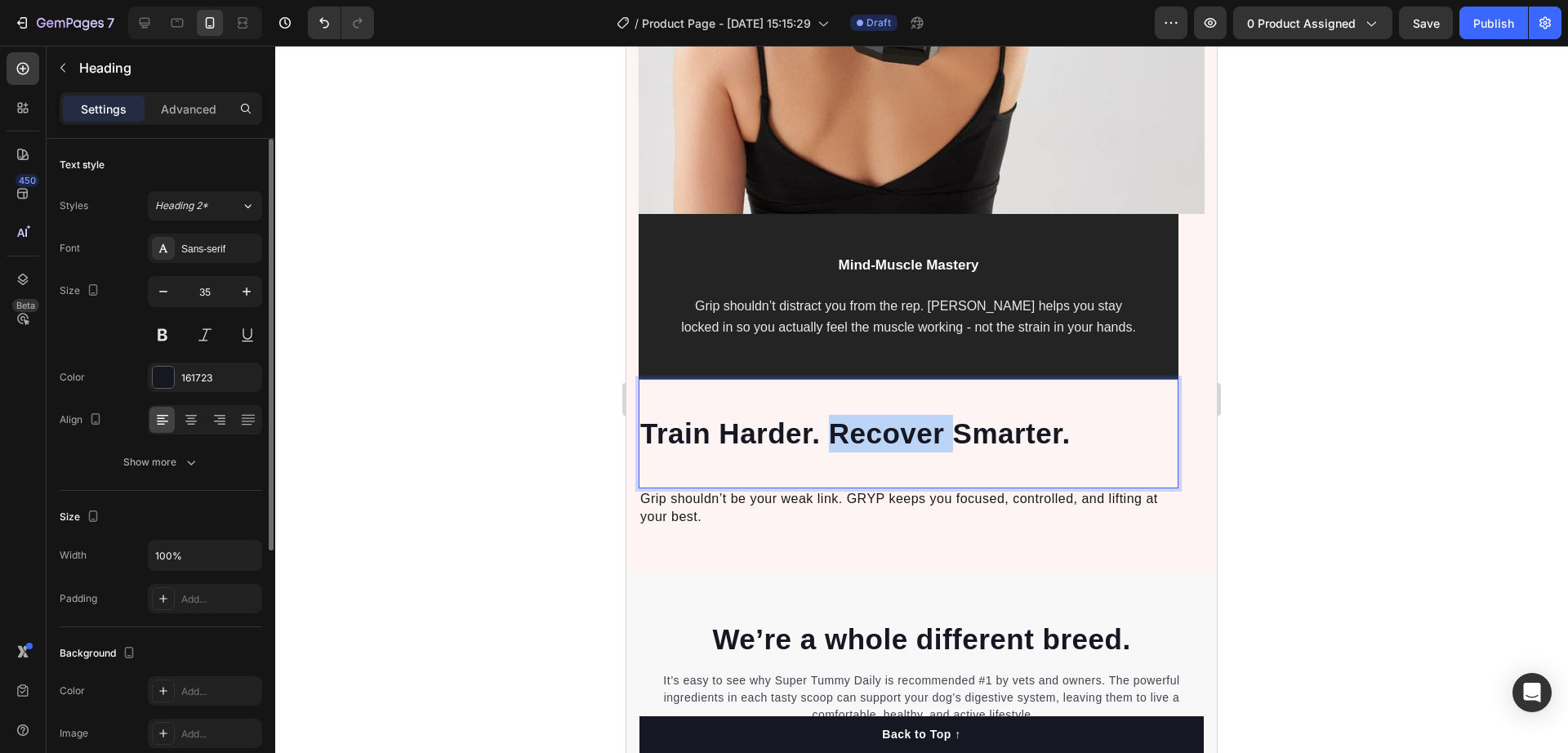
click at [848, 427] on strong "Train Harder. Recover Smarter." at bounding box center [855, 433] width 430 height 32
copy strong "Train Harder. Recover Smarter."
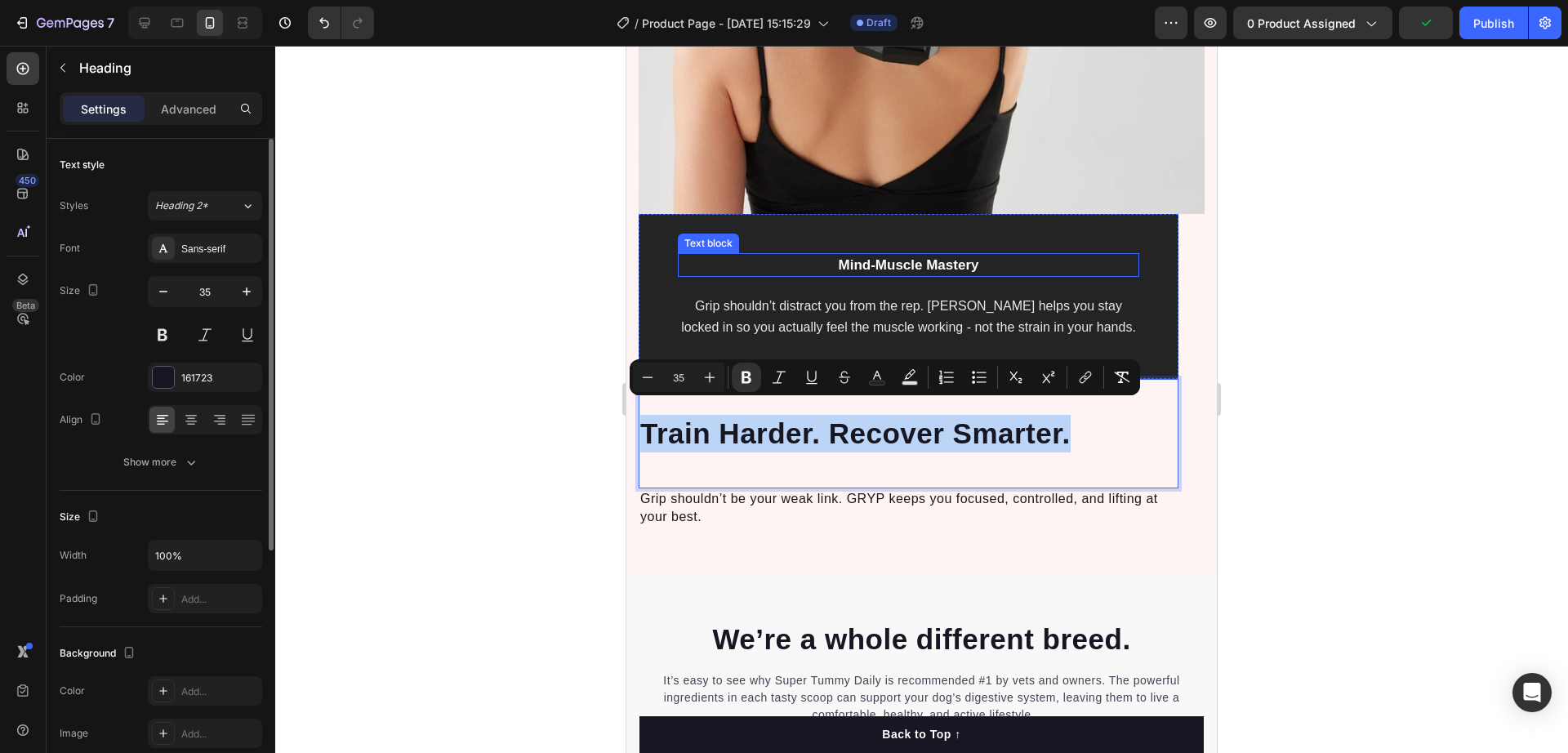
click at [905, 258] on strong "Mind-Muscle Mastery" at bounding box center [909, 265] width 141 height 16
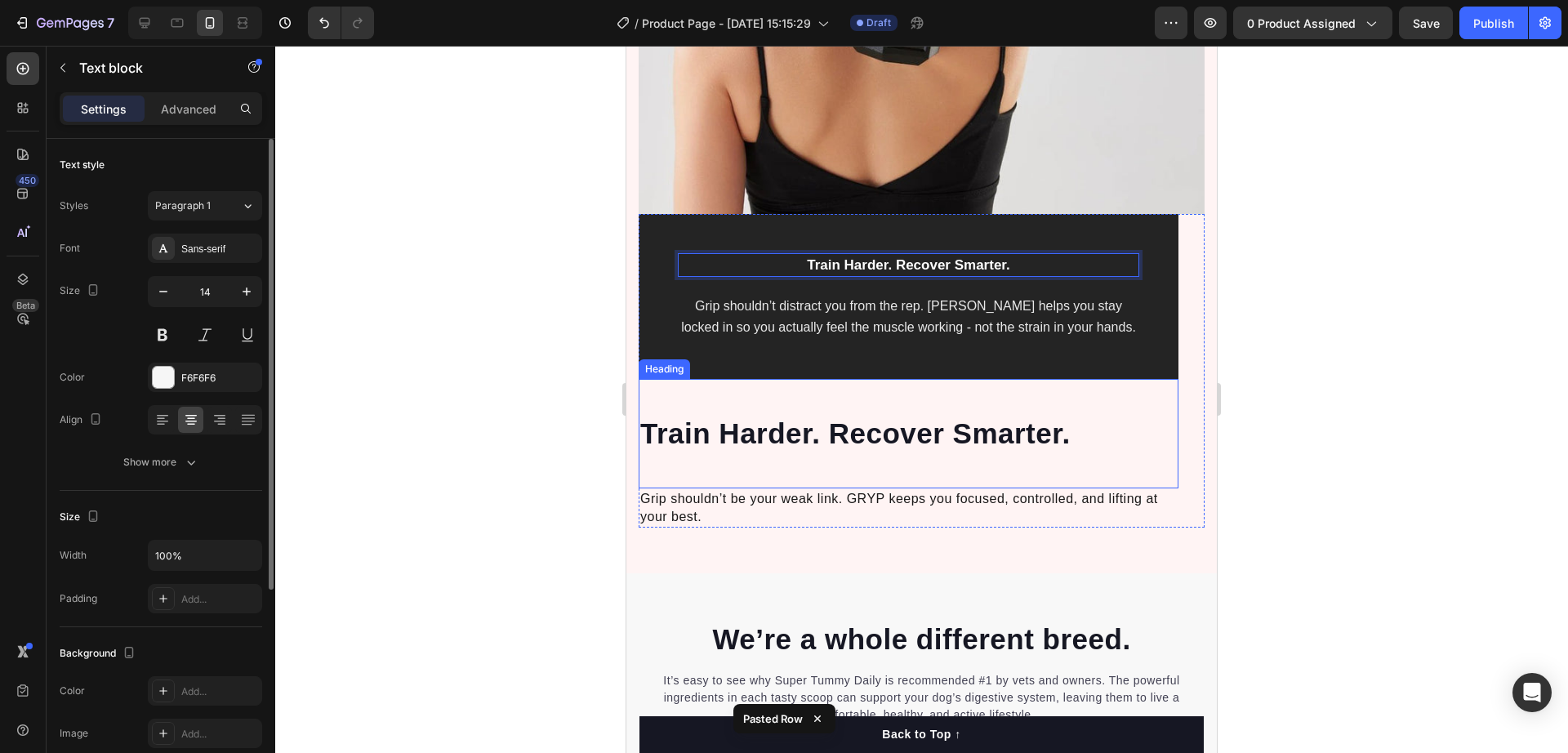
click at [850, 334] on span "Grip shouldn’t distract you from the rep. [PERSON_NAME] helps you stay locked i…" at bounding box center [908, 316] width 455 height 35
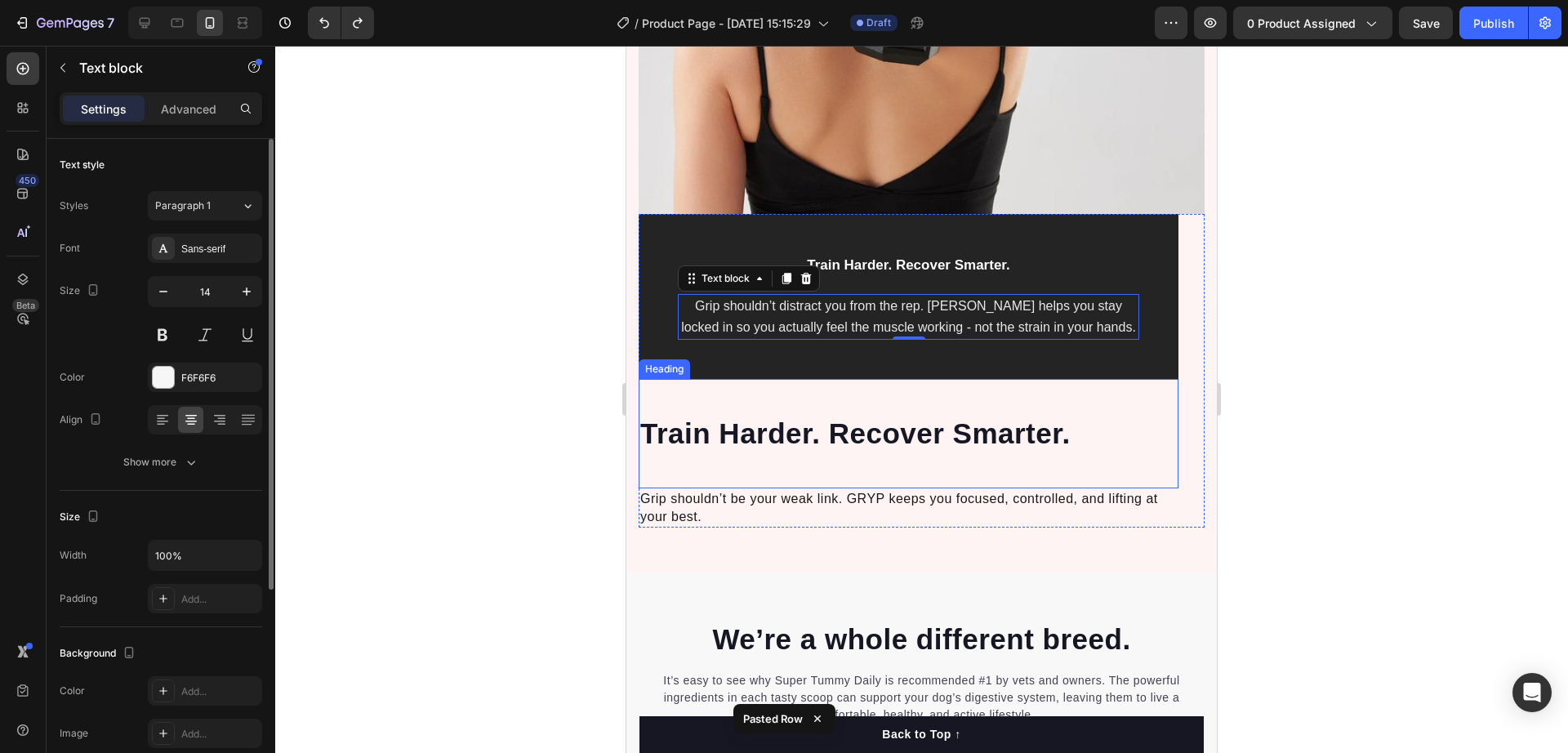
click at [850, 417] on strong "Train Harder. Recover Smarter." at bounding box center [855, 433] width 430 height 32
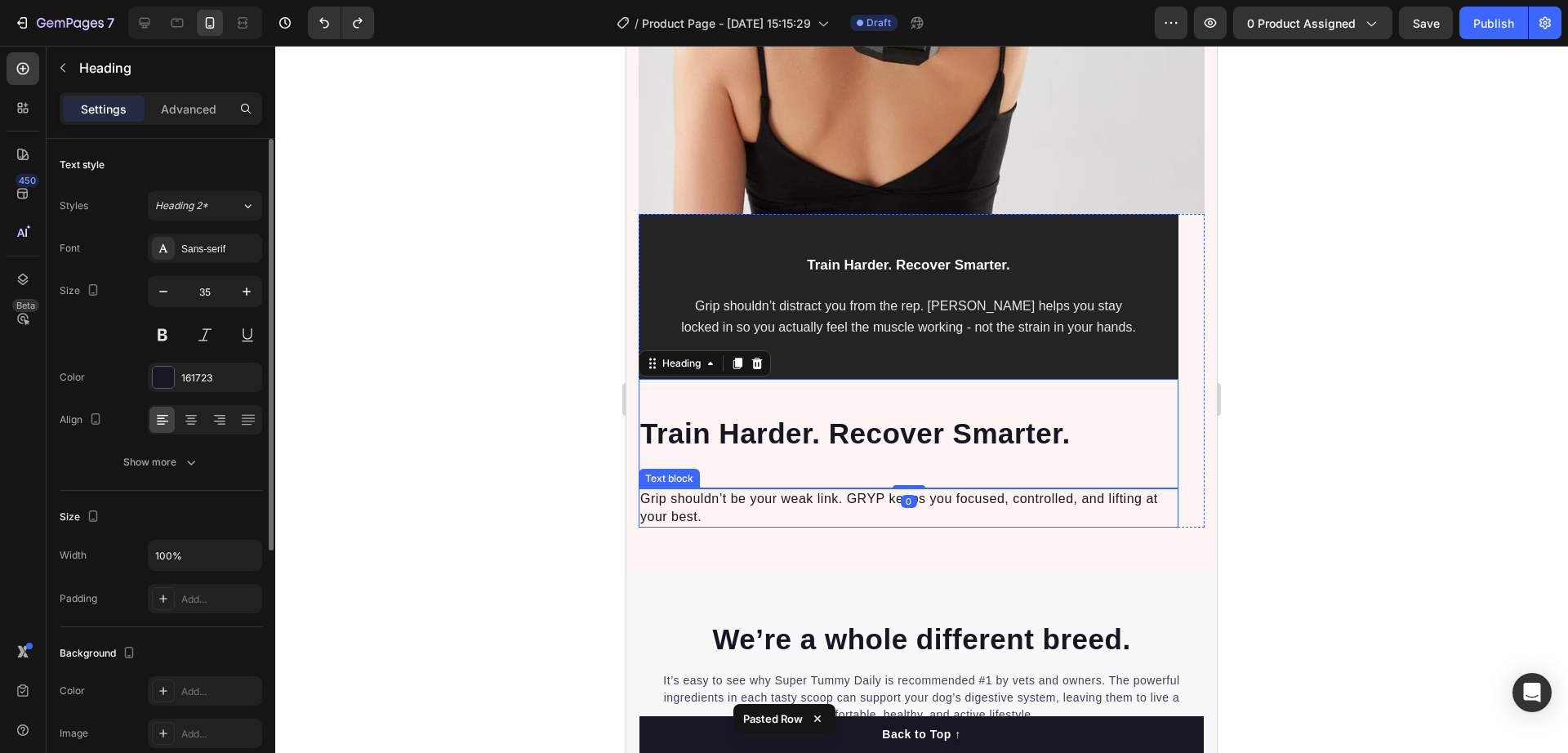
click at [878, 492] on span "Grip shouldn’t be your weak link. GRYP keeps you focused, controlled, and lifti…" at bounding box center [899, 508] width 517 height 32
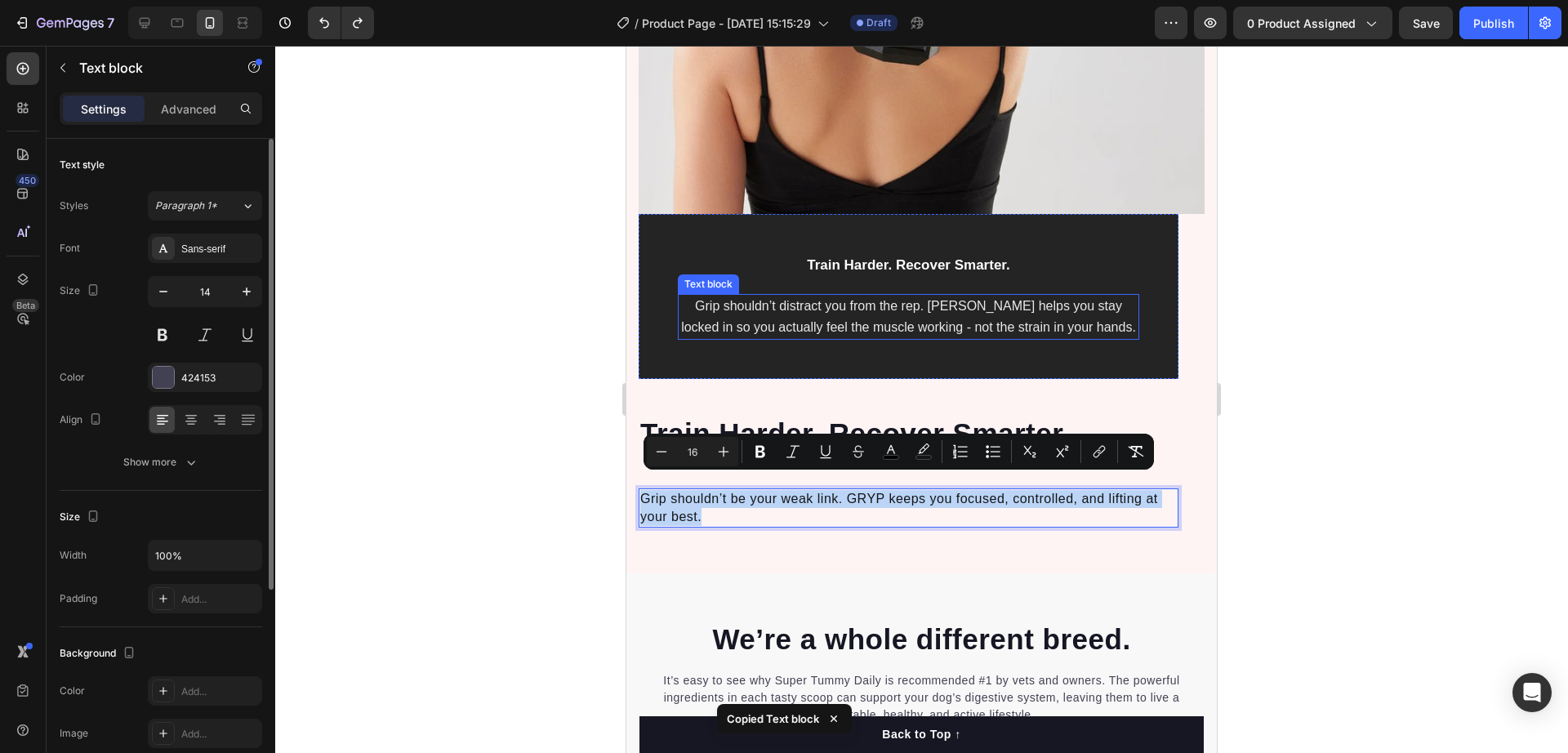
click at [894, 306] on span "Grip shouldn’t distract you from the rep. [PERSON_NAME] helps you stay locked i…" at bounding box center [908, 316] width 455 height 35
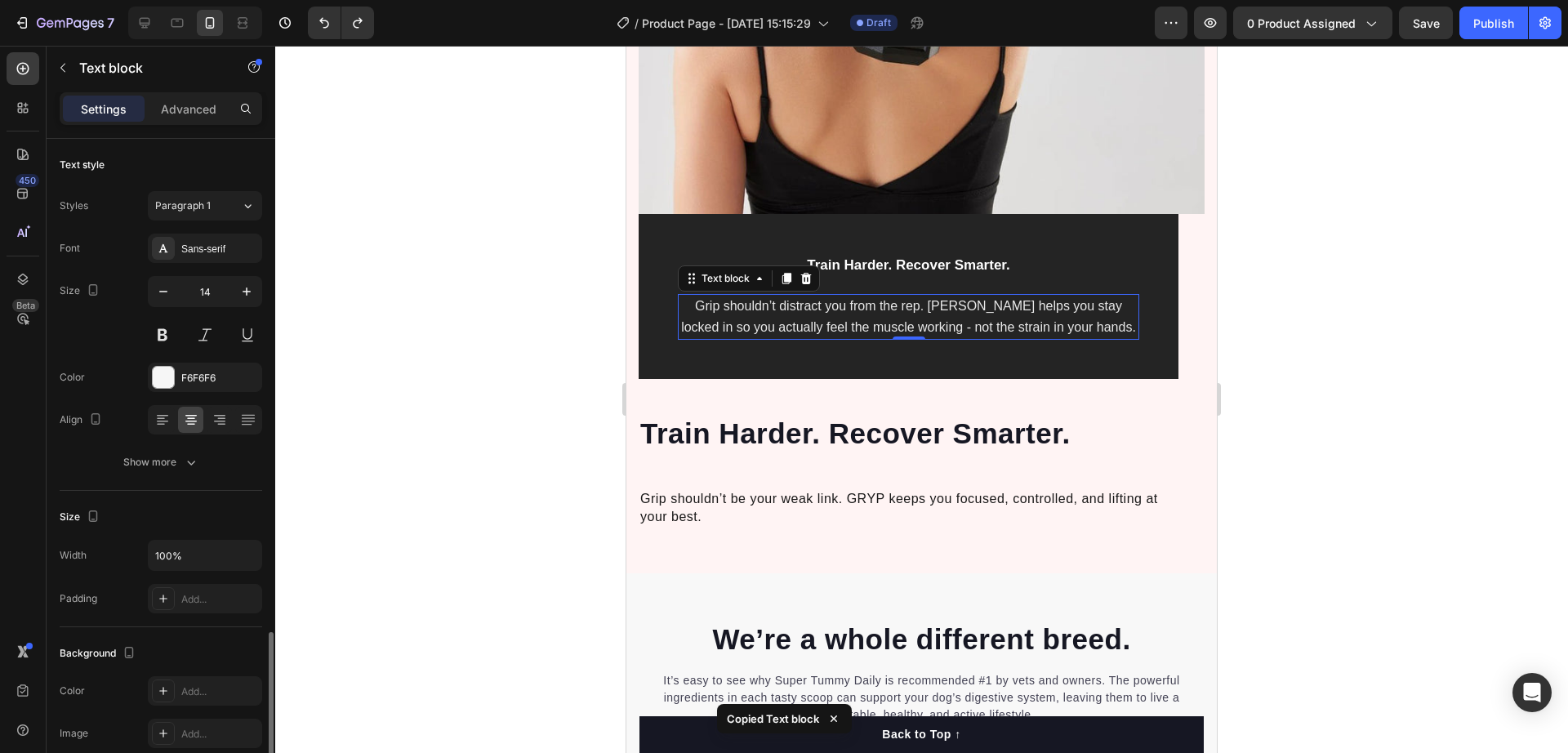
click at [894, 306] on span "Grip shouldn’t distract you from the rep. [PERSON_NAME] helps you stay locked i…" at bounding box center [908, 316] width 455 height 35
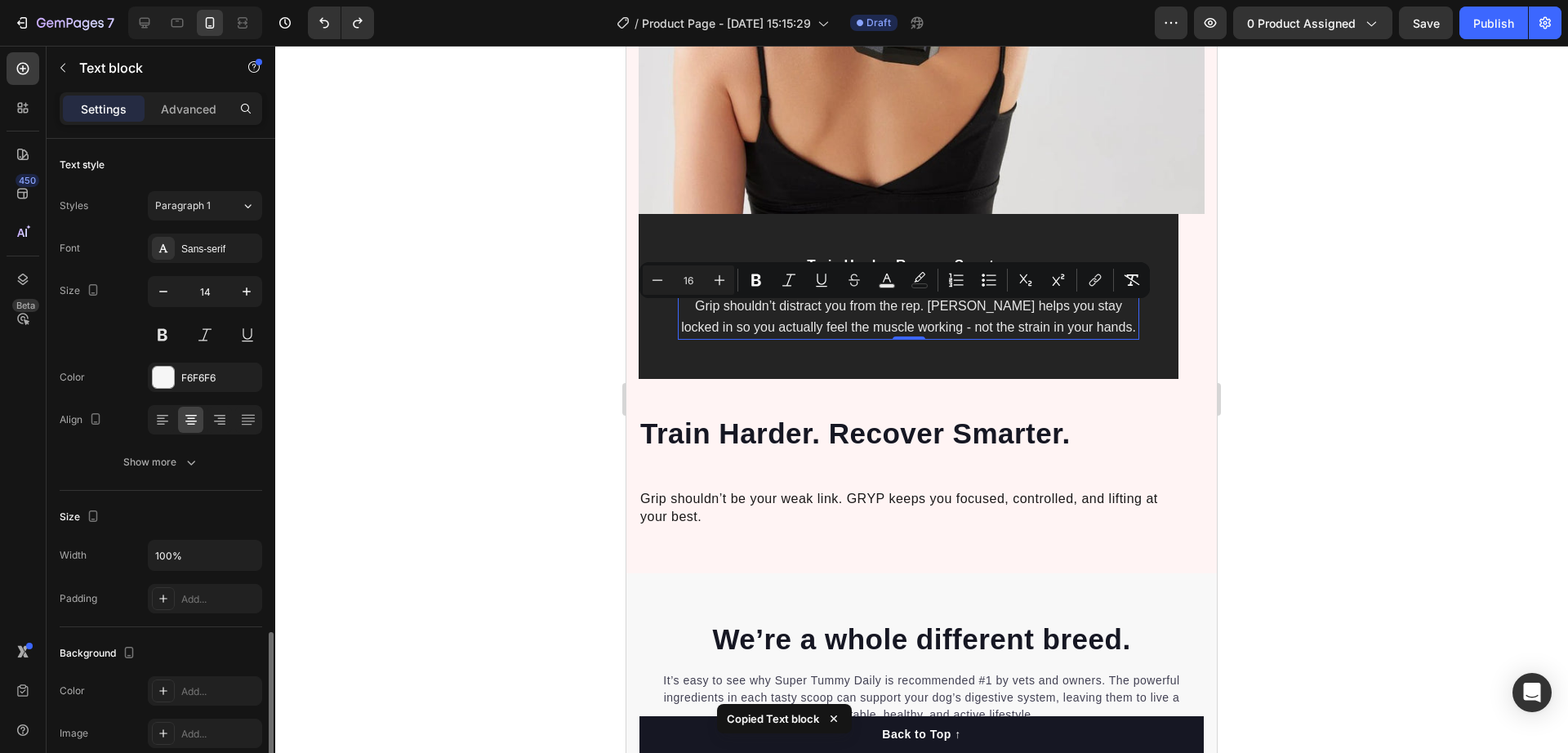
scroll to position [294, 0]
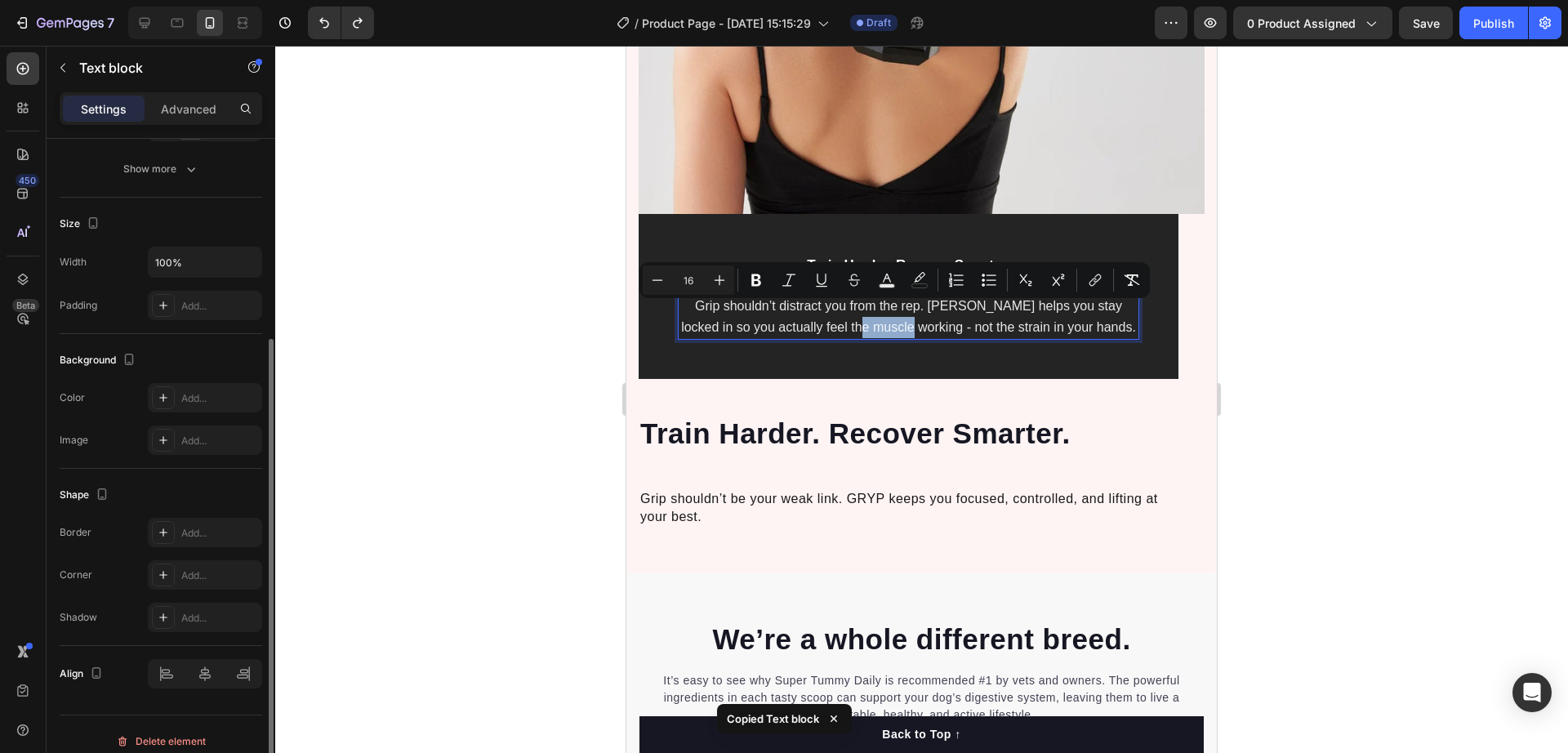
click at [894, 306] on span "Grip shouldn’t distract you from the rep. [PERSON_NAME] helps you stay locked i…" at bounding box center [908, 316] width 455 height 35
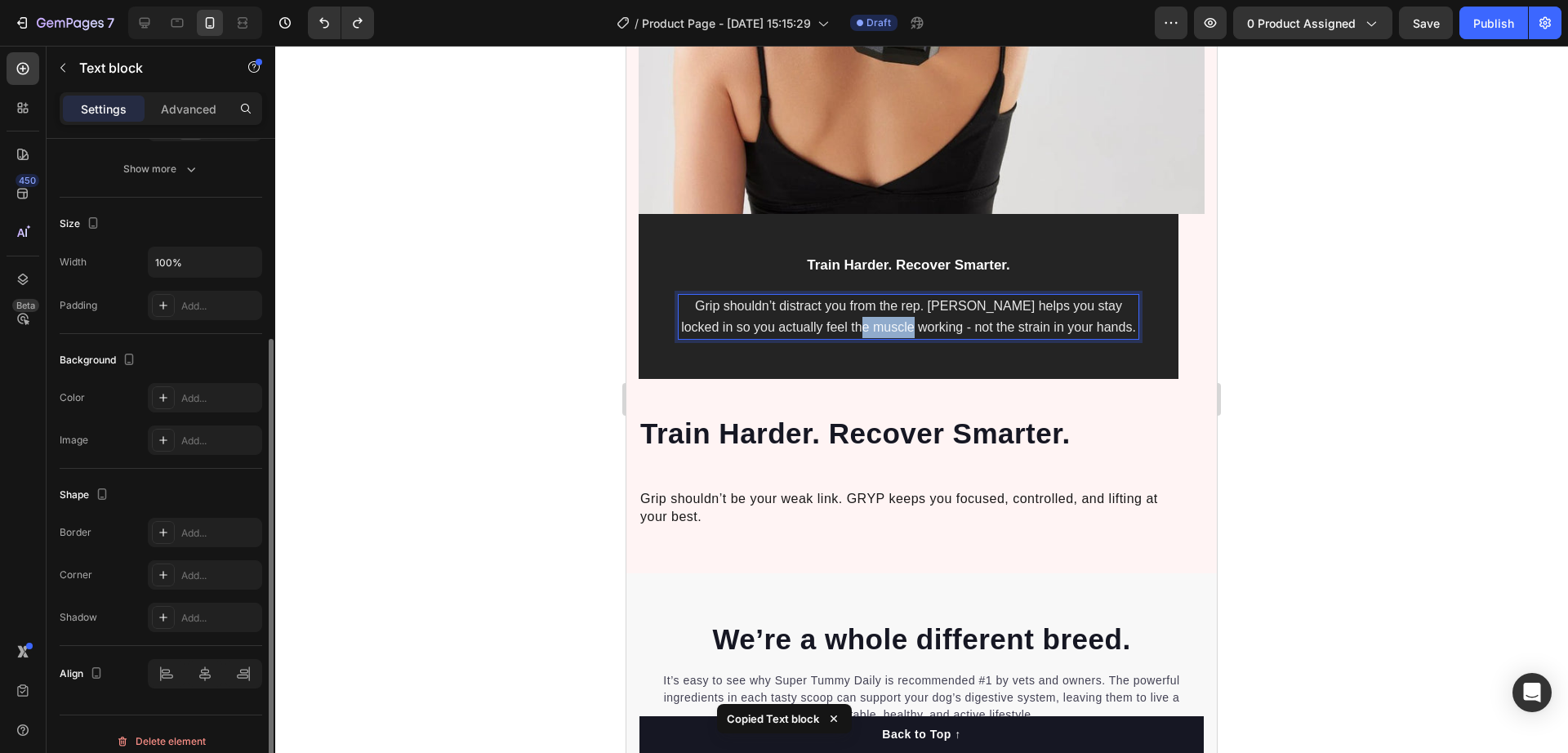
click at [894, 306] on span "Grip shouldn’t distract you from the rep. [PERSON_NAME] helps you stay locked i…" at bounding box center [908, 316] width 455 height 35
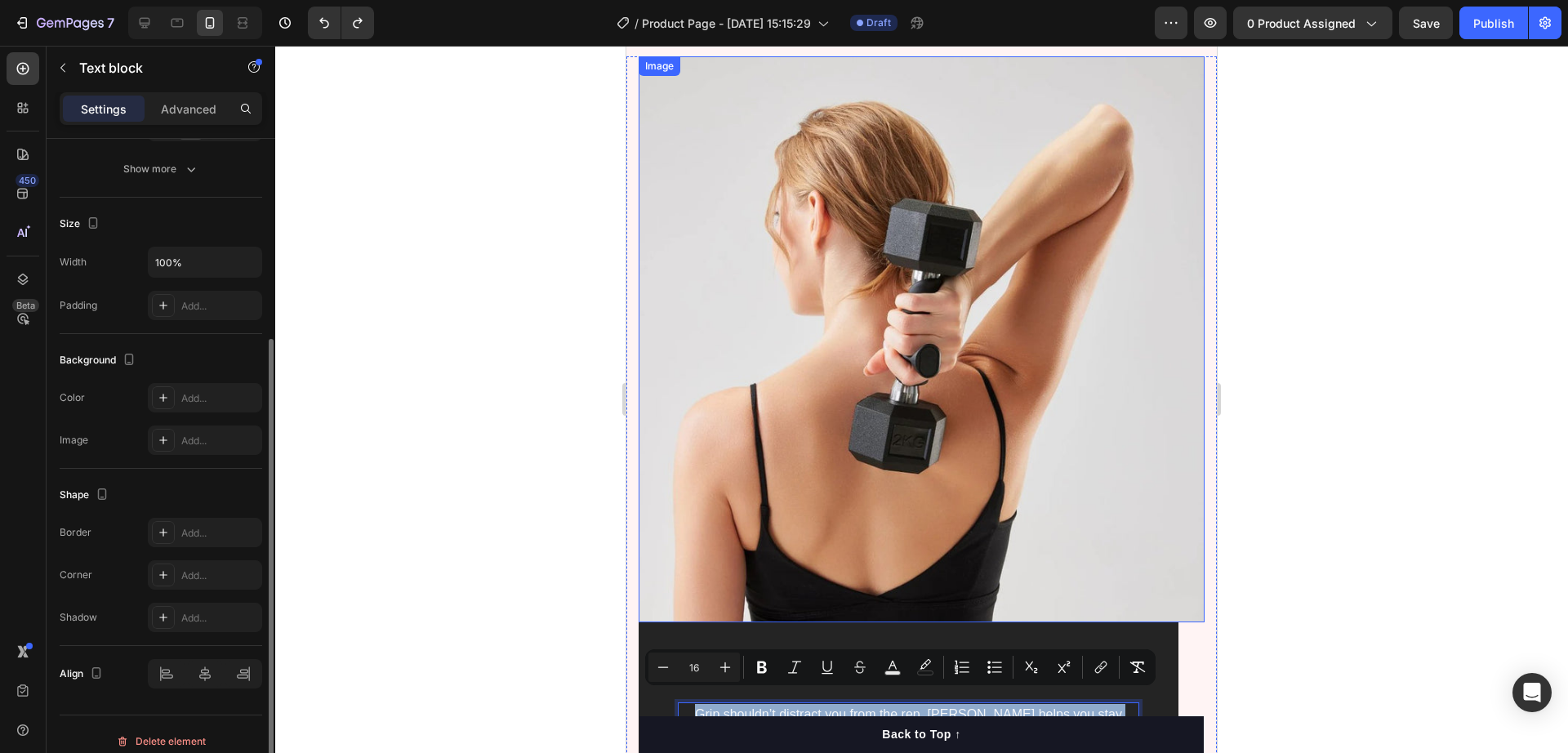
scroll to position [4426, 0]
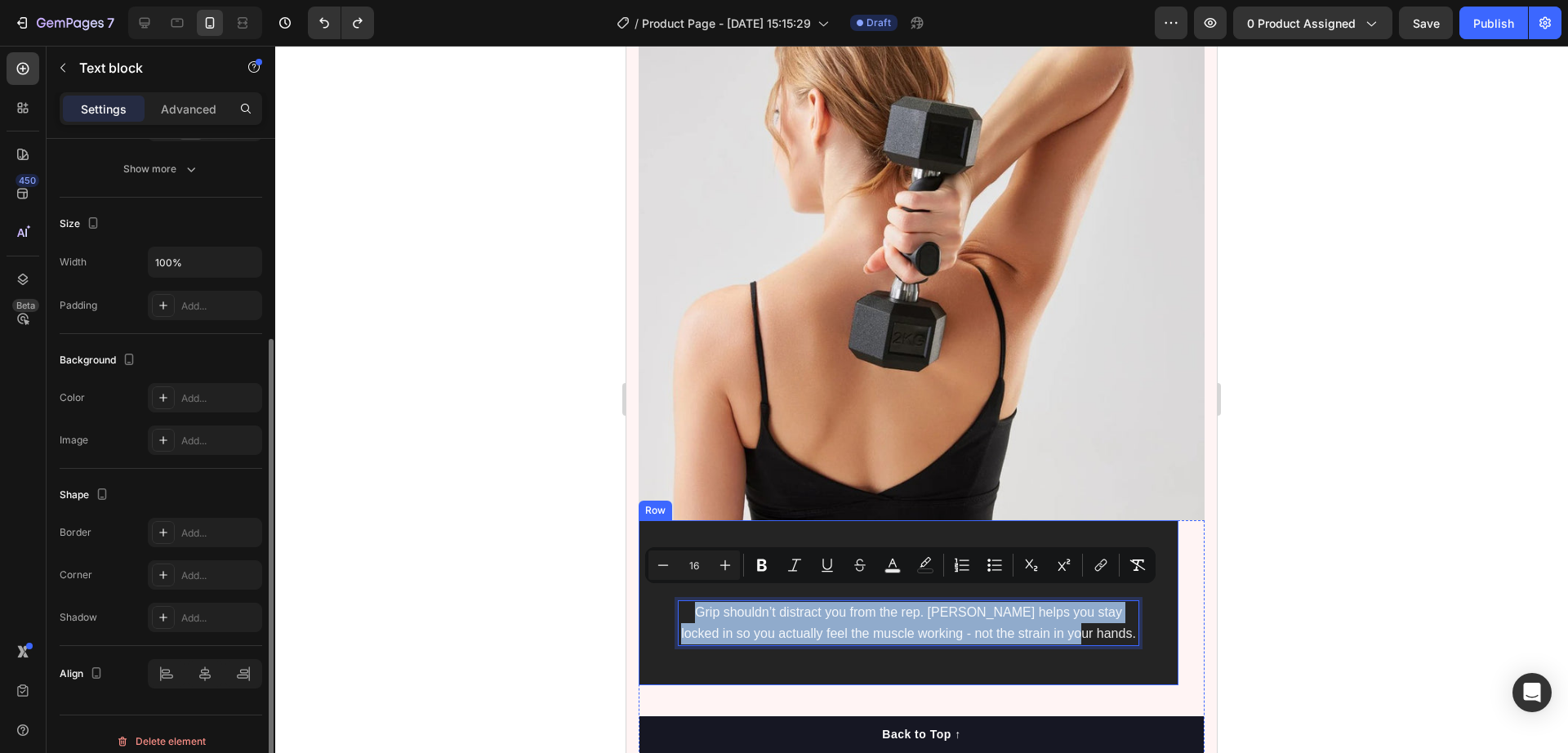
click at [1147, 619] on div "Train Harder. Recover Smarter. Text block Grip shouldn’t distract you from the …" at bounding box center [908, 603] width 540 height 166
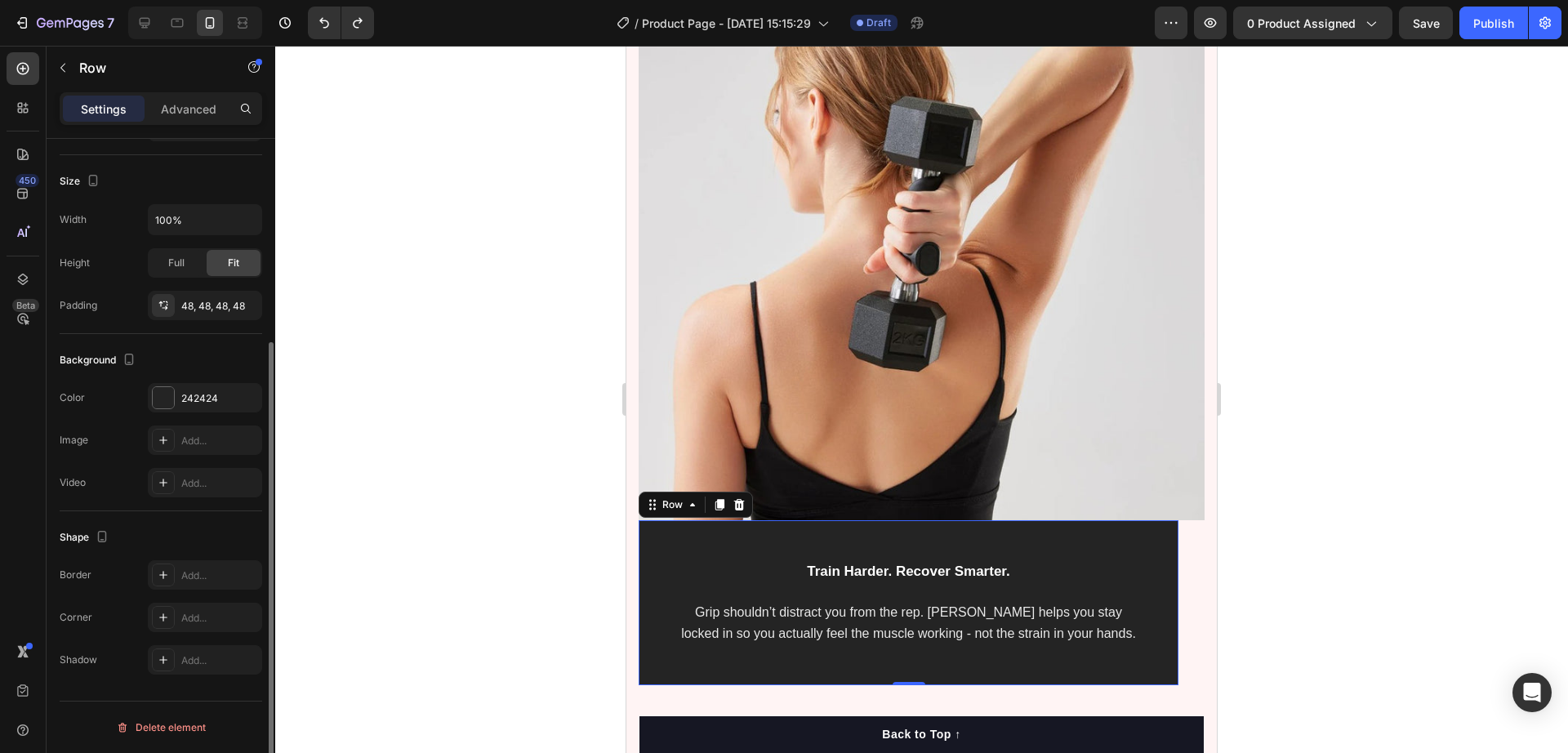
scroll to position [0, 0]
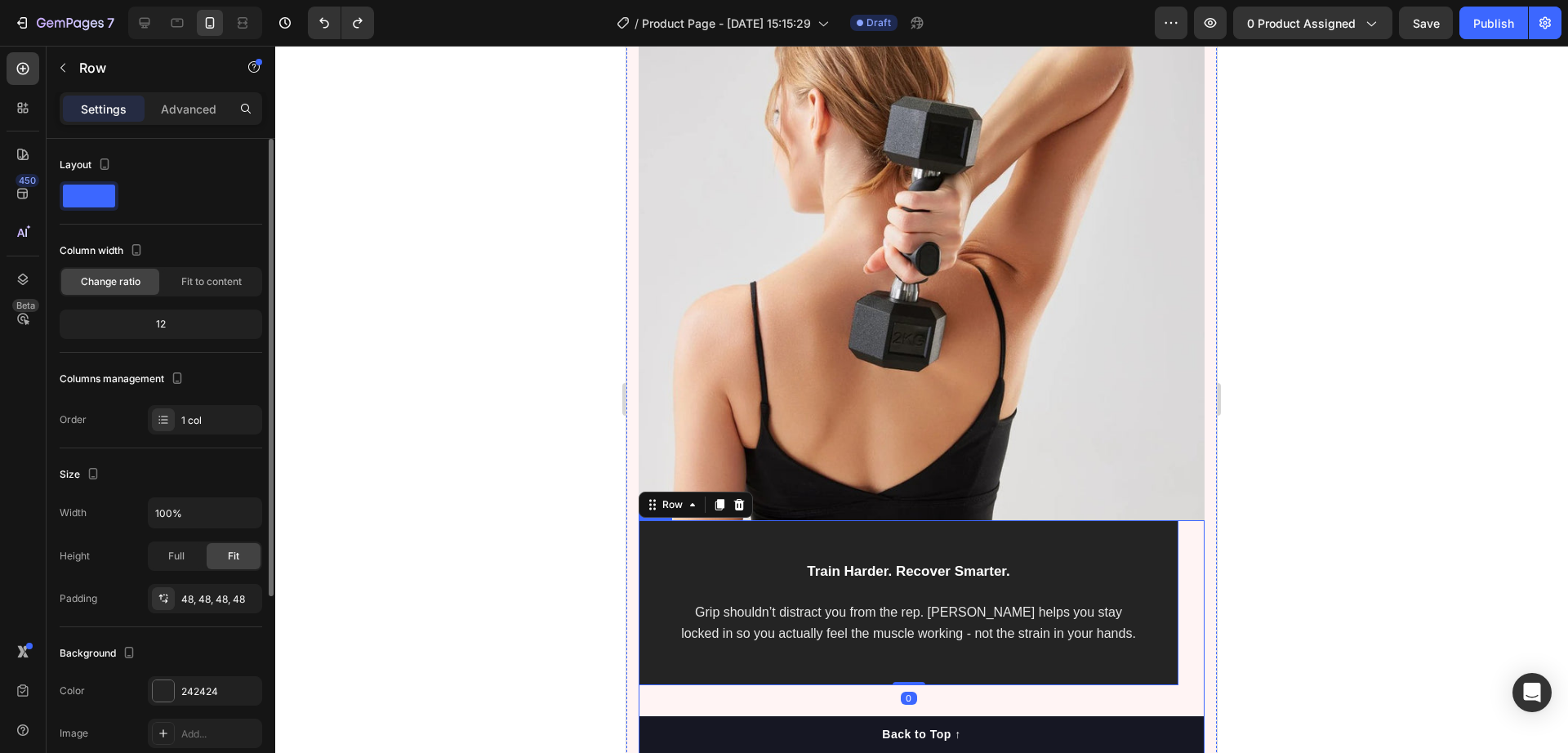
click at [1166, 613] on div "Train Harder. Recover Smarter. Text block Grip shouldn’t distract you from the …" at bounding box center [921, 677] width 566 height 314
click at [172, 98] on div "Advanced" at bounding box center [188, 109] width 82 height 26
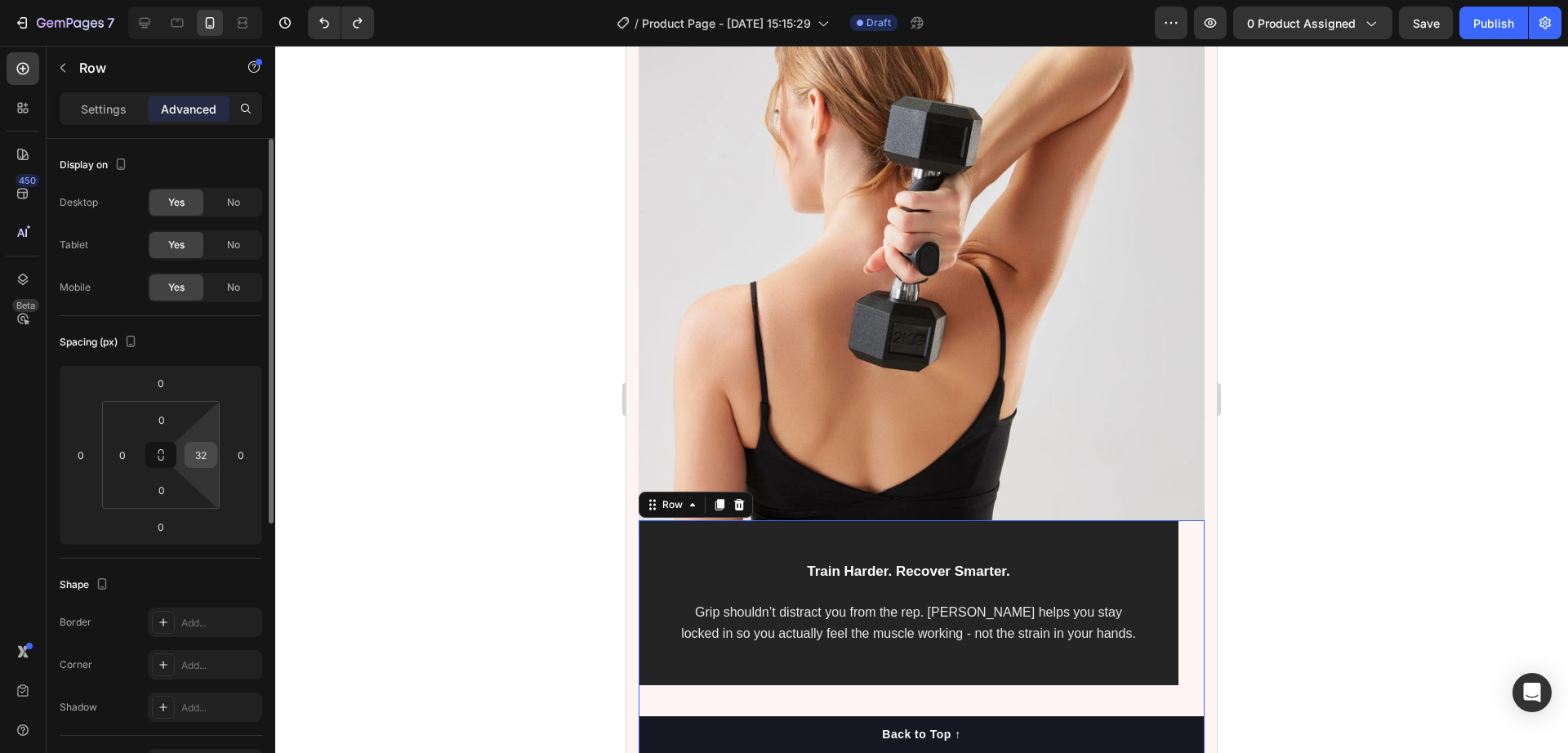
click at [203, 465] on input "32" at bounding box center [201, 455] width 24 height 24
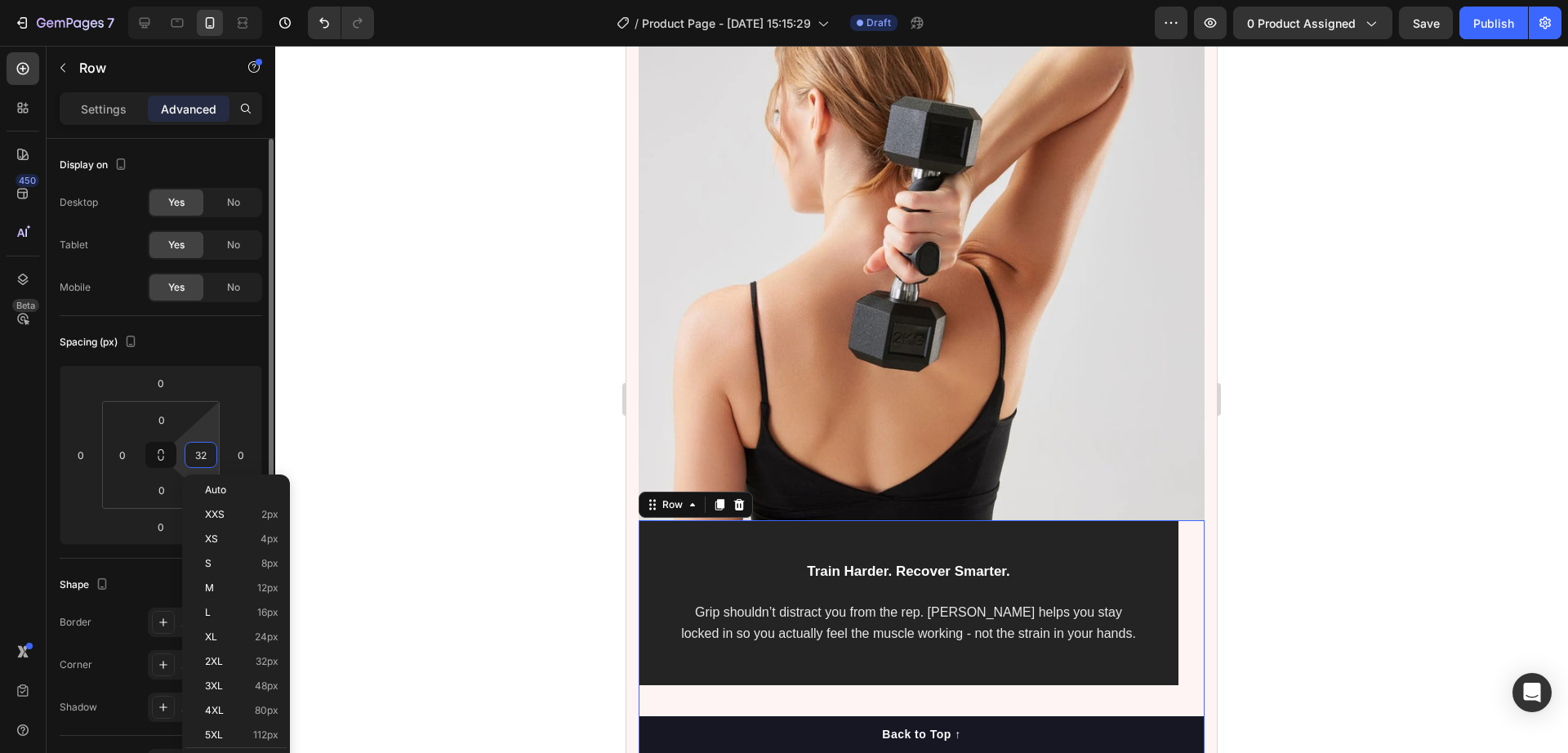
type input "0"
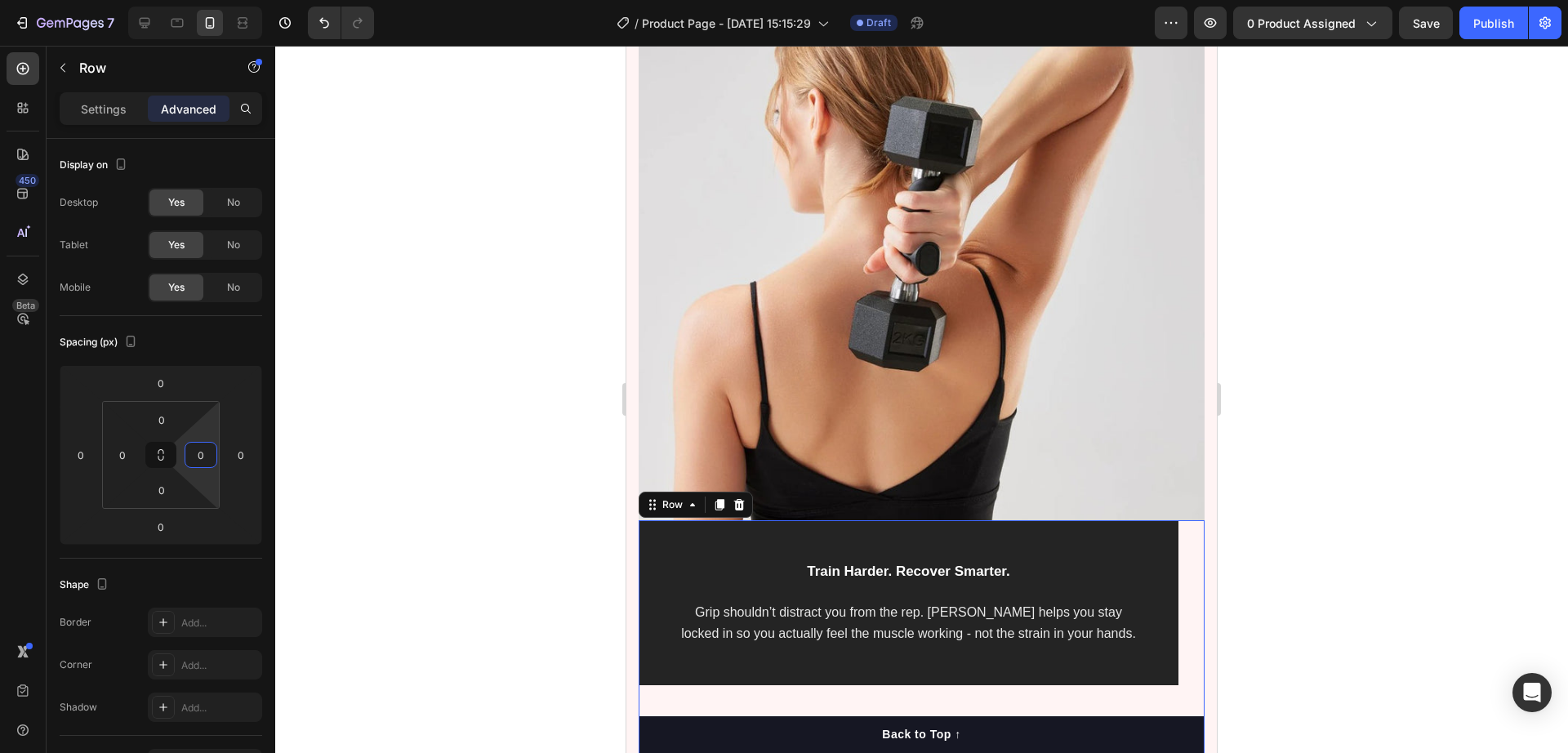
click at [478, 481] on div at bounding box center [922, 399] width 1293 height 708
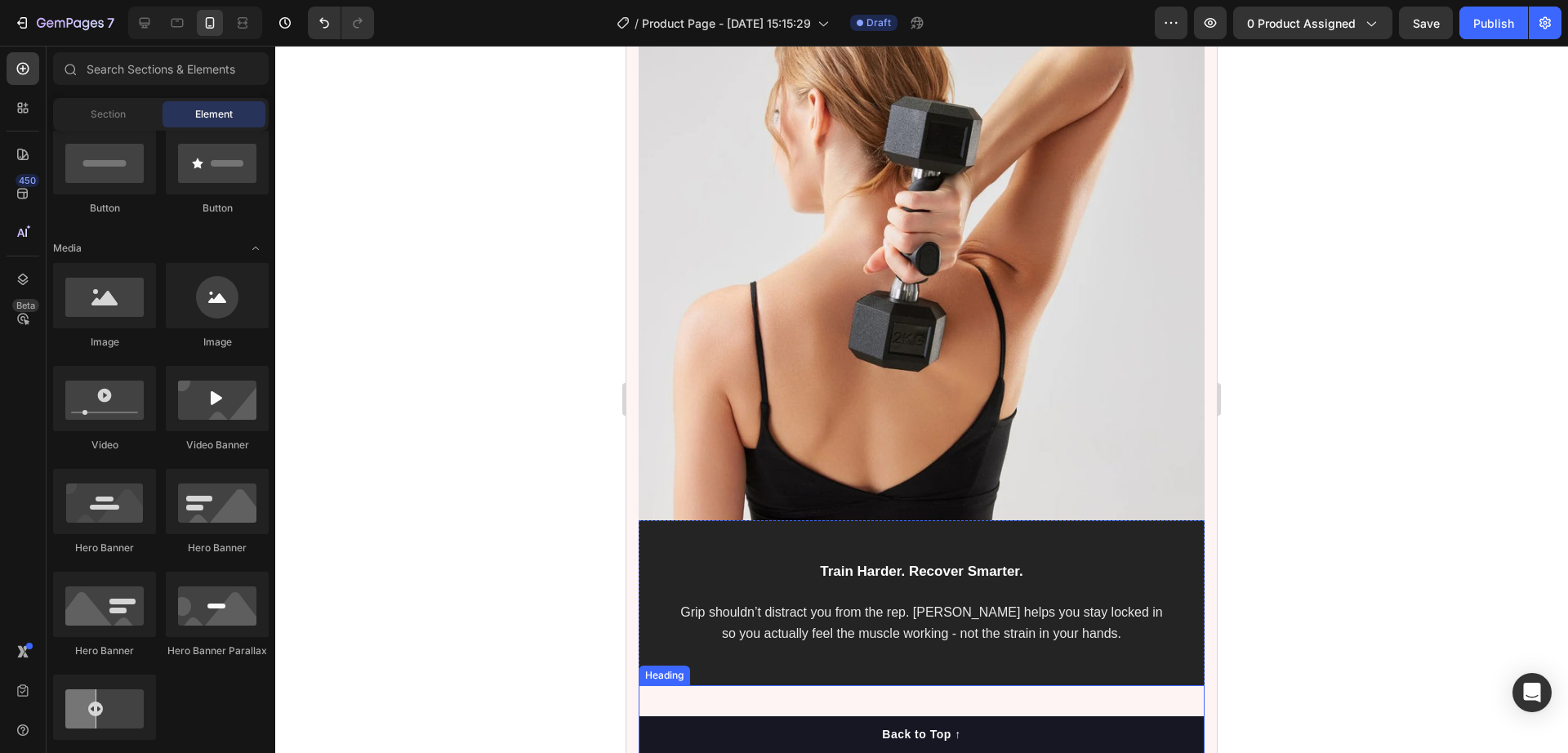
click at [944, 619] on div "Train Harder. Recover Smarter. Text block Grip shouldn’t distract you from the …" at bounding box center [921, 394] width 590 height 971
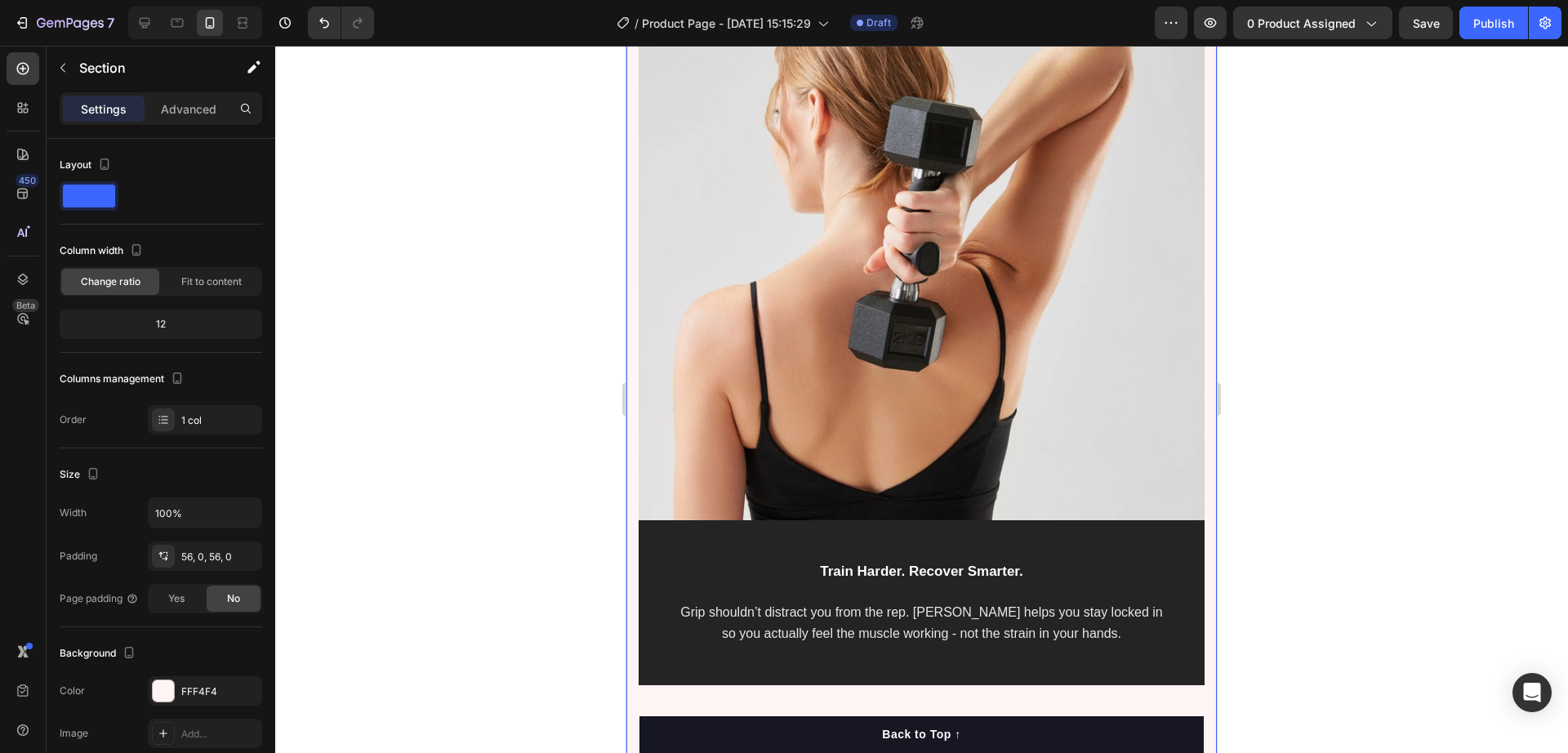
click at [944, 619] on div "Train Harder. Recover Smarter. Text block Grip shouldn’t distract you from the …" at bounding box center [921, 394] width 590 height 971
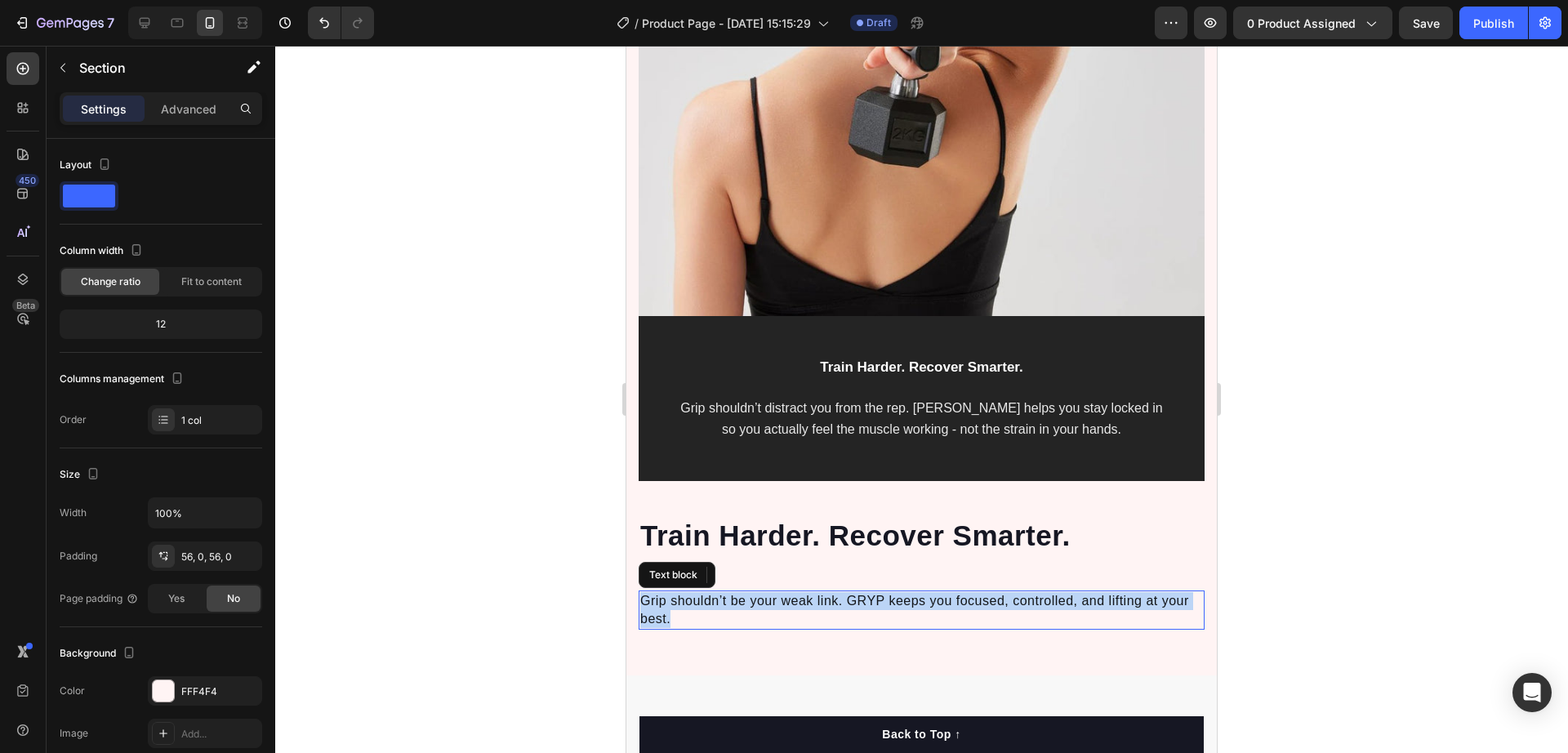
click at [880, 595] on span "Grip shouldn’t be your weak link. GRYP keeps you focused, controlled, and lifti…" at bounding box center [915, 610] width 549 height 32
copy span "Grip shouldn’t be your weak link. GRYP keeps you focused, controlled, and lifti…"
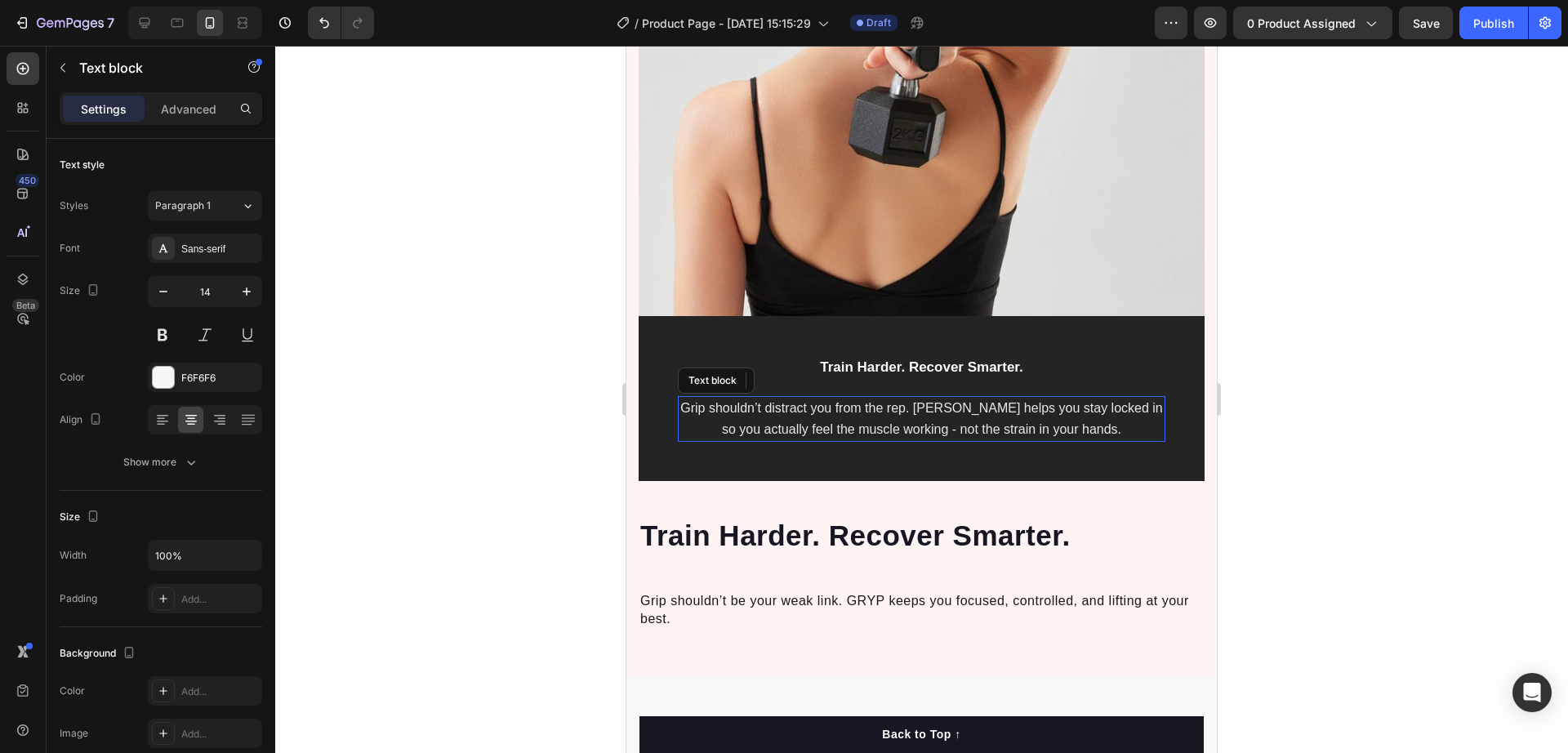
click at [993, 411] on span "Grip shouldn’t distract you from the rep. [PERSON_NAME] helps you stay locked i…" at bounding box center [921, 418] width 482 height 35
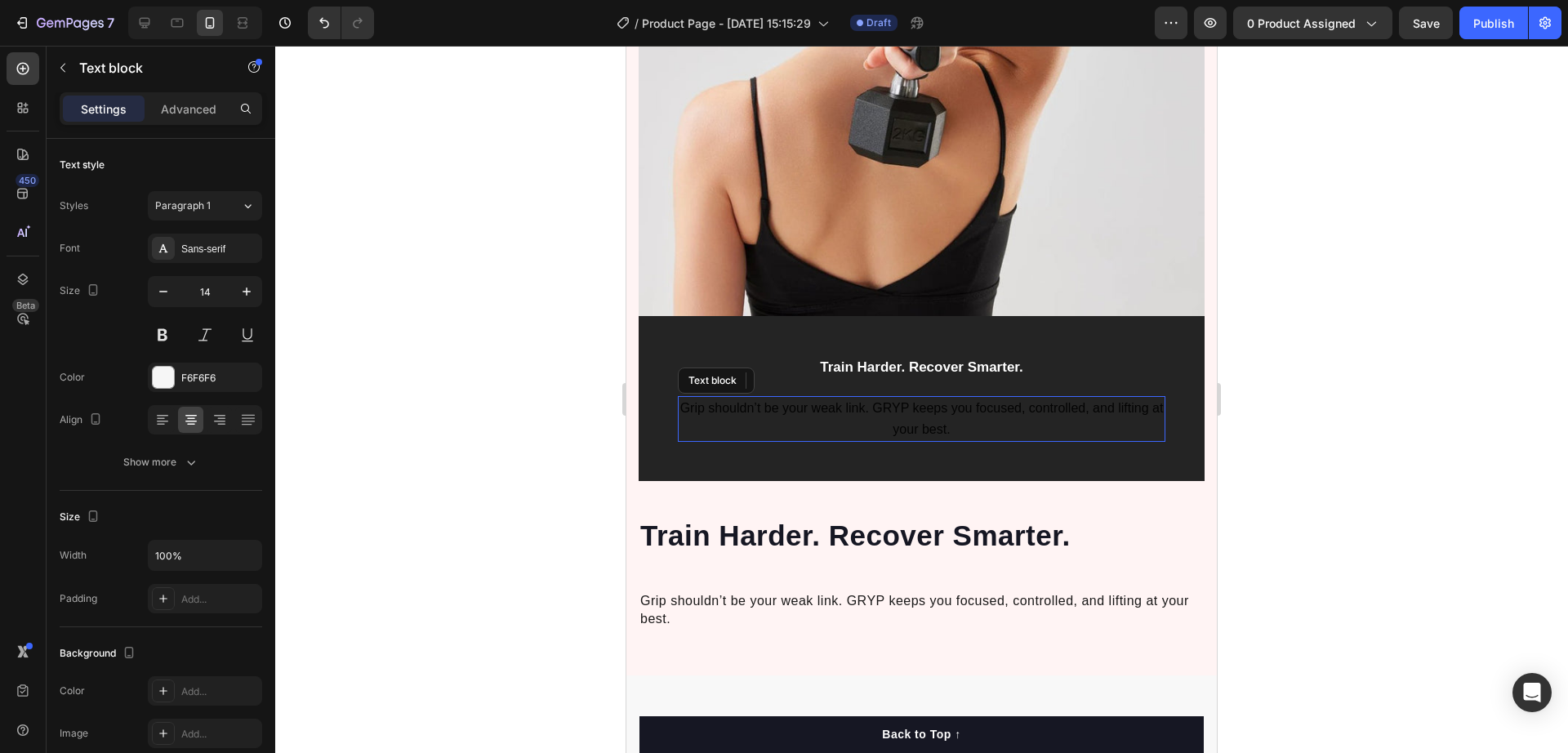
click at [861, 401] on span "Grip shouldn’t be your weak link. GRYP keeps you focused, controlled, and lifti…" at bounding box center [922, 418] width 484 height 35
click at [890, 595] on span "Grip shouldn’t be your weak link. GRYP keeps you focused, controlled, and lifti…" at bounding box center [915, 610] width 549 height 32
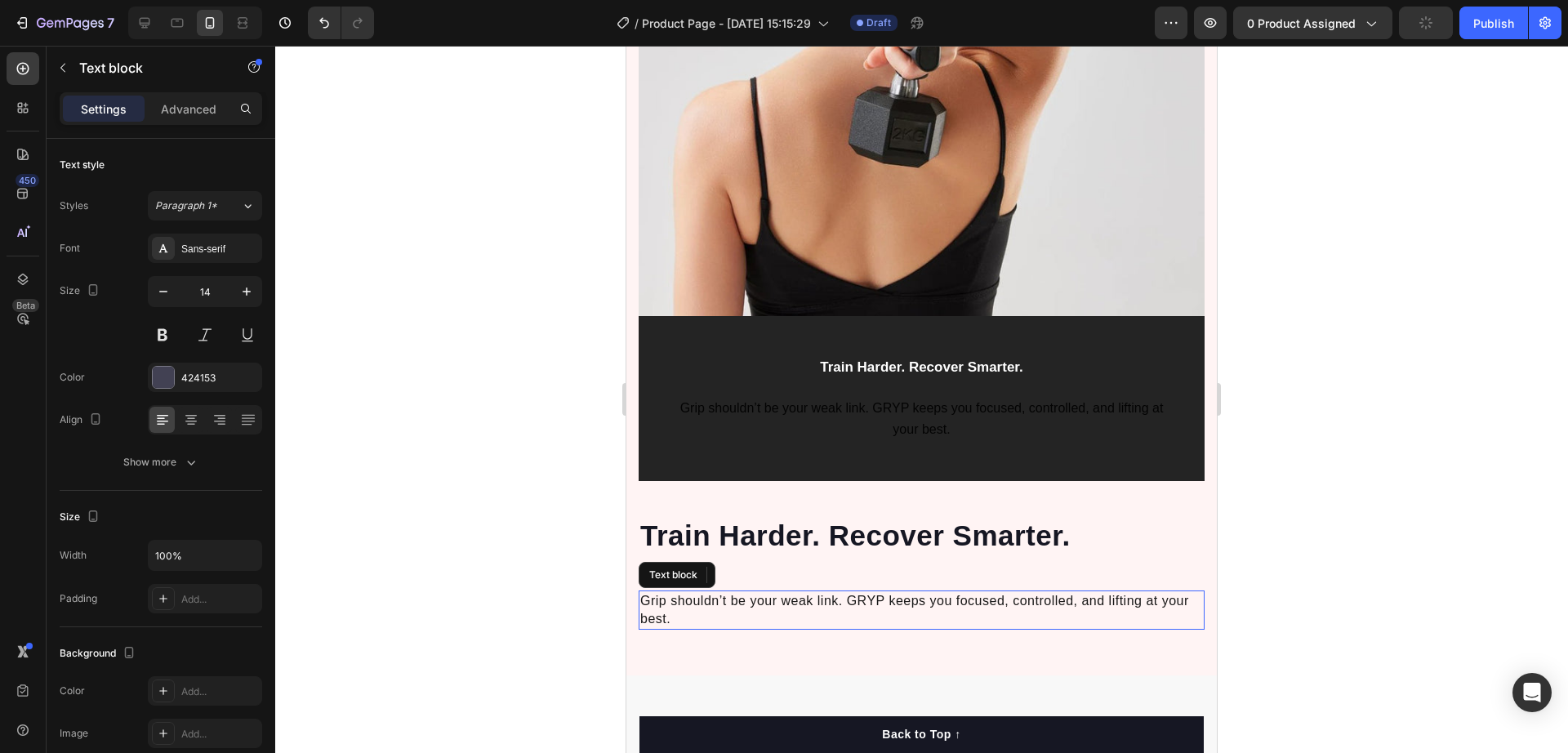
click at [890, 595] on span "Grip shouldn’t be your weak link. GRYP keeps you focused, controlled, and lifti…" at bounding box center [915, 610] width 549 height 32
click at [902, 405] on p "Grip shouldn’t be your weak link. GRYP keeps you focused, controlled, and lifti…" at bounding box center [921, 418] width 485 height 42
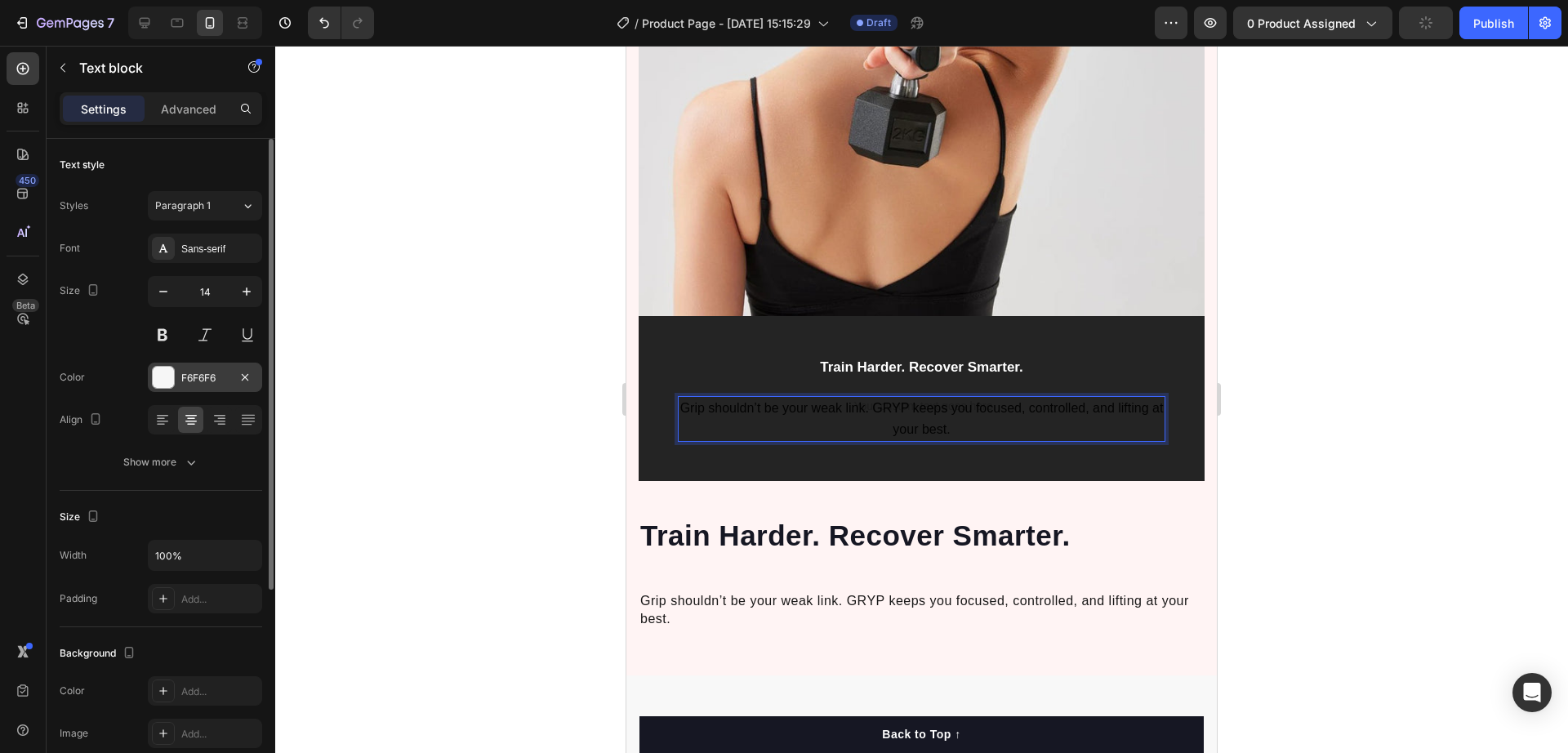
drag, startPoint x: 172, startPoint y: 374, endPoint x: 88, endPoint y: 359, distance: 85.3
click at [172, 374] on div at bounding box center [163, 377] width 22 height 22
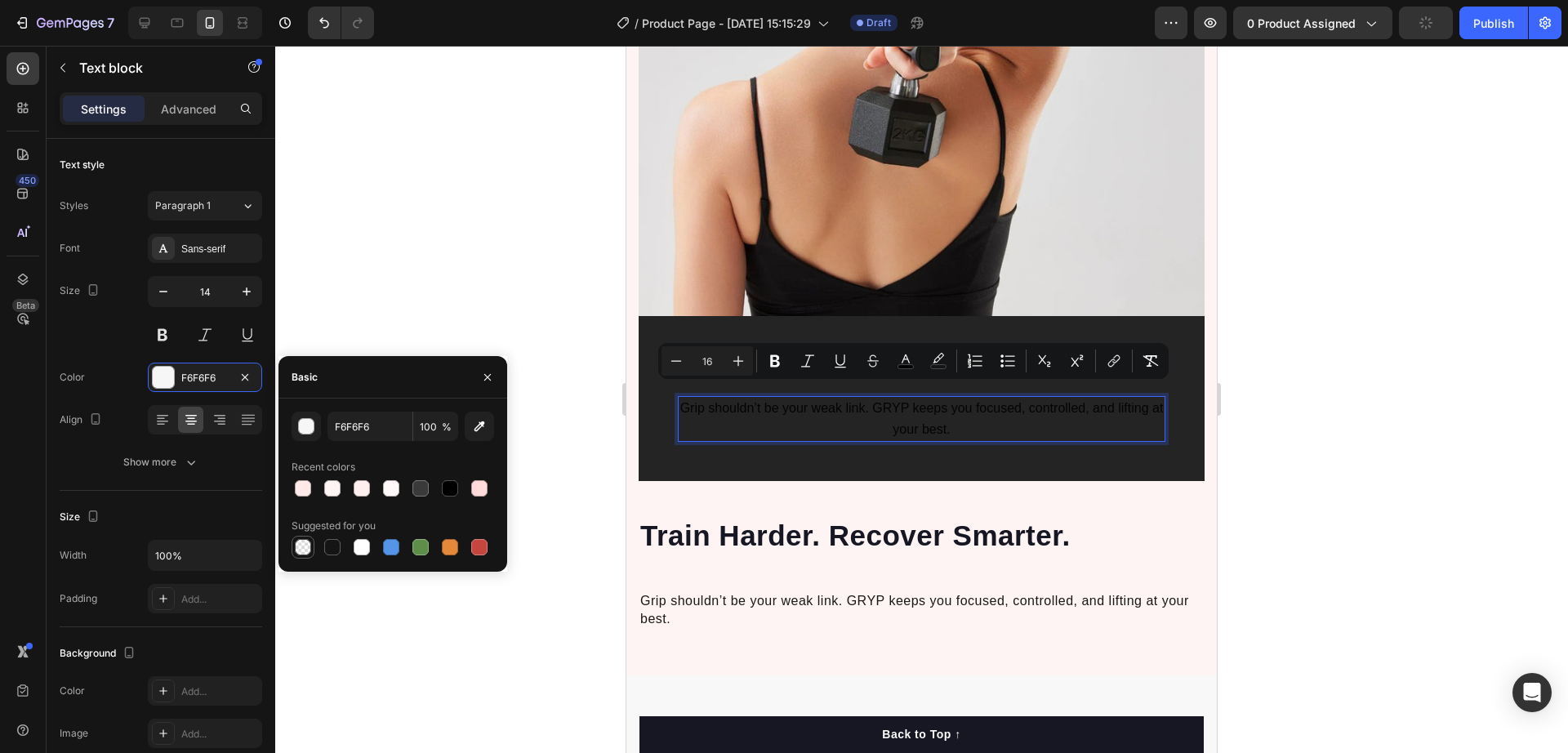
click at [304, 545] on div at bounding box center [303, 547] width 16 height 16
type input "000000"
type input "0"
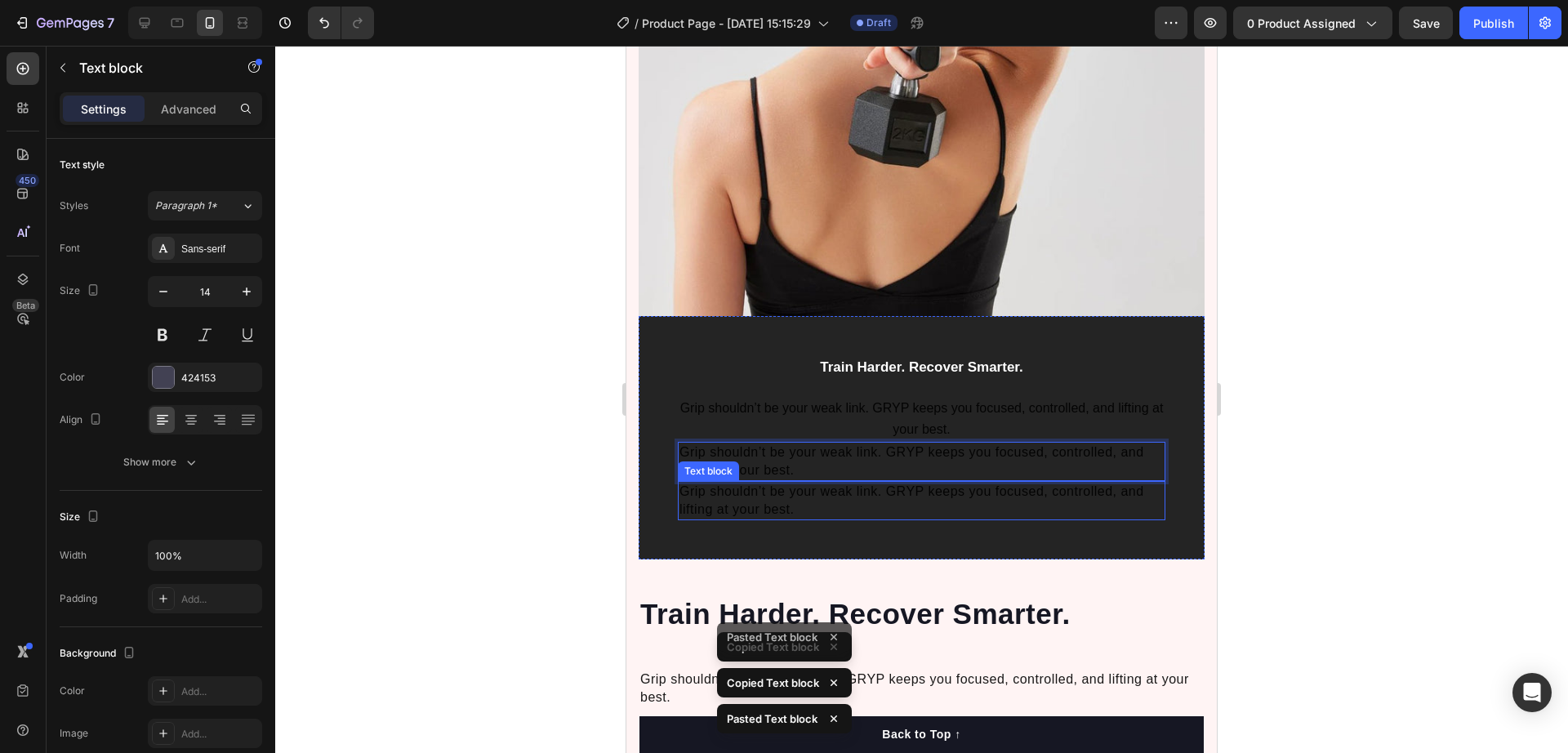
click at [883, 492] on p "Grip shouldn’t be your weak link. GRYP keeps you focused, controlled, and lifti…" at bounding box center [921, 501] width 485 height 36
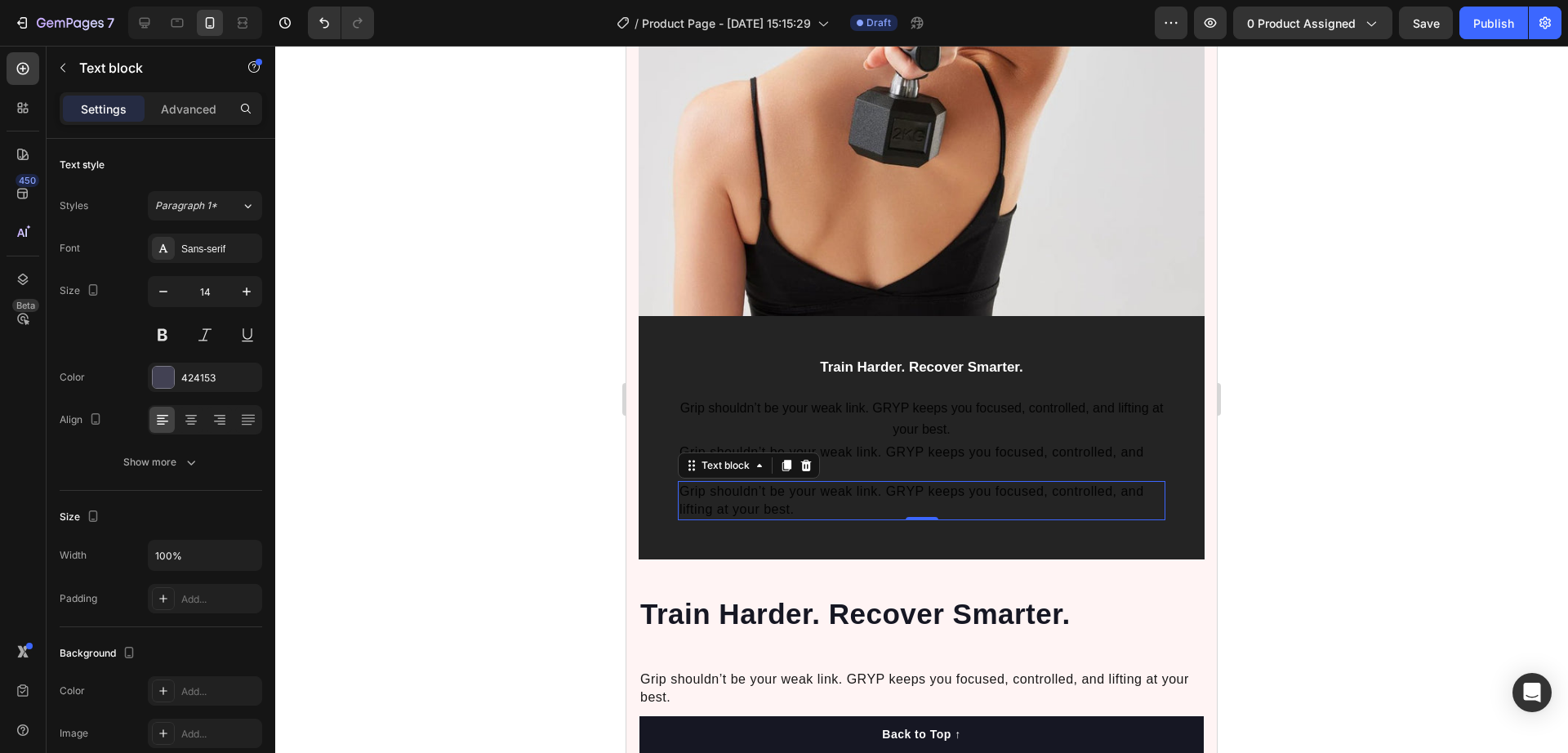
click at [804, 460] on icon at bounding box center [806, 466] width 10 height 11
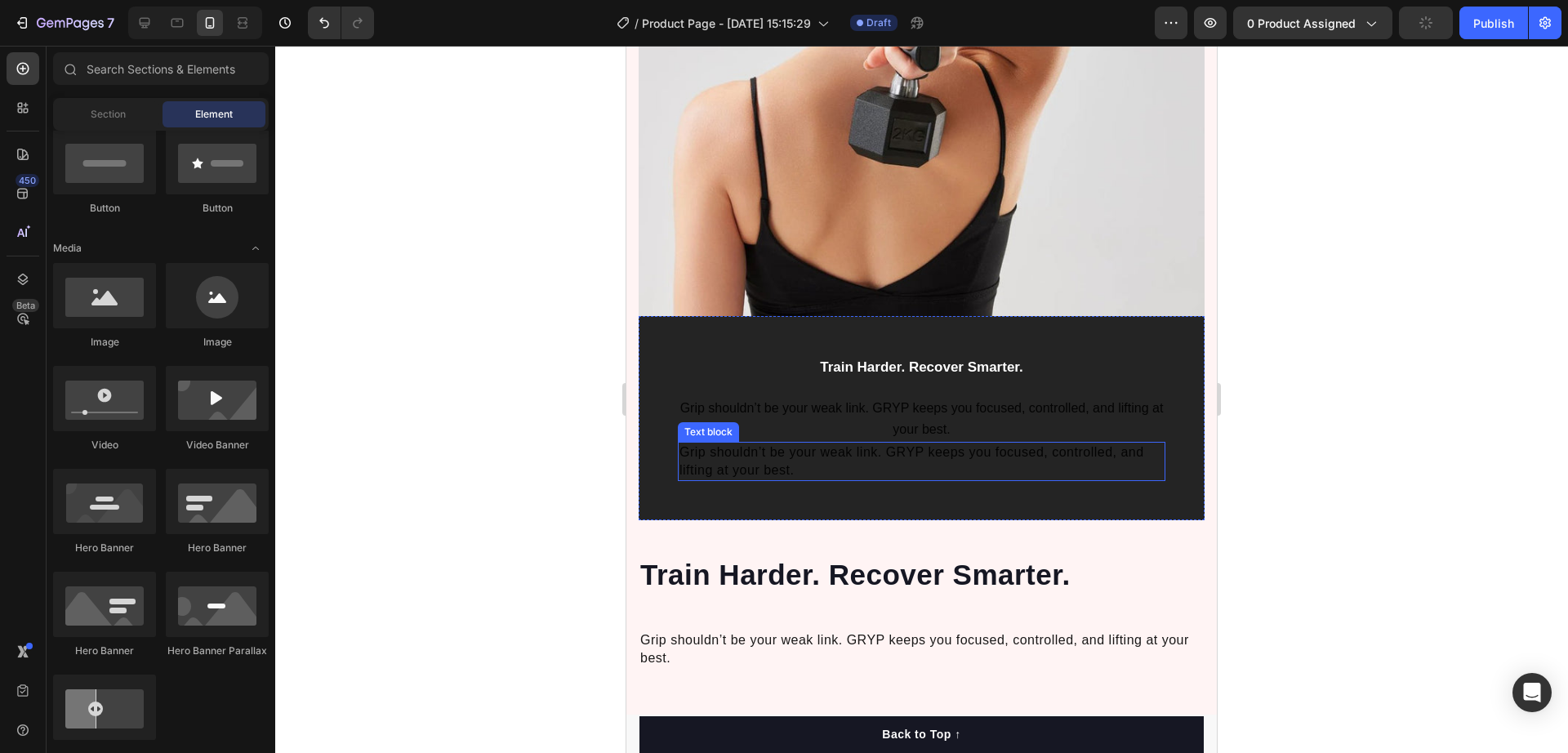
click at [888, 445] on span "Grip shouldn’t be your weak link. GRYP keeps you focused, controlled, and lifti…" at bounding box center [912, 461] width 465 height 32
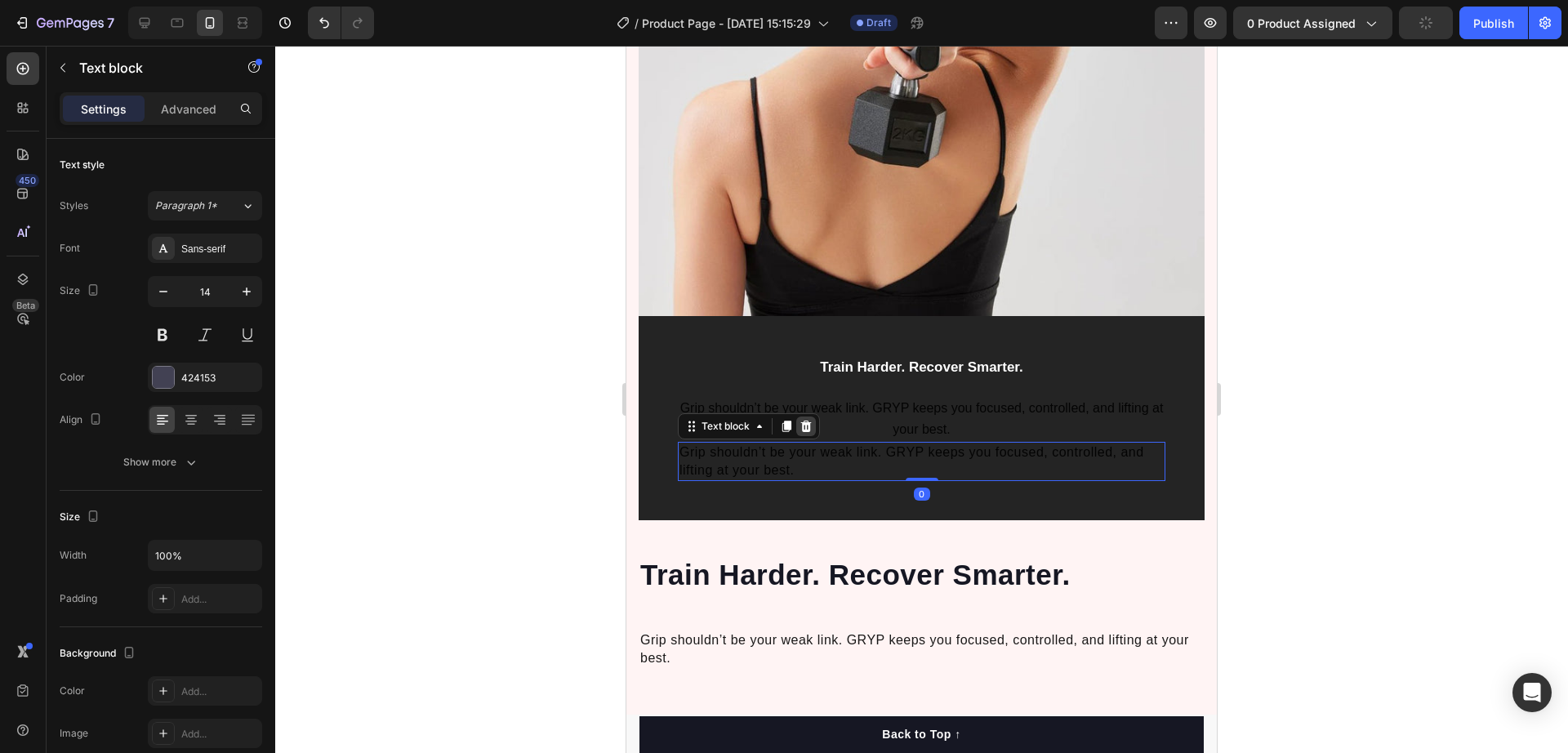
click at [802, 420] on icon at bounding box center [806, 427] width 13 height 13
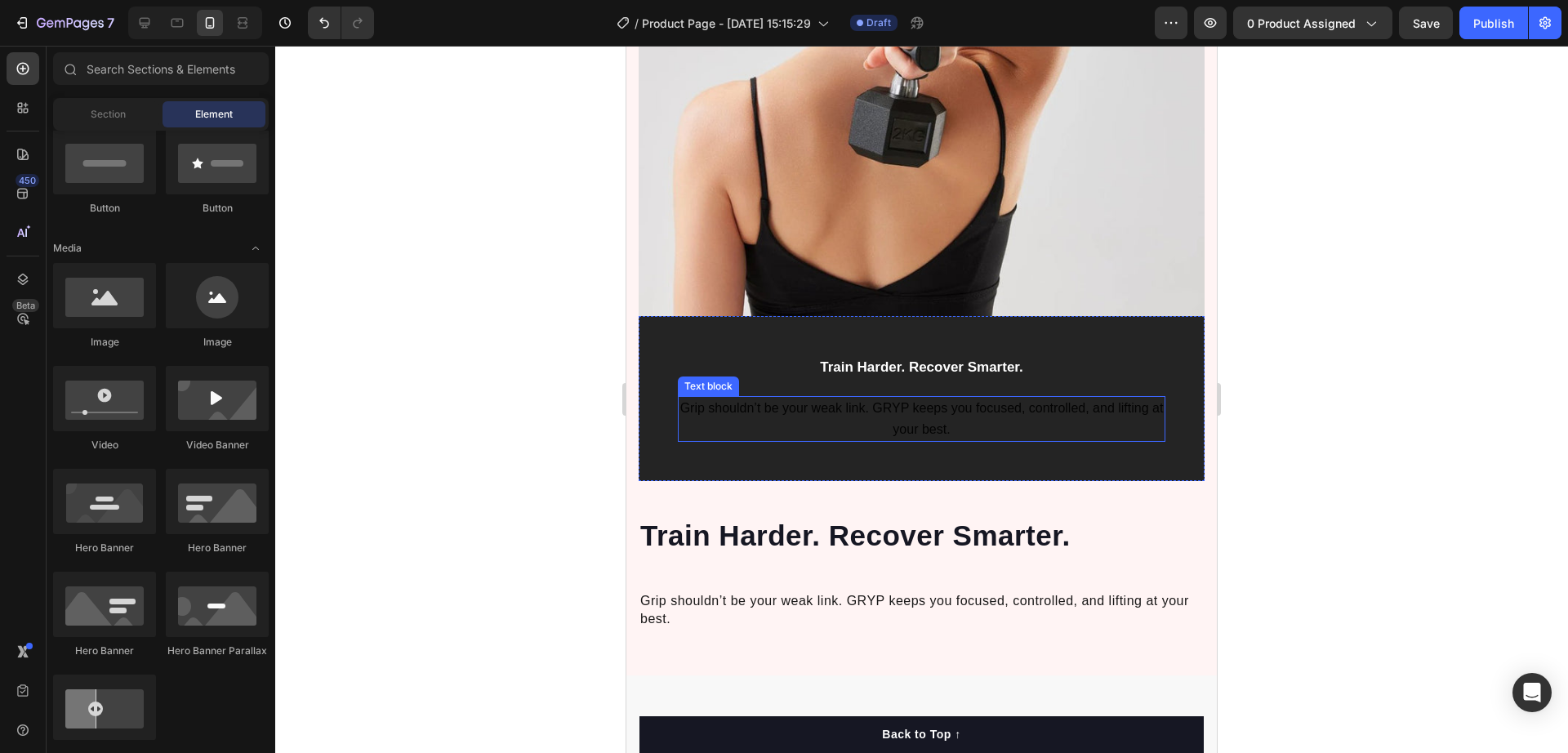
click at [879, 402] on p "Grip shouldn’t be your weak link. GRYP keeps you focused, controlled, and lifti…" at bounding box center [921, 418] width 485 height 42
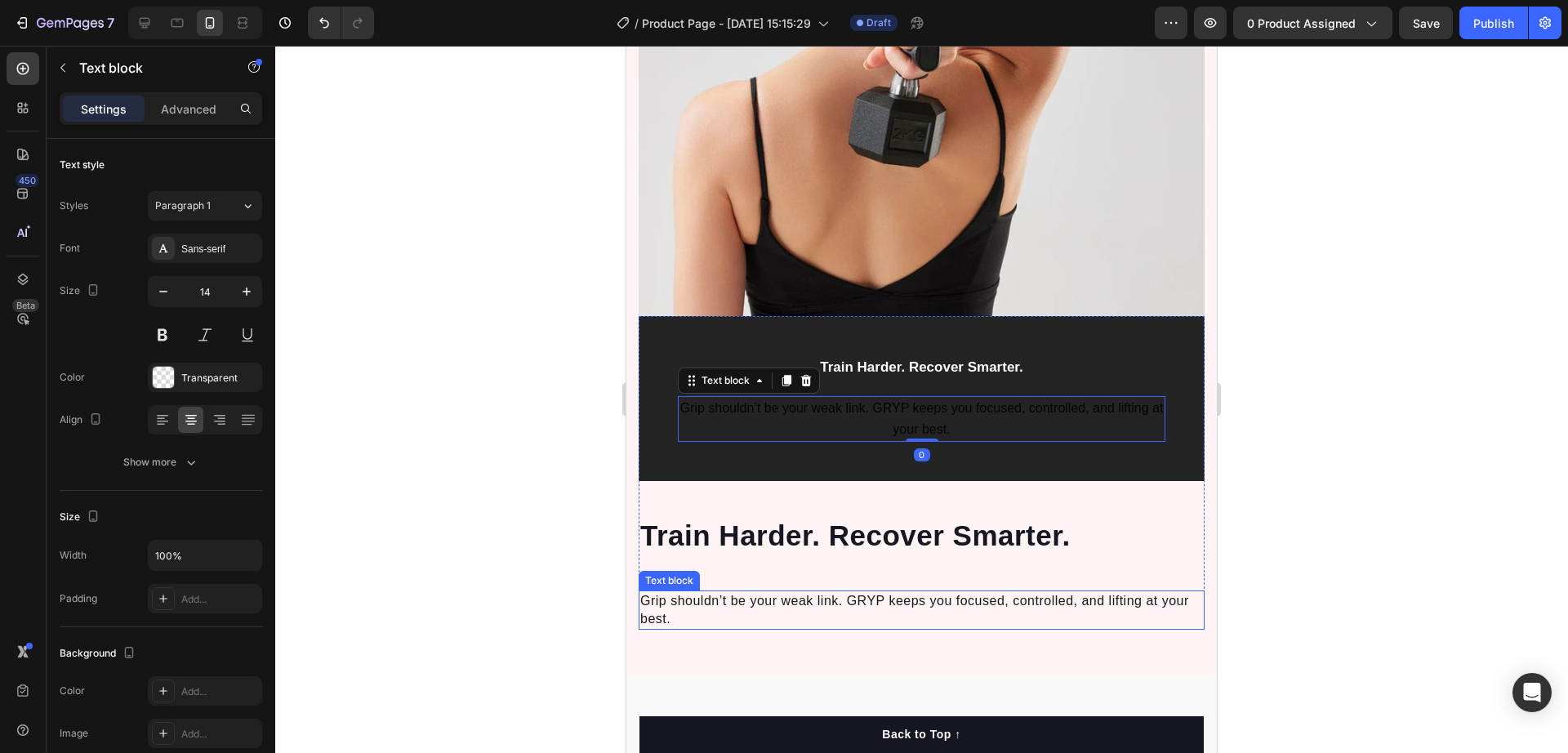
click at [848, 595] on span "Grip shouldn’t be your weak link. GRYP keeps you focused, controlled, and lifti…" at bounding box center [915, 610] width 549 height 32
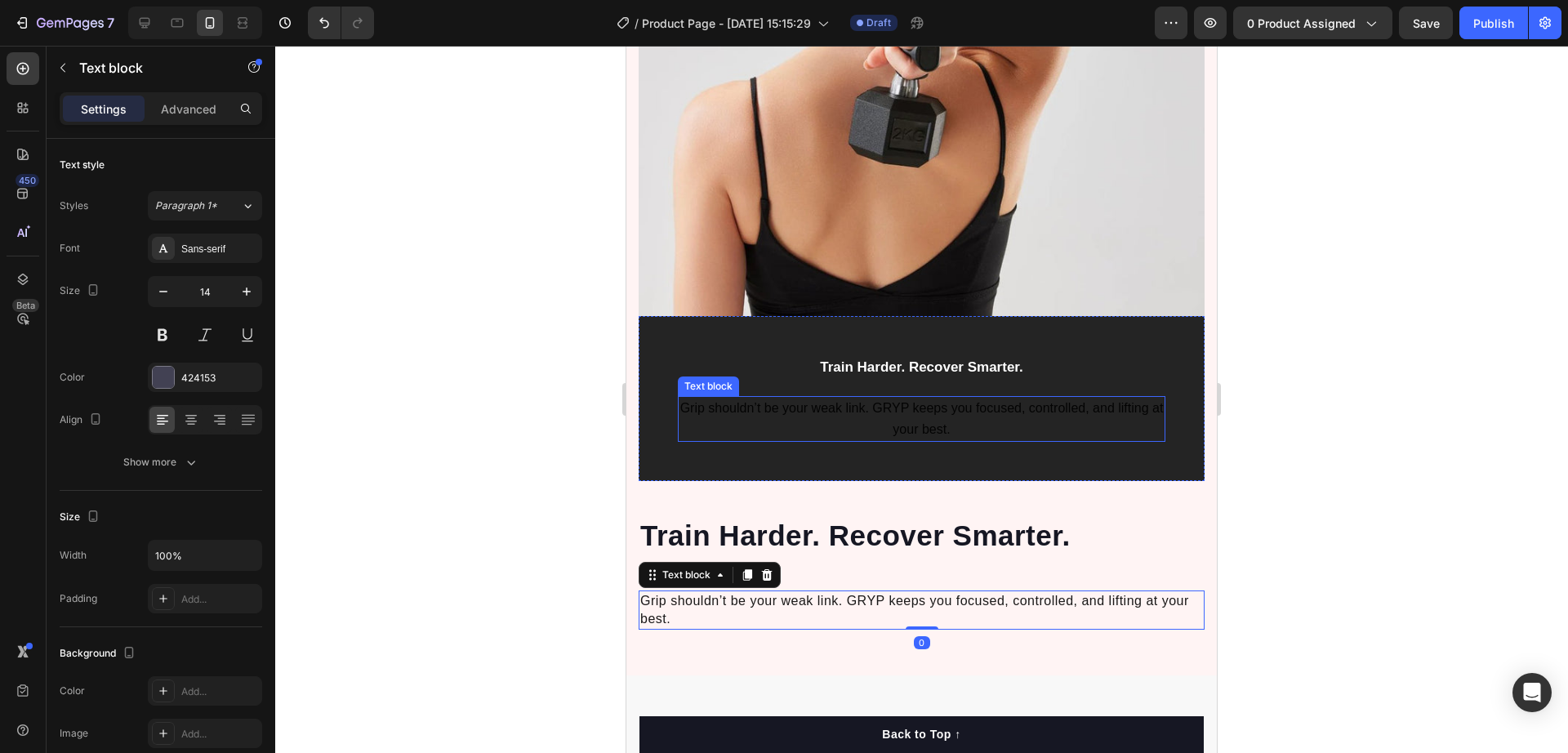
click at [919, 402] on p "Grip shouldn’t be your weak link. GRYP keeps you focused, controlled, and lifti…" at bounding box center [921, 418] width 485 height 42
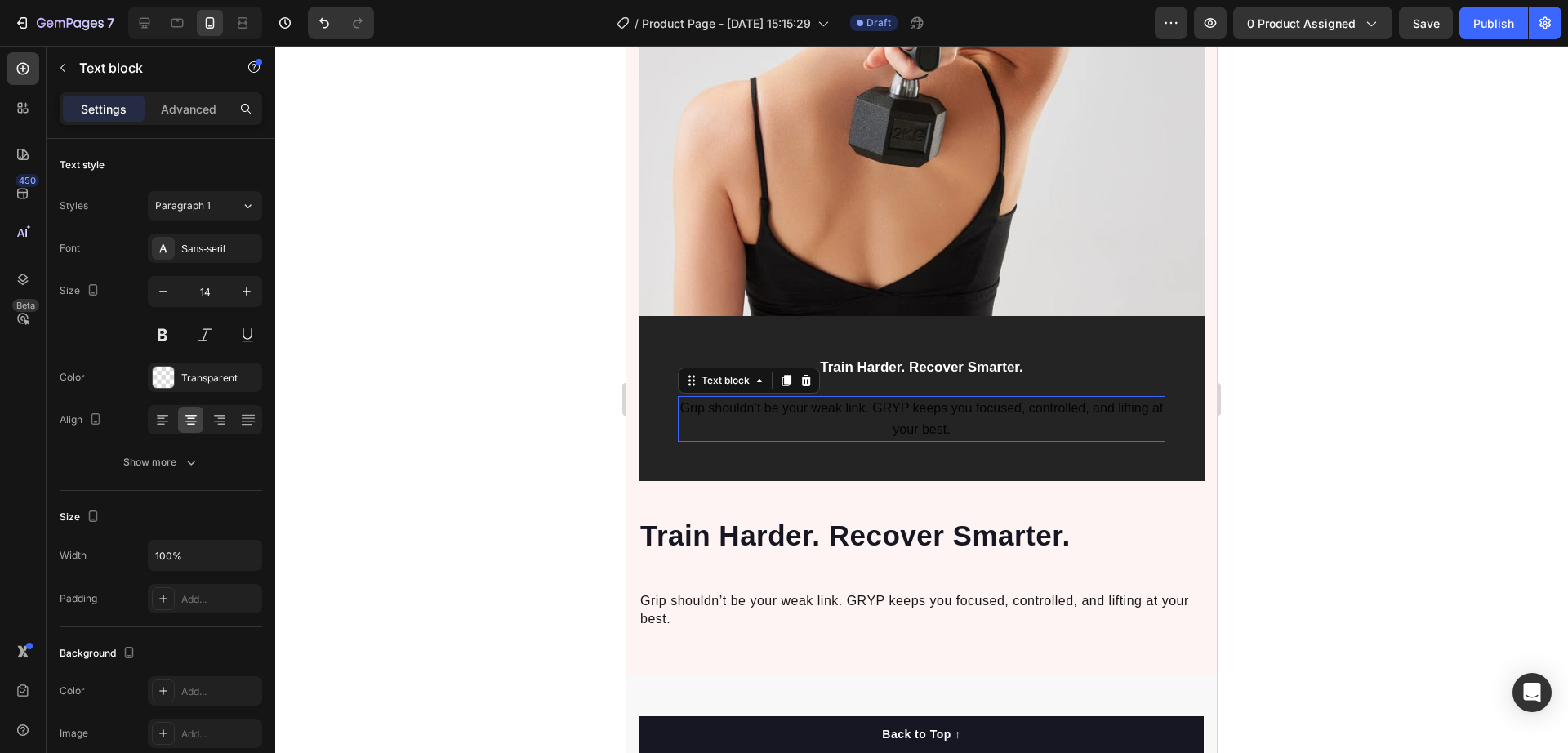
click at [919, 402] on p "Grip shouldn’t be your weak link. GRYP keeps you focused, controlled, and lifti…" at bounding box center [921, 418] width 485 height 42
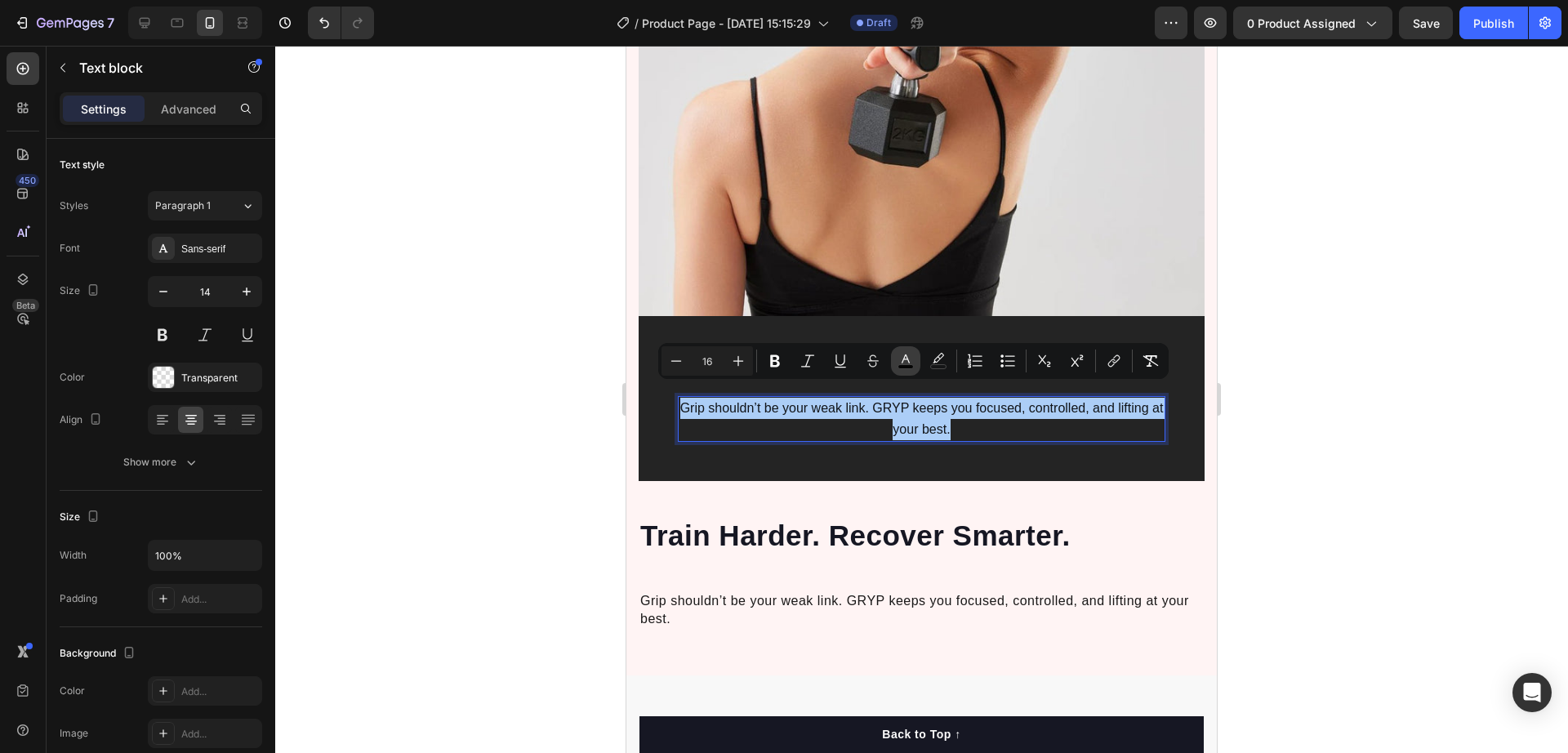
click at [912, 359] on icon "Editor contextual toolbar" at bounding box center [905, 360] width 16 height 16
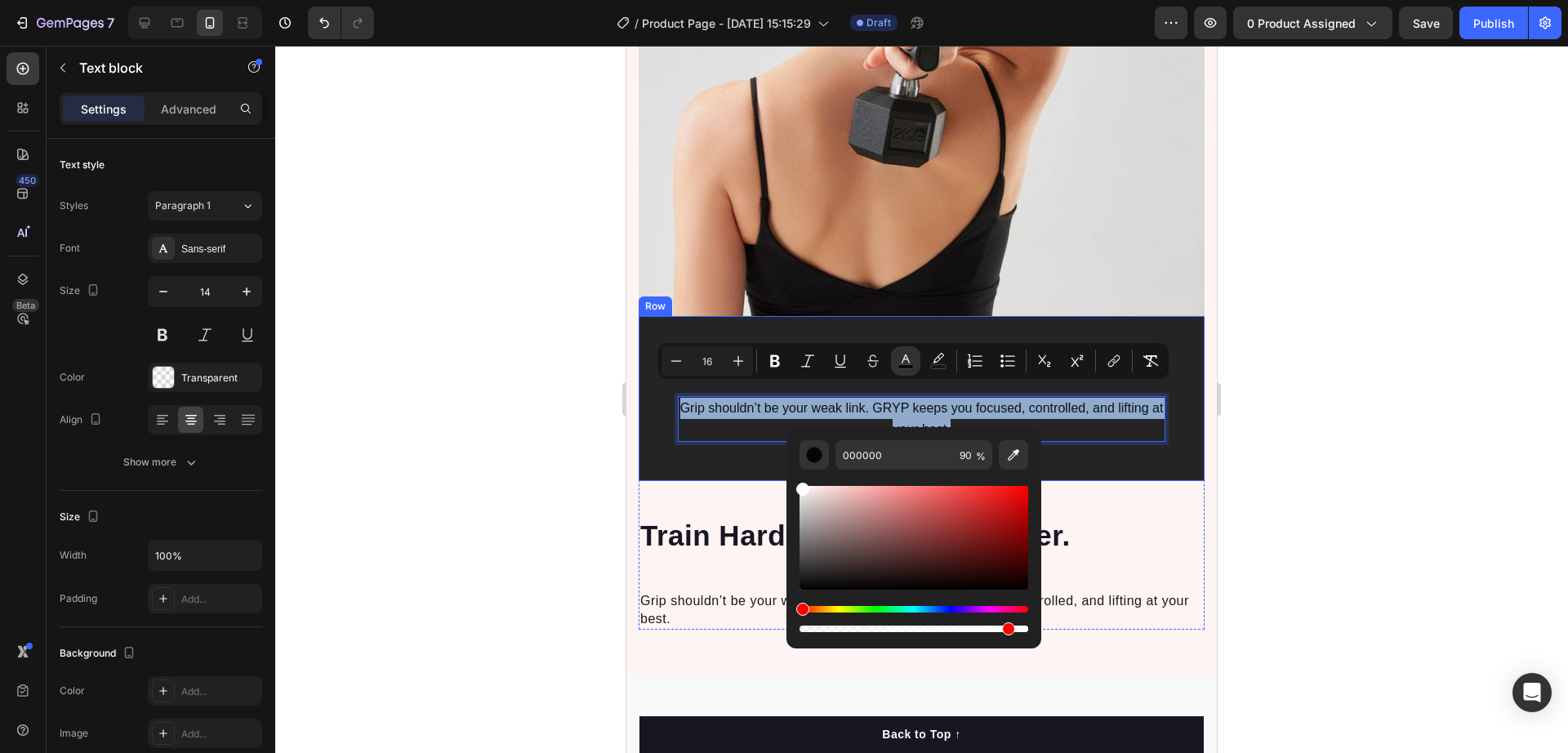
drag, startPoint x: 755, startPoint y: 439, endPoint x: 743, endPoint y: 418, distance: 24.2
type input "FFFFFF"
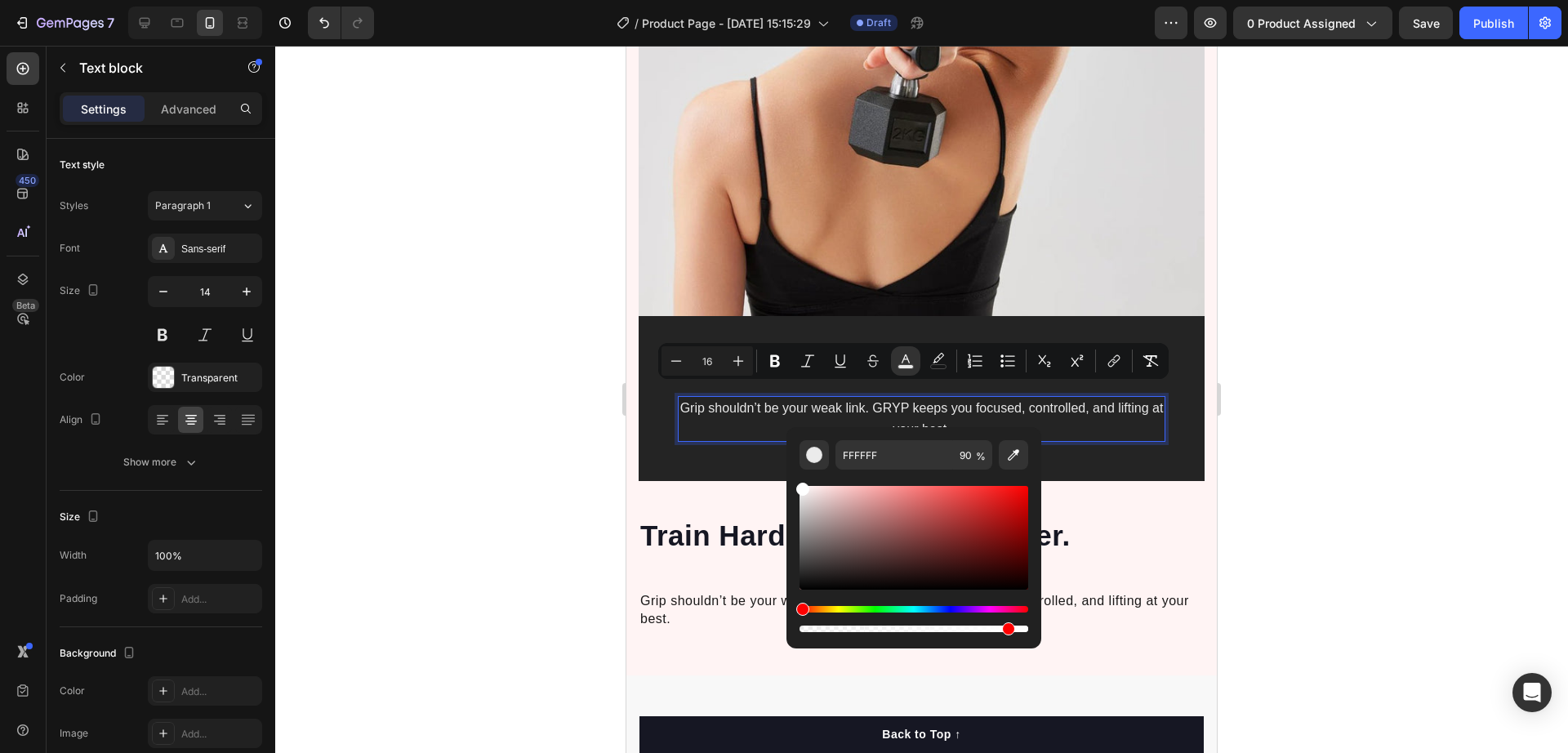
drag, startPoint x: 1314, startPoint y: 423, endPoint x: 488, endPoint y: 371, distance: 827.6
click at [1314, 423] on div at bounding box center [922, 399] width 1293 height 708
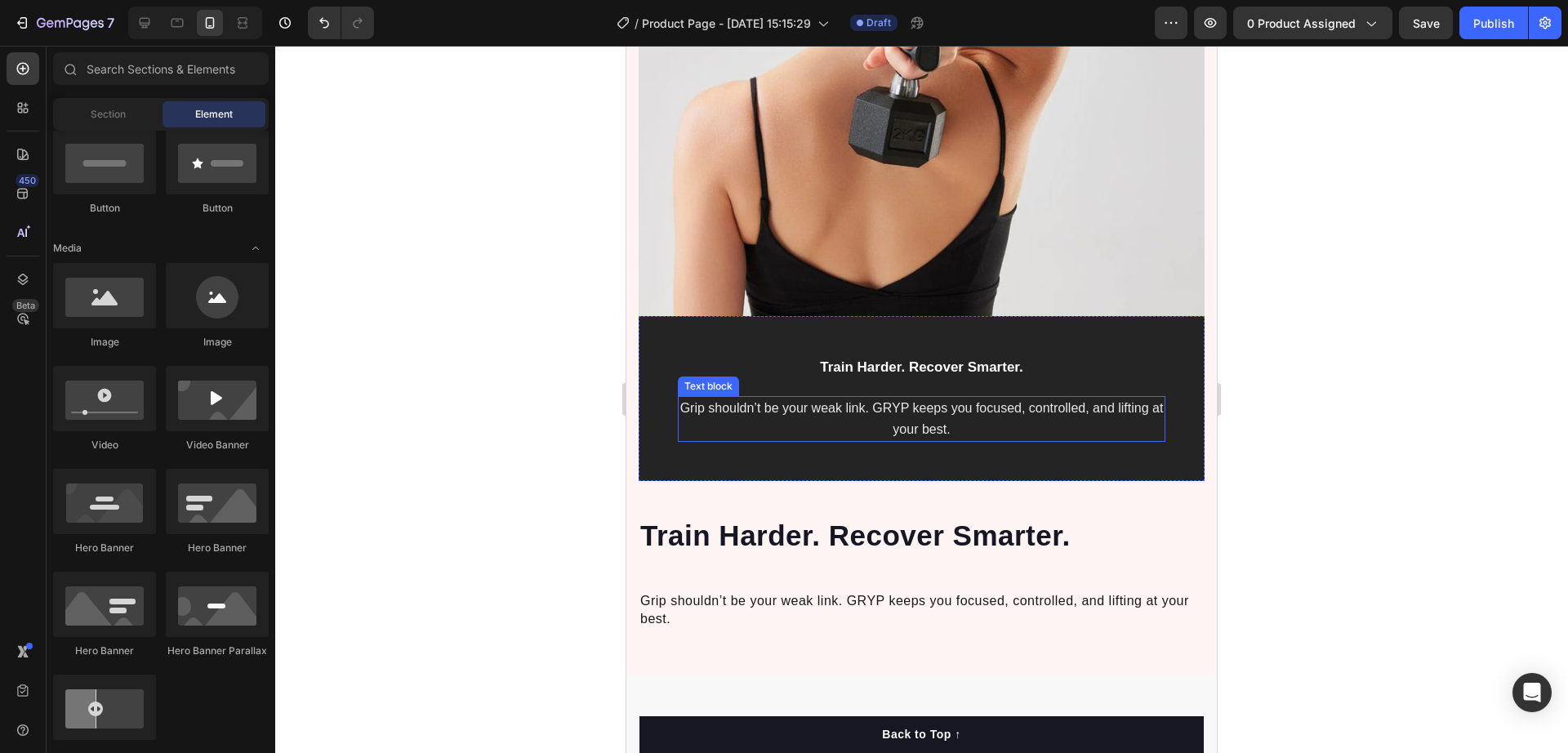
click at [889, 401] on span "Grip shouldn’t be your weak link. GRYP keeps you focused, controlled, and lifti…" at bounding box center [922, 418] width 484 height 35
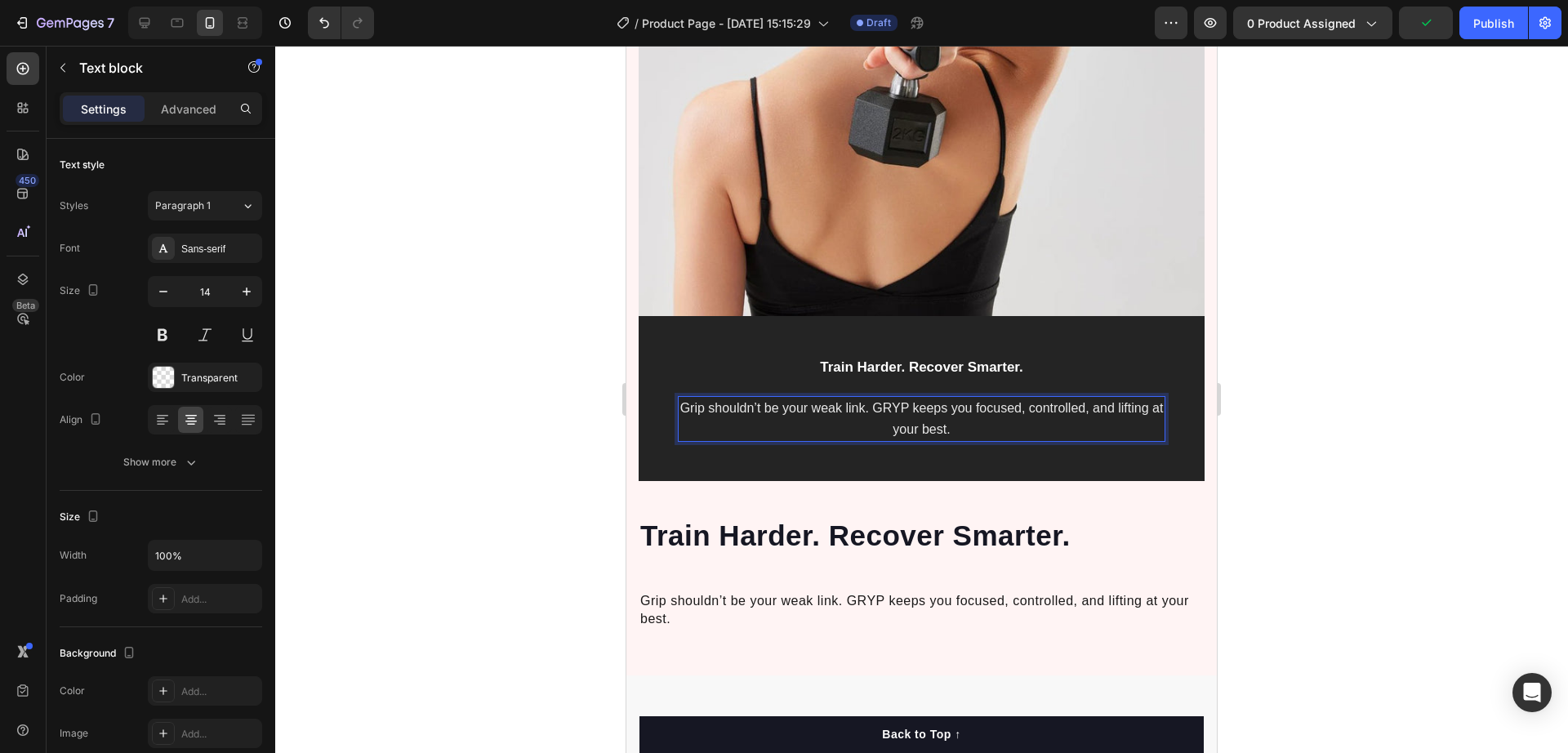
click at [892, 401] on span "Grip shouldn’t be your weak link. GRYP keeps you focused, controlled, and lifti…" at bounding box center [922, 418] width 484 height 35
click at [914, 524] on strong "Train Harder. Recover Smarter." at bounding box center [855, 535] width 430 height 32
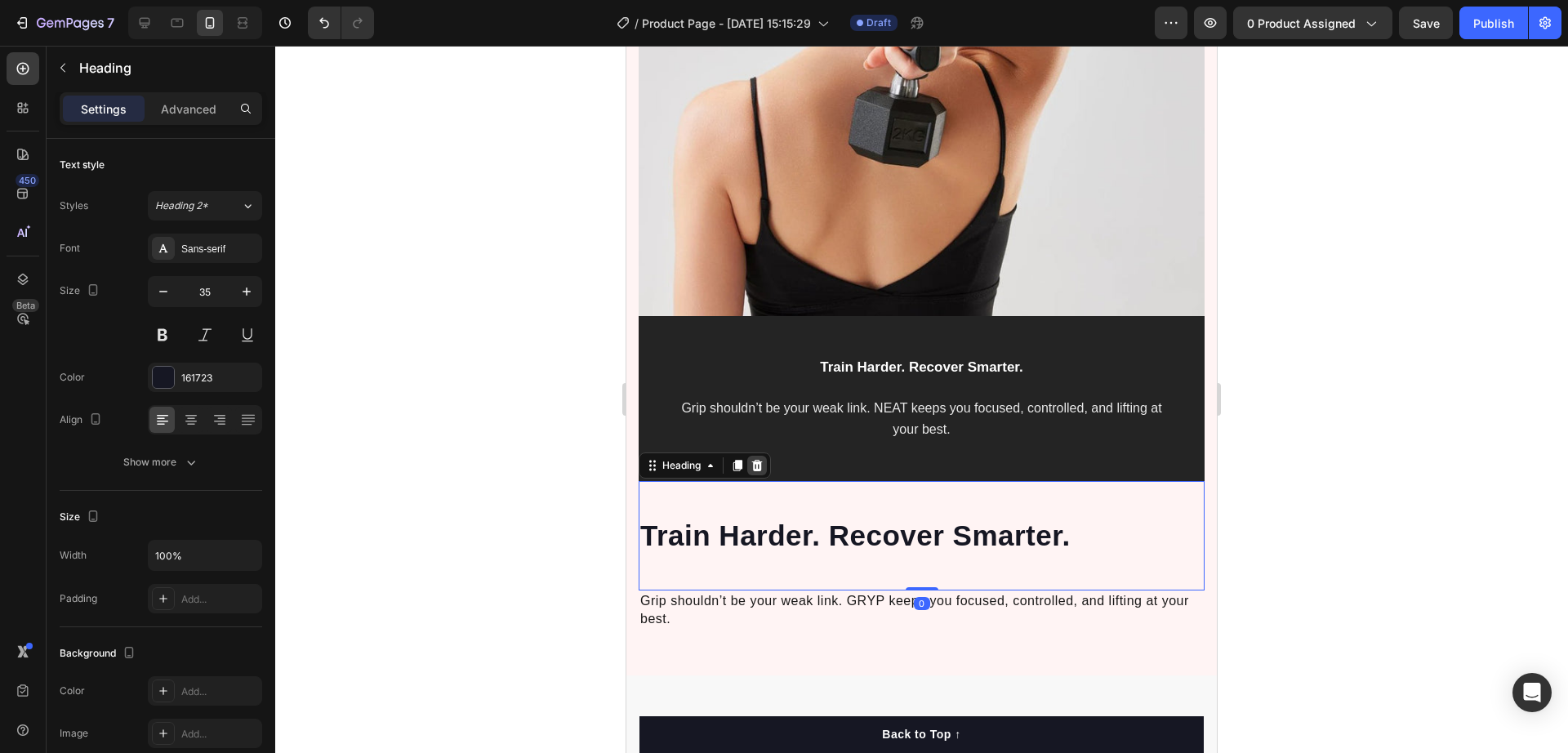
click at [759, 459] on icon at bounding box center [757, 466] width 13 height 13
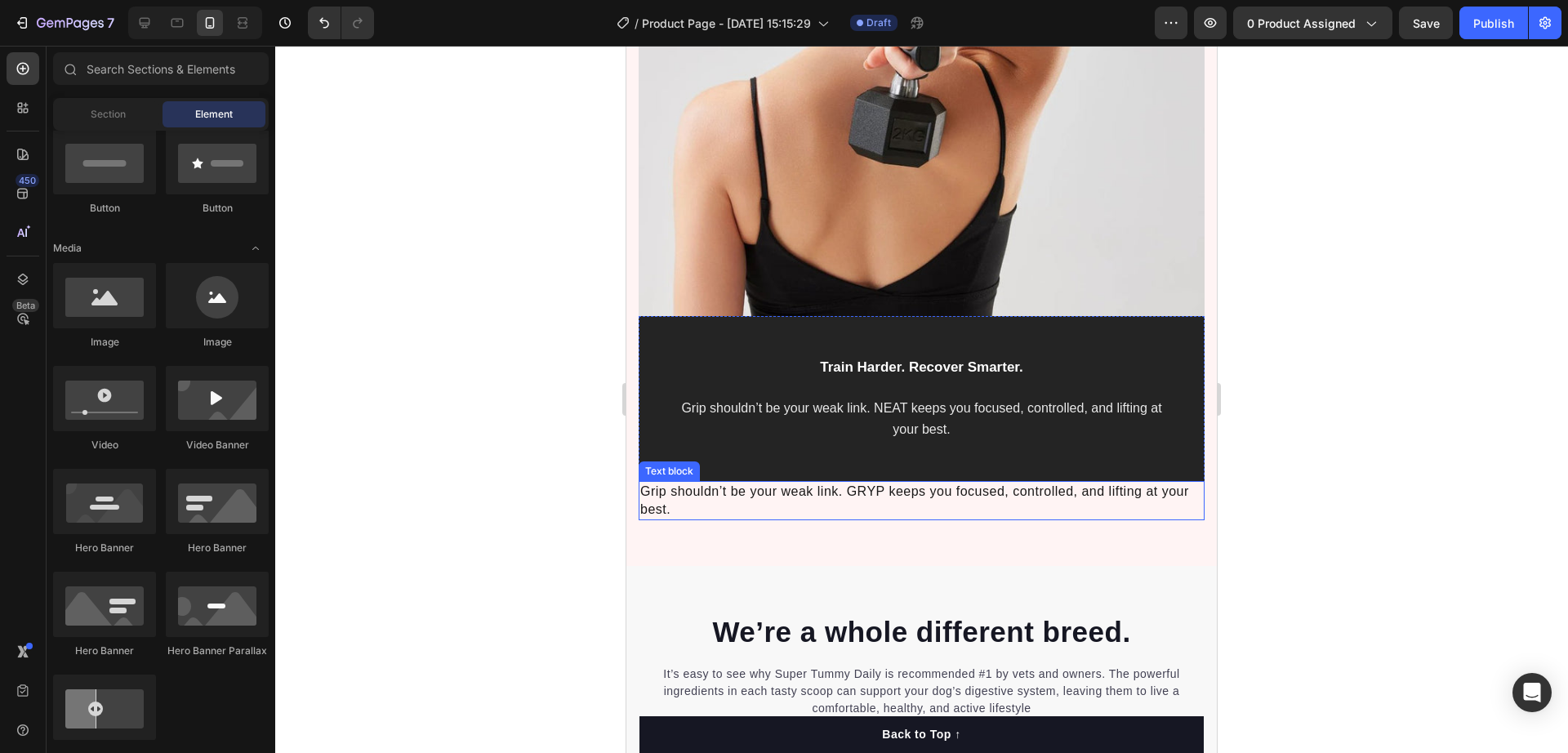
click at [850, 485] on span "Grip shouldn’t be your weak link. GRYP keeps you focused, controlled, and lifti…" at bounding box center [915, 501] width 549 height 32
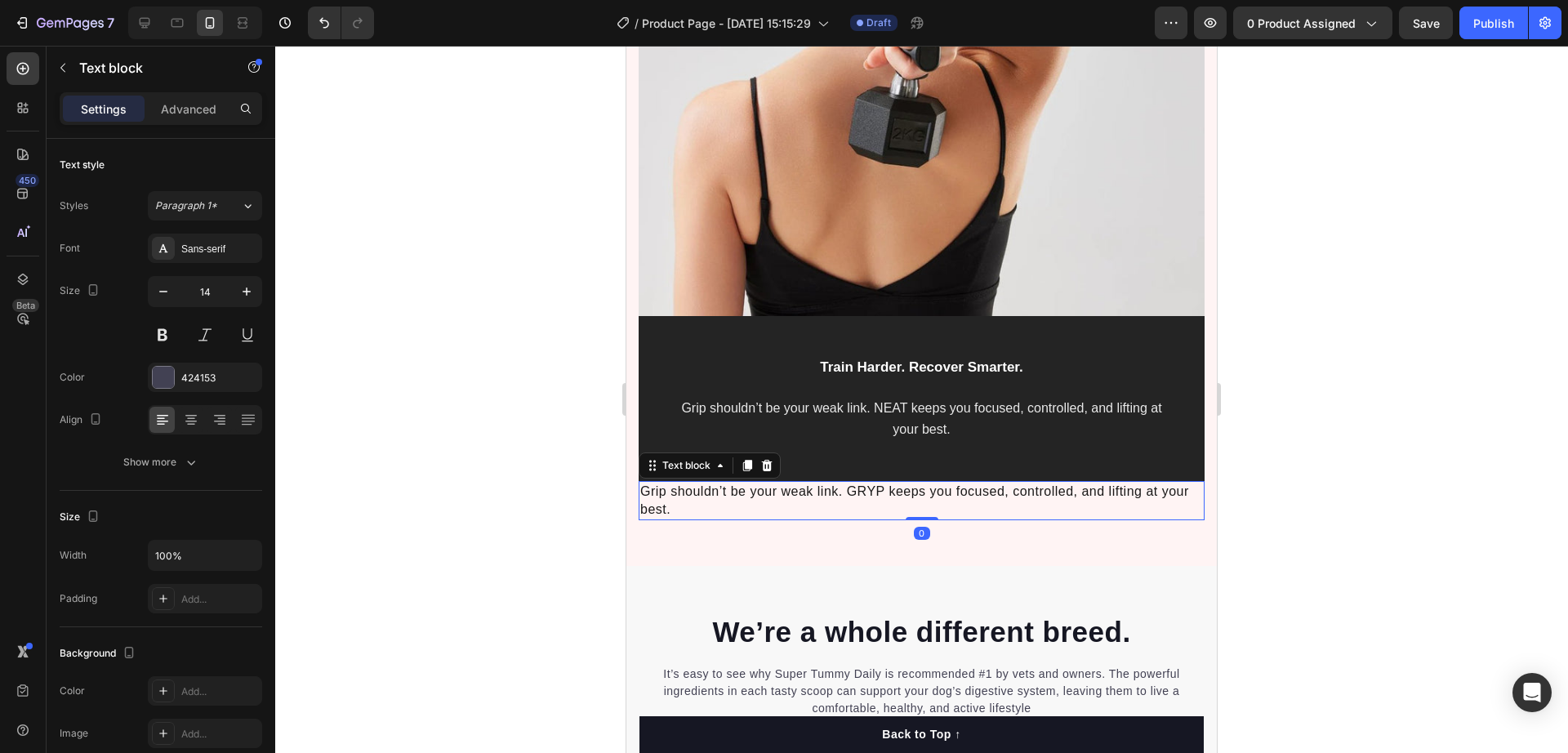
drag, startPoint x: 768, startPoint y: 453, endPoint x: 817, endPoint y: 471, distance: 52.2
click at [768, 460] on icon at bounding box center [767, 466] width 10 height 11
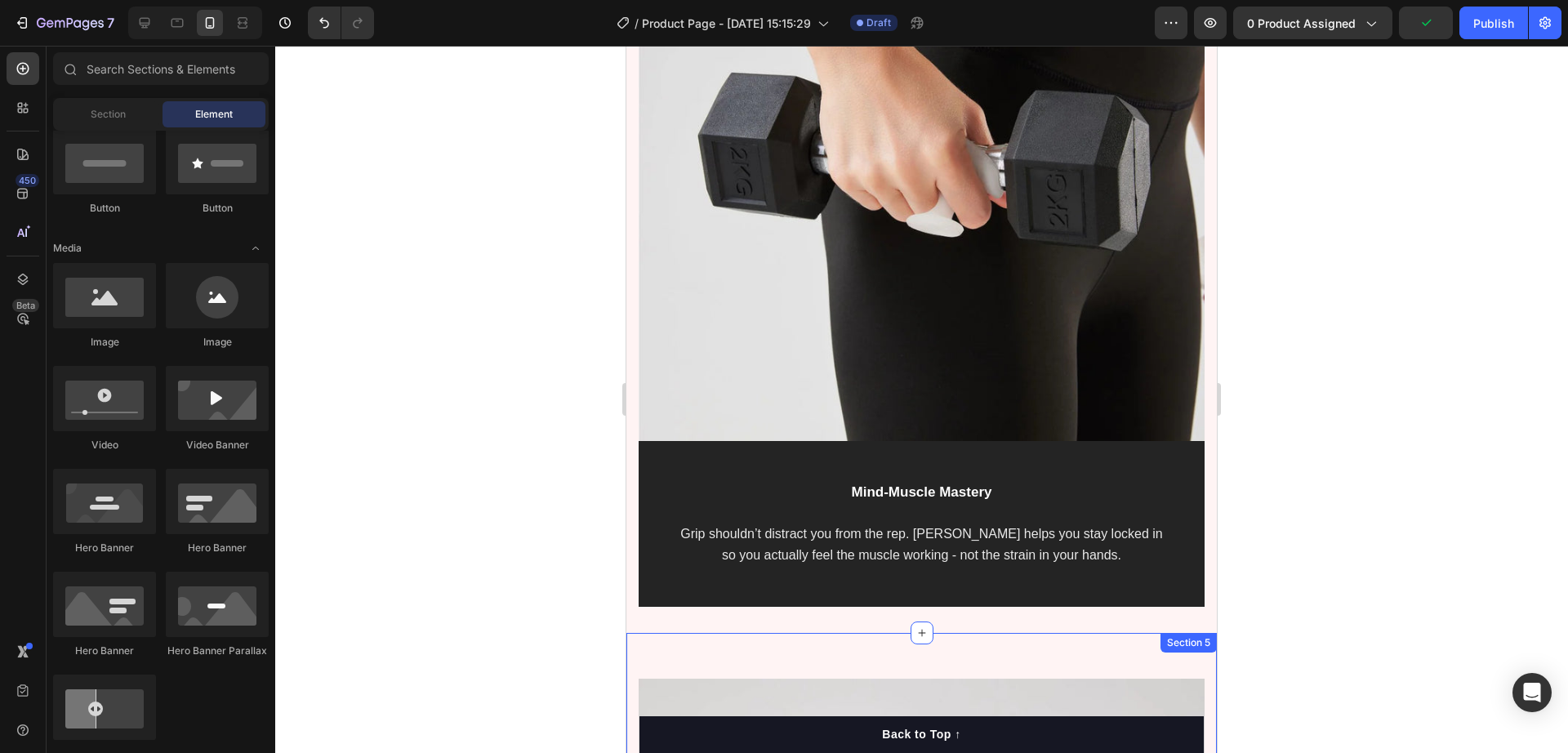
scroll to position [3915, 0]
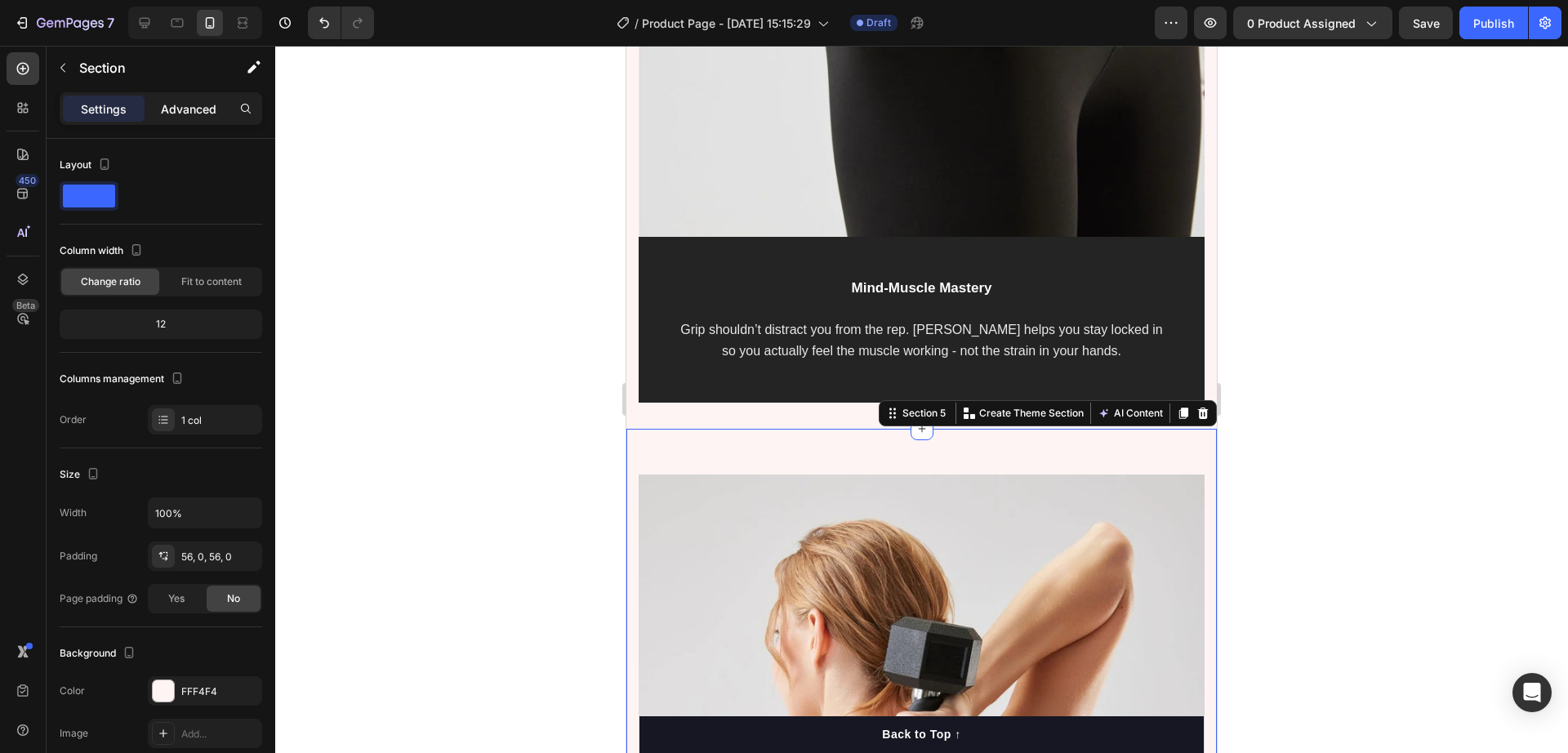
click at [187, 116] on p "Advanced" at bounding box center [188, 109] width 55 height 17
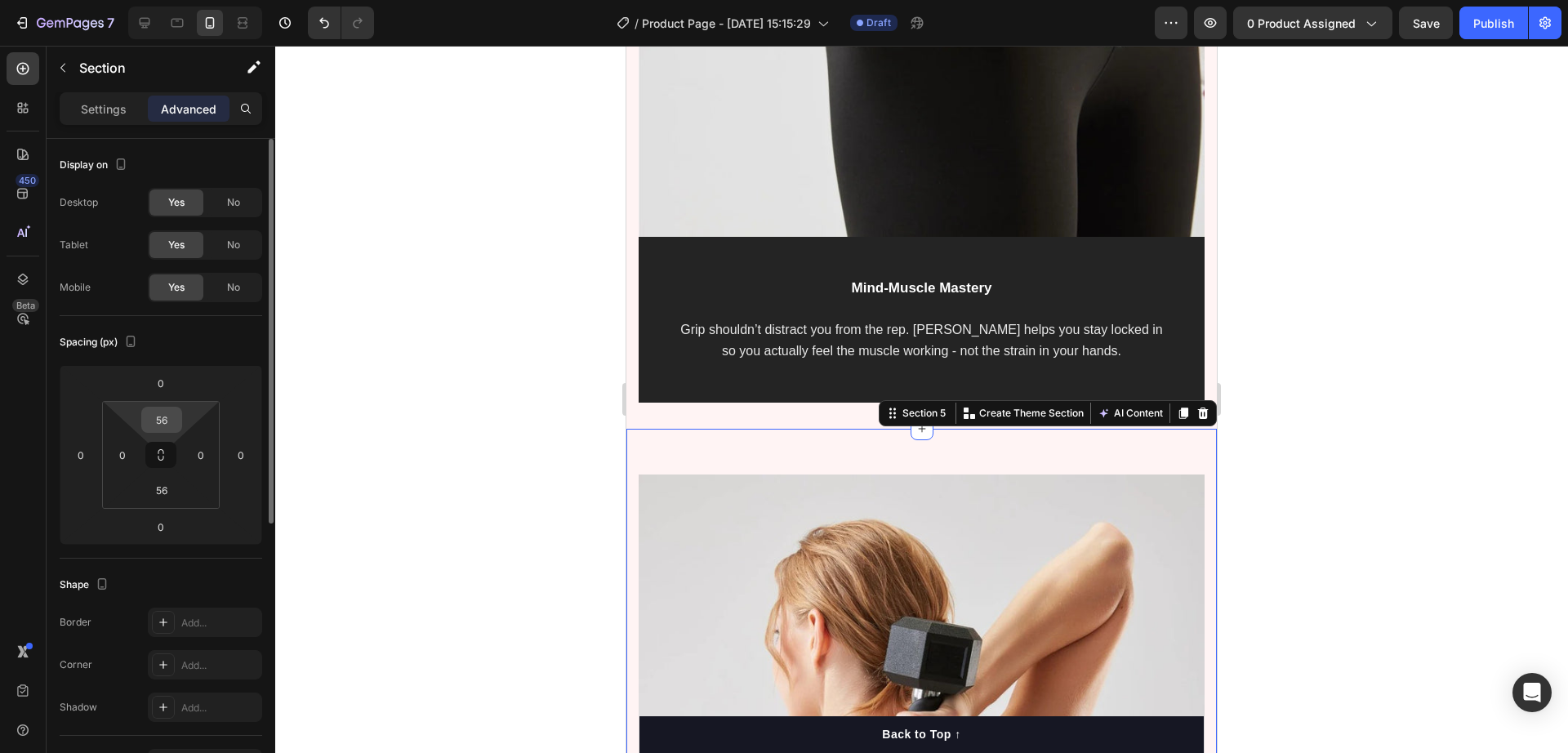
click at [171, 423] on input "56" at bounding box center [161, 420] width 33 height 24
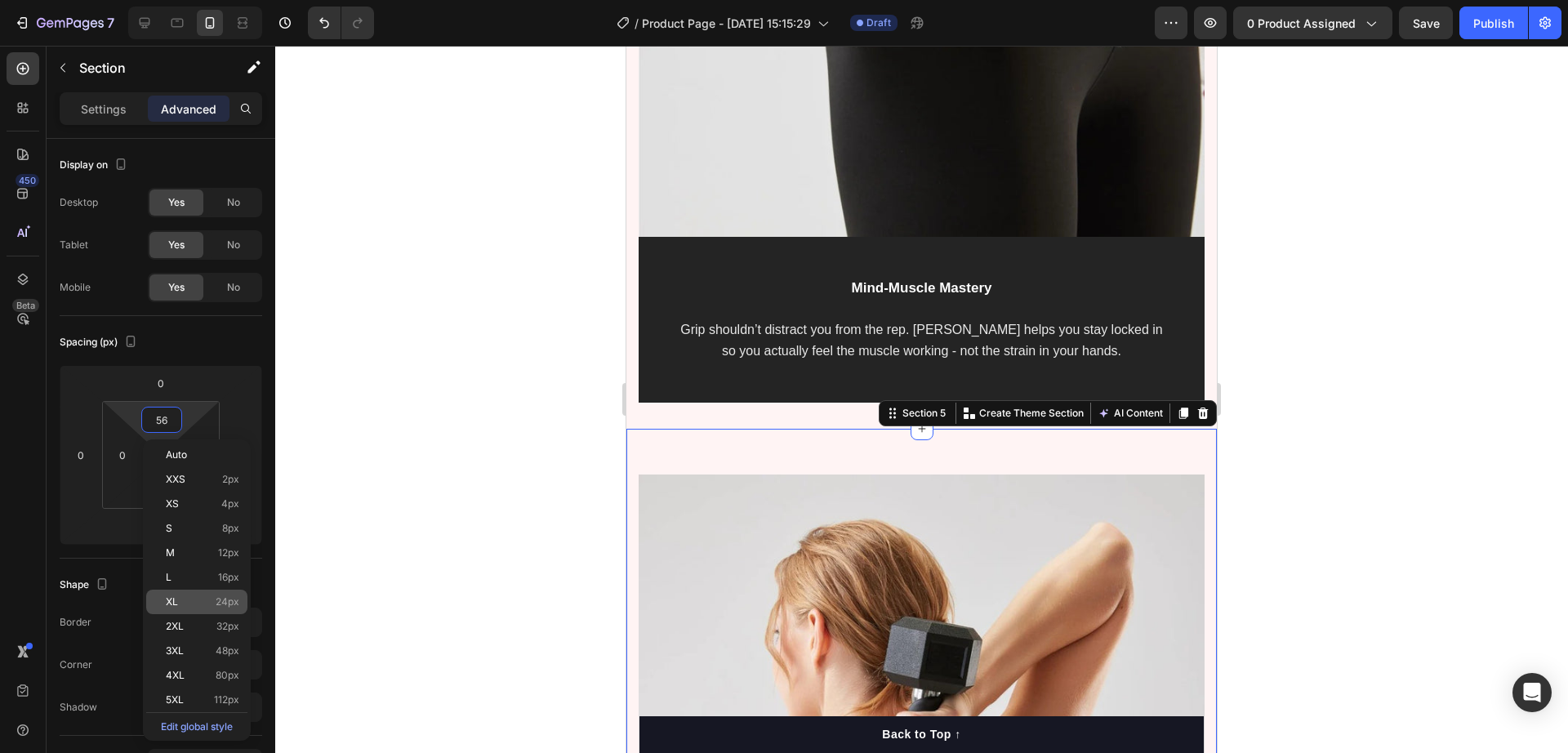
click at [219, 601] on span "24px" at bounding box center [227, 602] width 23 height 11
type input "24"
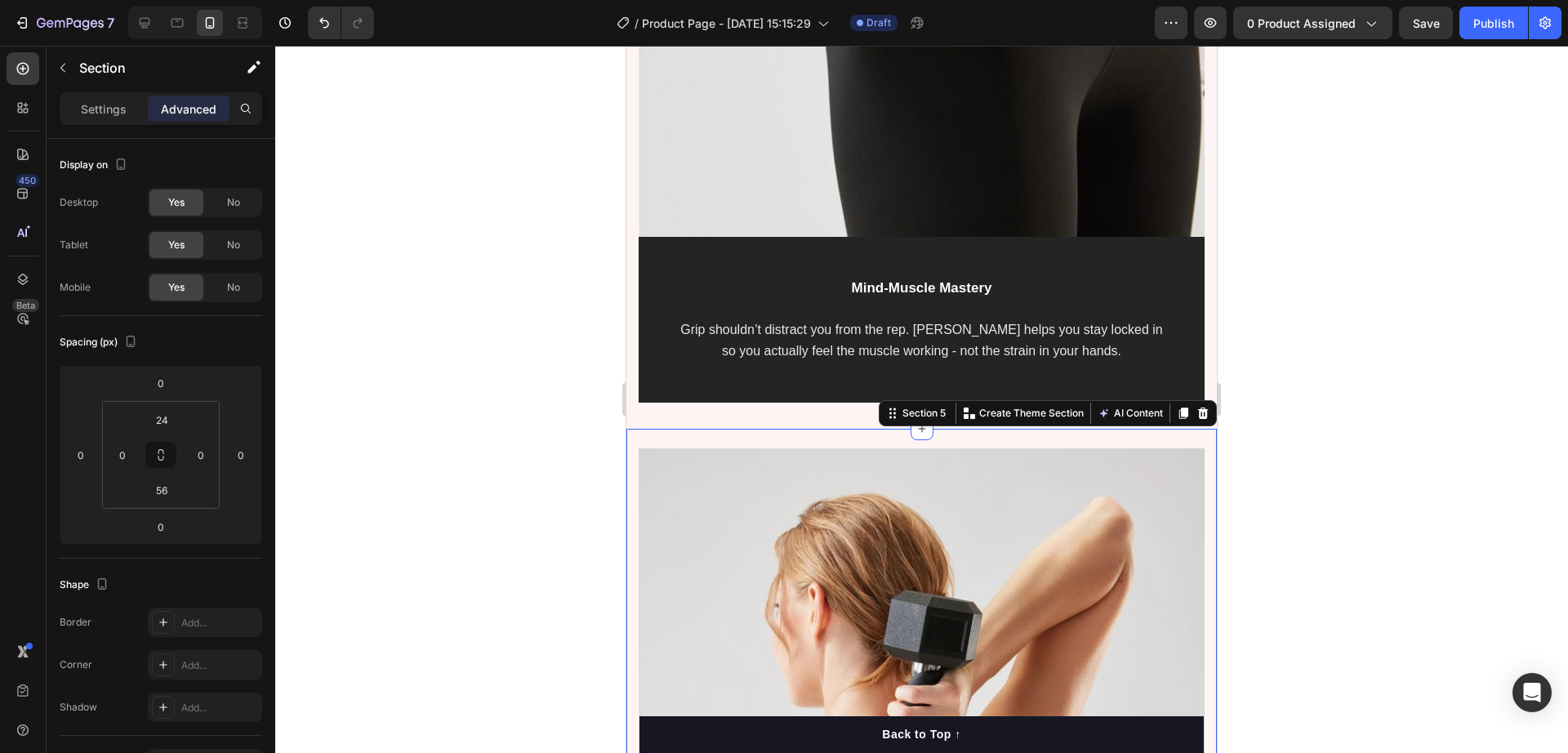
click at [580, 447] on div at bounding box center [922, 399] width 1293 height 708
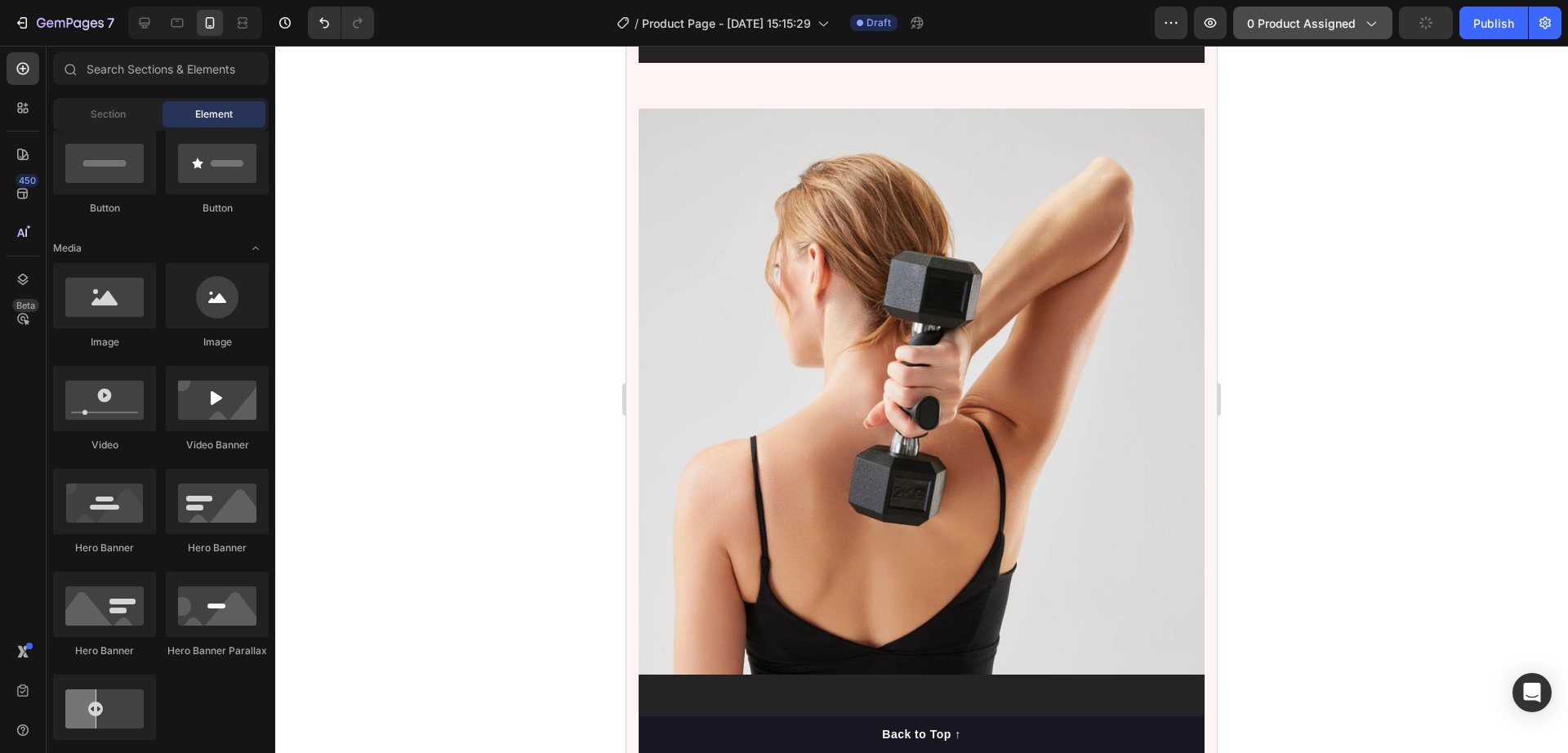
scroll to position [4119, 0]
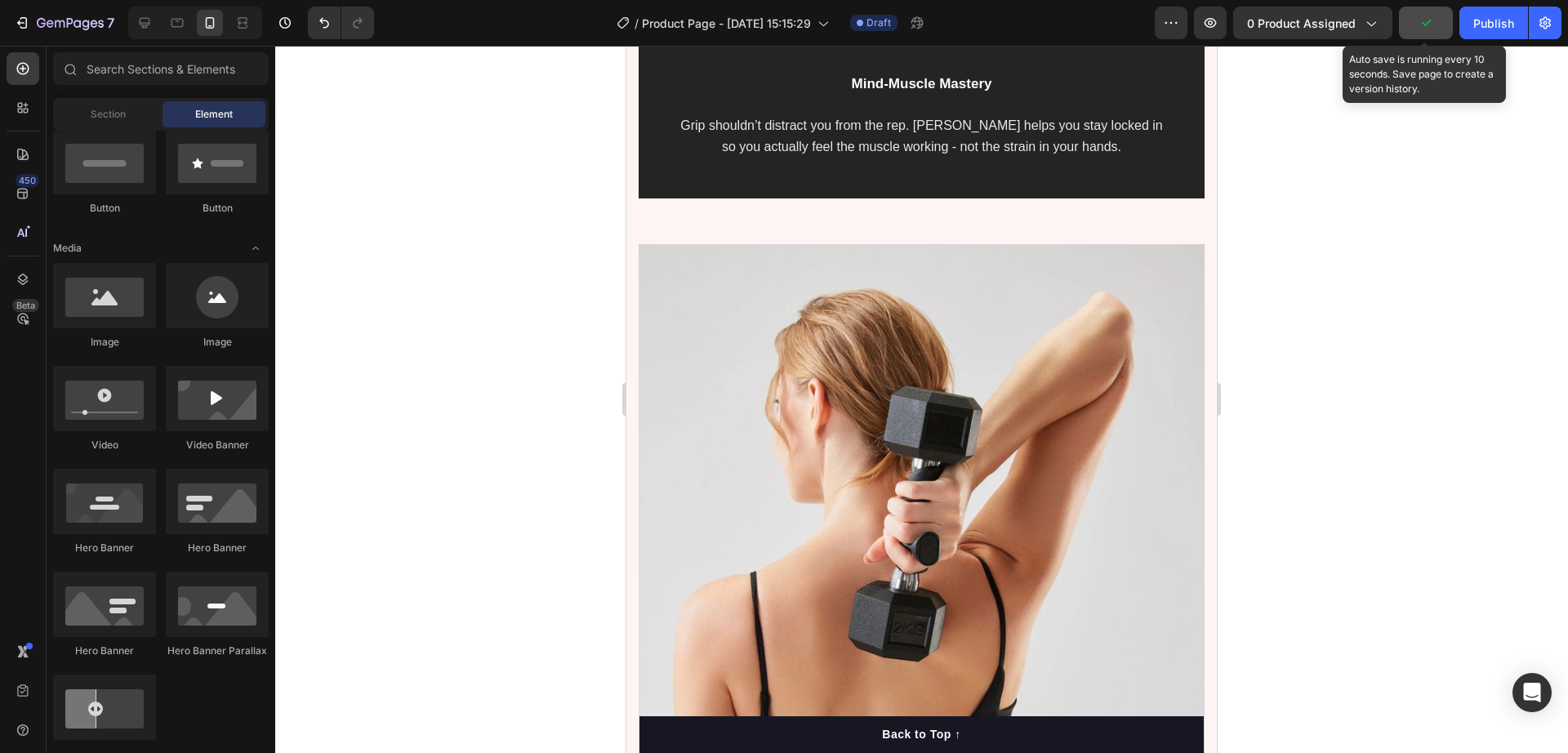
click at [1426, 24] on icon "button" at bounding box center [1426, 23] width 9 height 7
click at [1422, 28] on span "Save" at bounding box center [1426, 23] width 27 height 14
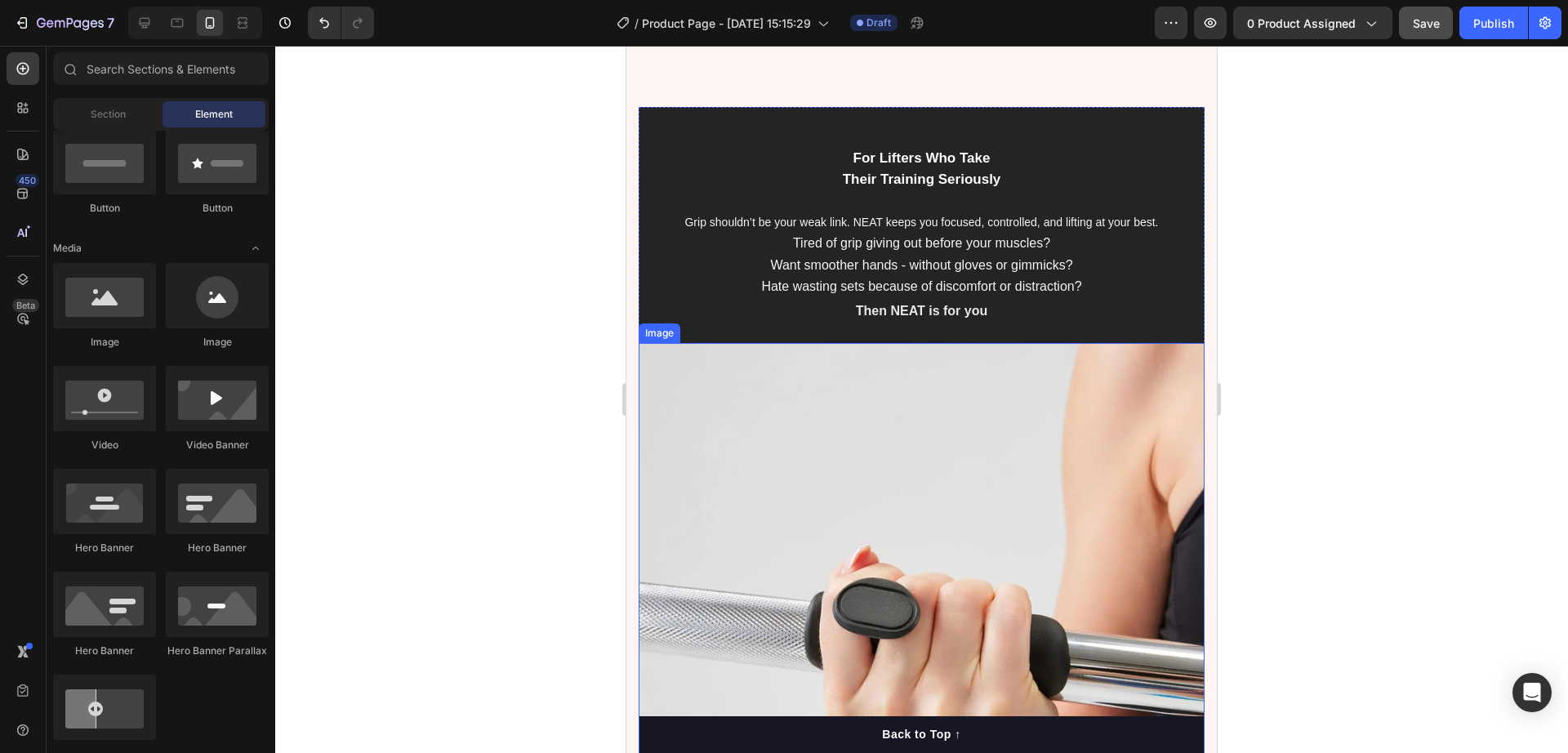
scroll to position [2451, 0]
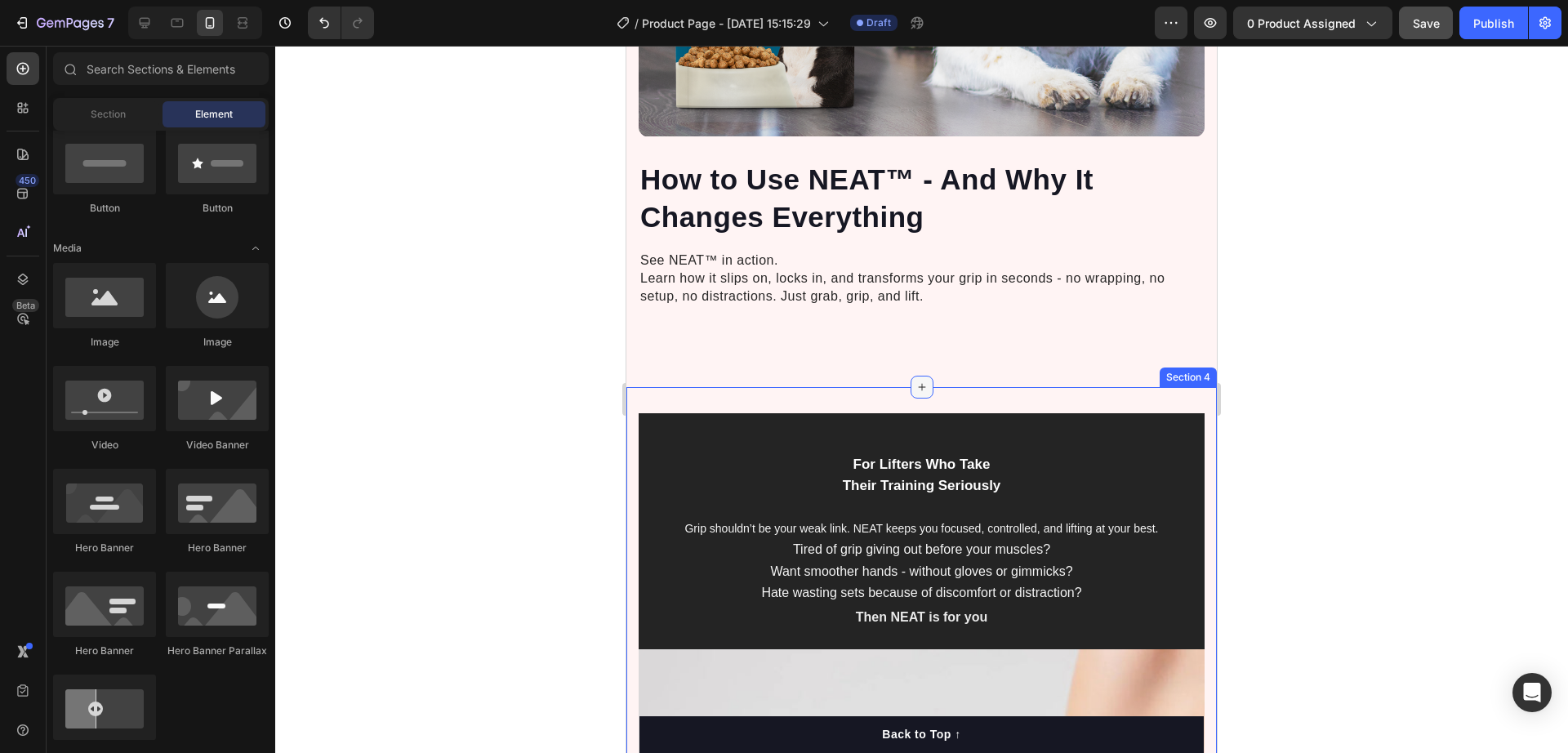
click at [916, 381] on icon at bounding box center [922, 387] width 13 height 13
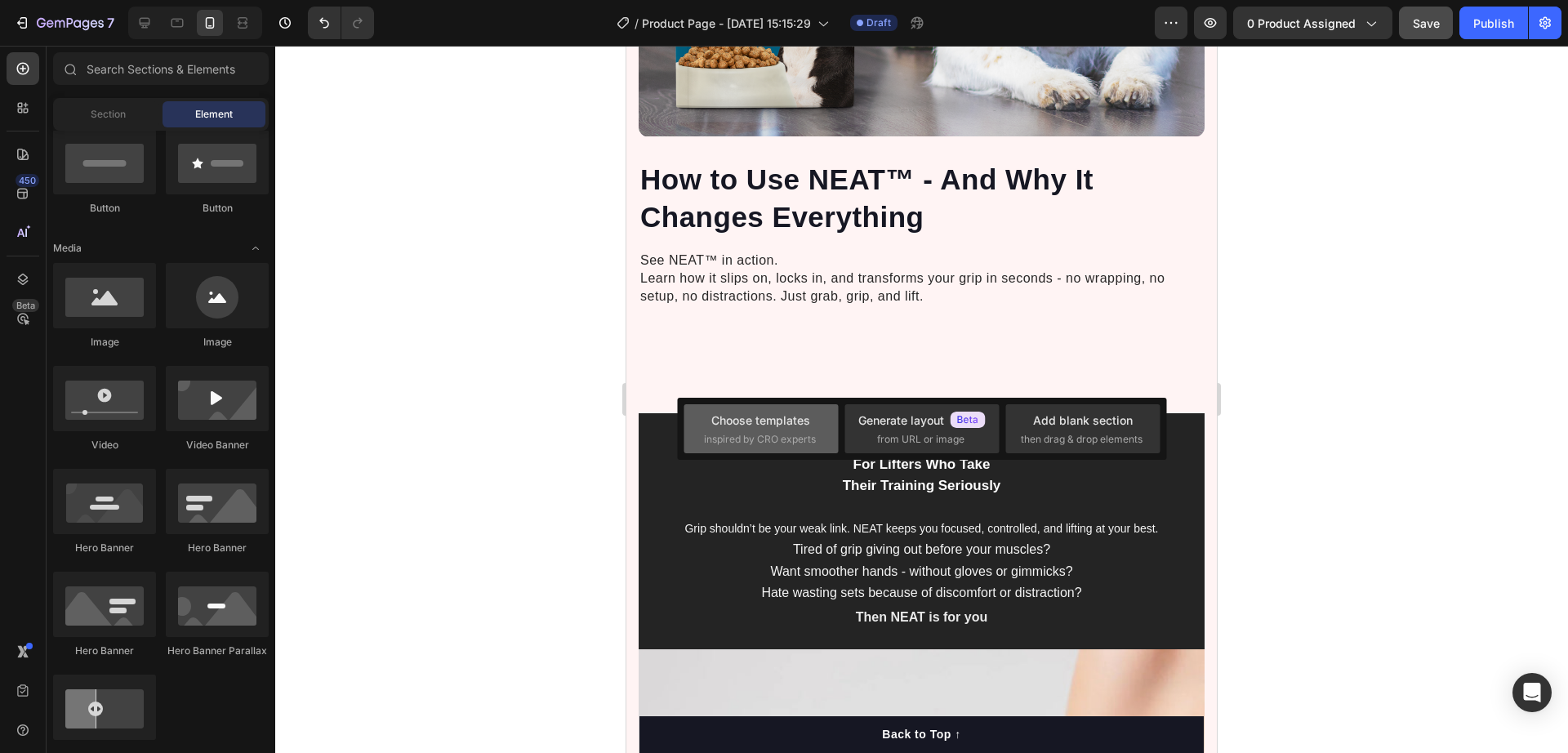
click at [783, 423] on div "Choose templates" at bounding box center [760, 420] width 98 height 17
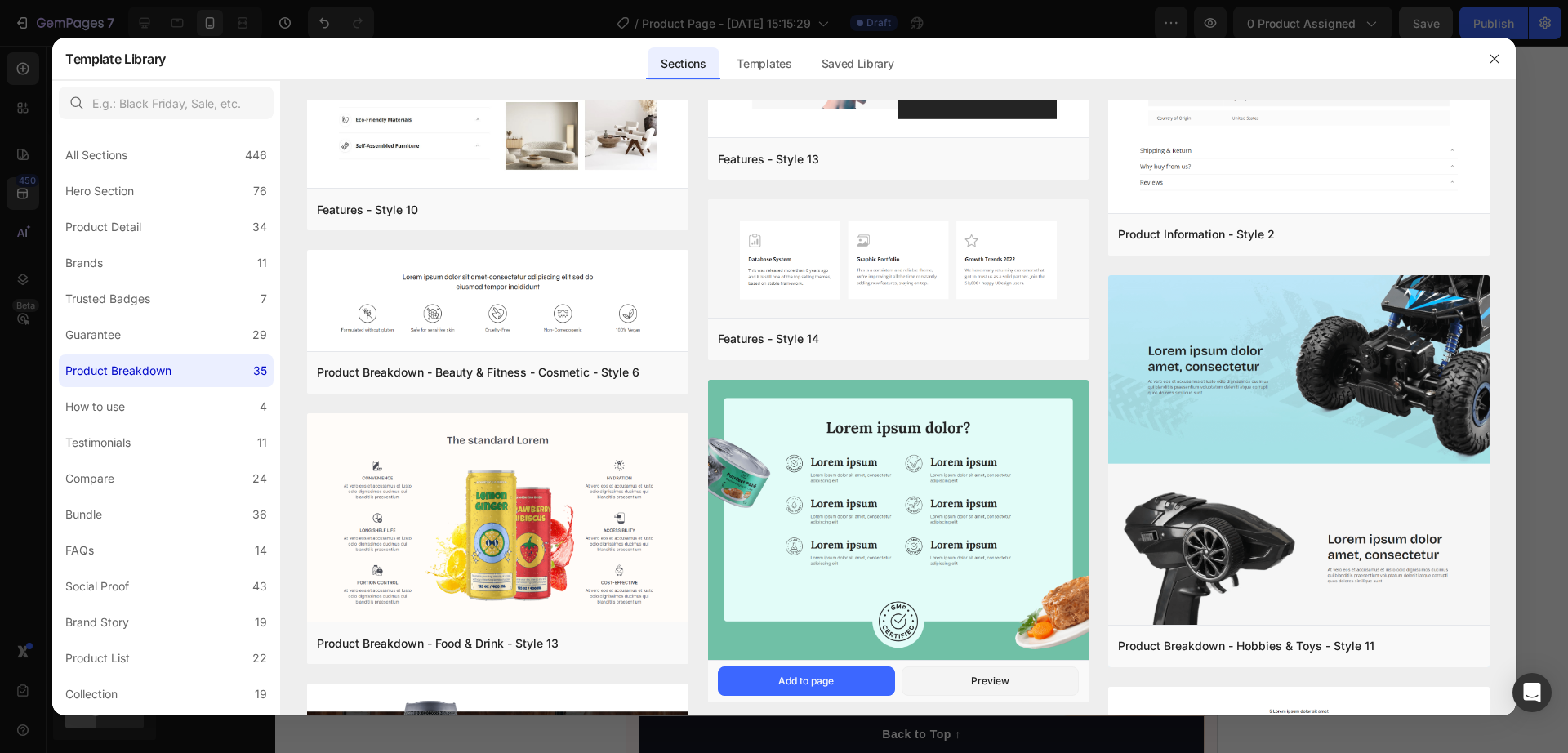
scroll to position [2498, 0]
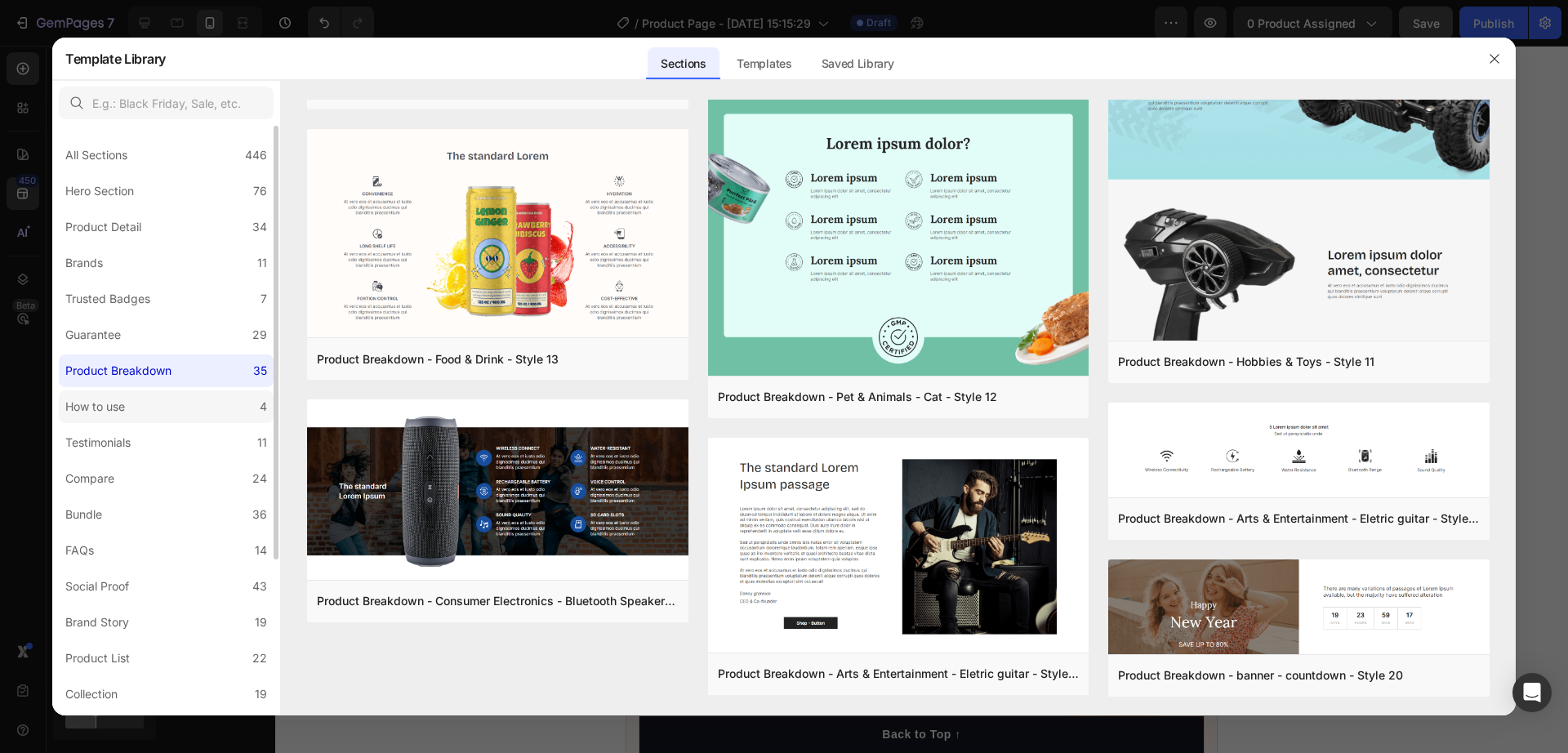
click at [204, 414] on label "How to use 4" at bounding box center [166, 407] width 215 height 33
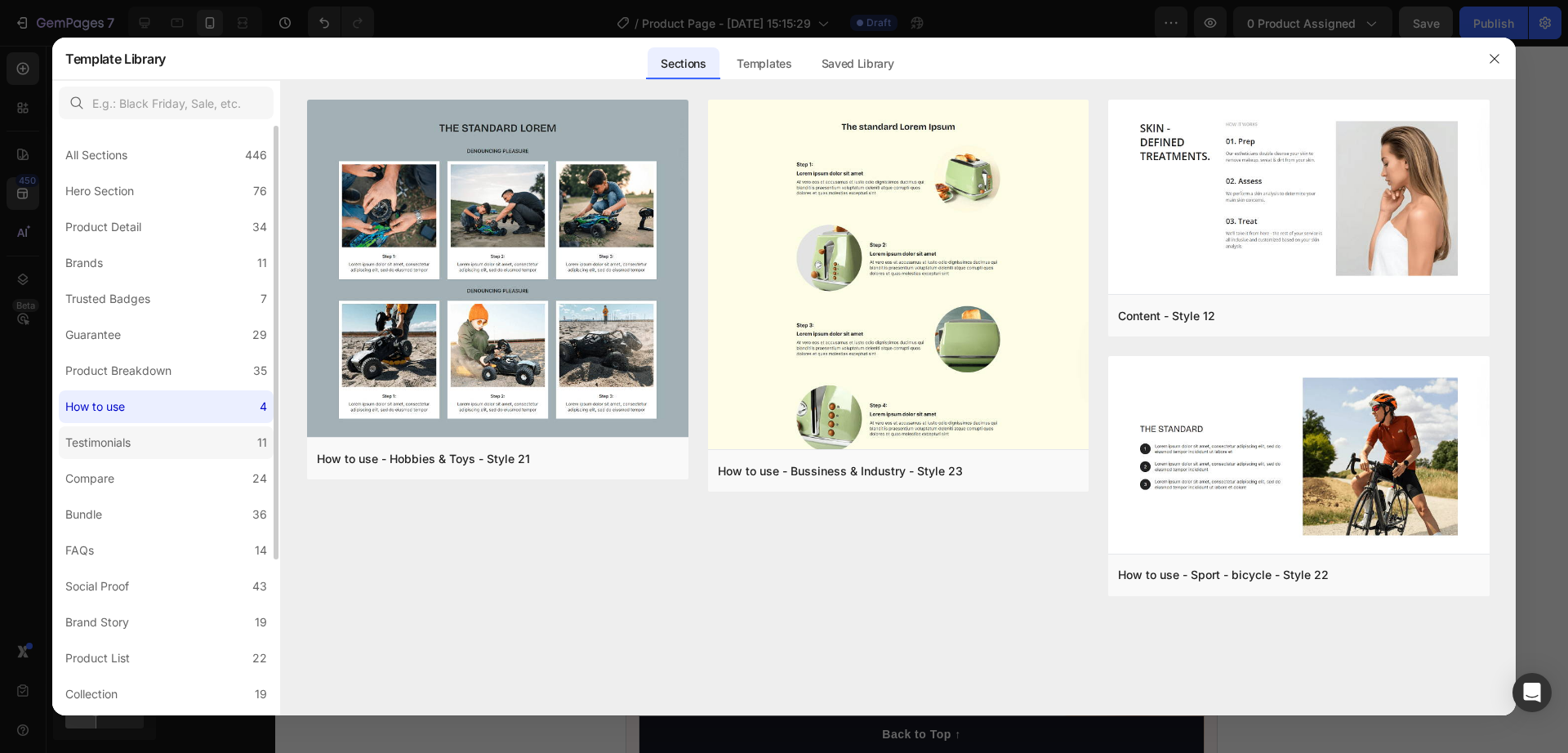
click at [120, 444] on div "Testimonials" at bounding box center [98, 443] width 66 height 20
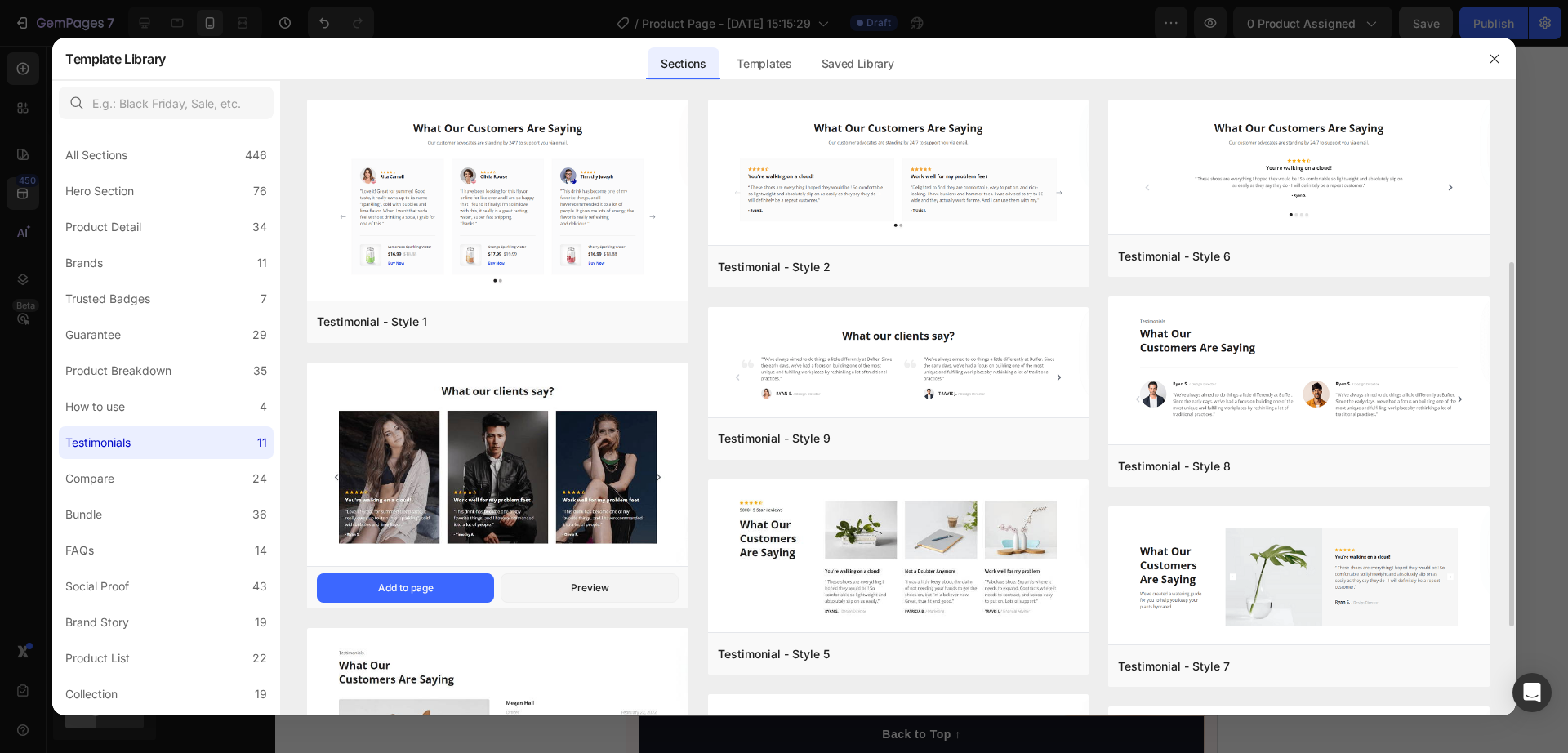
scroll to position [409, 0]
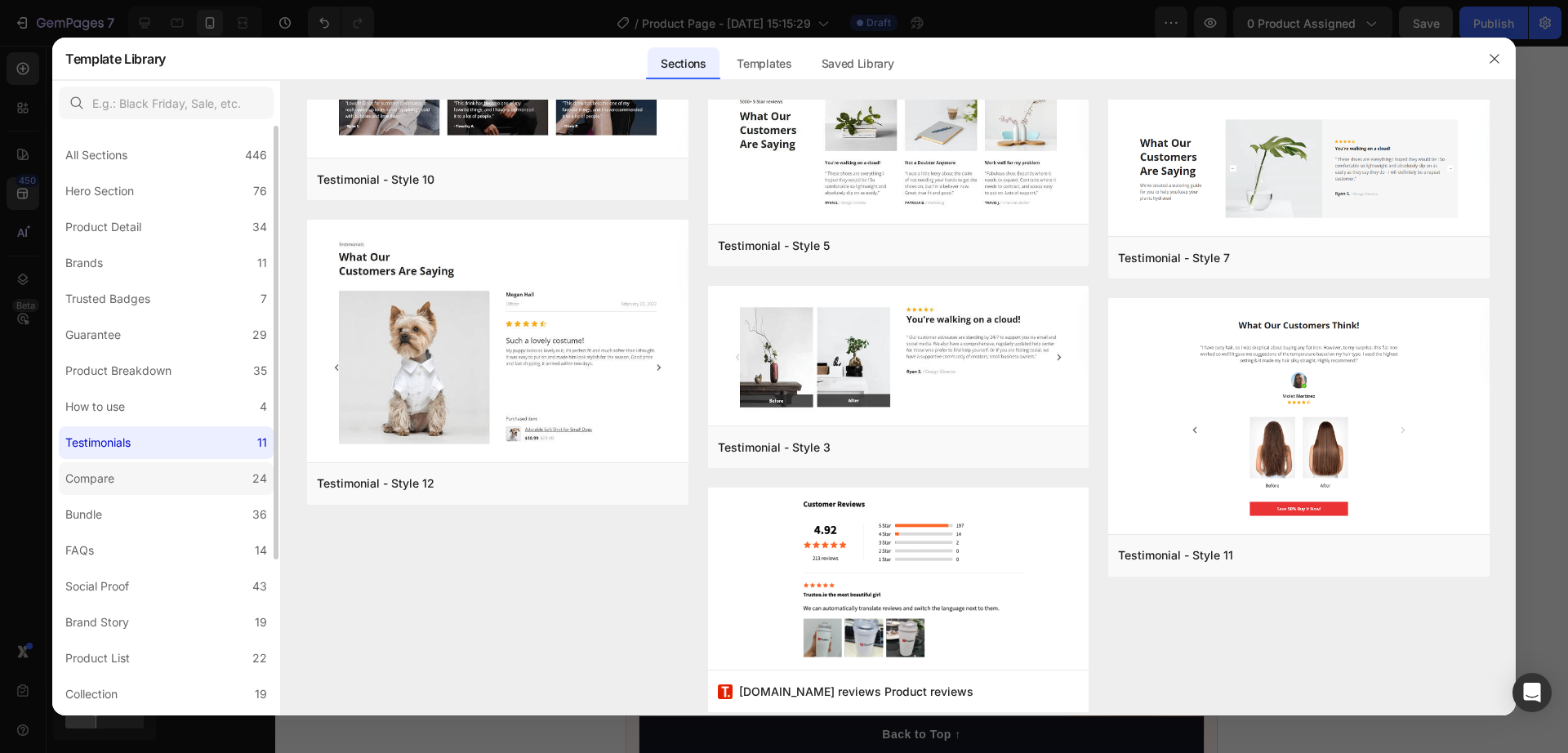
click at [134, 492] on label "Compare 24" at bounding box center [166, 478] width 215 height 33
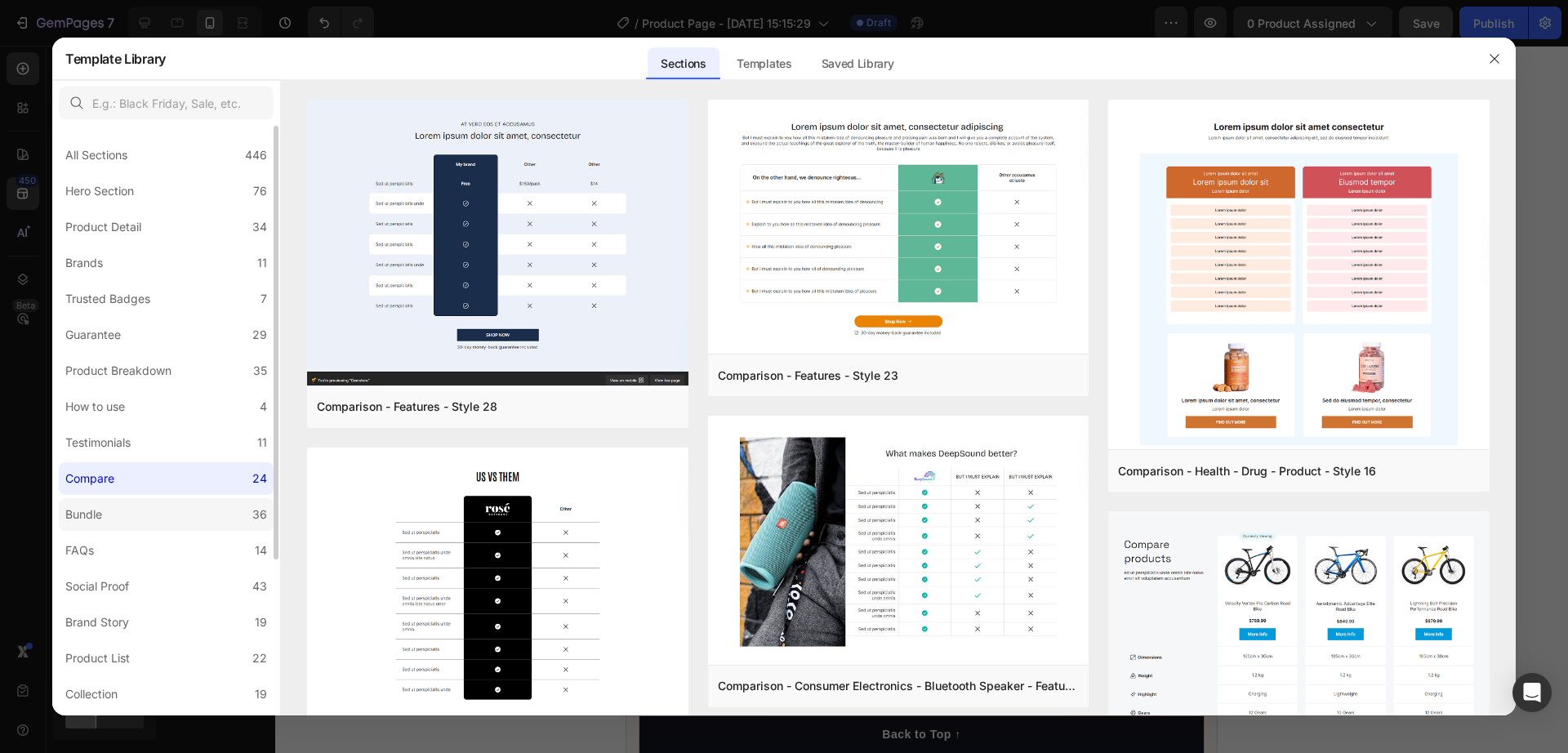
click at [148, 520] on label "Bundle 36" at bounding box center [166, 515] width 215 height 33
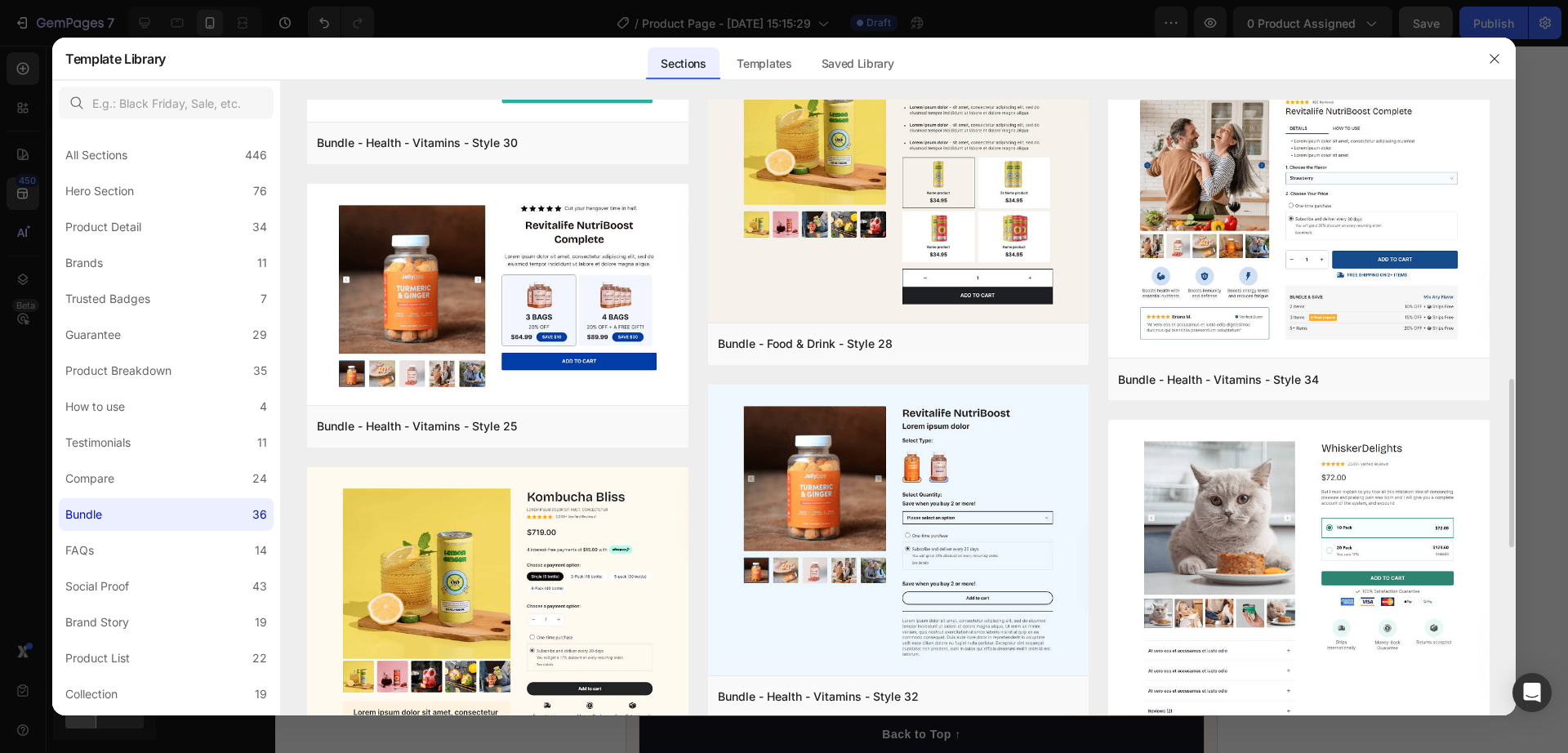
scroll to position [1532, 0]
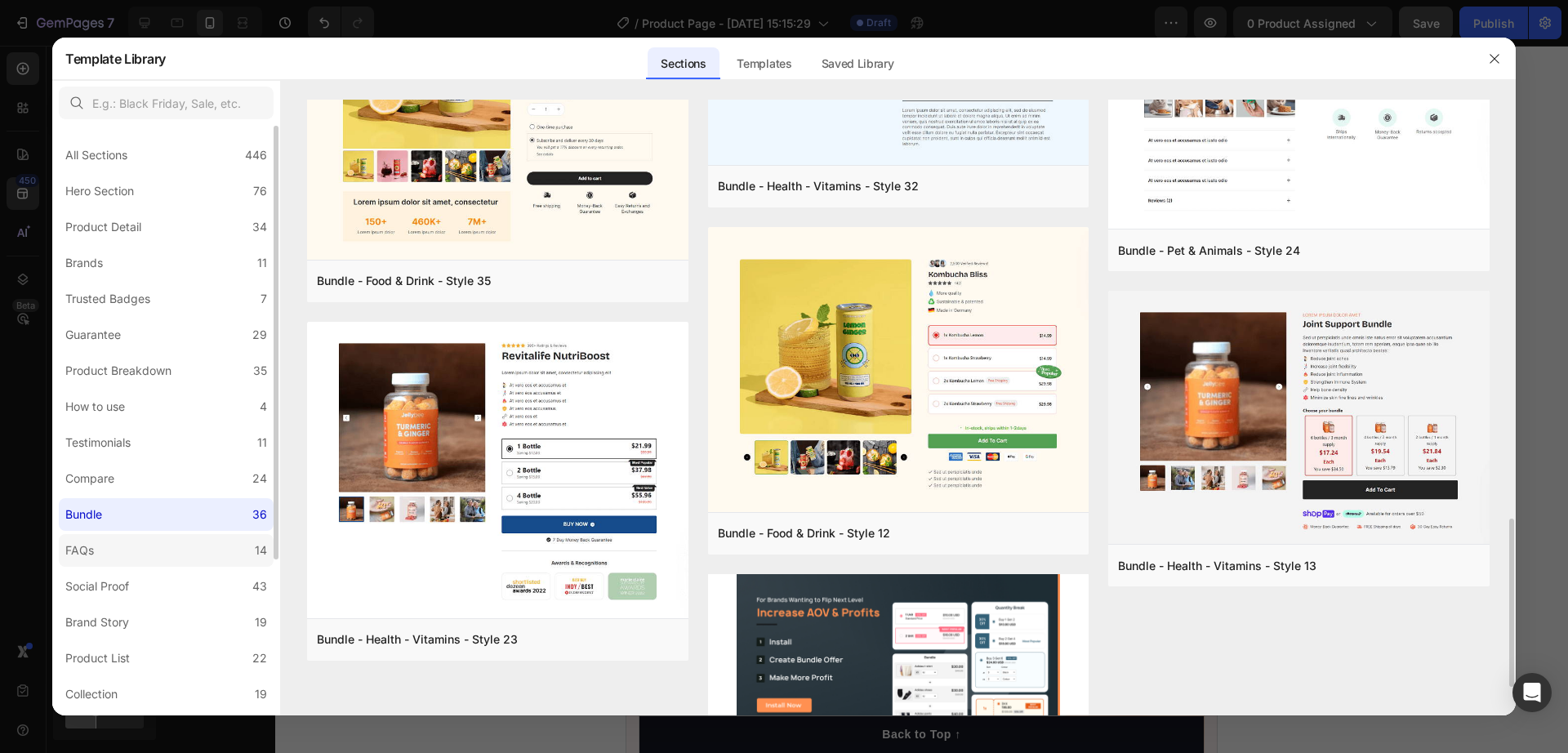
click at [192, 565] on label "FAQs 14" at bounding box center [166, 550] width 215 height 33
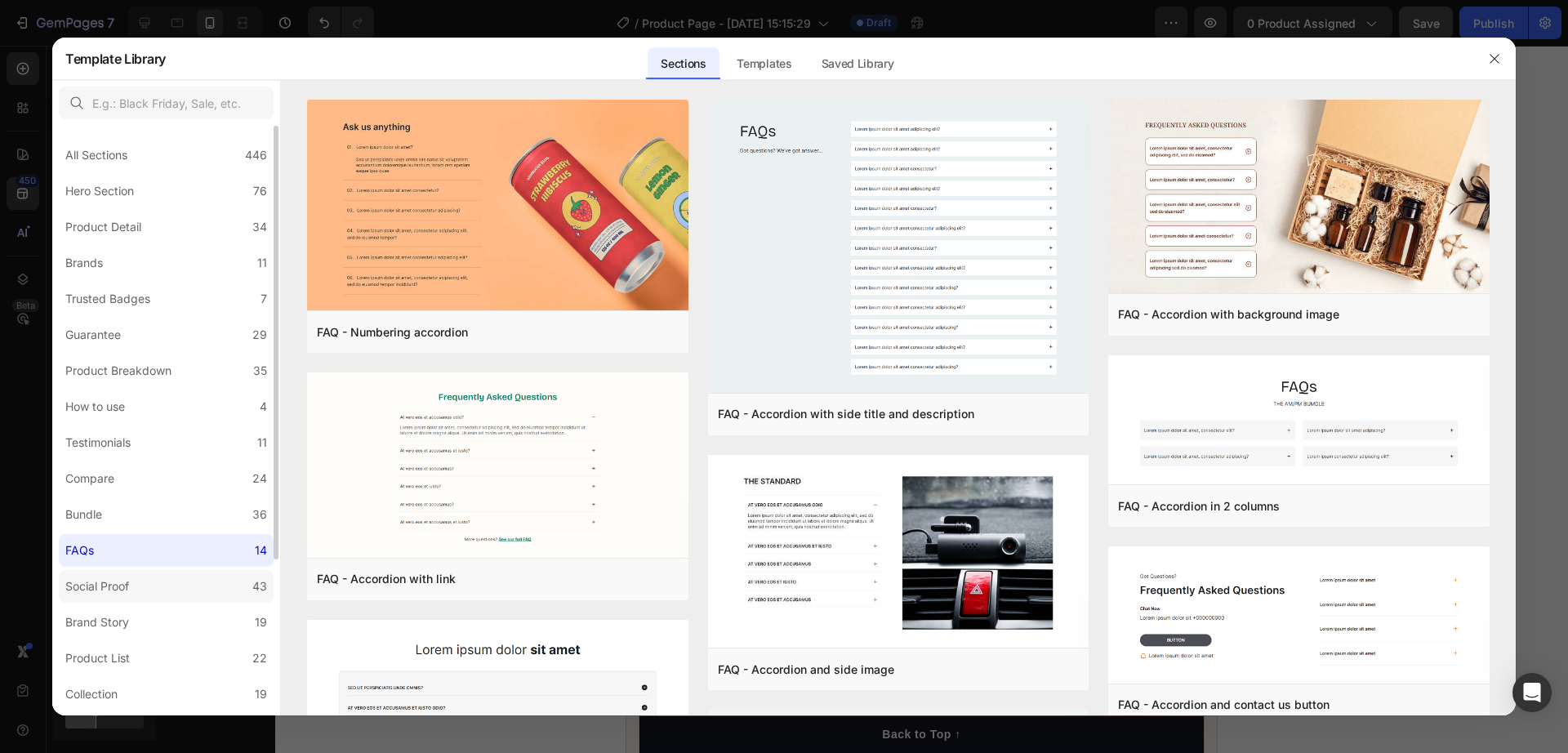
click at [206, 595] on label "Social Proof 43" at bounding box center [166, 586] width 215 height 33
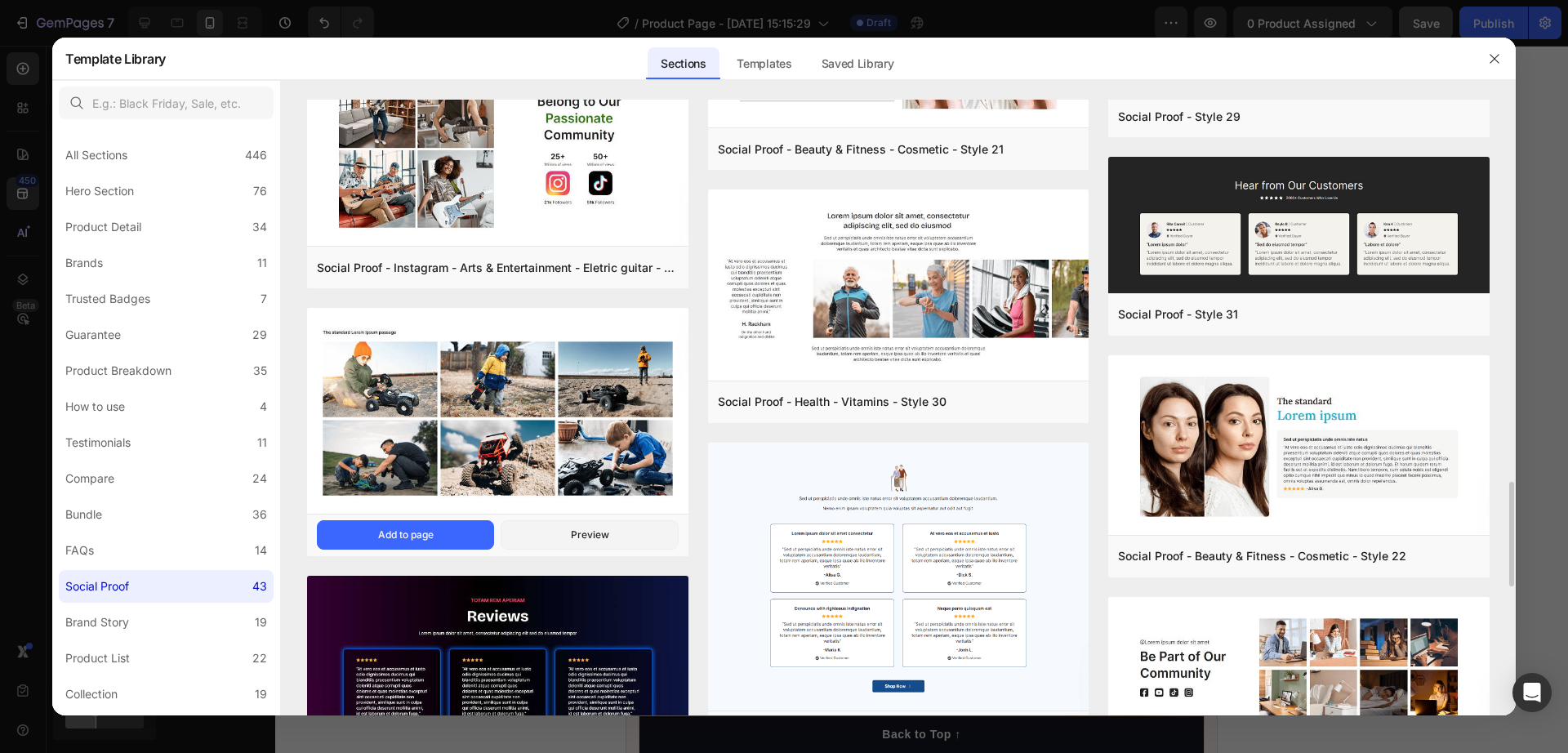
scroll to position [2560, 0]
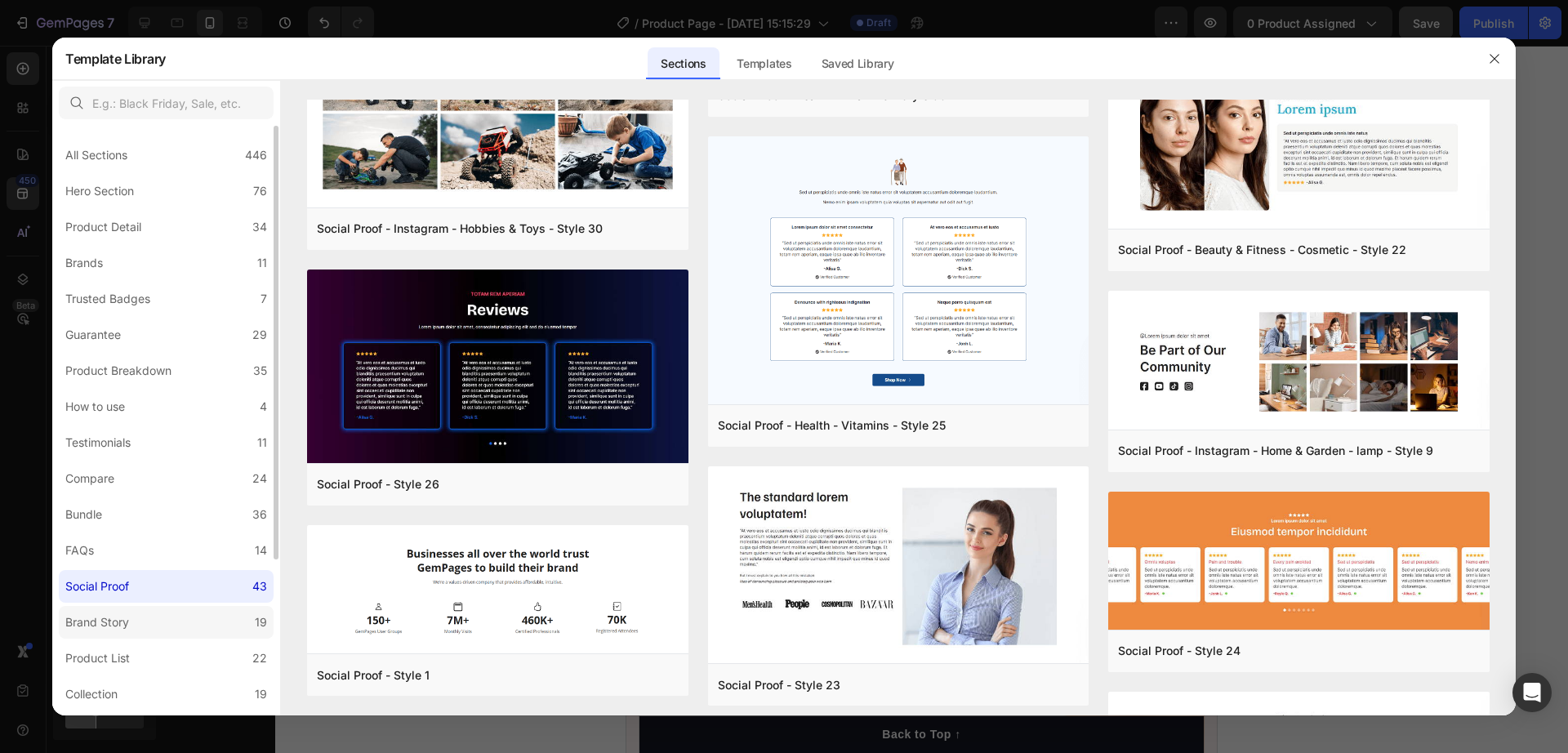
click at [189, 613] on label "Brand Story 19" at bounding box center [166, 623] width 215 height 33
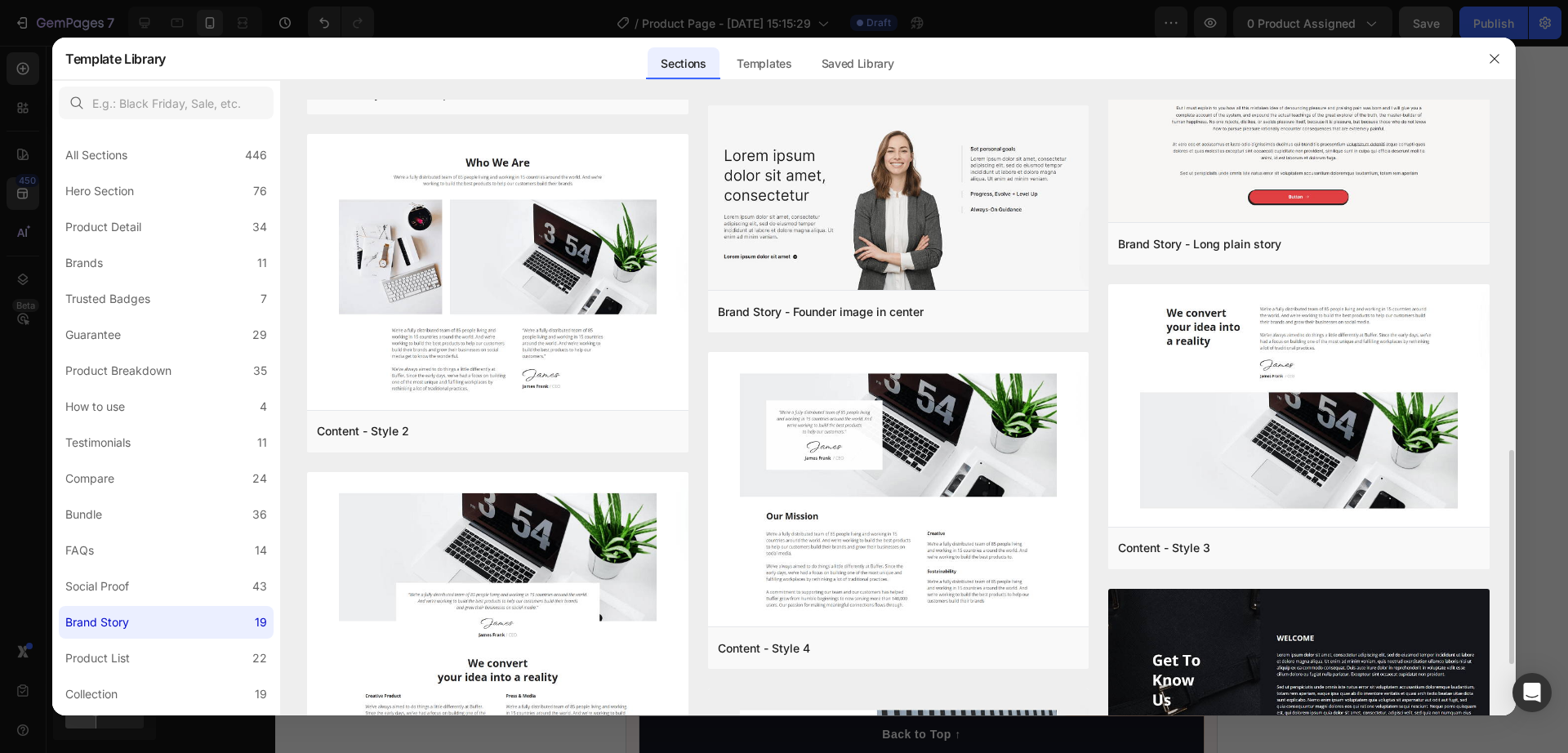
scroll to position [715, 0]
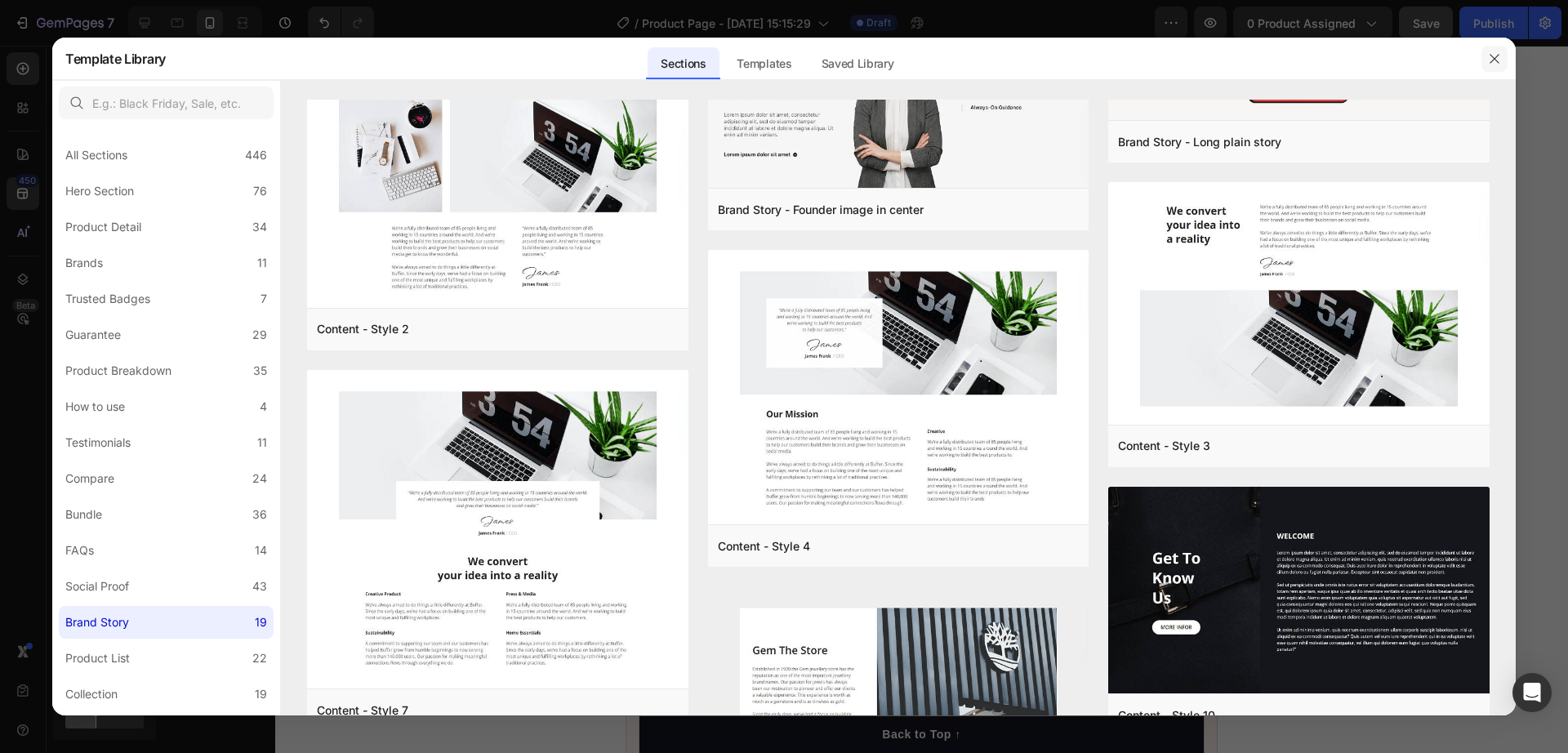
click at [1488, 51] on button "button" at bounding box center [1495, 59] width 26 height 26
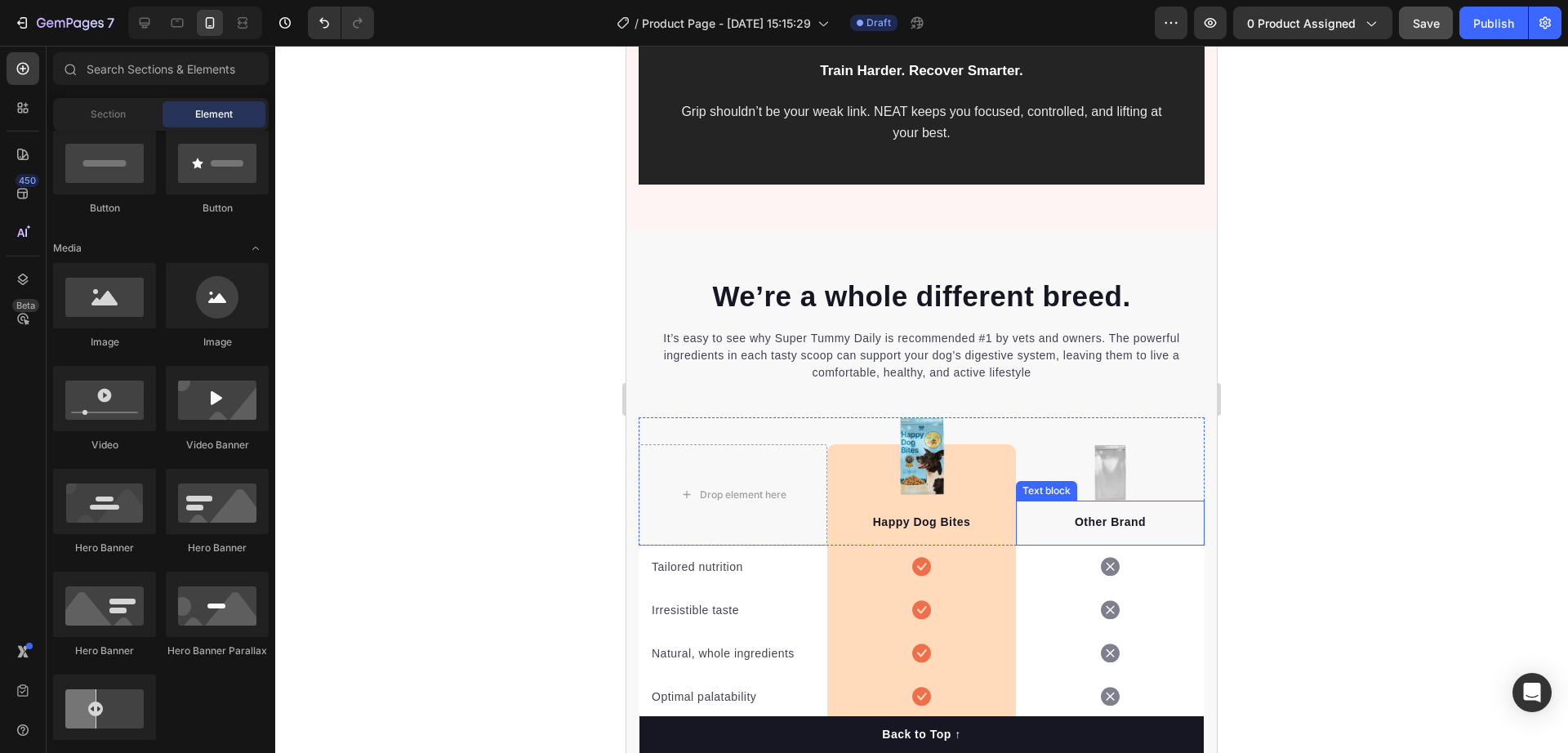
scroll to position [5108, 0]
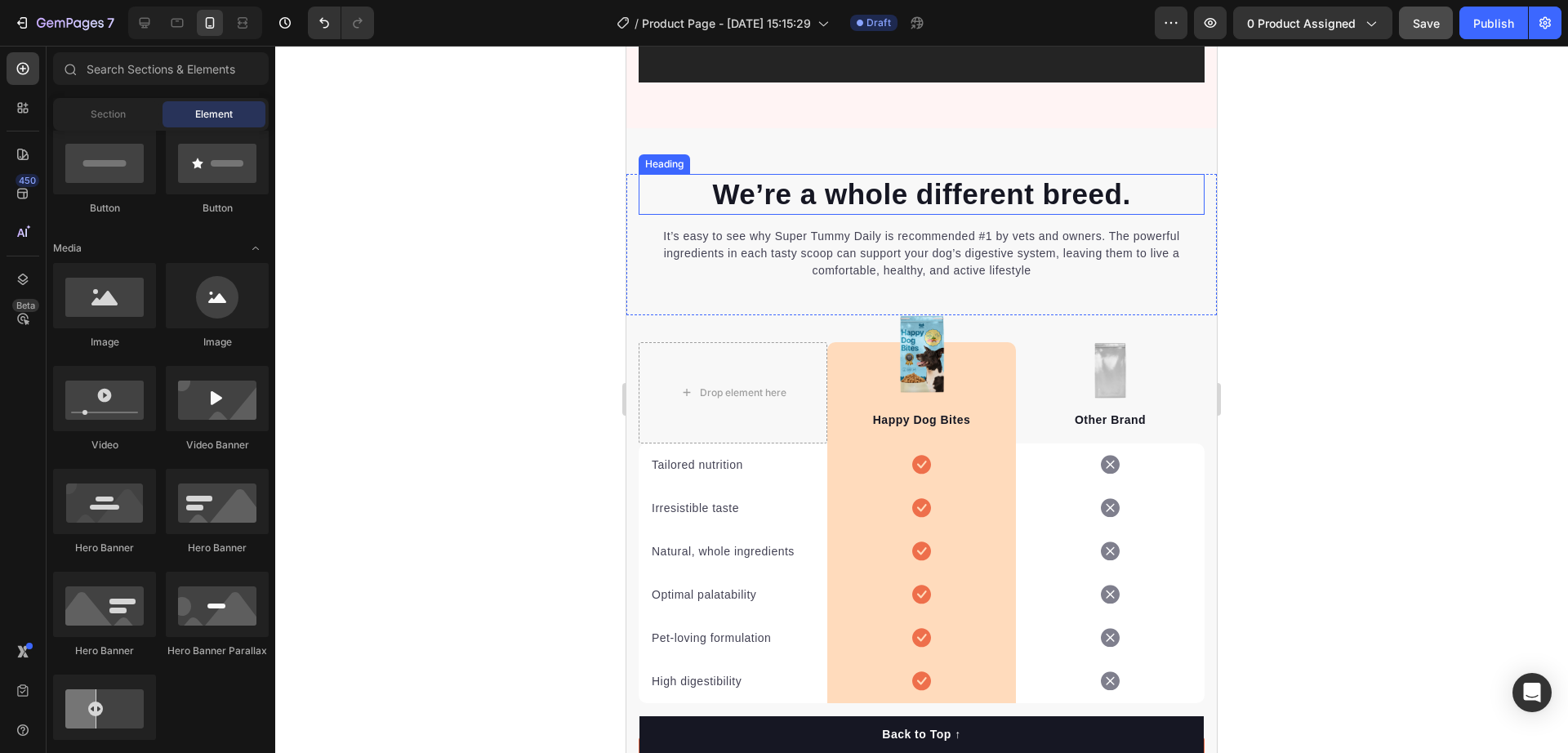
click at [874, 187] on p "We’re a whole different breed." at bounding box center [921, 194] width 562 height 38
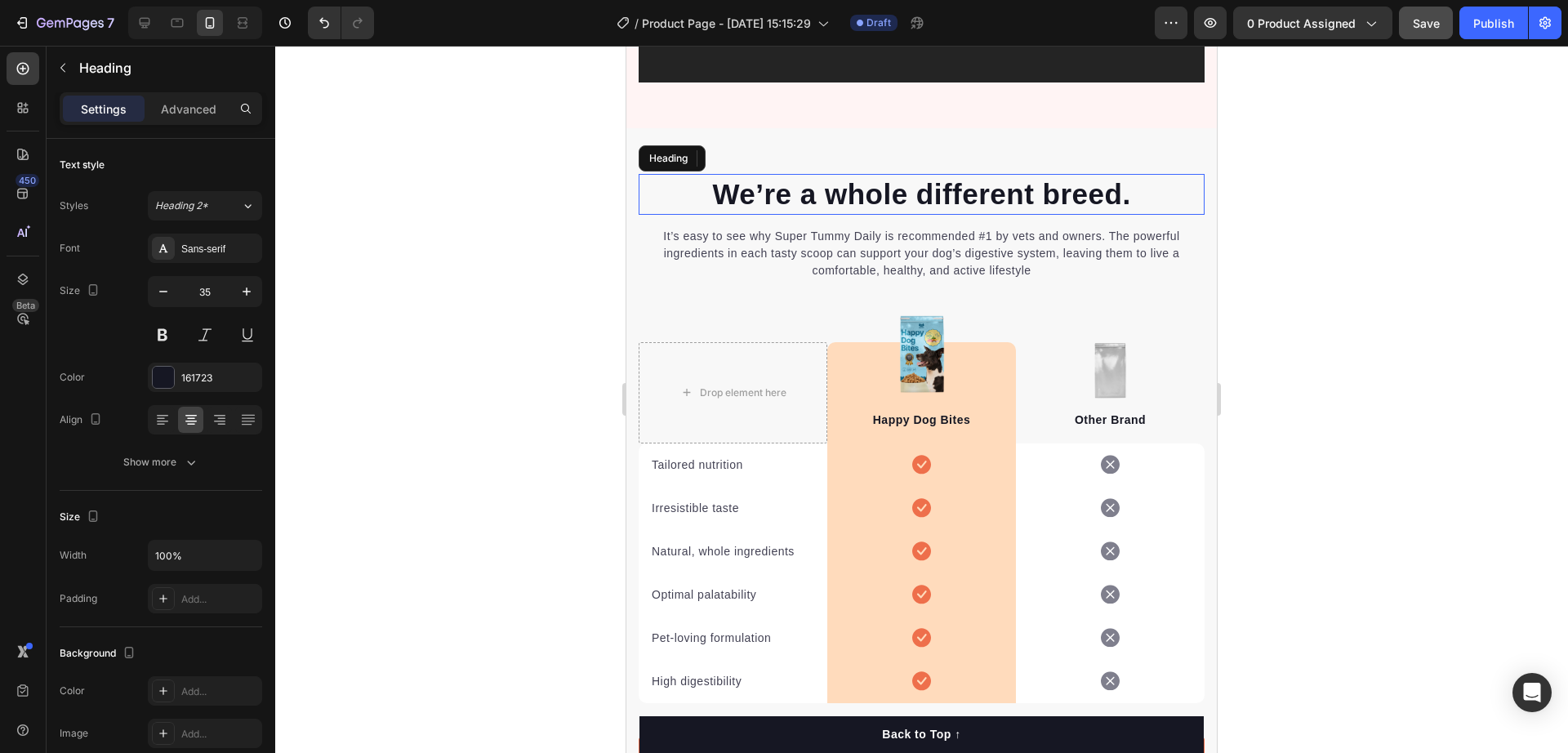
click at [897, 175] on p "We’re a whole different breed." at bounding box center [921, 194] width 562 height 38
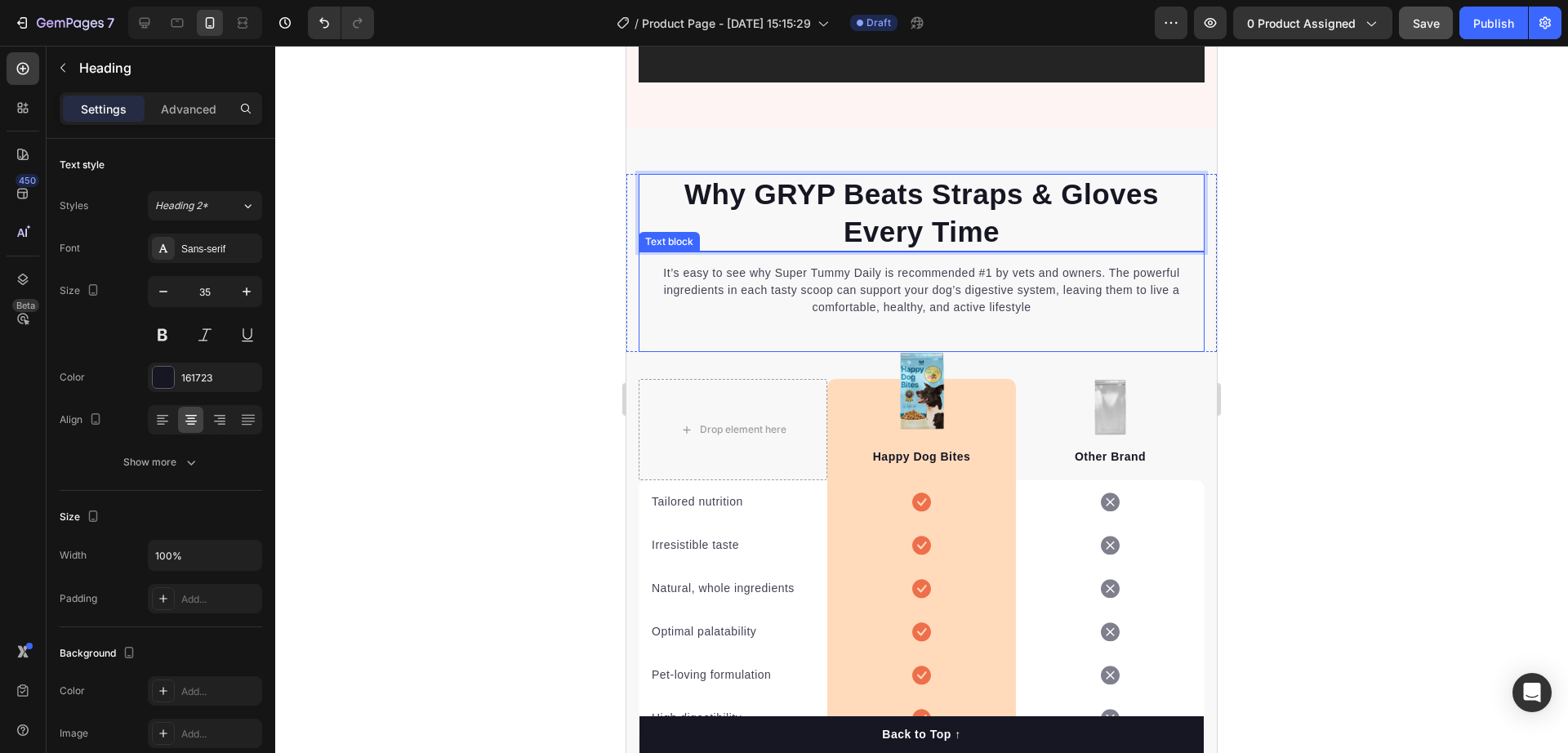
click at [929, 283] on div "It’s easy to see why Super Tummy Daily is recommended #1 by vets and owners. Th…" at bounding box center [921, 301] width 566 height 100
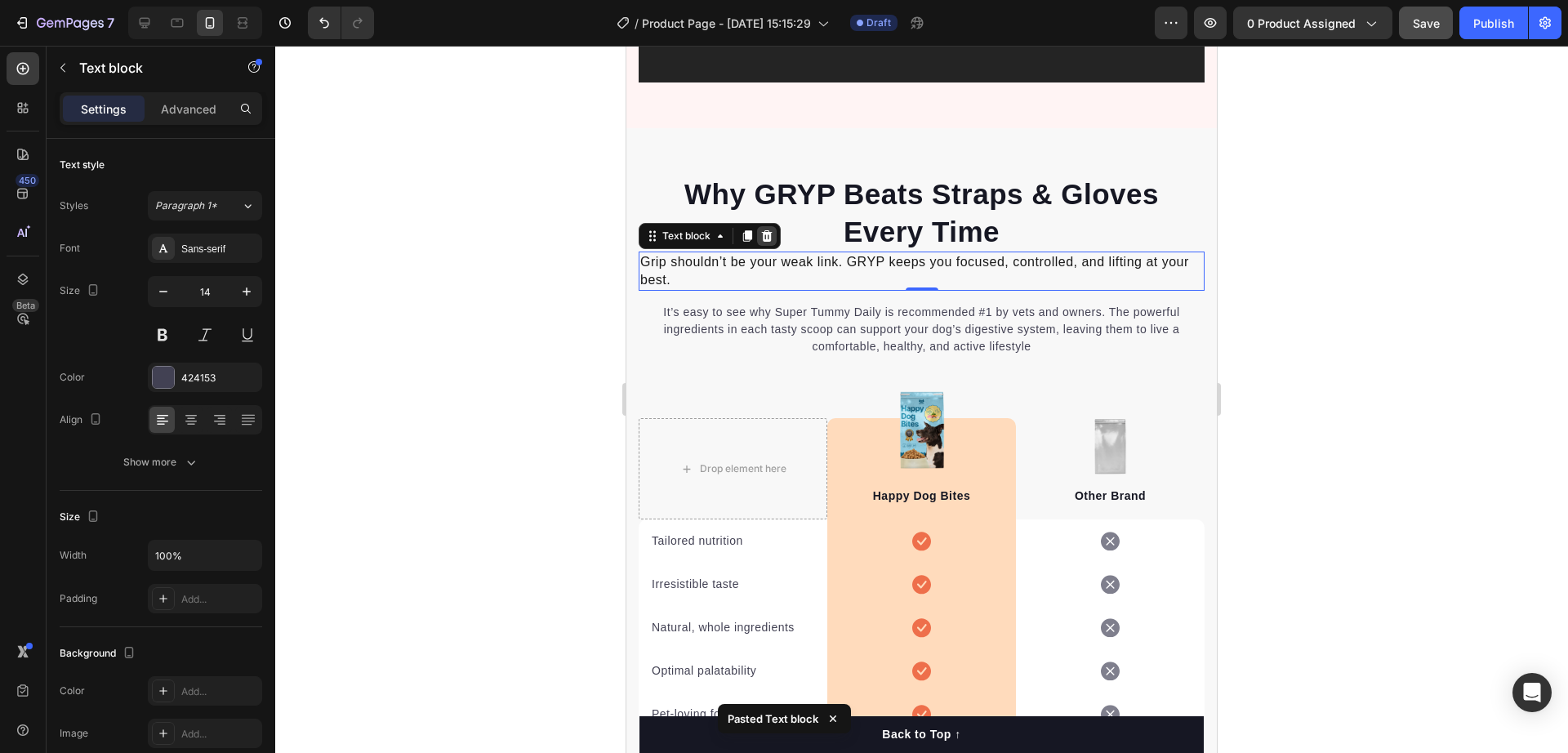
click at [771, 231] on icon at bounding box center [767, 236] width 10 height 11
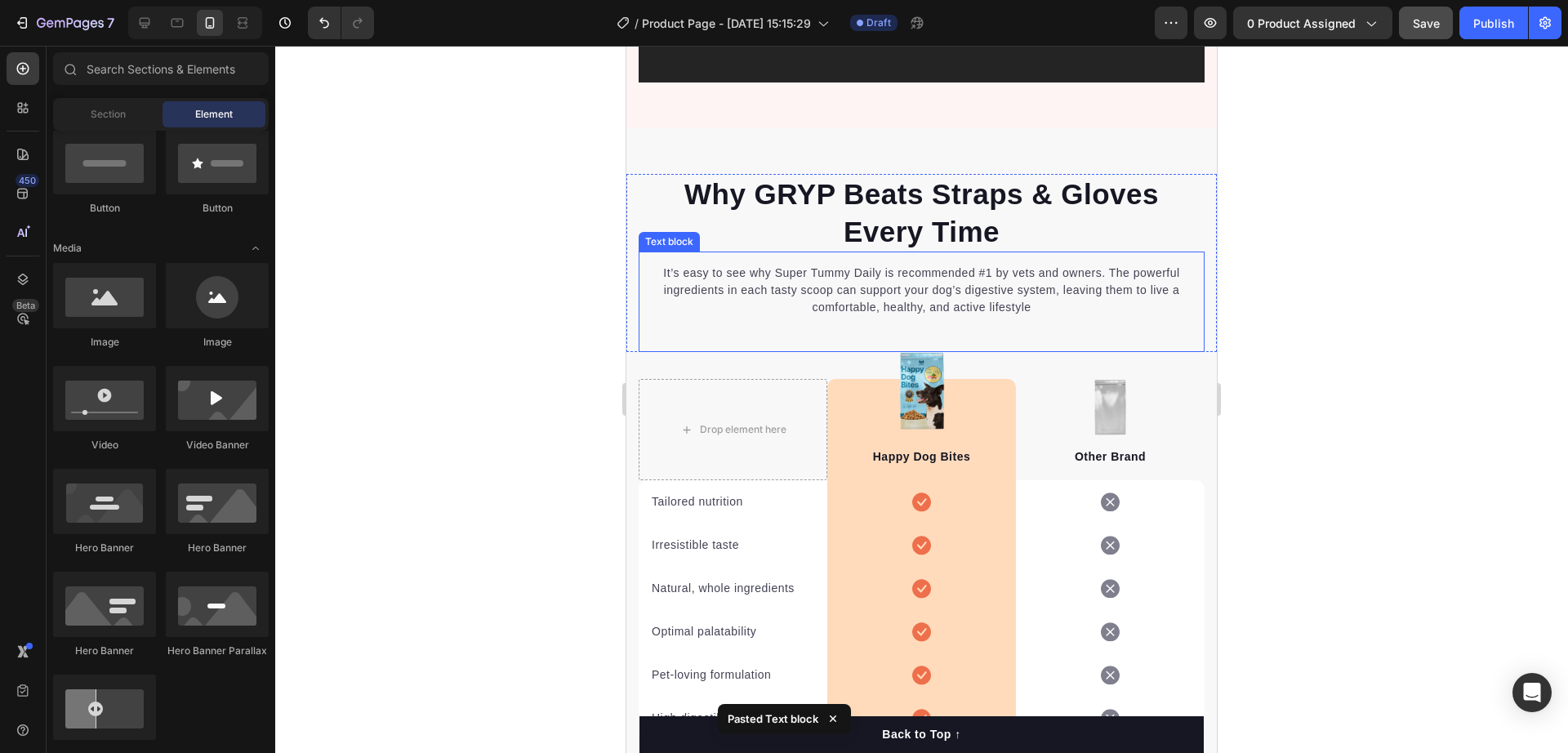
click at [846, 271] on p "It’s easy to see why Super Tummy Daily is recommended #1 by vets and owners. Th…" at bounding box center [921, 290] width 562 height 52
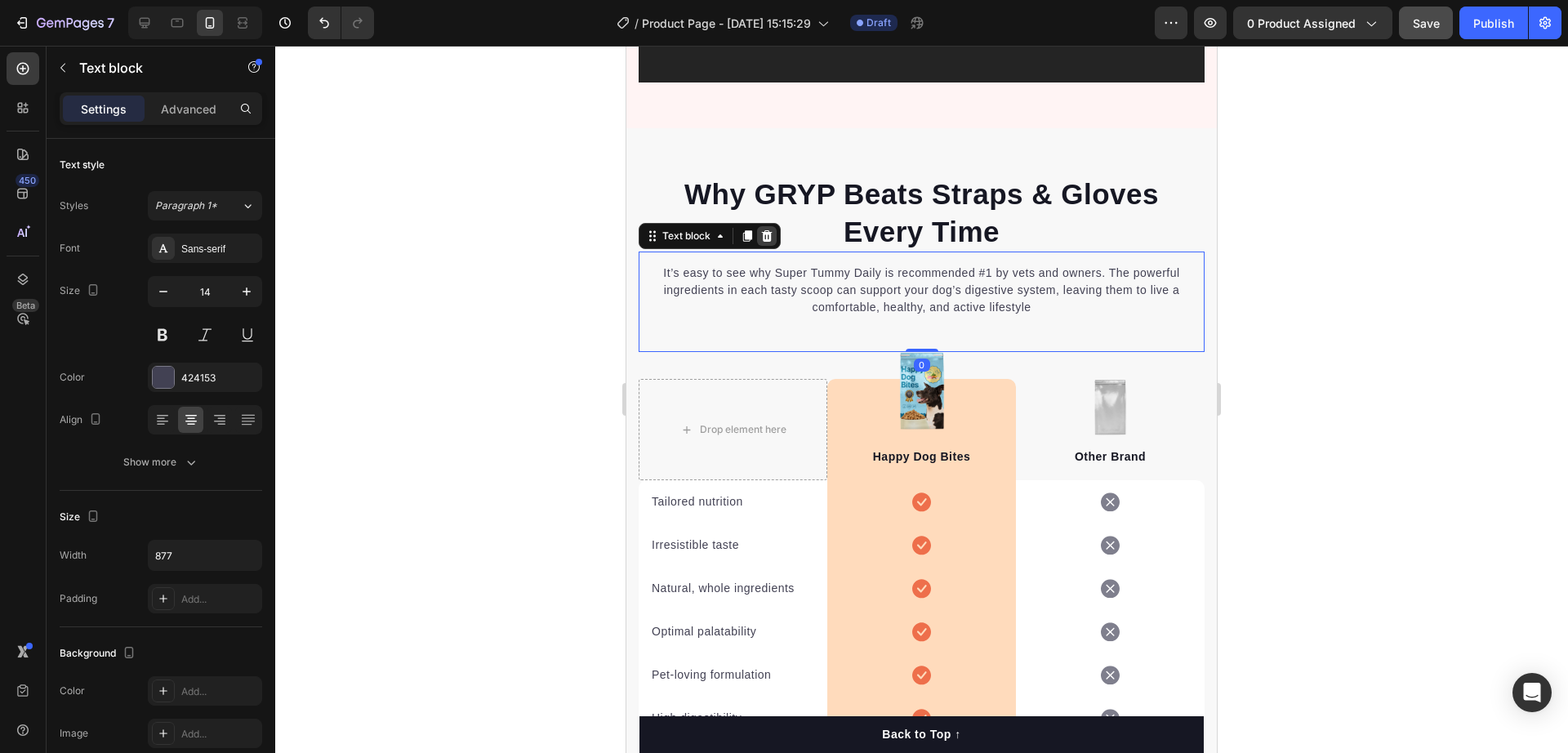
click at [769, 231] on icon at bounding box center [767, 236] width 10 height 11
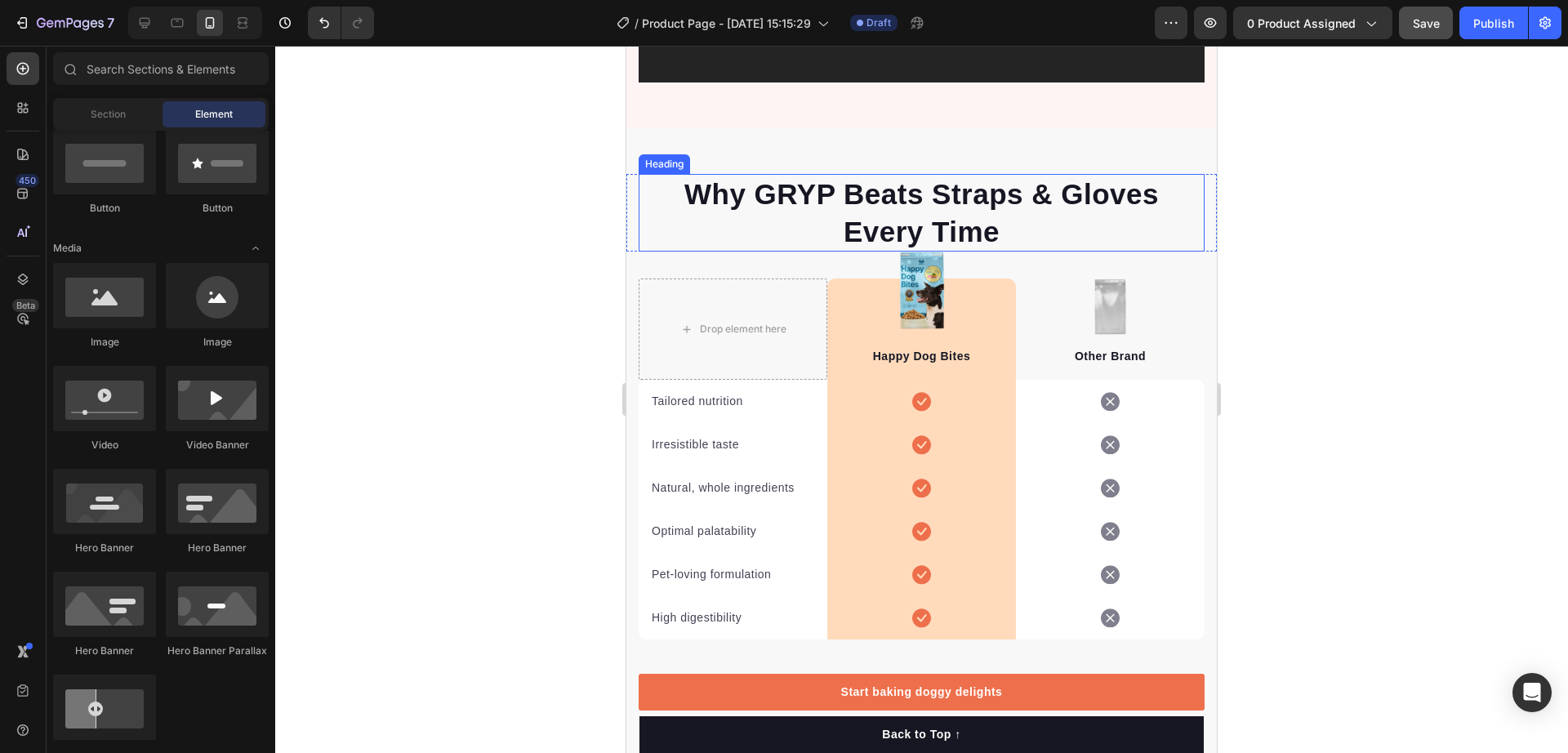
click at [770, 212] on p "⁠⁠⁠⁠⁠⁠⁠ Why GRYP Beats Straps & Gloves Every Time" at bounding box center [921, 212] width 562 height 74
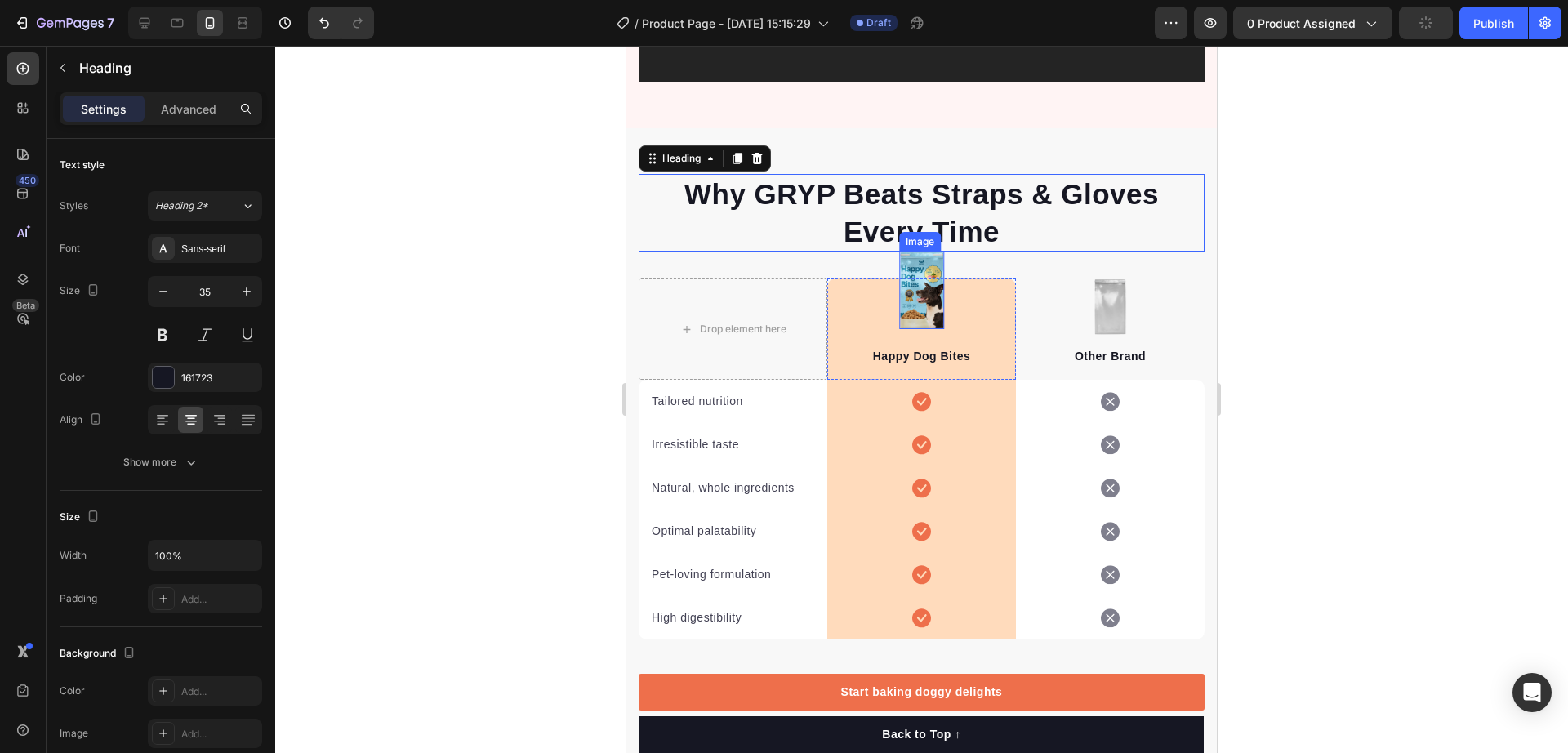
click at [918, 258] on img at bounding box center [921, 290] width 45 height 78
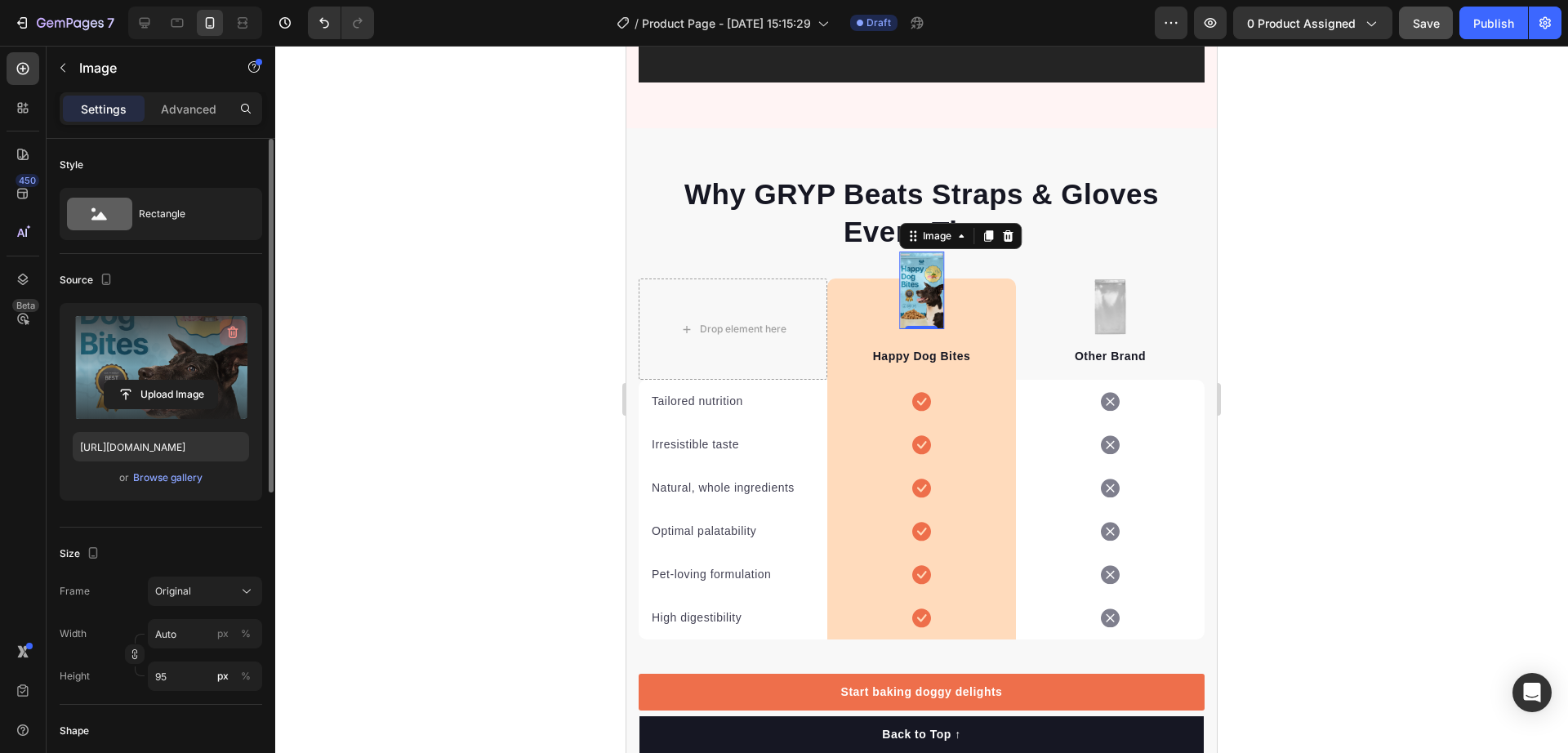
click at [226, 333] on icon "button" at bounding box center [232, 332] width 16 height 16
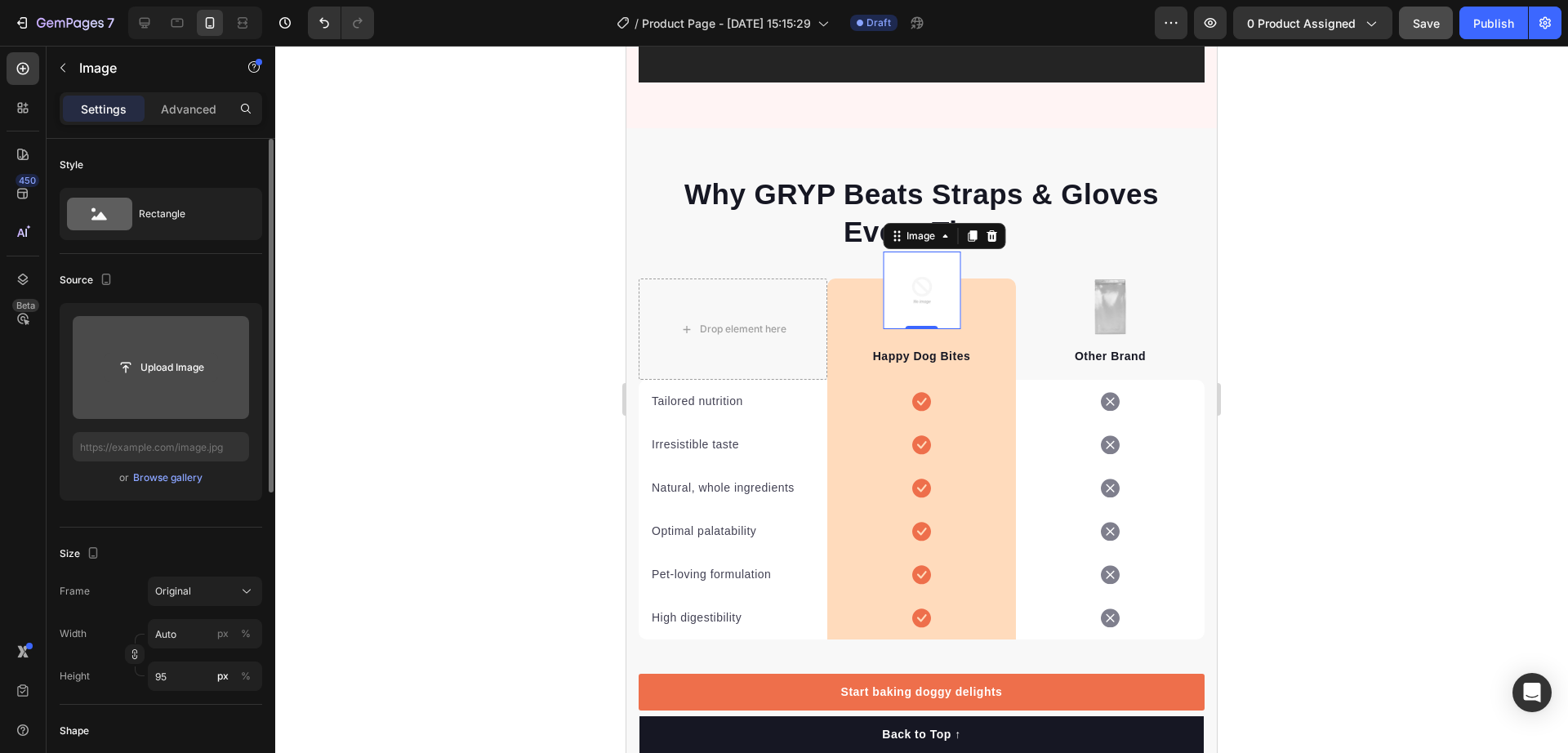
click at [174, 374] on input "file" at bounding box center [161, 368] width 112 height 28
type input "C:\fakepath\Title.avif"
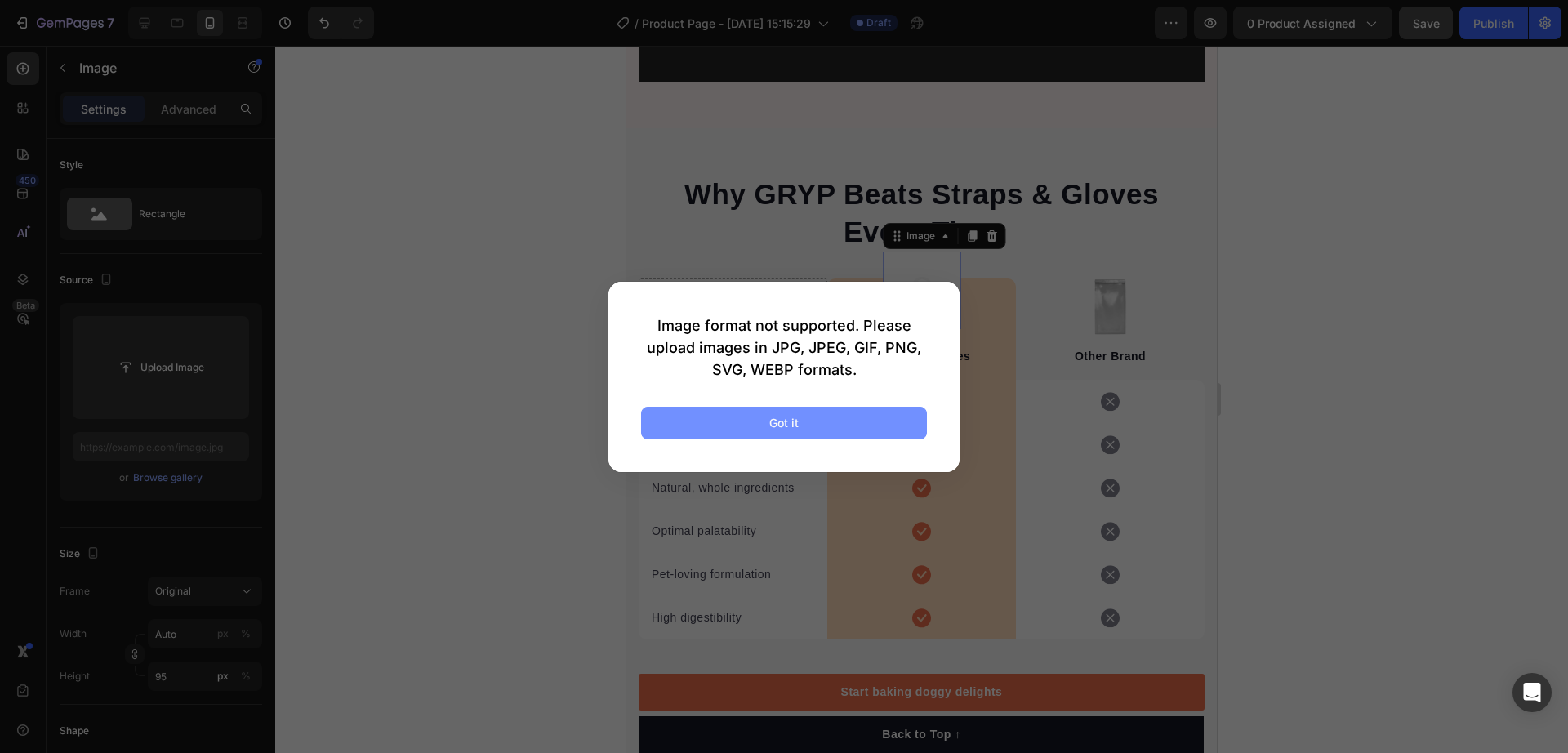
click at [804, 428] on button "Got it" at bounding box center [784, 423] width 286 height 33
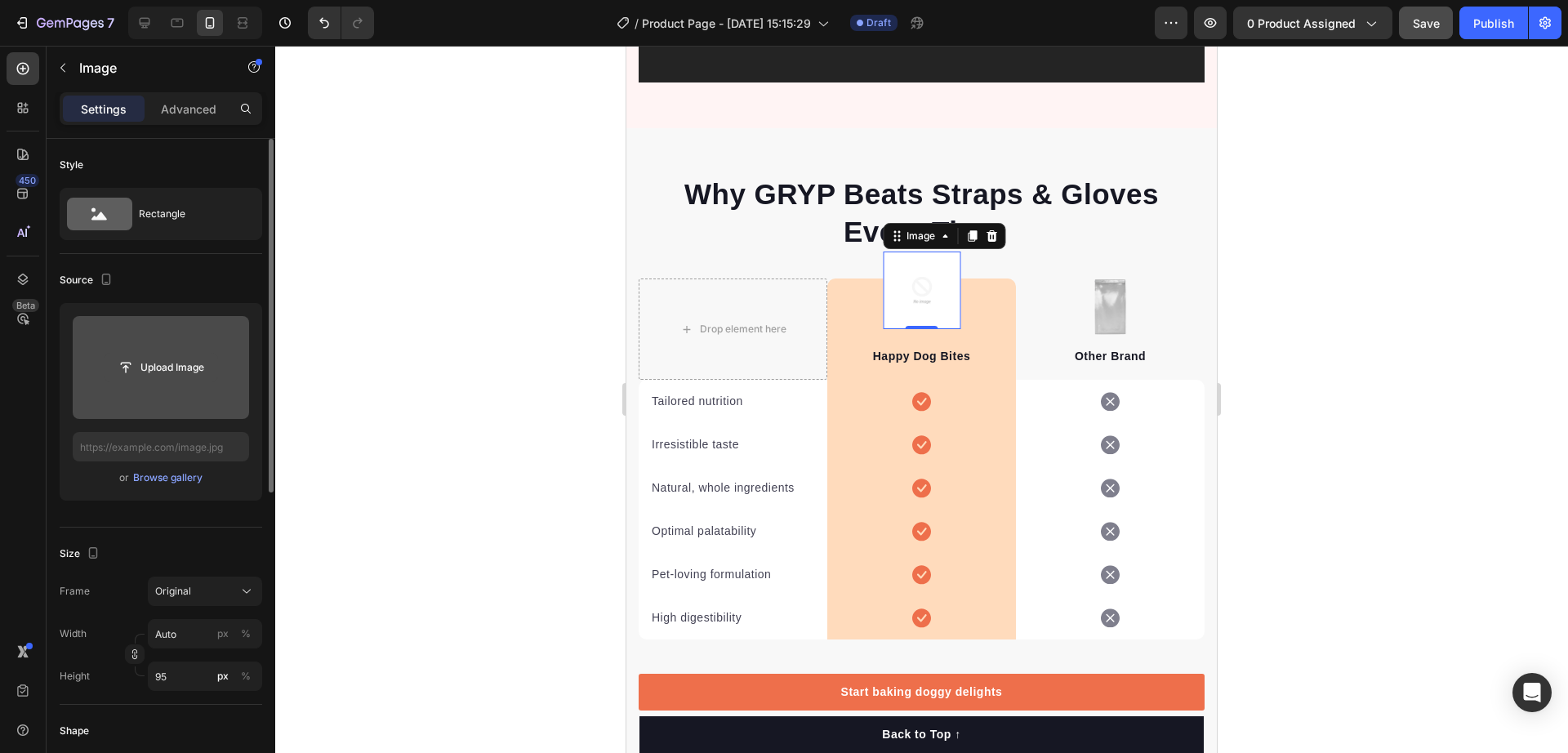
click at [149, 366] on input "file" at bounding box center [161, 368] width 112 height 28
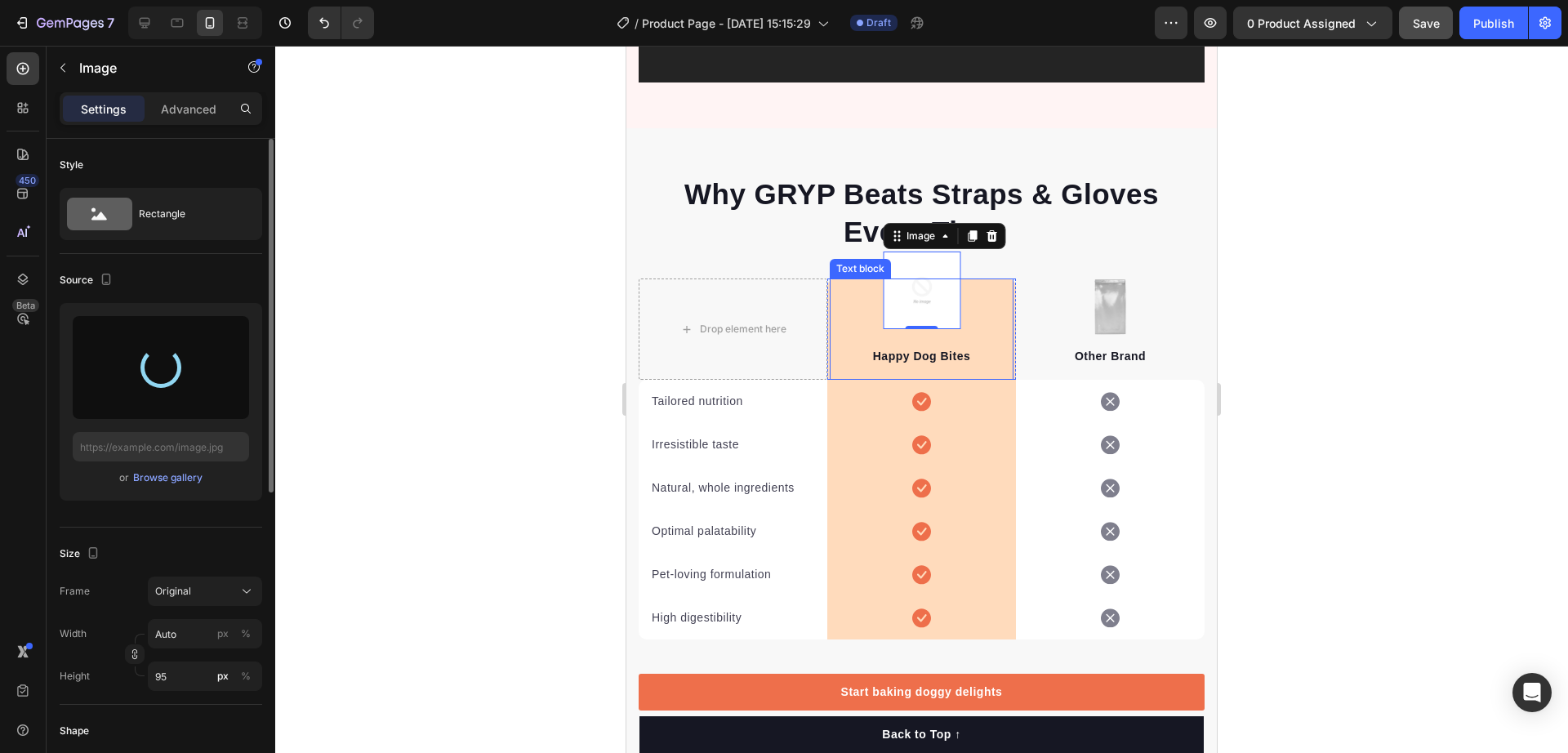
type input "[URL][DOMAIN_NAME]"
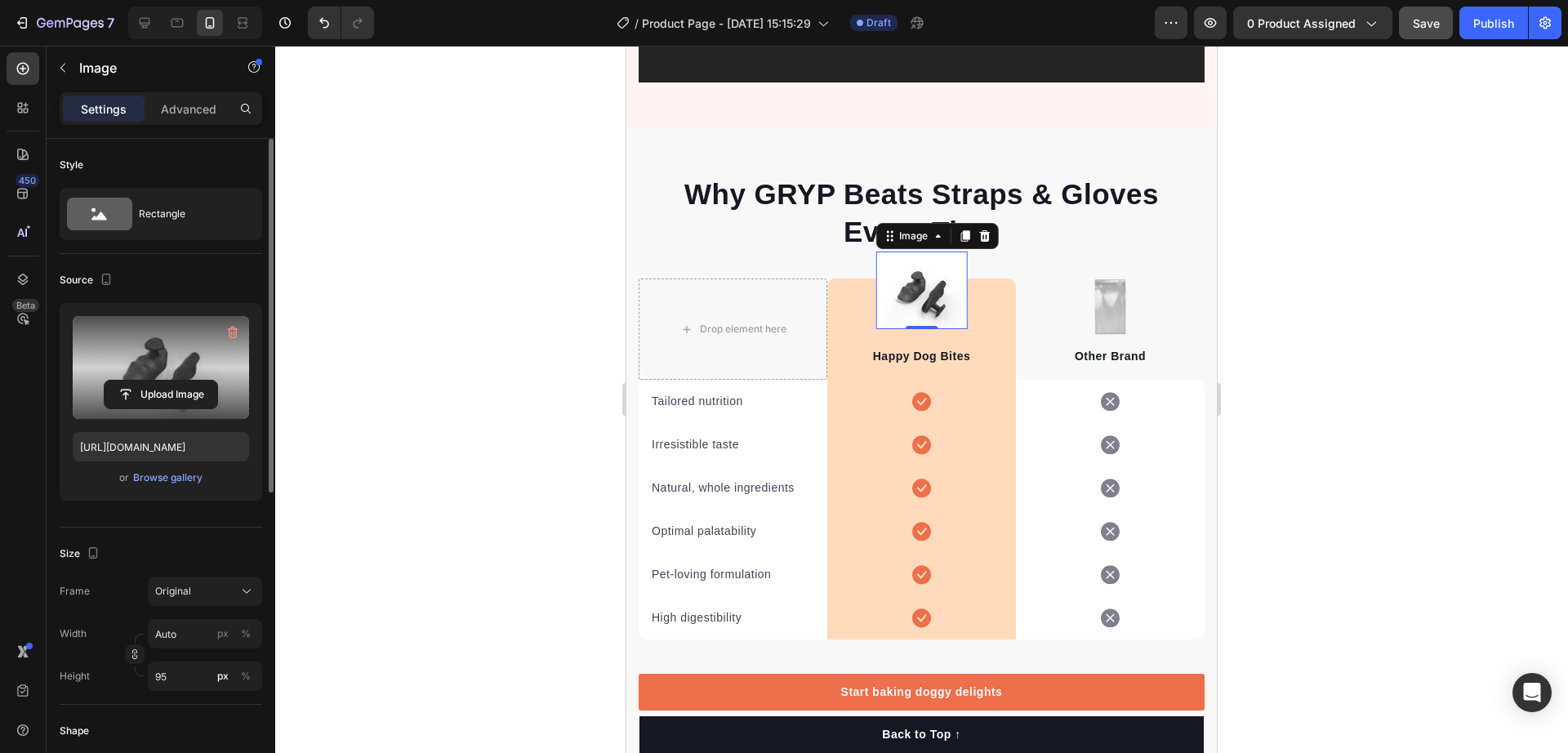
click at [1373, 293] on div at bounding box center [922, 399] width 1293 height 708
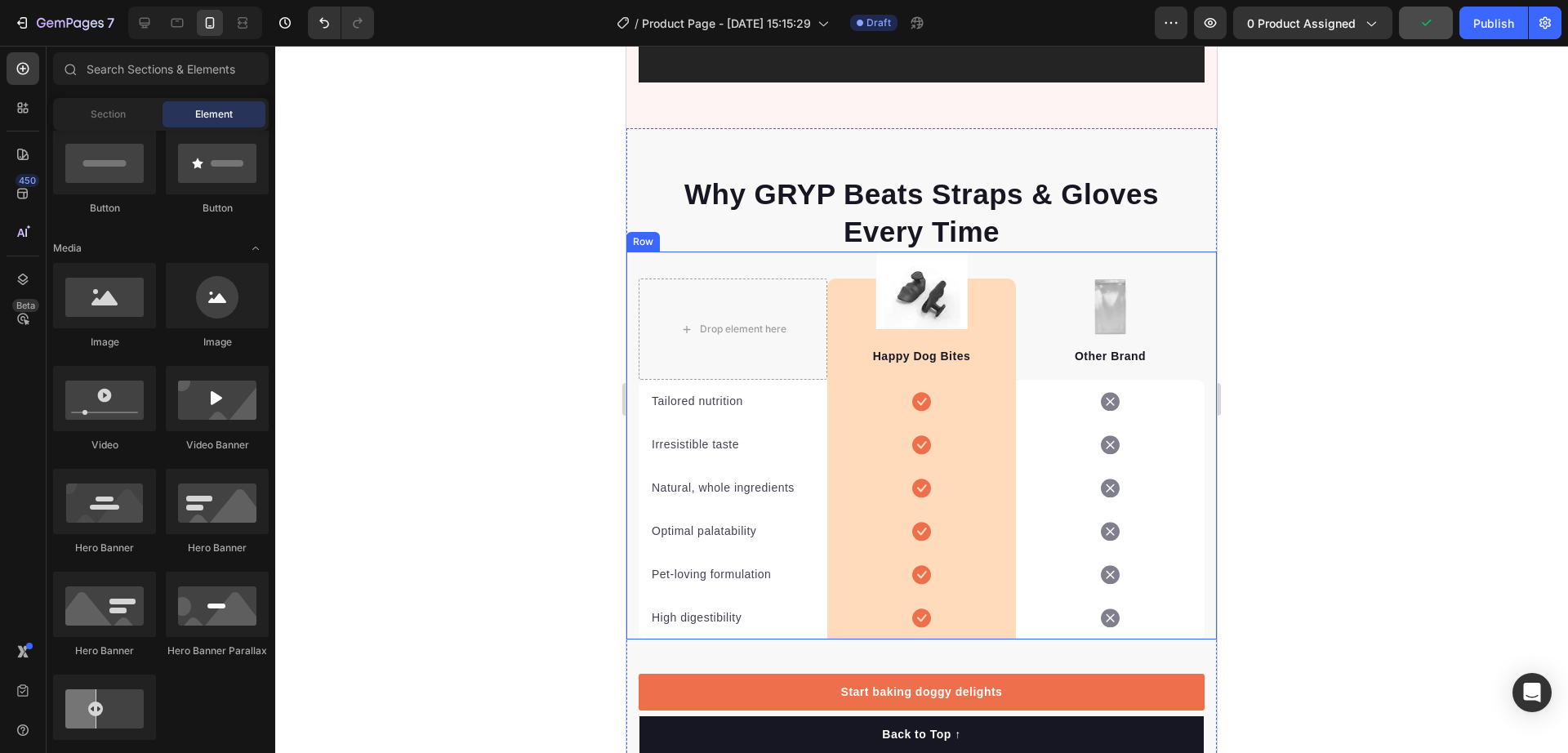
click at [632, 255] on div "Drop element here Image Happy Dog Bites Text block Row Image Other Brand Text b…" at bounding box center [921, 445] width 590 height 388
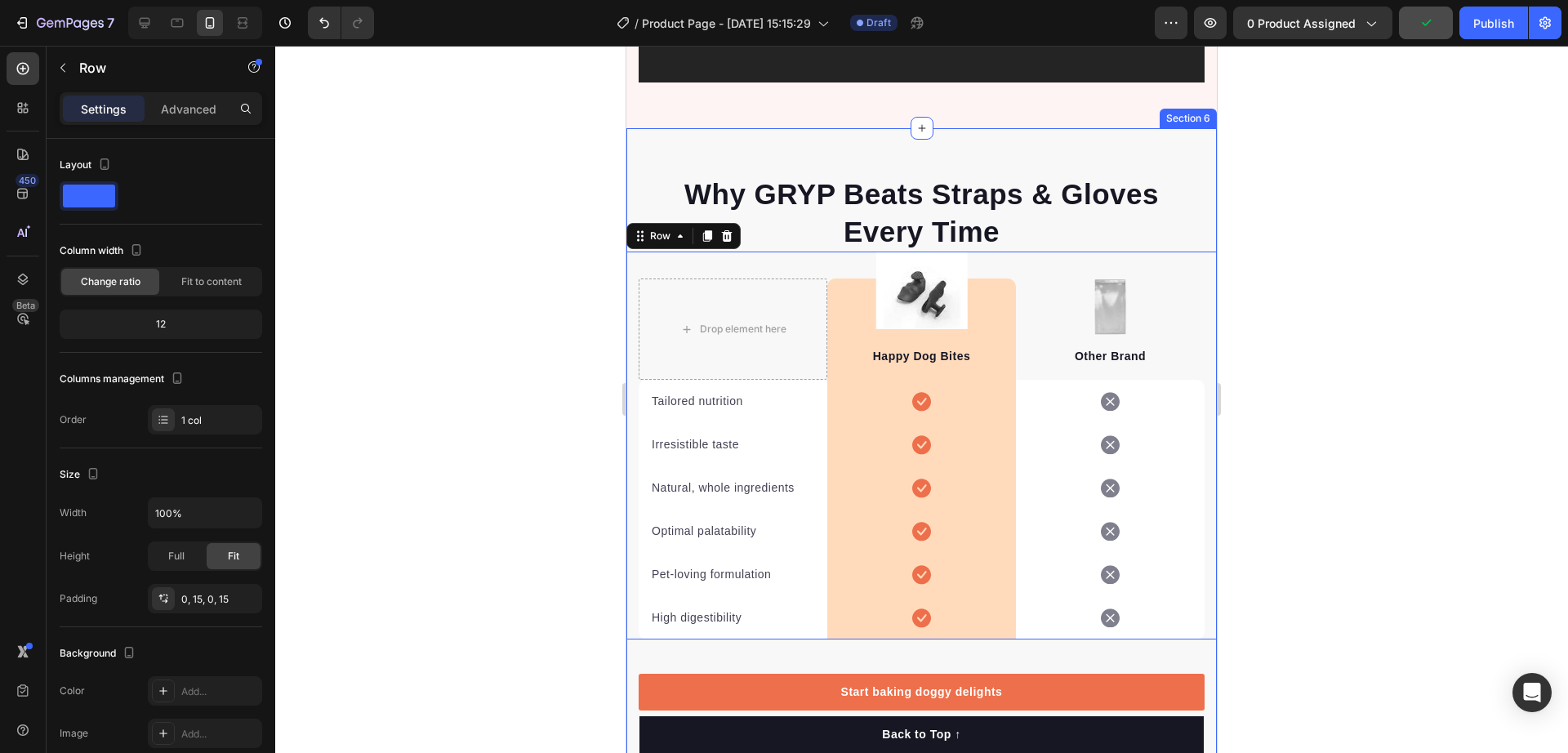
click at [633, 140] on div "⁠⁠⁠⁠⁠⁠⁠ Why GRYP Beats Straps & Gloves Every Time Heading Row Drop element here…" at bounding box center [921, 459] width 590 height 662
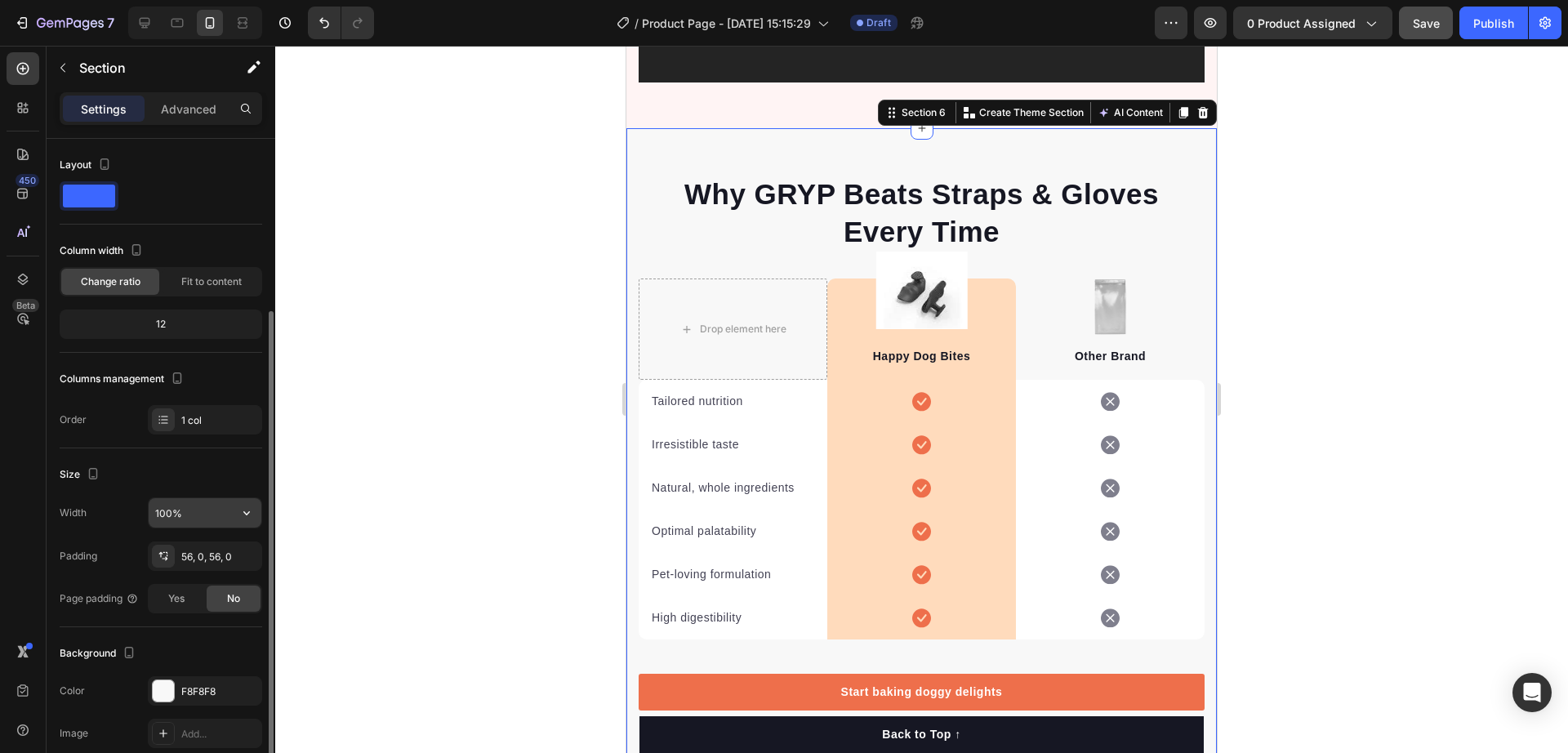
scroll to position [204, 0]
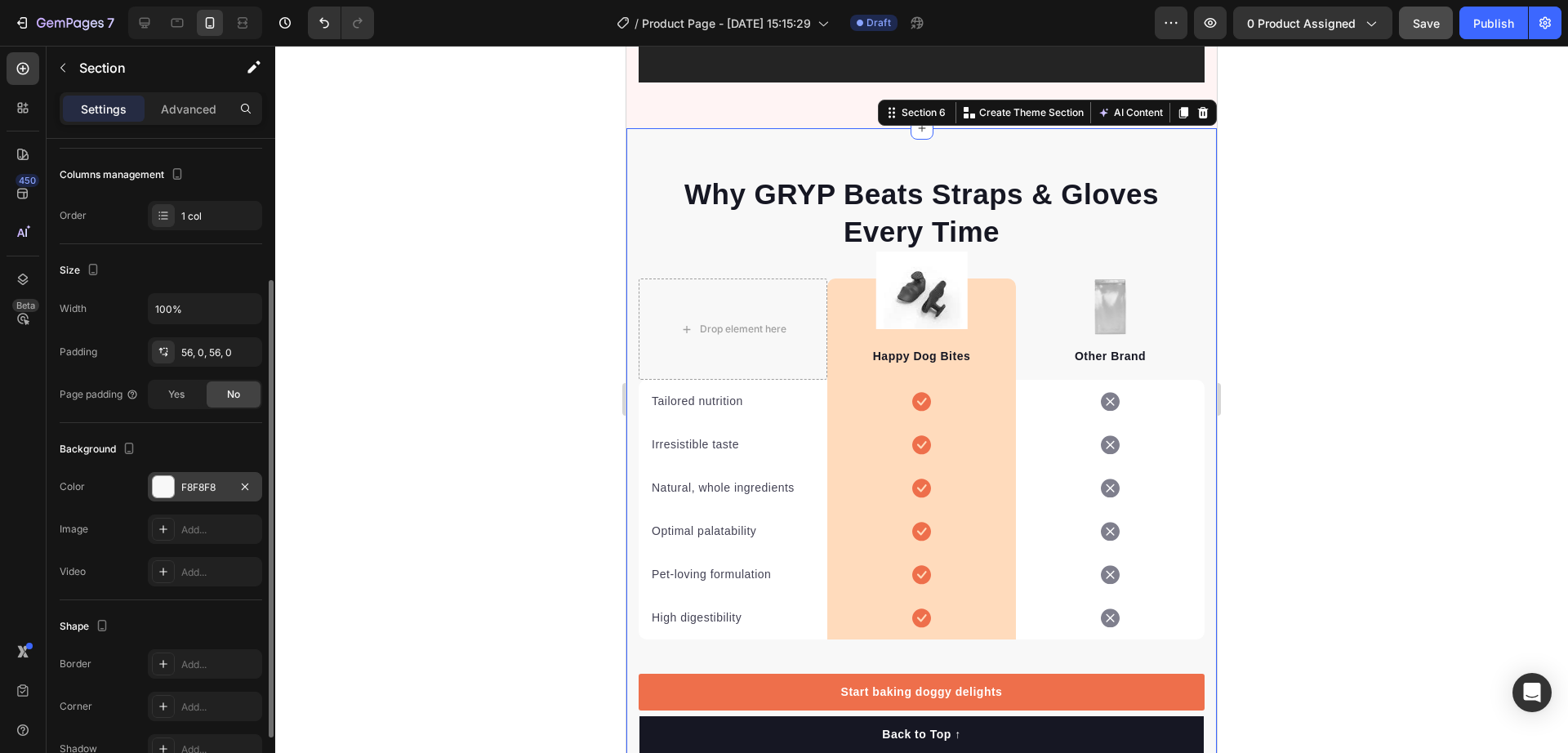
click at [178, 474] on div "F8F8F8" at bounding box center [205, 487] width 114 height 29
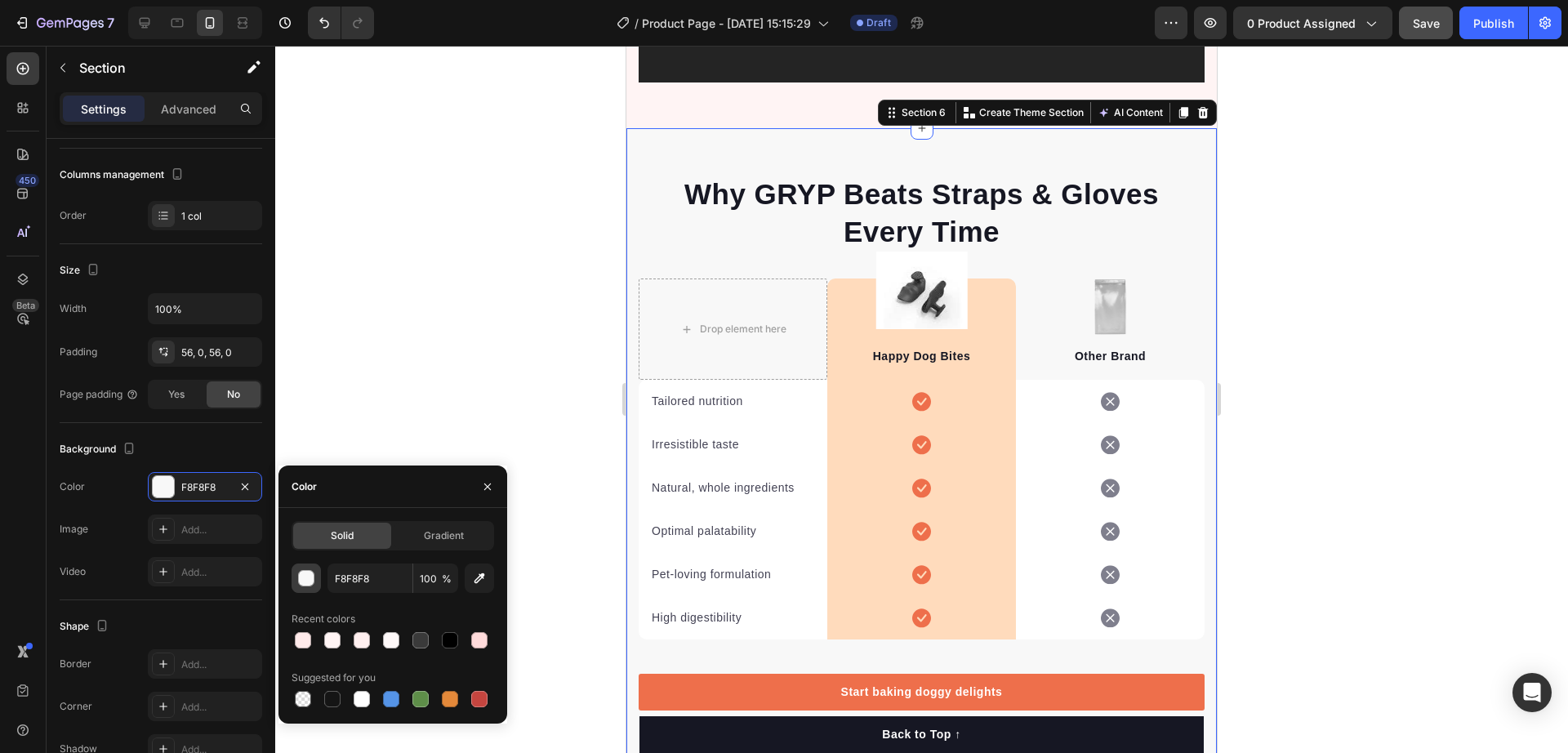
click at [305, 578] on div "button" at bounding box center [306, 579] width 16 height 16
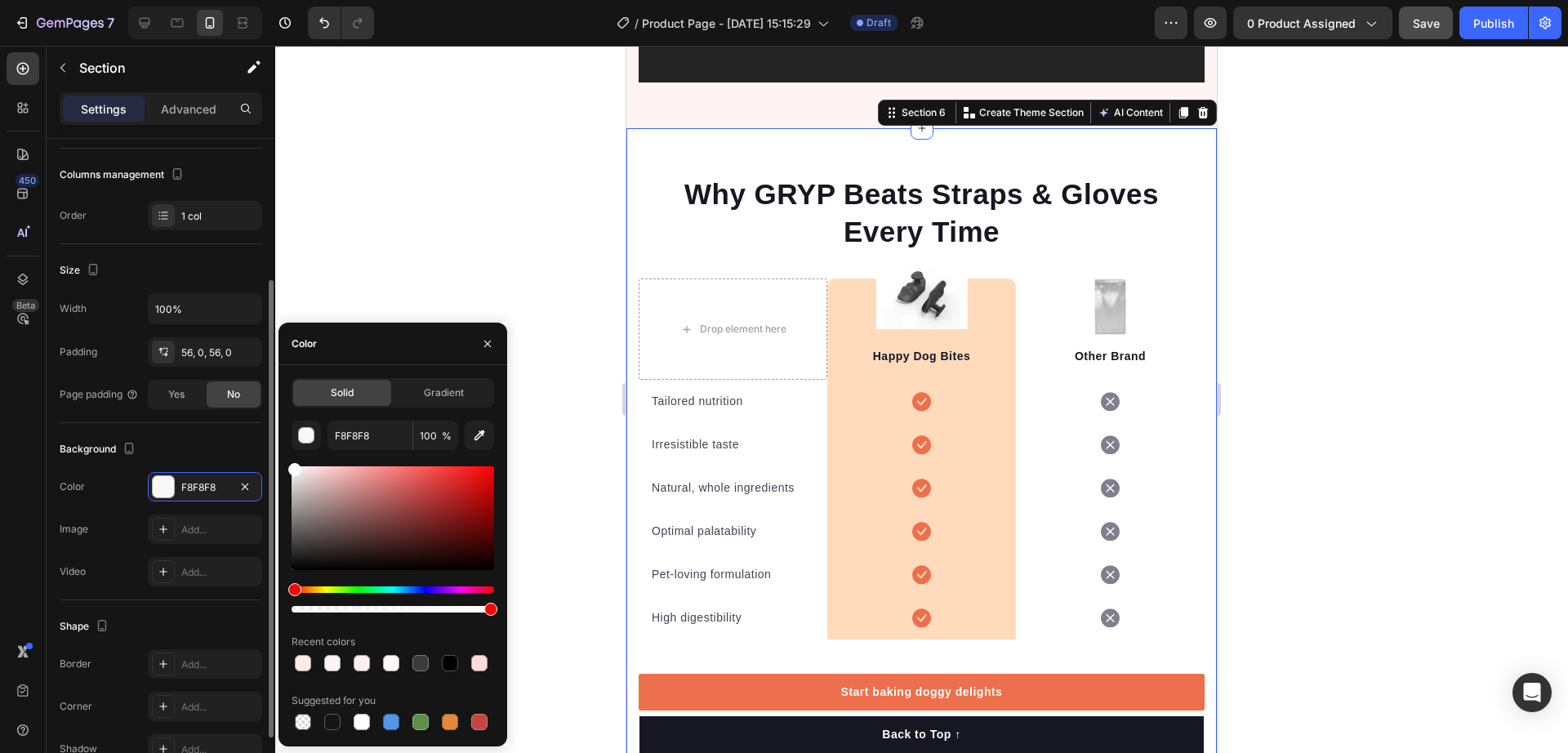
drag, startPoint x: 303, startPoint y: 506, endPoint x: 261, endPoint y: 369, distance: 143.3
click at [258, 378] on div "450 Beta Sections(18) Elements(84) Section Element Hero Section Product Detail …" at bounding box center [138, 399] width 276 height 708
click at [512, 172] on div at bounding box center [922, 399] width 1293 height 708
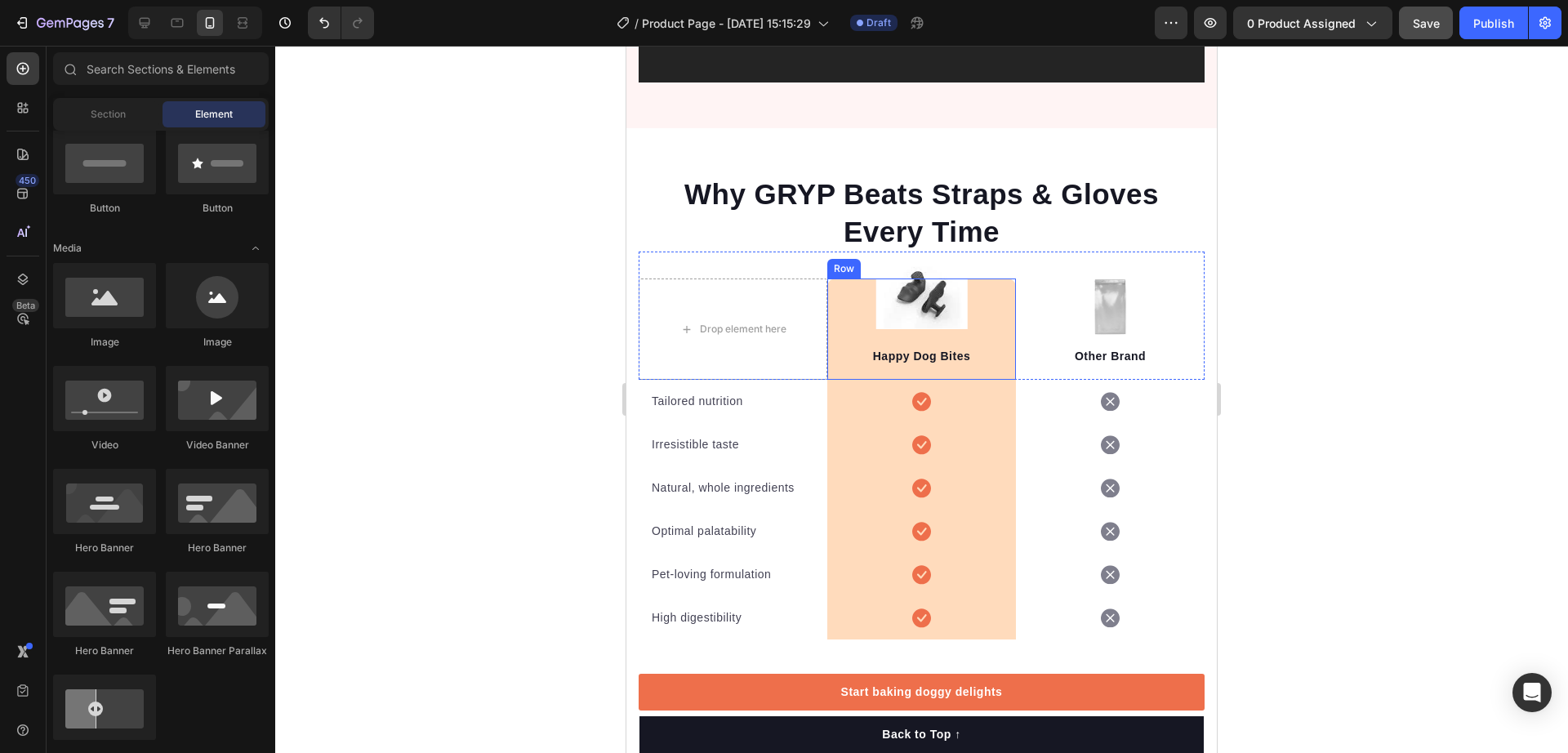
click at [828, 324] on div "Image Happy Dog Bites Text block Row" at bounding box center [921, 329] width 188 height 101
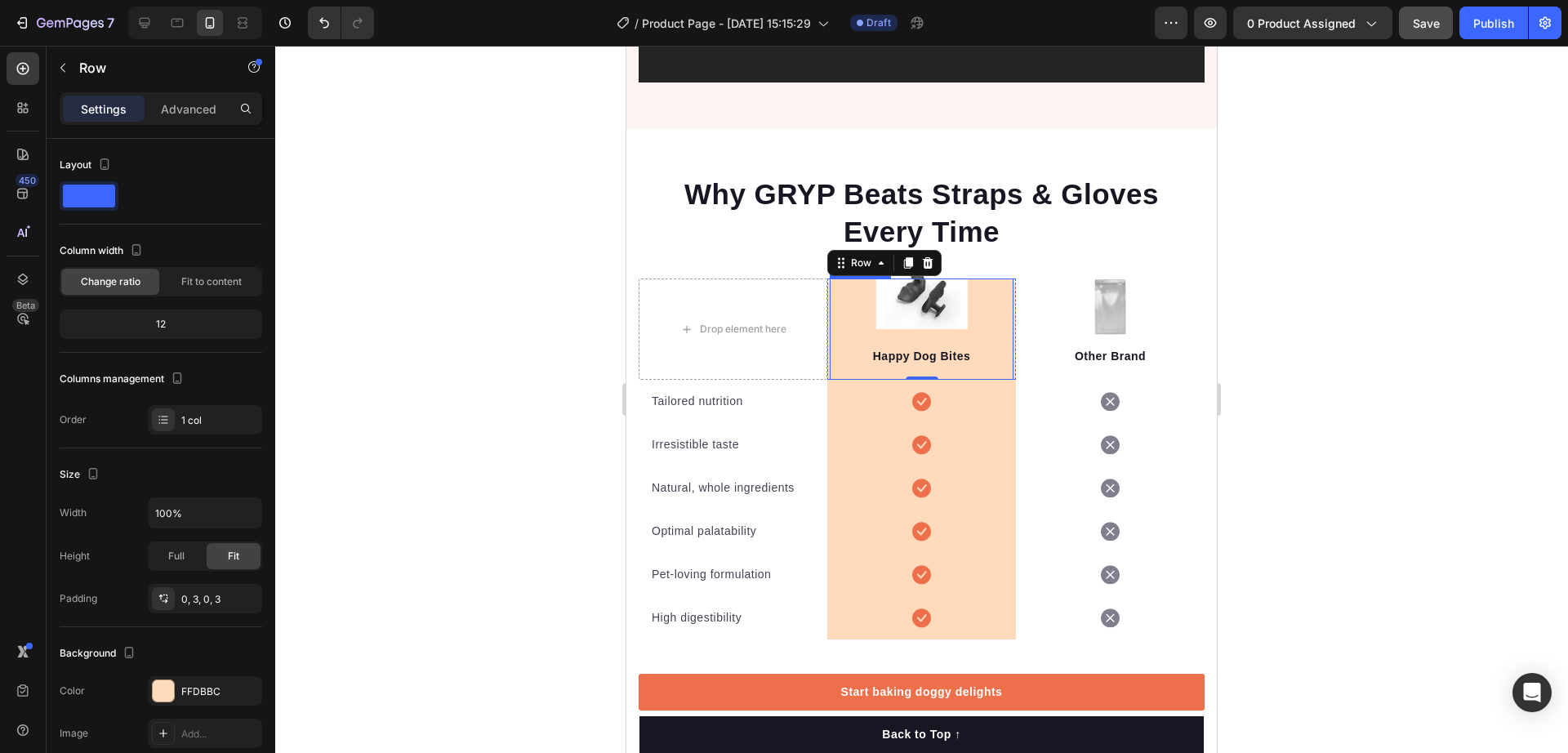
click at [912, 348] on p "Happy Dog Bites" at bounding box center [921, 356] width 181 height 17
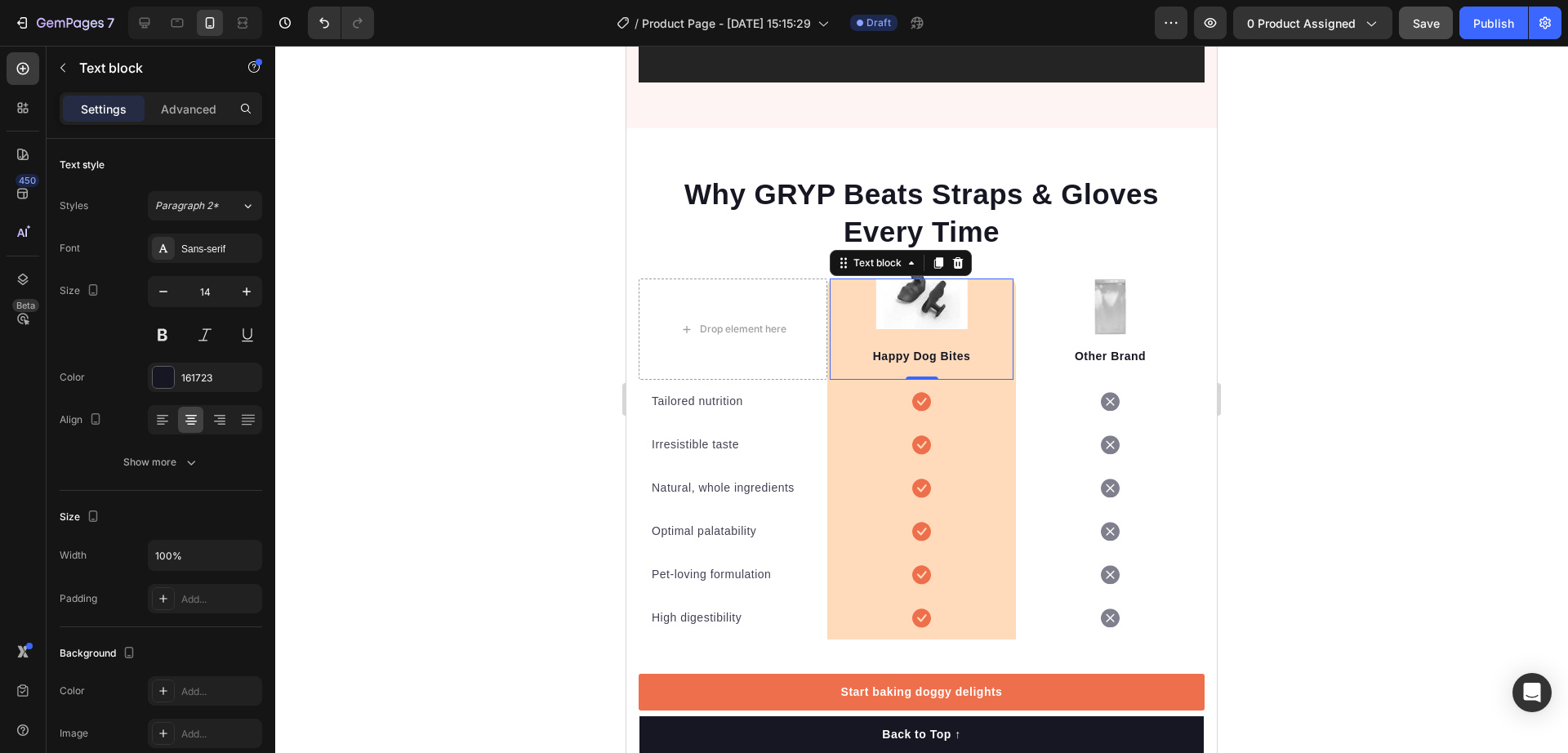
click at [928, 348] on p "Happy Dog Bites" at bounding box center [921, 356] width 181 height 17
click at [948, 348] on p "Happy Dog Bites" at bounding box center [921, 356] width 181 height 17
click at [950, 348] on p "Happy Dog Bites" at bounding box center [921, 356] width 181 height 17
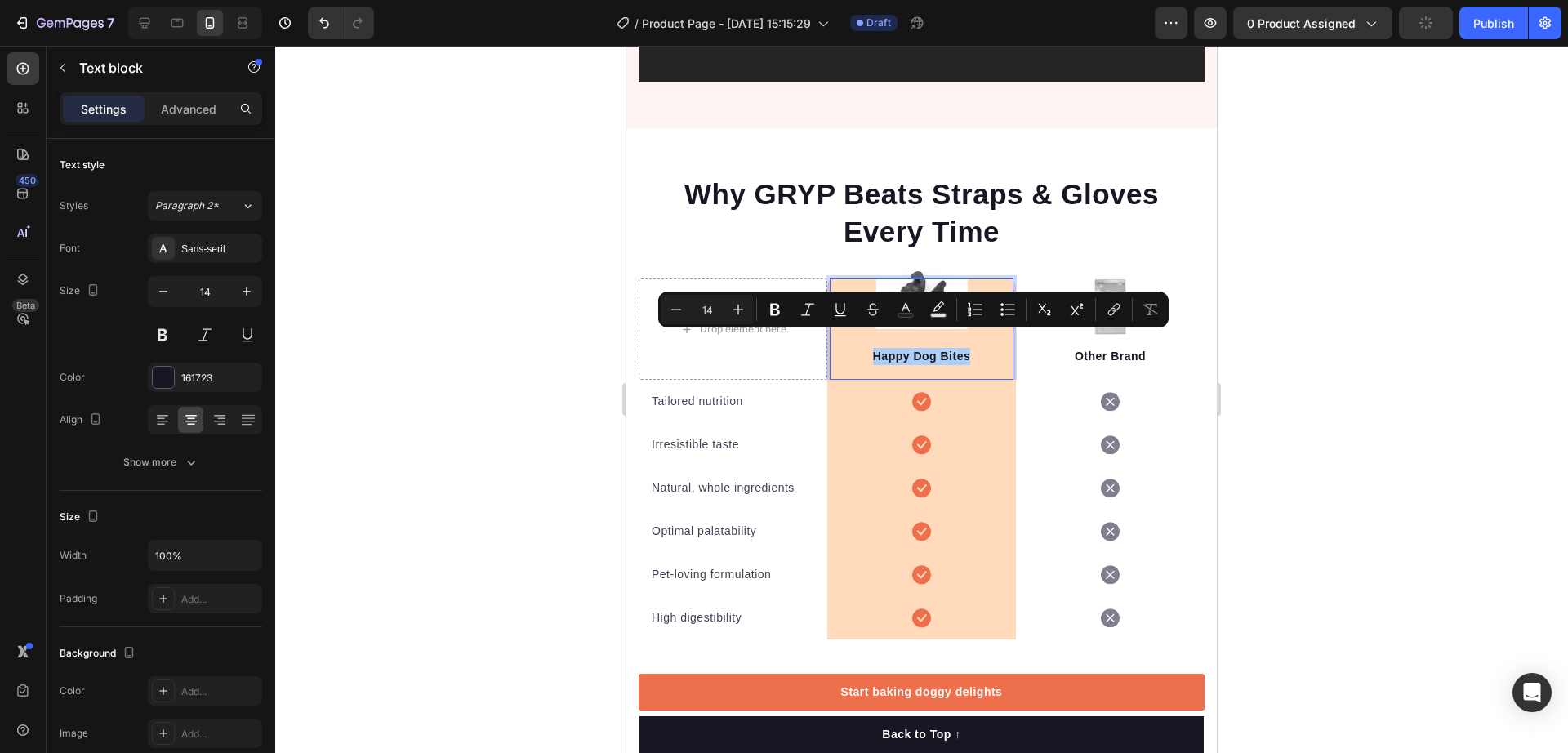
drag, startPoint x: 1393, startPoint y: 369, endPoint x: 498, endPoint y: 313, distance: 896.8
click at [1393, 369] on div at bounding box center [922, 399] width 1293 height 708
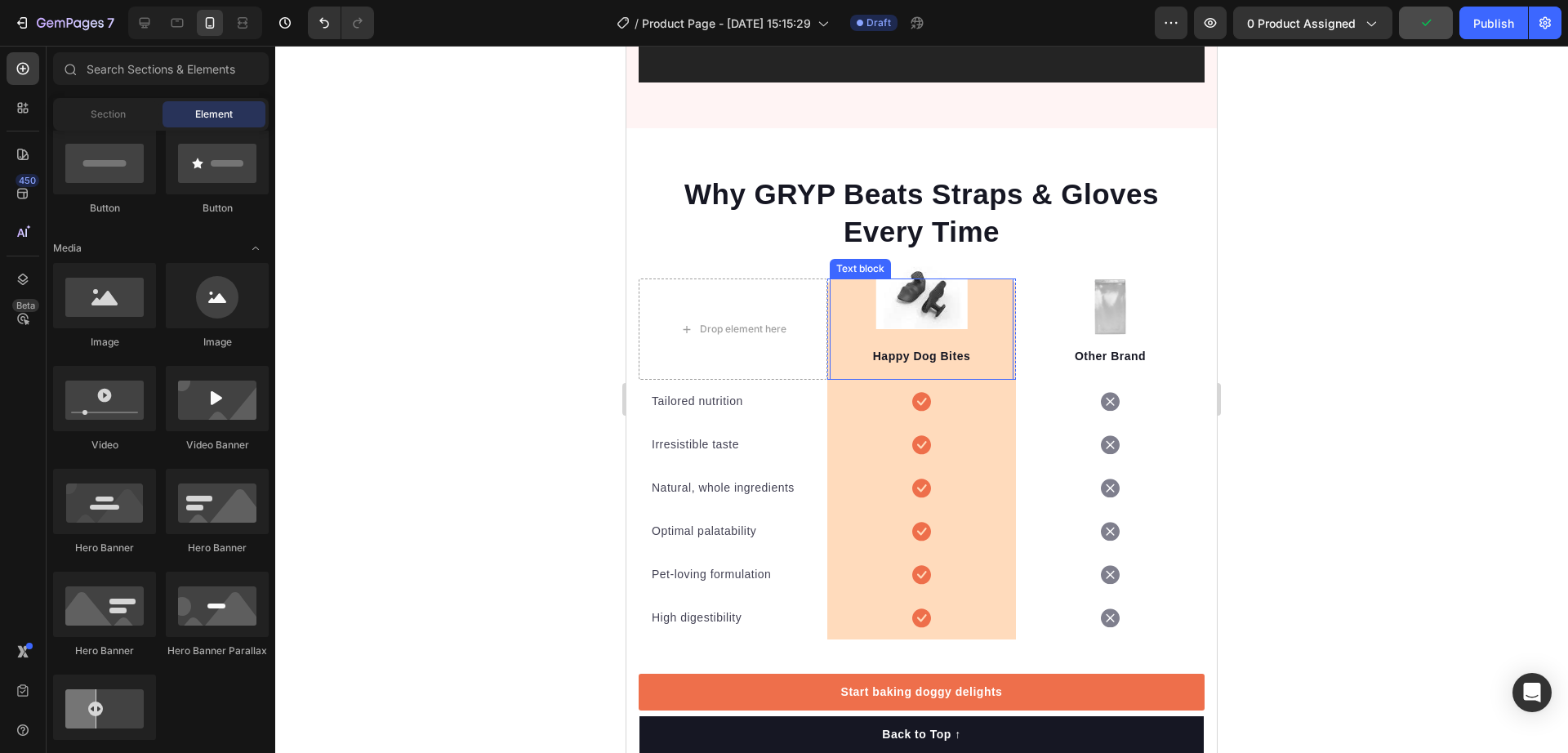
click at [932, 348] on p "Happy Dog Bites" at bounding box center [921, 356] width 181 height 17
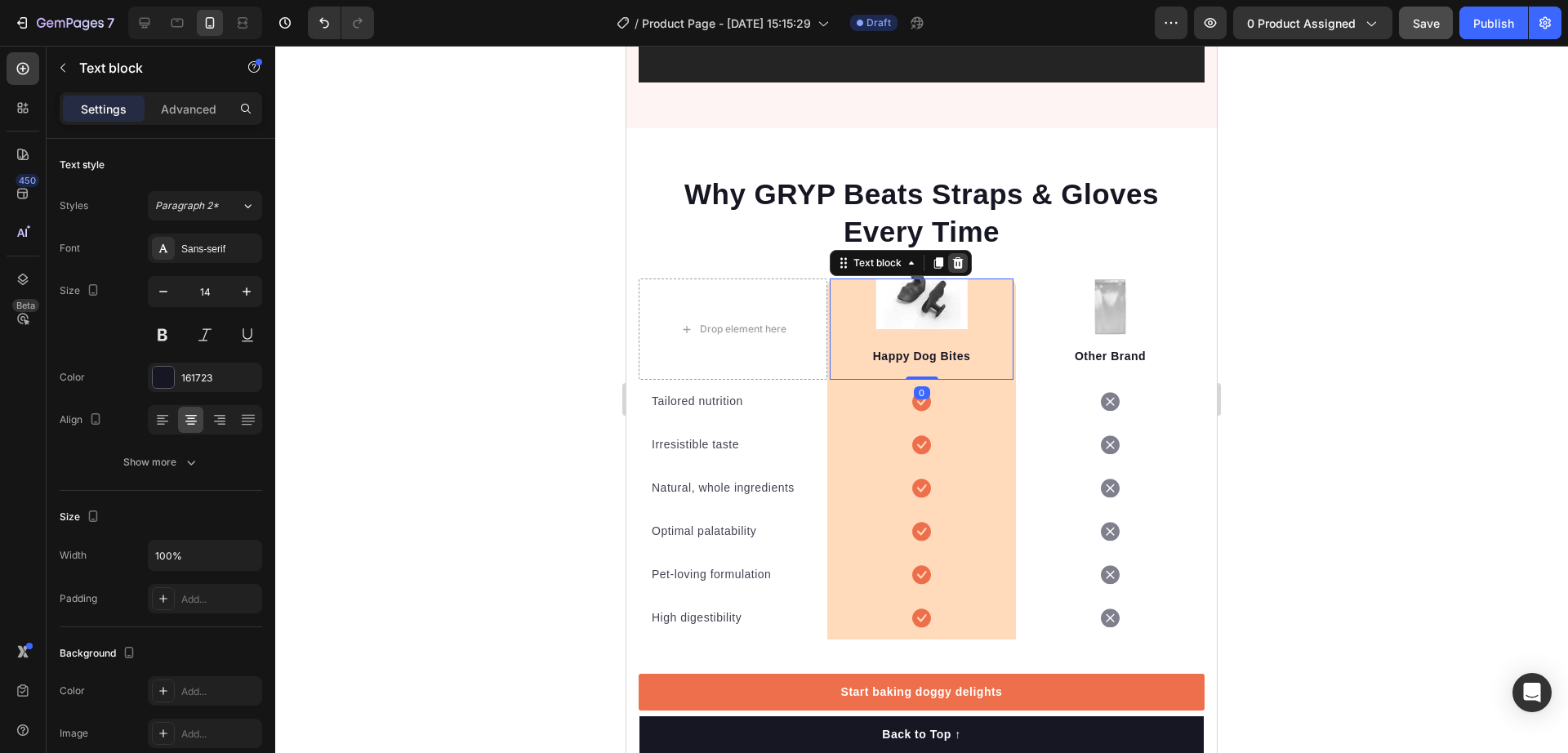
click at [956, 257] on icon at bounding box center [958, 264] width 13 height 13
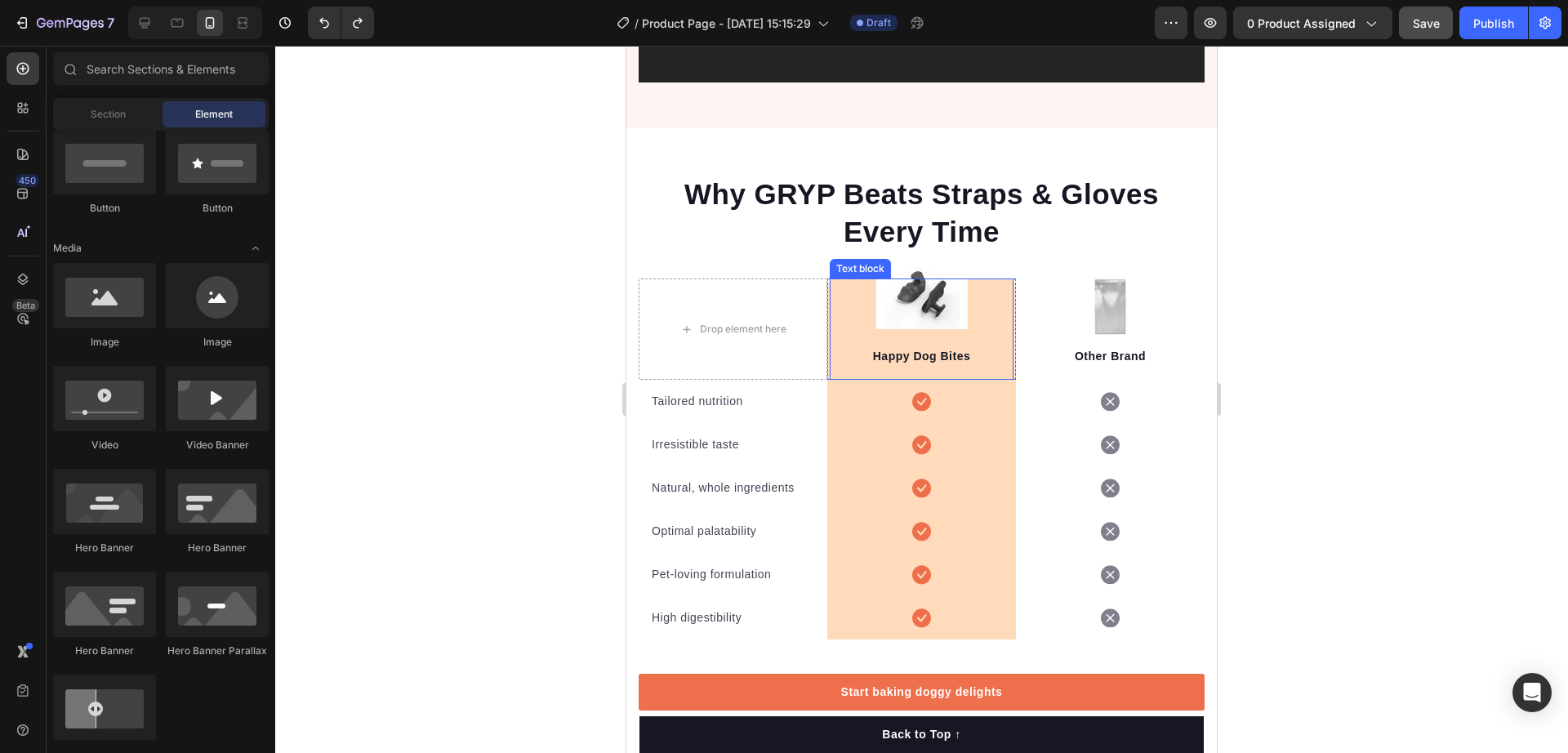
click at [928, 348] on p "Happy Dog Bites" at bounding box center [921, 356] width 181 height 17
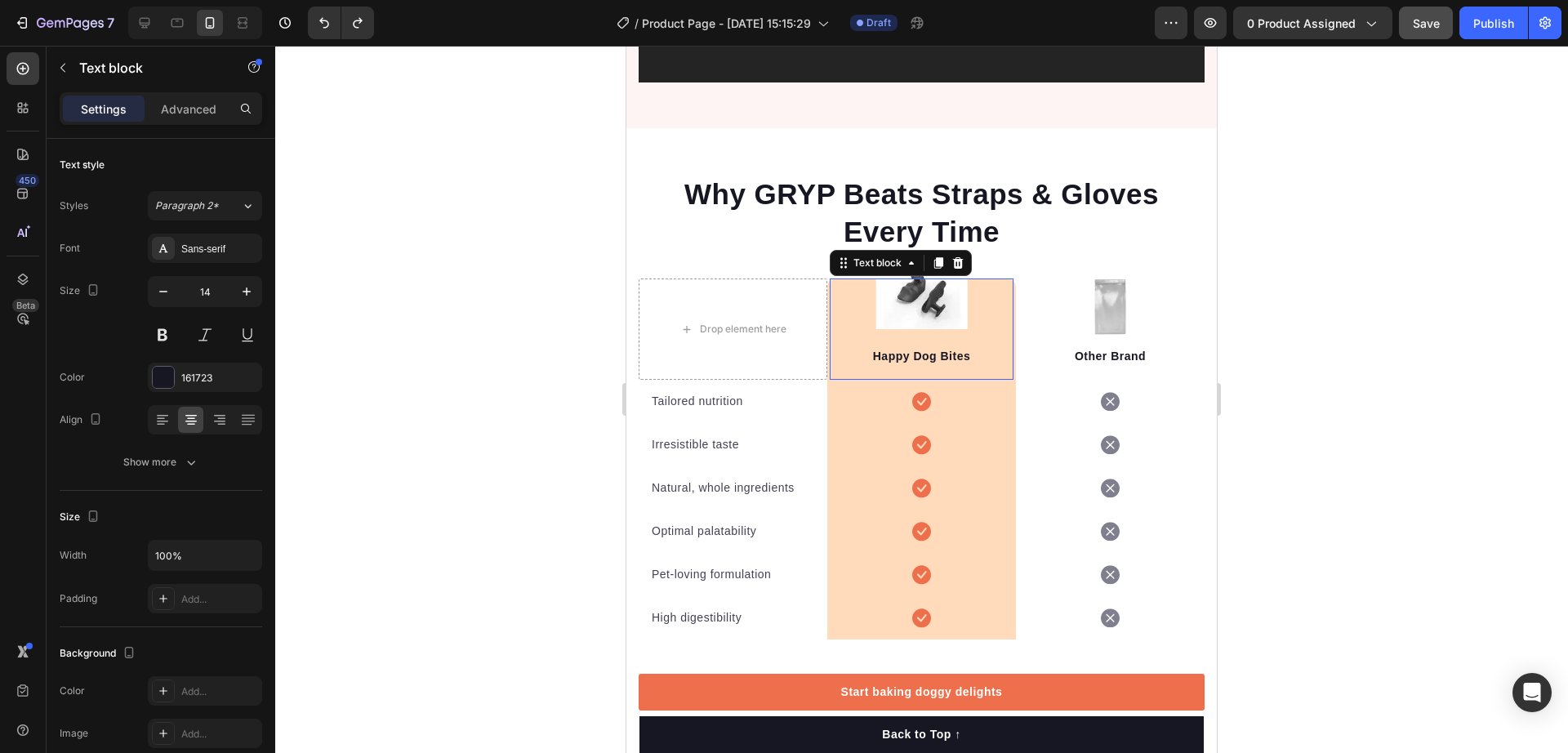
click at [912, 348] on p "Happy Dog Bites" at bounding box center [921, 356] width 181 height 17
click at [865, 325] on div "Text block 0" at bounding box center [921, 329] width 184 height 101
click at [1305, 271] on div at bounding box center [922, 399] width 1293 height 708
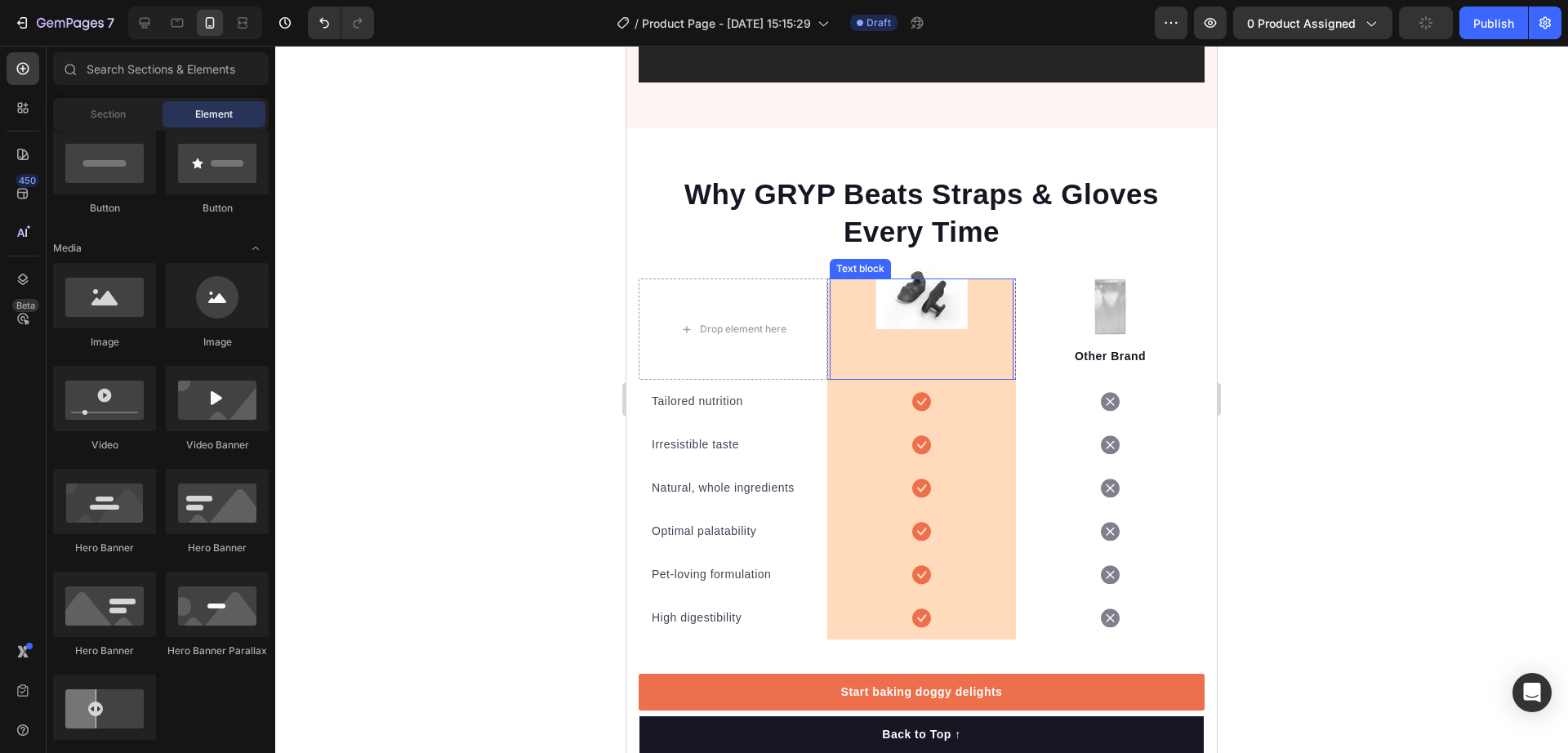
click at [909, 348] on p "Rich Text Editor. Editing area: main" at bounding box center [921, 356] width 181 height 17
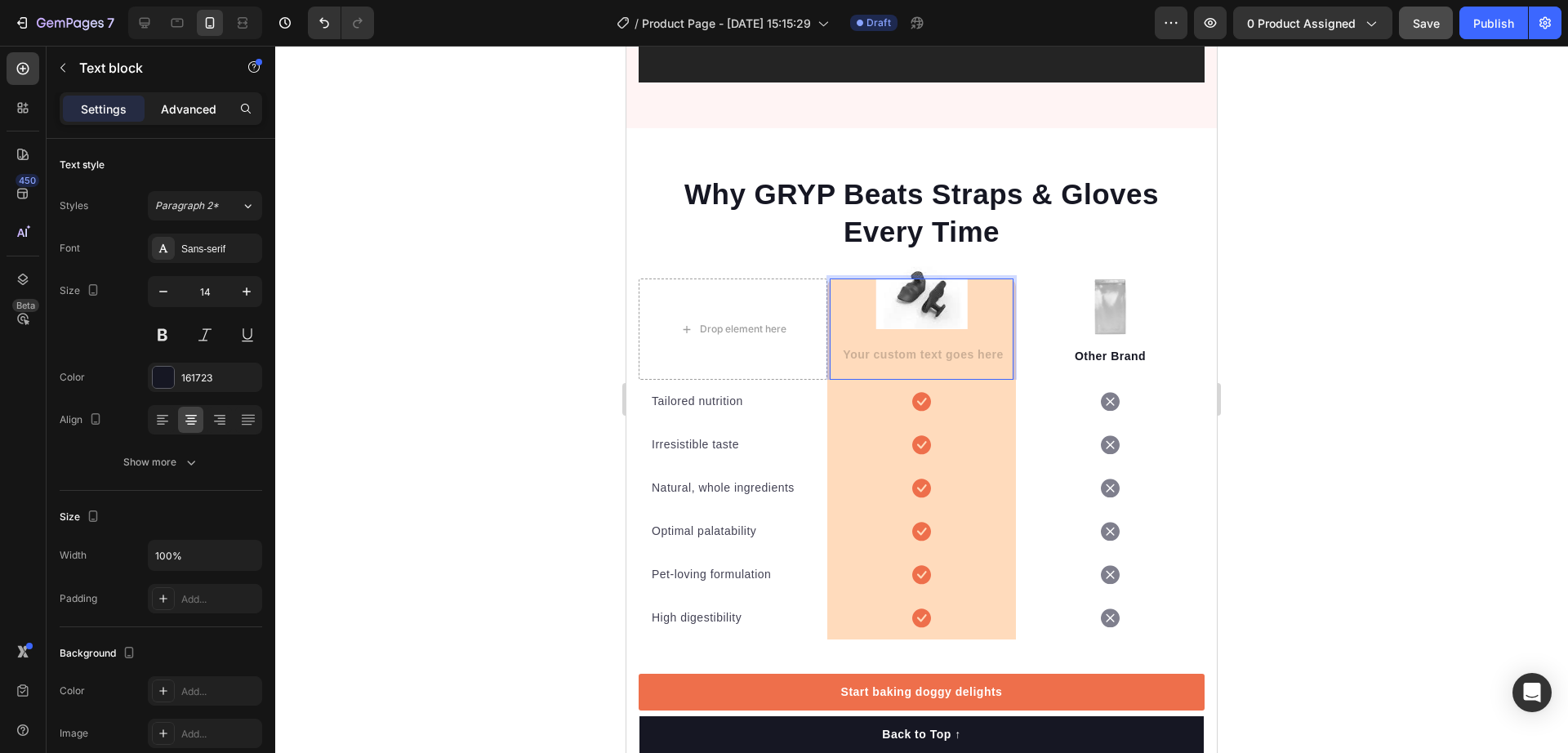
click at [198, 103] on p "Advanced" at bounding box center [188, 109] width 55 height 17
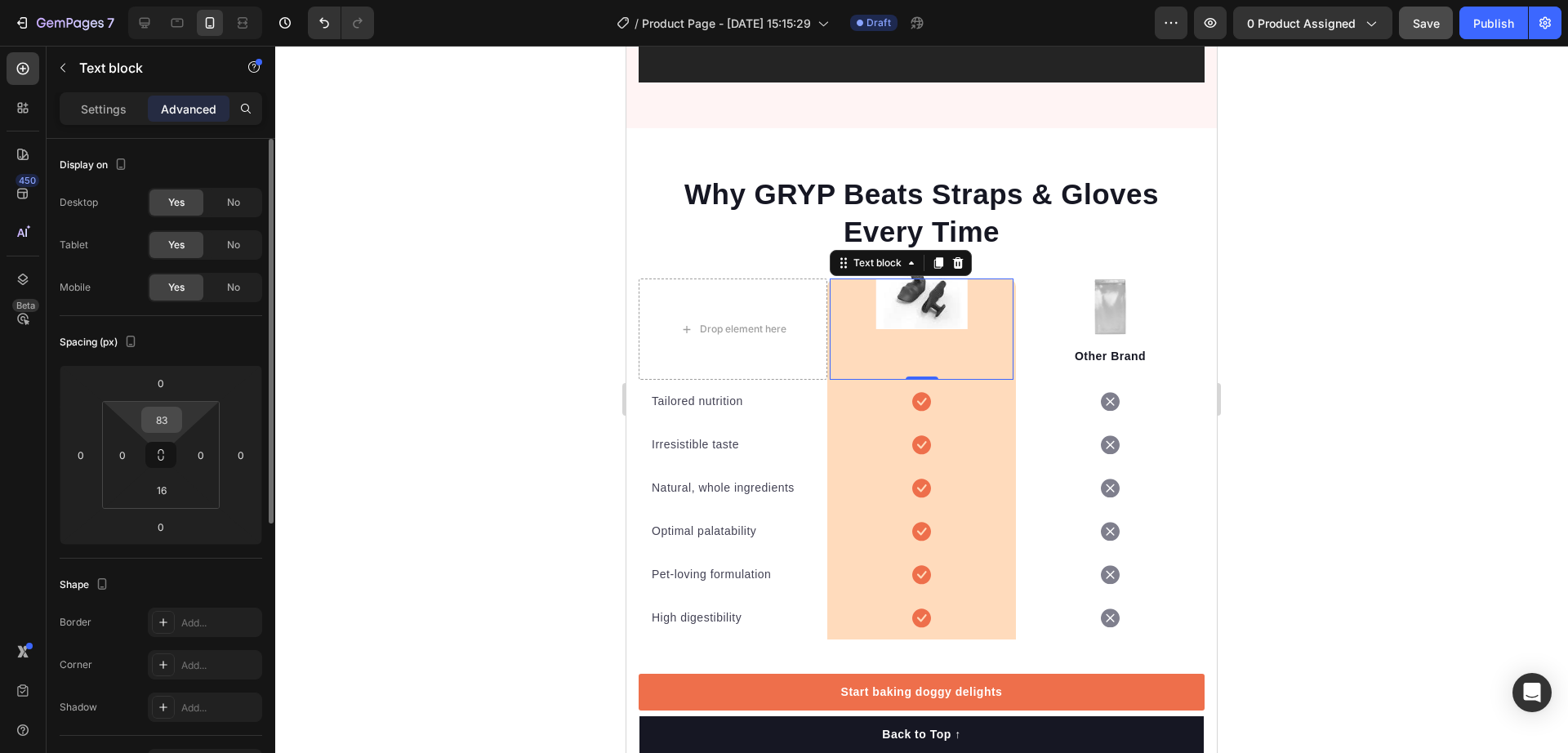
click at [167, 419] on input "83" at bounding box center [161, 420] width 33 height 24
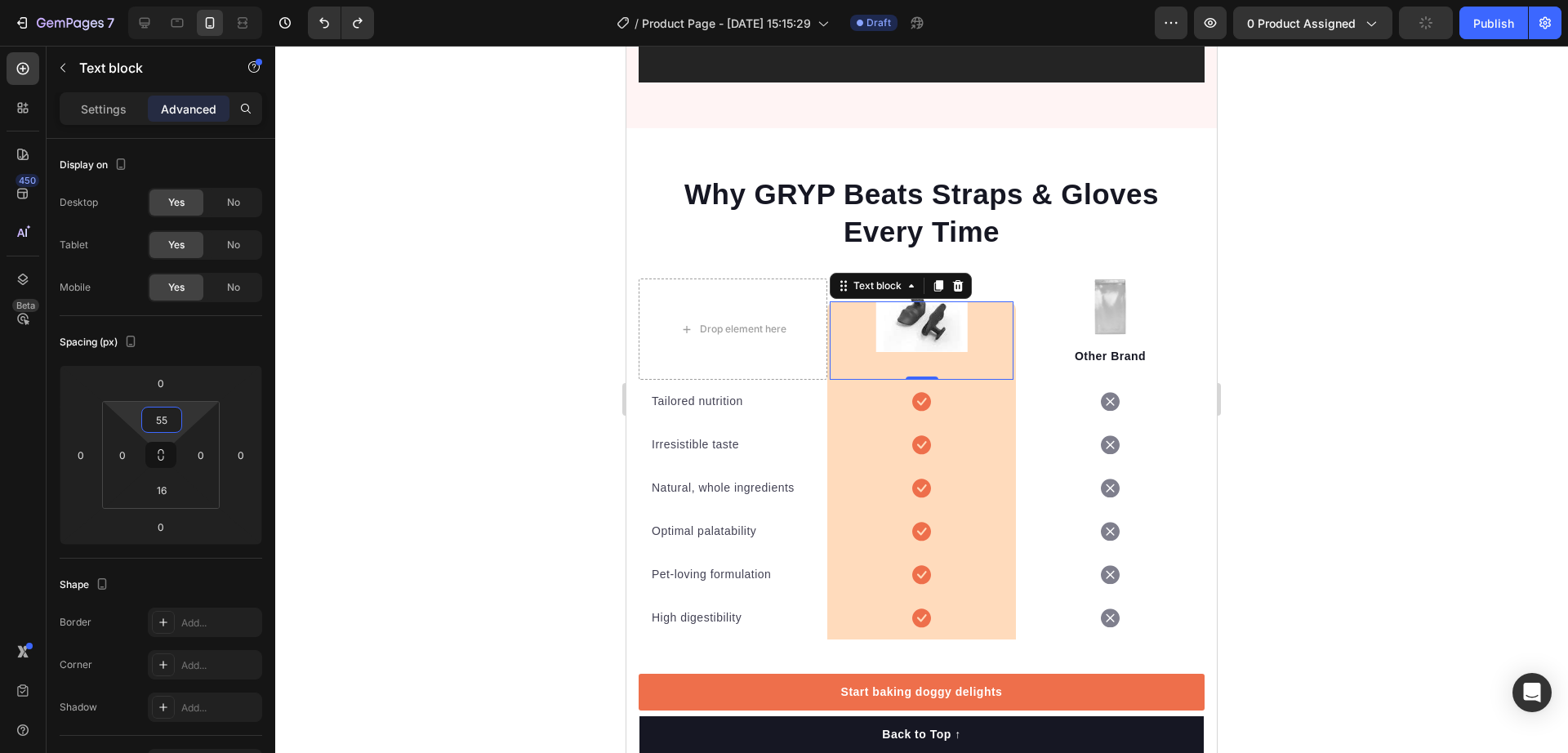
type input "54"
click at [1289, 275] on div at bounding box center [922, 399] width 1293 height 708
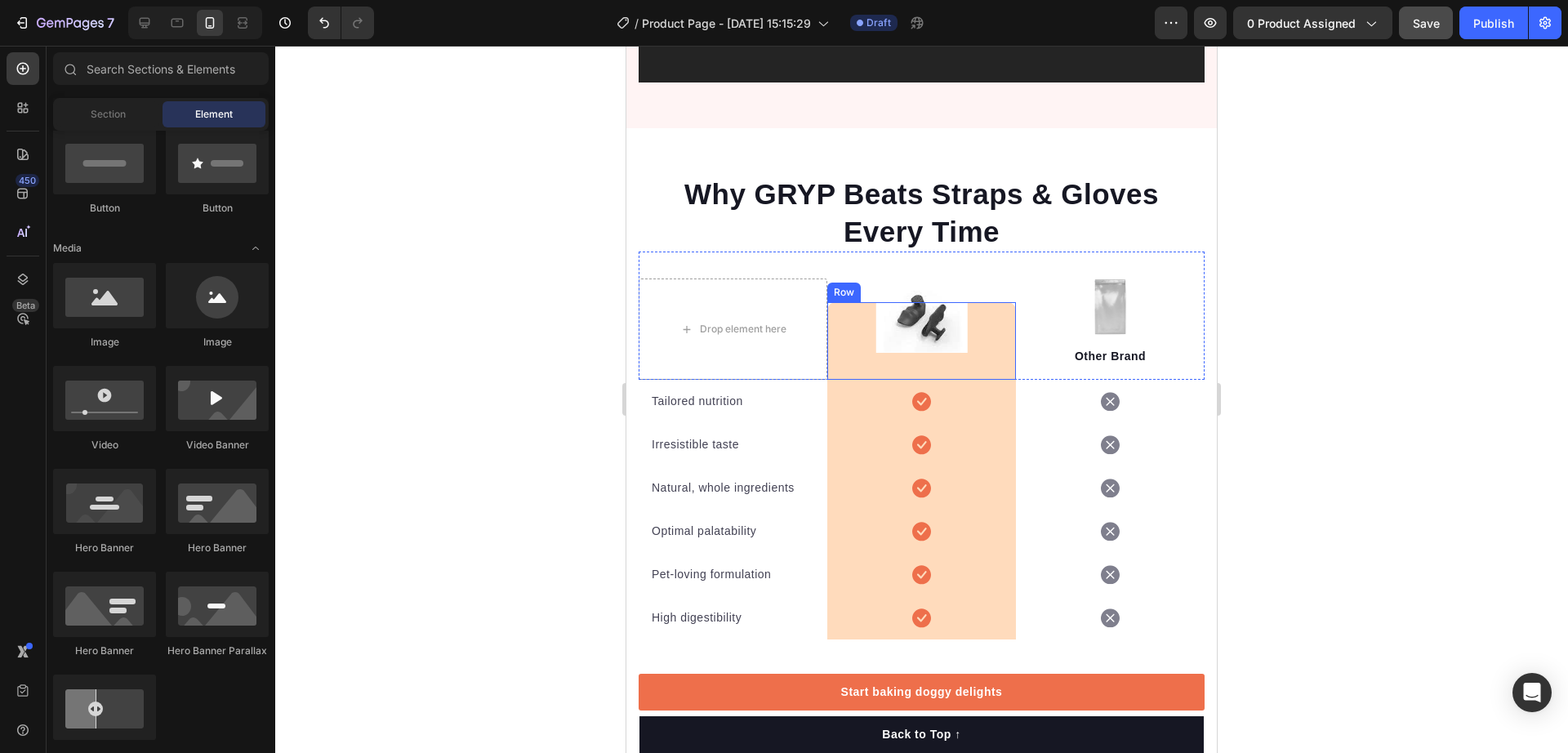
click at [828, 332] on div "Image Text block Row" at bounding box center [921, 340] width 188 height 78
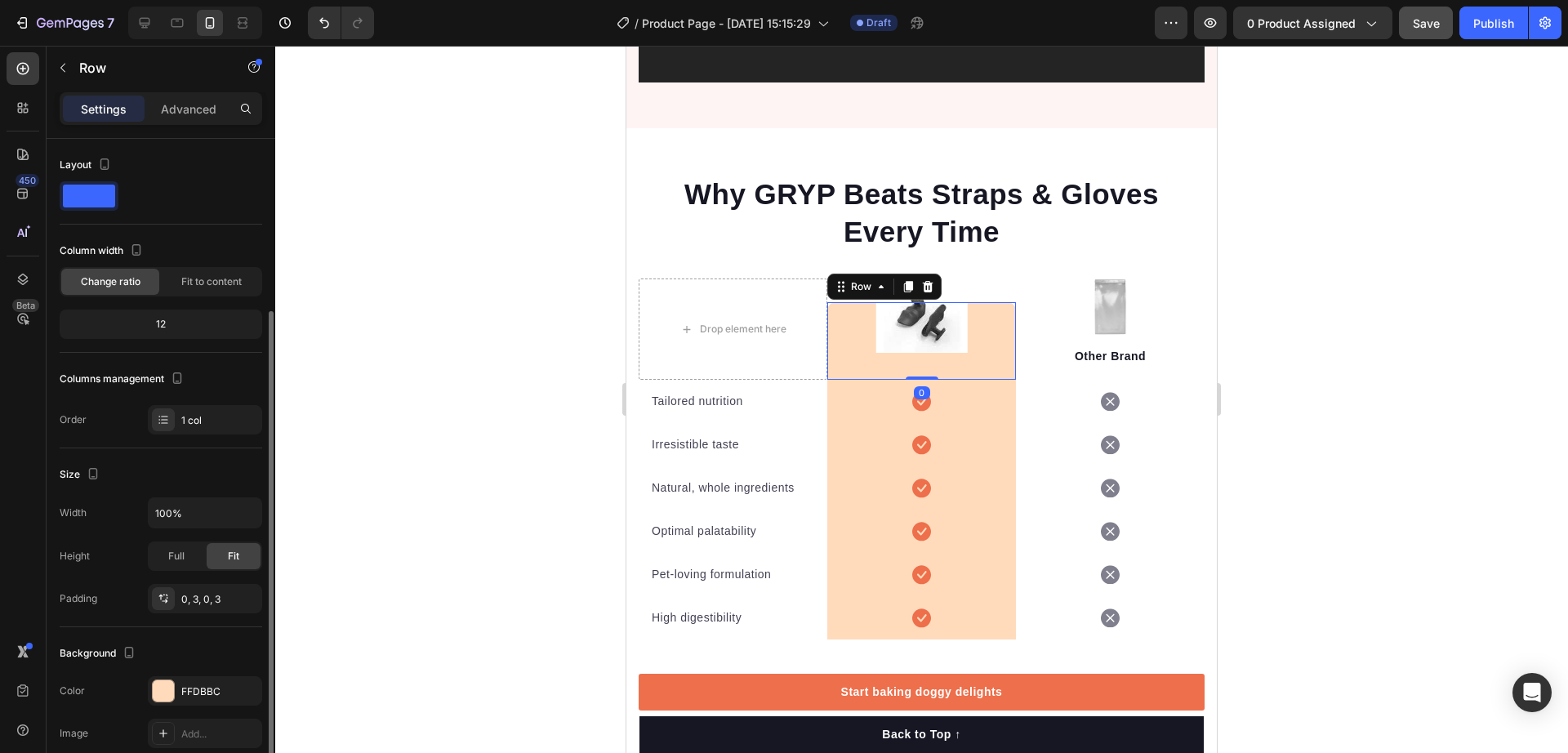
scroll to position [294, 0]
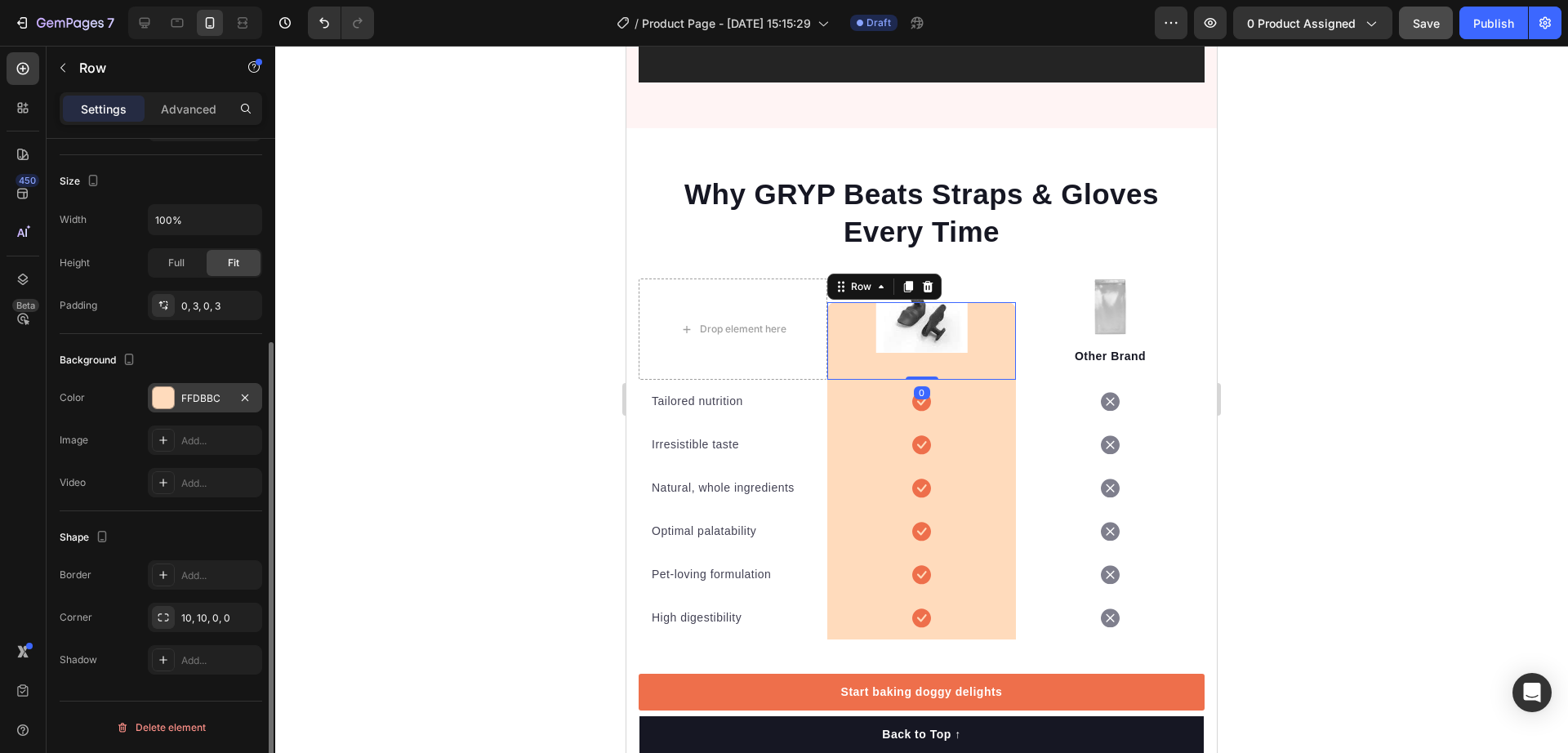
click at [175, 400] on div "FFDBBC" at bounding box center [205, 398] width 114 height 29
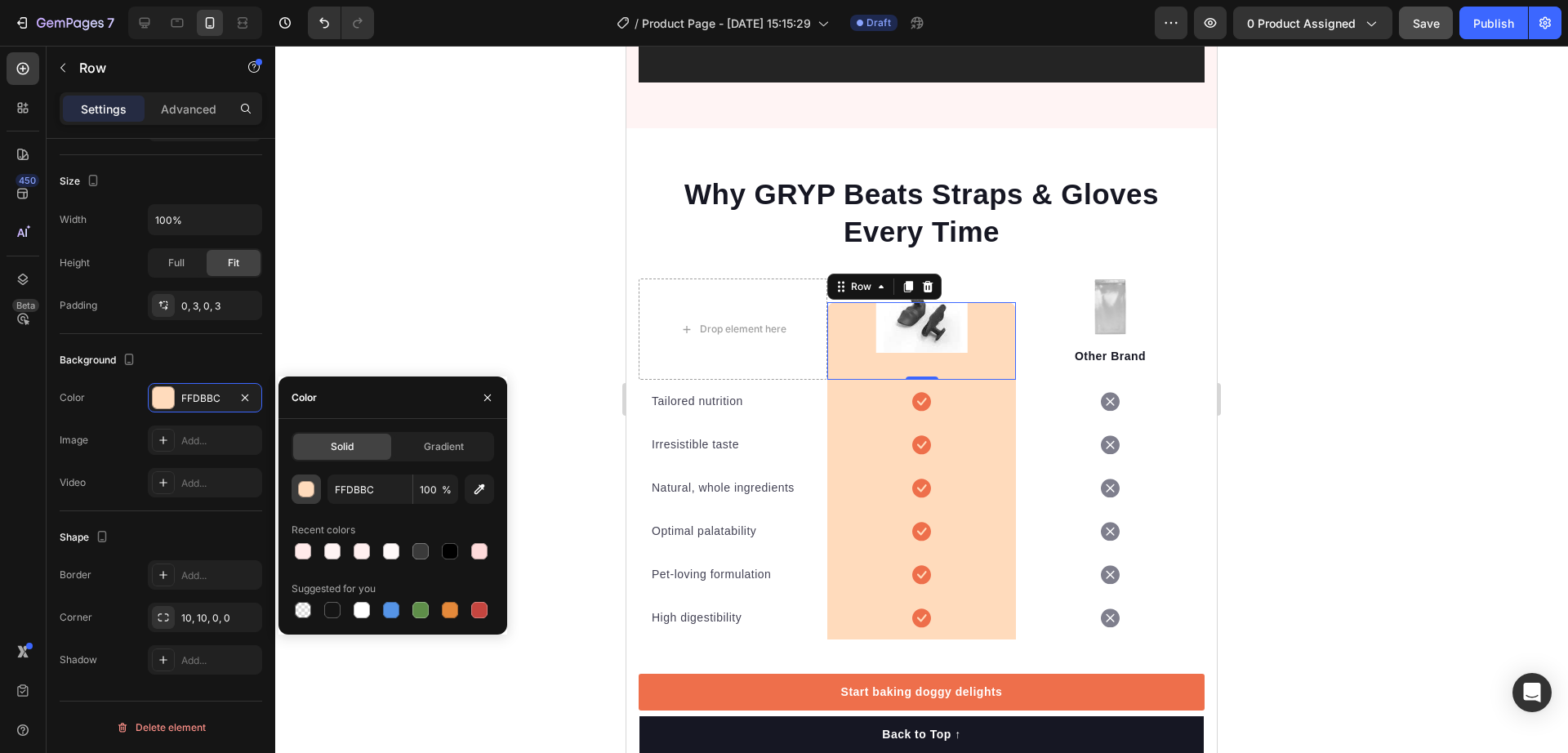
click at [296, 494] on button "button" at bounding box center [306, 489] width 29 height 29
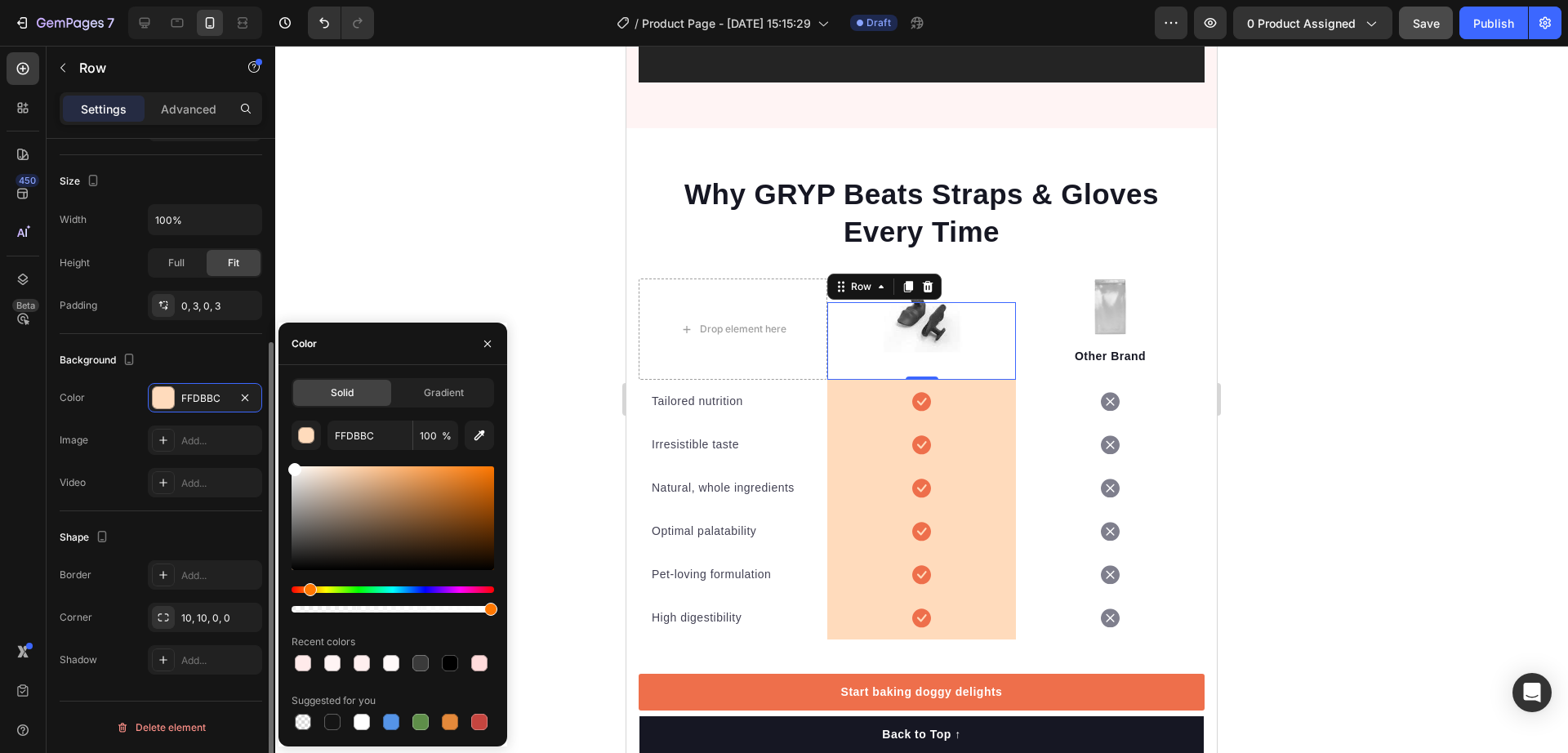
drag, startPoint x: 336, startPoint y: 509, endPoint x: 242, endPoint y: 369, distance: 168.6
click at [194, 384] on div "450 Beta Sections(18) Elements(84) Section Element Hero Section Product Detail …" at bounding box center [138, 399] width 276 height 708
type input "FFFFFF"
click at [472, 164] on div at bounding box center [922, 399] width 1293 height 708
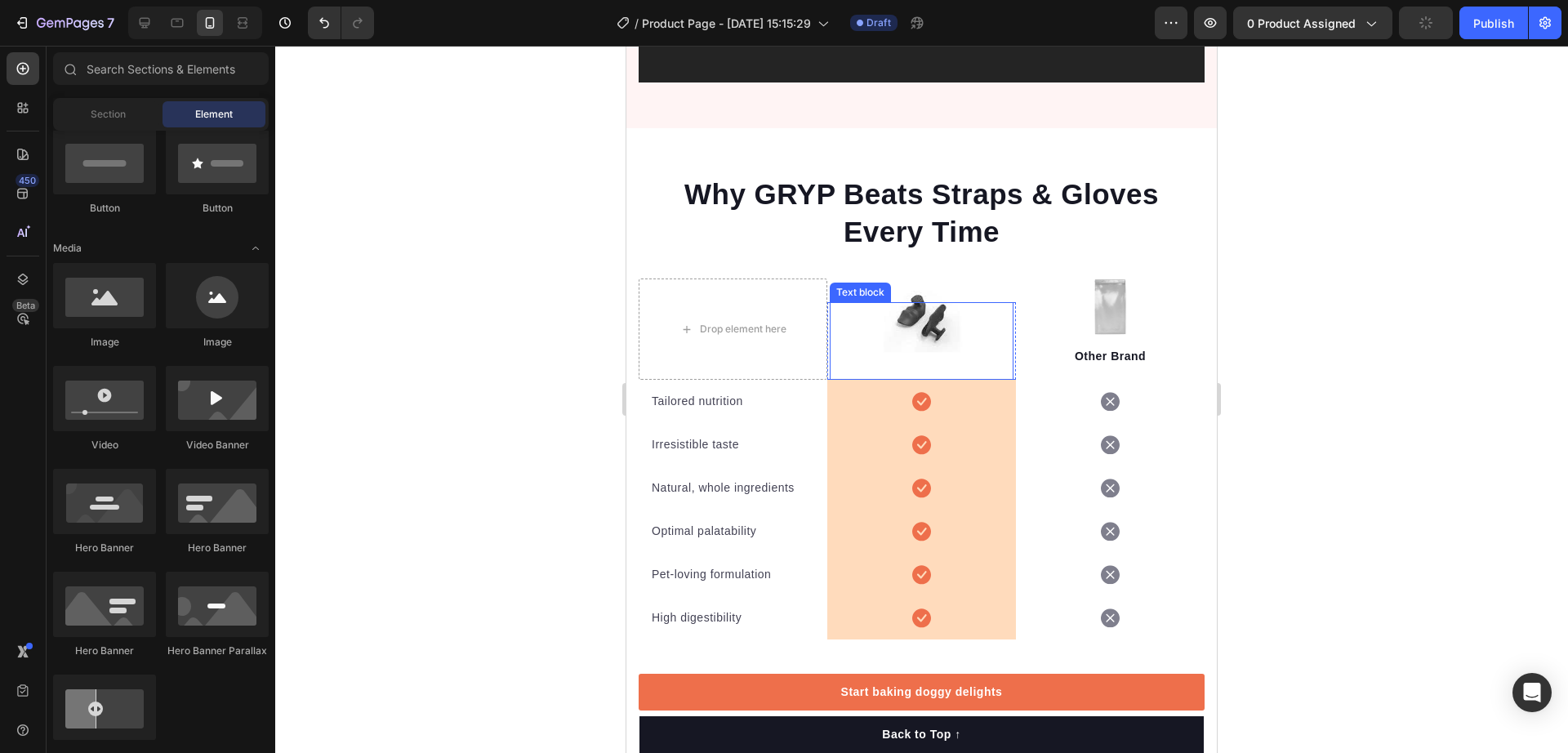
click at [931, 316] on div "Text block" at bounding box center [921, 340] width 184 height 78
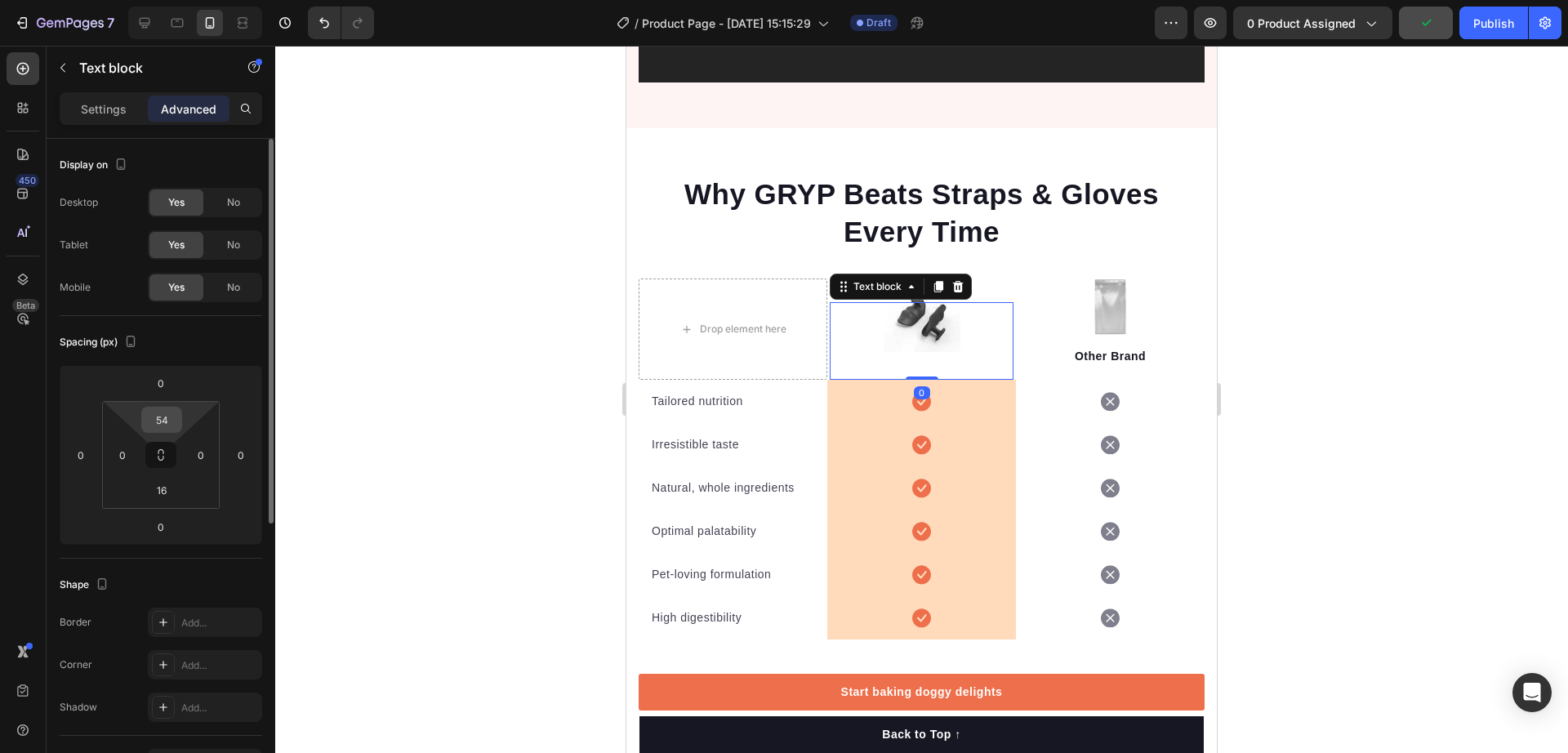
click at [150, 421] on input "54" at bounding box center [161, 420] width 33 height 24
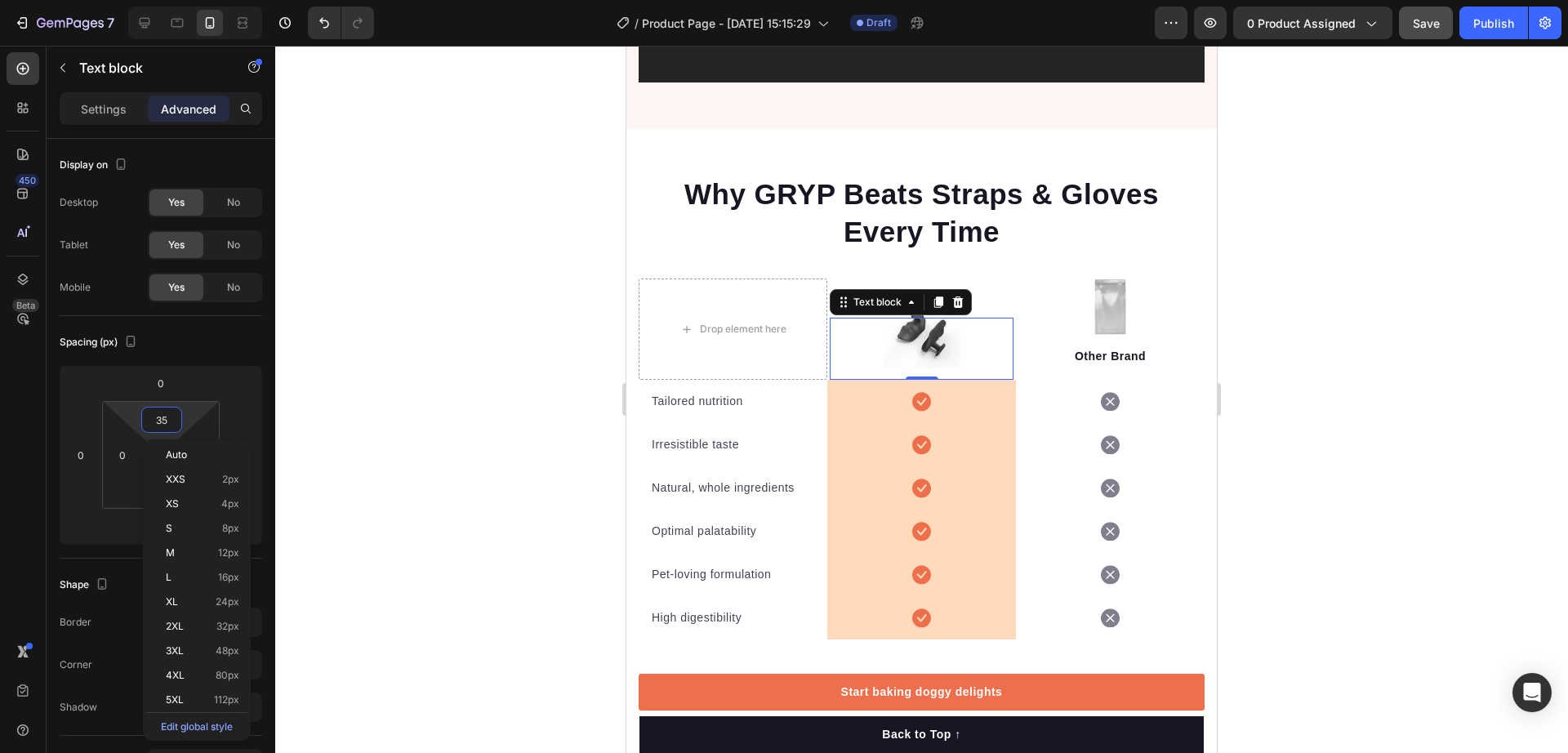
type input "34"
click at [1280, 308] on div at bounding box center [922, 399] width 1293 height 708
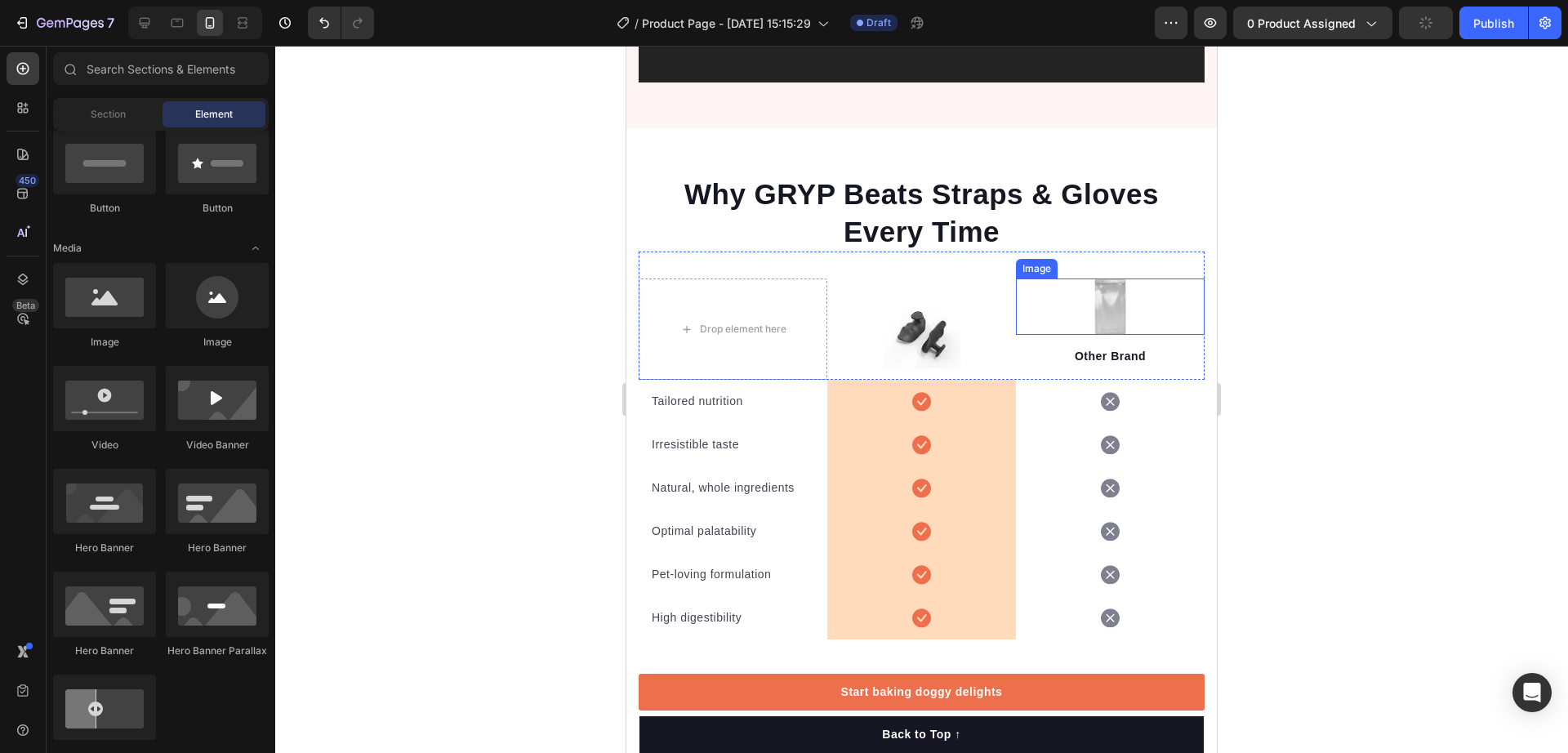
click at [1116, 279] on div at bounding box center [1110, 307] width 188 height 56
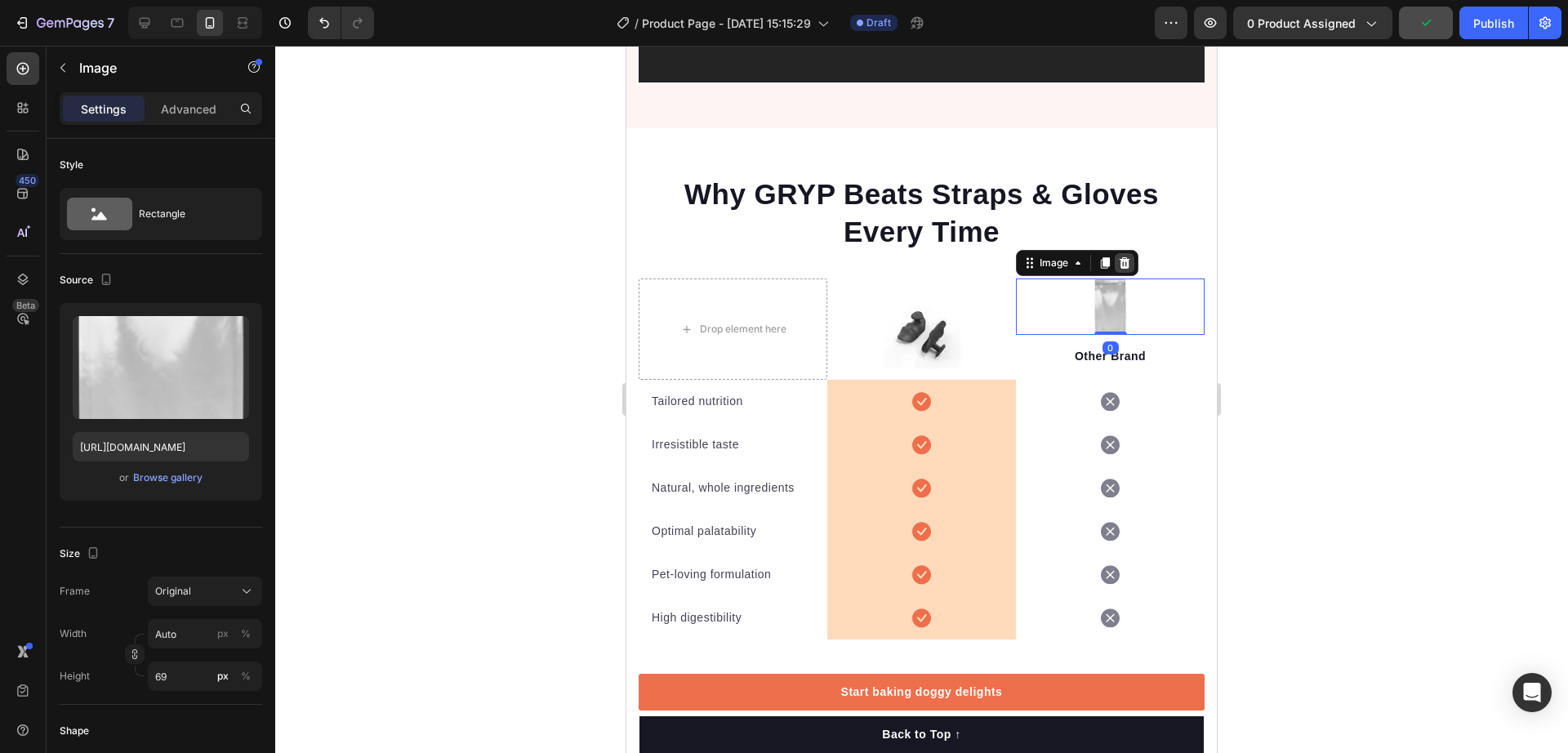
click at [1120, 258] on icon at bounding box center [1125, 264] width 10 height 11
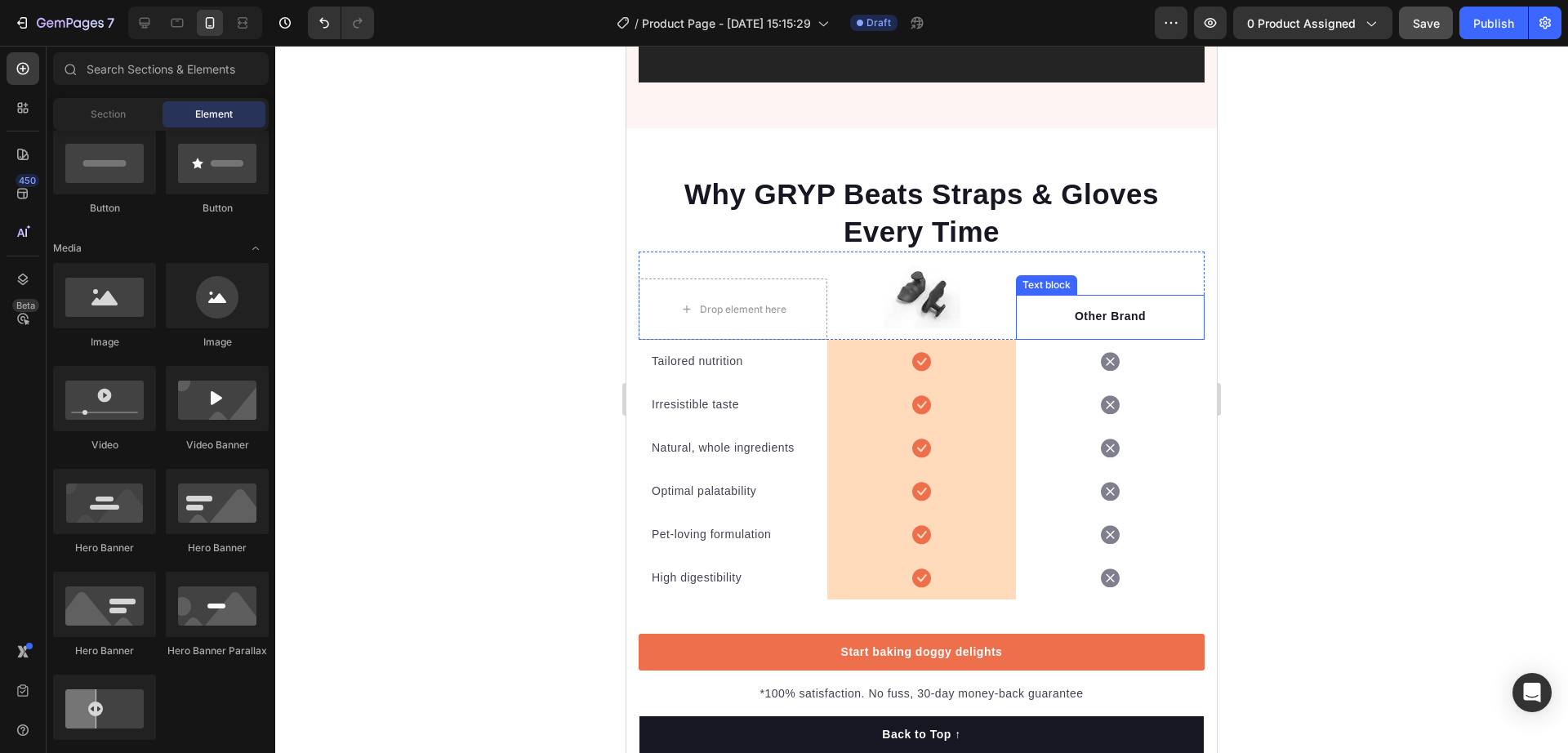
click at [1103, 309] on p "Other Brand" at bounding box center [1110, 317] width 181 height 17
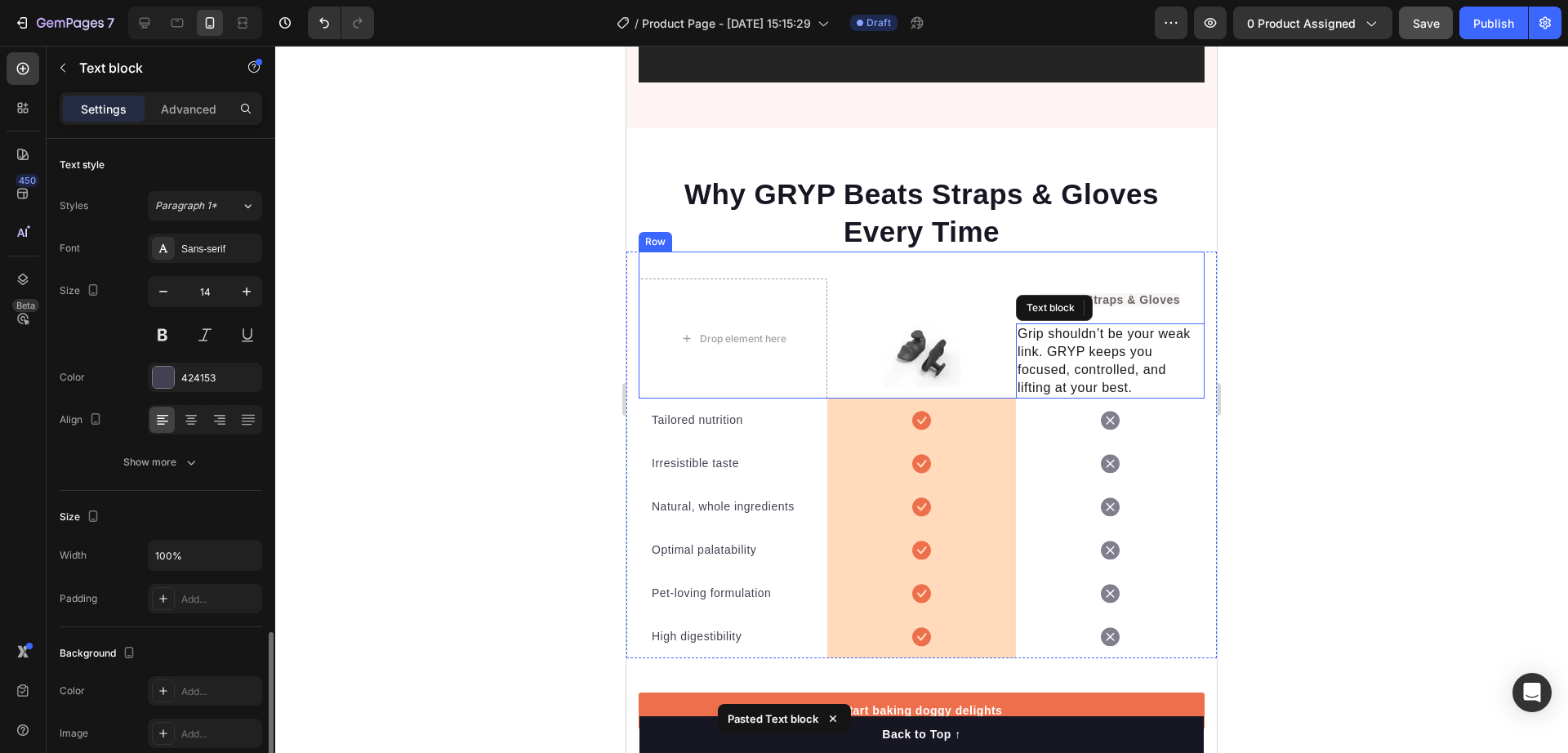
scroll to position [5091, 0]
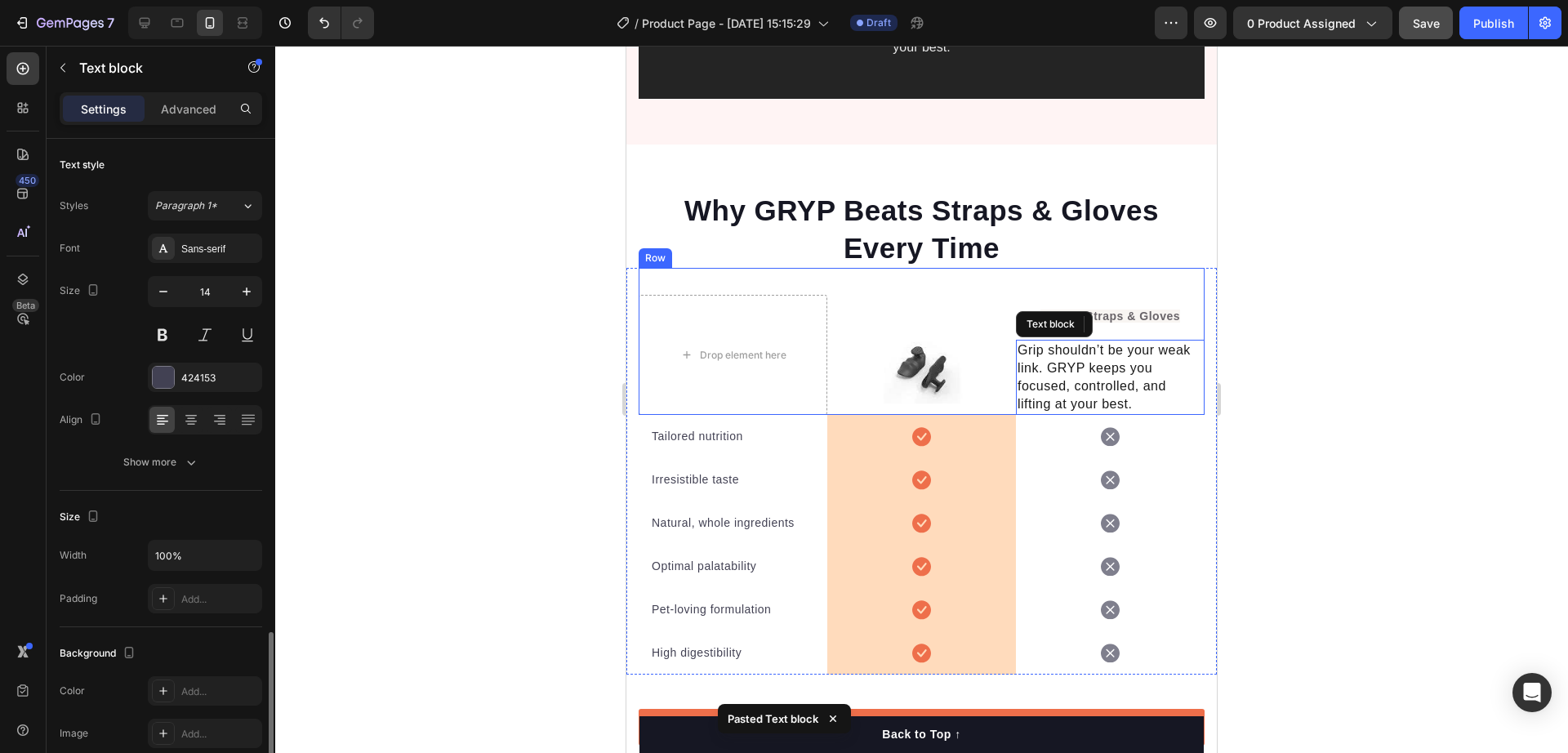
click at [943, 268] on div "Drop element here Image Text block Row regular Straps & Gloves Text block 0 Gri…" at bounding box center [921, 341] width 566 height 147
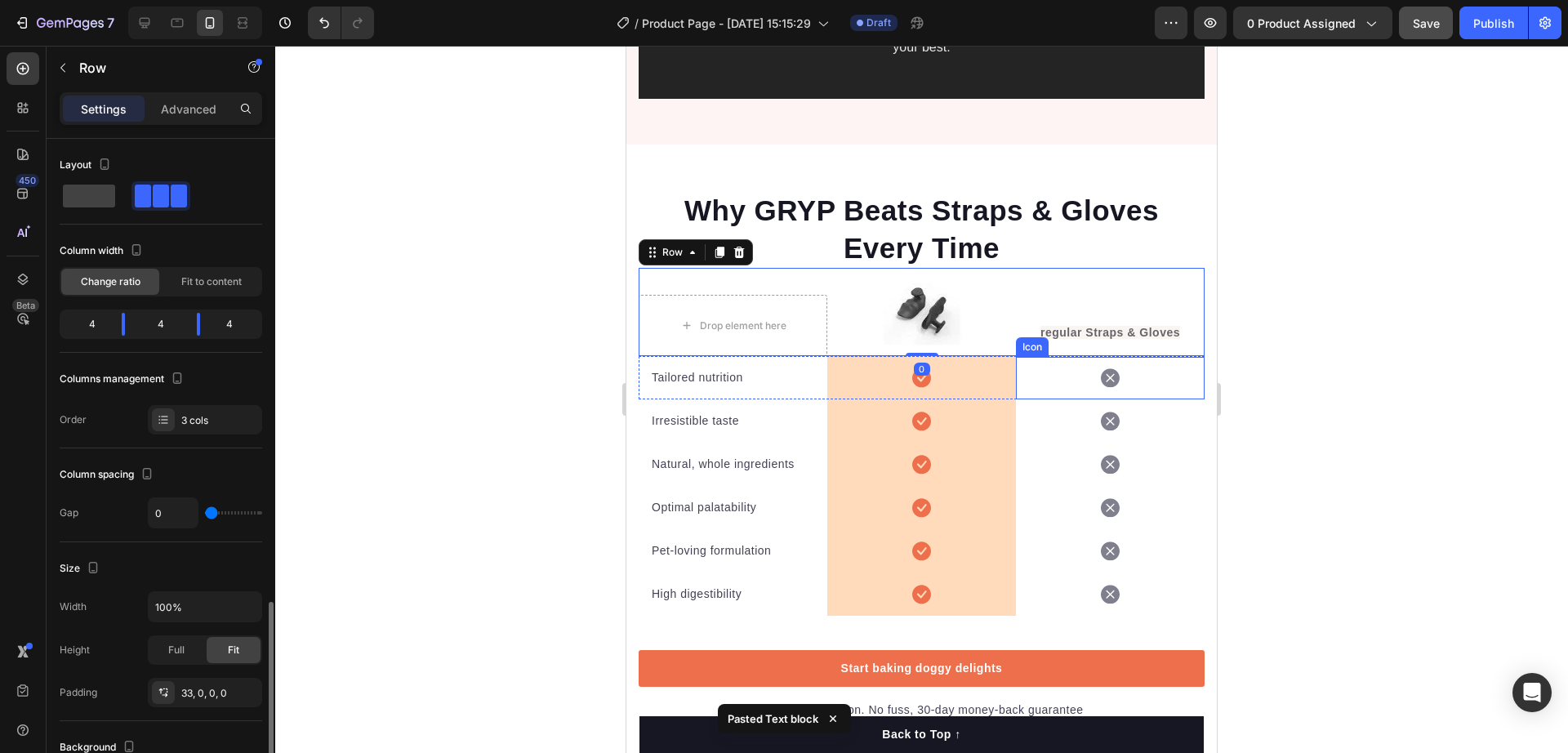
scroll to position [0, 0]
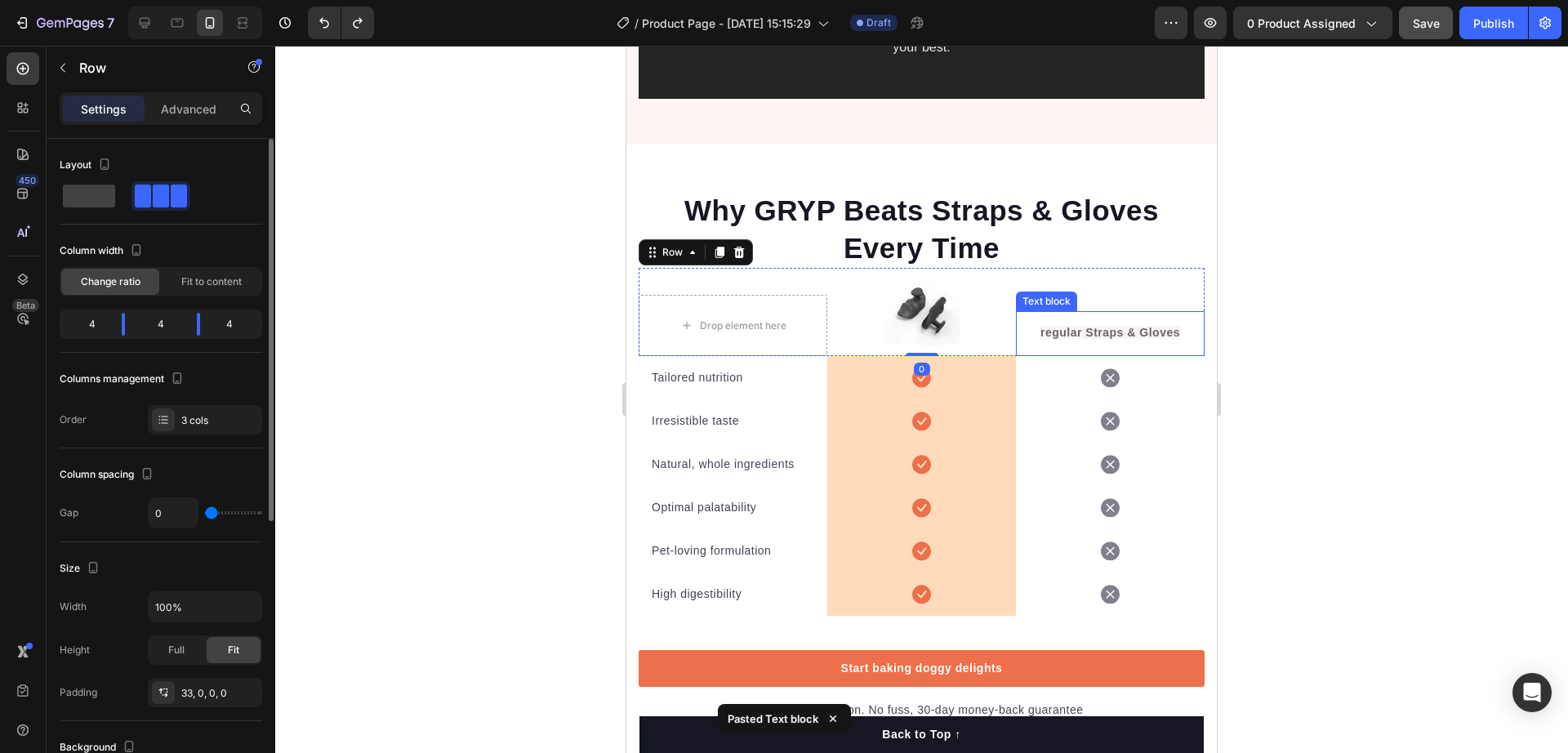
click at [1098, 326] on strong "regular Straps & Gloves" at bounding box center [1110, 333] width 140 height 13
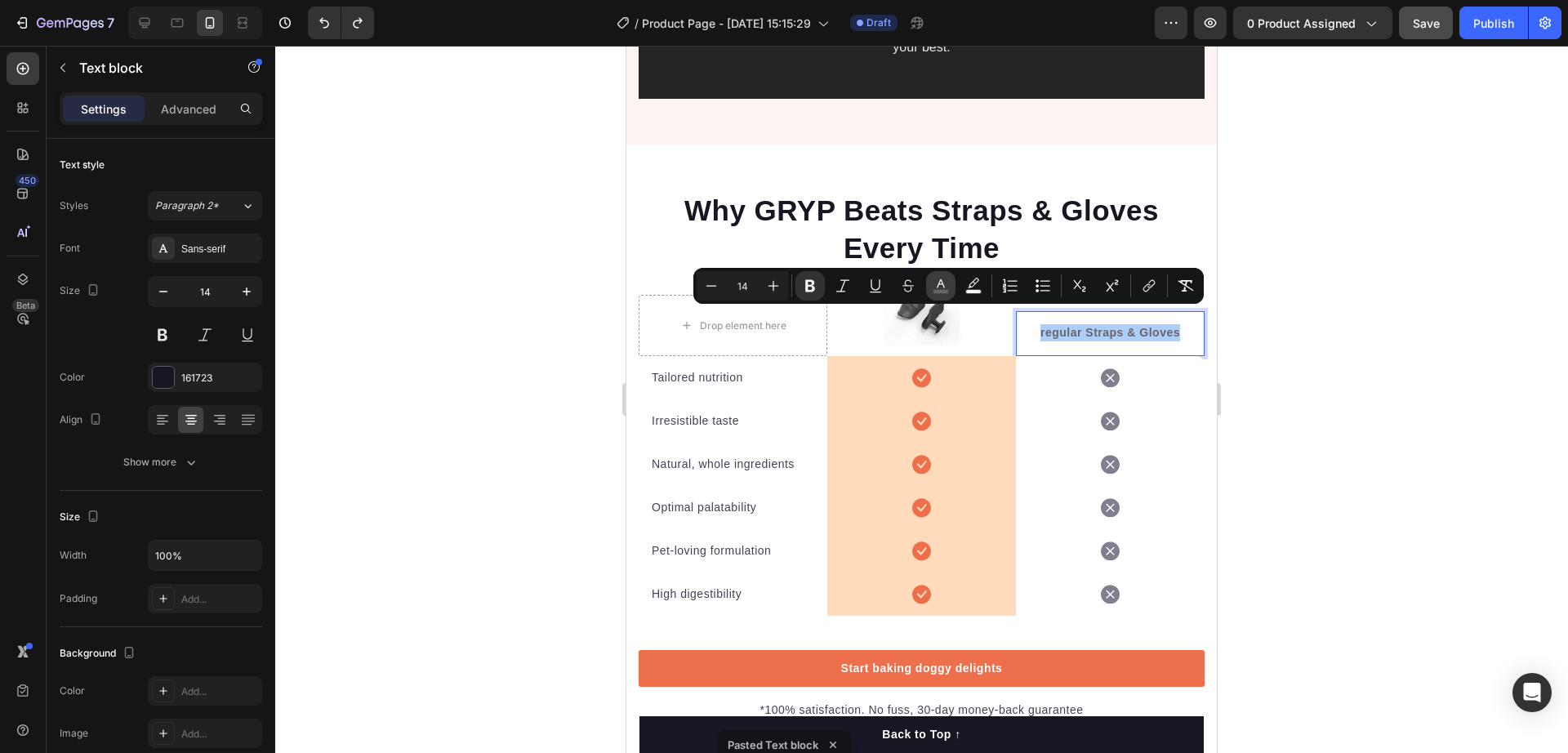
click at [953, 282] on button "color" at bounding box center [940, 285] width 29 height 29
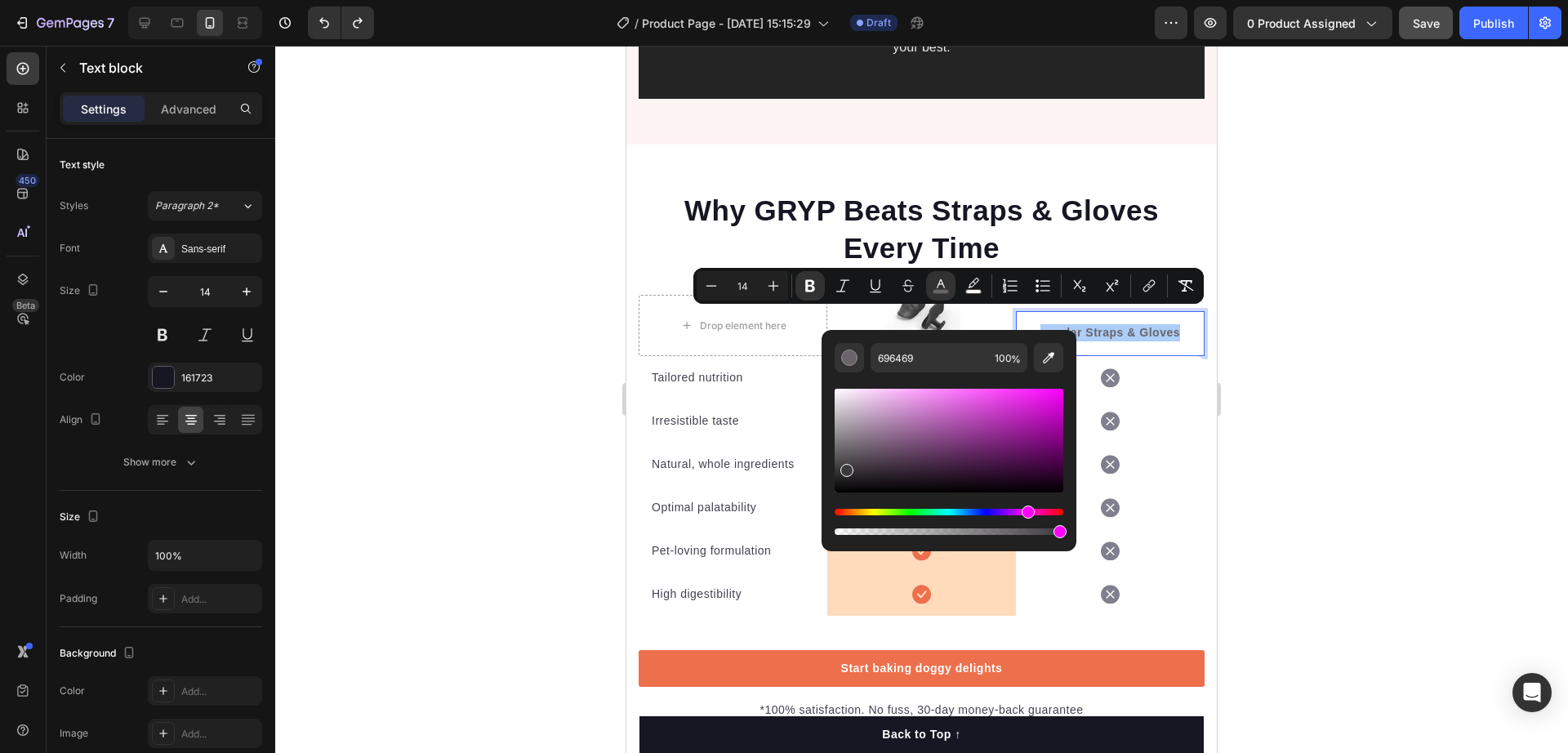
drag, startPoint x: 1509, startPoint y: 472, endPoint x: 811, endPoint y: 535, distance: 700.8
type input "070707"
drag, startPoint x: 1486, startPoint y: 518, endPoint x: 801, endPoint y: 505, distance: 685.1
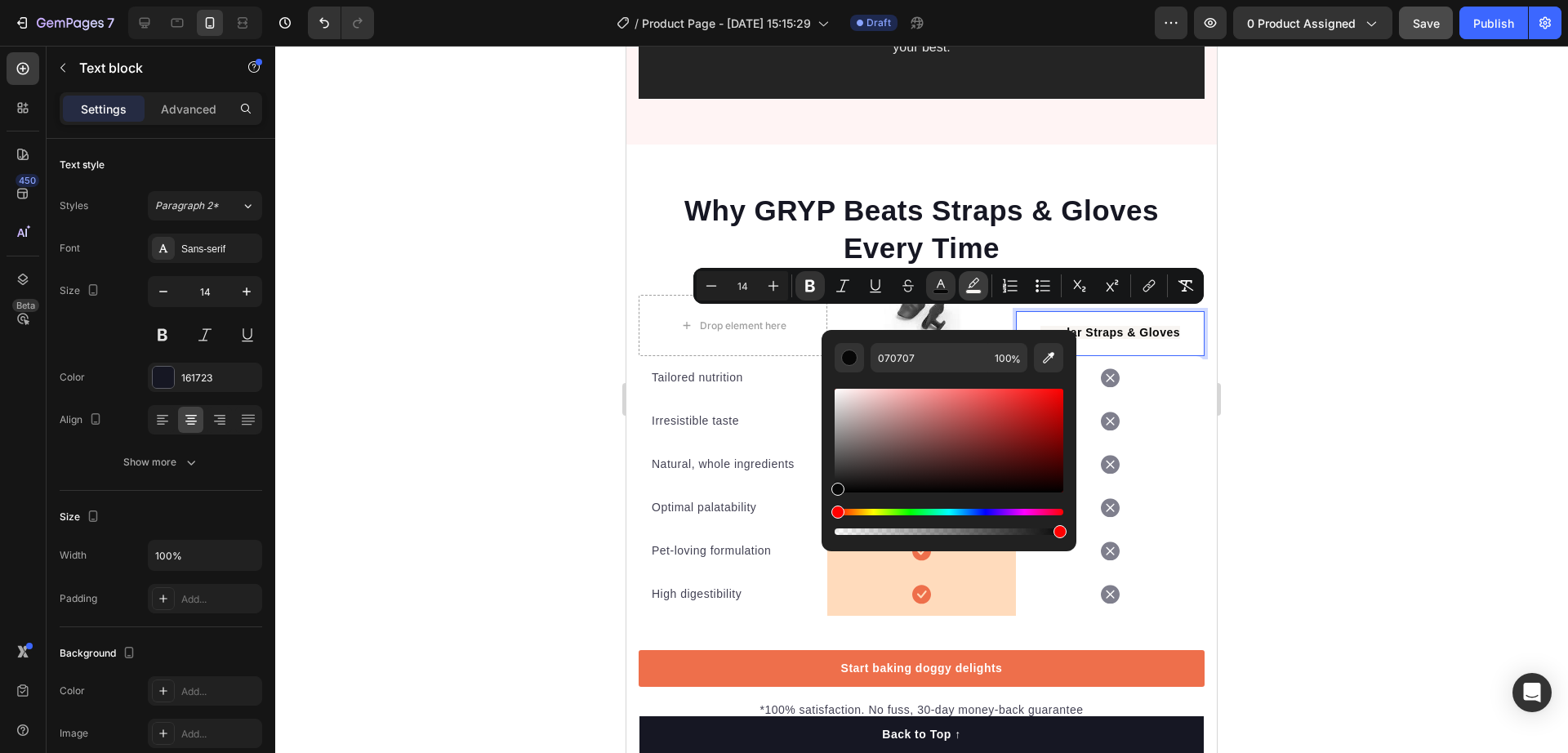
click at [976, 292] on rect "Editor contextual toolbar" at bounding box center [974, 292] width 16 height 4
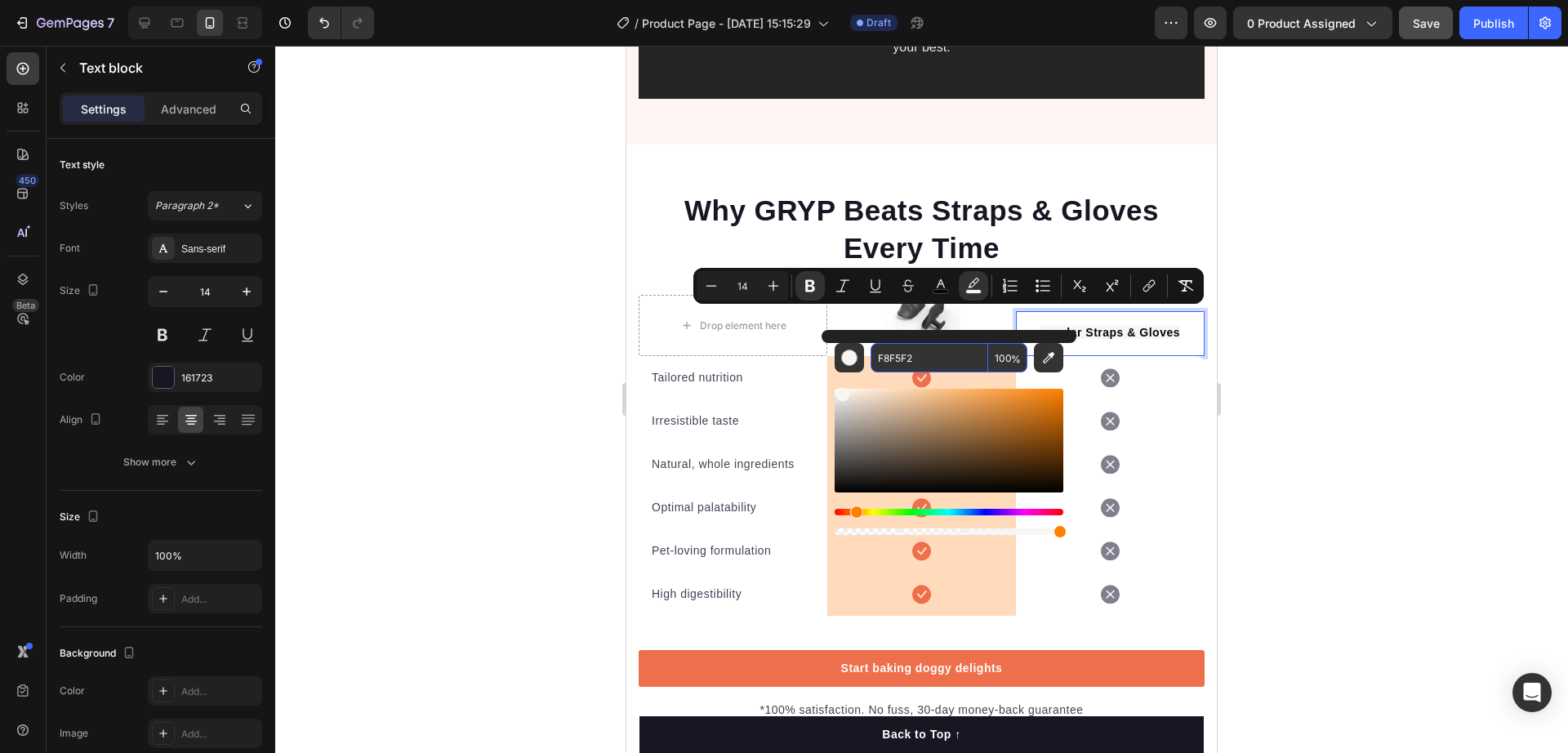
click at [1002, 358] on input "100" at bounding box center [1008, 357] width 39 height 29
type input "0"
click at [1358, 314] on div at bounding box center [922, 399] width 1293 height 708
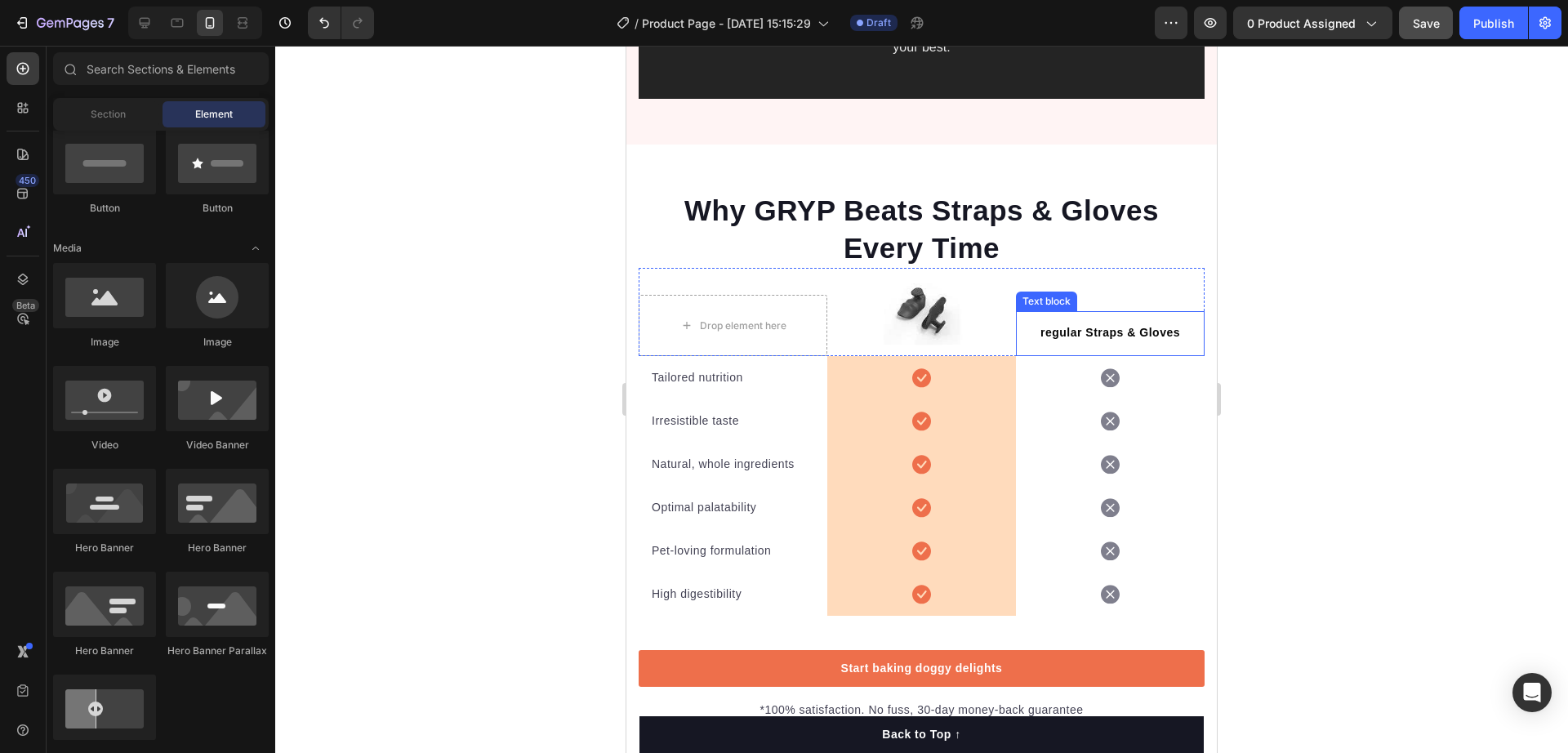
click at [1104, 326] on strong "regular Straps & Gloves" at bounding box center [1110, 333] width 140 height 13
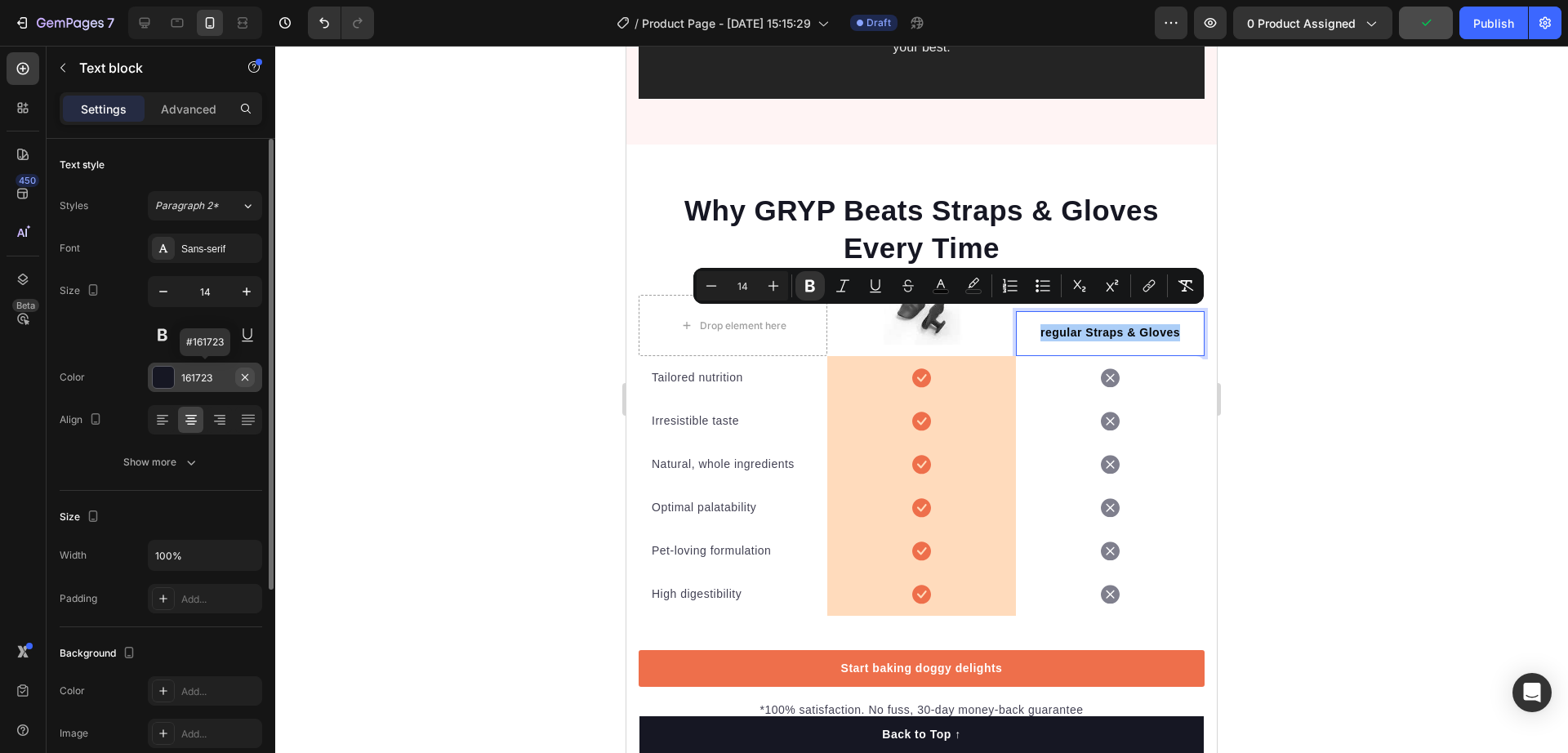
click at [247, 376] on icon "button" at bounding box center [245, 378] width 13 height 13
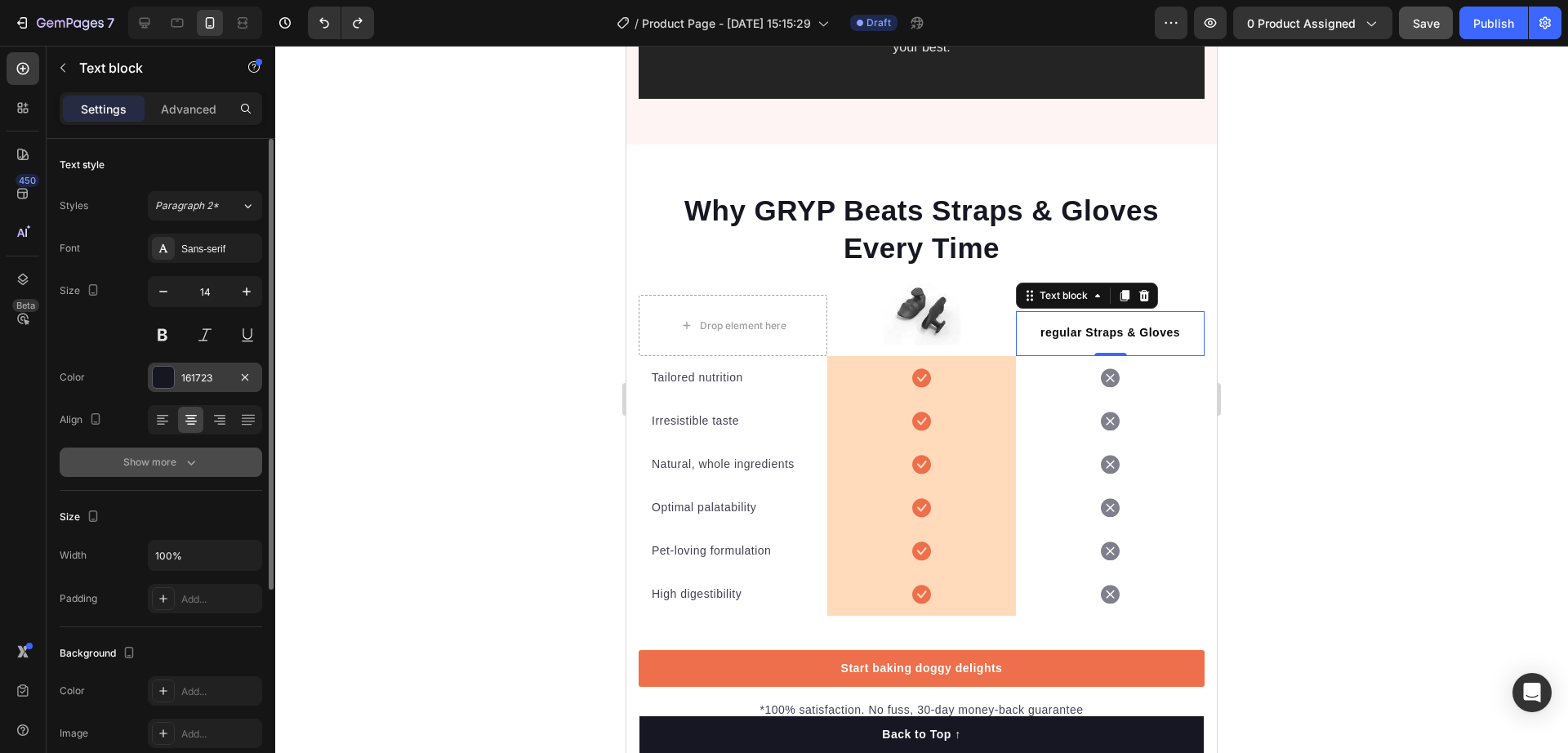
click at [198, 456] on icon "button" at bounding box center [190, 462] width 16 height 16
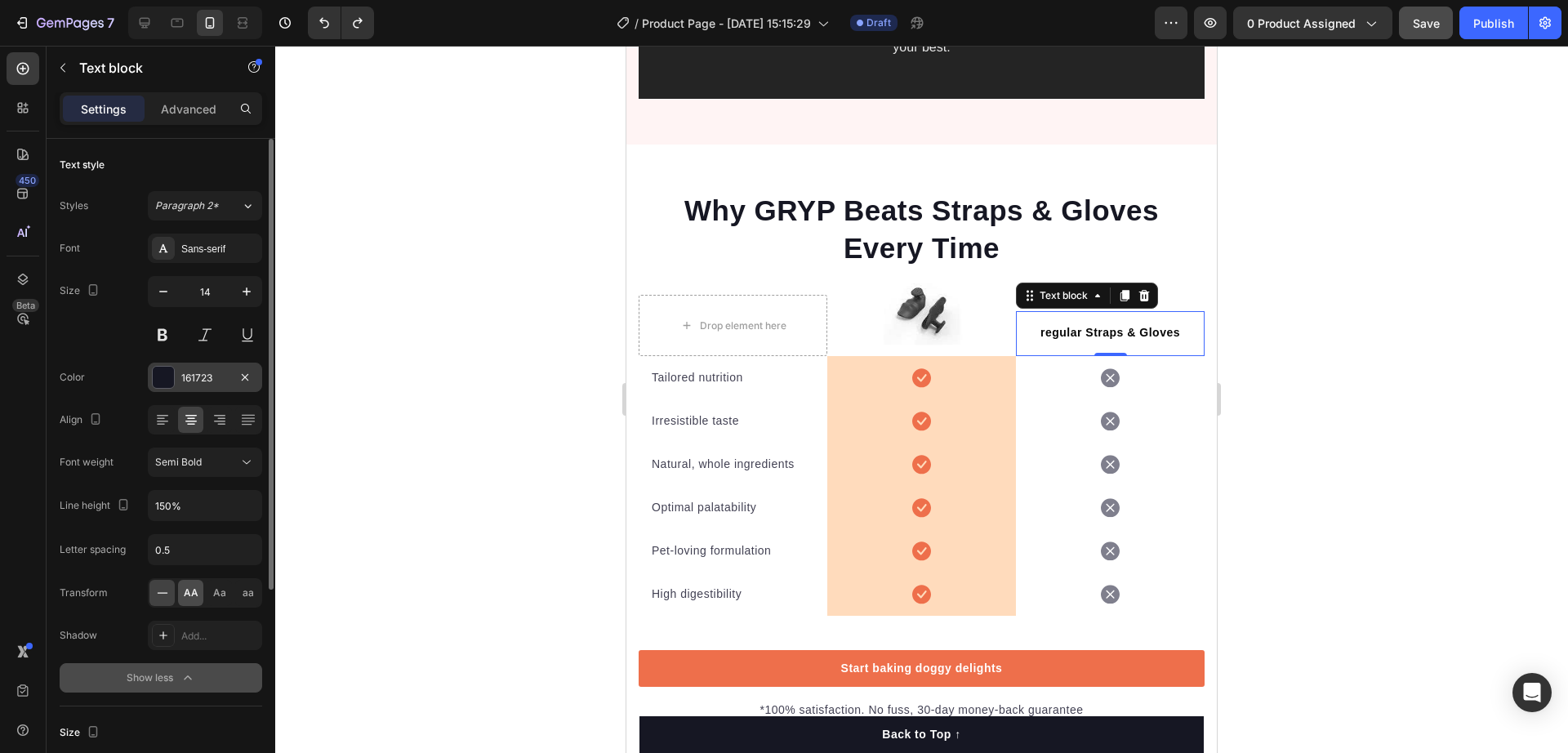
click at [193, 589] on span "AA" at bounding box center [191, 594] width 15 height 15
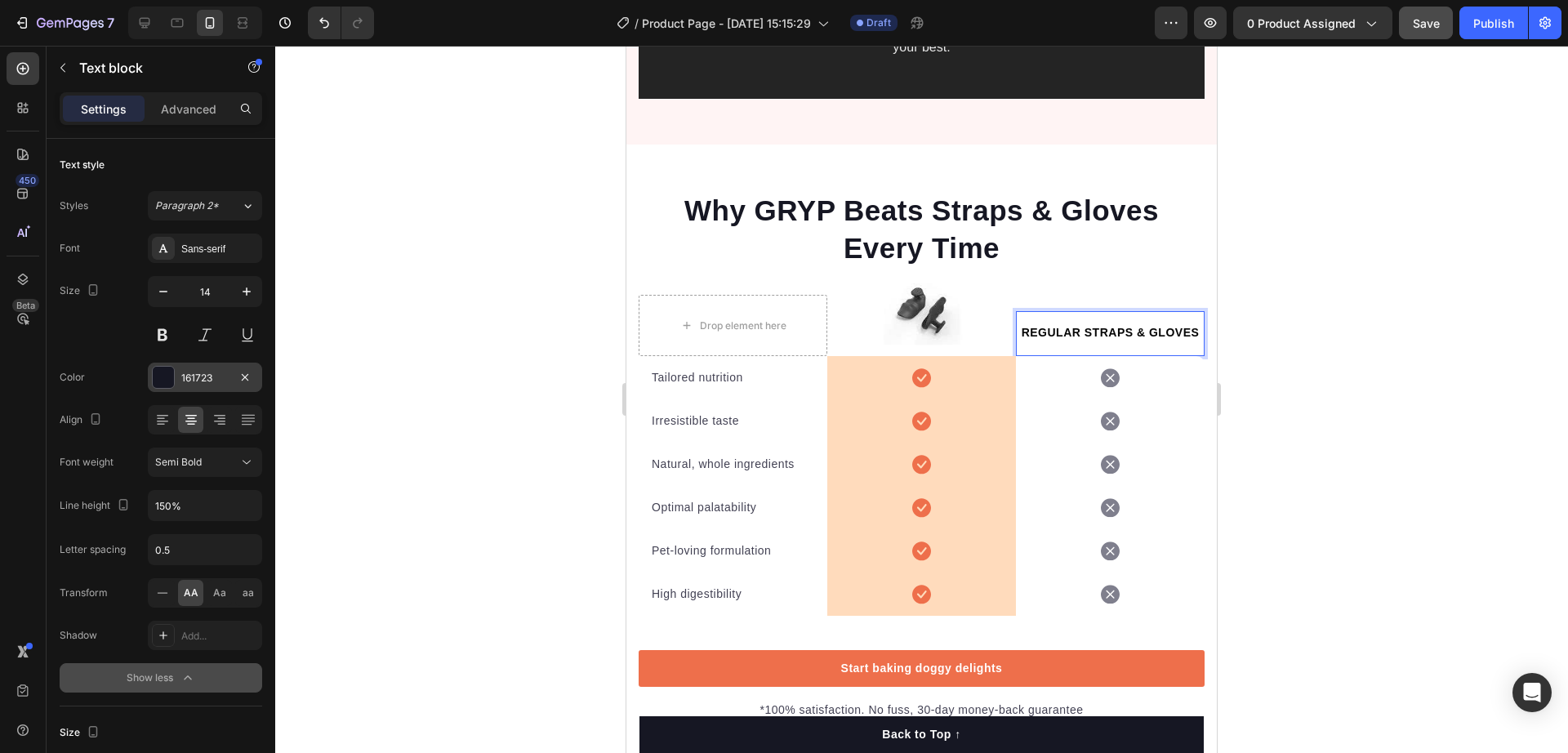
click at [1125, 326] on strong "regular Straps & Gloves" at bounding box center [1111, 333] width 178 height 13
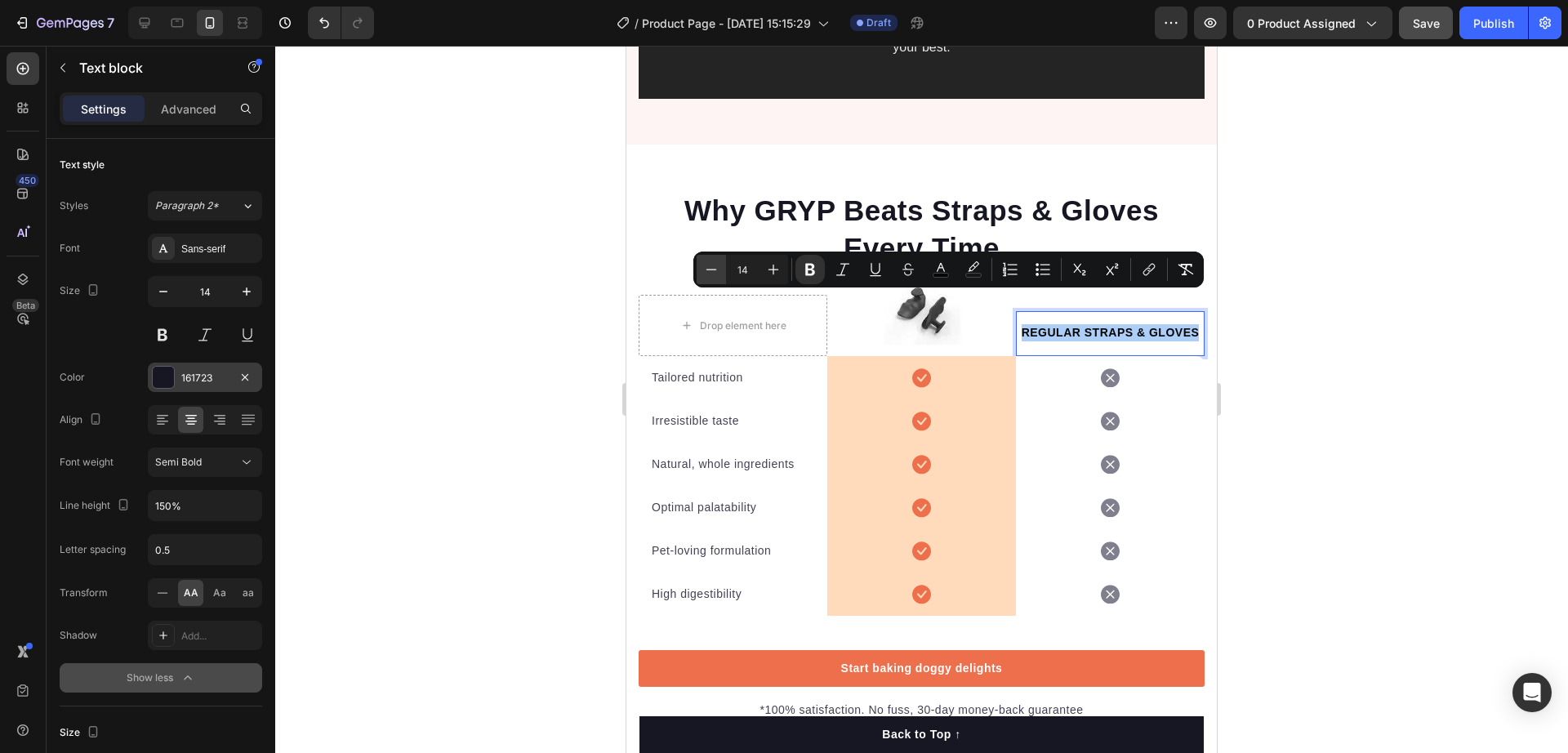
click at [712, 271] on icon "Editor contextual toolbar" at bounding box center [710, 269] width 16 height 16
click at [772, 269] on icon "Editor contextual toolbar" at bounding box center [773, 269] width 16 height 16
type input "14"
click at [1452, 339] on div at bounding box center [922, 399] width 1293 height 708
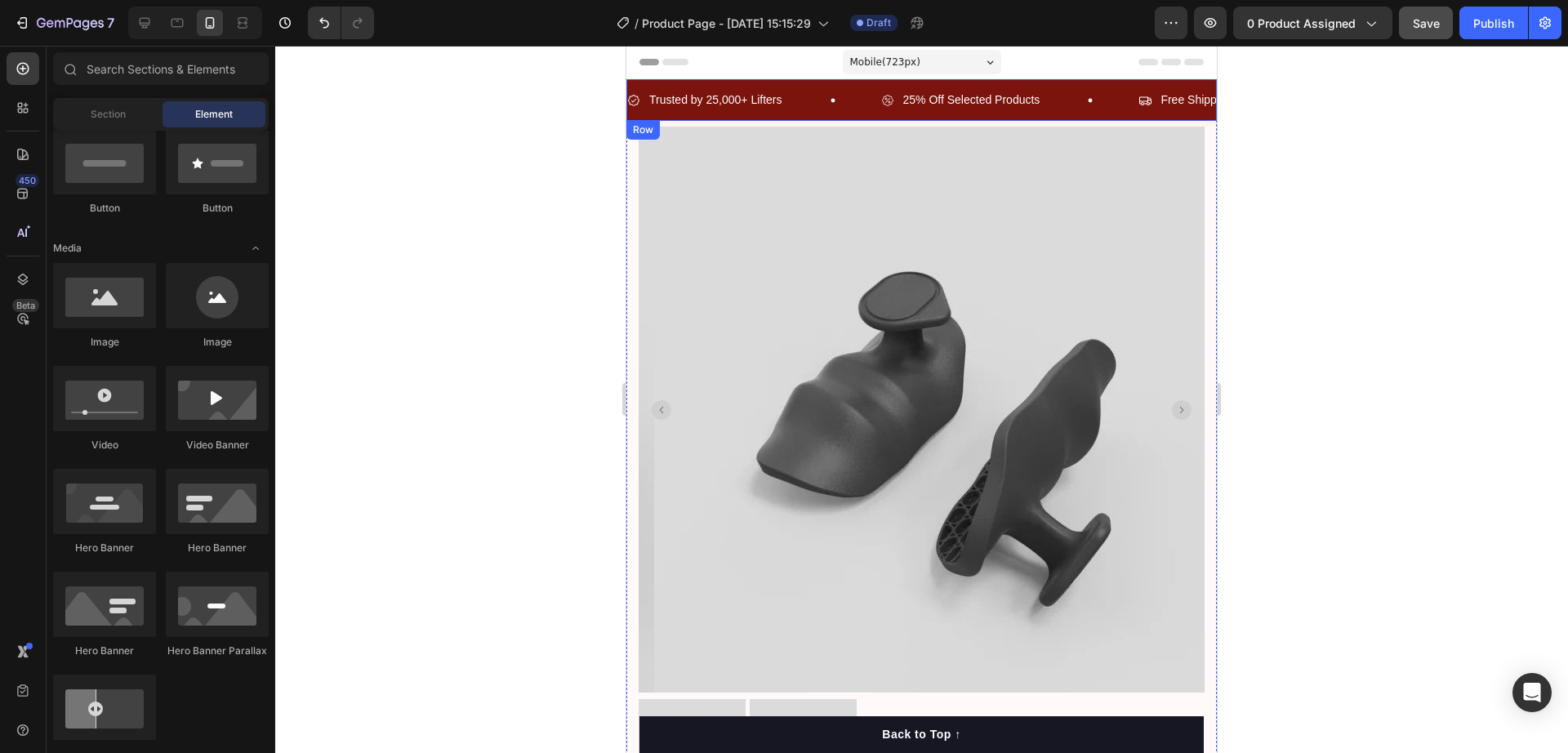
click at [791, 113] on div "Trusted by 25,000+ Lifters Item List 25% Off Selected Products Item List Free S…" at bounding box center [921, 100] width 590 height 41
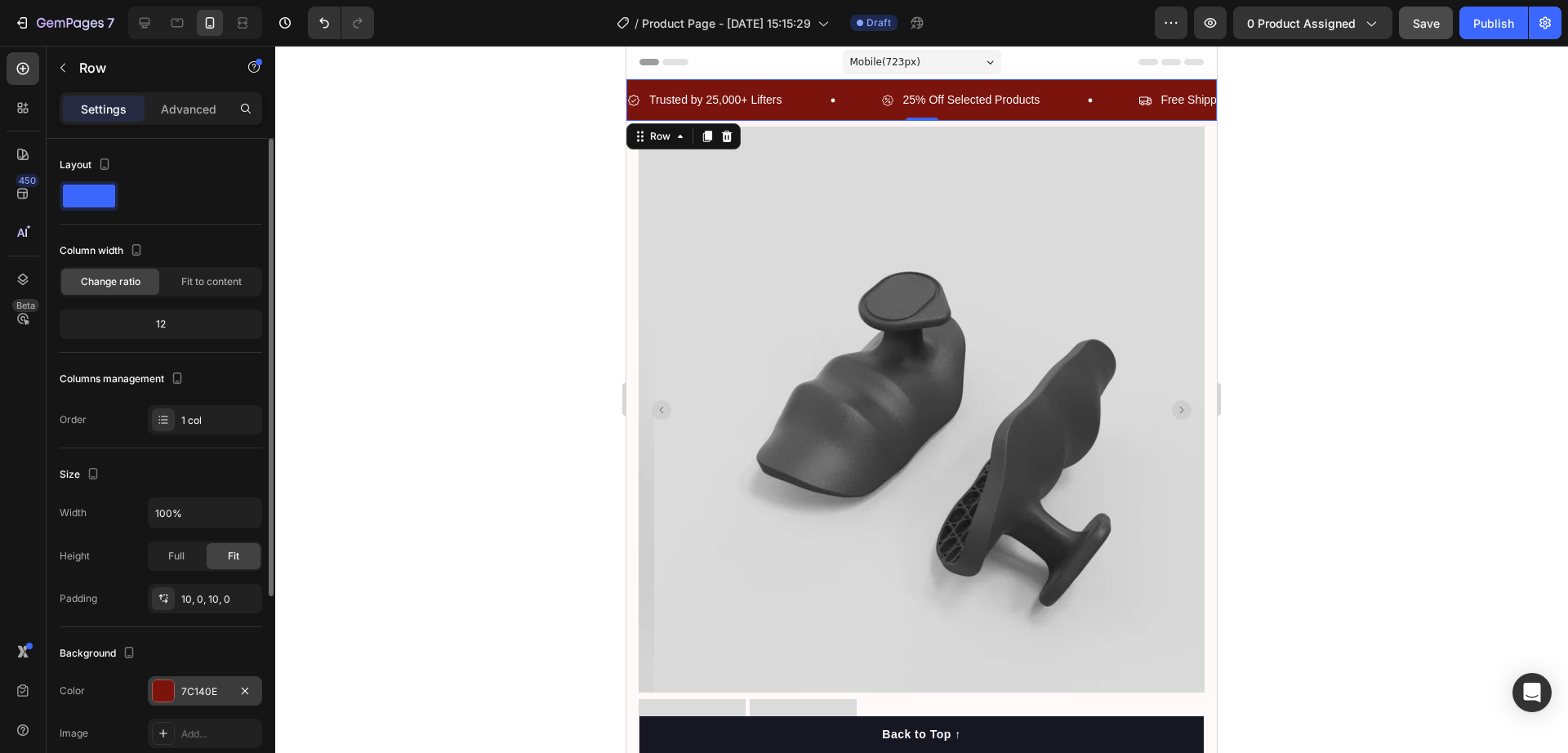
click at [151, 687] on div "7C140E" at bounding box center [205, 691] width 114 height 29
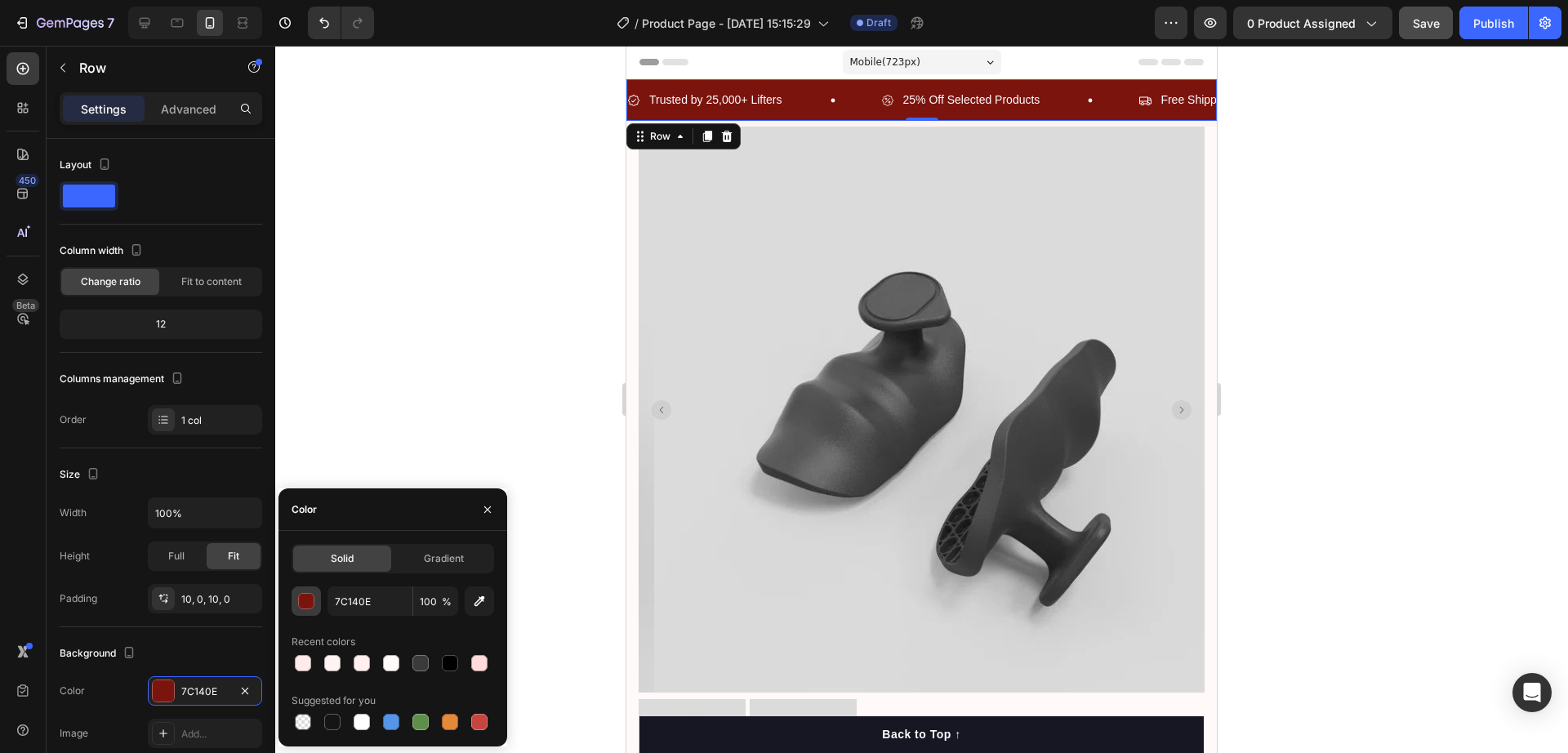
click at [309, 604] on div "button" at bounding box center [306, 602] width 16 height 16
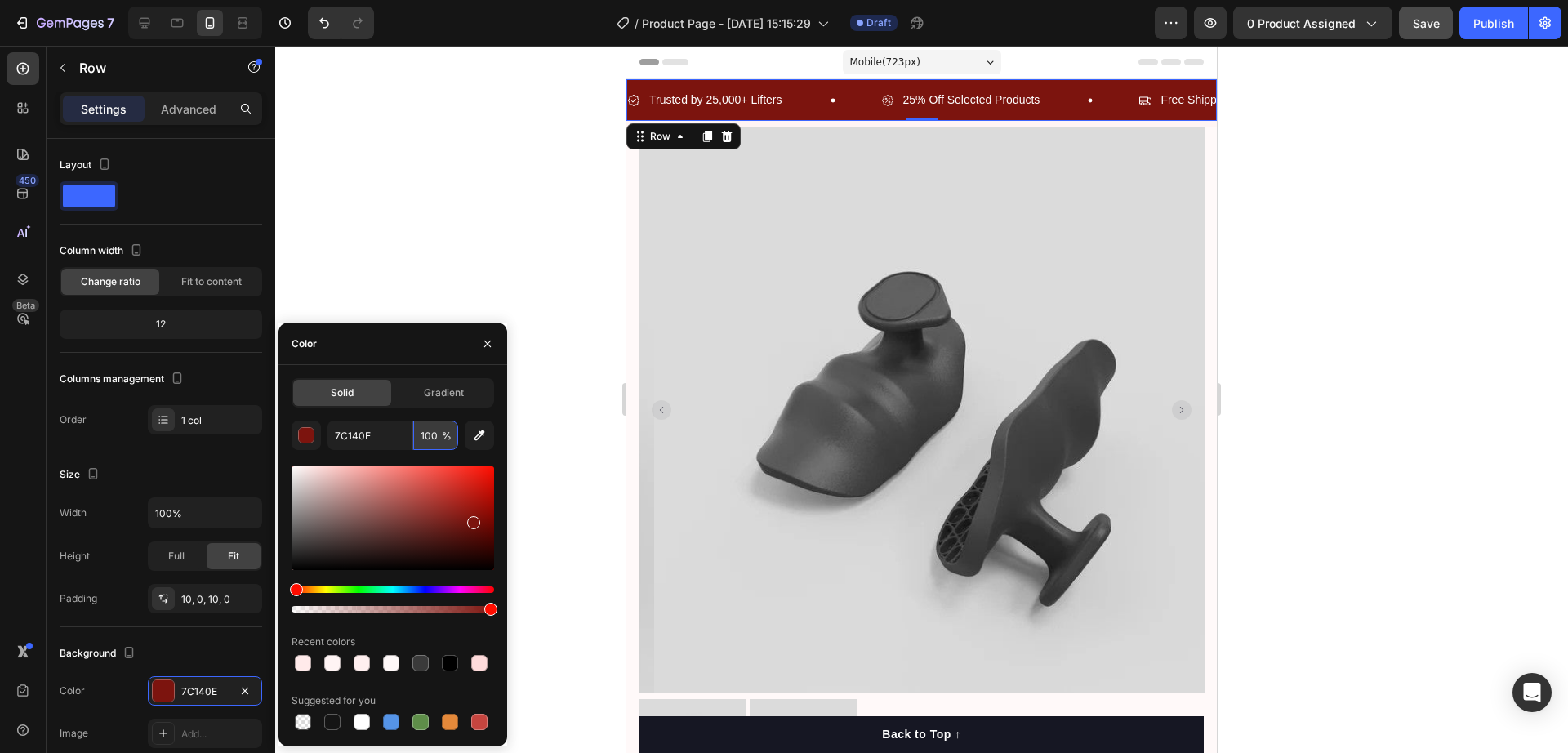
click at [428, 438] on input "100" at bounding box center [436, 435] width 45 height 29
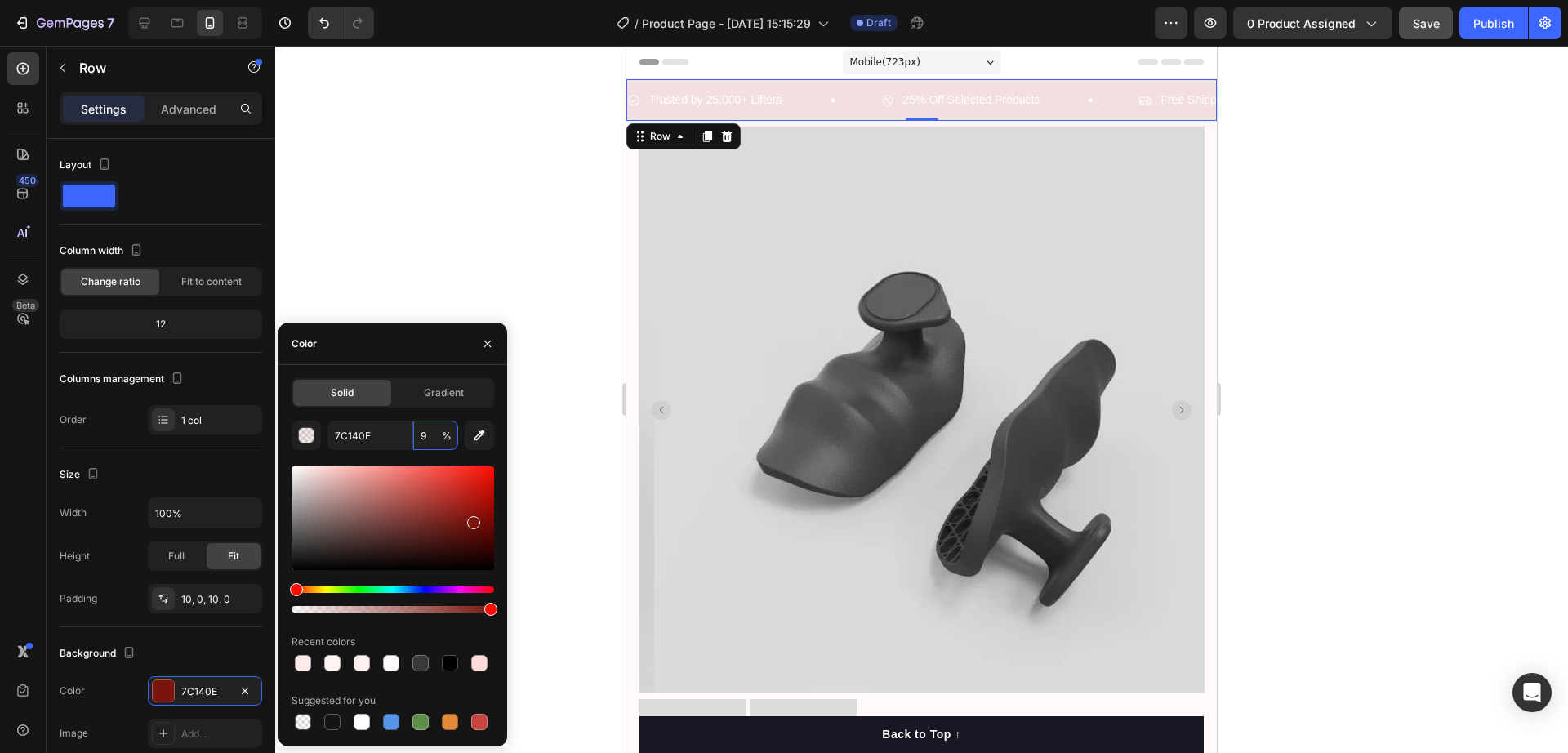
type input "90"
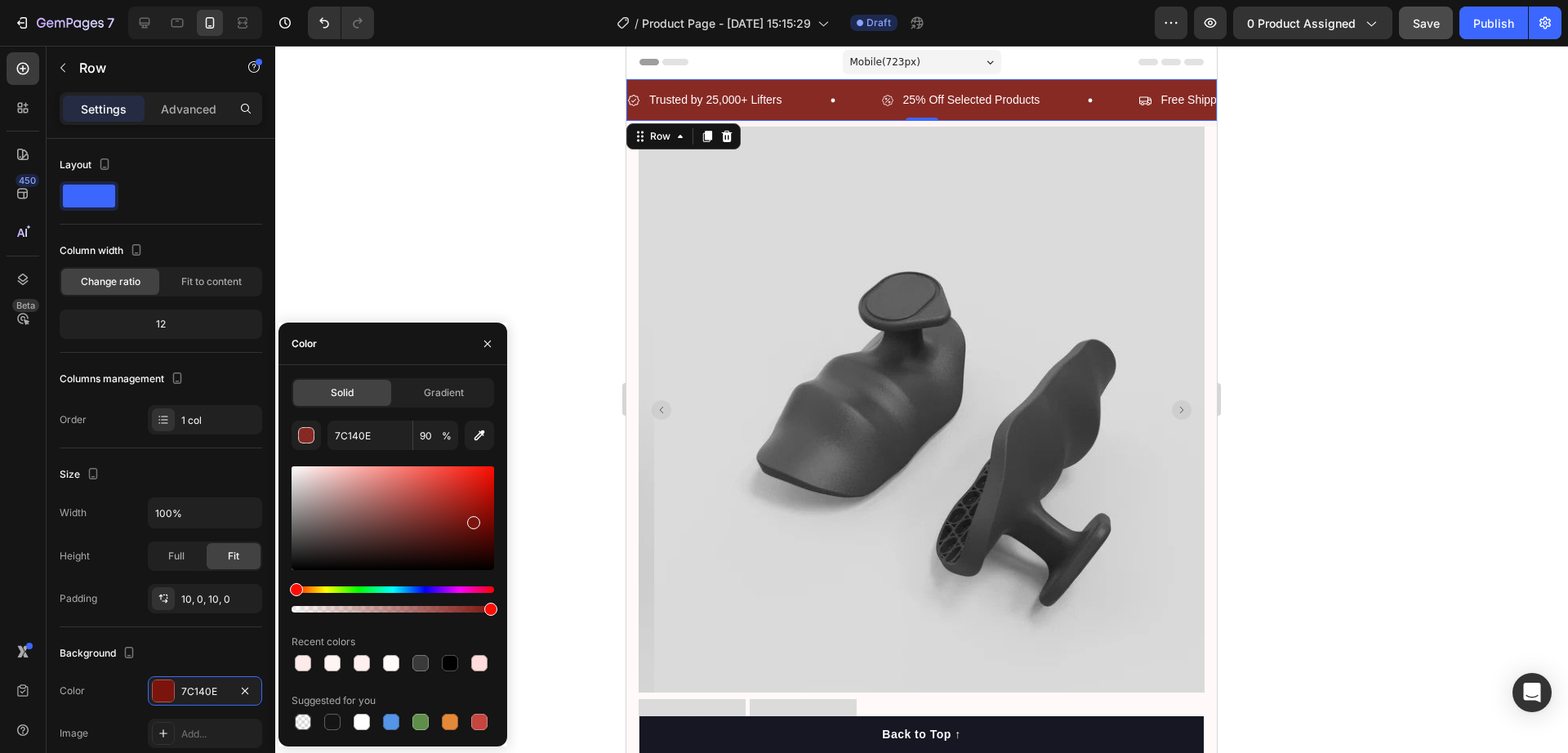
click at [484, 229] on div at bounding box center [922, 399] width 1293 height 708
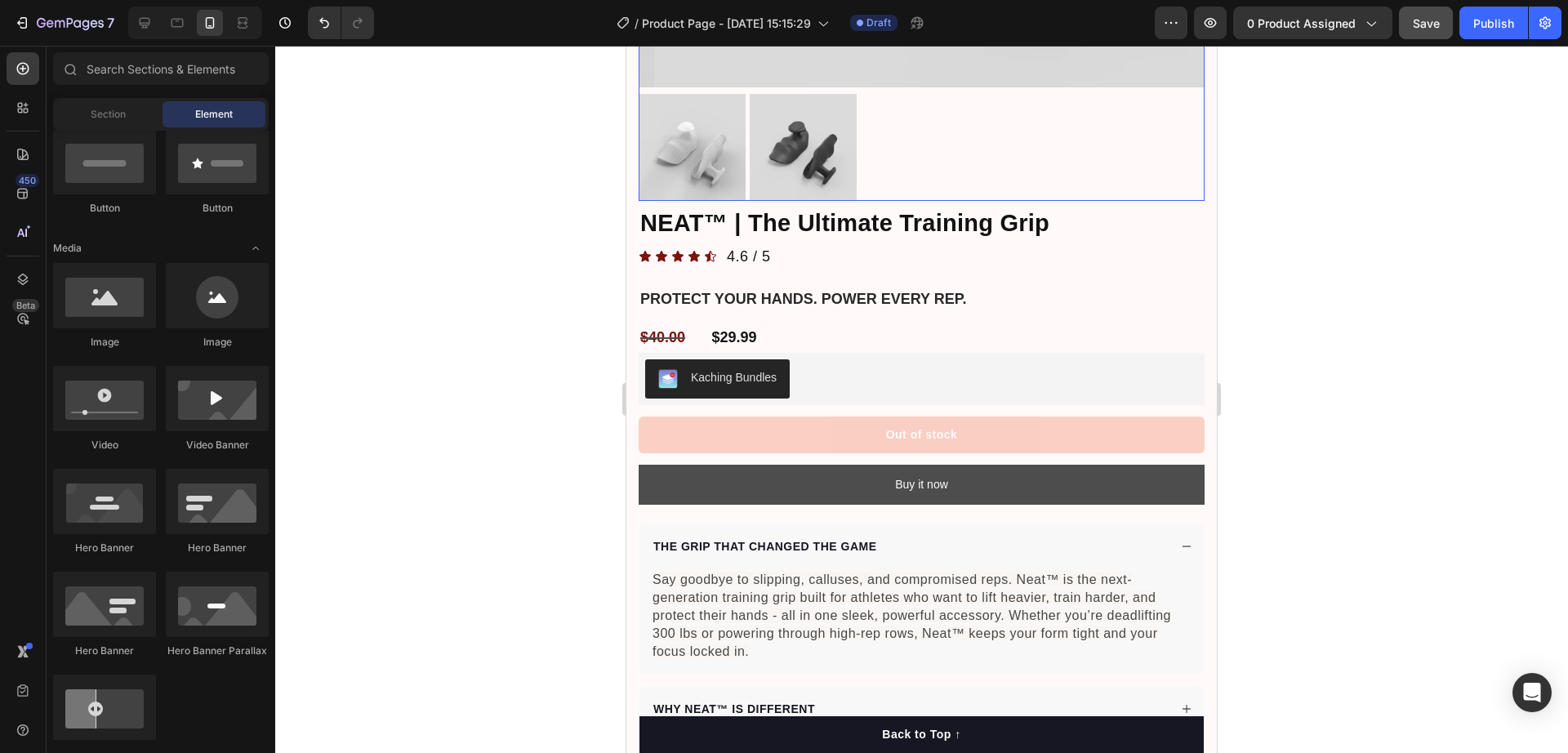
scroll to position [613, 0]
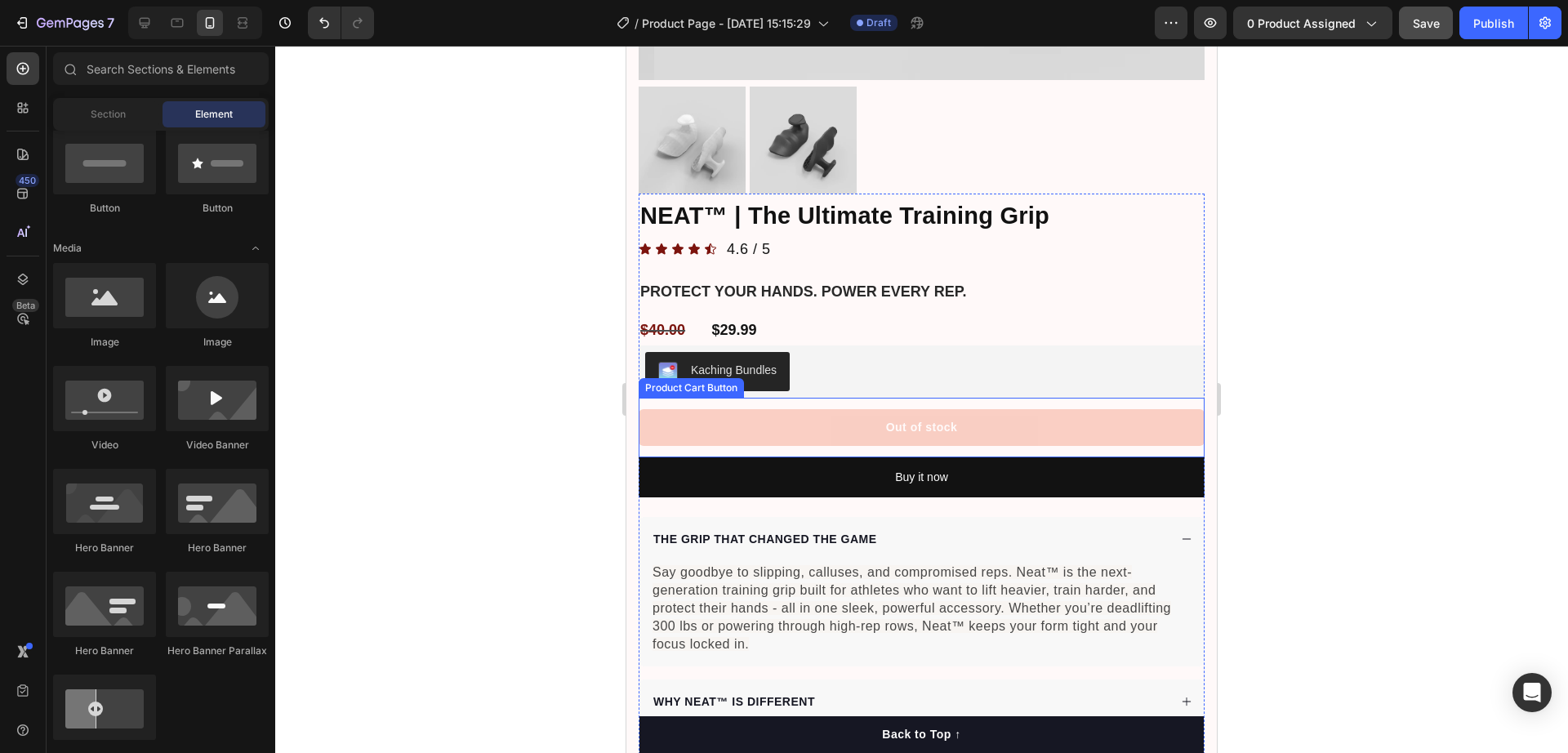
click at [810, 411] on button "Out of stock" at bounding box center [921, 428] width 566 height 37
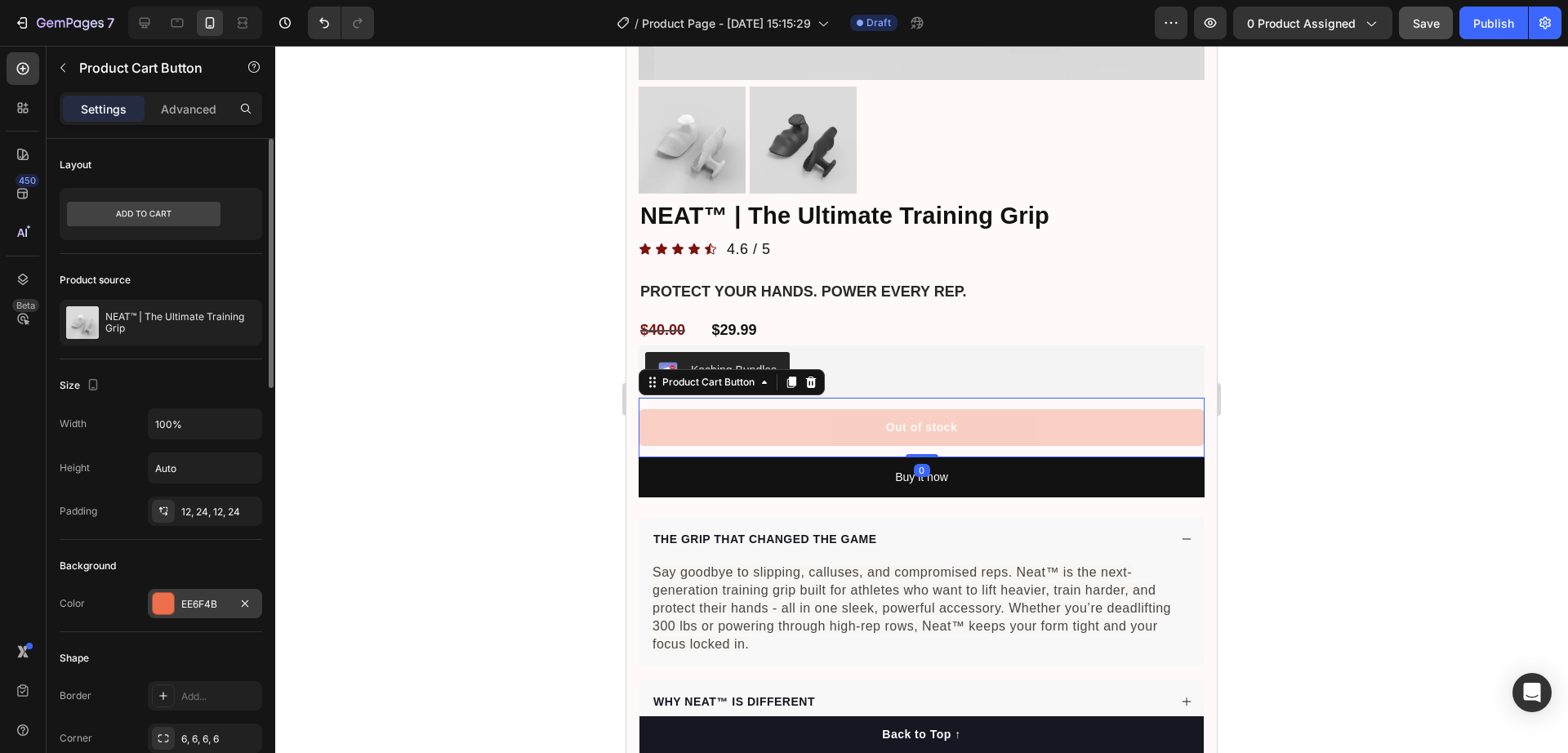
click at [163, 595] on div at bounding box center [163, 604] width 22 height 22
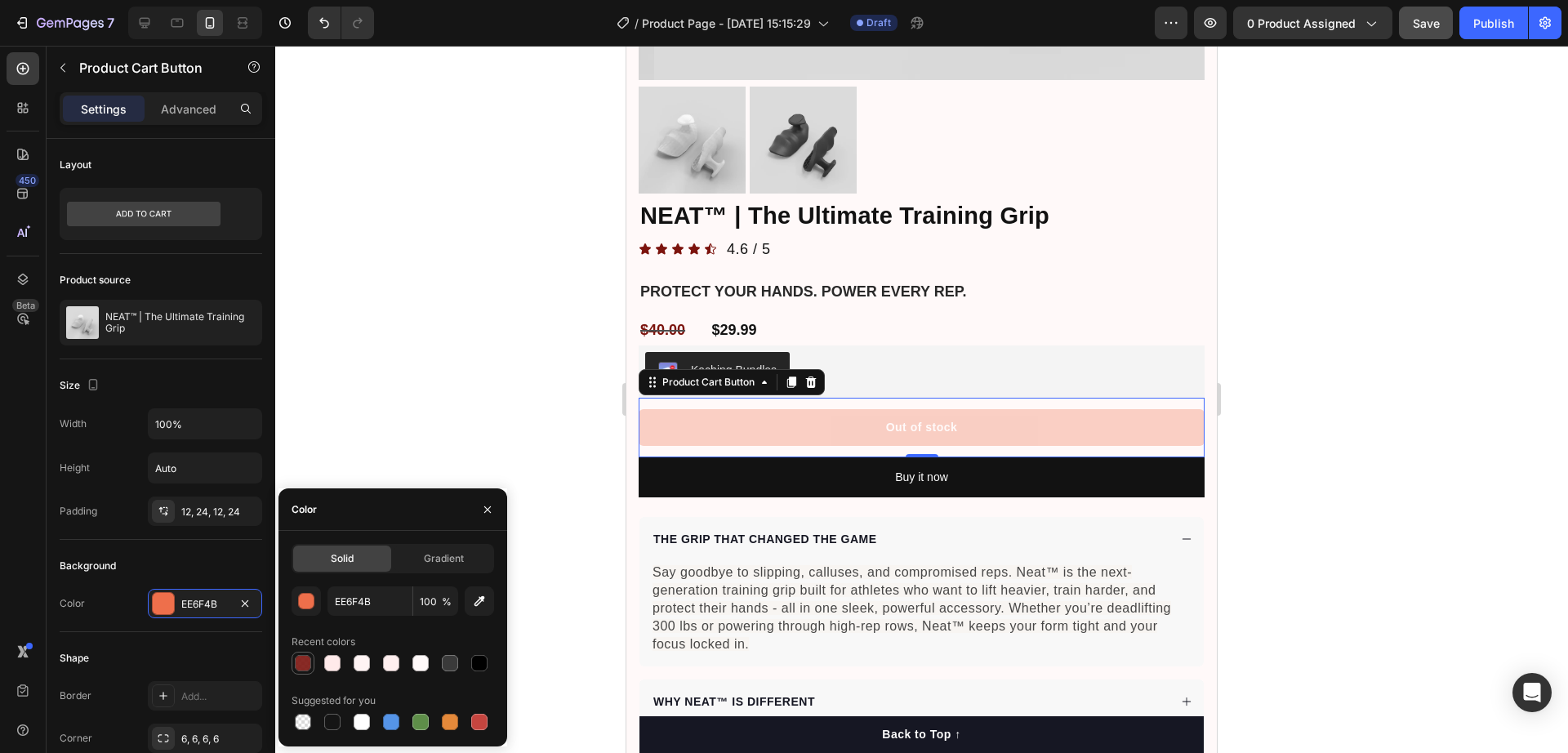
click at [309, 666] on div at bounding box center [303, 663] width 16 height 16
type input "7C140E"
type input "90"
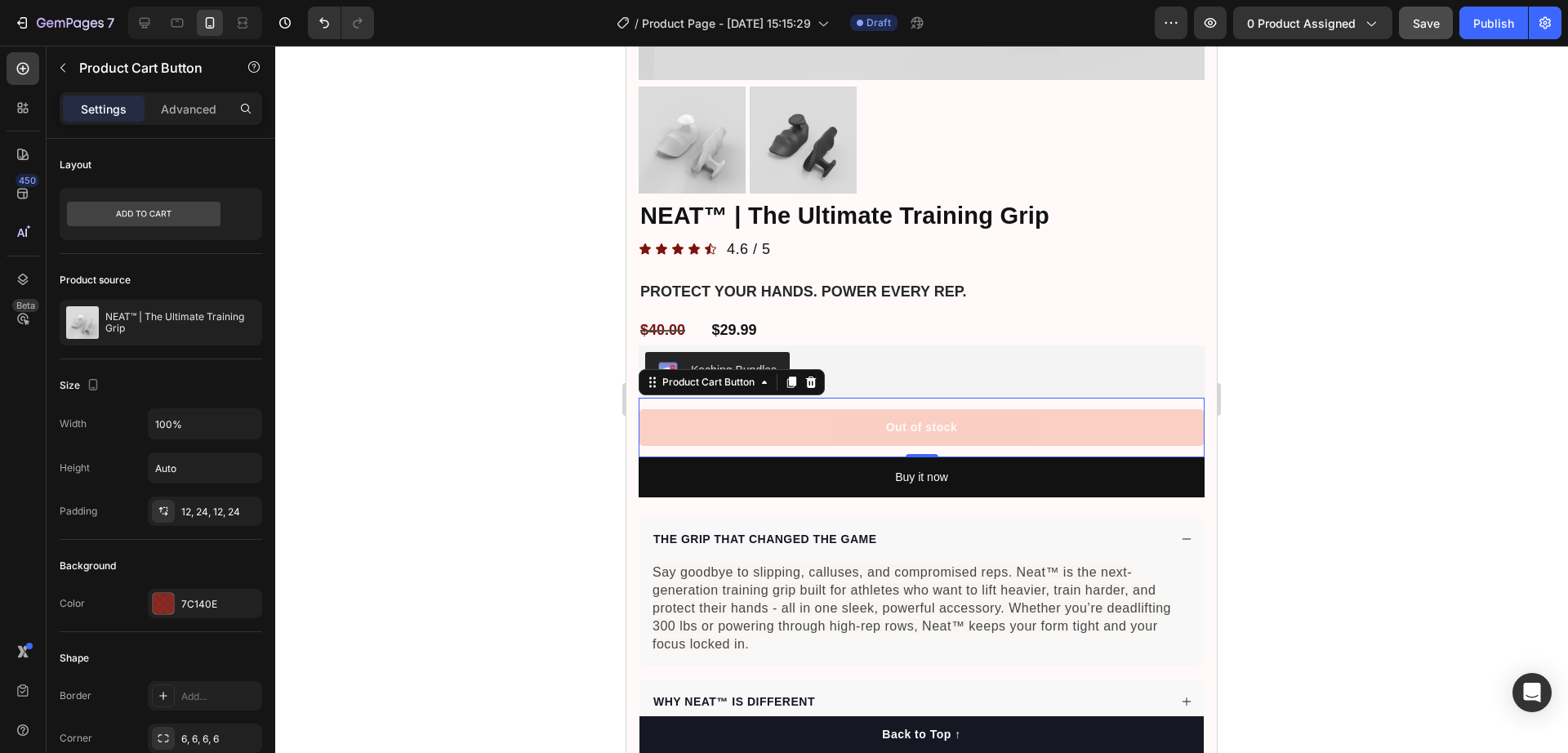
click at [480, 391] on div at bounding box center [922, 399] width 1293 height 708
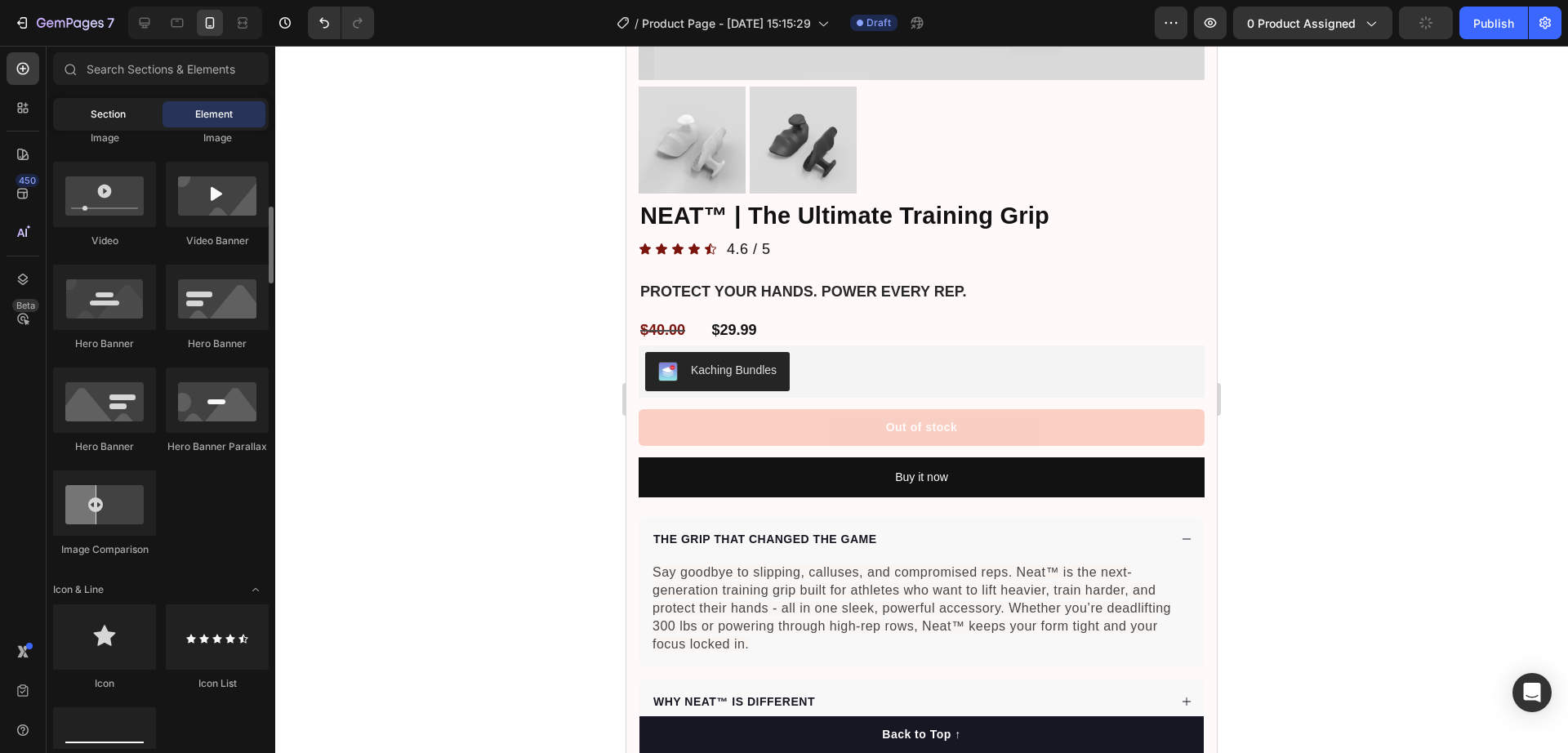
click at [78, 108] on div "Section" at bounding box center [108, 114] width 103 height 26
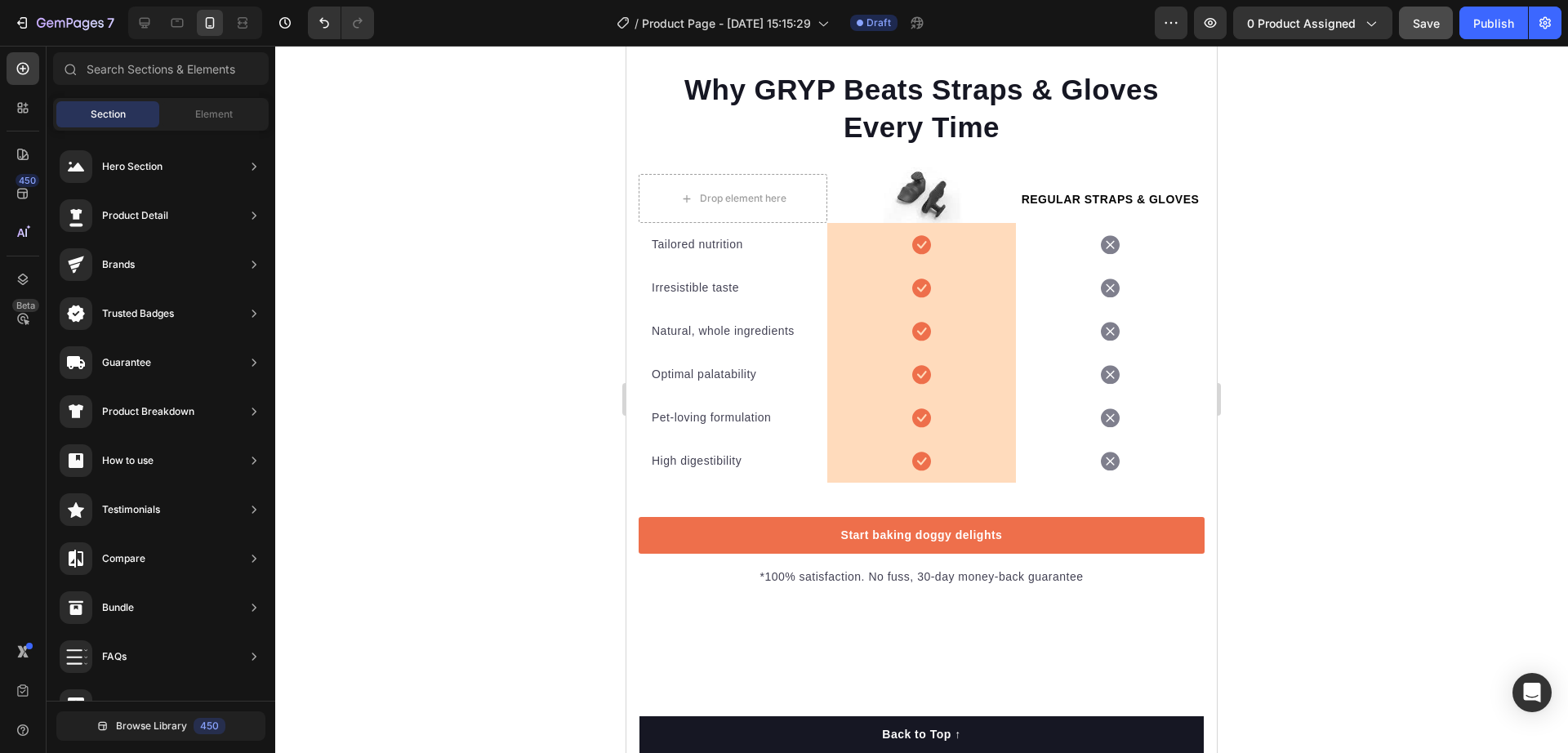
scroll to position [4903, 0]
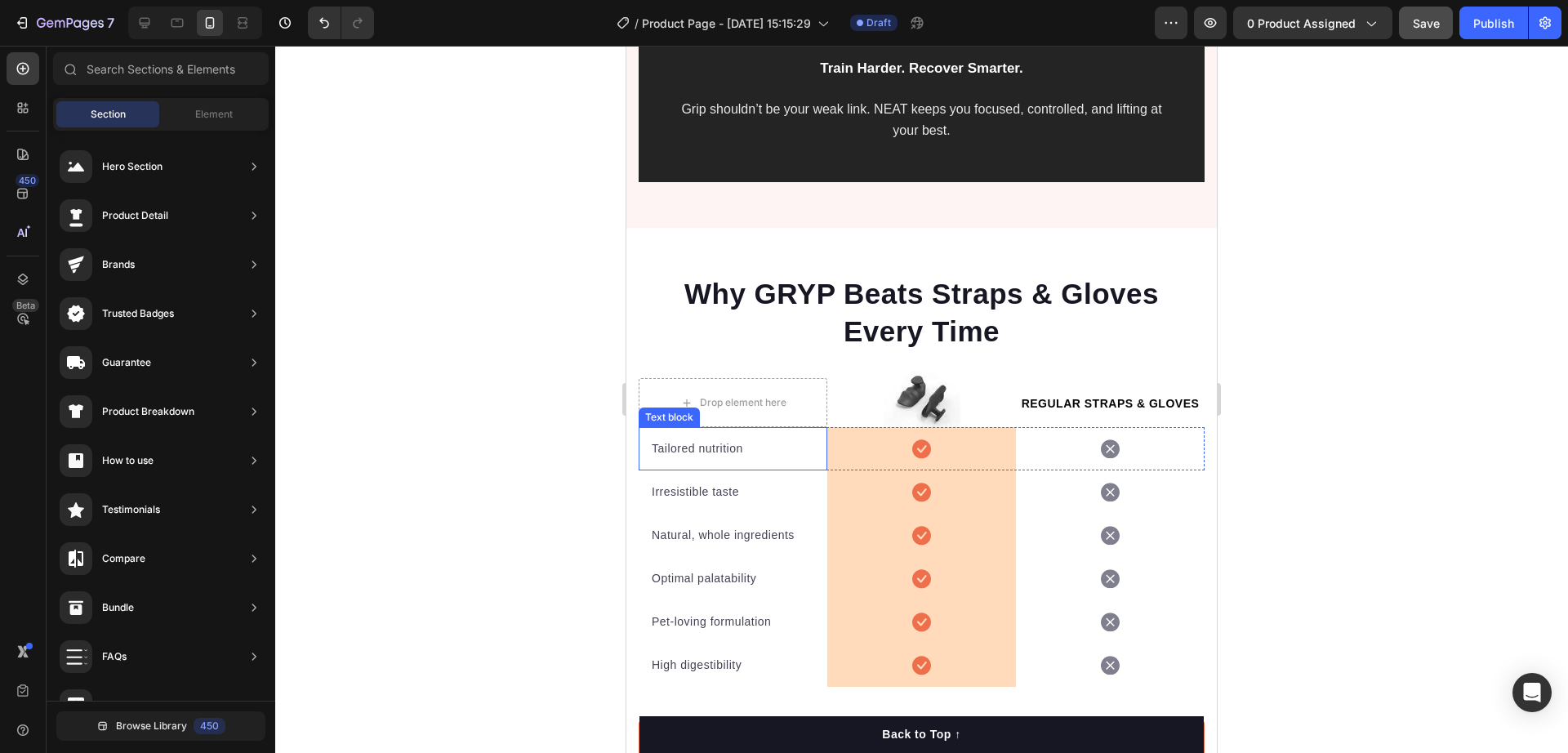
click at [720, 448] on p "Tailored nutrition" at bounding box center [732, 449] width 162 height 17
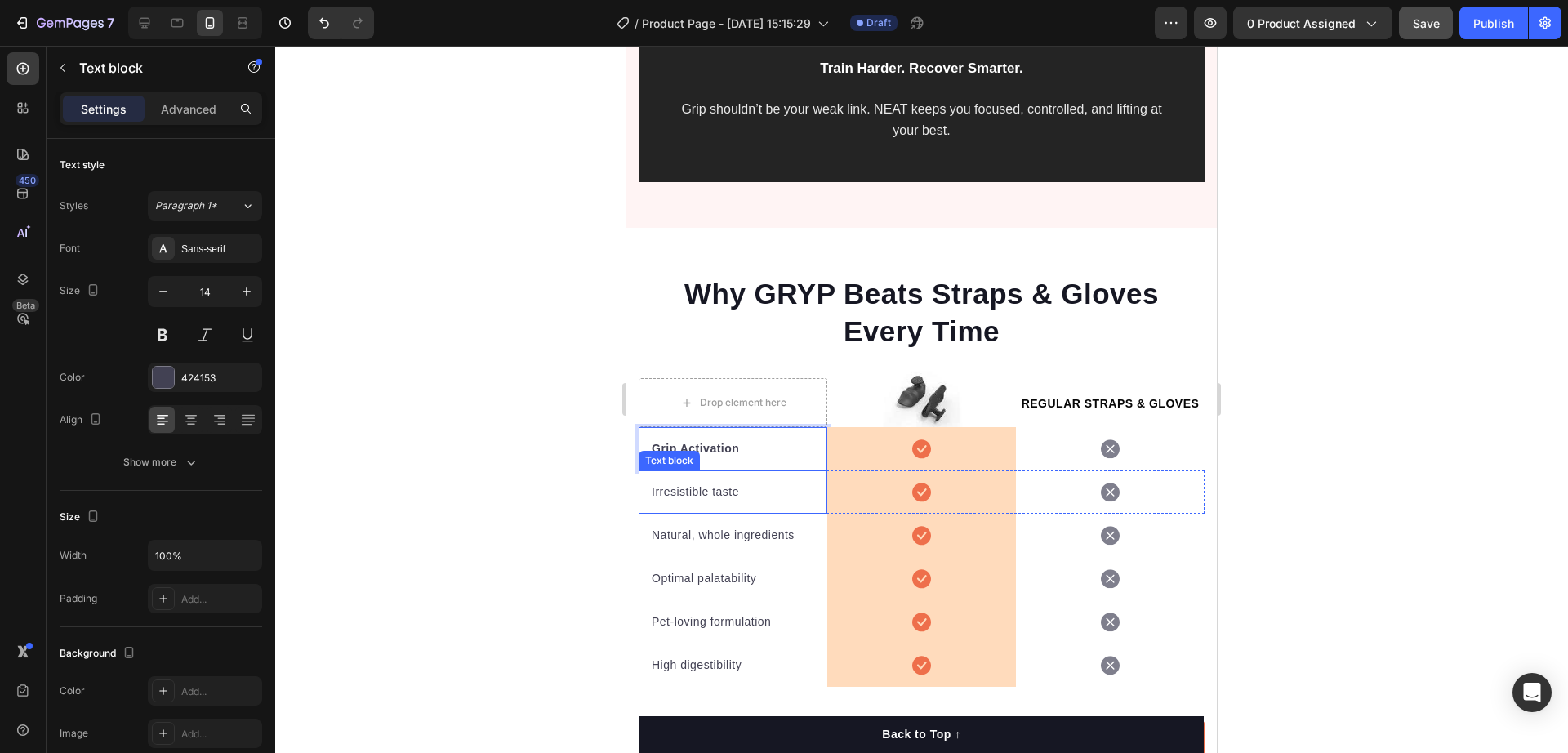
click at [726, 492] on p "Irresistible taste" at bounding box center [732, 492] width 162 height 17
click at [705, 495] on p "Irresistible taste" at bounding box center [732, 492] width 162 height 17
click at [721, 446] on strong "Grip Activation" at bounding box center [694, 448] width 87 height 13
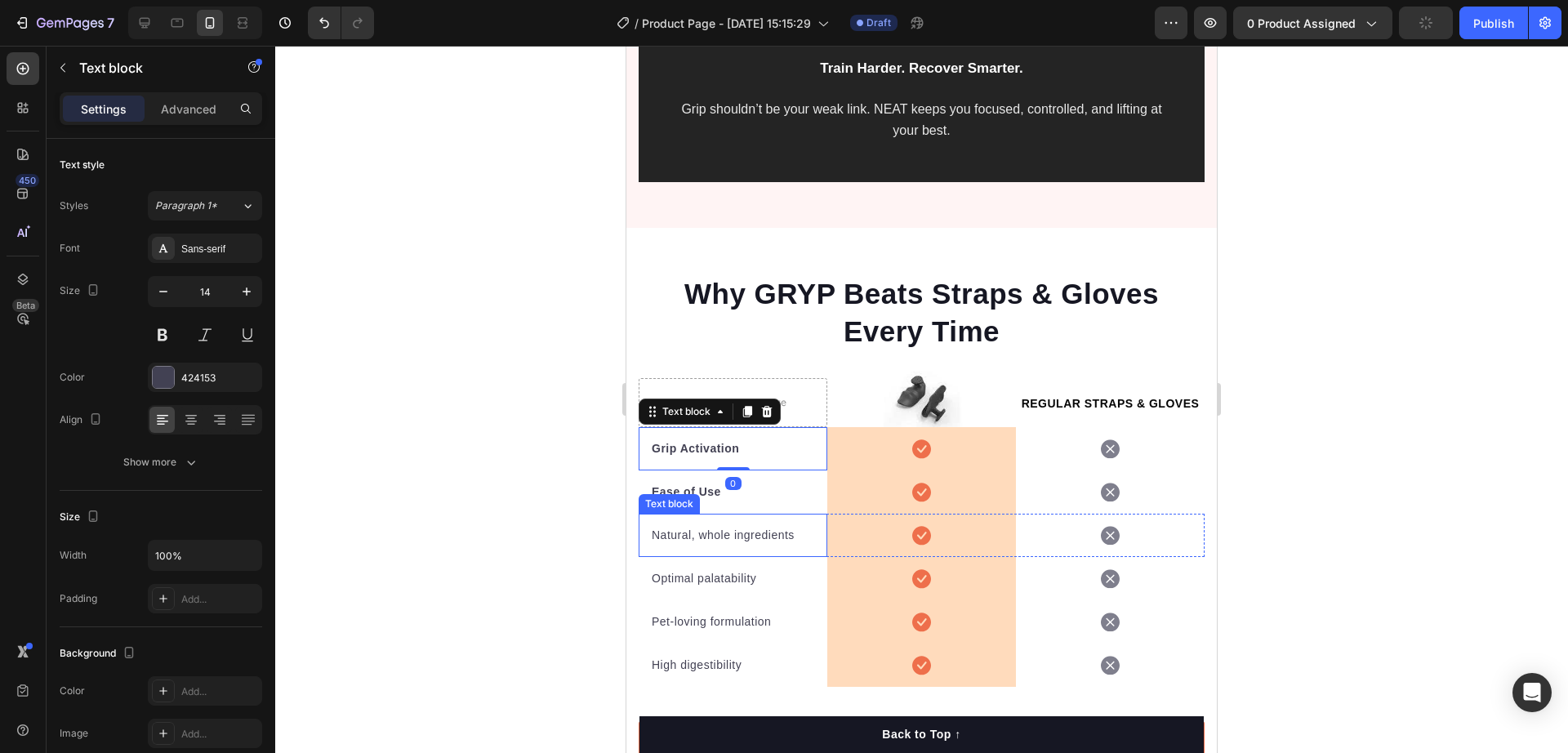
click at [729, 530] on p "Natural, whole ingredients" at bounding box center [732, 535] width 162 height 17
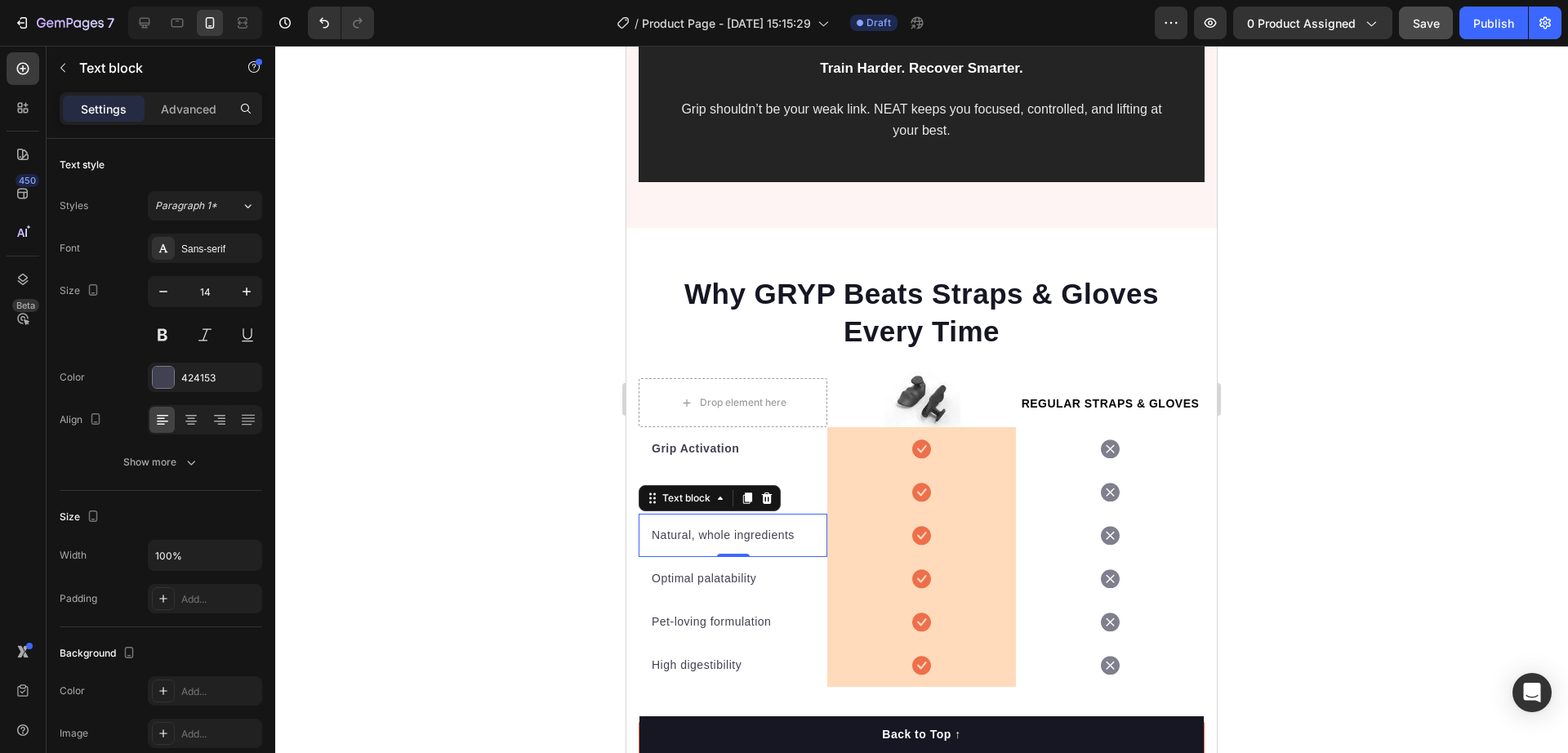
click at [714, 535] on p "Natural, whole ingredients" at bounding box center [732, 535] width 162 height 17
click at [711, 572] on p "Optimal palatability" at bounding box center [732, 579] width 162 height 17
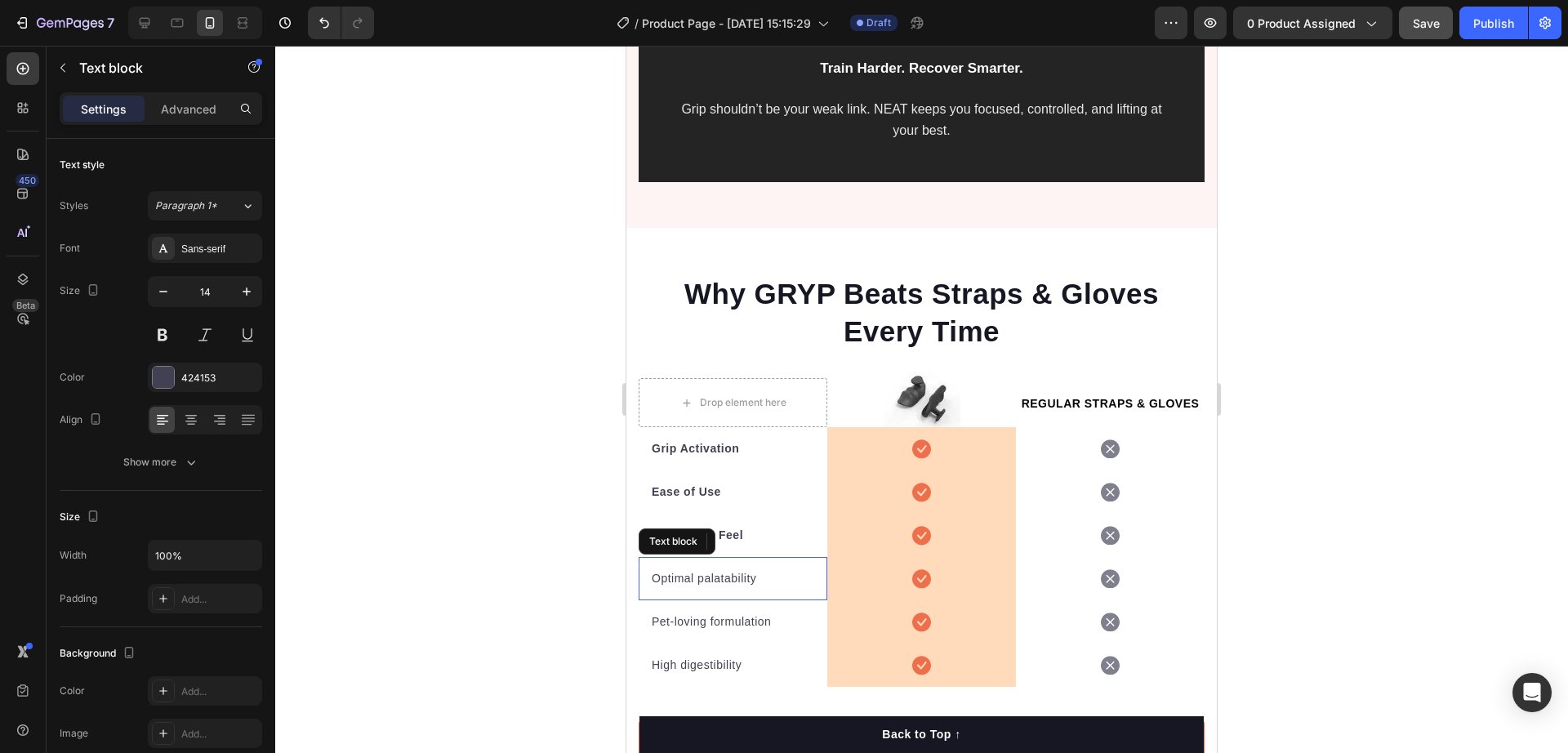
click at [711, 572] on p "Optimal palatability" at bounding box center [732, 579] width 162 height 17
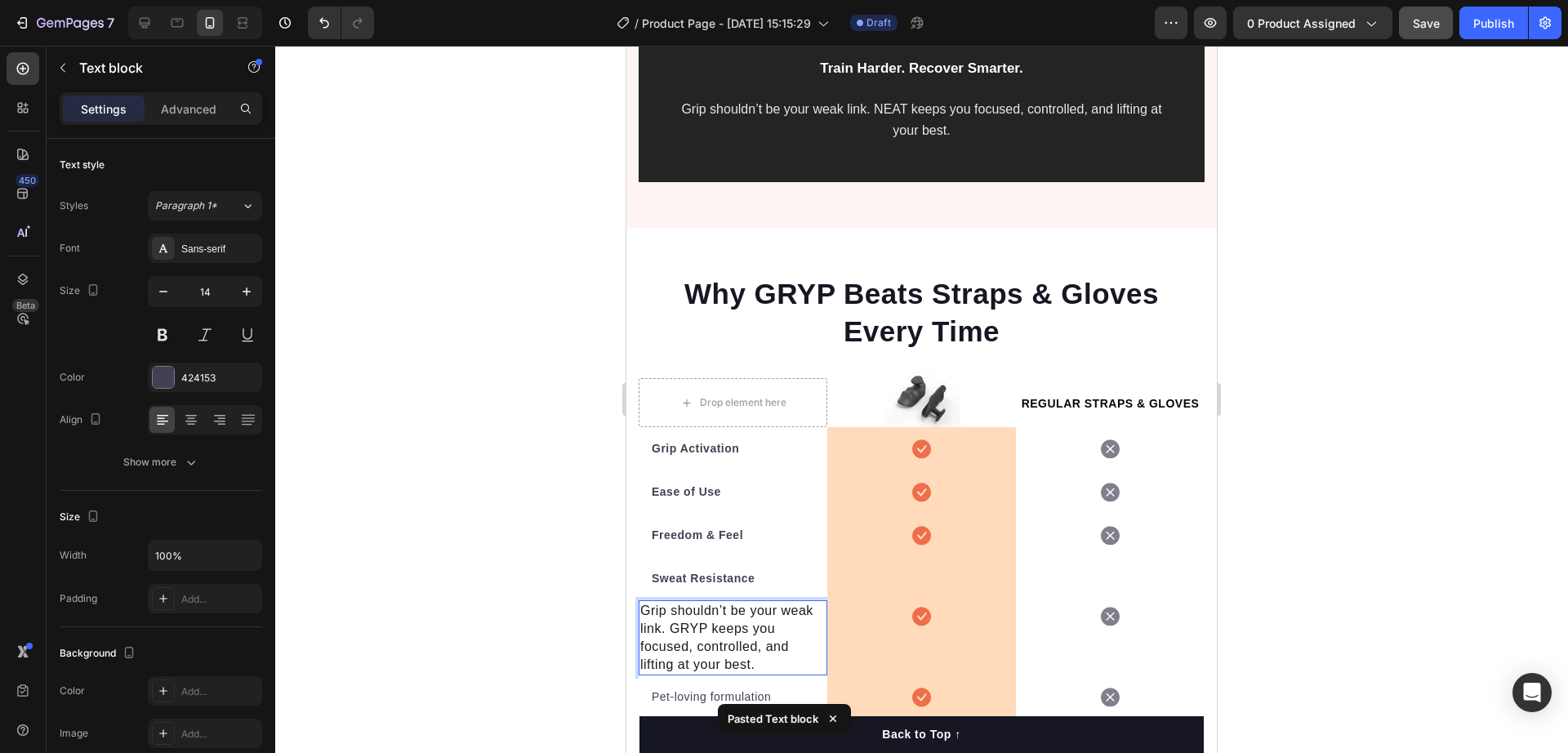
click at [750, 628] on span "Grip shouldn’t be your weak link. GRYP keeps you focused, controlled, and lifti…" at bounding box center [726, 638] width 173 height 68
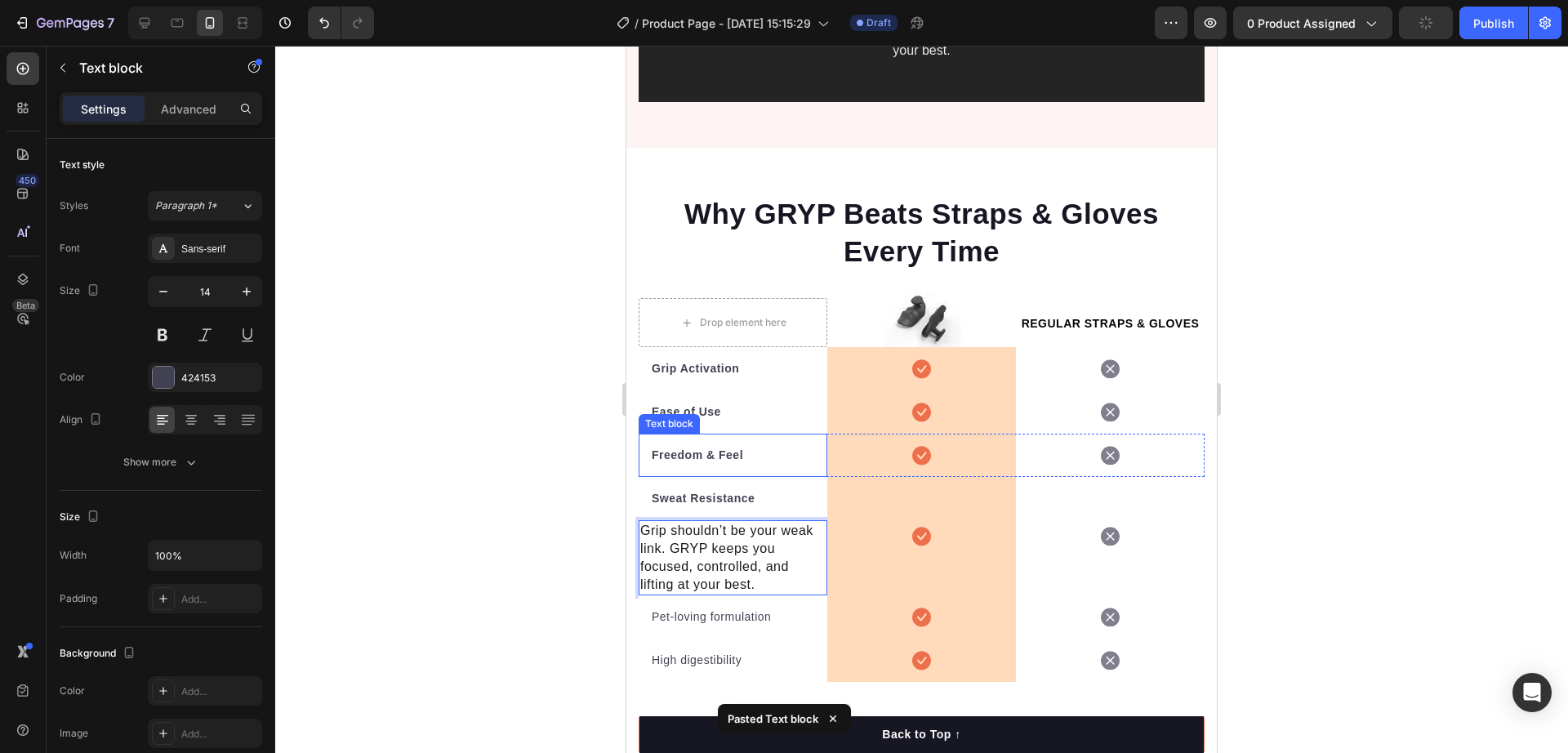
click at [530, 472] on div at bounding box center [922, 399] width 1293 height 708
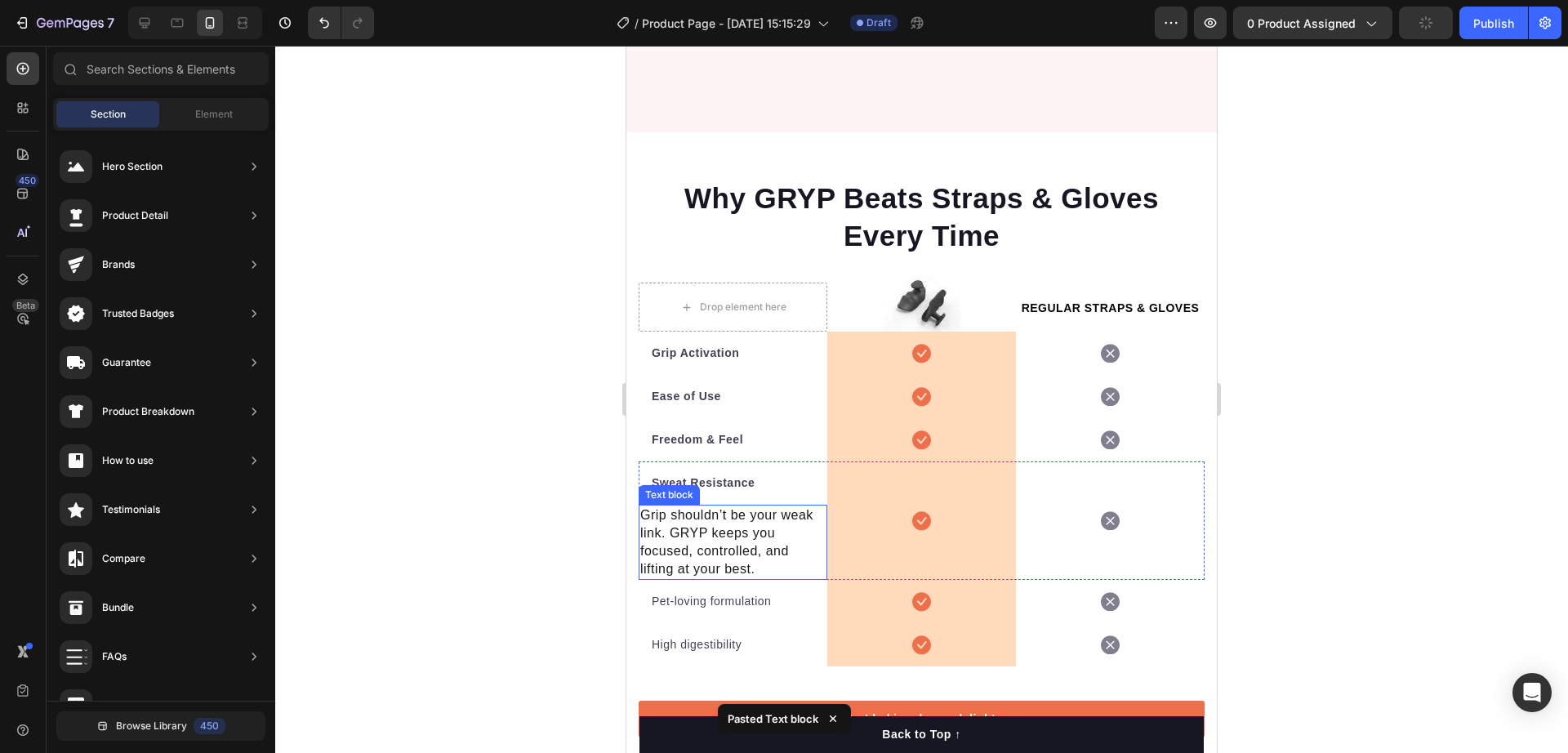
scroll to position [5108, 0]
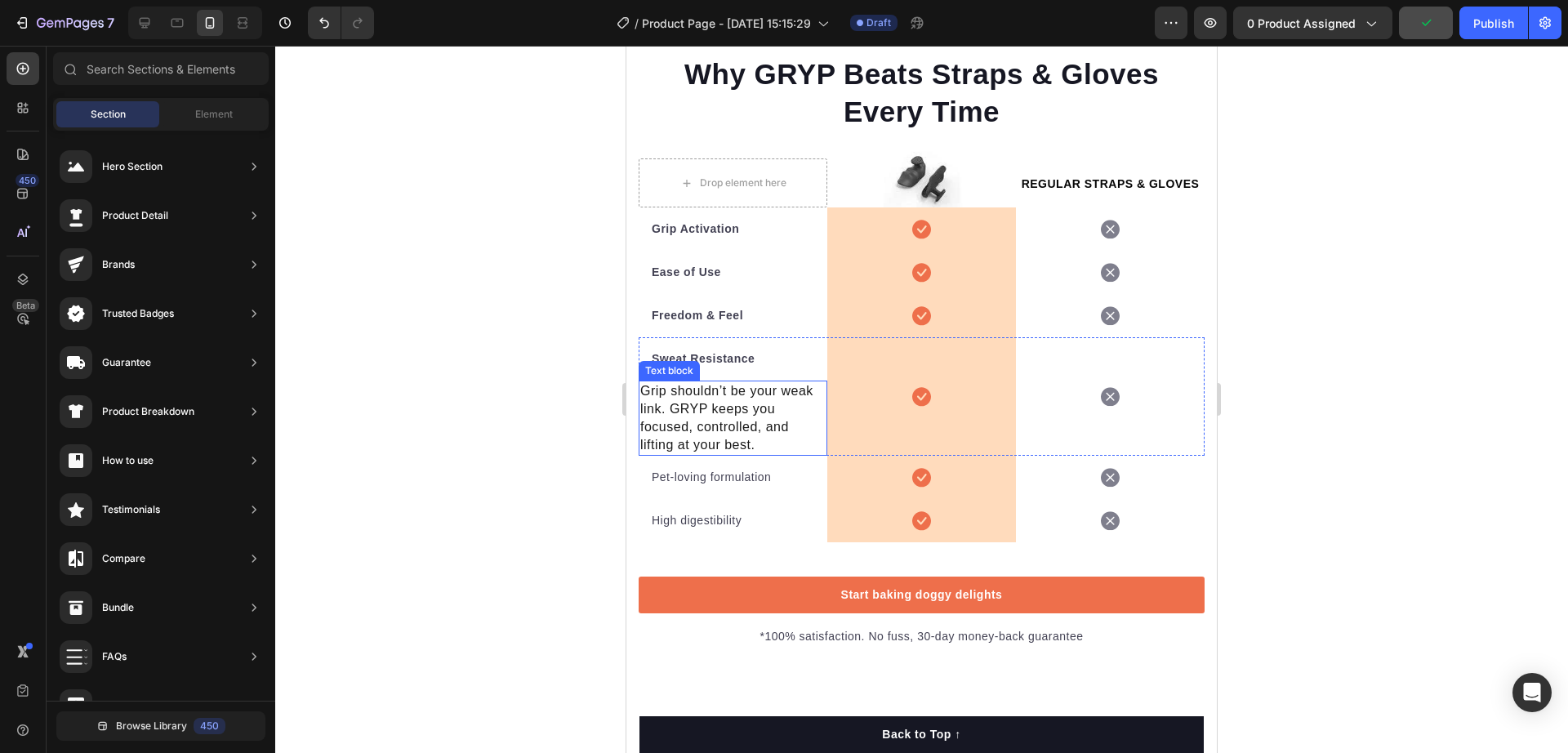
click at [732, 433] on span "Grip shouldn’t be your weak link. GRYP keeps you focused, controlled, and lifti…" at bounding box center [726, 418] width 173 height 68
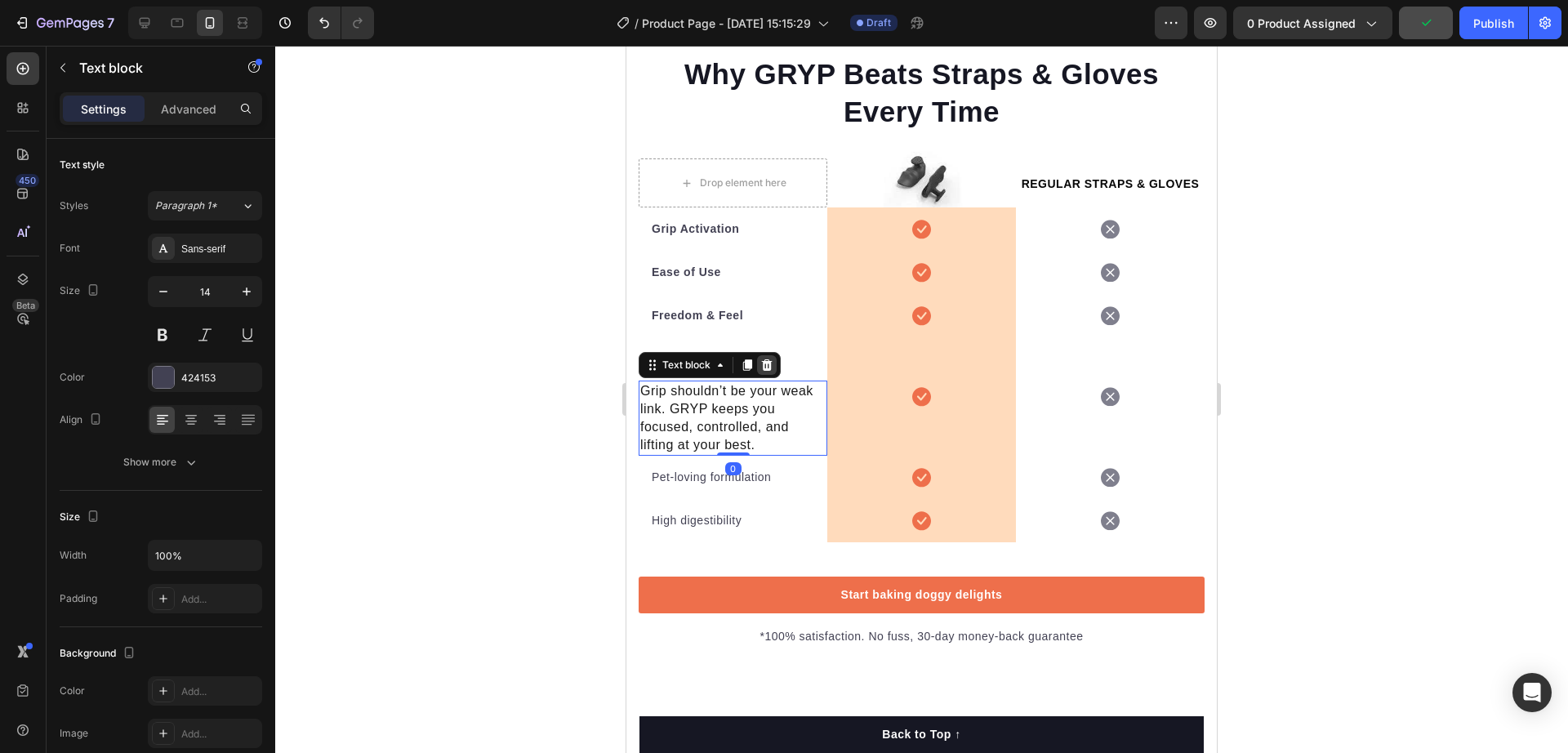
click at [764, 371] on icon at bounding box center [767, 365] width 10 height 11
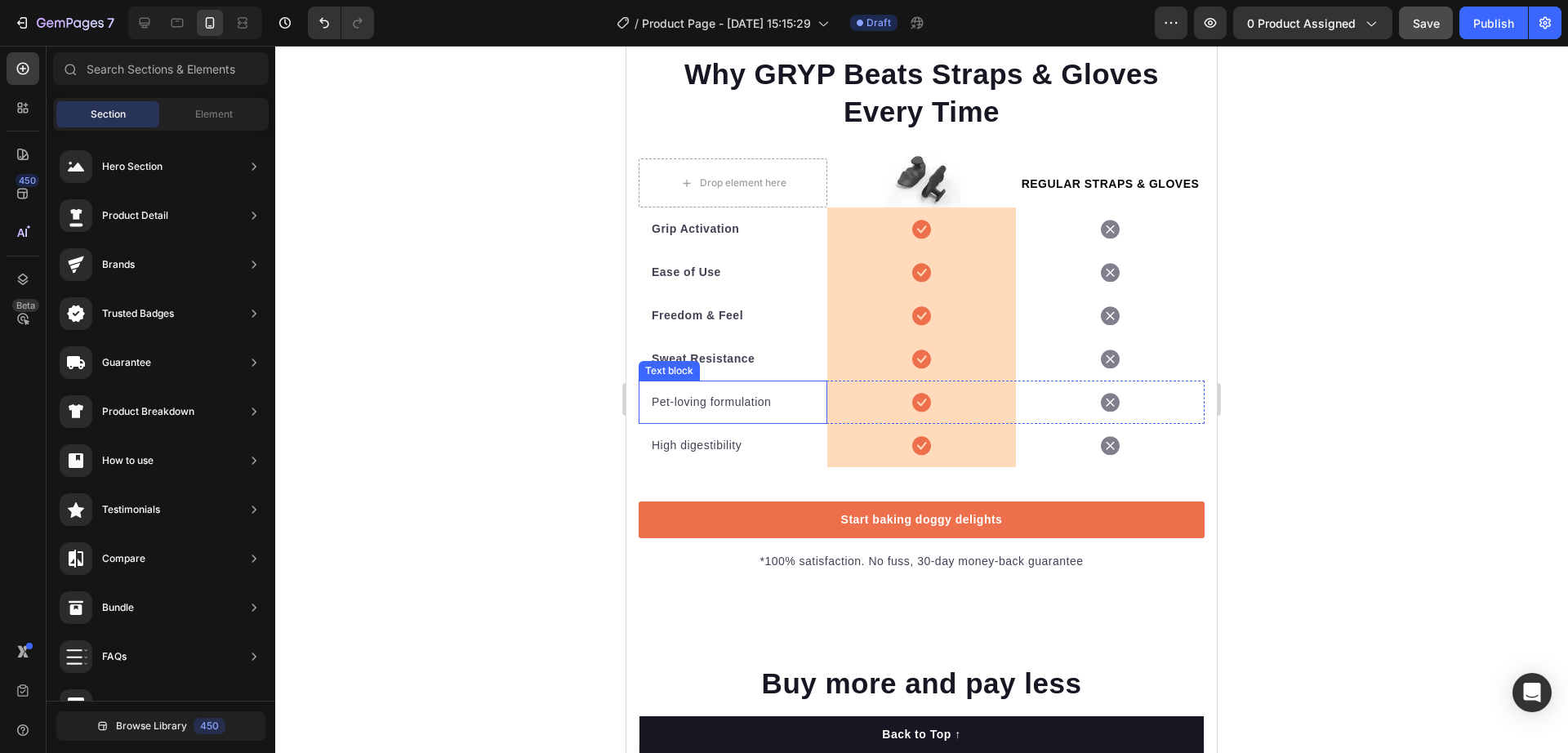
click at [701, 411] on p "Pet-loving formulation" at bounding box center [732, 402] width 162 height 17
click at [742, 411] on p "Pet-loving formulation" at bounding box center [732, 402] width 162 height 17
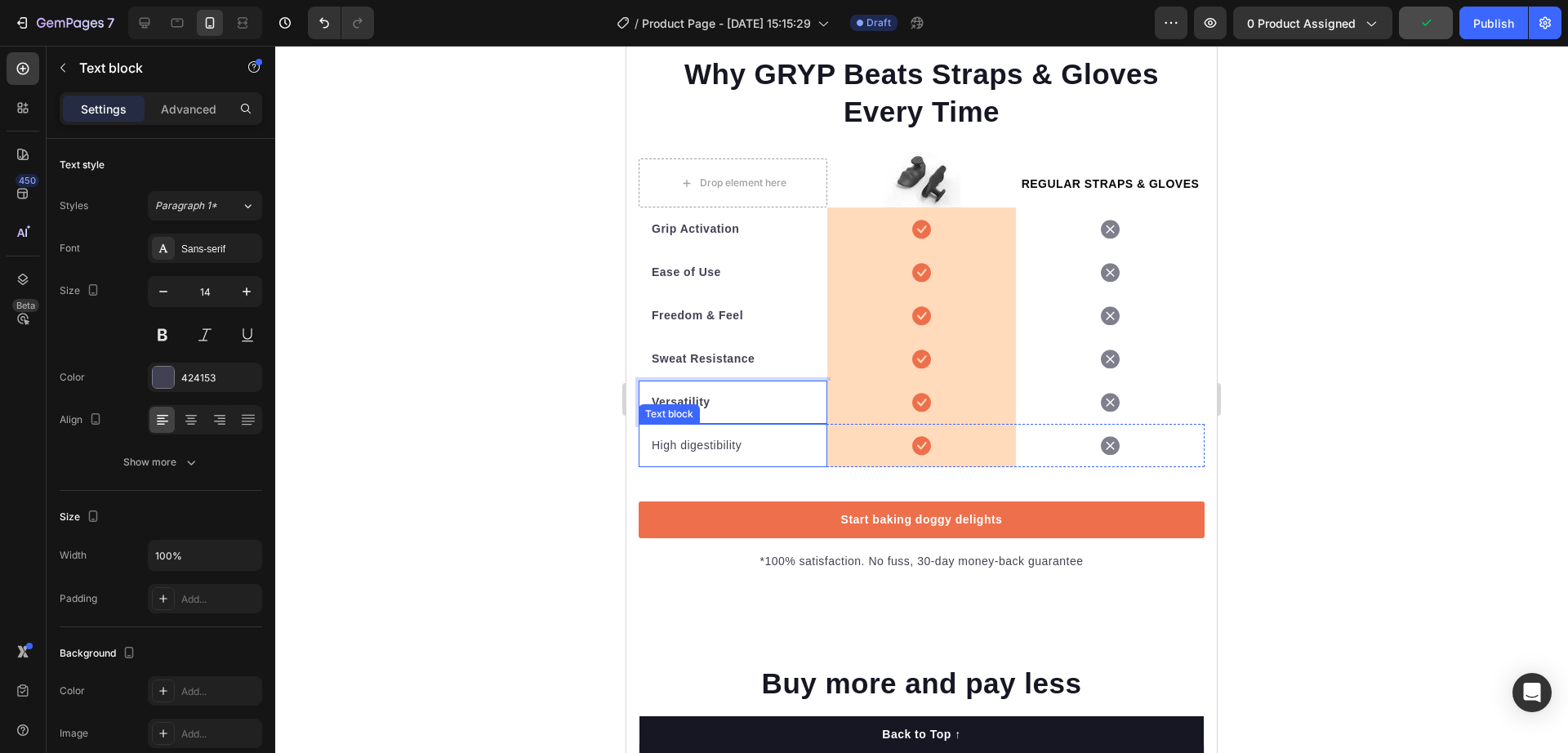
click at [727, 455] on p "High digestibility" at bounding box center [732, 445] width 162 height 17
click at [709, 456] on div "High digestibility" at bounding box center [733, 445] width 166 height 21
click at [709, 455] on p "High digestibility" at bounding box center [732, 445] width 162 height 17
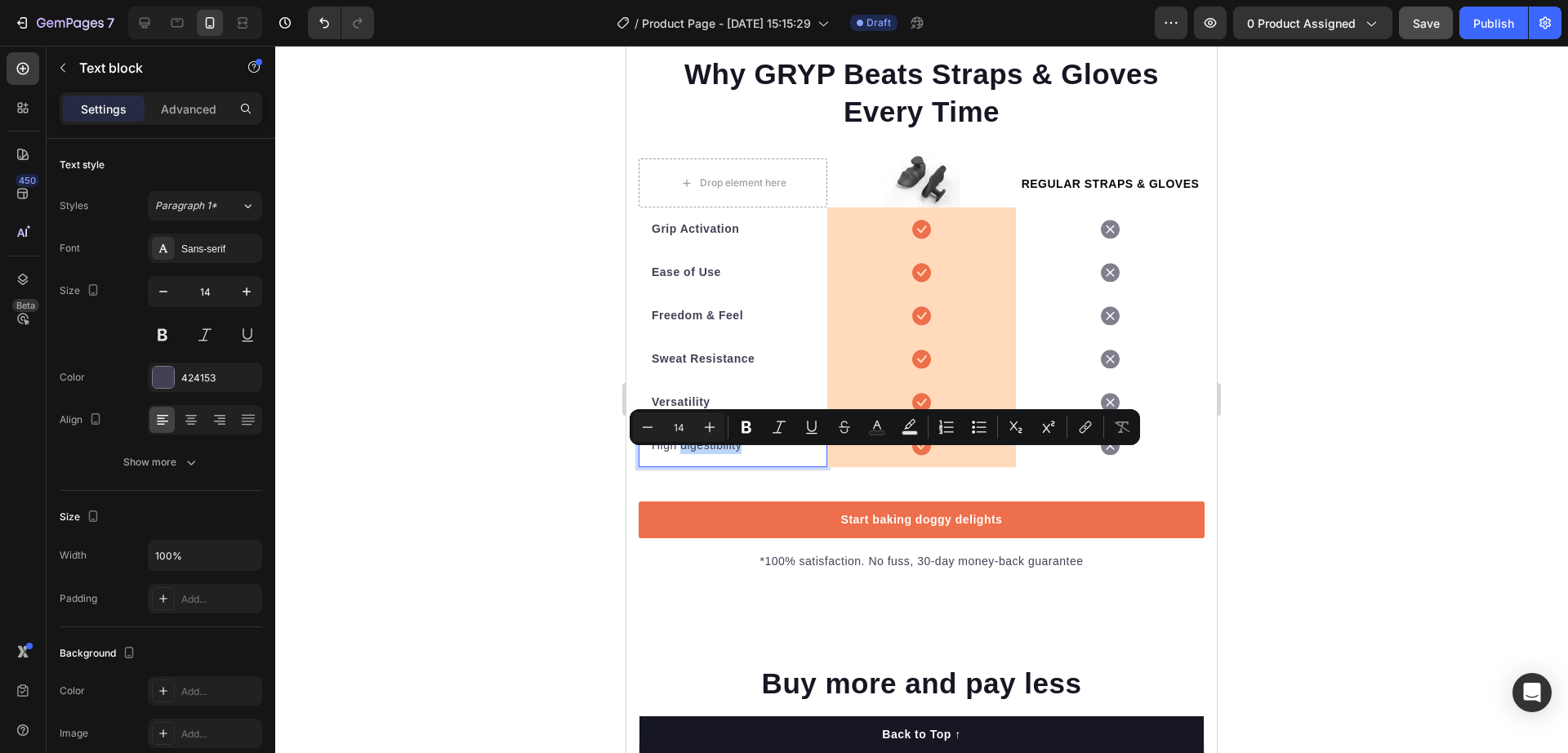
click at [648, 460] on div "High digestibility Text block 0" at bounding box center [732, 445] width 188 height 43
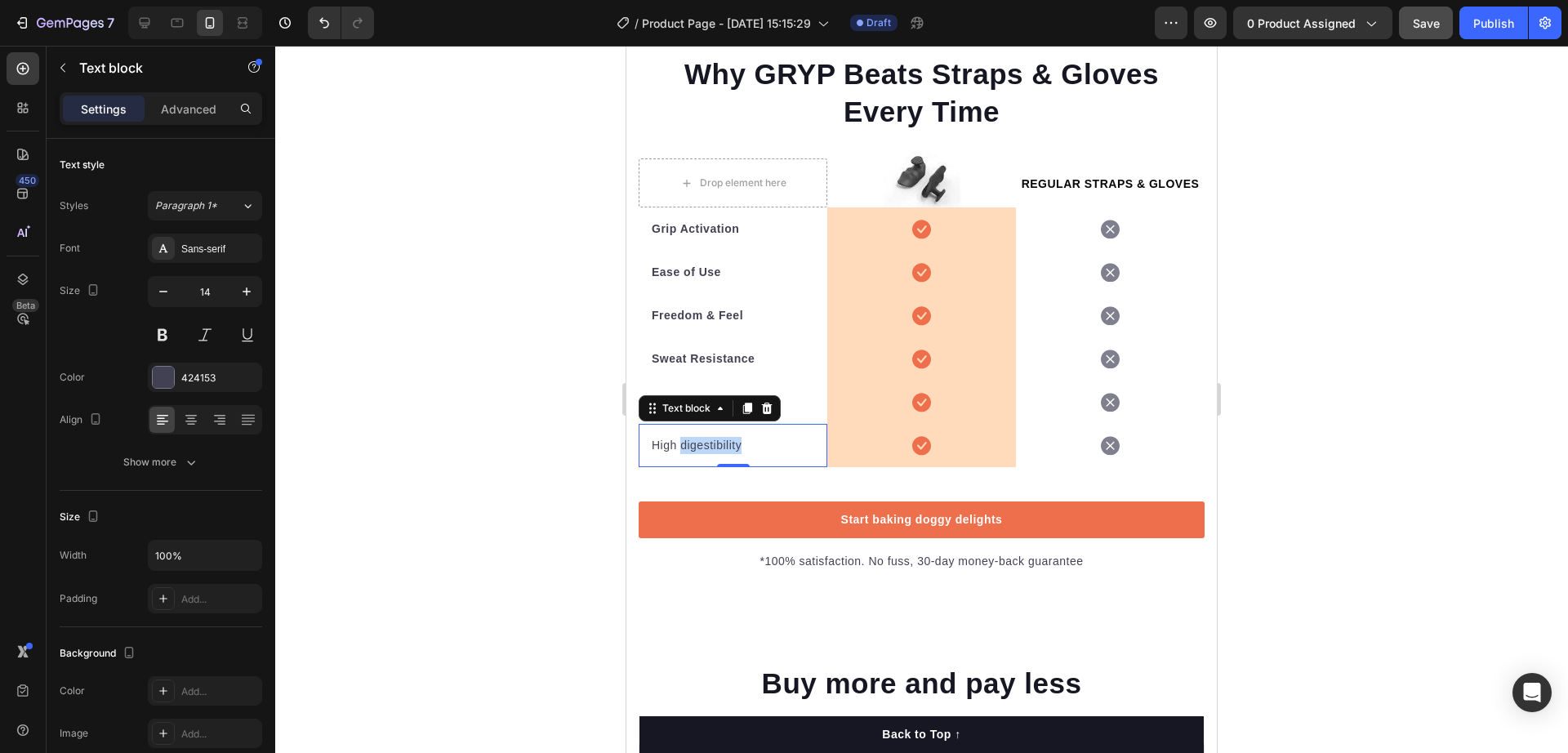
click at [683, 455] on p "High digestibility" at bounding box center [732, 445] width 162 height 17
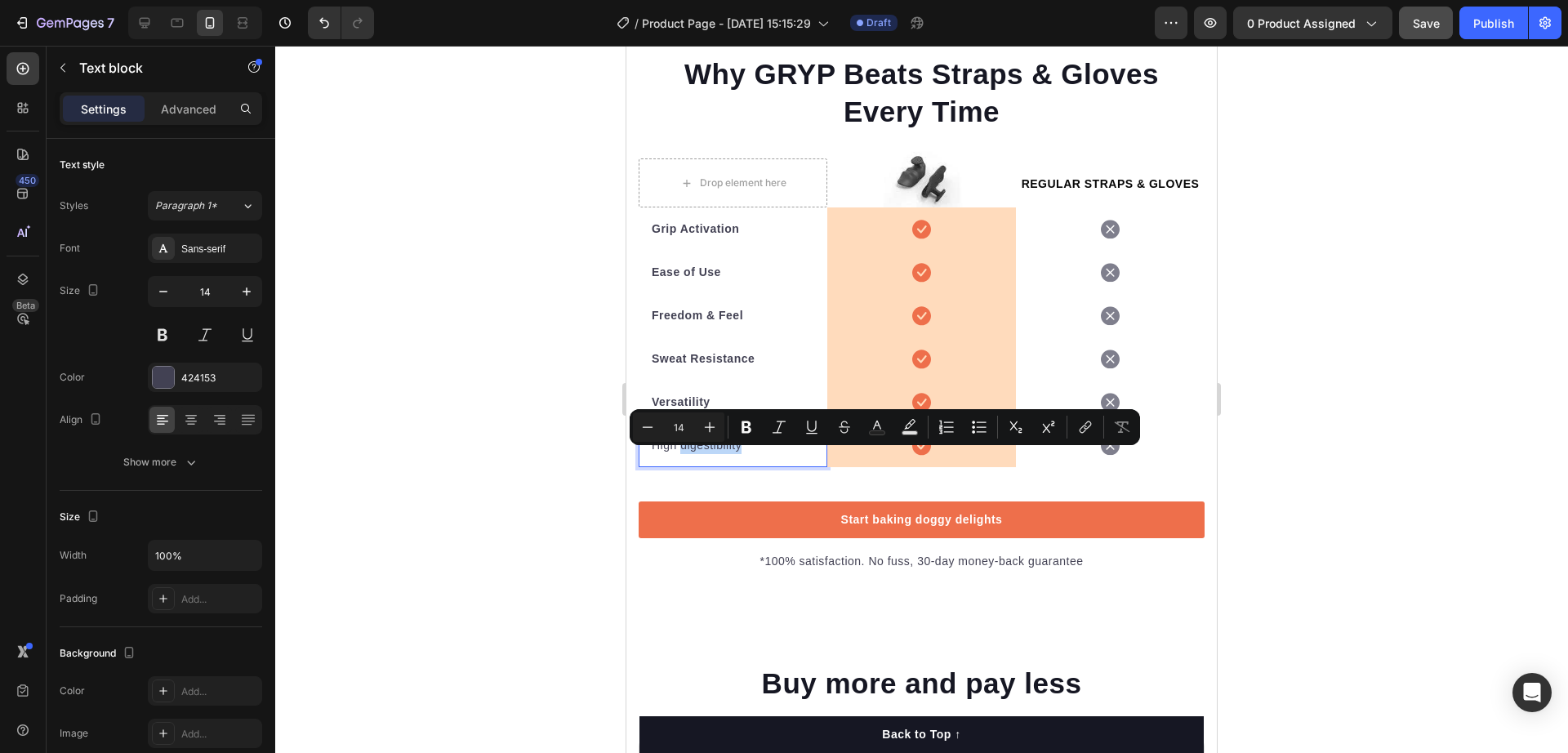
click at [683, 455] on p "High digestibility" at bounding box center [732, 445] width 162 height 17
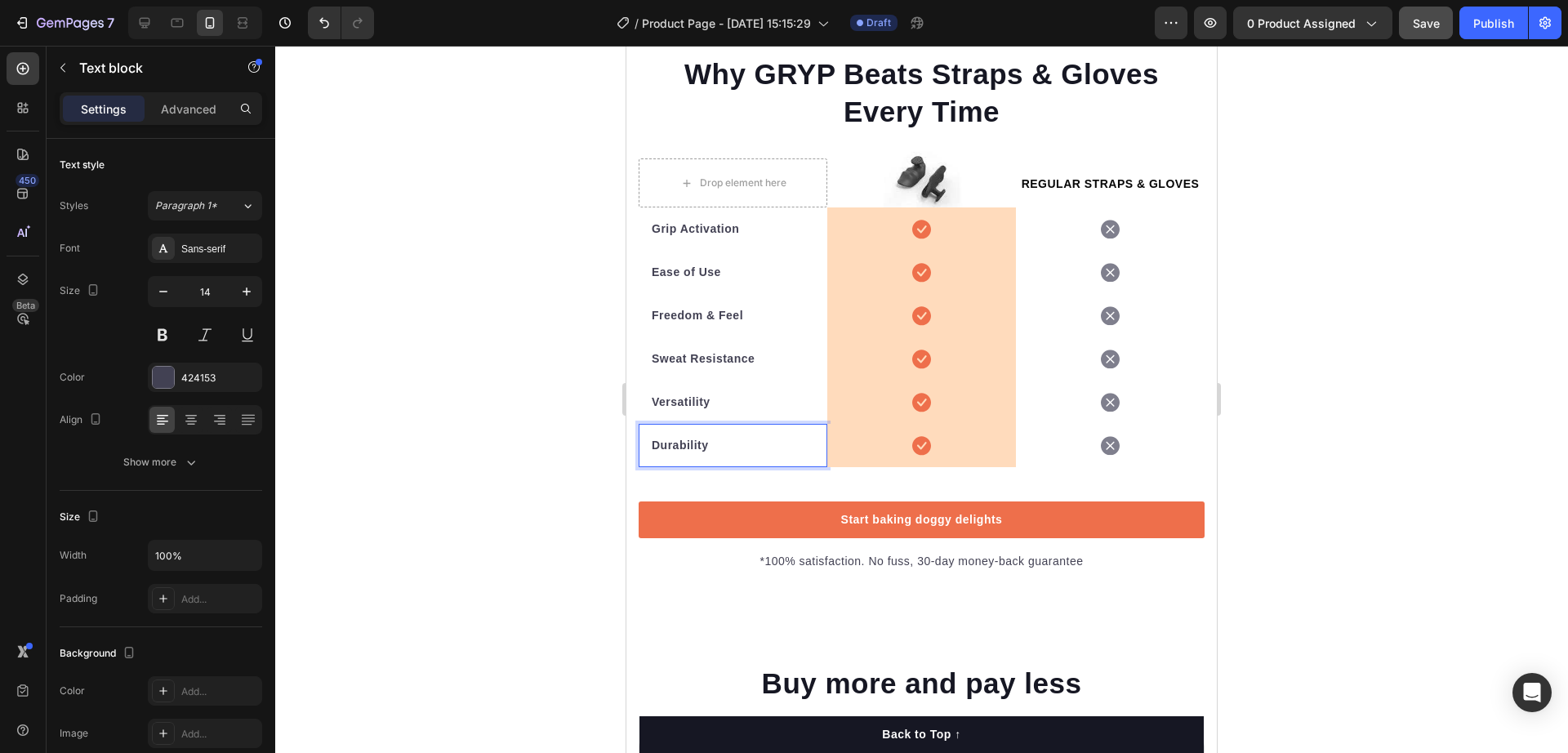
click at [1354, 397] on div at bounding box center [922, 399] width 1293 height 708
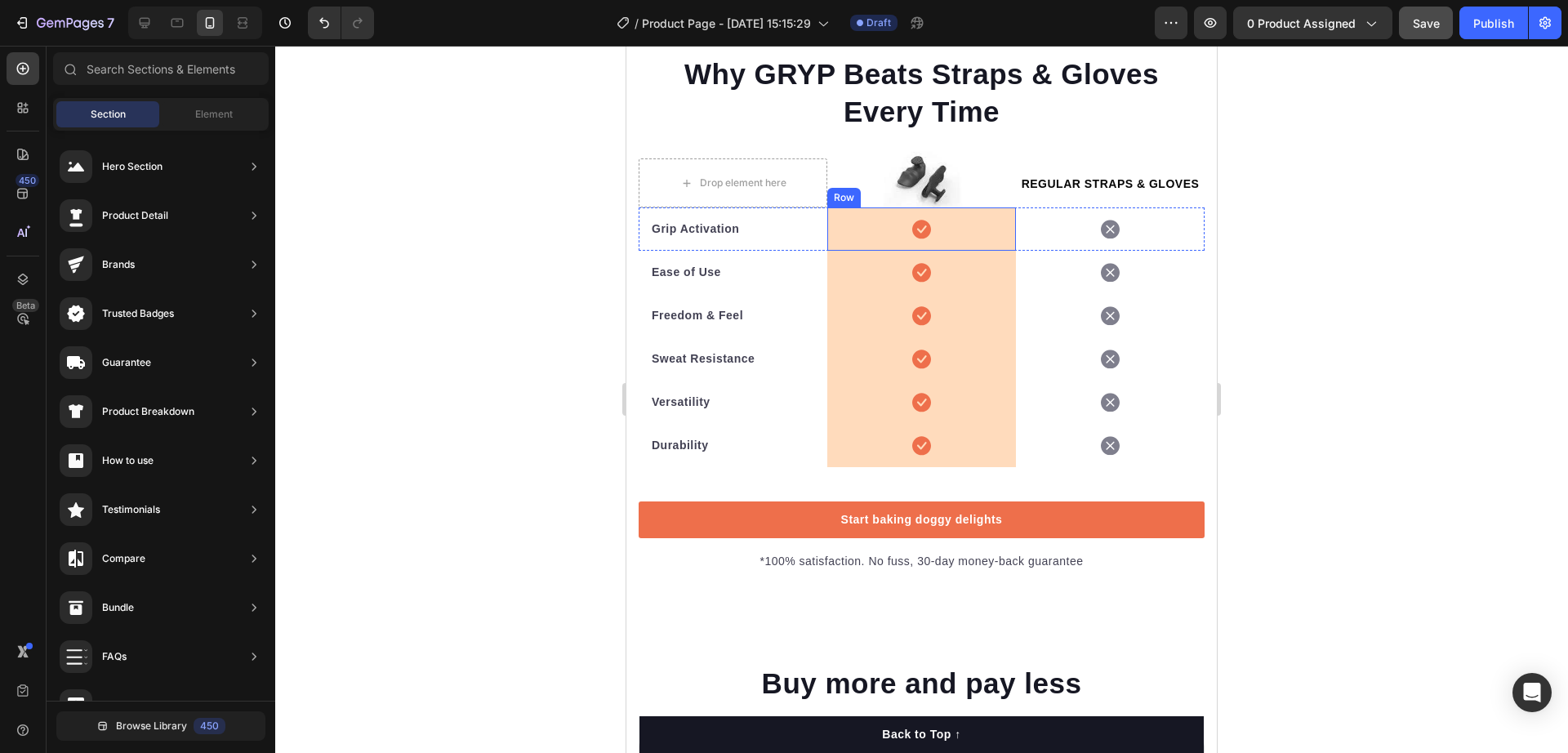
click at [931, 249] on div "Icon Row" at bounding box center [921, 229] width 188 height 43
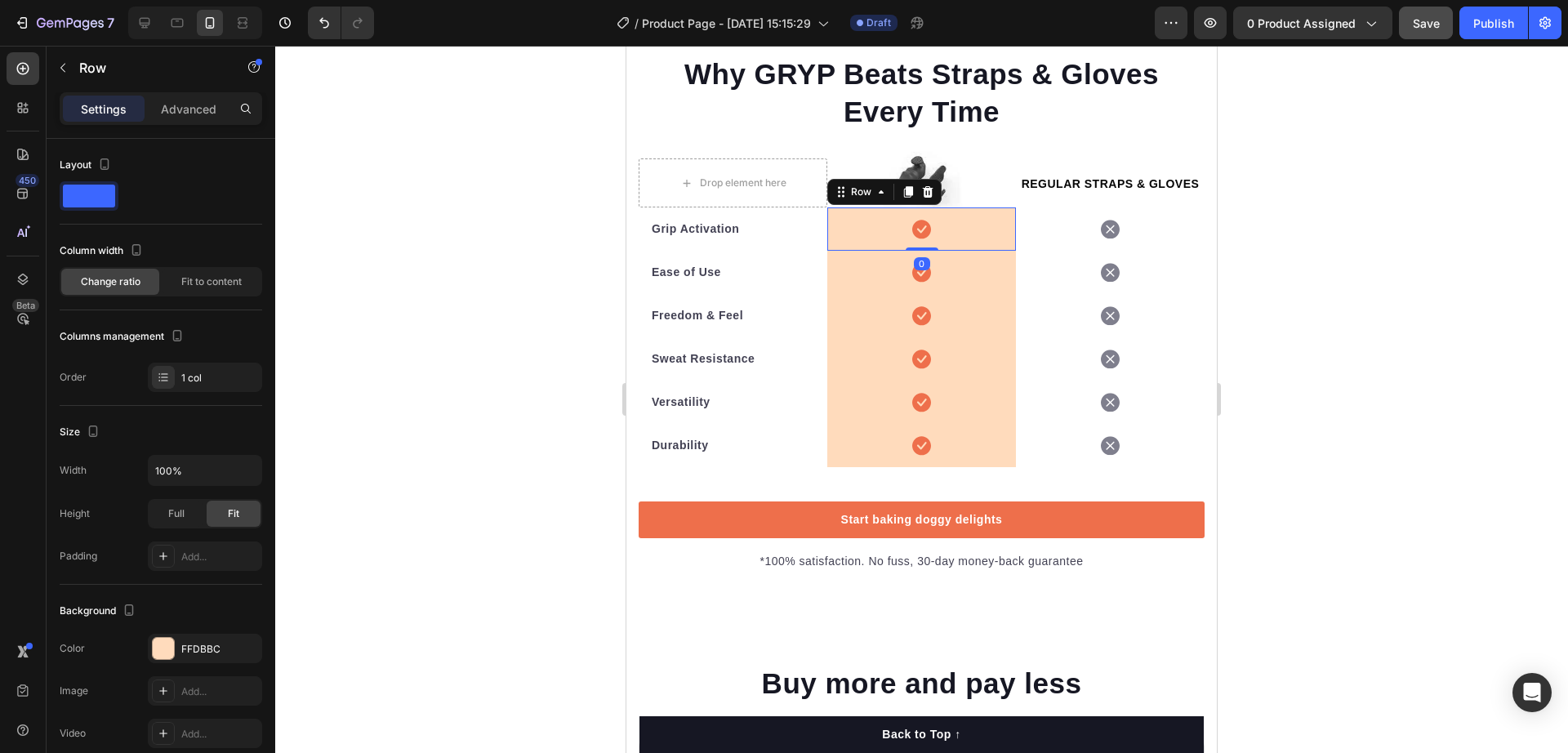
click at [852, 246] on div "Icon Row 0" at bounding box center [921, 229] width 188 height 43
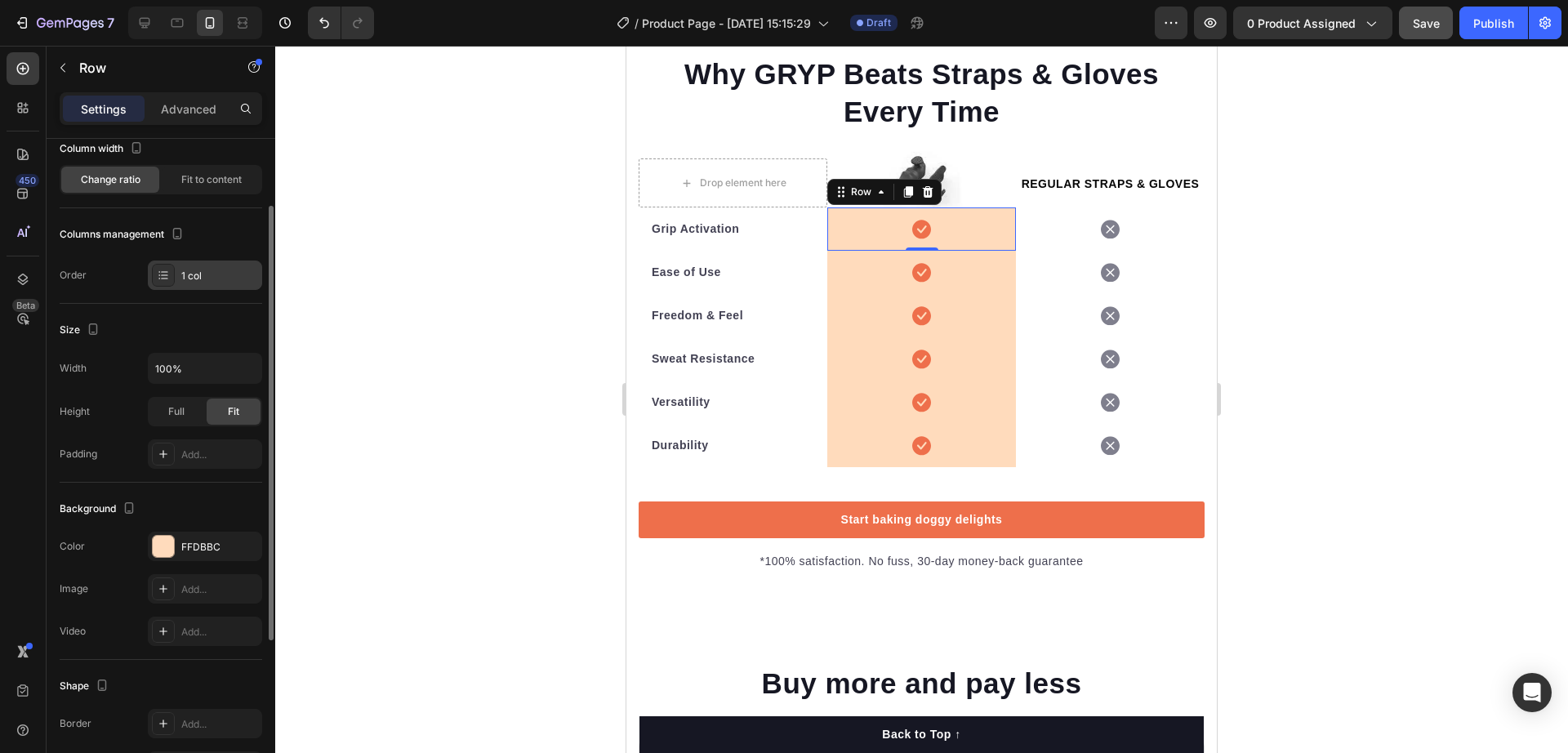
click at [170, 278] on div at bounding box center [163, 275] width 22 height 23
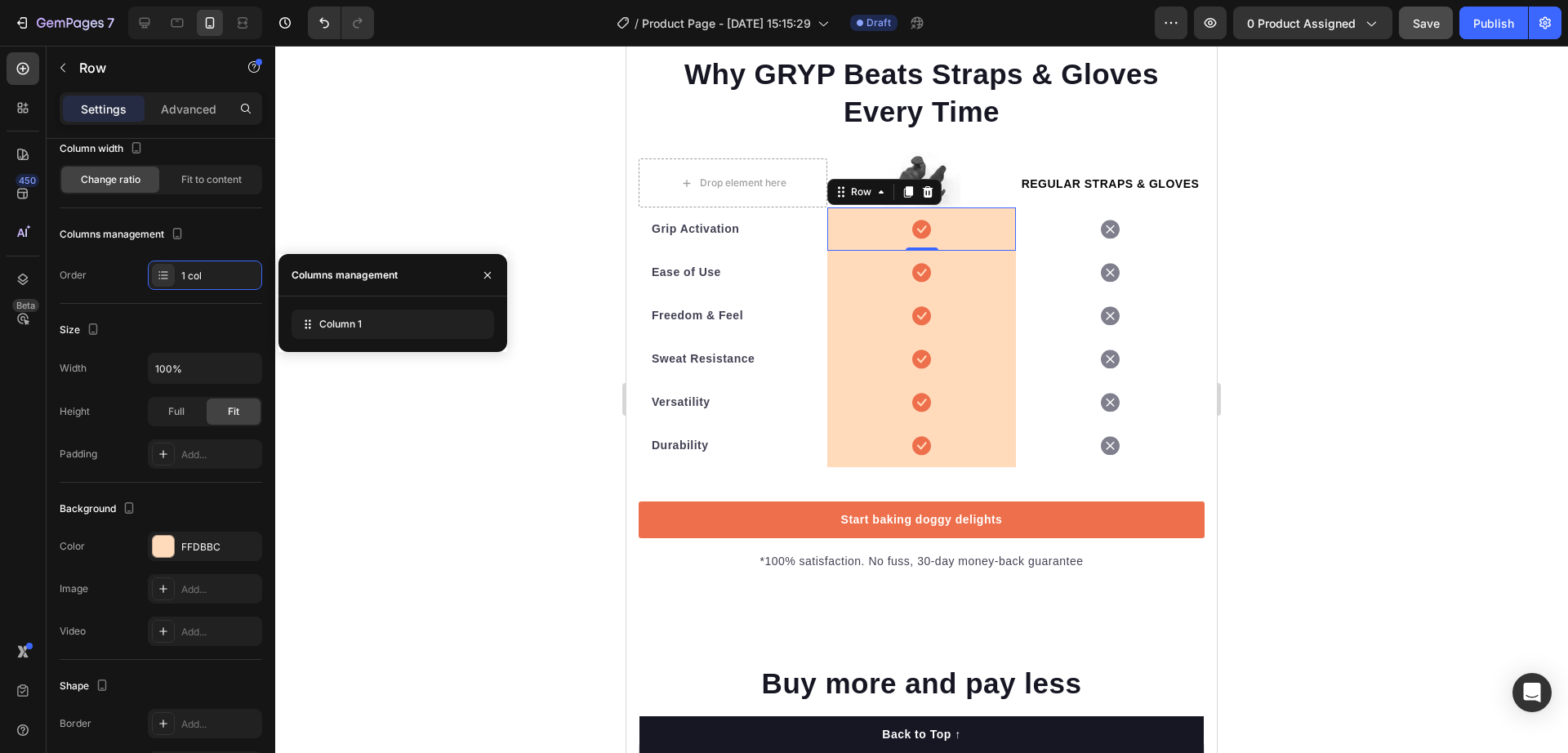
click at [373, 277] on div "Columns management" at bounding box center [344, 276] width 106 height 15
click at [308, 327] on icon at bounding box center [309, 328] width 3 height 3
click at [156, 314] on div "Size Width 100% Height Full Fit Padding Add..." at bounding box center [161, 393] width 202 height 179
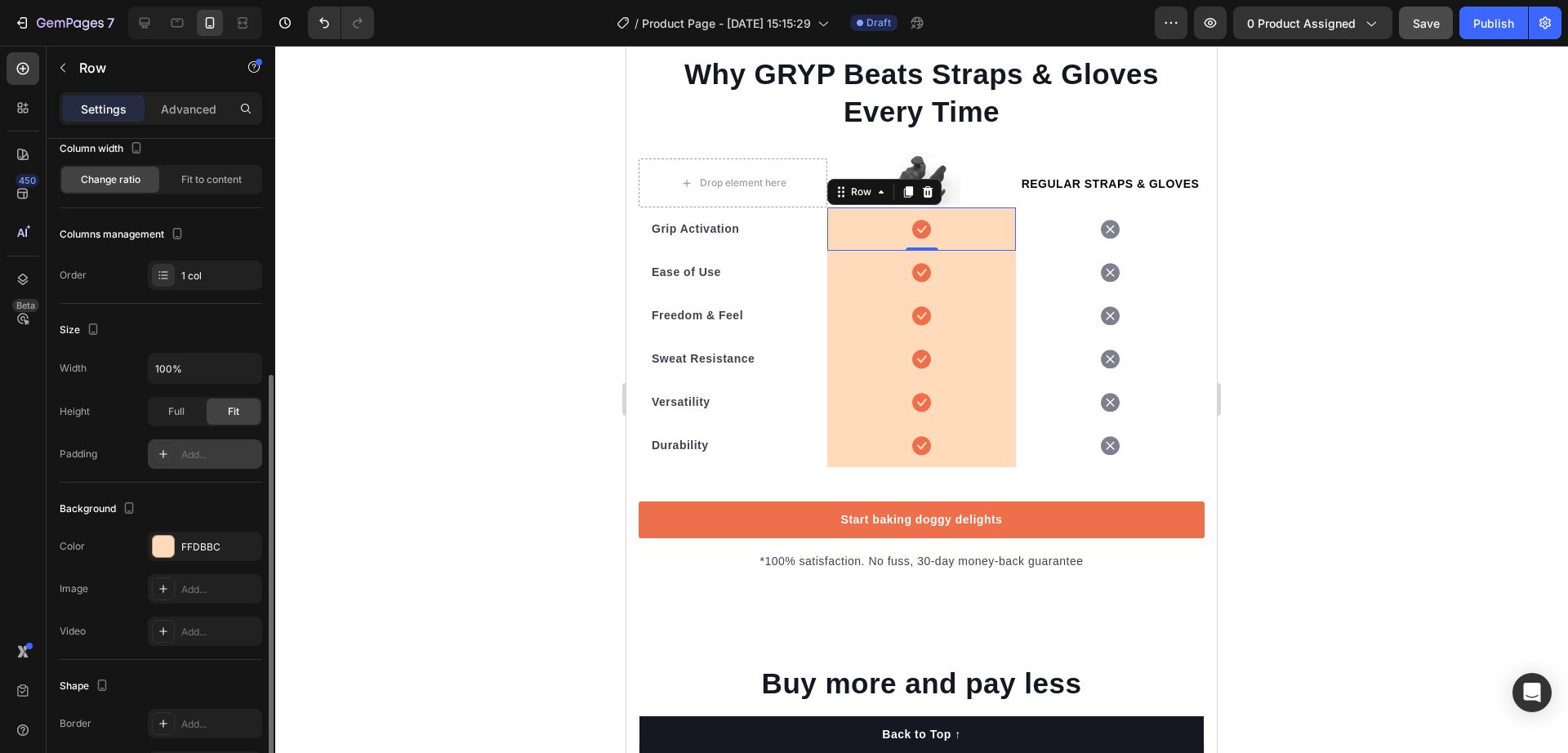
scroll to position [343, 0]
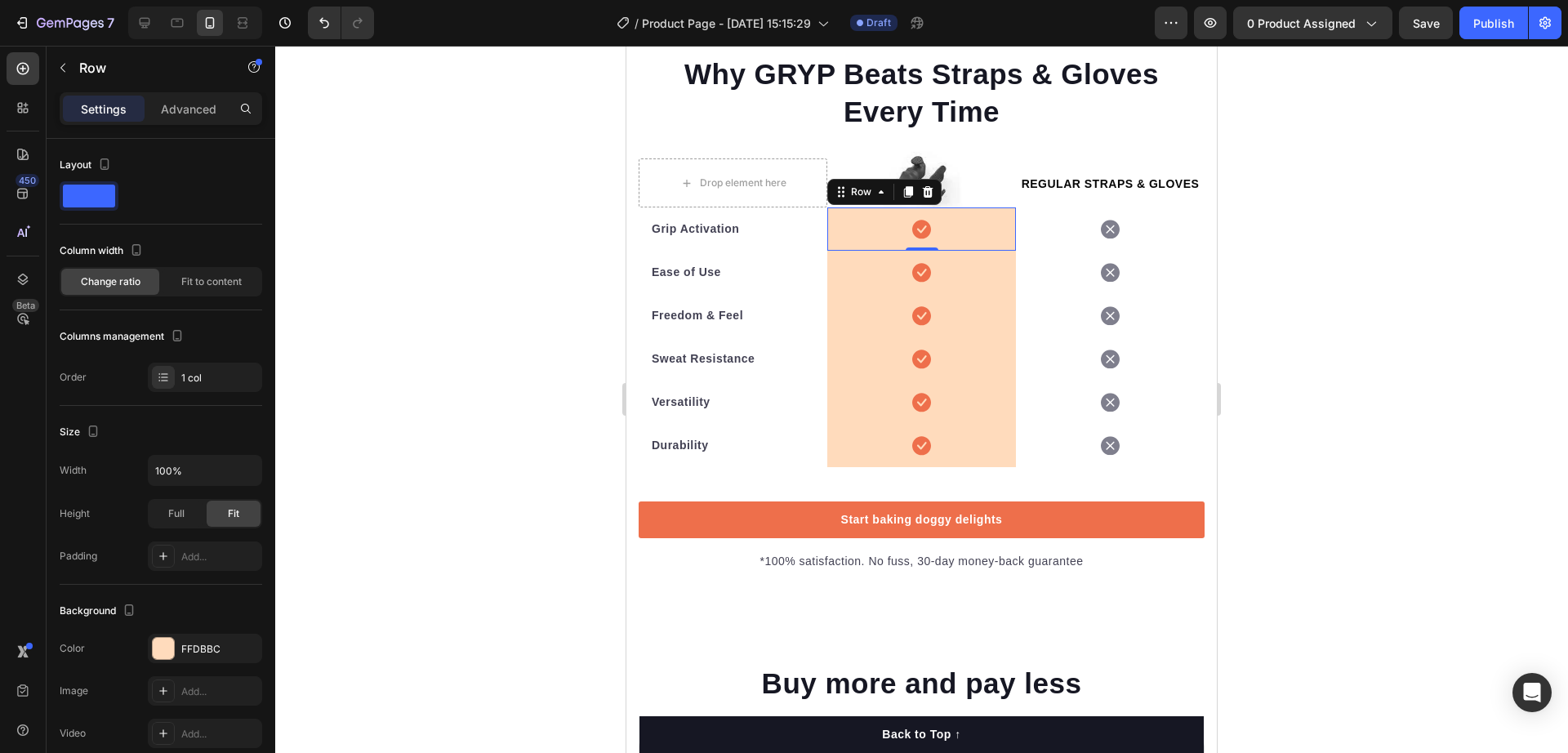
click at [1319, 238] on div at bounding box center [922, 399] width 1293 height 708
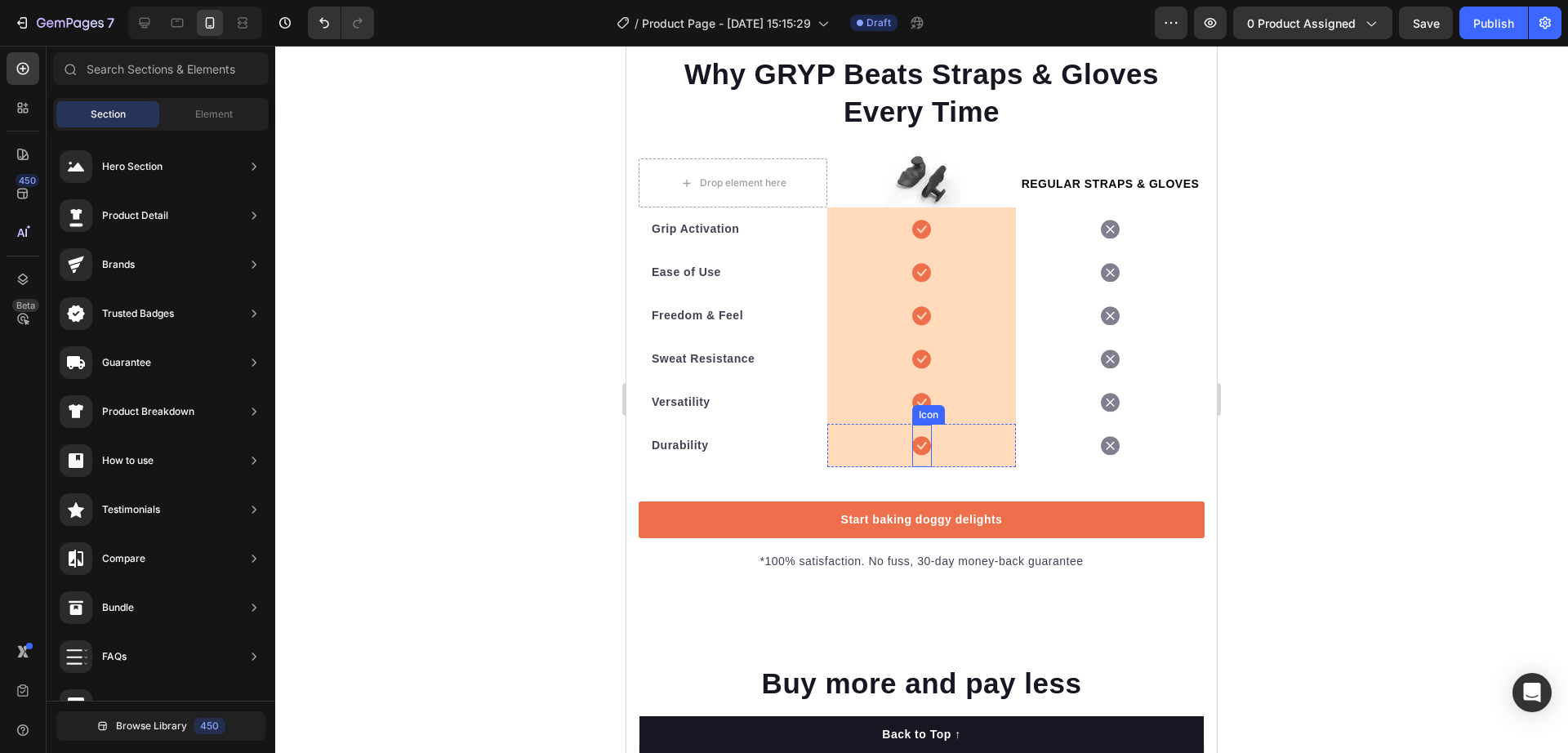
click at [915, 455] on icon at bounding box center [921, 445] width 19 height 19
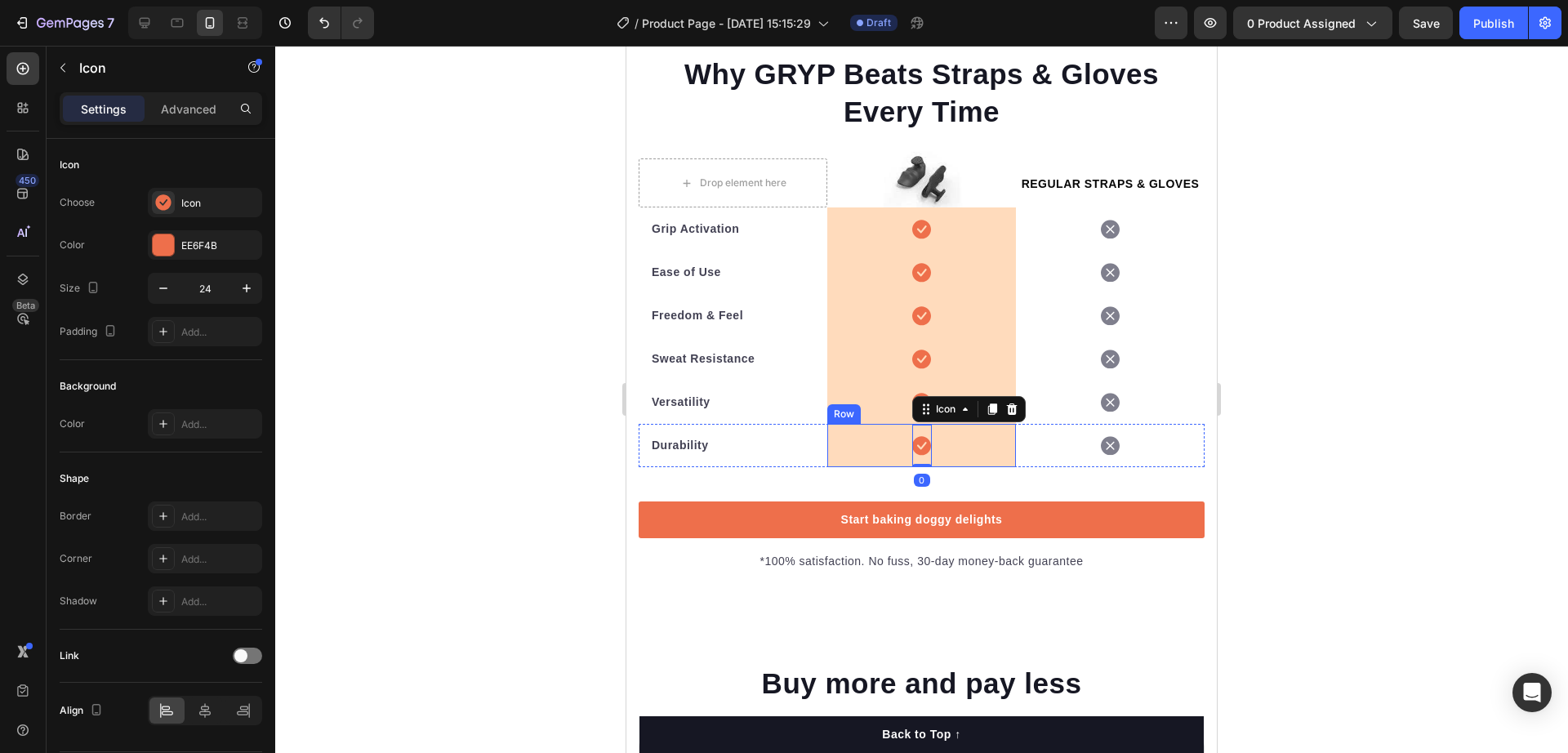
click at [836, 463] on div "Icon 0 Row" at bounding box center [921, 445] width 188 height 43
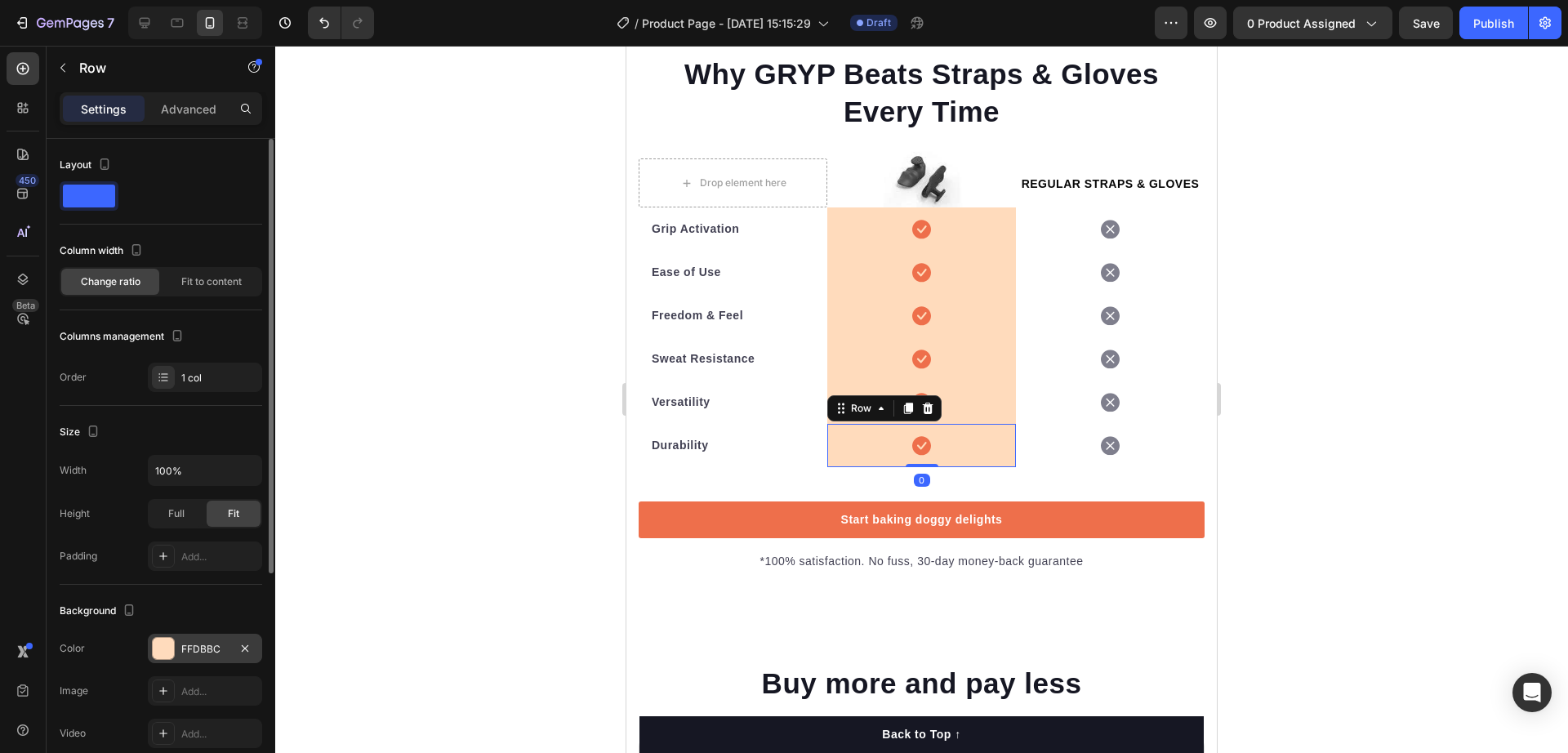
click at [204, 645] on div "FFDBBC" at bounding box center [204, 650] width 48 height 15
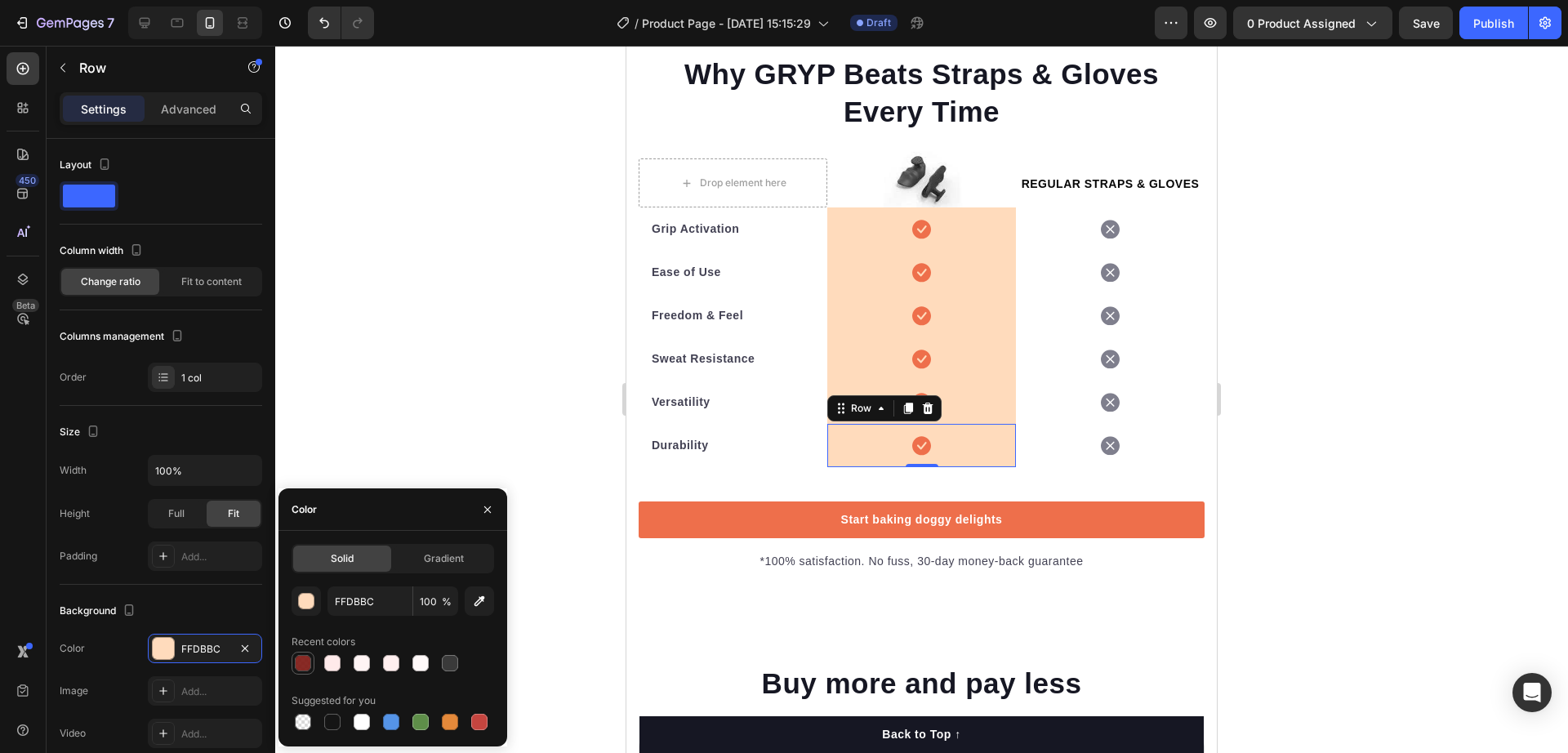
click at [304, 661] on div at bounding box center [303, 663] width 16 height 16
type input "7C140E"
type input "90"
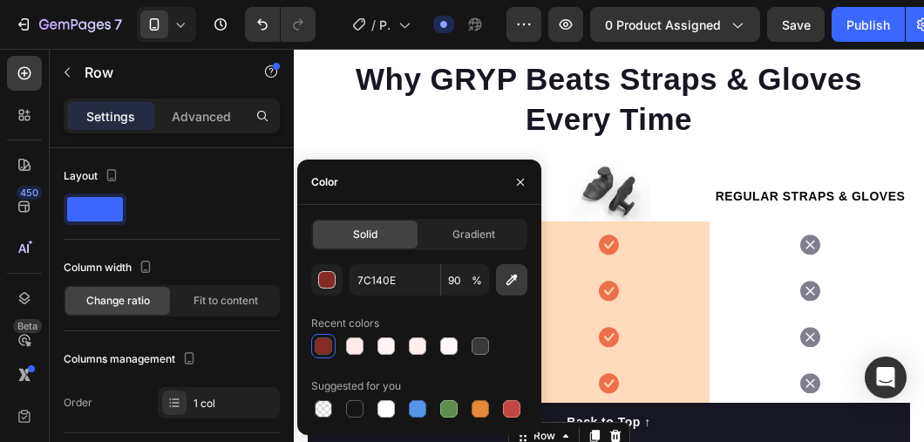
click at [511, 281] on icon "button" at bounding box center [511, 279] width 17 height 17
type input "7C1034"
type input "100"
click at [323, 355] on div at bounding box center [323, 345] width 17 height 17
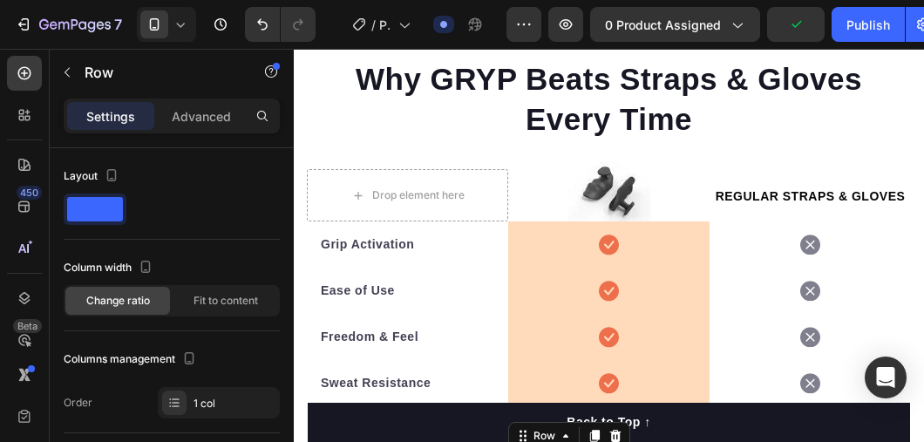
type input "7C140E"
type input "90"
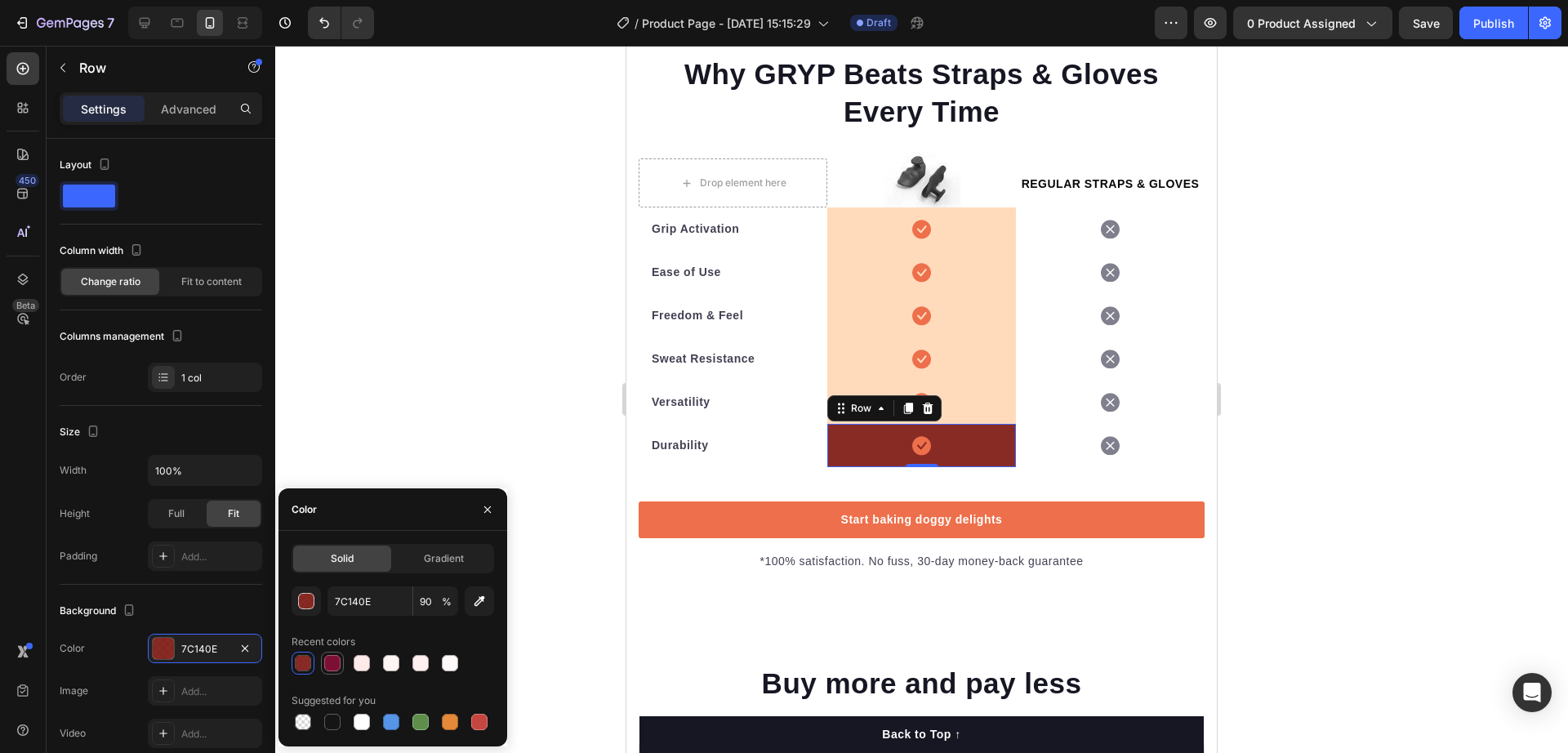
click at [326, 663] on div at bounding box center [332, 663] width 16 height 16
type input "7C1034"
type input "100"
click at [844, 235] on div "Icon Row" at bounding box center [921, 229] width 188 height 43
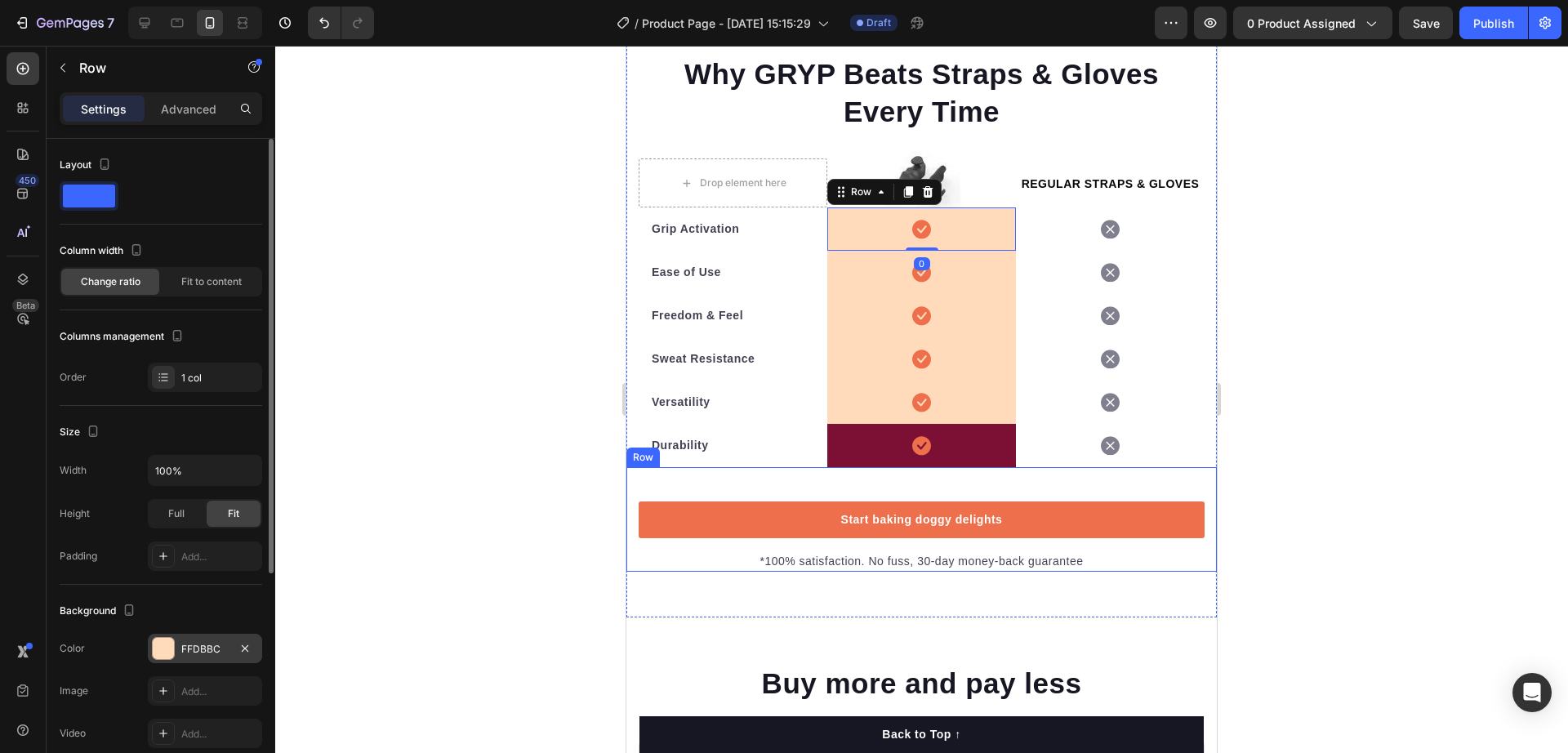
click at [169, 649] on div at bounding box center [163, 649] width 22 height 22
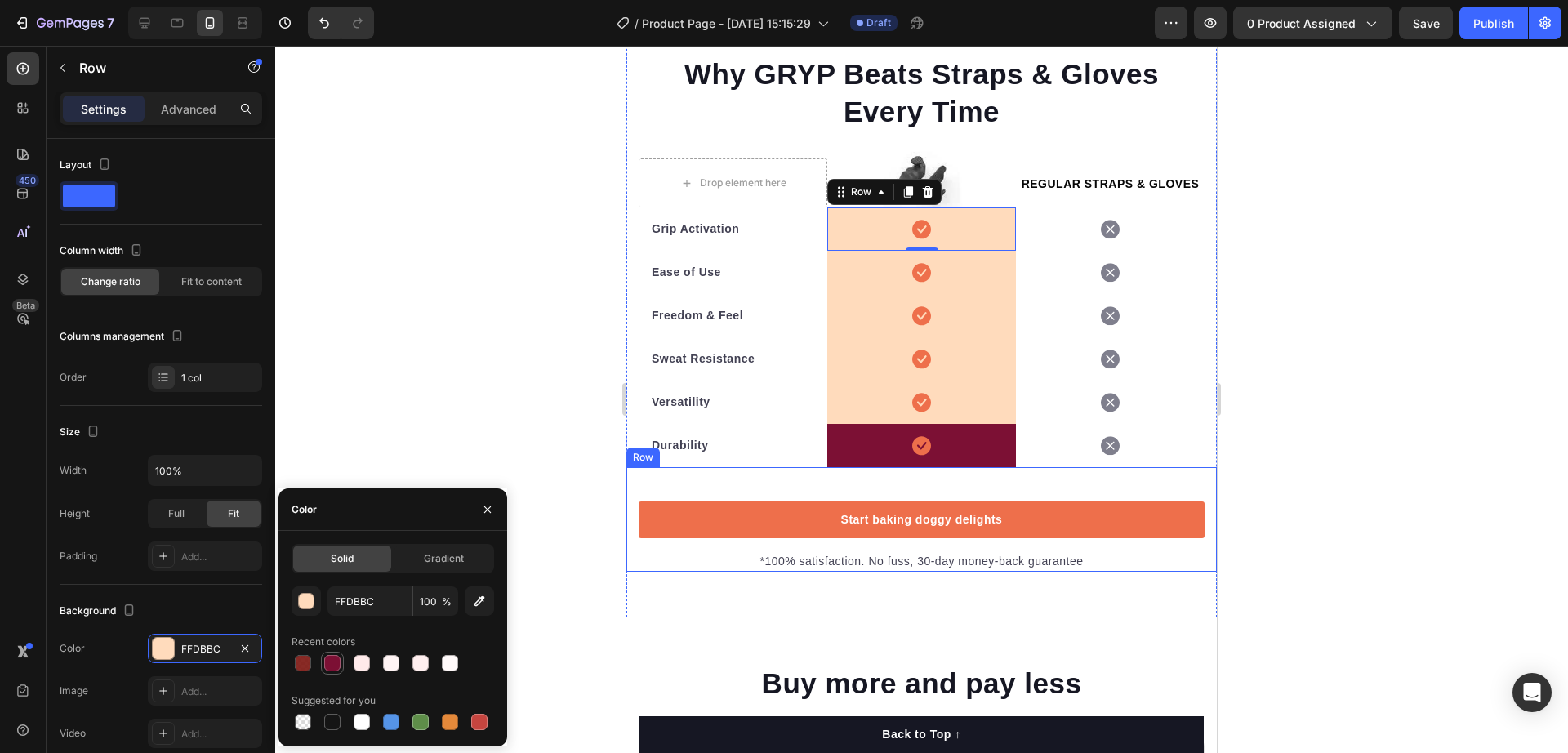
click at [340, 668] on div at bounding box center [332, 663] width 20 height 20
type input "7C1034"
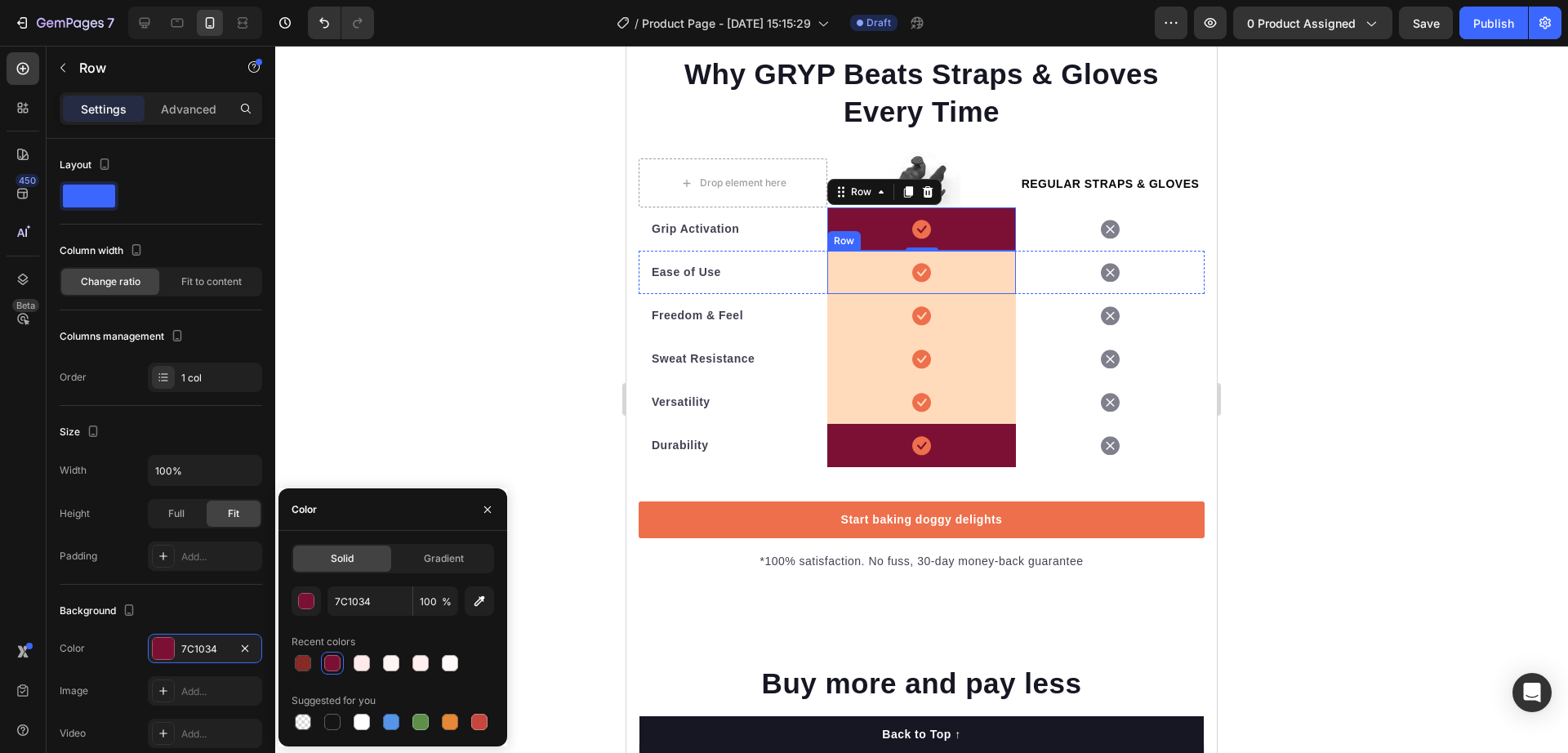
click at [844, 277] on div "Icon Row" at bounding box center [921, 273] width 188 height 43
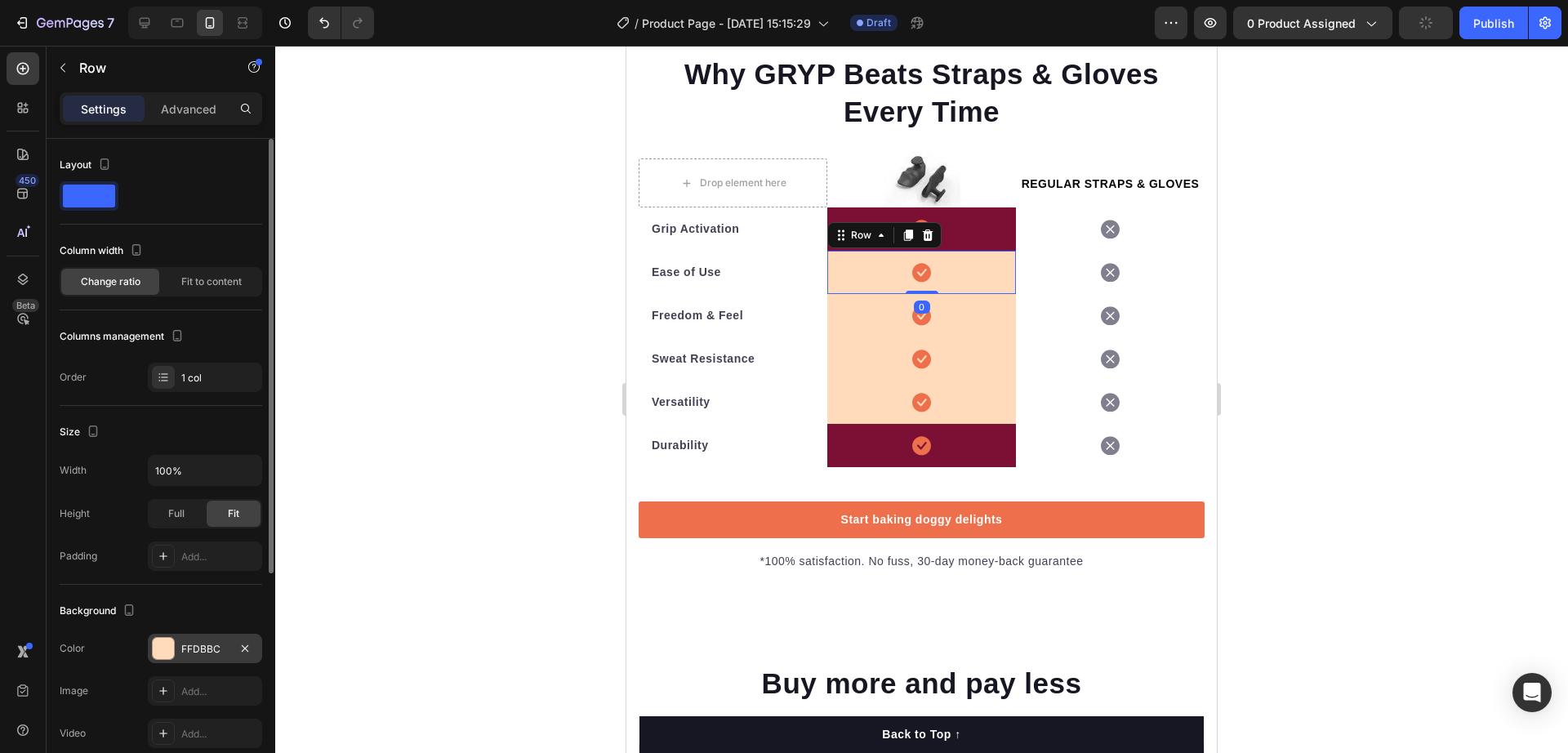
click at [208, 638] on div "FFDBBC" at bounding box center [205, 648] width 114 height 29
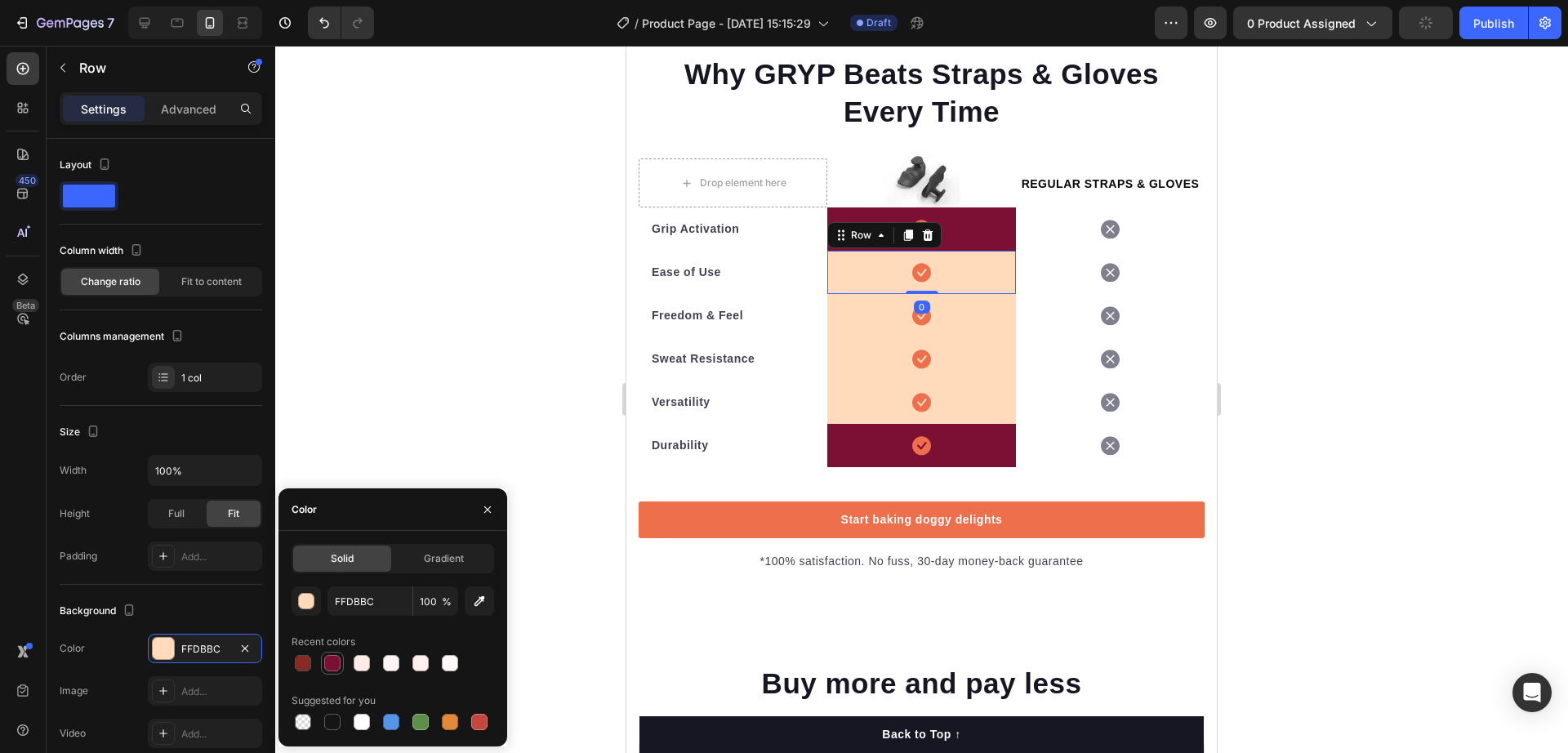
click at [340, 656] on div at bounding box center [332, 663] width 20 height 20
type input "7C1034"
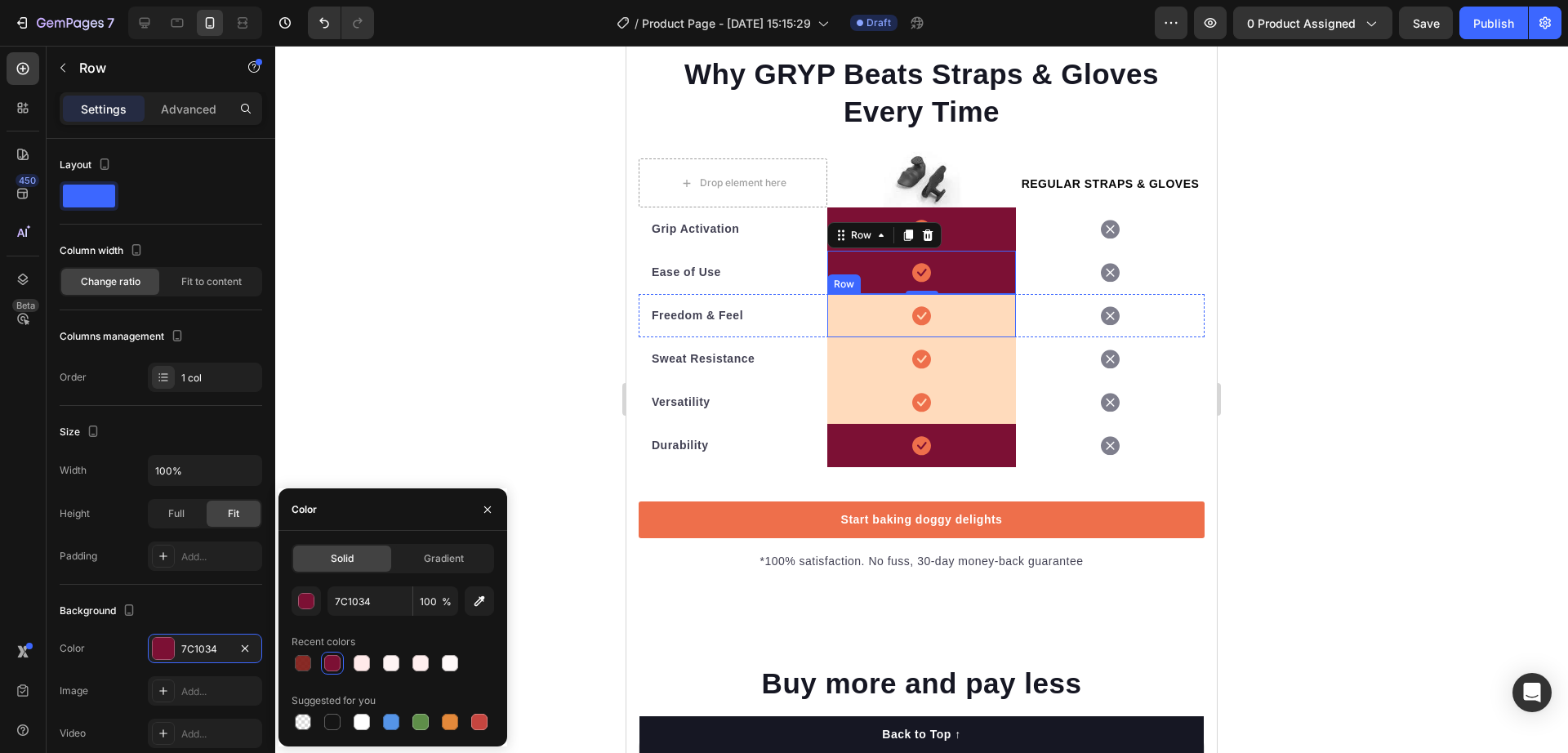
click at [851, 316] on div "Icon Row" at bounding box center [921, 316] width 188 height 43
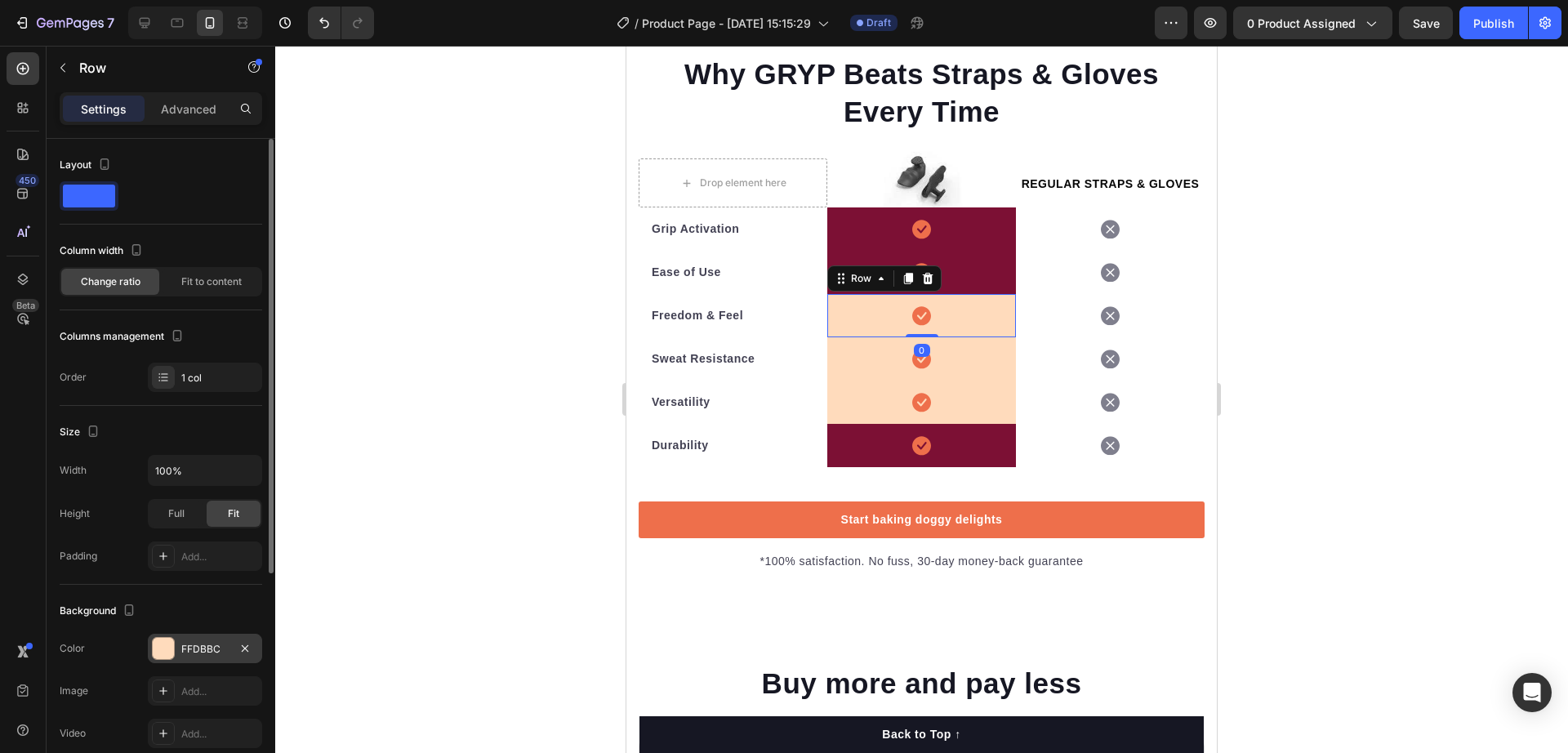
click at [201, 652] on div "FFDBBC" at bounding box center [204, 650] width 48 height 15
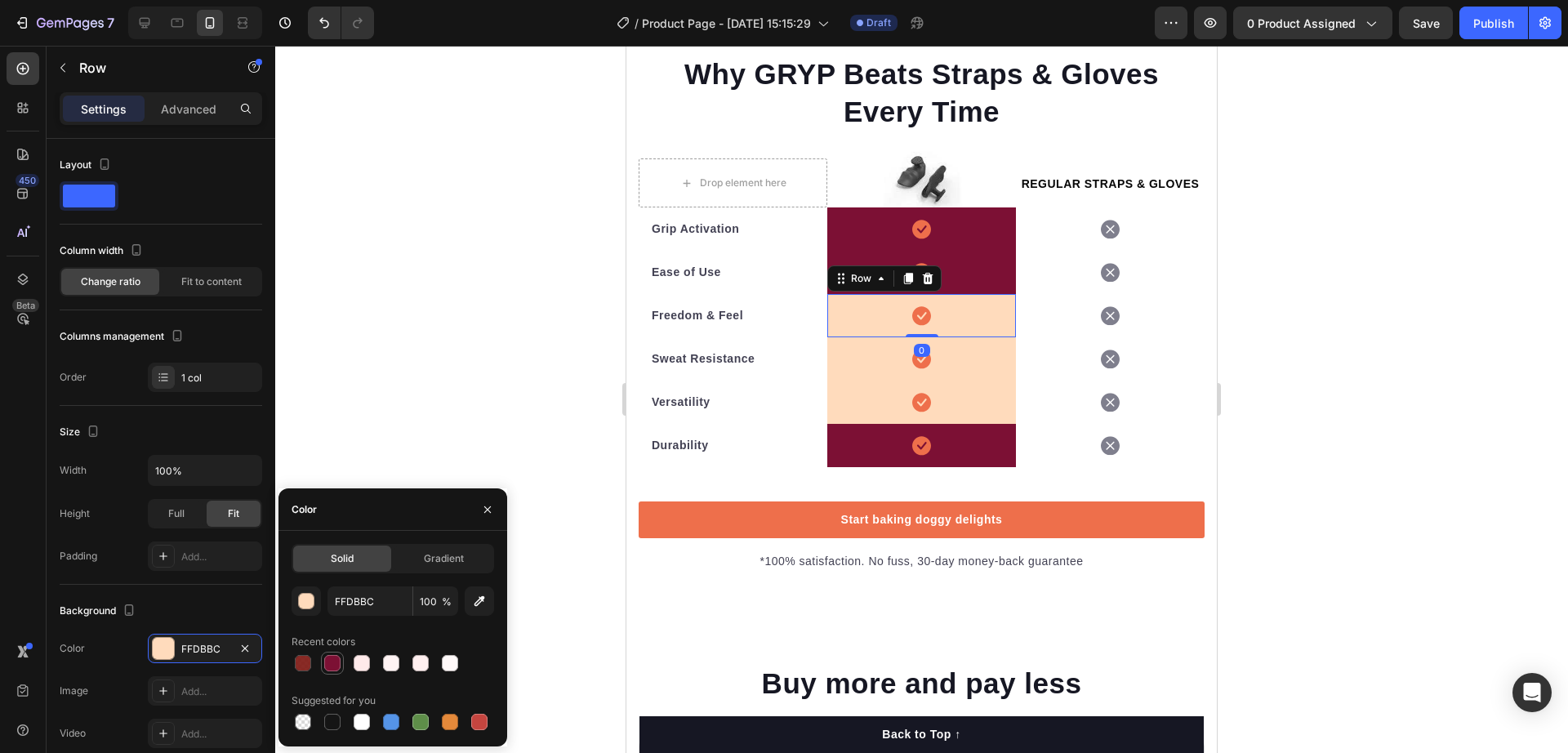
click at [336, 660] on div at bounding box center [332, 663] width 16 height 16
type input "7C1034"
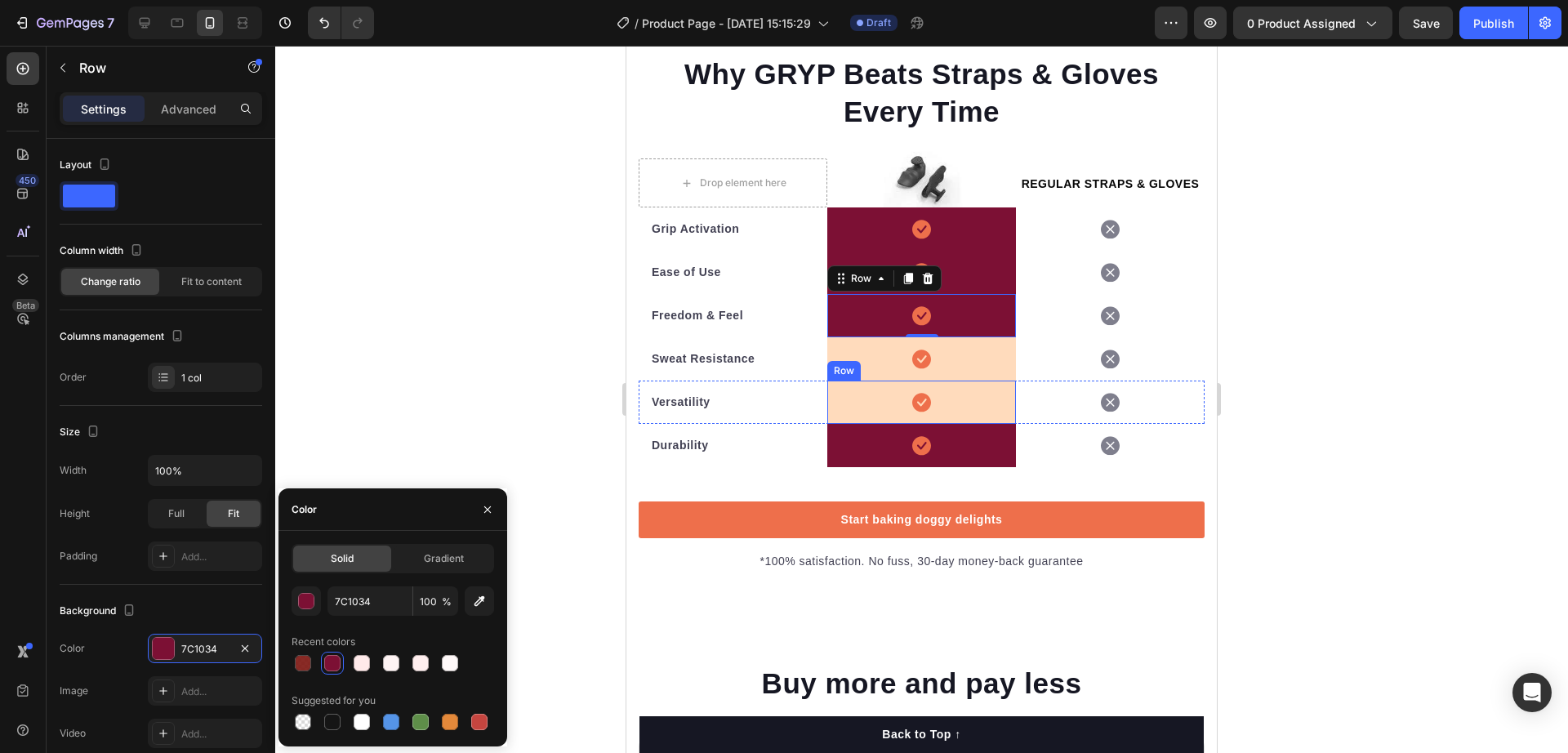
click at [855, 356] on div "Icon Row" at bounding box center [921, 359] width 188 height 43
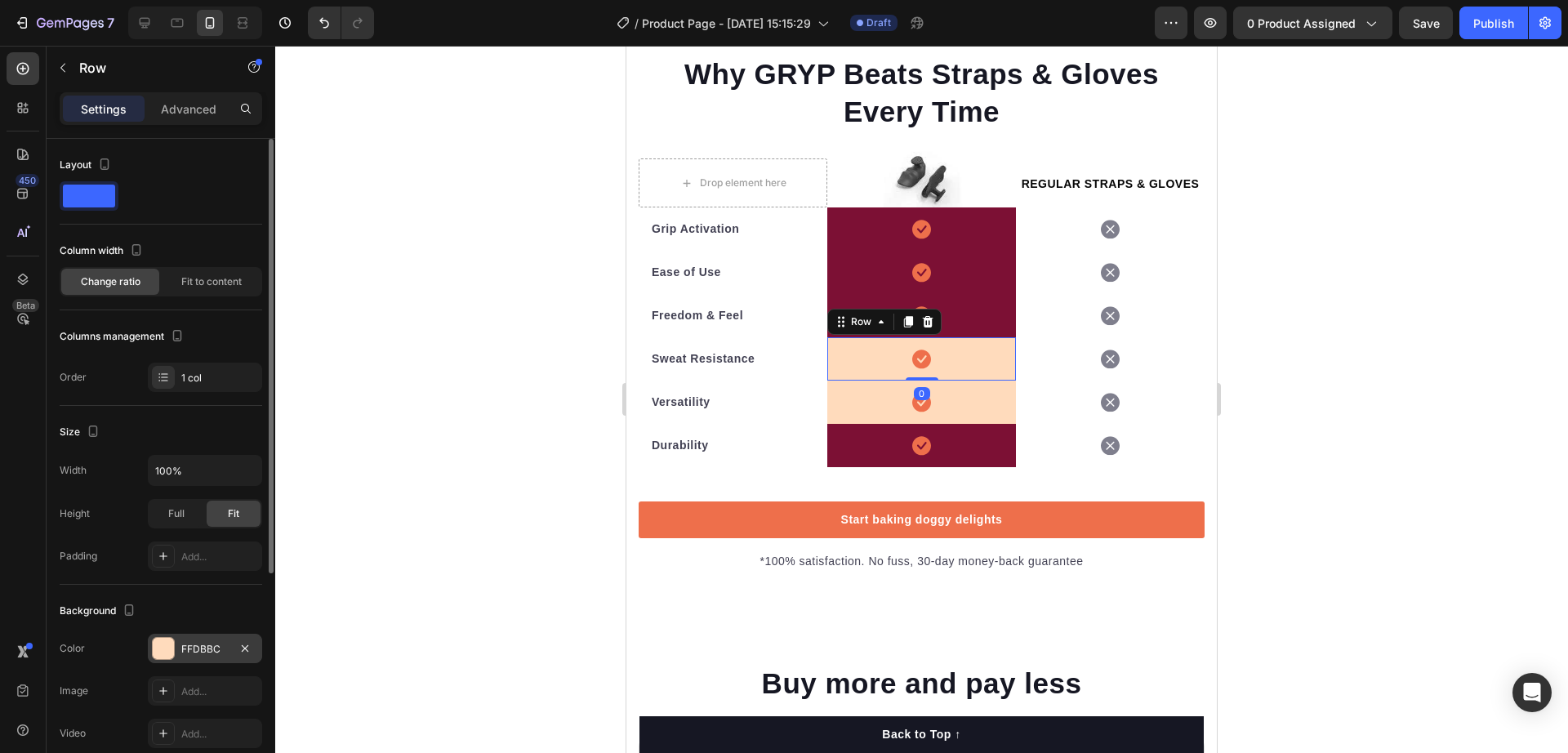
click at [201, 644] on div "FFDBBC" at bounding box center [204, 650] width 48 height 15
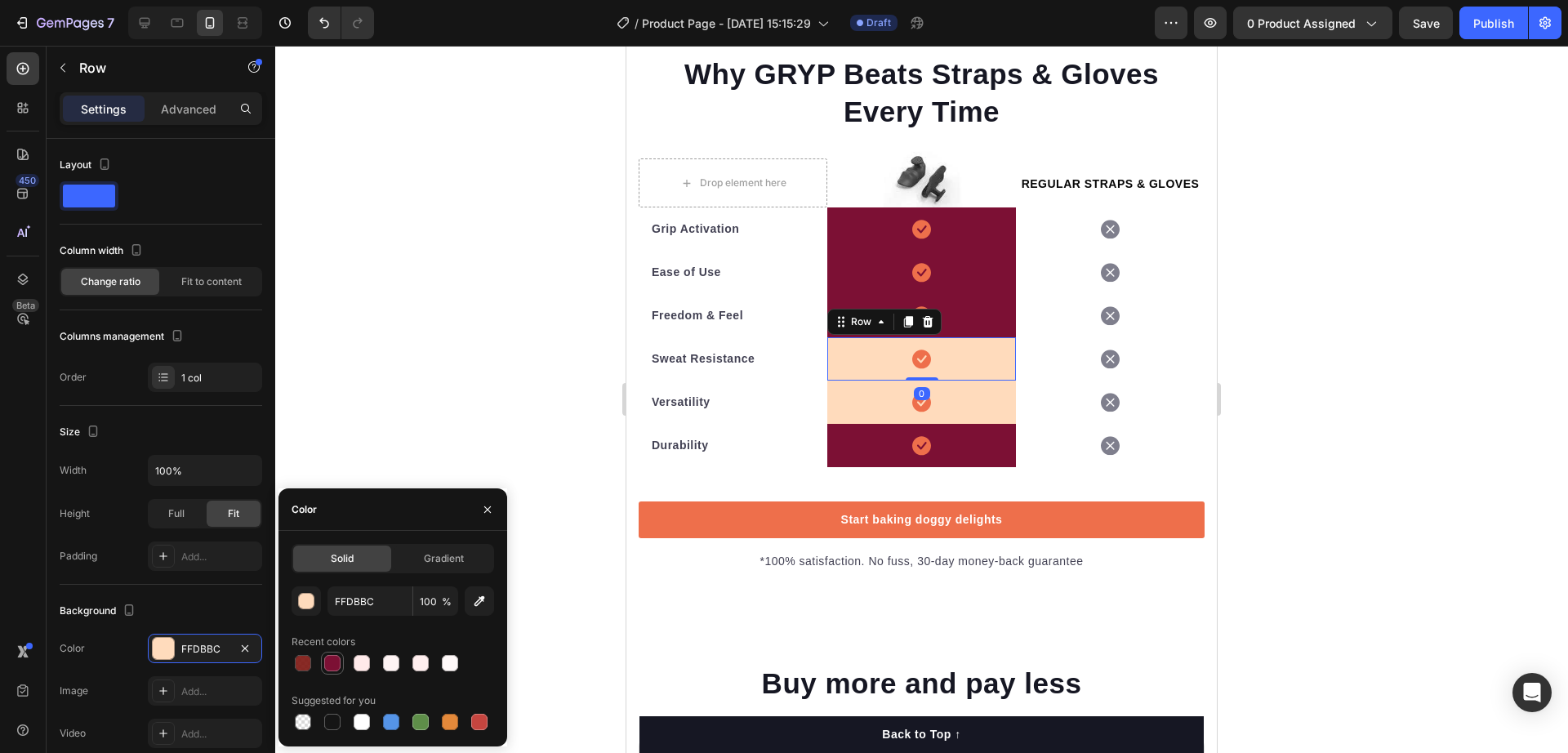
click at [327, 662] on div at bounding box center [332, 663] width 16 height 16
type input "7C1034"
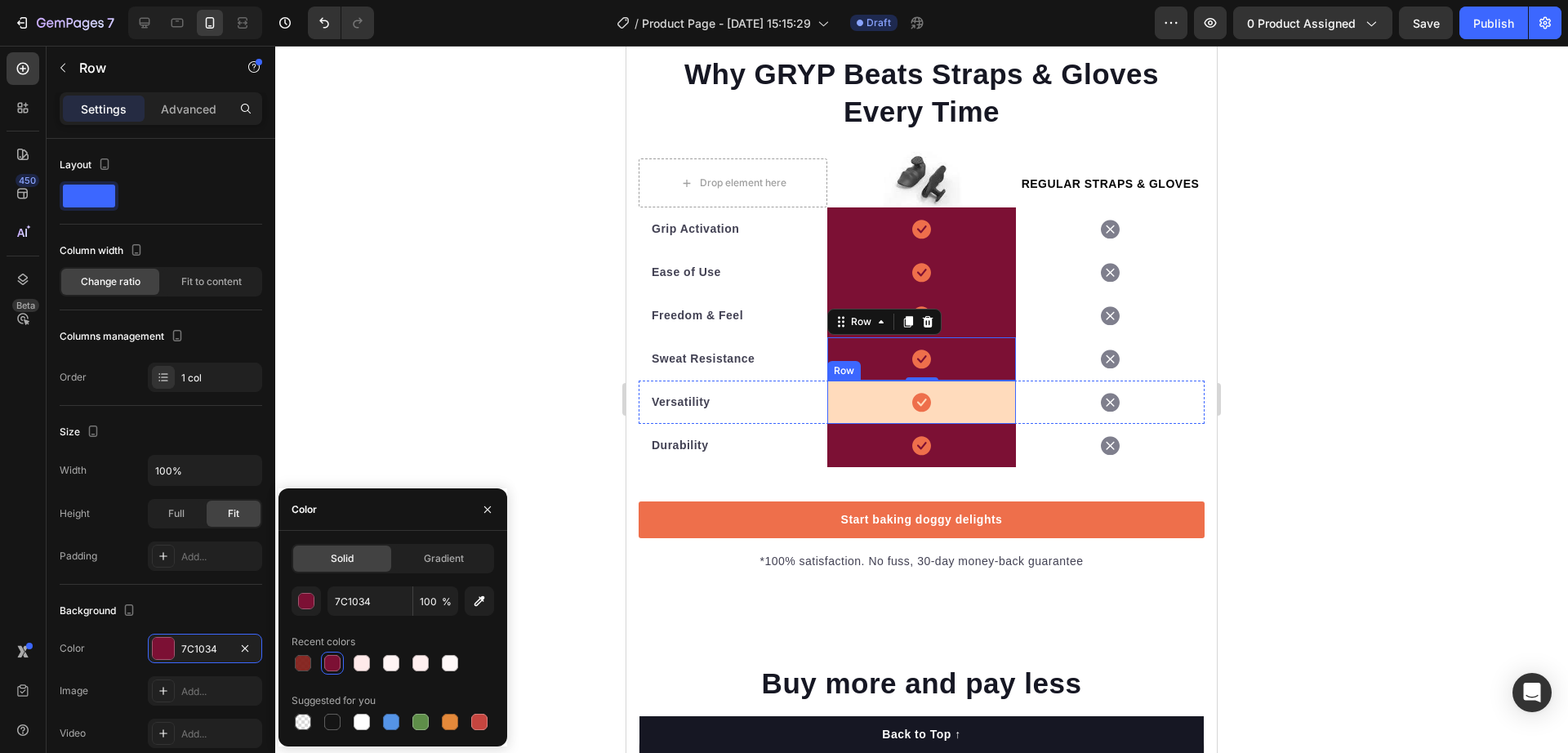
click at [844, 411] on div "Icon Row" at bounding box center [921, 402] width 188 height 43
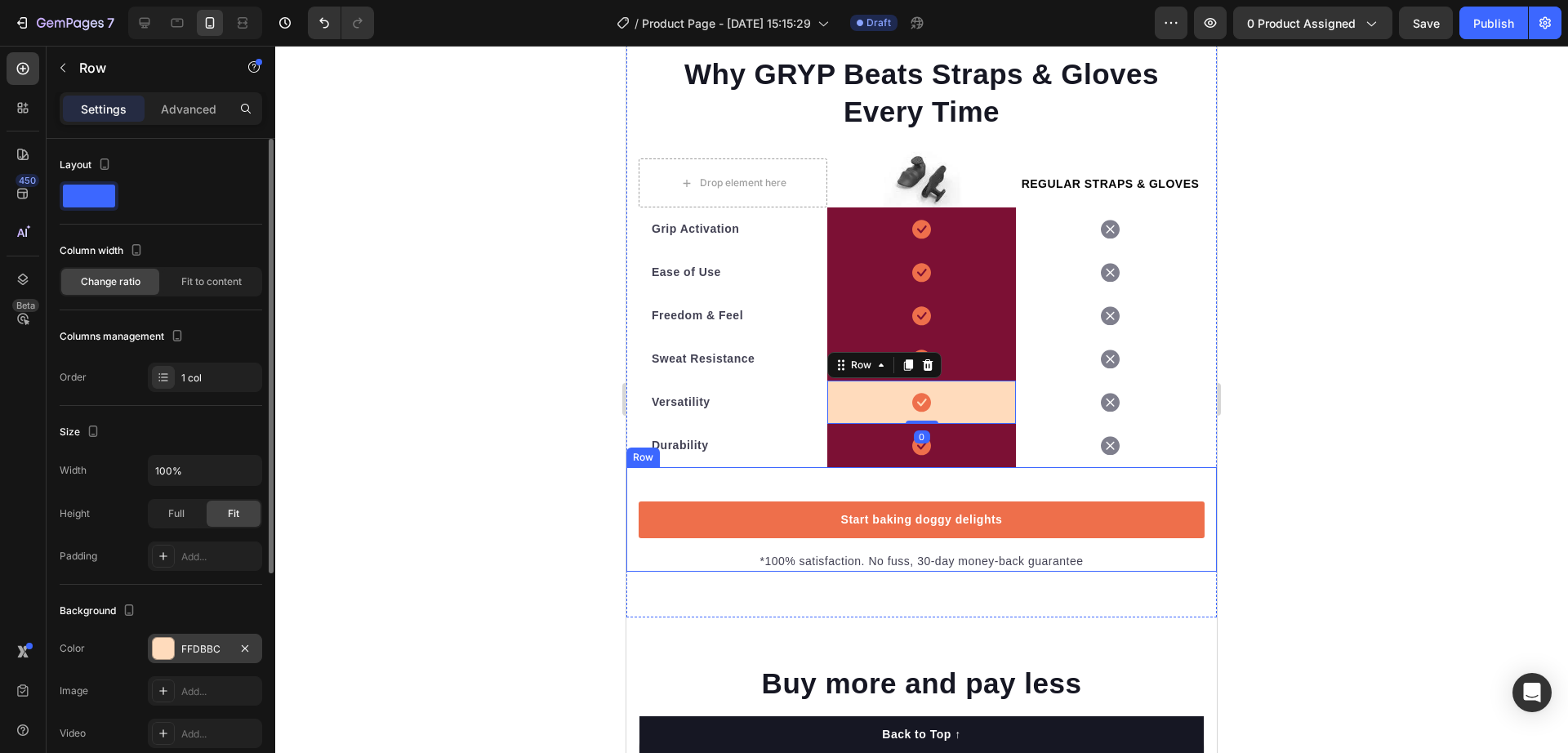
click at [171, 650] on div at bounding box center [163, 649] width 22 height 22
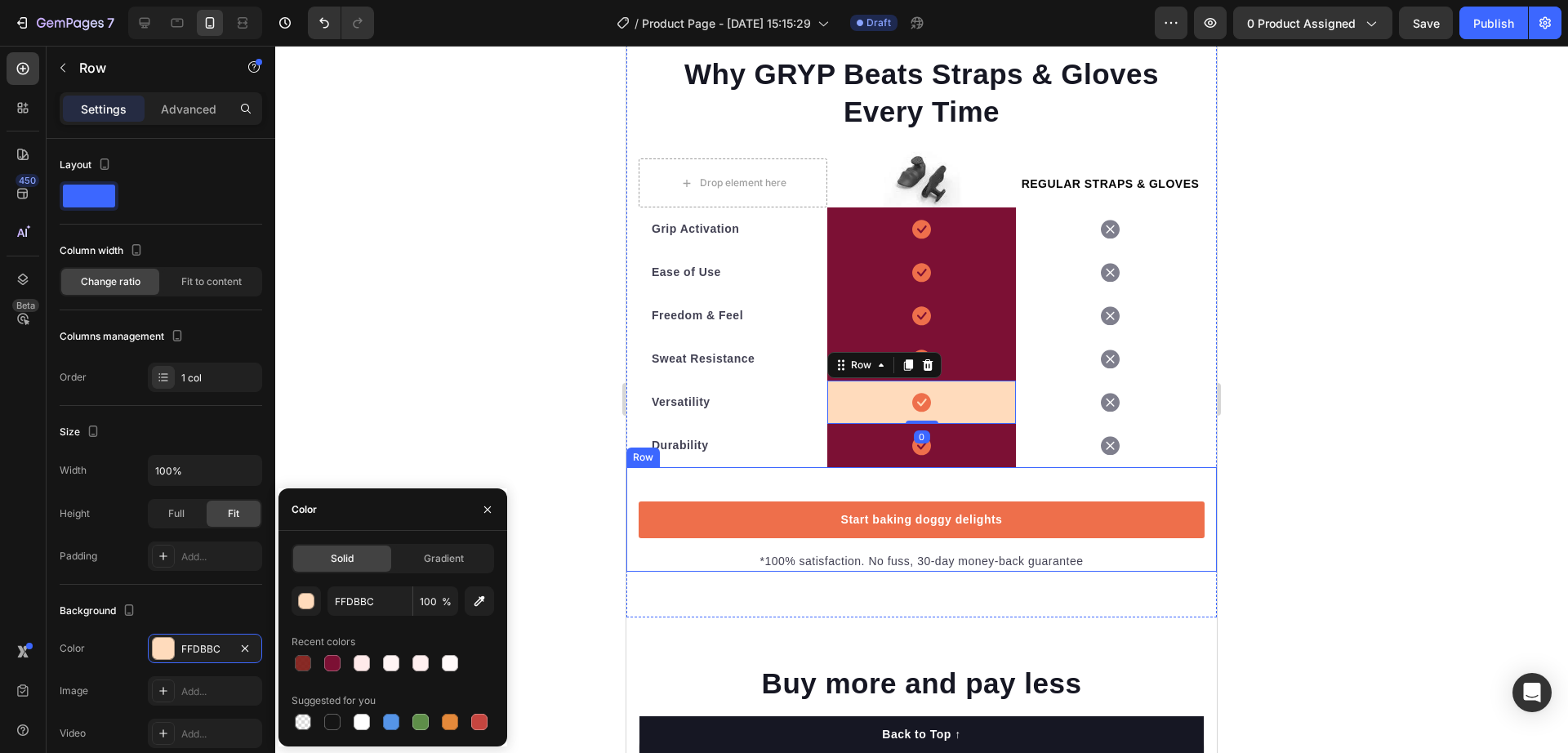
drag, startPoint x: 331, startPoint y: 664, endPoint x: 464, endPoint y: 642, distance: 134.8
click at [333, 664] on div at bounding box center [332, 663] width 16 height 16
type input "7C1034"
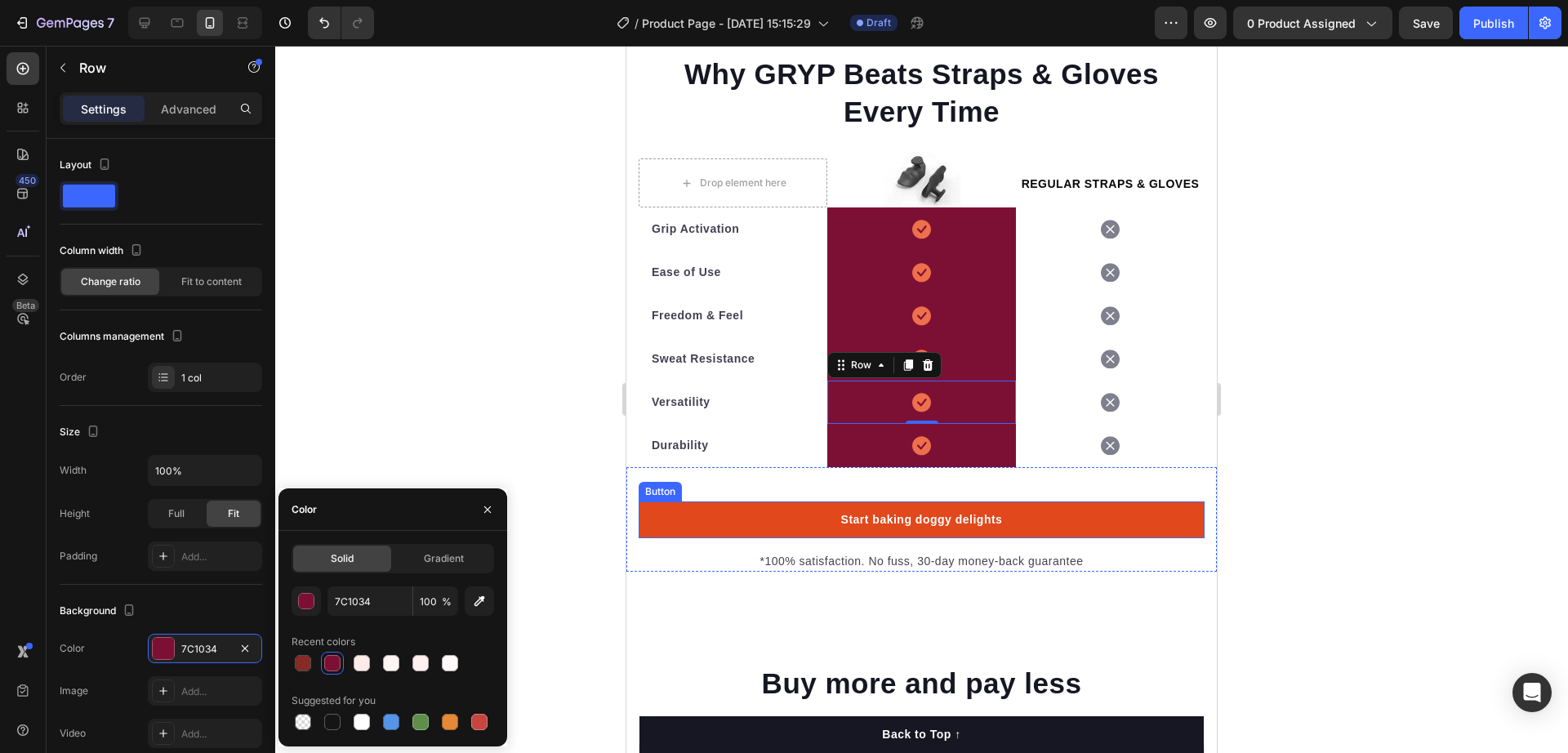
click at [729, 534] on link "Start baking doggy delights" at bounding box center [921, 520] width 566 height 37
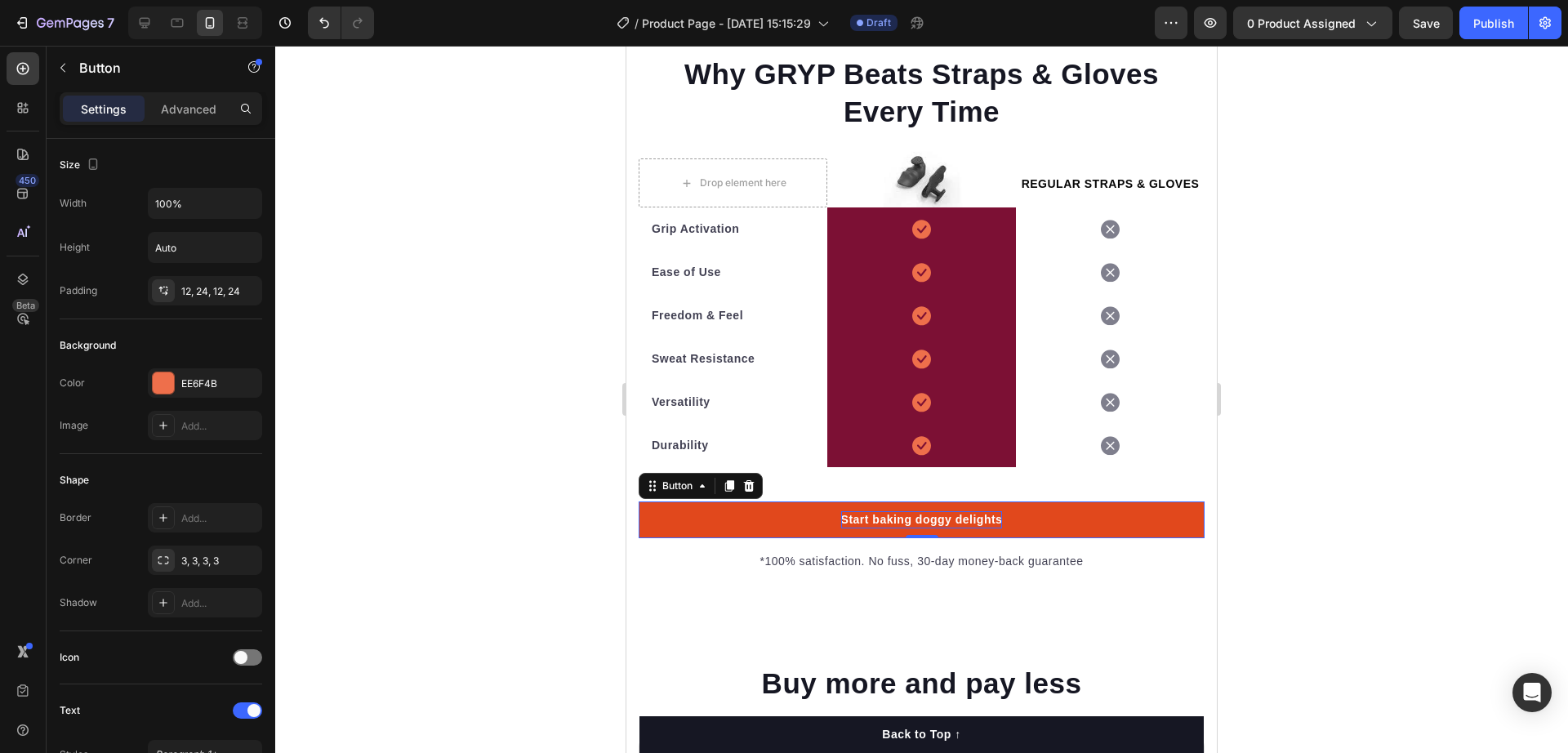
click at [888, 529] on div "Start baking doggy delights" at bounding box center [922, 520] width 162 height 17
click at [686, 537] on link "Start baking doggy delights" at bounding box center [921, 520] width 566 height 37
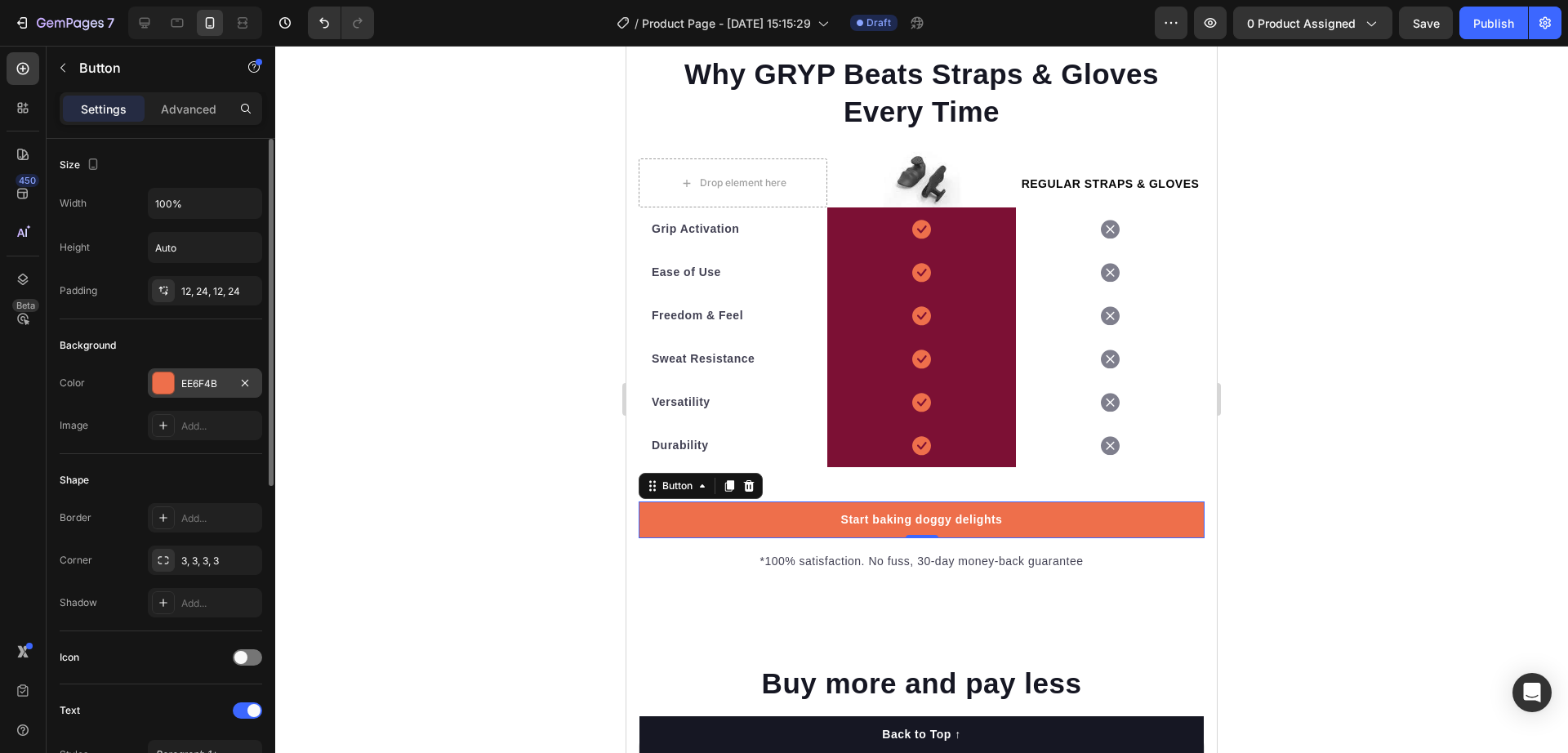
click at [174, 394] on div "EE6F4B" at bounding box center [205, 383] width 114 height 29
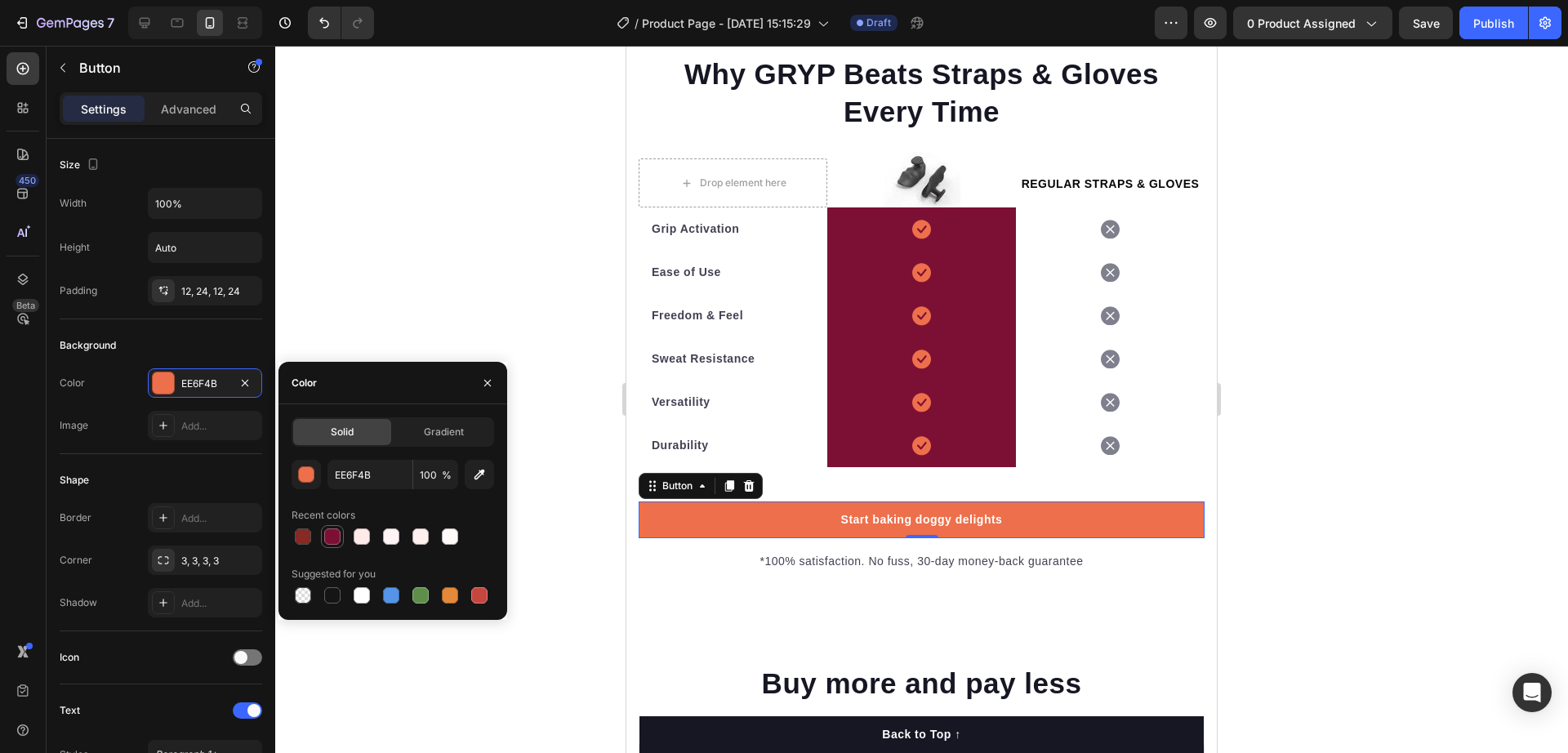
click at [327, 534] on div at bounding box center [332, 536] width 16 height 16
type input "7C1034"
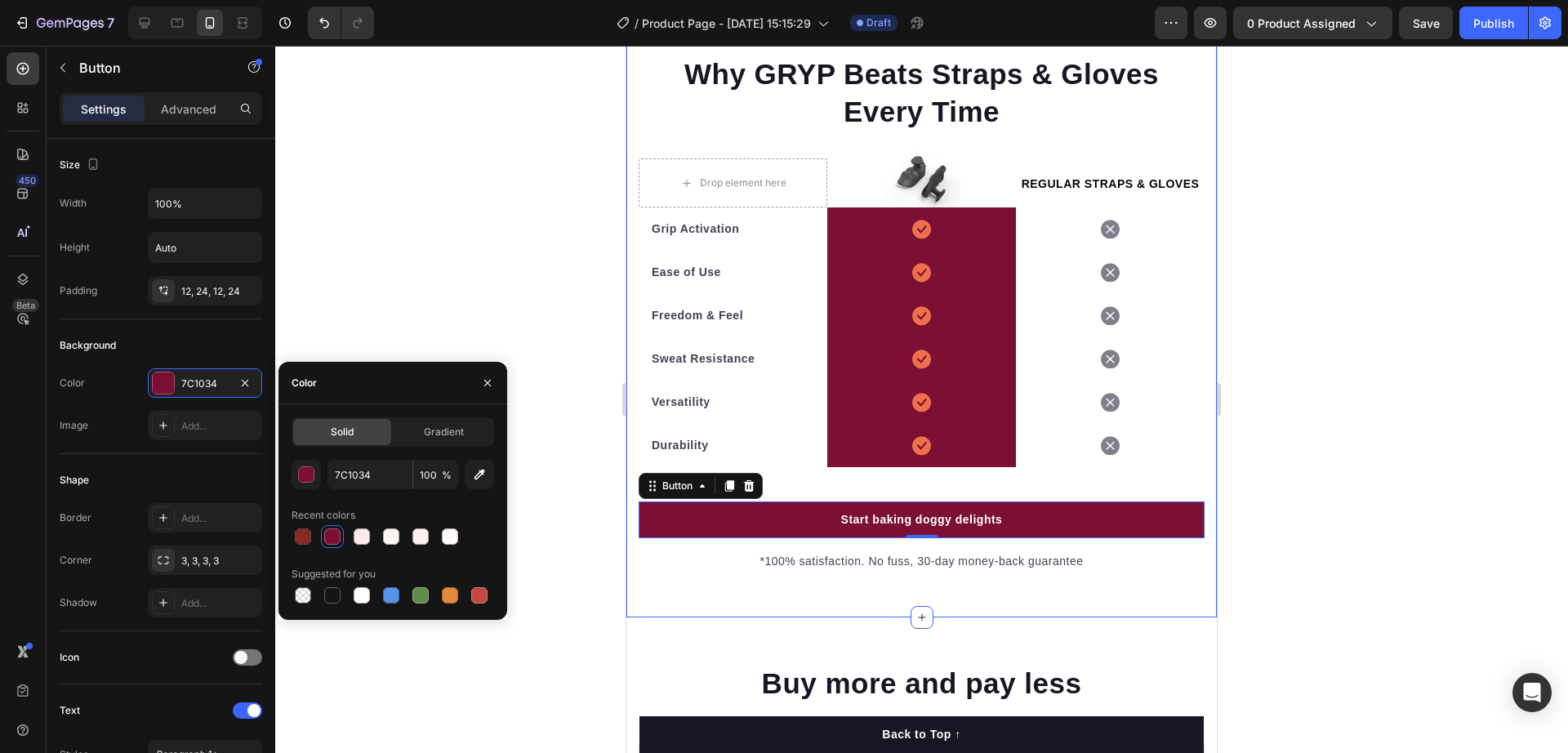
click at [638, 593] on div "Why GRYP Beats Straps & Gloves Every Time Heading Row Drop element here Image T…" at bounding box center [921, 313] width 590 height 610
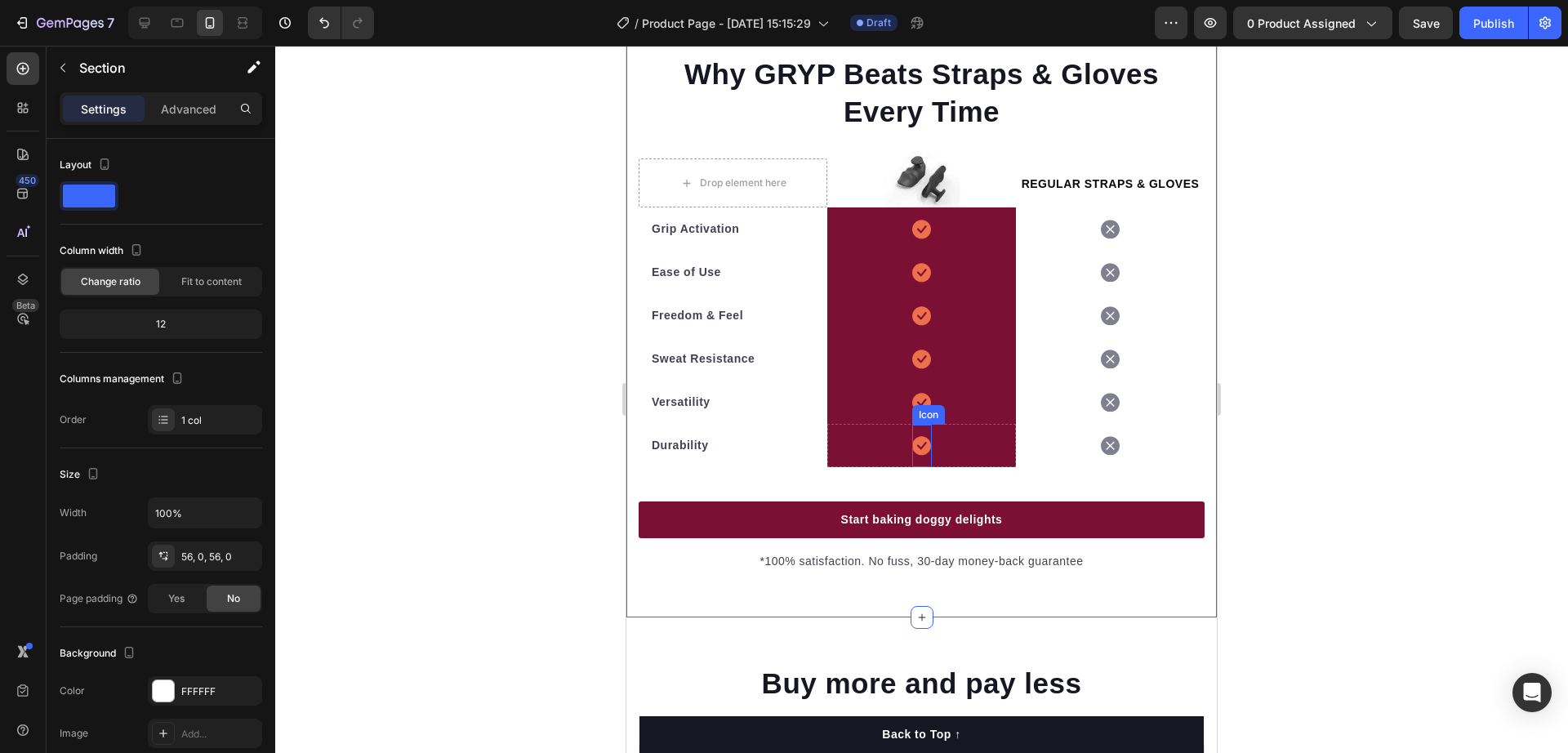
click at [912, 455] on icon at bounding box center [921, 445] width 19 height 19
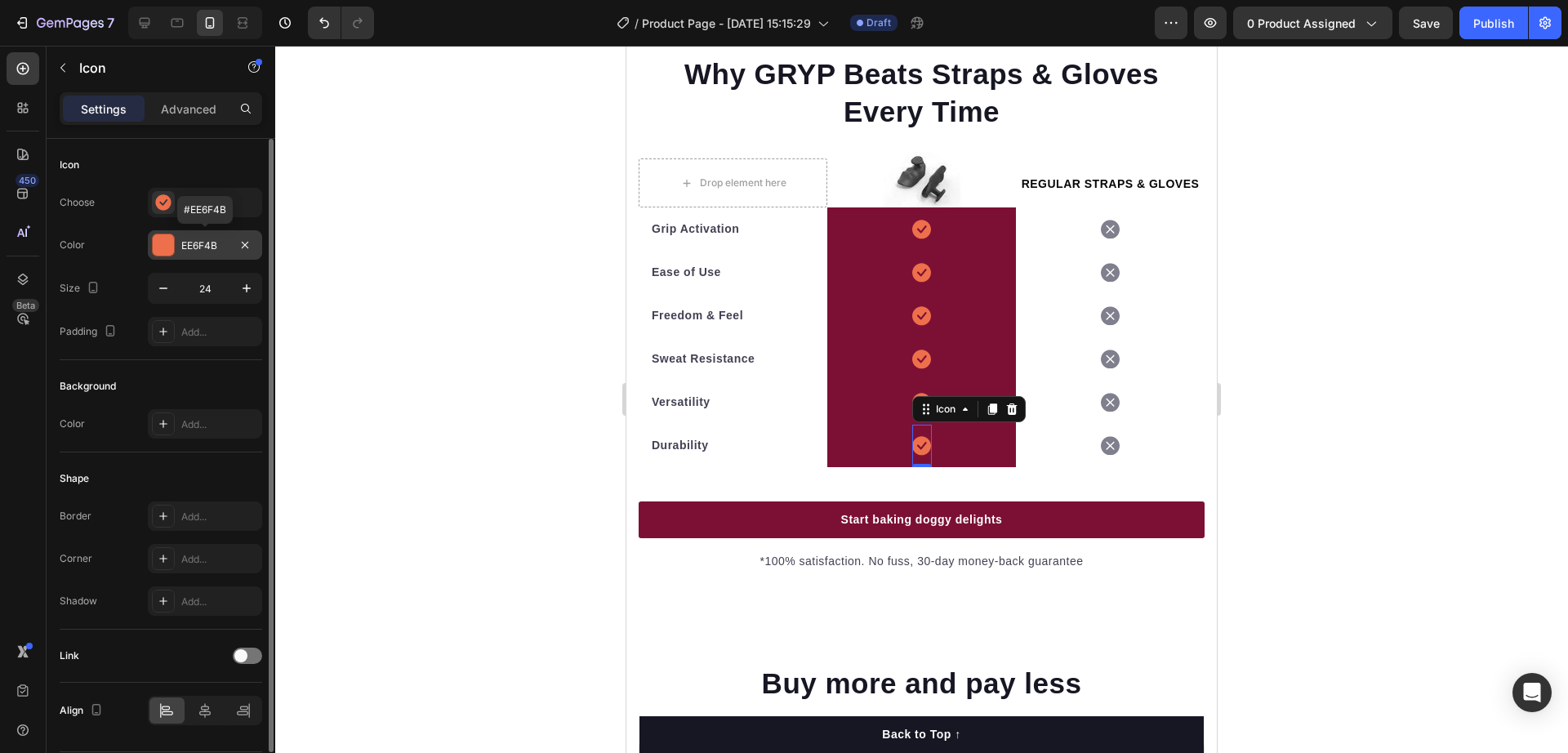
click at [176, 243] on div "EE6F4B" at bounding box center [205, 245] width 114 height 29
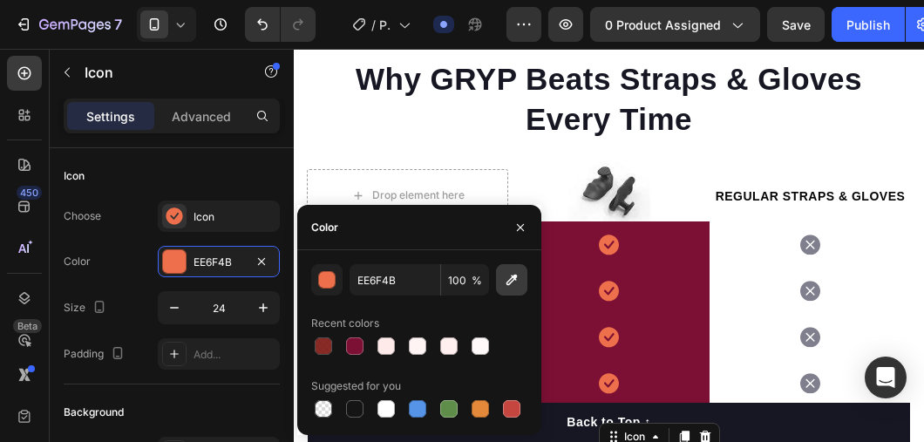
click at [509, 272] on icon "button" at bounding box center [511, 279] width 17 height 17
type input "F8F5F2"
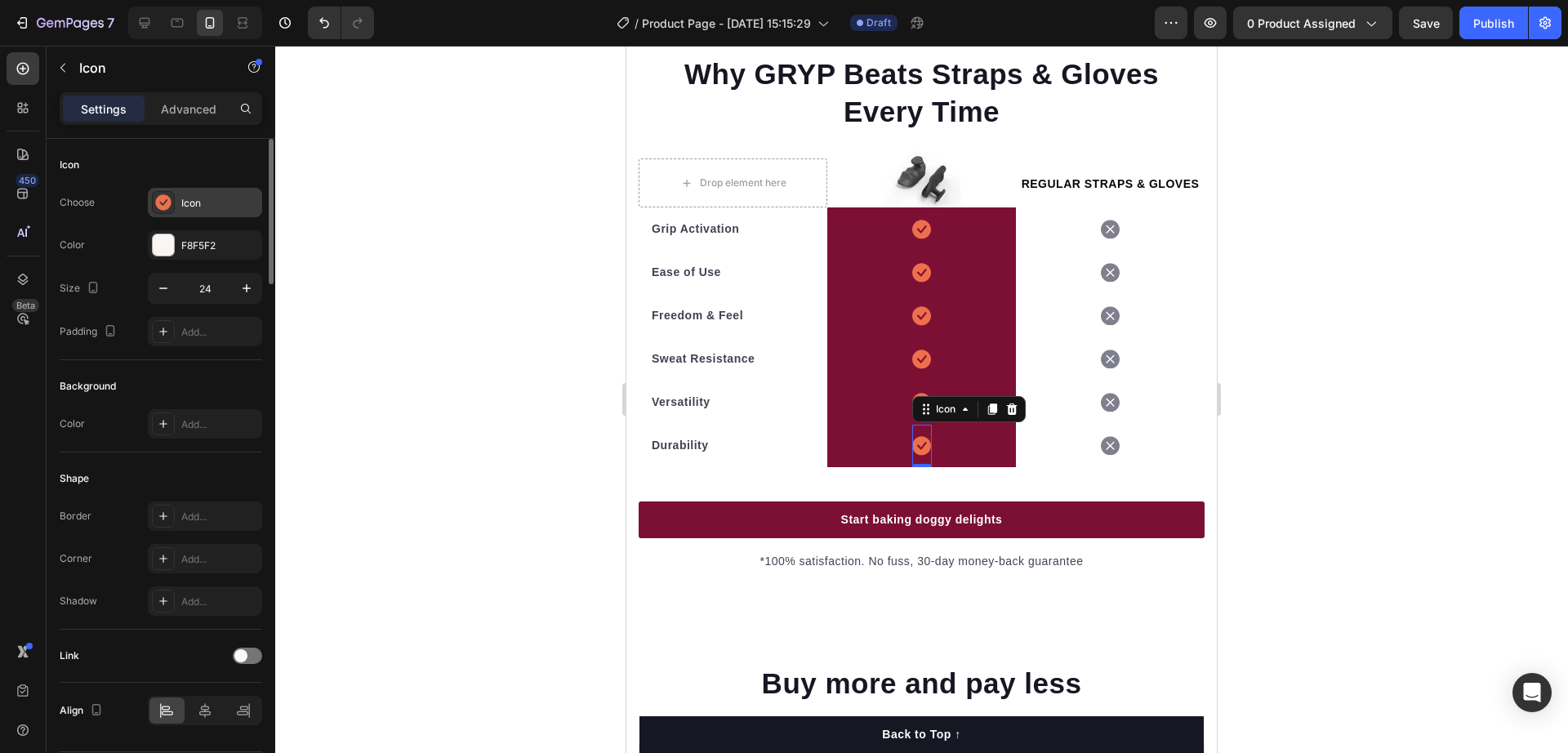
click at [181, 204] on div "Icon" at bounding box center [205, 202] width 114 height 29
click at [179, 241] on div "F8F5F2" at bounding box center [205, 245] width 114 height 29
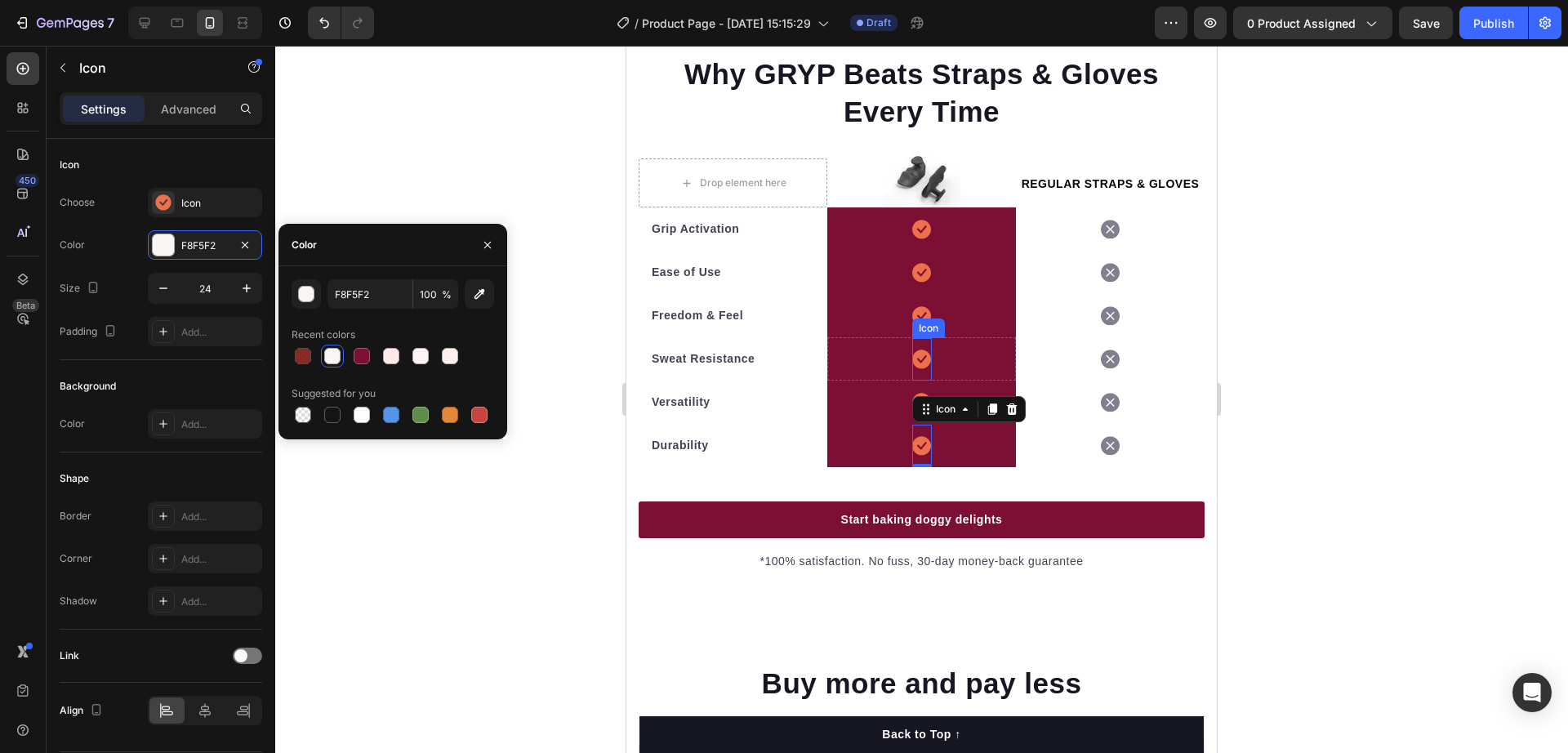
click at [914, 368] on icon at bounding box center [921, 359] width 19 height 19
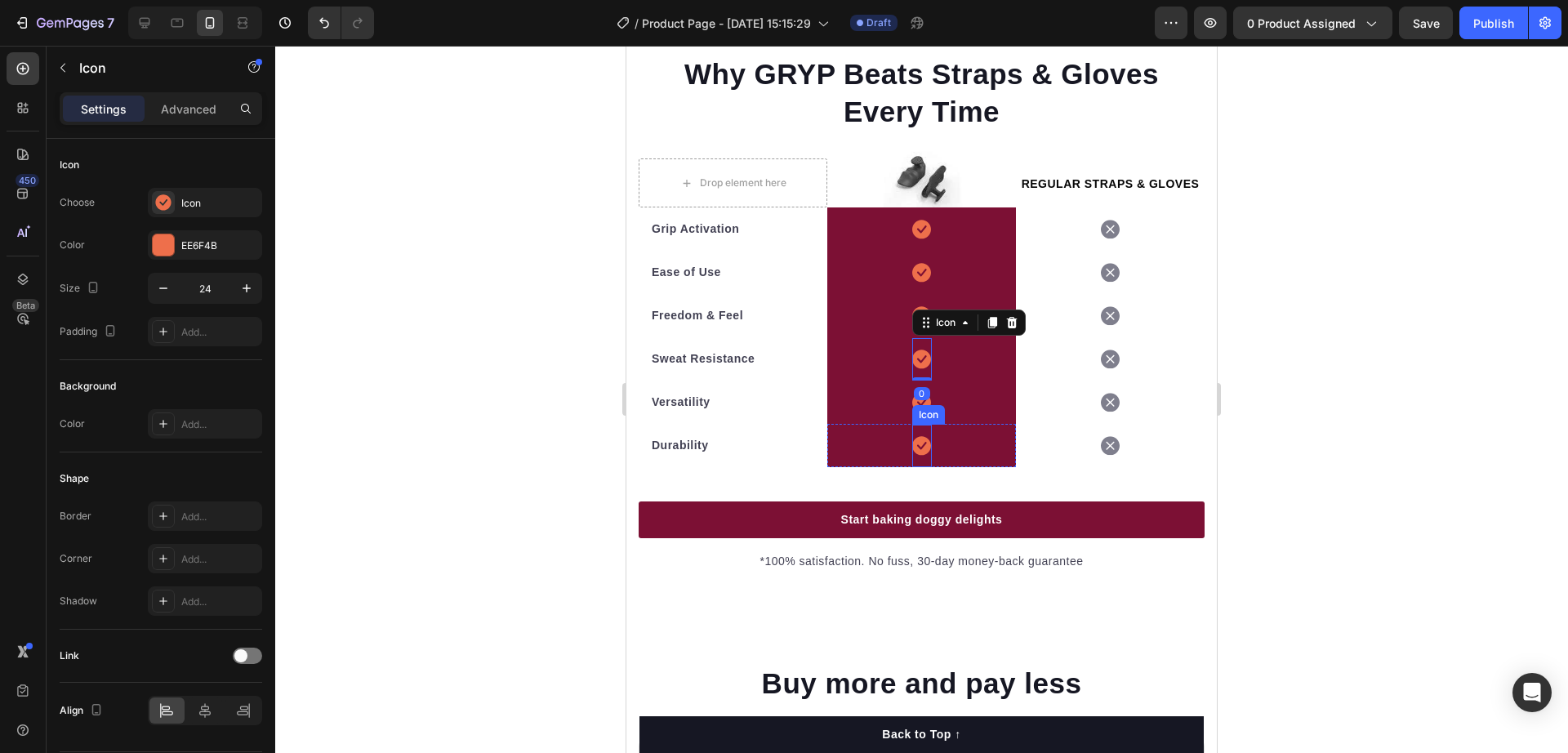
click at [912, 451] on icon at bounding box center [921, 445] width 19 height 19
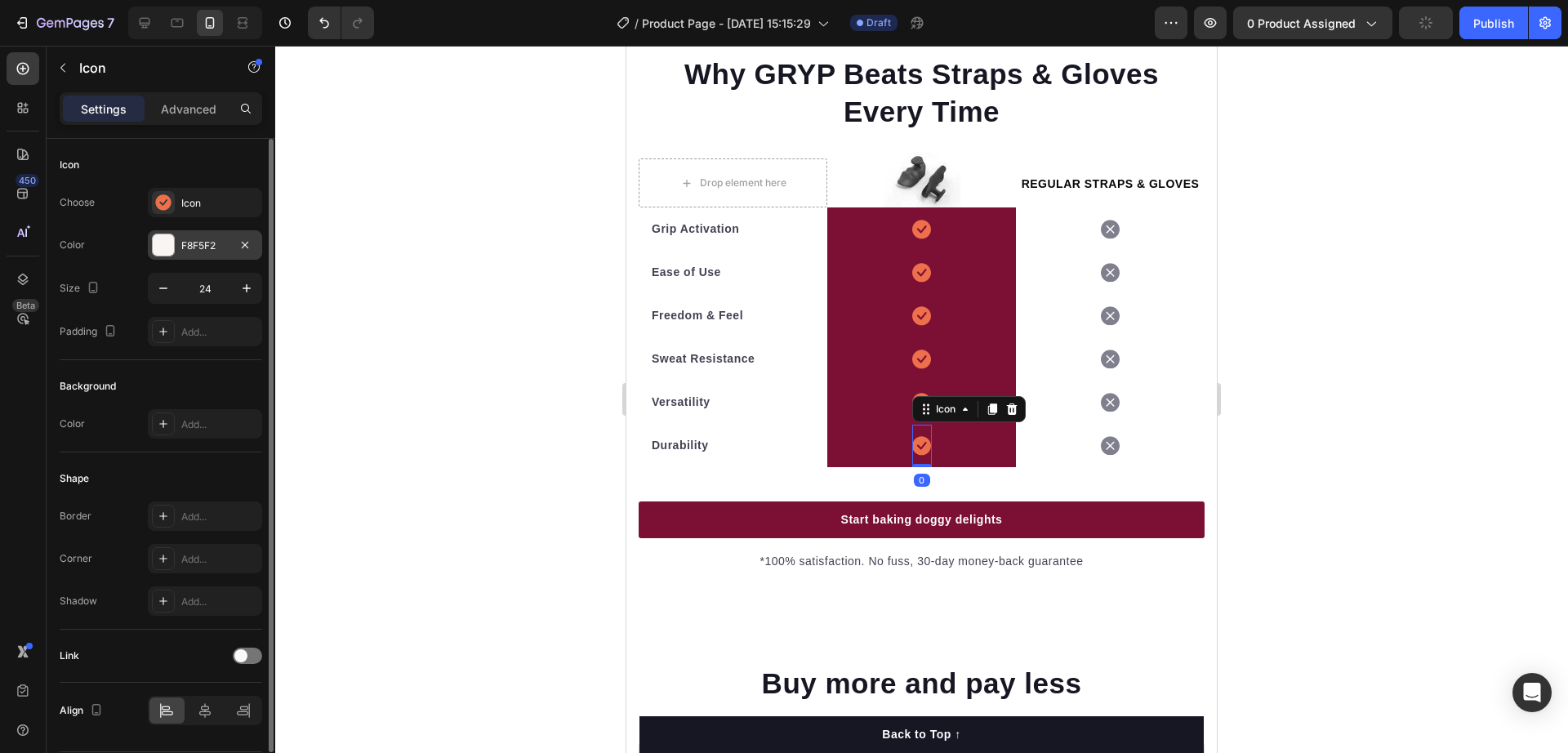
click at [169, 248] on div at bounding box center [163, 245] width 22 height 22
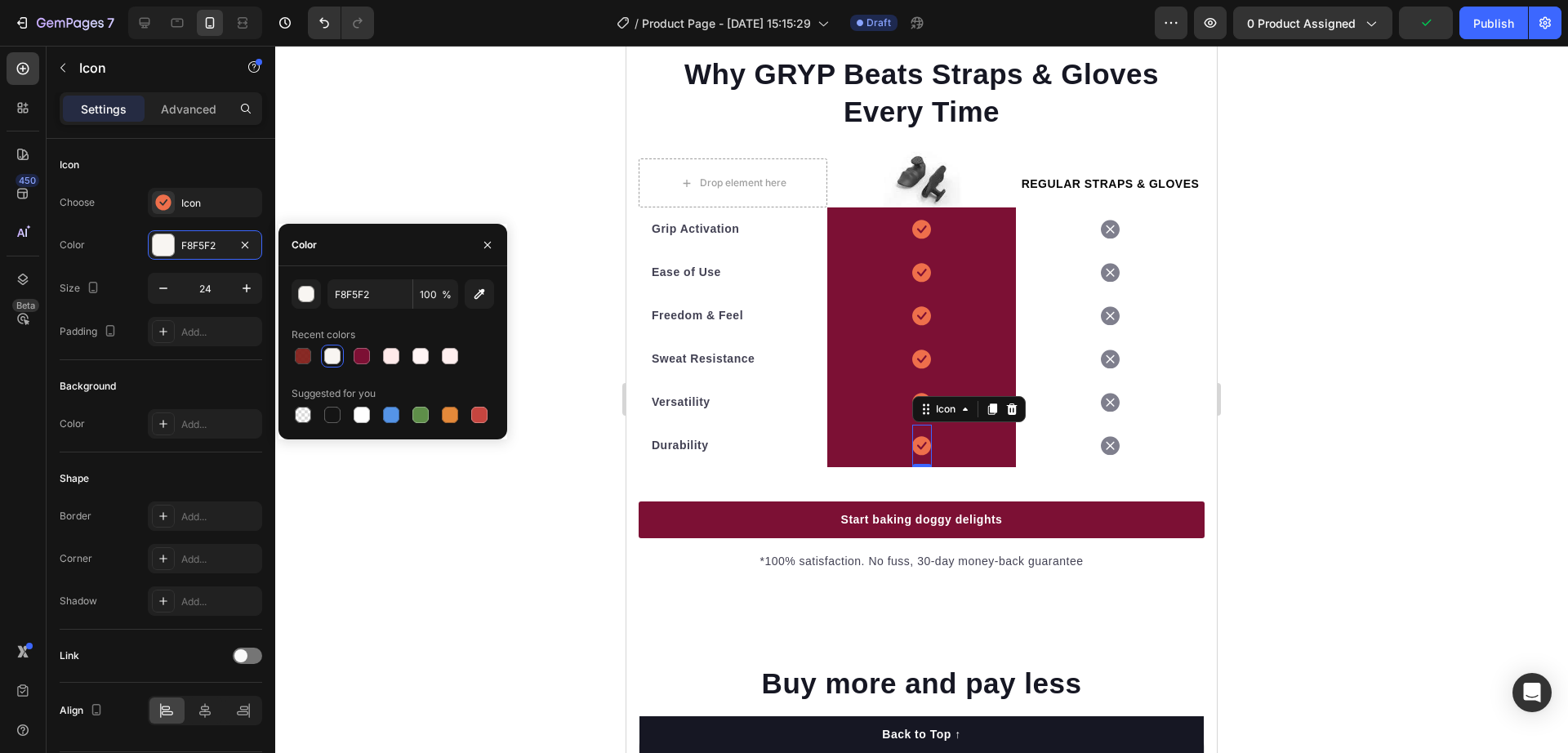
click at [329, 359] on div at bounding box center [332, 355] width 16 height 16
click at [192, 203] on div "Icon" at bounding box center [219, 203] width 77 height 15
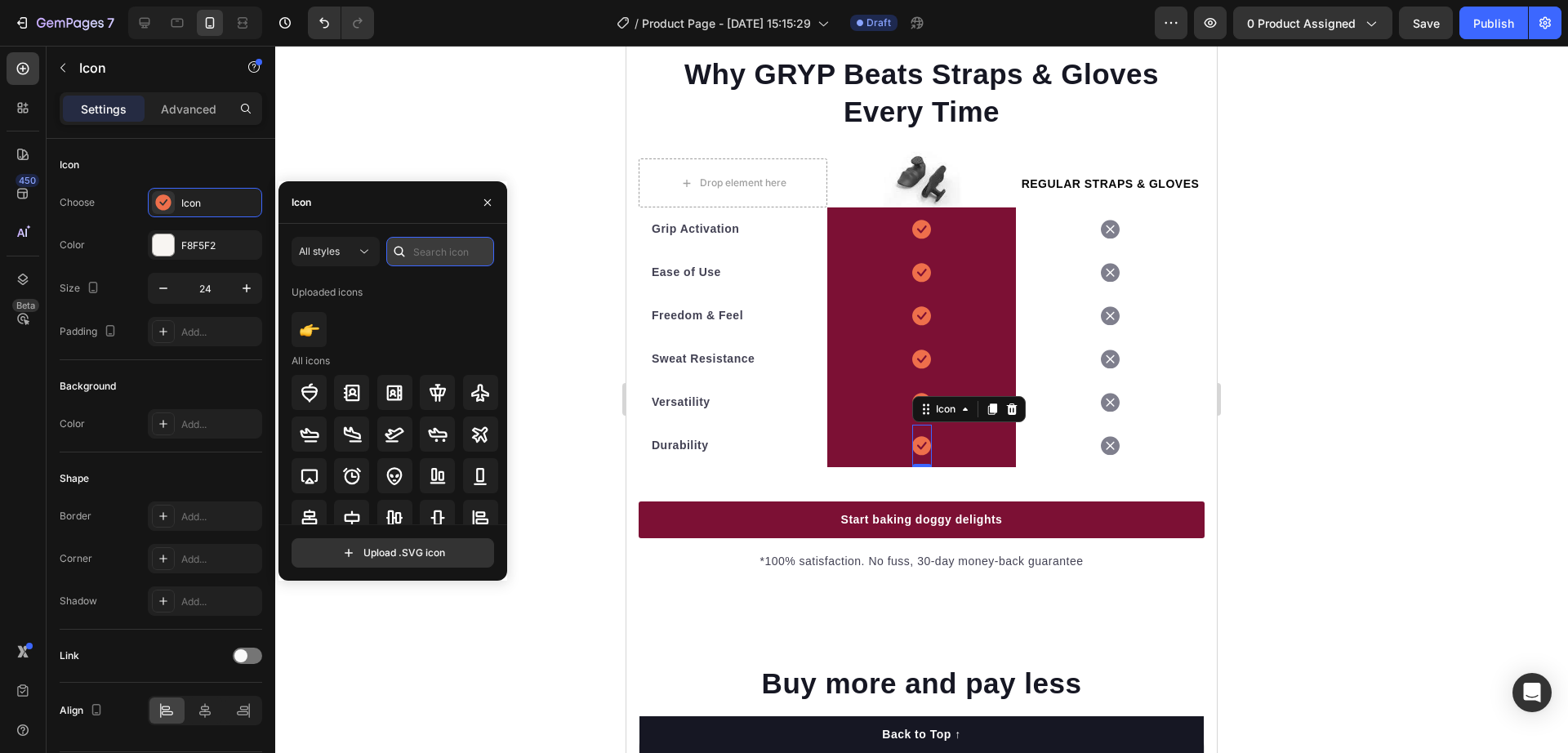
click at [441, 248] on input "text" at bounding box center [440, 251] width 108 height 29
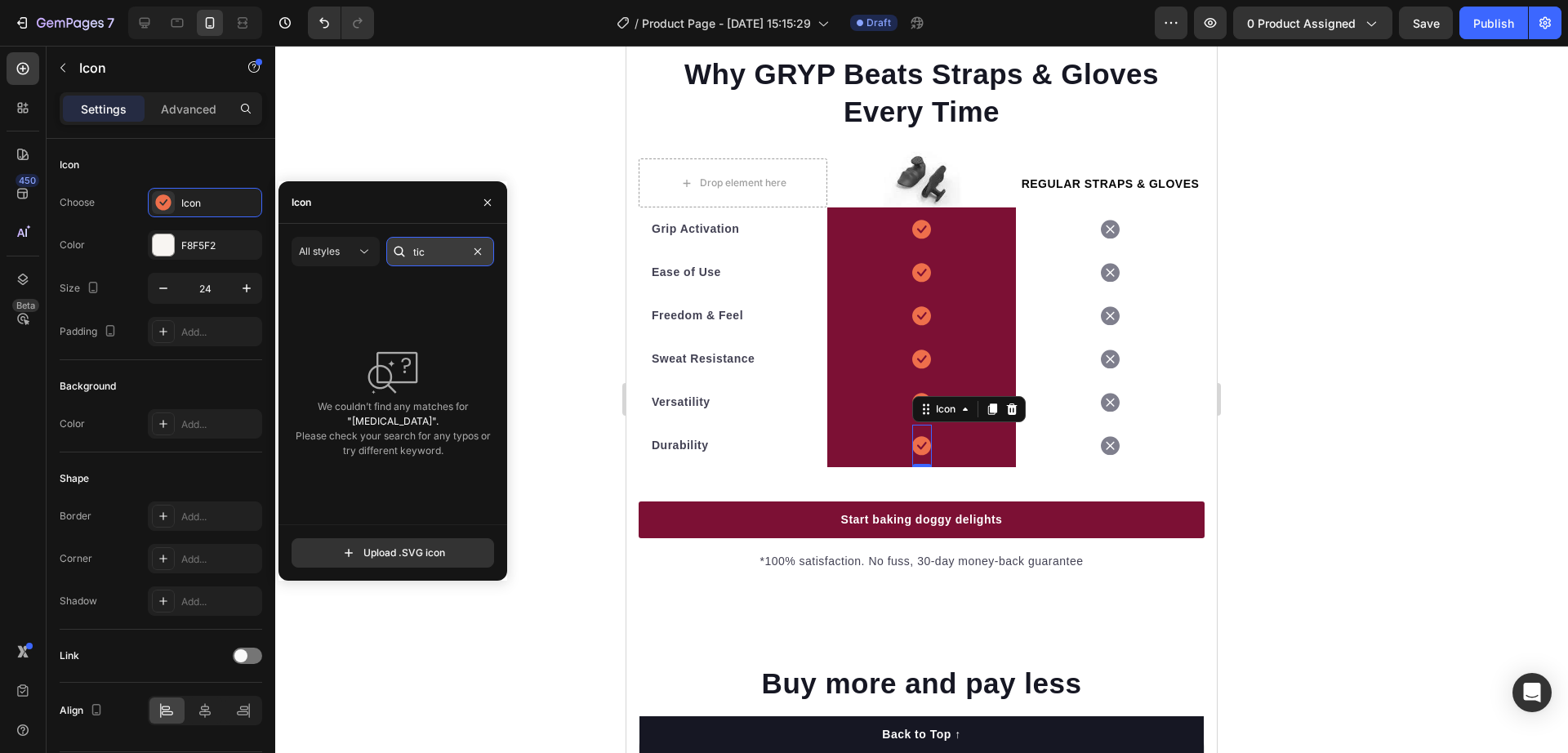
type input "tick"
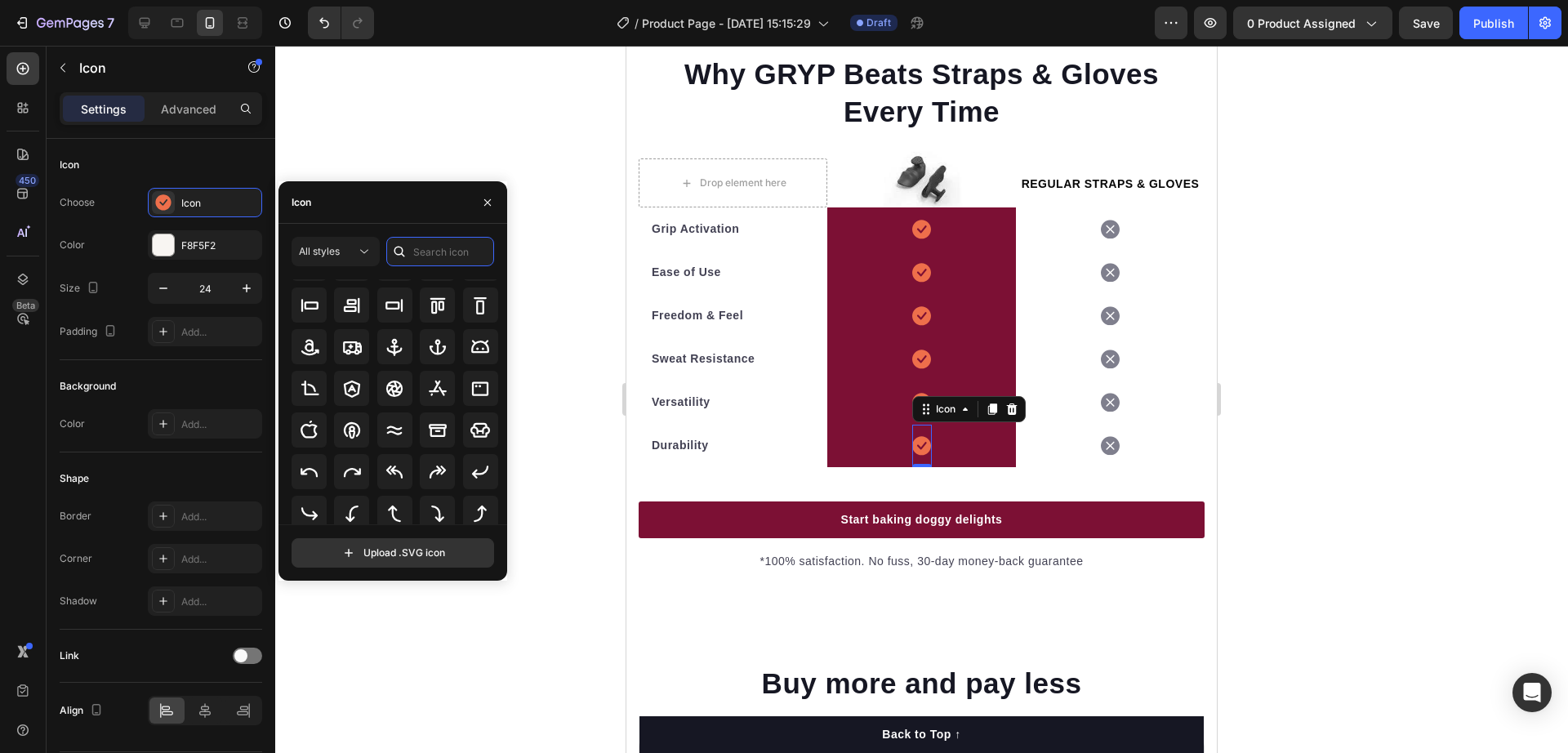
scroll to position [241, 0]
click at [153, 198] on div at bounding box center [163, 203] width 22 height 23
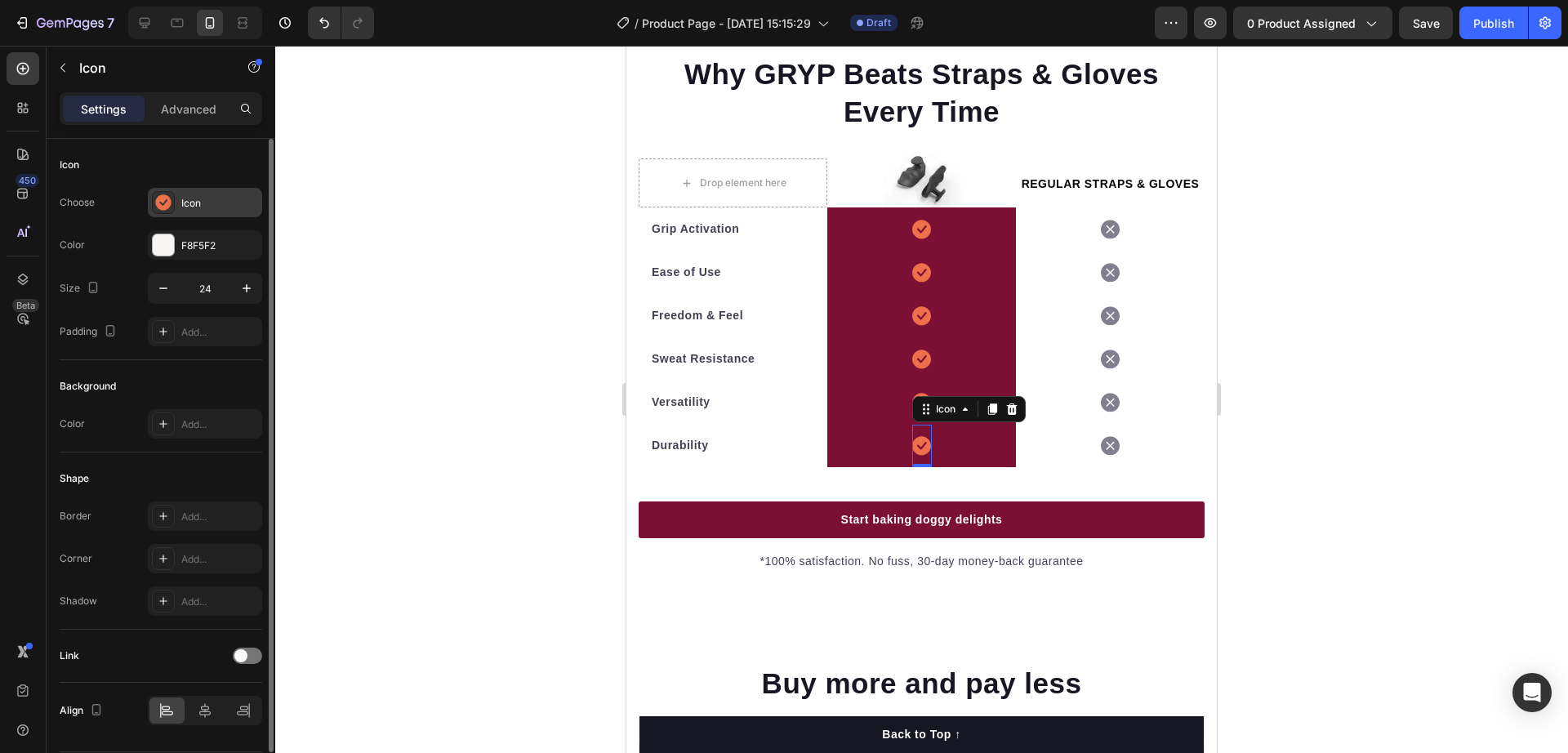
click at [157, 198] on icon at bounding box center [163, 202] width 16 height 16
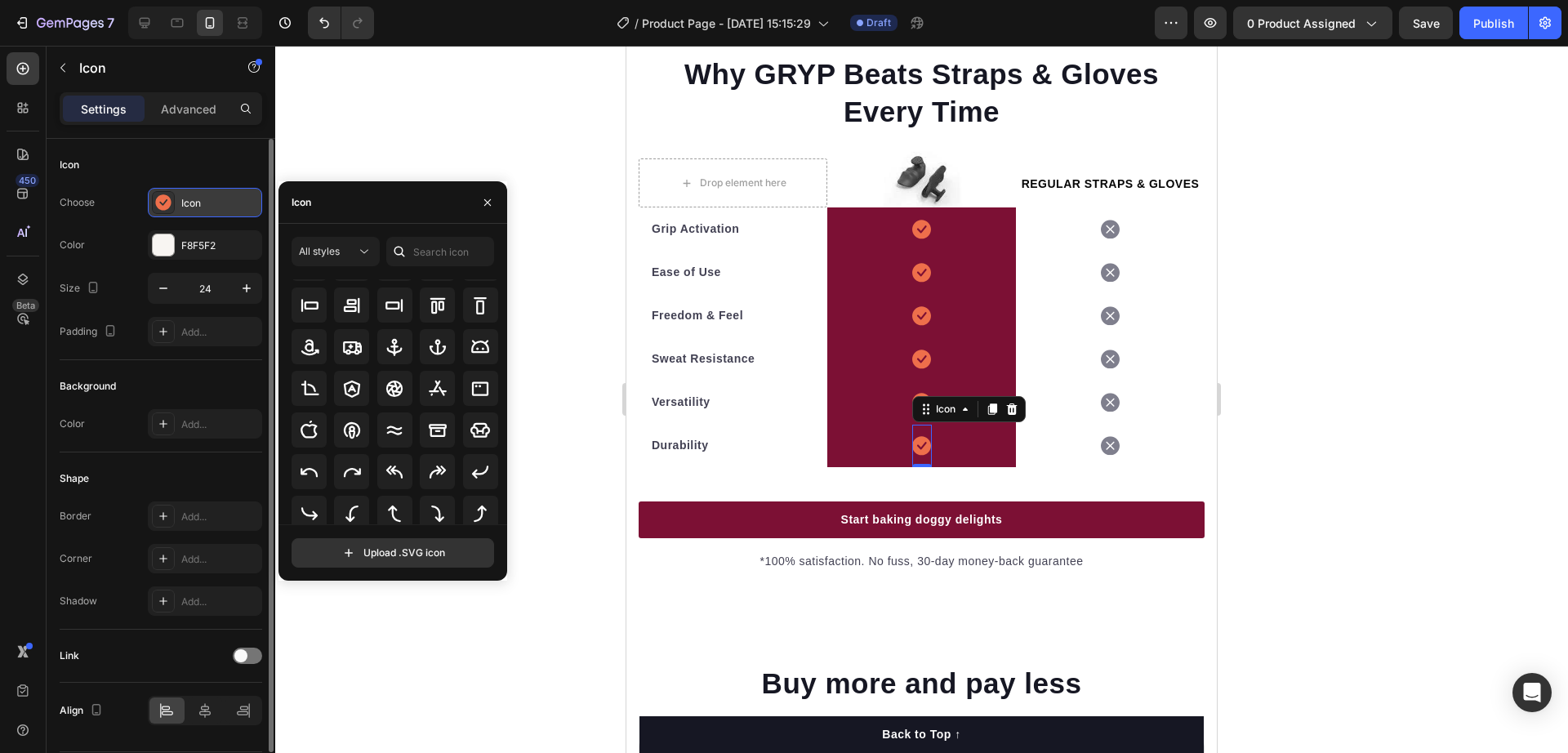
click at [157, 198] on icon at bounding box center [163, 202] width 16 height 16
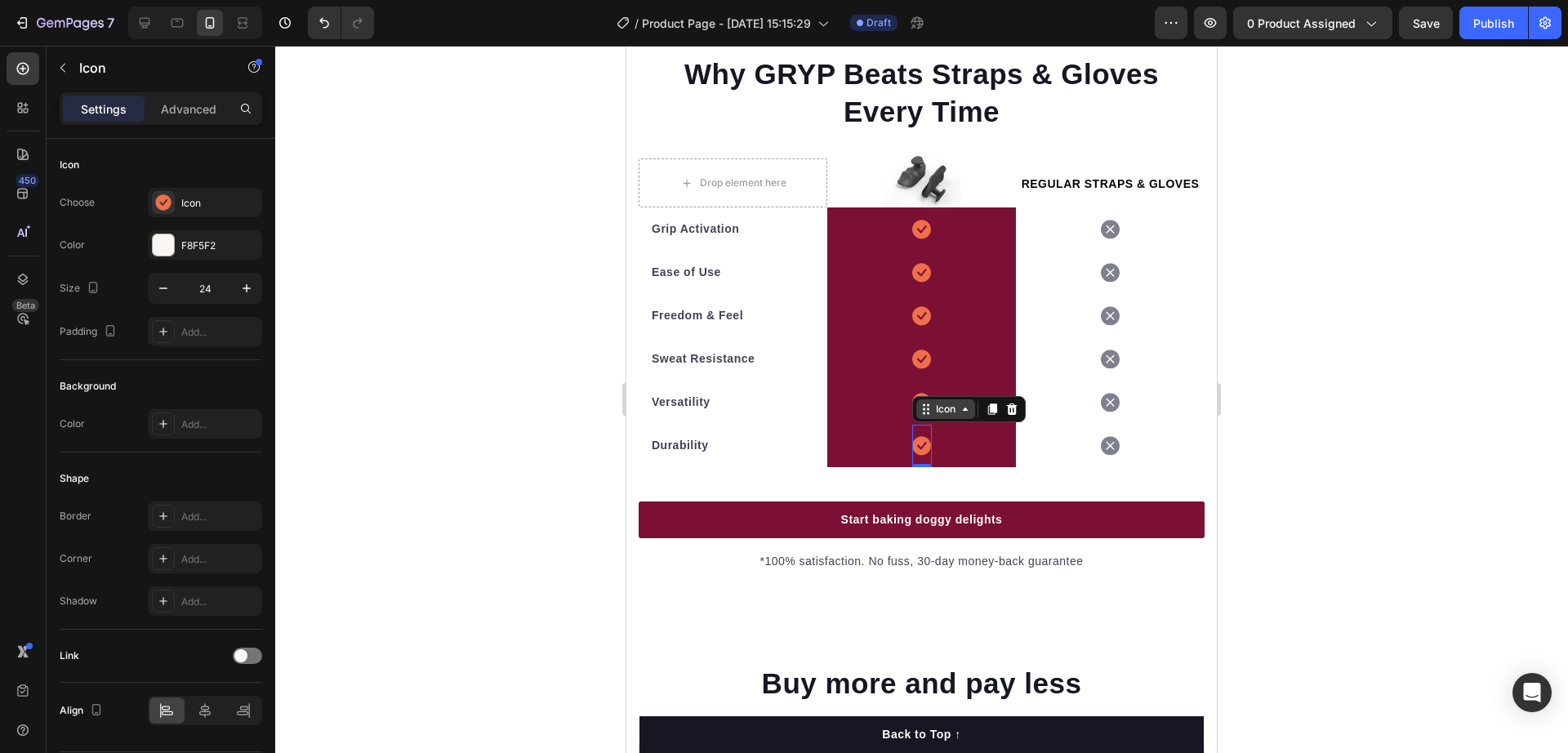
click at [934, 410] on div "Icon" at bounding box center [946, 410] width 26 height 0
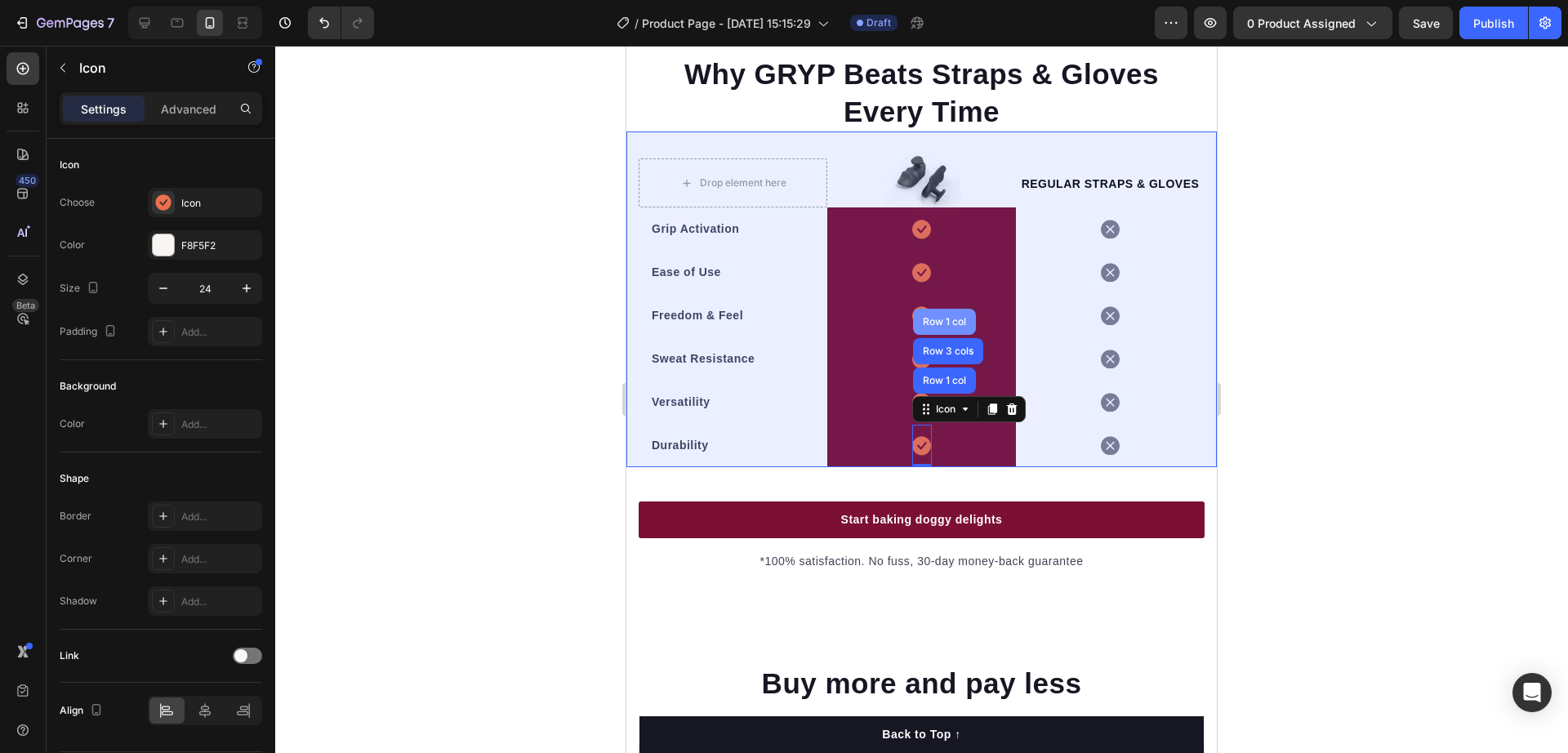
click at [938, 327] on div "Row 1 col" at bounding box center [944, 322] width 50 height 9
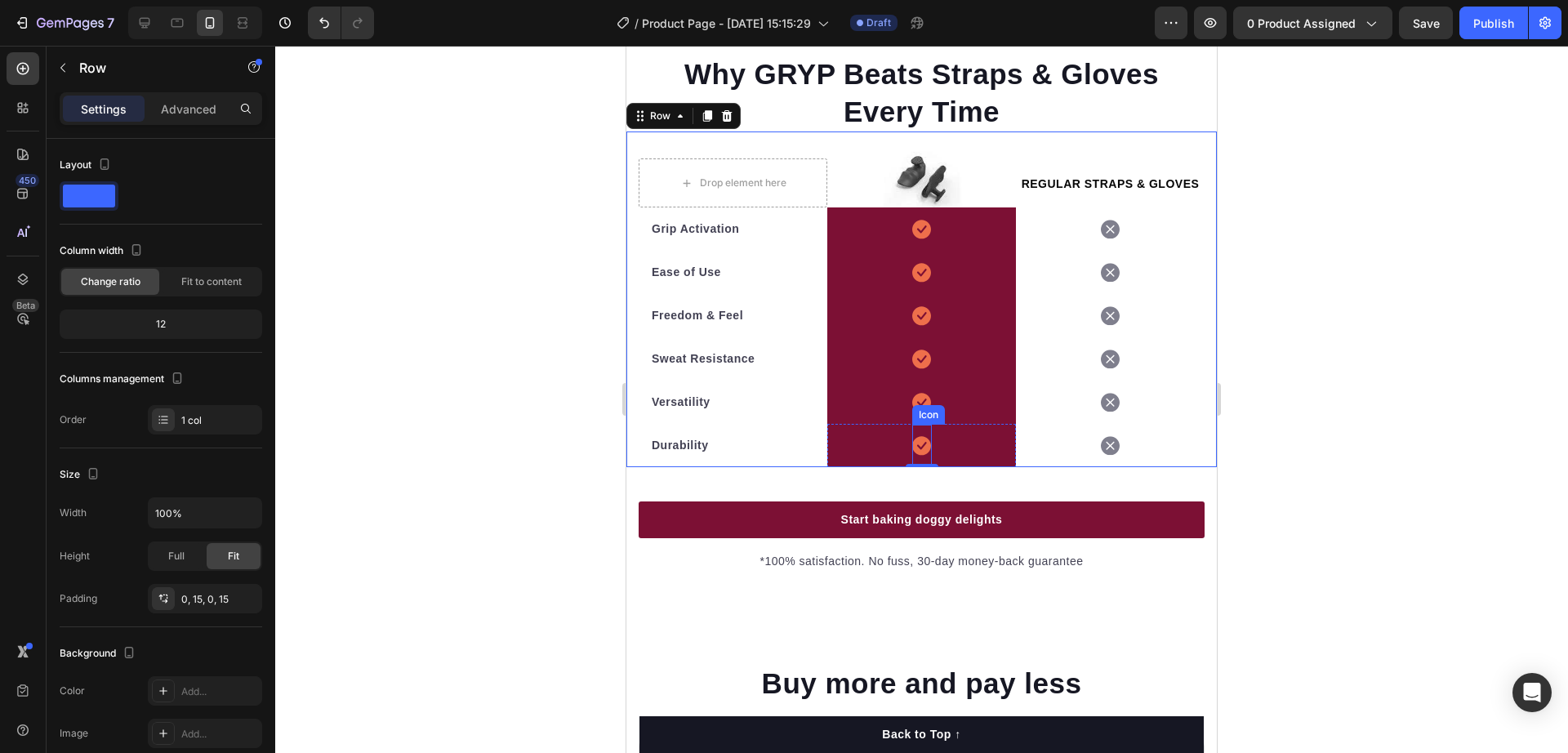
click at [915, 455] on icon at bounding box center [921, 445] width 19 height 19
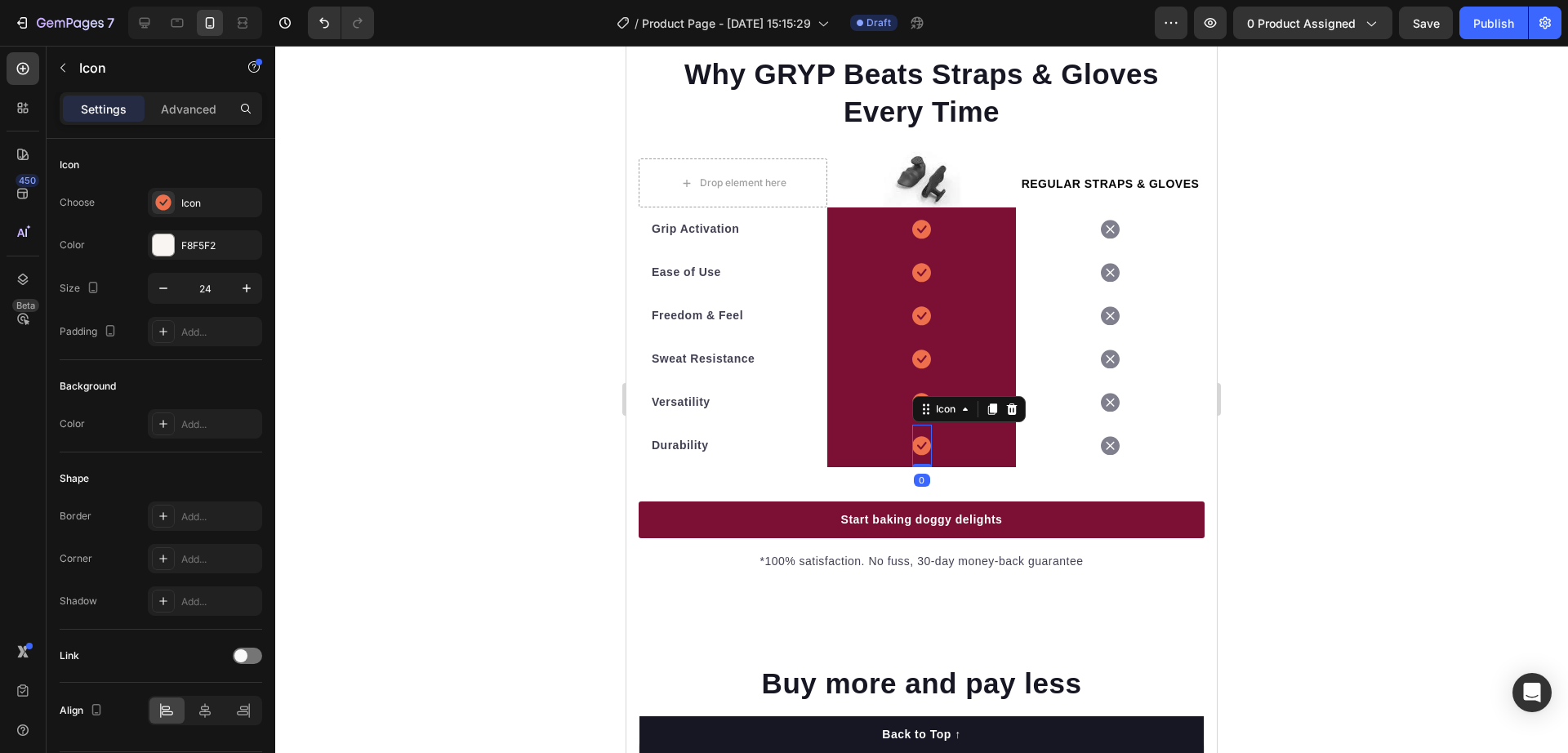
click at [915, 456] on icon at bounding box center [921, 445] width 19 height 20
click at [187, 237] on div "F8F5F2" at bounding box center [205, 245] width 114 height 29
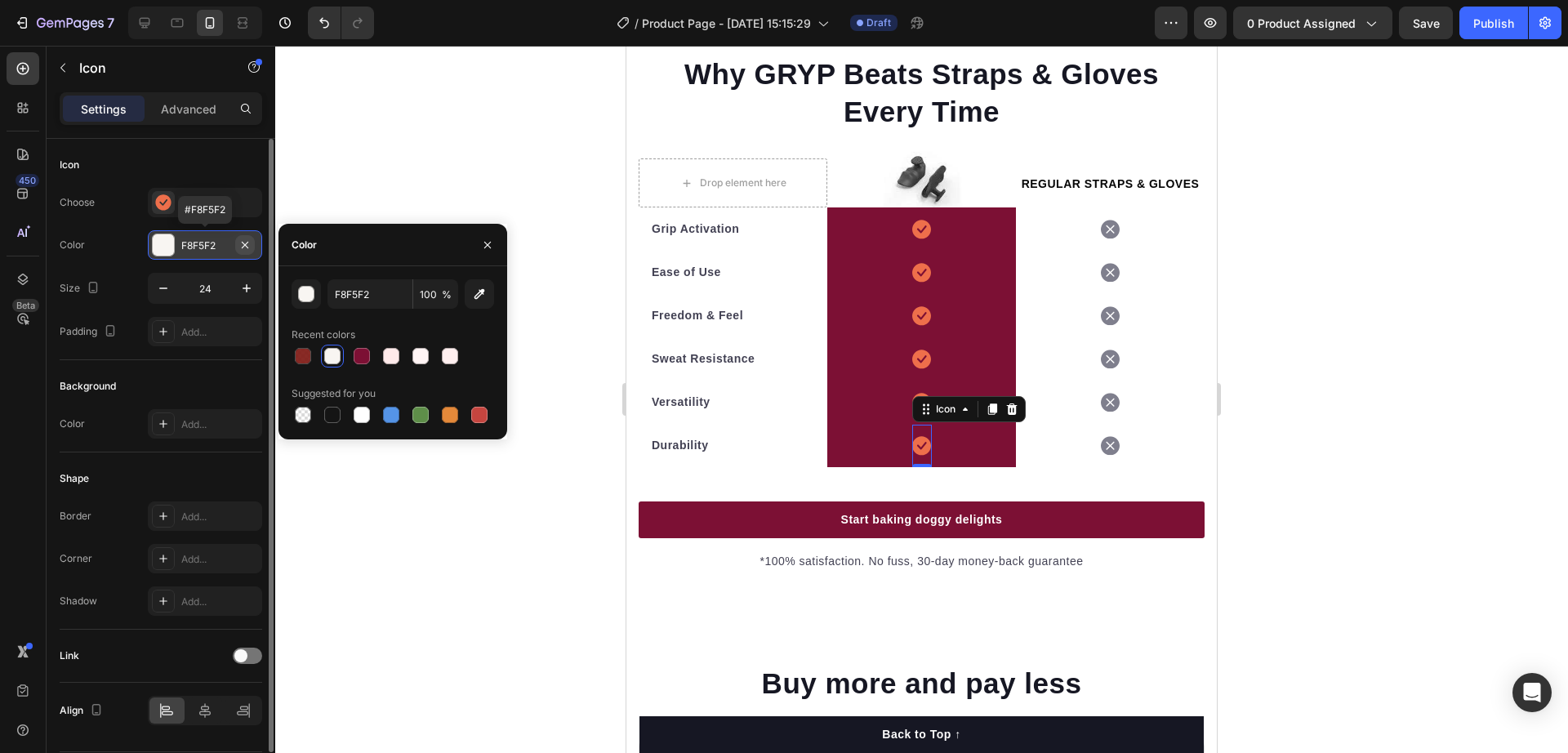
click at [246, 244] on icon "button" at bounding box center [245, 244] width 7 height 7
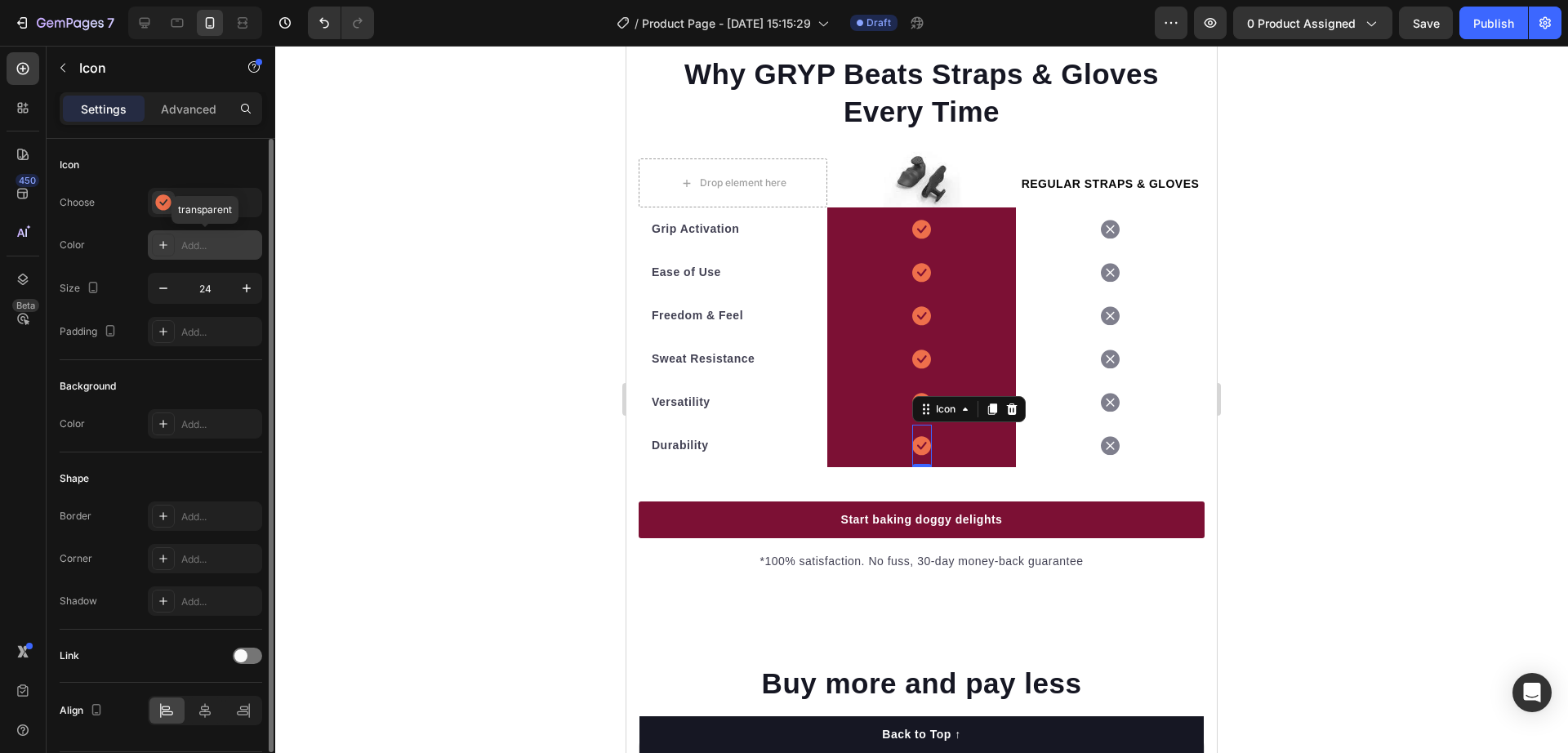
click at [187, 248] on div "Add..." at bounding box center [219, 246] width 77 height 15
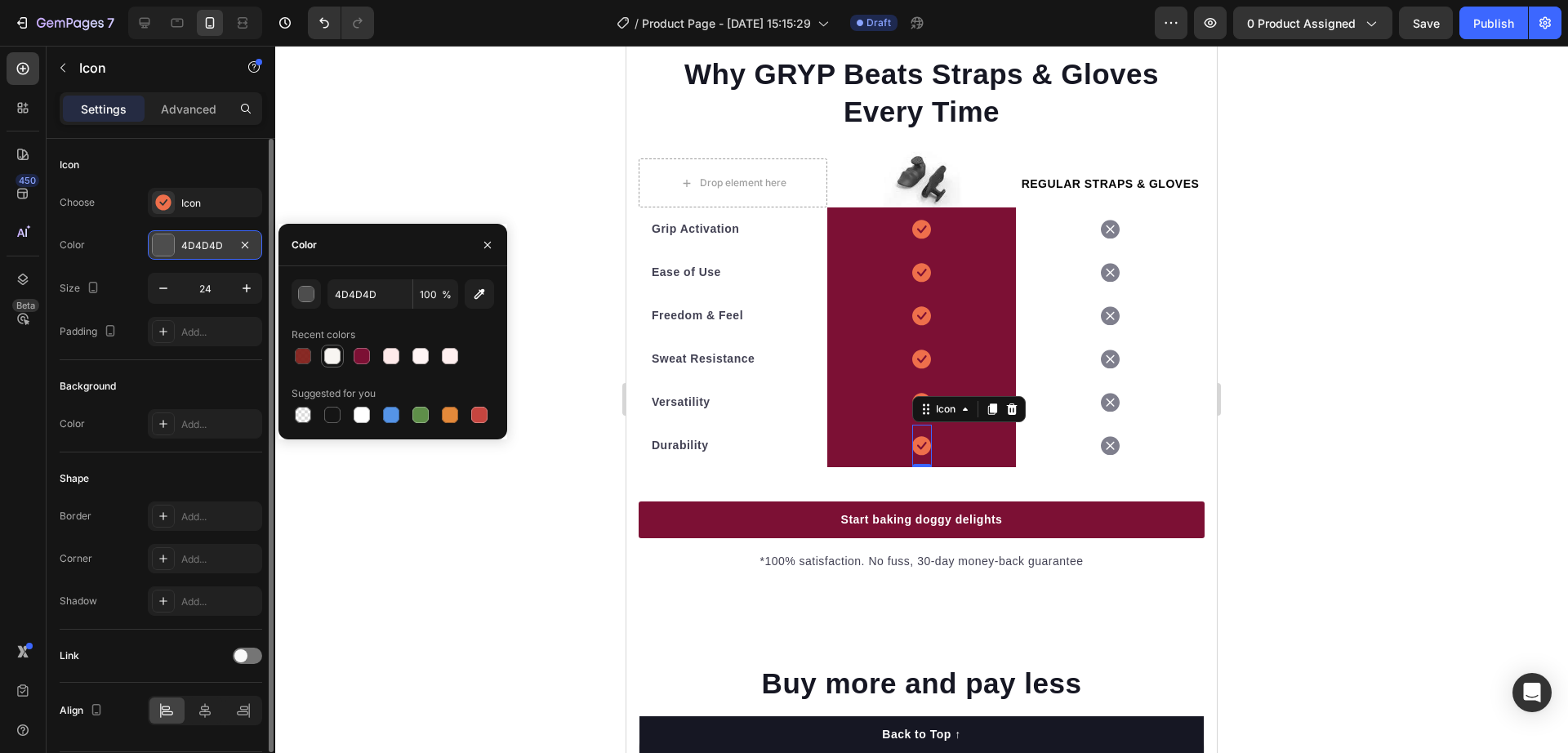
click at [332, 364] on div at bounding box center [332, 355] width 16 height 16
click at [362, 359] on div at bounding box center [361, 355] width 16 height 16
drag, startPoint x: 390, startPoint y: 358, endPoint x: 412, endPoint y: 357, distance: 22.0
click at [389, 358] on div at bounding box center [391, 355] width 16 height 16
click at [418, 356] on div at bounding box center [420, 355] width 16 height 16
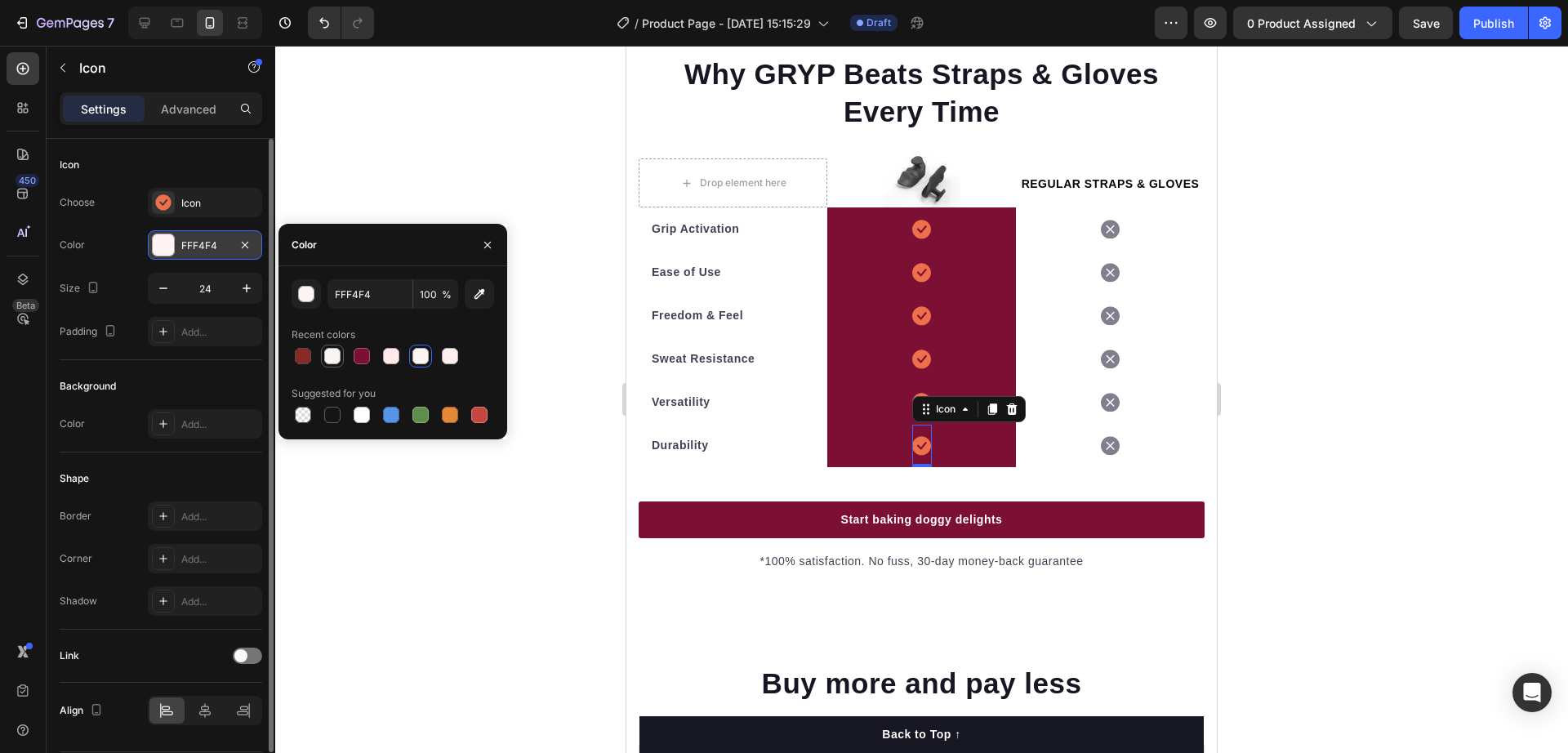
click at [338, 356] on div at bounding box center [332, 355] width 16 height 16
type input "F8F5F2"
click at [1338, 326] on div at bounding box center [922, 399] width 1293 height 708
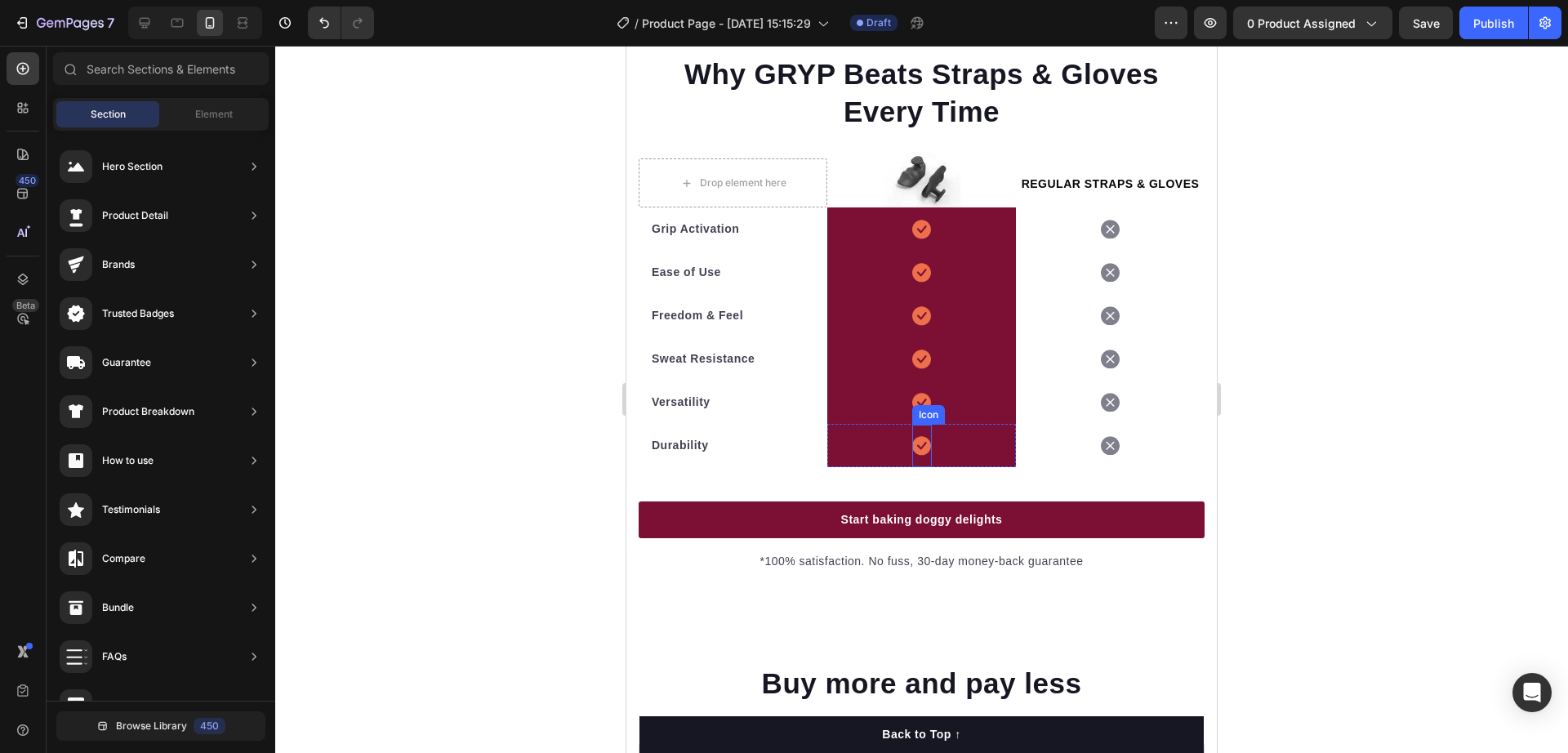
click at [912, 456] on icon at bounding box center [921, 445] width 19 height 20
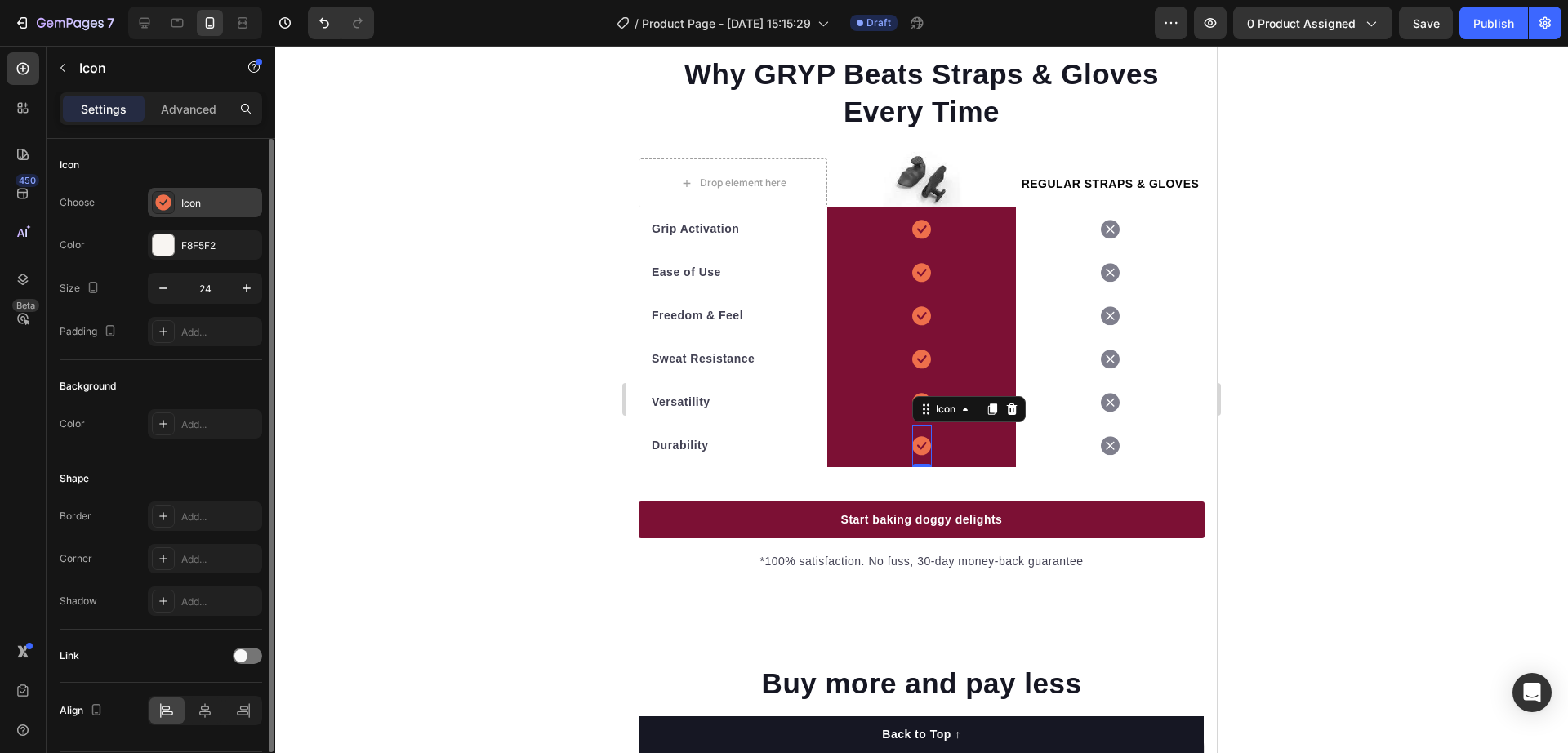
click at [156, 199] on div at bounding box center [163, 203] width 22 height 23
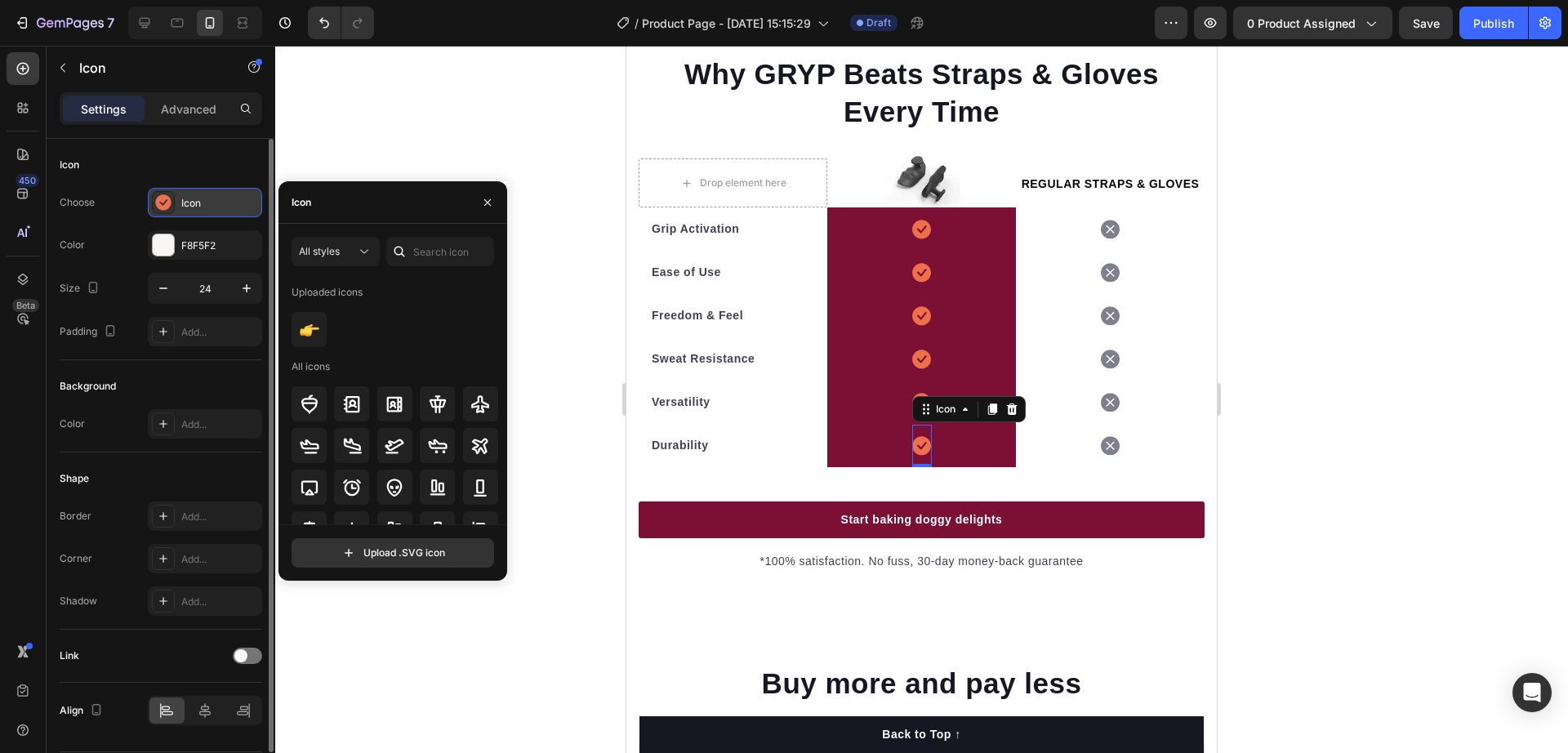
click at [169, 195] on icon at bounding box center [163, 202] width 16 height 16
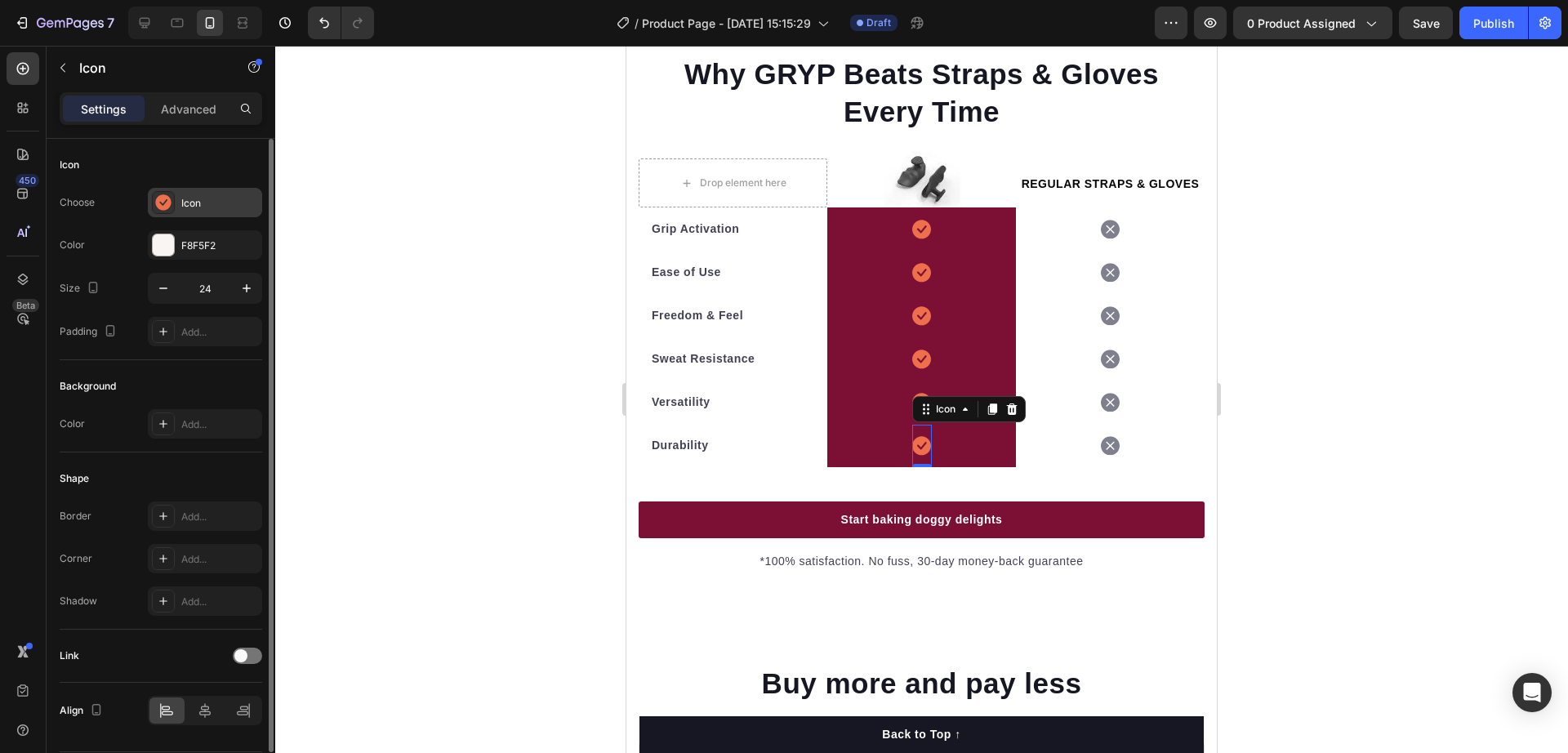
drag, startPoint x: 163, startPoint y: 197, endPoint x: 187, endPoint y: 201, distance: 24.3
click at [162, 200] on icon at bounding box center [163, 202] width 16 height 16
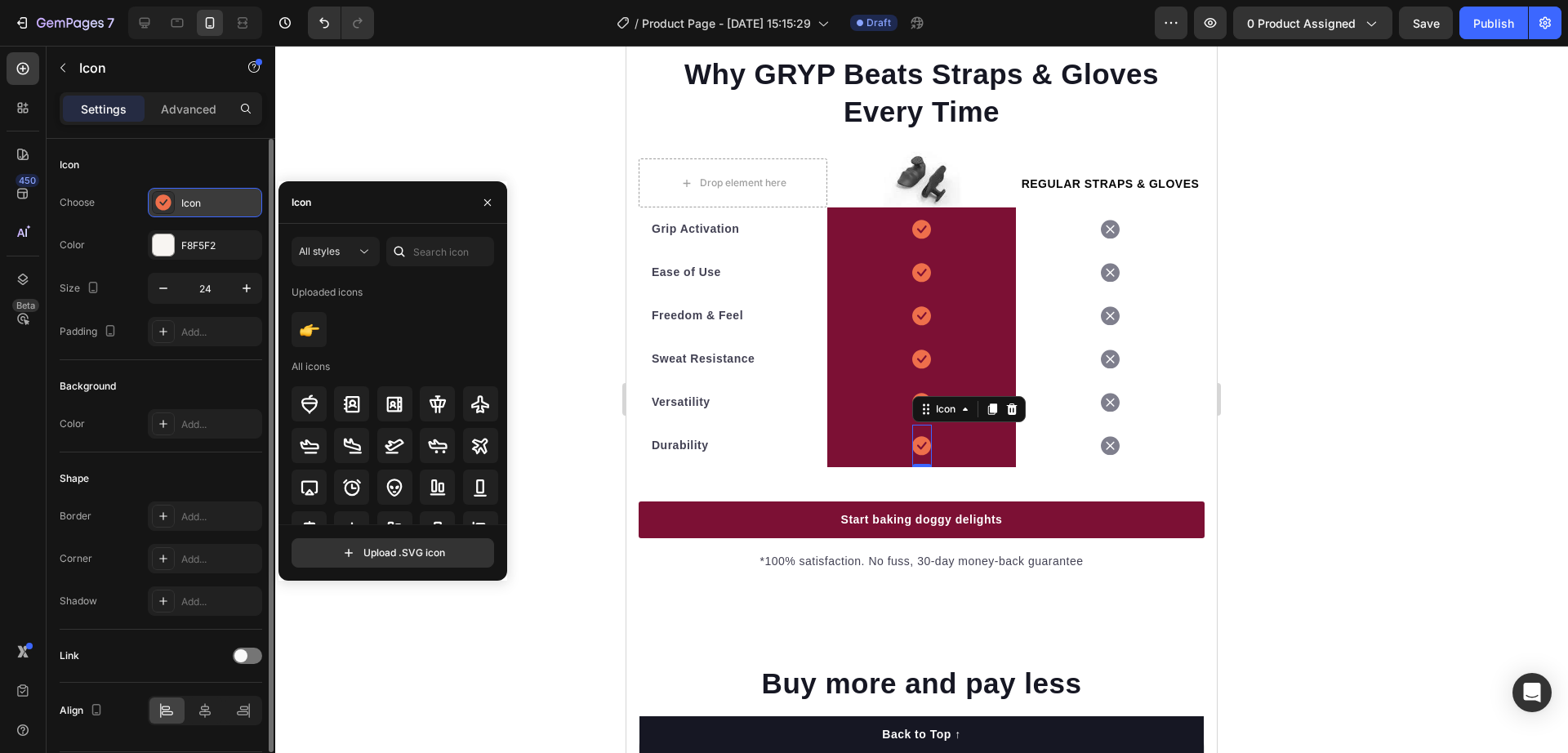
click at [195, 201] on div "Icon" at bounding box center [219, 203] width 77 height 15
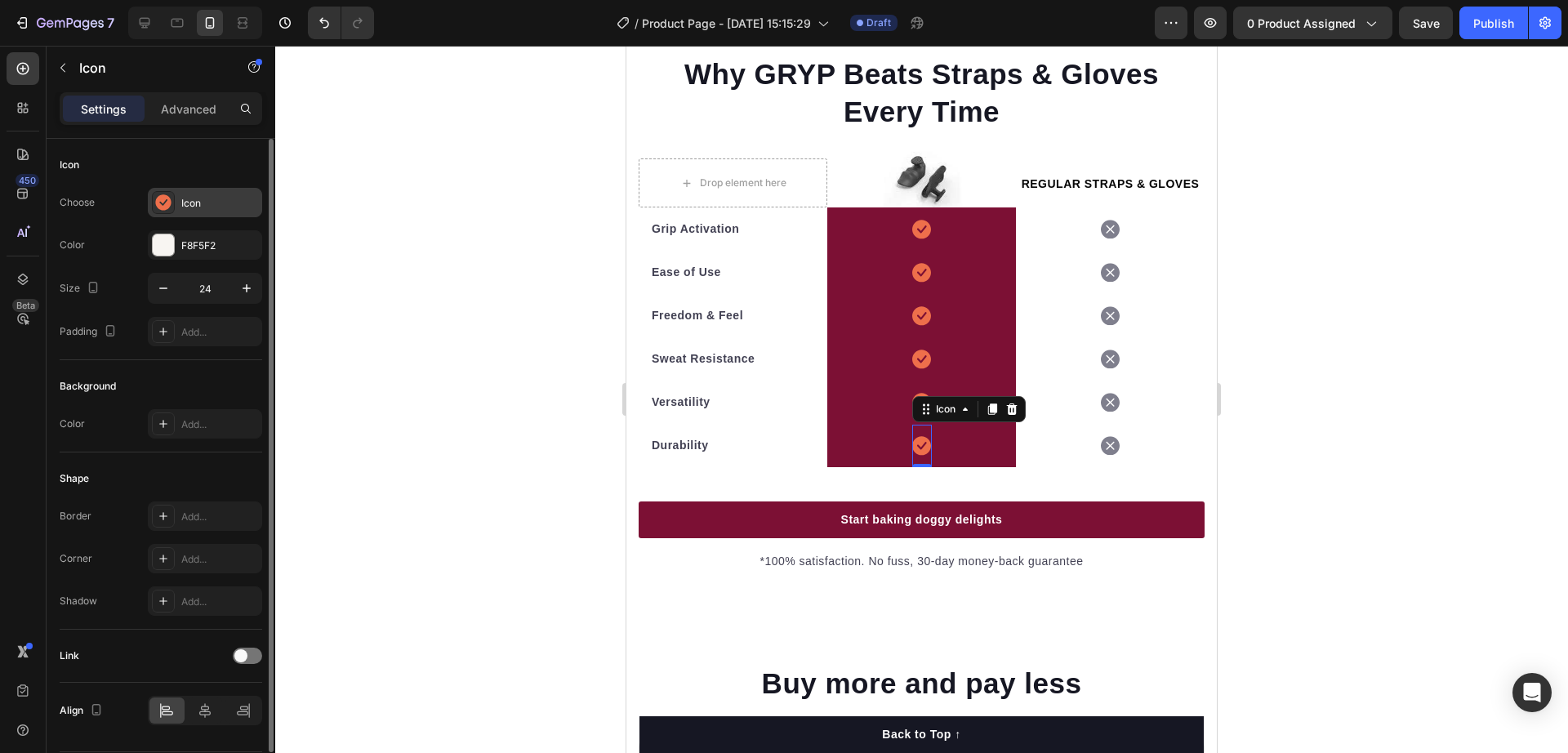
click at [197, 201] on div "Icon" at bounding box center [219, 203] width 77 height 15
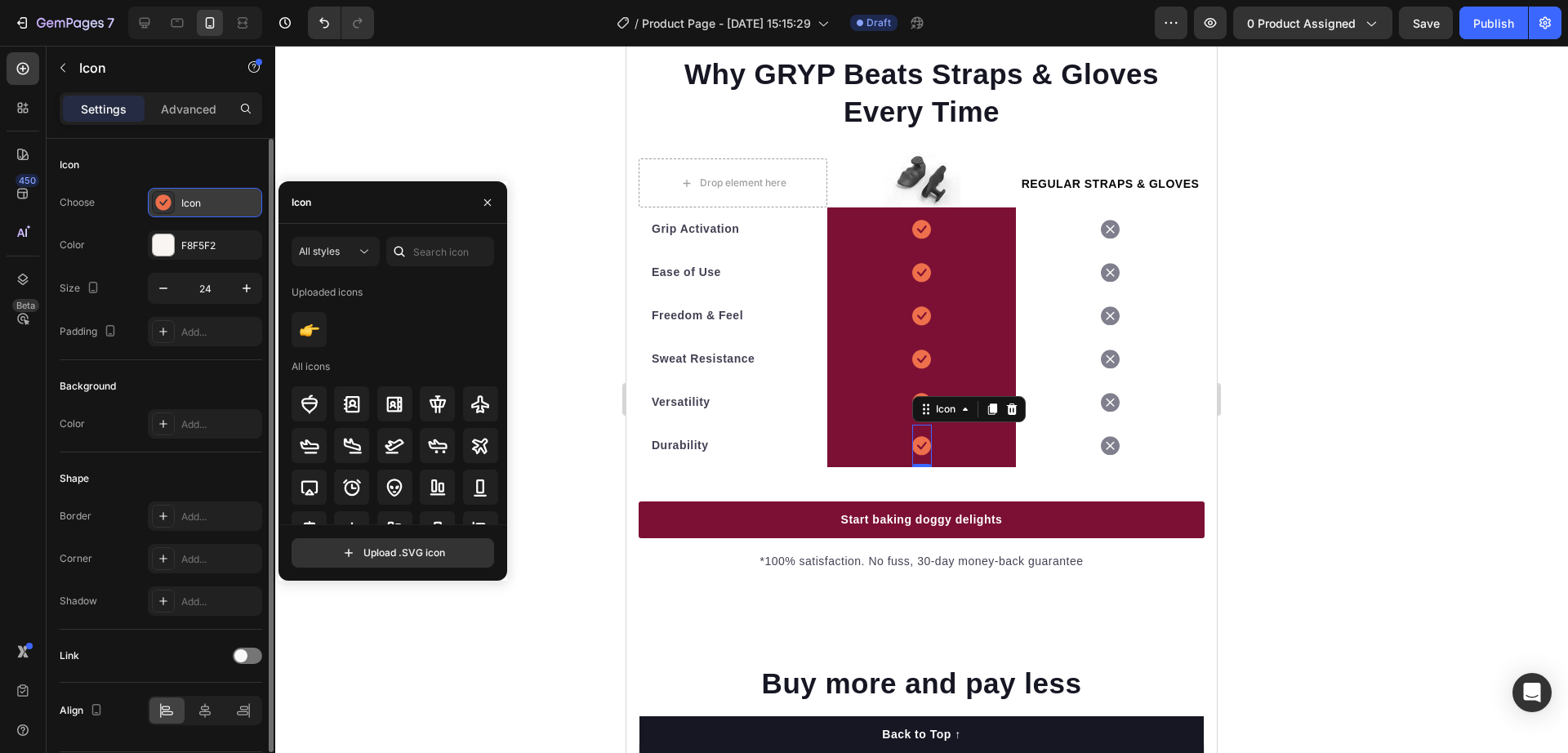
click at [197, 201] on div "Icon" at bounding box center [219, 203] width 77 height 15
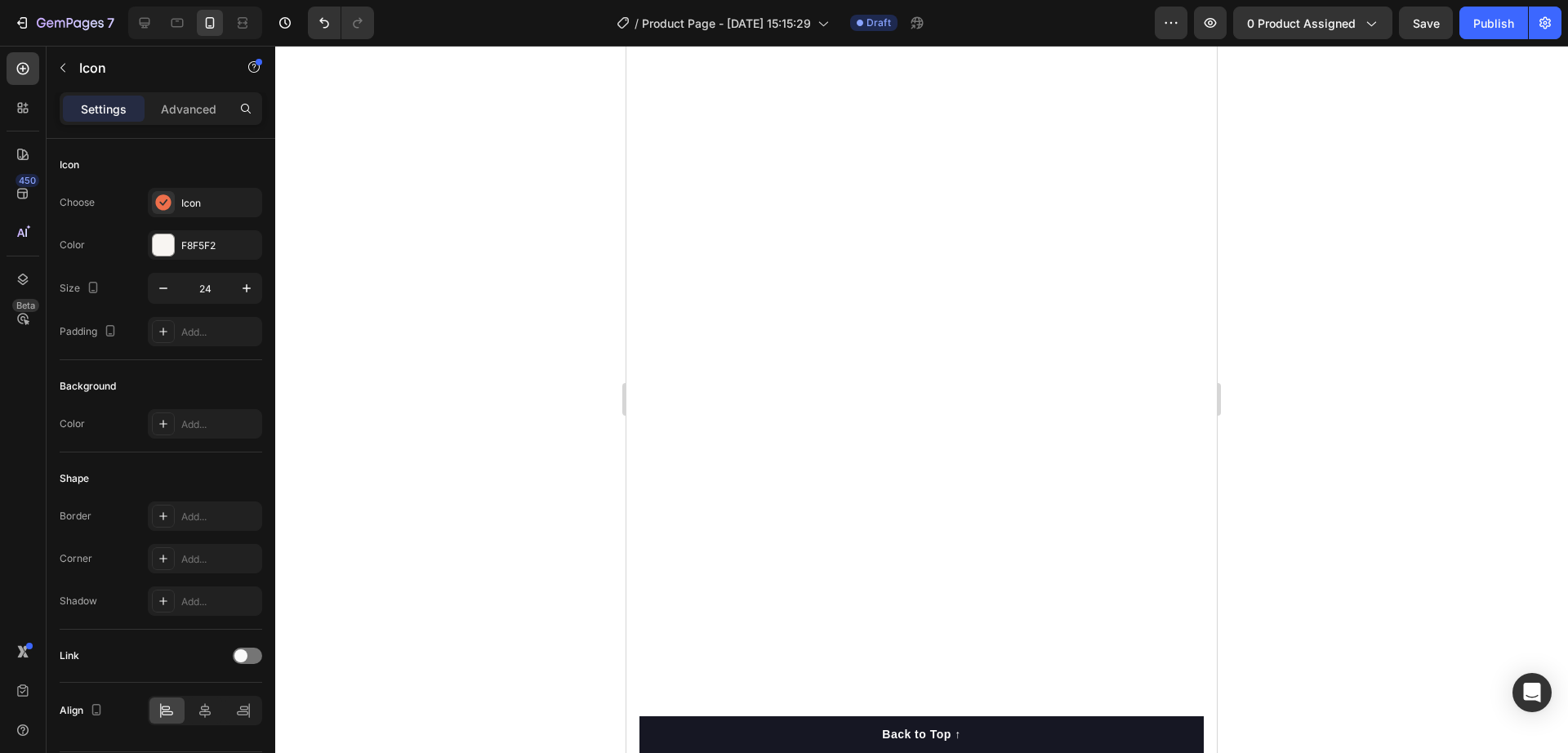
scroll to position [4903, 0]
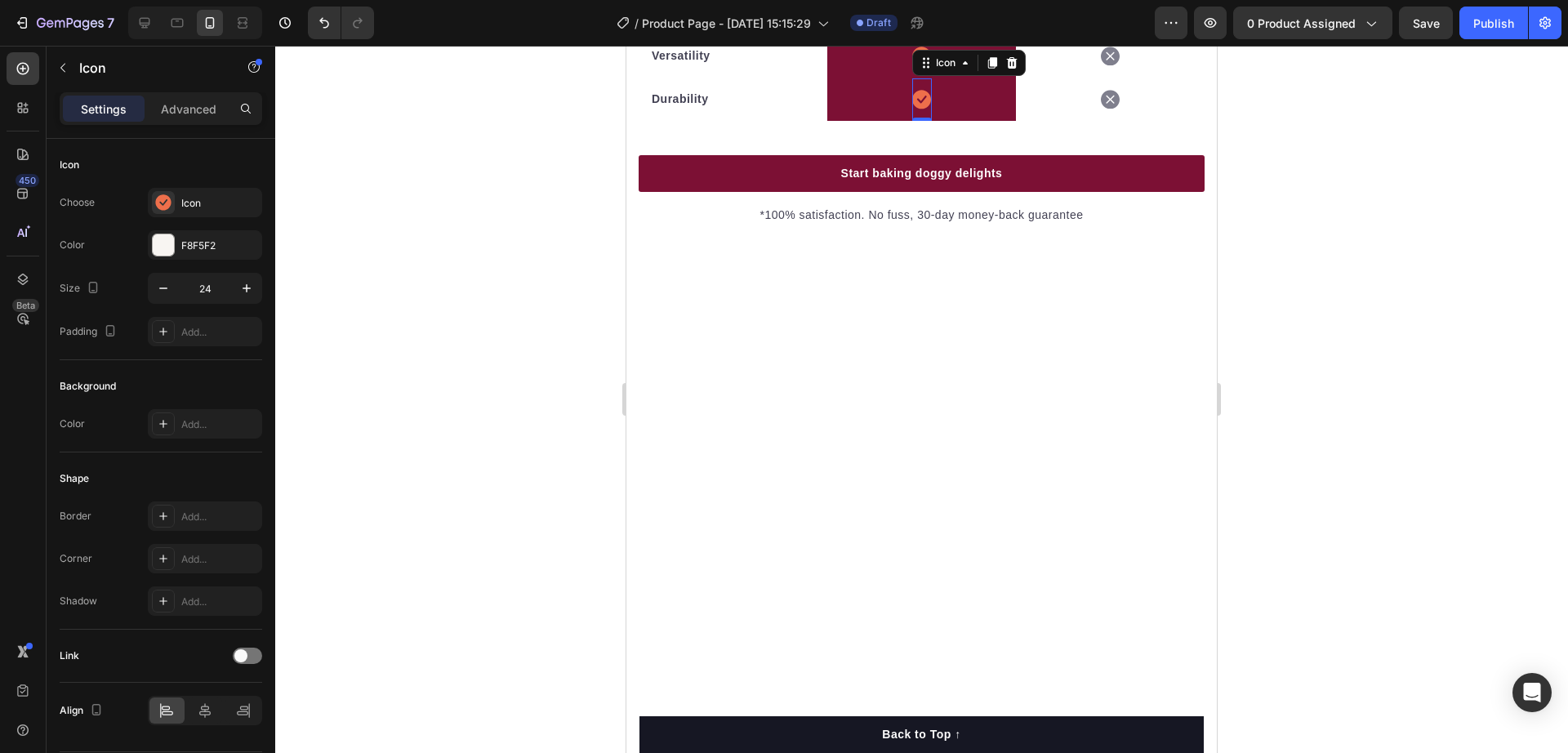
click at [934, 63] on div "Icon" at bounding box center [946, 63] width 26 height 0
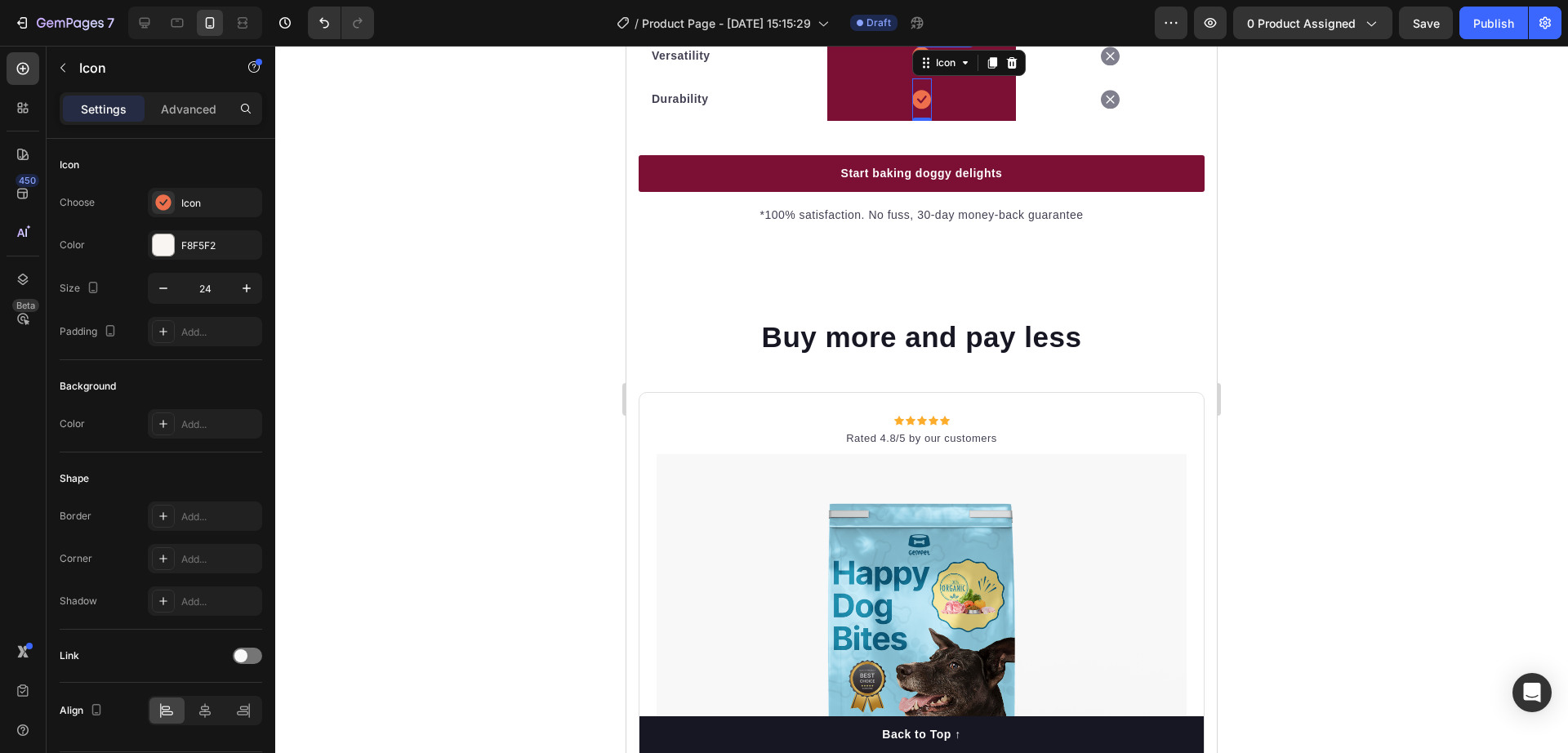
scroll to position [5108, 0]
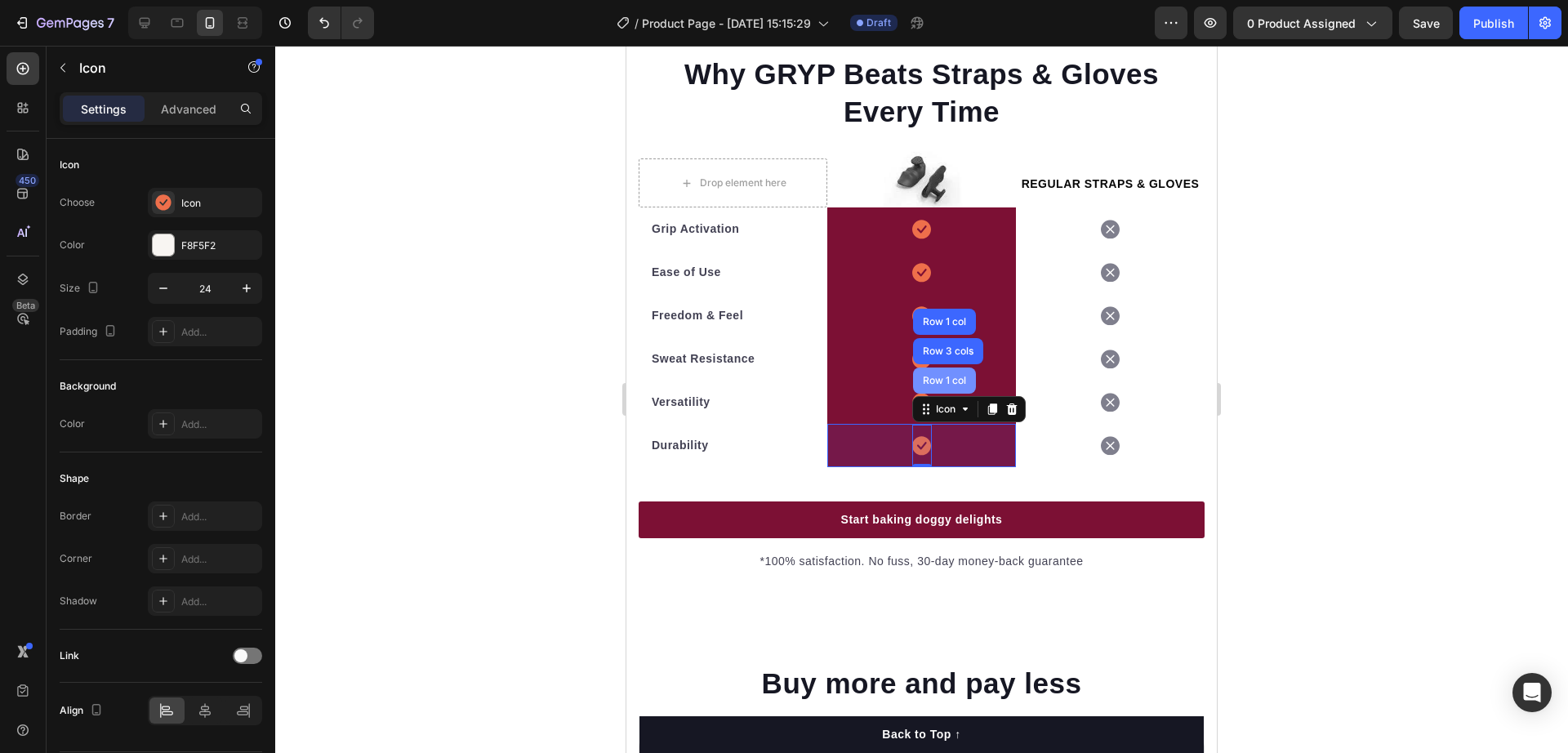
click at [947, 385] on div "Row 1 col" at bounding box center [944, 381] width 50 height 9
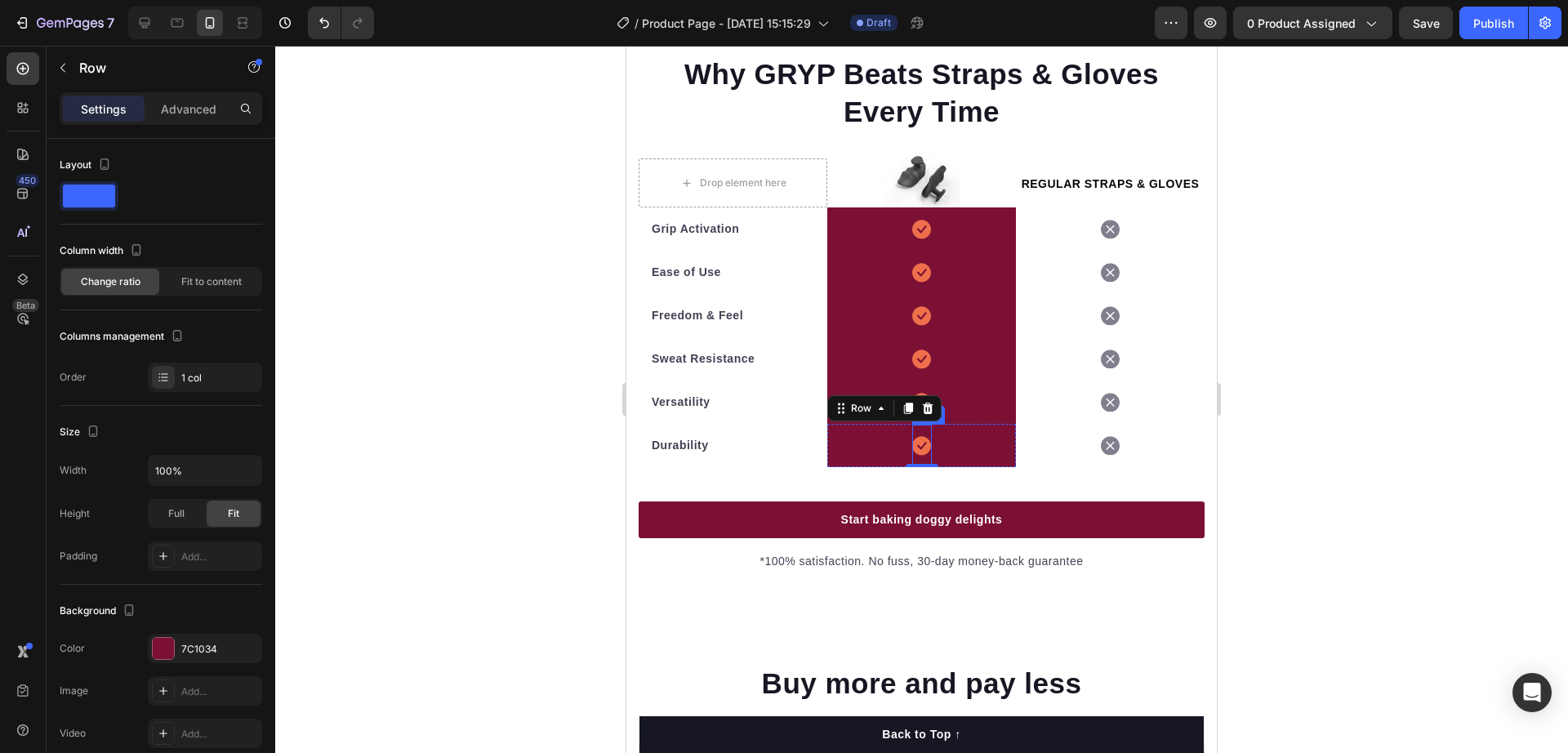
click at [912, 455] on icon at bounding box center [921, 445] width 19 height 19
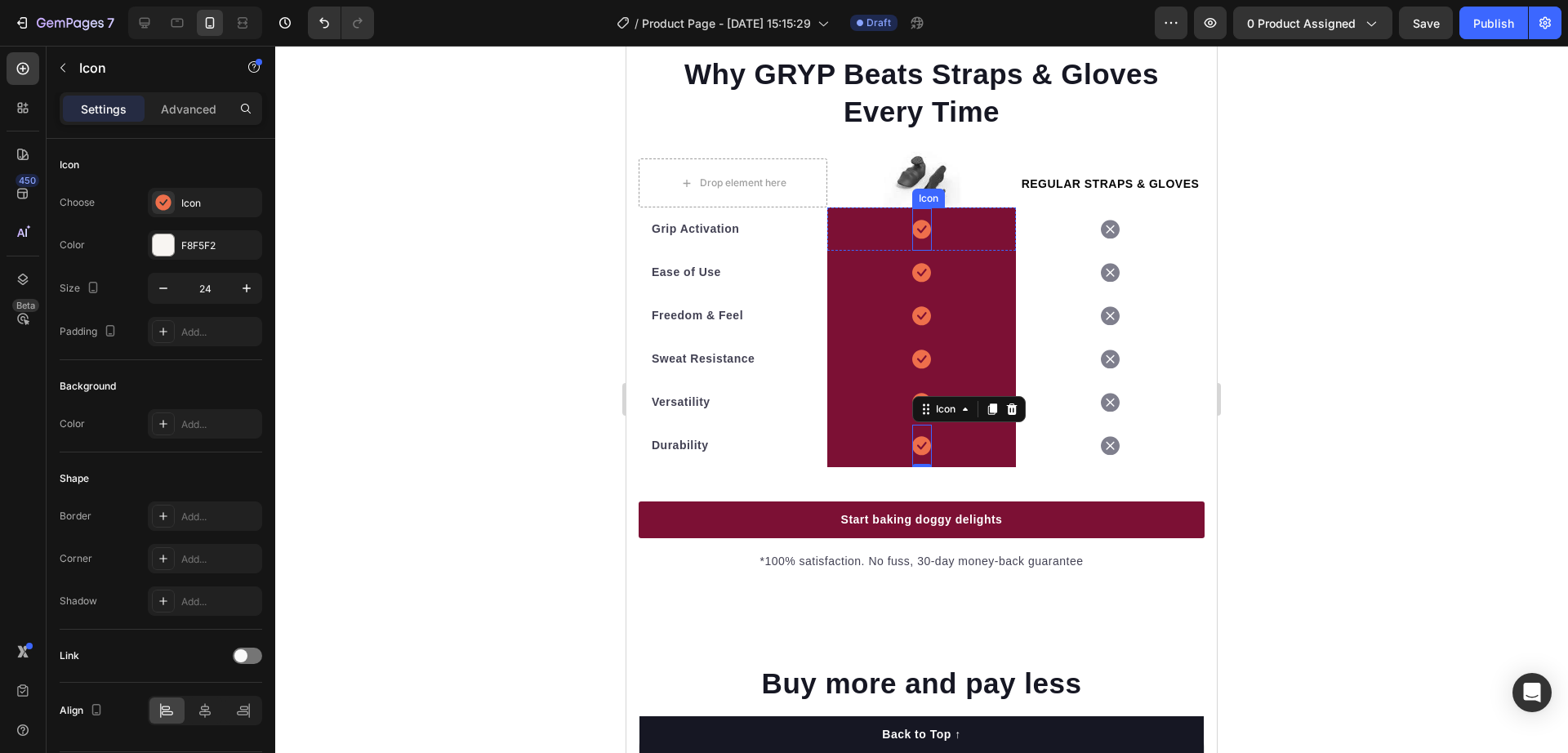
click at [912, 238] on icon at bounding box center [921, 229] width 19 height 19
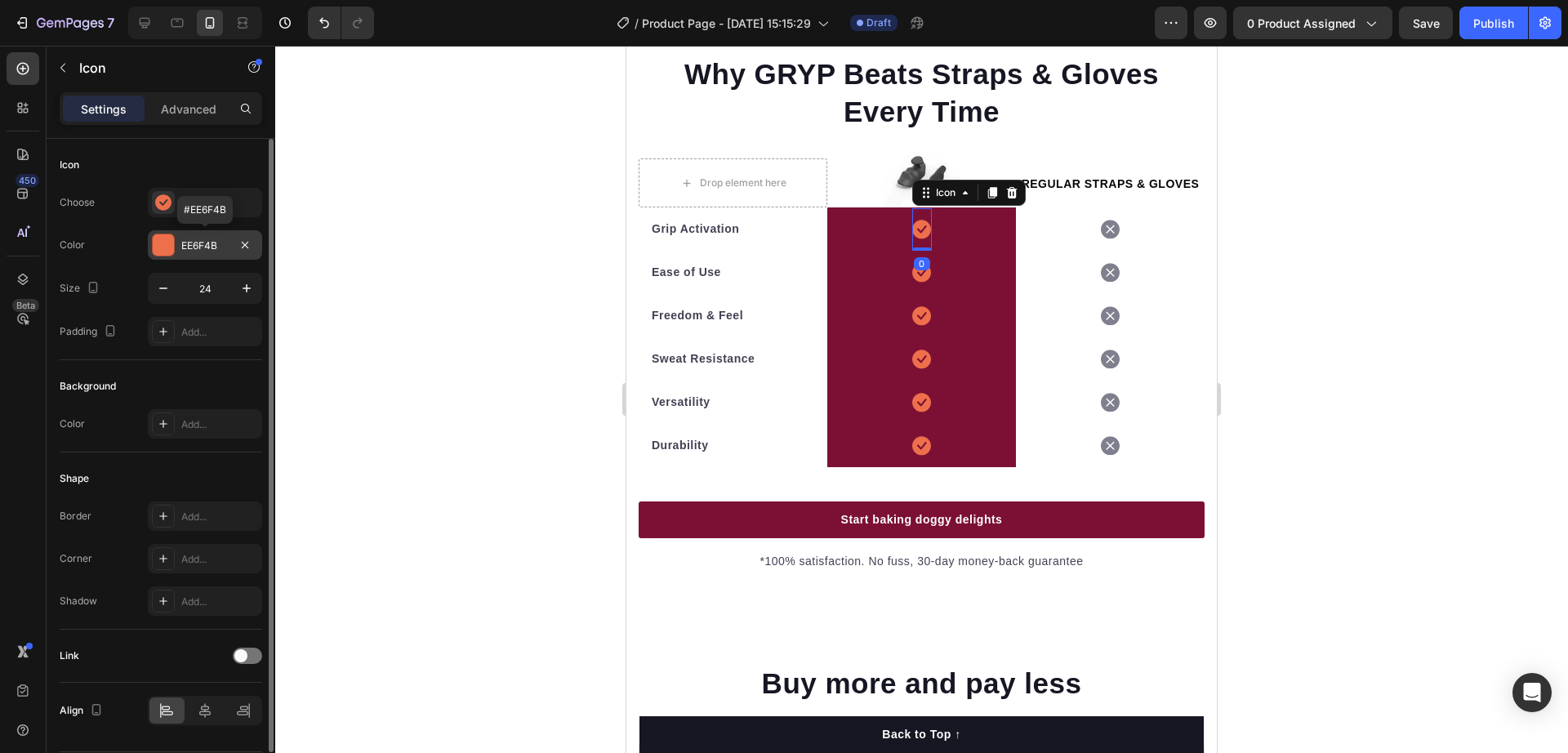
click at [167, 247] on div at bounding box center [163, 245] width 22 height 22
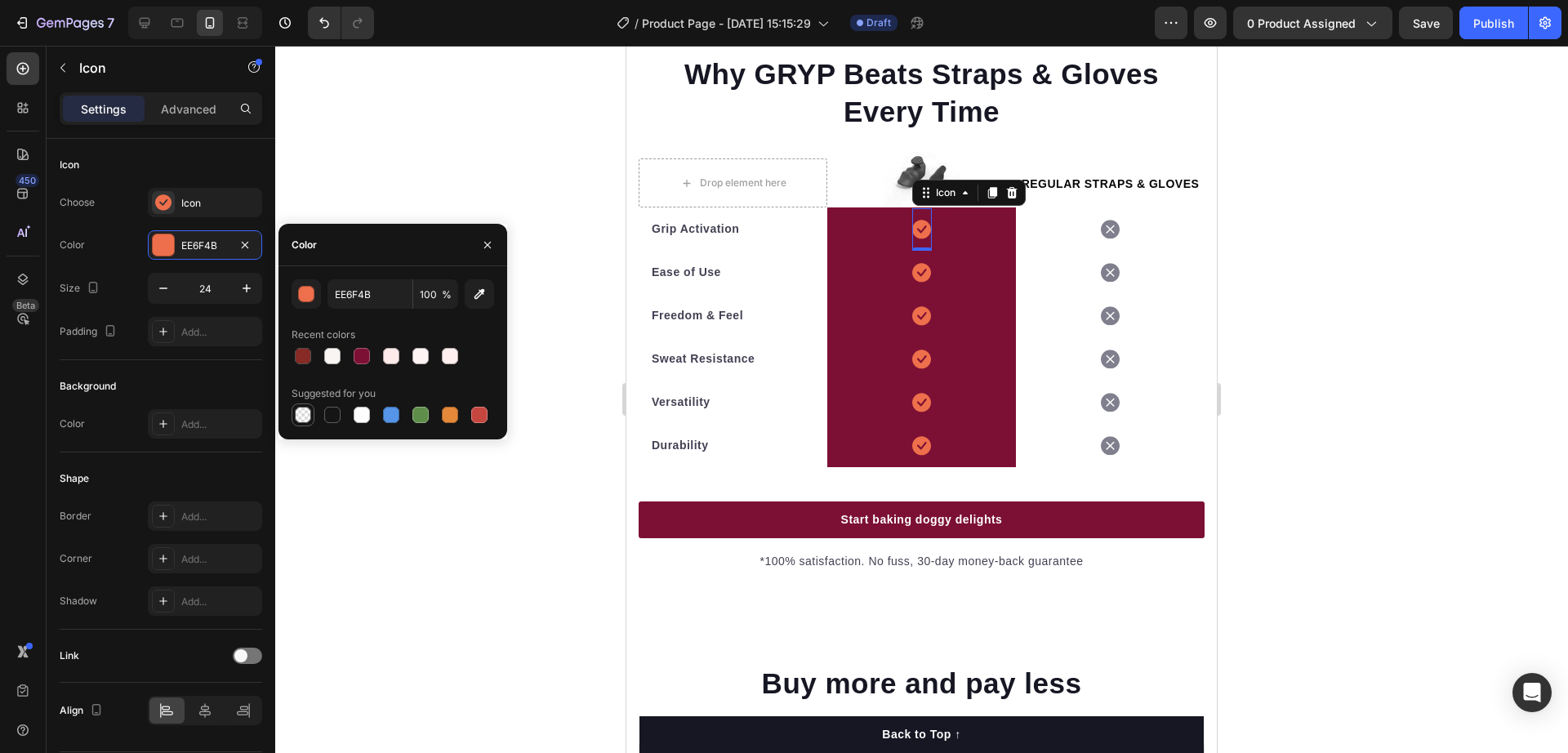
click at [302, 412] on div at bounding box center [303, 414] width 16 height 16
type input "000000"
type input "0"
click at [326, 355] on div at bounding box center [332, 355] width 16 height 16
type input "F8F5F2"
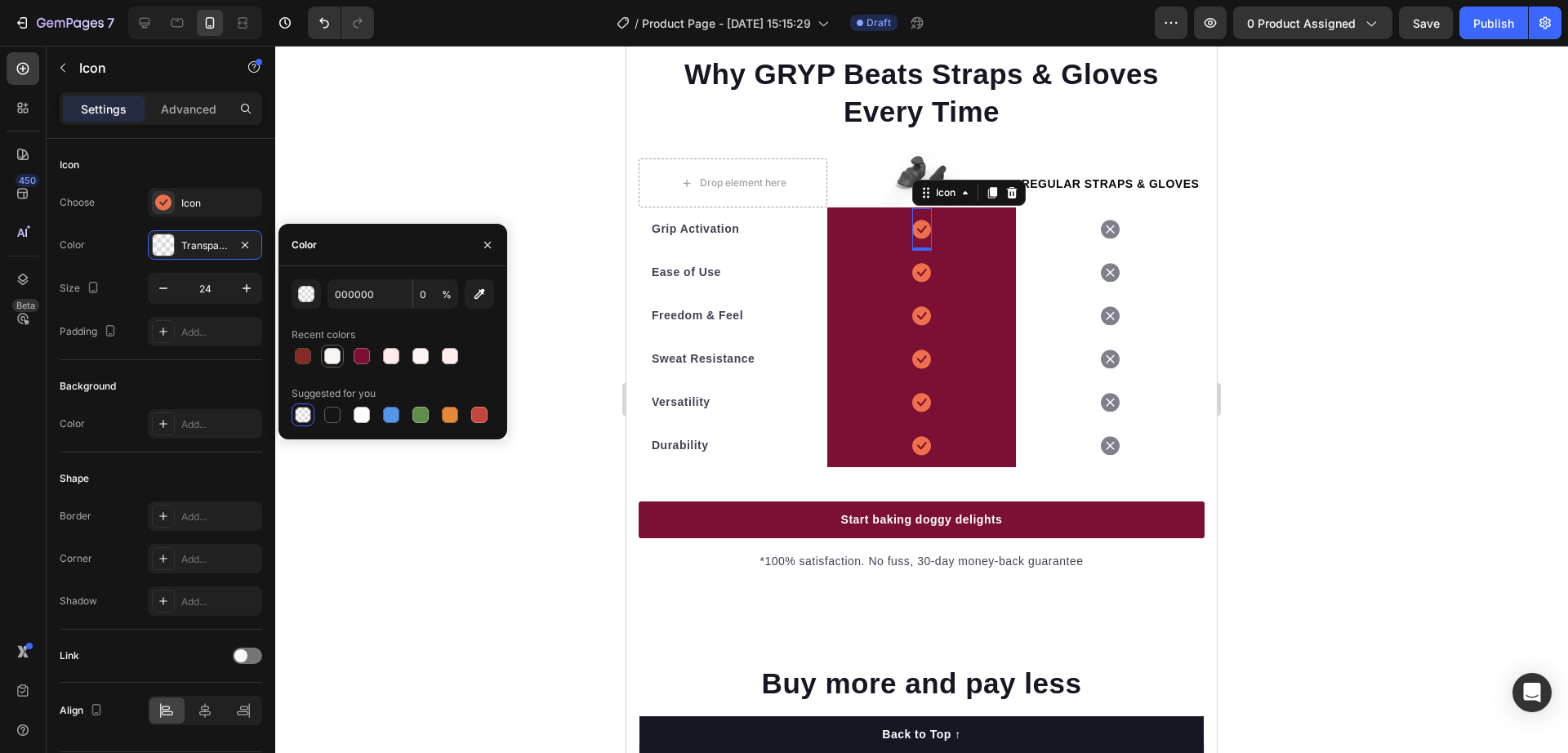
type input "100"
click at [218, 204] on div "Icon" at bounding box center [219, 203] width 77 height 15
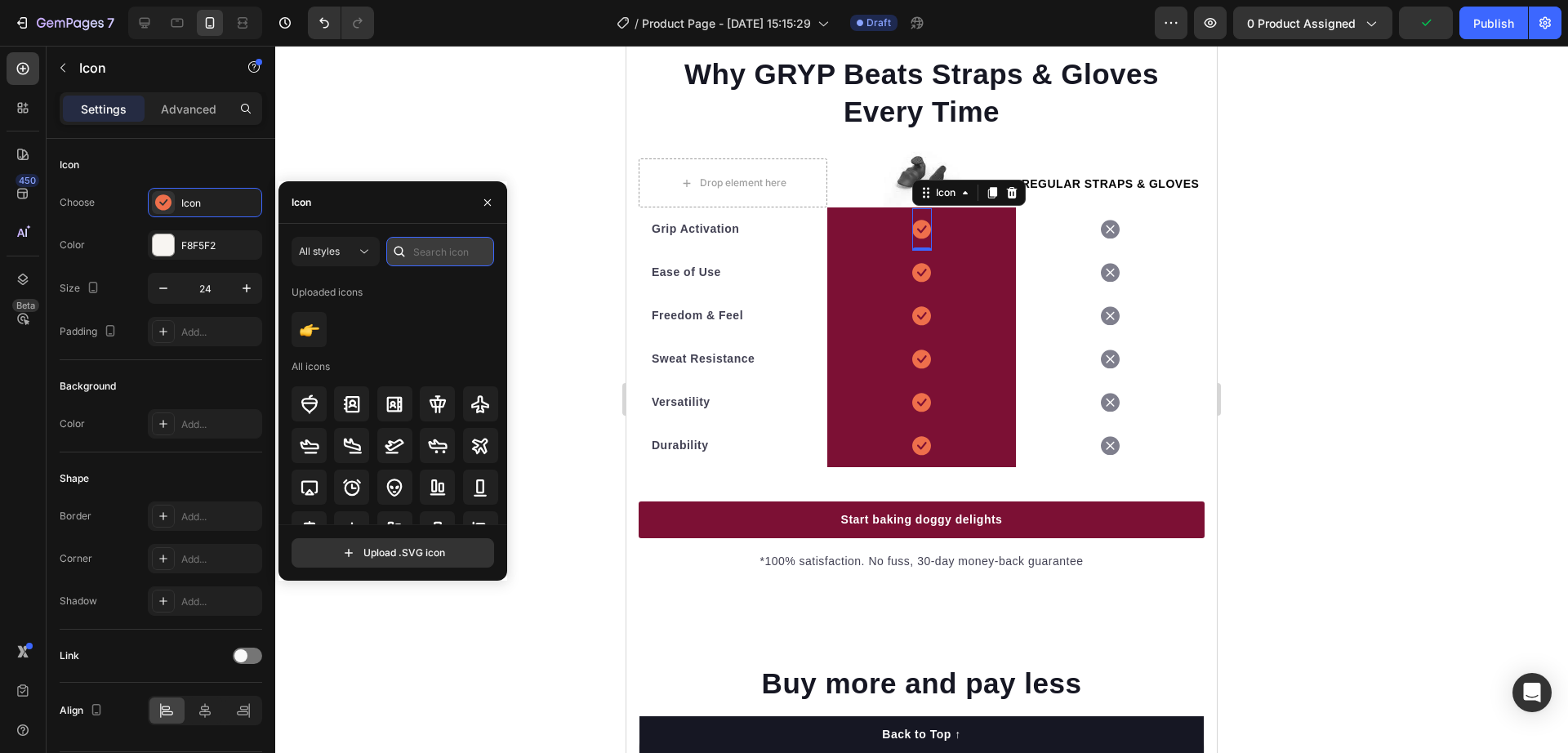
click at [418, 251] on input "text" at bounding box center [440, 251] width 108 height 29
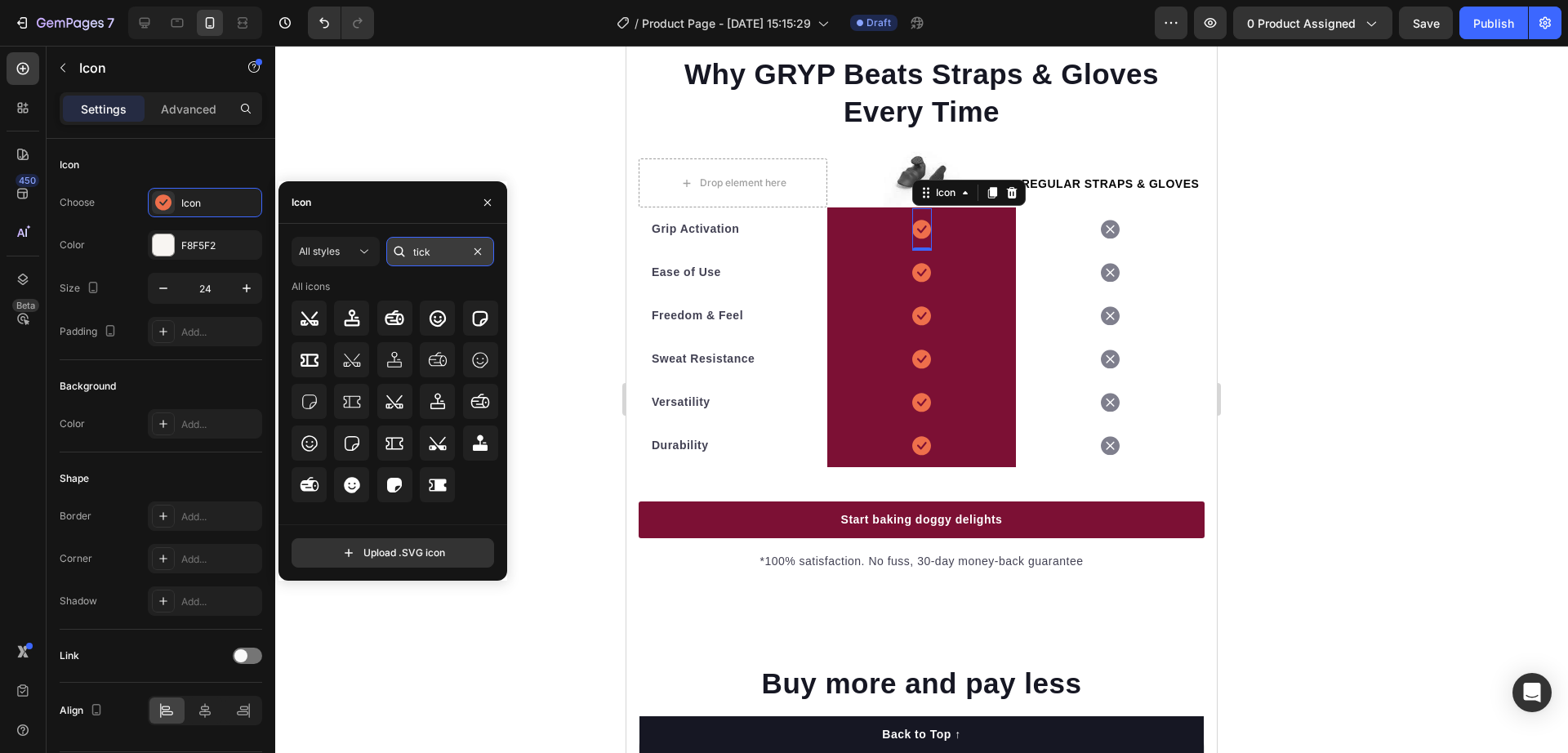
click at [450, 246] on input "tick" at bounding box center [440, 251] width 108 height 29
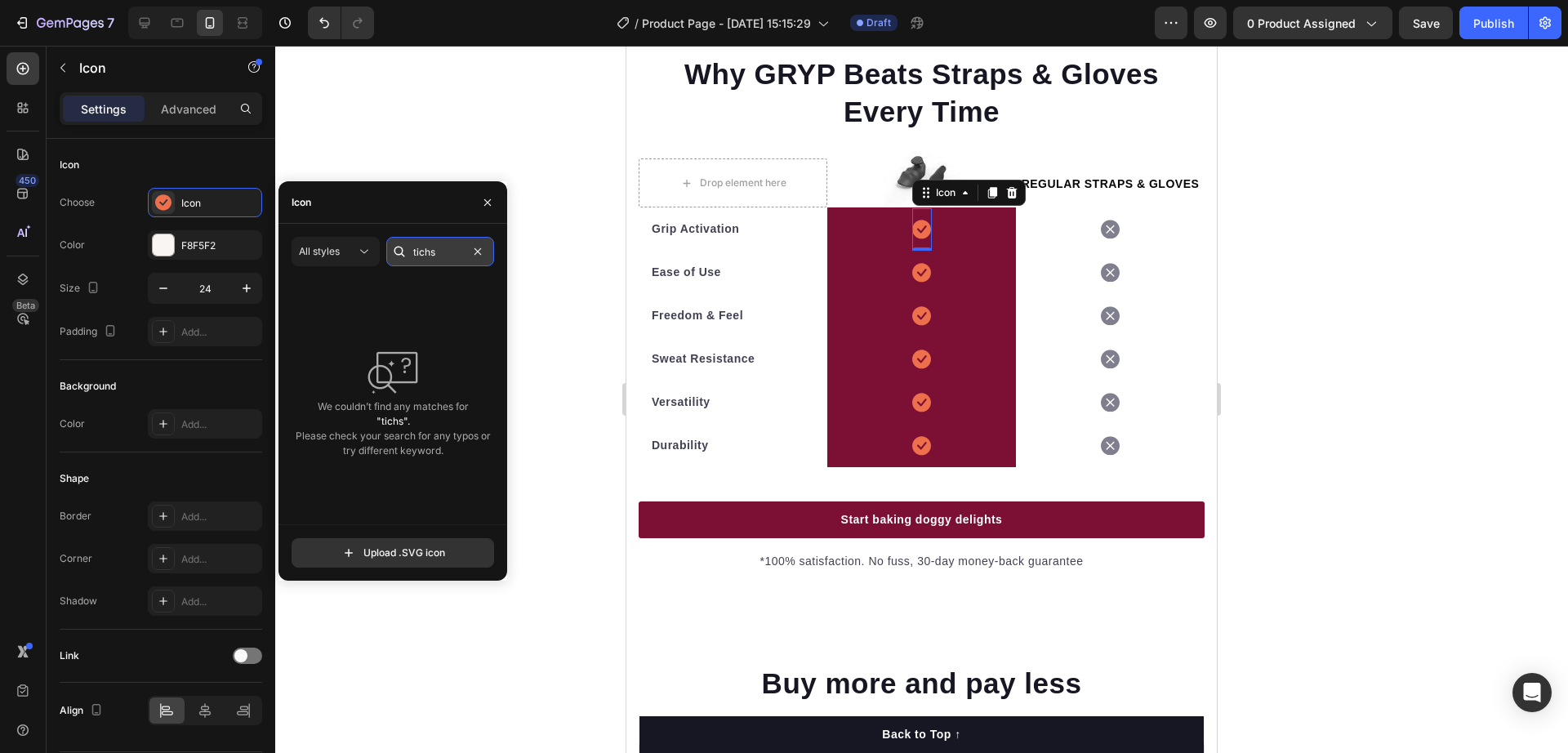
type input "tich"
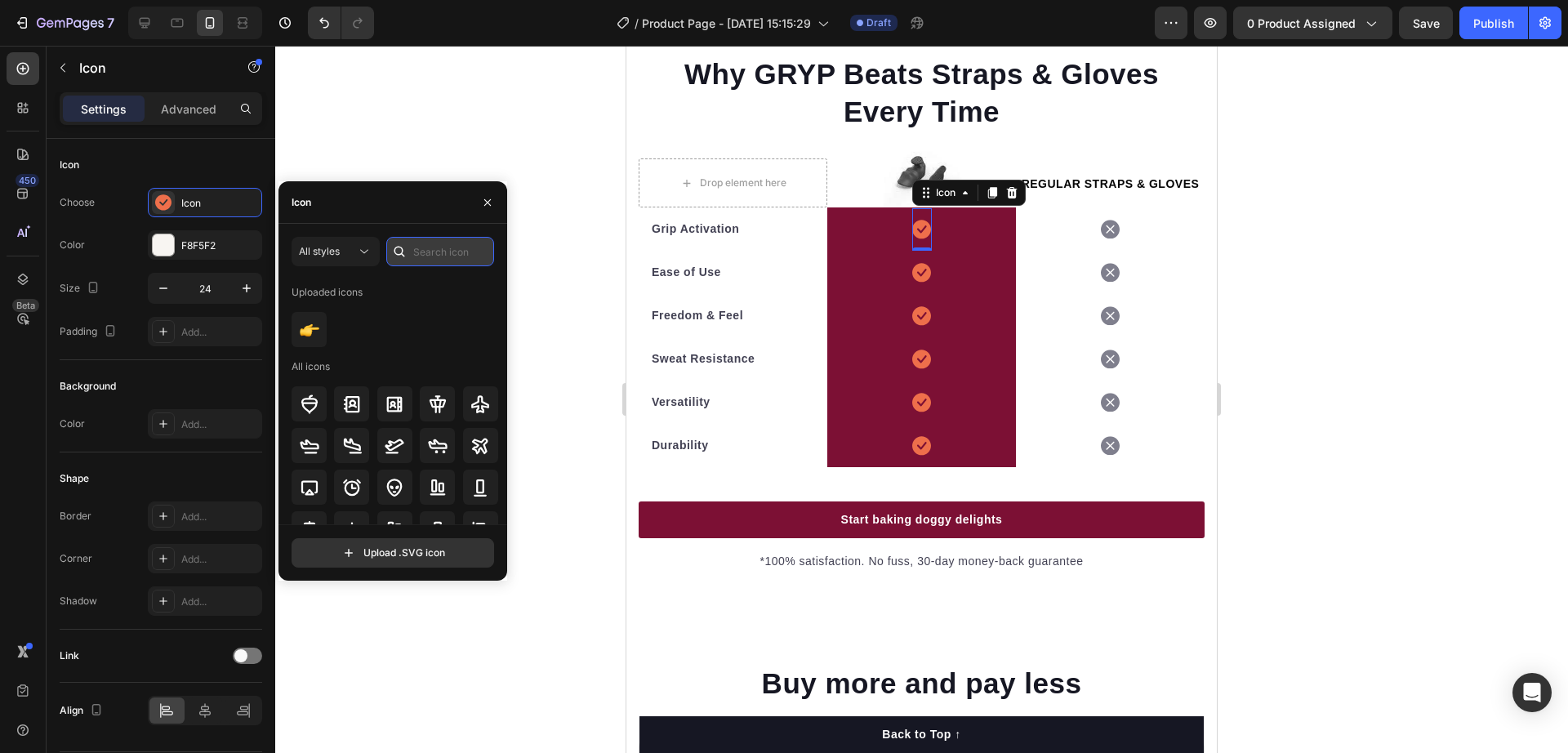
paste input "Check"
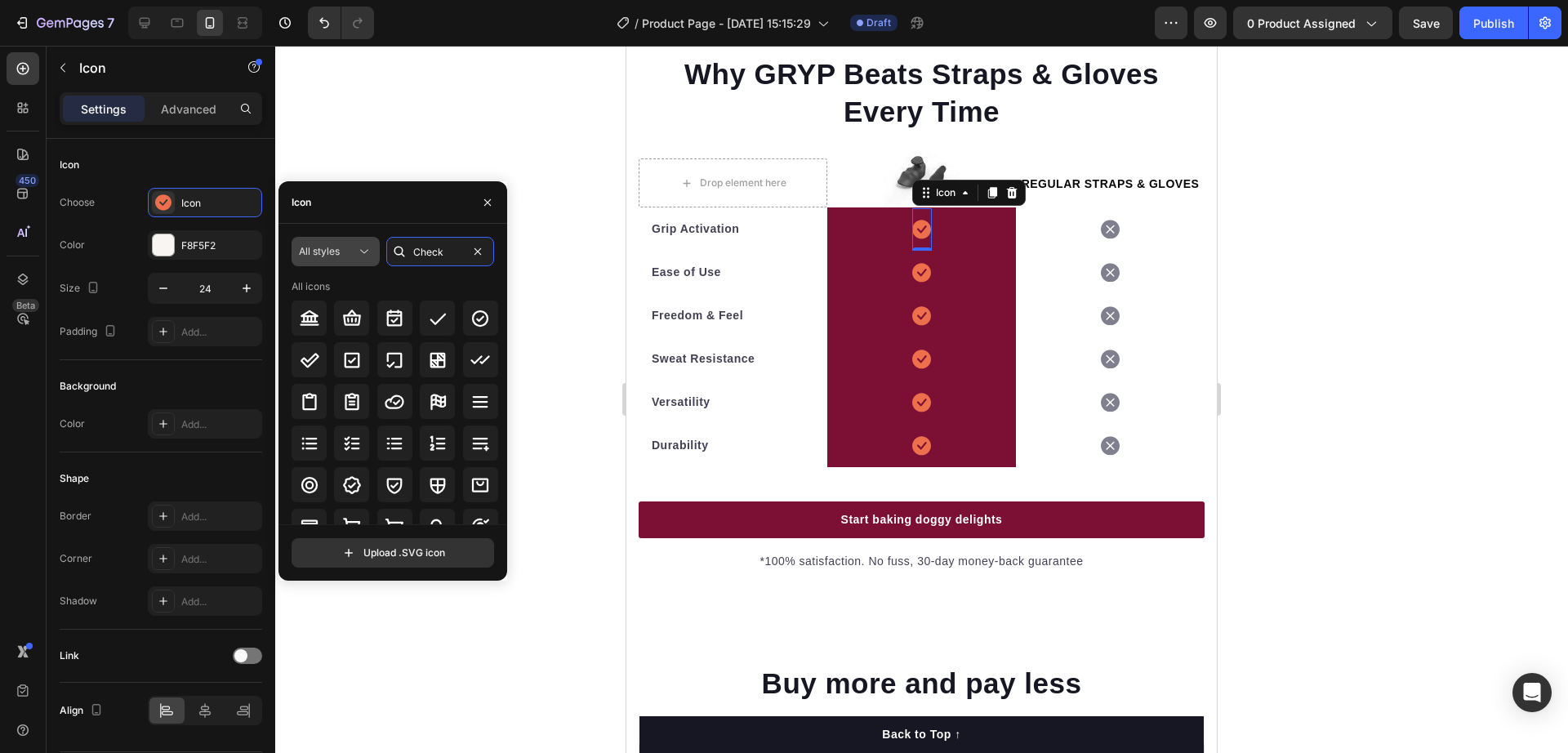
type input "Check"
click at [324, 261] on button "All styles" at bounding box center [336, 251] width 88 height 29
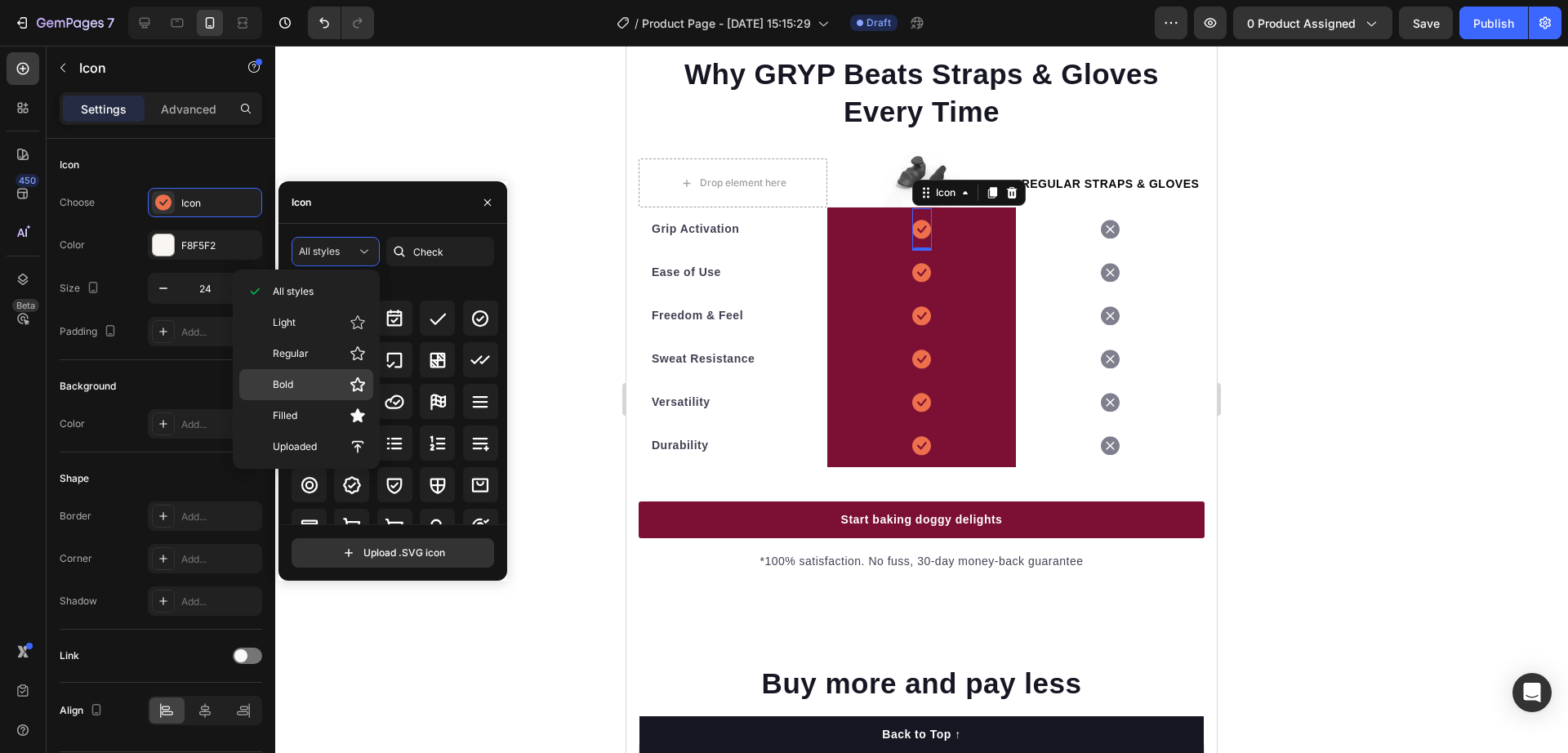
click at [334, 385] on p "Bold" at bounding box center [319, 384] width 93 height 16
click at [333, 263] on button "Bold" at bounding box center [336, 251] width 88 height 29
click at [324, 414] on p "Filled" at bounding box center [319, 415] width 93 height 16
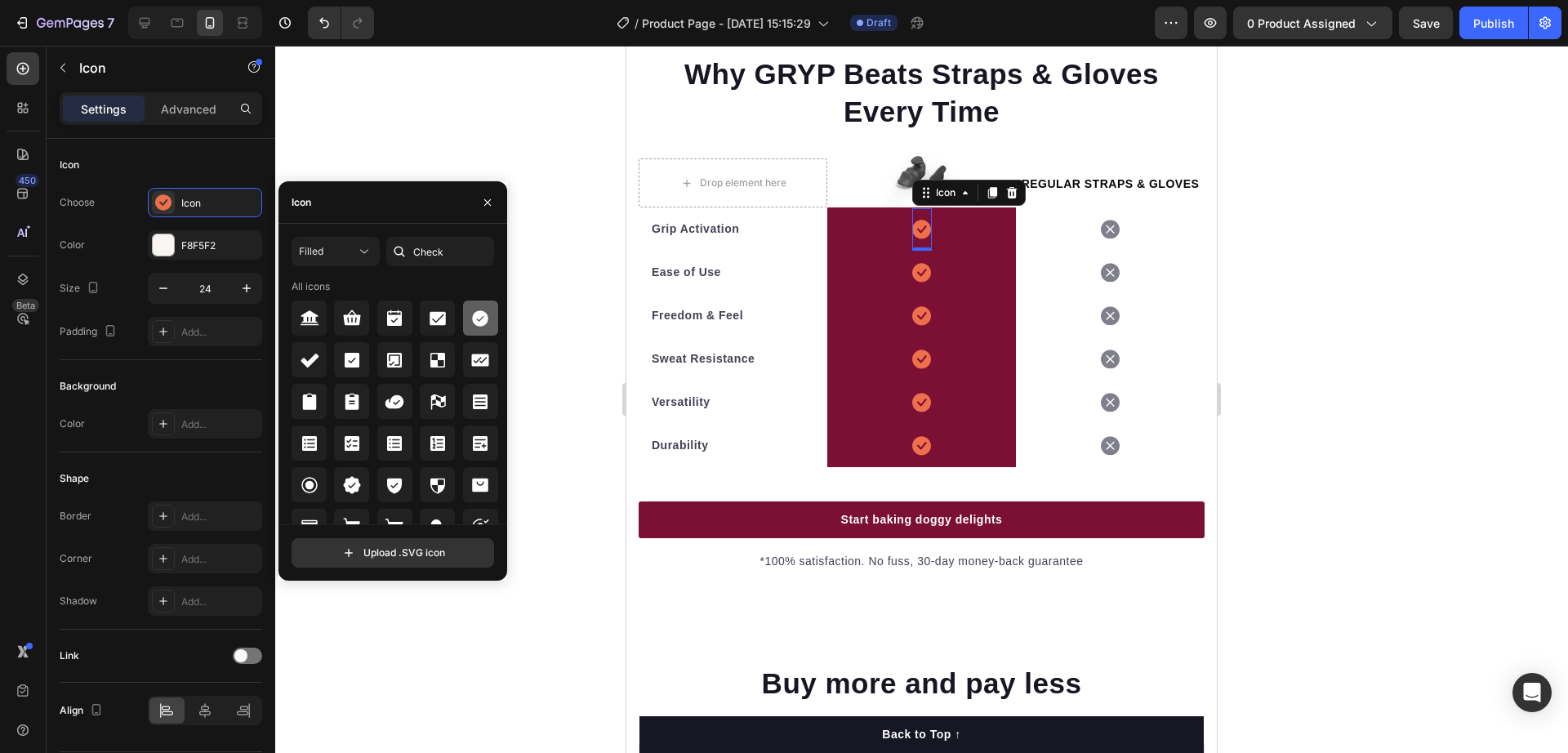
click at [472, 324] on icon at bounding box center [480, 318] width 16 height 16
click at [915, 282] on icon at bounding box center [921, 273] width 19 height 19
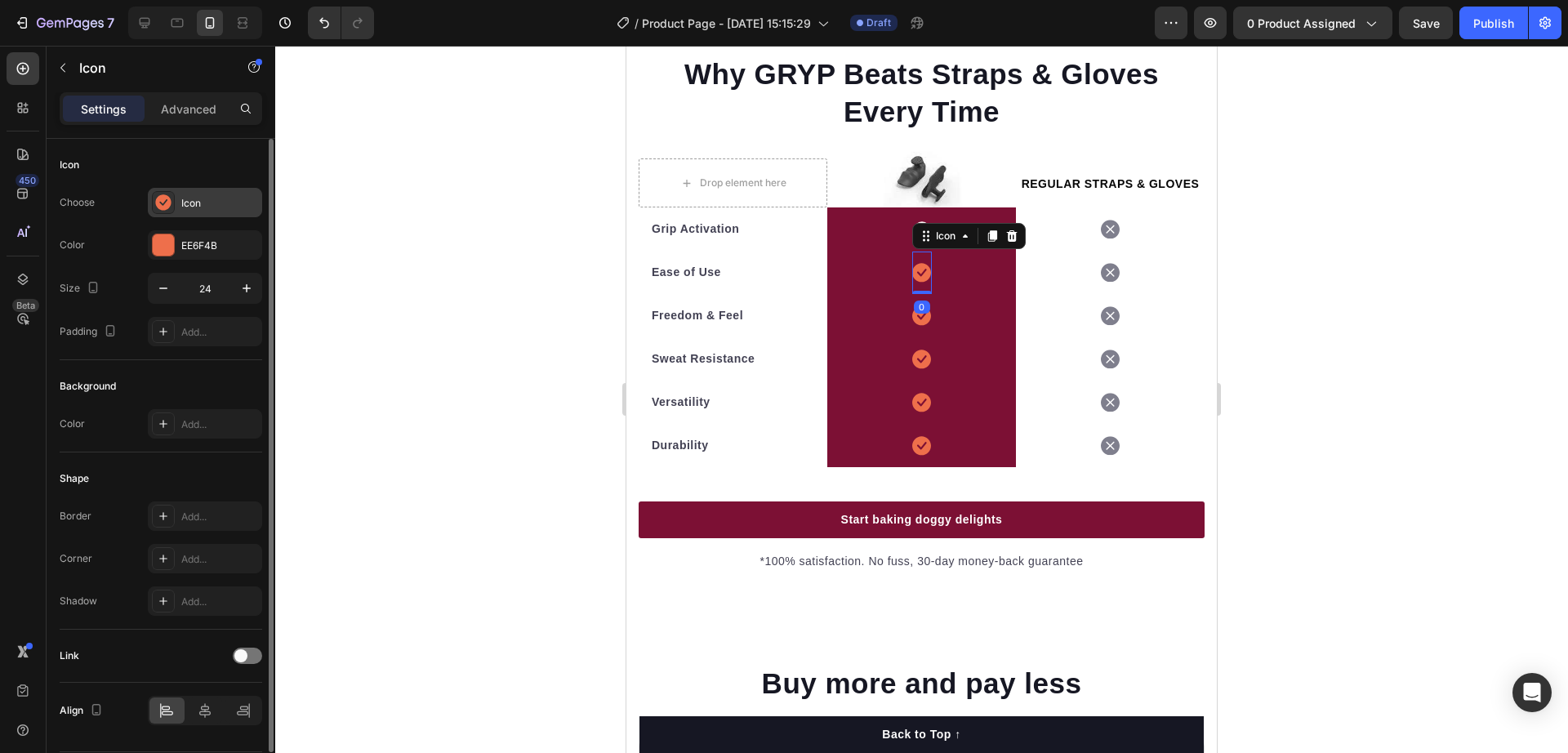
click at [199, 213] on div "Icon" at bounding box center [205, 202] width 114 height 29
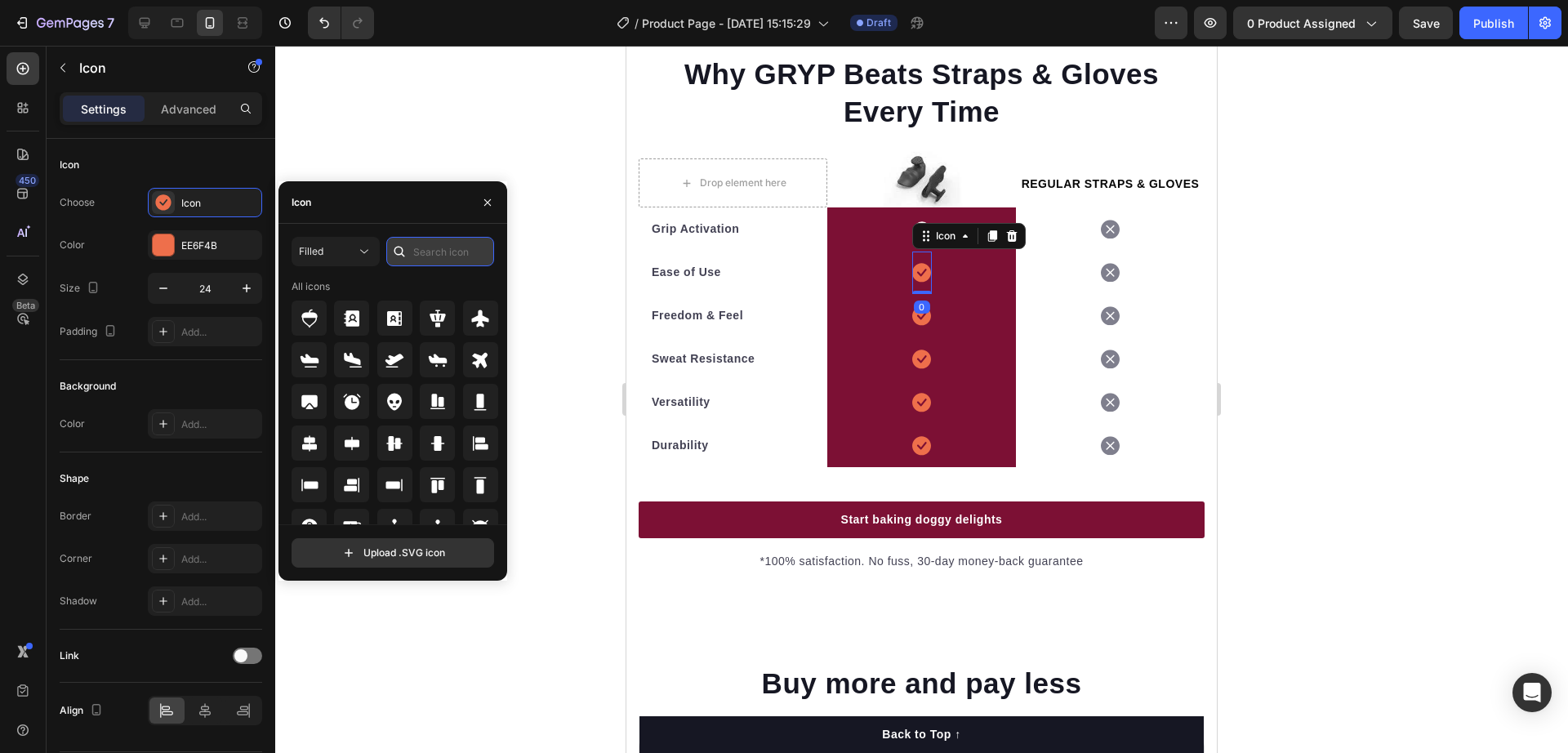
click at [419, 248] on input "text" at bounding box center [440, 251] width 108 height 29
paste input "Check"
type input "Check"
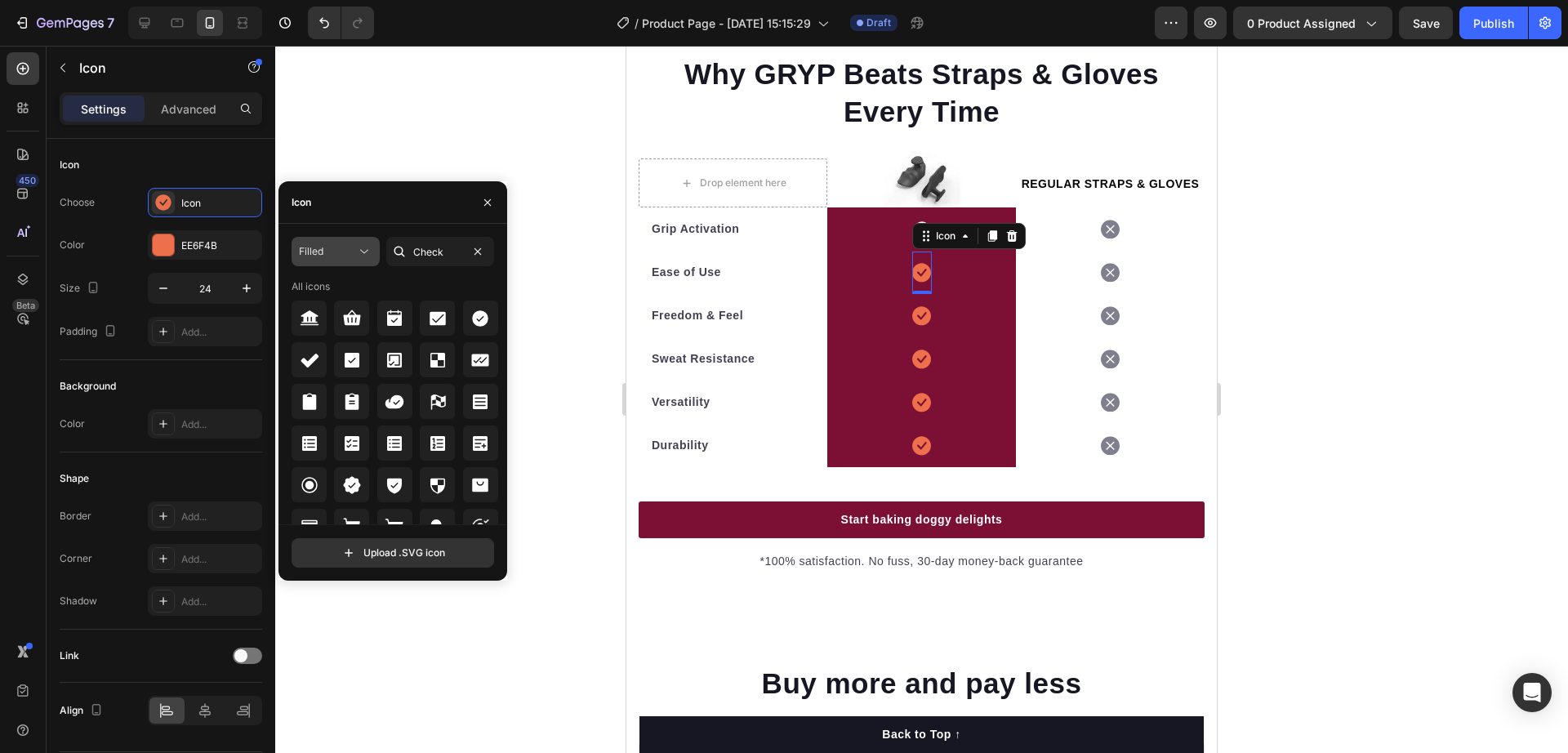
click at [324, 245] on div "Filled" at bounding box center [327, 252] width 57 height 15
click at [478, 316] on icon at bounding box center [480, 318] width 16 height 16
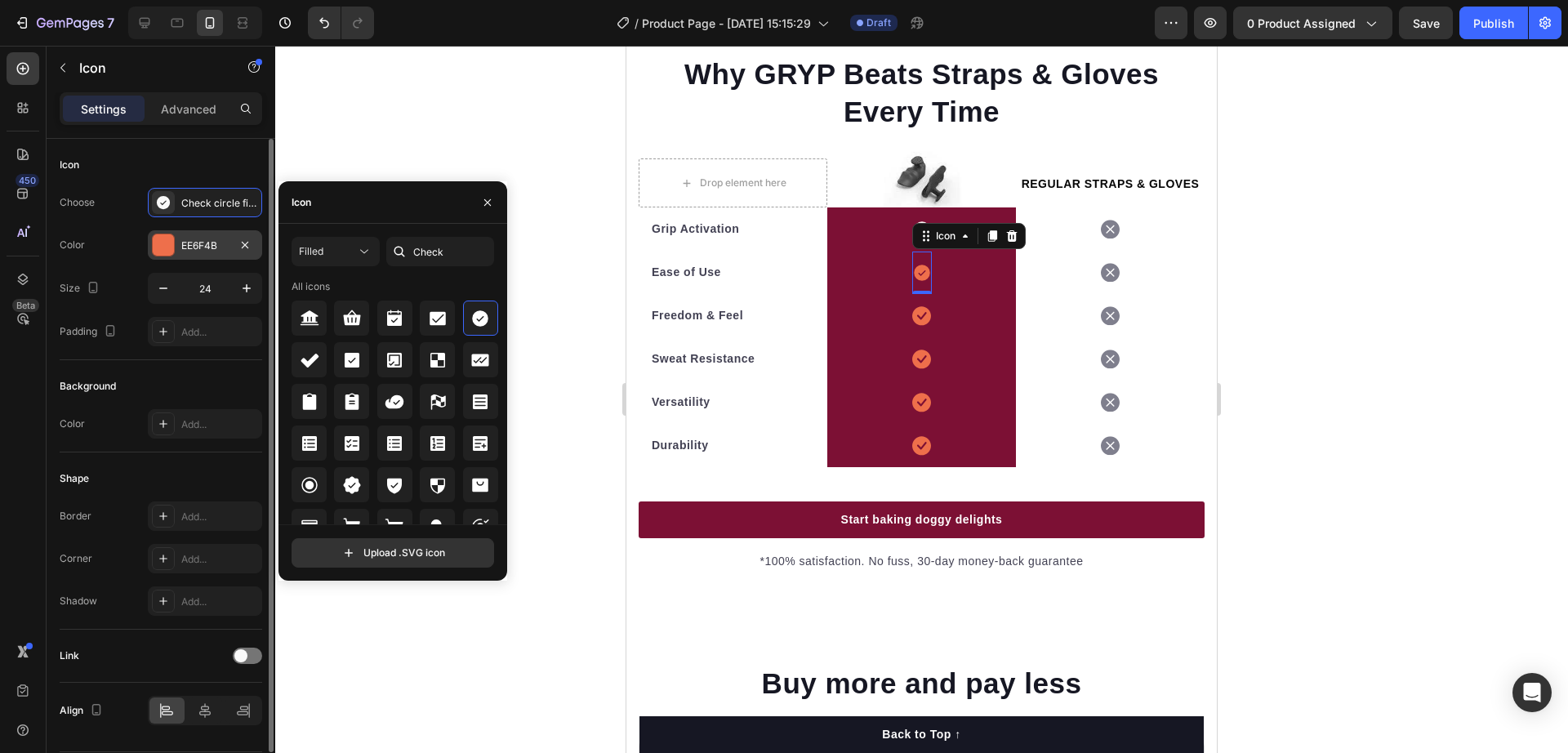
click at [164, 239] on div at bounding box center [163, 245] width 22 height 22
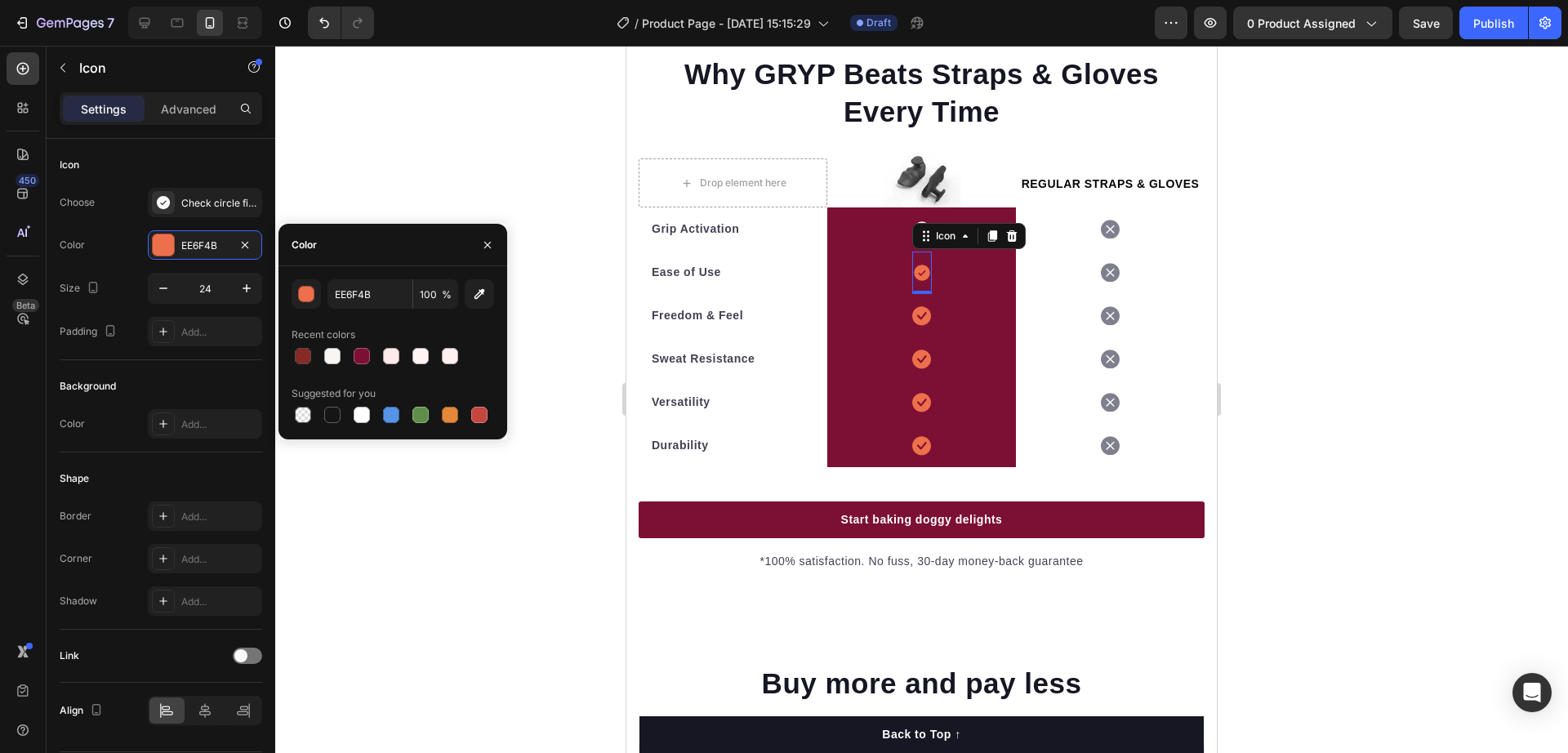
click at [331, 358] on div at bounding box center [332, 355] width 16 height 16
type input "F8F5F2"
click at [912, 325] on icon at bounding box center [921, 316] width 19 height 19
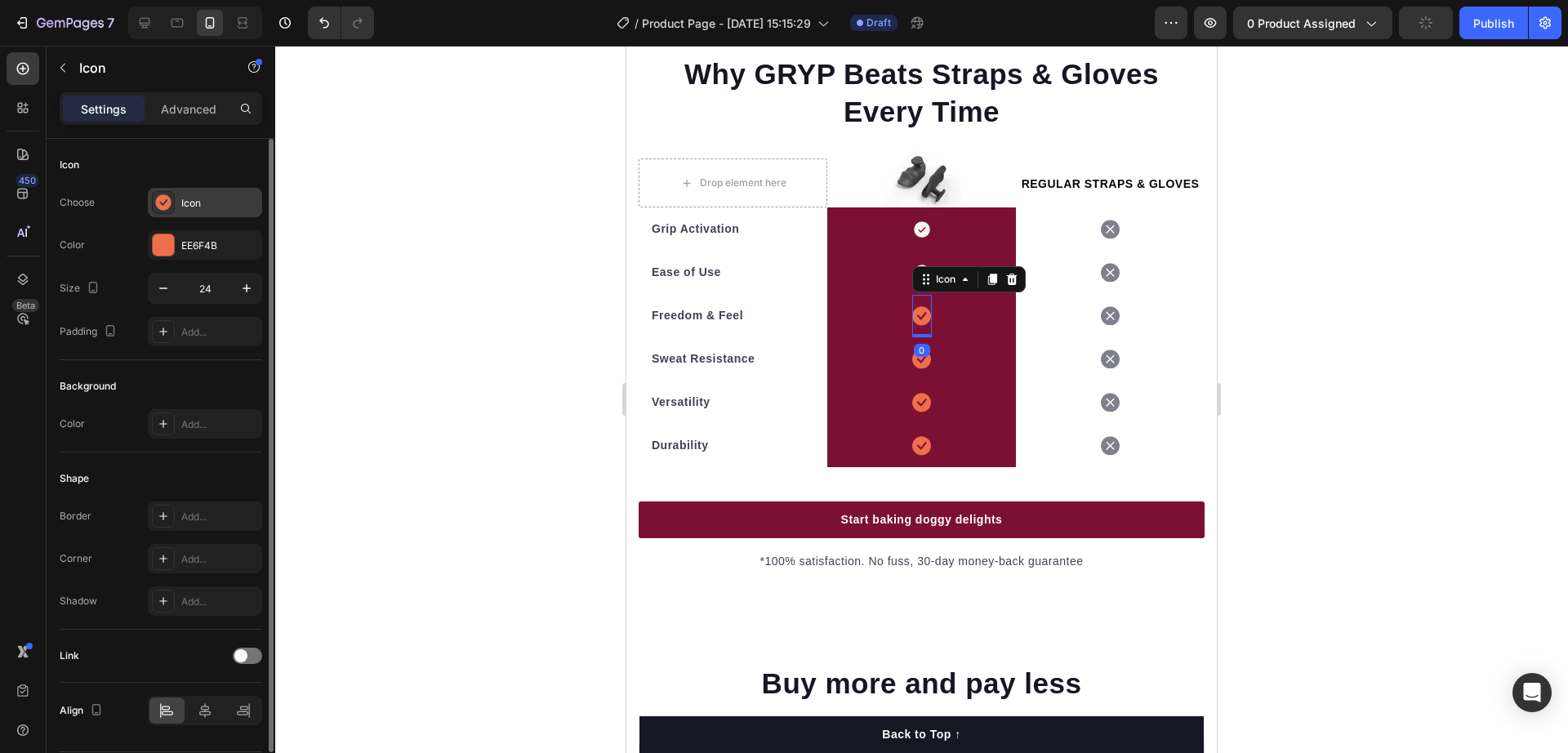
click at [186, 204] on div "Icon" at bounding box center [219, 203] width 77 height 15
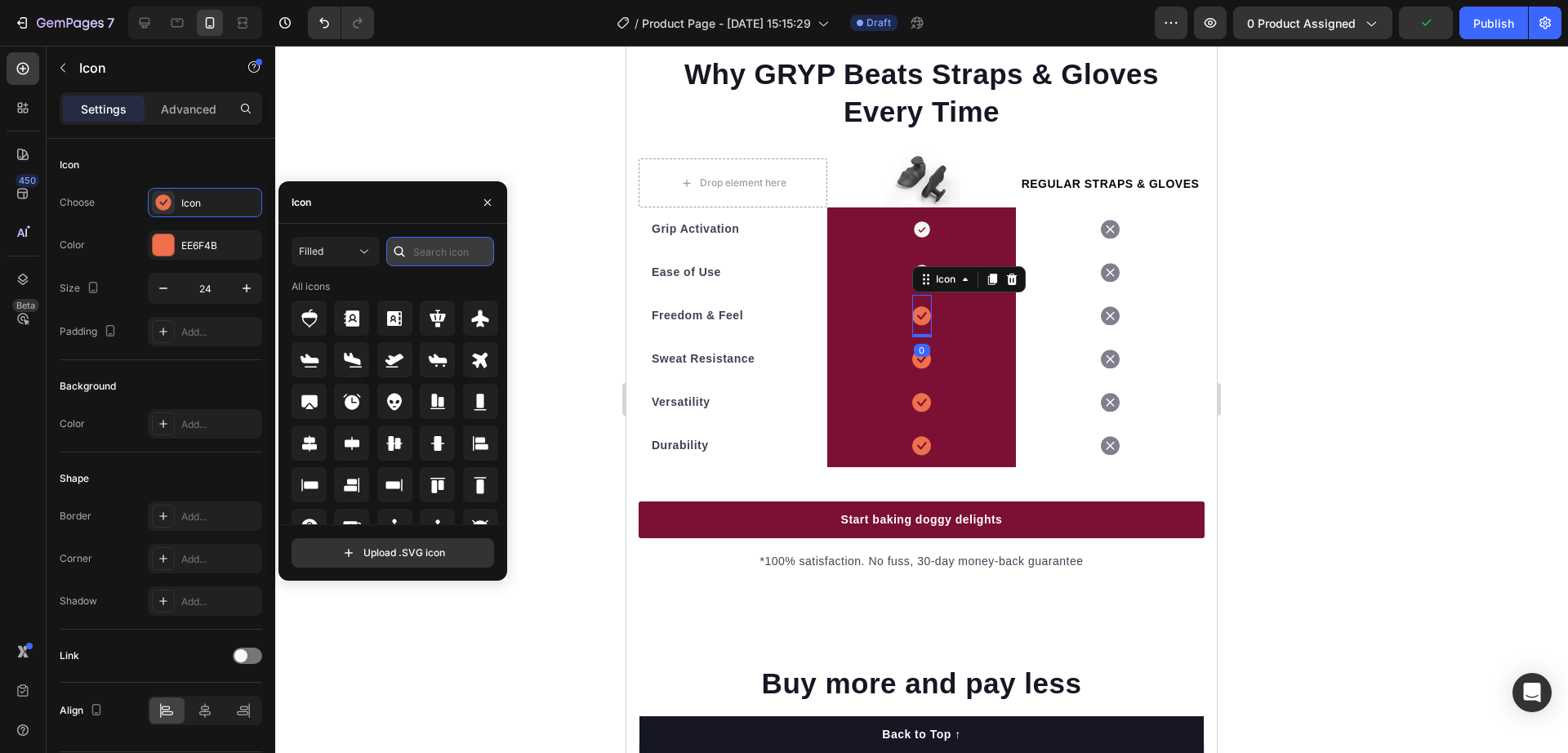
click at [434, 264] on input "text" at bounding box center [440, 251] width 108 height 29
paste input "Check"
type input "Check"
click at [480, 317] on icon at bounding box center [480, 318] width 16 height 16
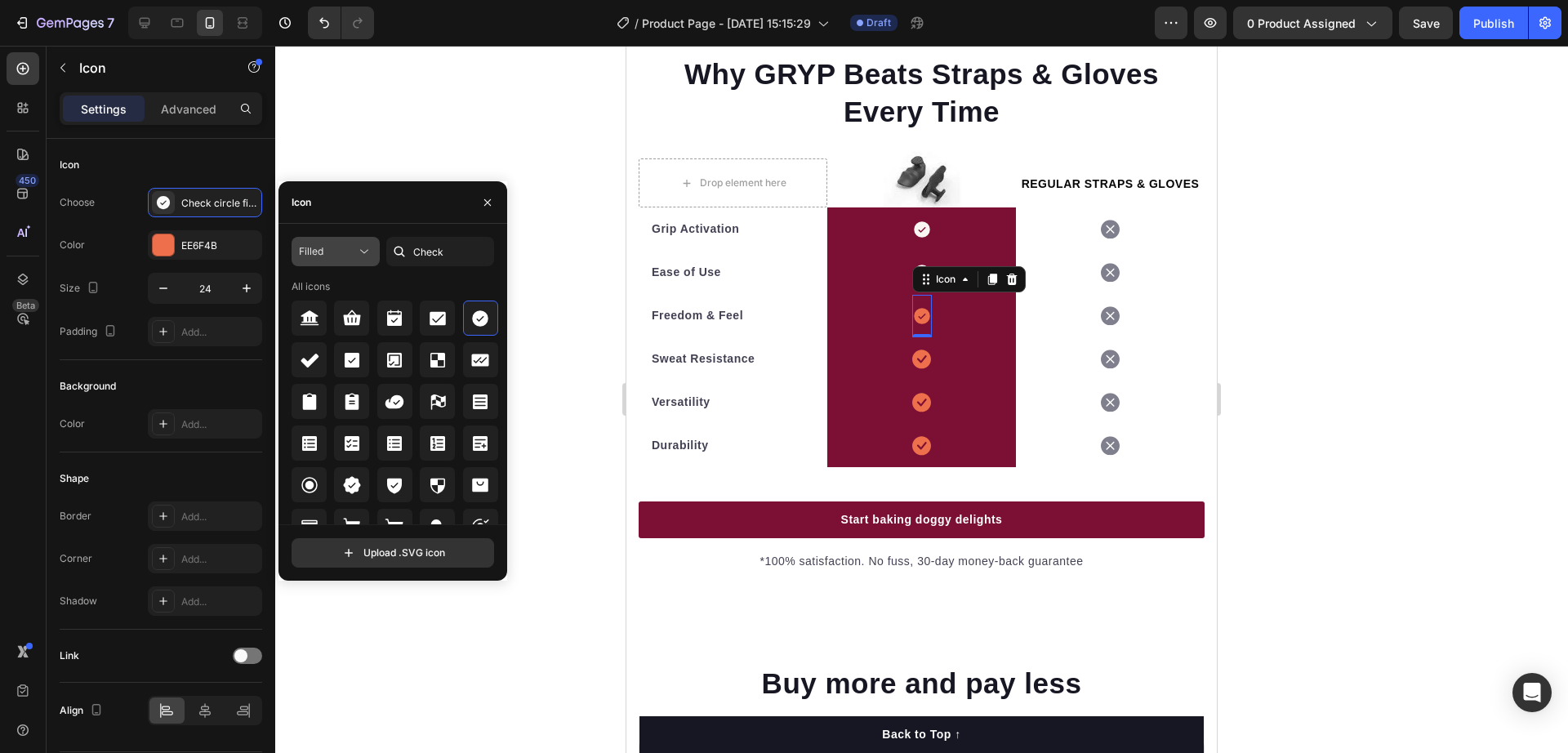
click at [340, 258] on div "Filled" at bounding box center [327, 252] width 57 height 15
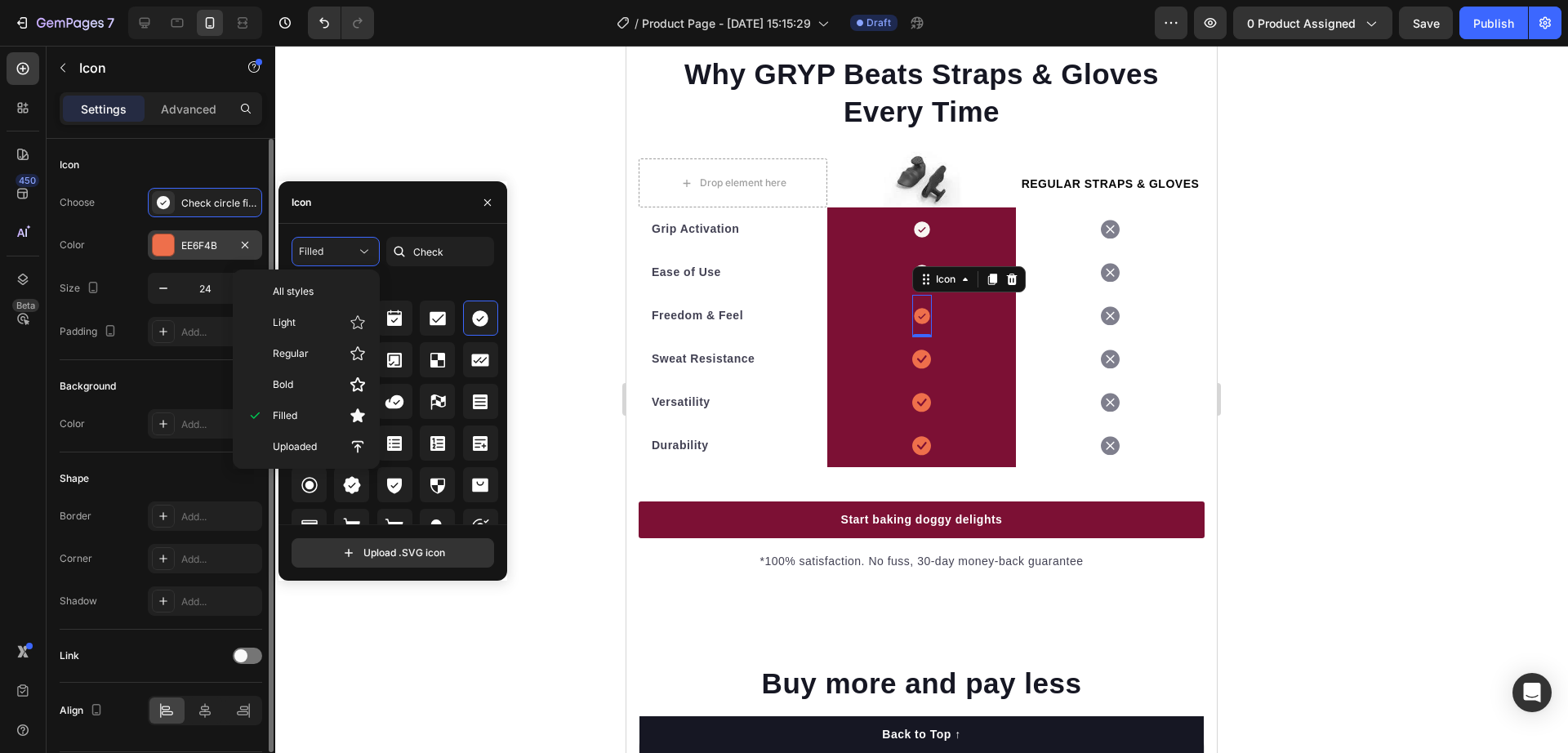
click at [201, 251] on div "EE6F4B" at bounding box center [204, 246] width 48 height 15
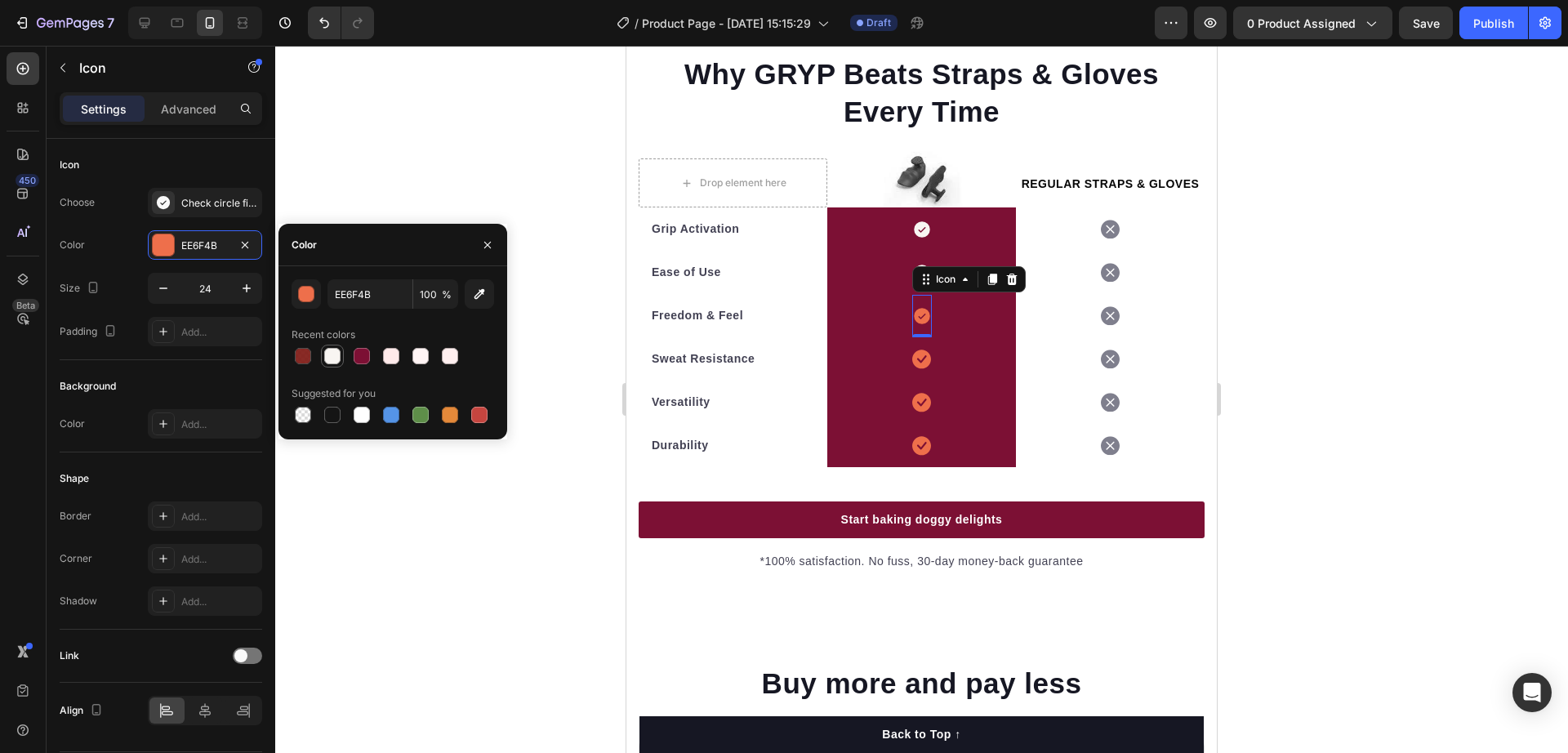
click at [321, 354] on div at bounding box center [332, 356] width 22 height 23
type input "F8F5F2"
click at [912, 369] on icon at bounding box center [921, 359] width 19 height 19
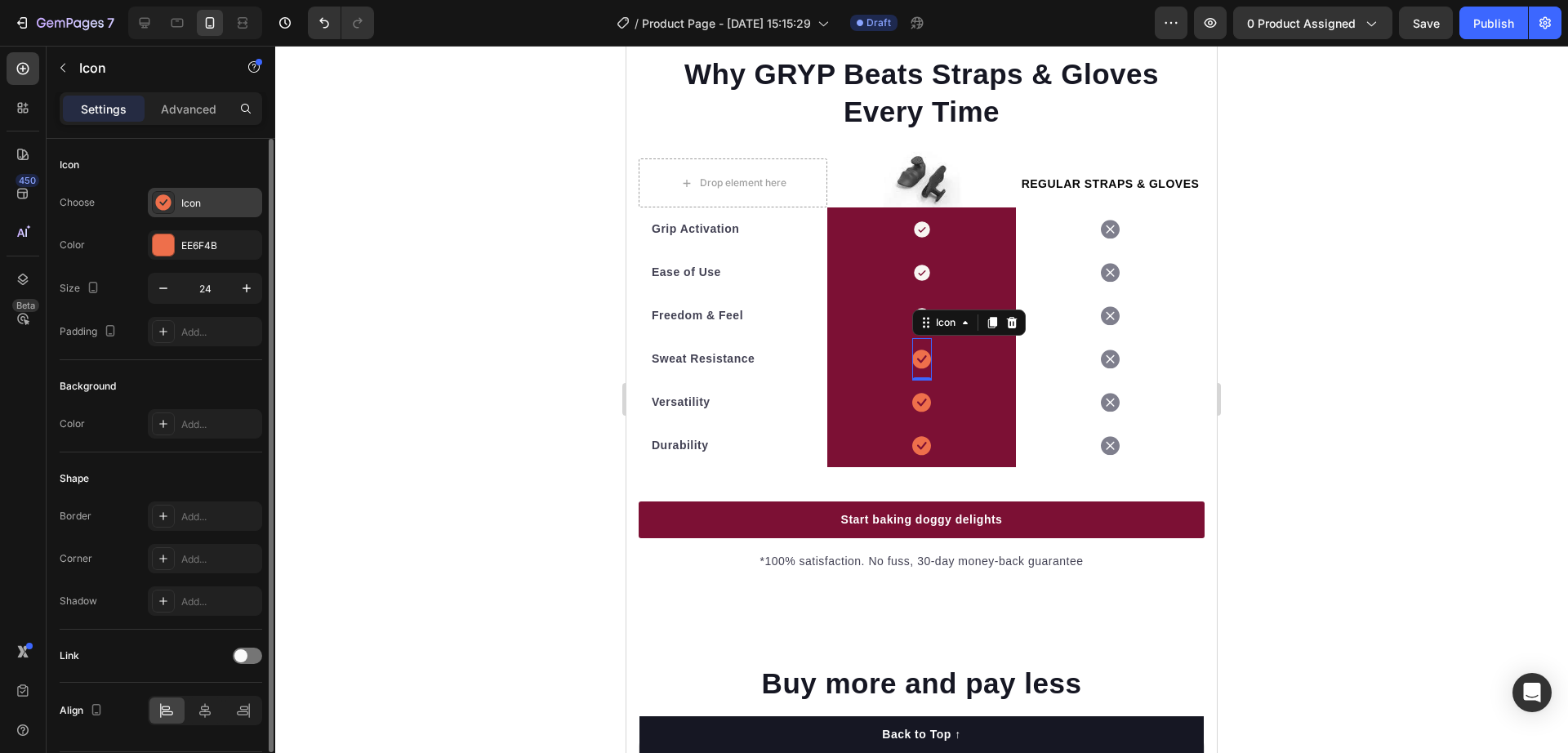
click at [191, 199] on div "Icon" at bounding box center [219, 203] width 77 height 15
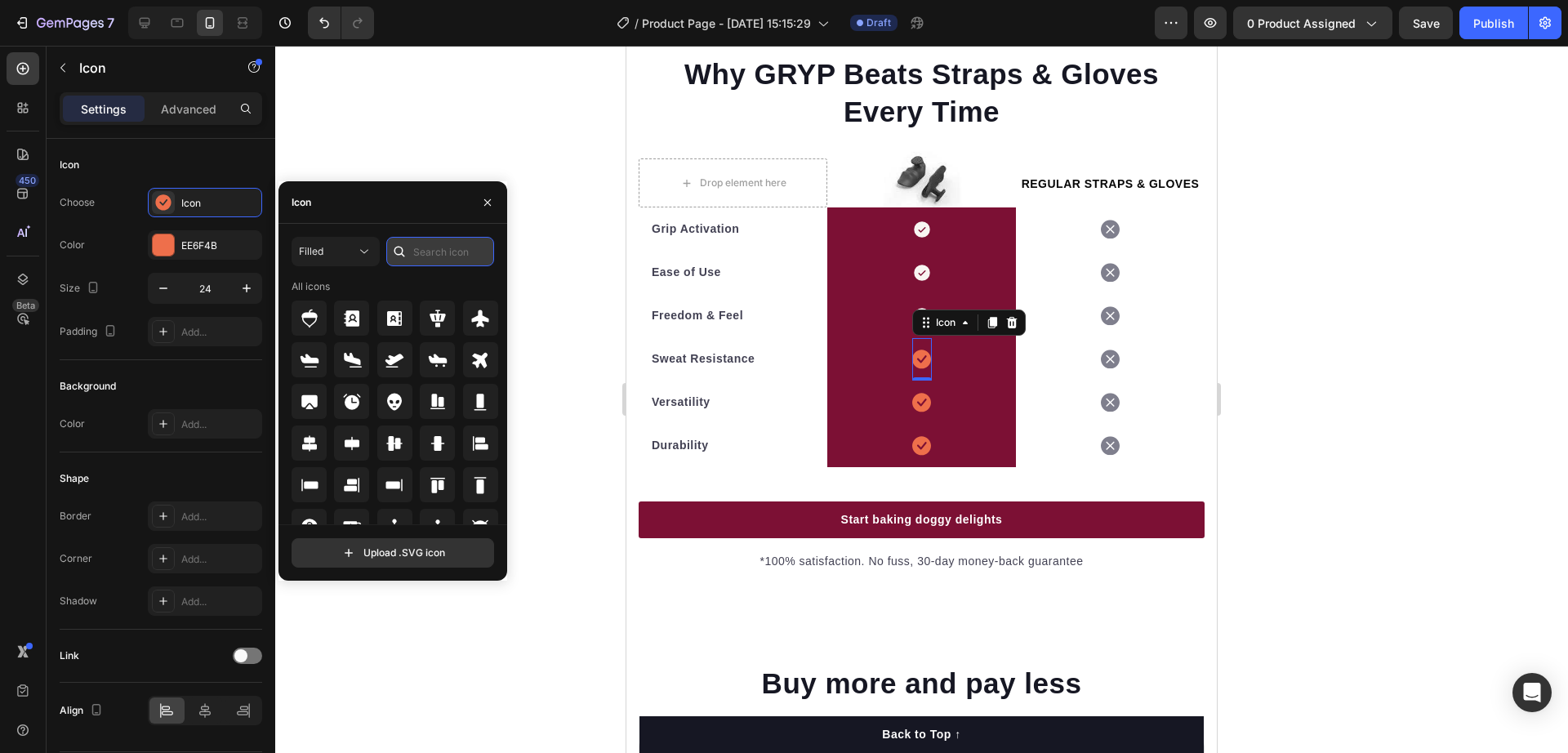
click at [455, 251] on input "text" at bounding box center [440, 251] width 108 height 29
paste input "Check"
type input "Check"
click at [320, 246] on span "Filled" at bounding box center [311, 250] width 24 height 12
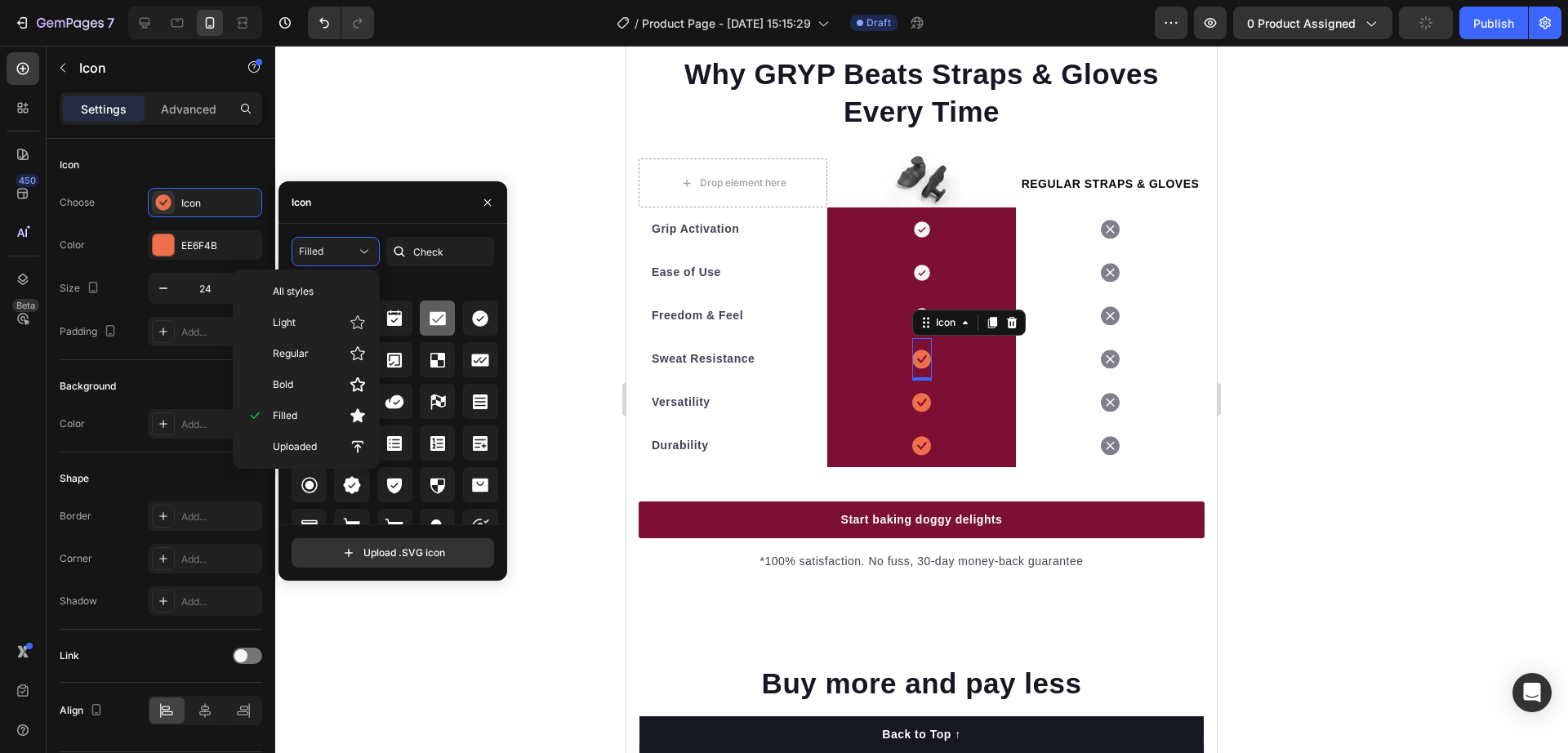
click at [470, 322] on icon at bounding box center [480, 318] width 20 height 20
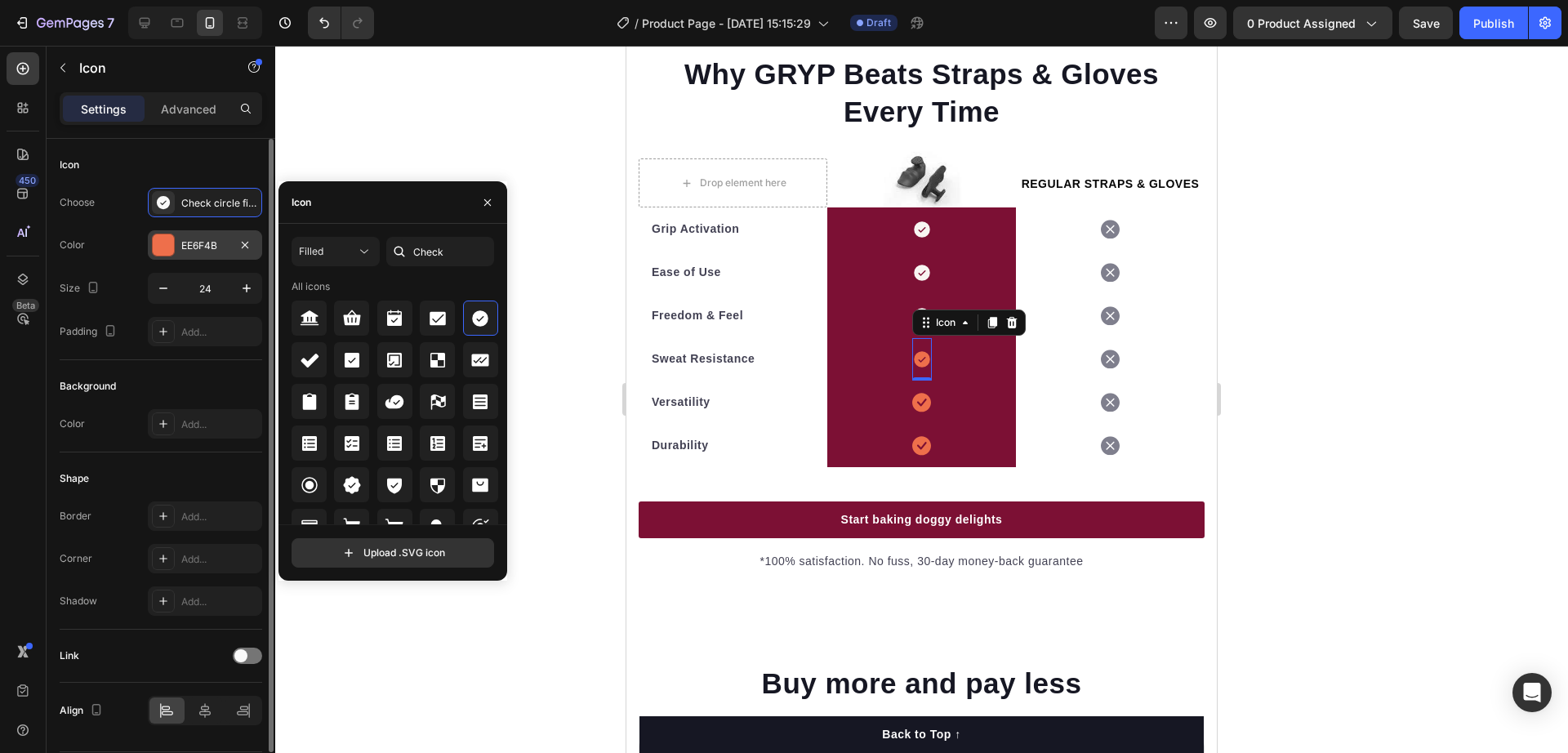
click at [177, 257] on div "EE6F4B" at bounding box center [205, 245] width 114 height 29
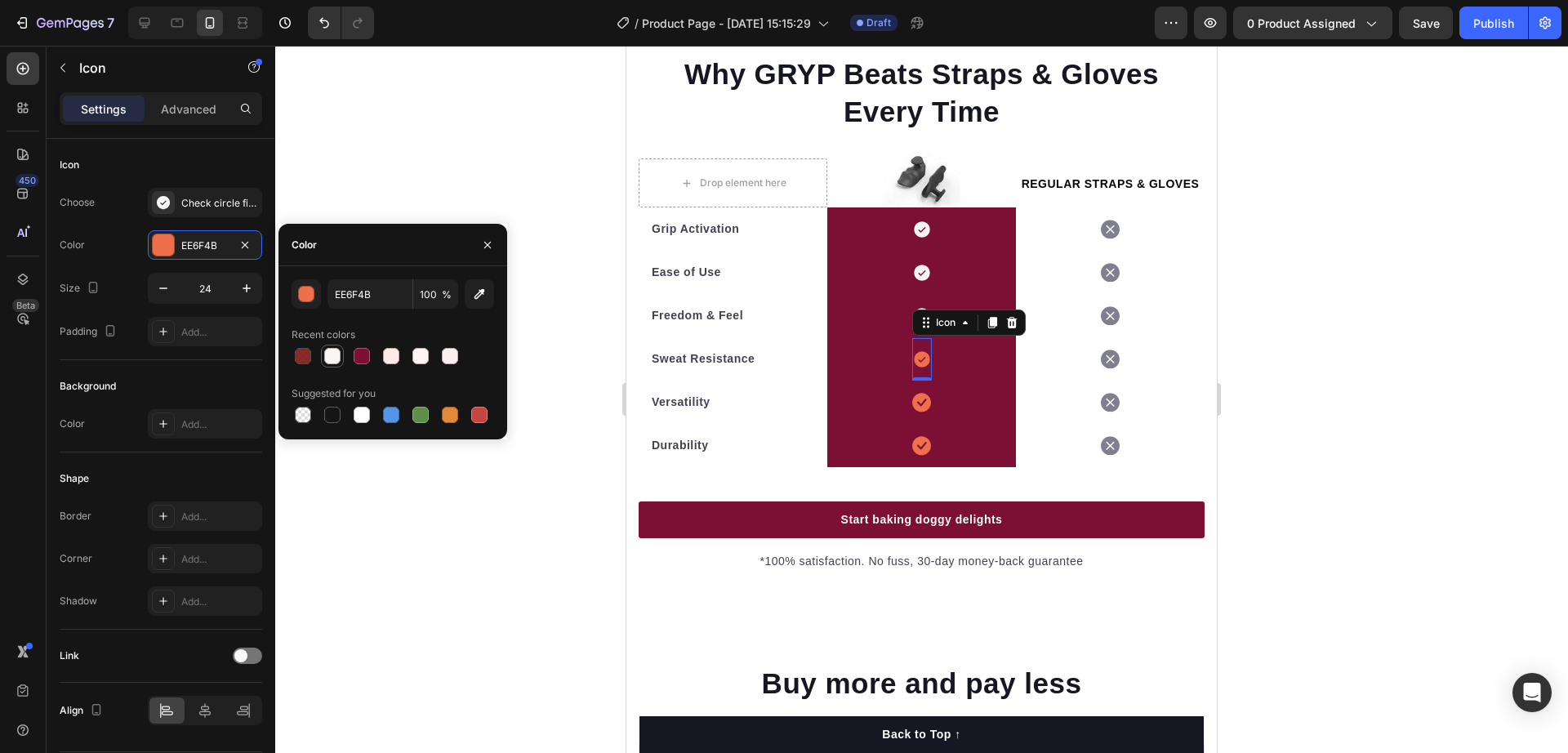
click at [338, 355] on div at bounding box center [332, 355] width 16 height 16
type input "F8F5F2"
click at [914, 400] on div "0" at bounding box center [921, 394] width 16 height 13
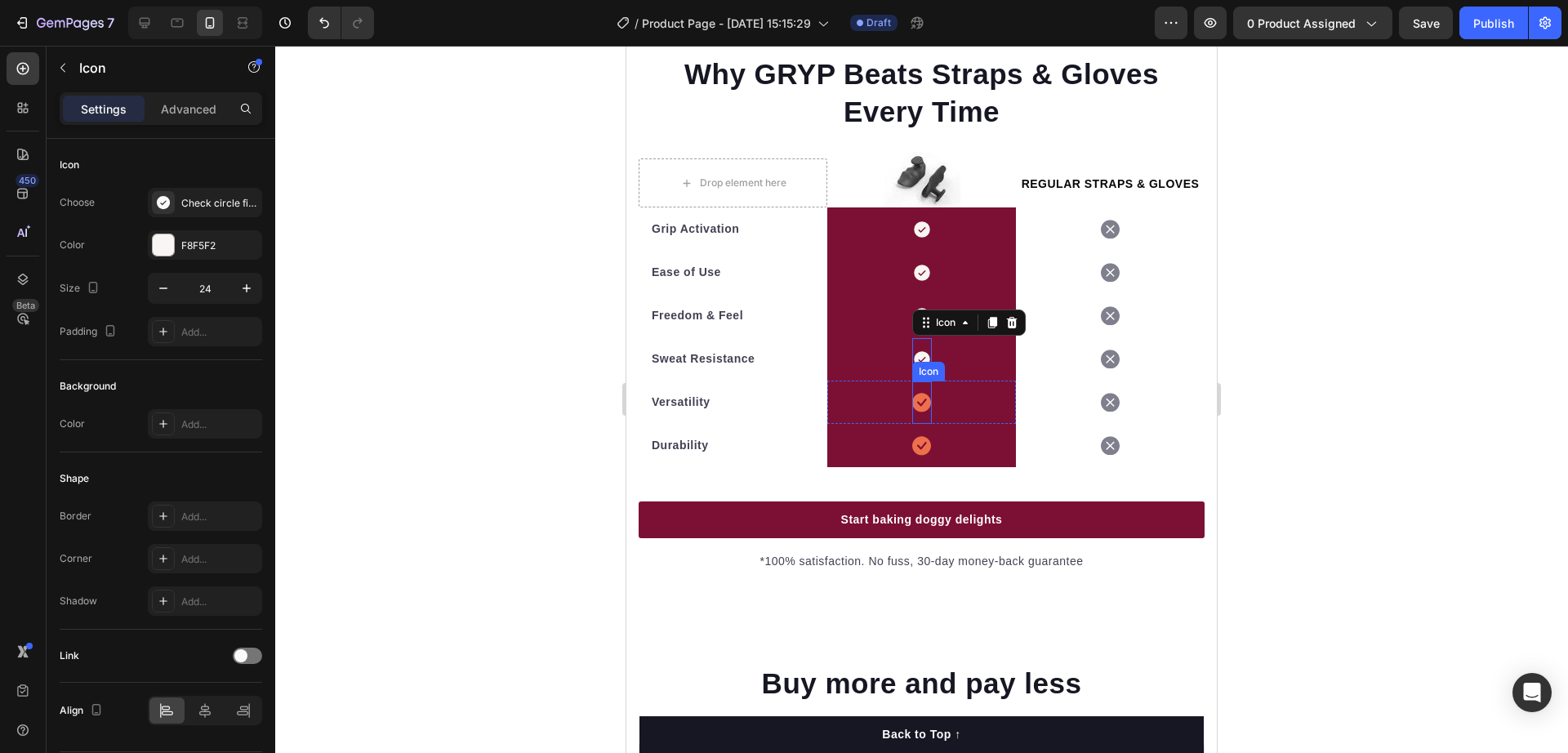
click at [912, 412] on icon at bounding box center [921, 402] width 19 height 19
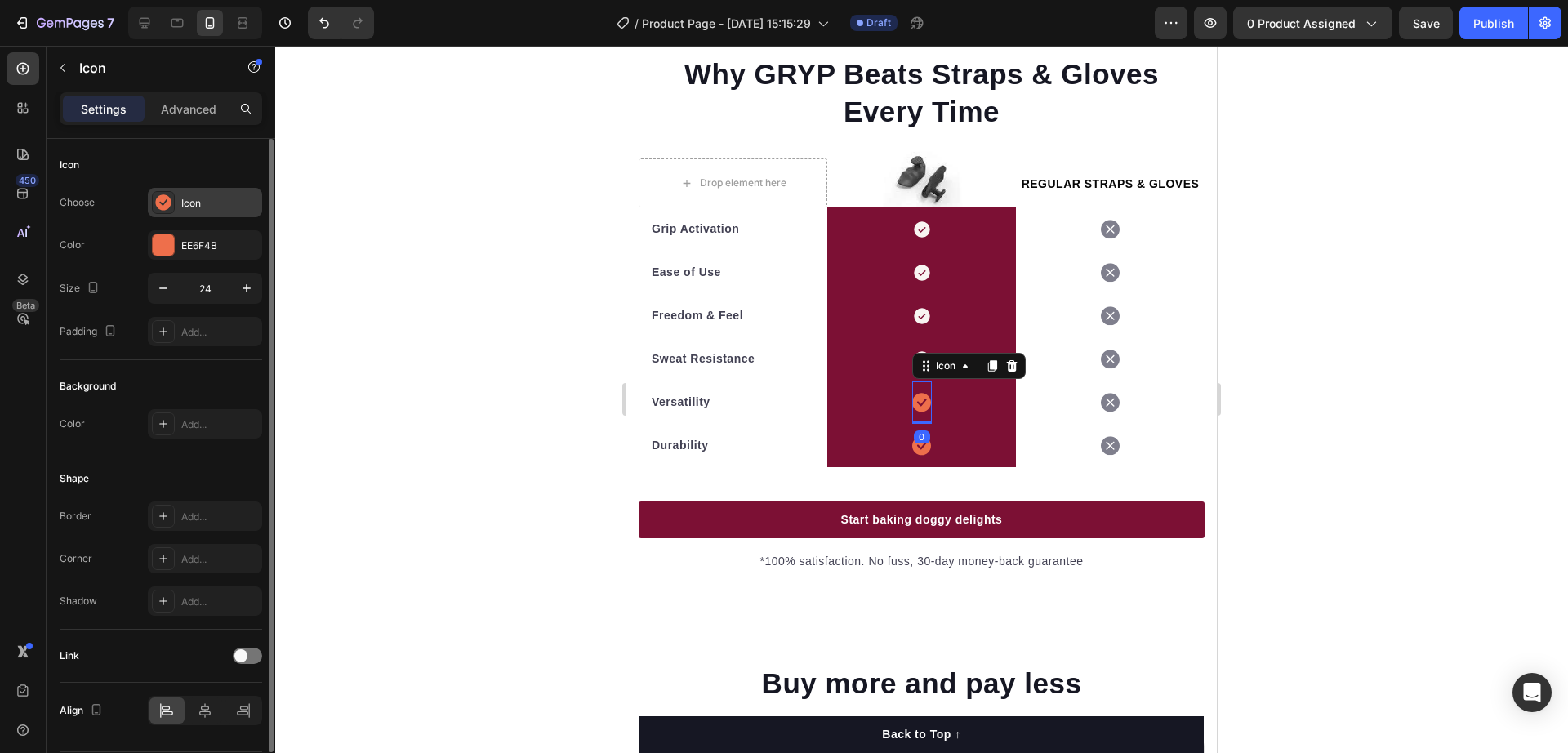
click at [179, 205] on div "Icon" at bounding box center [205, 202] width 114 height 29
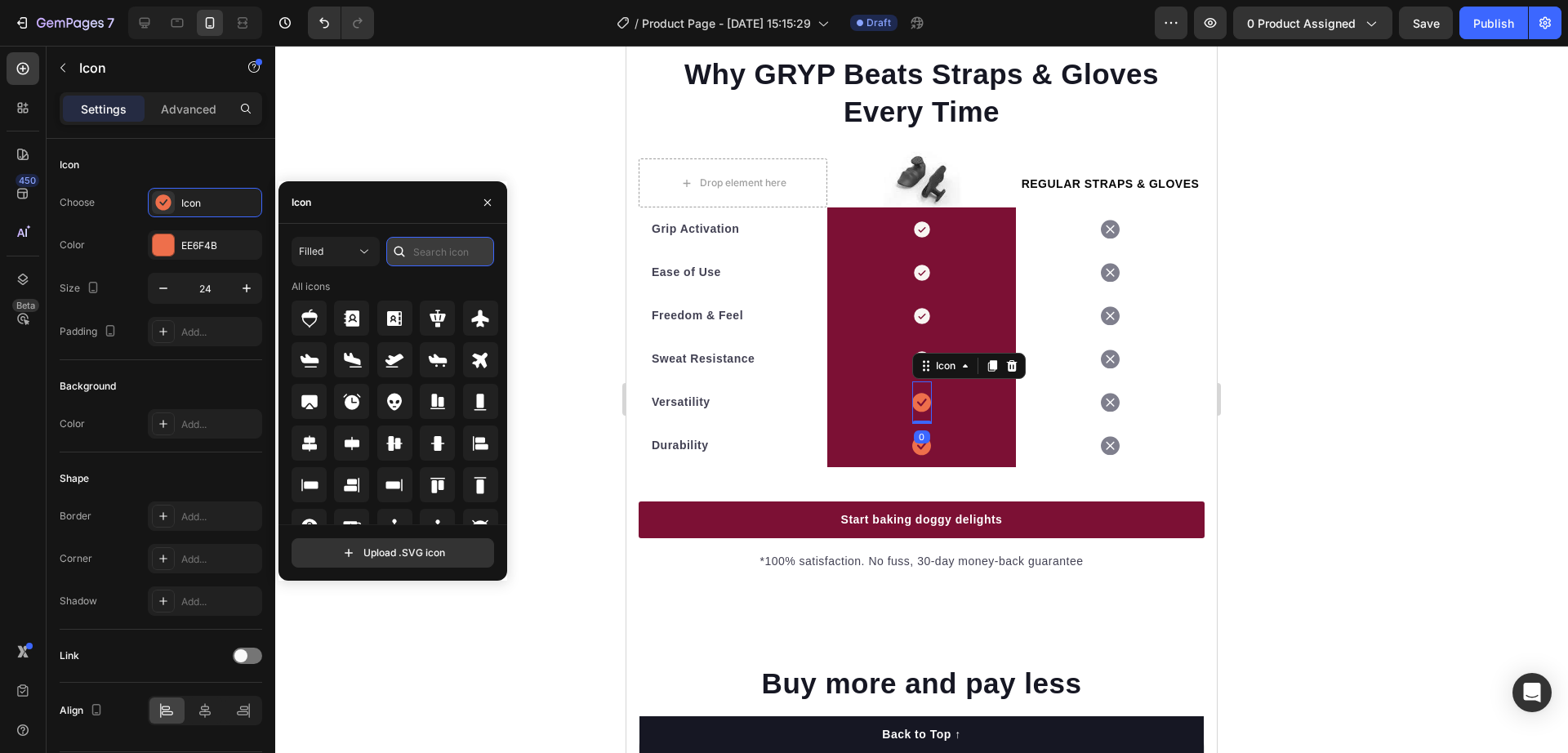
click at [414, 256] on input "text" at bounding box center [440, 251] width 108 height 29
paste input "Check"
type input "Check"
click at [474, 314] on icon at bounding box center [480, 318] width 16 height 16
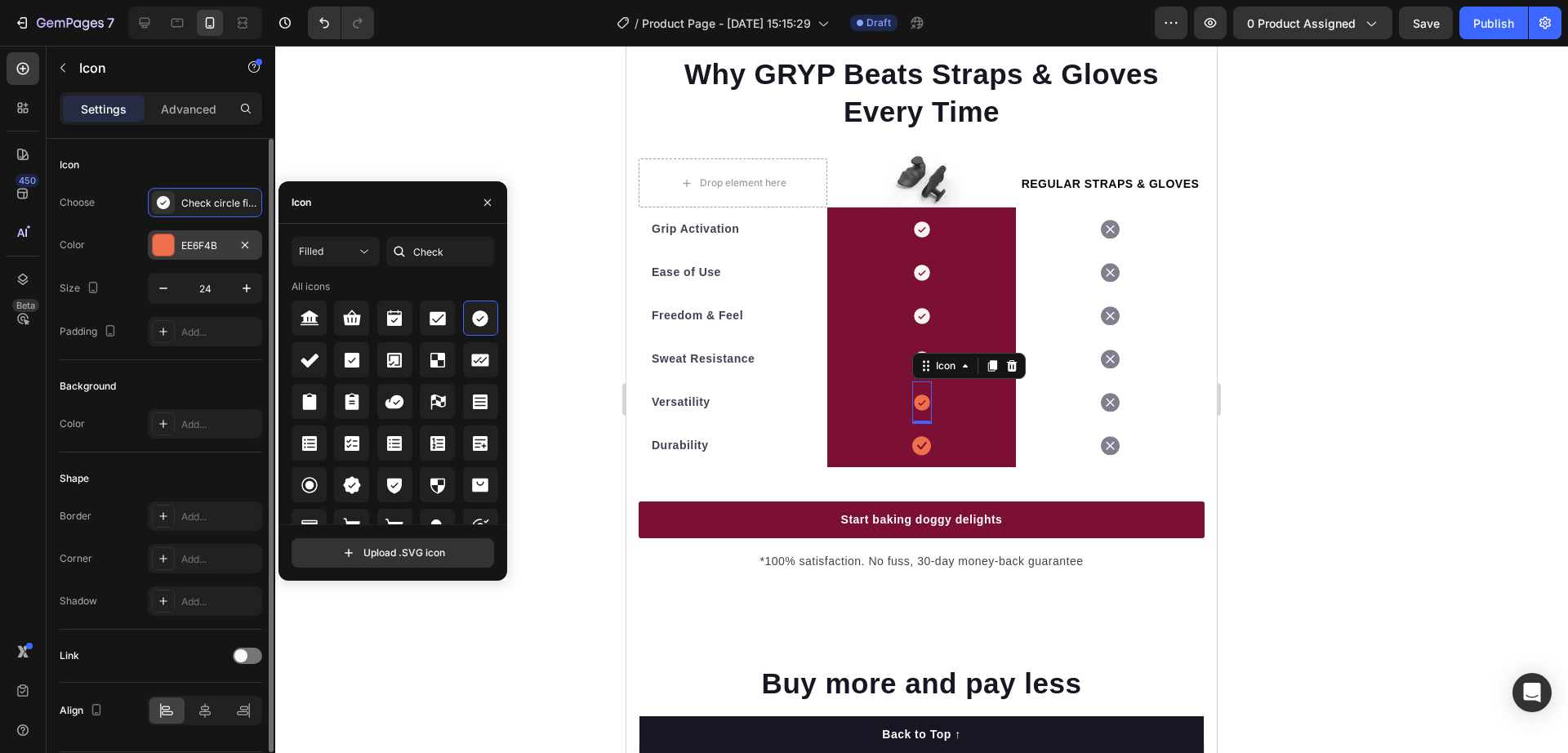
click at [205, 248] on div "EE6F4B" at bounding box center [204, 246] width 48 height 15
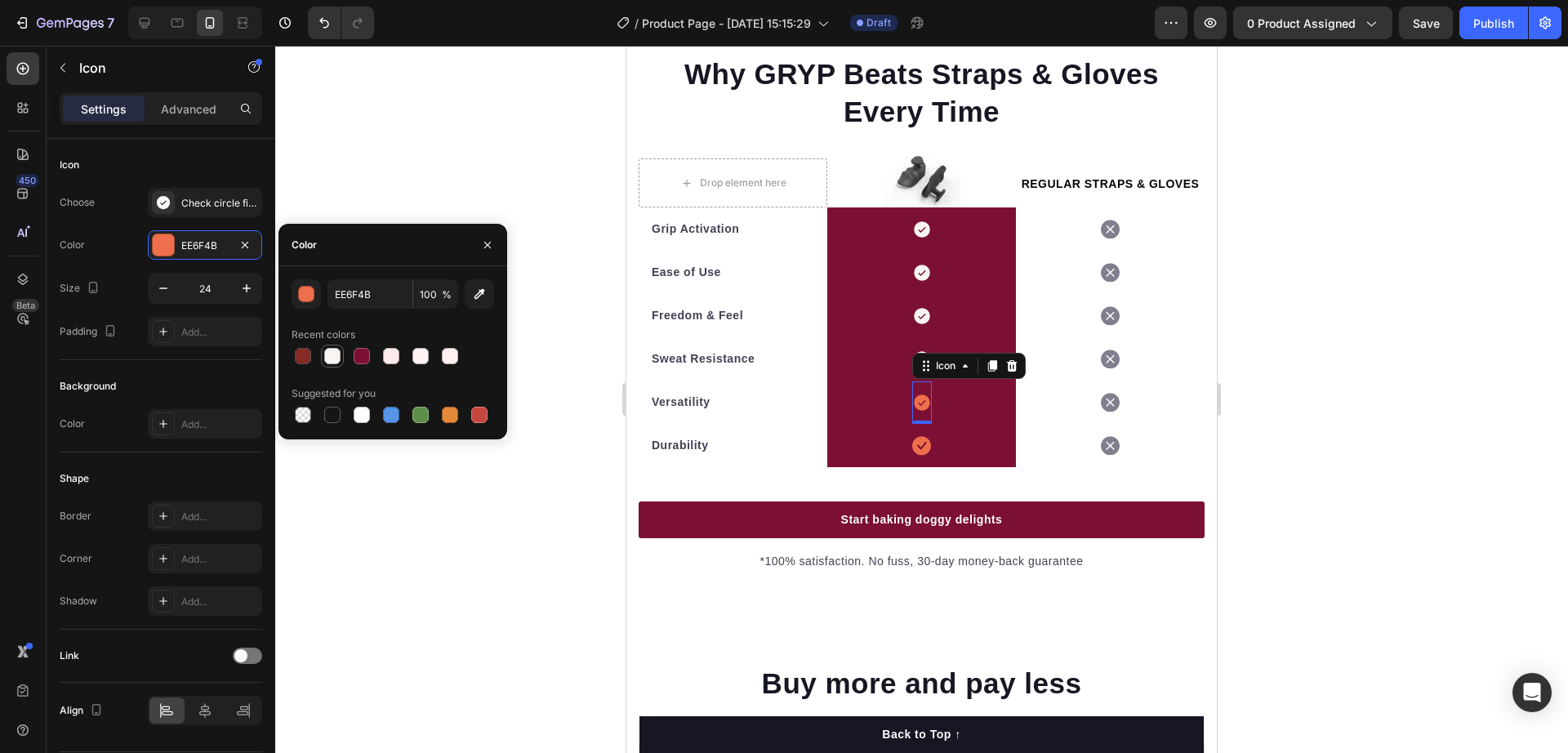
click at [330, 346] on div at bounding box center [332, 355] width 20 height 20
type input "F8F5F2"
click at [912, 455] on icon at bounding box center [921, 445] width 19 height 19
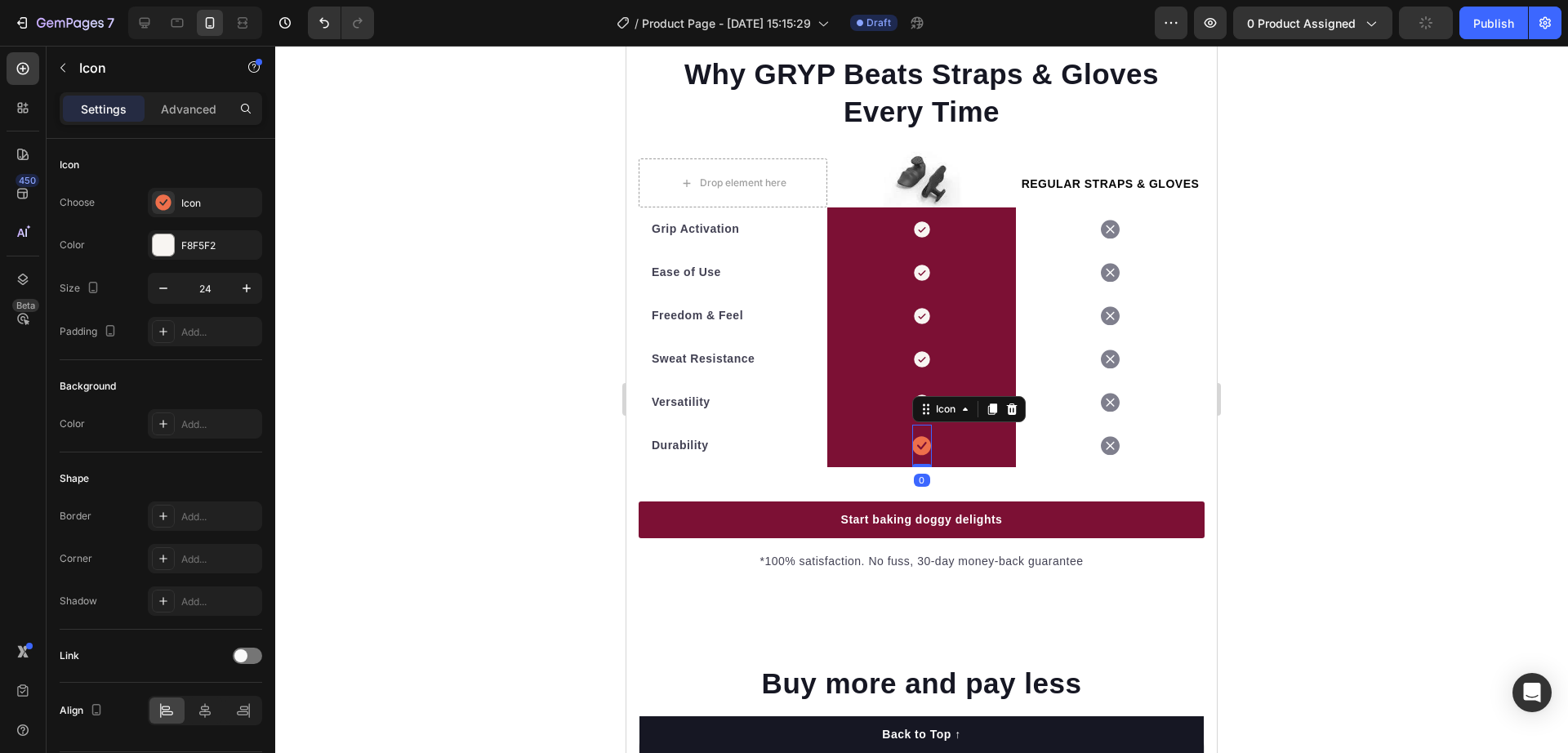
drag, startPoint x: 915, startPoint y: 458, endPoint x: 860, endPoint y: 448, distance: 55.9
click at [916, 456] on icon at bounding box center [921, 445] width 19 height 20
click at [190, 245] on div "F8F5F2" at bounding box center [204, 246] width 48 height 15
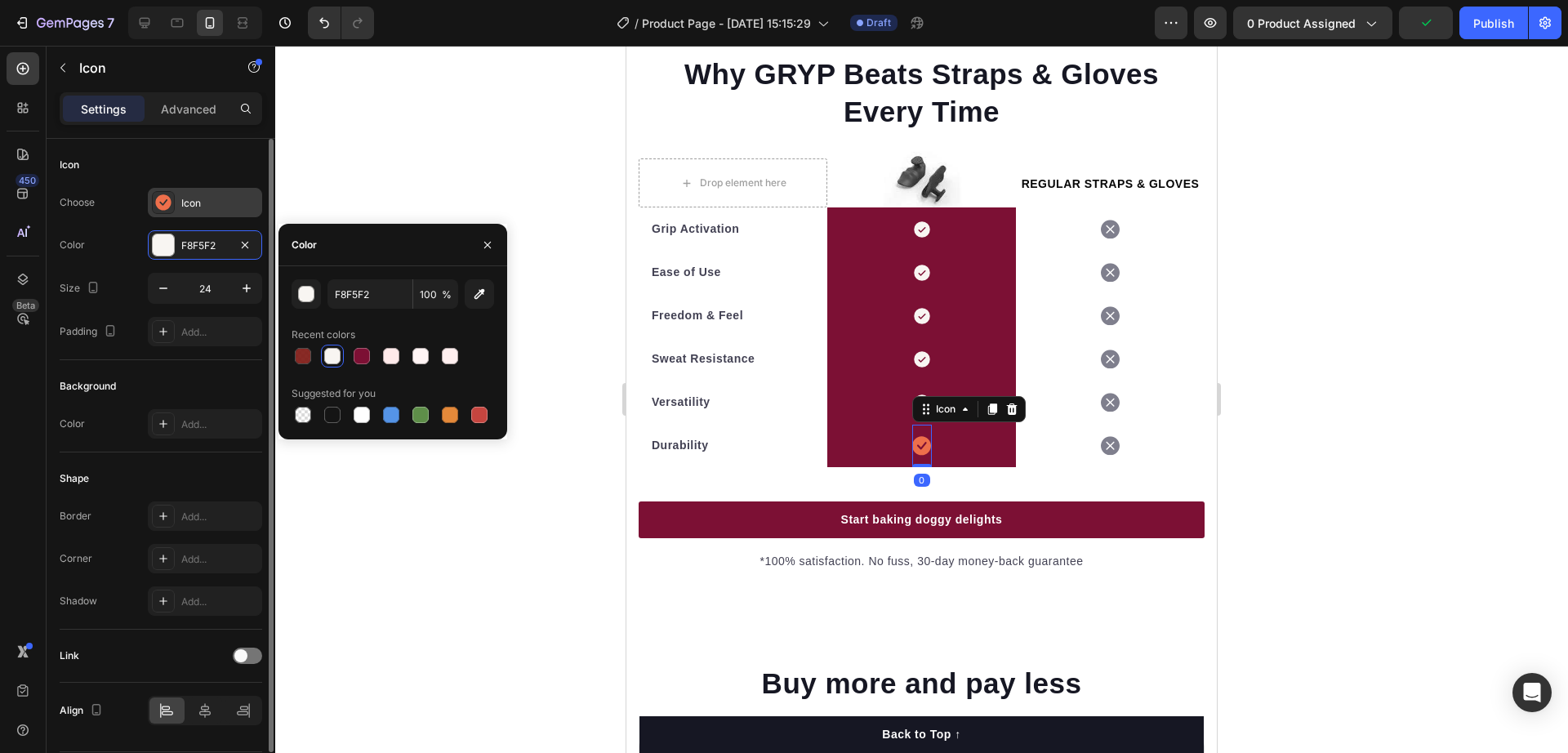
click at [200, 209] on div "Icon" at bounding box center [219, 203] width 77 height 15
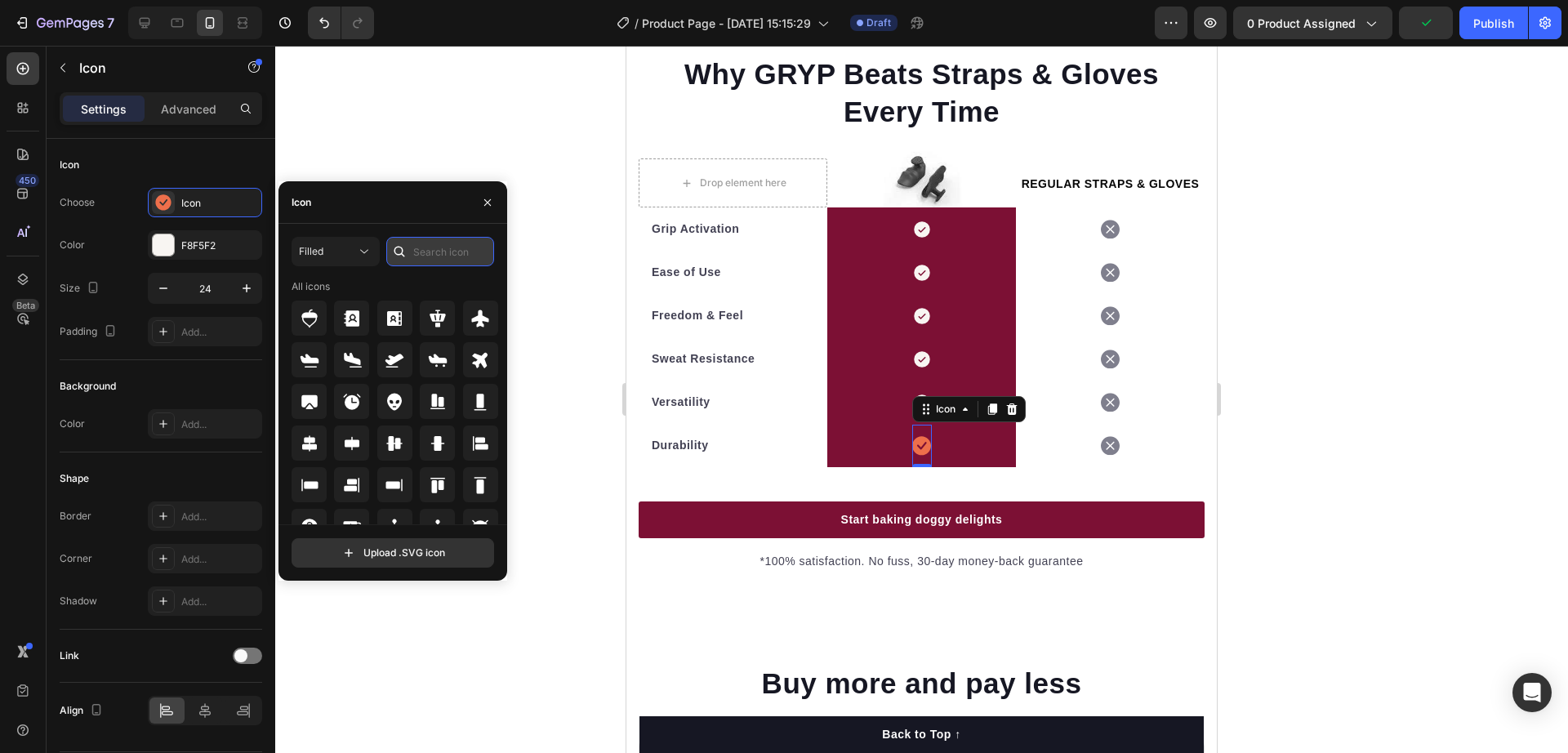
click at [430, 257] on input "text" at bounding box center [440, 251] width 108 height 29
paste input "Check"
type input "Check"
click at [479, 314] on icon at bounding box center [480, 318] width 16 height 16
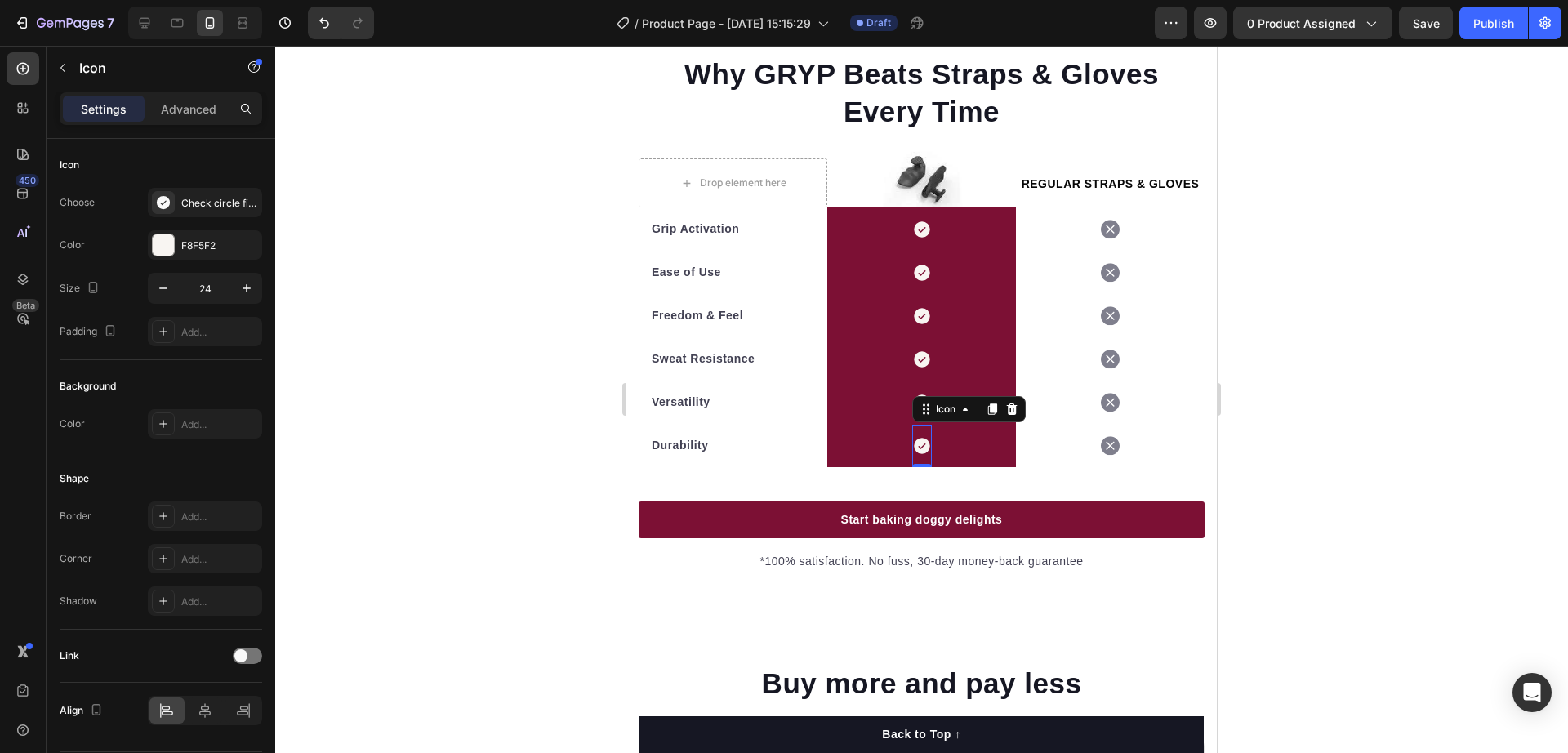
click at [607, 404] on div at bounding box center [922, 399] width 1293 height 708
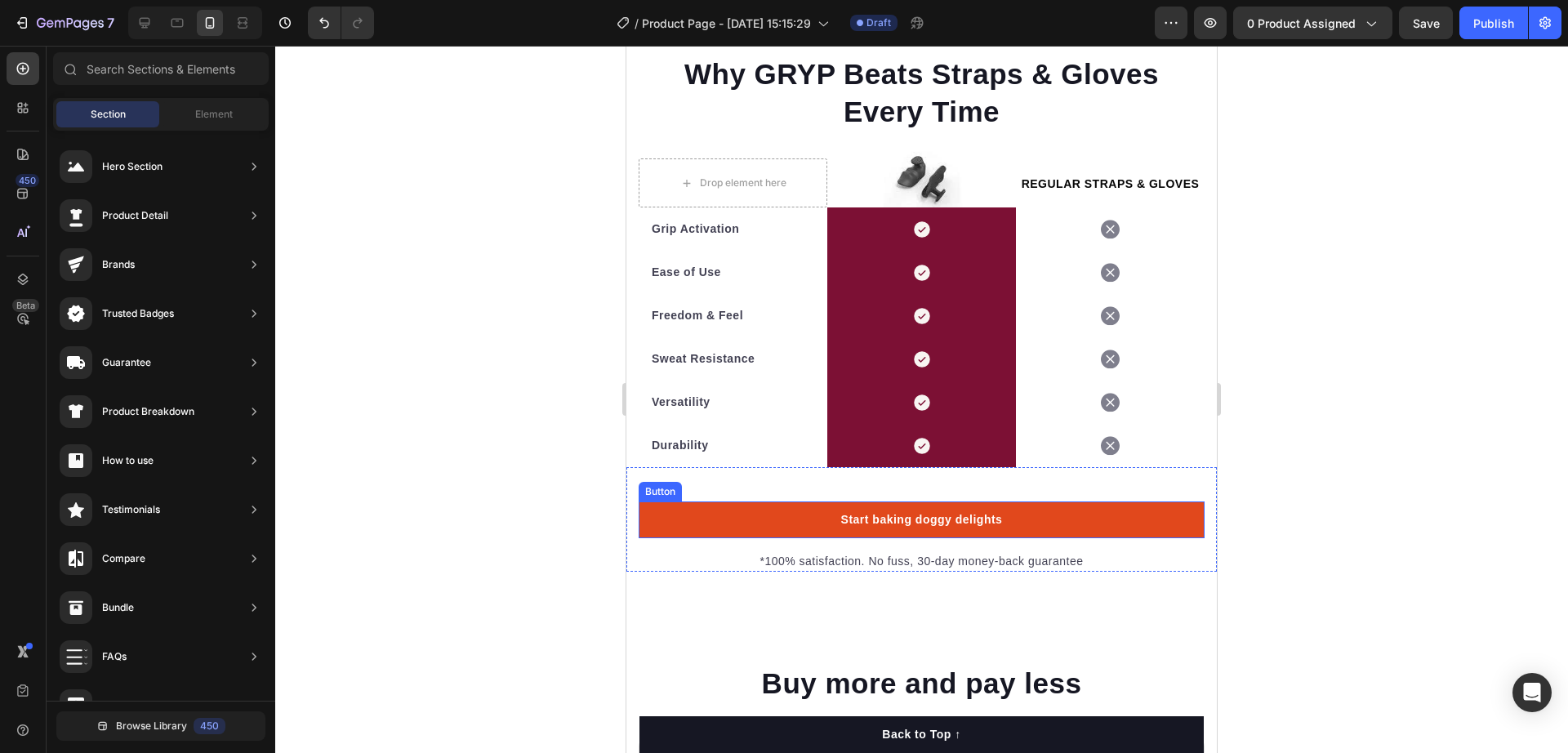
click at [766, 525] on link "Start baking doggy delights" at bounding box center [921, 520] width 566 height 37
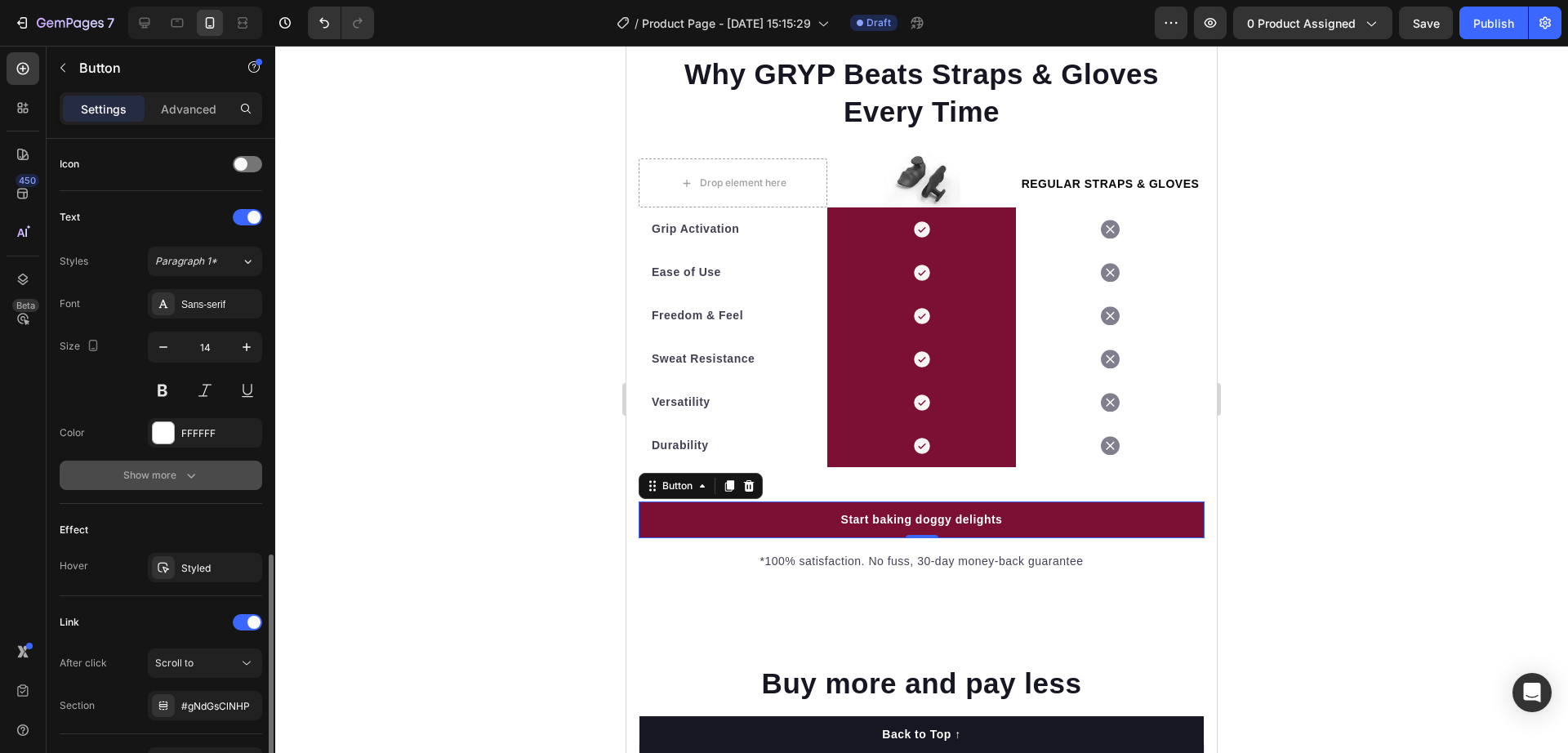
scroll to position [595, 0]
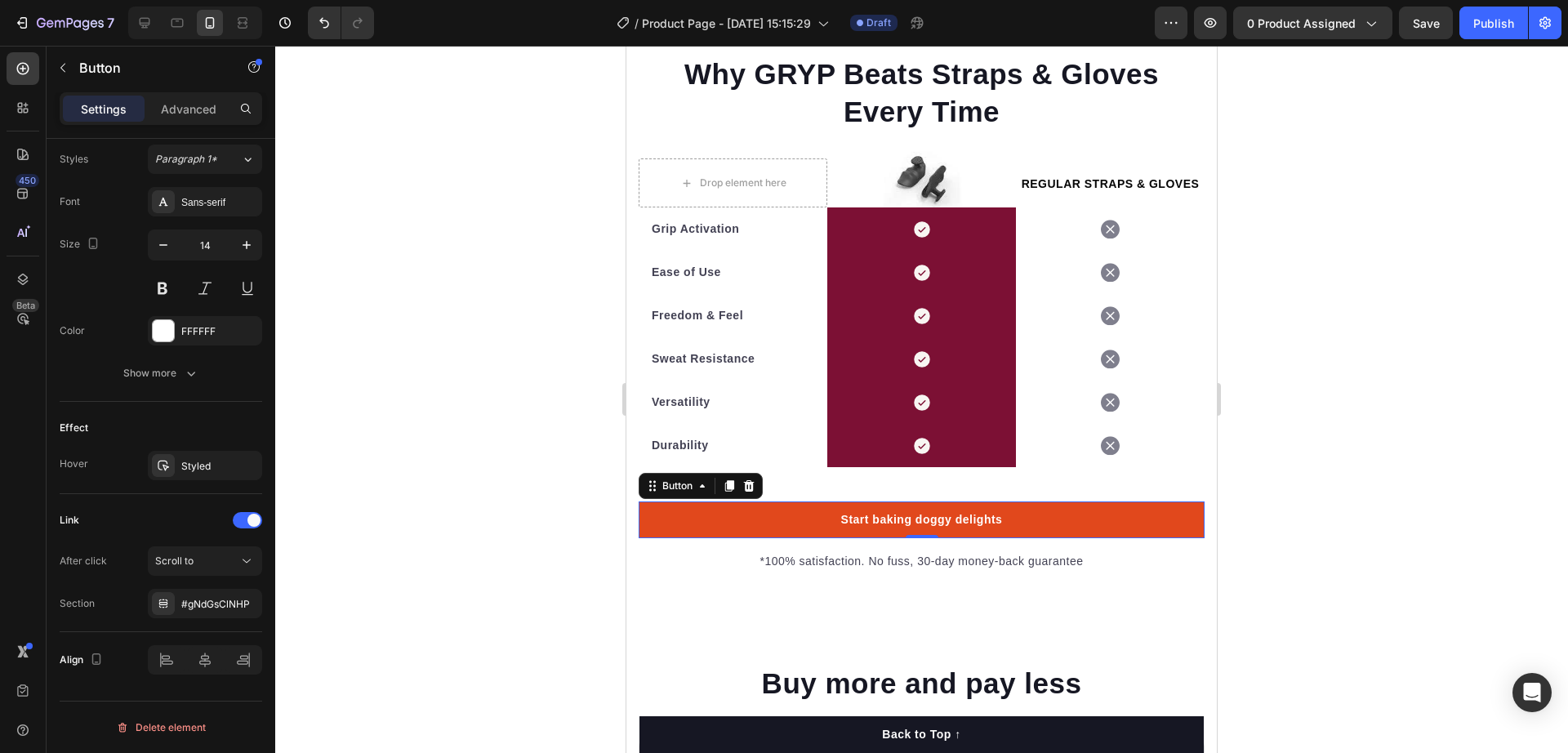
click at [705, 530] on link "Start baking doggy delights" at bounding box center [921, 520] width 566 height 37
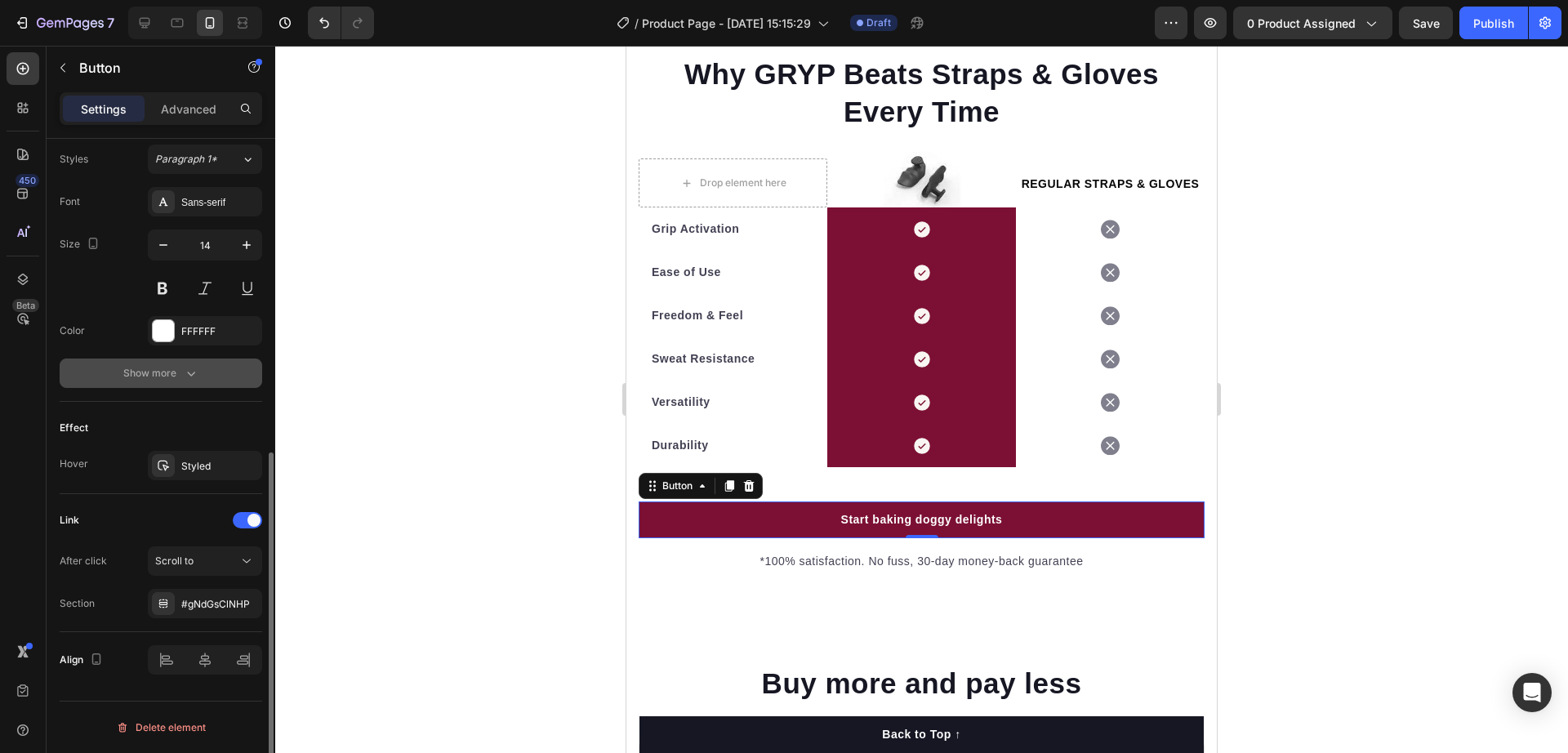
click at [174, 369] on div "Show more" at bounding box center [161, 373] width 76 height 16
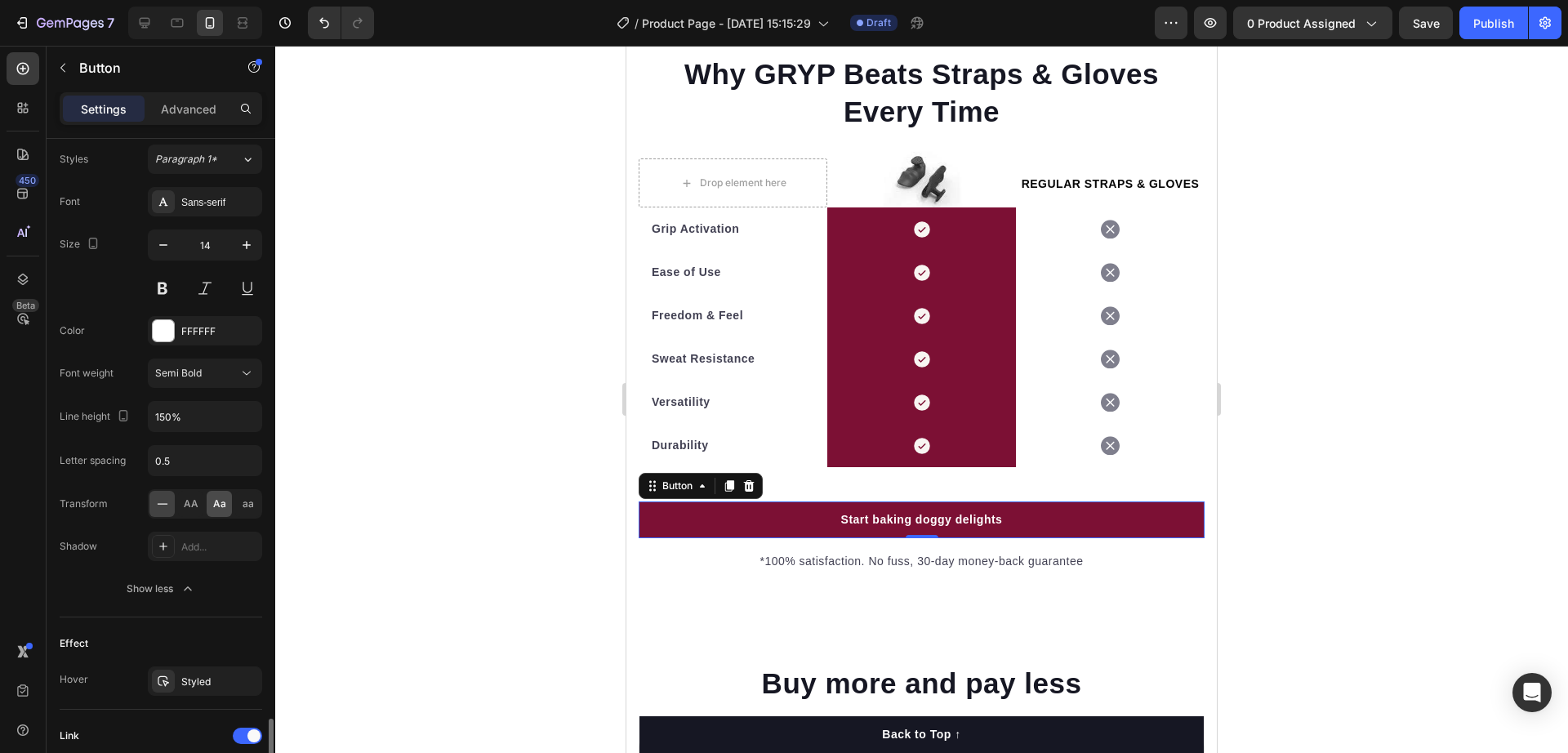
scroll to position [811, 0]
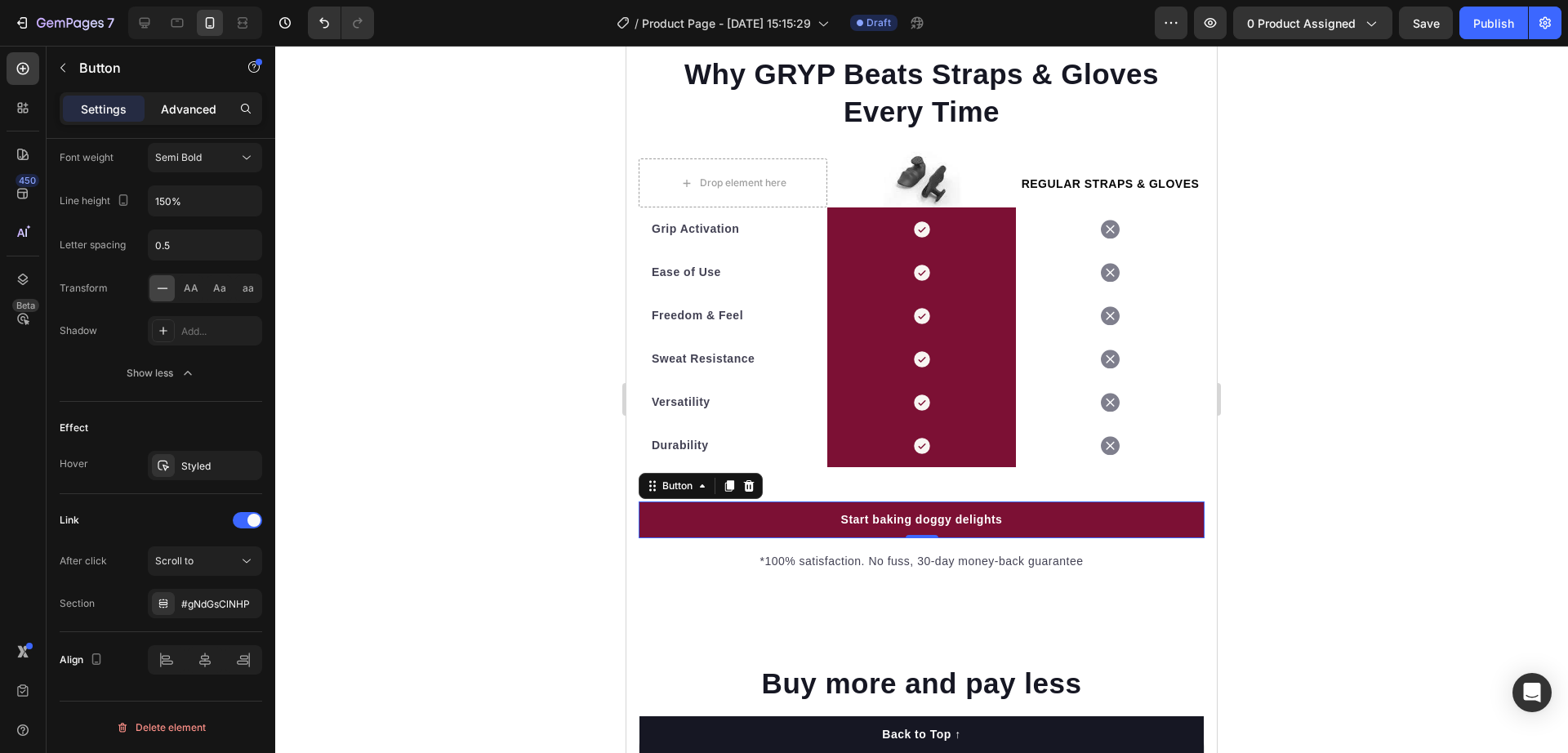
click at [176, 108] on p "Advanced" at bounding box center [188, 109] width 55 height 17
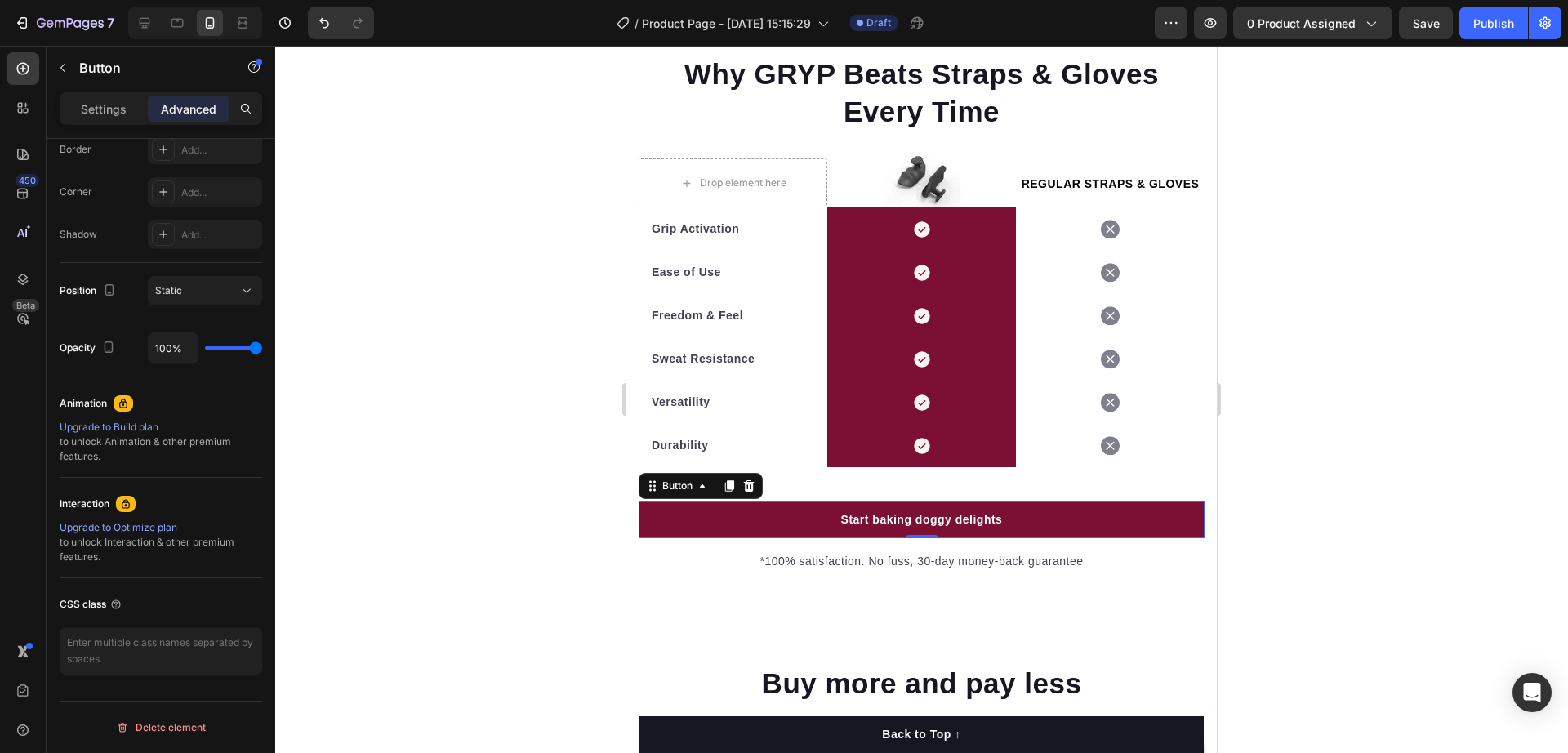
scroll to position [0, 0]
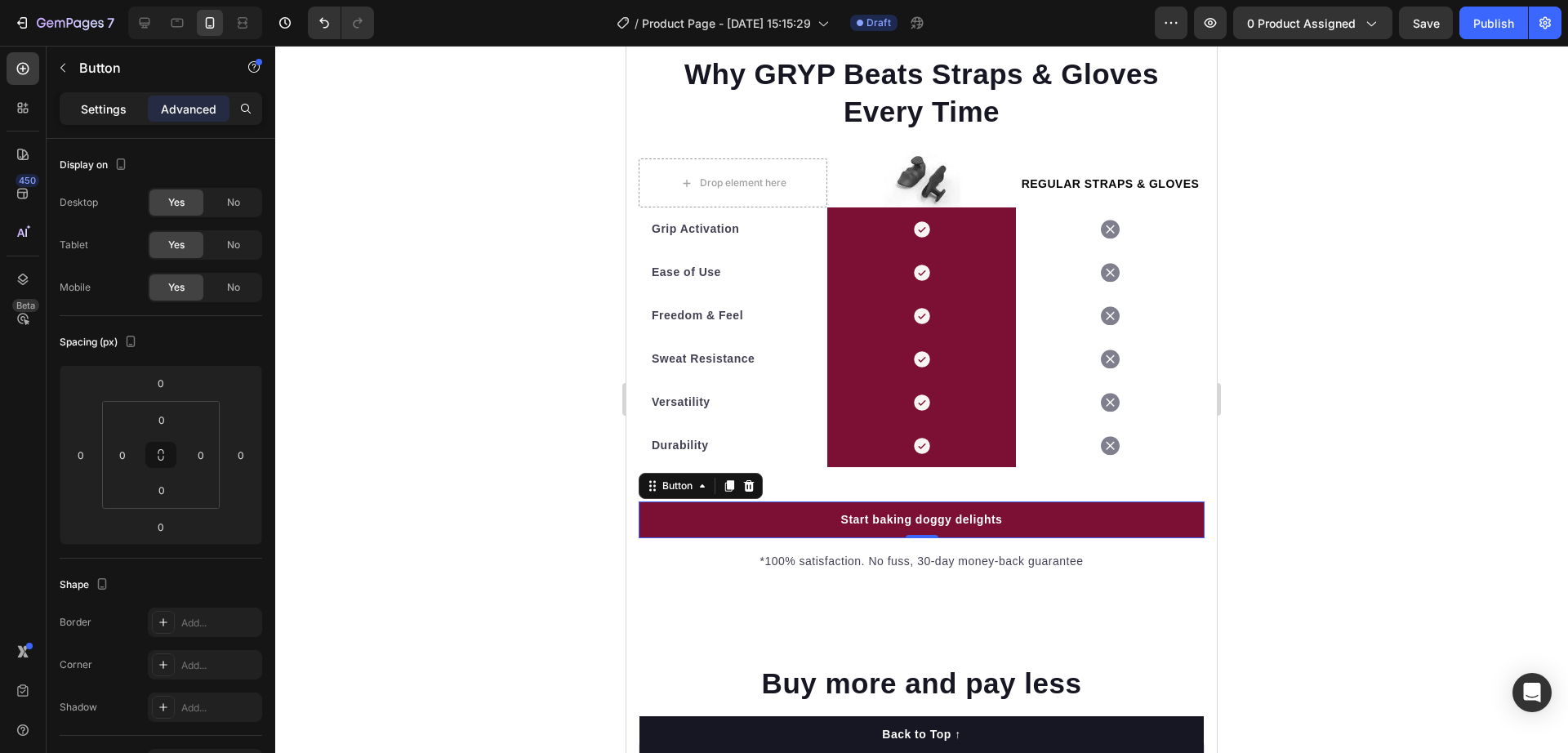
click at [101, 104] on p "Settings" at bounding box center [103, 109] width 46 height 17
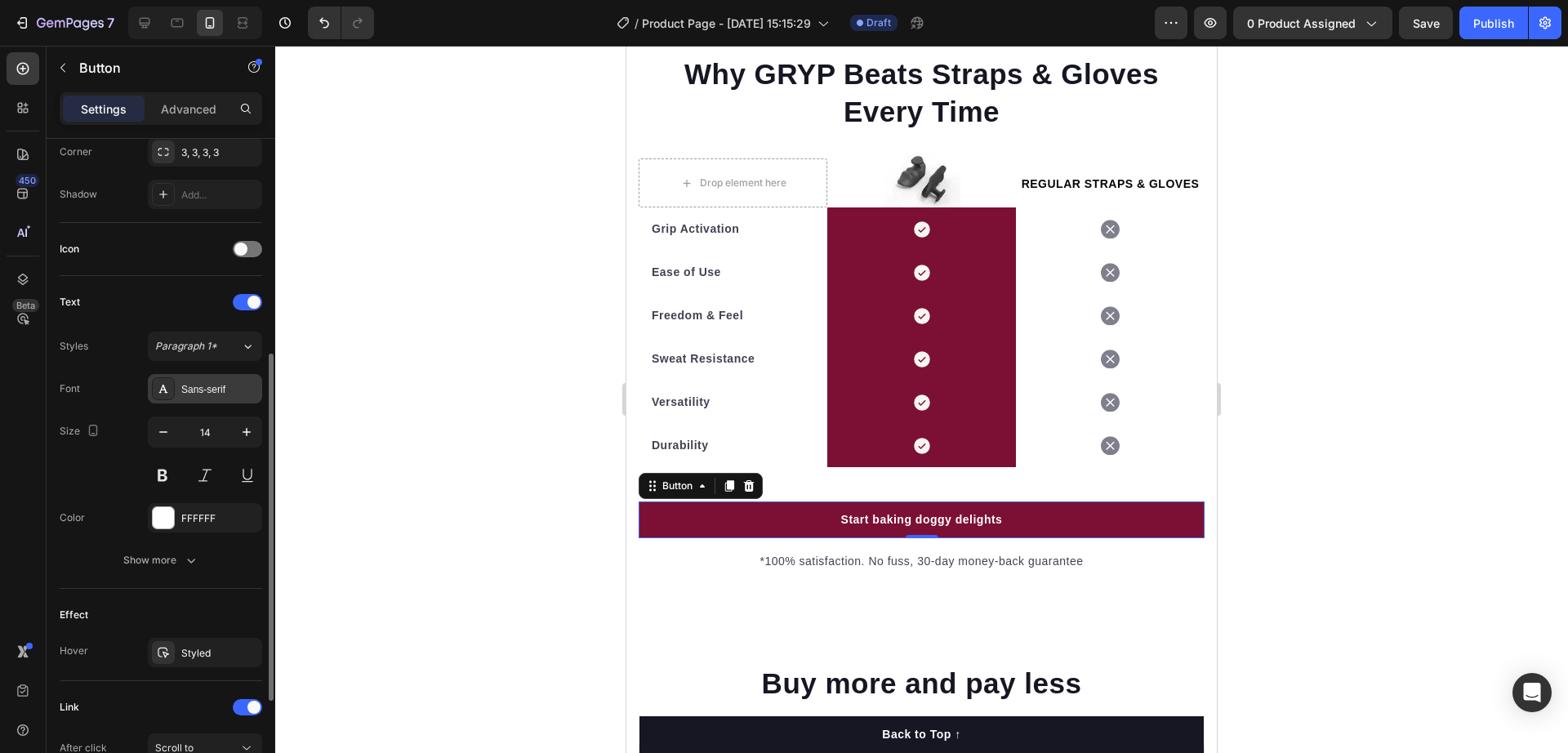
scroll to position [511, 0]
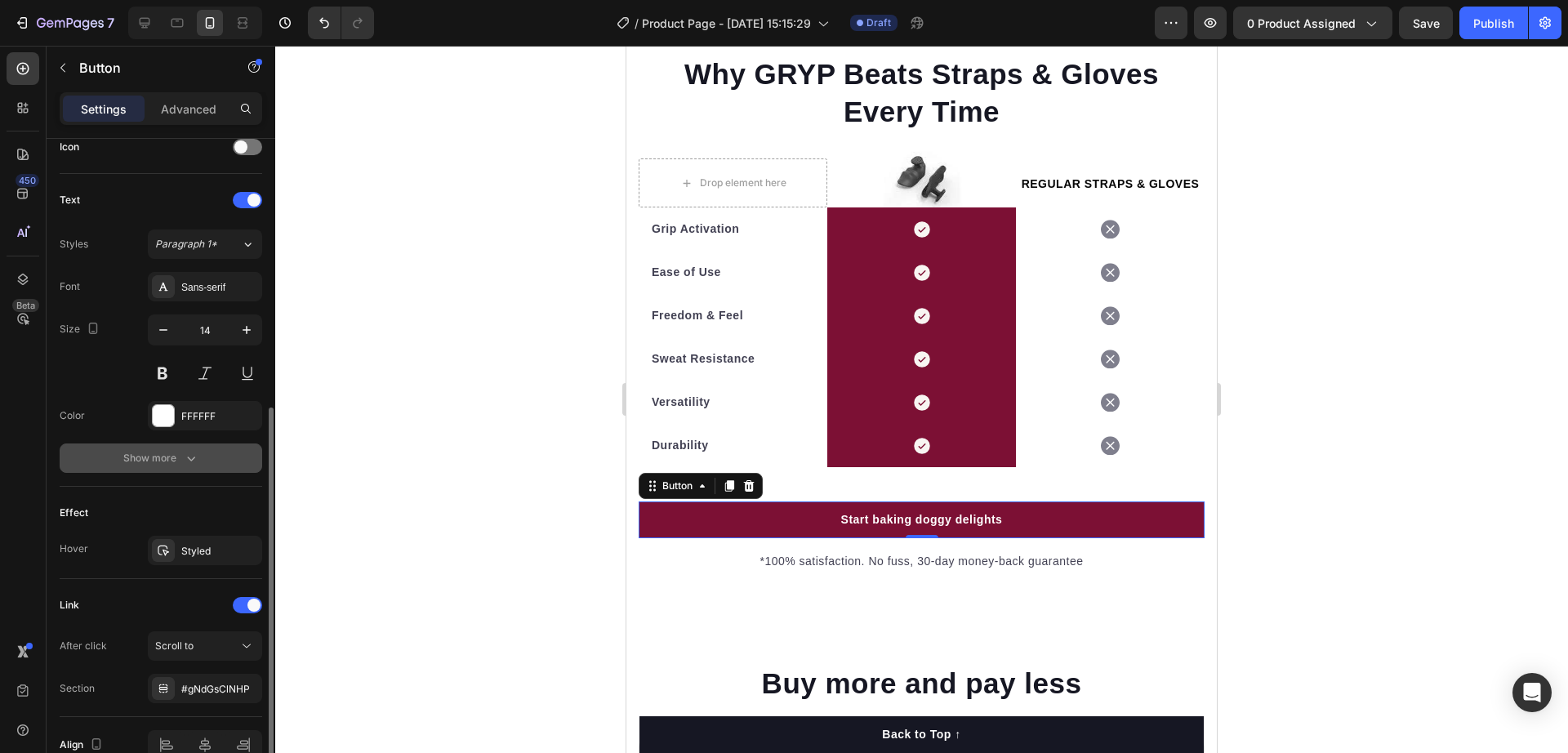
click at [181, 458] on div "Show more" at bounding box center [161, 458] width 76 height 16
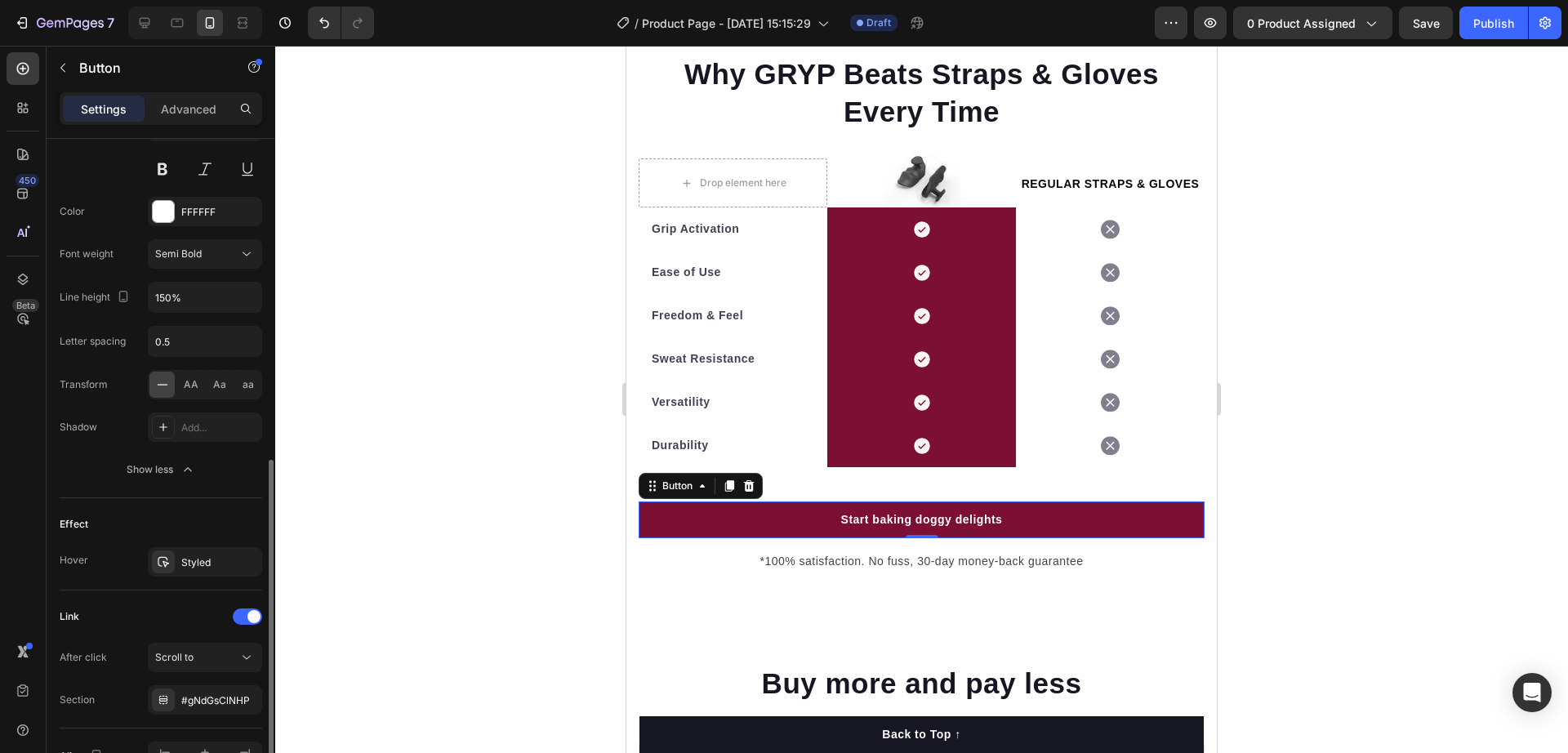
scroll to position [811, 0]
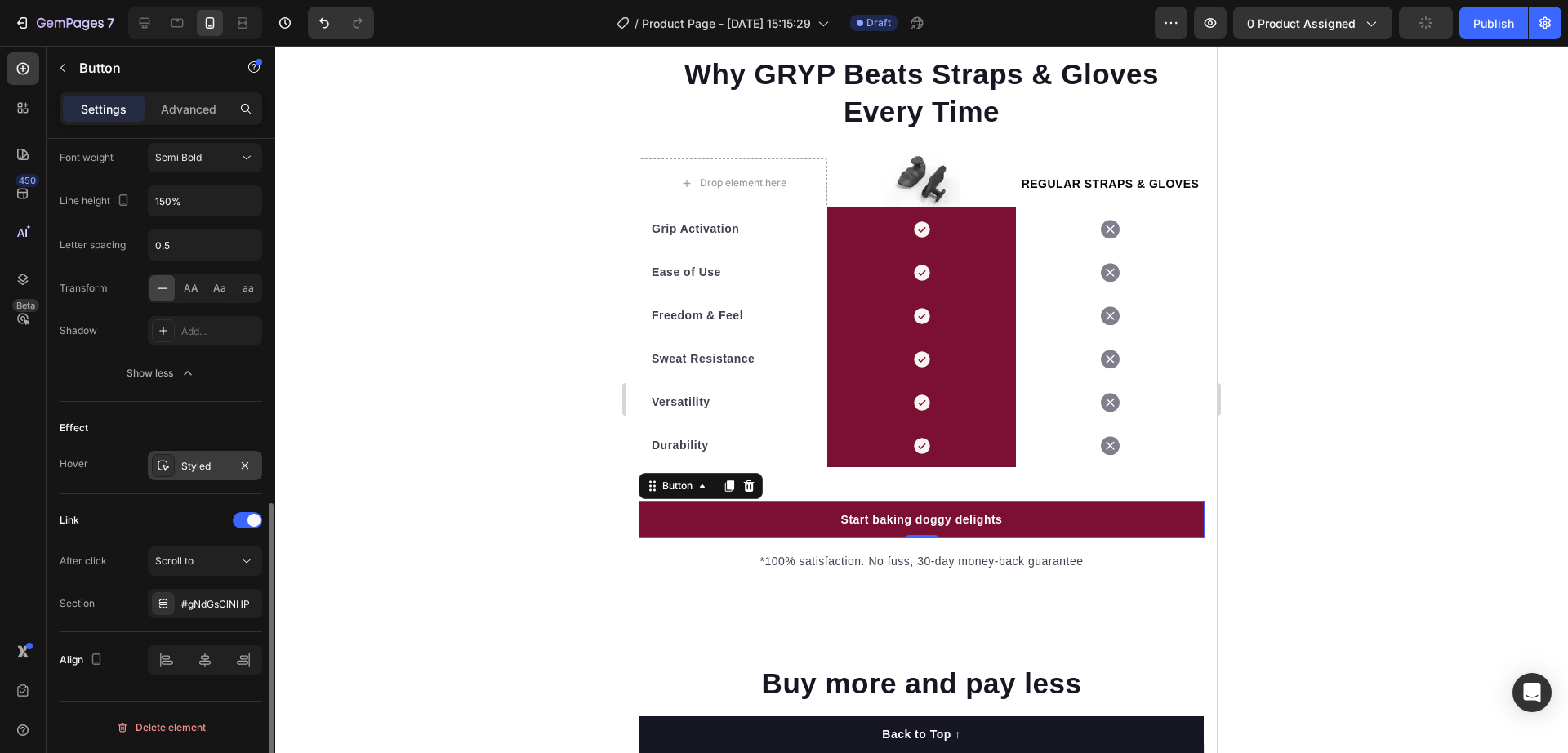
click at [213, 469] on div "Styled" at bounding box center [204, 467] width 48 height 15
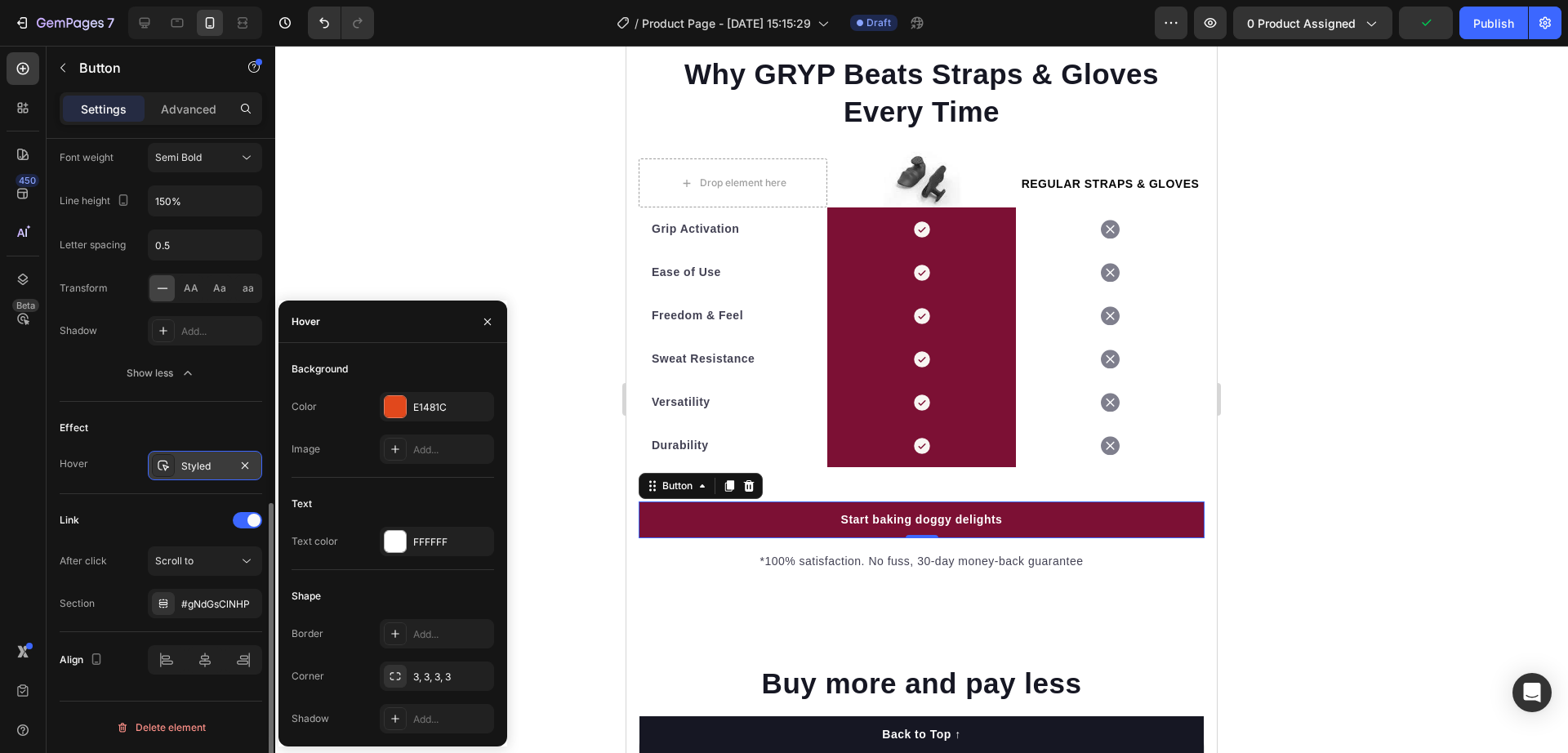
click at [209, 468] on div "Styled" at bounding box center [204, 467] width 48 height 15
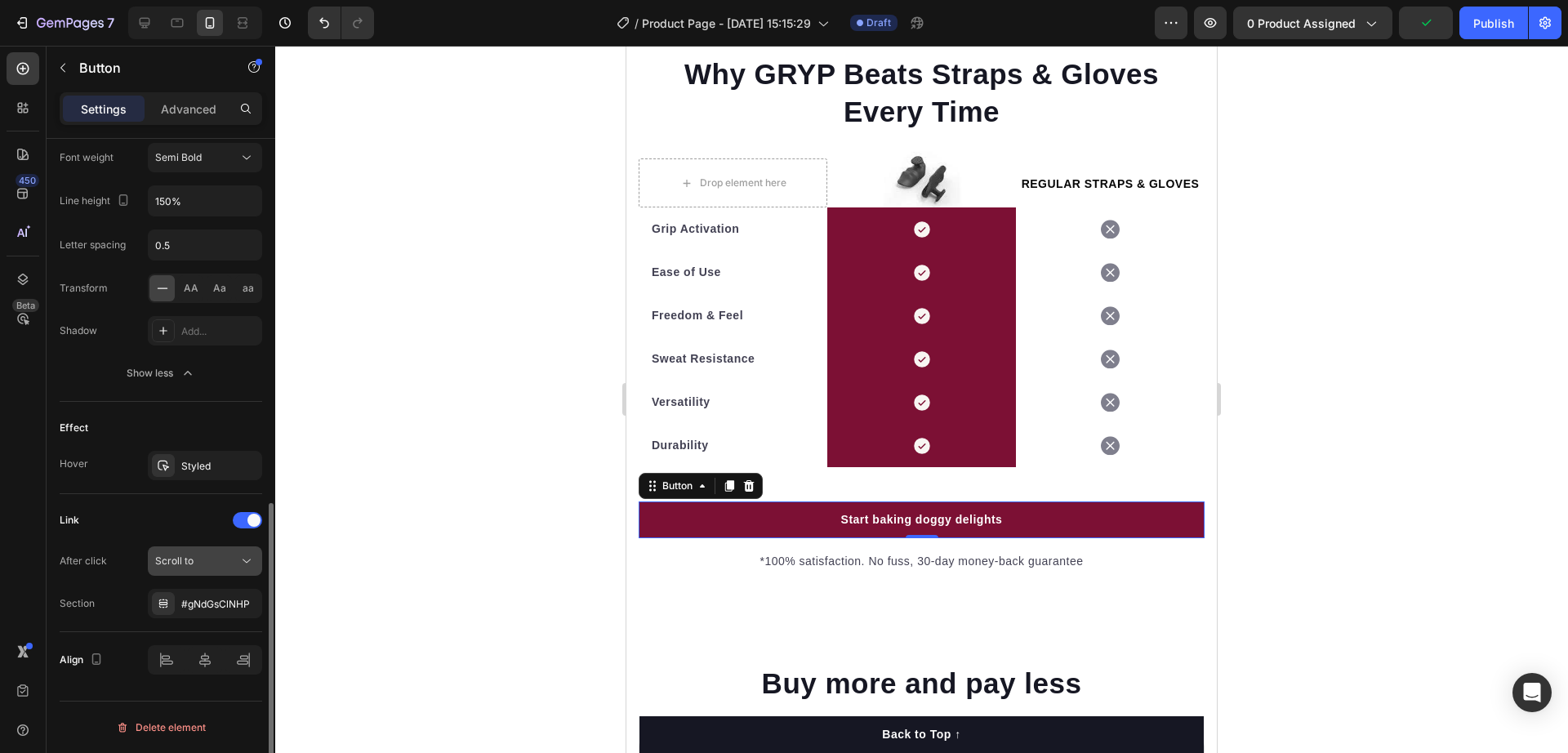
click at [191, 565] on span "Scroll to" at bounding box center [174, 561] width 38 height 12
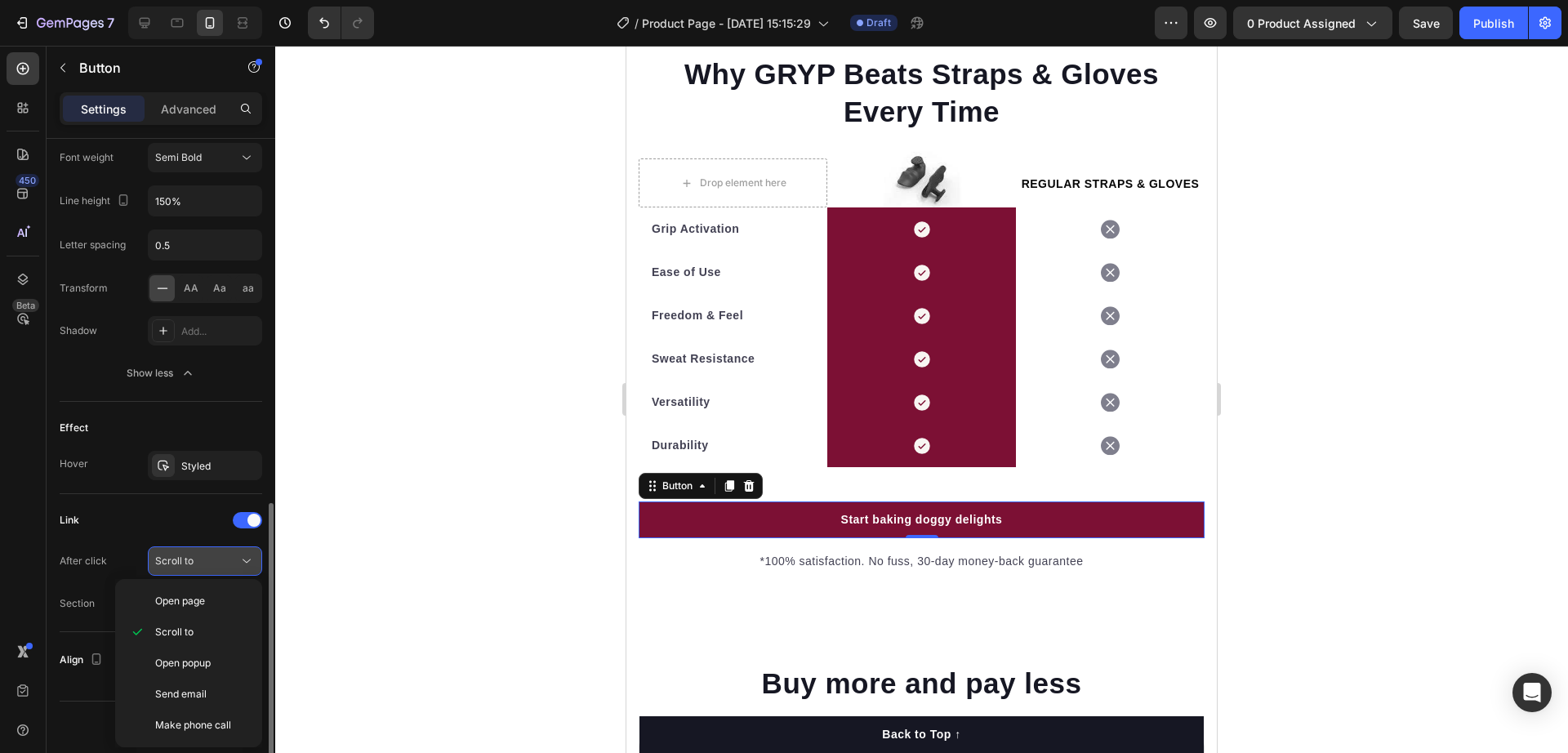
click at [191, 565] on span "Scroll to" at bounding box center [174, 561] width 38 height 12
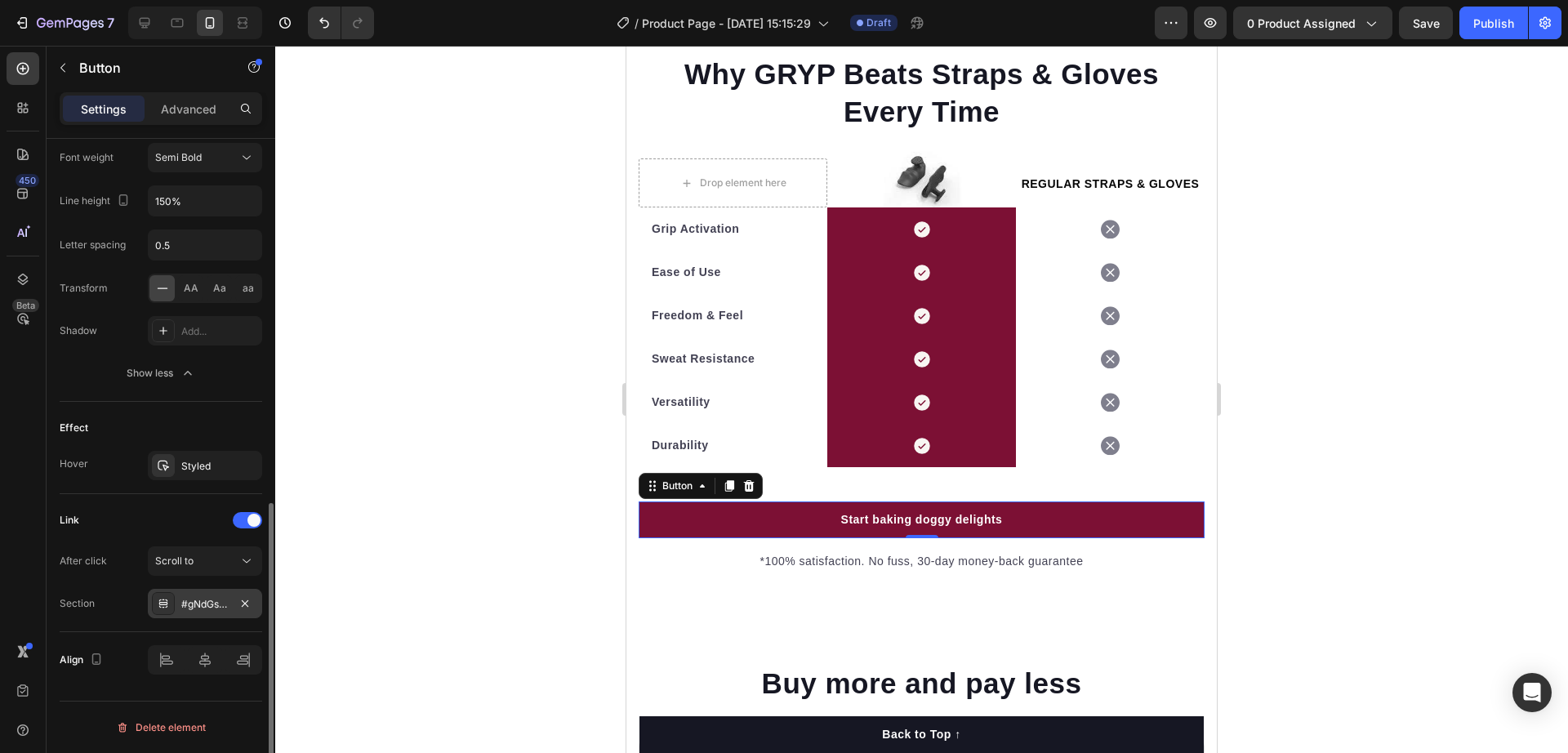
click at [195, 601] on div "#gNdGsClNHP" at bounding box center [204, 605] width 48 height 15
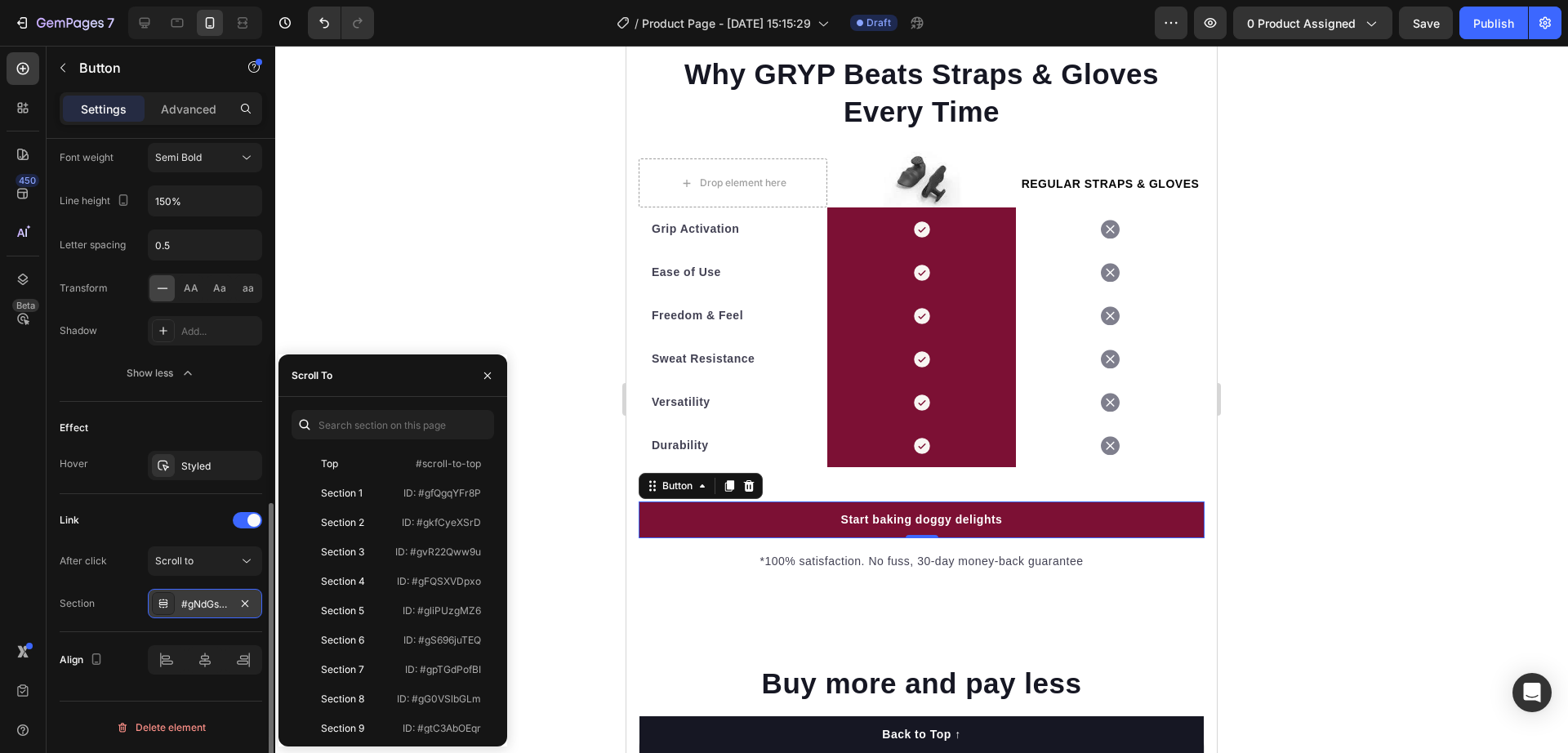
click at [196, 601] on div "#gNdGsClNHP" at bounding box center [204, 605] width 48 height 15
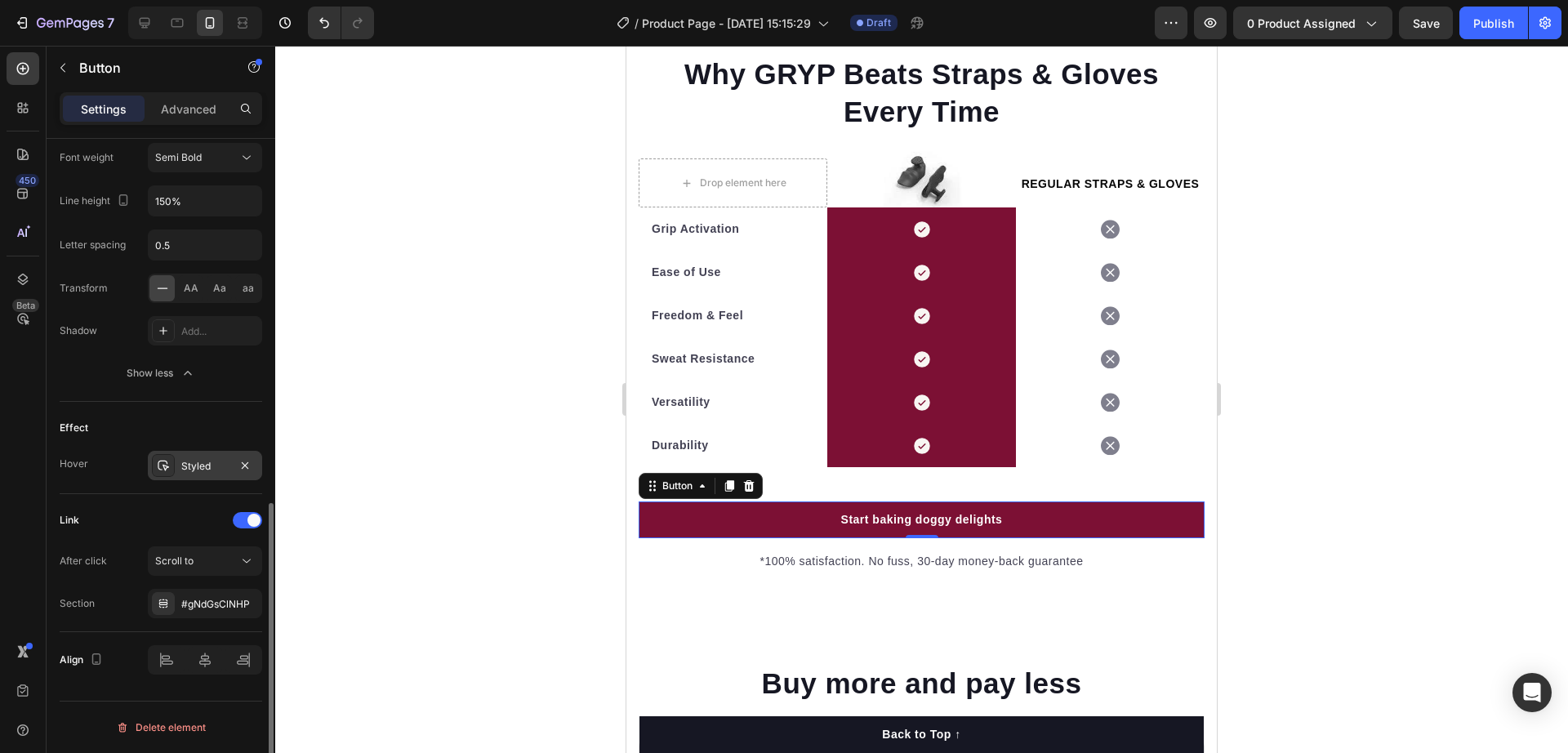
click at [202, 461] on div "Styled" at bounding box center [204, 467] width 48 height 15
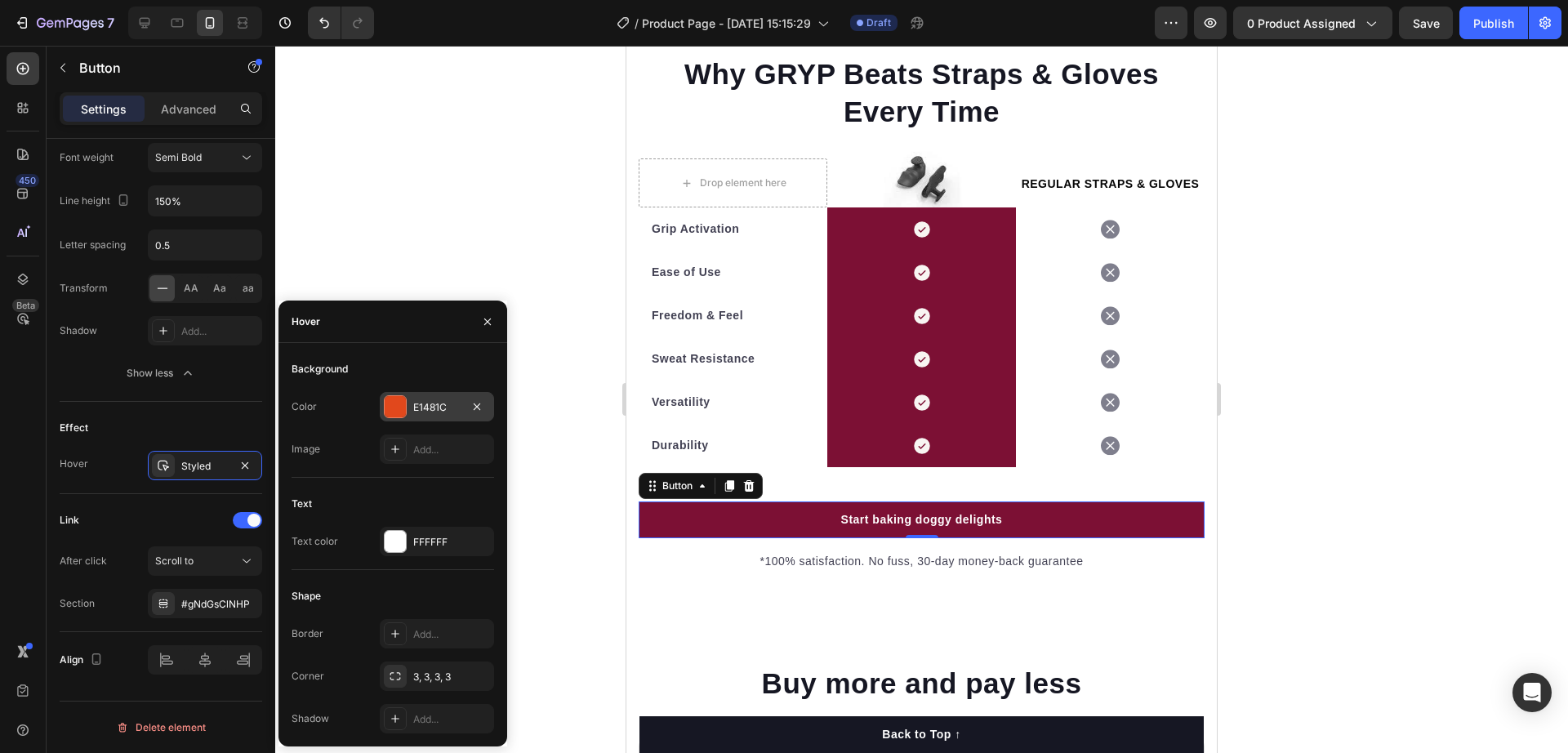
click at [407, 404] on div "E1481C" at bounding box center [437, 406] width 114 height 29
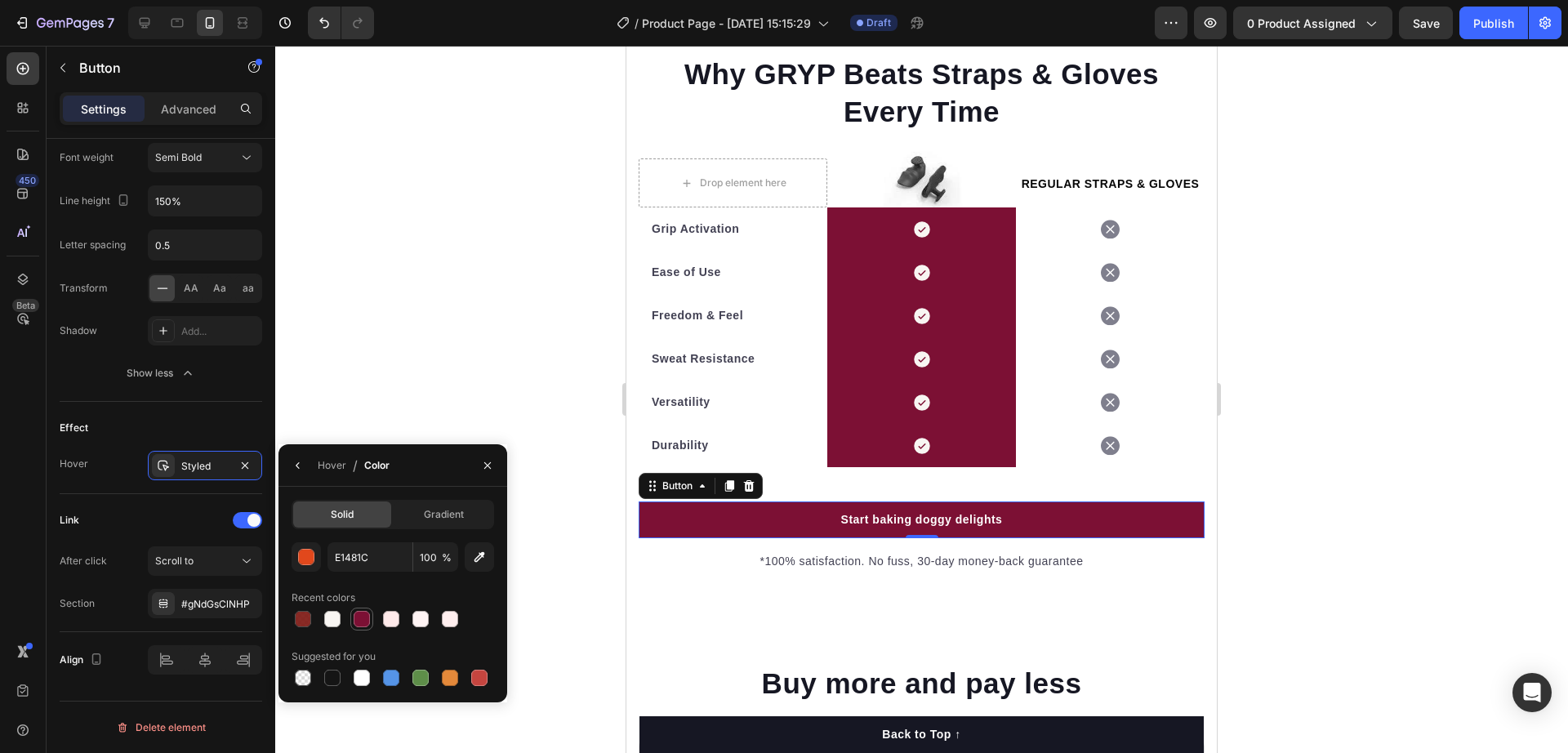
click at [367, 616] on div at bounding box center [361, 619] width 16 height 16
type input "7C1034"
click at [526, 333] on div at bounding box center [922, 399] width 1293 height 708
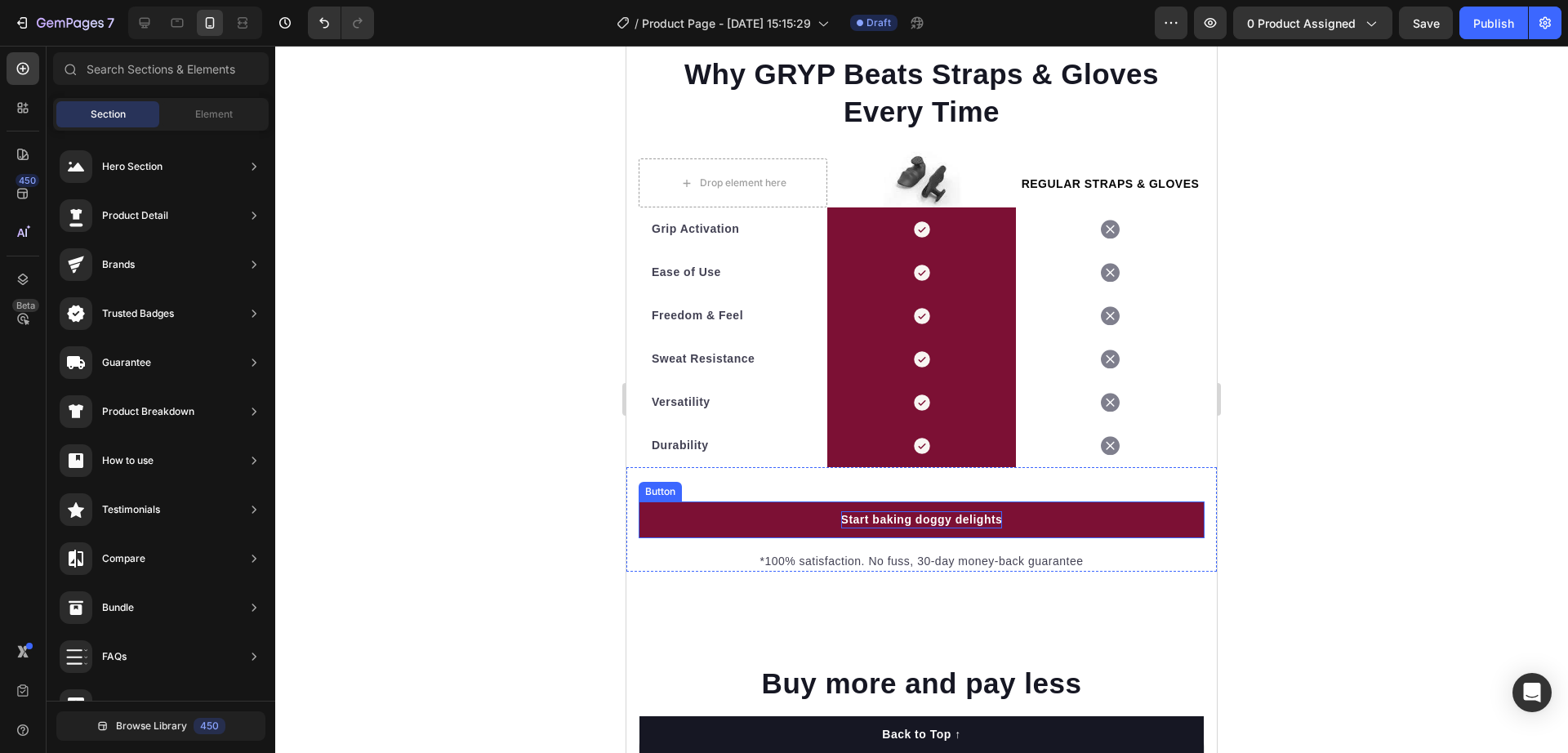
click at [919, 529] on p "Start baking doggy delights" at bounding box center [922, 520] width 162 height 17
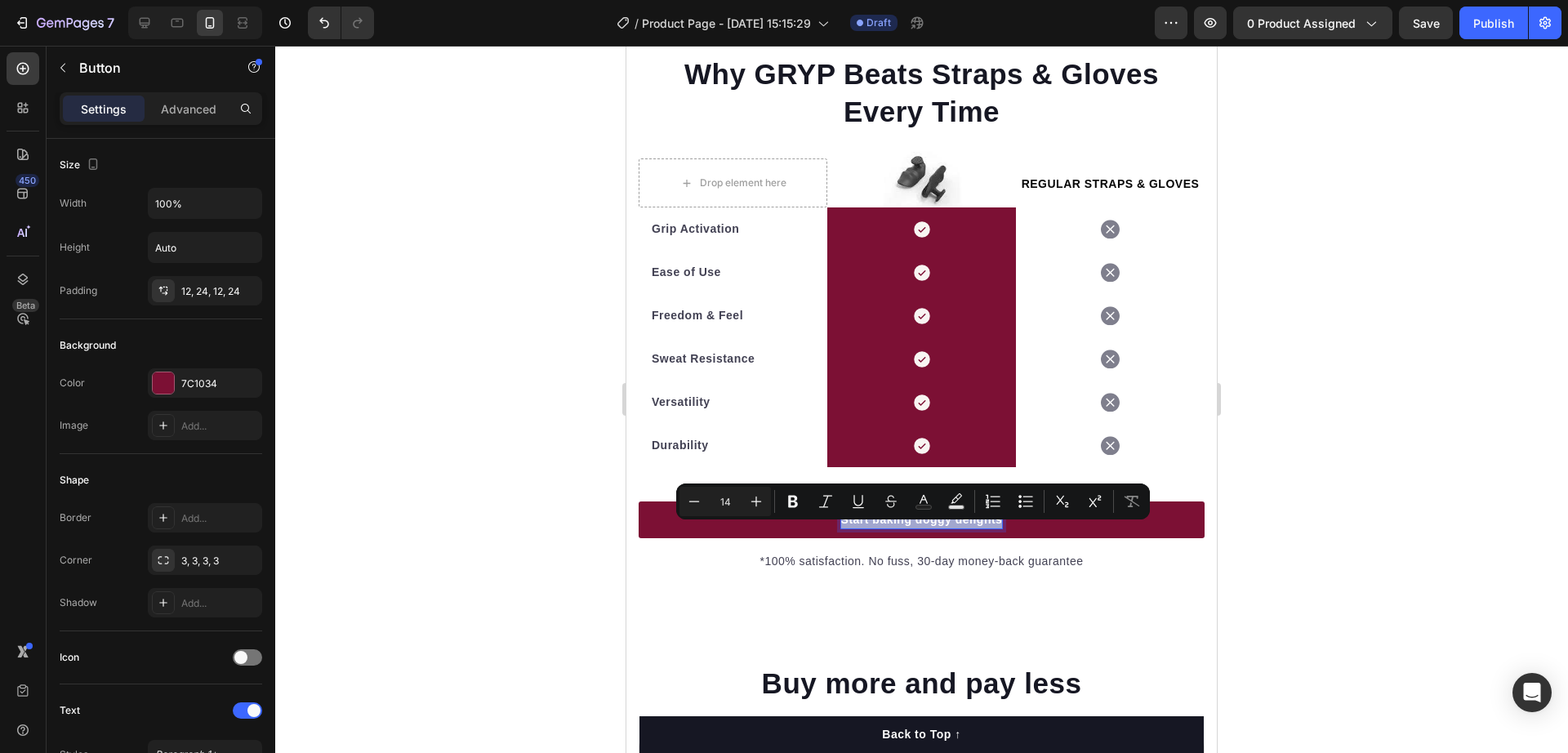
copy p "Start baking doggy delights"
click at [710, 535] on link "Start baking doggy delights" at bounding box center [921, 520] width 566 height 37
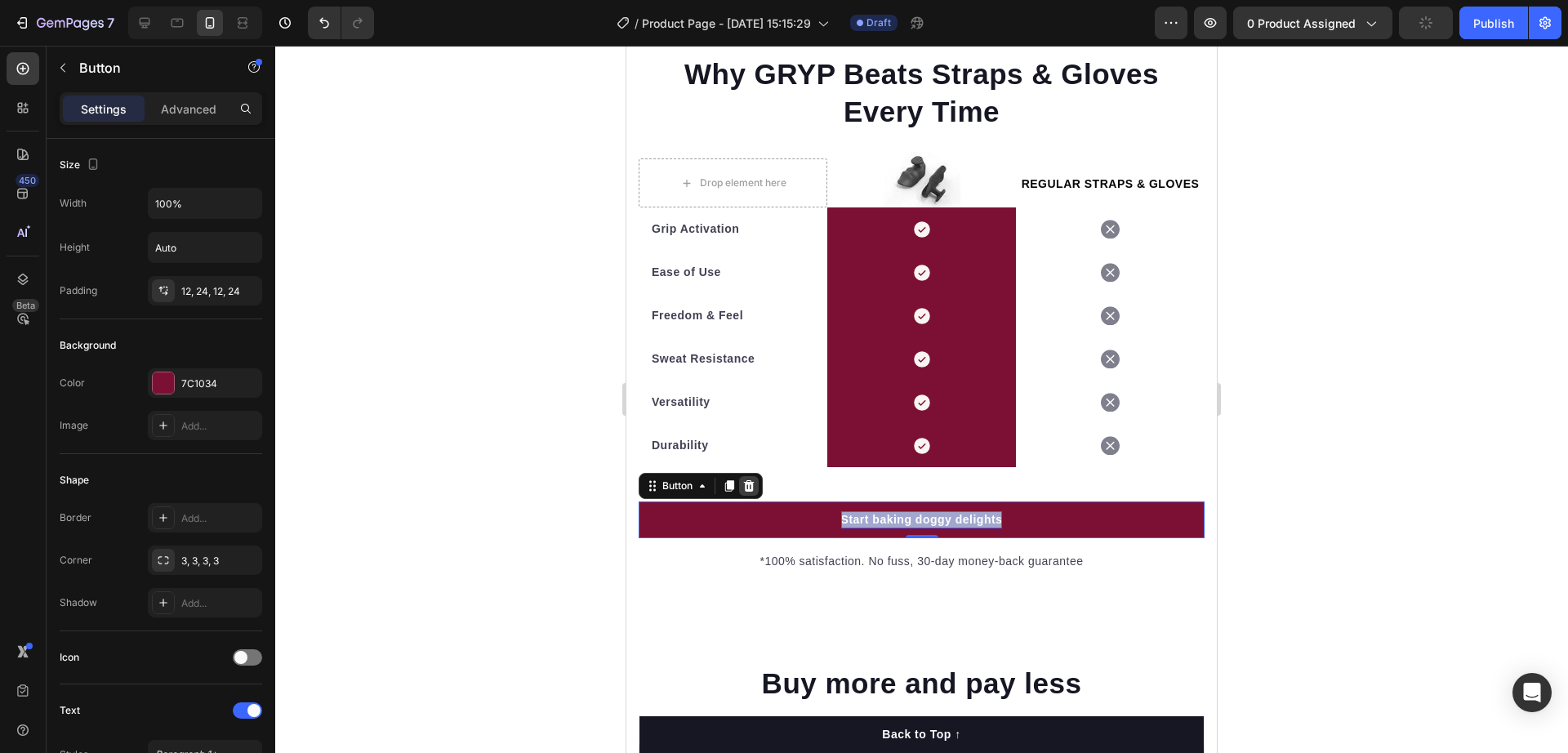
click at [744, 492] on icon at bounding box center [749, 487] width 13 height 13
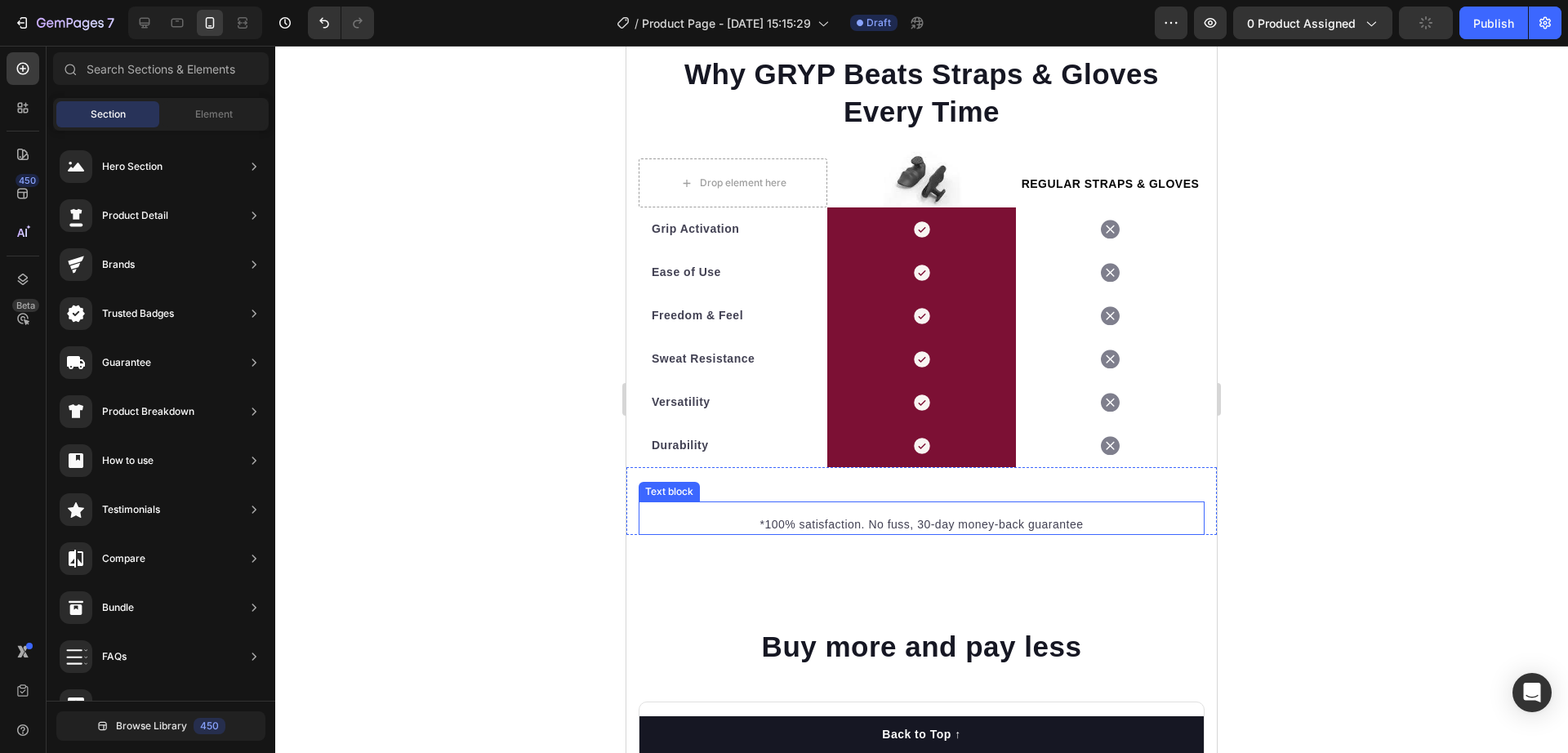
click at [884, 534] on p "*100% satisfaction. No fuss, 30-day money-back guarantee" at bounding box center [921, 525] width 562 height 17
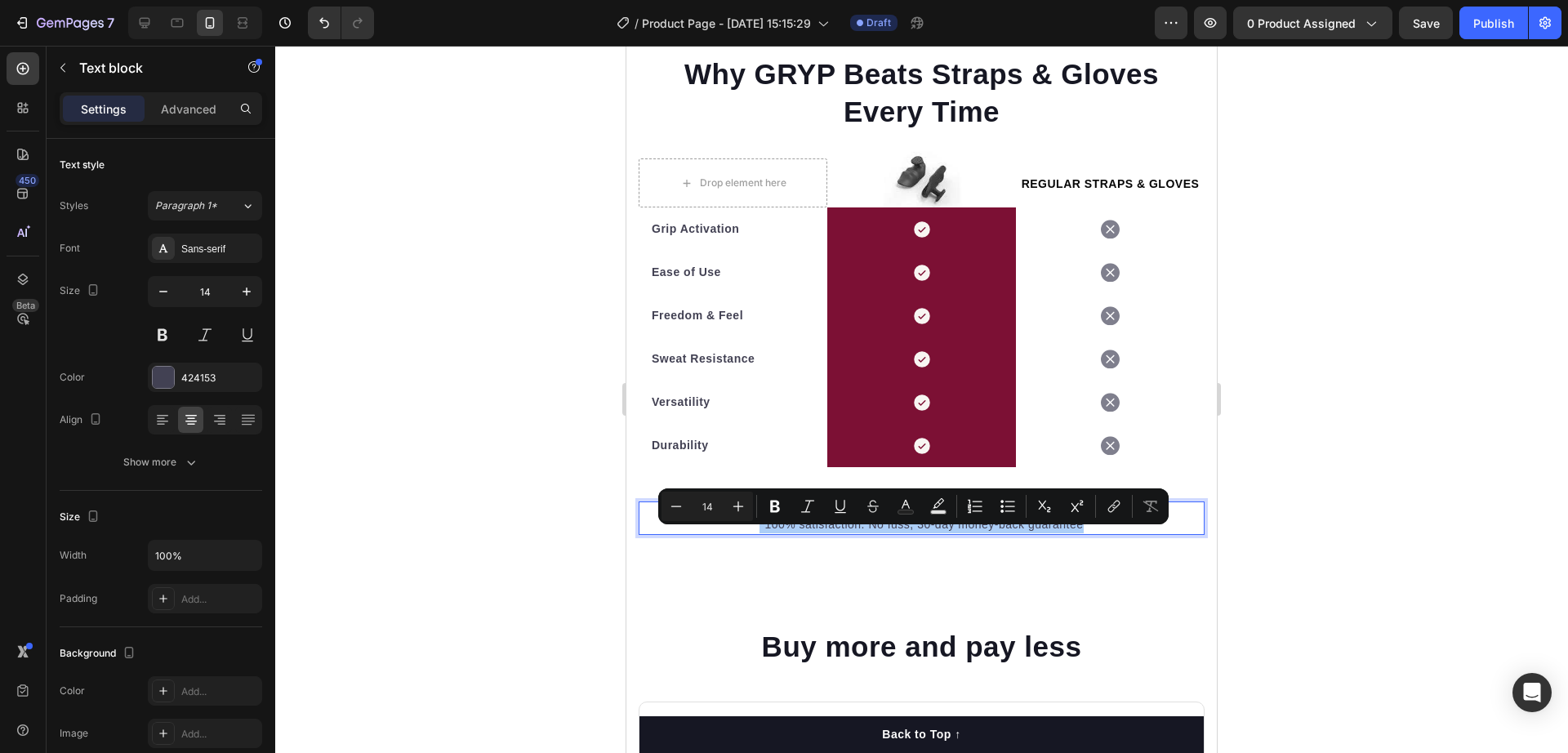
click at [1319, 423] on div at bounding box center [922, 399] width 1293 height 708
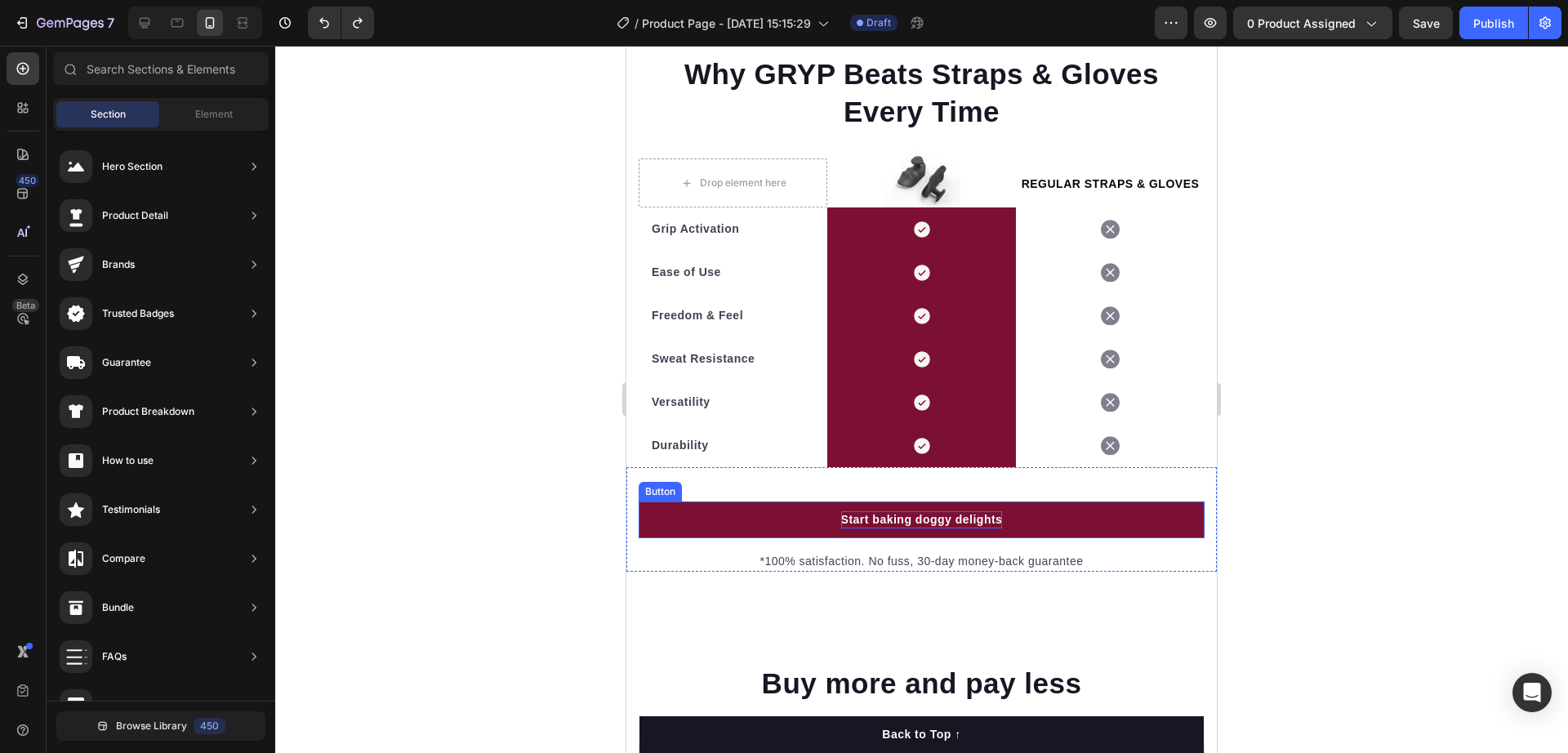
click at [889, 529] on div "Start baking doggy delights" at bounding box center [922, 520] width 162 height 17
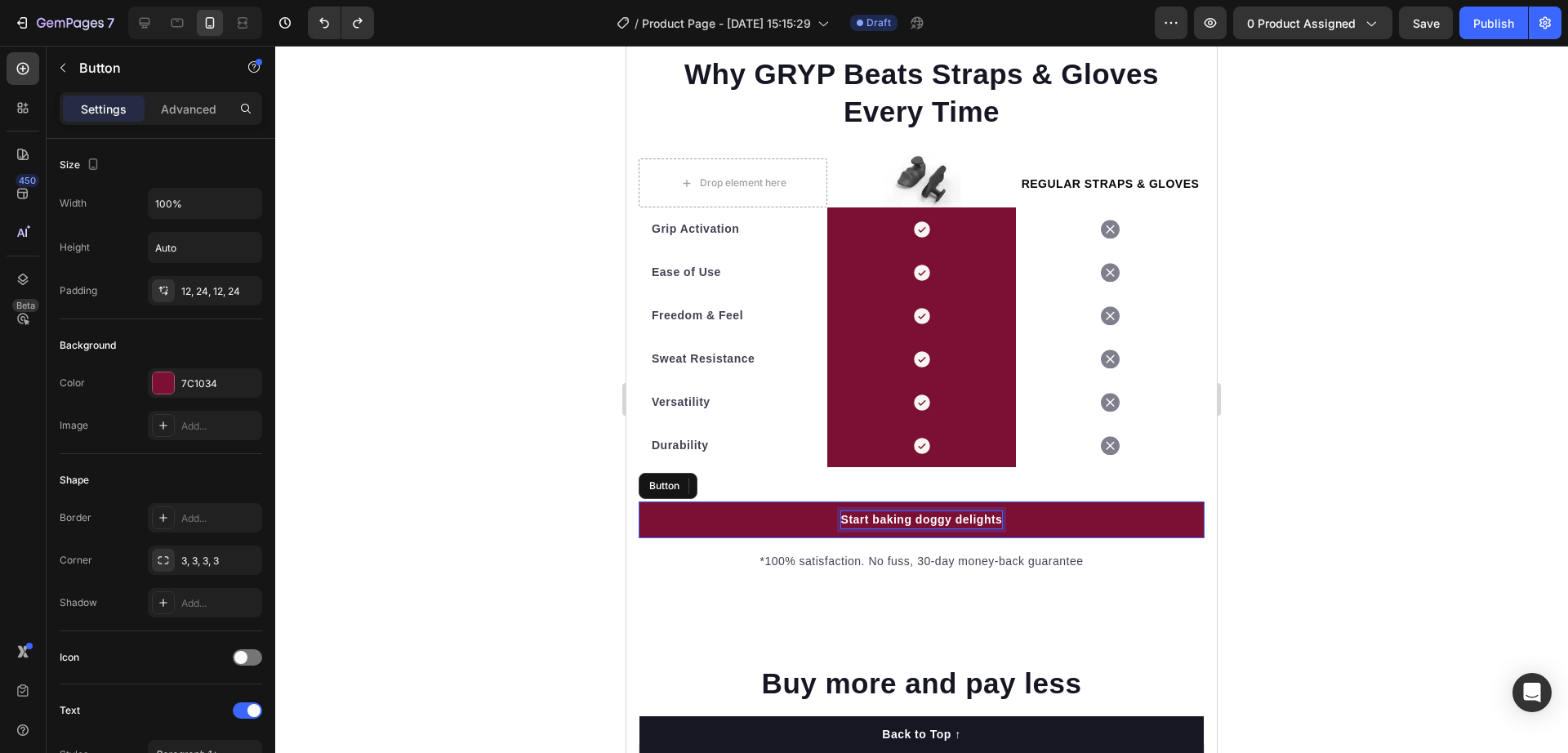
copy p "*100% satisfaction. No fuss, 30-day money-back guarantee"
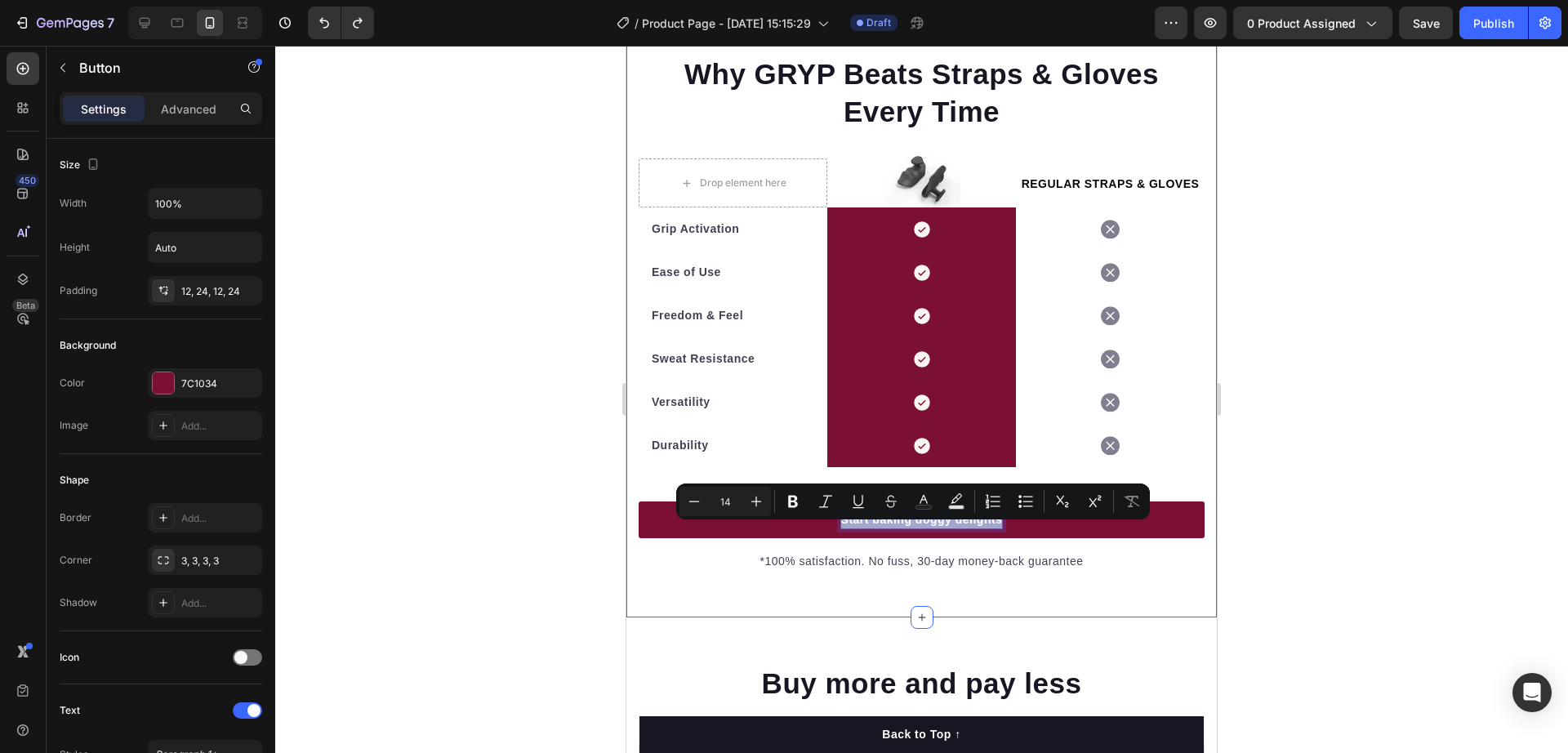
copy p "Start baking doggy delights"
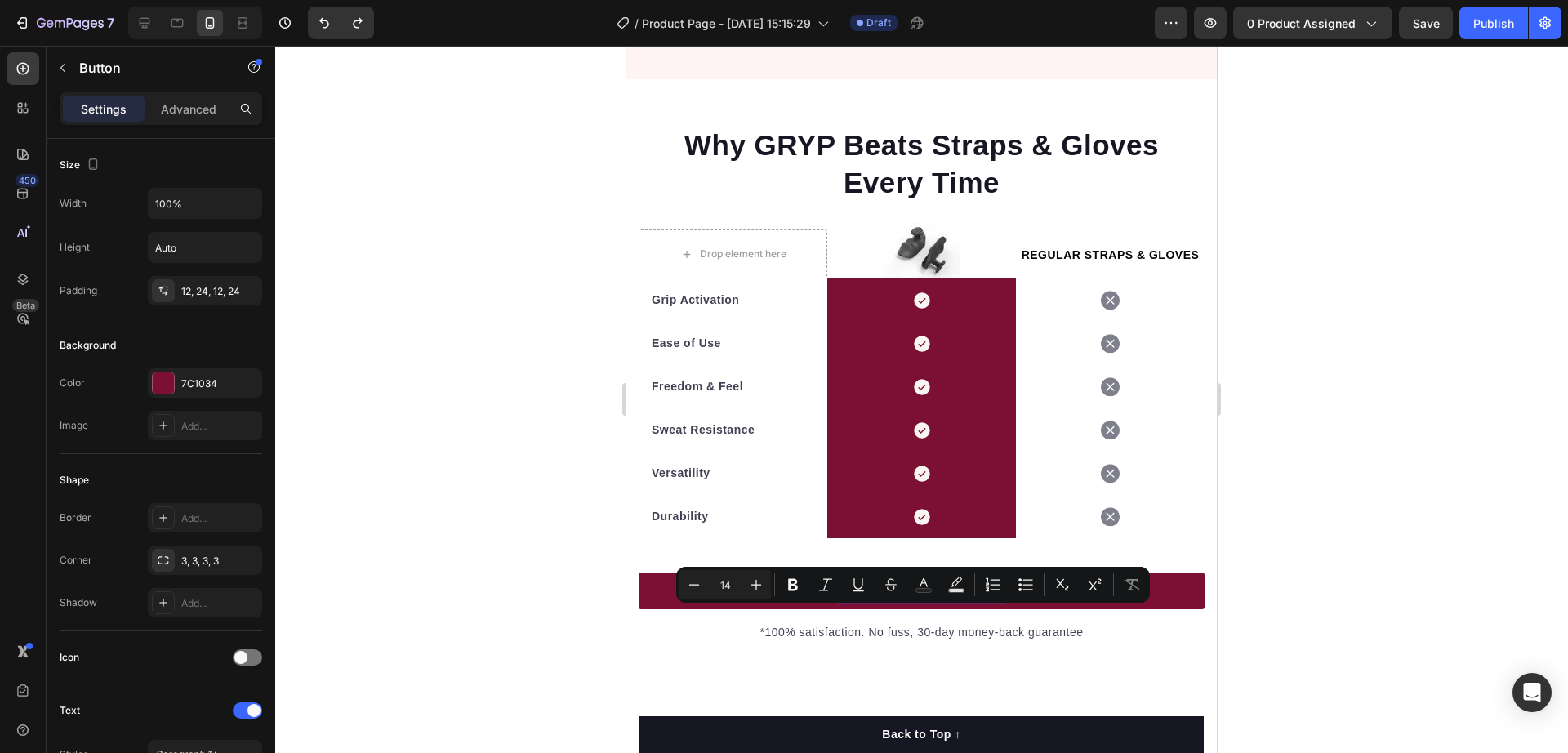
scroll to position [5006, 0]
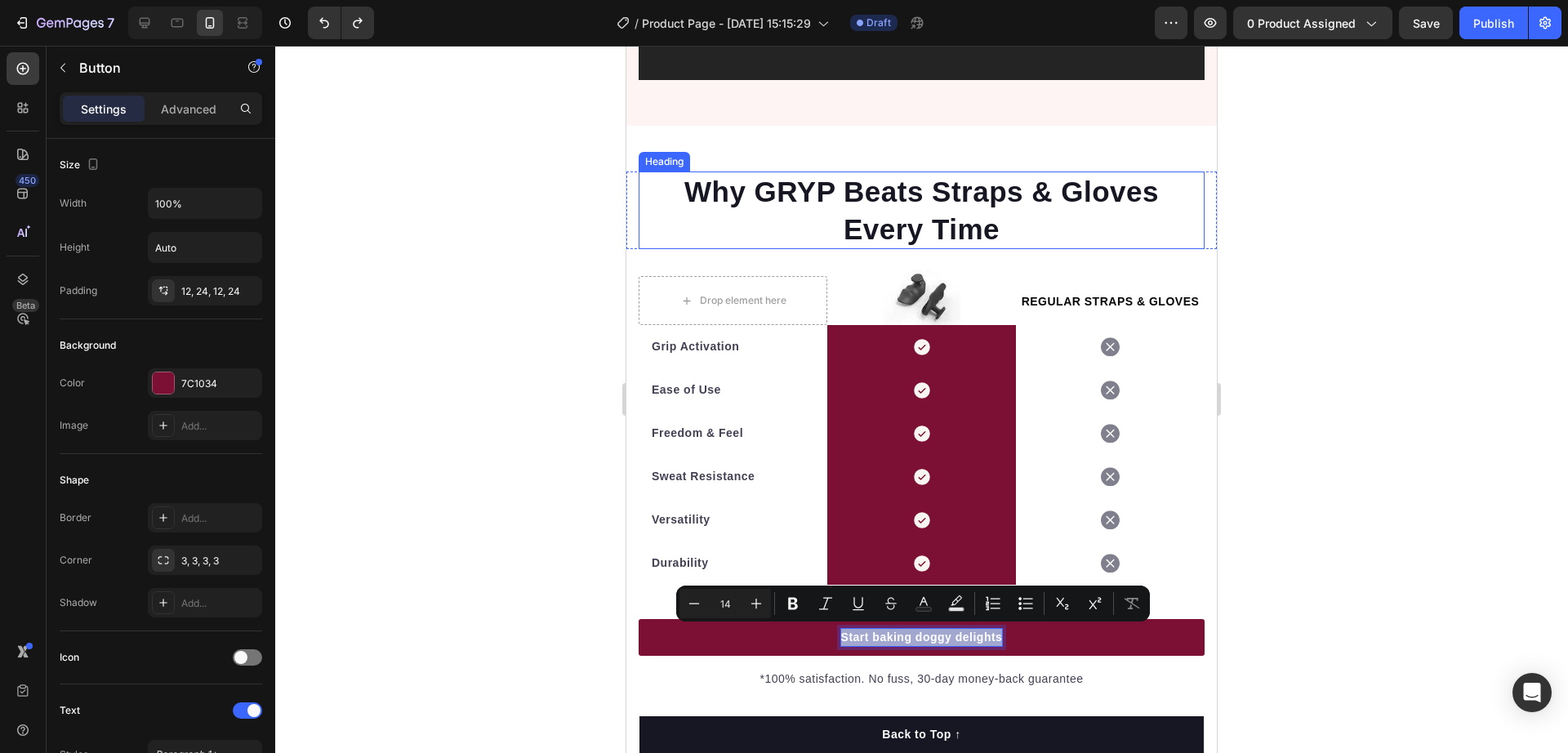
click at [790, 176] on strong "Why GRYP Beats Straps & Gloves Every Time" at bounding box center [921, 210] width 474 height 69
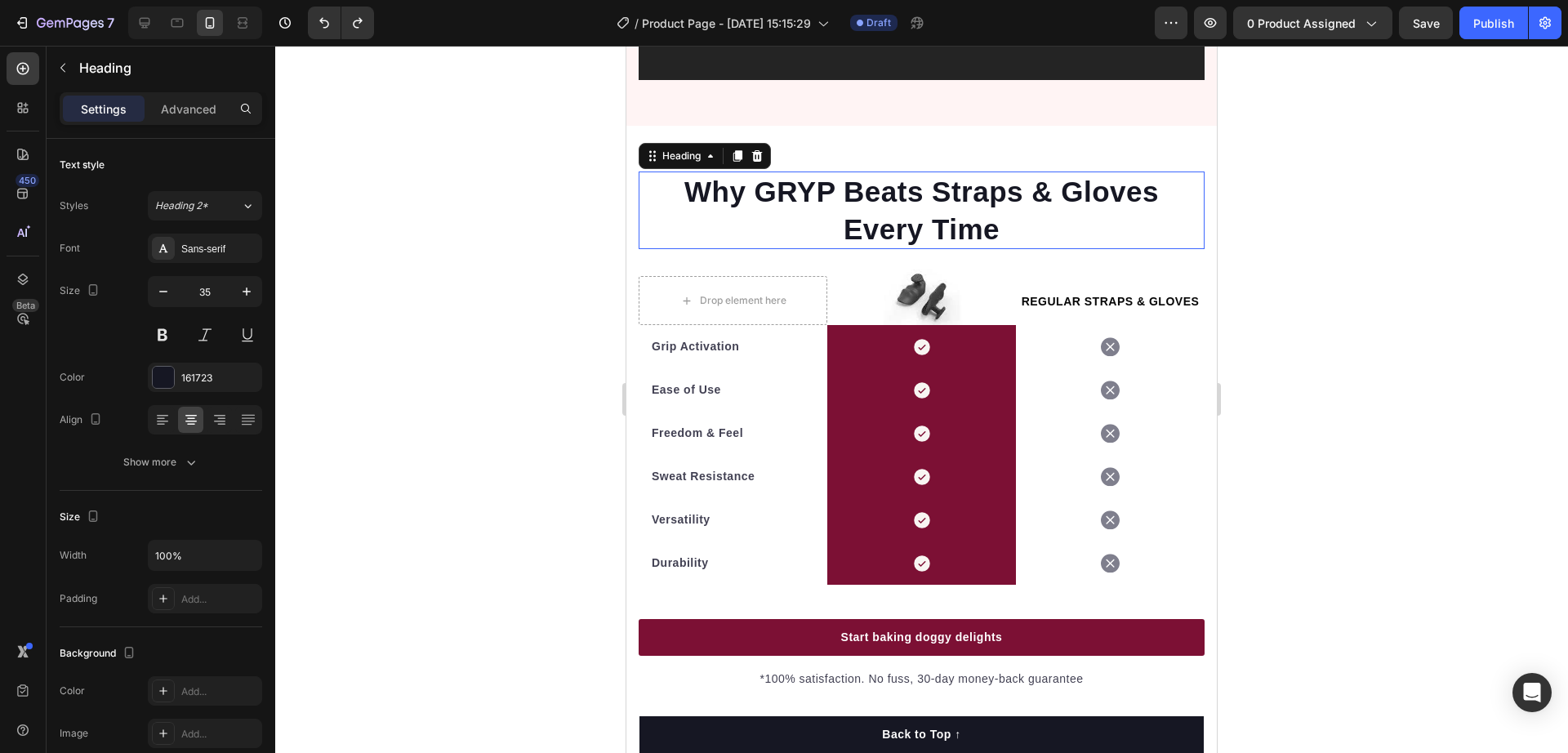
click at [788, 175] on strong "Why GRYP Beats Straps & Gloves Every Time" at bounding box center [921, 210] width 474 height 69
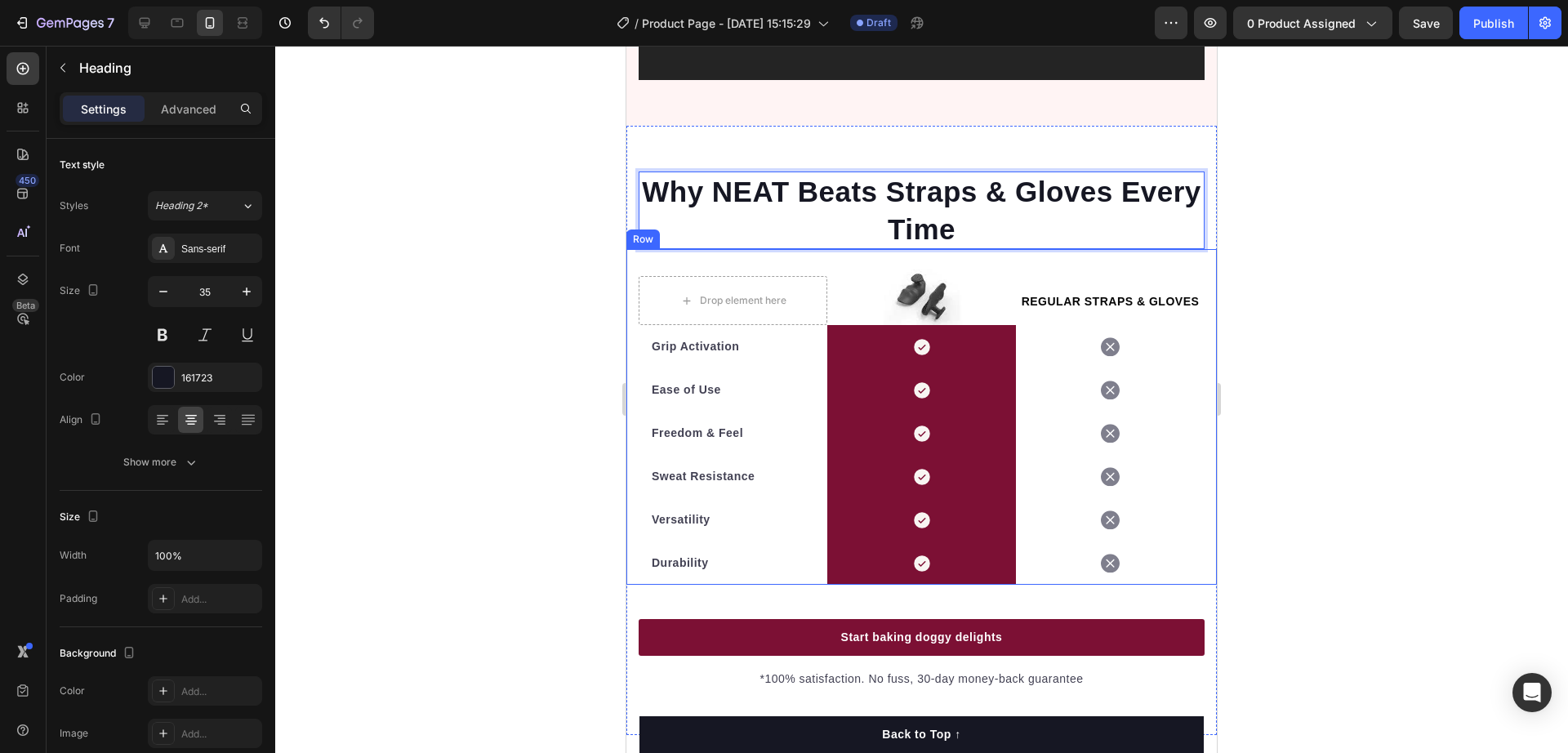
click at [1339, 270] on div at bounding box center [922, 399] width 1293 height 708
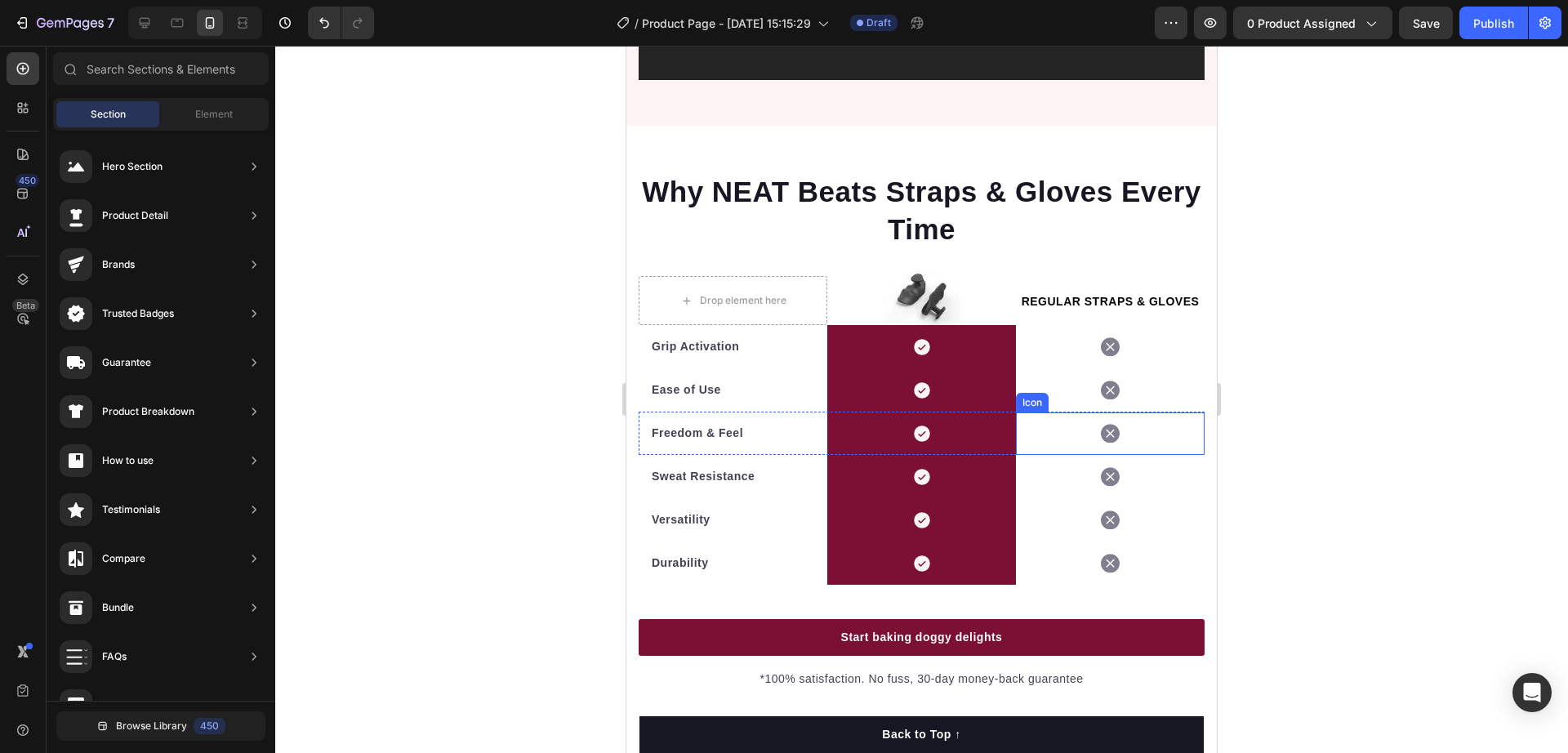
scroll to position [5108, 0]
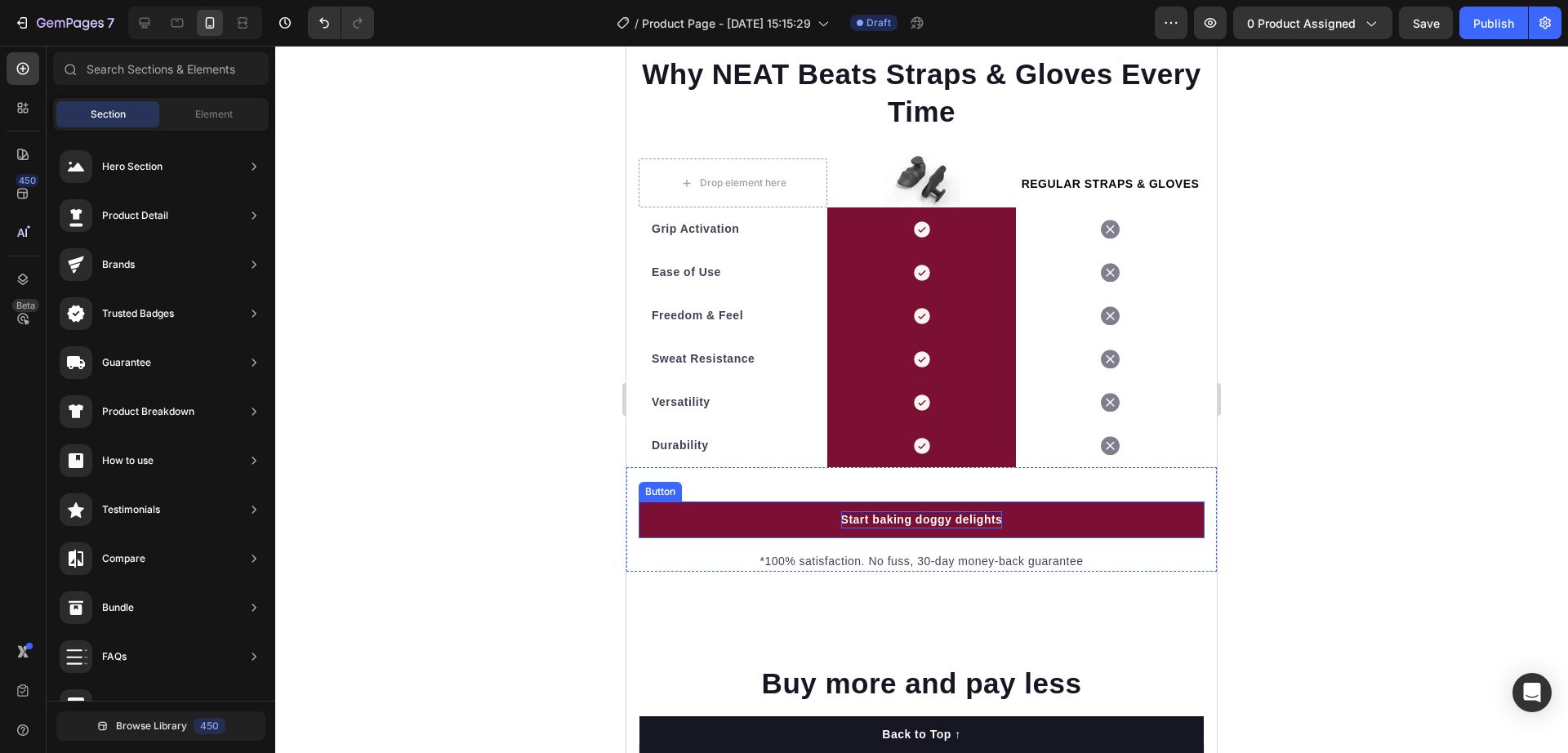
click at [915, 529] on p "Start baking doggy delights" at bounding box center [922, 520] width 162 height 17
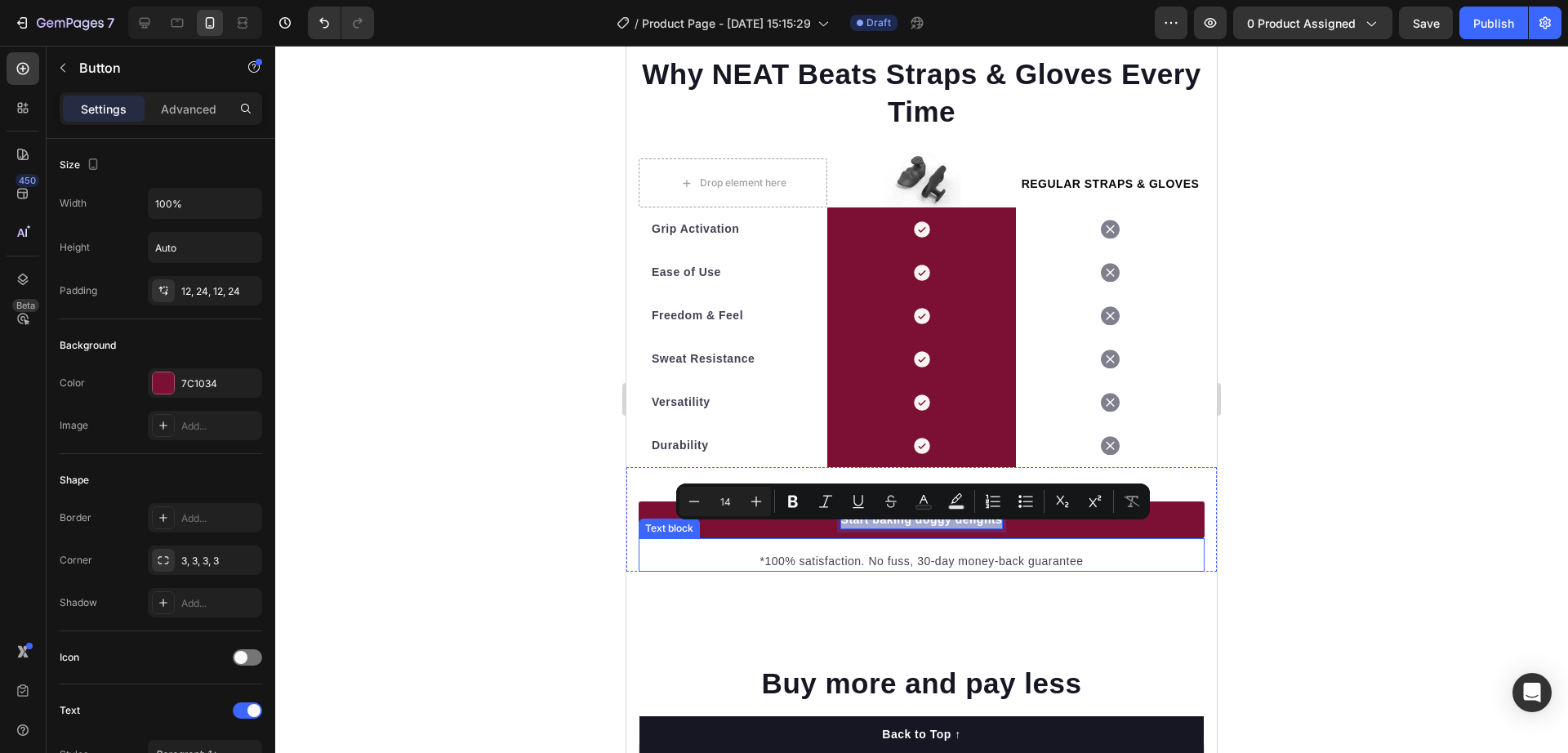
type input "18"
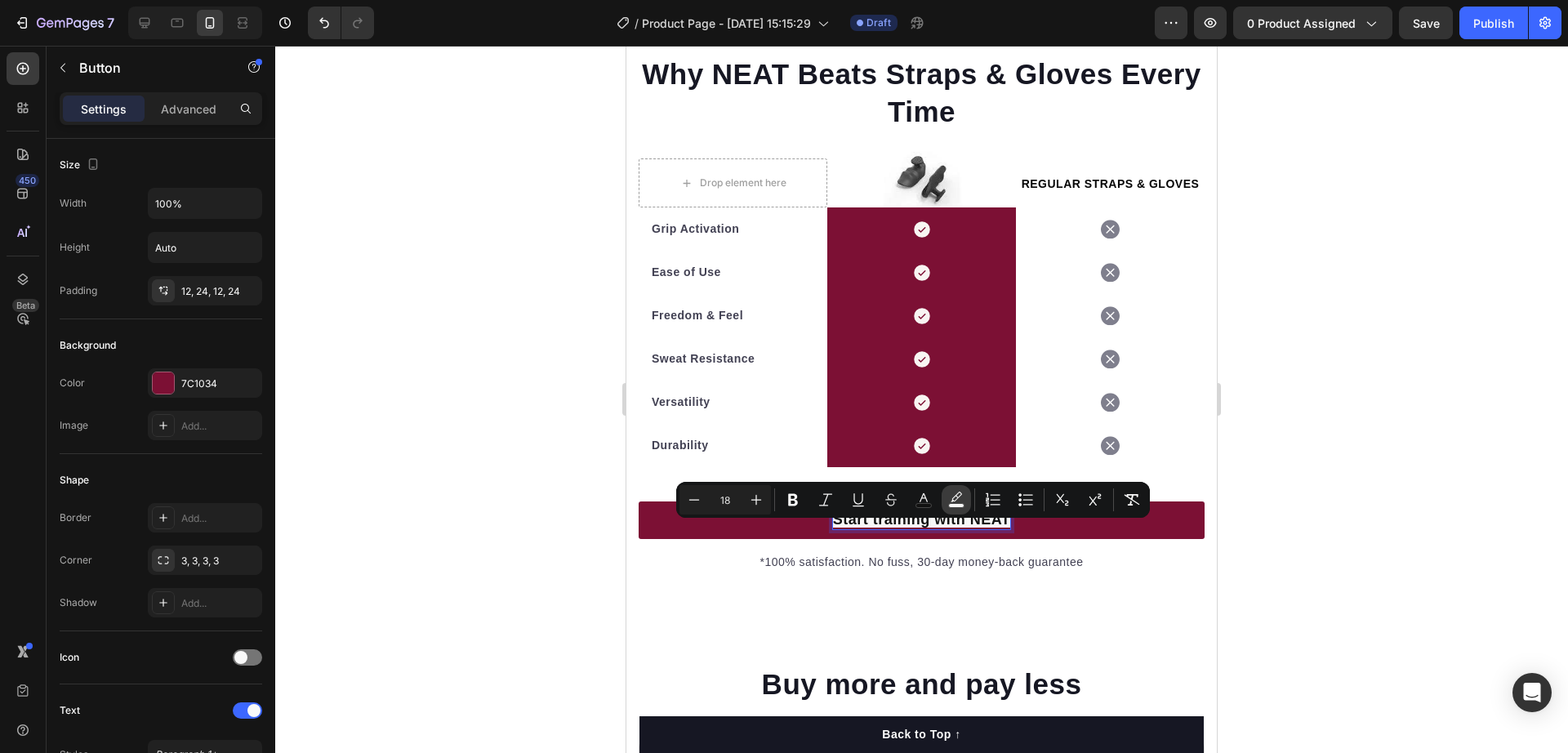
click at [962, 497] on icon "Editor contextual toolbar" at bounding box center [956, 500] width 16 height 16
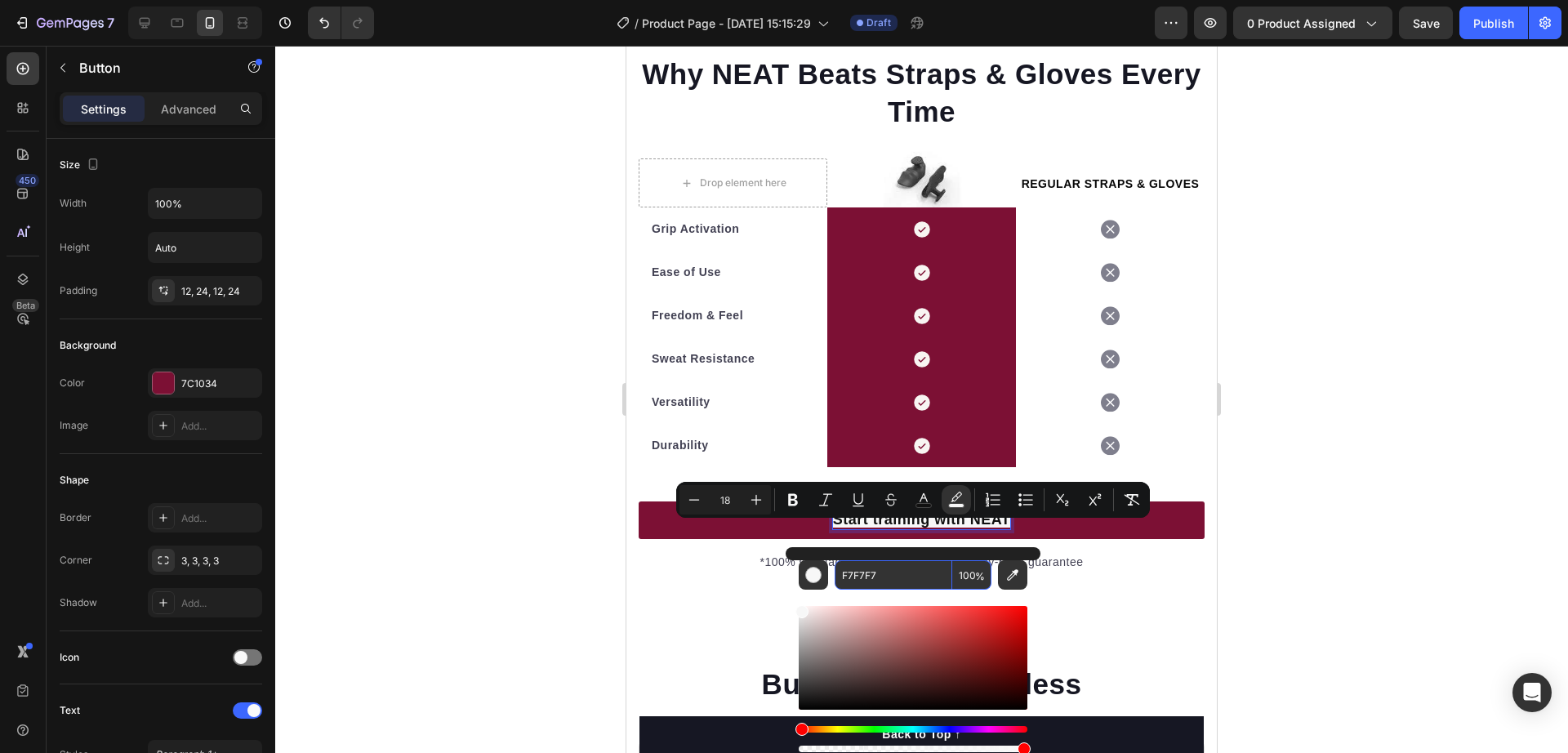
click at [963, 574] on input "100" at bounding box center [972, 575] width 39 height 29
type input "0"
click at [924, 499] on icon "Editor contextual toolbar" at bounding box center [923, 500] width 16 height 16
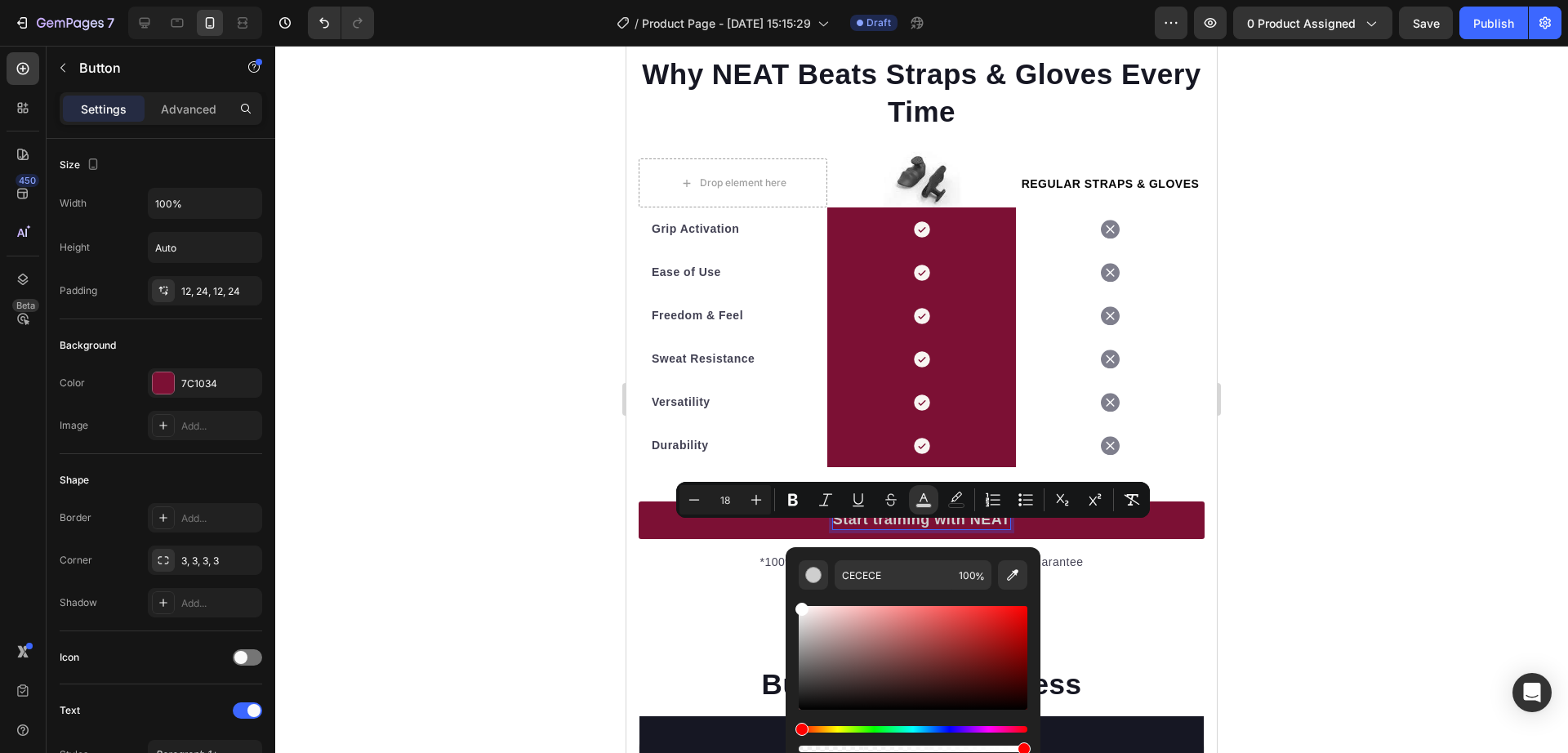
type input "FFFFFF"
drag, startPoint x: 1449, startPoint y: 689, endPoint x: 734, endPoint y: 553, distance: 727.8
click at [1327, 494] on div at bounding box center [922, 399] width 1293 height 708
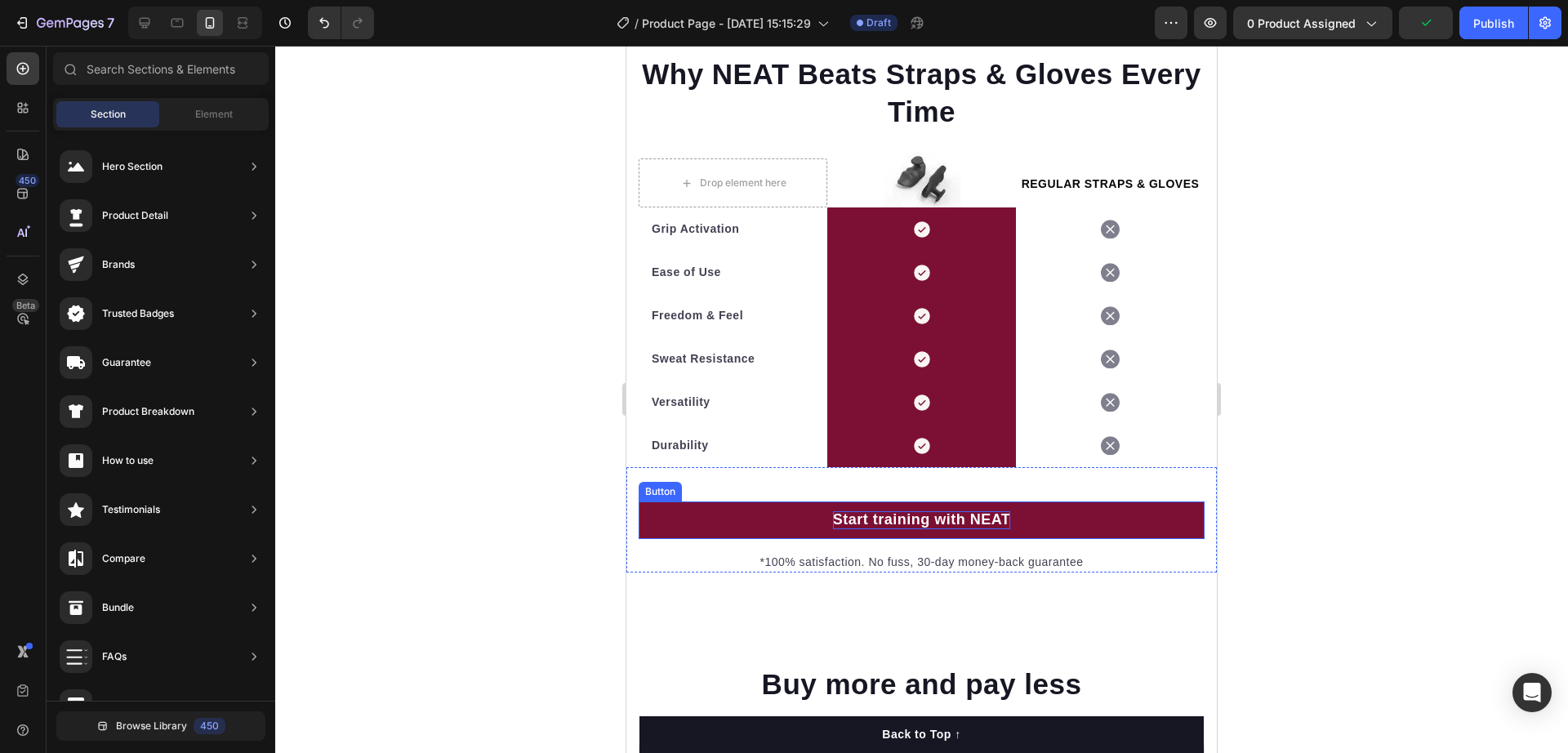
click at [1052, 534] on link "Start training with NEAT" at bounding box center [921, 520] width 566 height 38
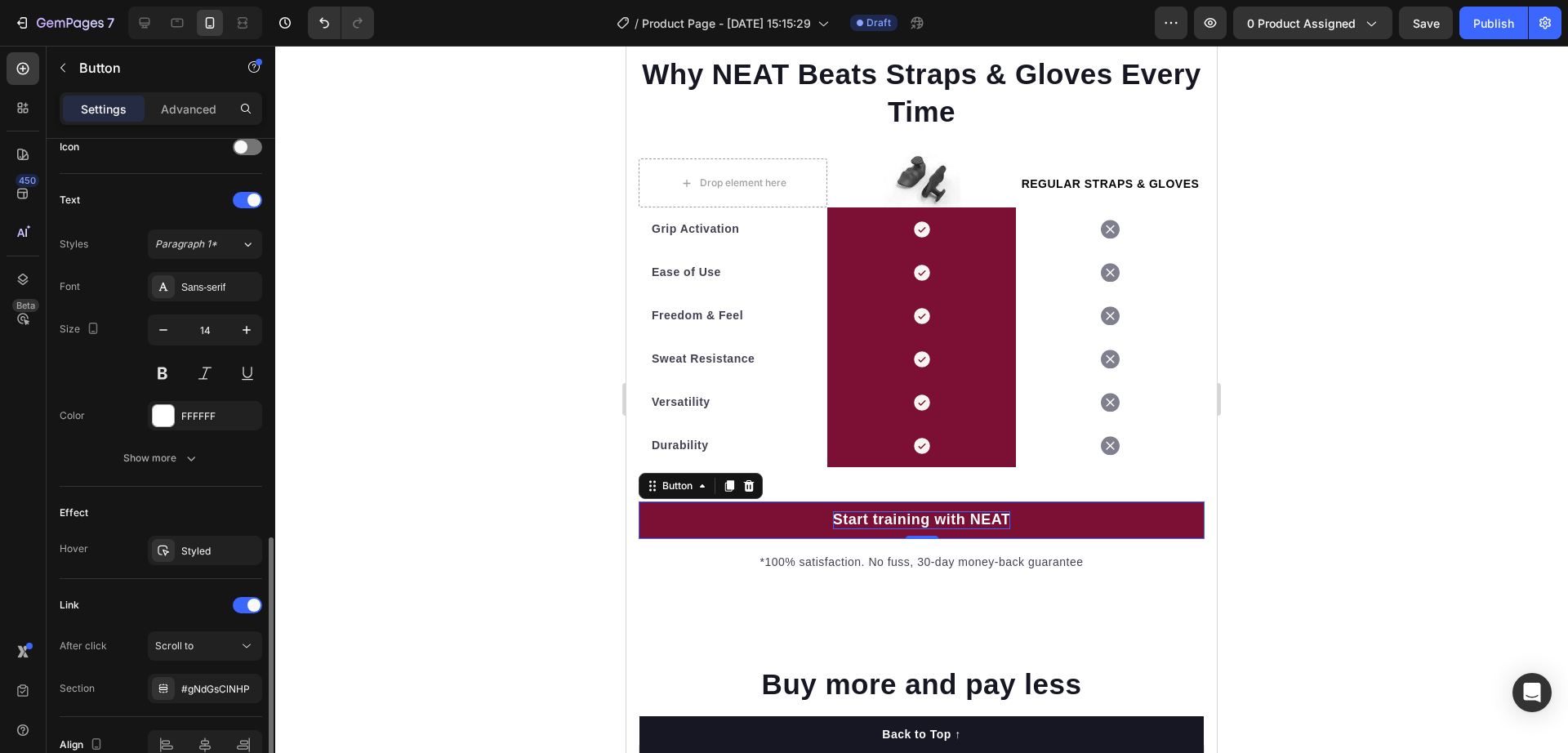
scroll to position [595, 0]
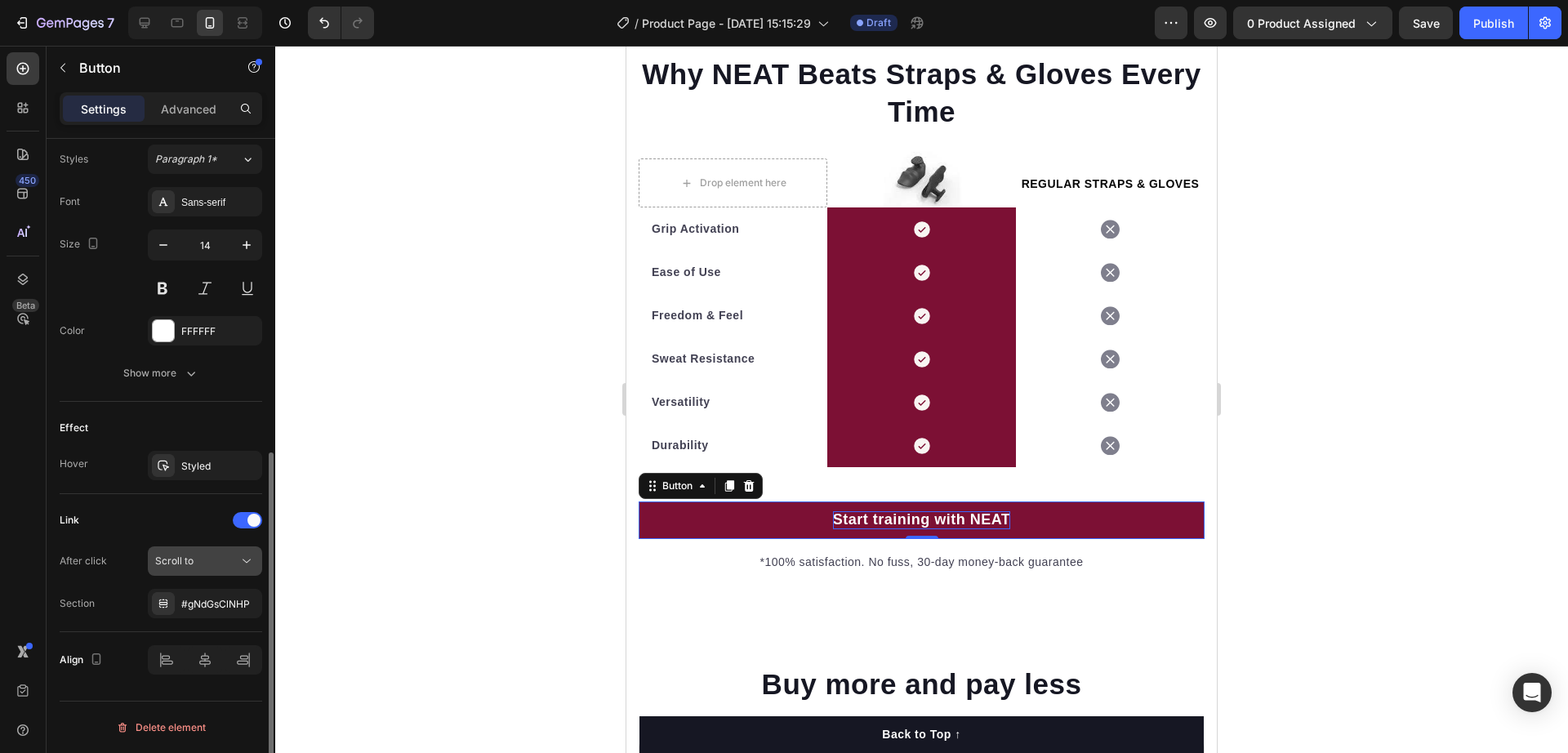
click at [182, 564] on span "Scroll to" at bounding box center [174, 561] width 38 height 12
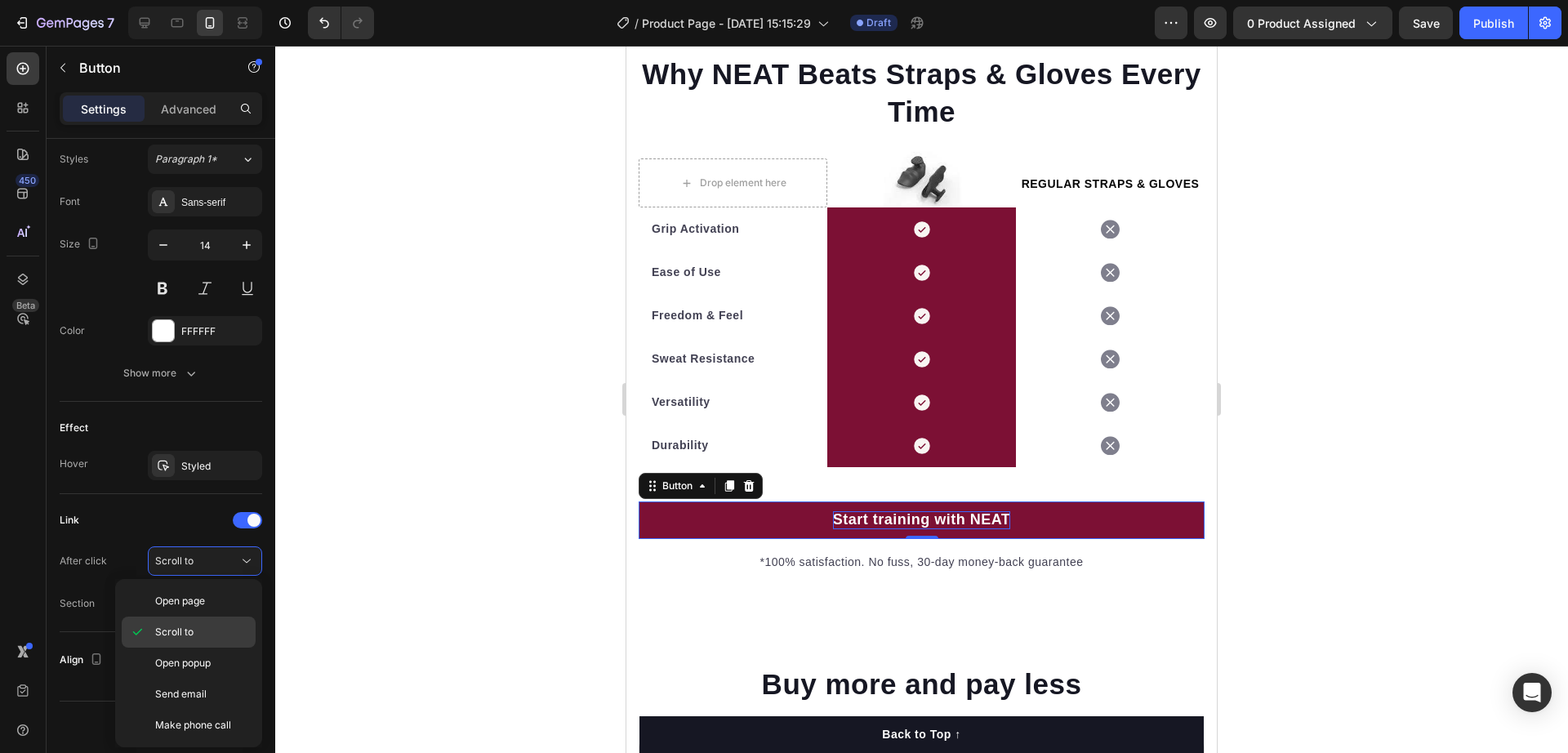
click at [199, 635] on p "Scroll to" at bounding box center [202, 633] width 93 height 15
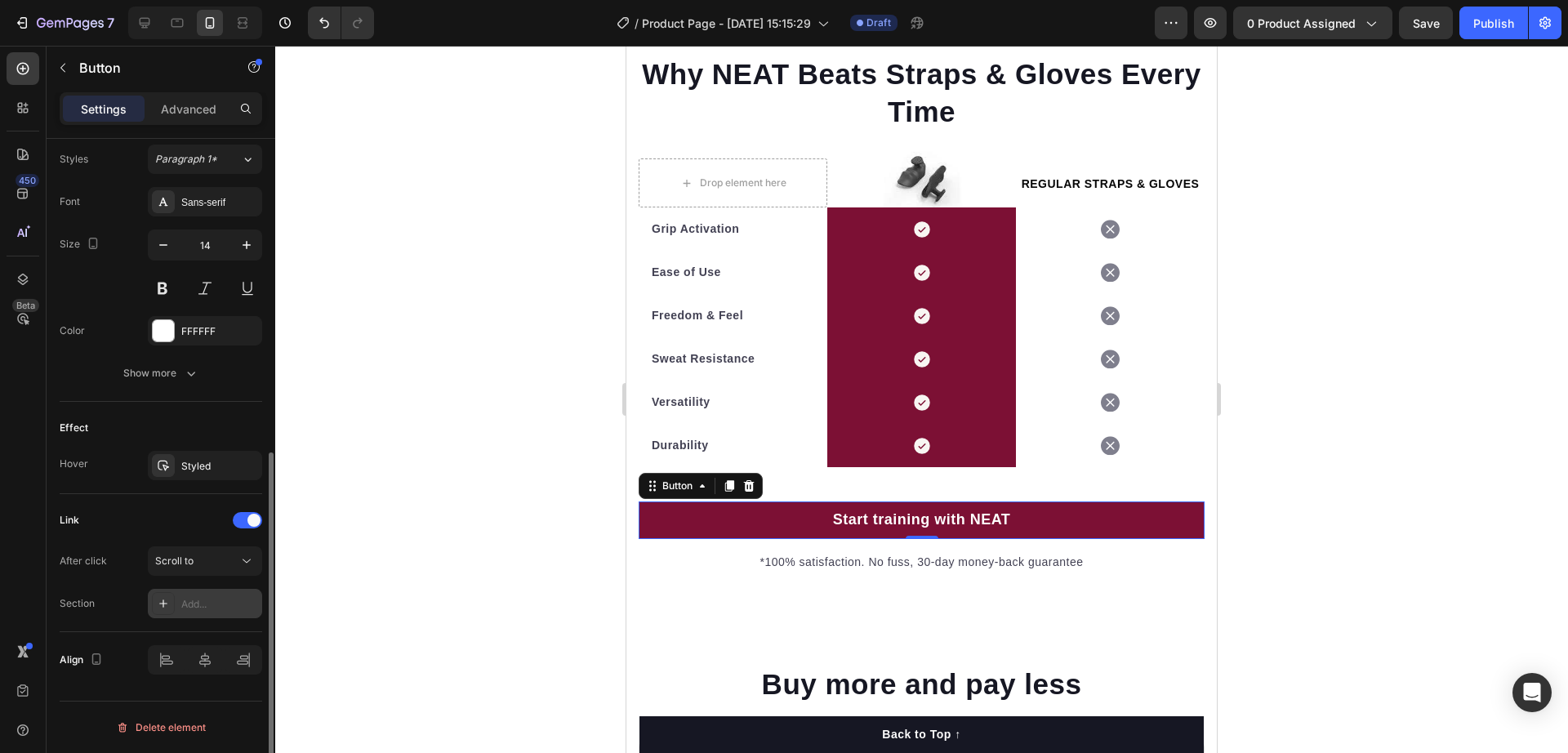
click at [199, 607] on div "Add..." at bounding box center [219, 605] width 77 height 15
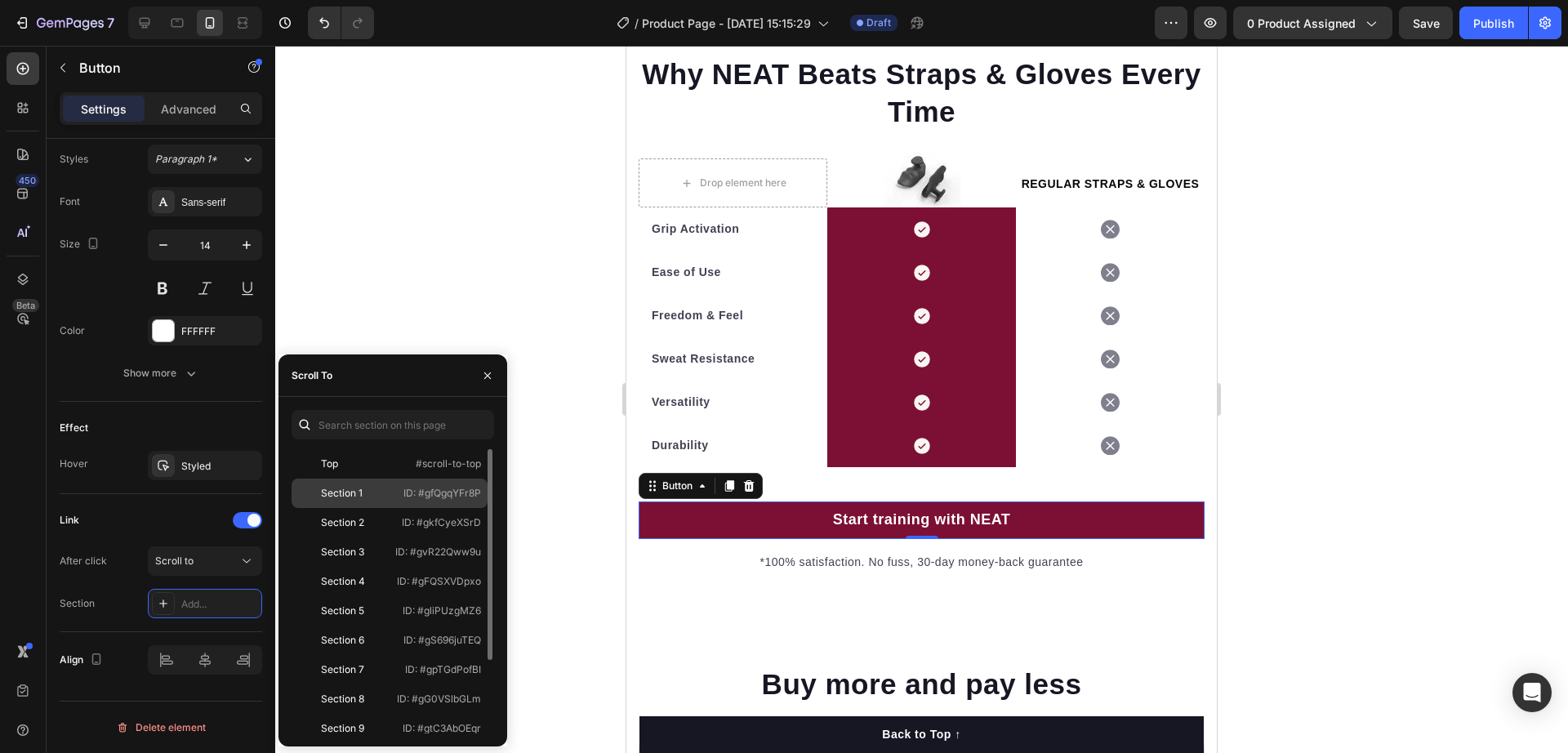
click at [377, 499] on div "Section 1" at bounding box center [345, 494] width 95 height 15
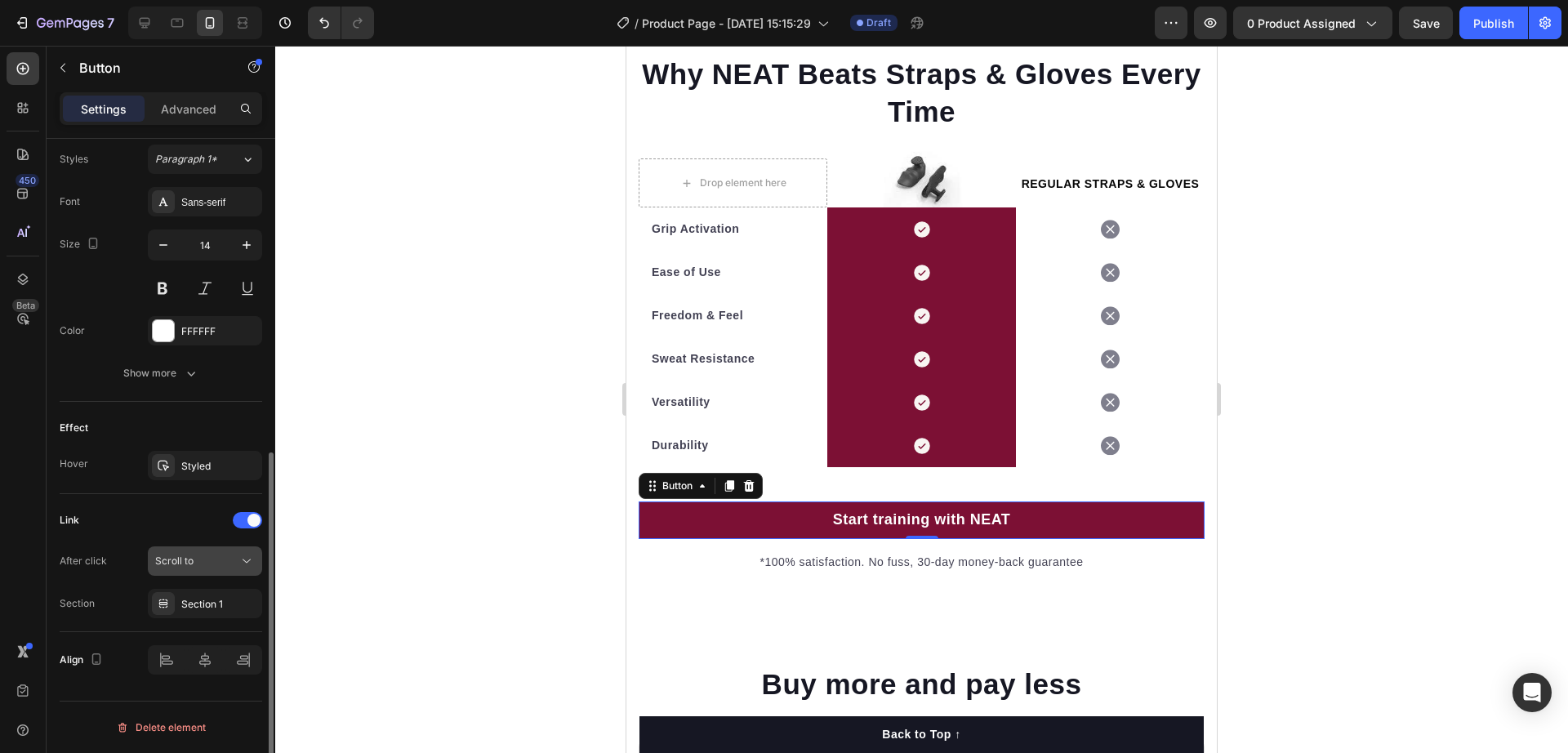
click at [169, 556] on span "Scroll to" at bounding box center [174, 561] width 38 height 12
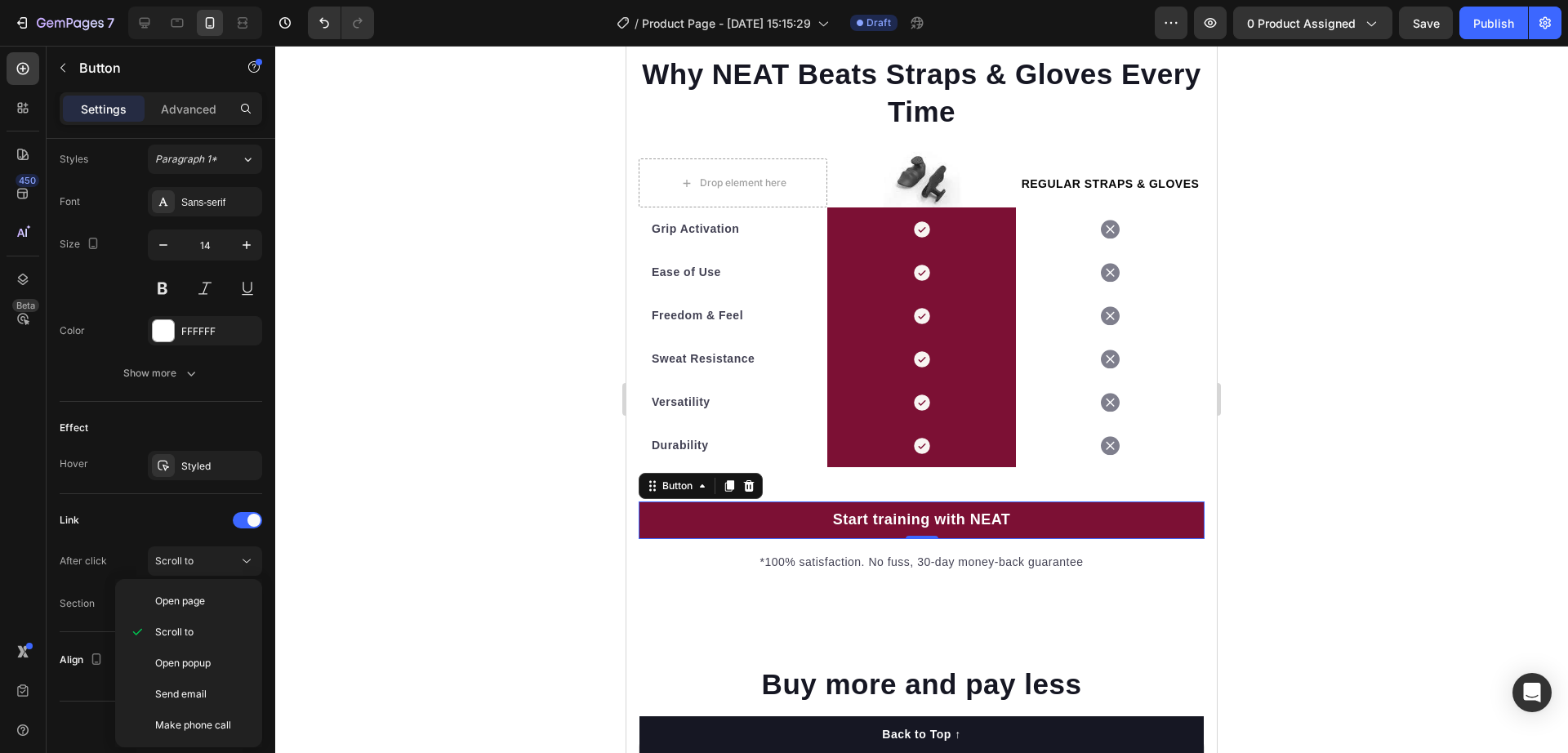
drag, startPoint x: 342, startPoint y: 589, endPoint x: 334, endPoint y: 592, distance: 8.5
click at [343, 589] on div at bounding box center [922, 399] width 1293 height 708
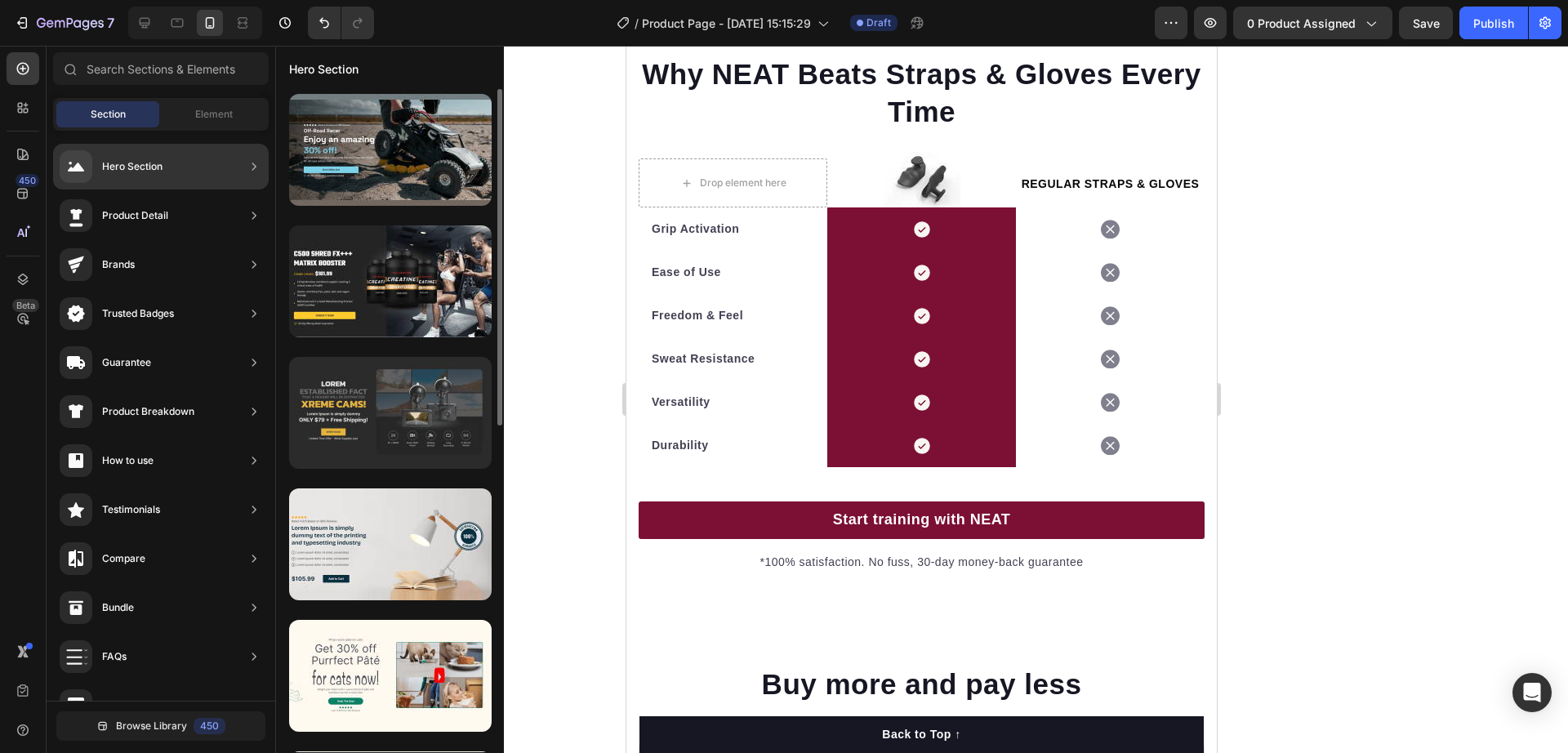
click at [471, 414] on div at bounding box center [390, 413] width 202 height 112
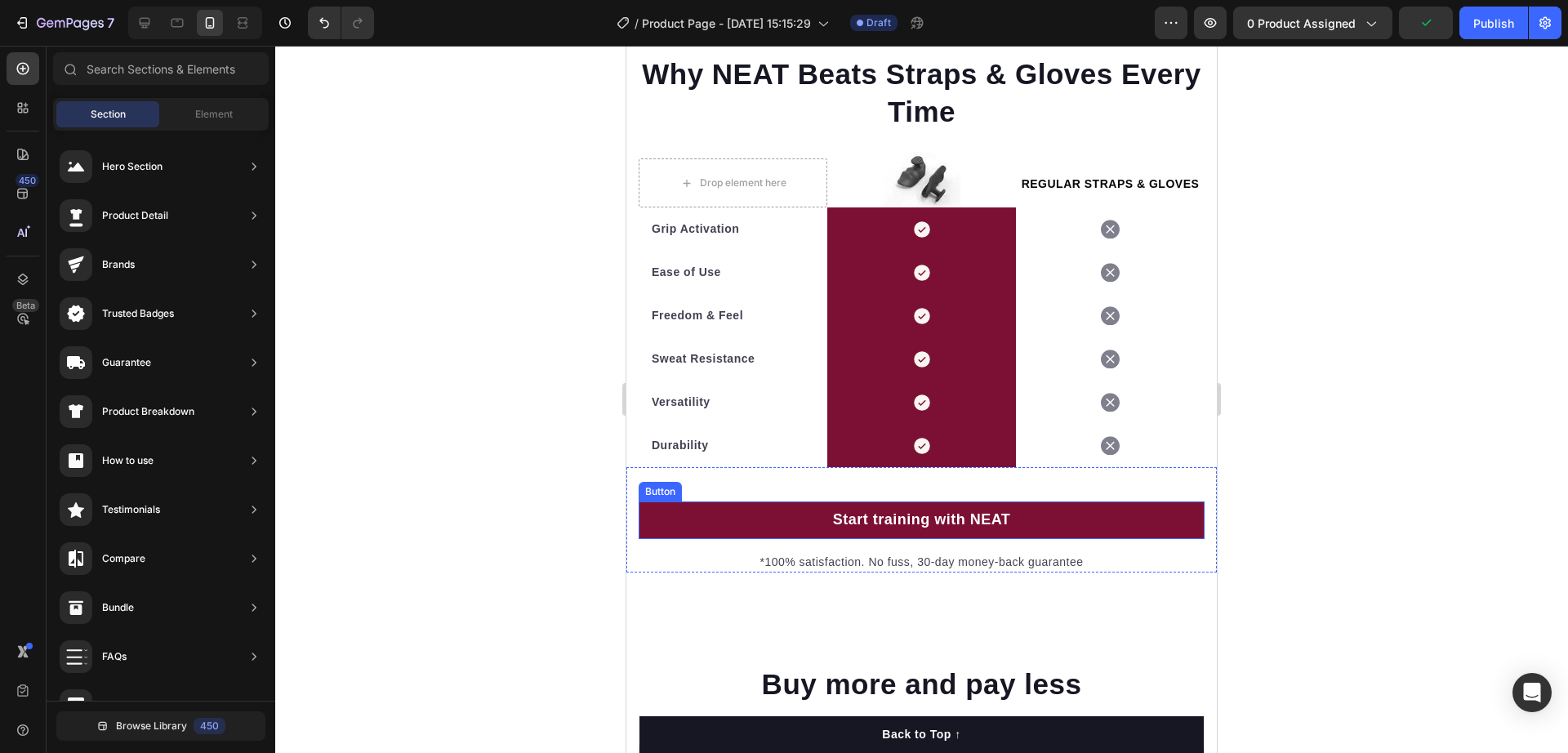
click at [755, 528] on link "Start training with NEAT" at bounding box center [921, 520] width 566 height 38
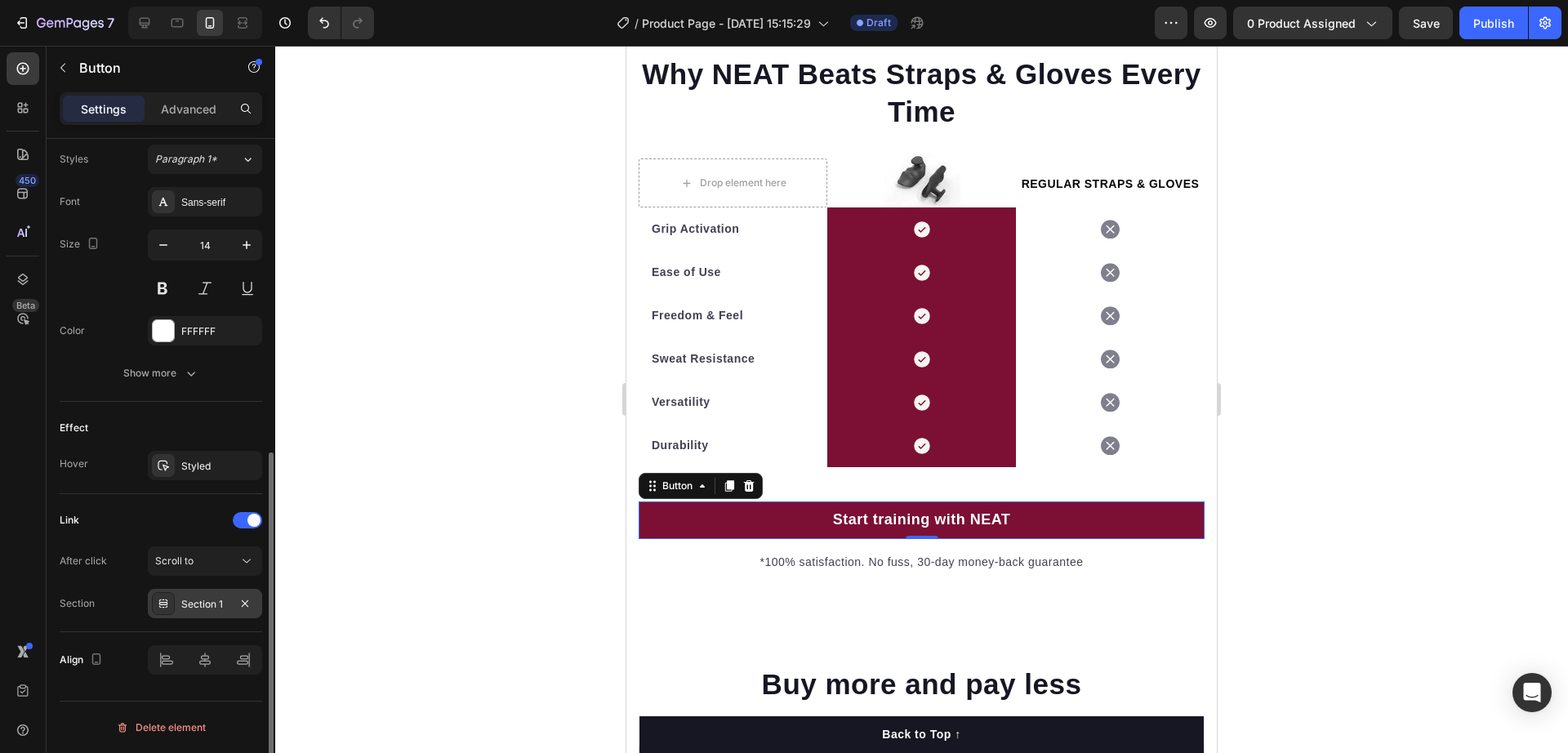
click at [202, 603] on div "Section 1" at bounding box center [204, 605] width 48 height 15
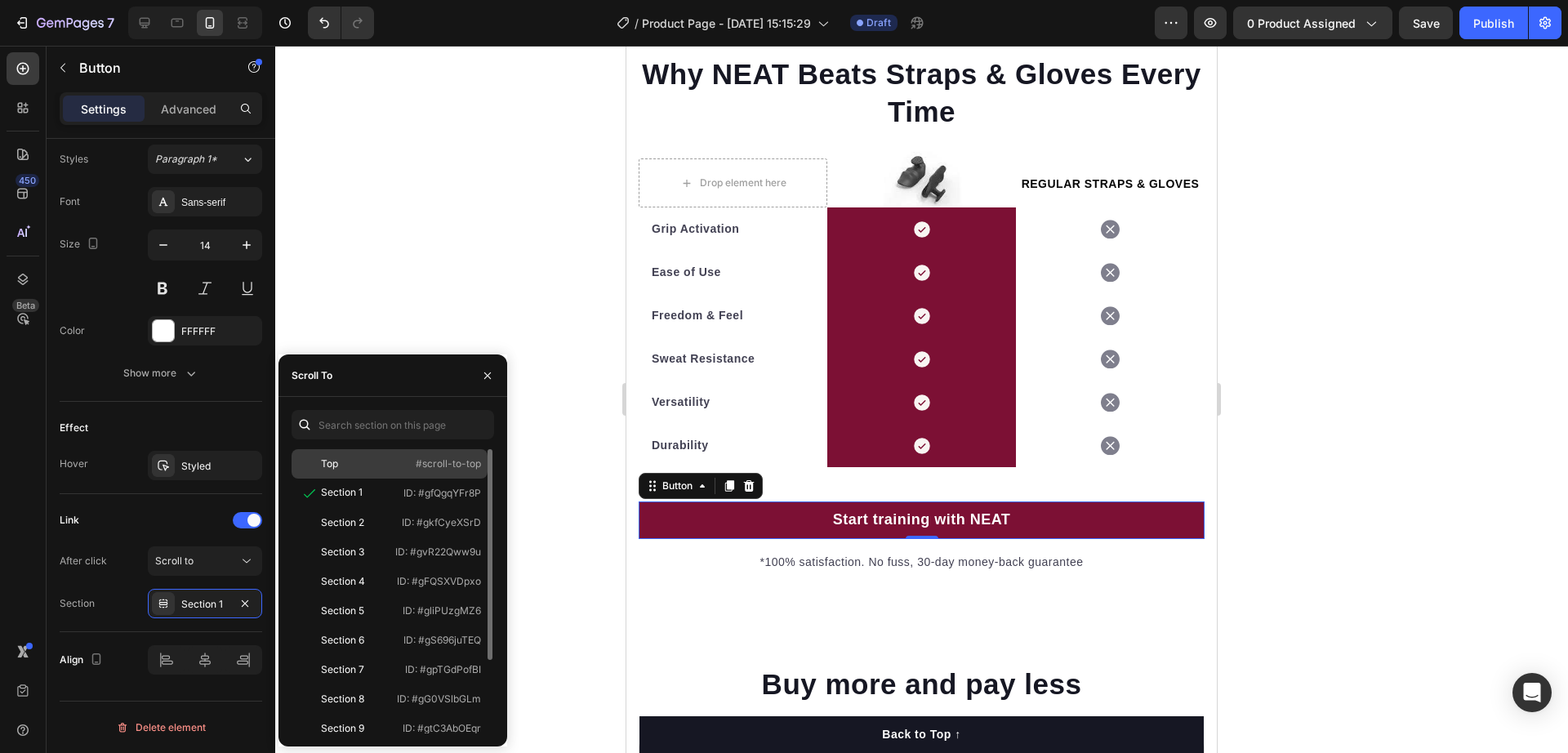
click at [402, 479] on div "Top #scroll-to-top" at bounding box center [389, 493] width 196 height 29
click at [479, 270] on div at bounding box center [922, 399] width 1293 height 708
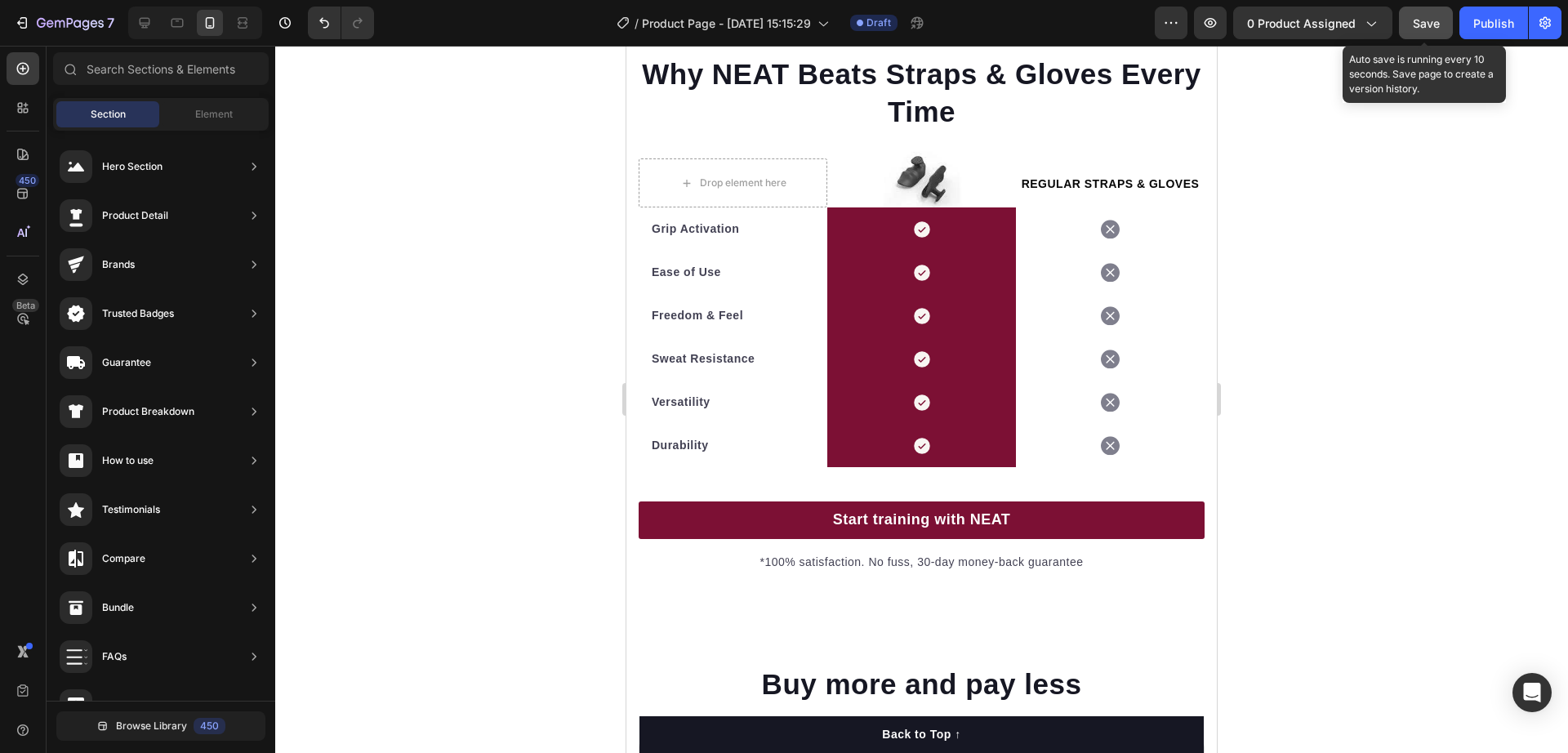
click at [1431, 25] on span "Save" at bounding box center [1426, 23] width 27 height 14
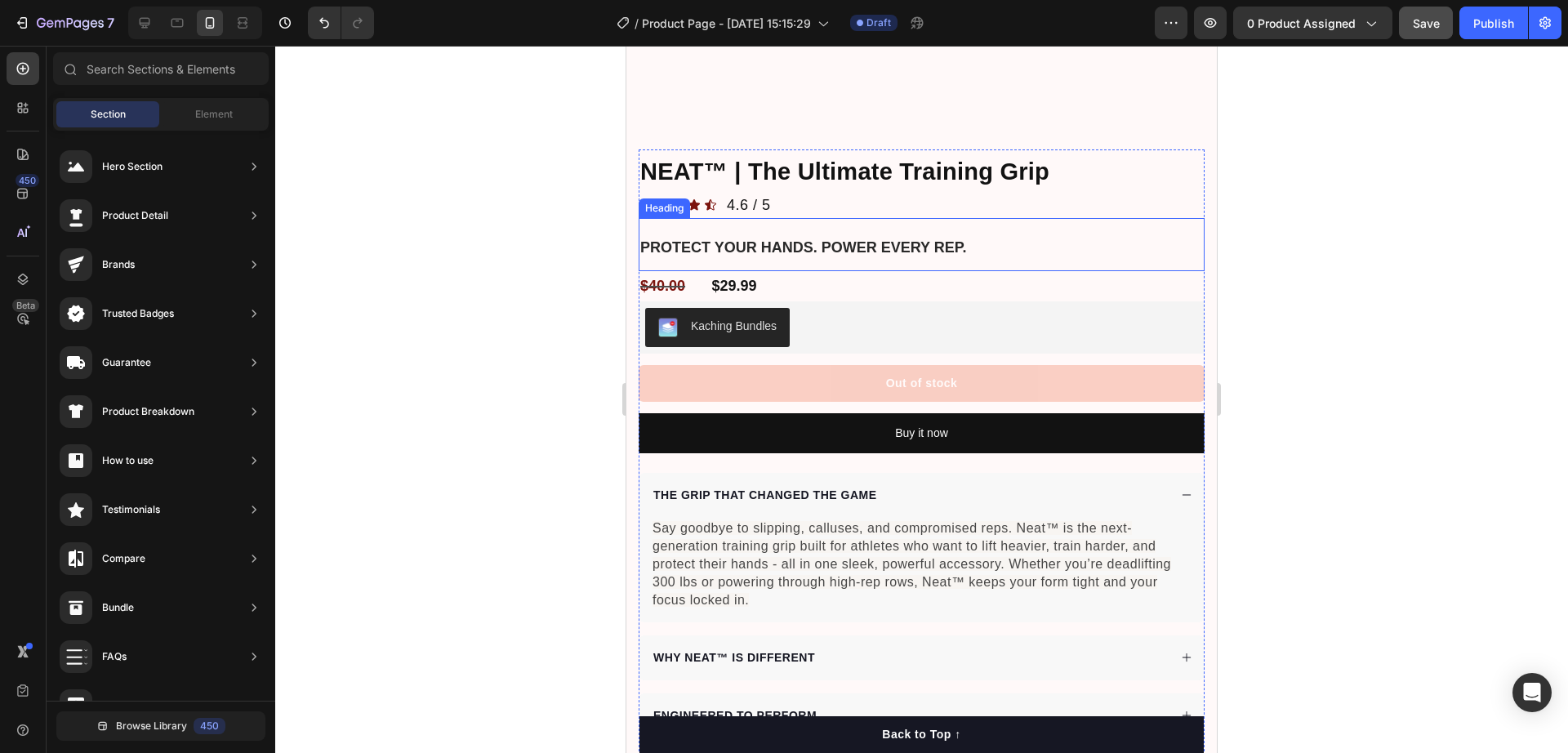
scroll to position [919, 0]
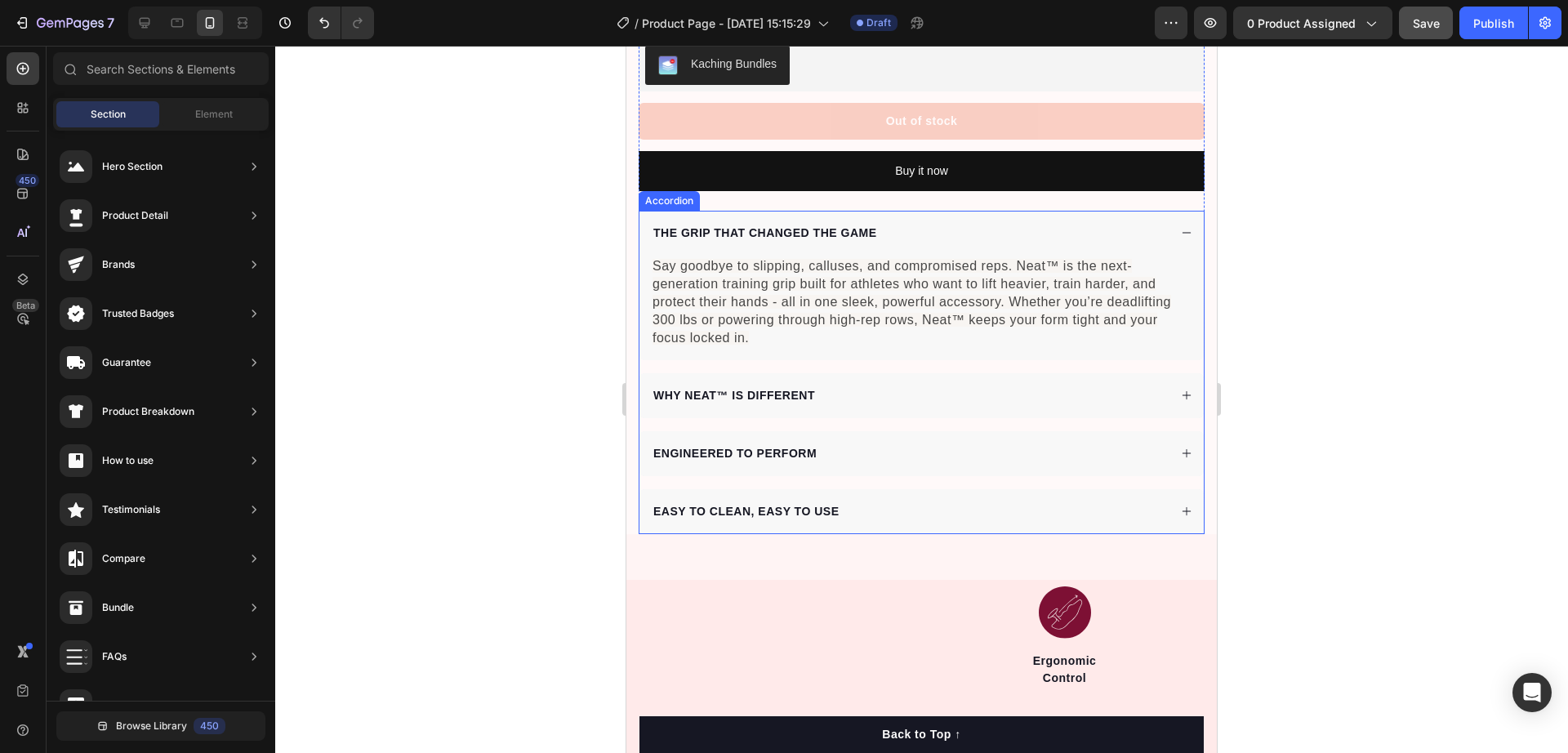
click at [956, 224] on div "THE GRIP THAT CHANGED THE GAME" at bounding box center [910, 233] width 517 height 23
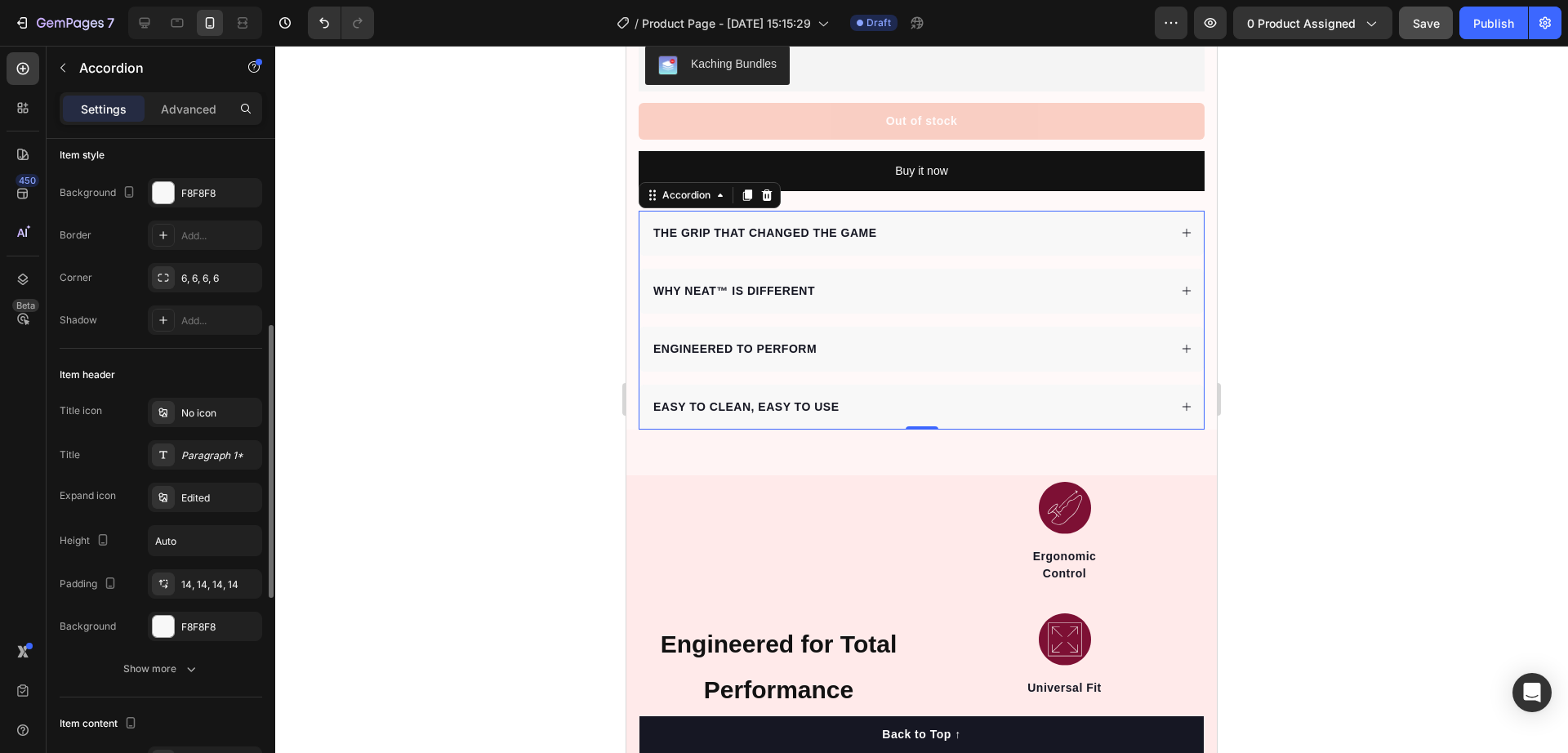
scroll to position [204, 0]
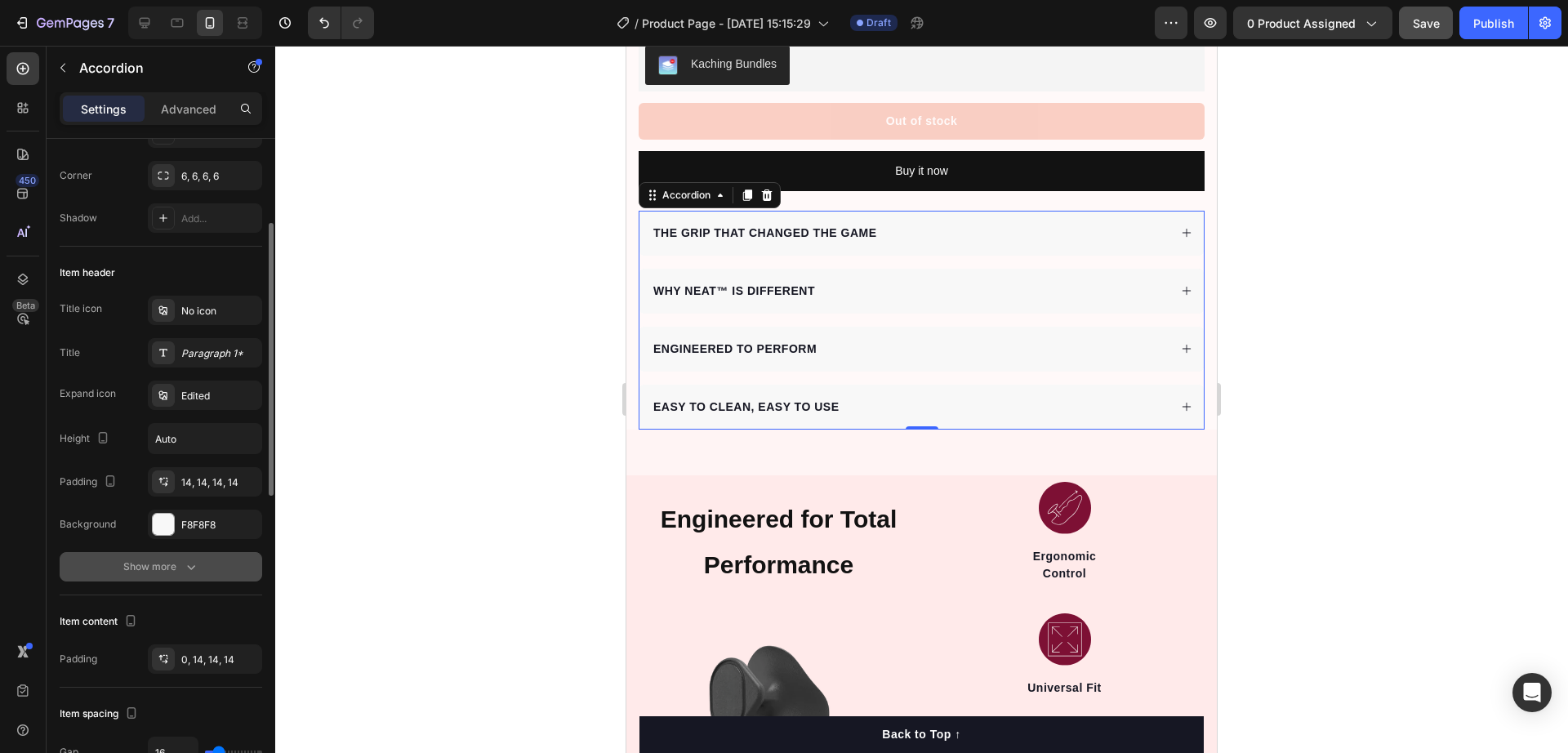
click at [183, 569] on icon "button" at bounding box center [190, 566] width 16 height 16
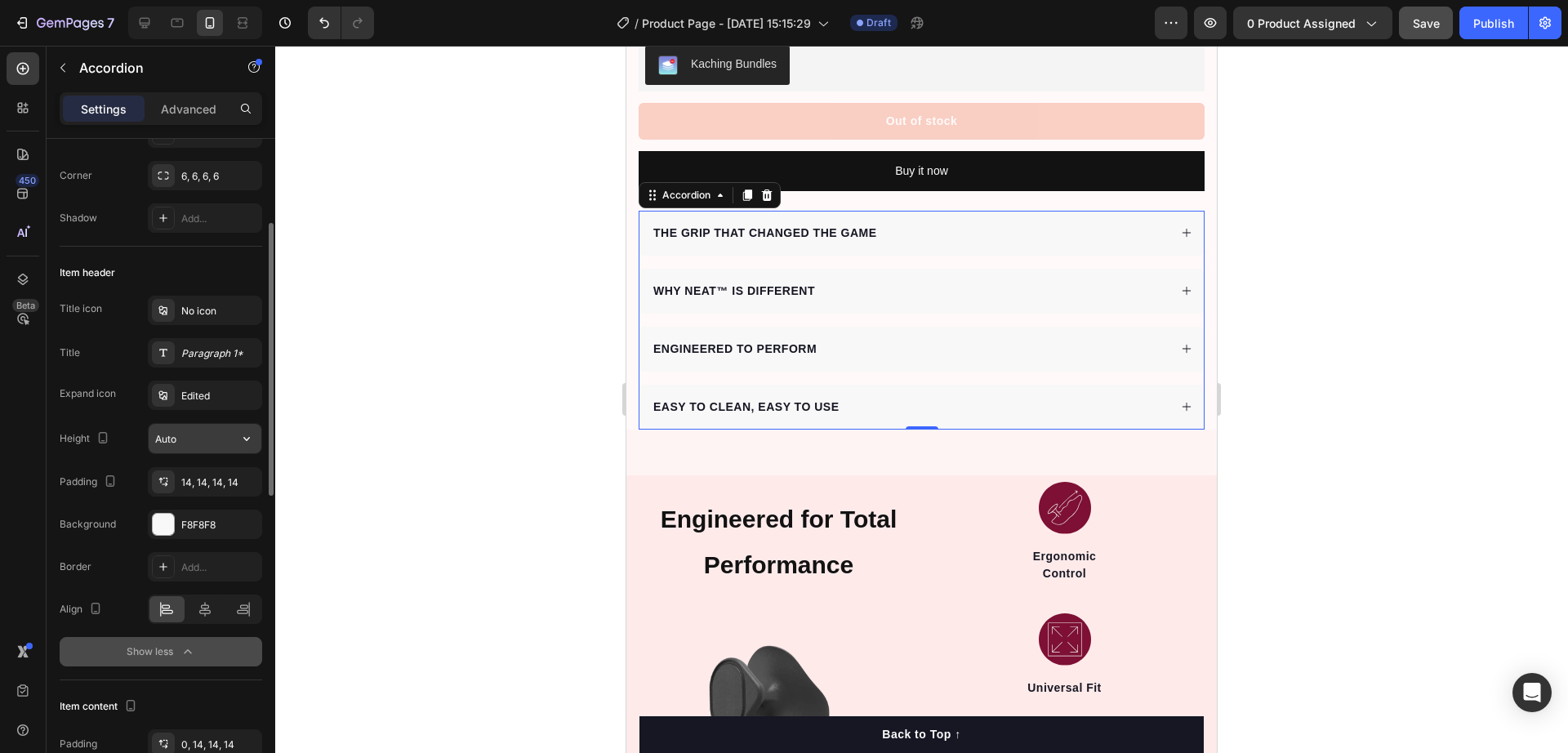
click at [183, 444] on input "Auto" at bounding box center [205, 438] width 112 height 29
click at [242, 440] on icon "button" at bounding box center [246, 438] width 16 height 16
click at [246, 440] on icon "button" at bounding box center [246, 439] width 7 height 4
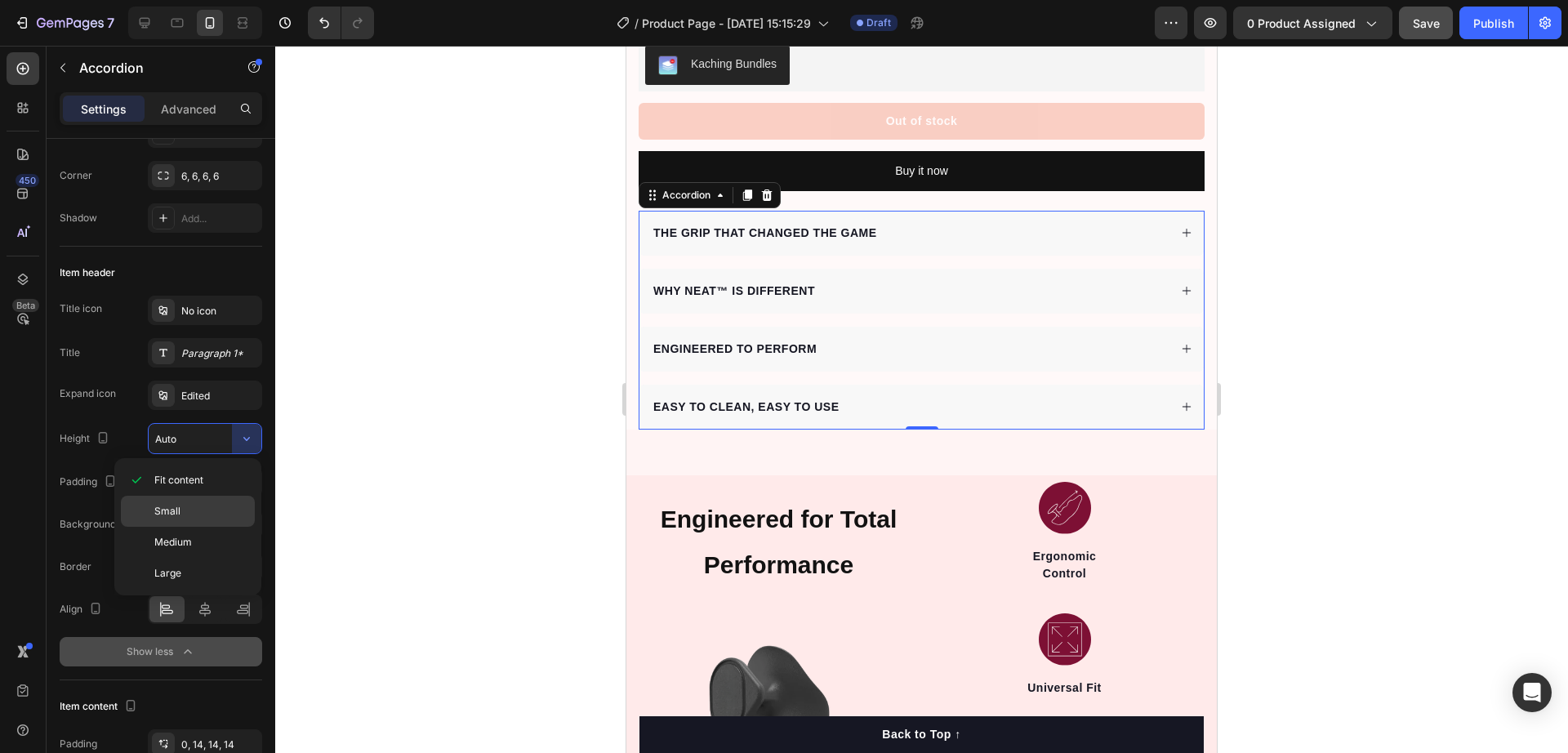
click at [198, 527] on div "Small" at bounding box center [187, 542] width 134 height 31
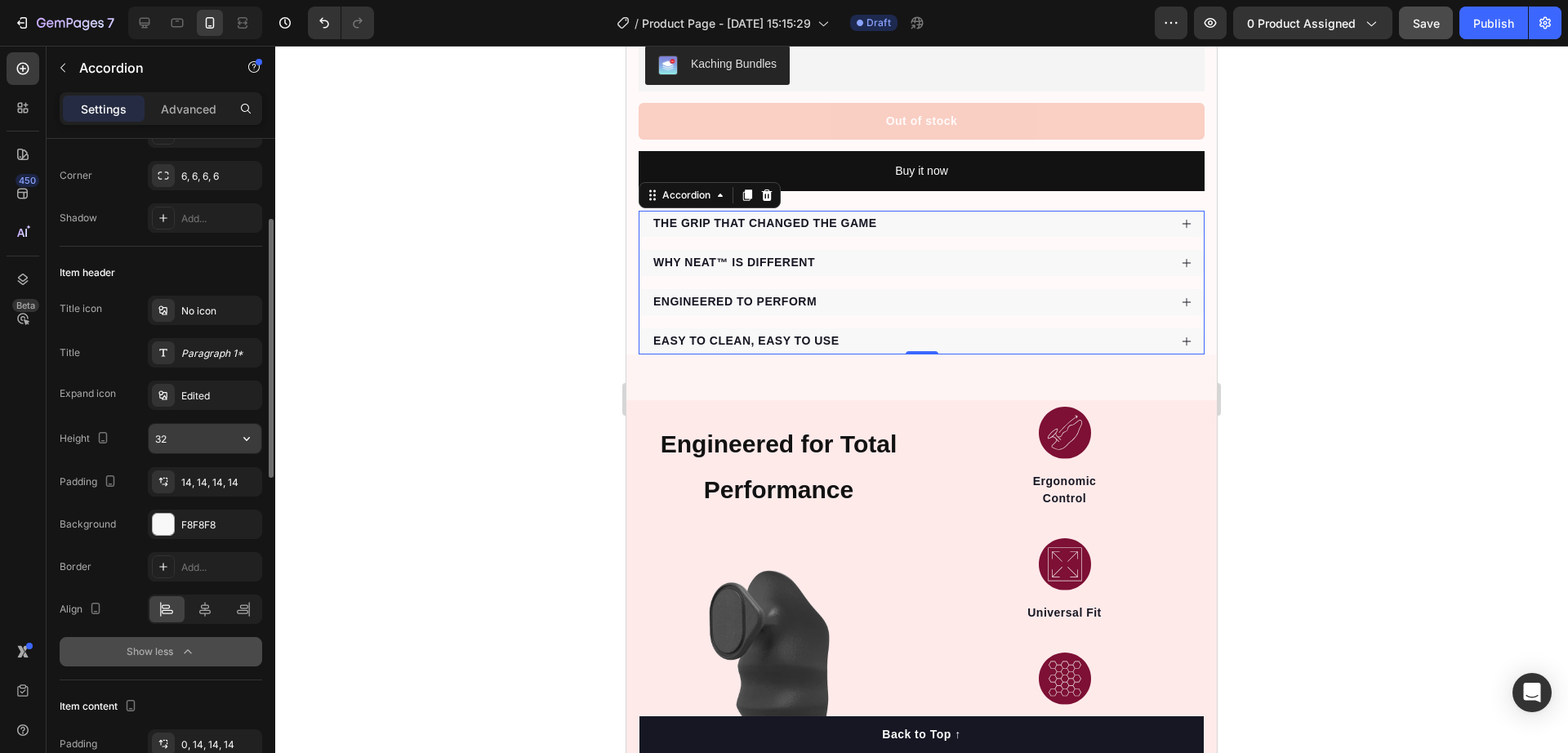
click at [214, 440] on input "32" at bounding box center [205, 438] width 112 height 29
click at [245, 442] on icon "button" at bounding box center [246, 438] width 16 height 16
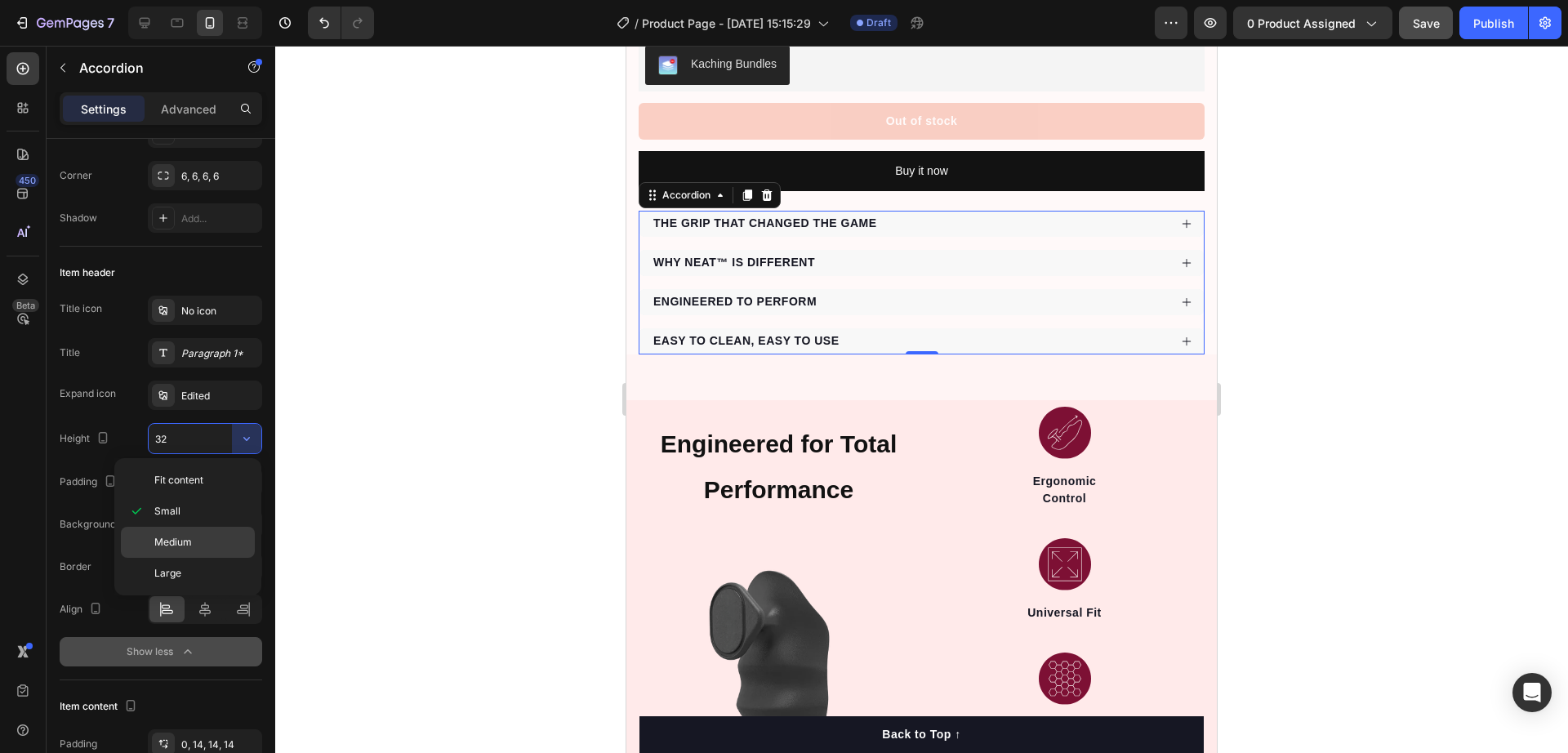
click at [200, 558] on div "Medium" at bounding box center [187, 573] width 134 height 31
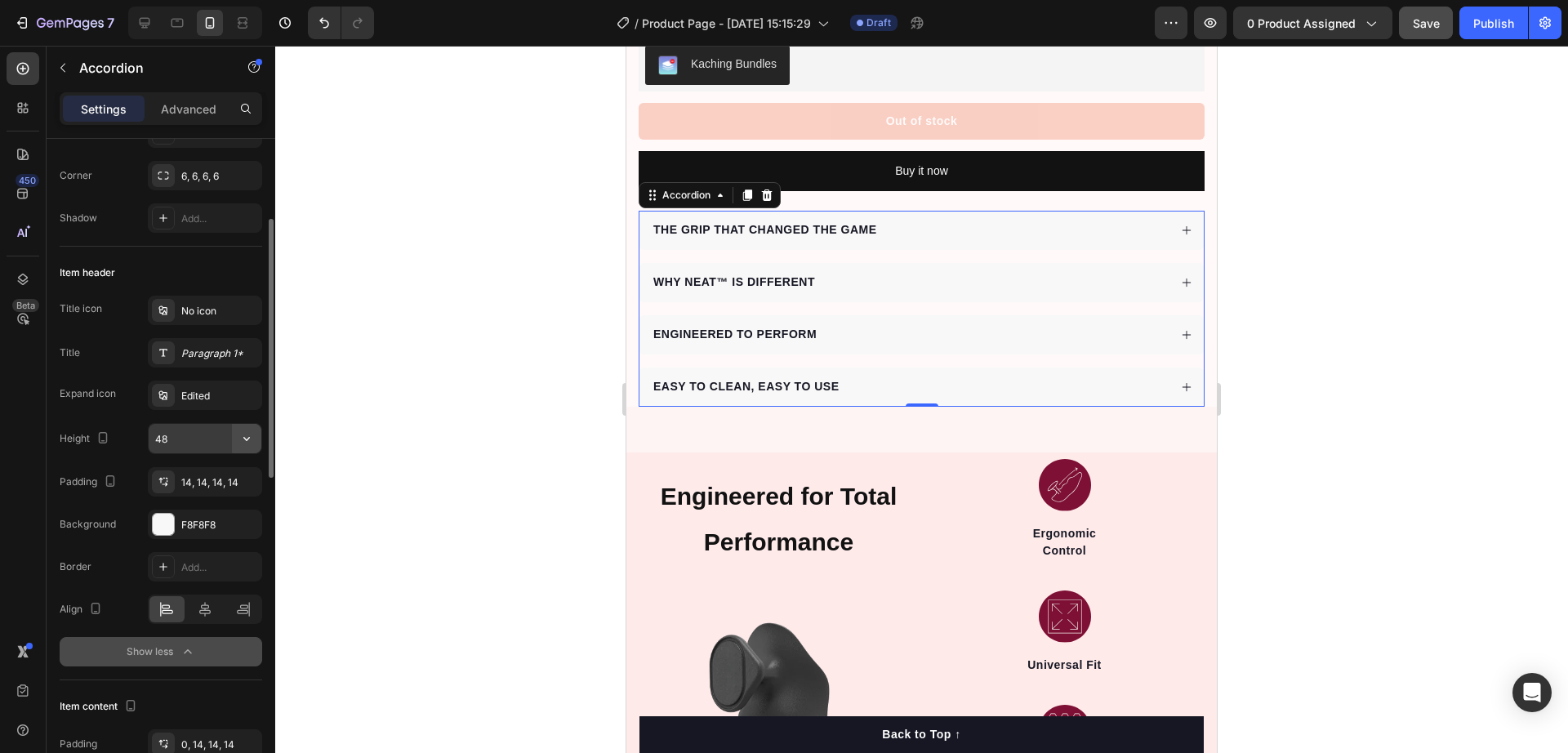
click at [245, 444] on icon "button" at bounding box center [246, 438] width 16 height 16
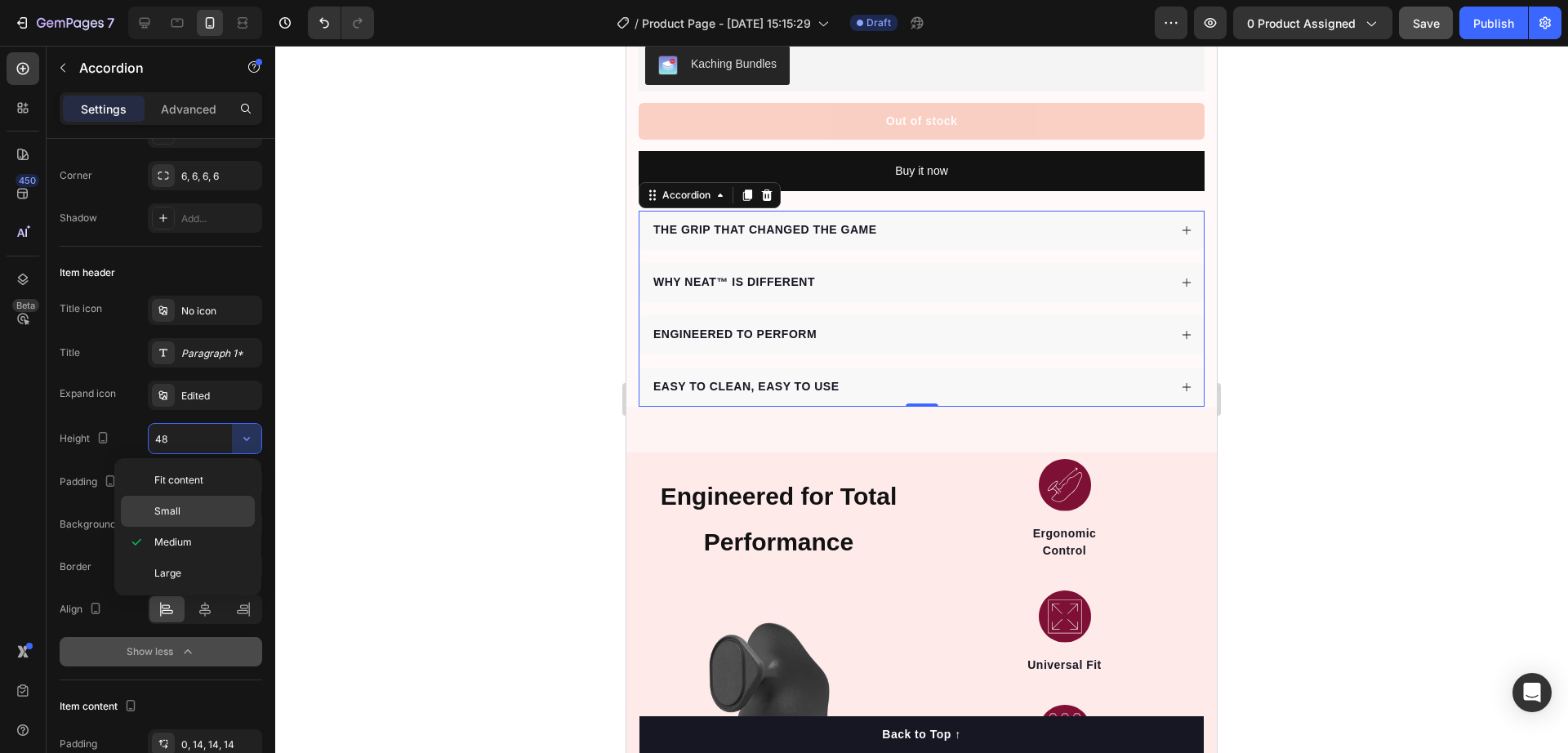
click at [211, 506] on p "Small" at bounding box center [201, 512] width 93 height 15
type input "32"
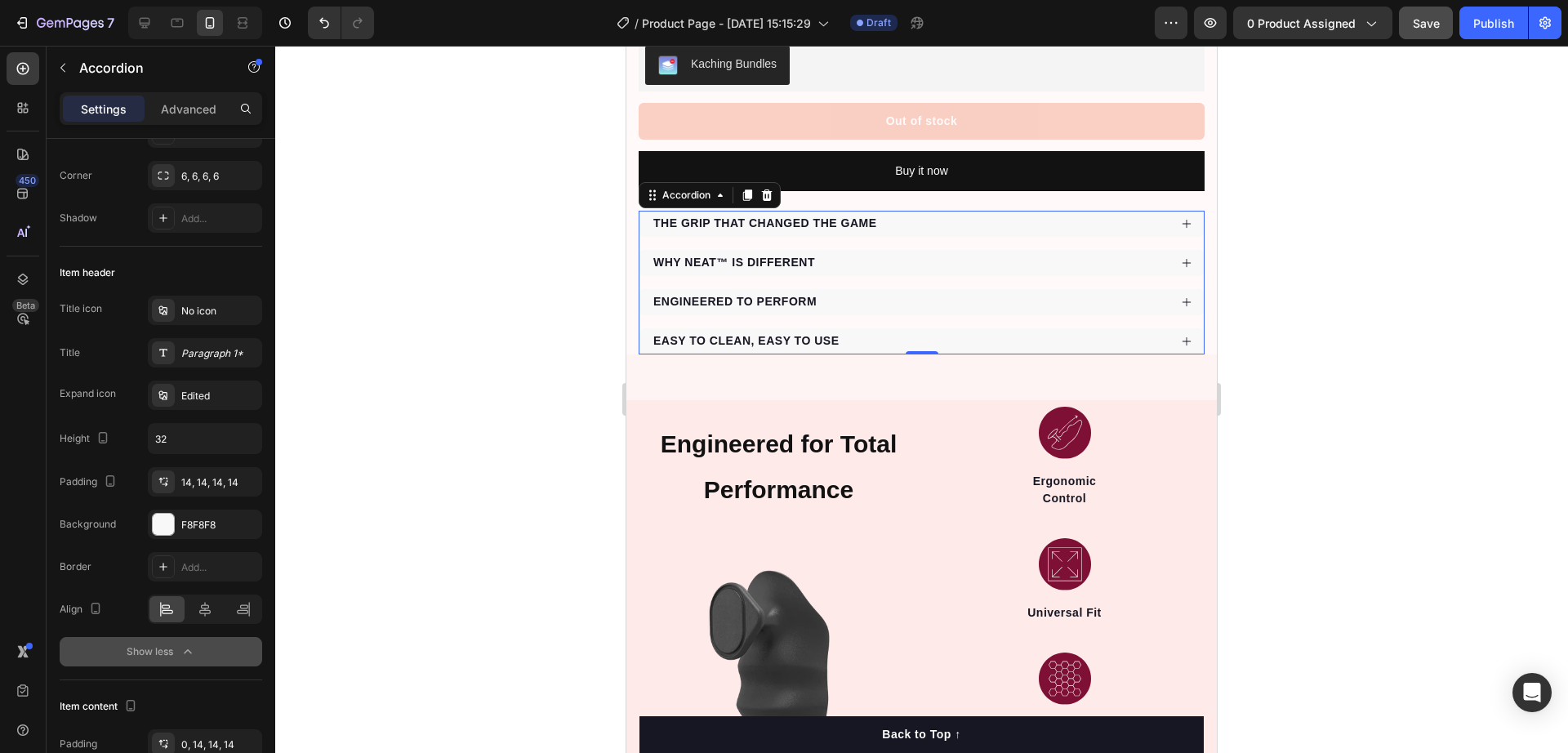
click at [876, 330] on div "EASY TO CLEAN, EASY TO USE" at bounding box center [910, 341] width 517 height 23
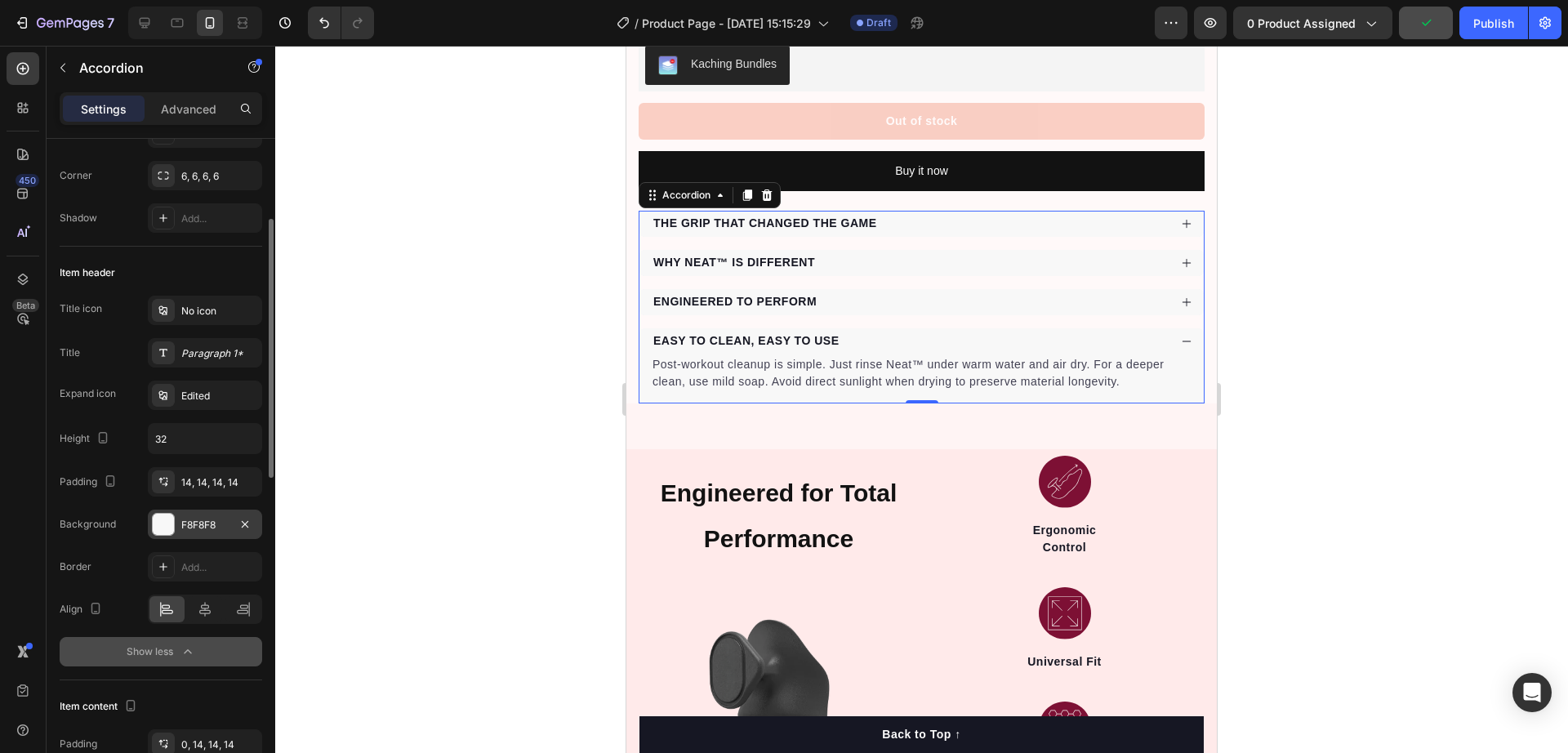
click at [210, 518] on div "F8F8F8" at bounding box center [204, 525] width 48 height 15
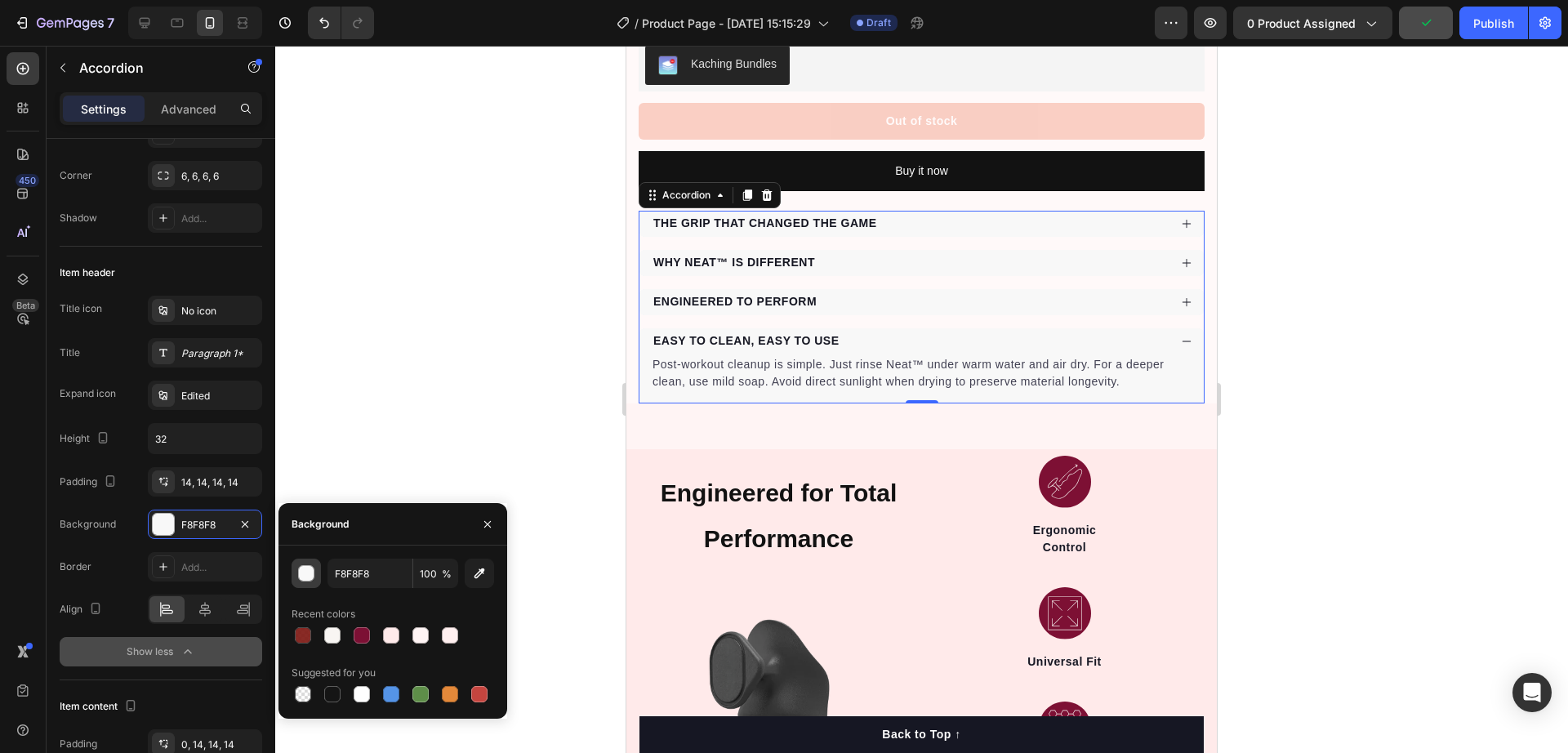
click at [302, 568] on div "button" at bounding box center [306, 574] width 16 height 16
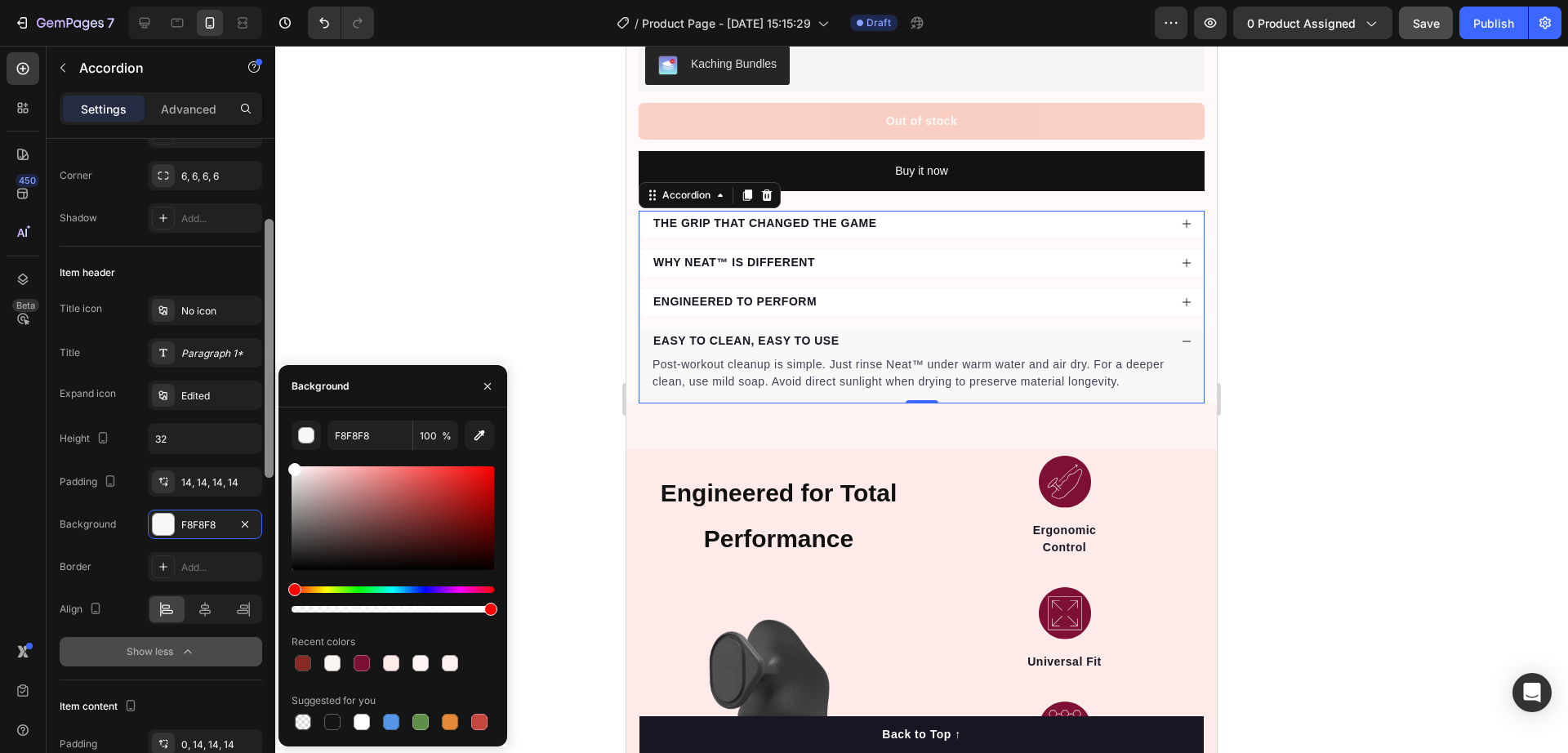
drag, startPoint x: 268, startPoint y: 410, endPoint x: 267, endPoint y: 356, distance: 54.0
click at [267, 356] on div "450 Beta Sections(18) Elements(84) Section Element Hero Section Product Detail …" at bounding box center [138, 399] width 276 height 708
type input "FFFFFF"
click at [391, 251] on div at bounding box center [922, 399] width 1293 height 708
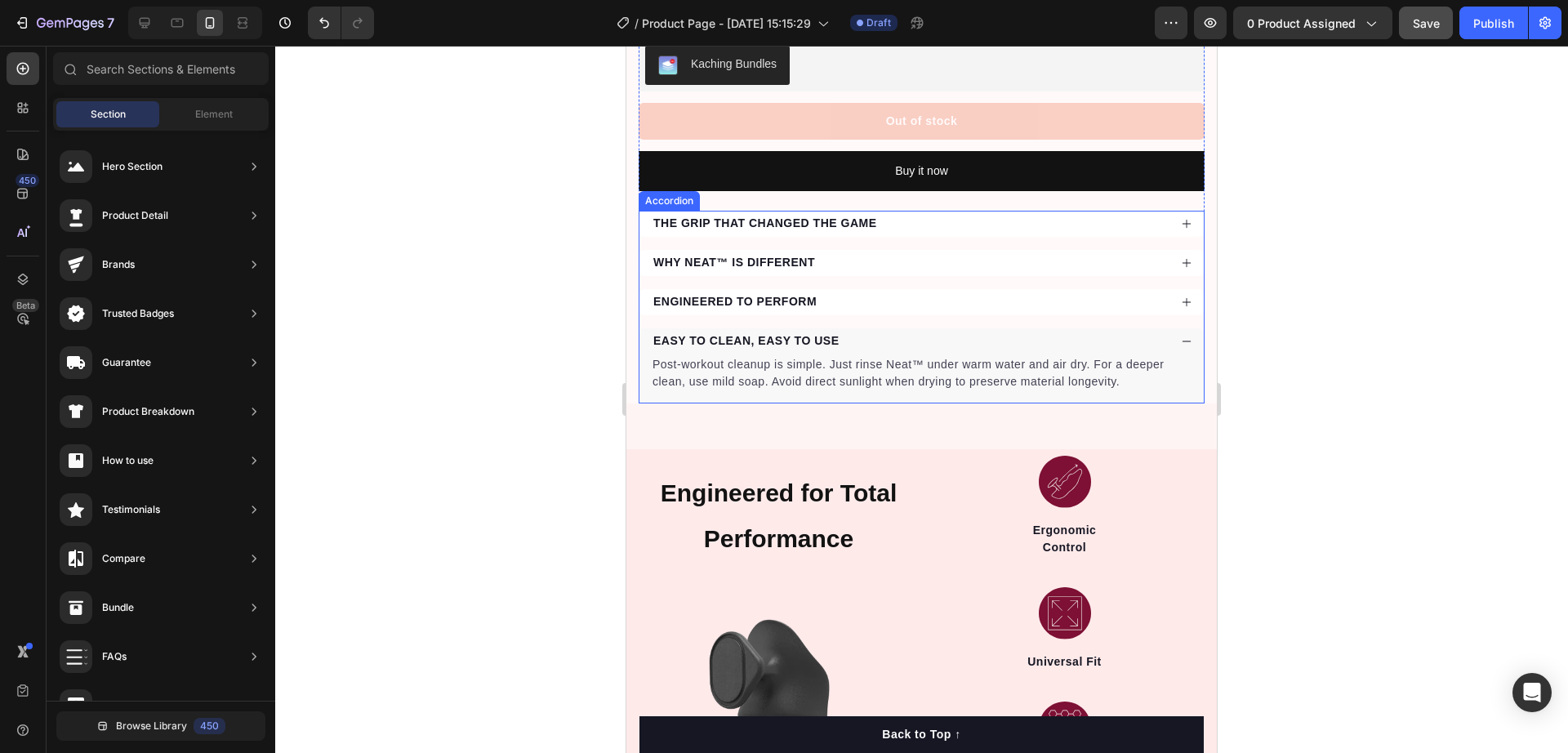
click at [641, 264] on div "THE GRIP THAT CHANGED THE GAME WHY NEAT™ IS DIFFERENT ENGINEERED TO PERFORM EAS…" at bounding box center [921, 308] width 566 height 193
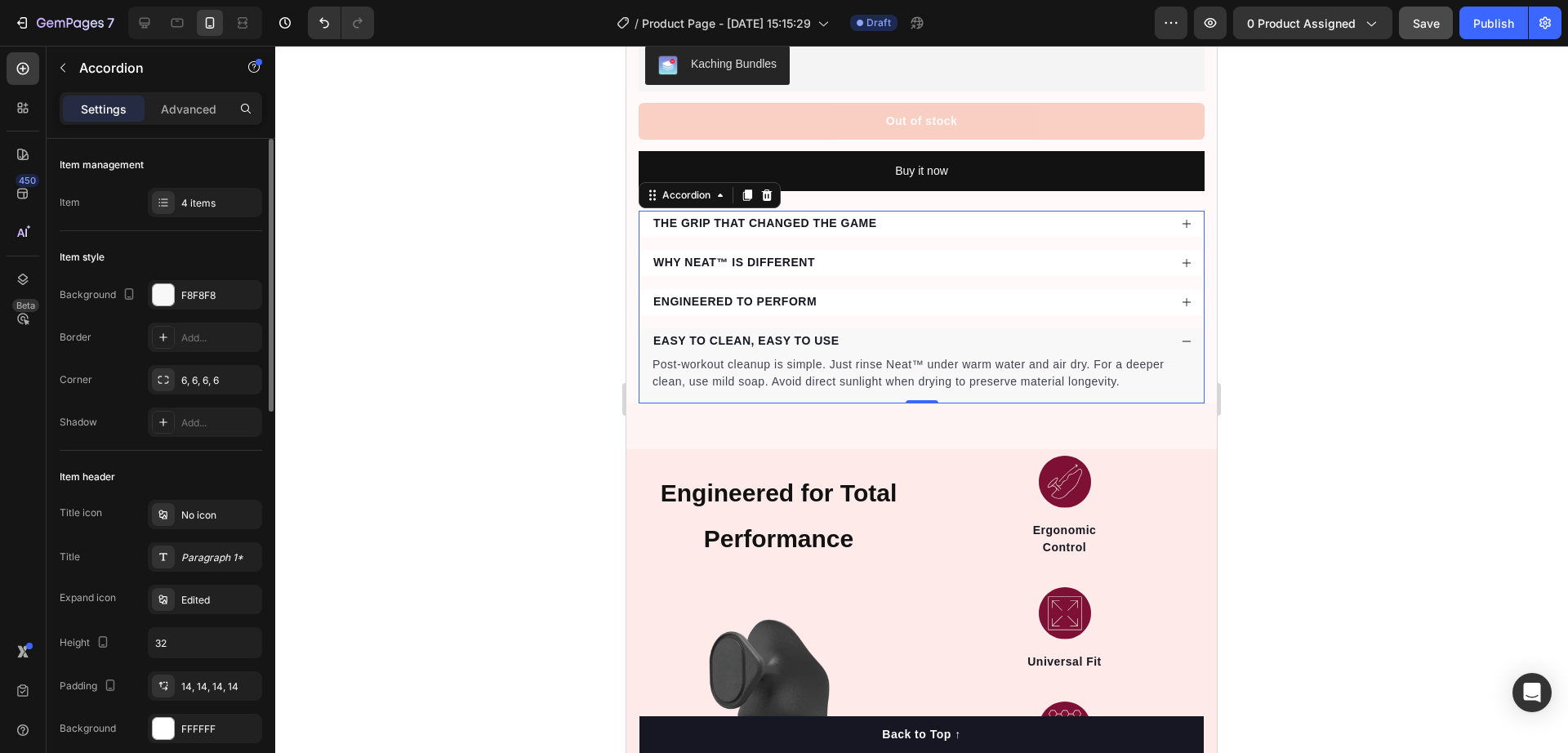
scroll to position [511, 0]
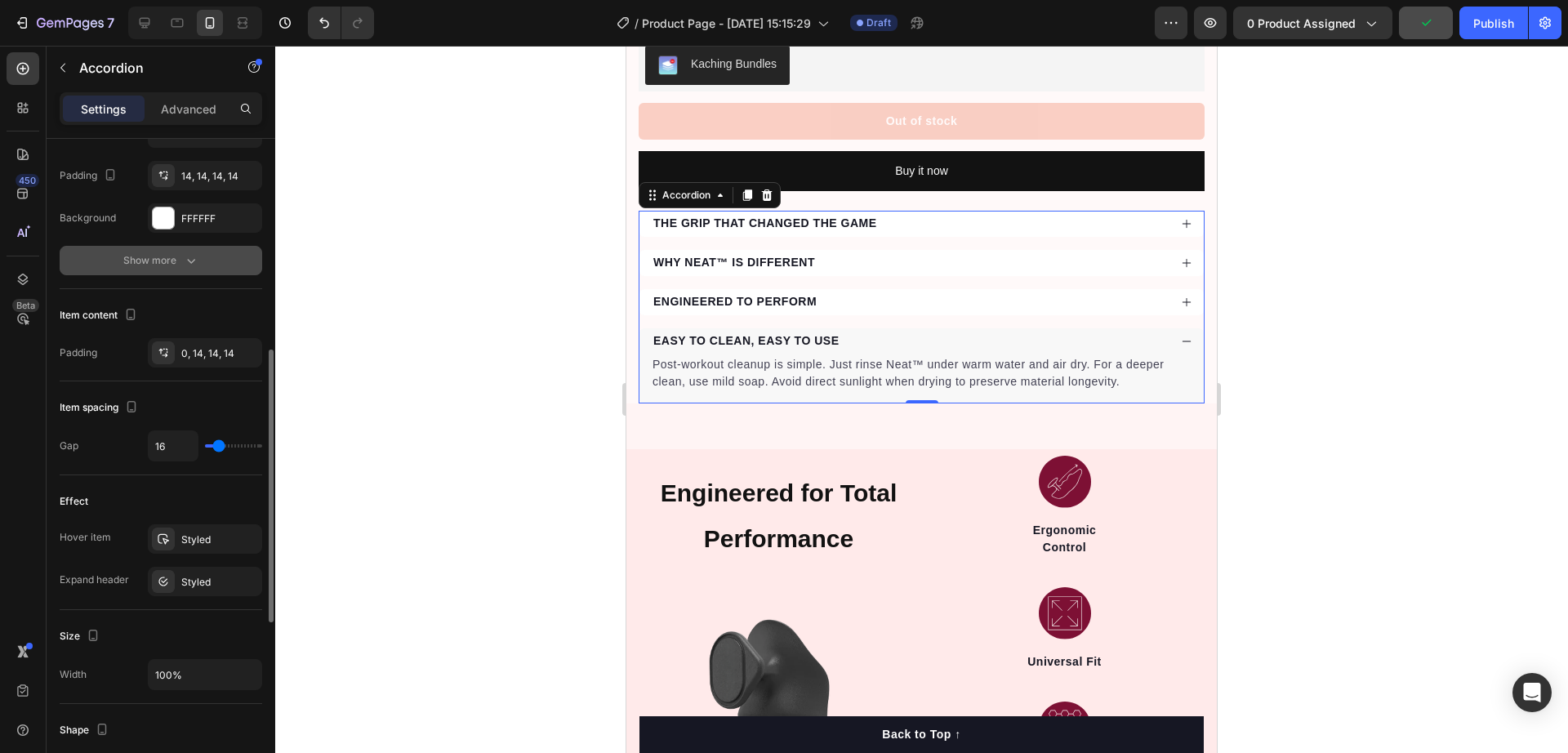
click at [186, 259] on icon "button" at bounding box center [190, 260] width 16 height 16
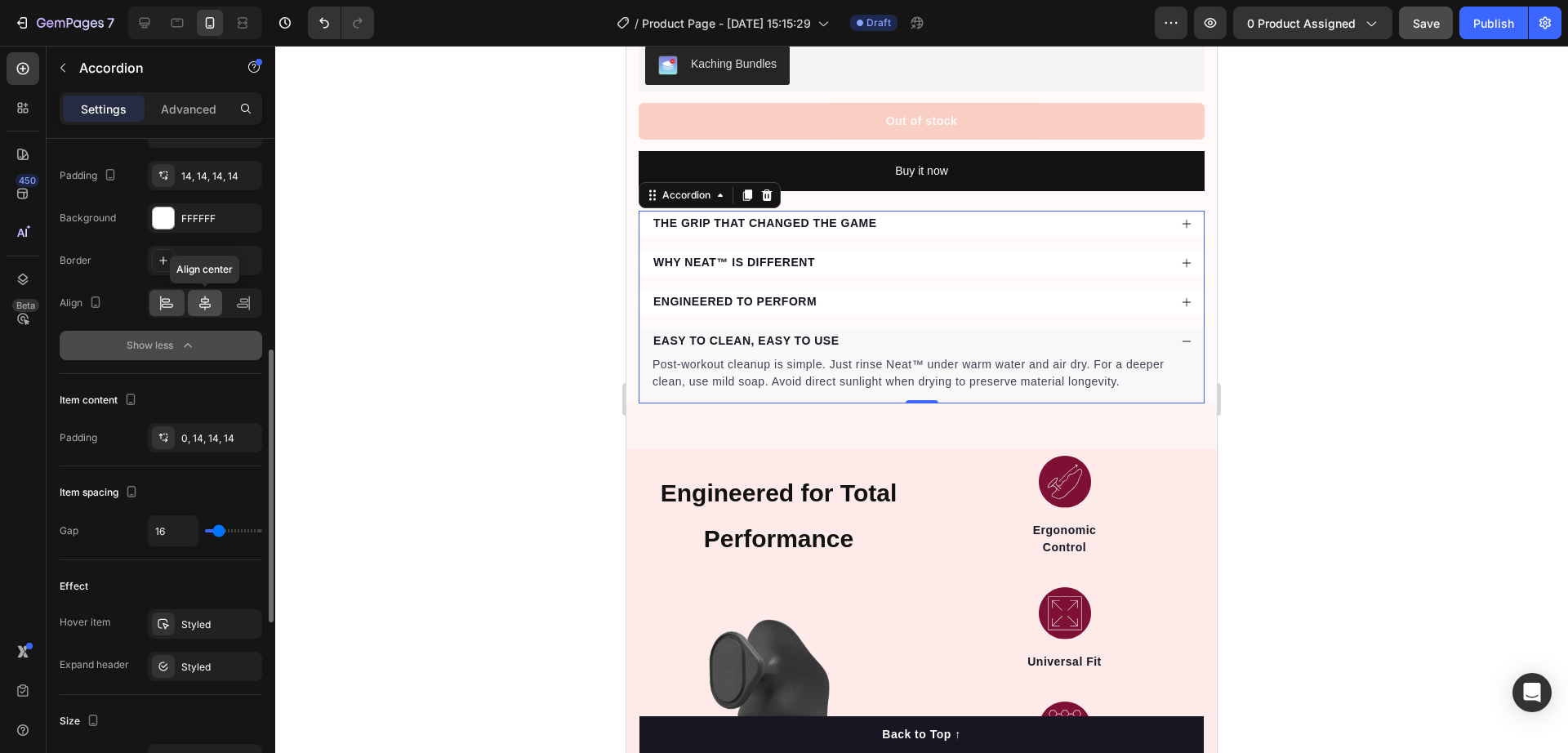
click at [201, 308] on icon at bounding box center [205, 303] width 11 height 15
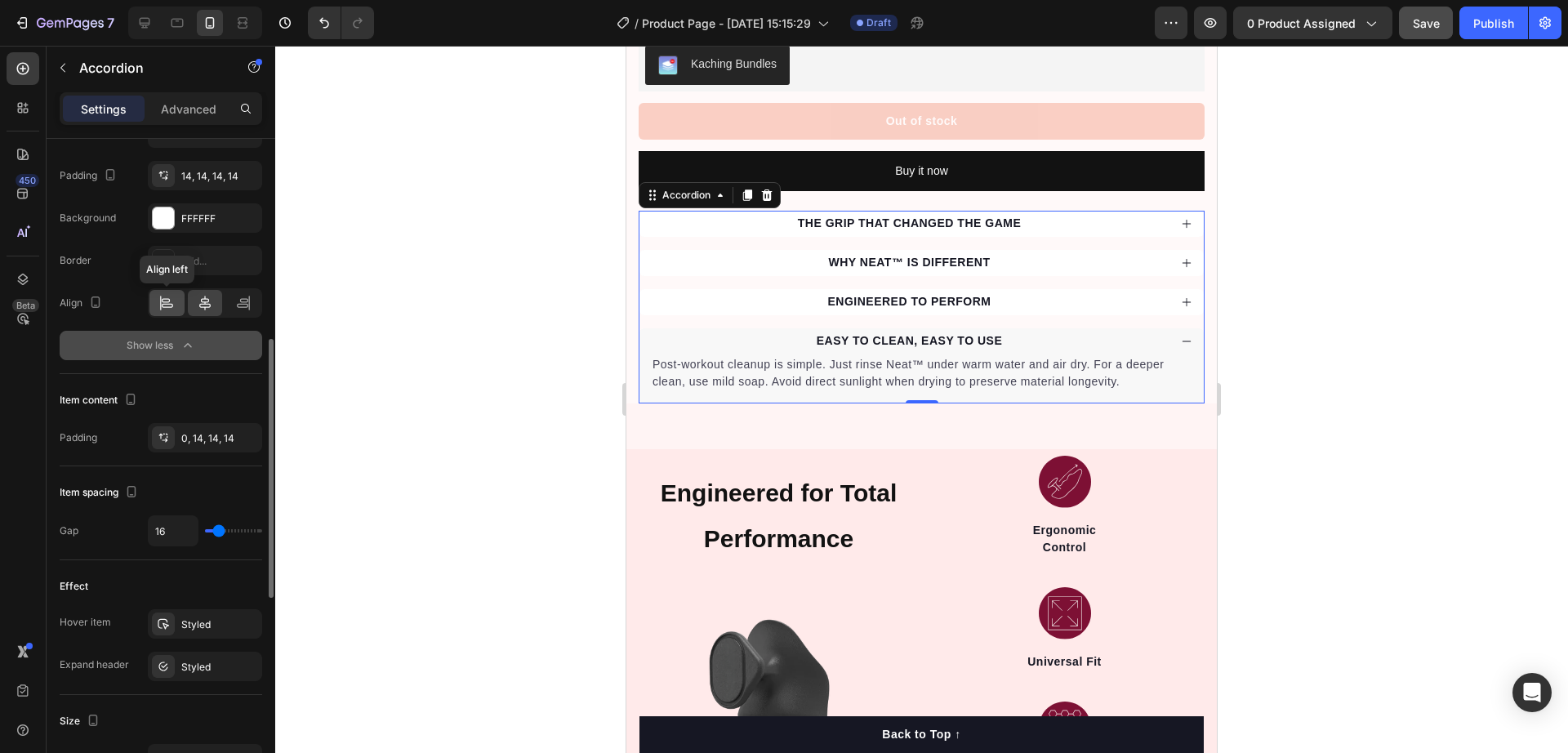
click at [173, 305] on icon at bounding box center [168, 306] width 11 height 4
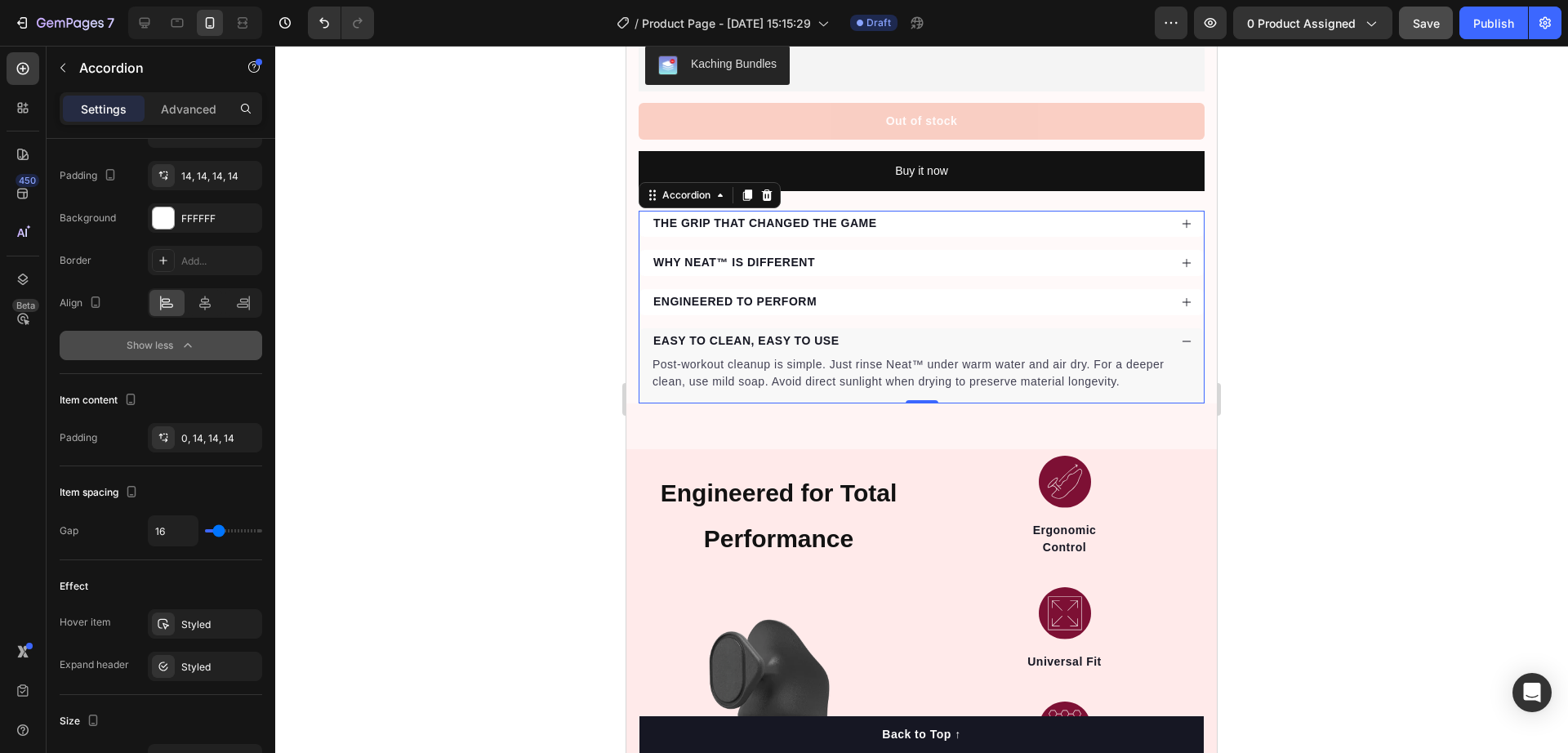
click at [901, 328] on div "EASY TO CLEAN, EASY TO USE" at bounding box center [921, 341] width 564 height 26
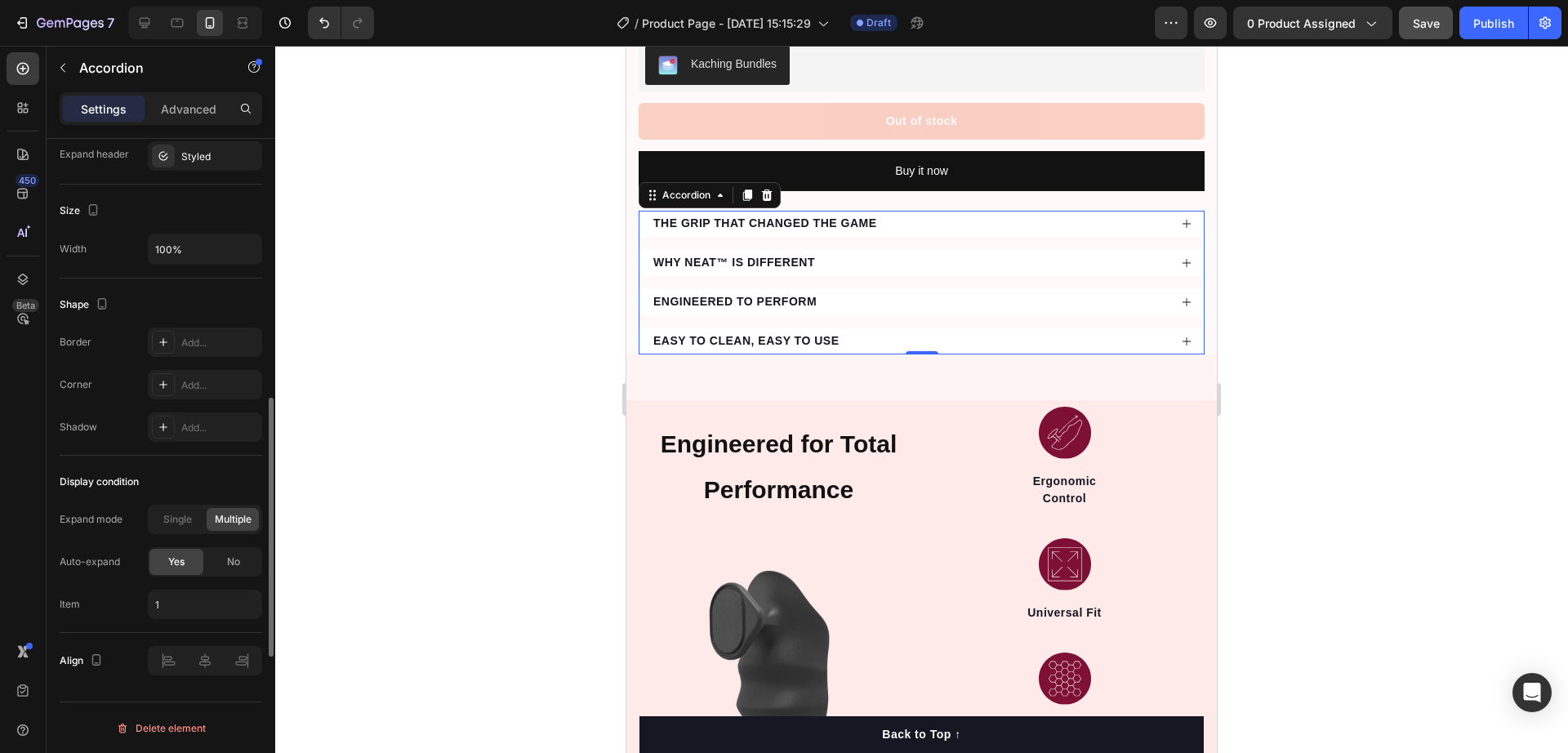
scroll to position [1022, 0]
drag, startPoint x: 52, startPoint y: 480, endPoint x: 187, endPoint y: 482, distance: 135.0
copy div "Display condition"
click at [176, 522] on span "Single" at bounding box center [177, 520] width 29 height 15
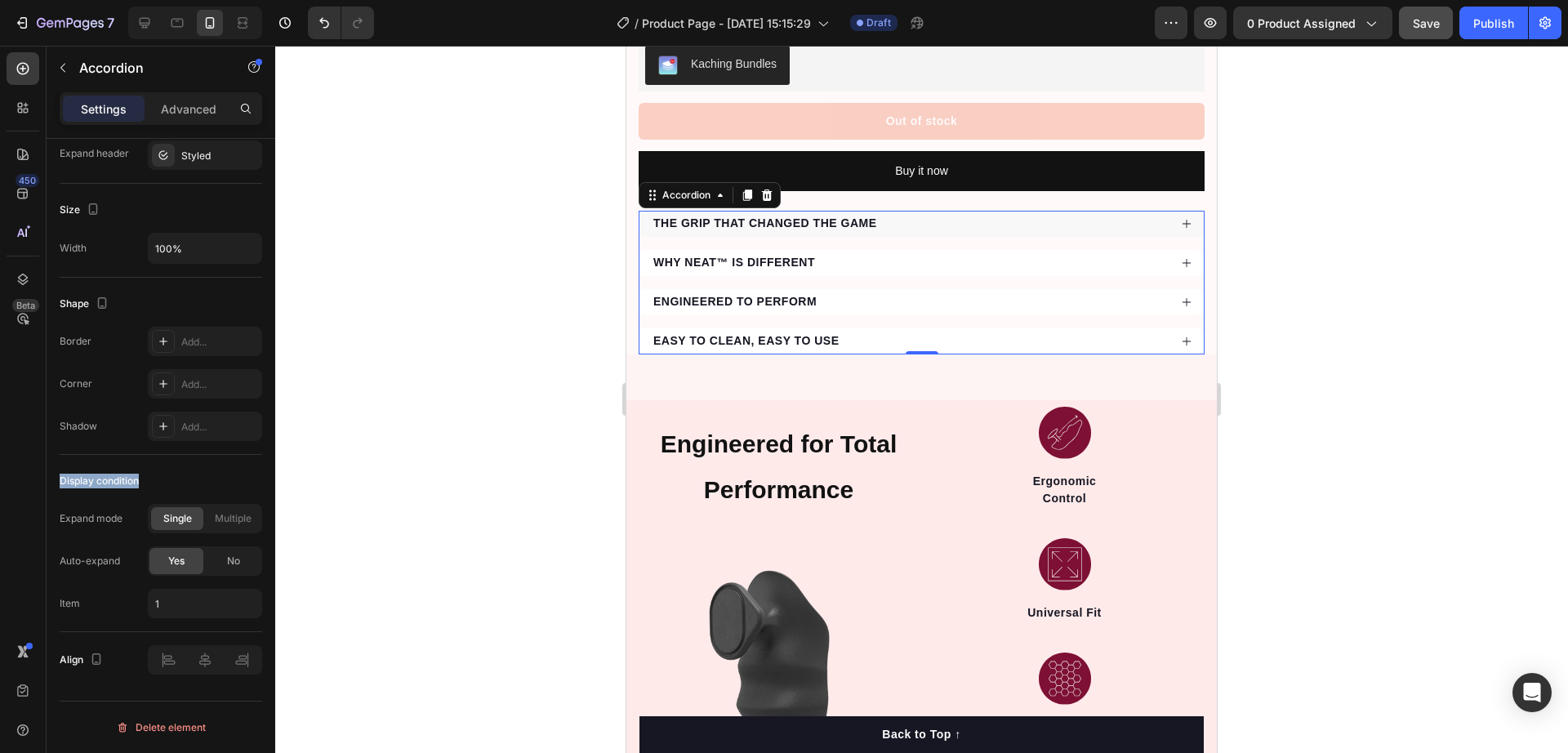
click at [944, 213] on div "THE GRIP THAT CHANGED THE GAME" at bounding box center [910, 224] width 517 height 23
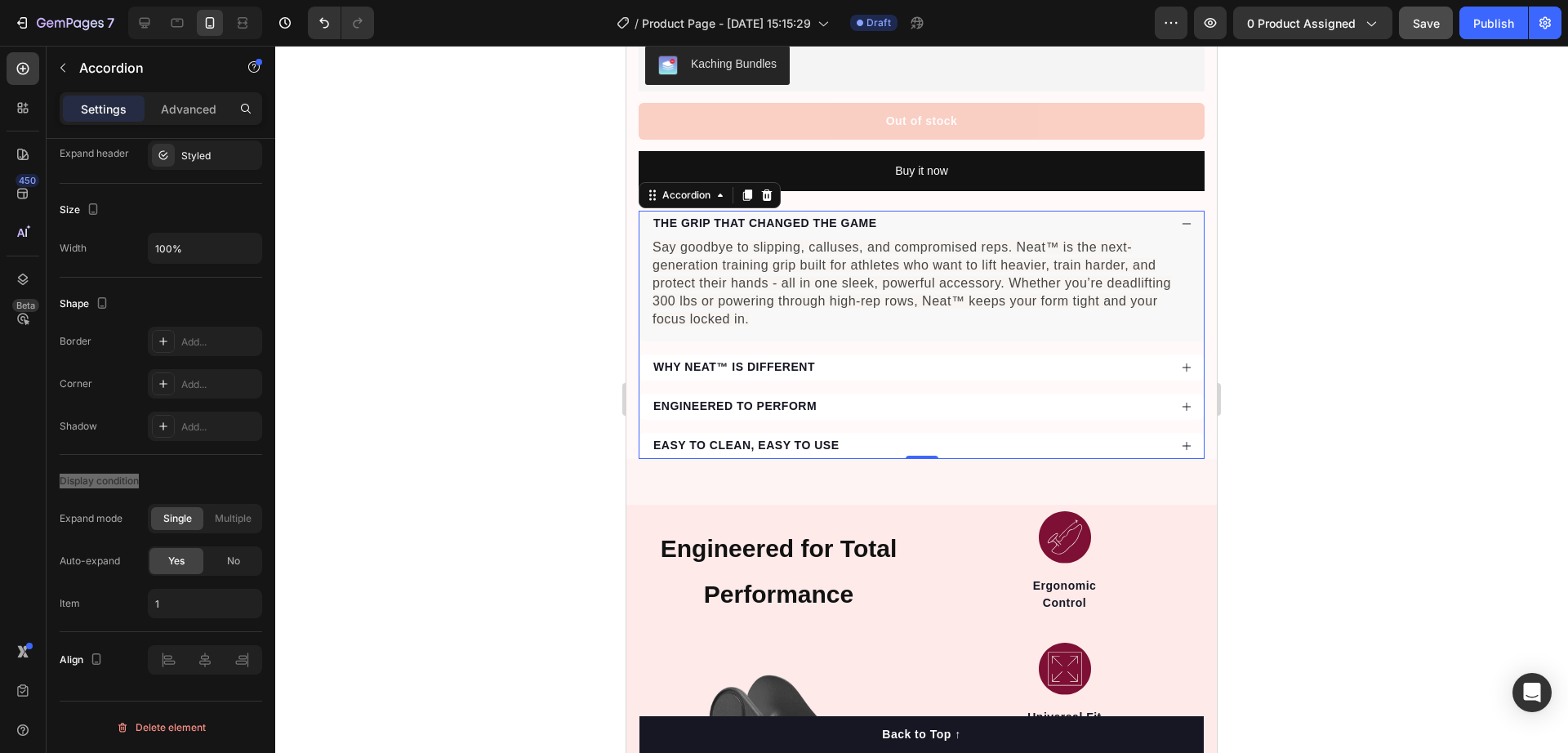
click at [921, 334] on div "THE GRIP THAT CHANGED THE GAME Say goodbye to slipping, calluses, and compromis…" at bounding box center [921, 335] width 566 height 248
click at [918, 356] on div "WHY NEAT™ IS DIFFERENT" at bounding box center [910, 368] width 517 height 23
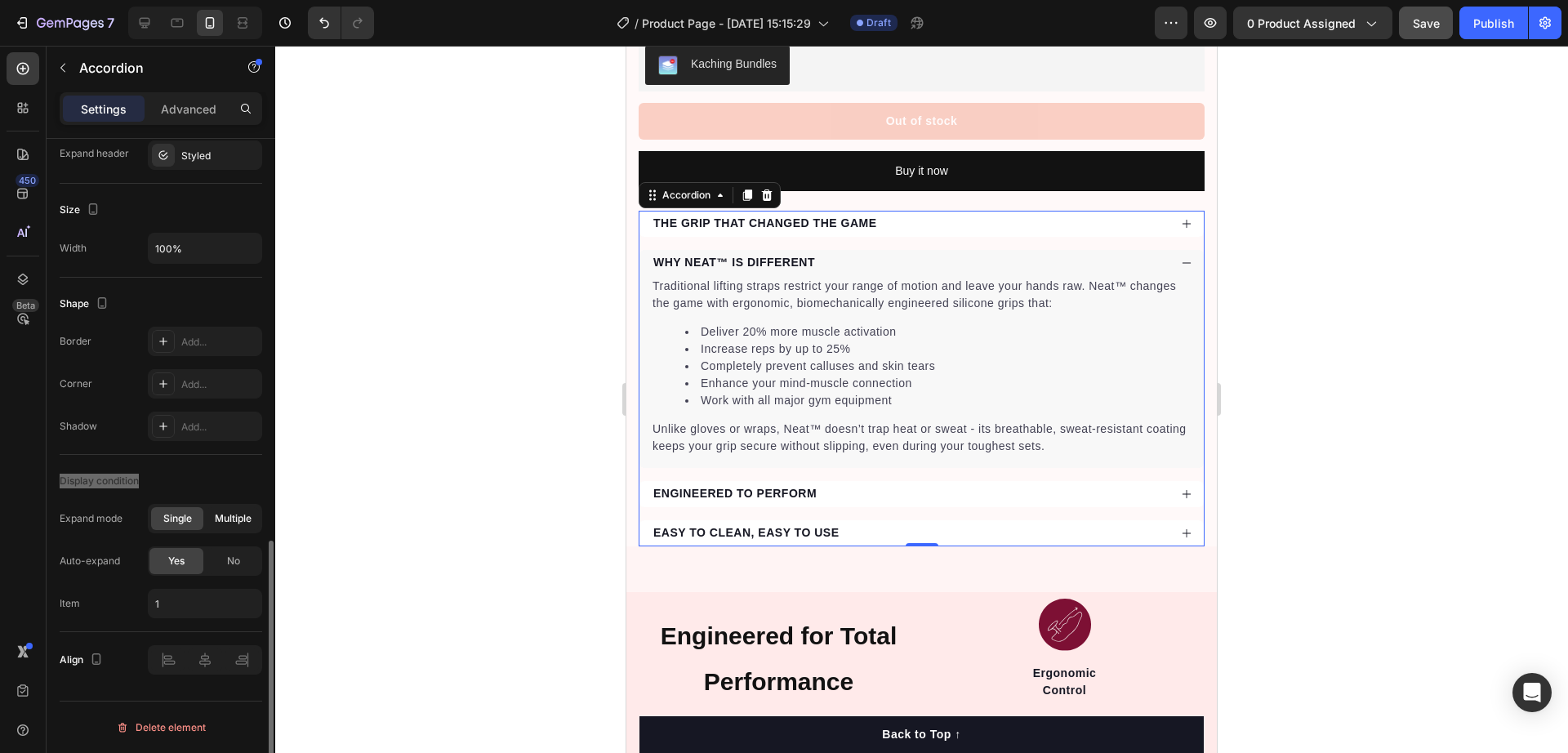
click at [255, 565] on div "No" at bounding box center [233, 562] width 54 height 26
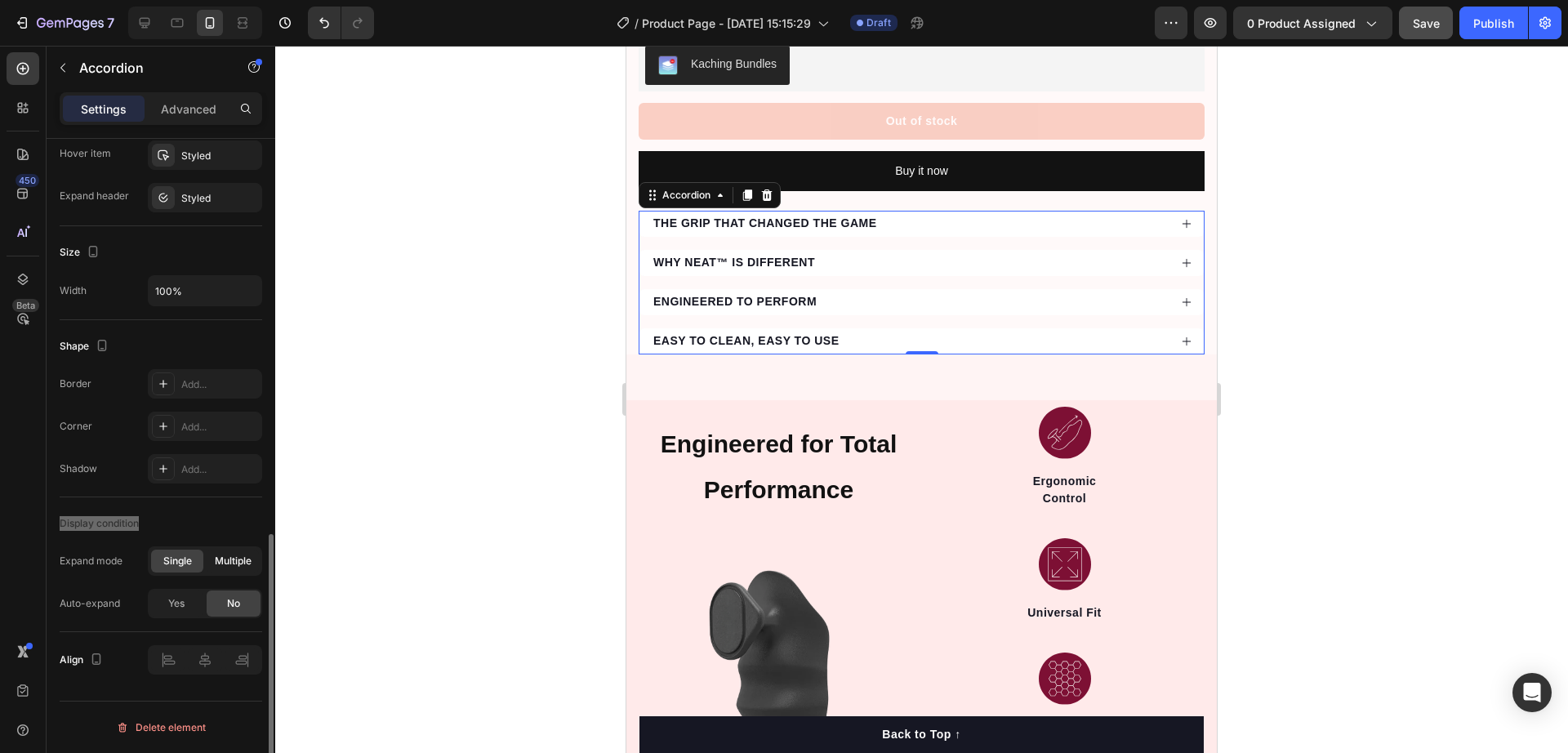
scroll to position [980, 0]
click at [937, 216] on div "THE GRIP THAT CHANGED THE GAME" at bounding box center [910, 224] width 517 height 23
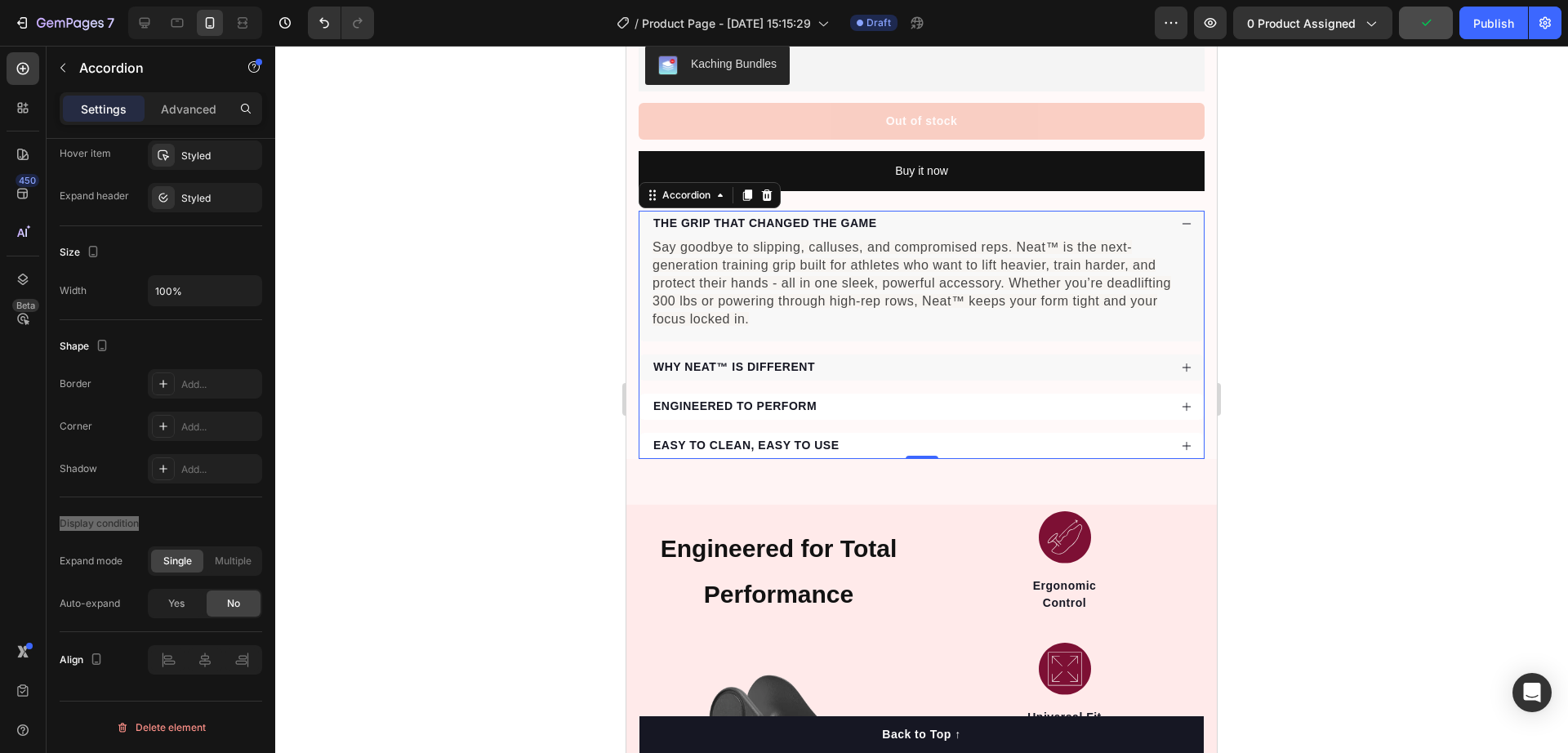
click at [920, 354] on div "WHY NEAT™ IS DIFFERENT" at bounding box center [921, 368] width 564 height 26
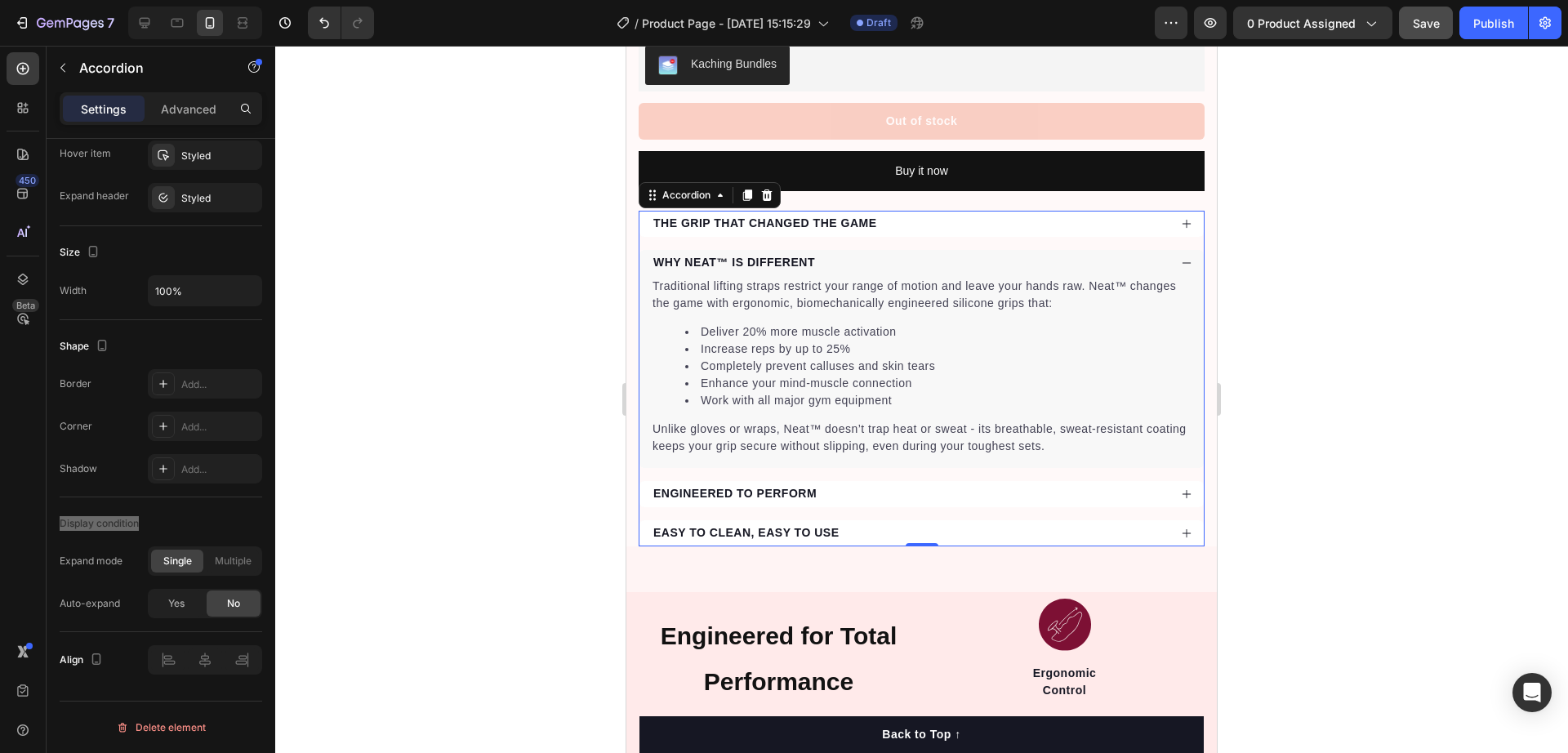
click at [903, 251] on div "WHY NEAT™ IS DIFFERENT" at bounding box center [910, 263] width 517 height 23
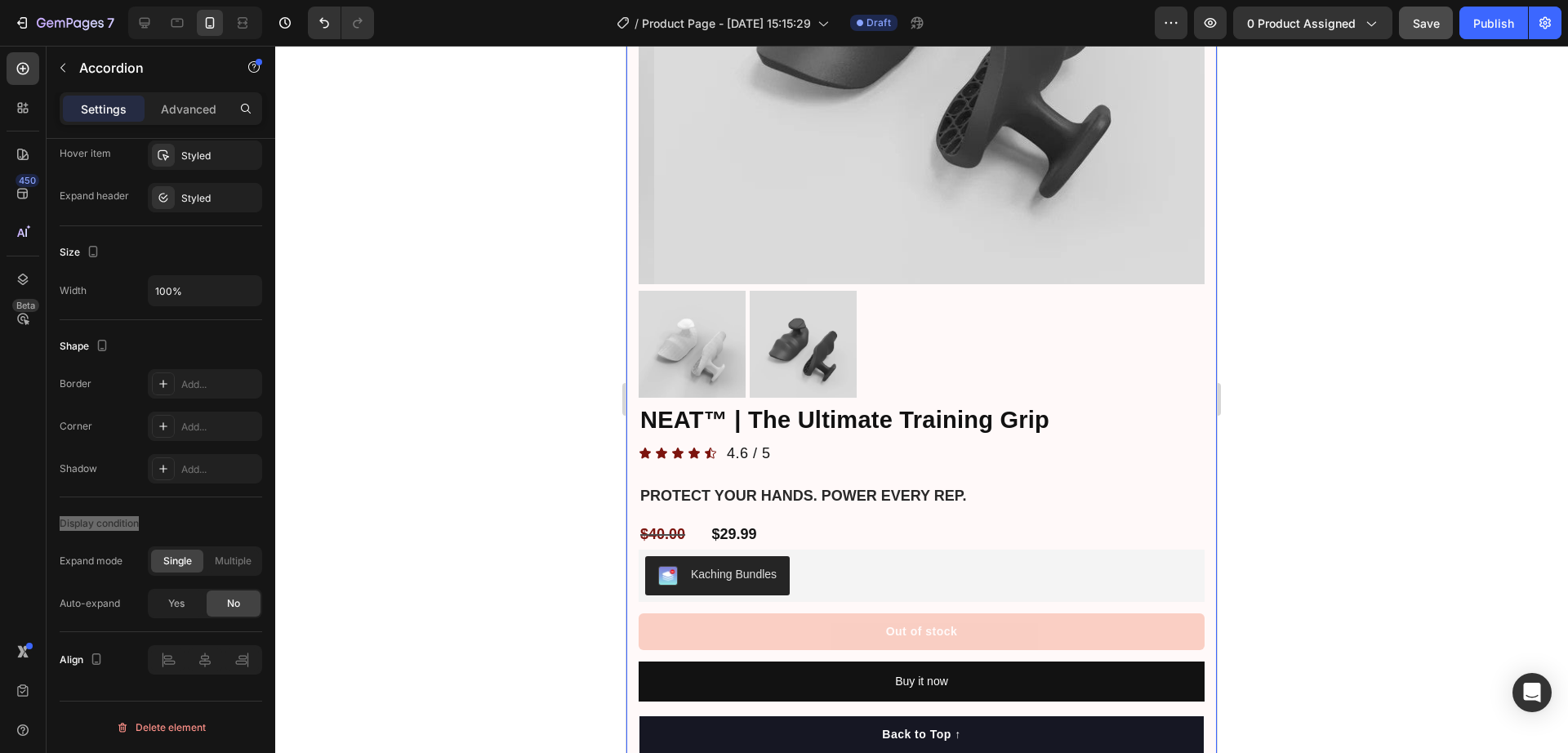
scroll to position [715, 0]
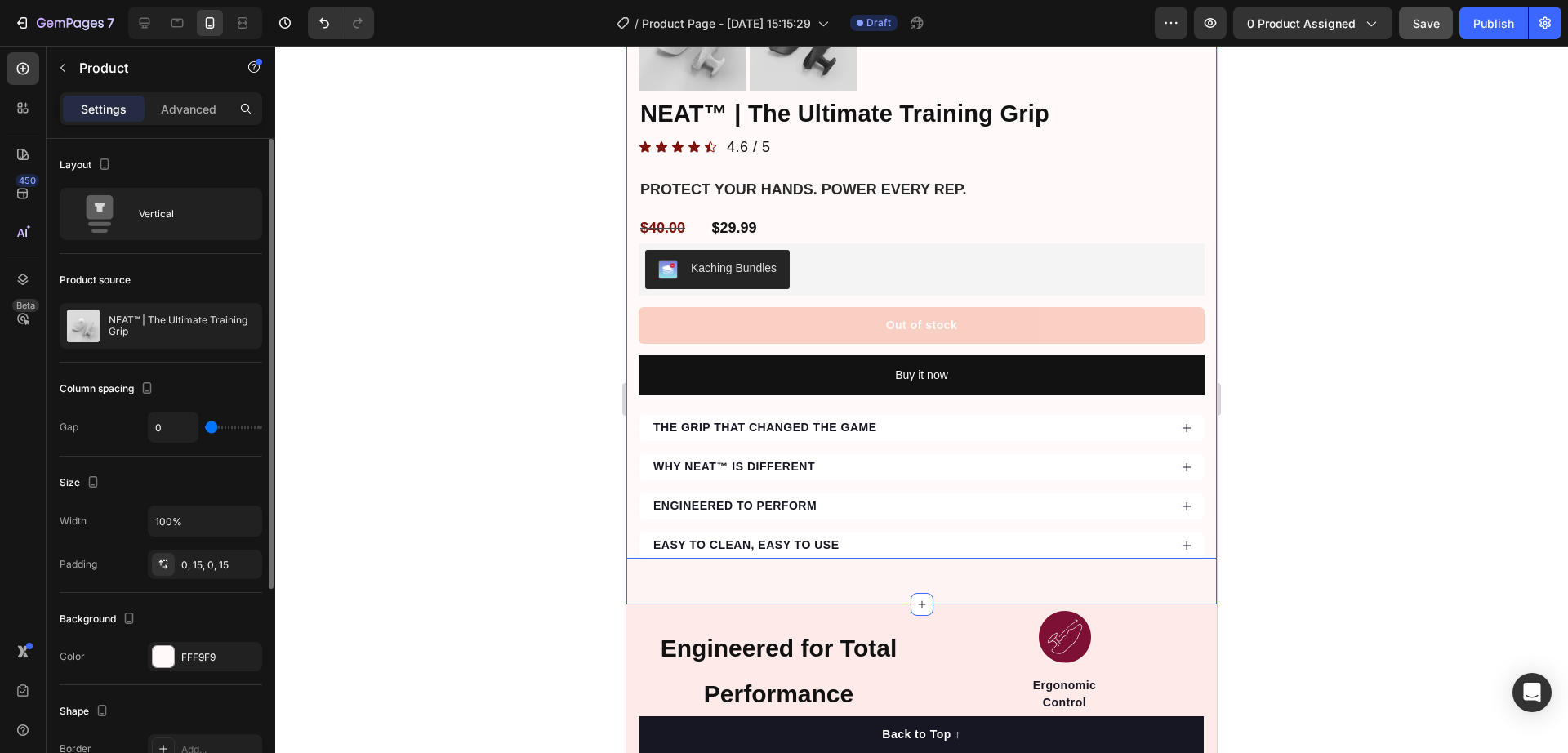
scroll to position [919, 0]
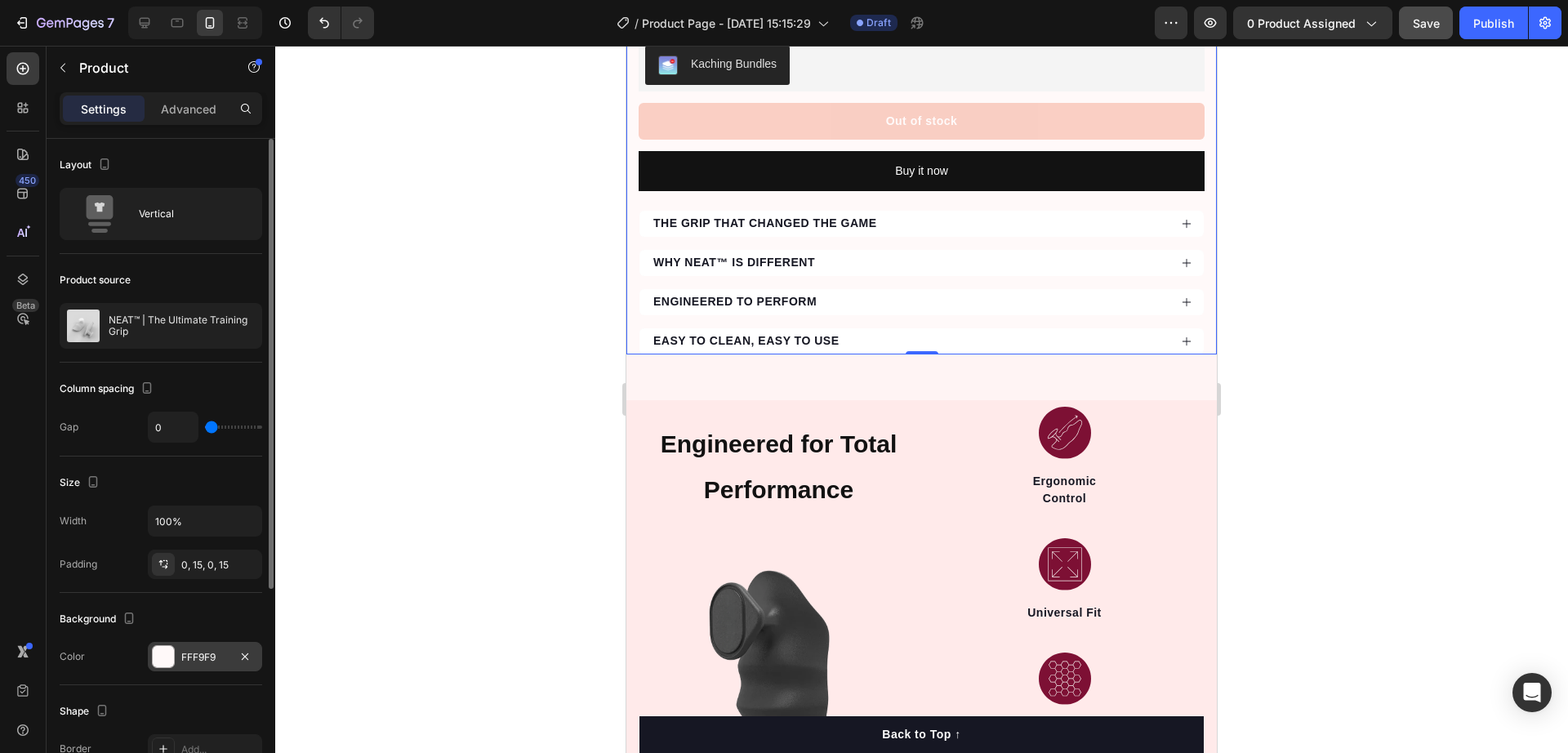
click at [187, 655] on div "FFF9F9" at bounding box center [204, 658] width 48 height 15
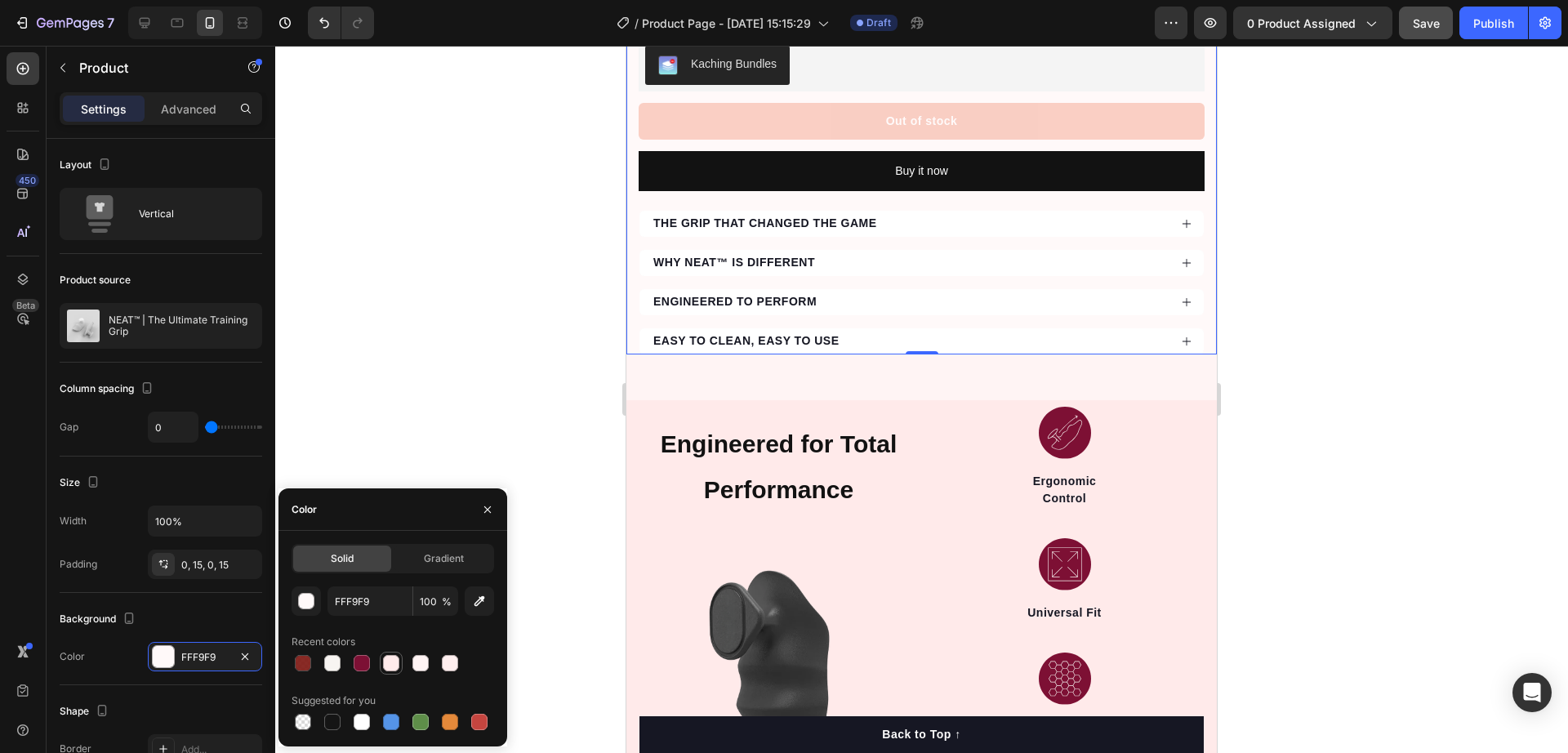
click at [389, 664] on div at bounding box center [391, 663] width 16 height 16
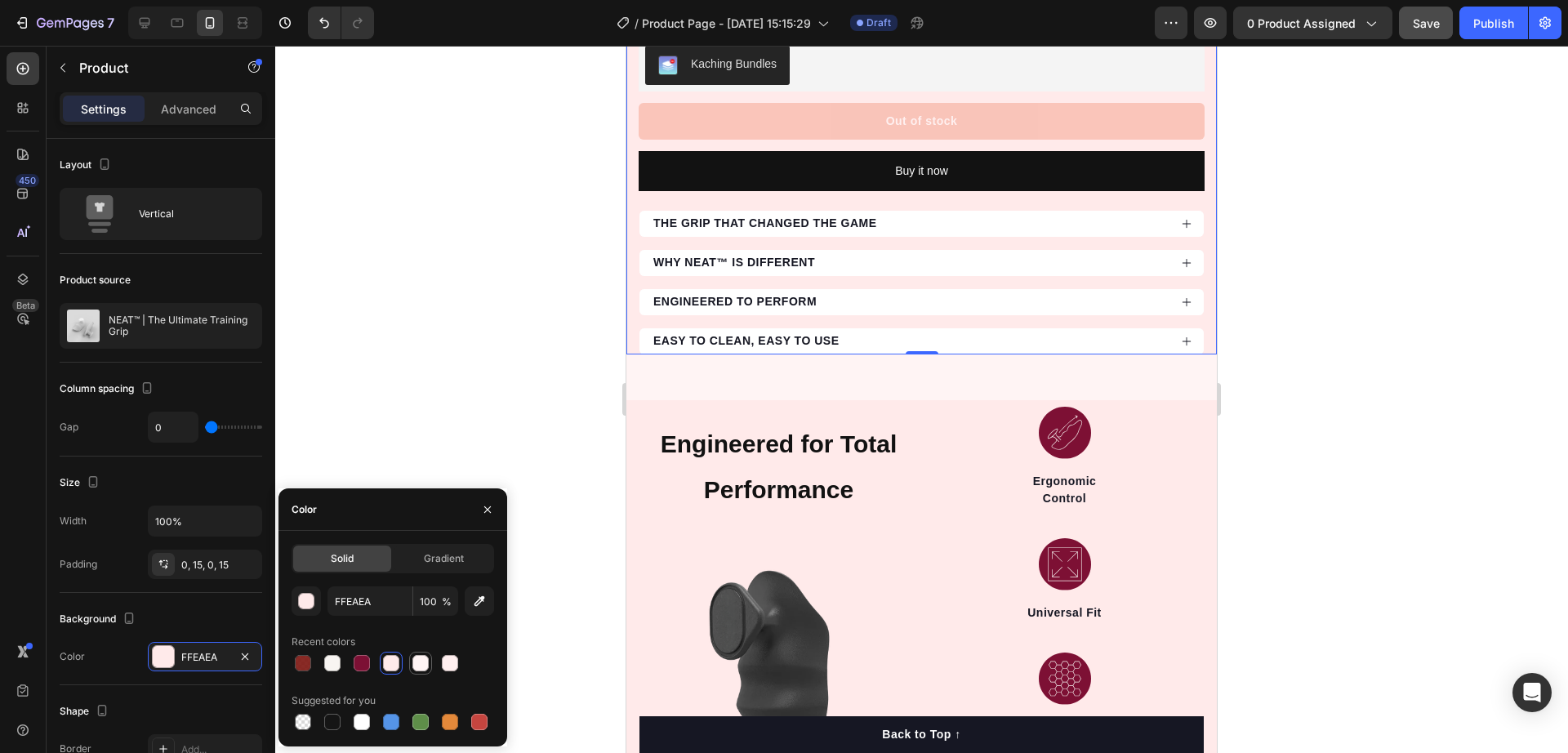
click at [414, 664] on div at bounding box center [420, 663] width 16 height 16
type input "FFF4F4"
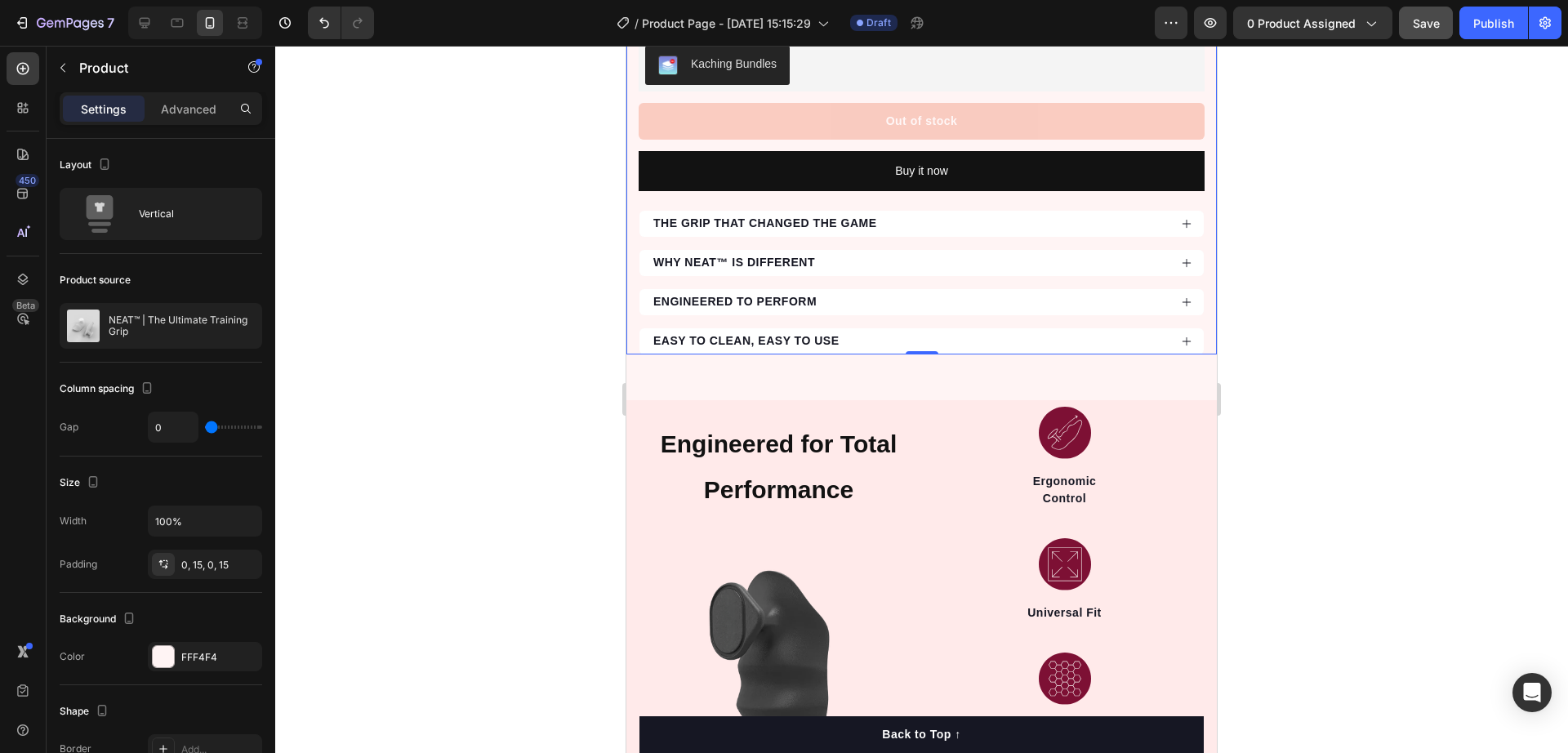
click at [559, 371] on div at bounding box center [922, 399] width 1293 height 708
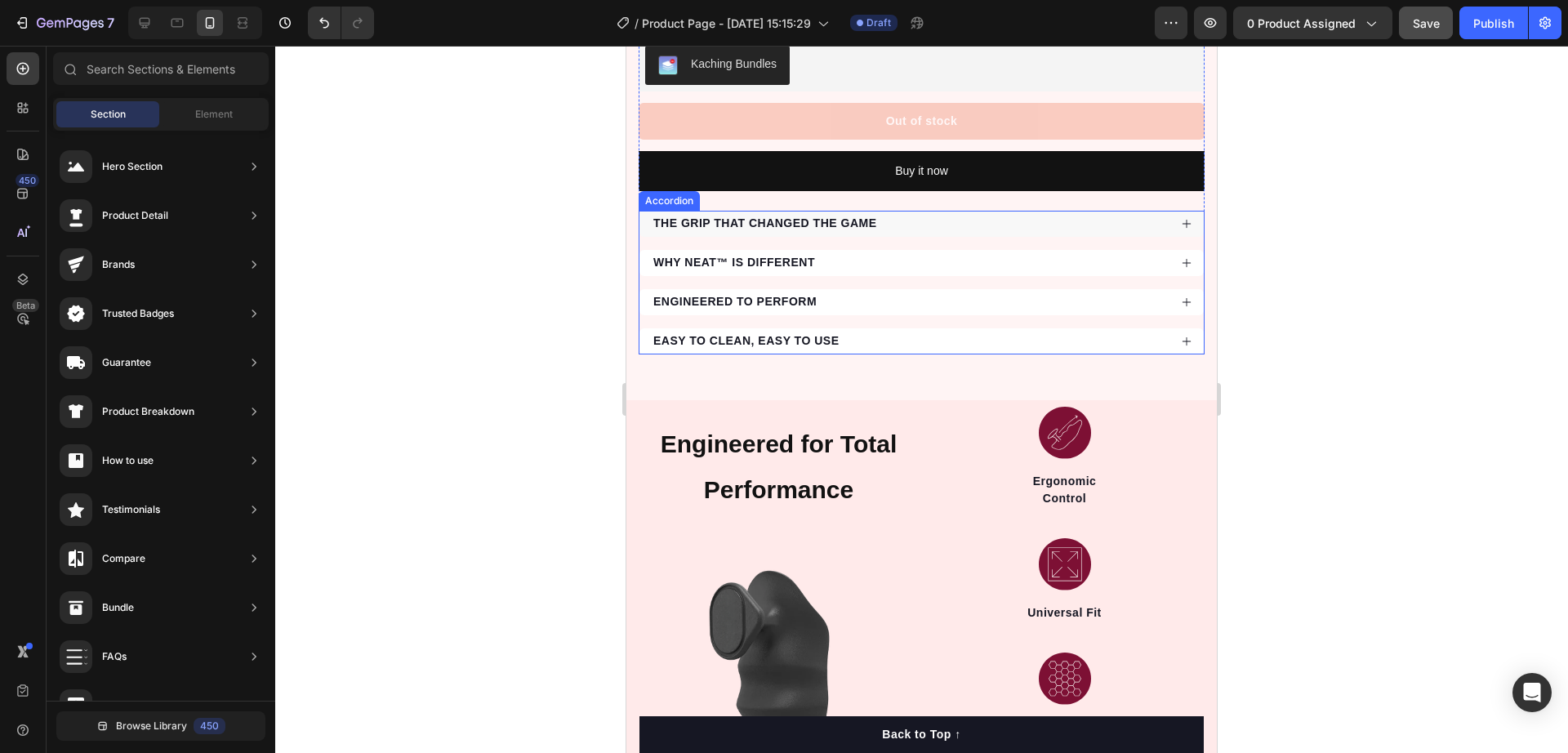
click at [917, 213] on div "THE GRIP THAT CHANGED THE GAME" at bounding box center [910, 224] width 517 height 23
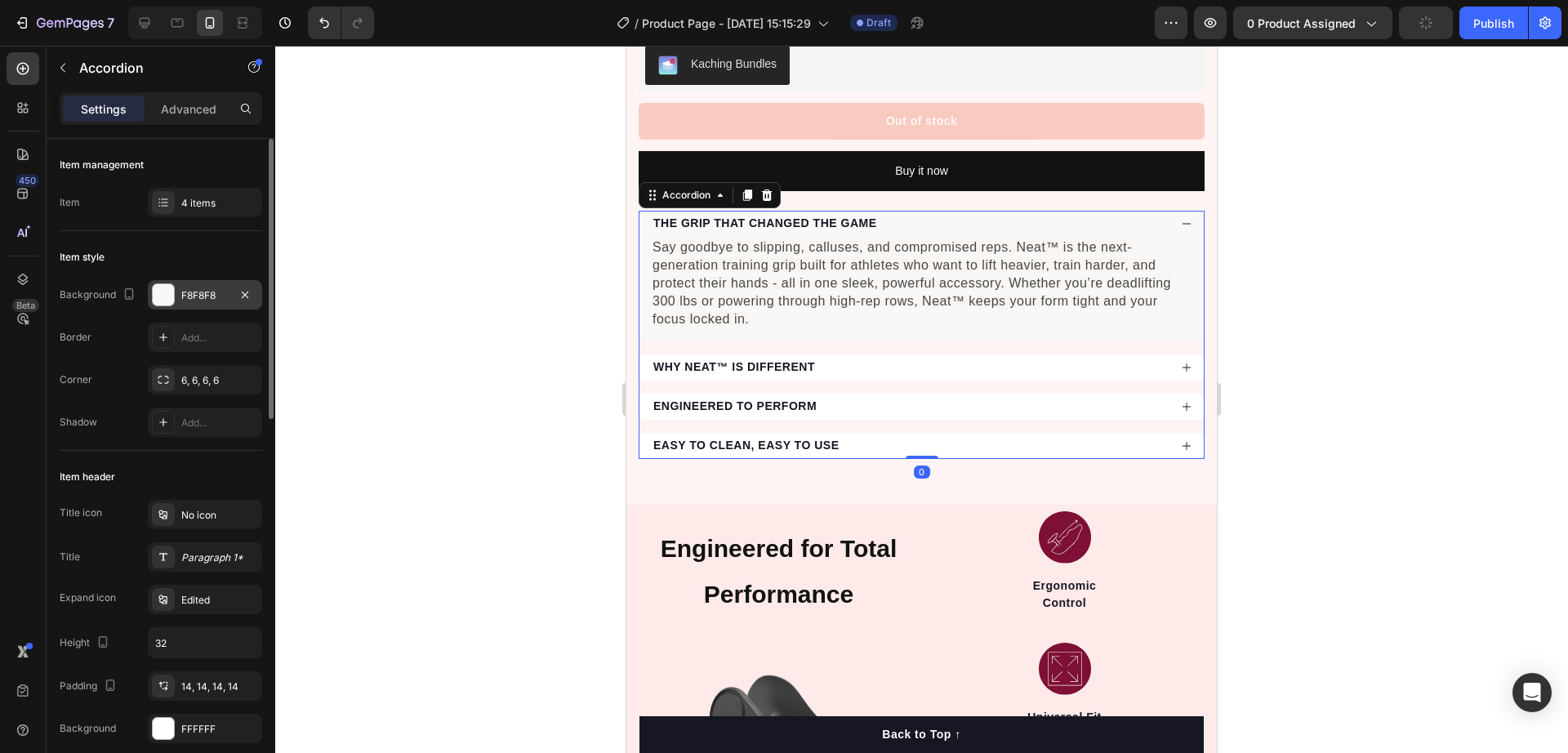
click at [186, 298] on div "F8F8F8" at bounding box center [204, 296] width 48 height 15
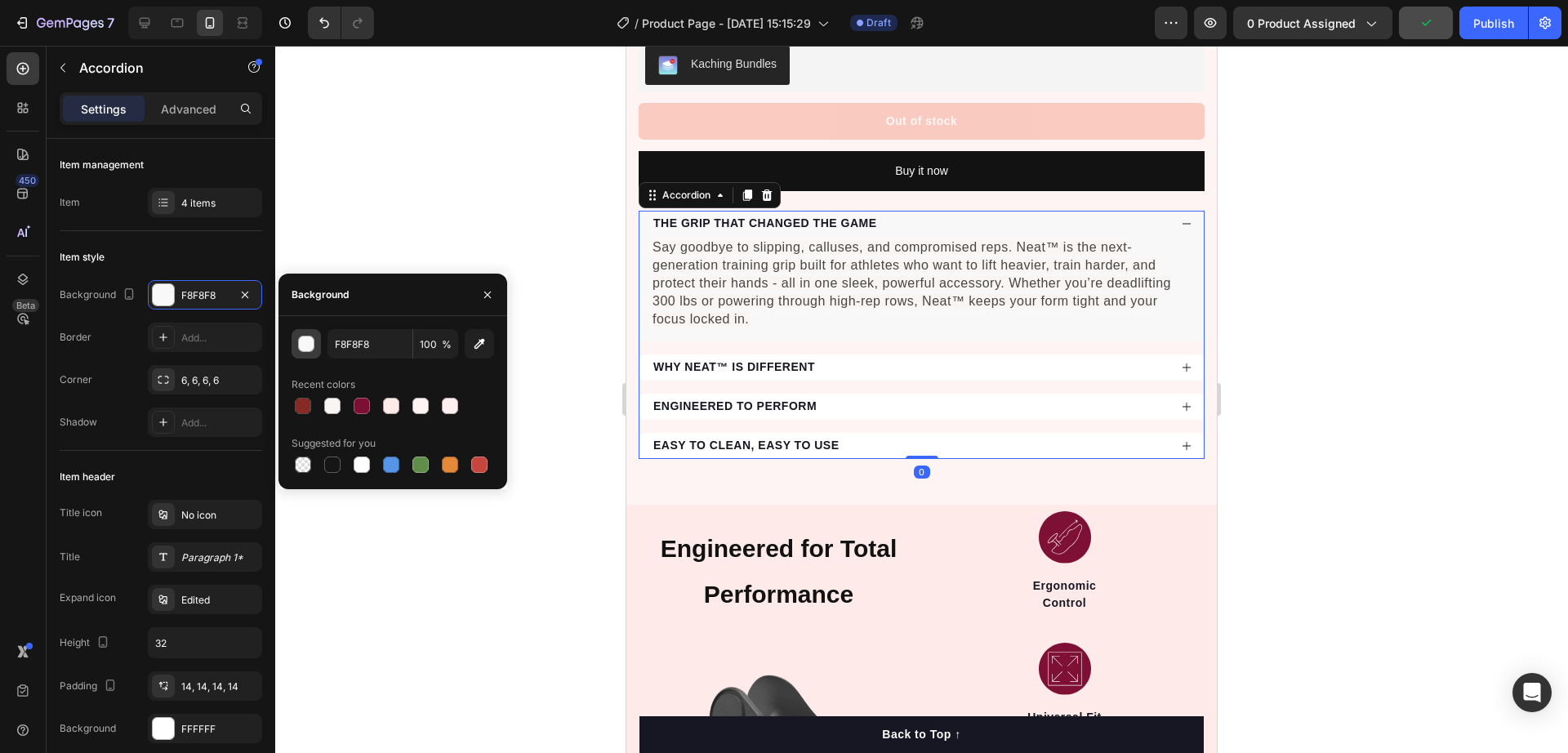
click at [310, 354] on button "button" at bounding box center [306, 343] width 29 height 29
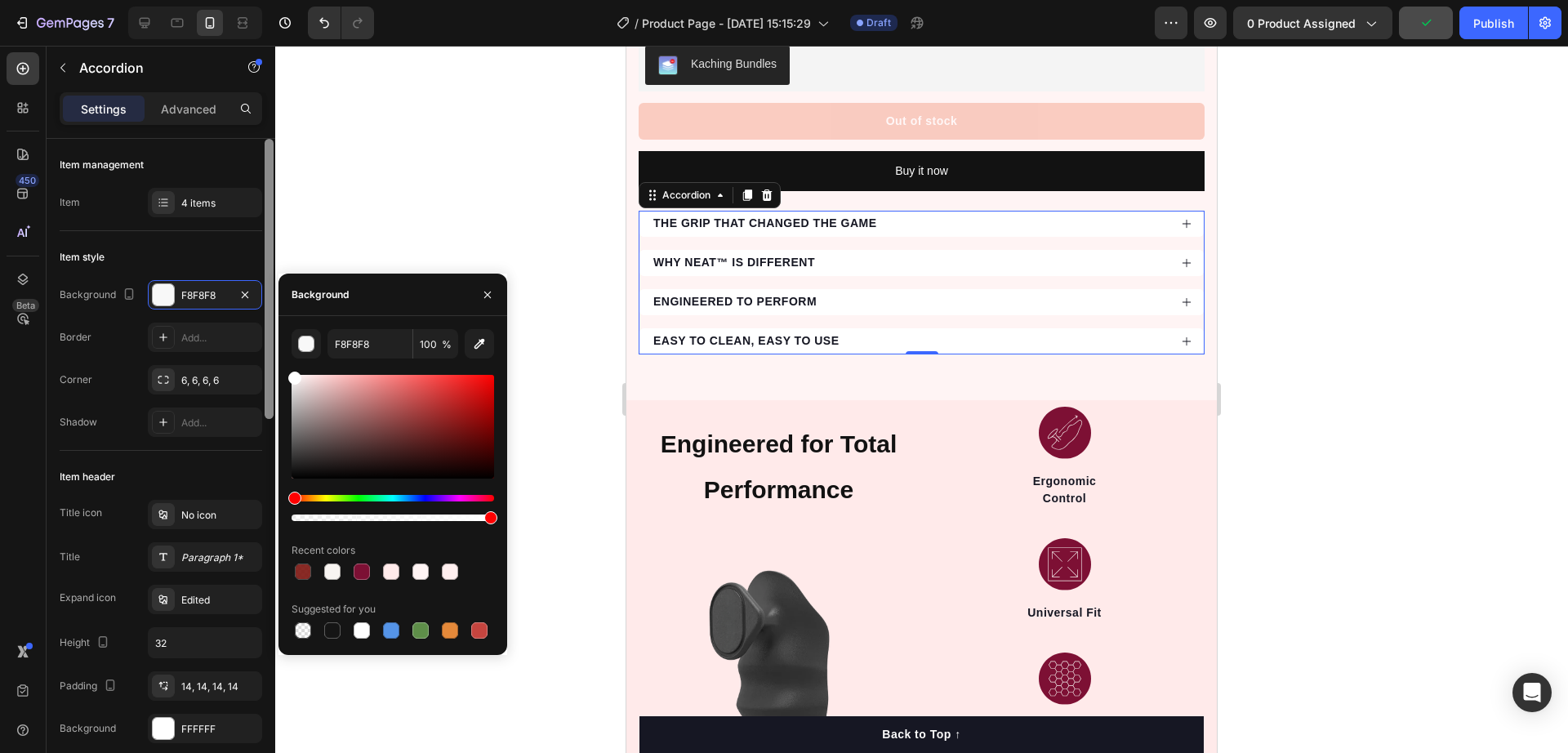
drag, startPoint x: 268, startPoint y: 343, endPoint x: 270, endPoint y: 323, distance: 20.1
click at [270, 323] on div "450 Beta Sections(18) Elements(84) Section Element Hero Section Product Detail …" at bounding box center [138, 399] width 276 height 708
type input "FFFFFF"
click at [162, 375] on icon at bounding box center [163, 380] width 13 height 13
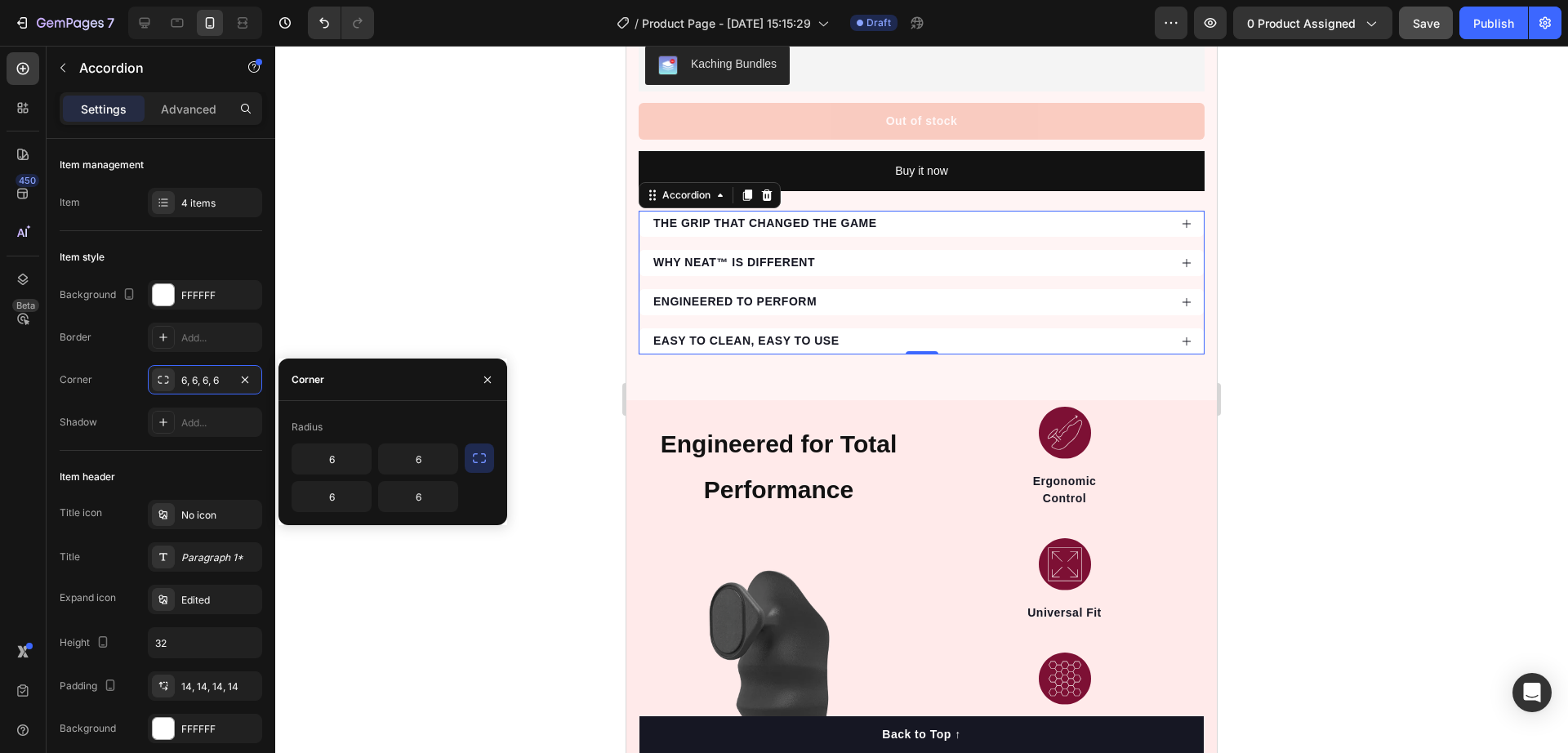
click at [480, 457] on icon "button" at bounding box center [479, 458] width 16 height 16
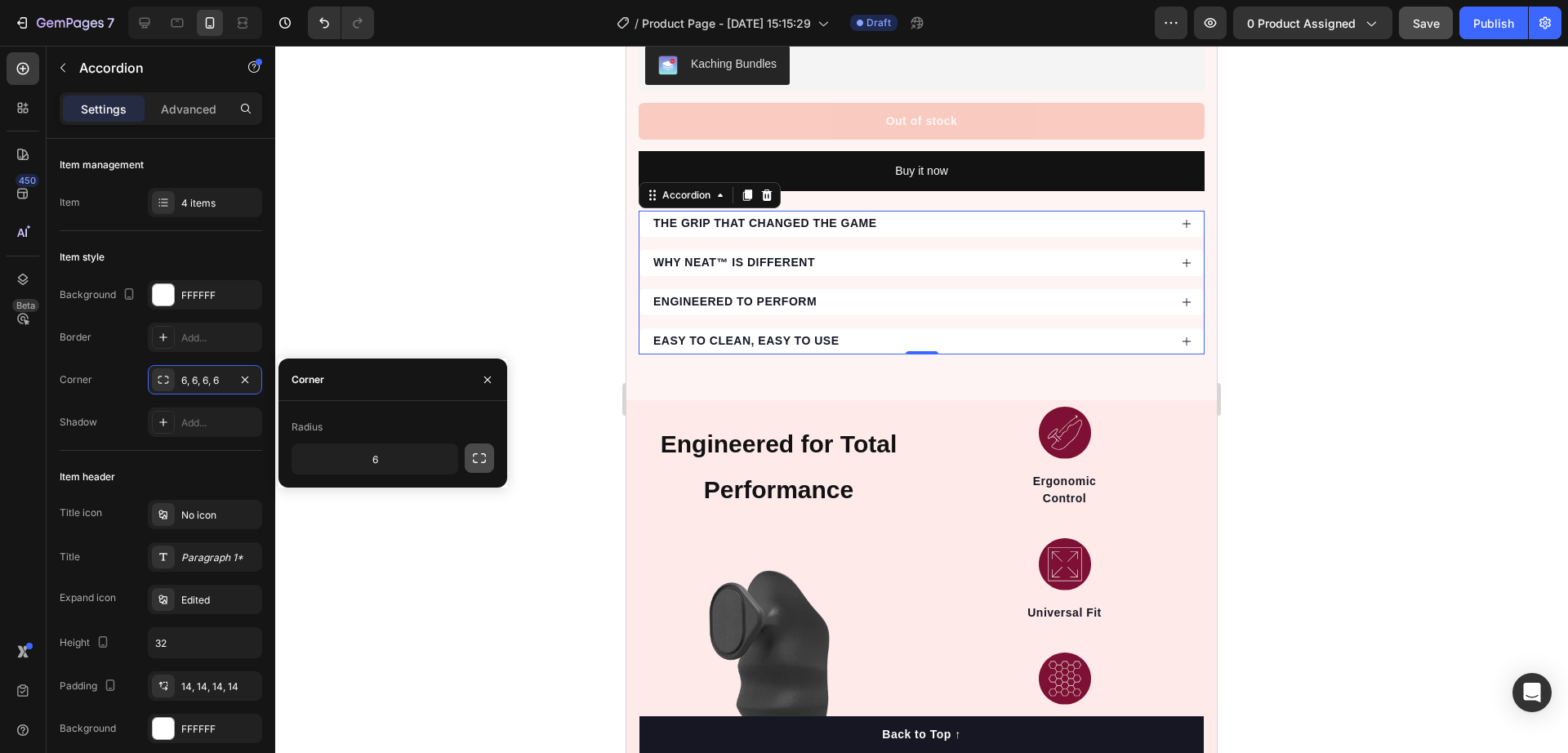
click at [475, 459] on icon "button" at bounding box center [479, 458] width 16 height 16
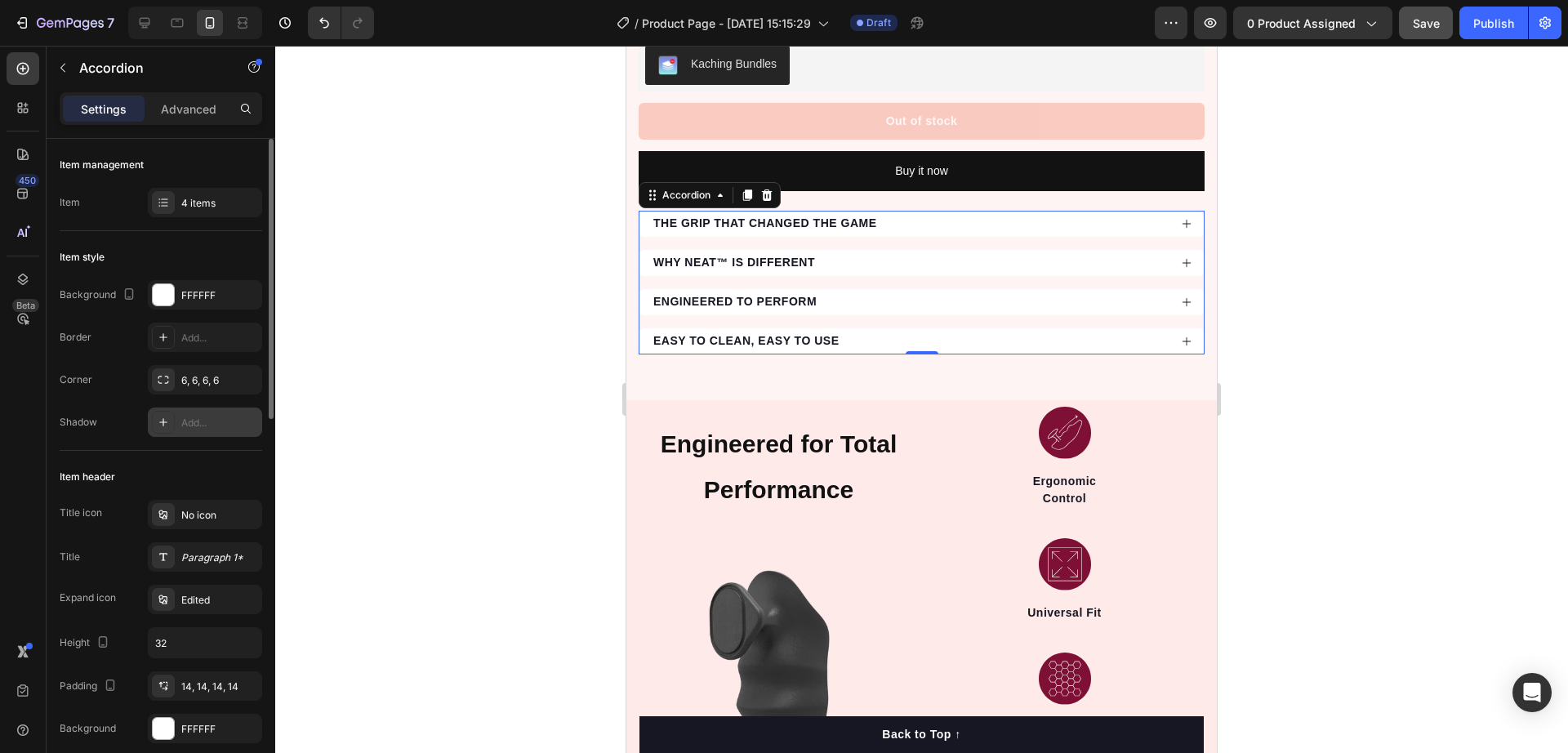
click at [187, 426] on div "Add..." at bounding box center [219, 424] width 77 height 15
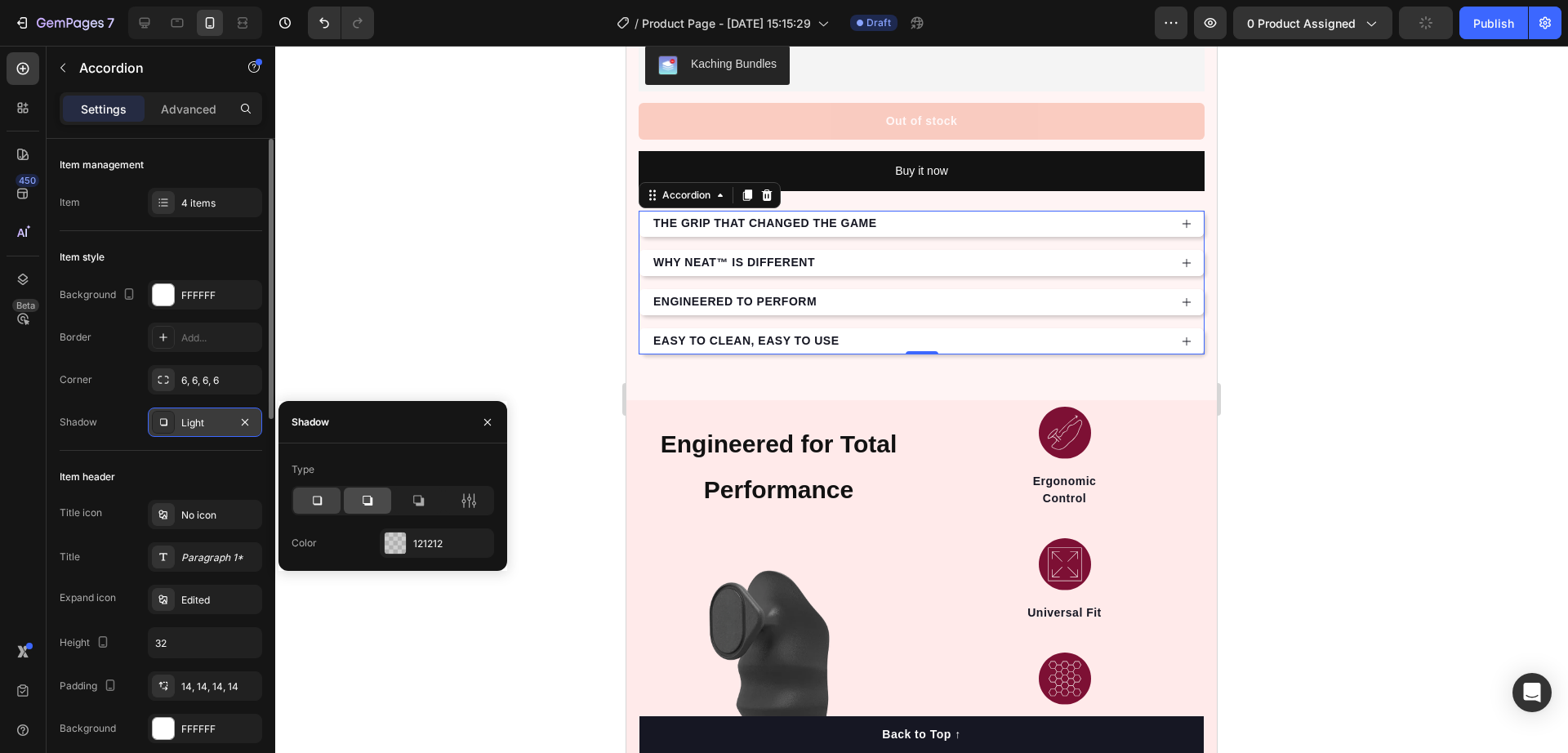
click at [359, 505] on div at bounding box center [367, 501] width 48 height 26
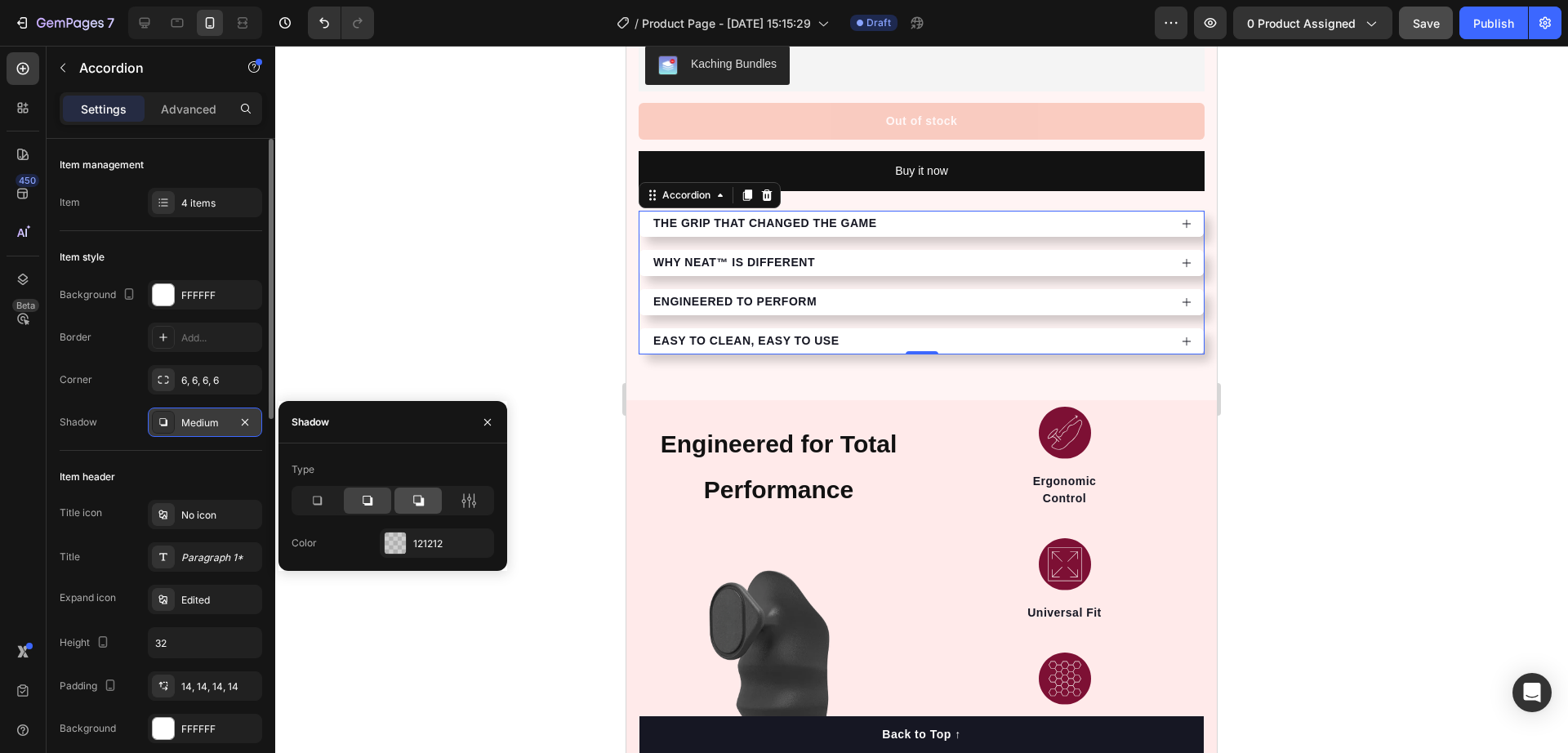
click at [407, 504] on div at bounding box center [418, 501] width 48 height 26
click at [304, 504] on div at bounding box center [317, 501] width 48 height 26
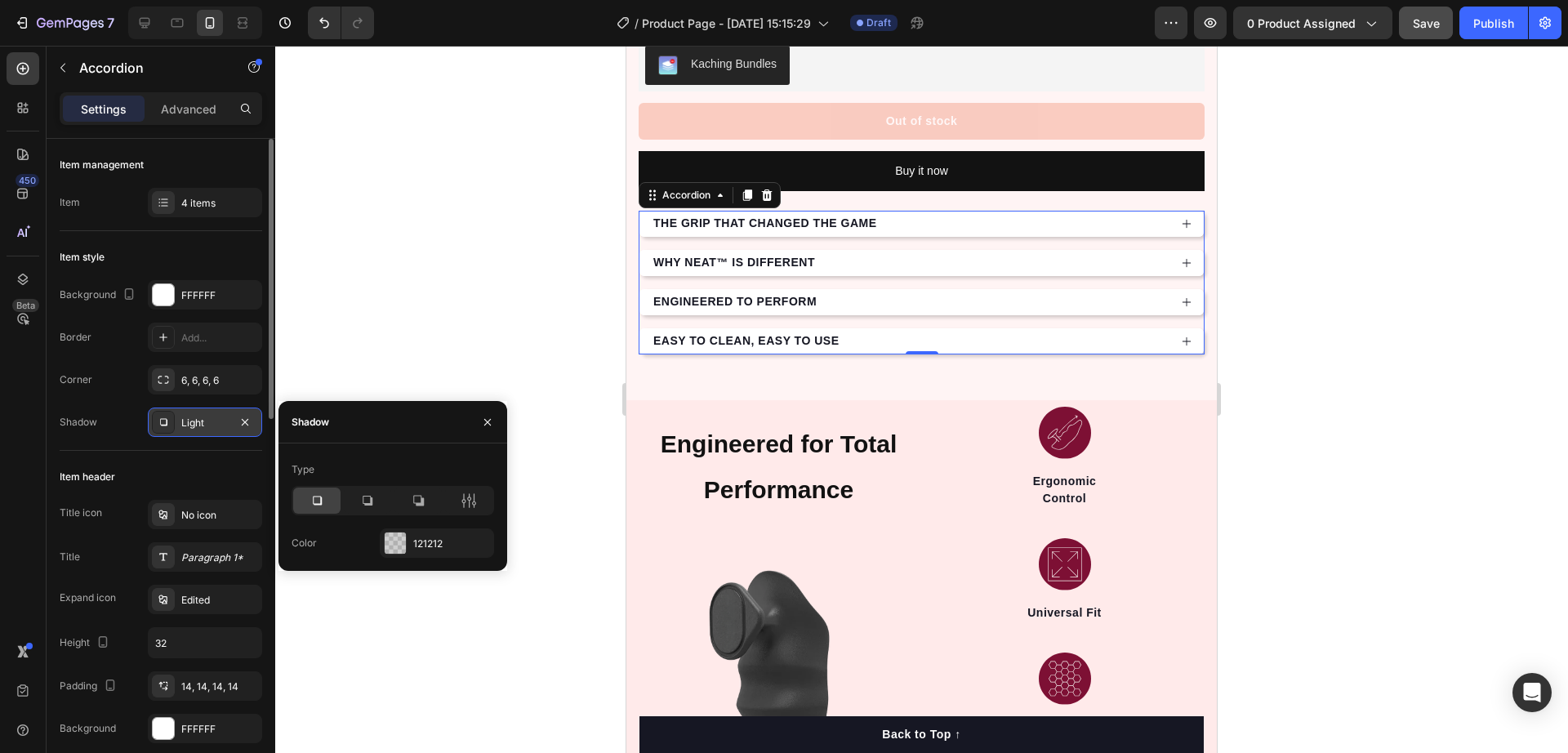
click at [460, 310] on div at bounding box center [922, 399] width 1293 height 708
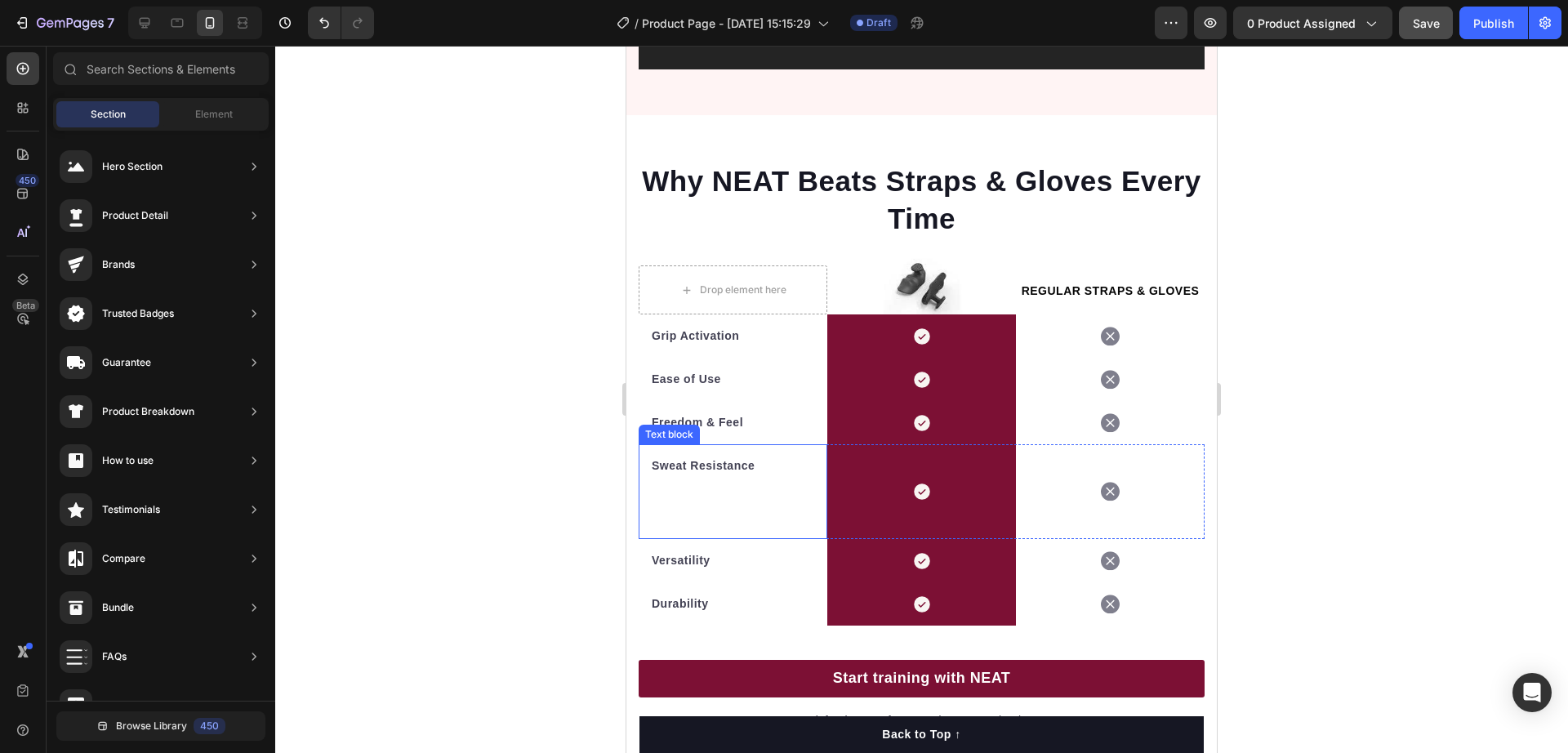
scroll to position [5006, 0]
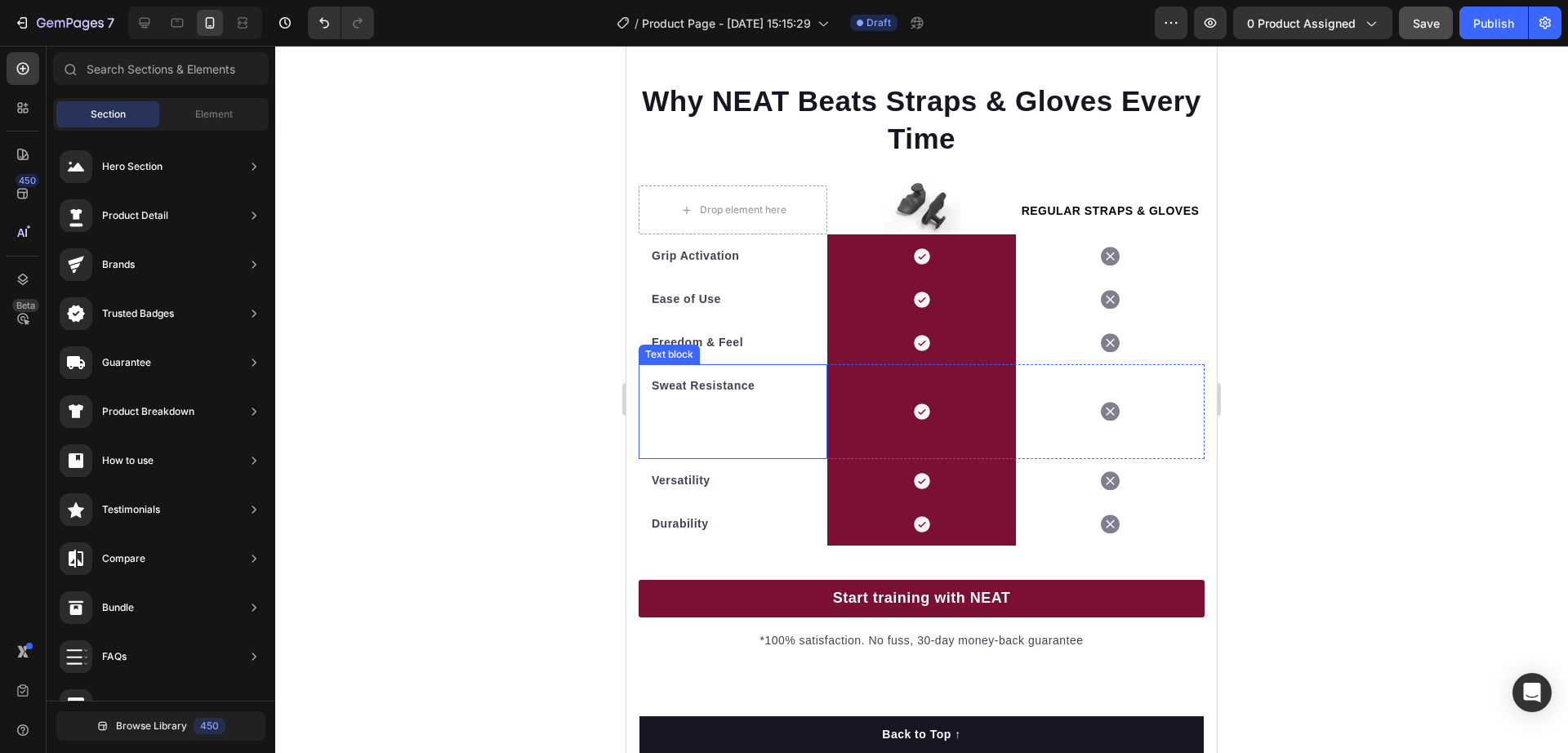
click at [695, 440] on p at bounding box center [732, 429] width 162 height 35
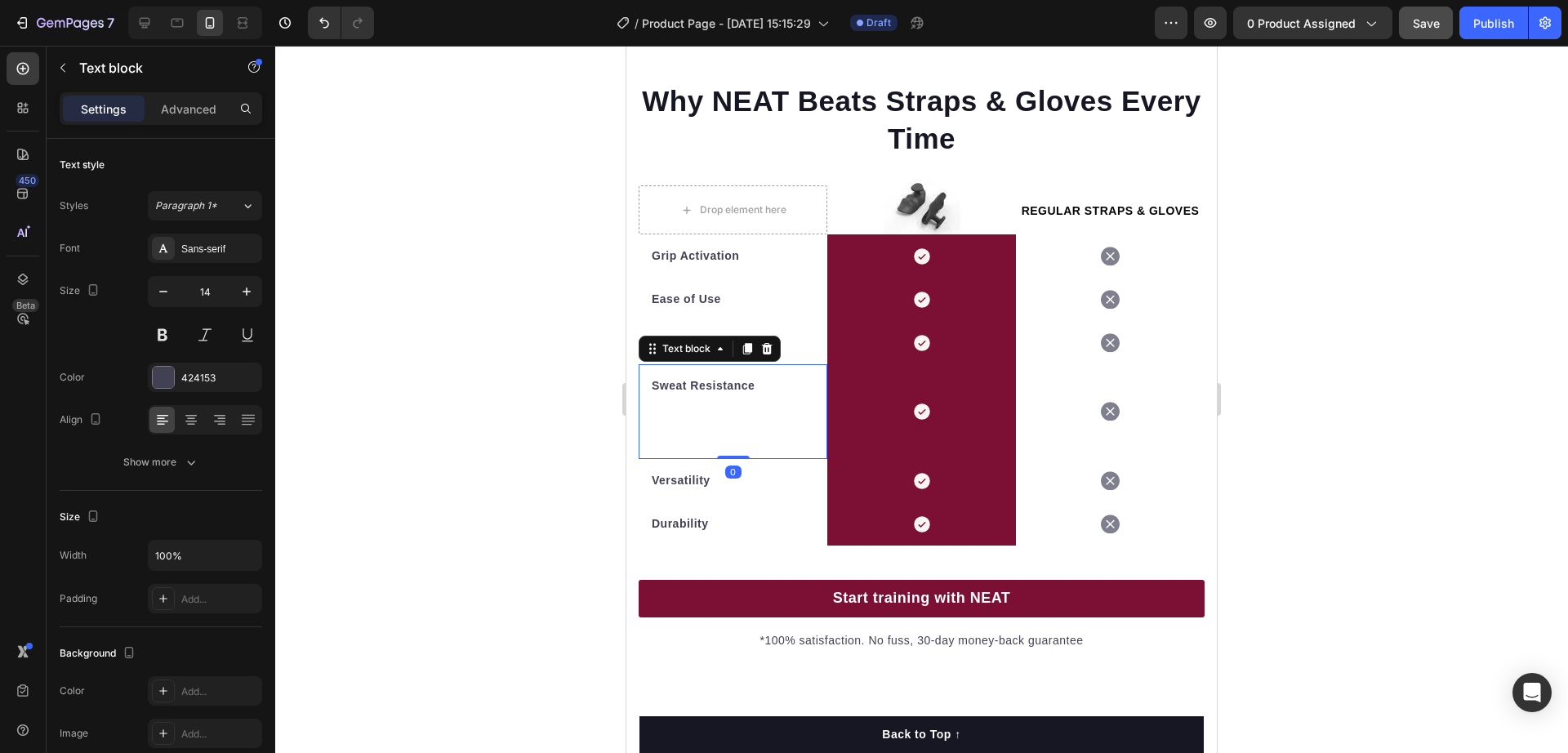
click at [699, 440] on p at bounding box center [732, 429] width 162 height 35
click at [695, 446] on p "Rich Text Editor. Editing area: main" at bounding box center [732, 429] width 162 height 35
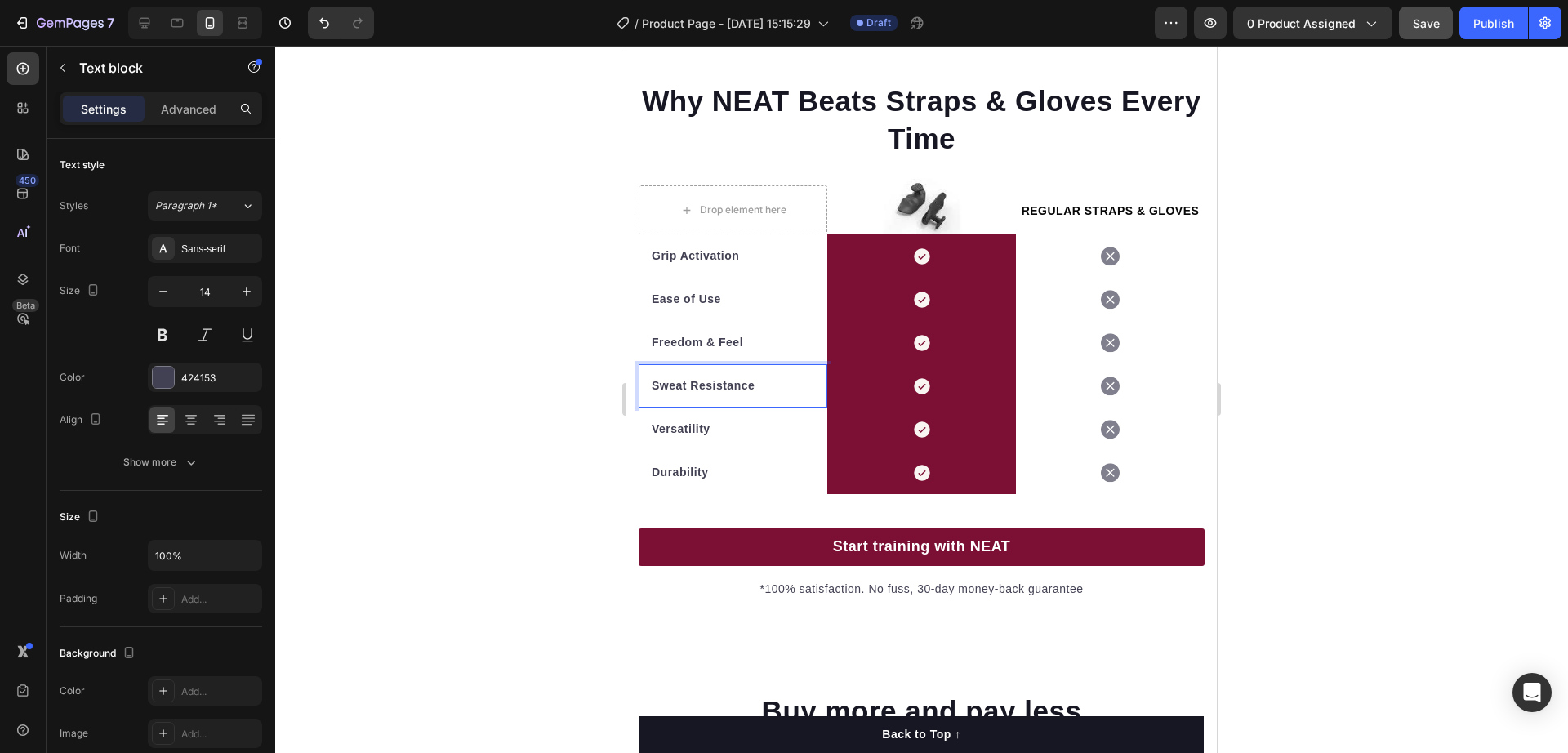
click at [545, 451] on div at bounding box center [922, 399] width 1293 height 708
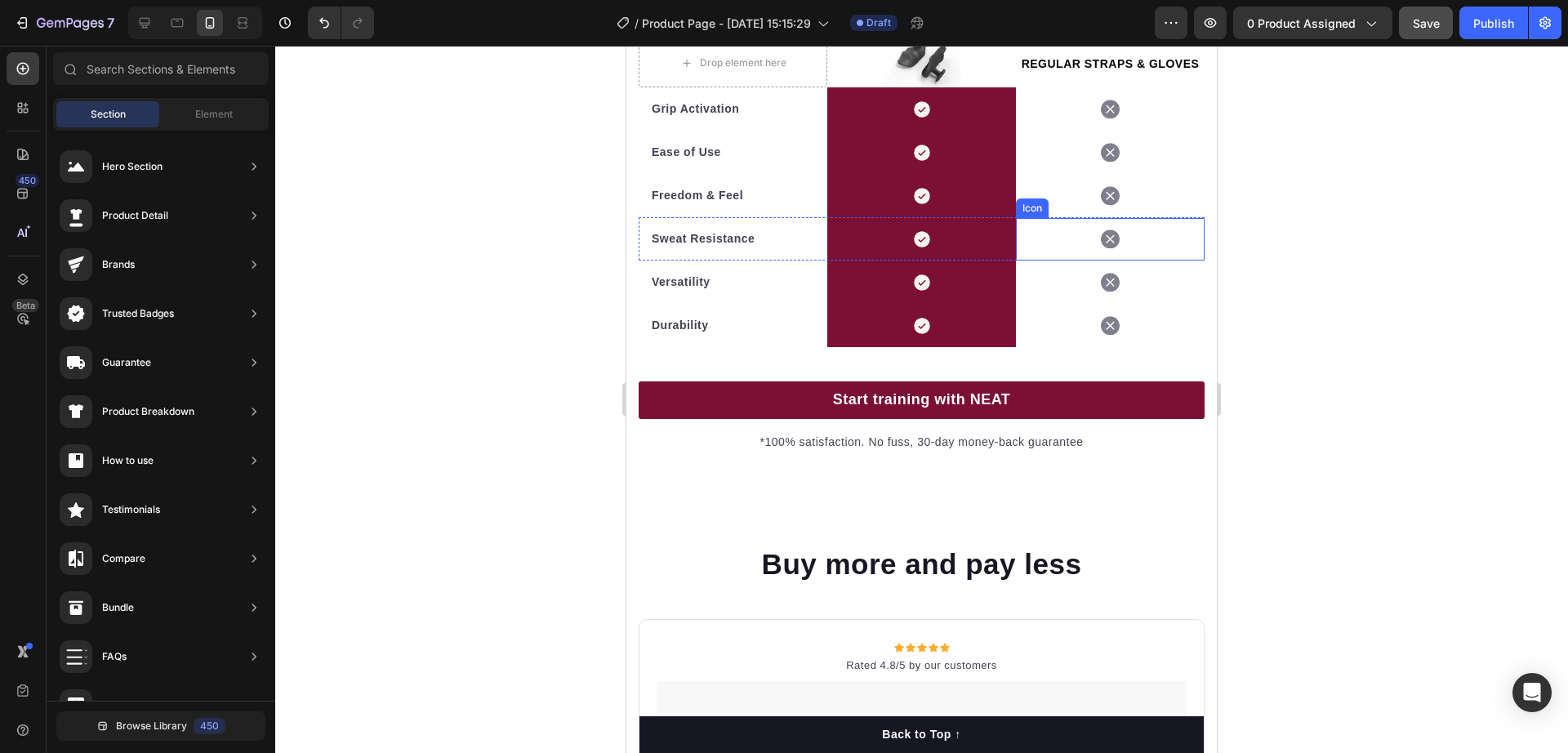
scroll to position [5311, 0]
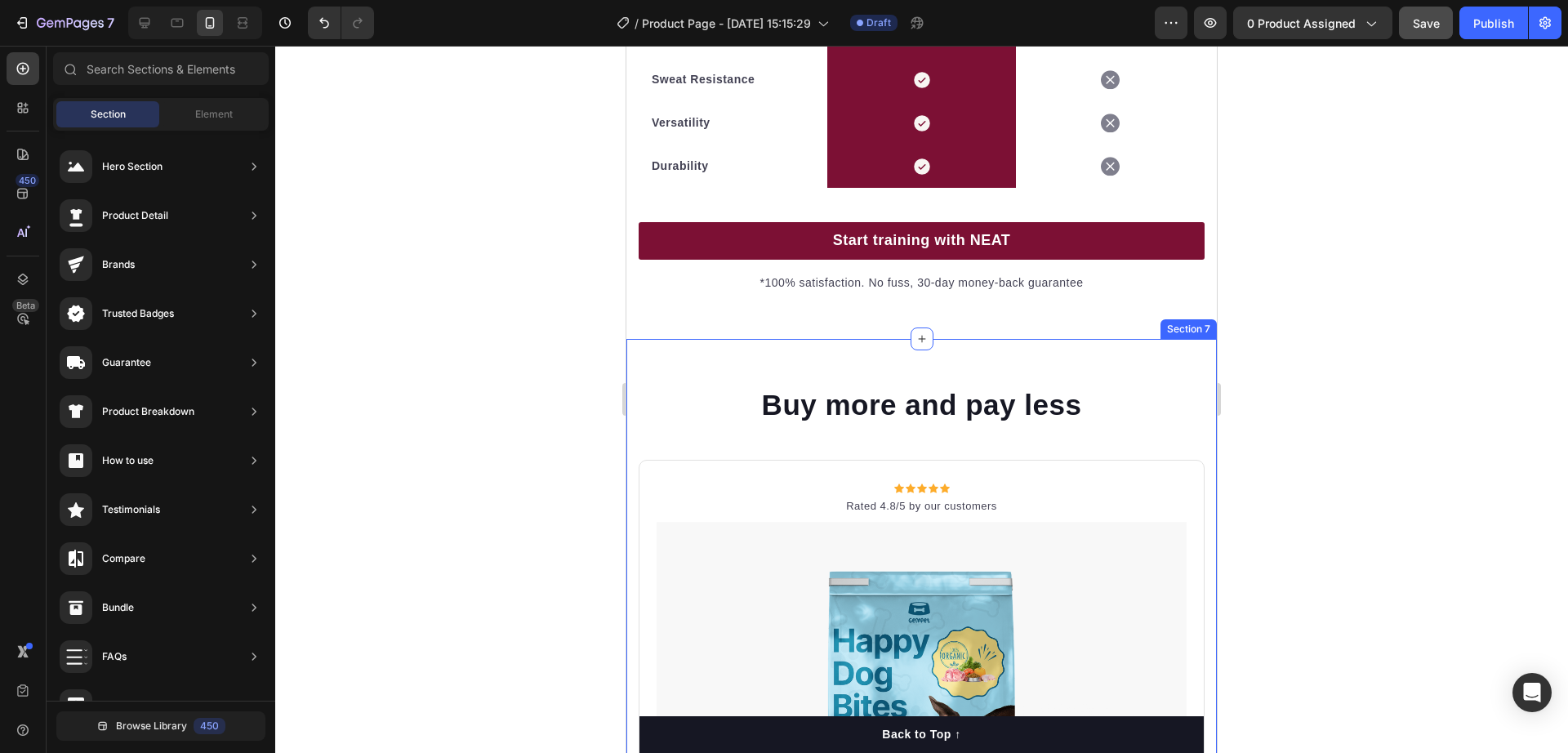
drag, startPoint x: 1030, startPoint y: 369, endPoint x: 1034, endPoint y: 378, distance: 9.8
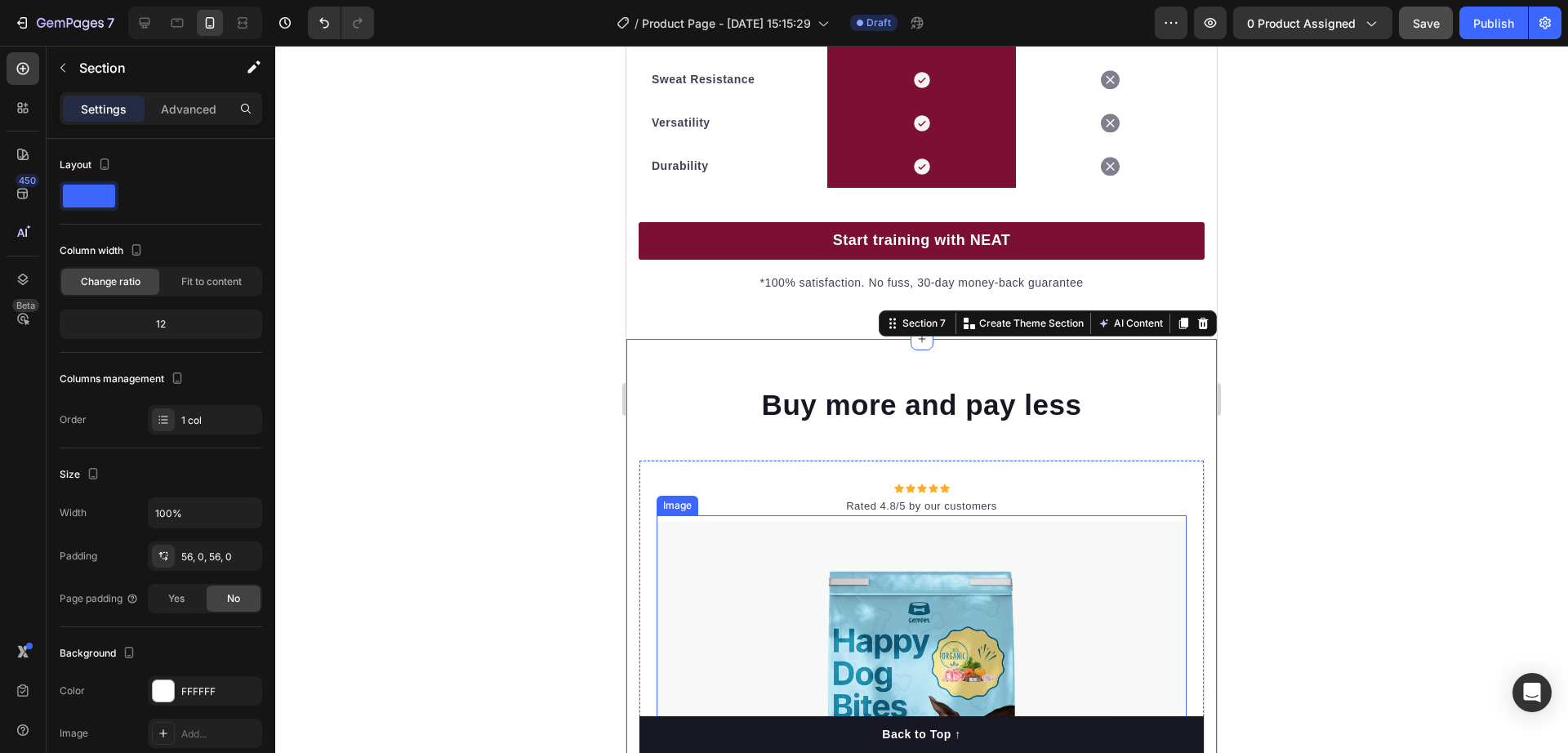
scroll to position [5720, 0]
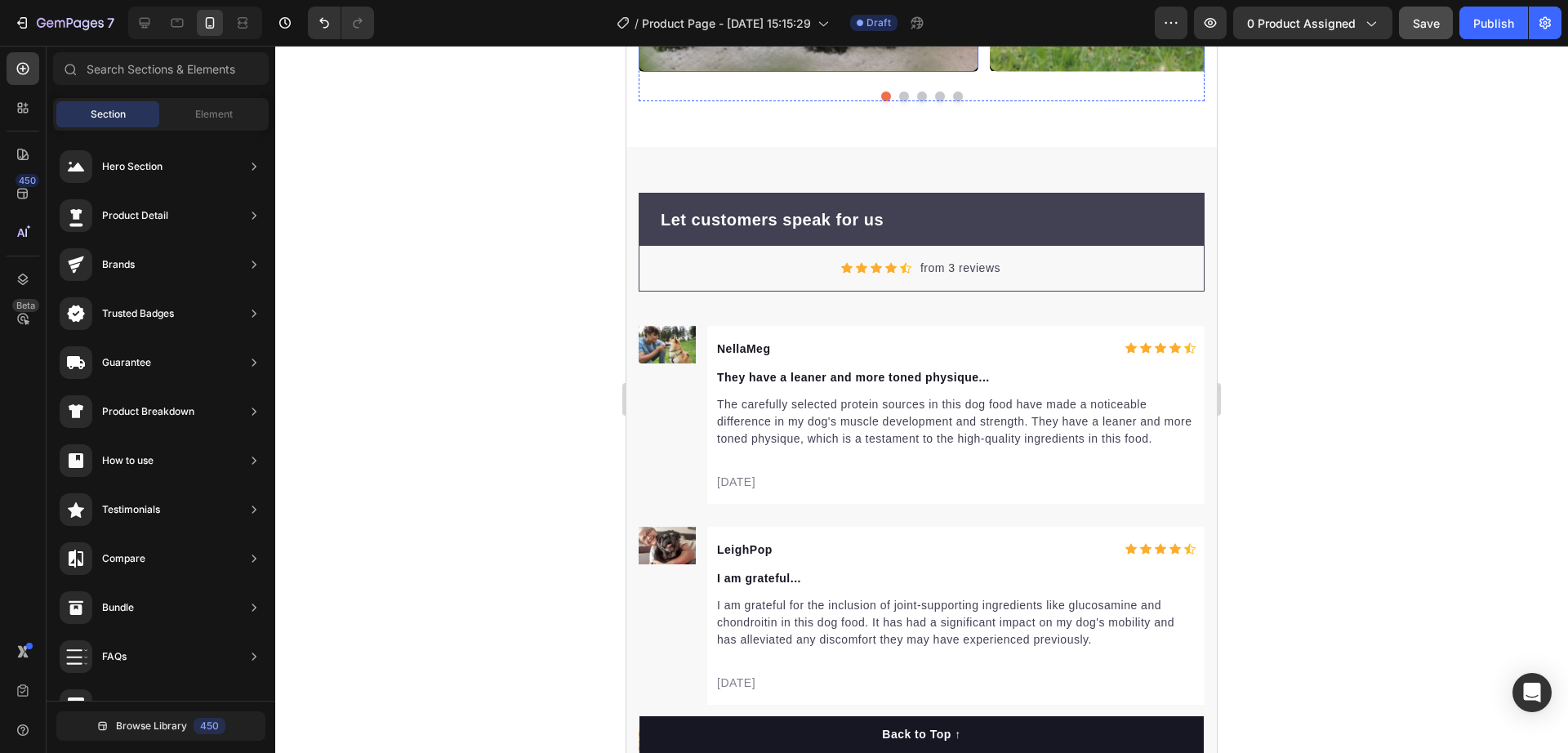
scroll to position [6620, 0]
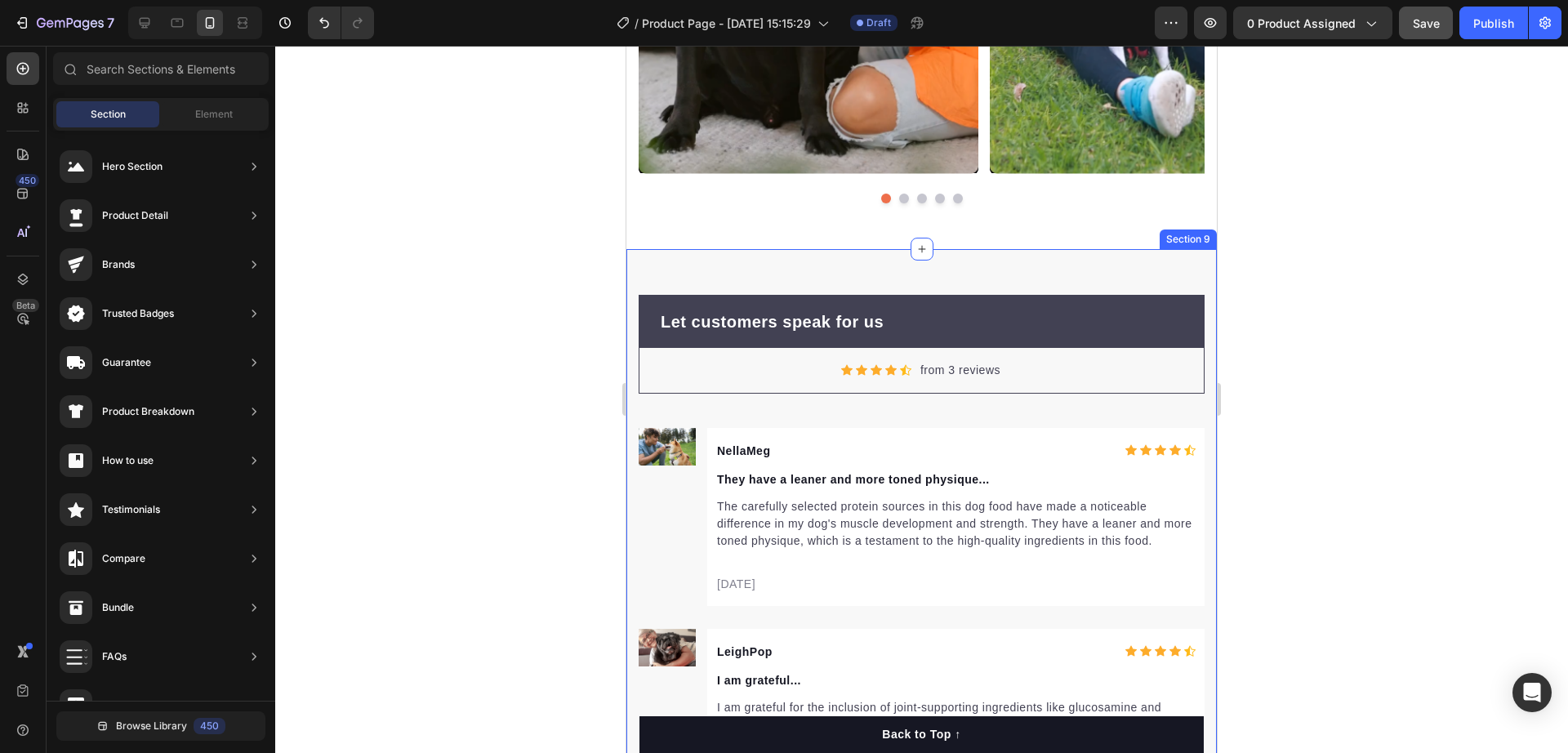
click at [685, 270] on div "Let customers speak for us Text block Row Icon Icon Icon Icon Icon Icon List Ho…" at bounding box center [921, 652] width 590 height 805
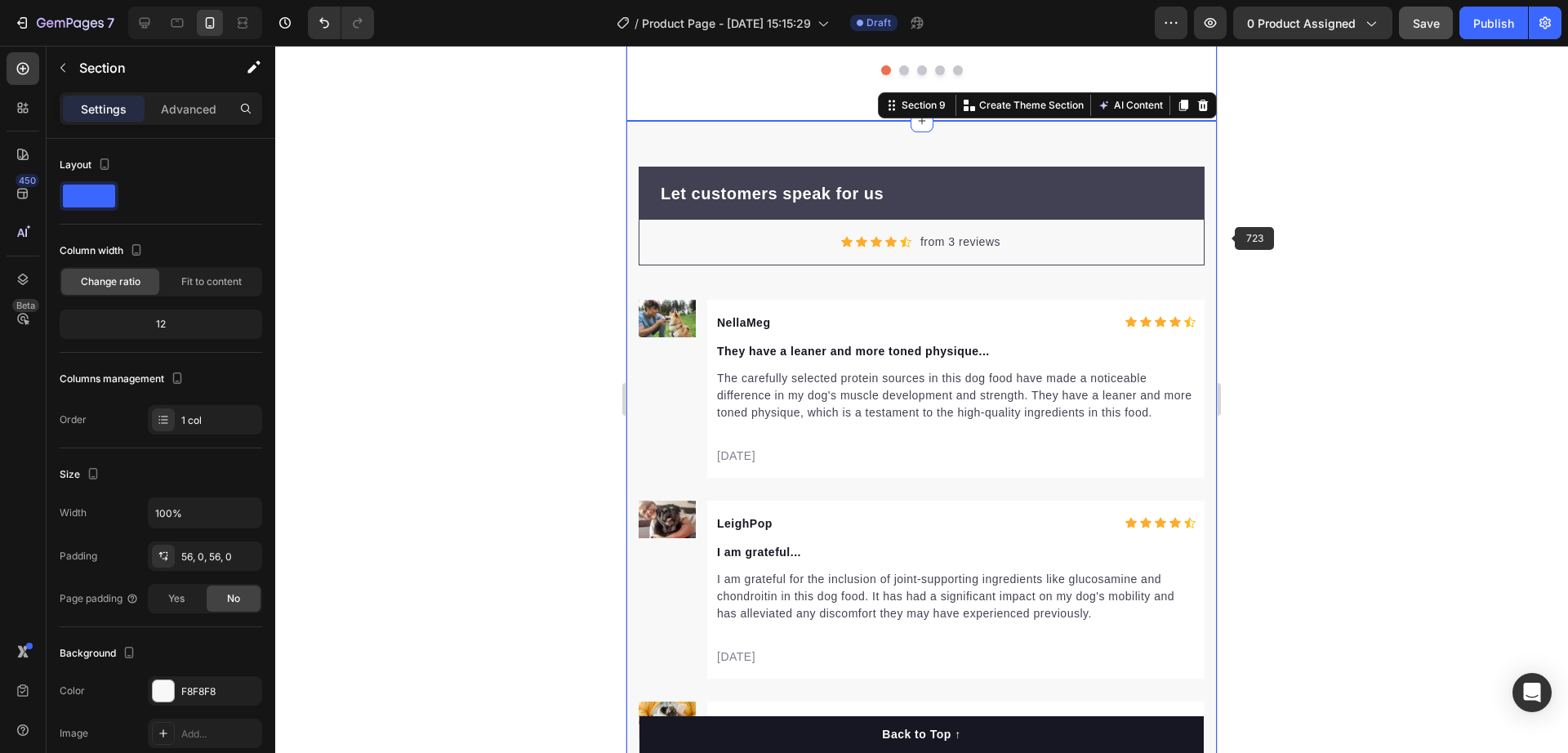
scroll to position [6518, 0]
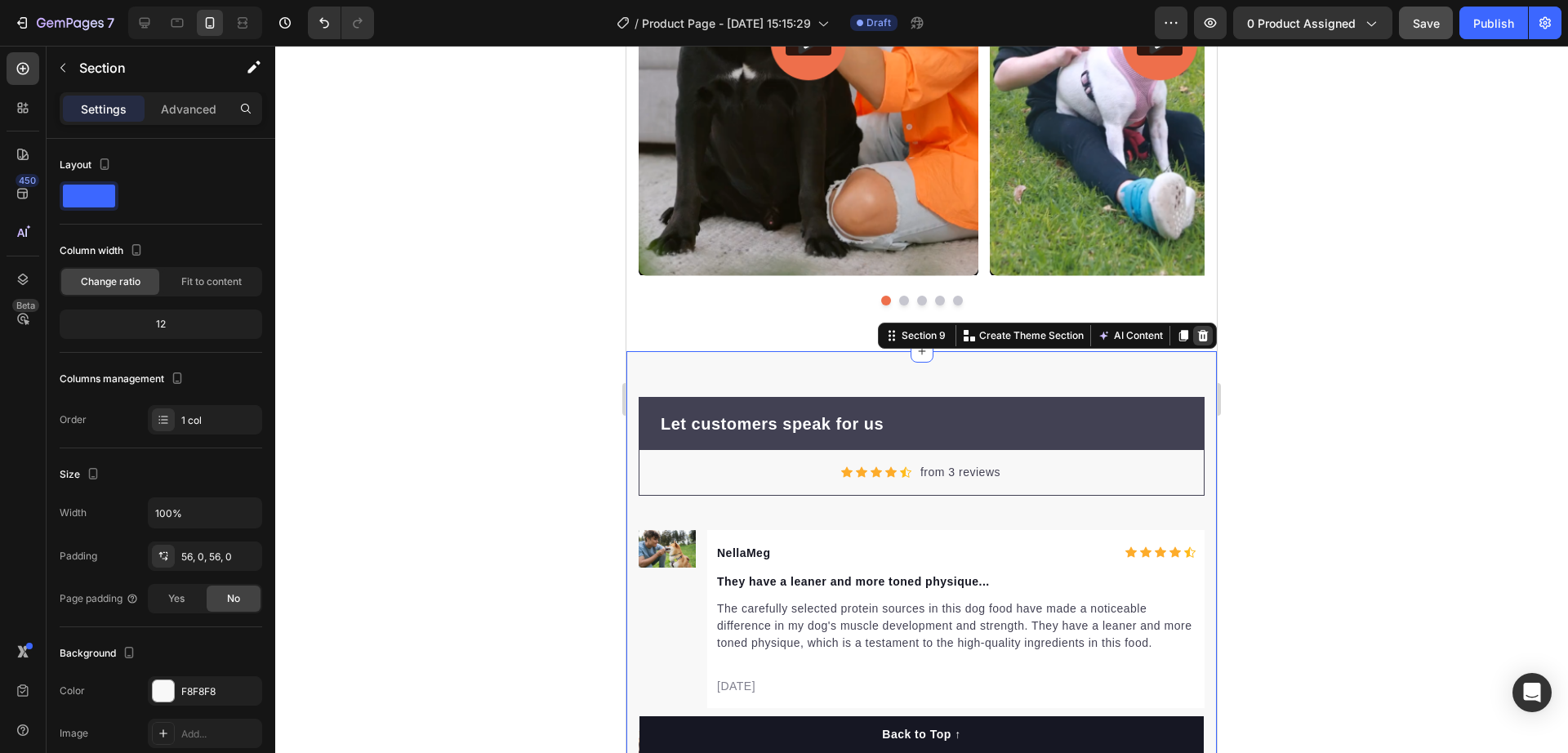
click at [1198, 338] on icon at bounding box center [1202, 335] width 10 height 11
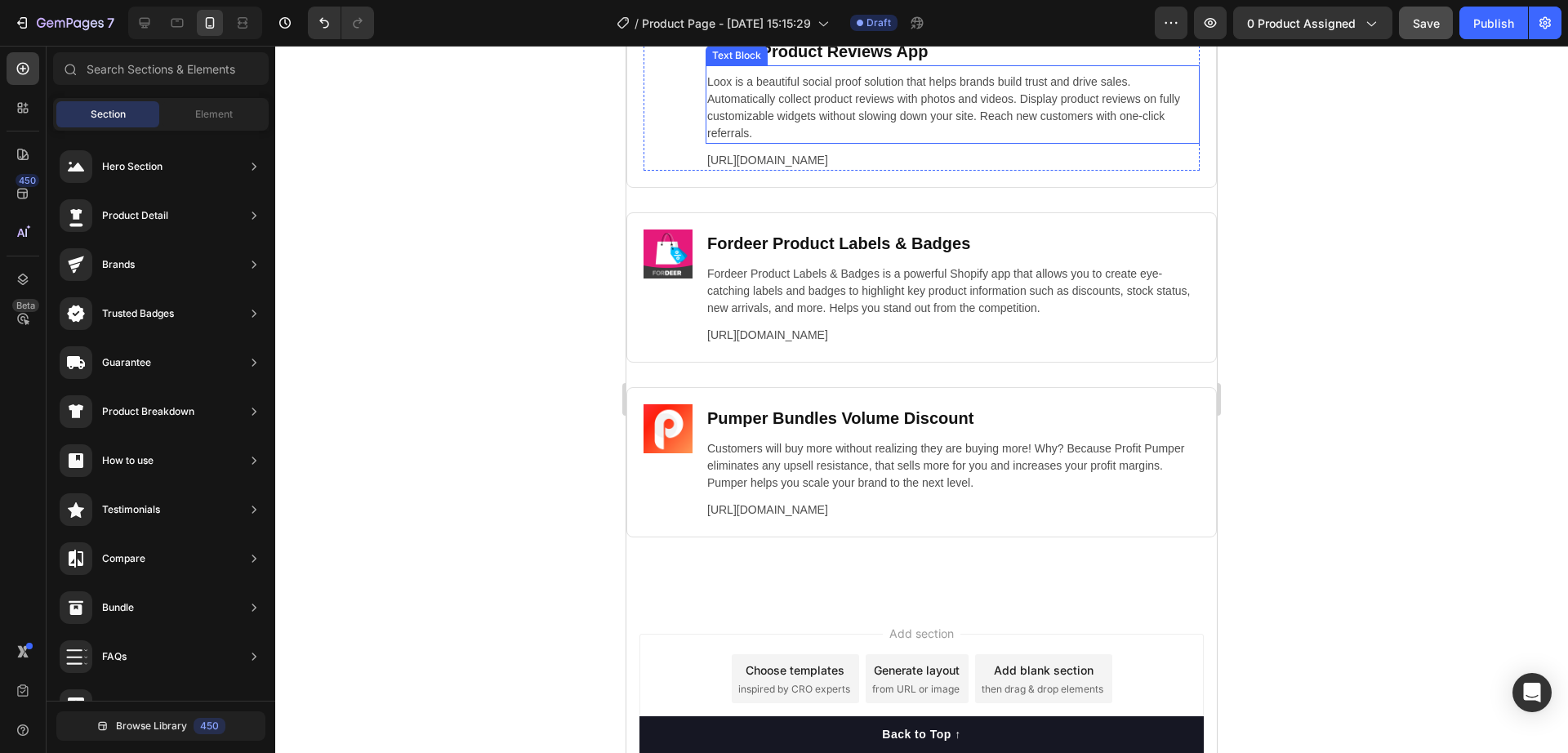
scroll to position [6494, 0]
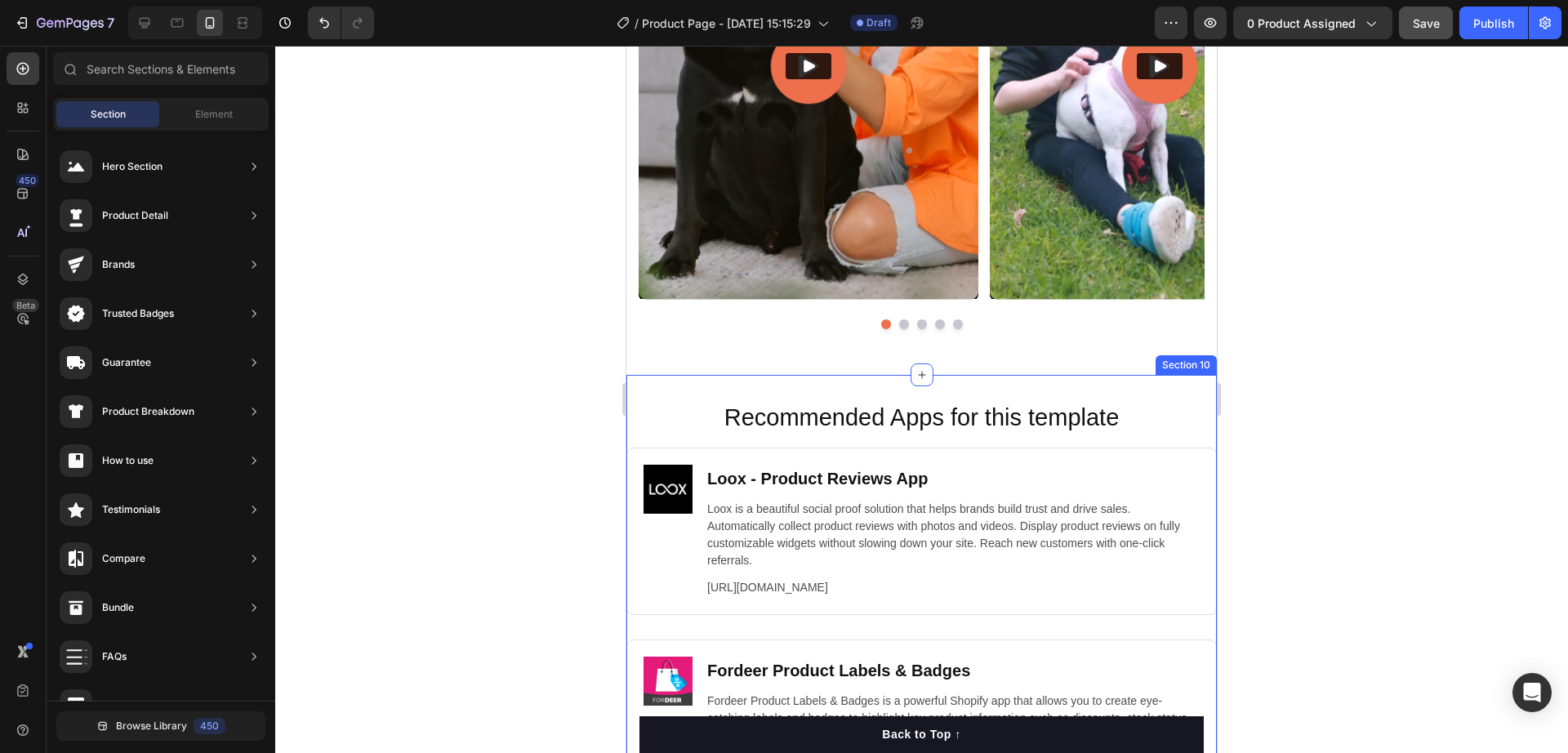
click at [784, 390] on div "Recommended Apps for this template Heading Image Loox ‑ Product Reviews App Hea…" at bounding box center [921, 702] width 590 height 655
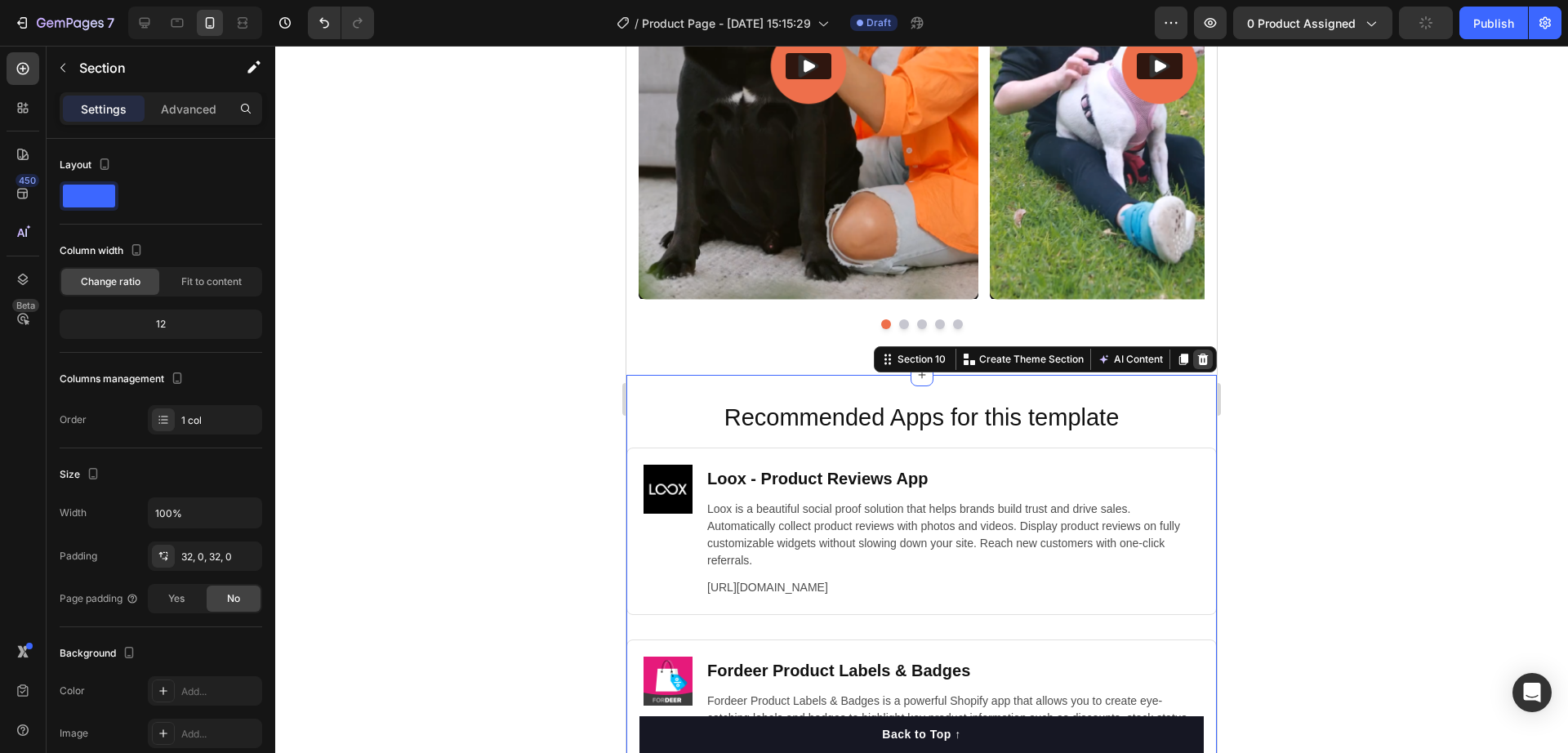
click at [1198, 361] on icon at bounding box center [1202, 358] width 10 height 11
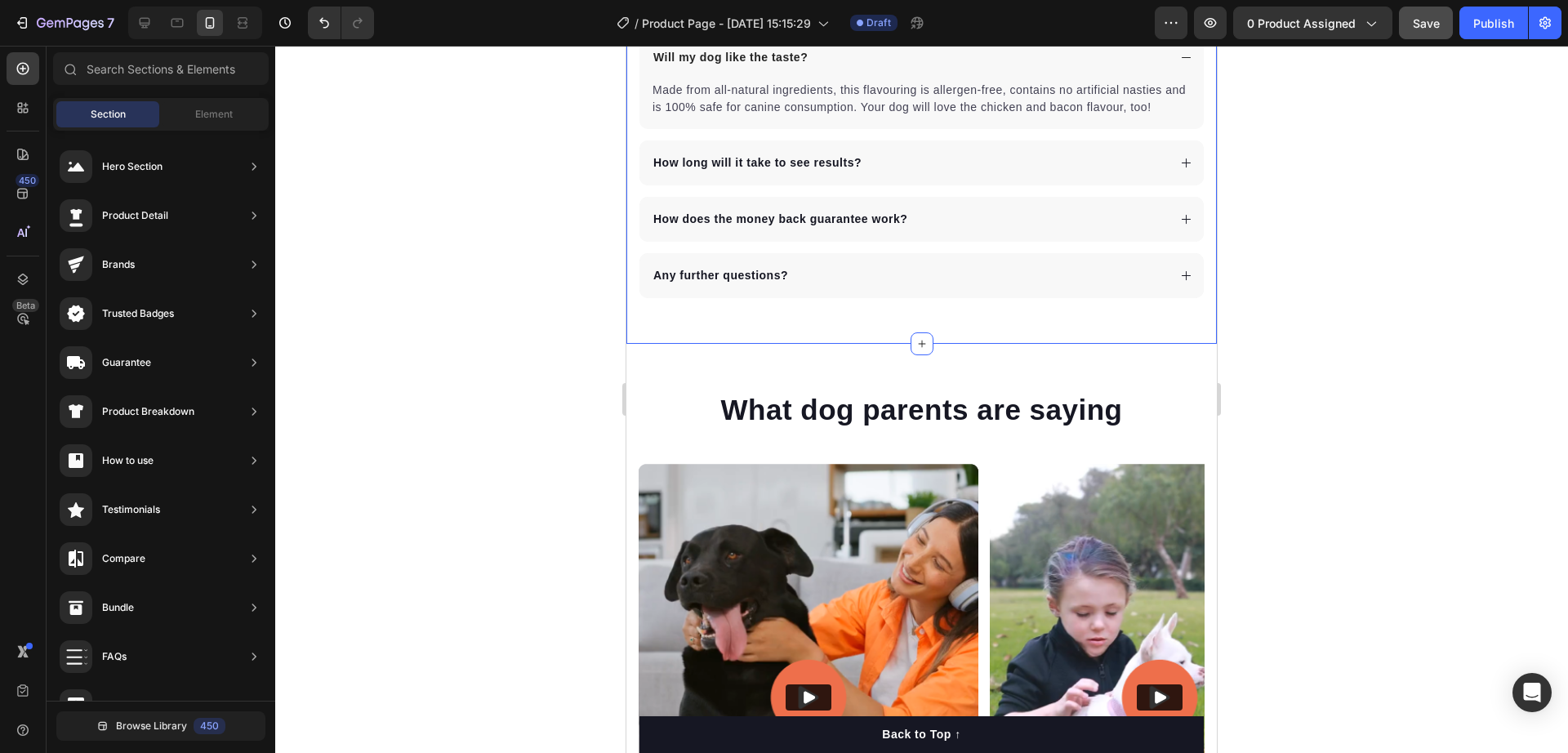
scroll to position [5840, 0]
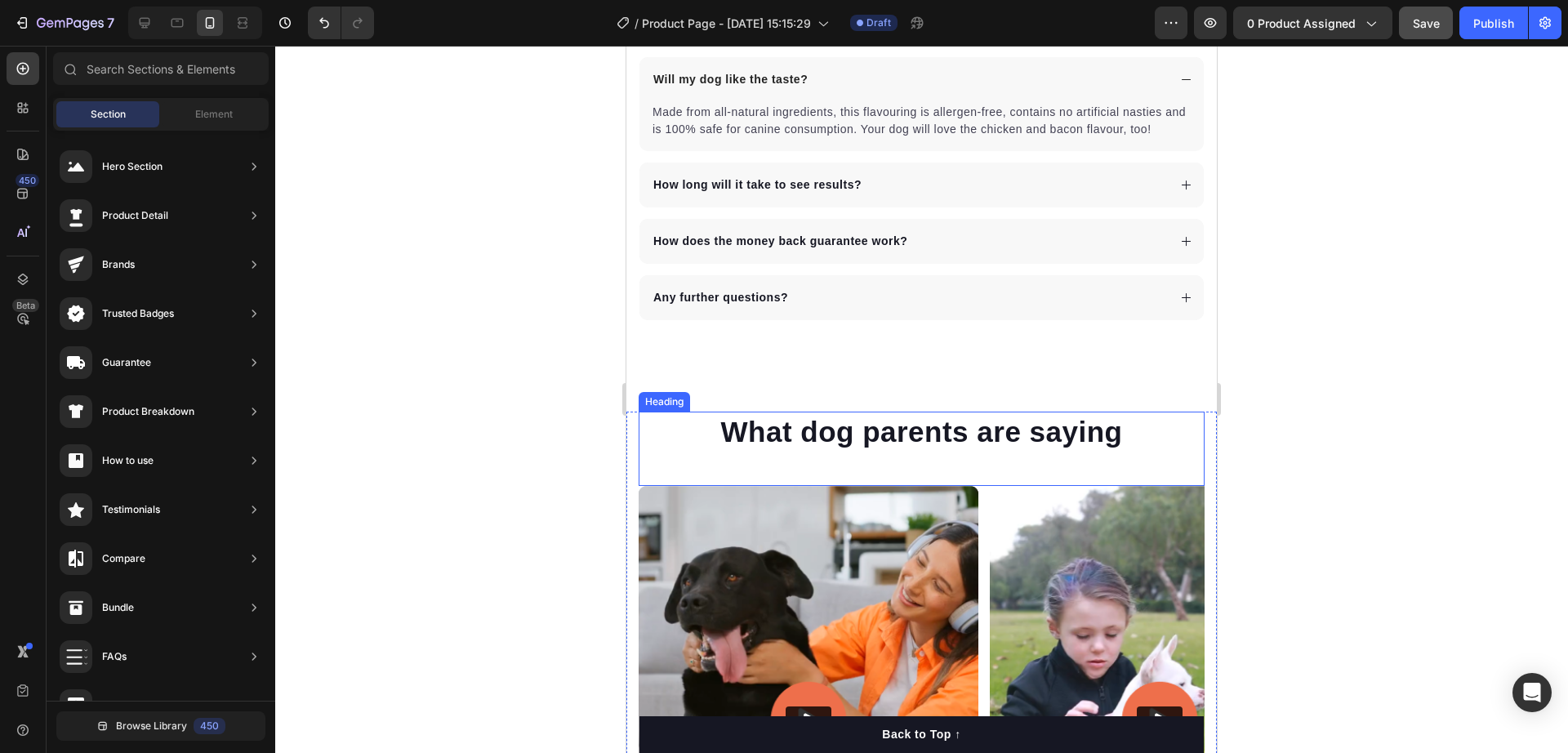
click at [904, 435] on h2 "What dog parents are saying" at bounding box center [921, 432] width 566 height 41
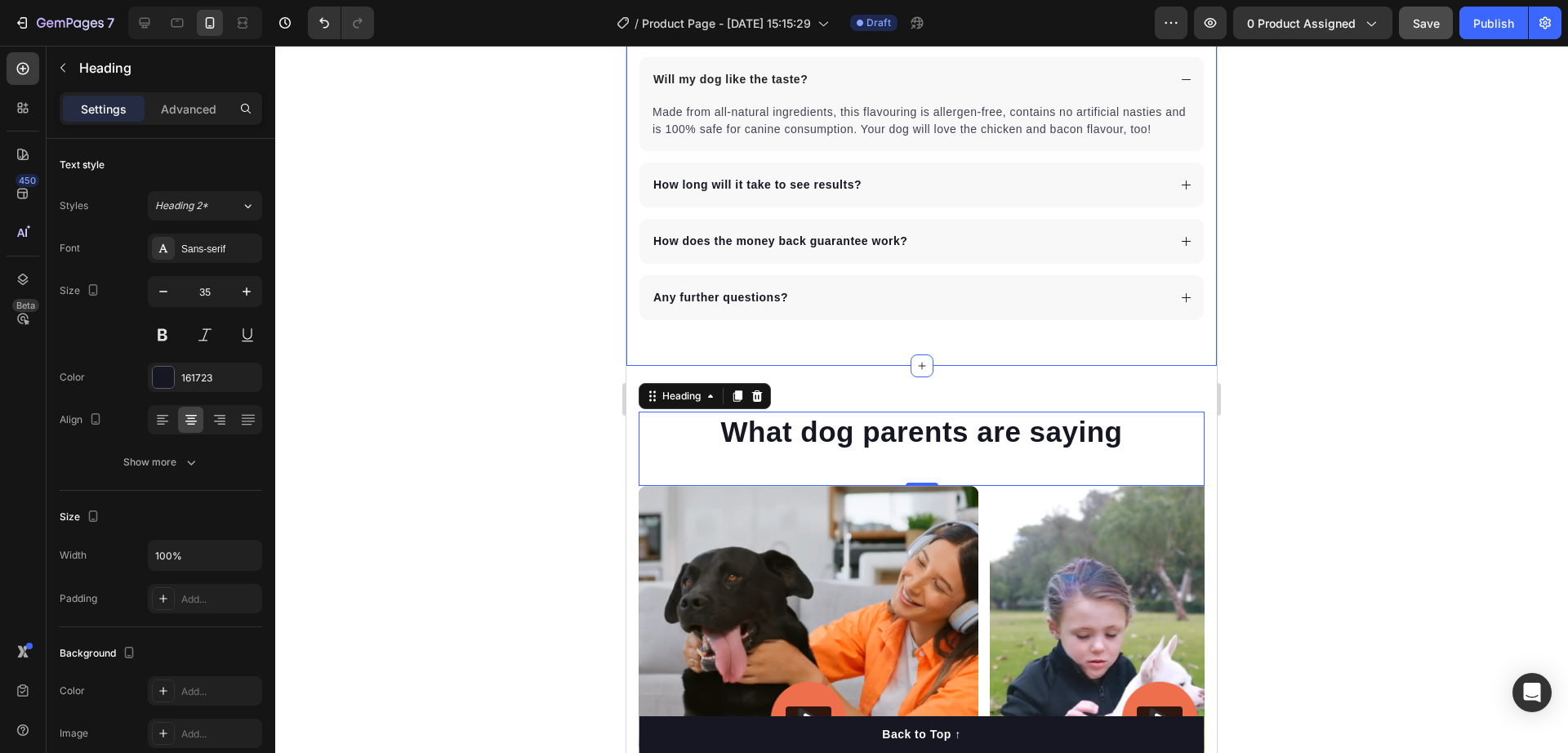
scroll to position [5718, 0]
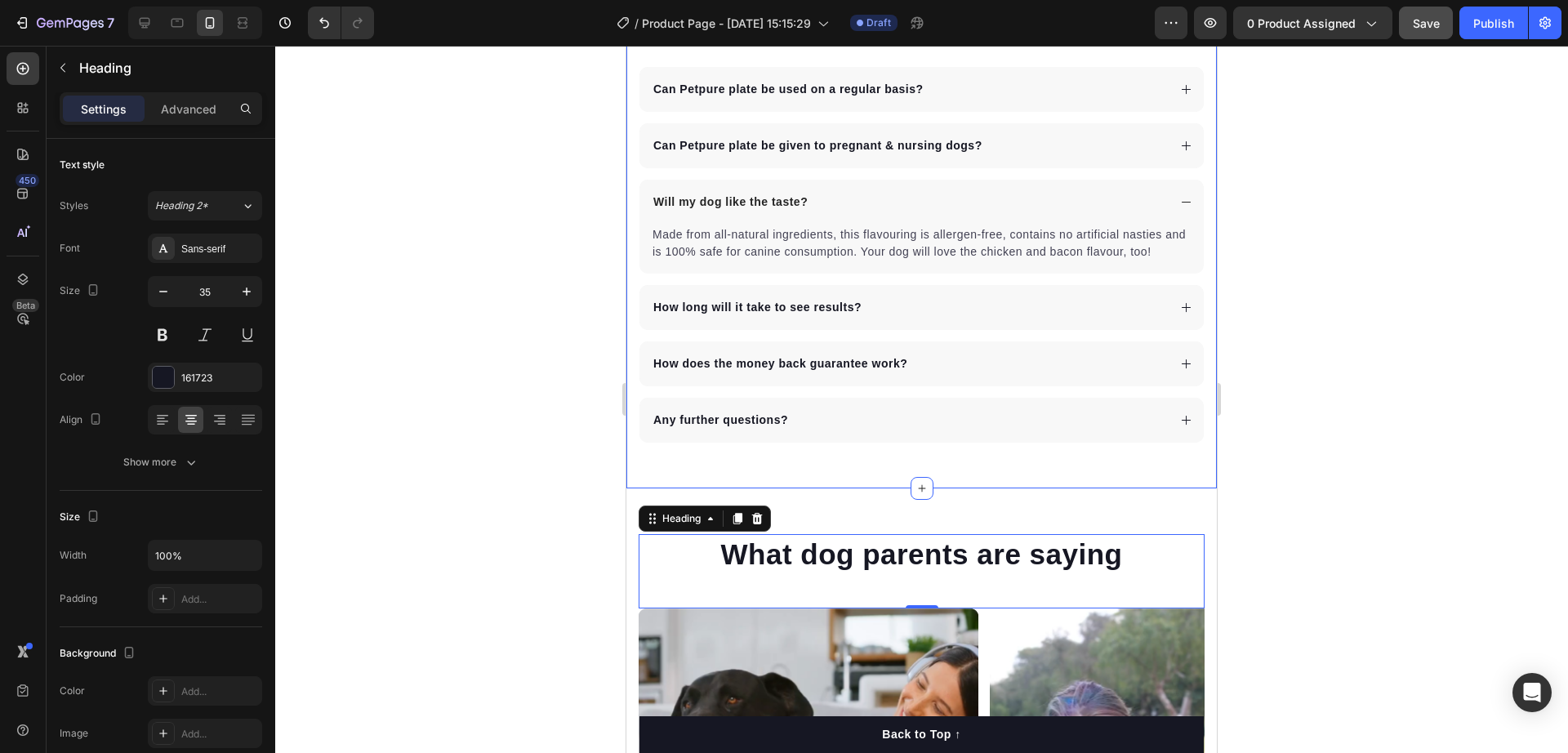
click at [903, 216] on div "Frequently Asked Questions Heading Can Petpure plate be used on a regular basis…" at bounding box center [921, 217] width 590 height 543
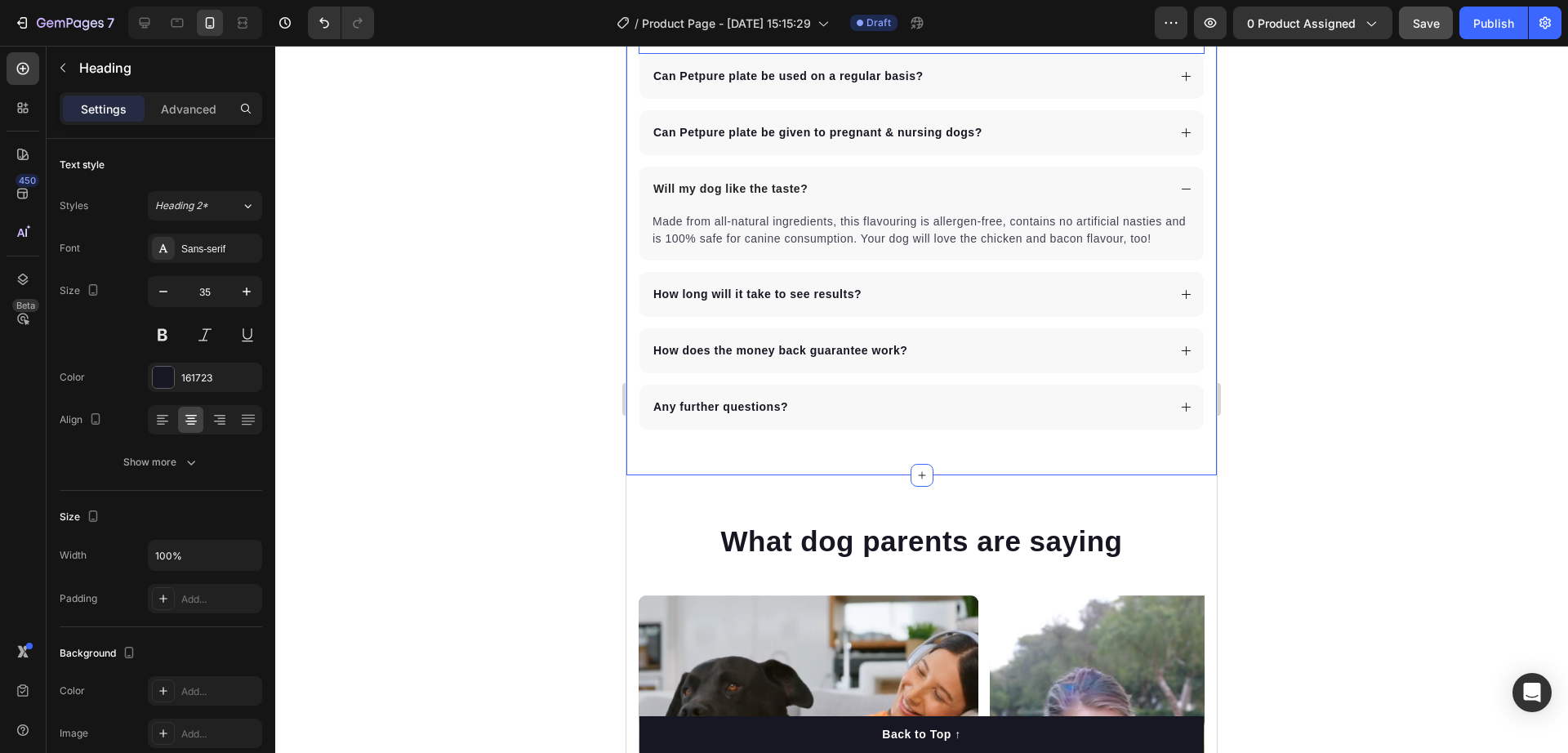
click at [874, 252] on div "Frequently Asked Questions Heading Can Petpure plate be used on a regular basis…" at bounding box center [921, 204] width 590 height 543
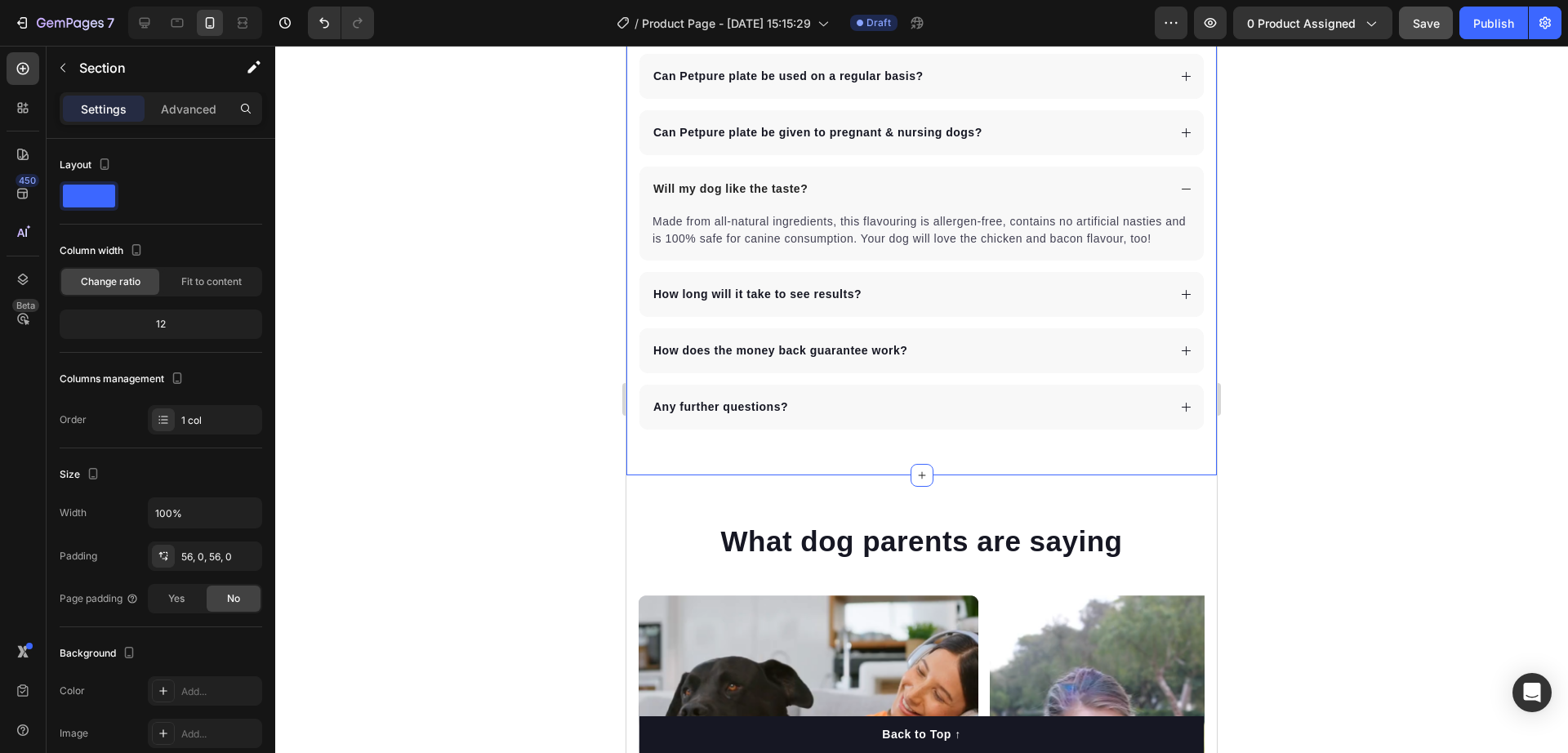
click at [874, 252] on div "Frequently Asked Questions Heading 0 Can Petpure plate be used on a regular bas…" at bounding box center [921, 204] width 590 height 543
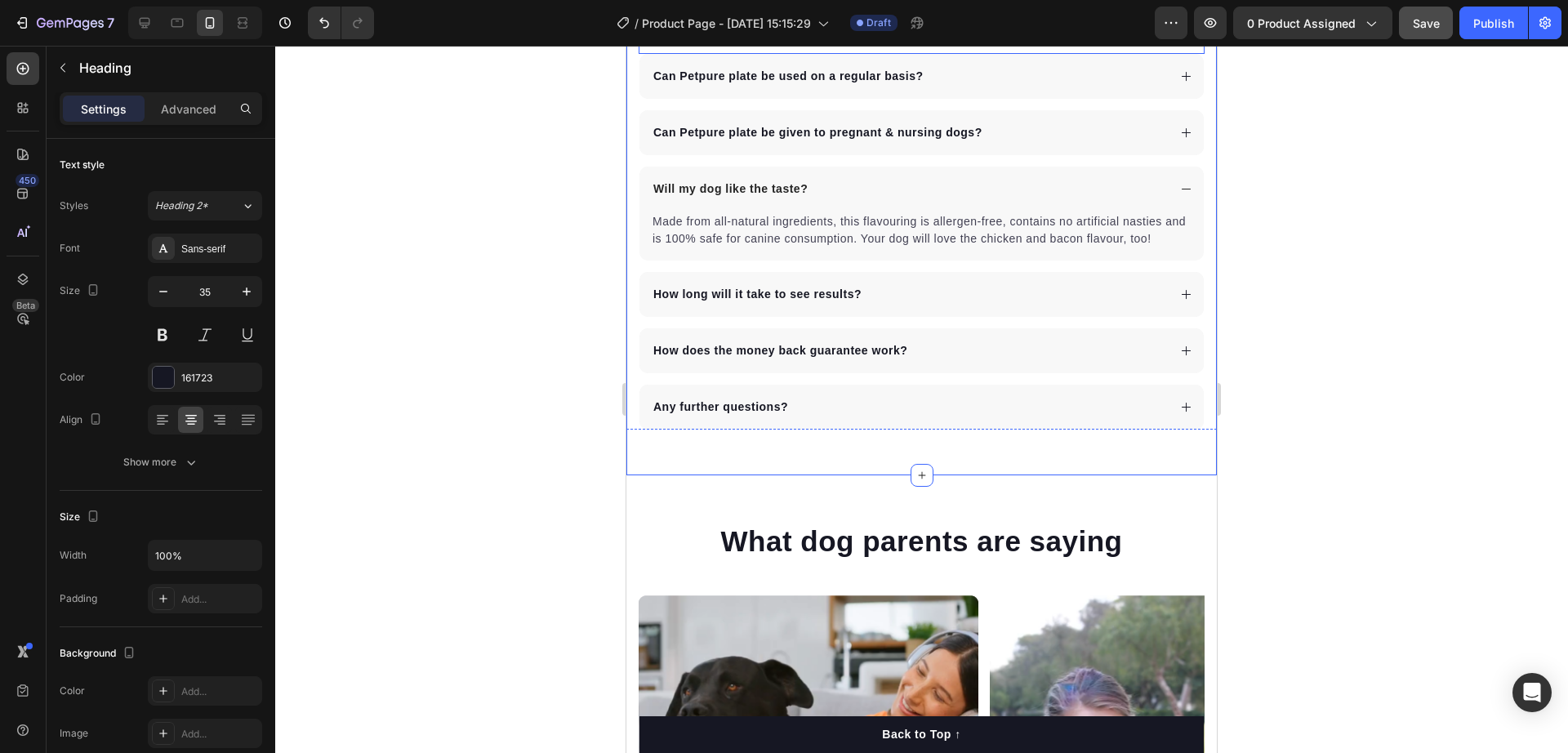
click at [1287, 309] on div at bounding box center [922, 399] width 1293 height 708
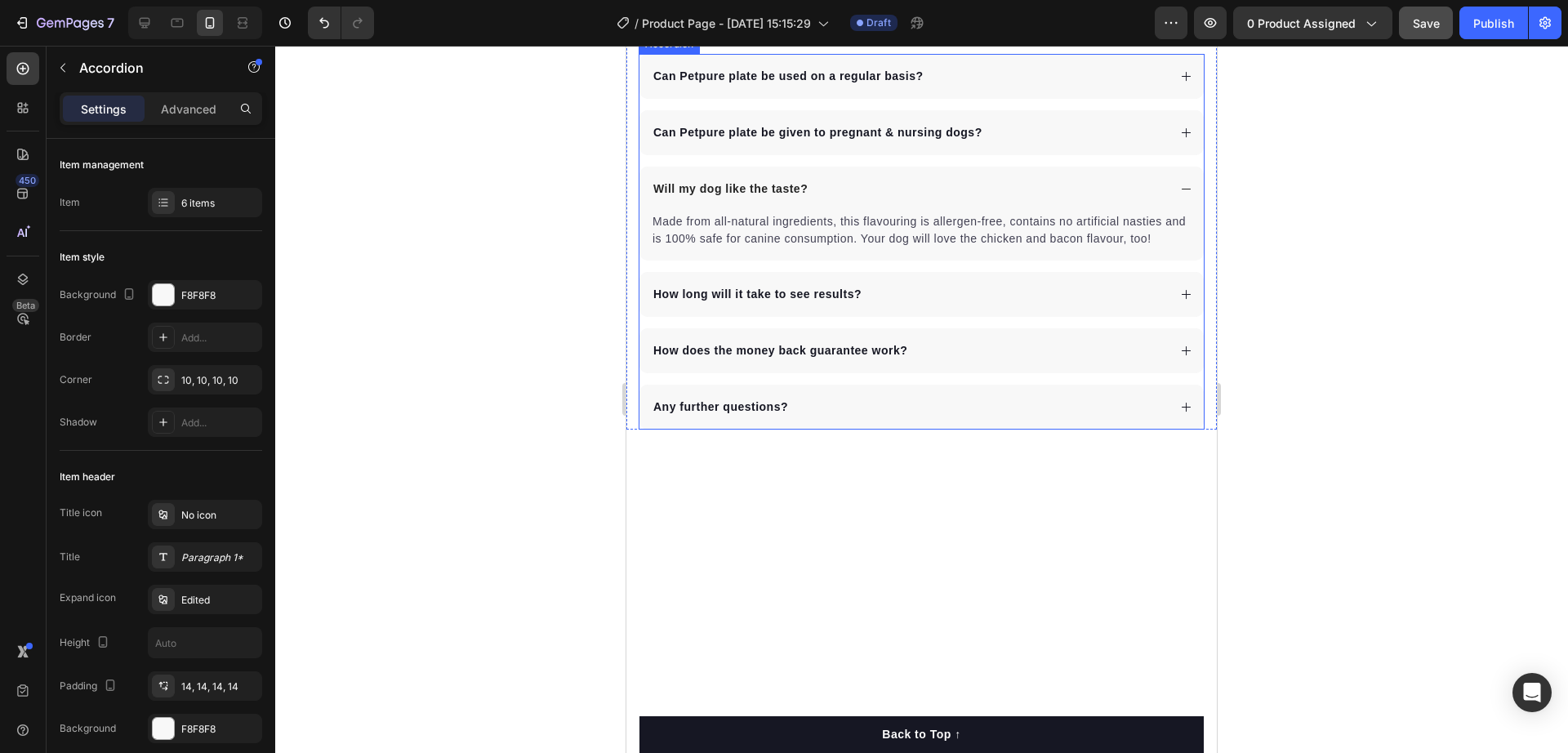
click at [753, 85] on p "Can Petpure plate be used on a regular basis?" at bounding box center [788, 76] width 270 height 17
click at [877, 85] on p "Can Petpure plate be used on a regular basis?" at bounding box center [788, 76] width 270 height 17
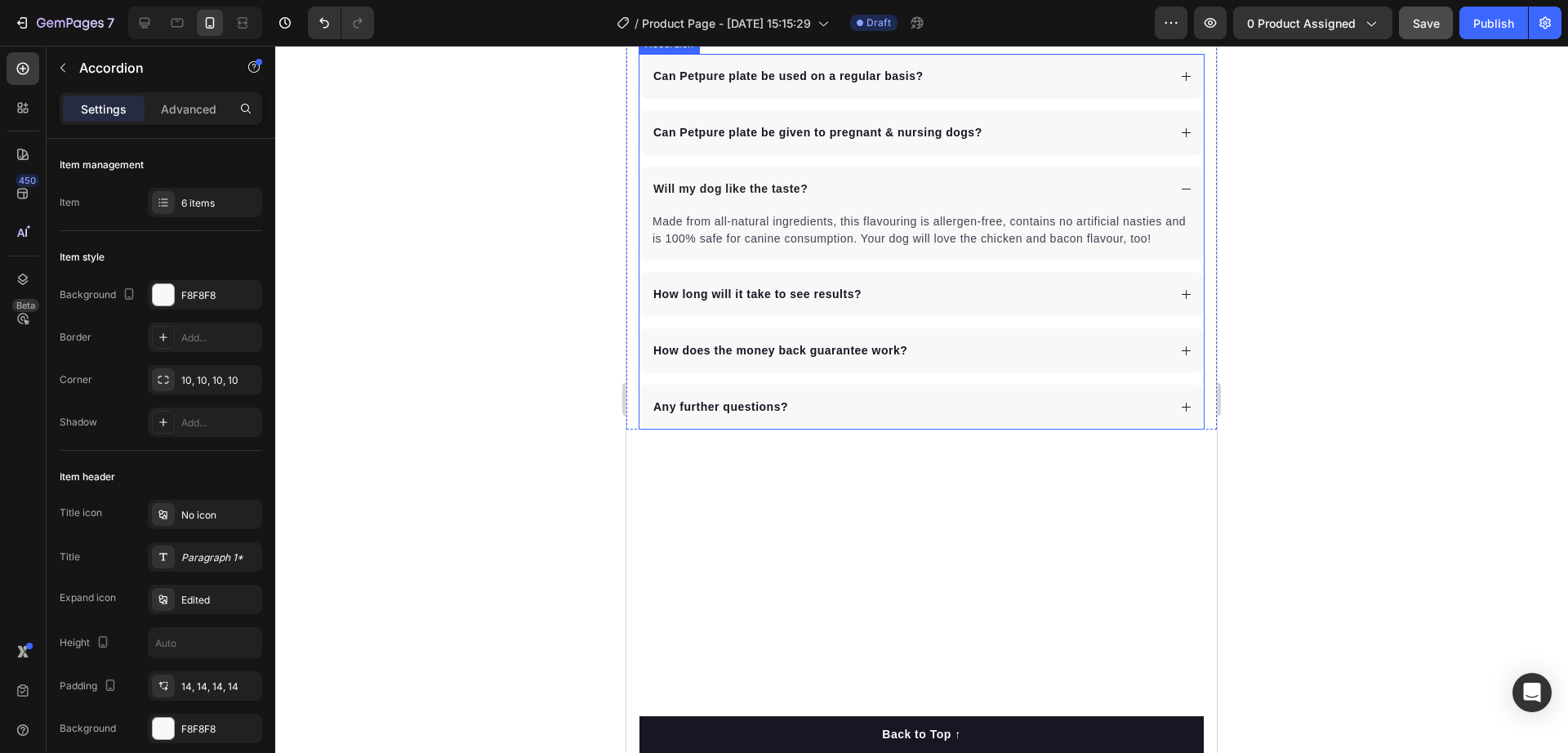
click at [877, 85] on p "Can Petpure plate be used on a regular basis?" at bounding box center [788, 76] width 270 height 17
click at [842, 201] on div "Will my dog like the taste?" at bounding box center [909, 189] width 516 height 23
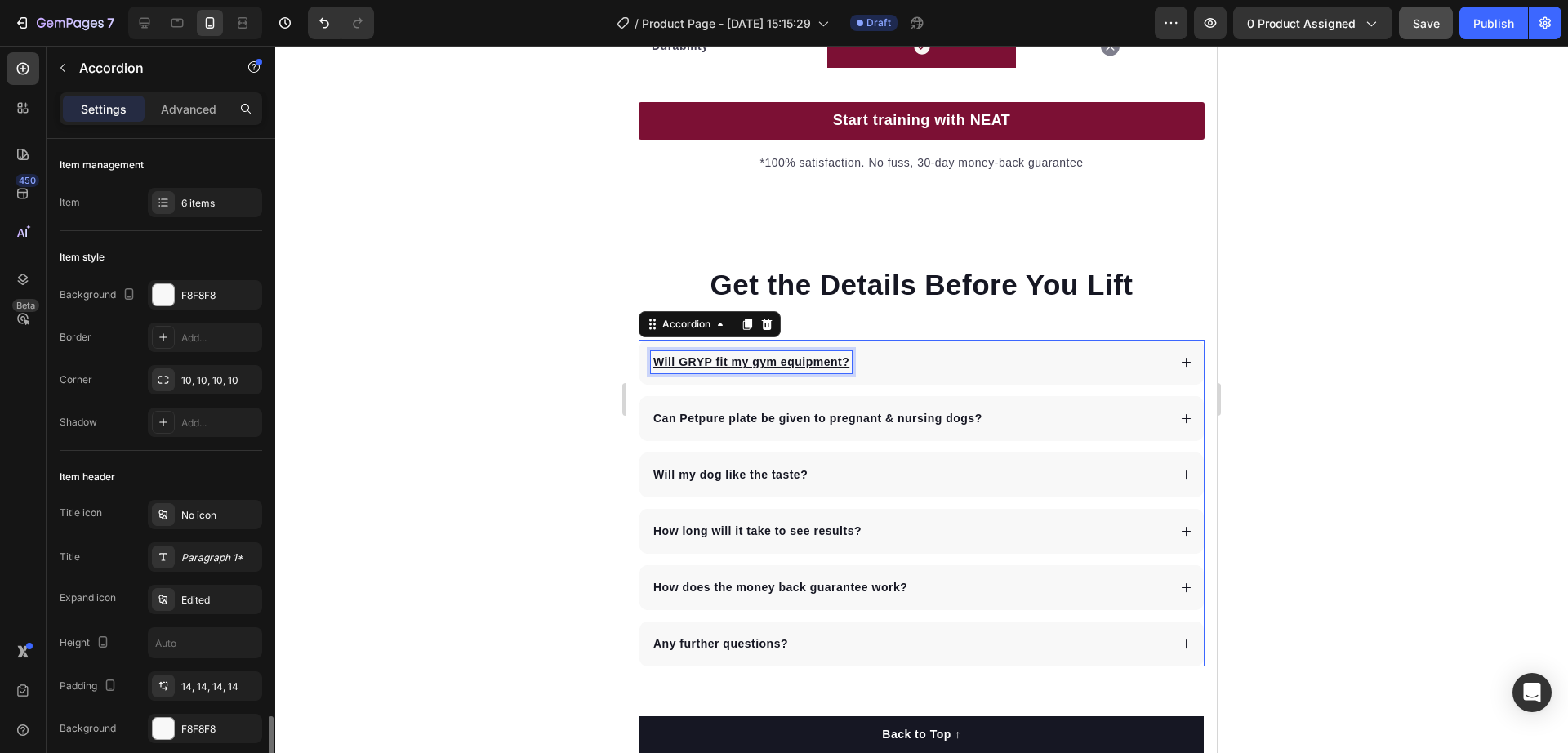
click at [643, 399] on div "Will GRYP fit my gym equipment? Can Petpure plate be given to pregnant & nursin…" at bounding box center [921, 504] width 566 height 327
click at [574, 382] on div at bounding box center [922, 399] width 1293 height 708
click at [770, 369] on u "Will GRYP fit my gym equipment?" at bounding box center [751, 362] width 196 height 13
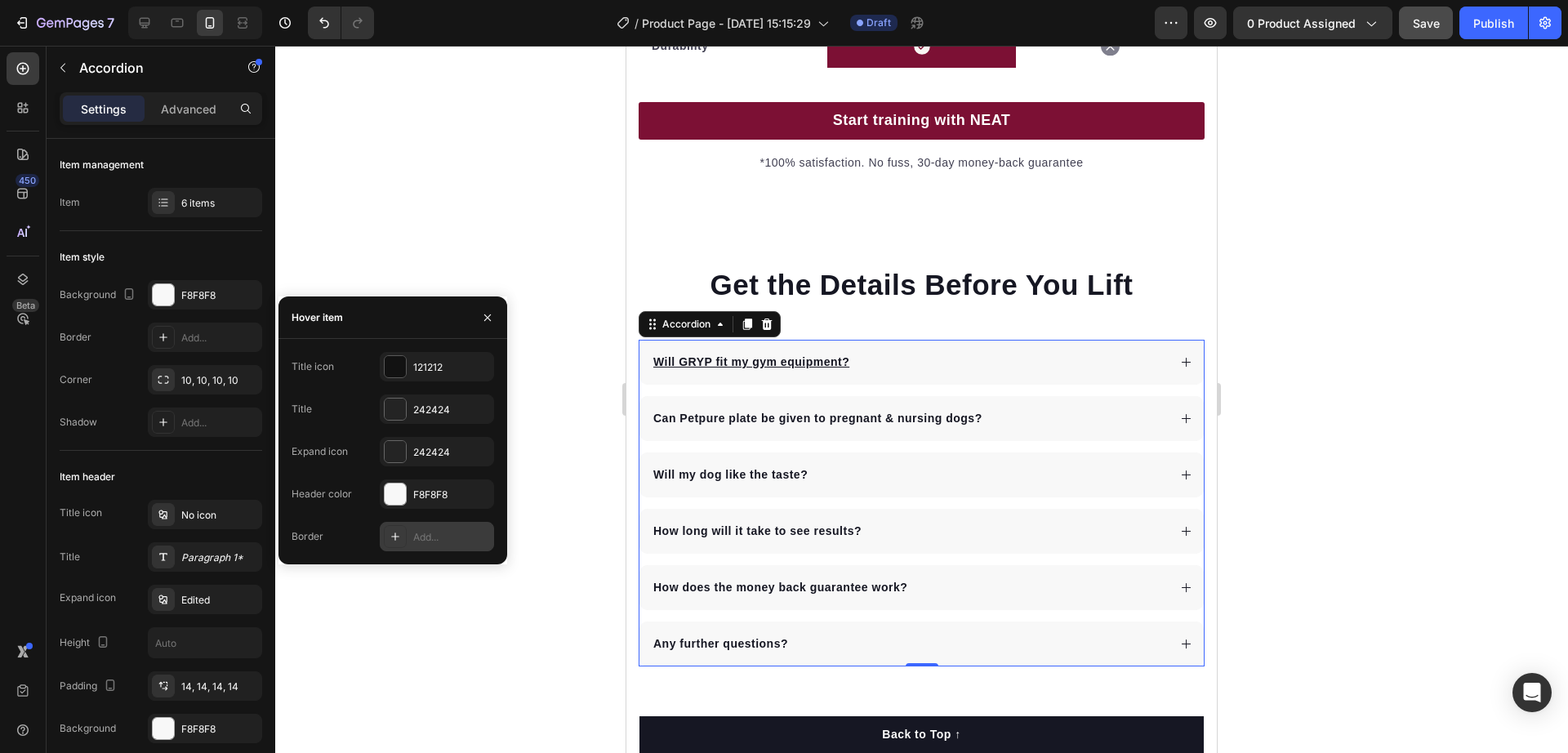
click at [418, 542] on div "Add..." at bounding box center [452, 538] width 77 height 15
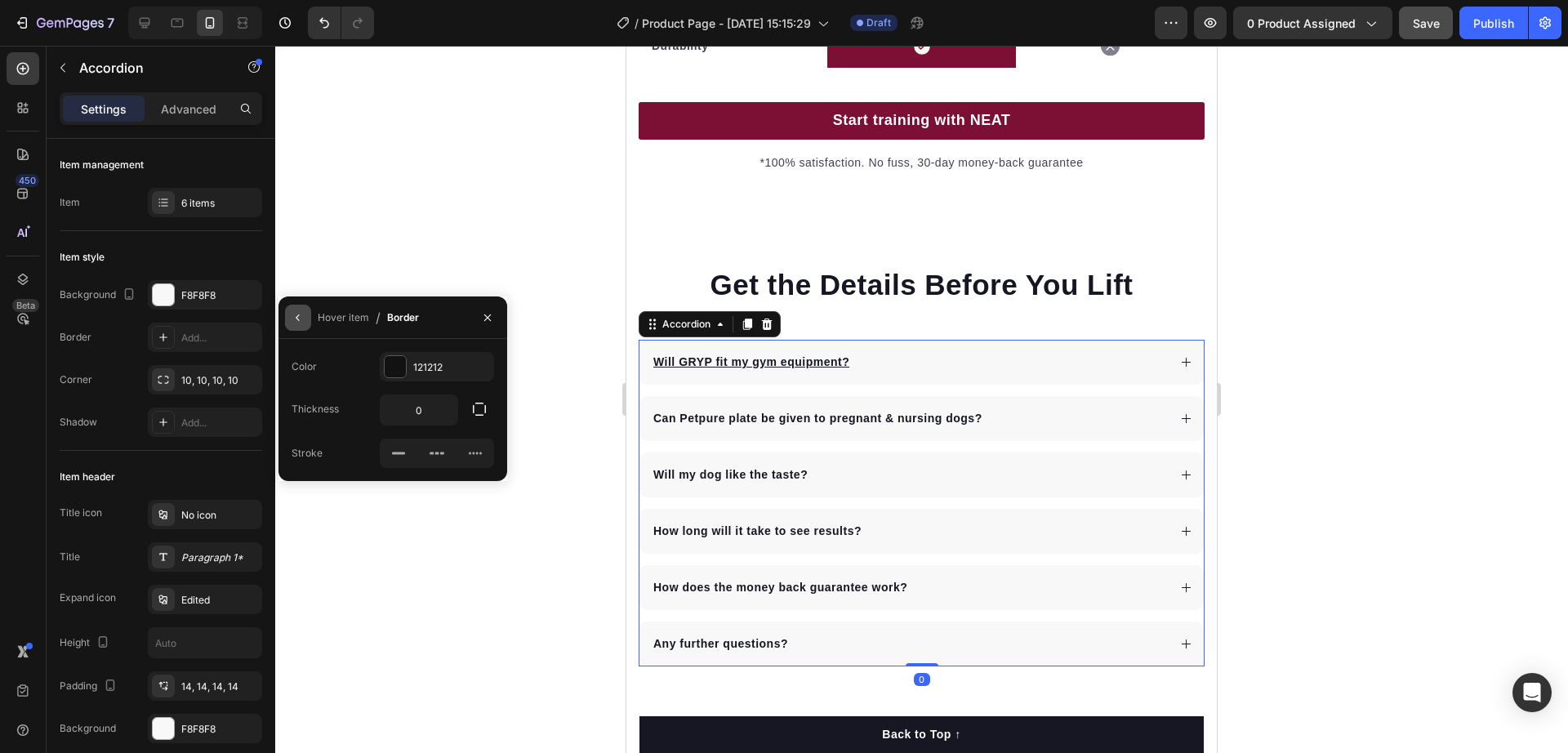
click at [302, 319] on icon "button" at bounding box center [298, 318] width 13 height 13
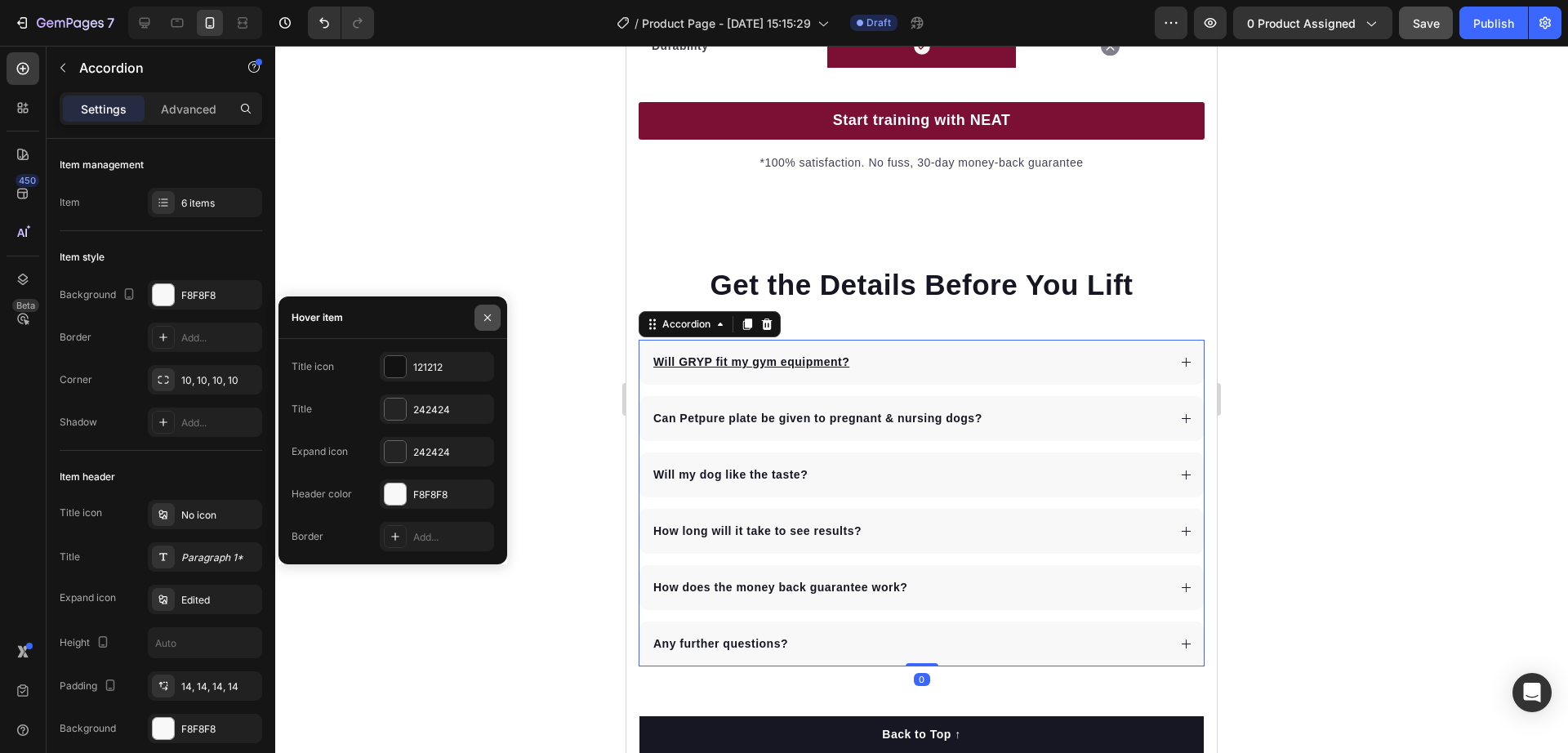
click at [491, 313] on icon "button" at bounding box center [487, 318] width 13 height 13
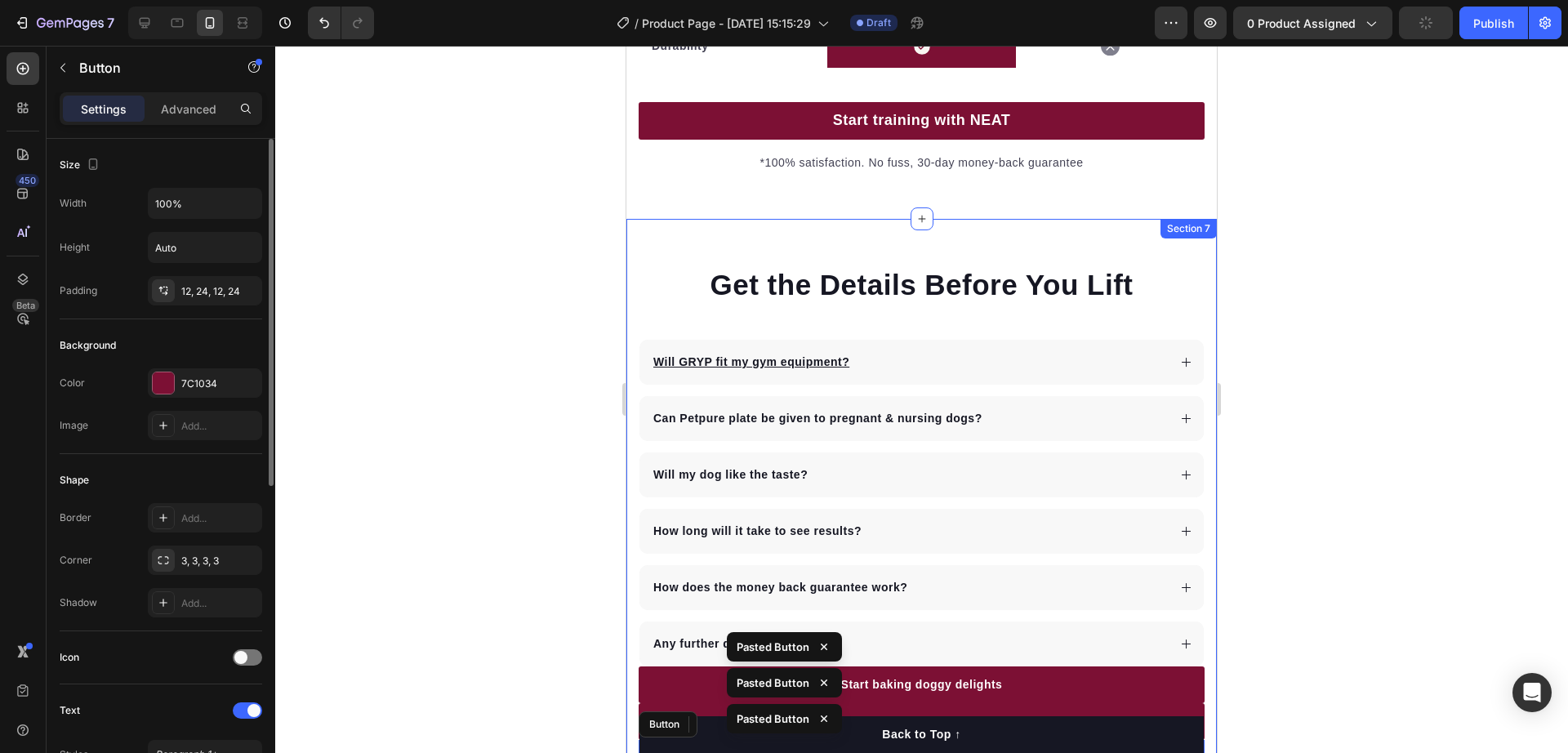
scroll to position [5980, 0]
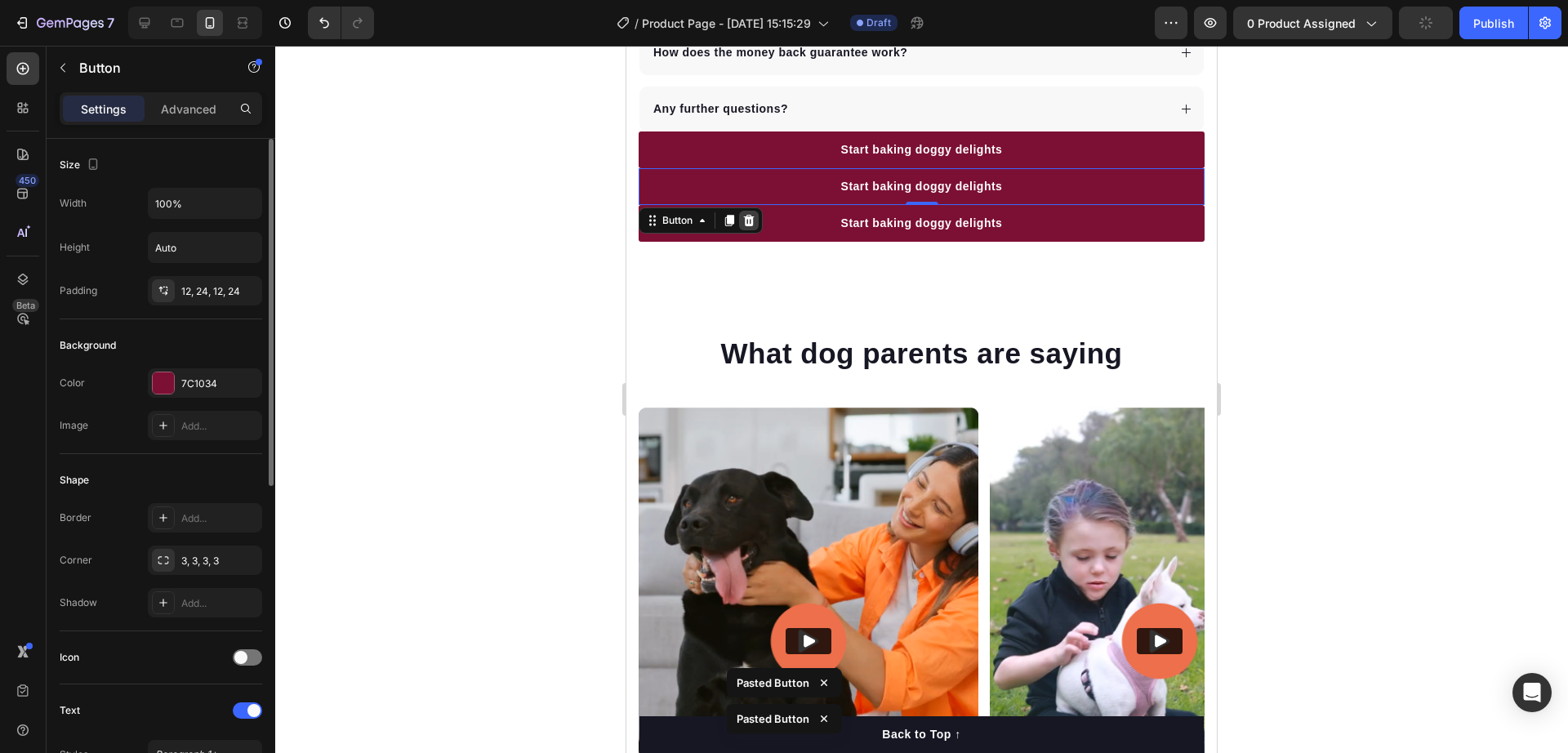
click at [754, 227] on icon at bounding box center [749, 220] width 13 height 13
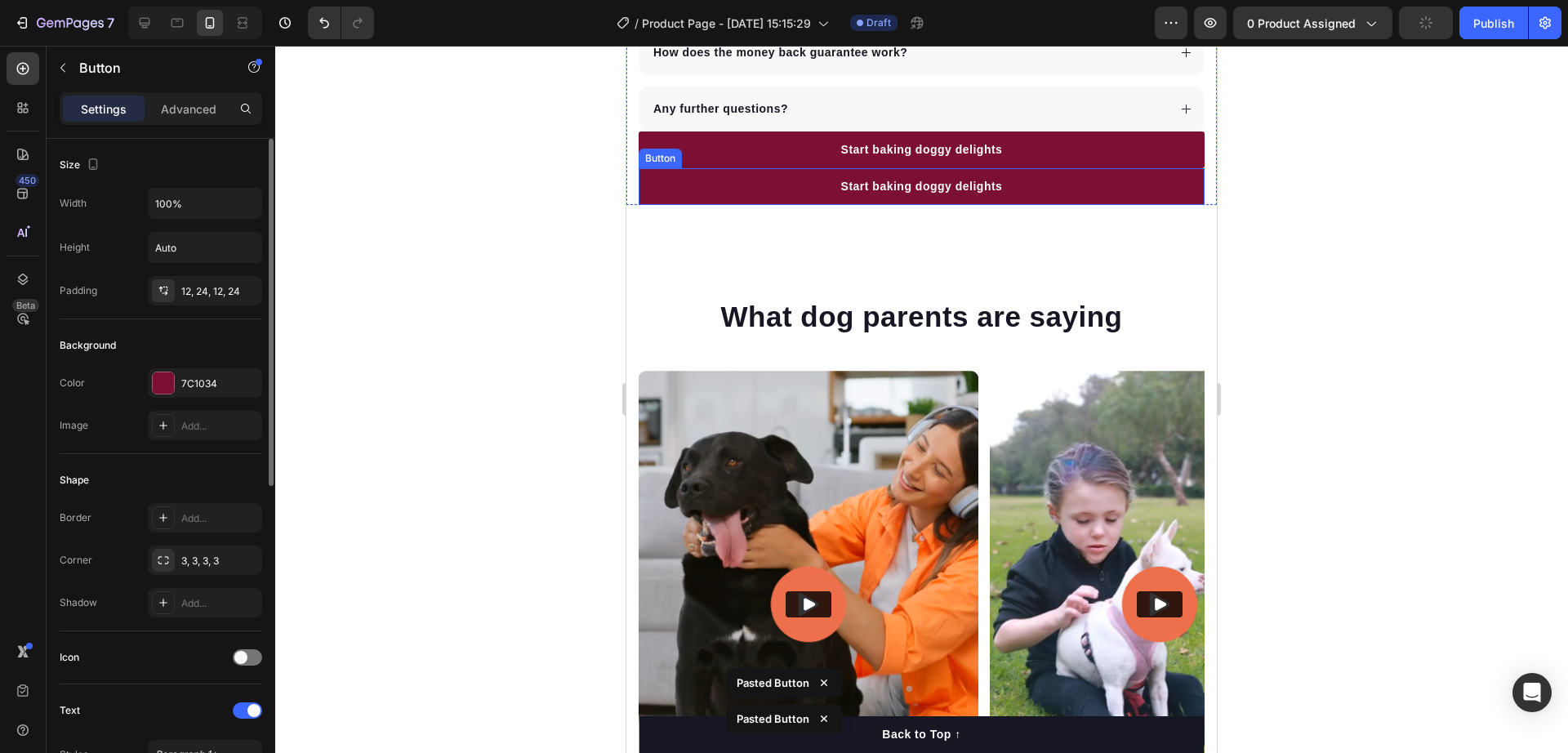
click at [763, 205] on link "Start baking doggy delights" at bounding box center [921, 187] width 566 height 37
click at [757, 169] on link "Start baking doggy delights" at bounding box center [921, 149] width 566 height 37
click at [786, 169] on link "Start baking doggy delights" at bounding box center [921, 149] width 566 height 37
click at [726, 205] on link "Start baking doggy delights" at bounding box center [921, 187] width 566 height 37
click at [80, 65] on p "Button" at bounding box center [149, 68] width 139 height 20
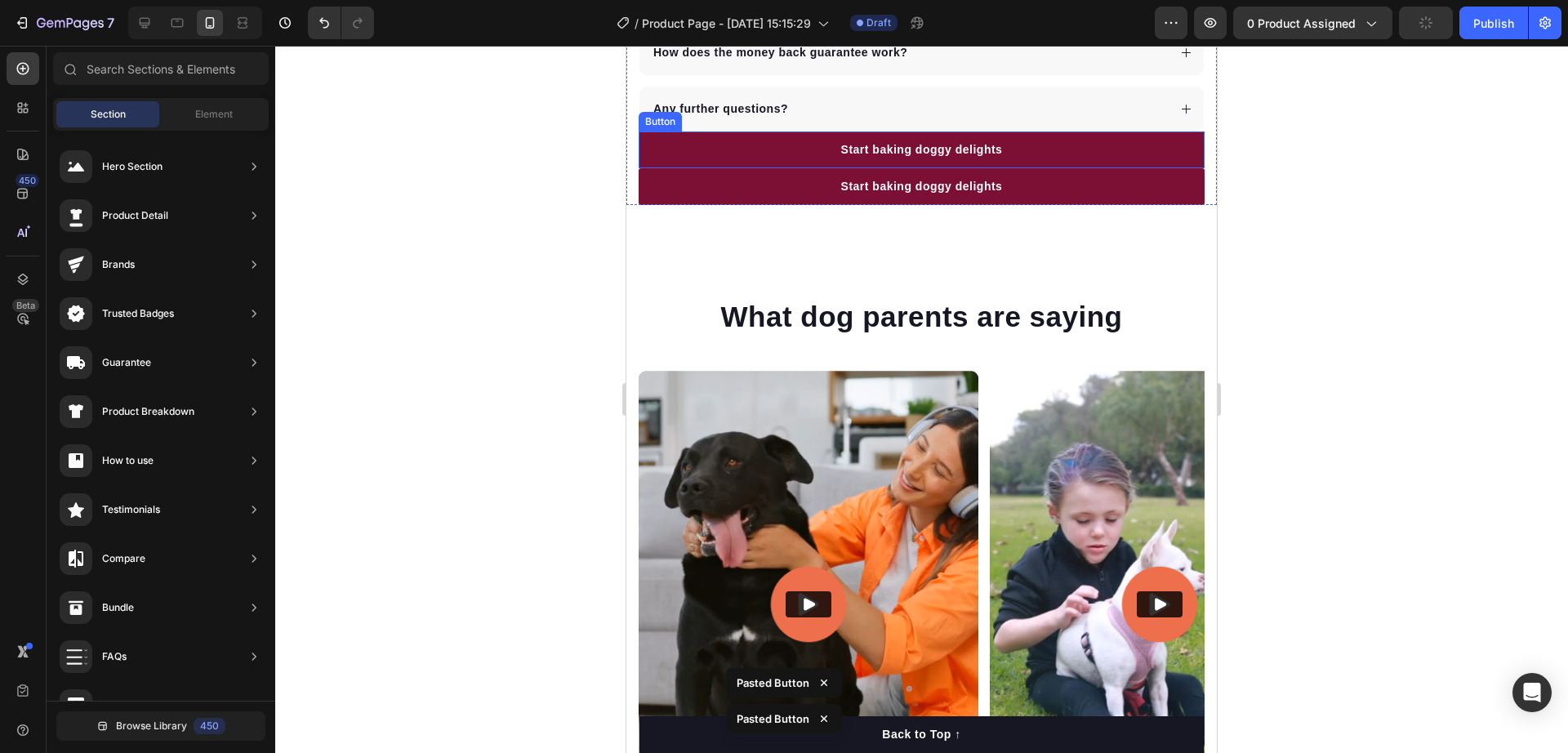
click at [780, 169] on link "Start baking doggy delights" at bounding box center [921, 149] width 566 height 37
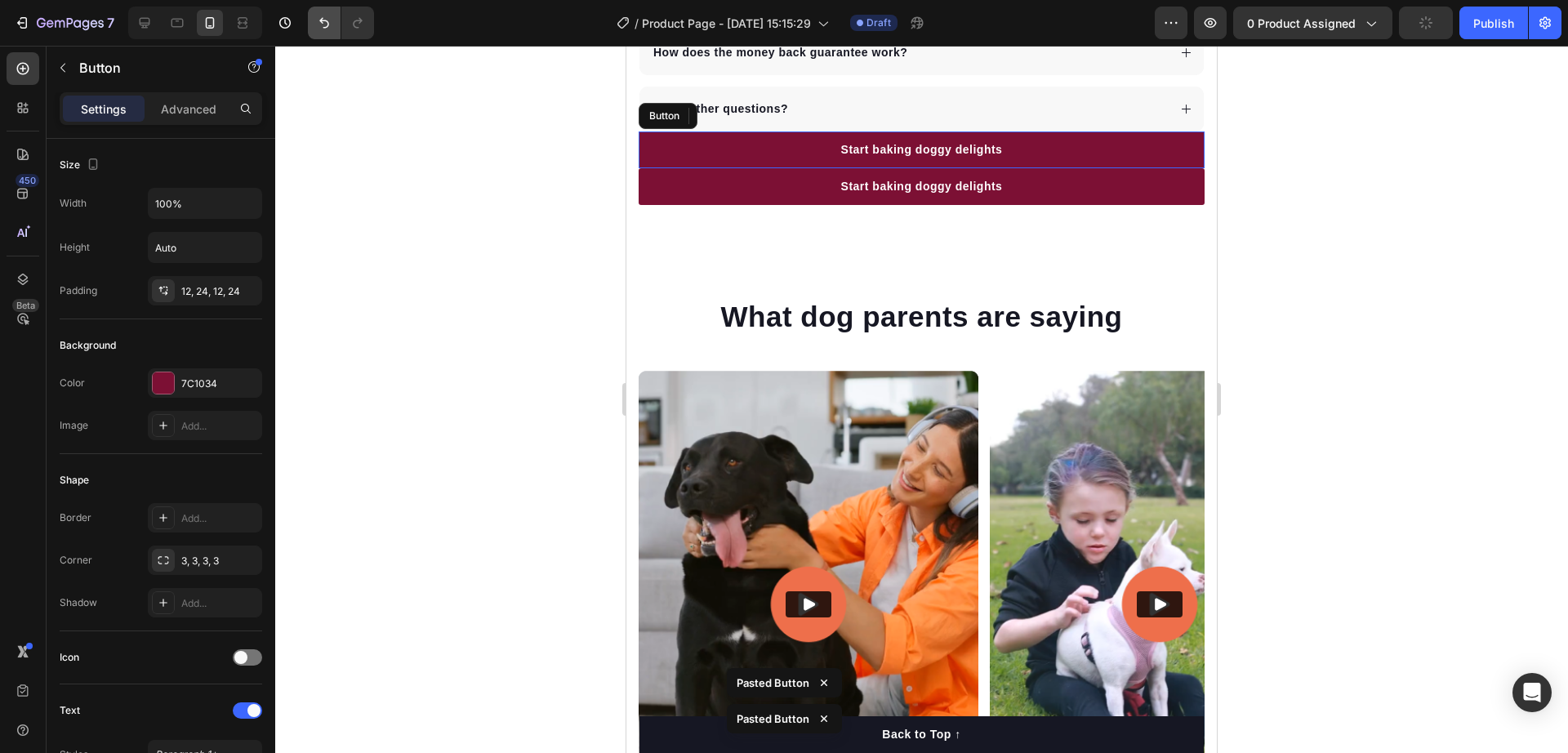
click at [317, 23] on icon "Undo/Redo" at bounding box center [323, 23] width 16 height 16
click at [317, 22] on icon "Undo/Redo" at bounding box center [323, 23] width 16 height 16
drag, startPoint x: 317, startPoint y: 23, endPoint x: 402, endPoint y: 250, distance: 242.4
click at [317, 22] on icon "Undo/Redo" at bounding box center [323, 23] width 16 height 16
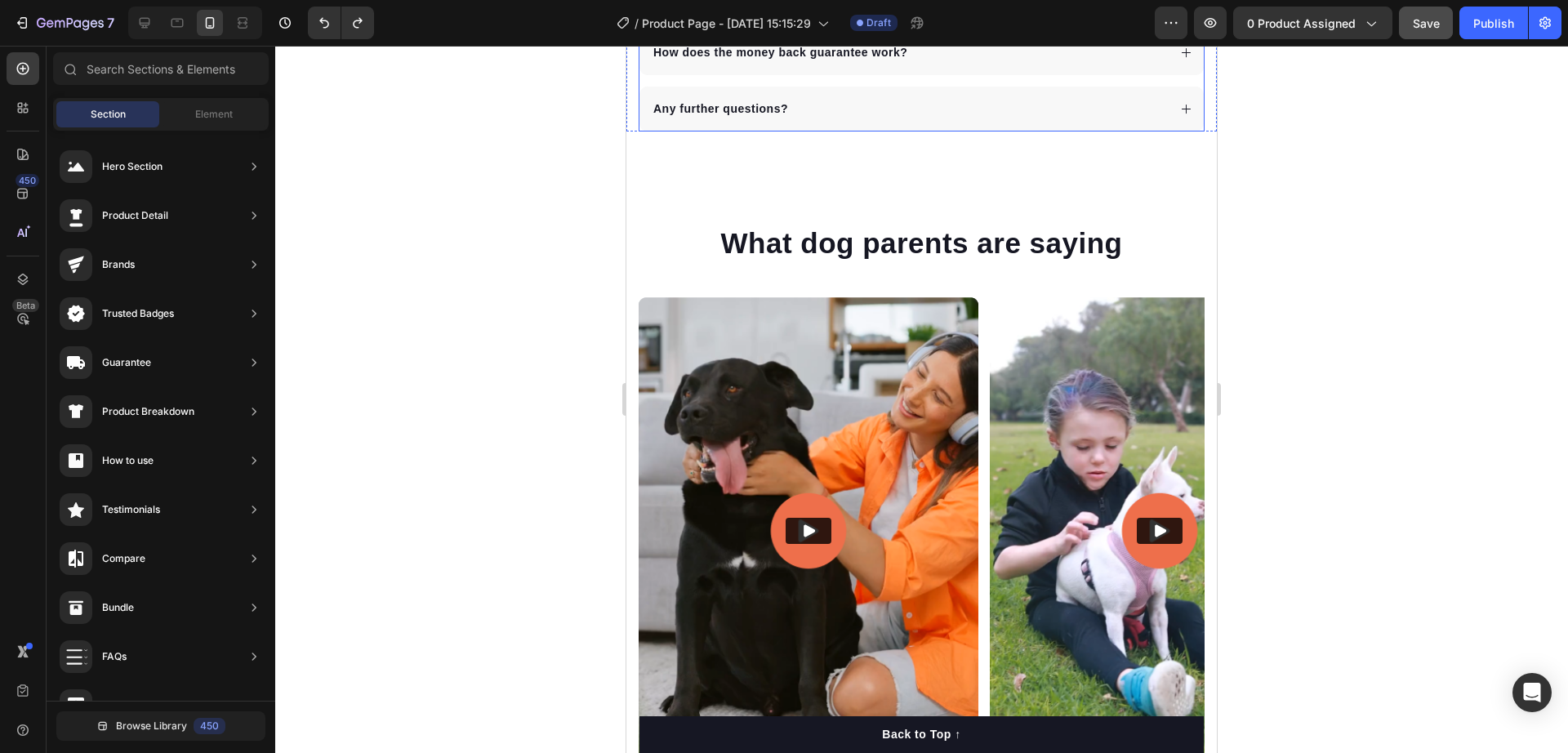
click at [1426, 27] on span "Save" at bounding box center [1426, 23] width 27 height 14
click at [1296, 17] on span "0 product assigned" at bounding box center [1302, 23] width 109 height 17
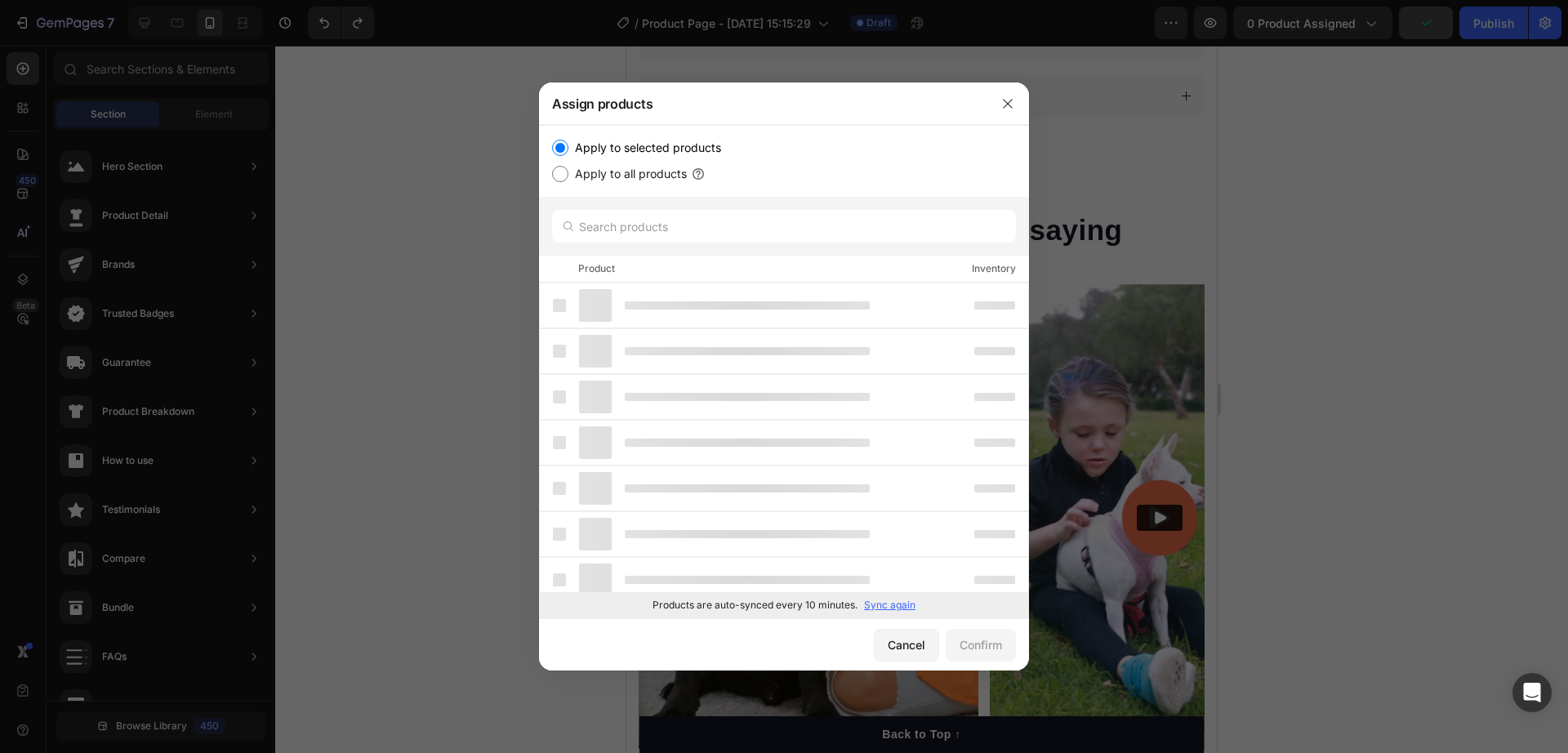
click at [647, 180] on label "Apply to all products" at bounding box center [628, 173] width 118 height 20
click at [569, 180] on input "Apply to all products" at bounding box center [560, 173] width 16 height 16
click at [677, 147] on label "Apply to selected products" at bounding box center [645, 147] width 153 height 20
click at [569, 147] on input "Apply to selected products" at bounding box center [560, 147] width 16 height 16
drag, startPoint x: 1008, startPoint y: 101, endPoint x: 492, endPoint y: 34, distance: 520.3
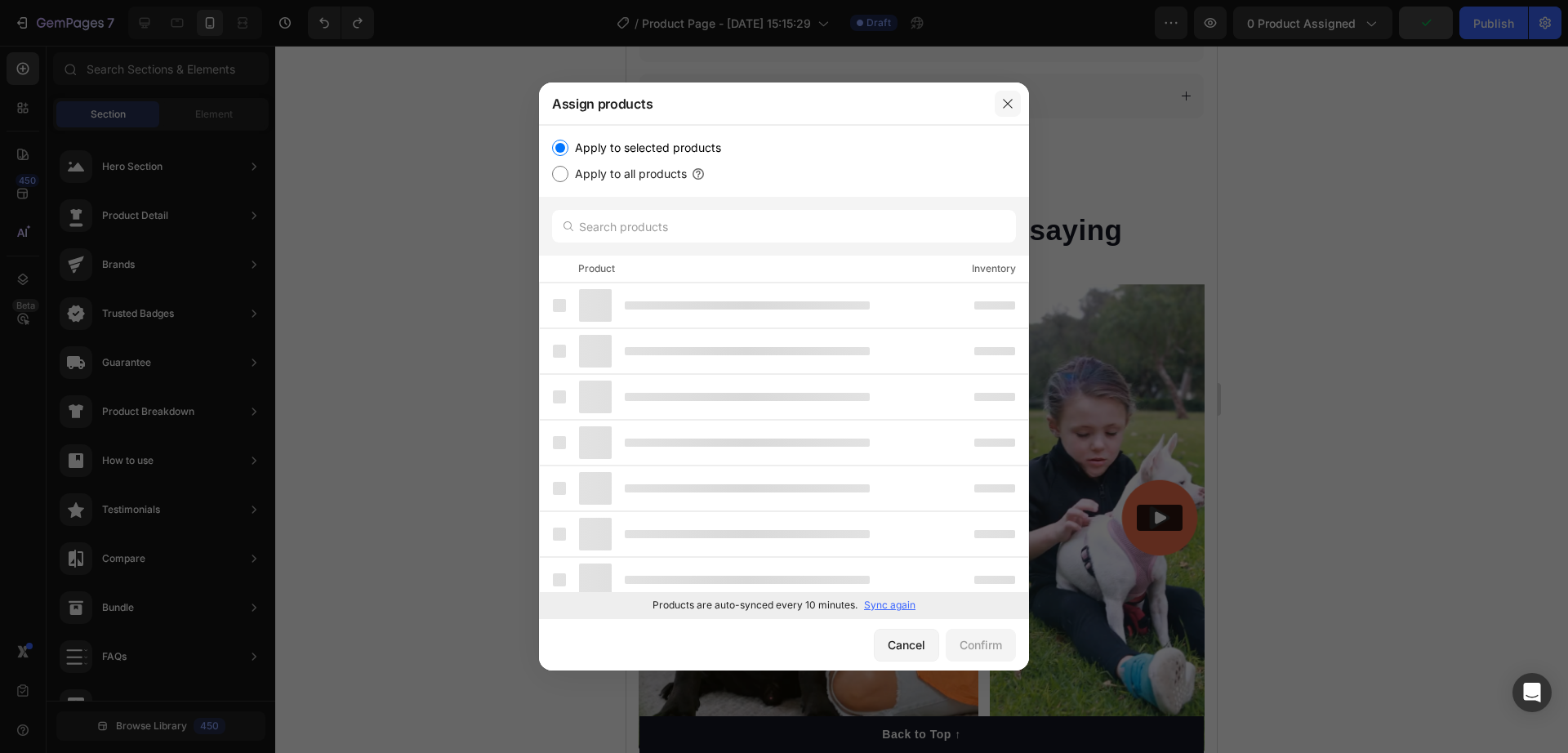
click at [1008, 101] on icon "button" at bounding box center [1008, 104] width 13 height 13
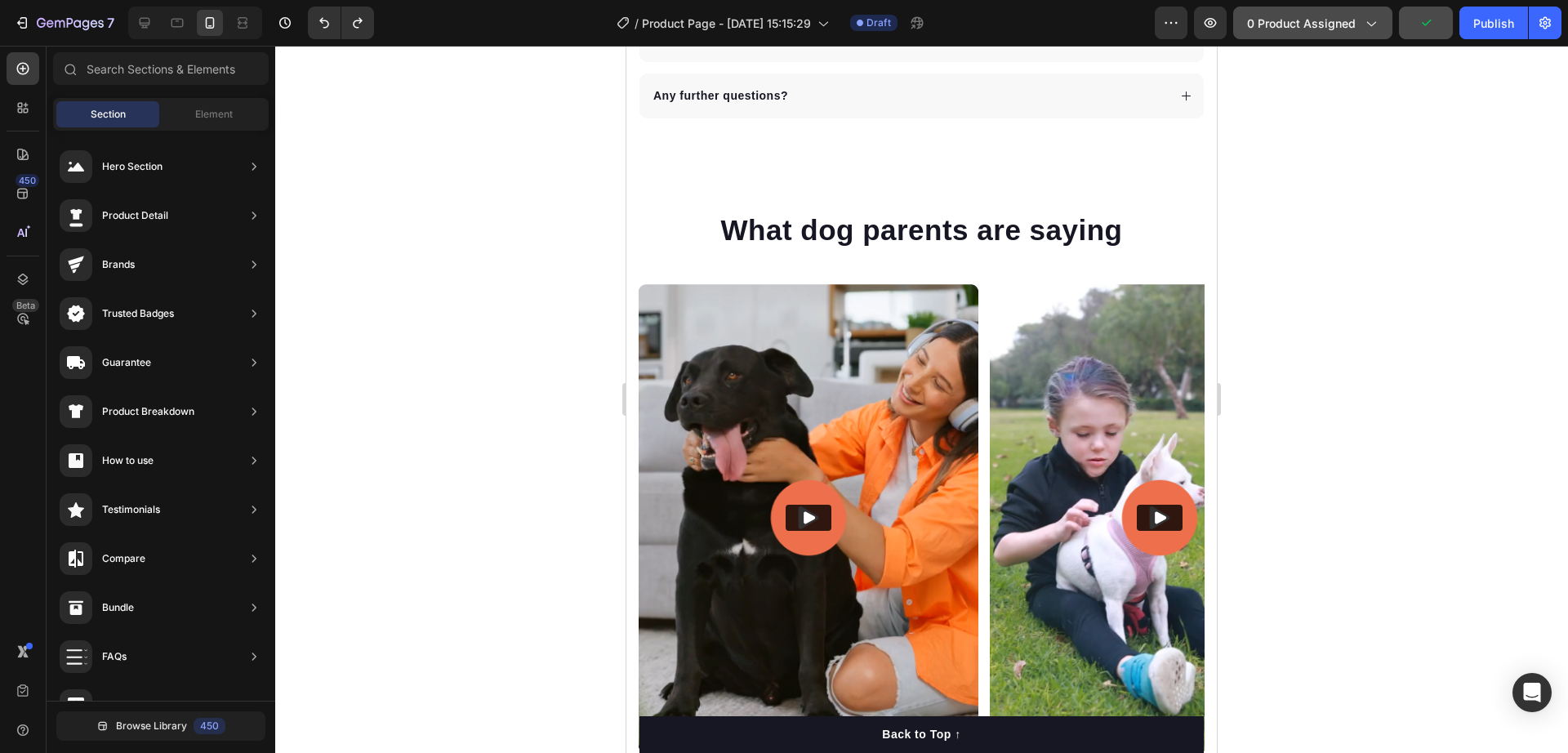
click at [1314, 23] on span "0 product assigned" at bounding box center [1302, 23] width 109 height 17
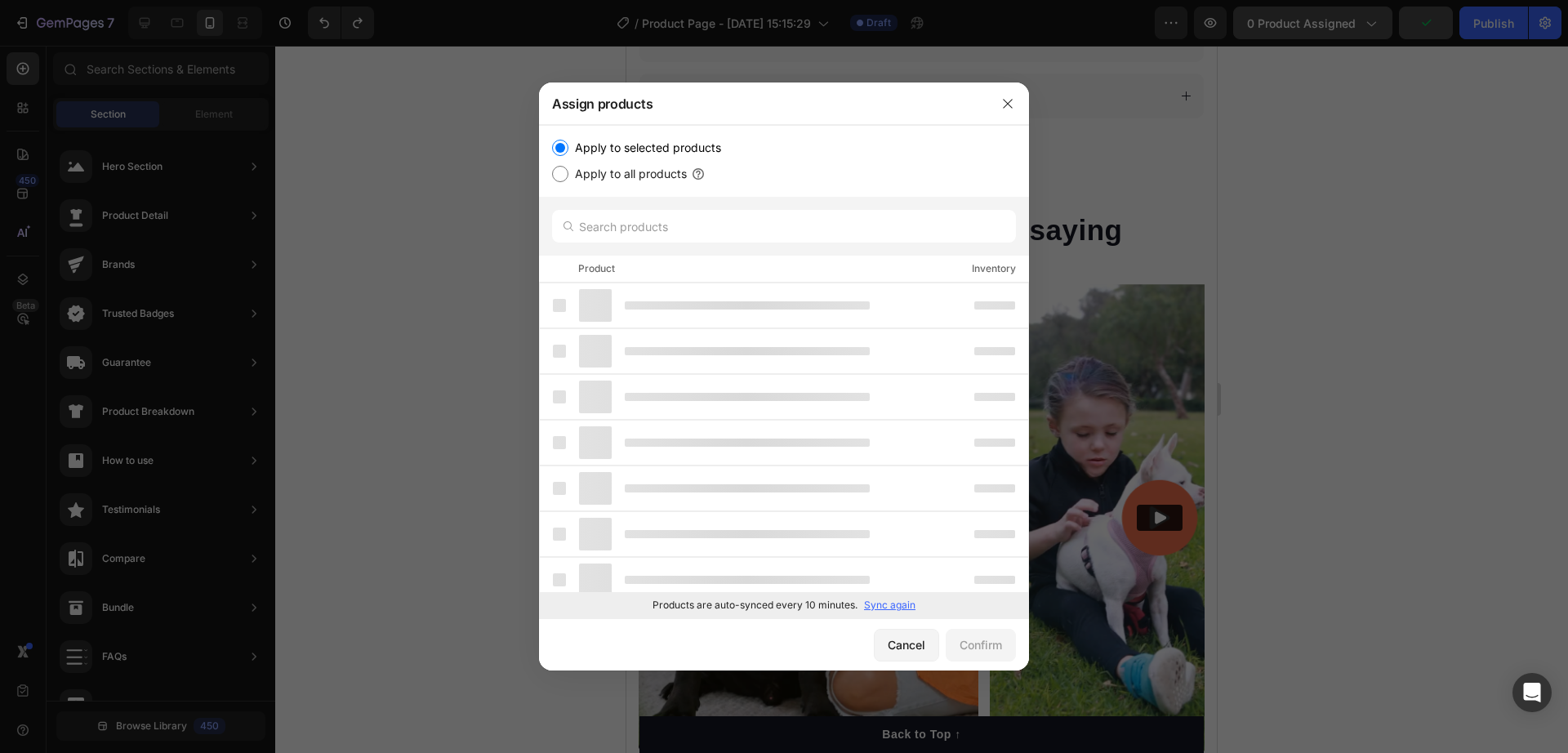
click at [992, 104] on div at bounding box center [1008, 103] width 42 height 42
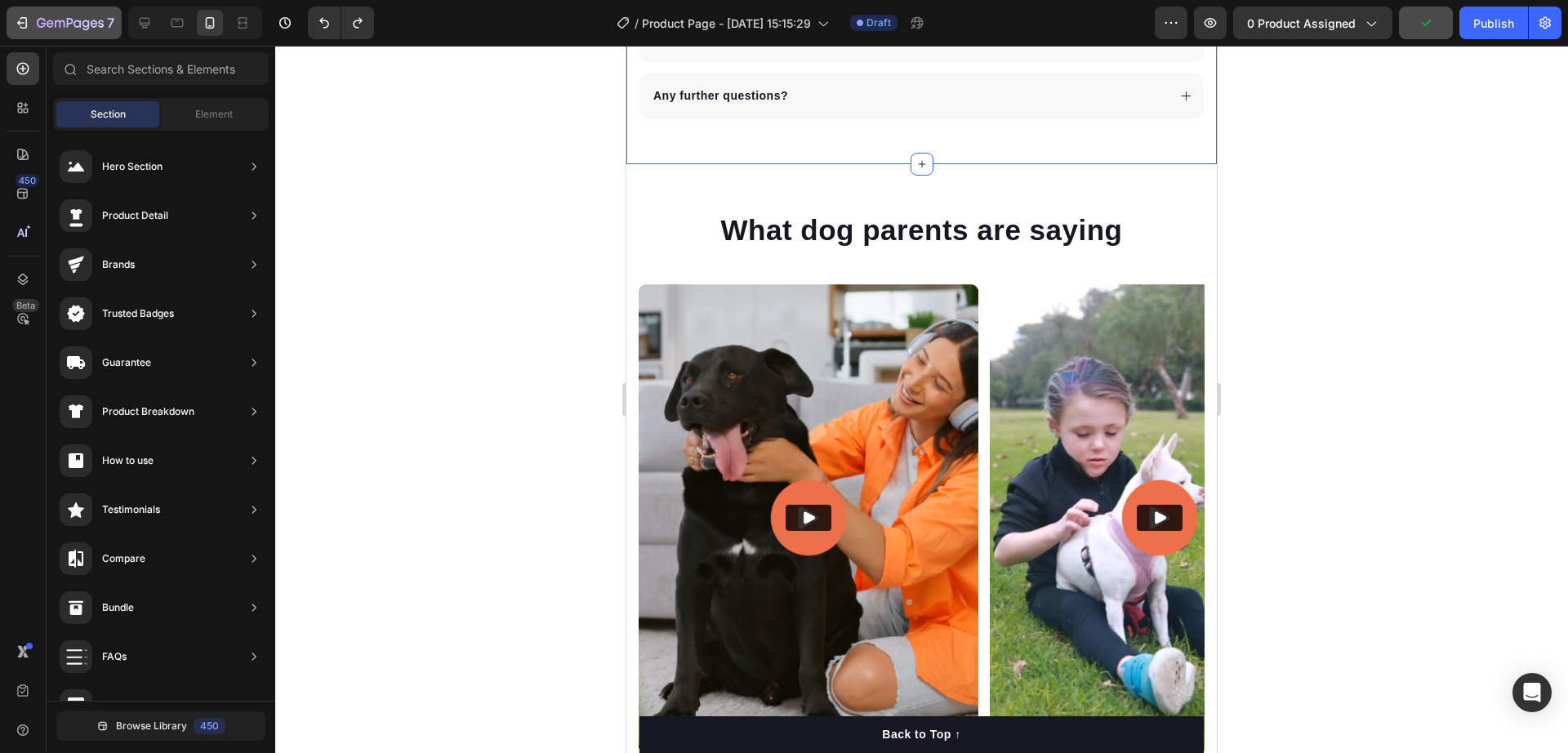
click at [81, 26] on icon "button" at bounding box center [77, 23] width 7 height 8
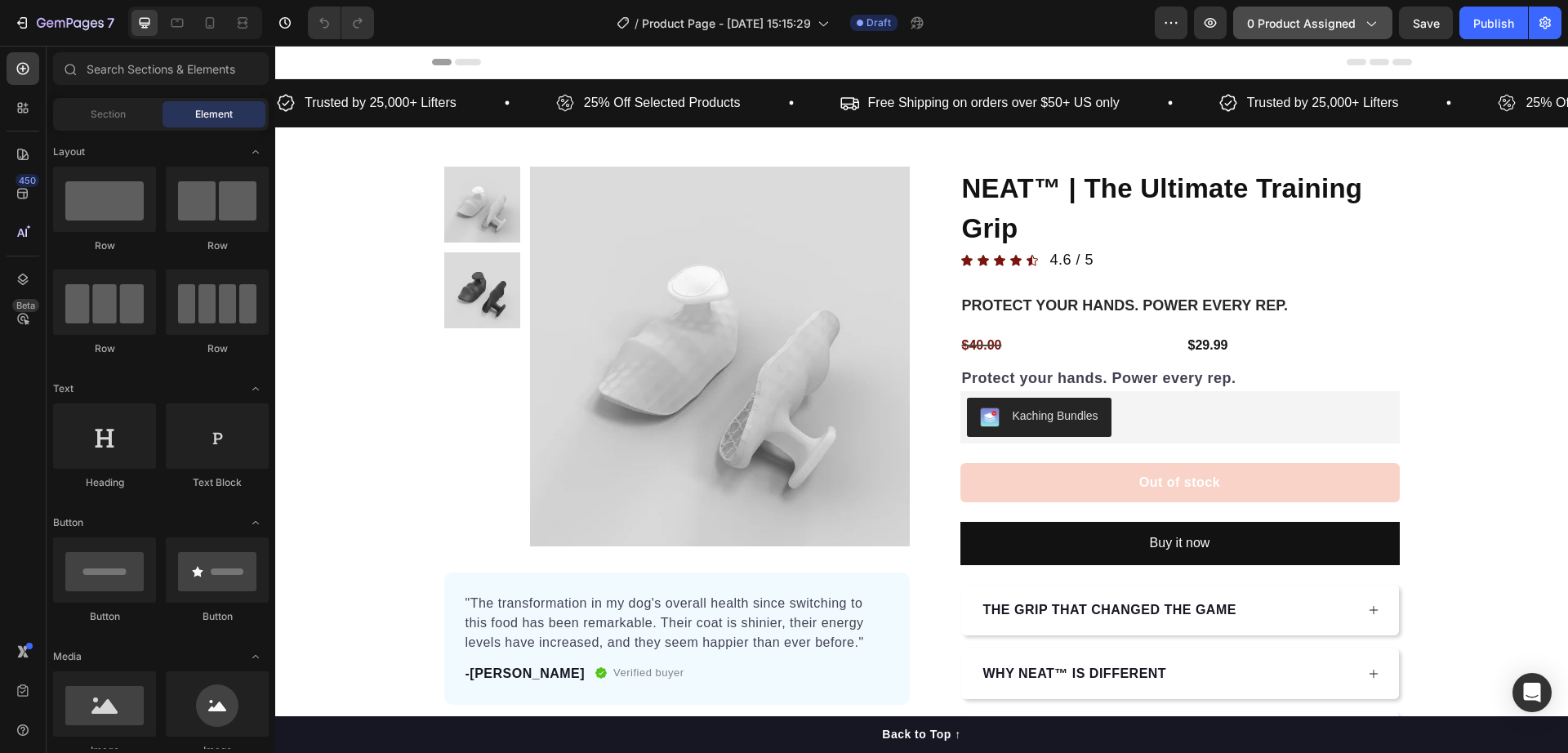
click at [1315, 19] on span "0 product assigned" at bounding box center [1302, 23] width 109 height 17
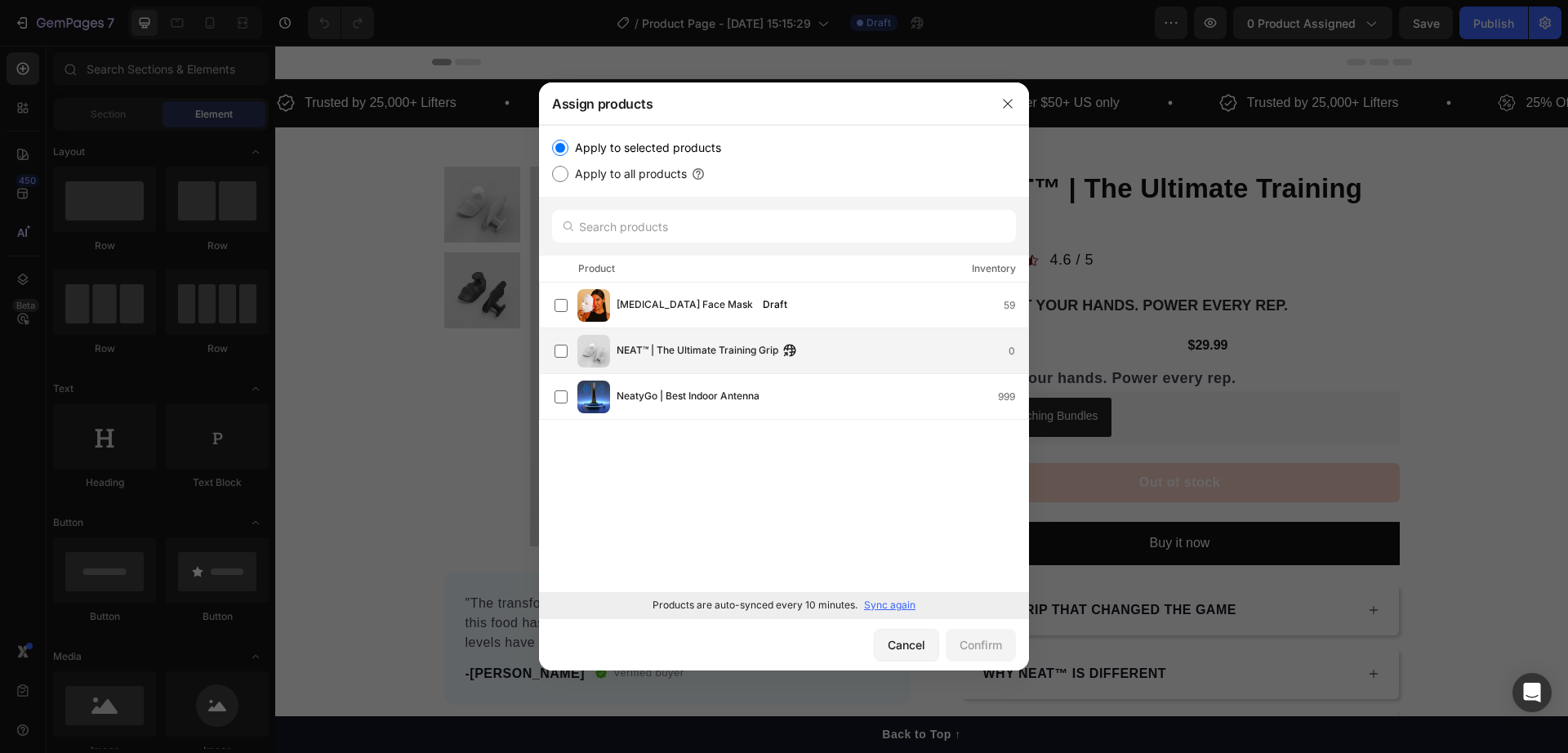
click at [857, 354] on div "NEAT™ | The Ultimate Training Grip 0" at bounding box center [822, 351] width 411 height 18
click at [998, 645] on div "Confirm" at bounding box center [980, 645] width 42 height 17
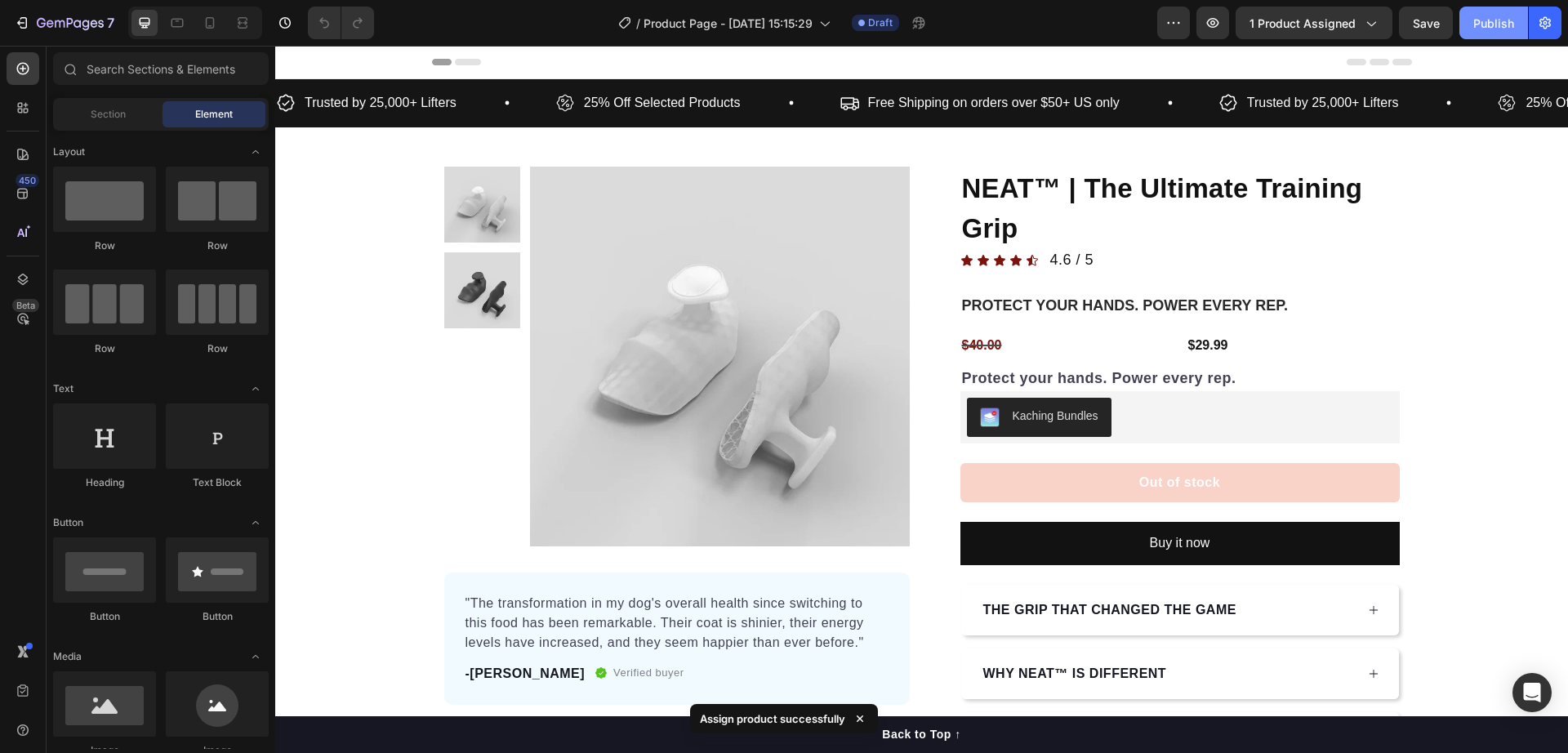
click at [1485, 23] on div "Publish" at bounding box center [1494, 23] width 41 height 17
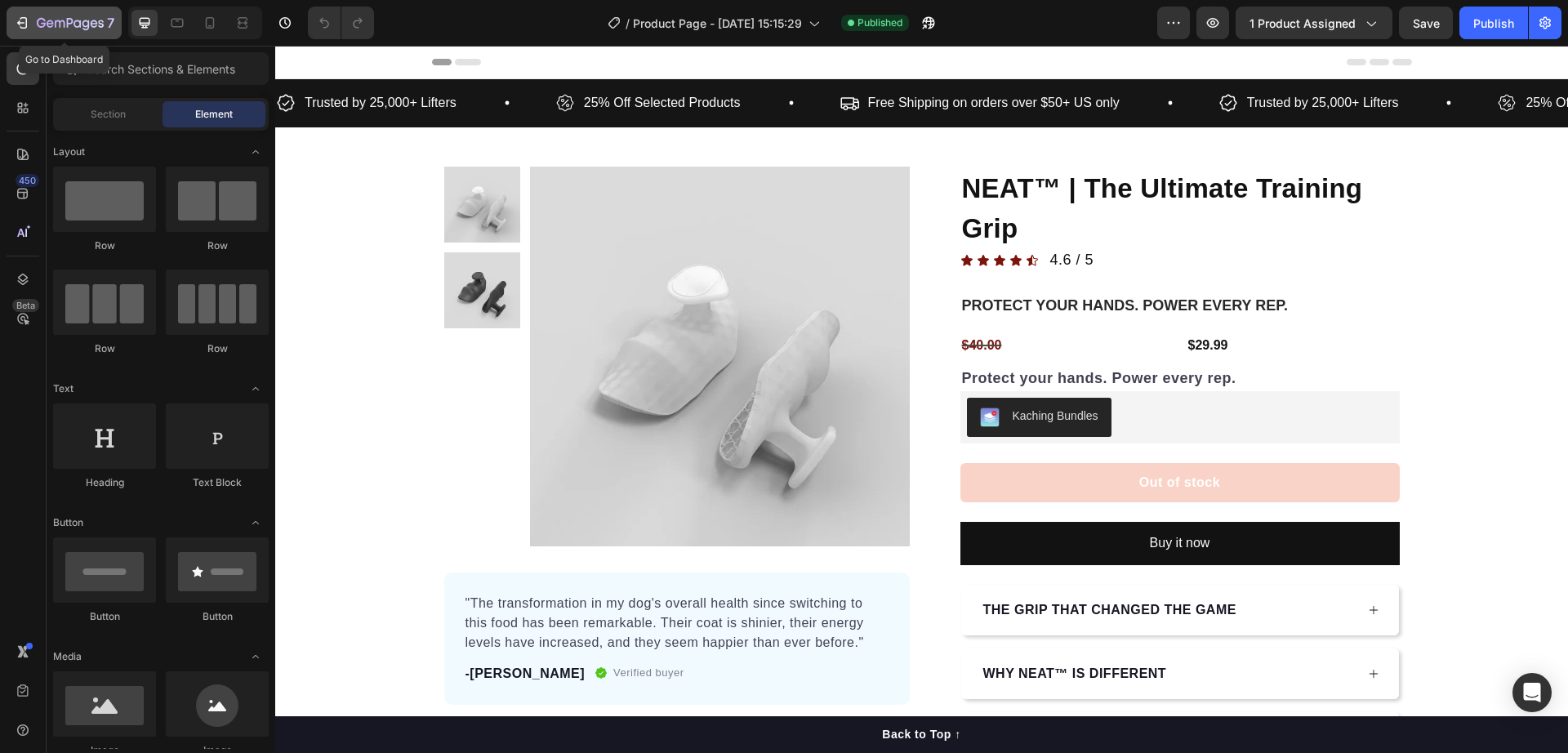
click at [48, 26] on icon "button" at bounding box center [51, 23] width 7 height 8
